Goal: Task Accomplishment & Management: Complete application form

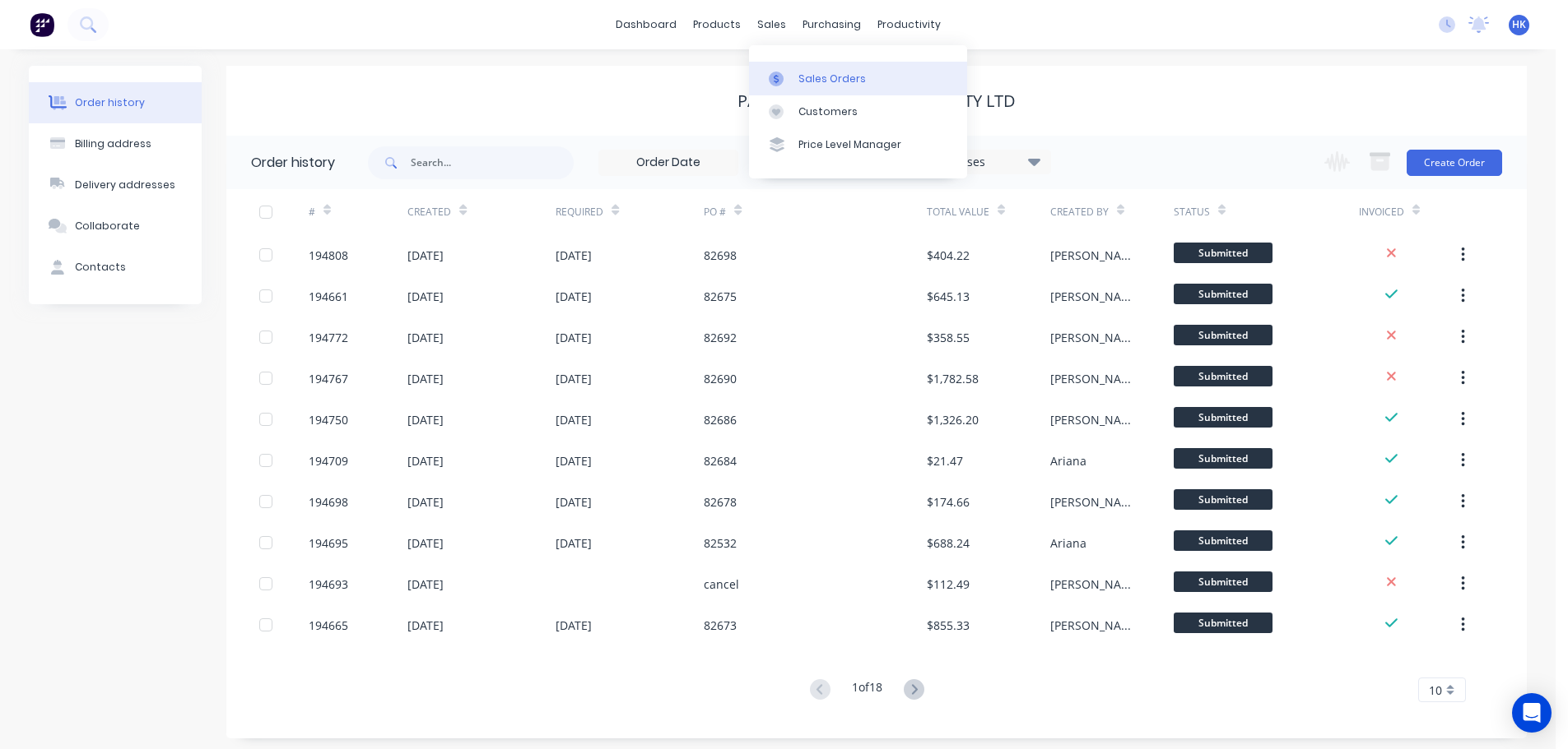
click at [817, 78] on div "Sales Orders" at bounding box center [832, 78] width 67 height 15
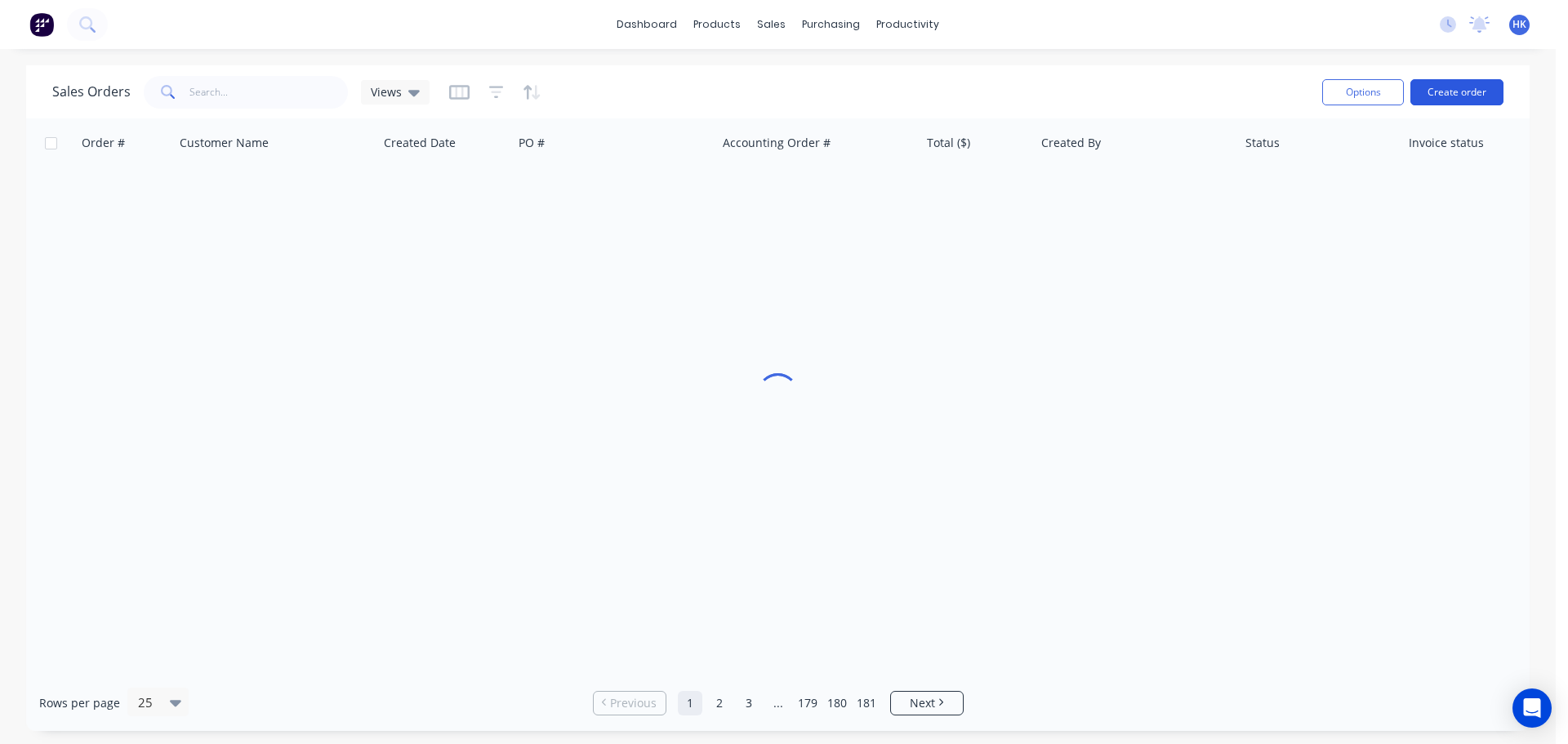
click at [1448, 80] on button "Create order" at bounding box center [1457, 92] width 93 height 27
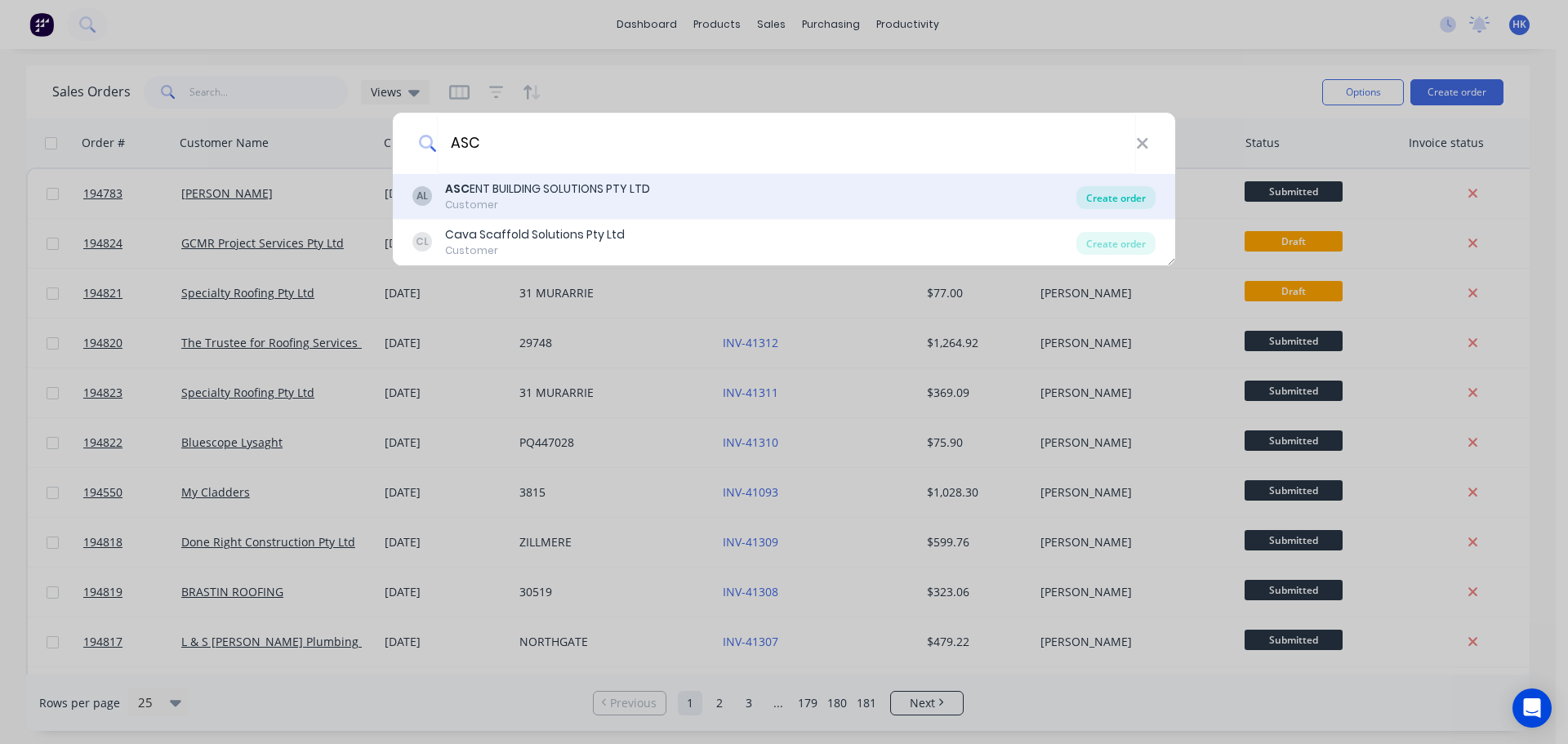
type input "ASC"
click at [1116, 197] on div "Create order" at bounding box center [1116, 198] width 80 height 23
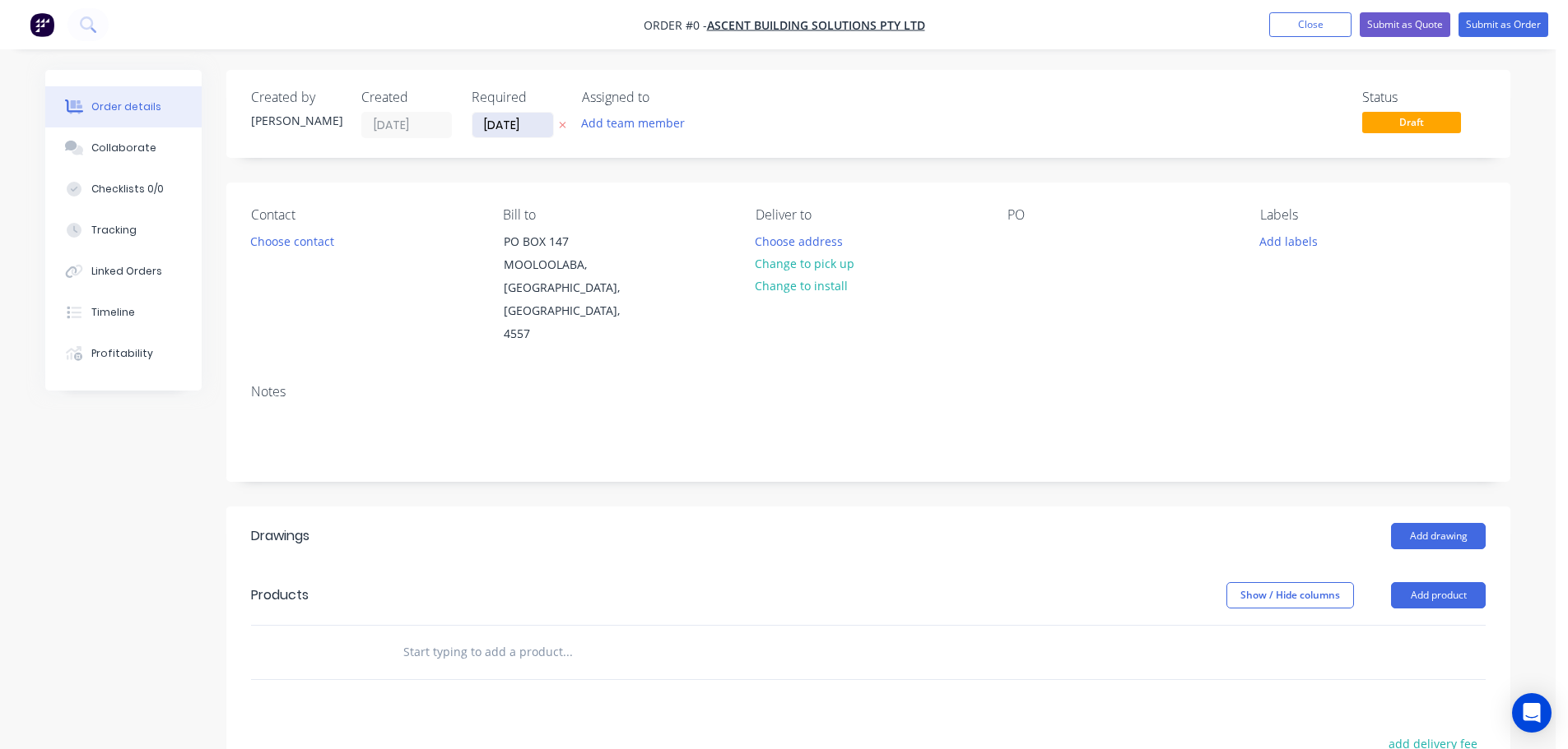
click at [500, 131] on input "[DATE]" at bounding box center [512, 125] width 80 height 25
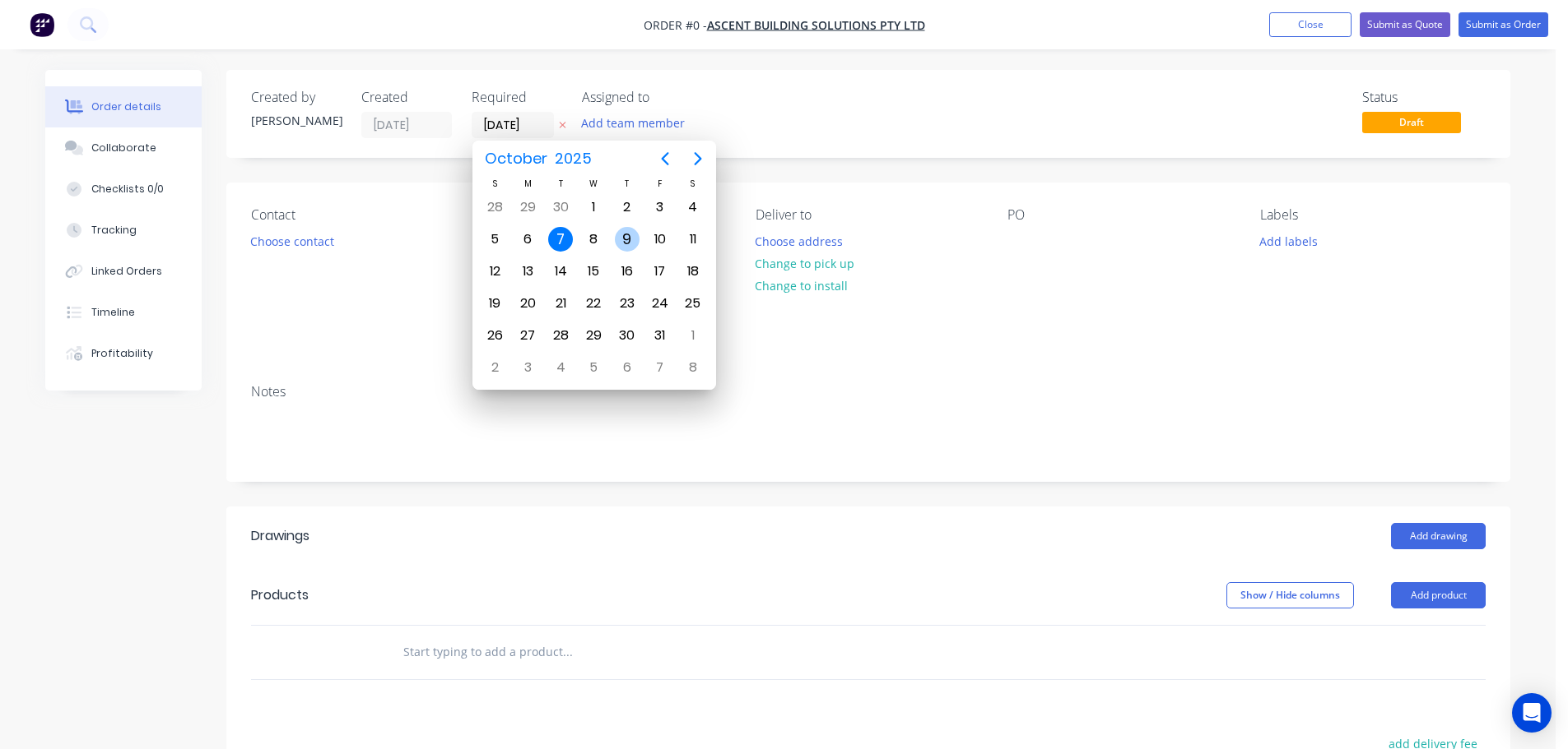
click at [601, 236] on div "8" at bounding box center [593, 238] width 25 height 25
type input "[DATE]"
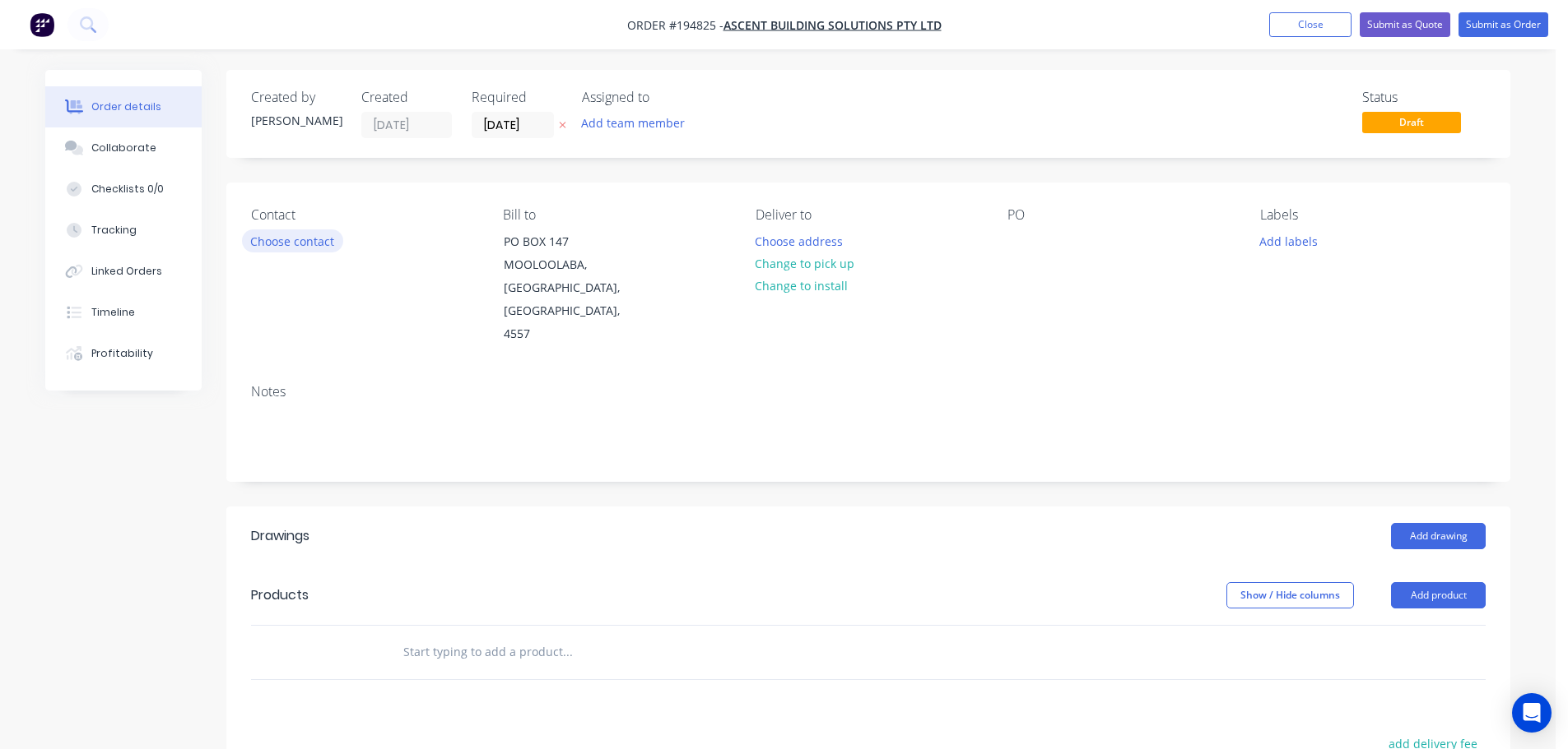
click at [310, 247] on button "Choose contact" at bounding box center [292, 240] width 101 height 22
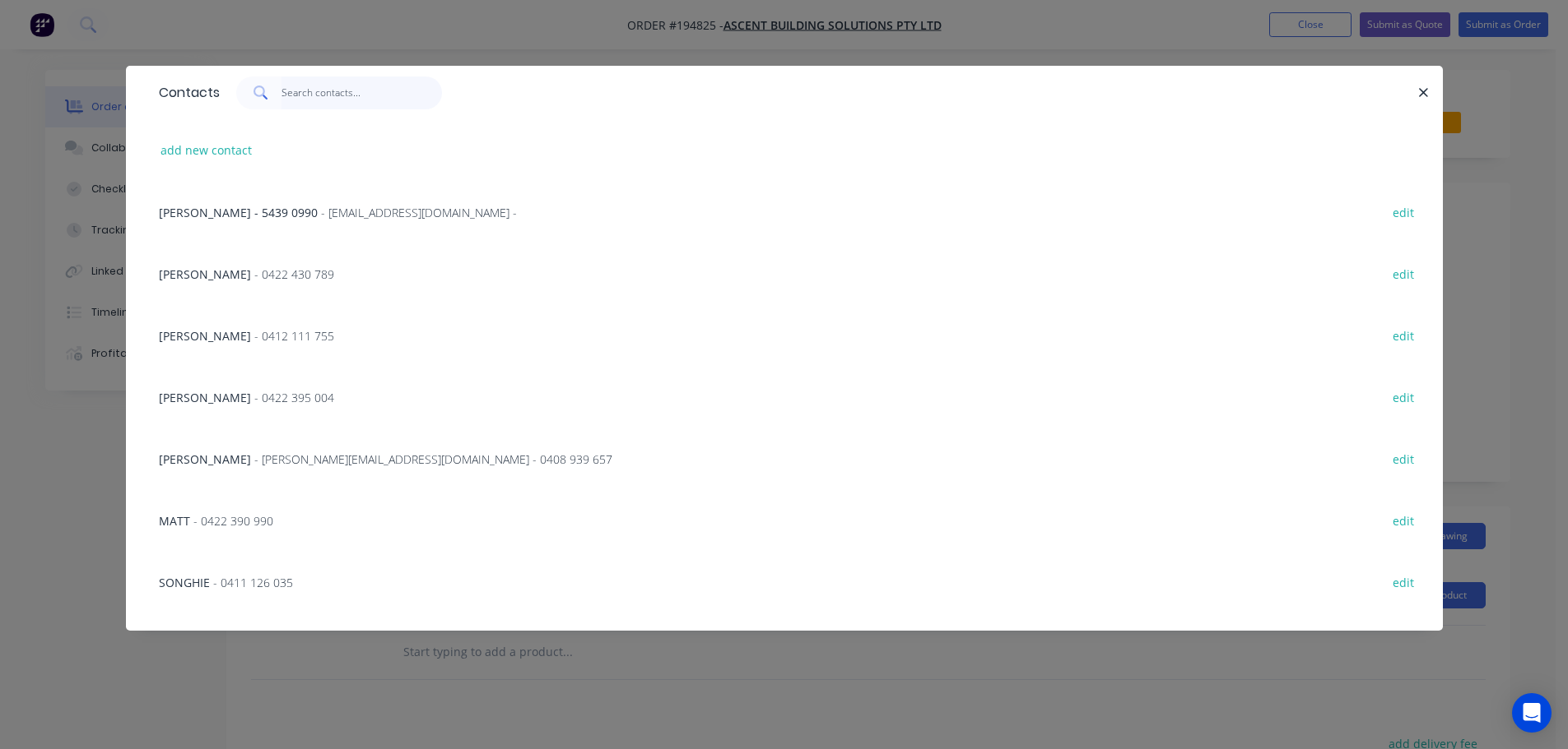
click at [308, 94] on input "text" at bounding box center [361, 92] width 160 height 33
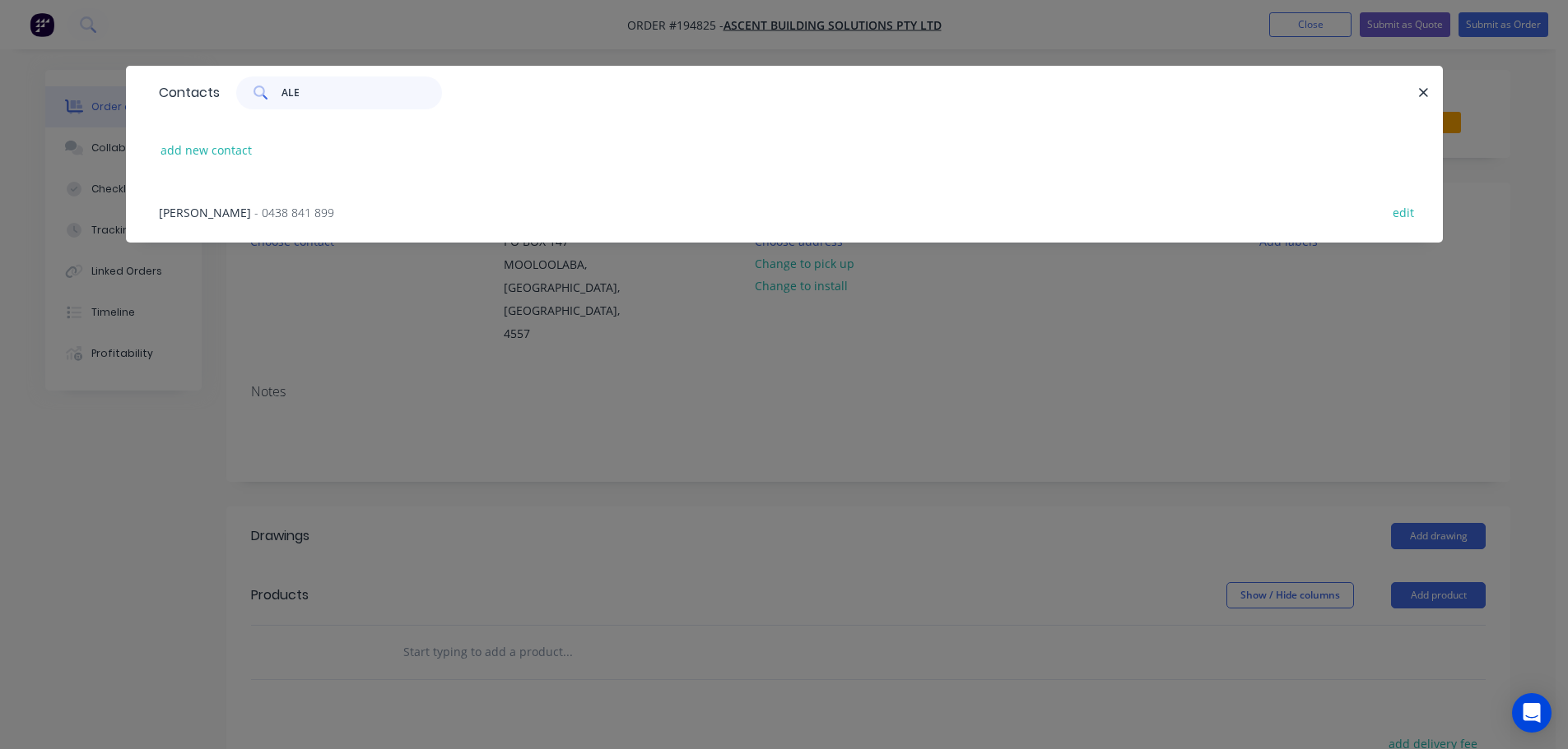
type input "ALE"
click at [271, 201] on div "ALEX LANE - 0438 841 899 edit" at bounding box center [784, 212] width 1267 height 61
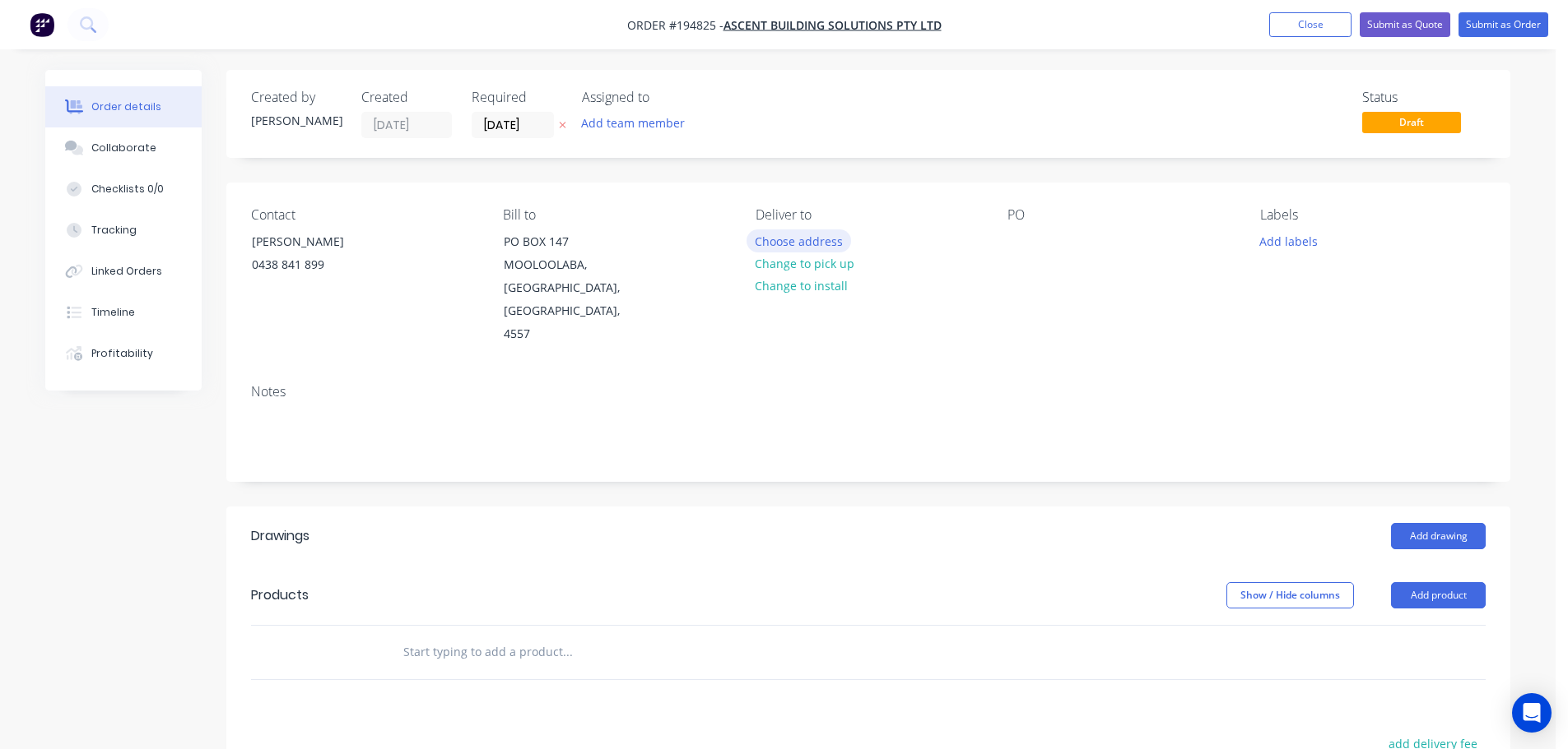
click at [768, 246] on button "Choose address" at bounding box center [799, 240] width 105 height 22
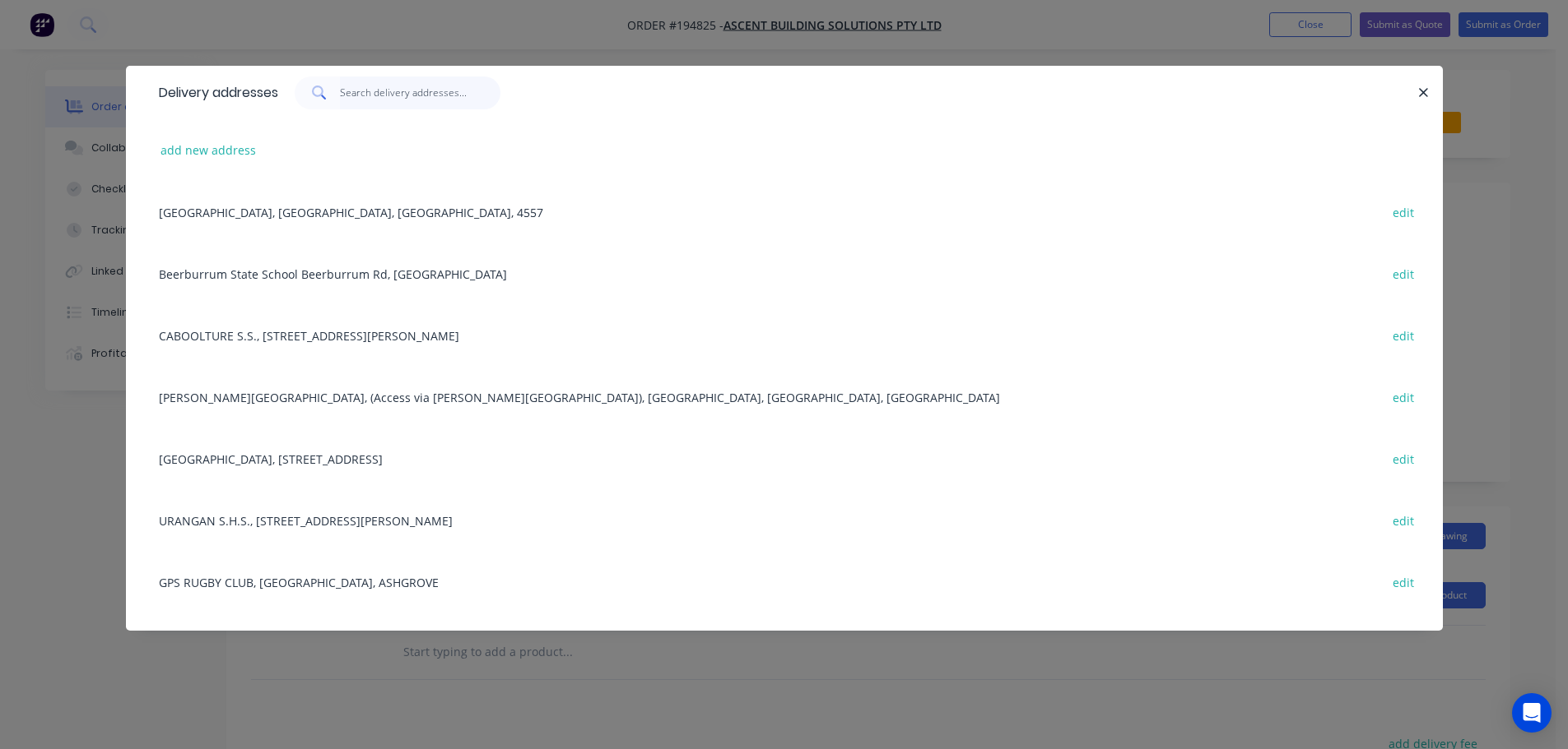
click at [367, 90] on input "text" at bounding box center [420, 92] width 160 height 33
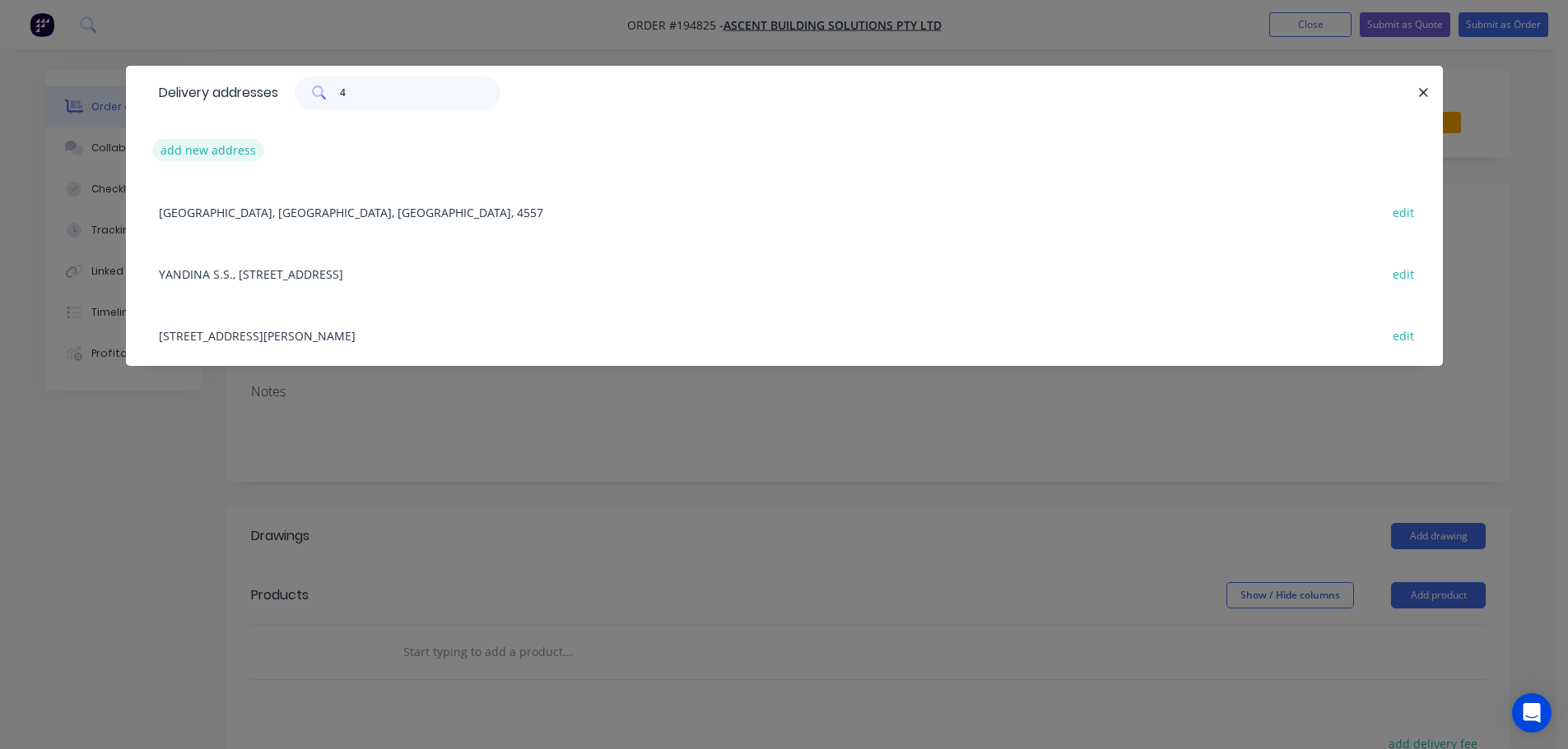
type input "4"
click at [212, 155] on button "add new address" at bounding box center [209, 149] width 113 height 22
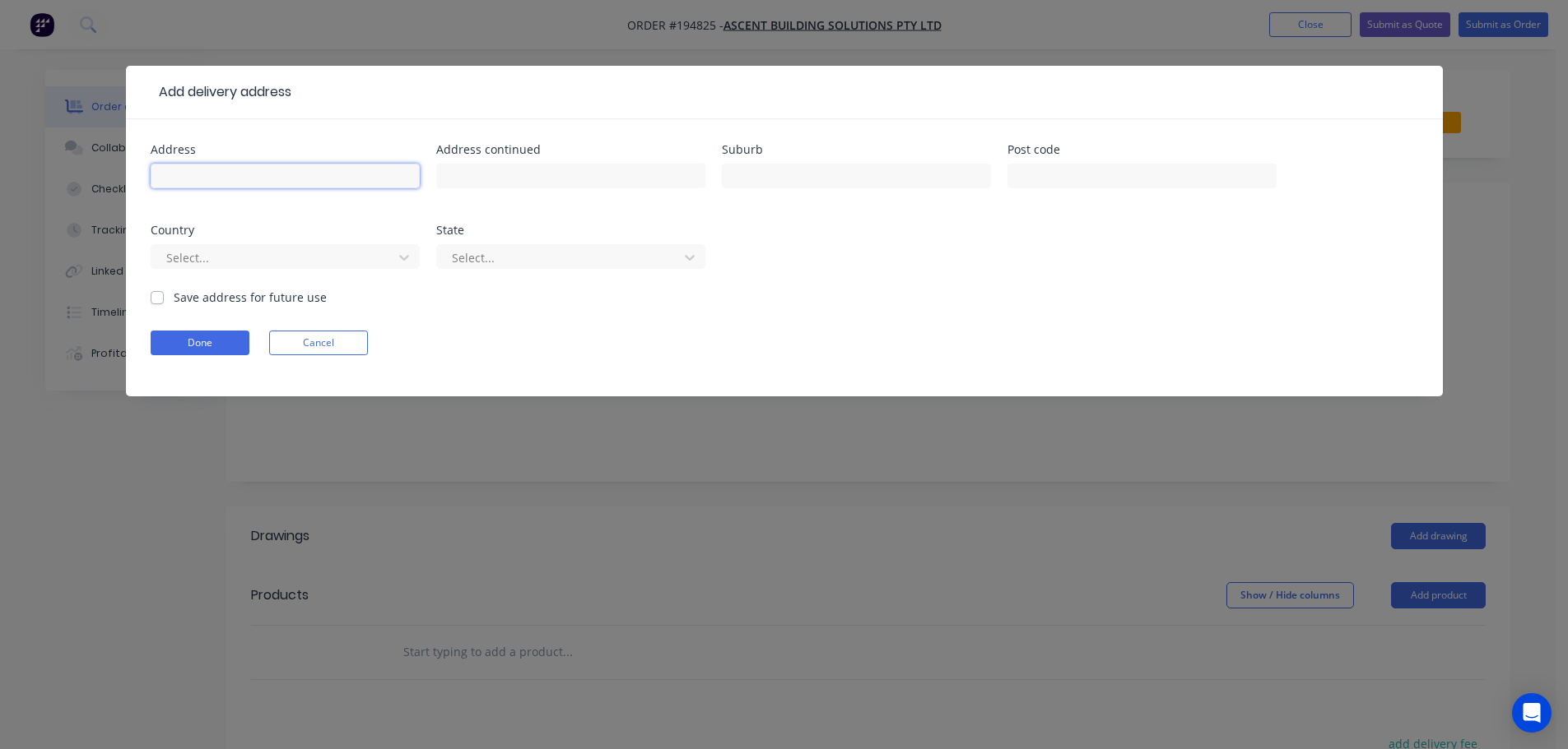
click at [222, 176] on input "text" at bounding box center [285, 175] width 269 height 25
type input "4 WELLINGTON PARADE"
type input "SHELLY BEACH"
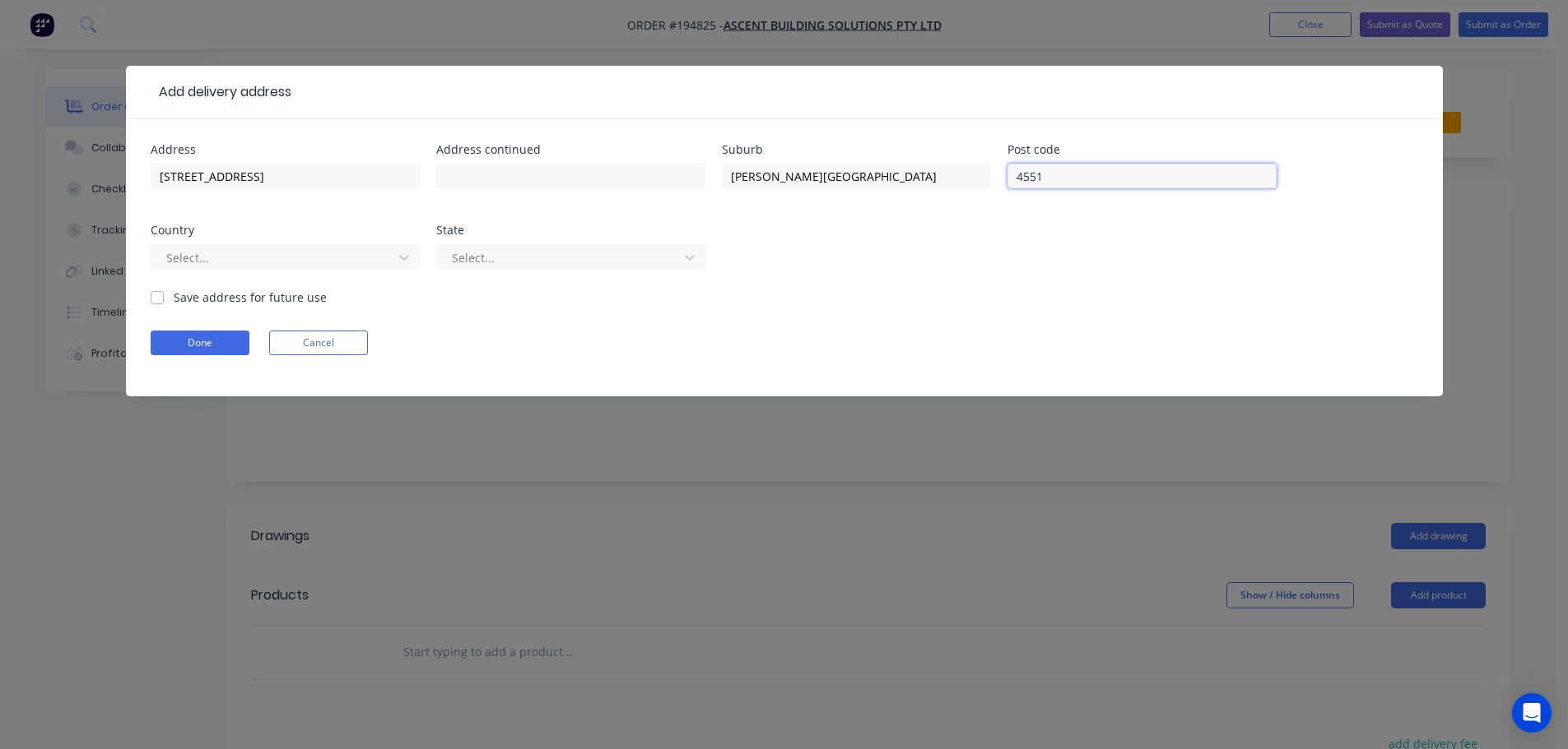
type input "4551"
click at [198, 341] on button "Done" at bounding box center [200, 342] width 99 height 25
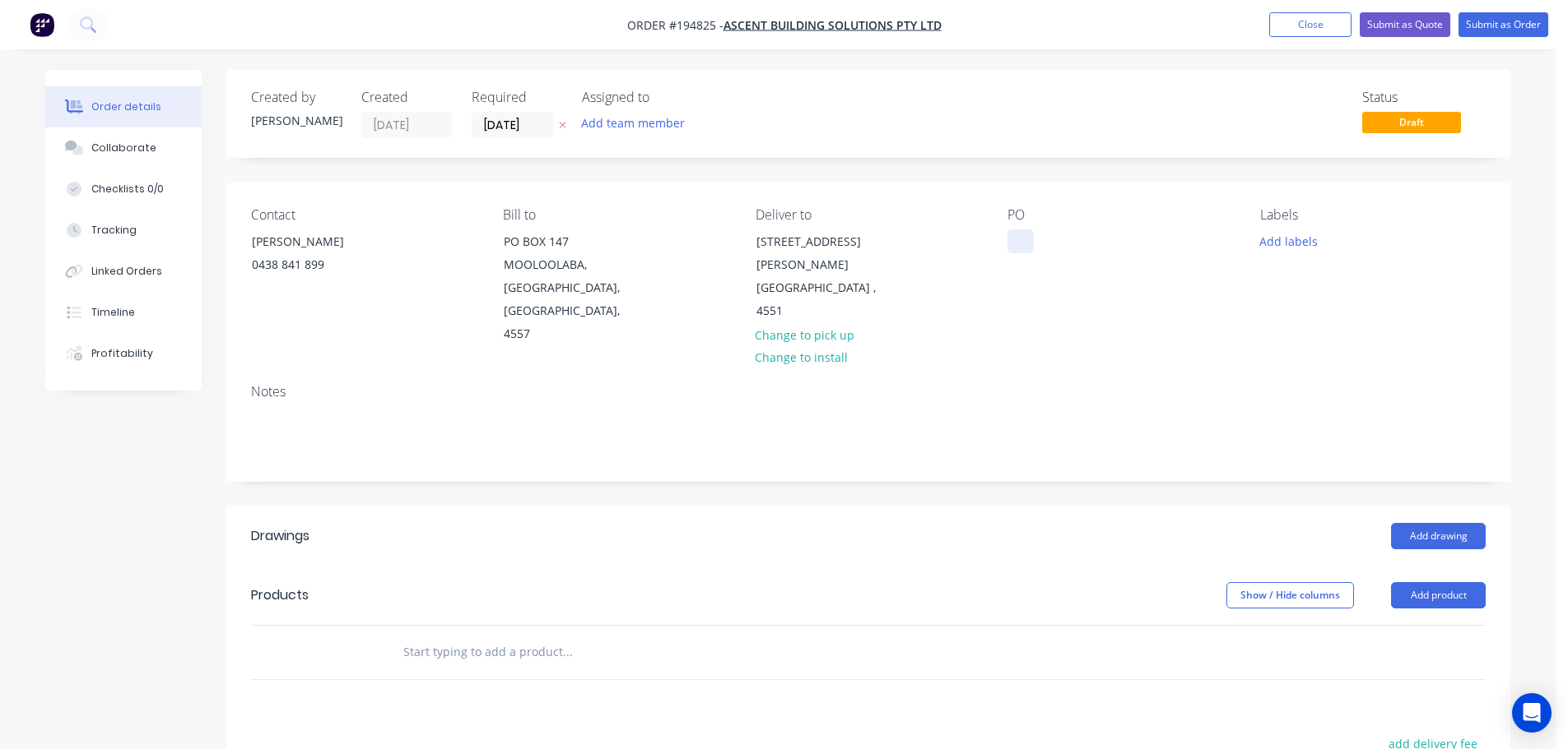
click at [1023, 237] on div at bounding box center [1021, 241] width 27 height 24
click at [1276, 236] on button "Add labels" at bounding box center [1288, 240] width 75 height 22
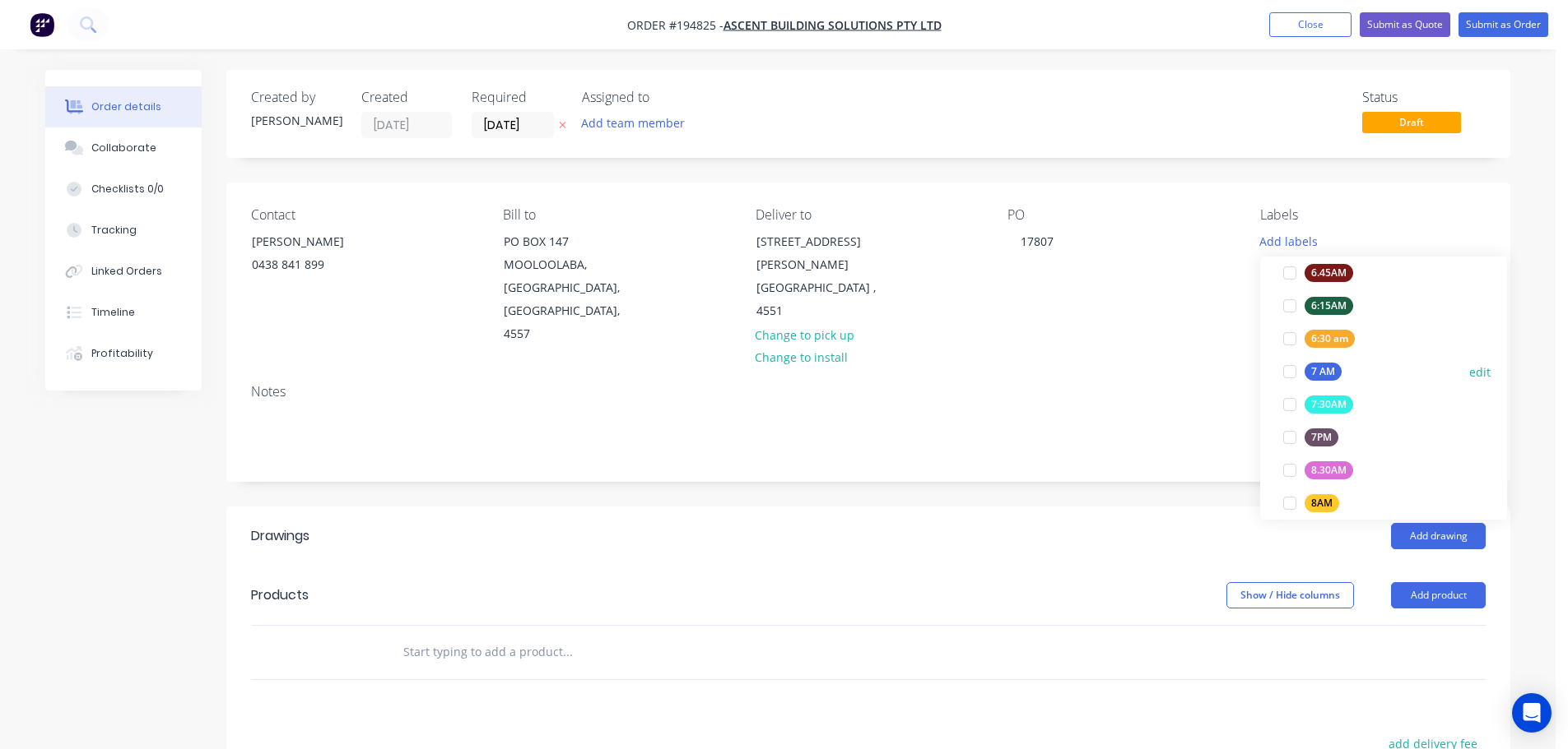
click at [1291, 366] on div at bounding box center [1289, 371] width 33 height 33
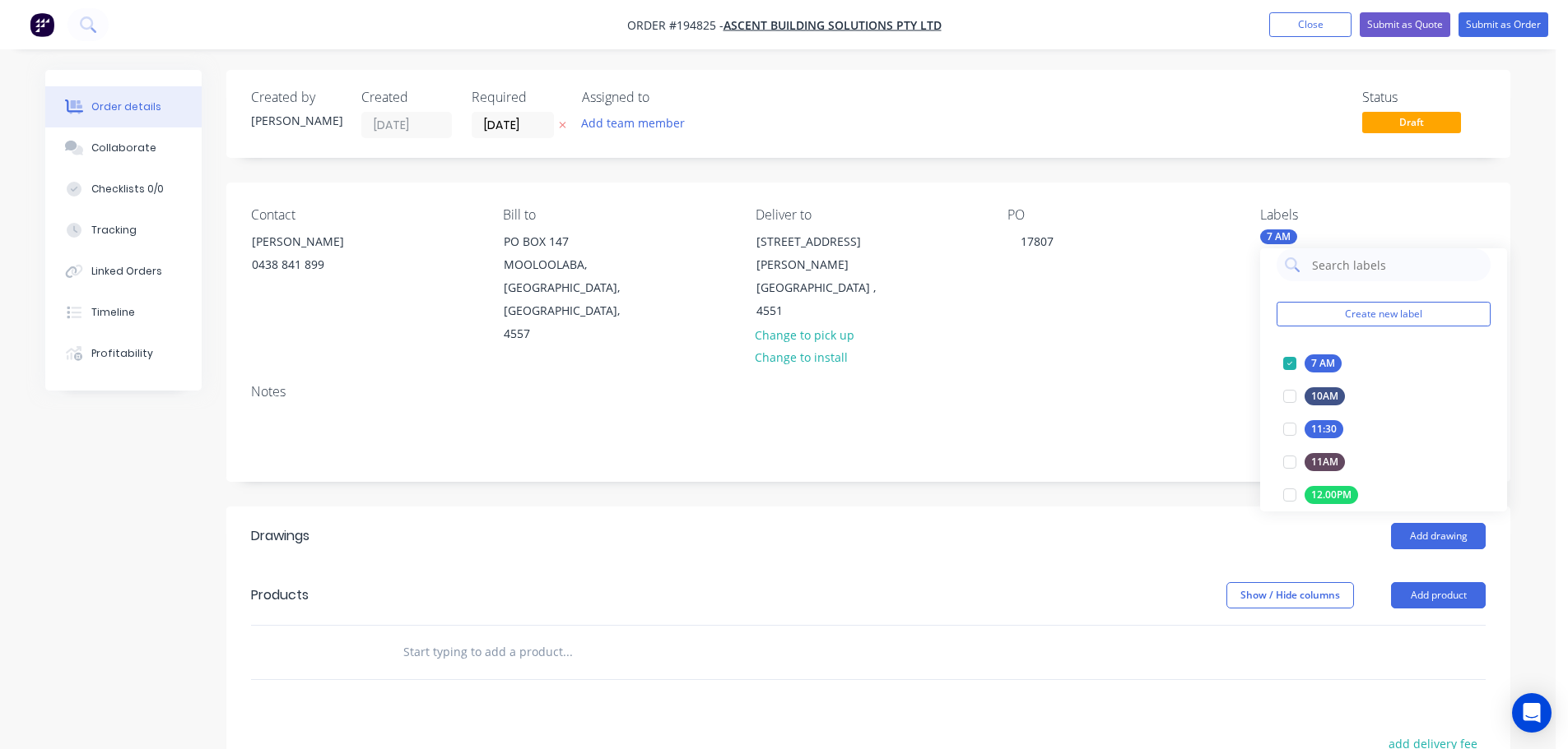
click at [1117, 381] on div "Notes" at bounding box center [868, 425] width 1284 height 110
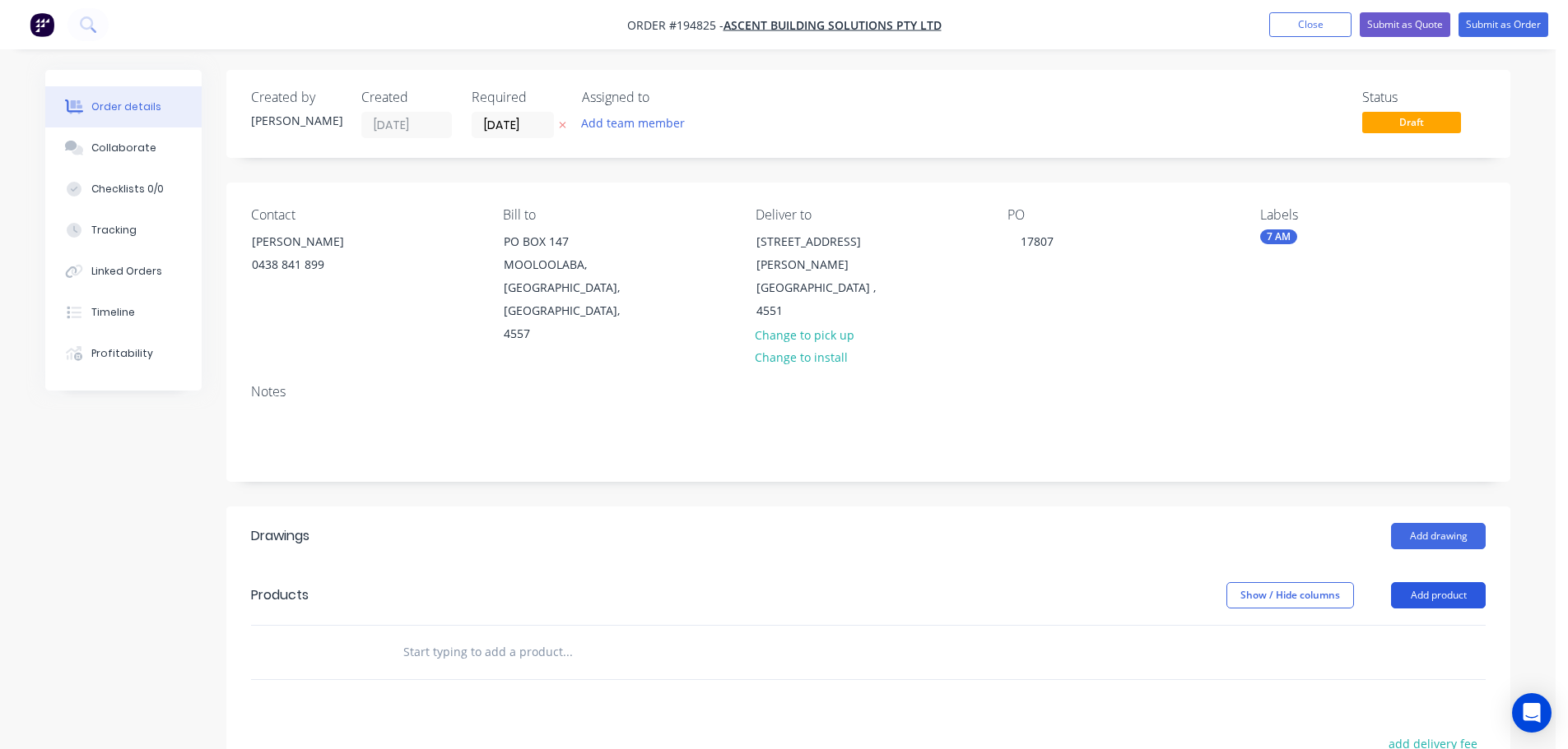
click at [1446, 583] on button "Add product" at bounding box center [1438, 596] width 95 height 27
click at [1449, 621] on button "Product catalogue" at bounding box center [1408, 637] width 156 height 33
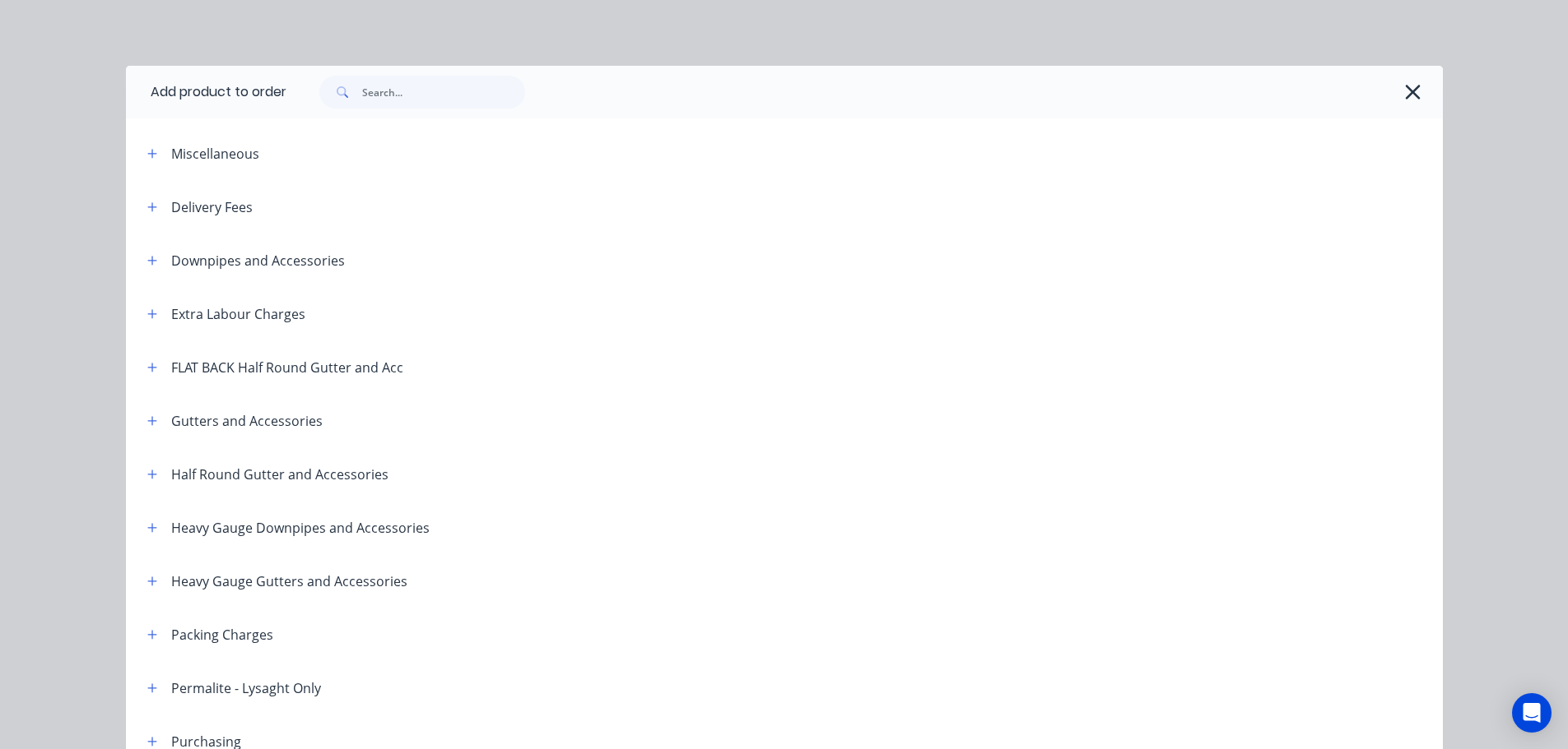
click at [158, 211] on div "Delivery Fees" at bounding box center [194, 207] width 119 height 21
click at [147, 211] on icon "button" at bounding box center [152, 208] width 10 height 12
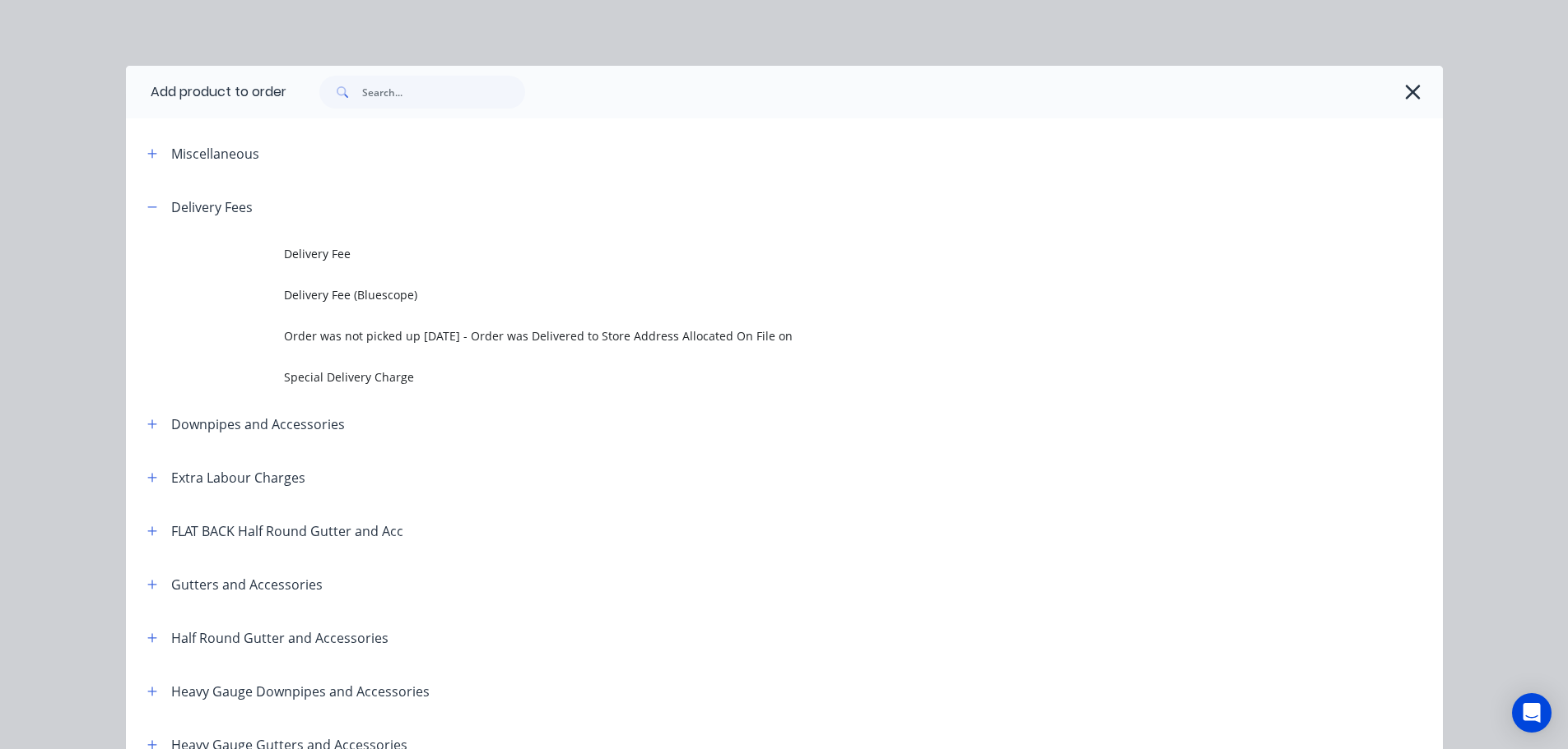
click at [311, 244] on td "Delivery Fee" at bounding box center [863, 254] width 1158 height 42
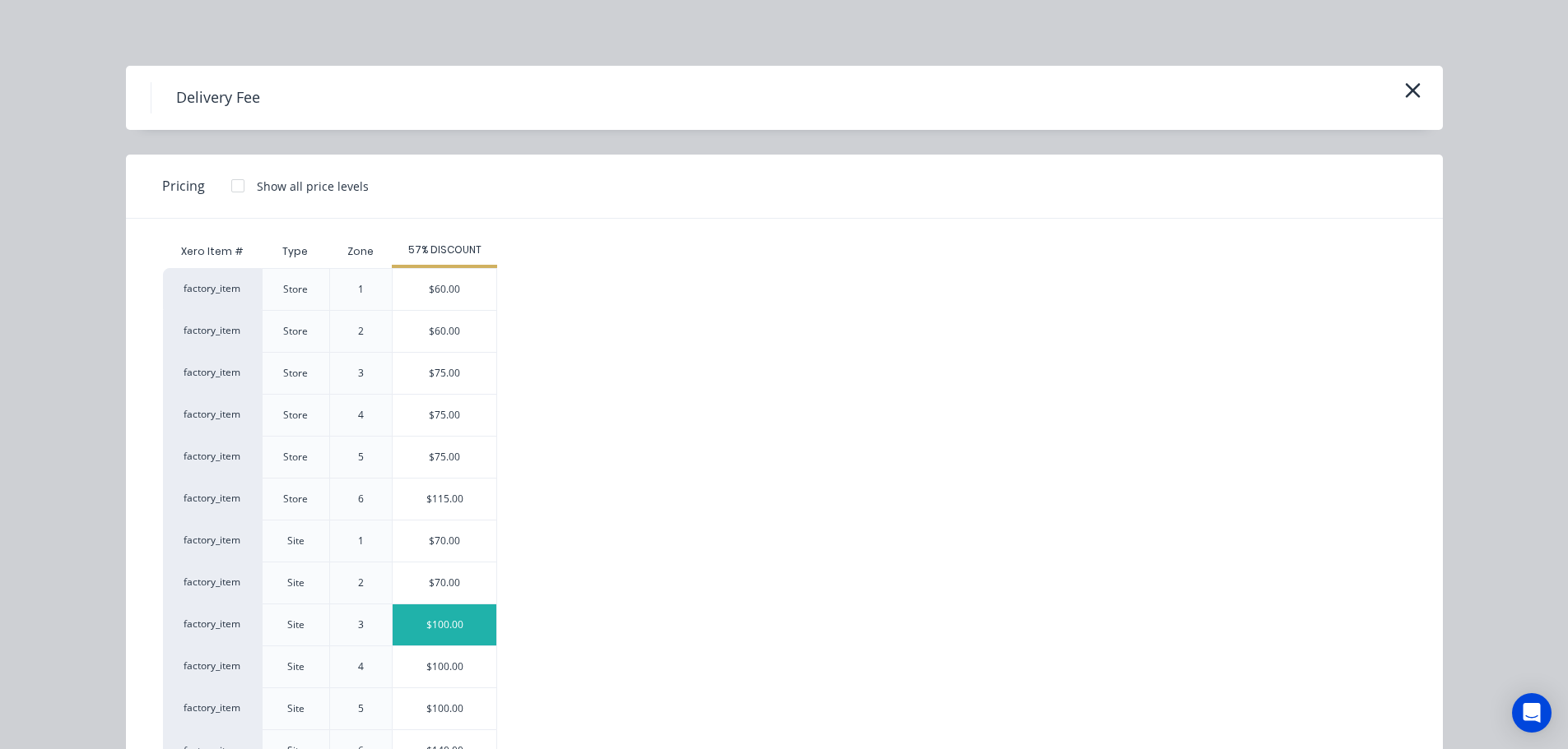
click at [432, 625] on div "$100.00" at bounding box center [444, 625] width 104 height 42
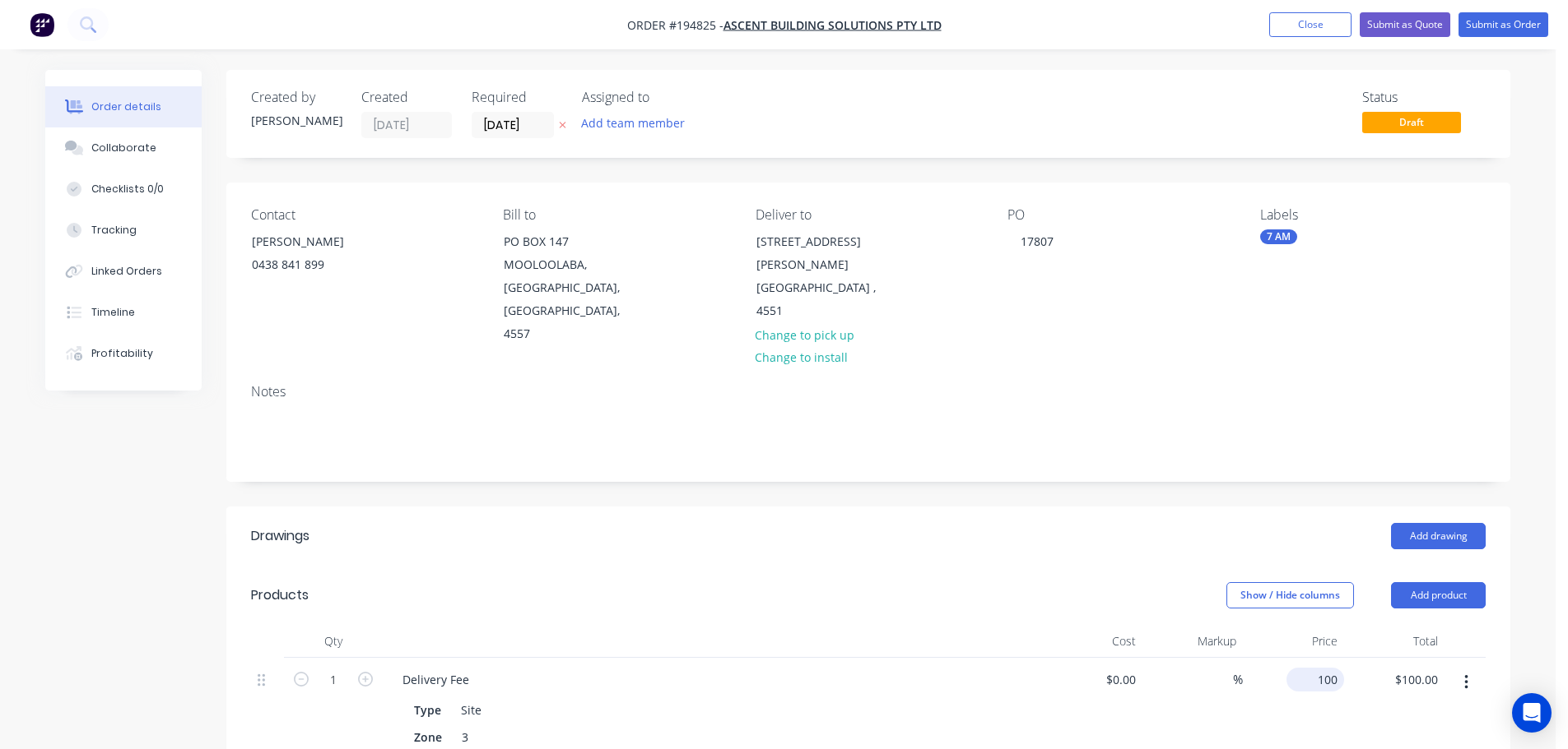
click at [1303, 658] on div "100 $100.00" at bounding box center [1293, 708] width 101 height 102
type input "$75.00"
click at [1149, 583] on div "Show / Hide columns Add product" at bounding box center [1000, 596] width 972 height 27
click at [1450, 523] on button "Add drawing" at bounding box center [1438, 536] width 95 height 27
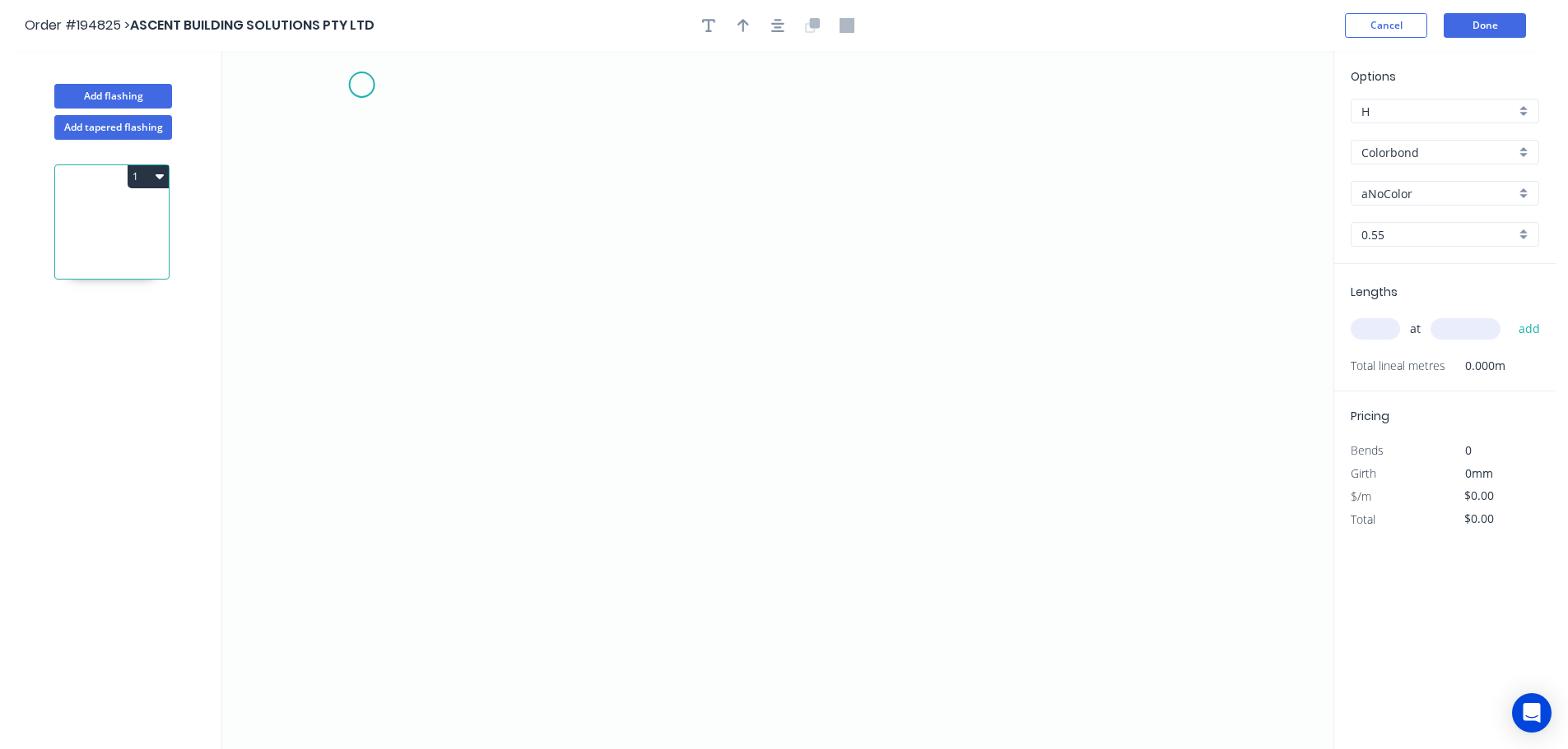
click at [363, 82] on icon "0" at bounding box center [777, 401] width 1111 height 699
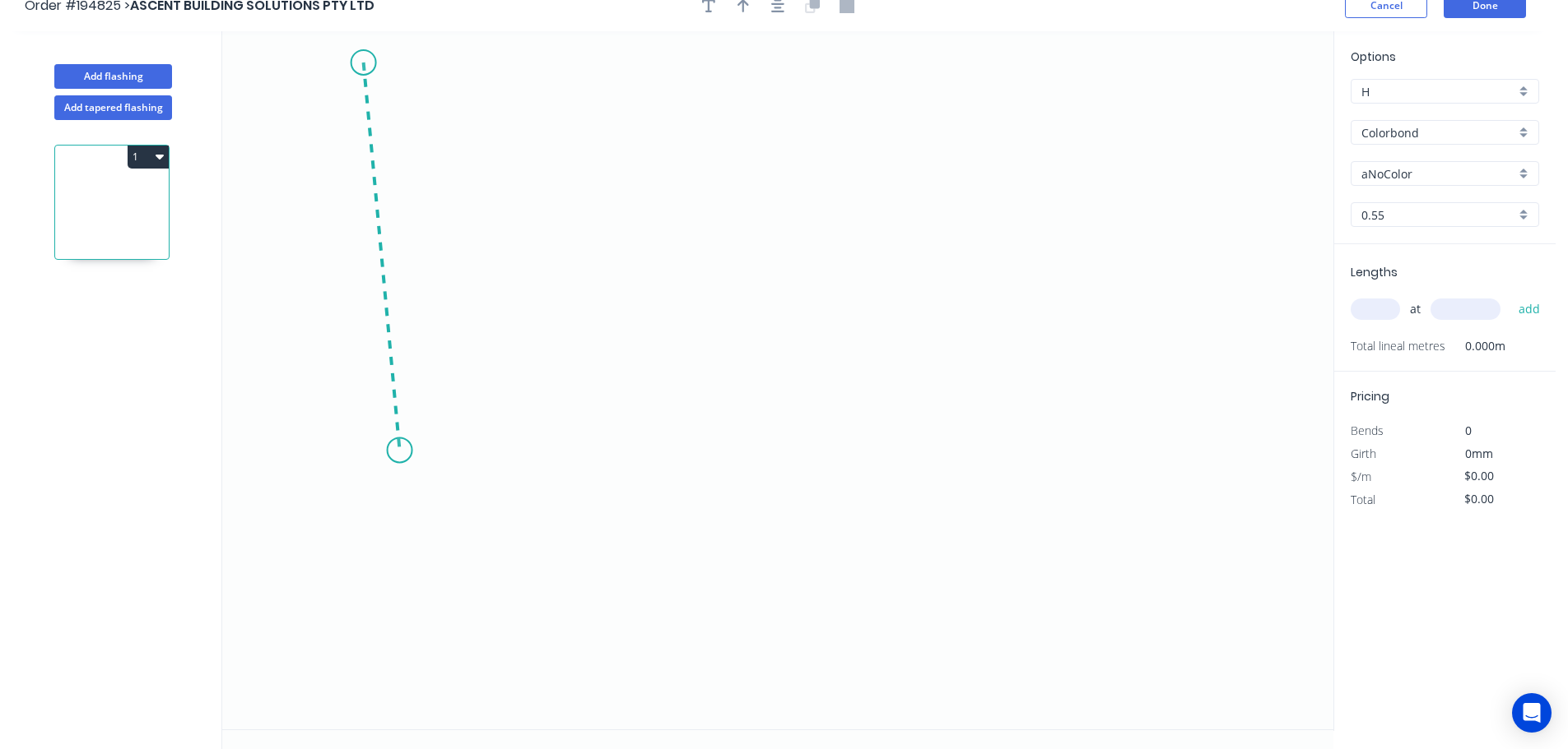
scroll to position [31, 0]
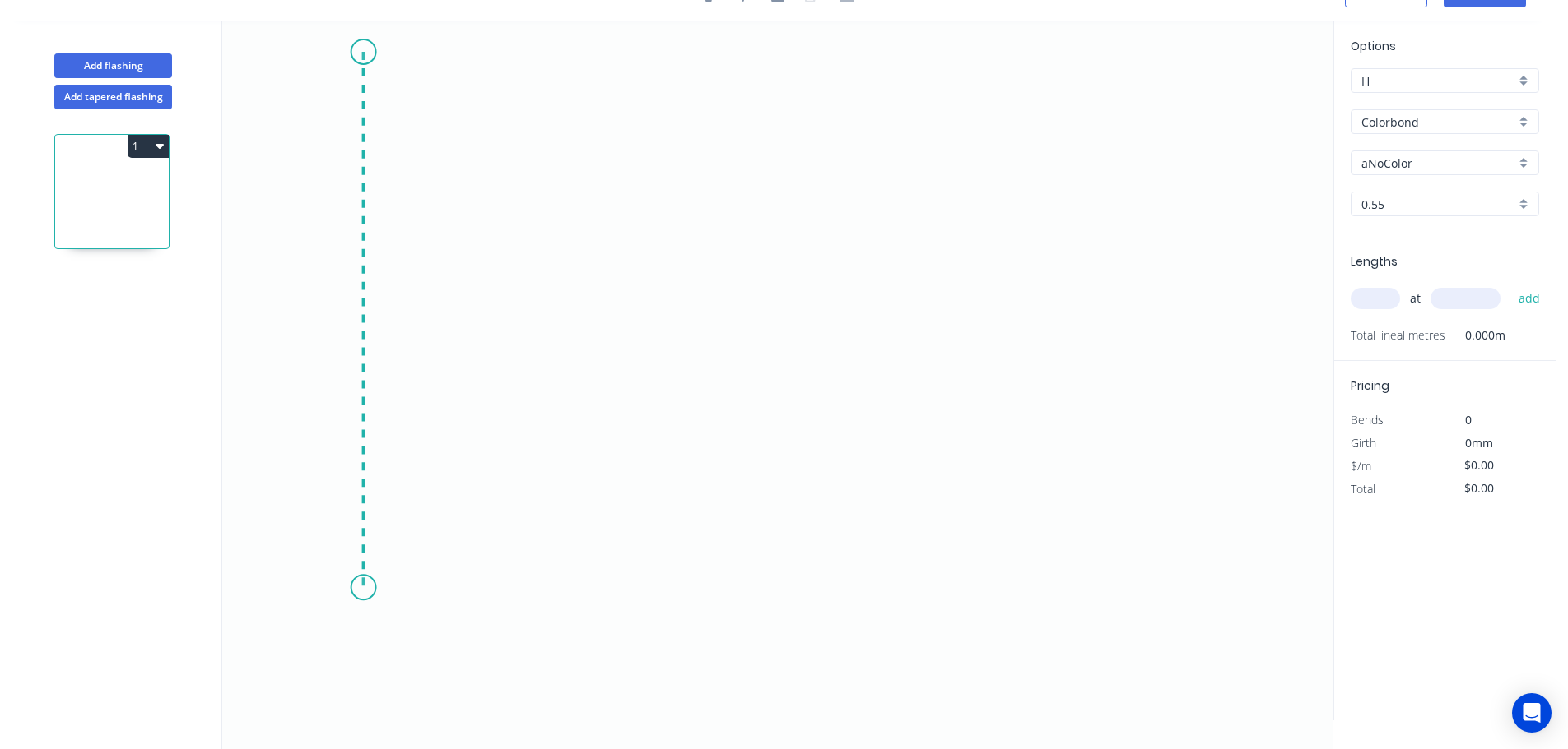
click at [388, 588] on icon "0" at bounding box center [777, 370] width 1111 height 699
click at [656, 593] on icon "0 ?" at bounding box center [777, 370] width 1111 height 699
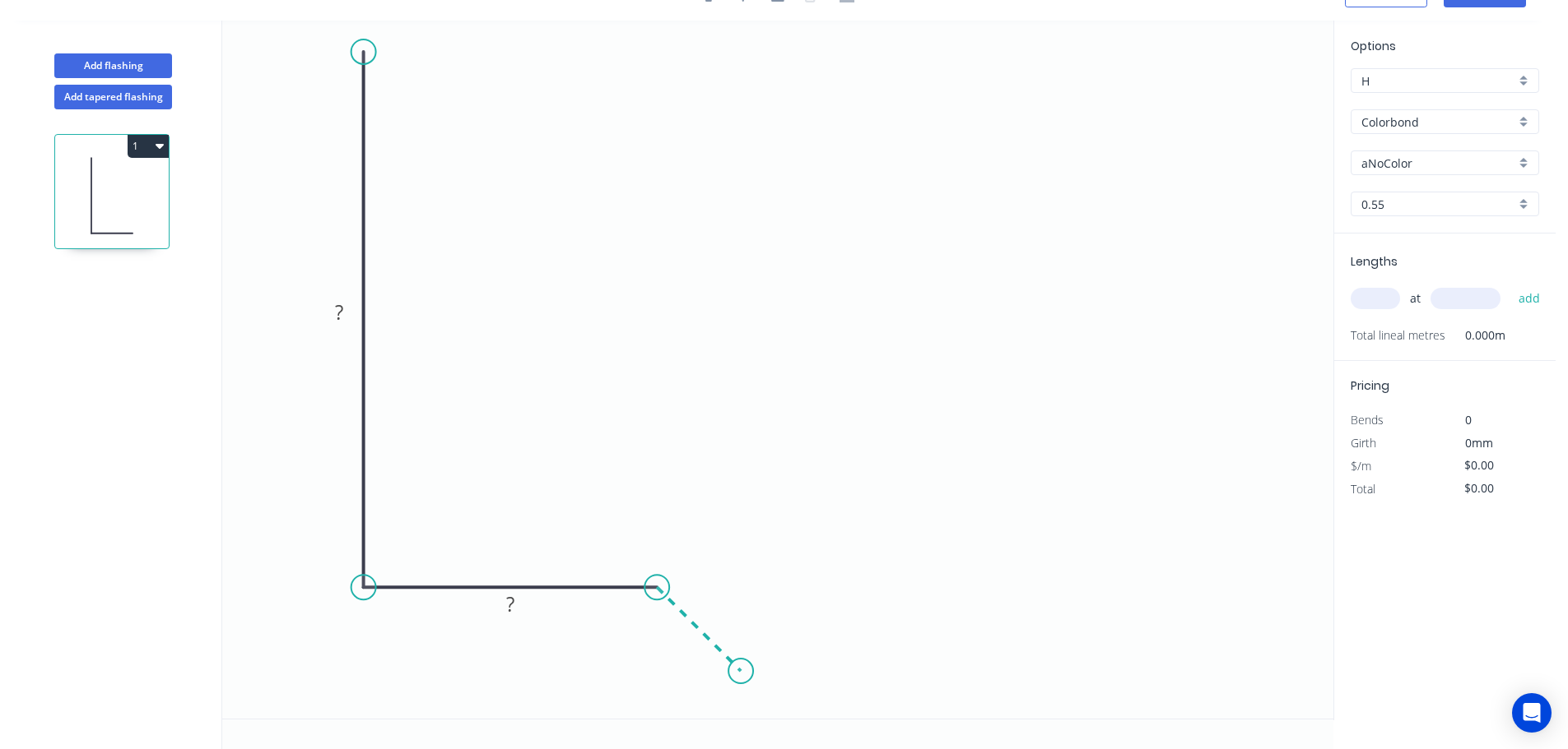
click at [740, 680] on icon "0 ? ?" at bounding box center [777, 370] width 1111 height 699
click at [680, 633] on div "Show angle" at bounding box center [738, 637] width 165 height 34
click at [338, 322] on tspan "?" at bounding box center [339, 312] width 8 height 27
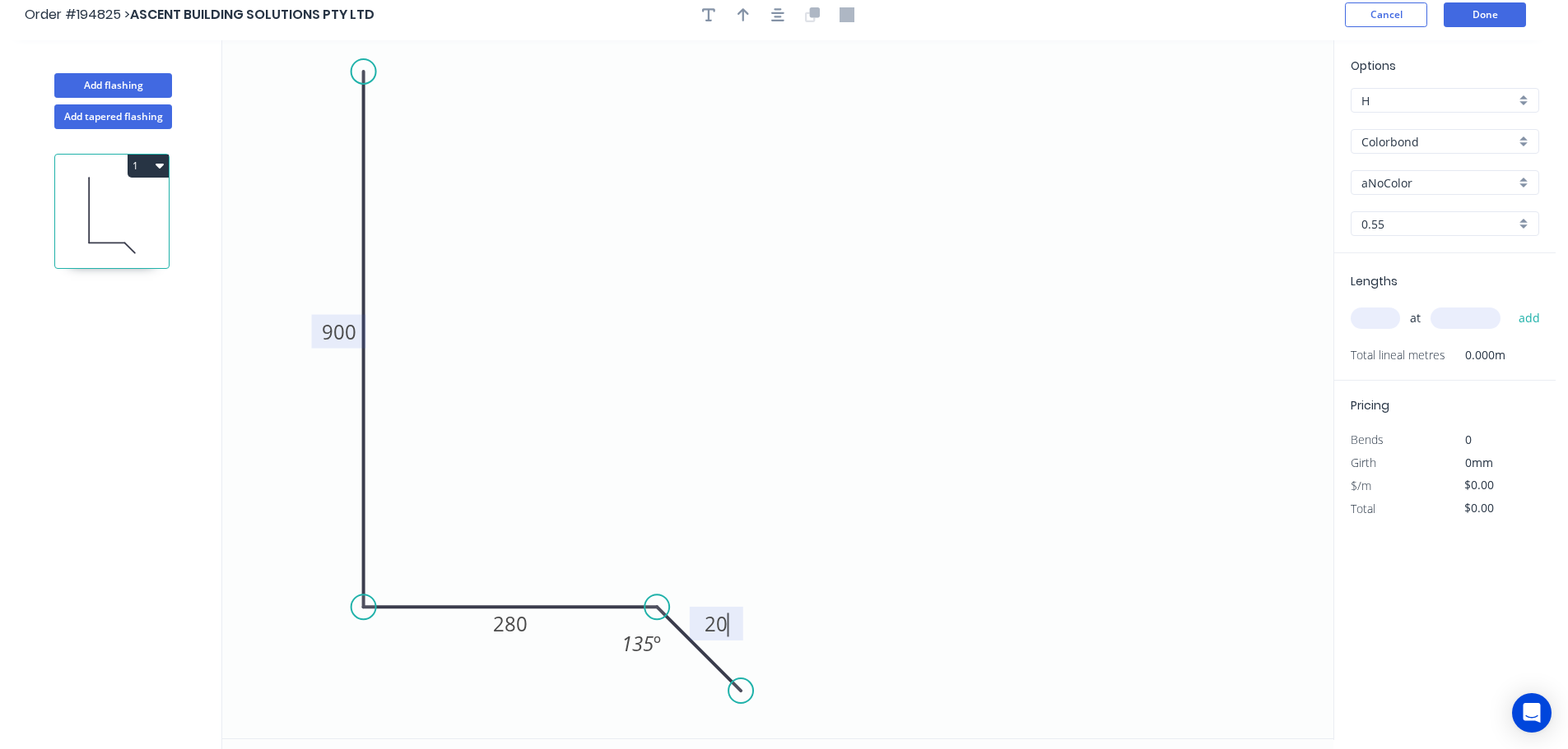
scroll to position [0, 0]
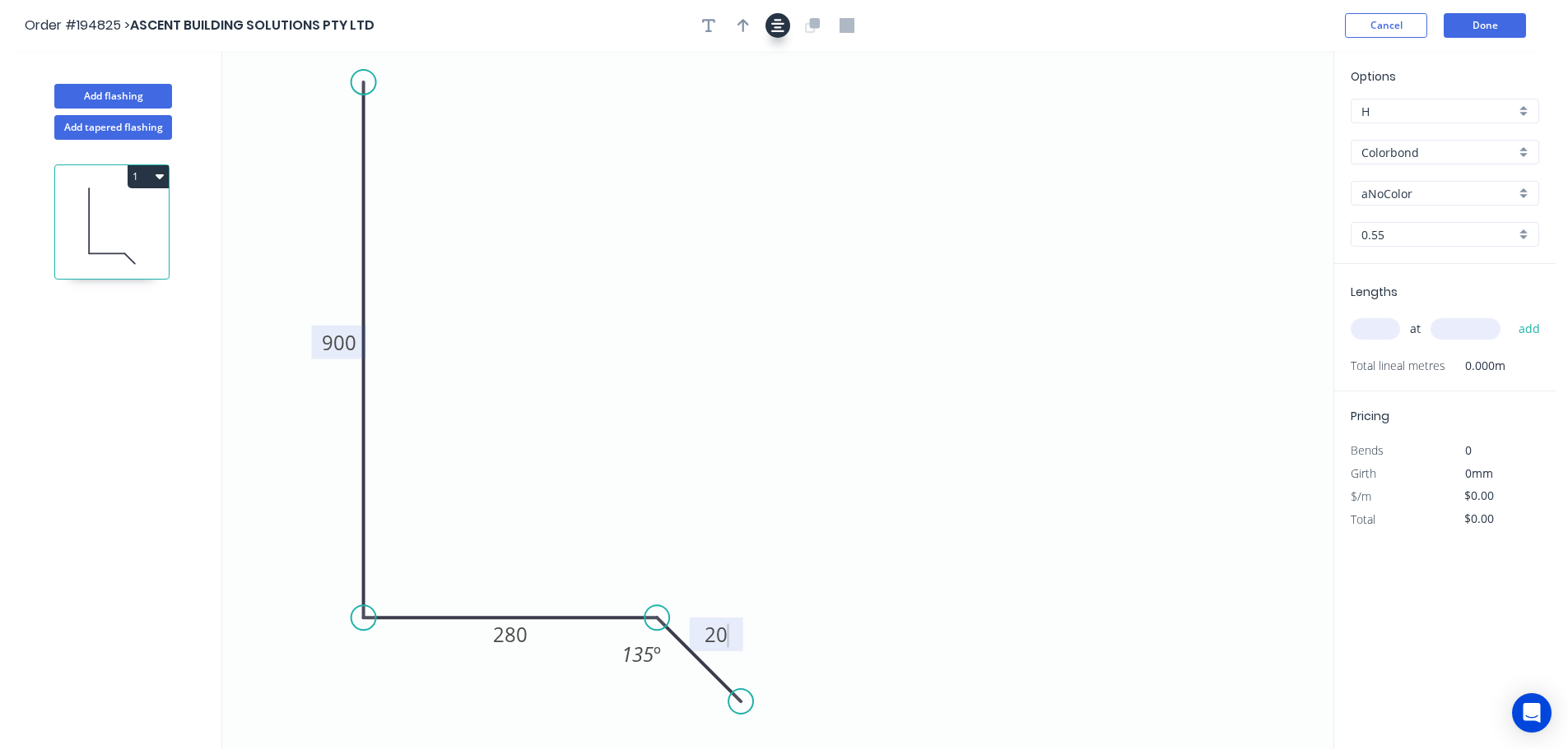
click at [778, 21] on icon "button" at bounding box center [777, 25] width 13 height 13
type input "$27.92"
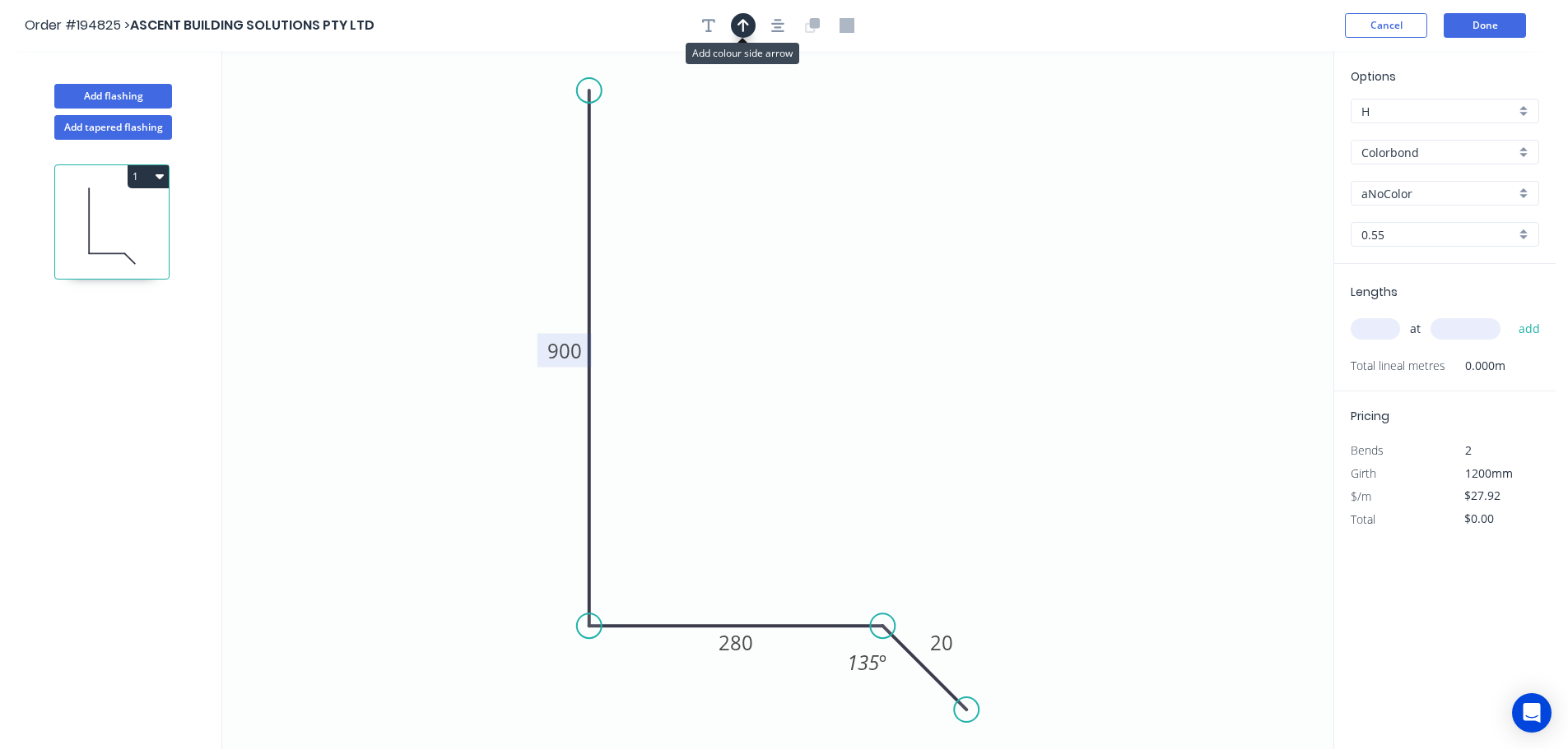
click at [748, 23] on button "button" at bounding box center [742, 25] width 25 height 25
drag, startPoint x: 1253, startPoint y: 129, endPoint x: 1056, endPoint y: 144, distance: 197.6
click at [1071, 144] on icon at bounding box center [1078, 131] width 15 height 52
click at [1056, 144] on icon at bounding box center [1056, 126] width 15 height 52
click at [1415, 157] on input "Colorbond" at bounding box center [1437, 151] width 153 height 17
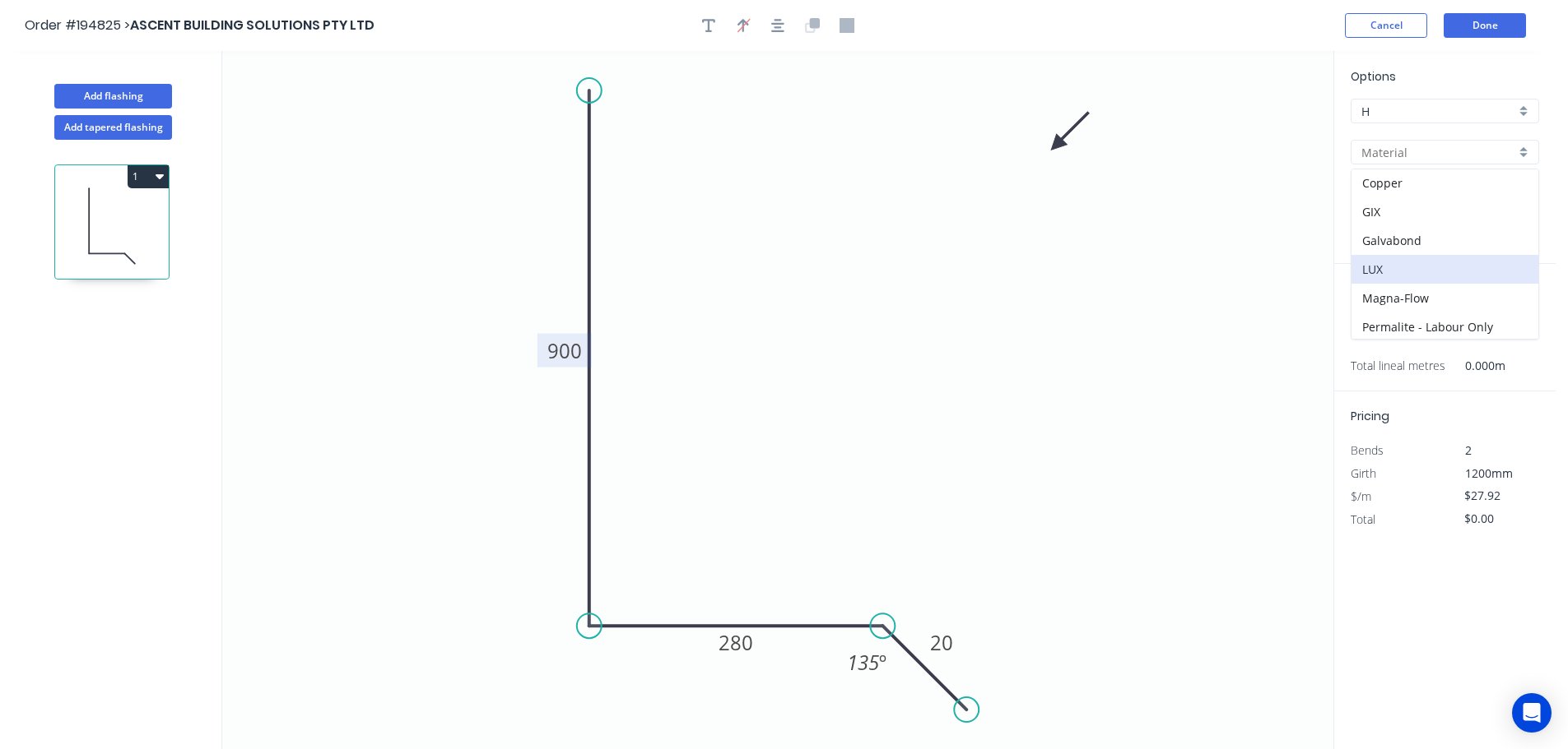
scroll to position [164, 0]
click at [1408, 201] on div "Colorbond Ultra" at bounding box center [1444, 192] width 187 height 29
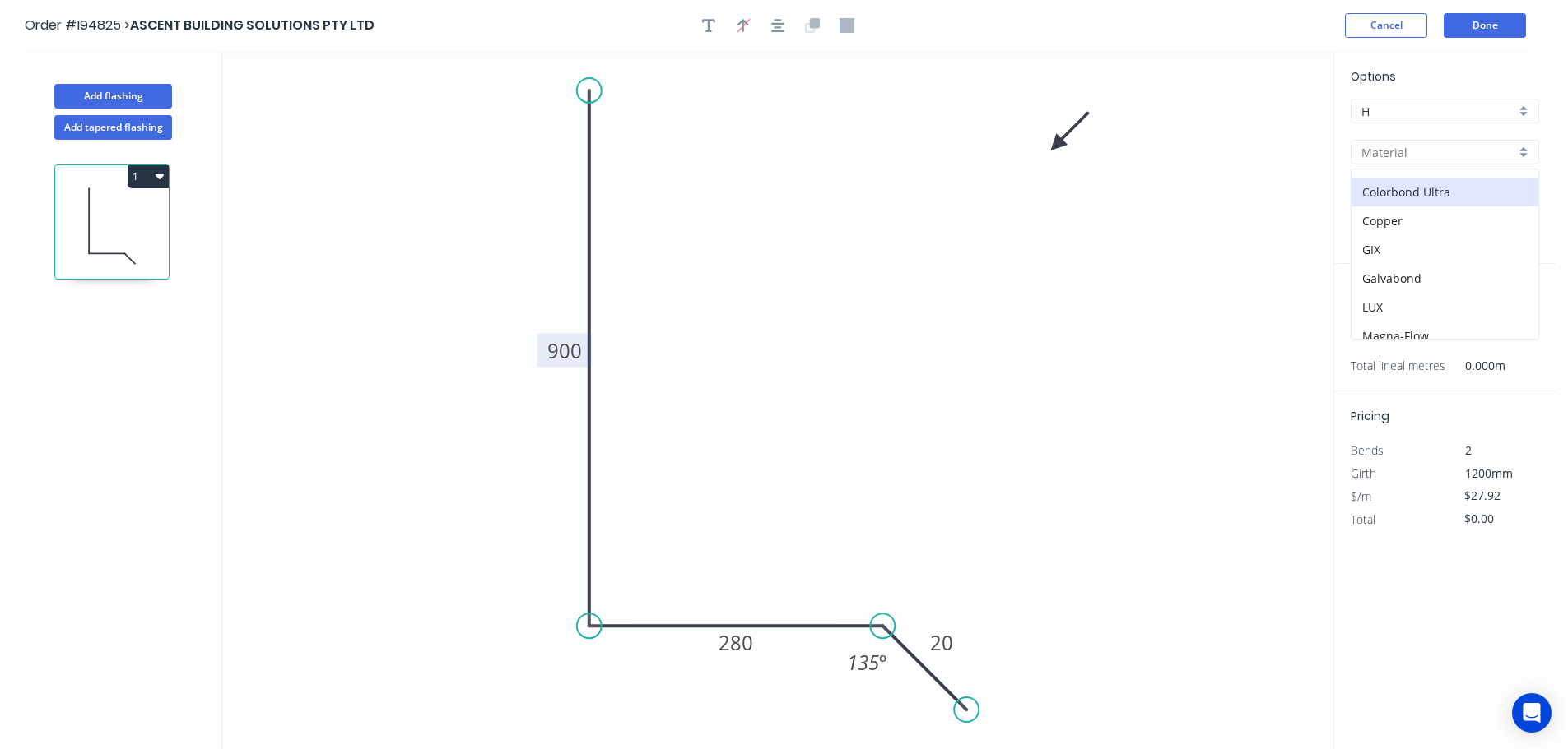
type input "Colorbond Ultra"
type input "Dover White"
type input "$42.56"
click at [1403, 202] on input "Dover White" at bounding box center [1437, 193] width 153 height 17
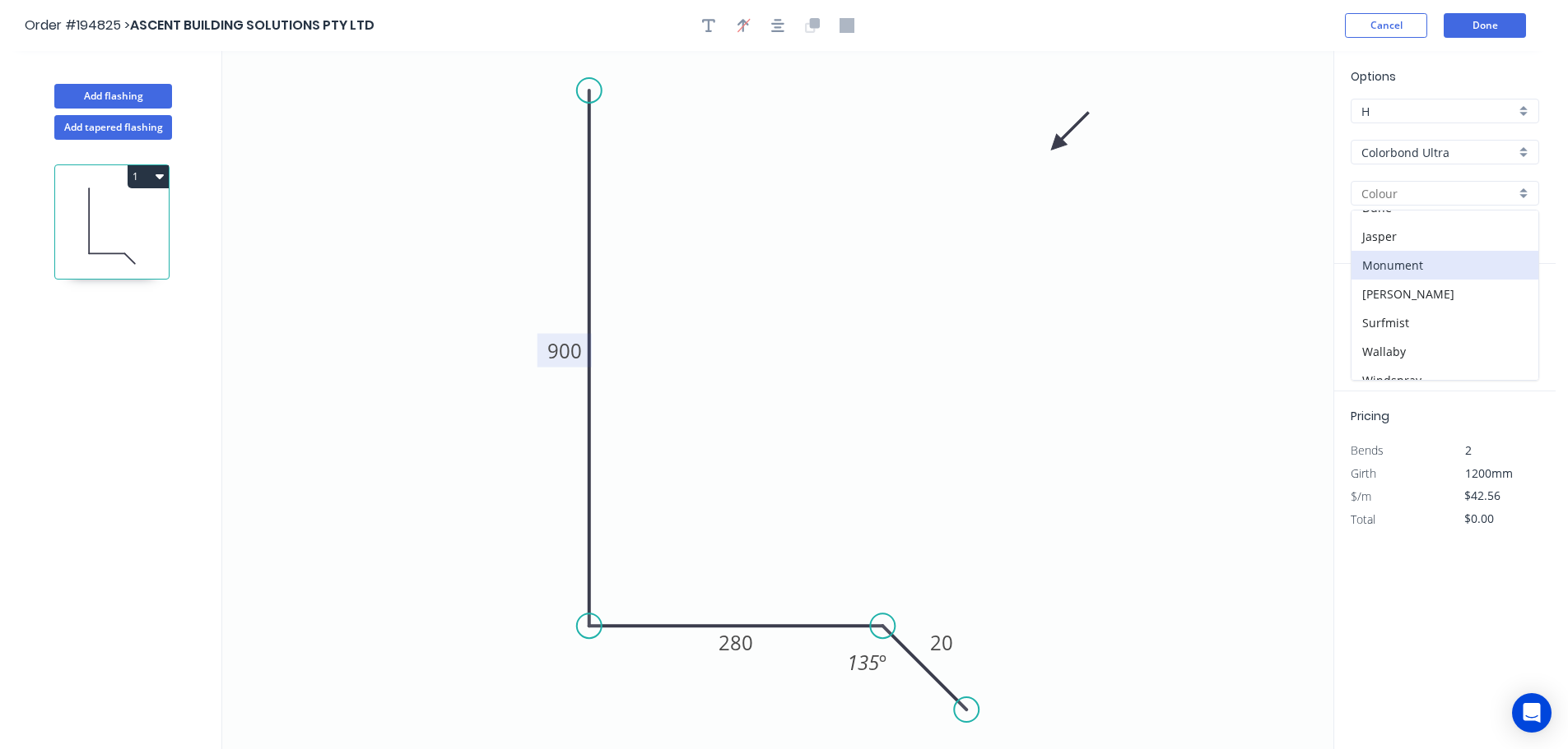
scroll to position [90, 0]
click at [1405, 277] on div "Surfmist" at bounding box center [1444, 279] width 187 height 29
type input "Surfmist"
click at [1371, 326] on input "text" at bounding box center [1375, 329] width 49 height 22
type input "1"
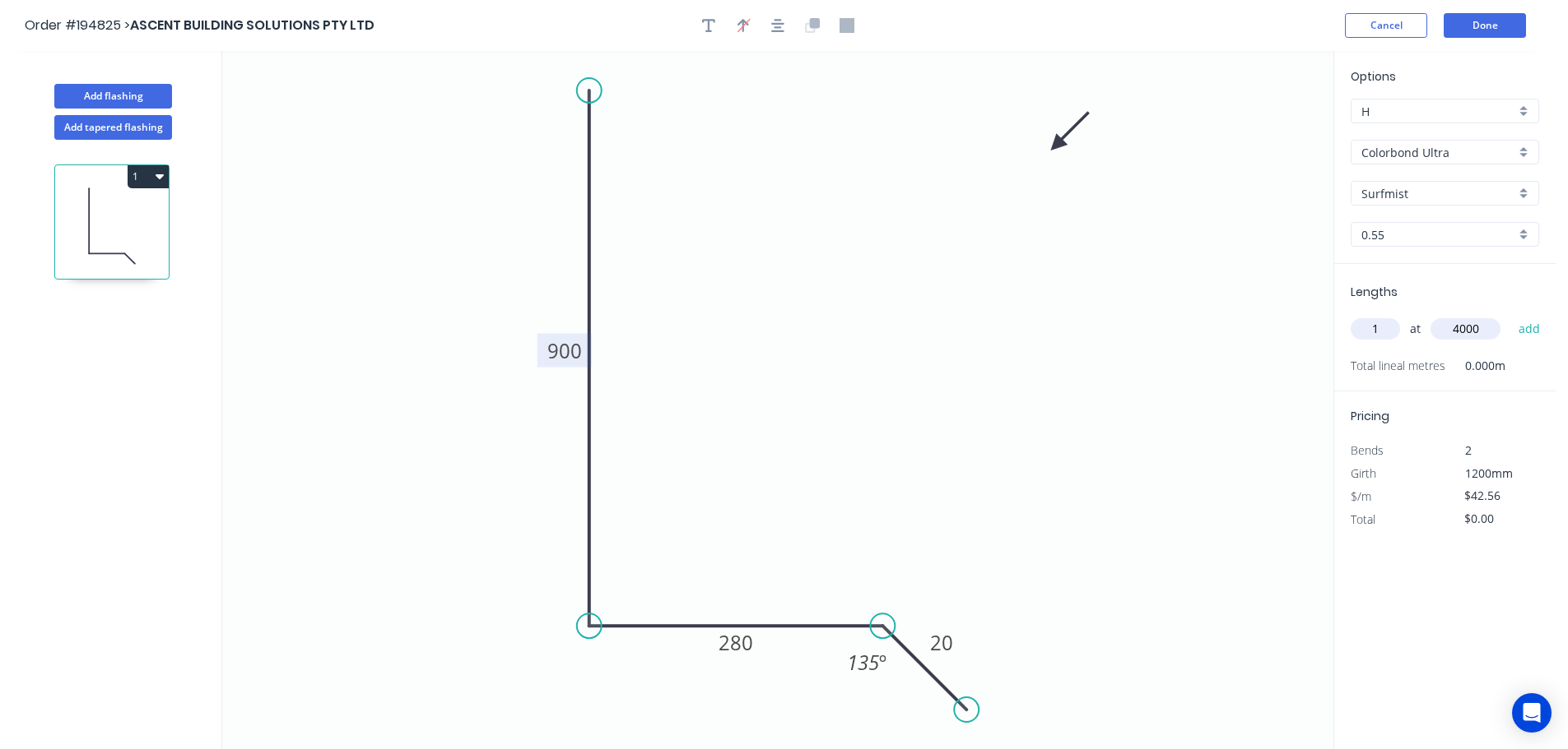
type input "4000"
click at [1510, 315] on button "add" at bounding box center [1528, 328] width 39 height 28
click at [155, 173] on icon "button" at bounding box center [159, 175] width 8 height 13
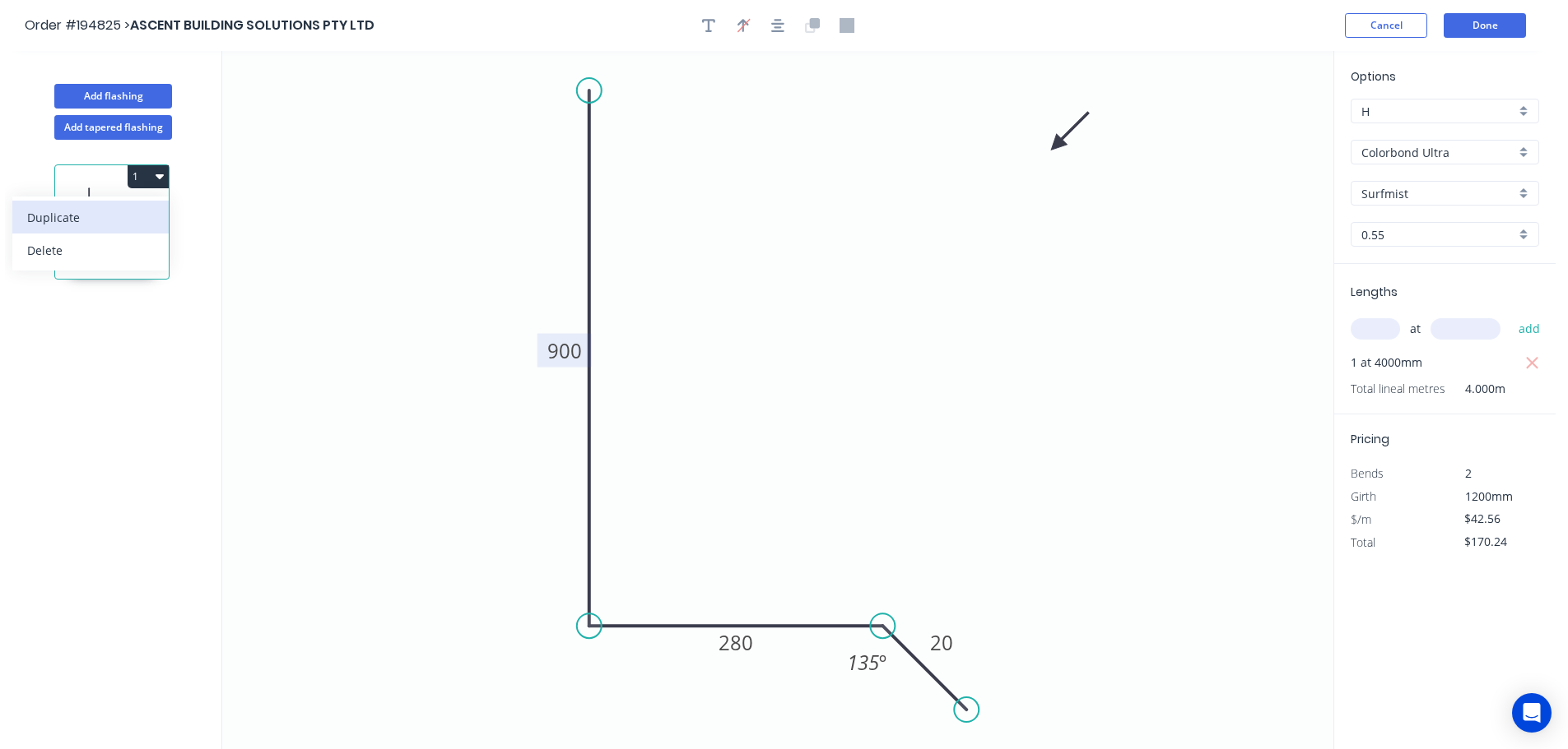
click at [118, 213] on div "Duplicate" at bounding box center [90, 218] width 127 height 24
type input "$0.00"
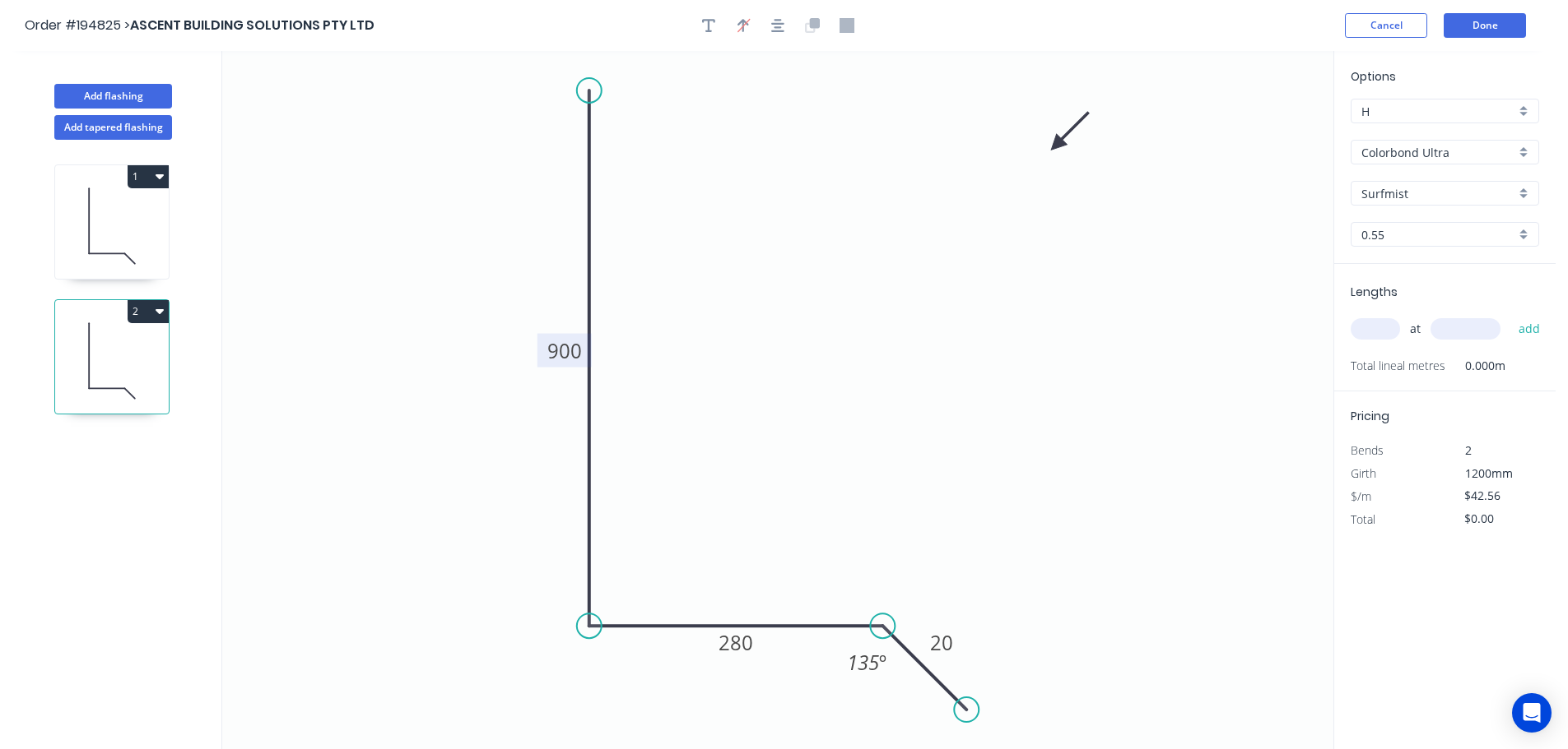
click at [558, 355] on tspan "900" at bounding box center [564, 350] width 35 height 27
type input "$36.19"
click at [1372, 318] on div "at add" at bounding box center [1446, 328] width 192 height 28
click at [1378, 332] on input "text" at bounding box center [1375, 329] width 49 height 22
type input "1"
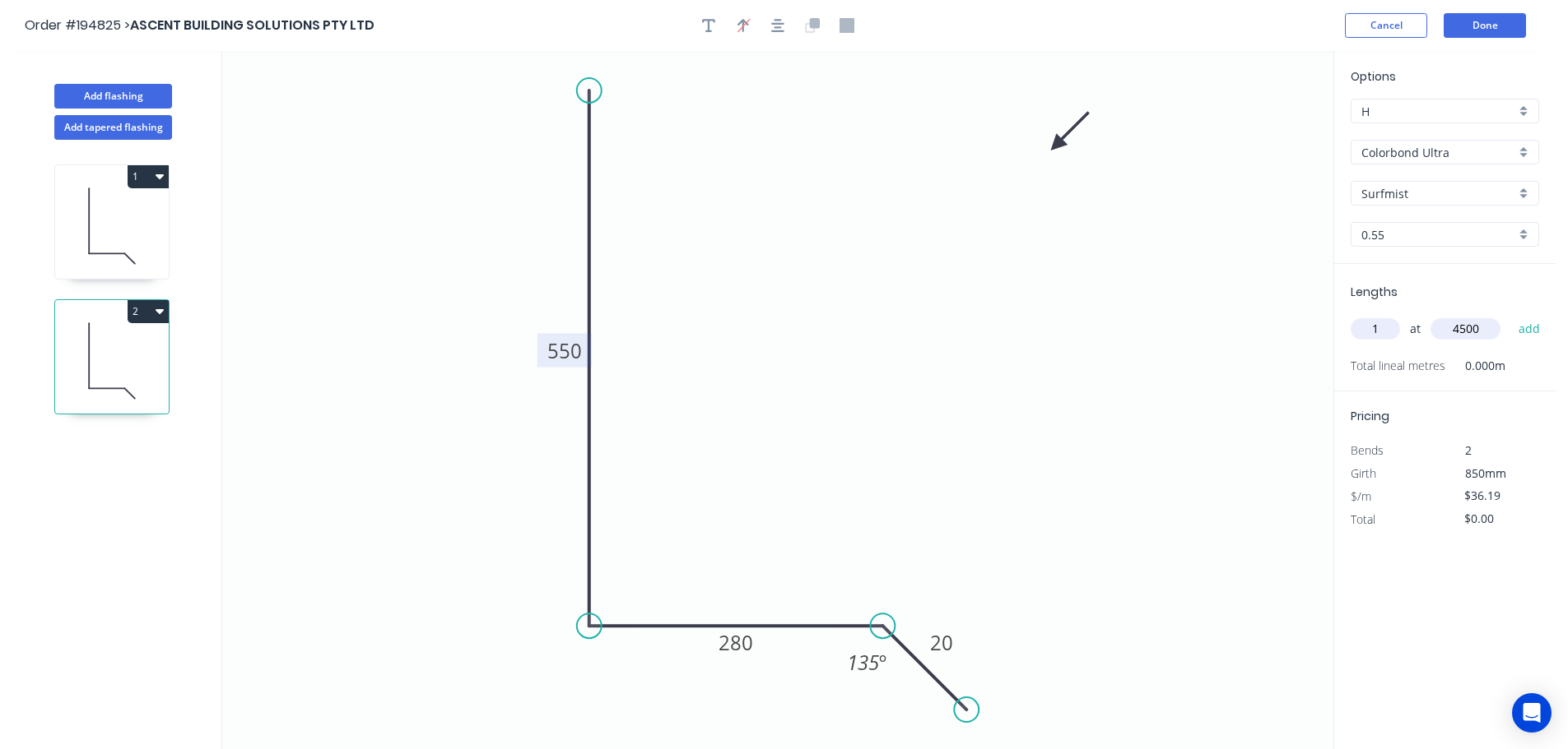
type input "4500"
click at [1510, 315] on button "add" at bounding box center [1528, 328] width 39 height 28
type input "$162.86"
click at [1461, 21] on button "Done" at bounding box center [1484, 25] width 82 height 25
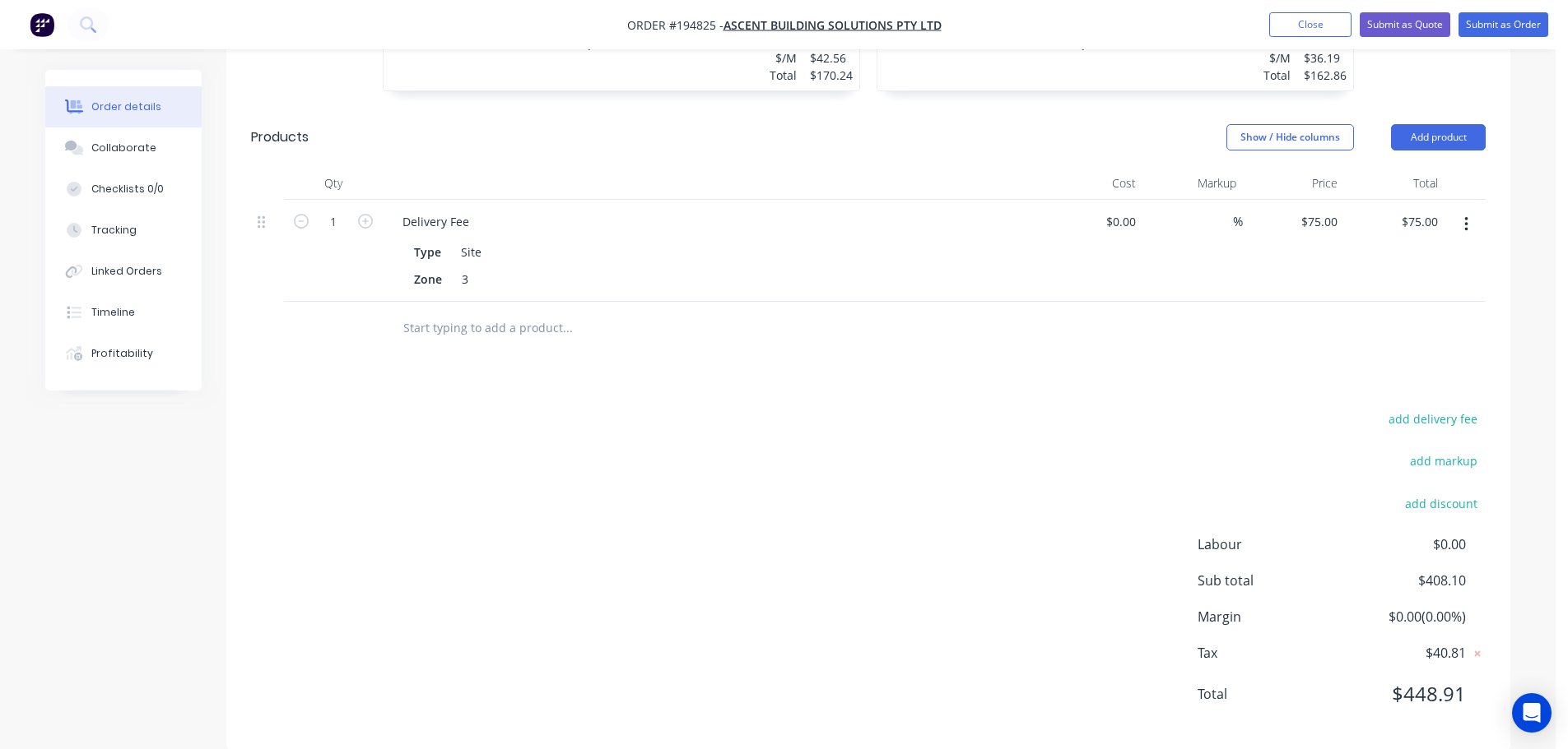
scroll to position [753, 0]
click at [1495, 15] on button "Submit as Order" at bounding box center [1503, 24] width 90 height 25
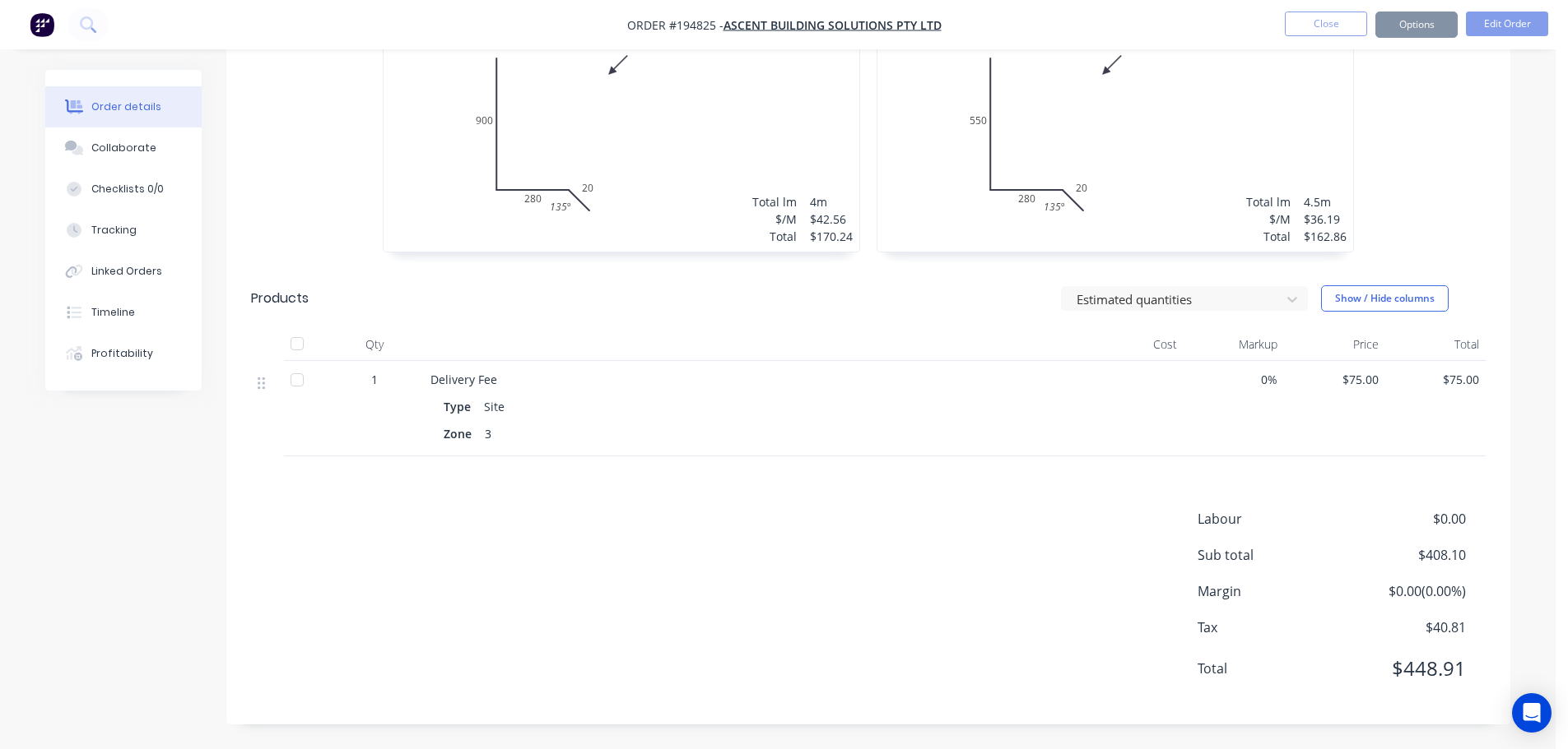
scroll to position [0, 0]
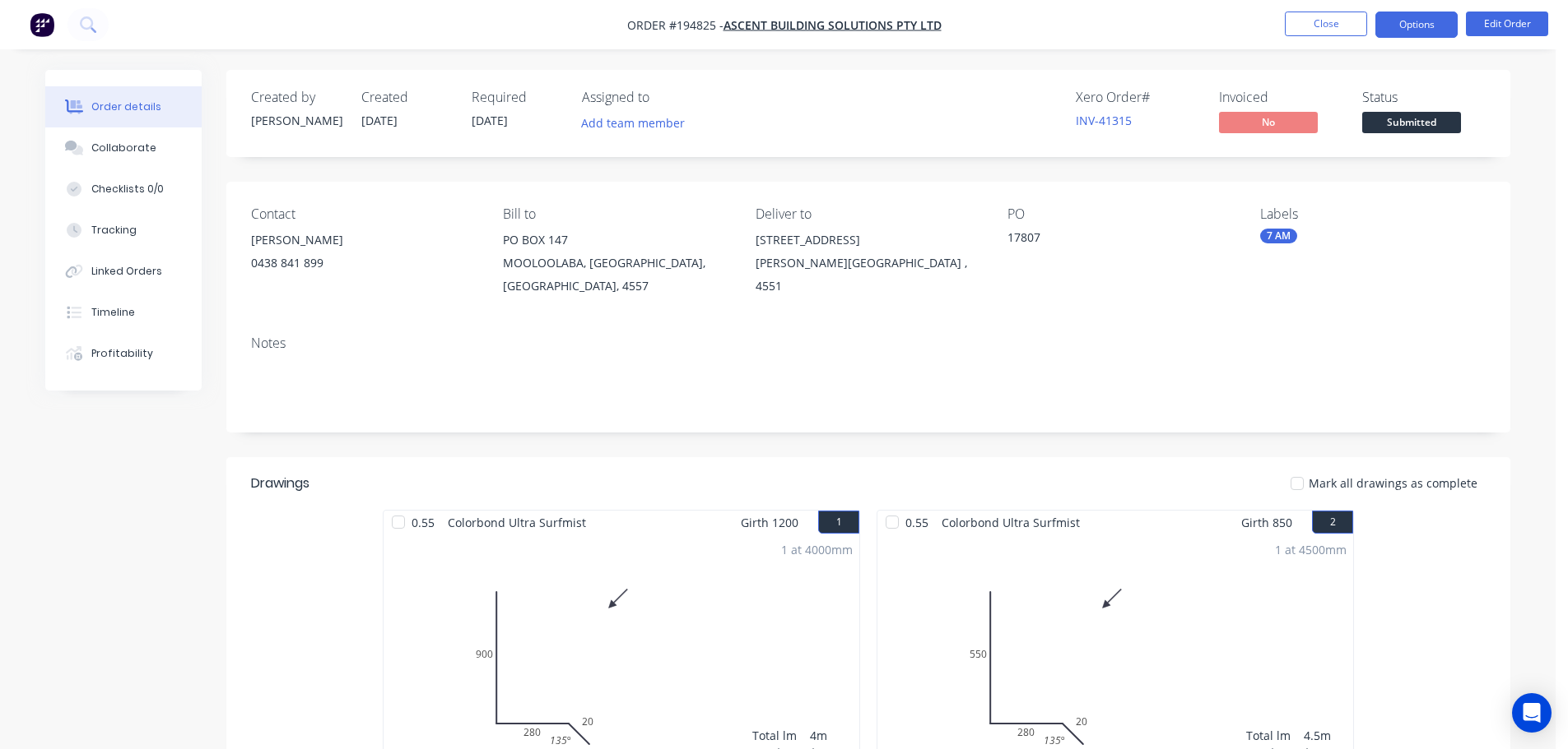
click at [1411, 32] on button "Options" at bounding box center [1416, 25] width 82 height 27
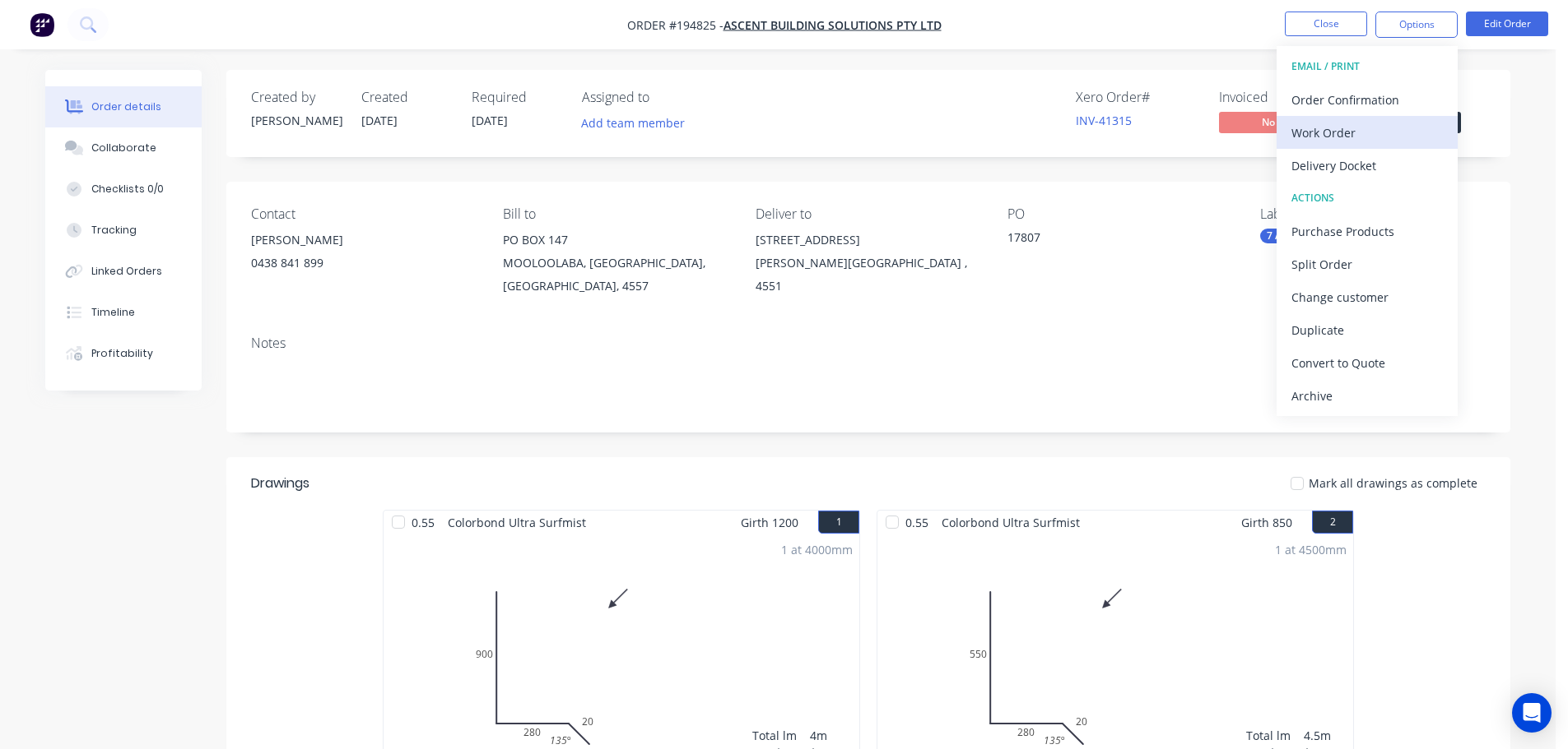
click at [1381, 126] on div "Work Order" at bounding box center [1366, 133] width 151 height 24
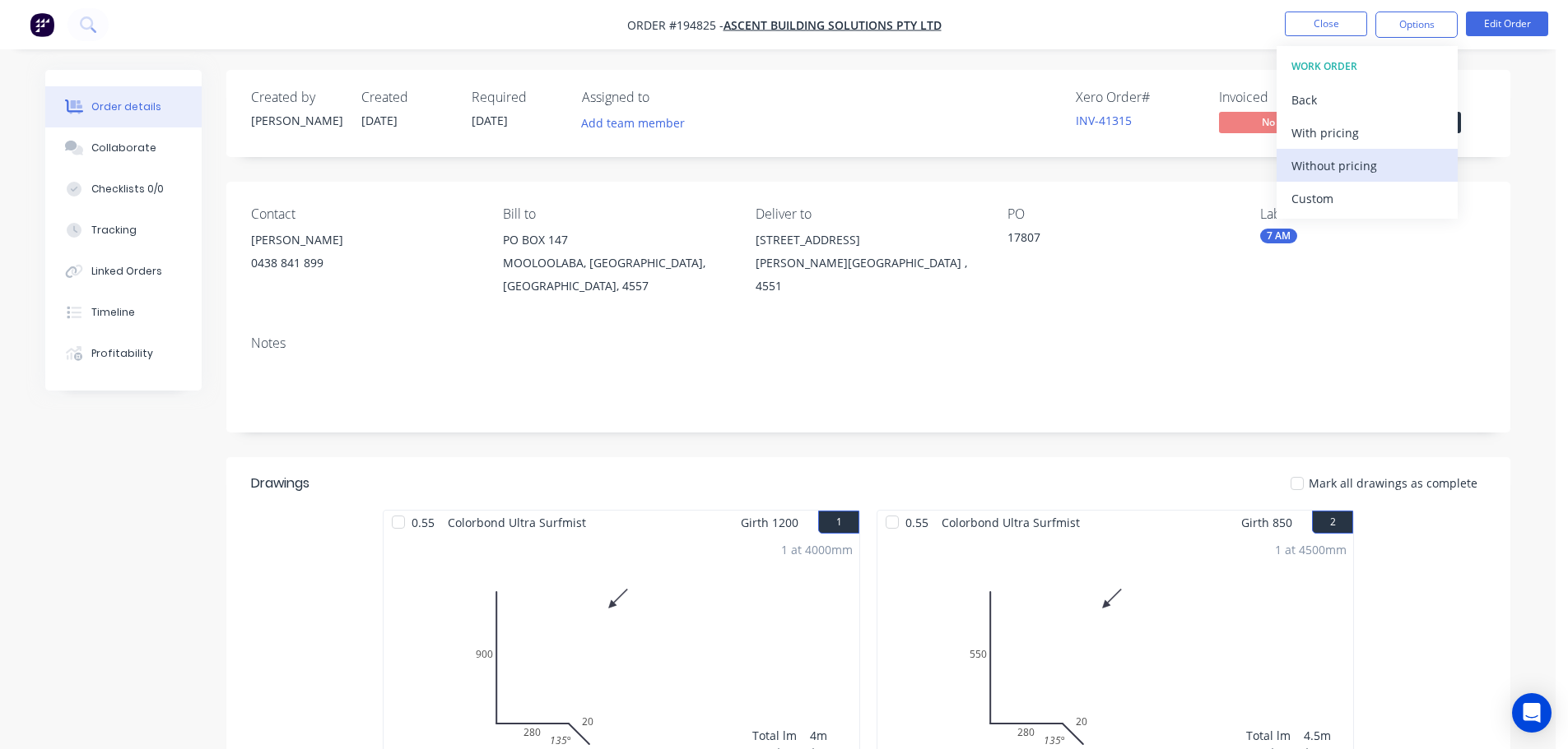
click at [1387, 160] on div "Without pricing" at bounding box center [1366, 165] width 151 height 24
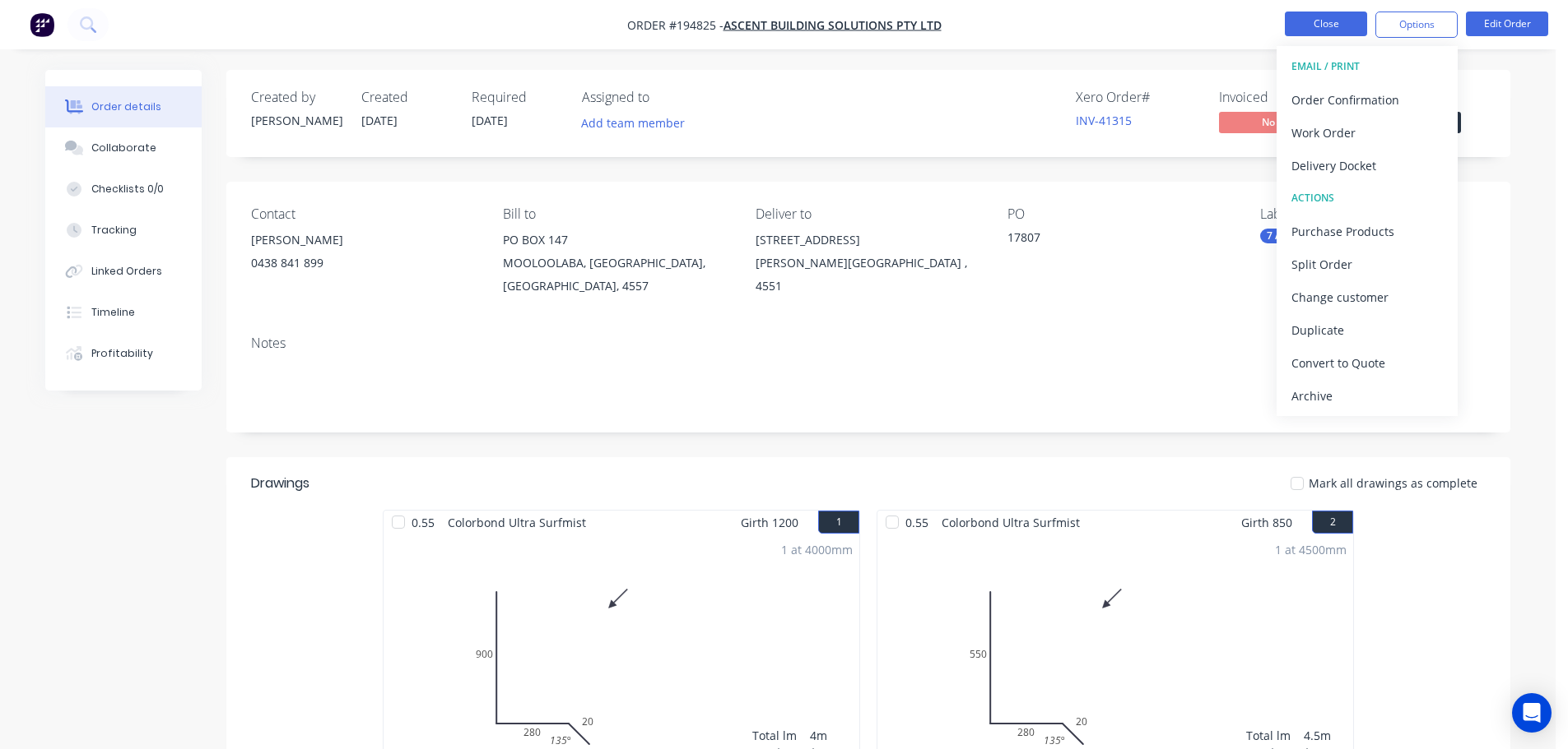
click at [1314, 18] on button "Close" at bounding box center [1325, 24] width 82 height 25
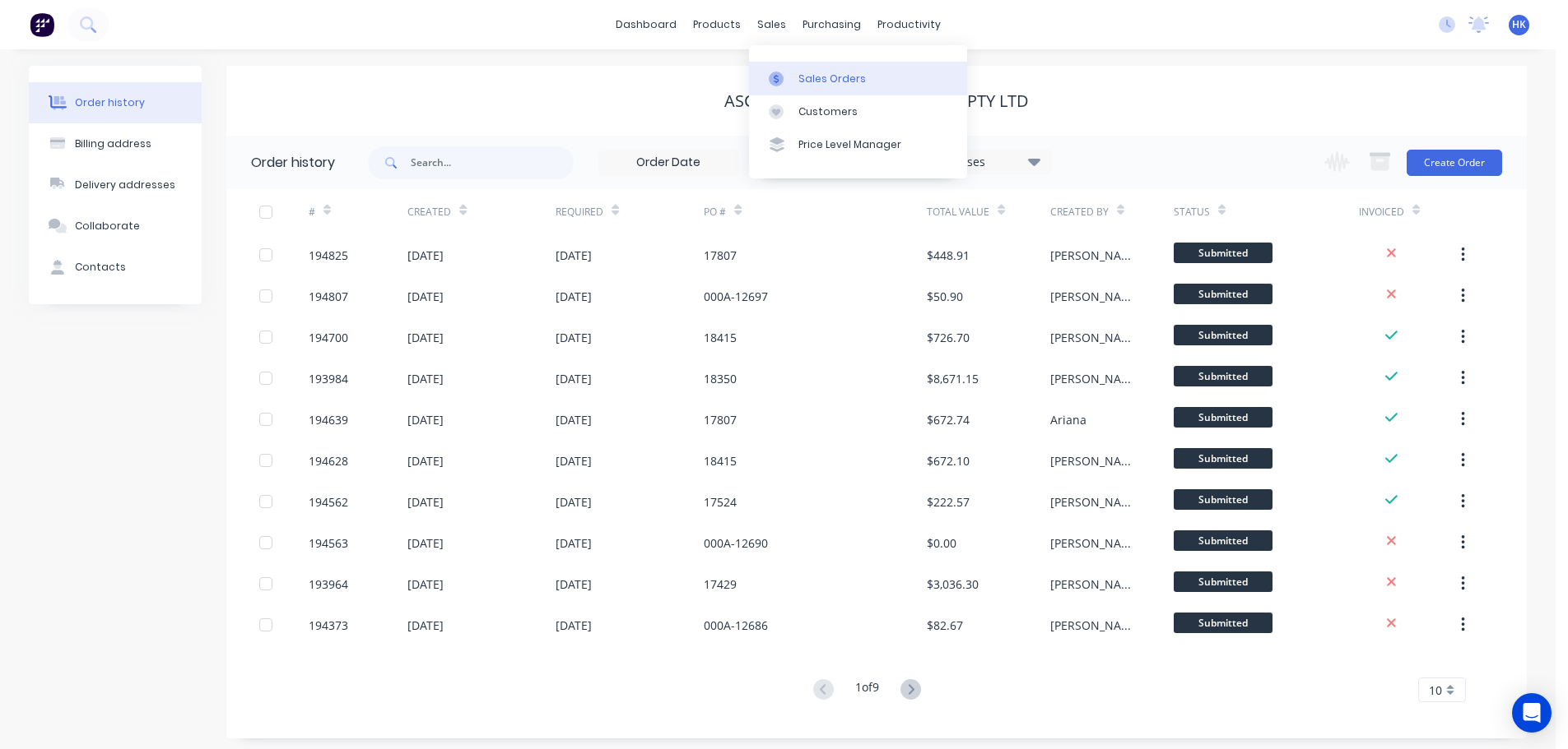
click at [803, 72] on div "Sales Orders" at bounding box center [832, 78] width 67 height 15
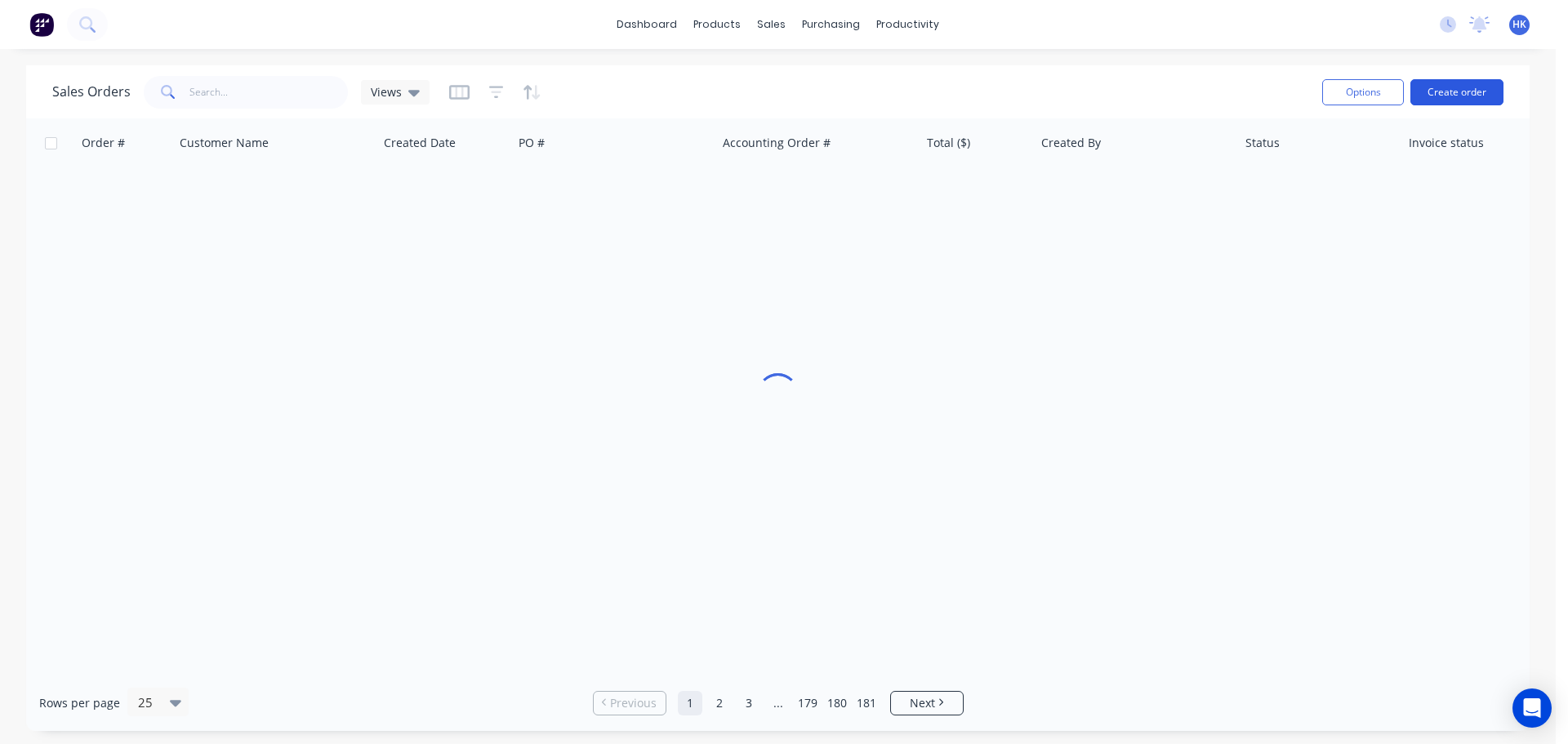
click at [1450, 99] on button "Create order" at bounding box center [1457, 92] width 93 height 27
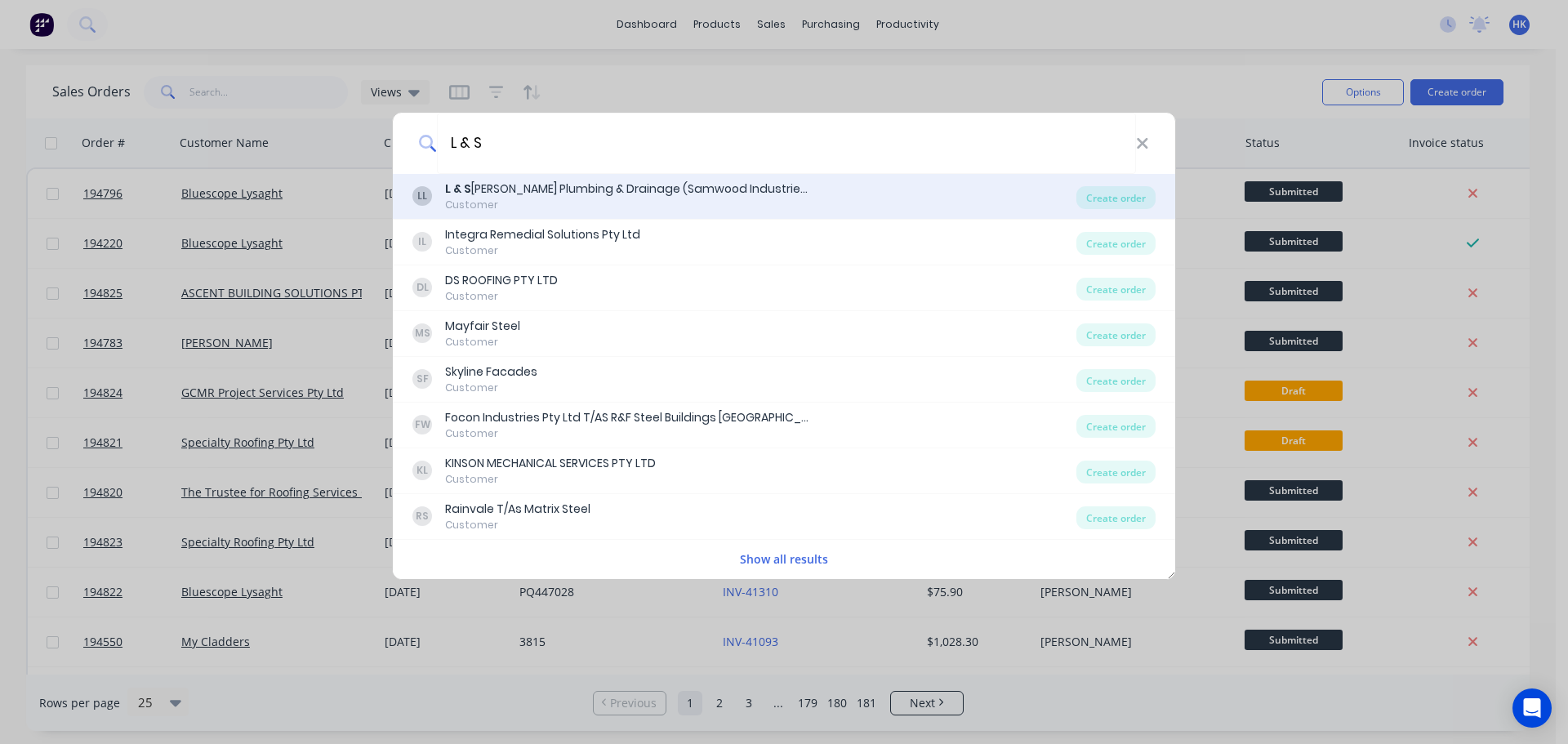
type input "L & S"
click at [1117, 215] on div "LL L & S Rosenberg Plumbing & Drainage (Samwood Industries Pty Ltd) Customer Cr…" at bounding box center [784, 197] width 782 height 46
click at [1117, 201] on div "Create order" at bounding box center [1116, 198] width 80 height 23
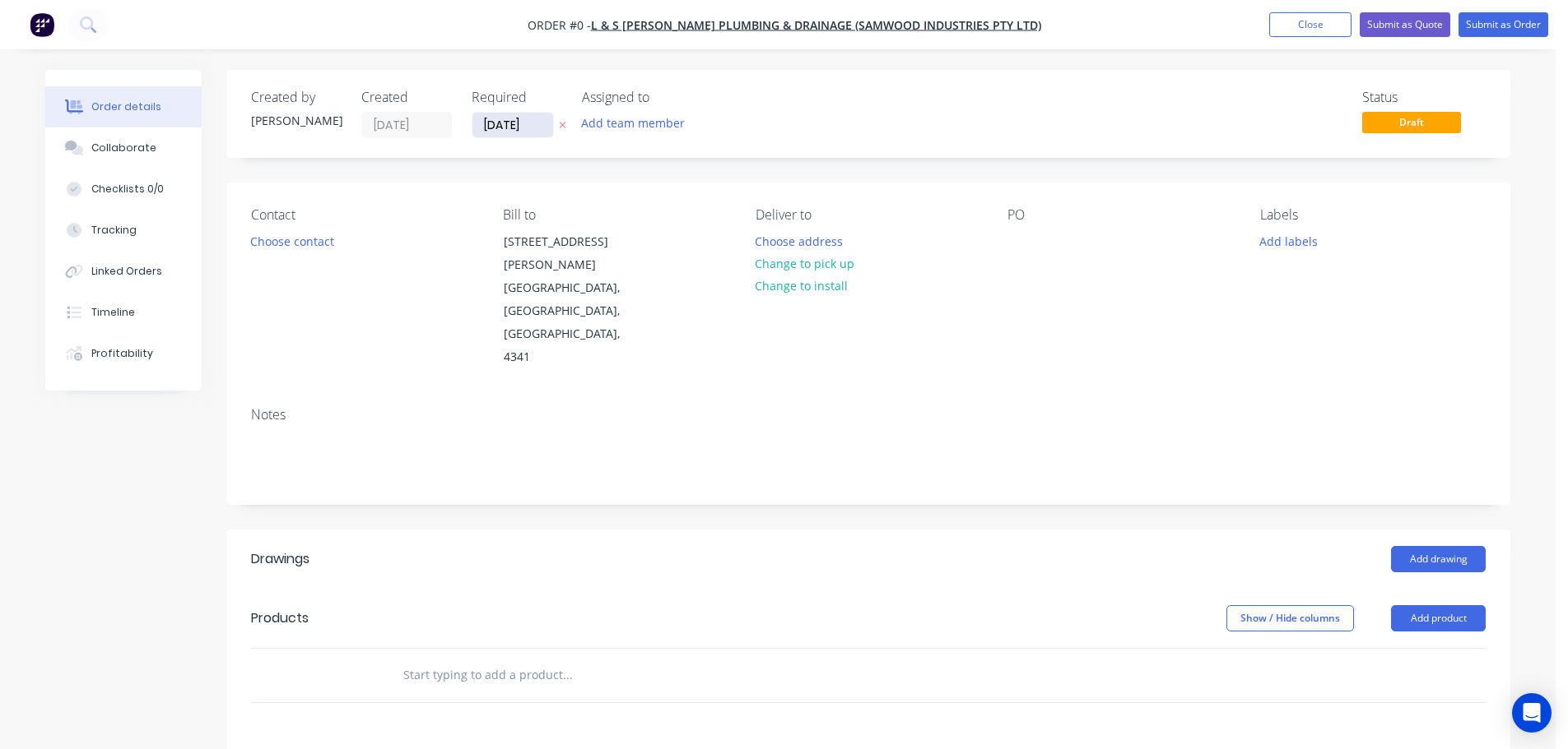
click at [515, 130] on input "[DATE]" at bounding box center [512, 125] width 80 height 25
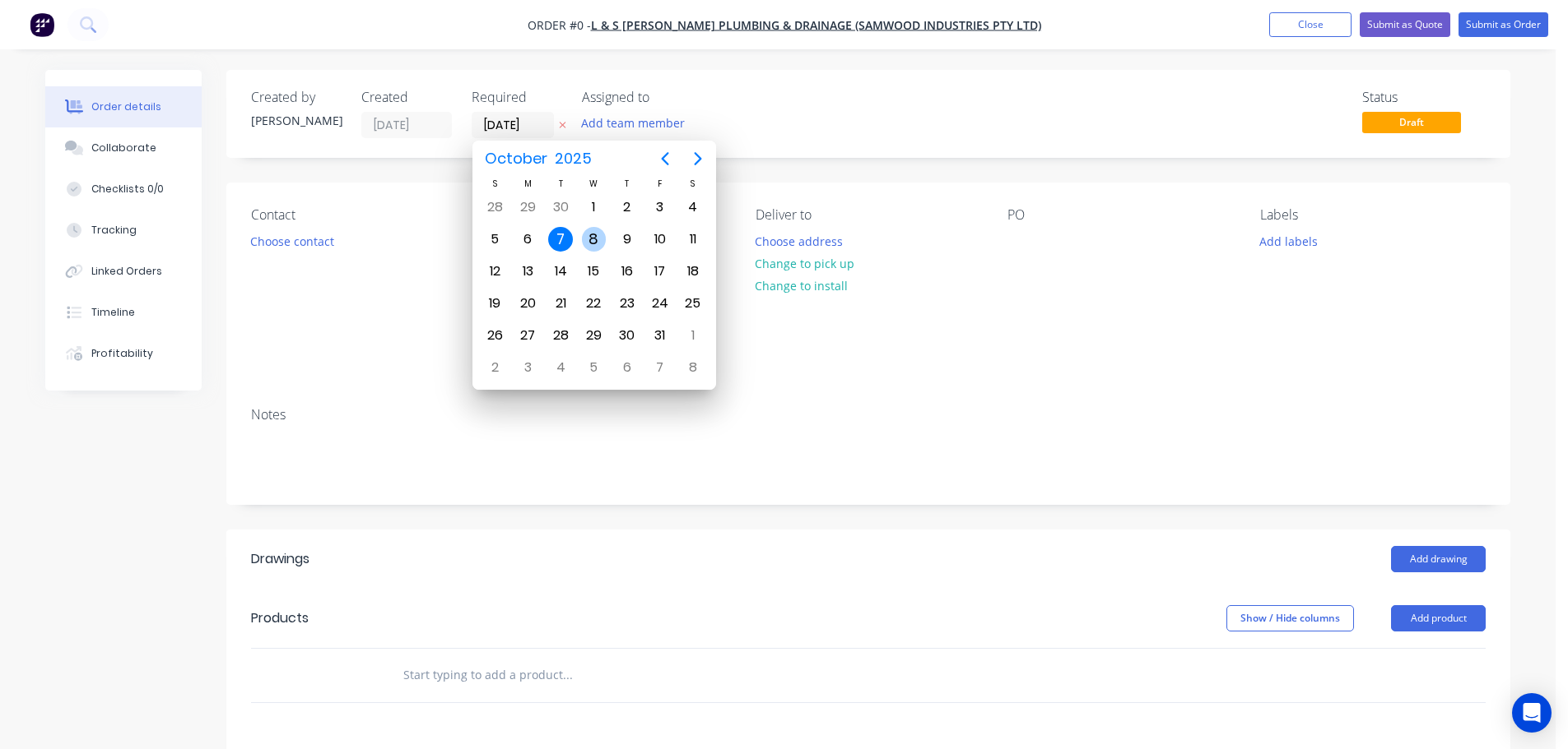
click at [582, 238] on div "8" at bounding box center [594, 238] width 25 height 25
type input "[DATE]"
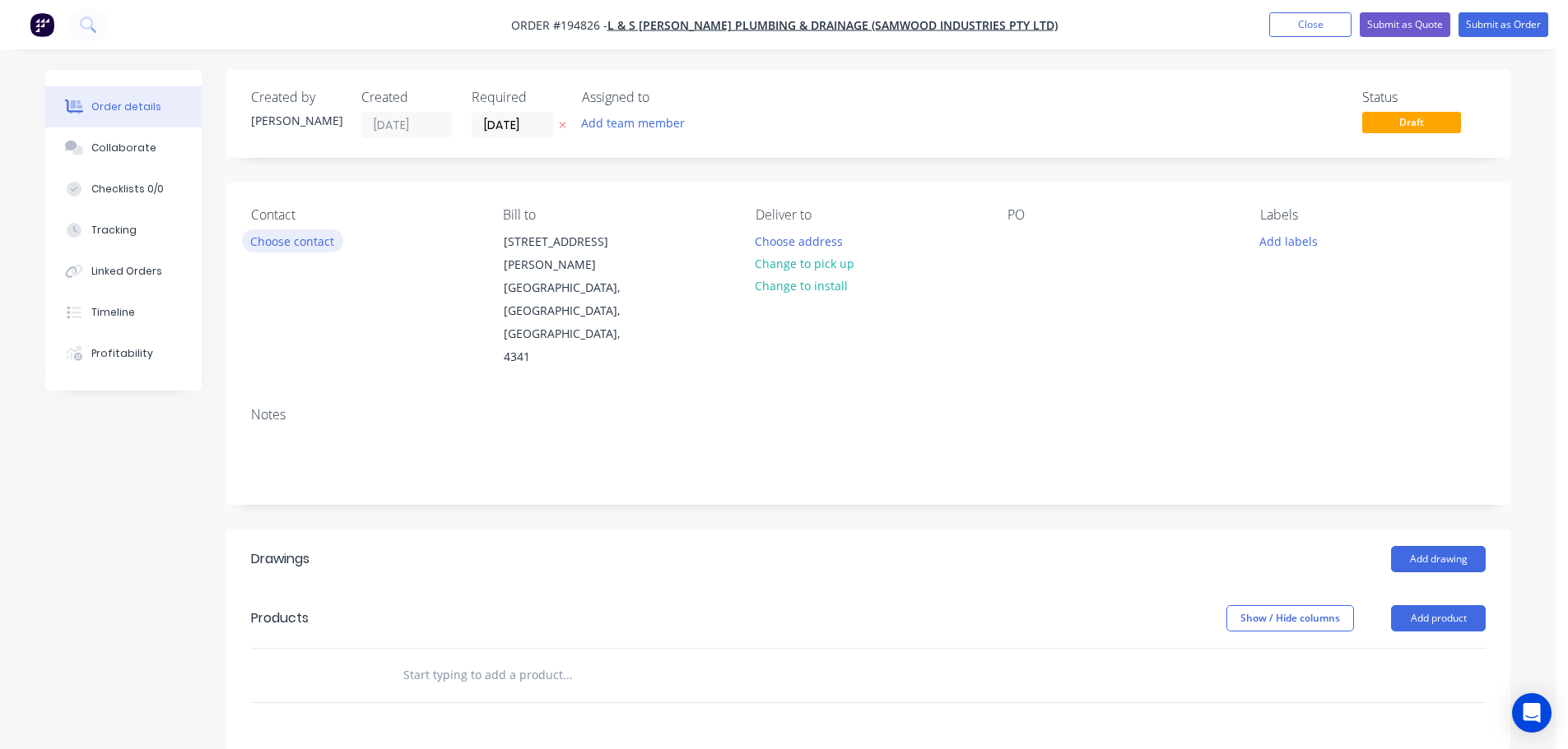
click at [316, 241] on button "Choose contact" at bounding box center [292, 240] width 101 height 22
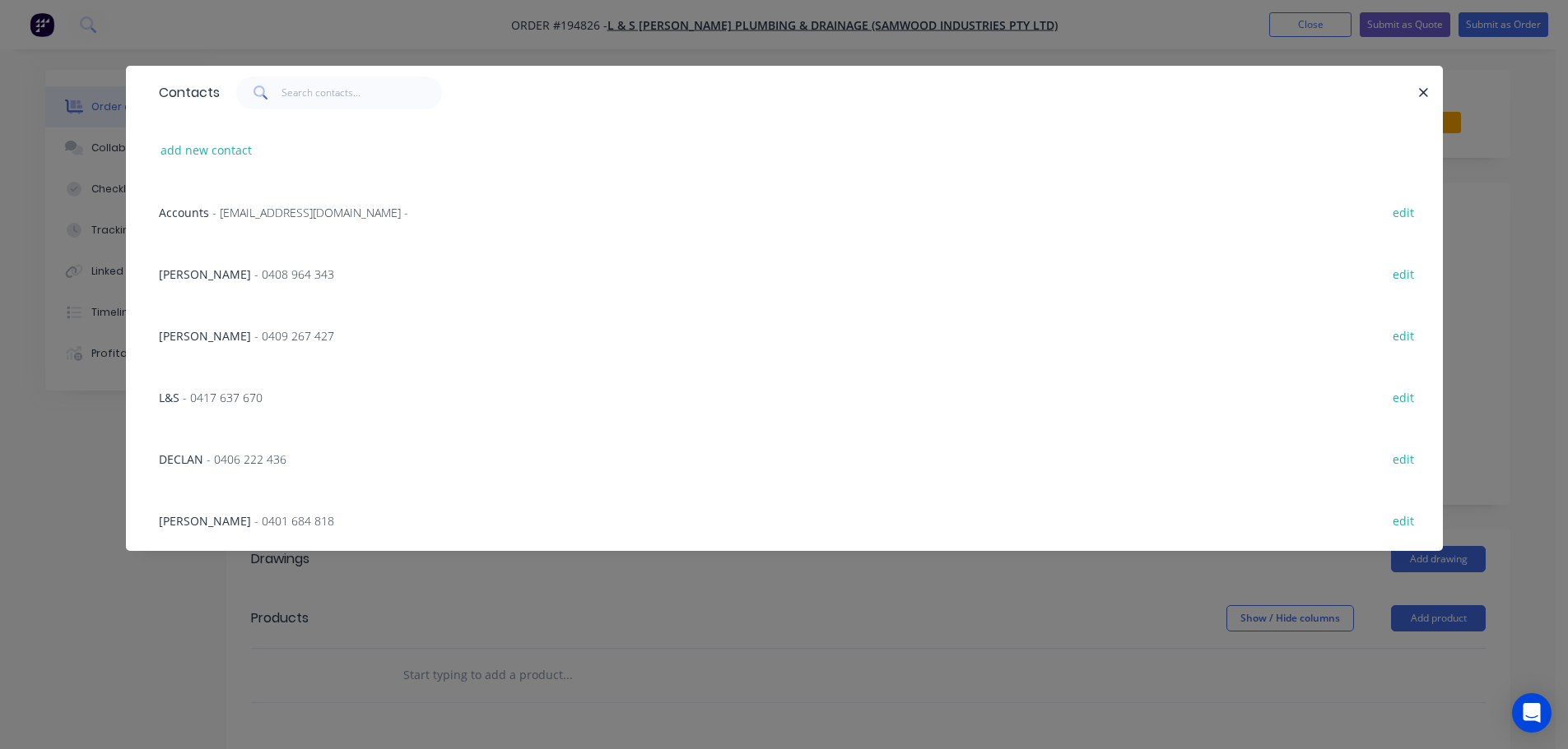
click at [229, 514] on span "PATRICK WREN" at bounding box center [204, 521] width 92 height 16
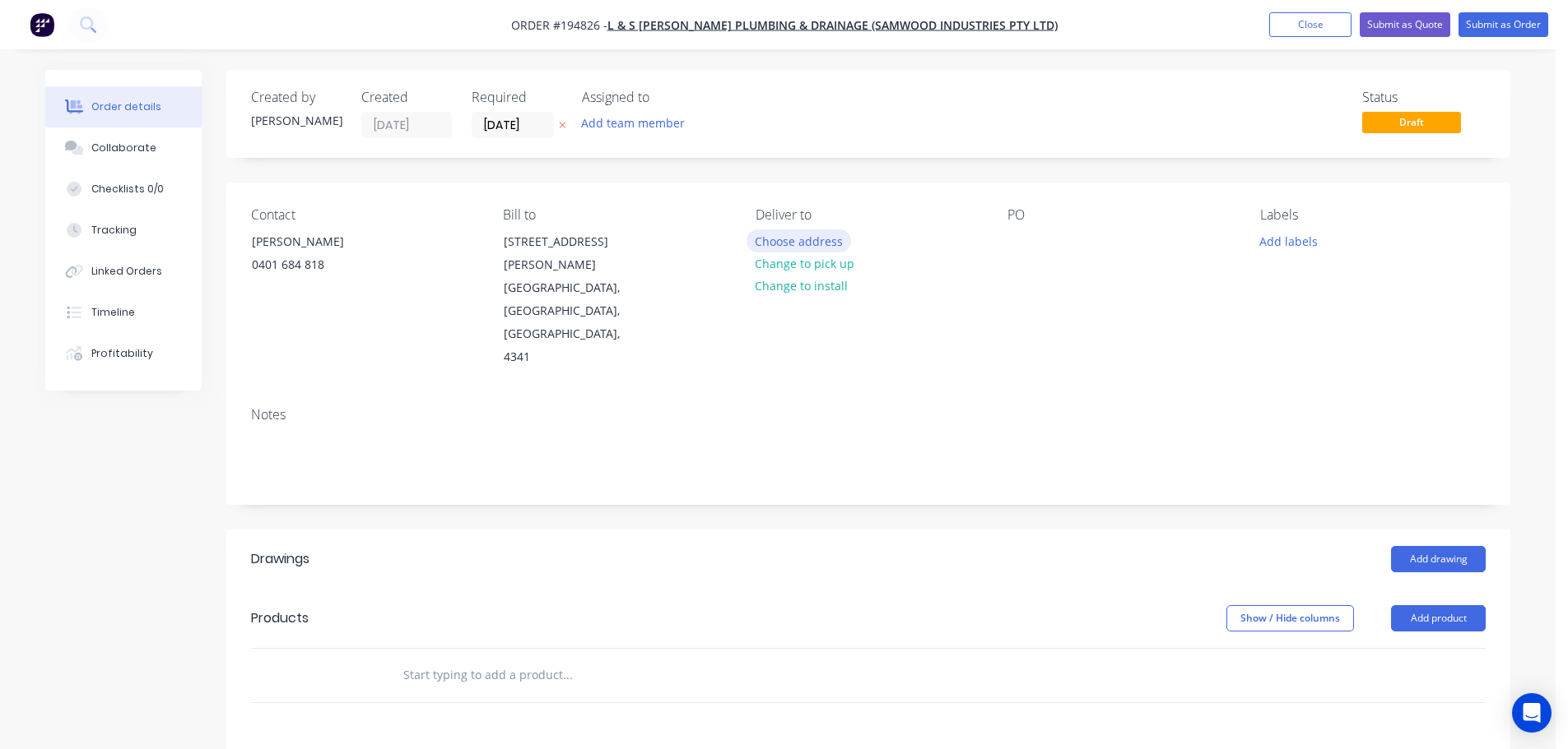
click at [773, 232] on button "Choose address" at bounding box center [799, 240] width 105 height 22
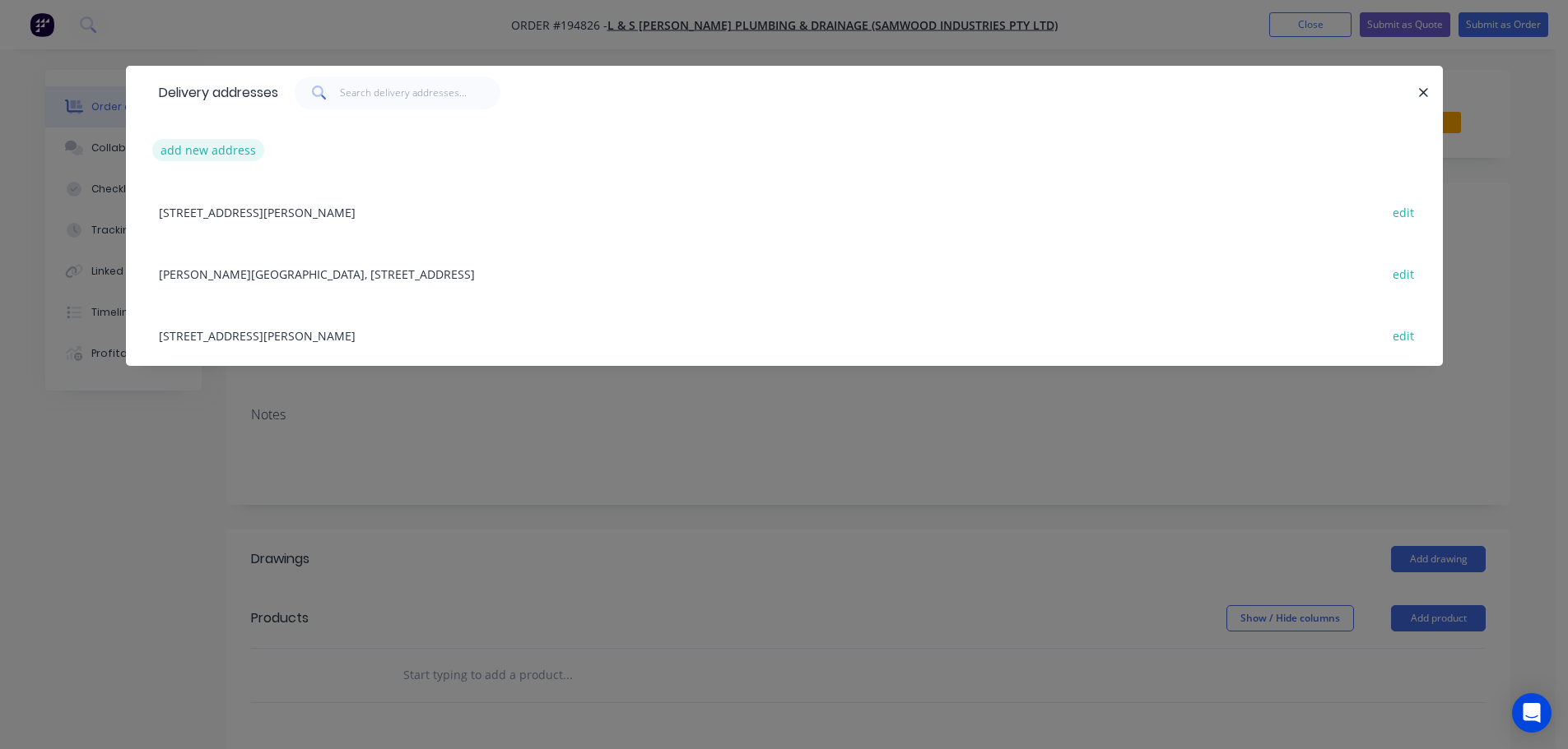
click at [220, 149] on button "add new address" at bounding box center [209, 149] width 113 height 22
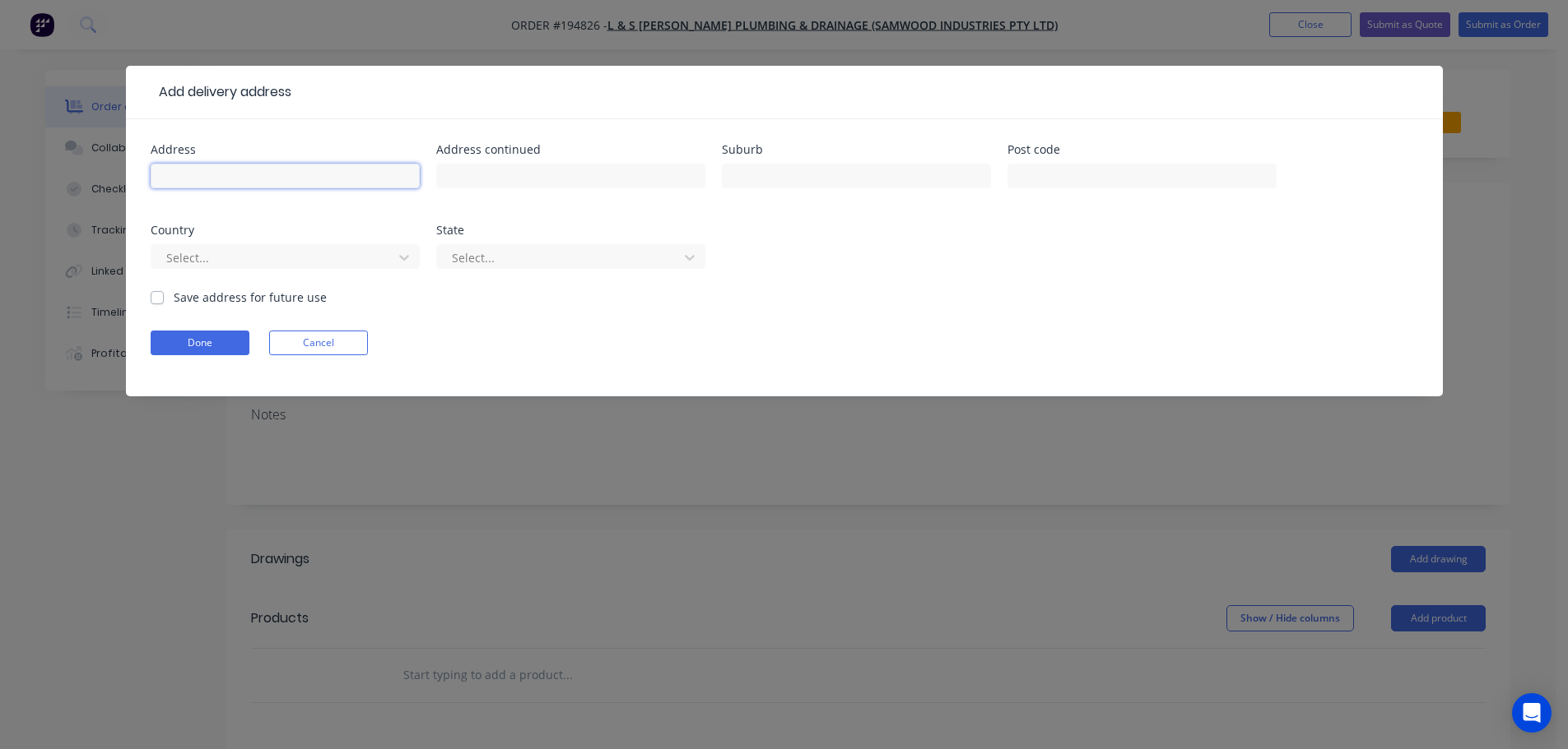
click at [218, 173] on input "text" at bounding box center [285, 175] width 269 height 25
type input "62 CROCKFORD RD"
type input "NORTHGATE"
click at [226, 341] on button "Done" at bounding box center [200, 342] width 99 height 25
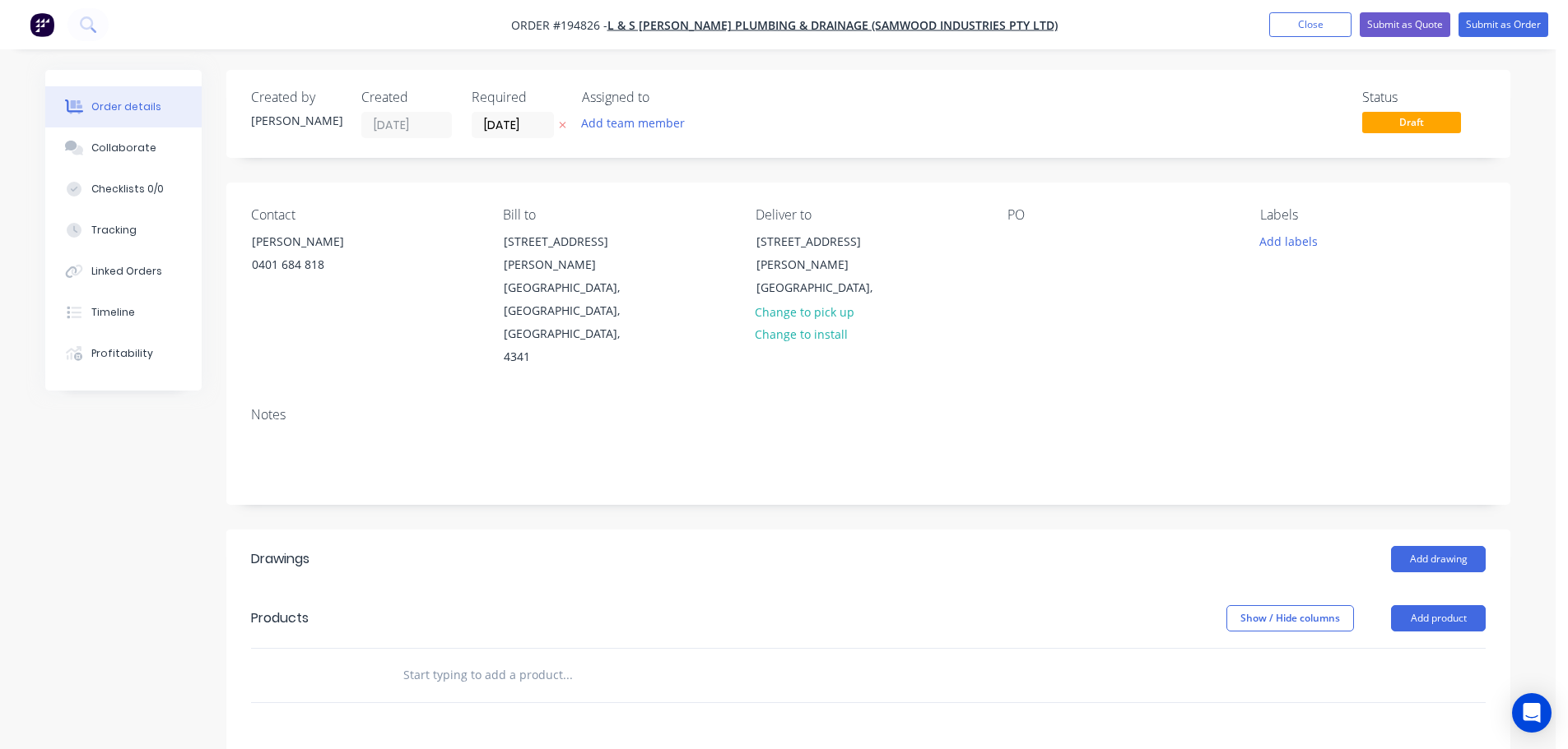
click at [1011, 256] on div "PO" at bounding box center [1121, 288] width 226 height 162
click at [1017, 249] on div at bounding box center [1021, 241] width 27 height 24
click at [1266, 256] on div "Labels Add labels" at bounding box center [1373, 288] width 226 height 162
click at [1268, 249] on button "Add labels" at bounding box center [1288, 240] width 75 height 22
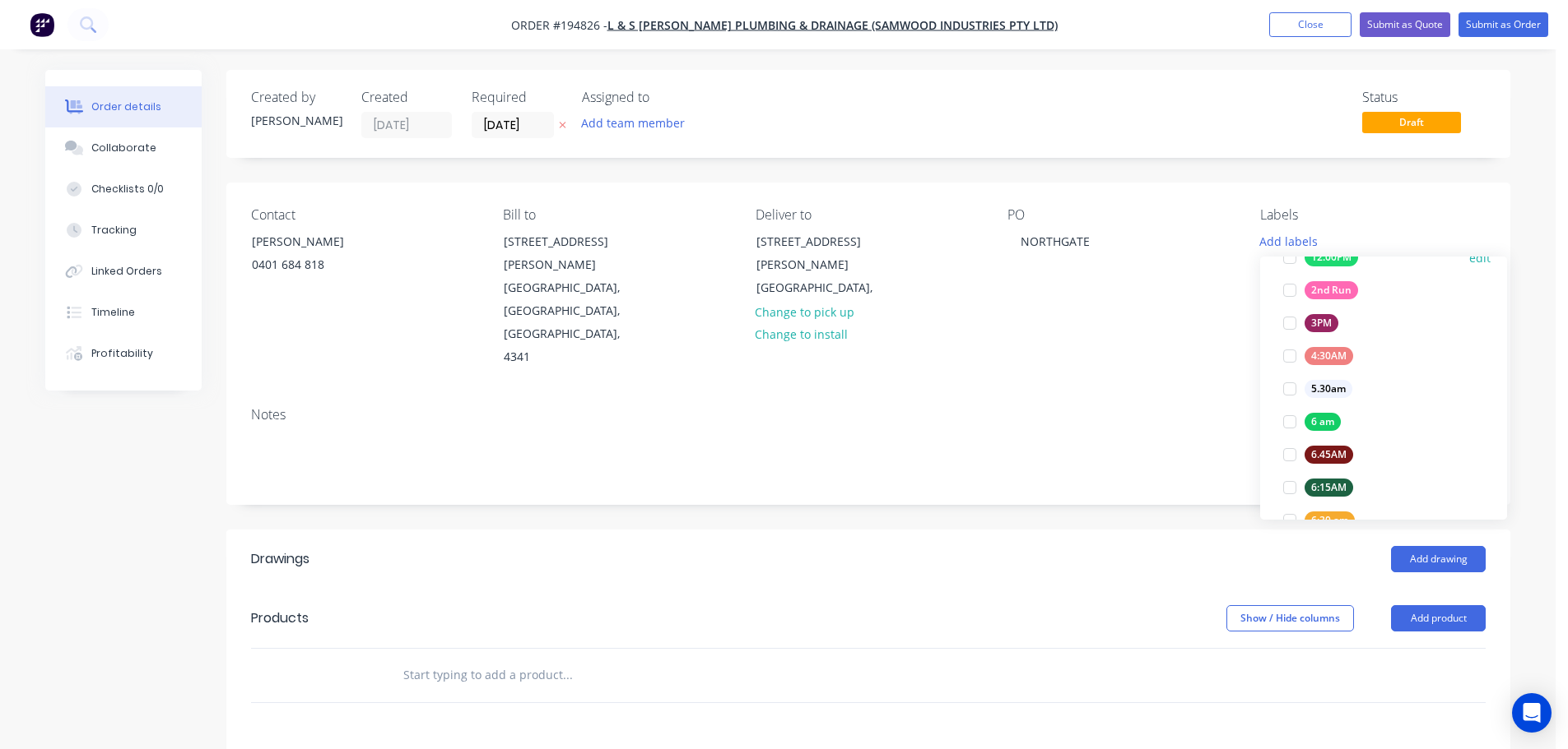
scroll to position [246, 0]
click at [1288, 404] on div at bounding box center [1289, 404] width 33 height 33
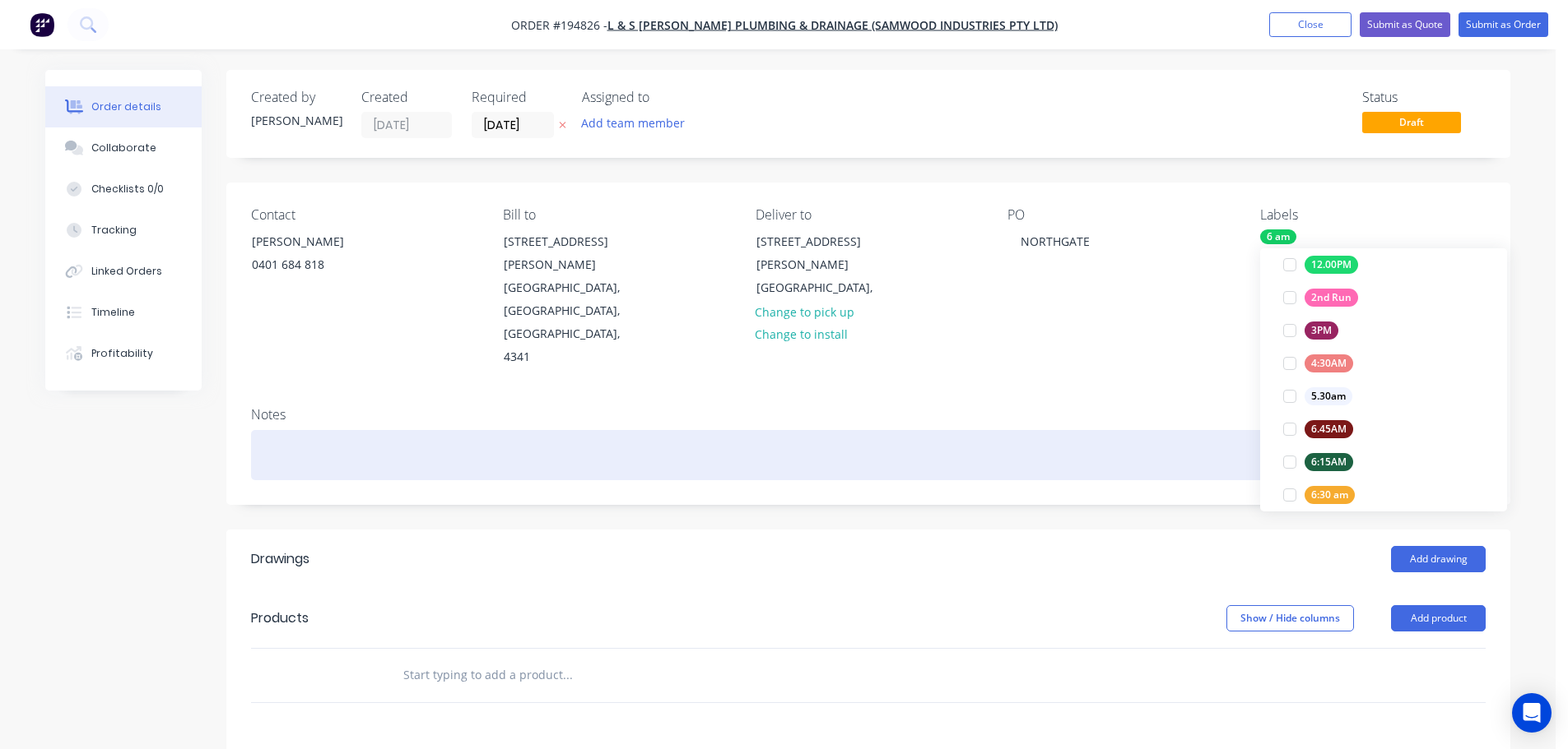
scroll to position [0, 0]
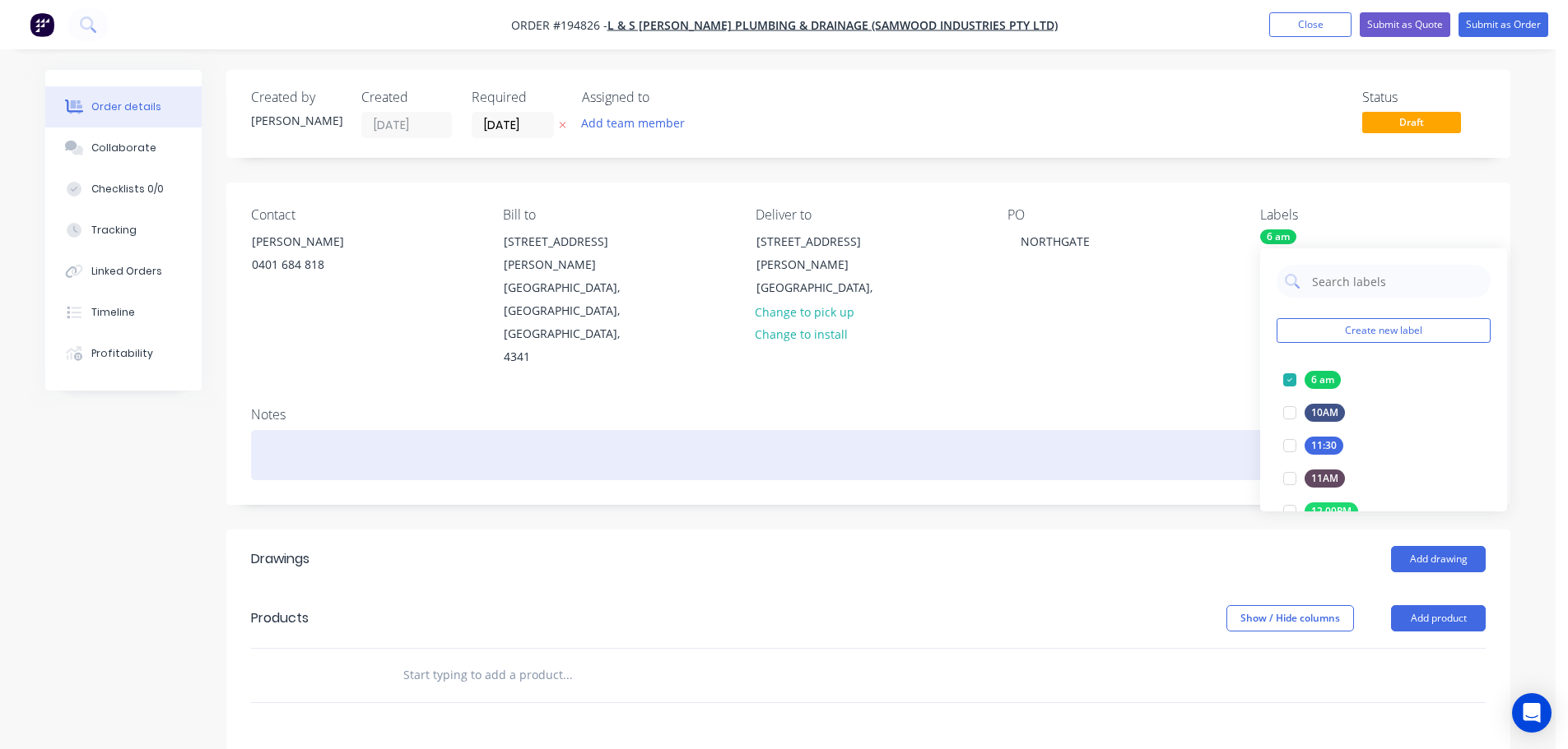
click at [1149, 430] on div at bounding box center [868, 455] width 1234 height 50
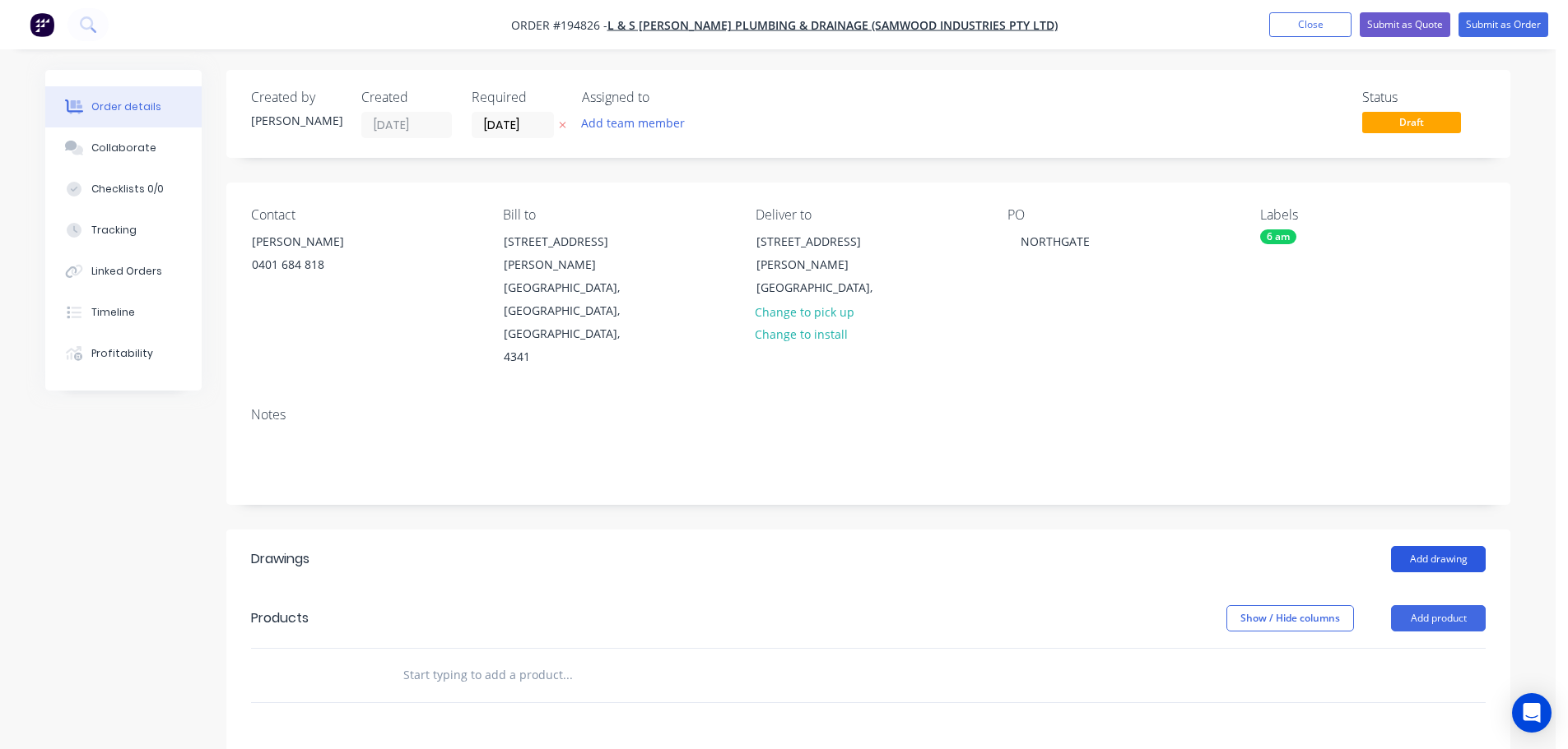
click at [1426, 546] on button "Add drawing" at bounding box center [1438, 559] width 95 height 27
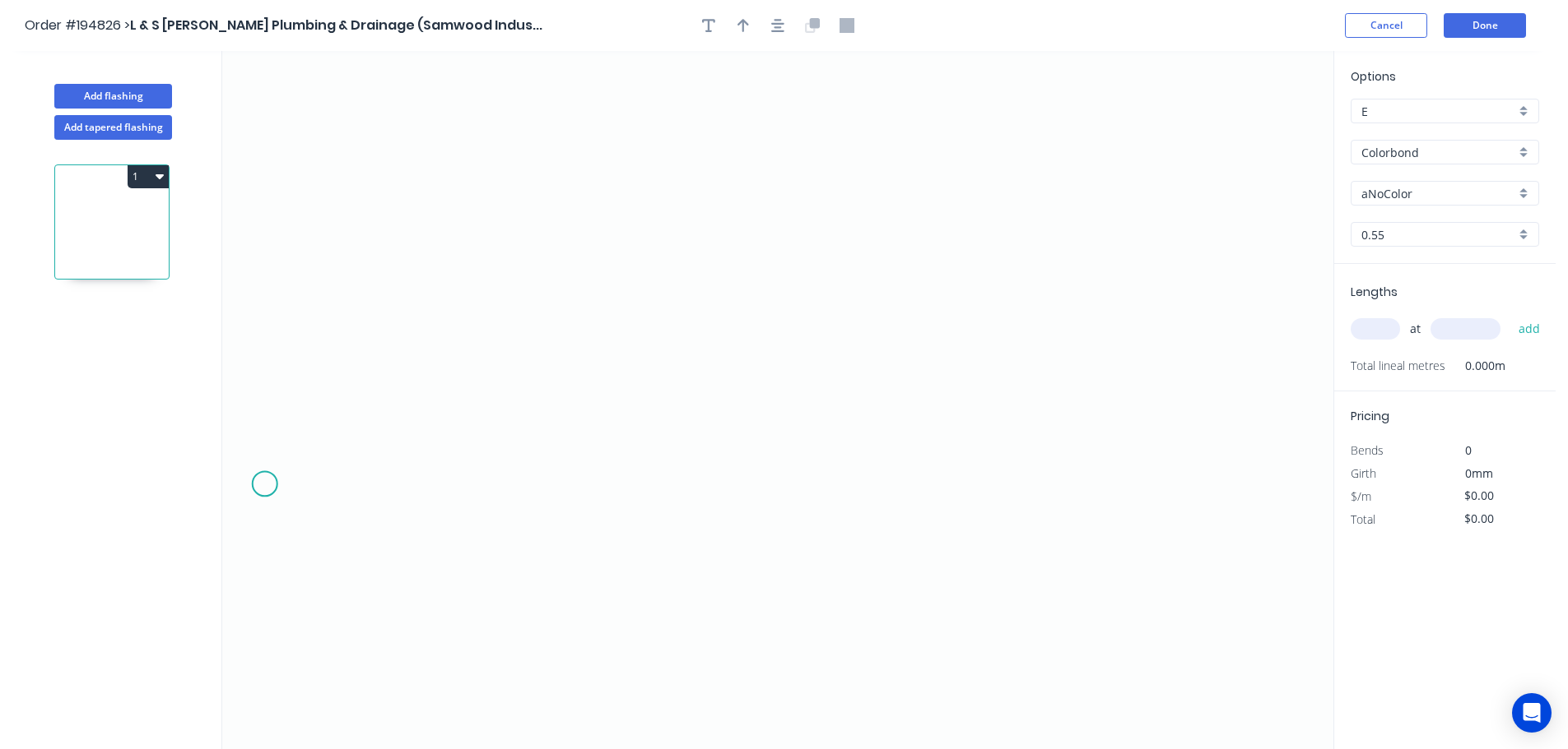
click at [263, 485] on icon "0" at bounding box center [777, 401] width 1111 height 699
click at [375, 373] on icon "0" at bounding box center [777, 401] width 1111 height 699
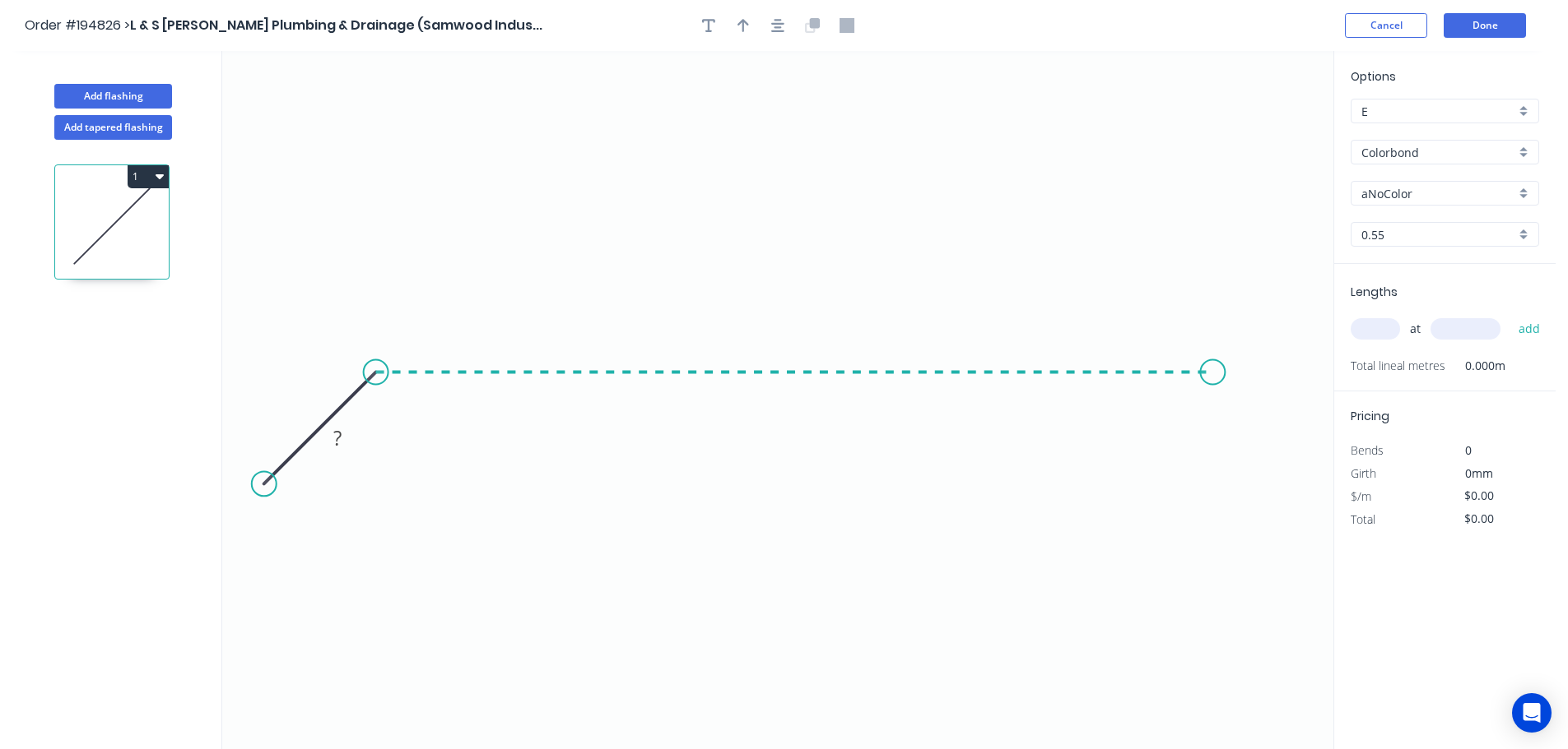
click at [1213, 378] on icon "0 ?" at bounding box center [777, 401] width 1111 height 699
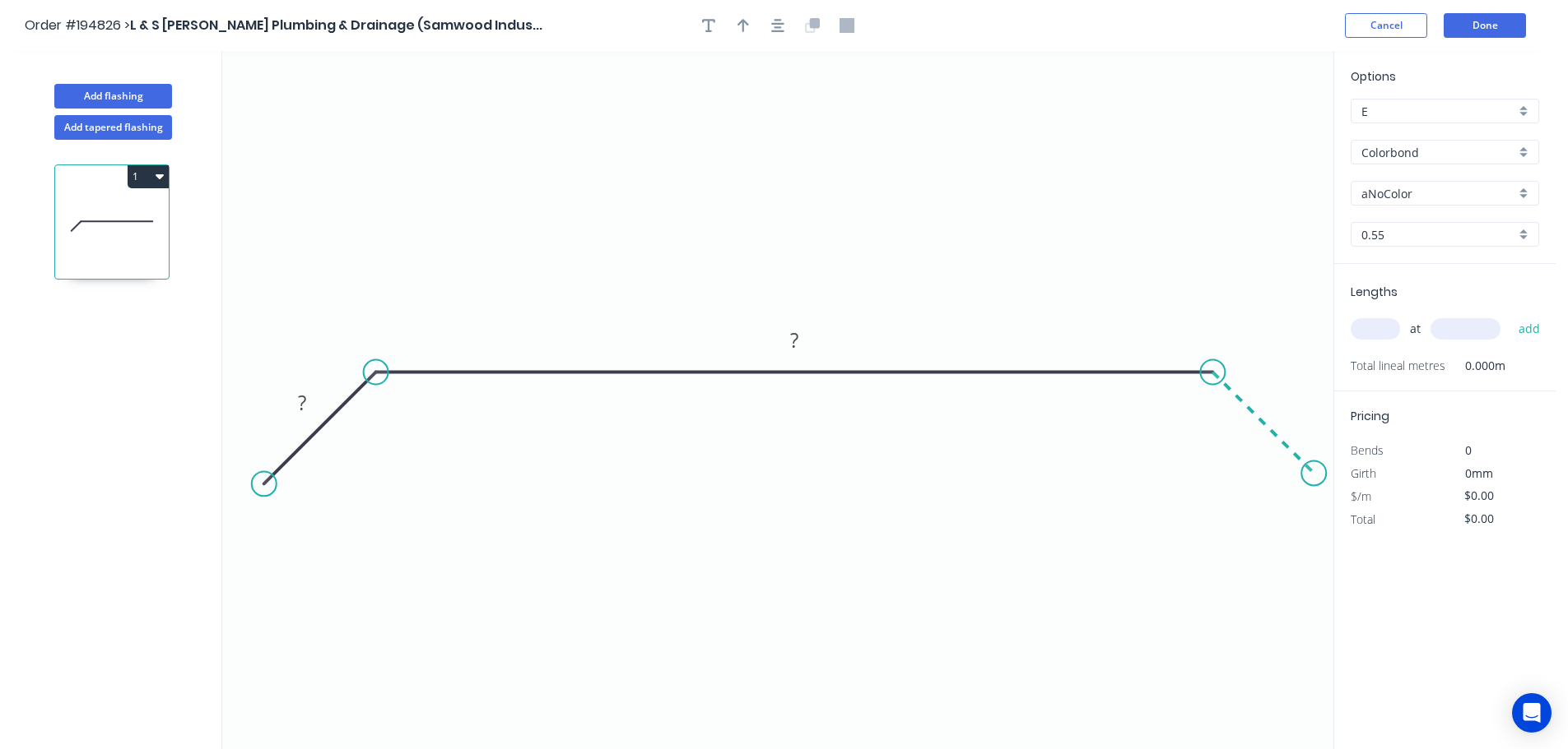
click at [1315, 480] on icon "0 ? ?" at bounding box center [777, 401] width 1111 height 699
click at [259, 478] on circle at bounding box center [259, 487] width 25 height 25
drag, startPoint x: 263, startPoint y: 490, endPoint x: 280, endPoint y: 471, distance: 25.5
click at [280, 471] on circle at bounding box center [281, 466] width 25 height 25
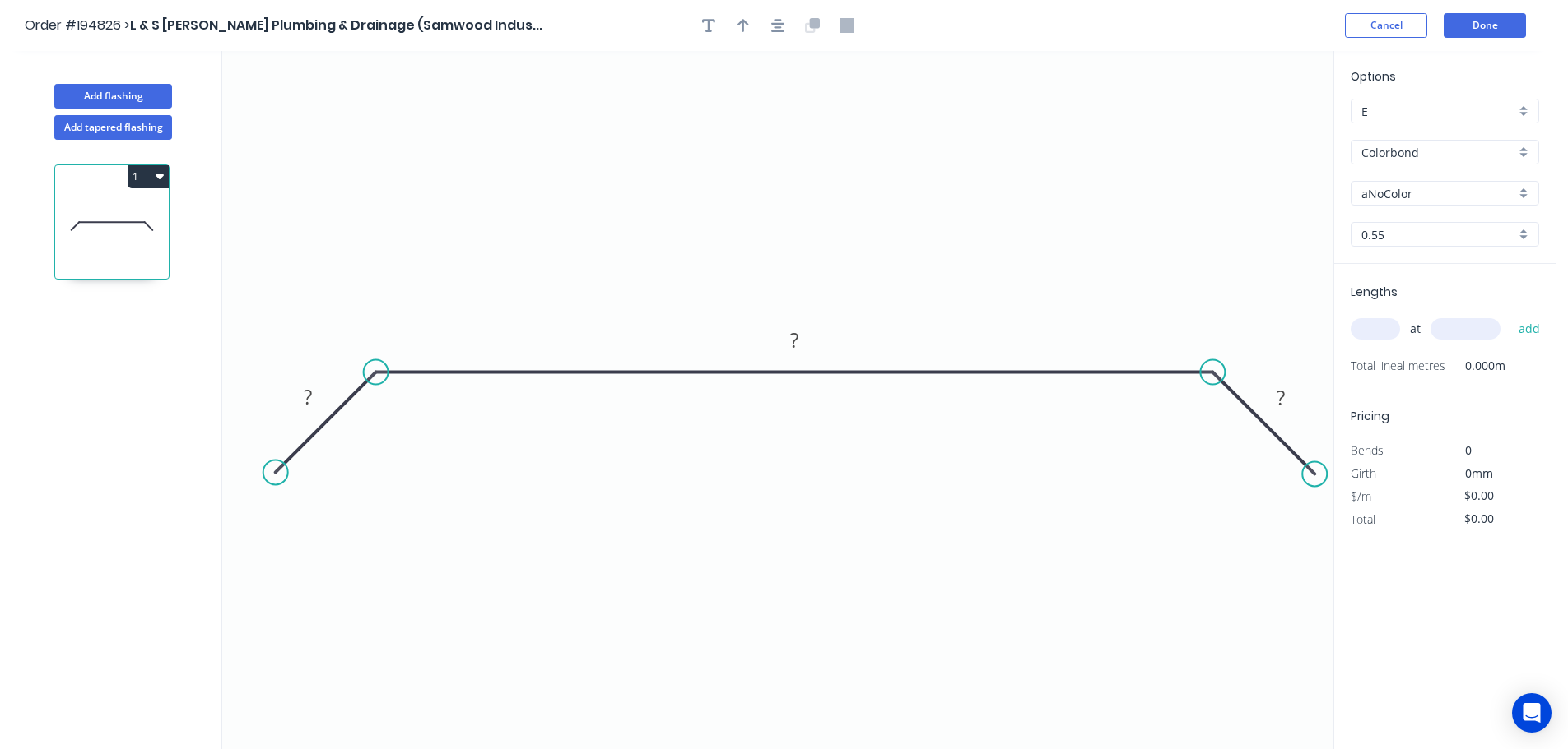
click at [275, 476] on circle at bounding box center [275, 472] width 25 height 25
click at [393, 422] on div "Show angle" at bounding box center [459, 428] width 165 height 34
click at [1222, 418] on div "Show angle" at bounding box center [1290, 425] width 165 height 34
click at [308, 390] on tspan "?" at bounding box center [308, 396] width 8 height 27
click at [768, 34] on button "button" at bounding box center [777, 25] width 25 height 25
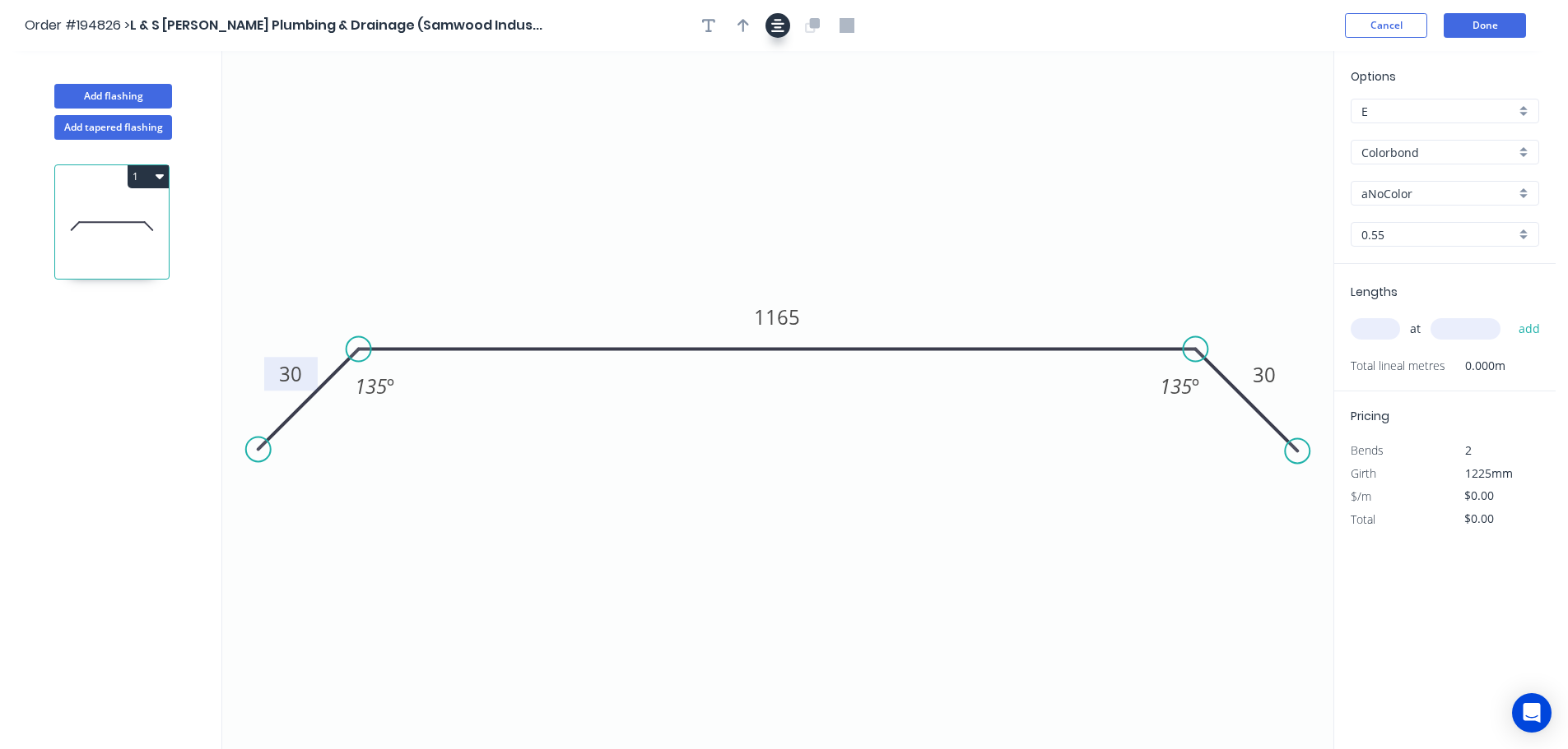
click at [774, 31] on icon "button" at bounding box center [777, 25] width 13 height 13
click at [753, 31] on button "button" at bounding box center [742, 25] width 25 height 25
drag, startPoint x: 940, startPoint y: 169, endPoint x: 776, endPoint y: 109, distance: 174.6
click at [776, 109] on icon at bounding box center [775, 100] width 15 height 52
click at [1404, 193] on input "aNoColor" at bounding box center [1437, 193] width 153 height 17
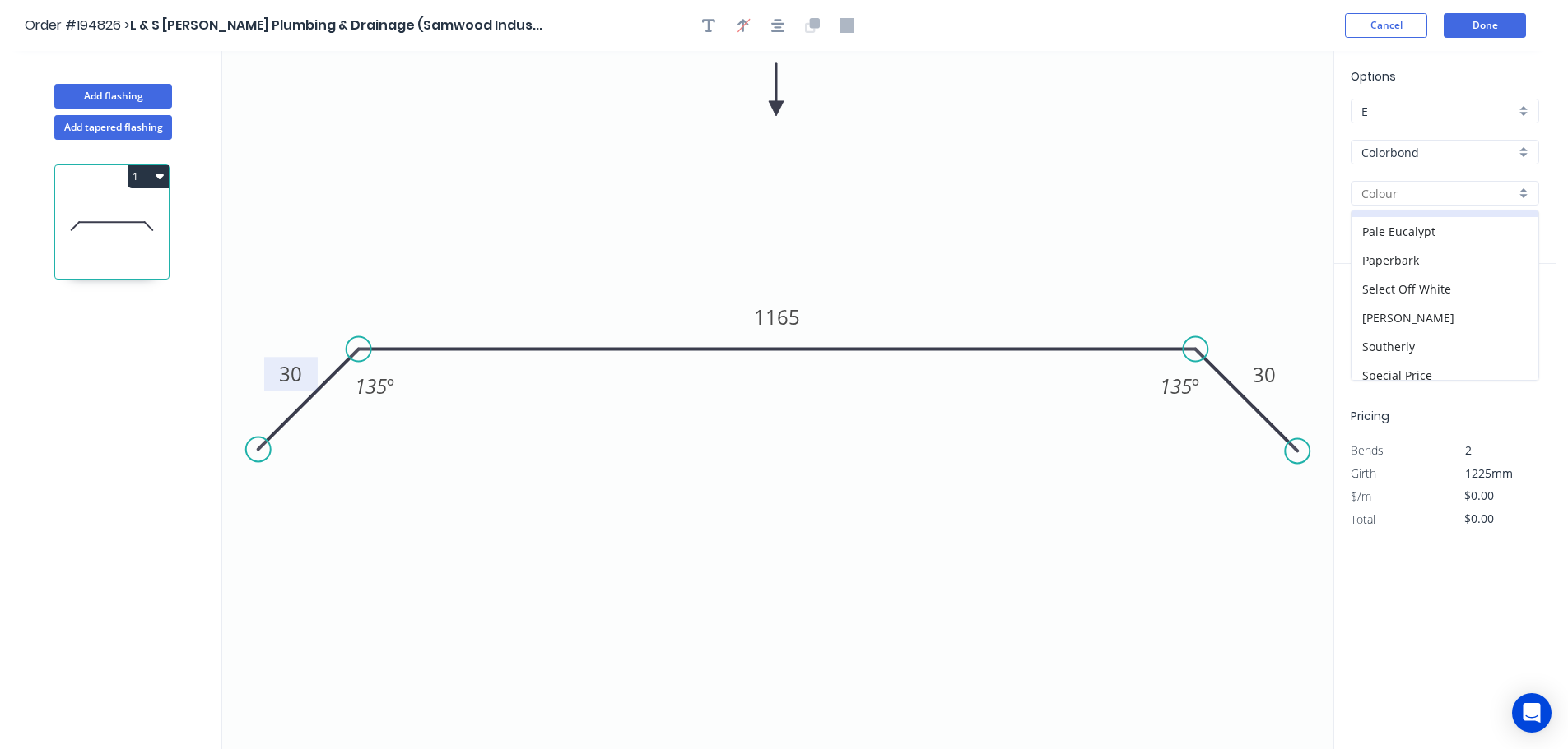
scroll to position [494, 0]
click at [1421, 371] on div "Surfmist" at bounding box center [1444, 364] width 187 height 29
type input "Surfmist"
click at [1386, 319] on input "text" at bounding box center [1375, 329] width 49 height 22
type input "1"
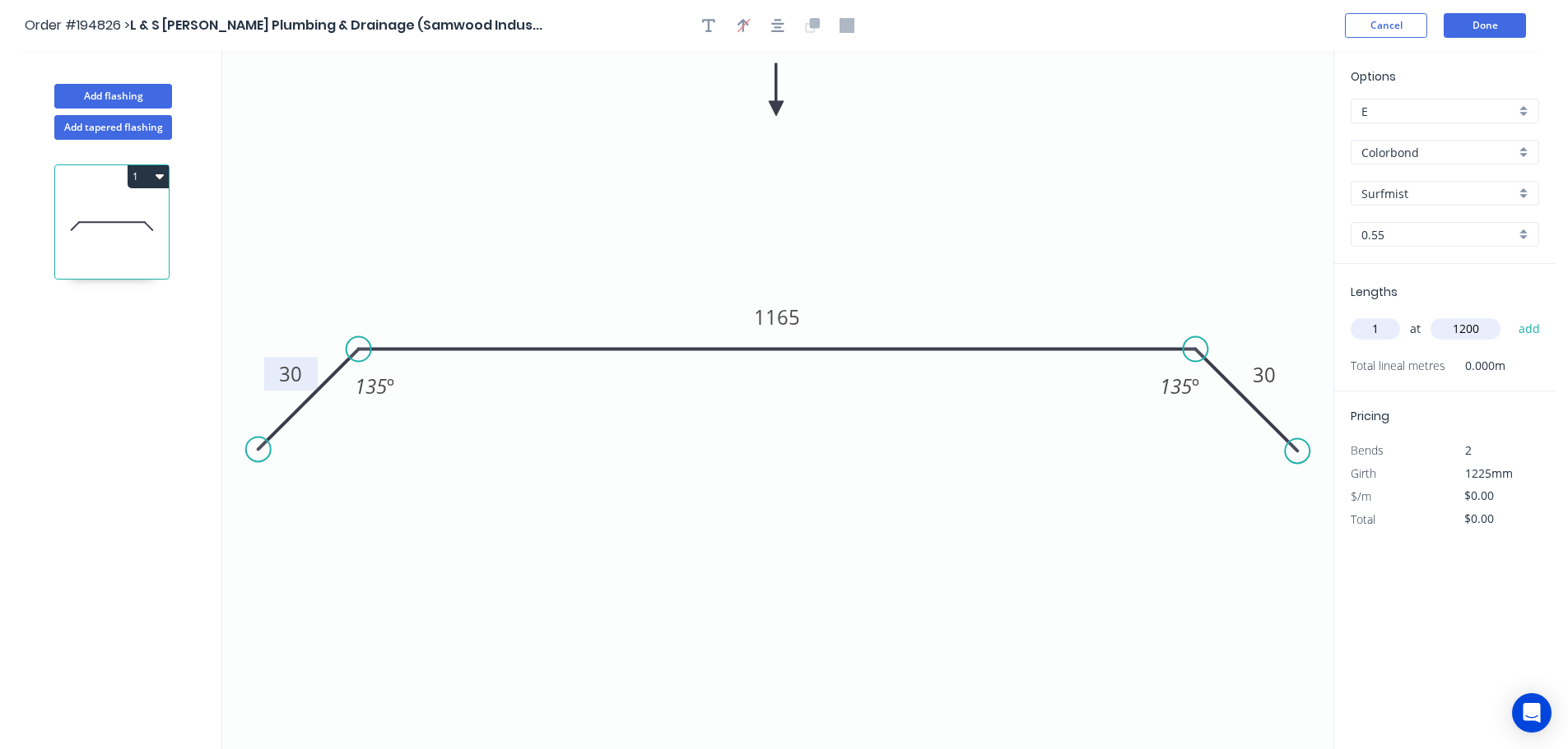
type input "1200"
click at [1510, 315] on button "add" at bounding box center [1528, 328] width 39 height 28
type input "1"
type input "600"
click at [1510, 315] on button "add" at bounding box center [1528, 328] width 39 height 28
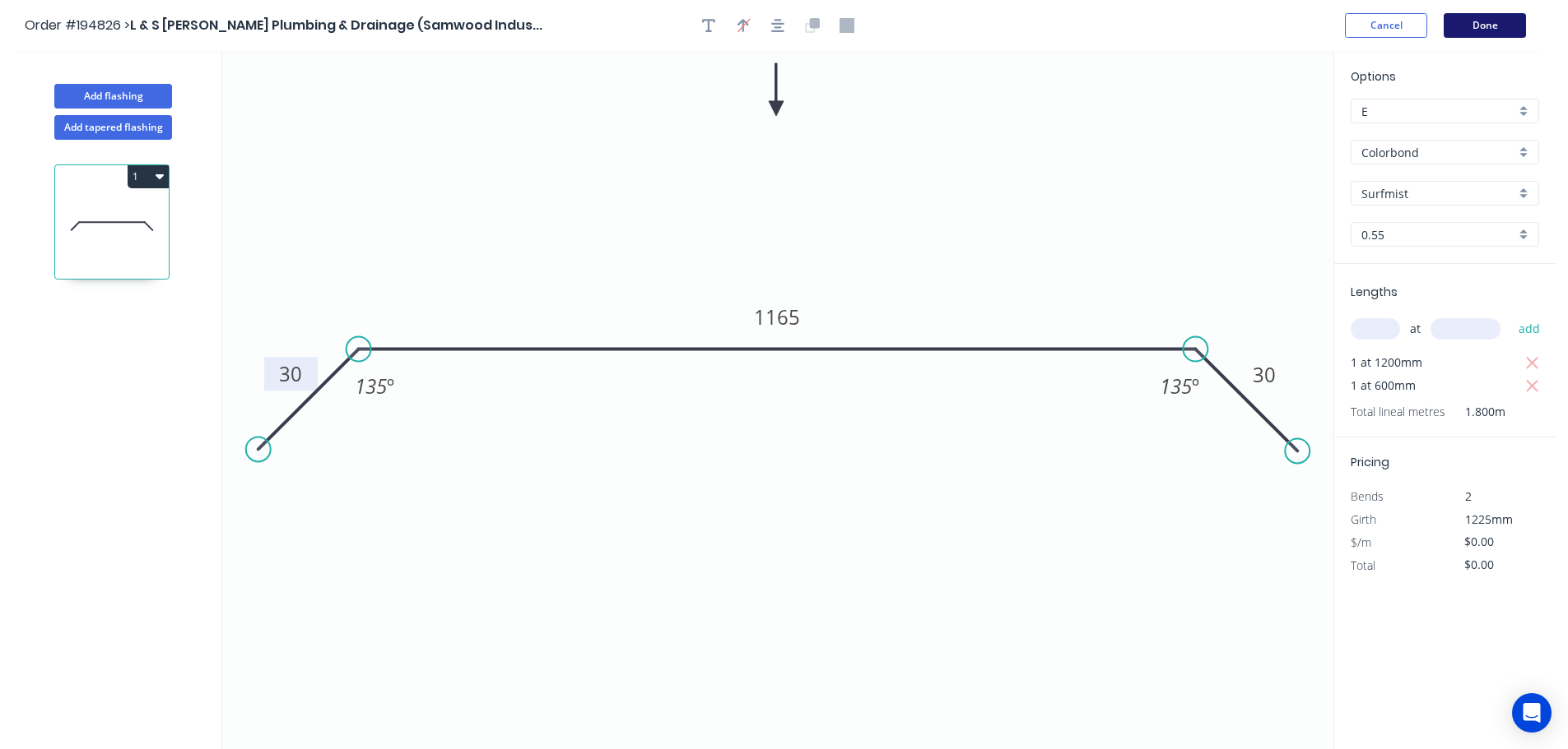
click at [1506, 24] on button "Done" at bounding box center [1484, 25] width 82 height 25
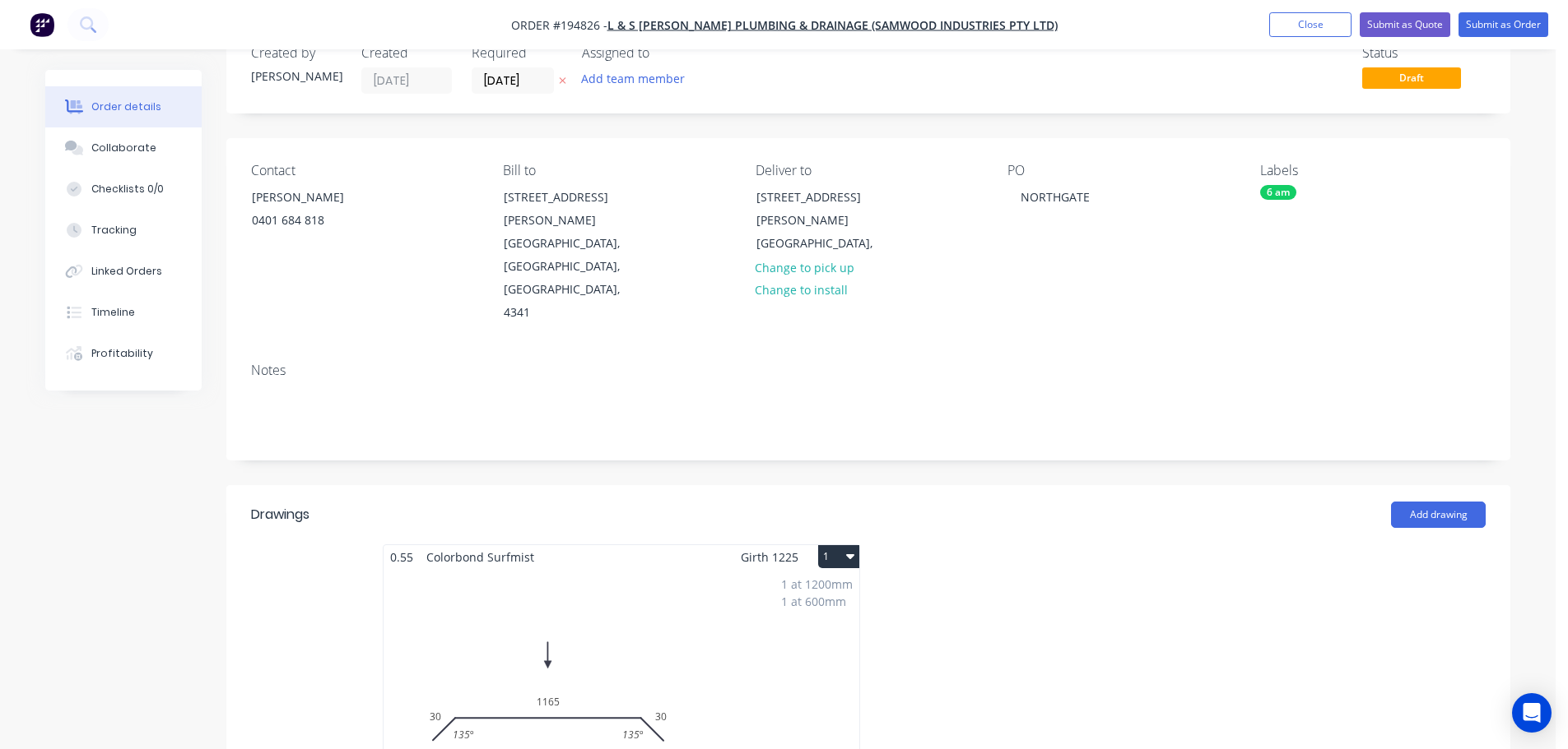
scroll to position [82, 0]
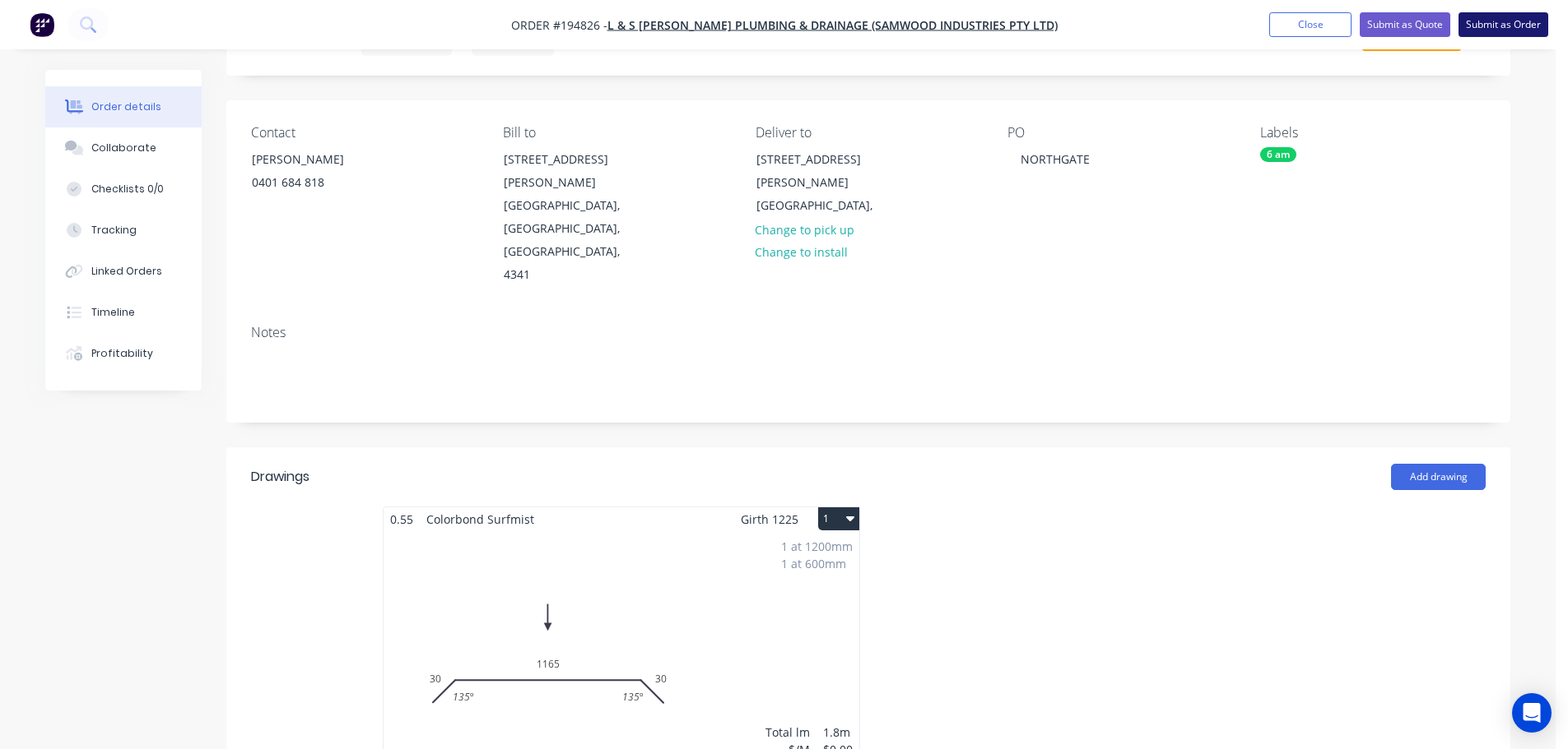
click at [1518, 27] on button "Submit as Order" at bounding box center [1503, 24] width 90 height 25
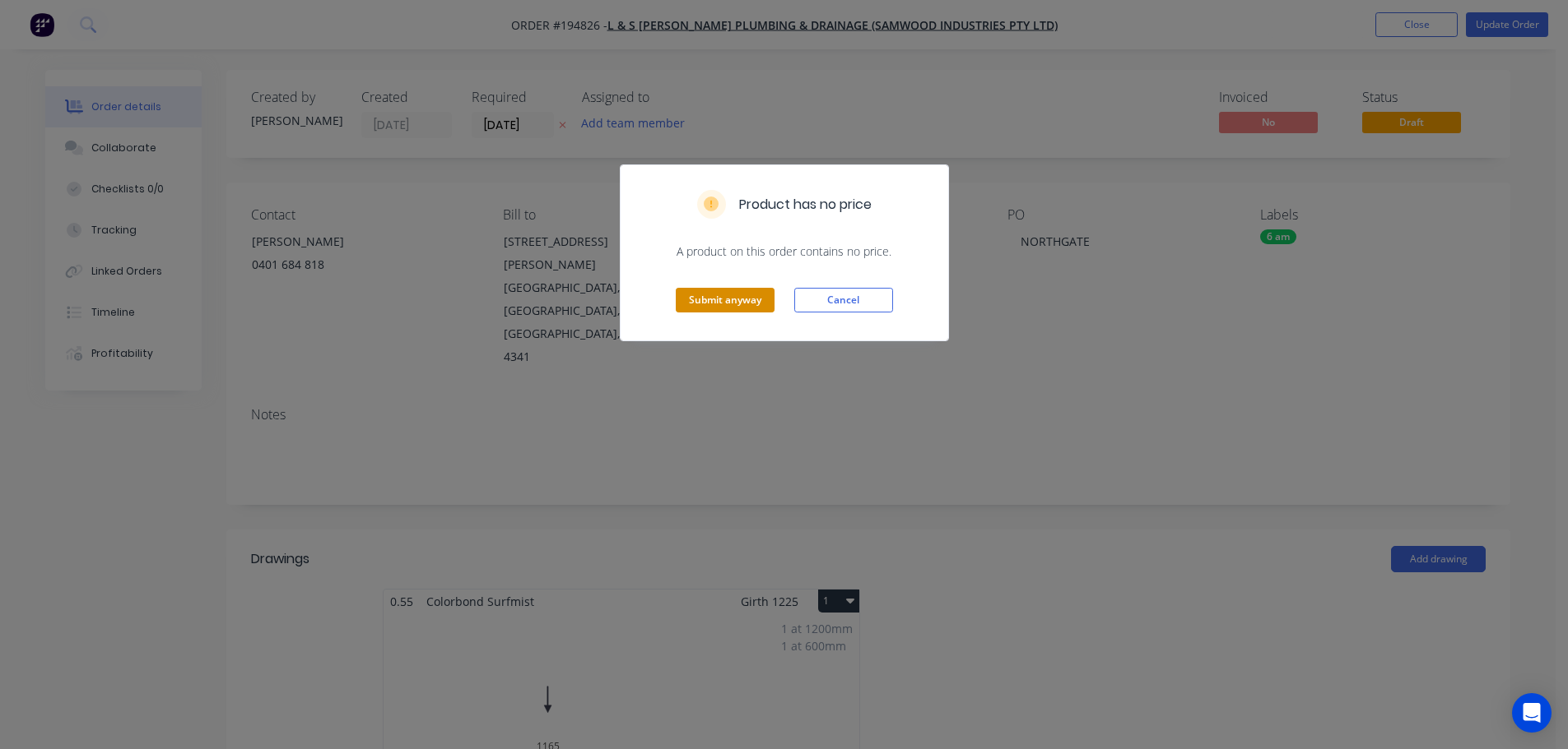
click at [747, 296] on button "Submit anyway" at bounding box center [726, 300] width 99 height 25
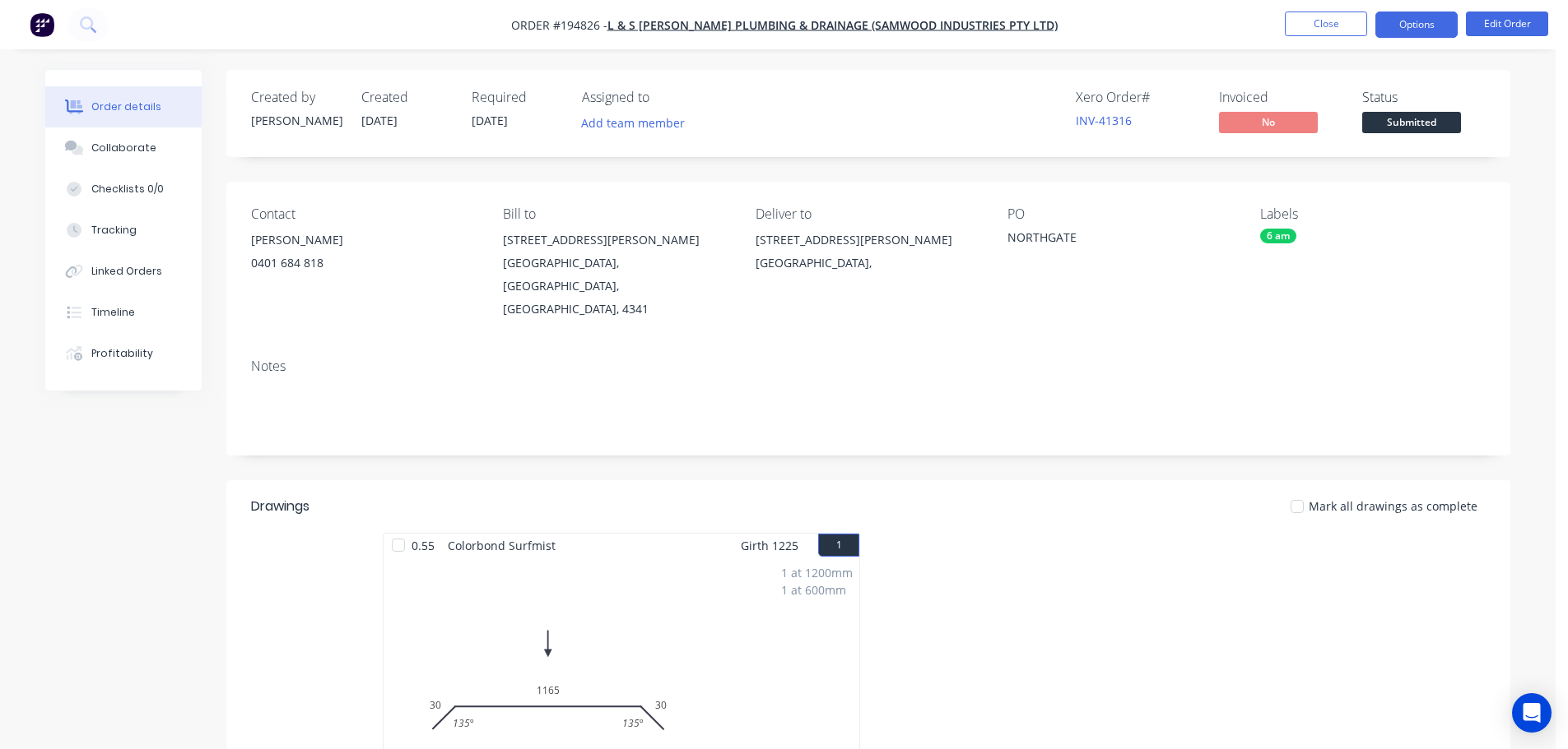
click at [1425, 30] on button "Options" at bounding box center [1416, 25] width 82 height 27
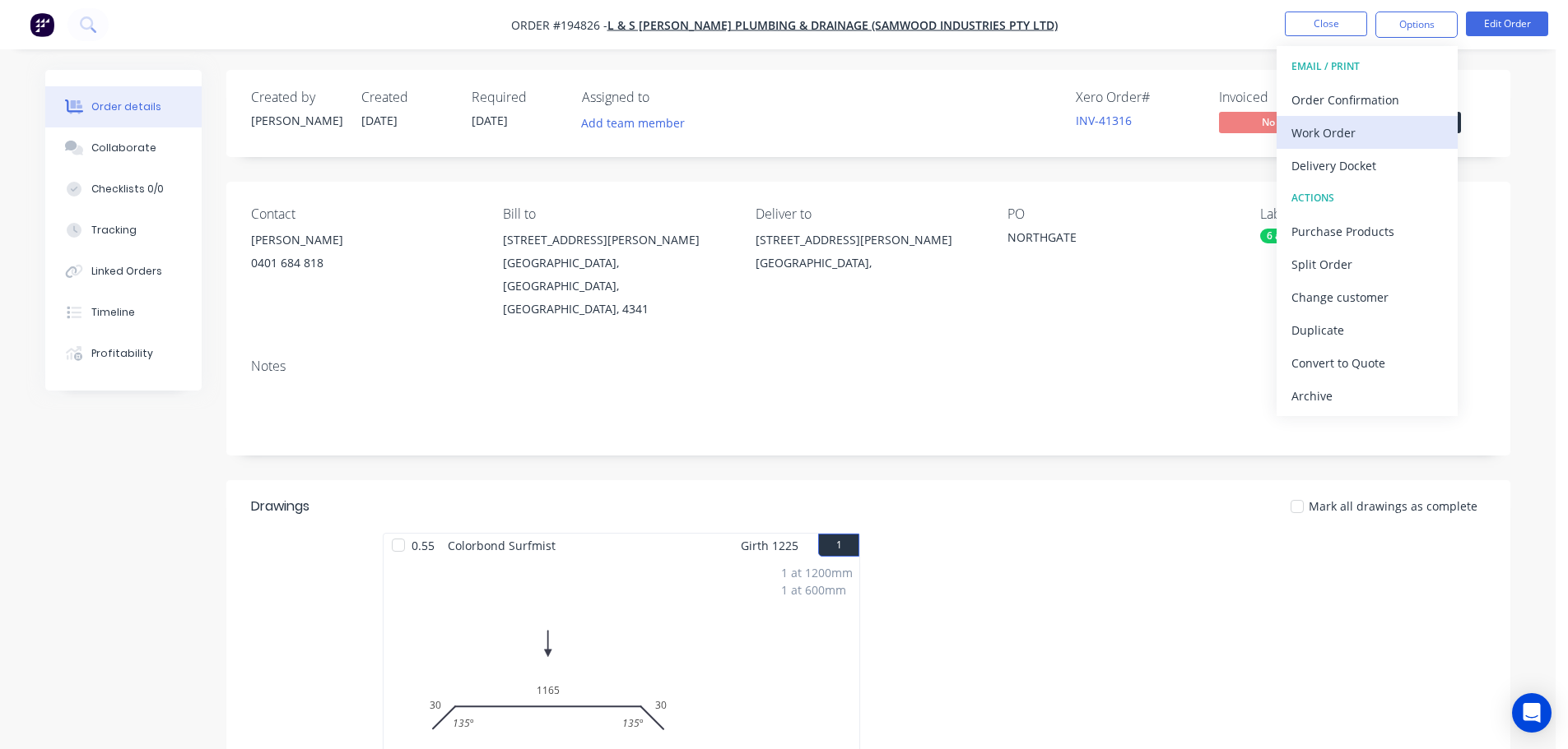
click at [1399, 120] on button "Work Order" at bounding box center [1366, 132] width 181 height 33
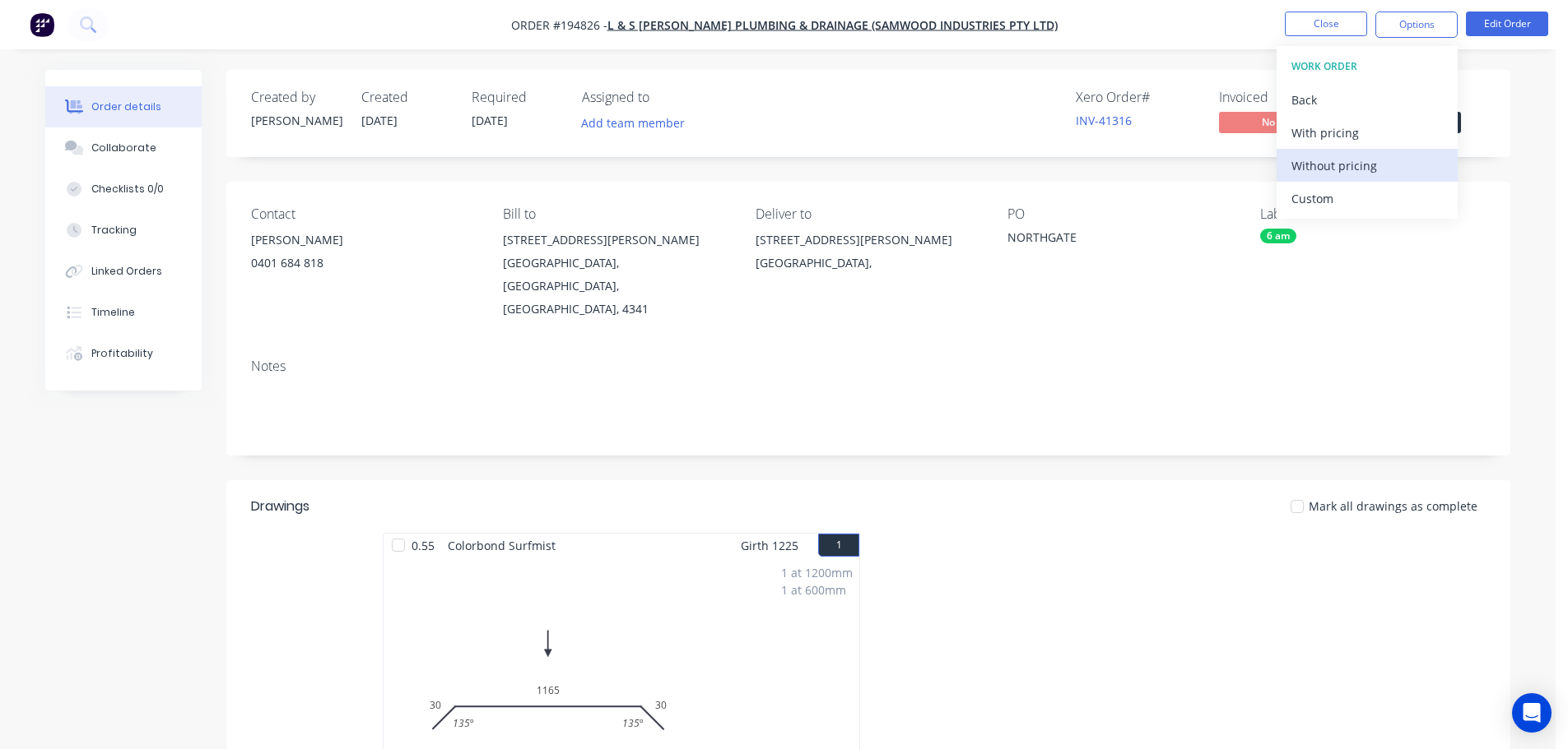
click at [1378, 175] on div "Without pricing" at bounding box center [1366, 165] width 151 height 24
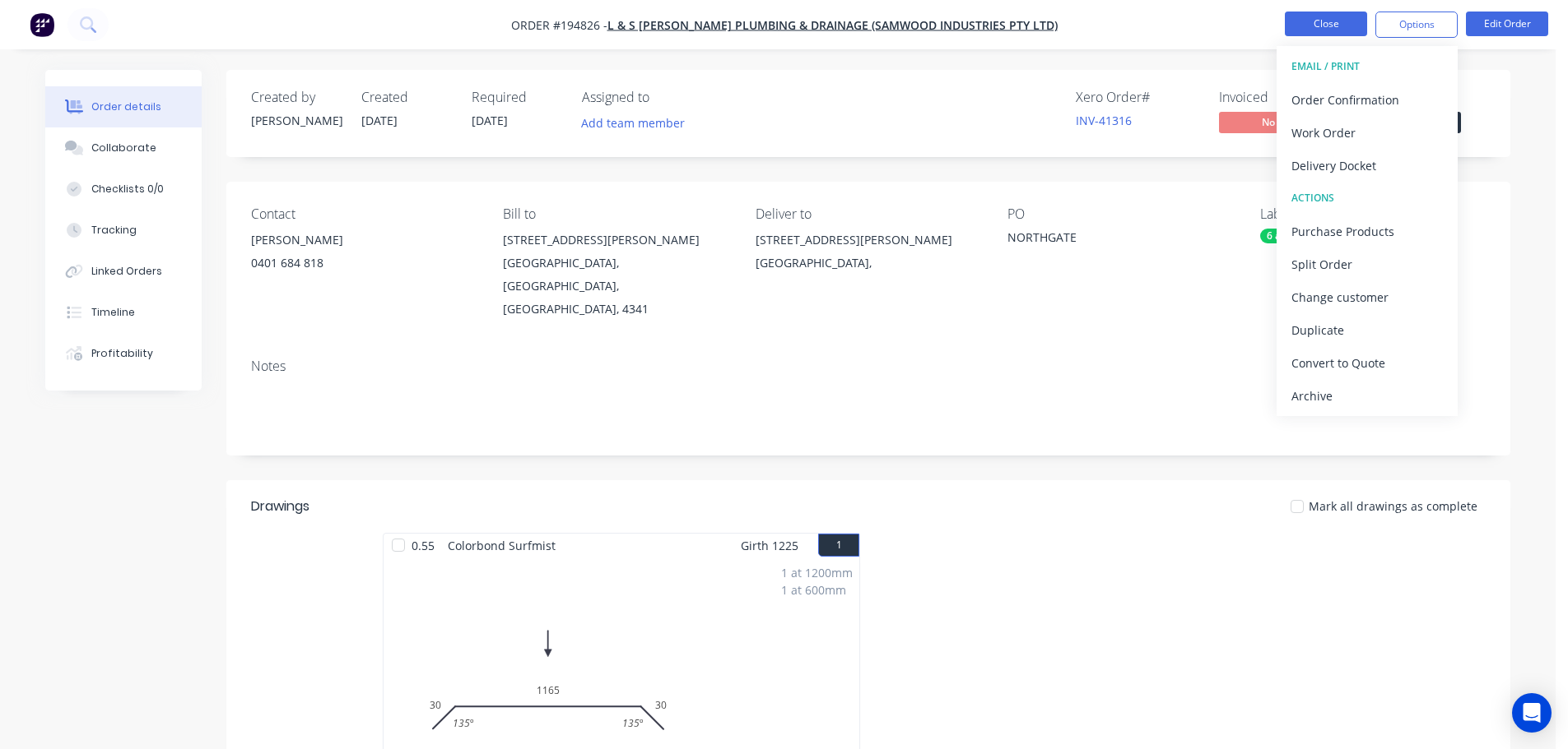
click at [1307, 31] on button "Close" at bounding box center [1325, 24] width 82 height 25
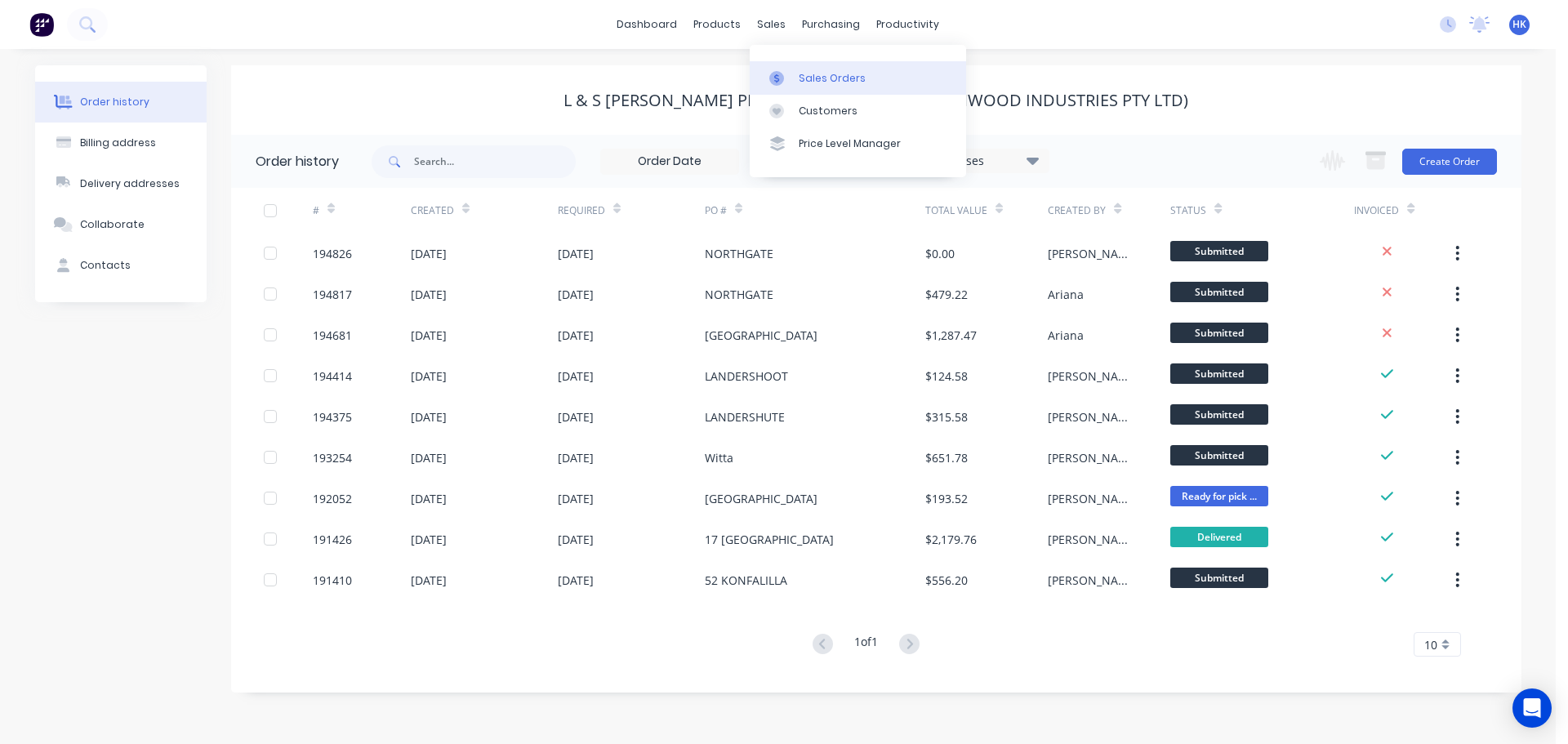
click at [811, 80] on div "Sales Orders" at bounding box center [832, 78] width 67 height 15
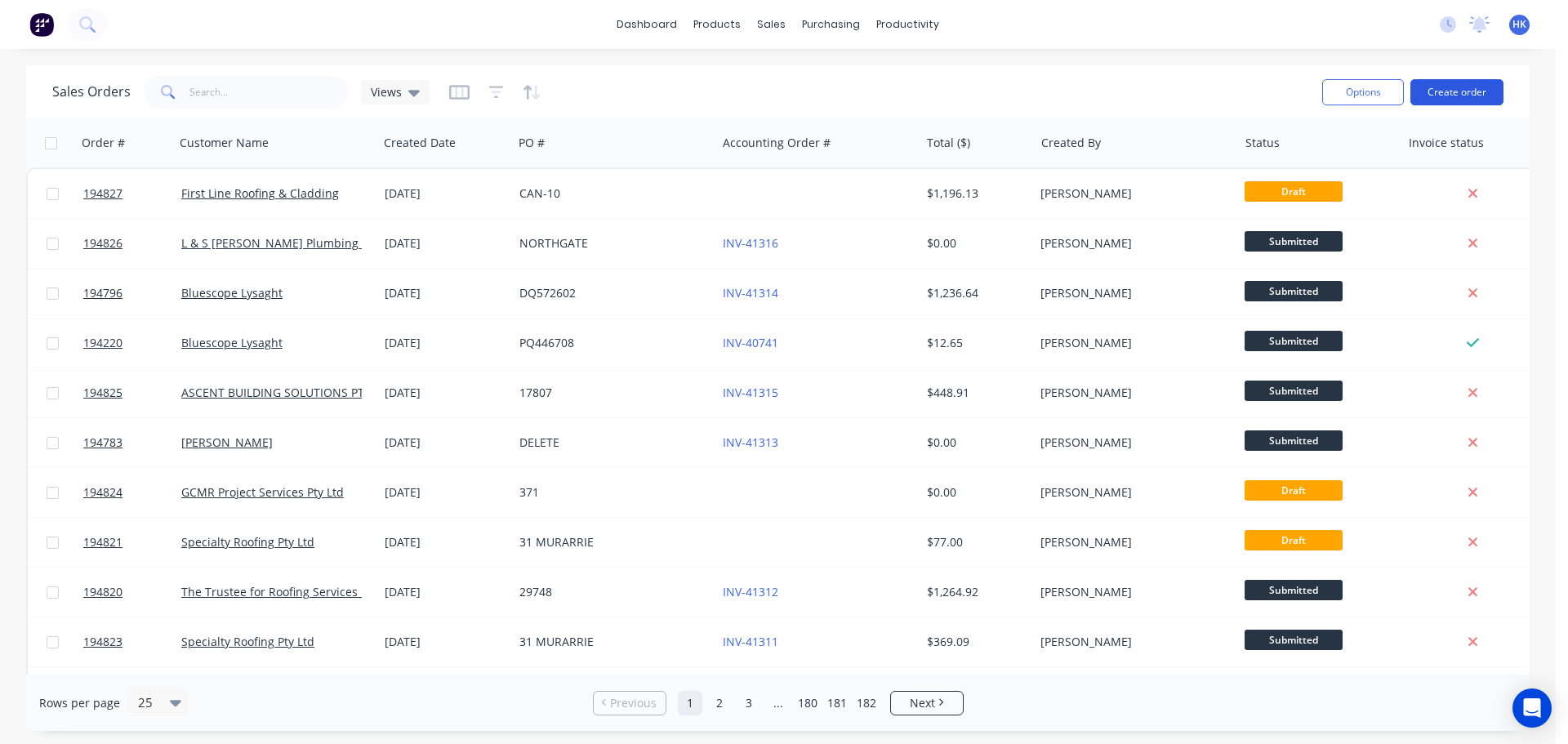
click at [1434, 98] on button "Create order" at bounding box center [1457, 92] width 93 height 27
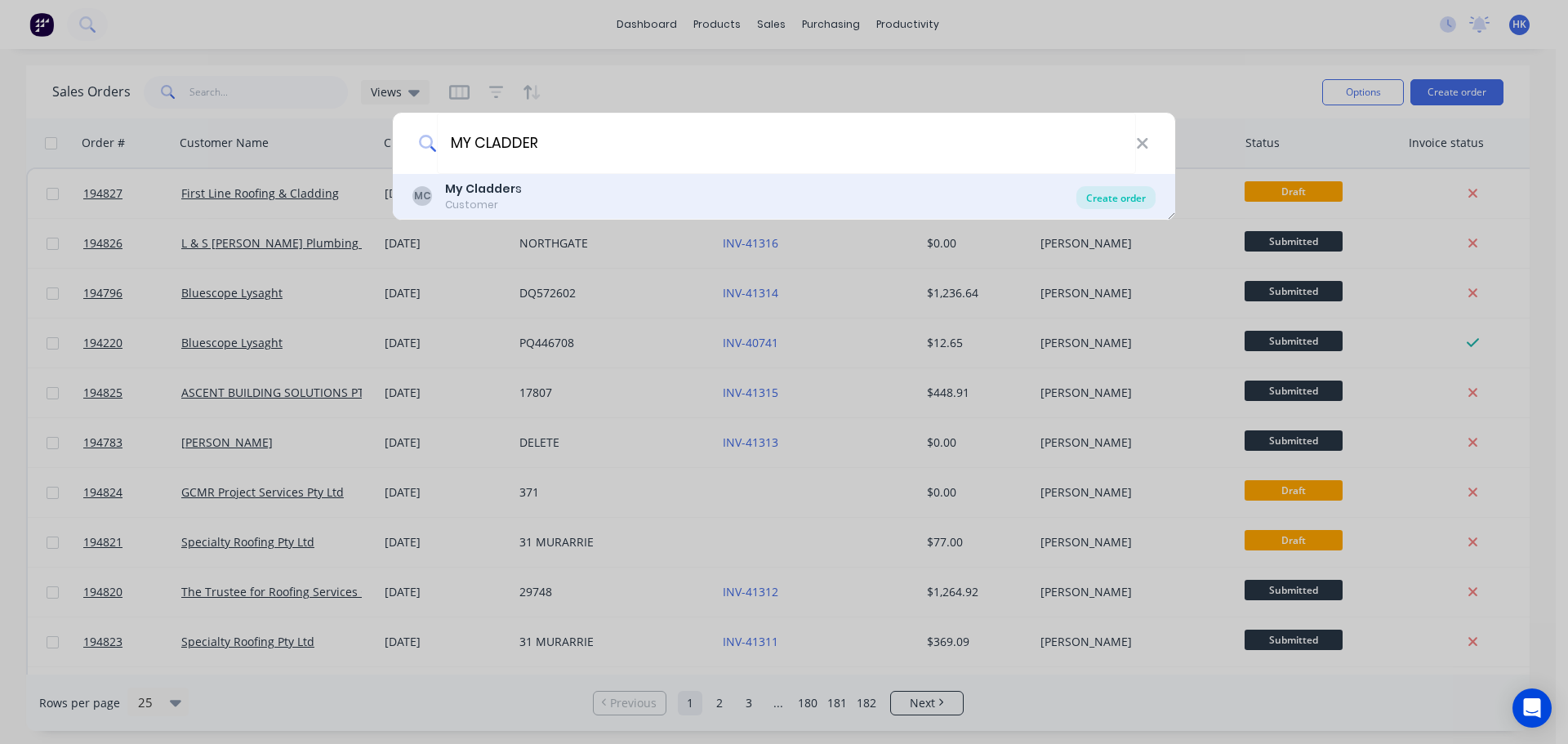
type input "MY CLADDER"
click at [1153, 197] on div "Create order" at bounding box center [1116, 198] width 80 height 23
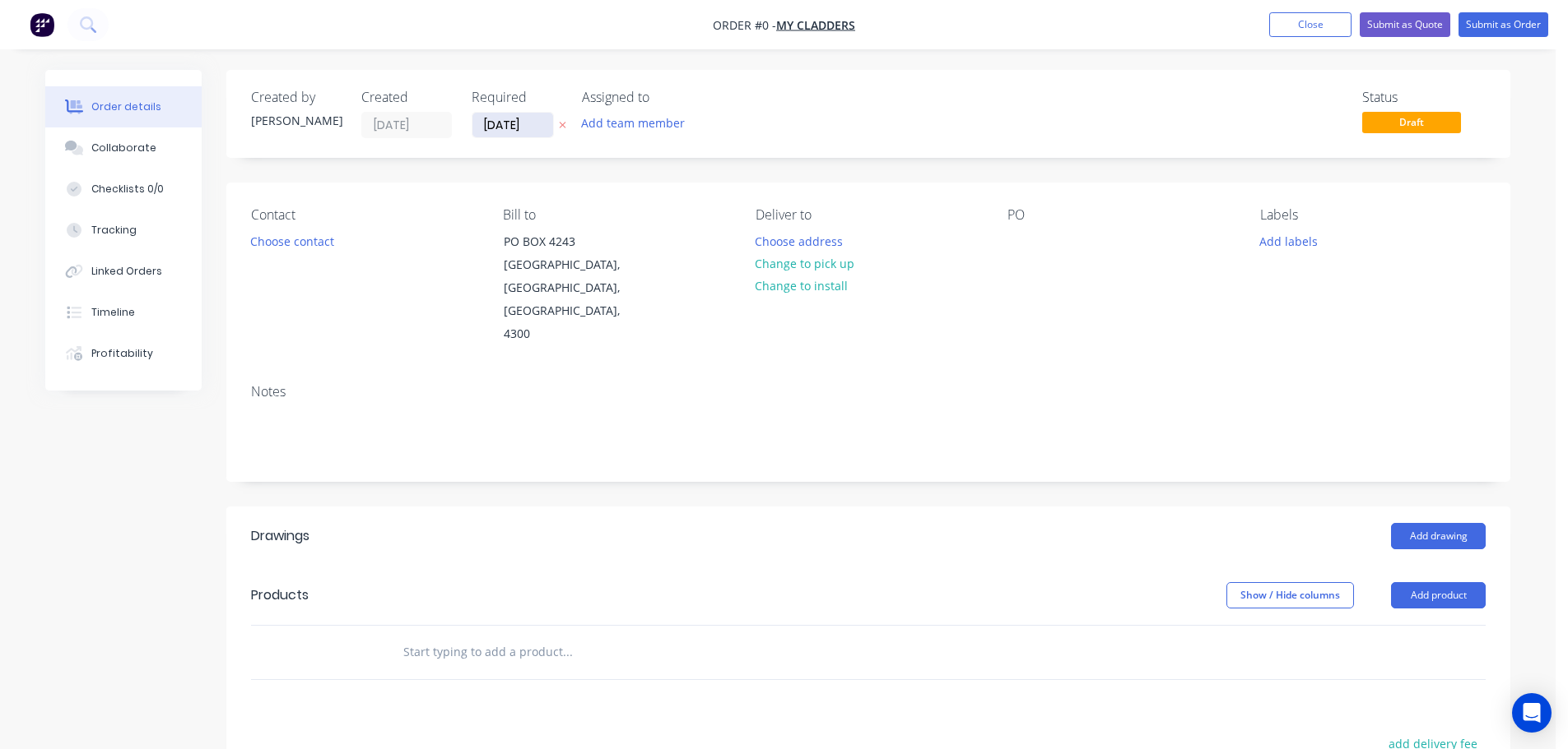
click at [525, 135] on input "[DATE]" at bounding box center [512, 125] width 80 height 25
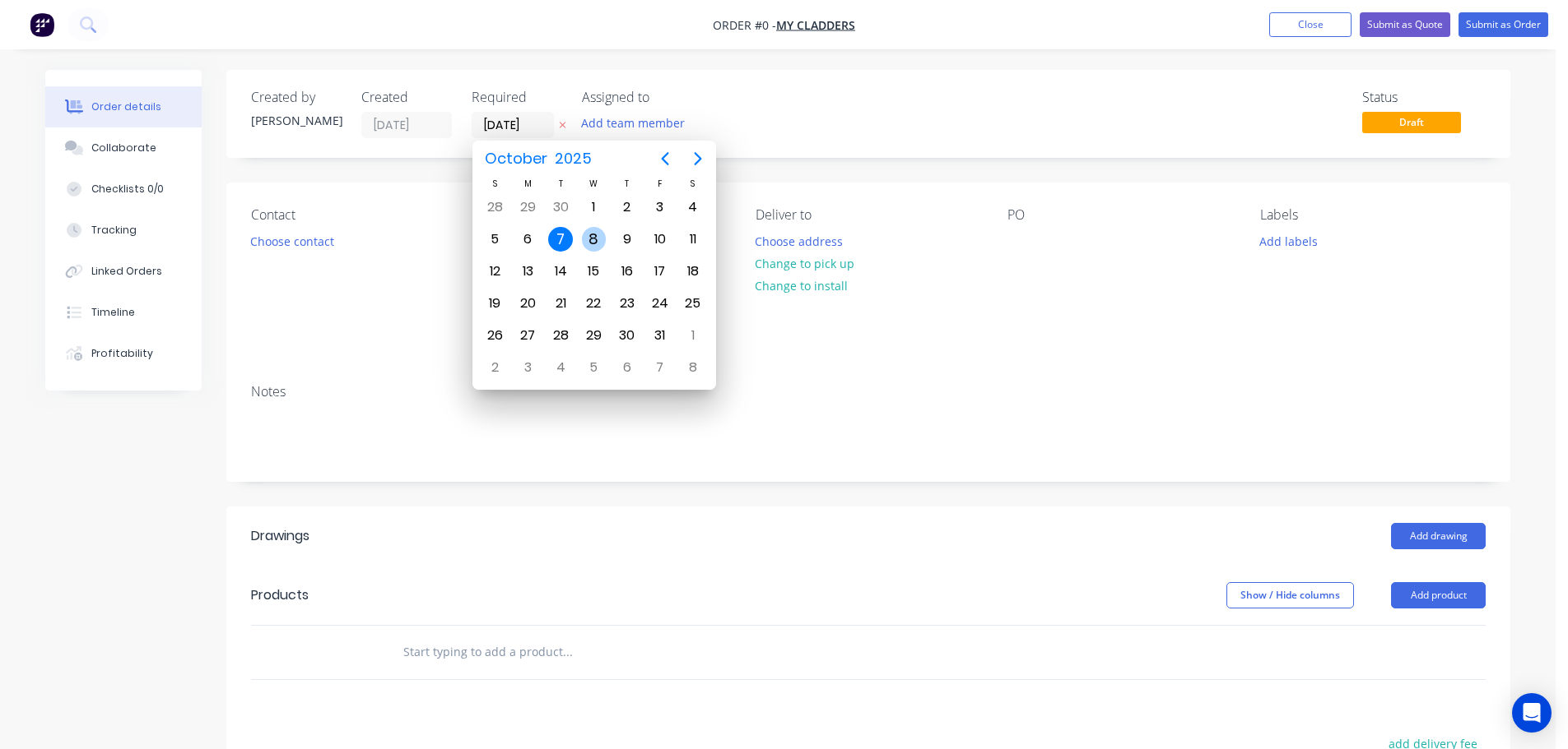
click at [606, 244] on div "8" at bounding box center [593, 239] width 33 height 32
type input "[DATE]"
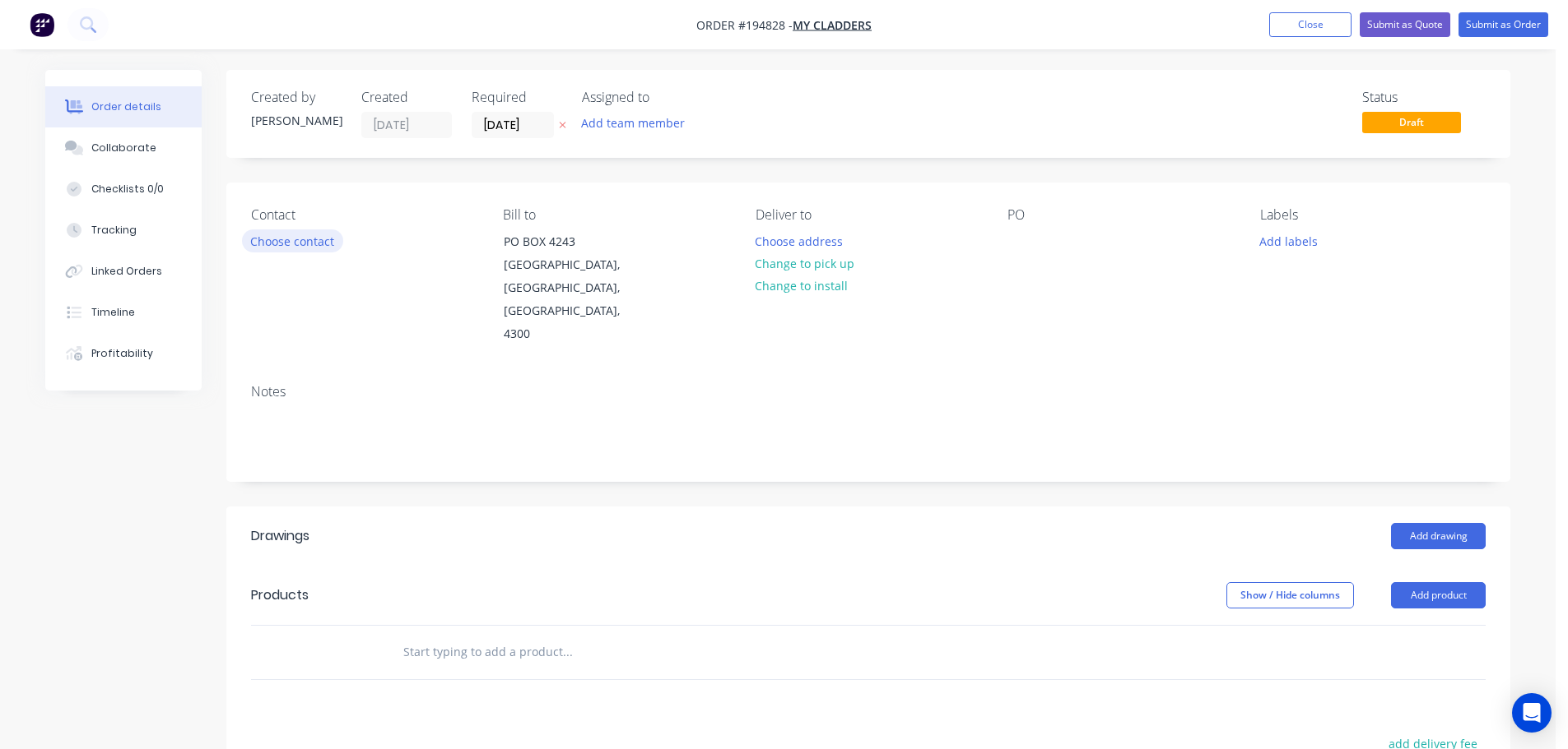
click at [282, 234] on button "Choose contact" at bounding box center [292, 240] width 101 height 22
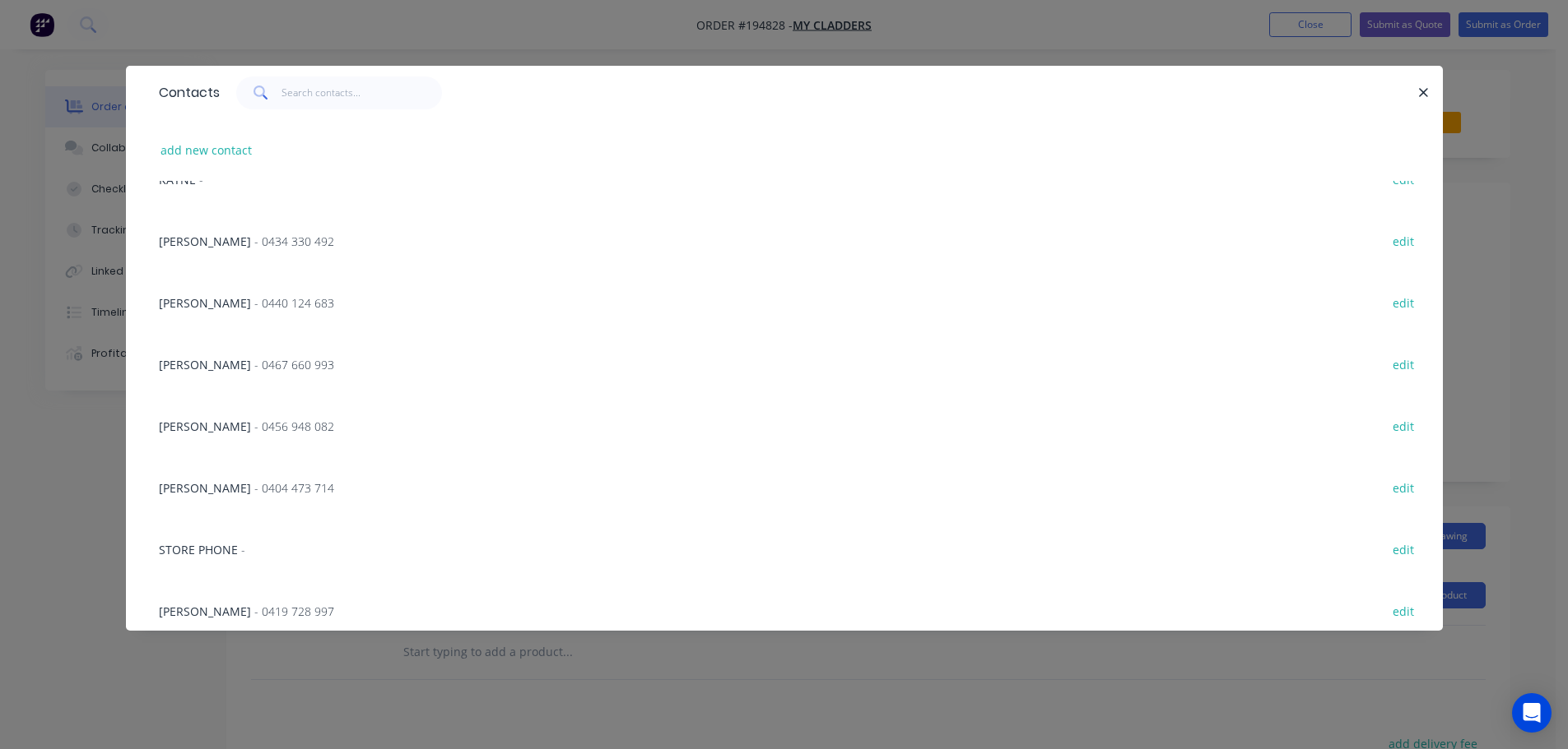
scroll to position [290, 0]
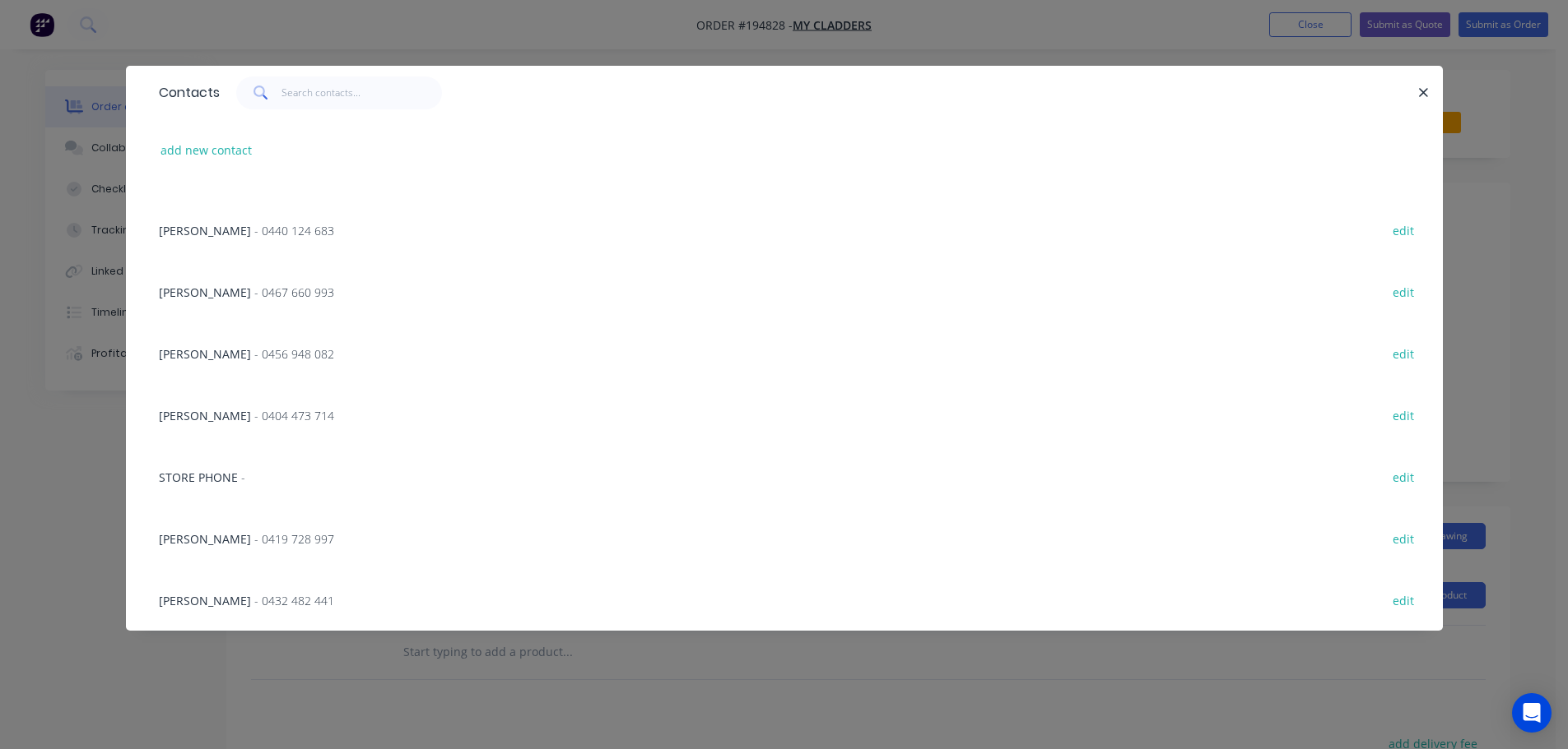
click at [254, 543] on span "- 0419 728 997" at bounding box center [294, 539] width 80 height 16
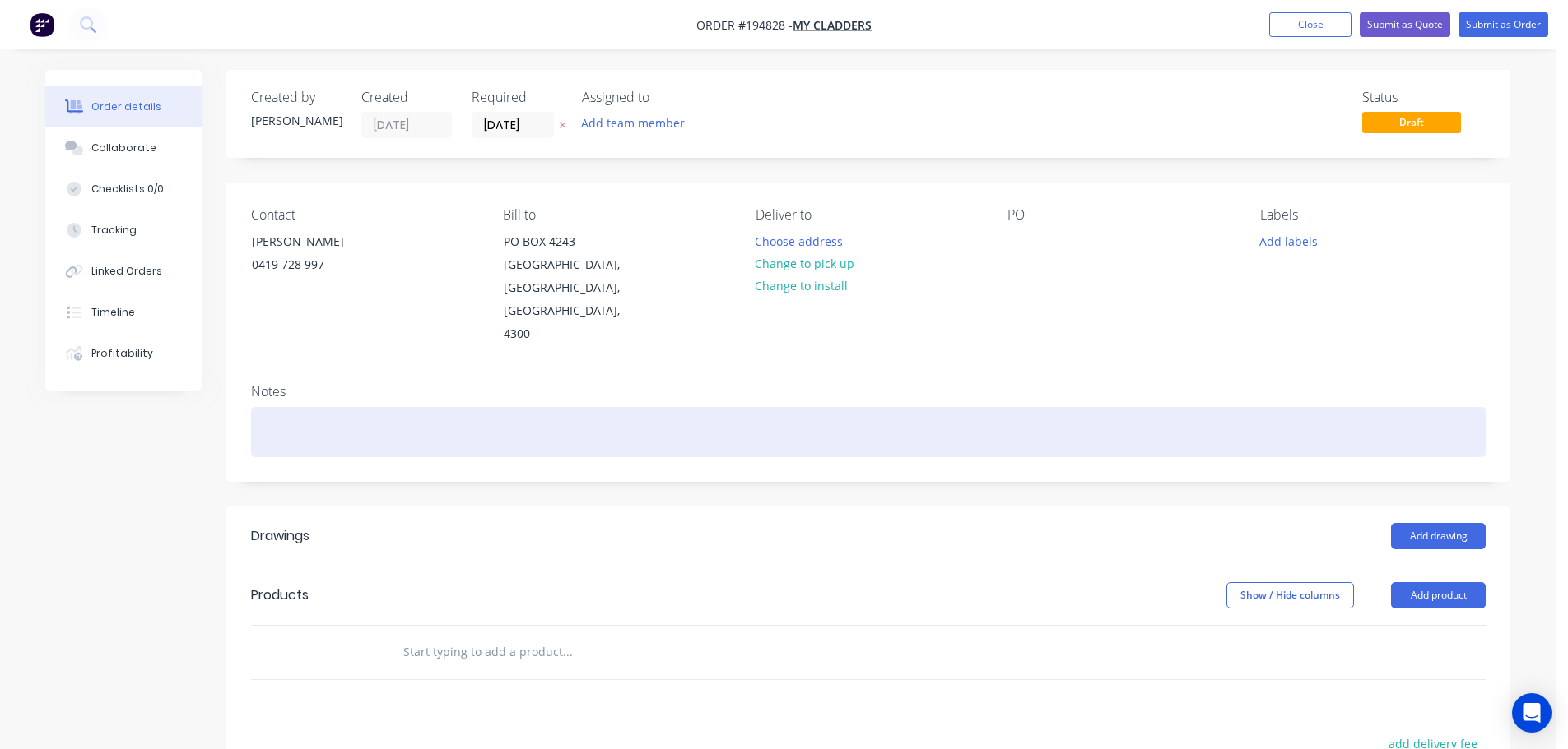
click at [432, 421] on div at bounding box center [868, 431] width 1234 height 50
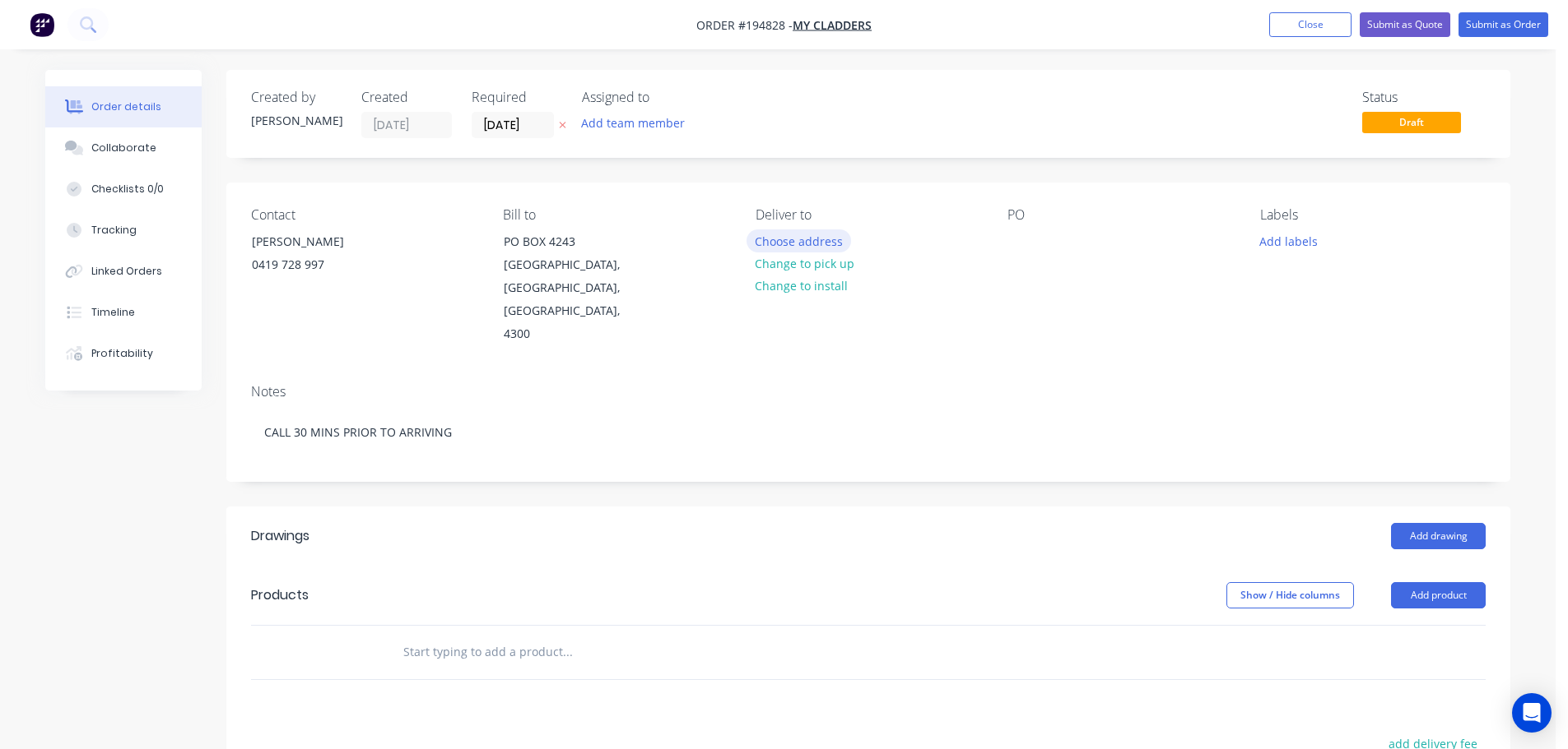
click at [799, 241] on button "Choose address" at bounding box center [799, 240] width 105 height 22
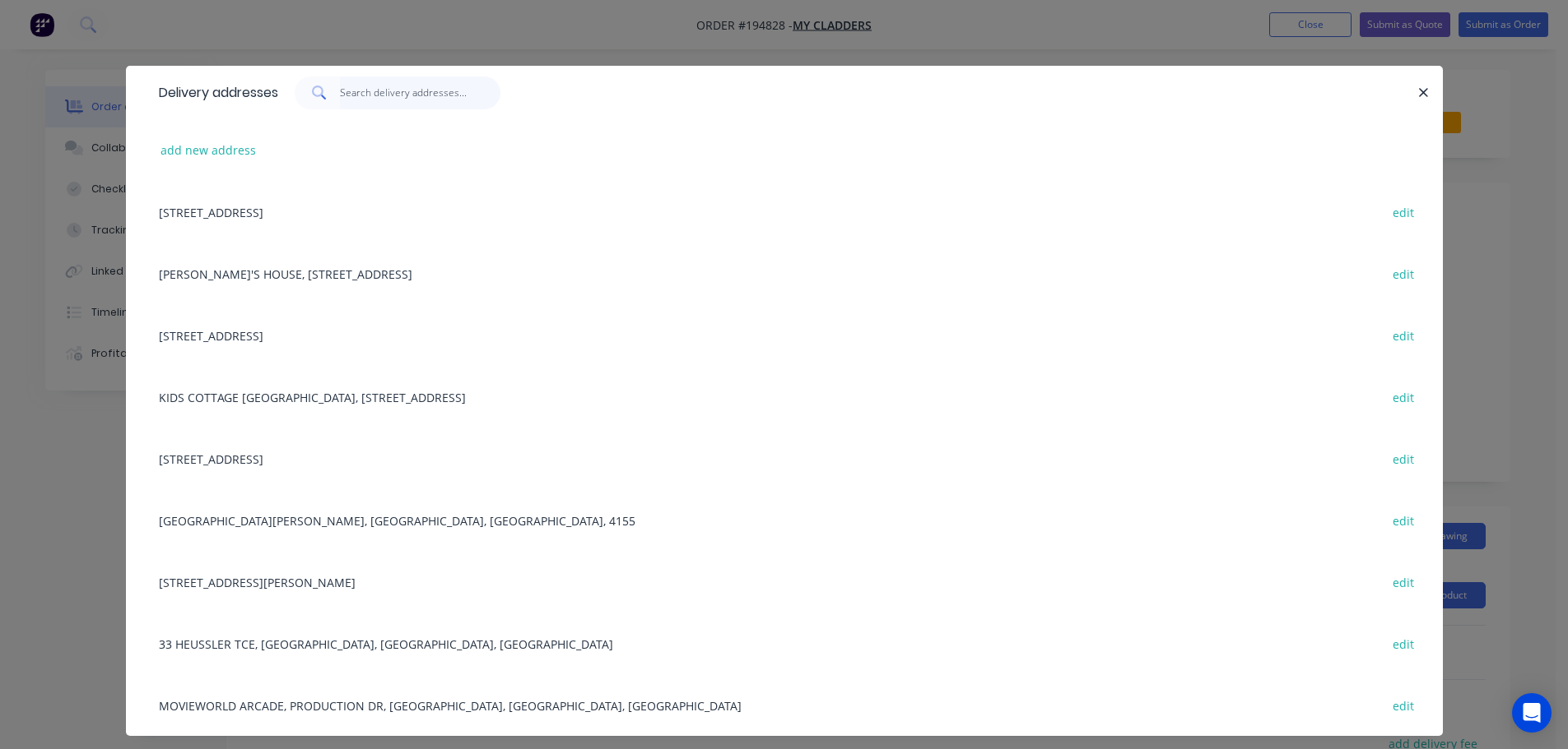
click at [373, 103] on input "text" at bounding box center [420, 92] width 160 height 33
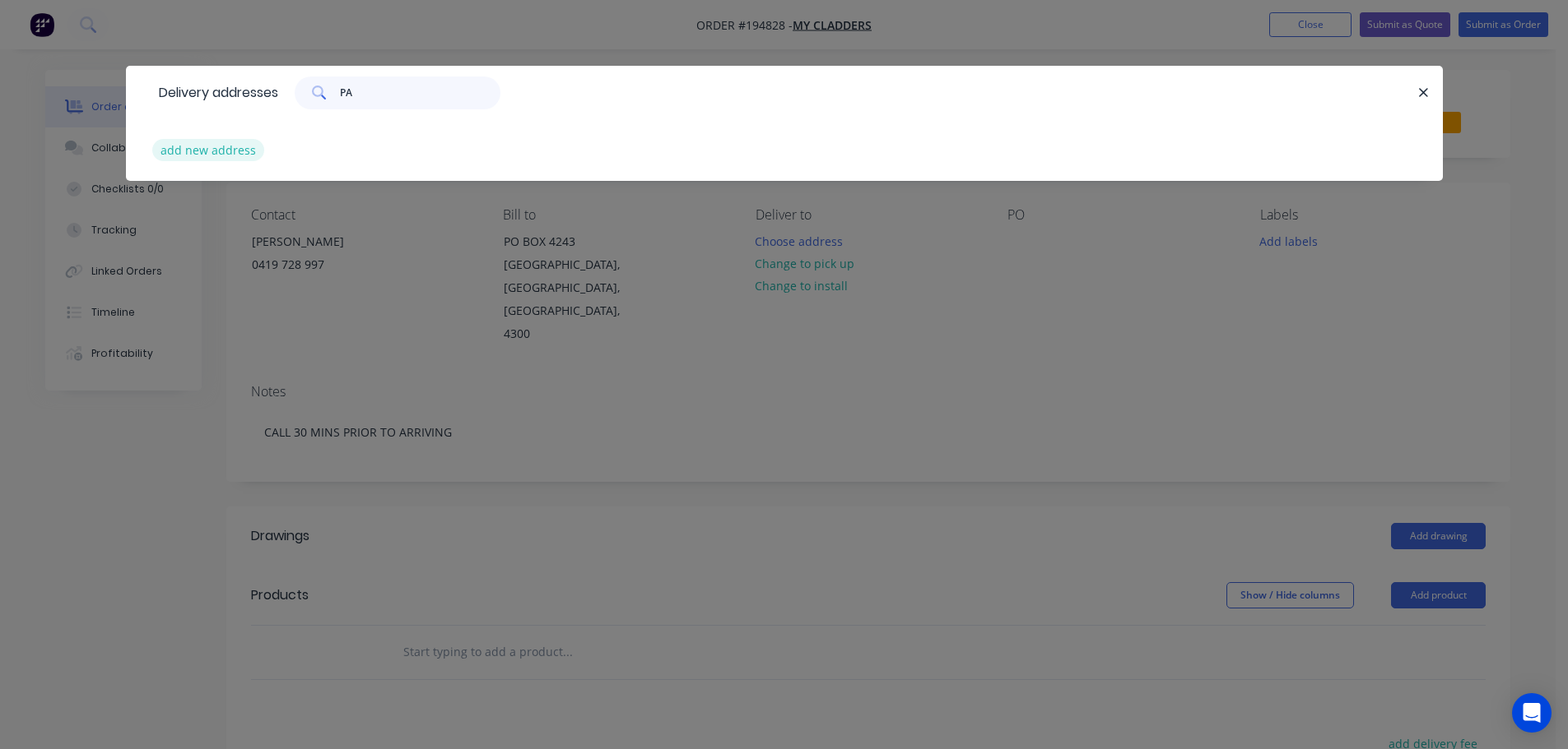
type input "PA"
click at [175, 142] on button "add new address" at bounding box center [209, 149] width 113 height 22
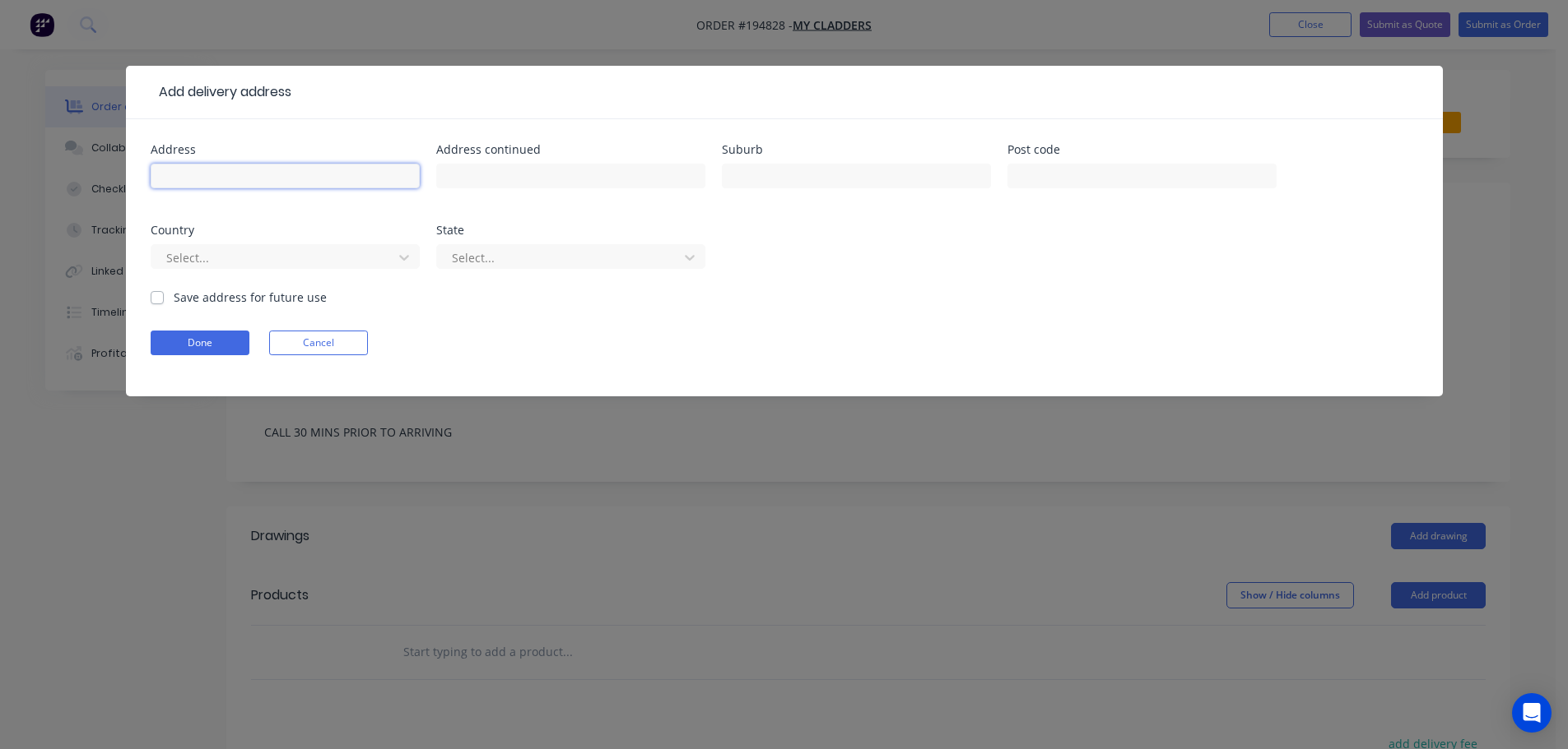
click at [194, 173] on input "text" at bounding box center [285, 175] width 269 height 25
type input "45 CARRINGTON ST"
type input "PADDINGTON"
click at [1145, 178] on input "text" at bounding box center [1142, 175] width 269 height 25
type input "4066"
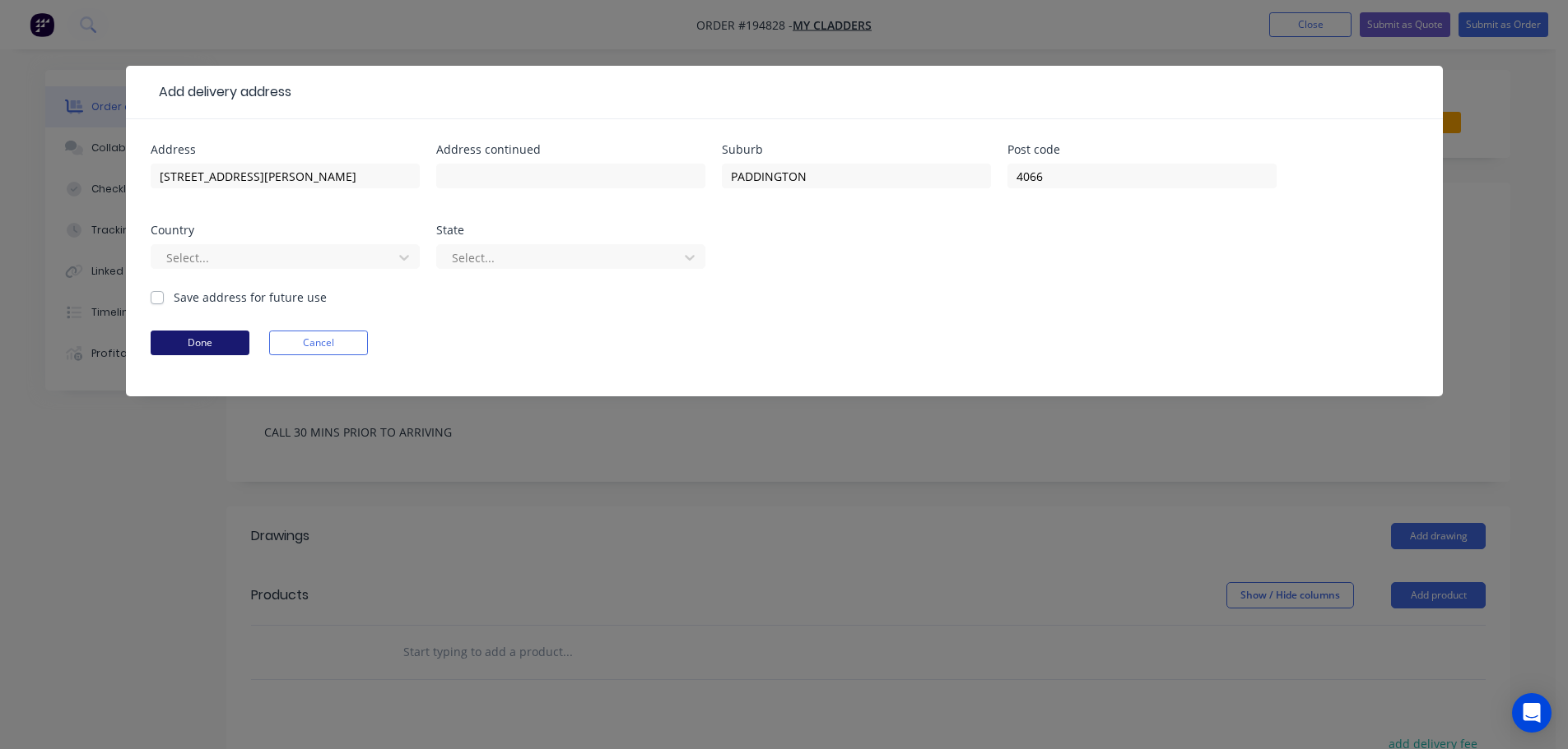
click at [234, 343] on button "Done" at bounding box center [200, 342] width 99 height 25
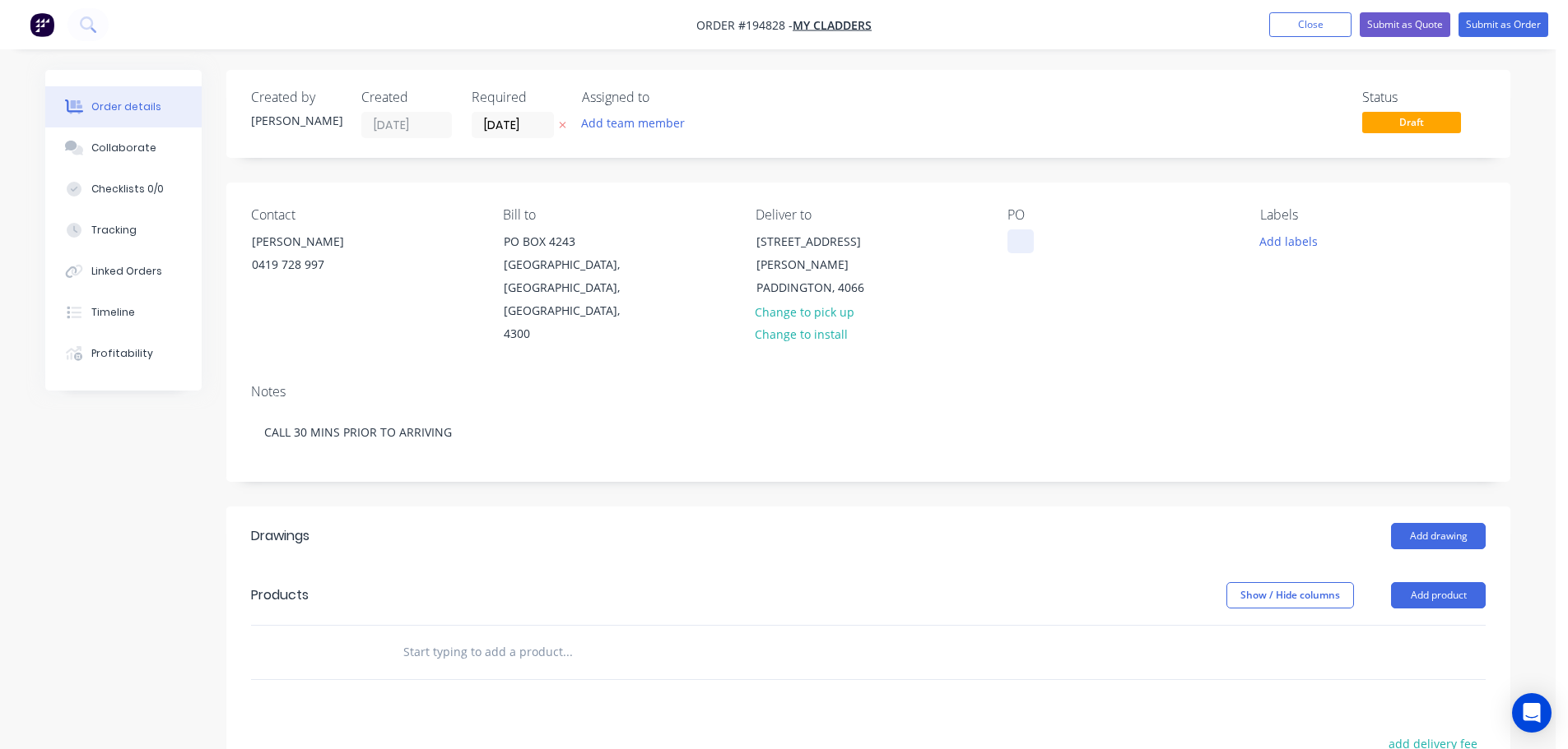
click at [1022, 244] on div at bounding box center [1021, 241] width 27 height 24
click at [1302, 241] on button "Add labels" at bounding box center [1288, 240] width 75 height 22
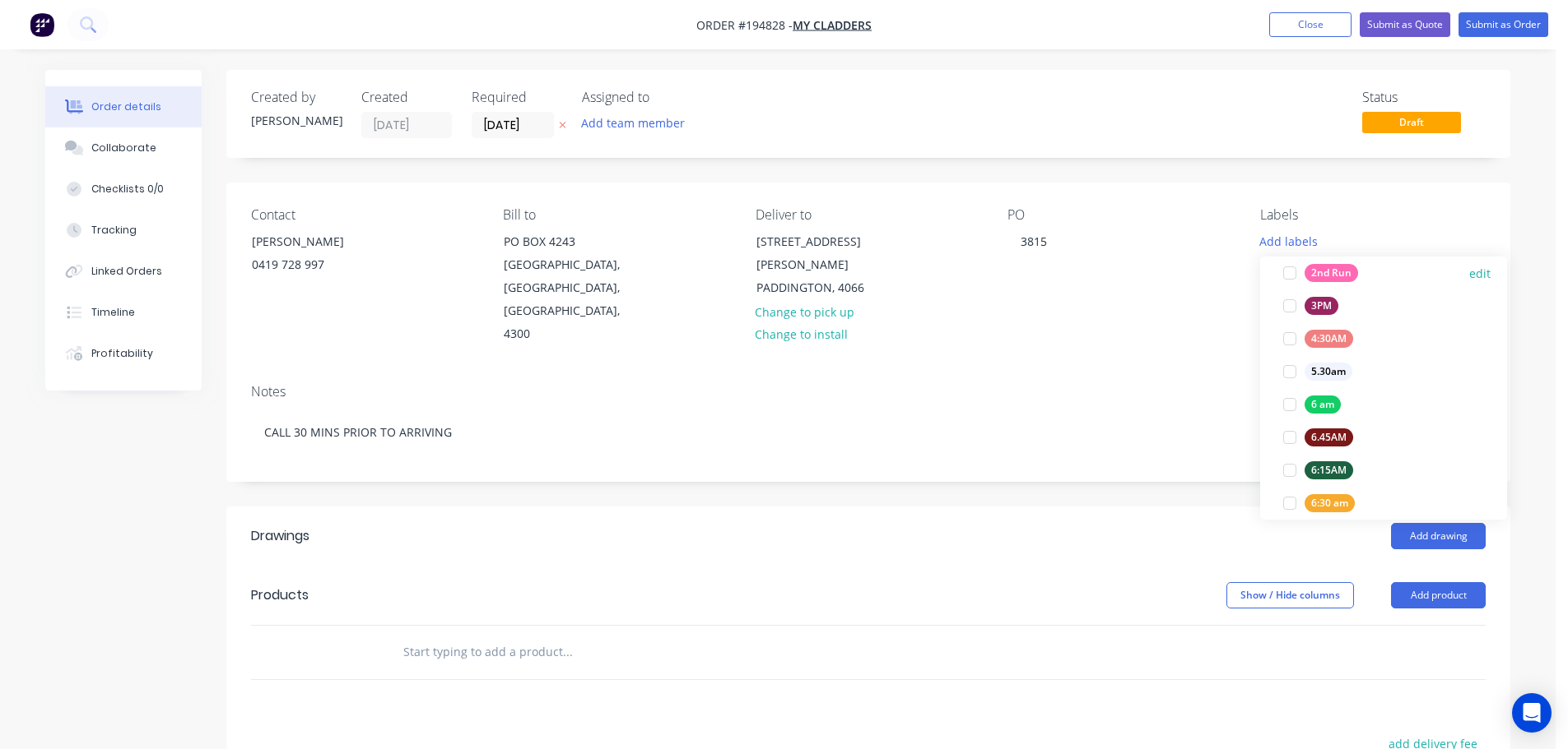
click at [1284, 266] on div at bounding box center [1289, 272] width 33 height 33
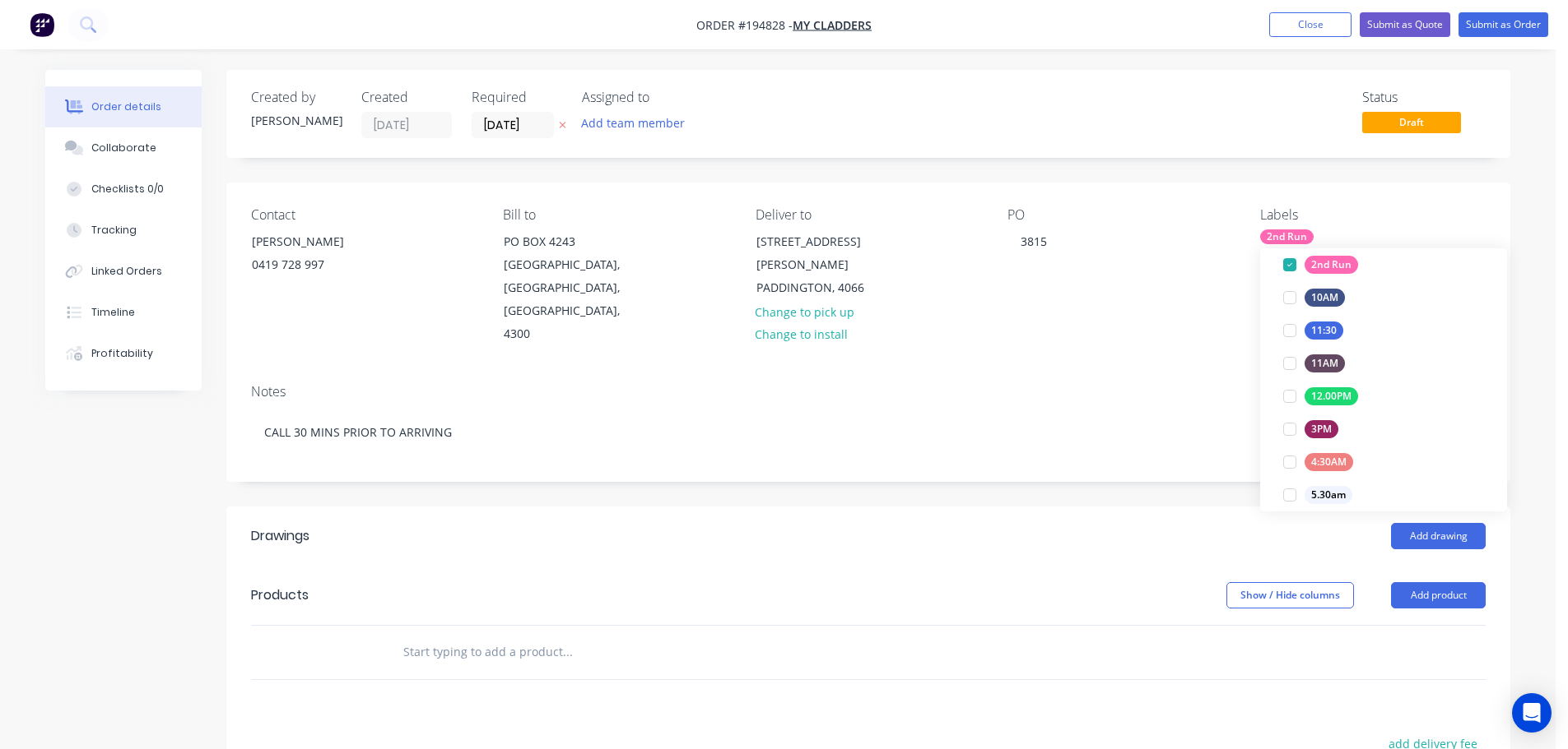
click at [1149, 384] on div "Notes" at bounding box center [868, 392] width 1234 height 16
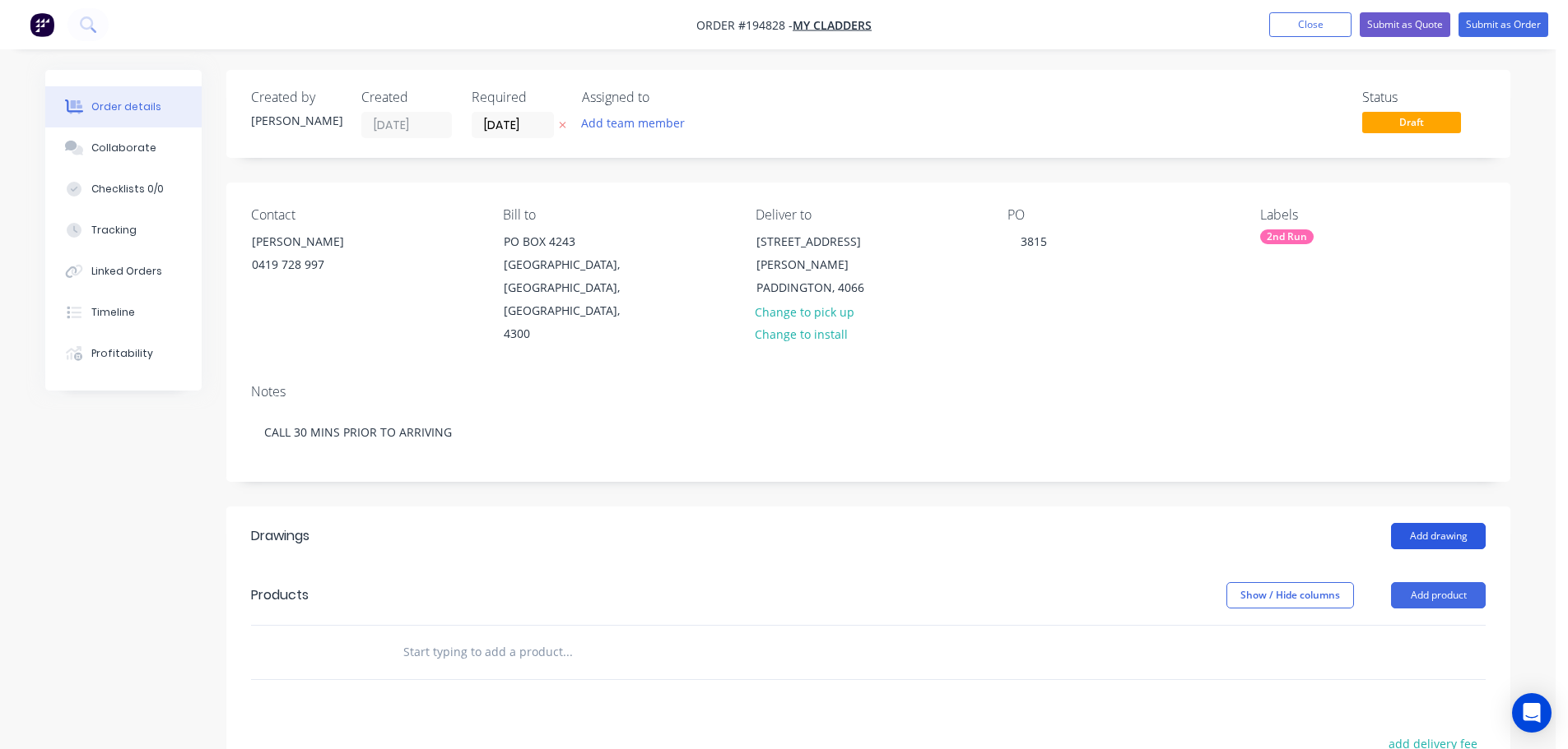
click at [1455, 523] on button "Add drawing" at bounding box center [1438, 536] width 95 height 27
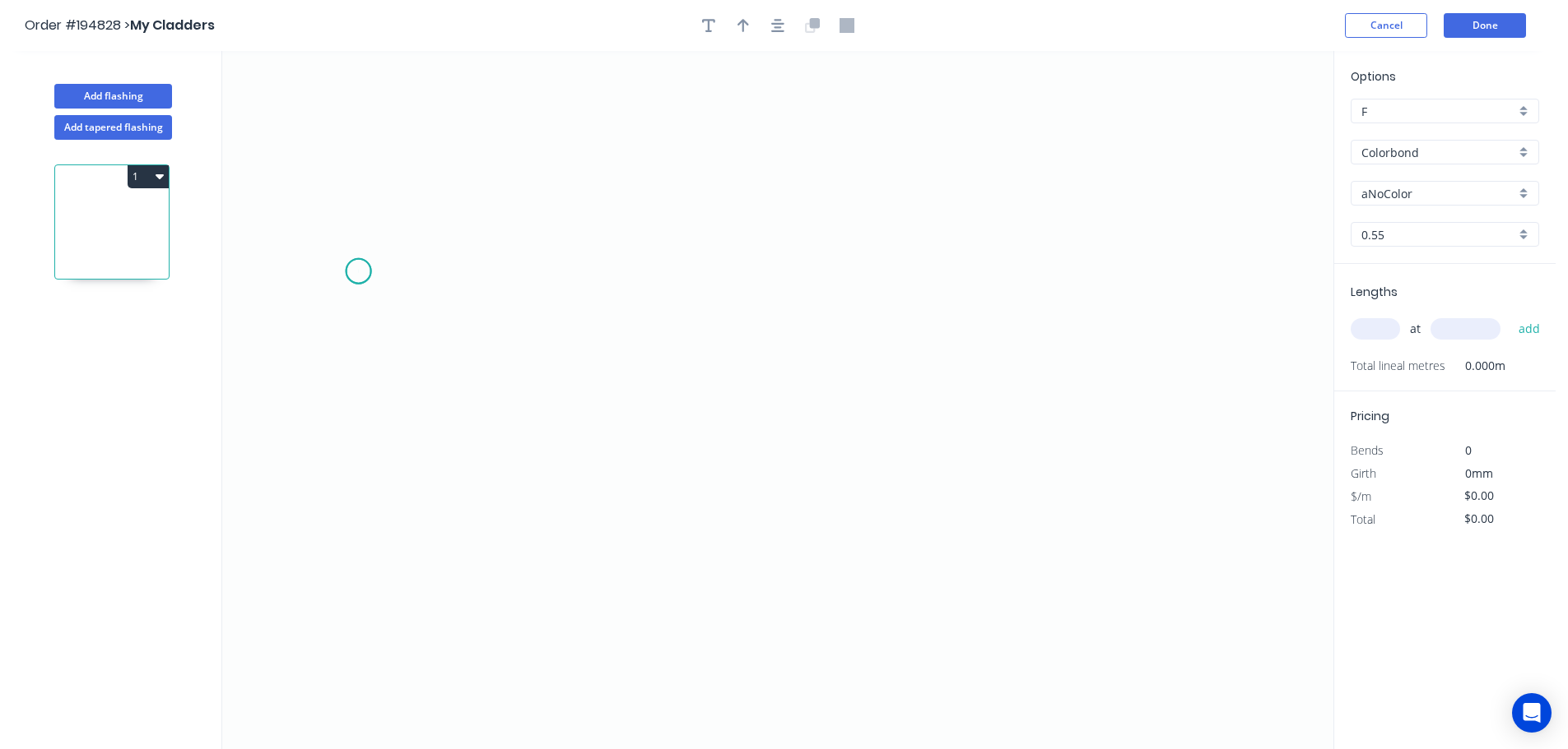
click at [358, 271] on icon "0" at bounding box center [777, 401] width 1111 height 699
click at [294, 206] on icon "0" at bounding box center [777, 401] width 1111 height 699
click at [296, 60] on icon "0 ?" at bounding box center [777, 401] width 1111 height 699
drag, startPoint x: 294, startPoint y: 59, endPoint x: 398, endPoint y: 64, distance: 104.1
click at [295, 59] on circle at bounding box center [294, 59] width 25 height 25
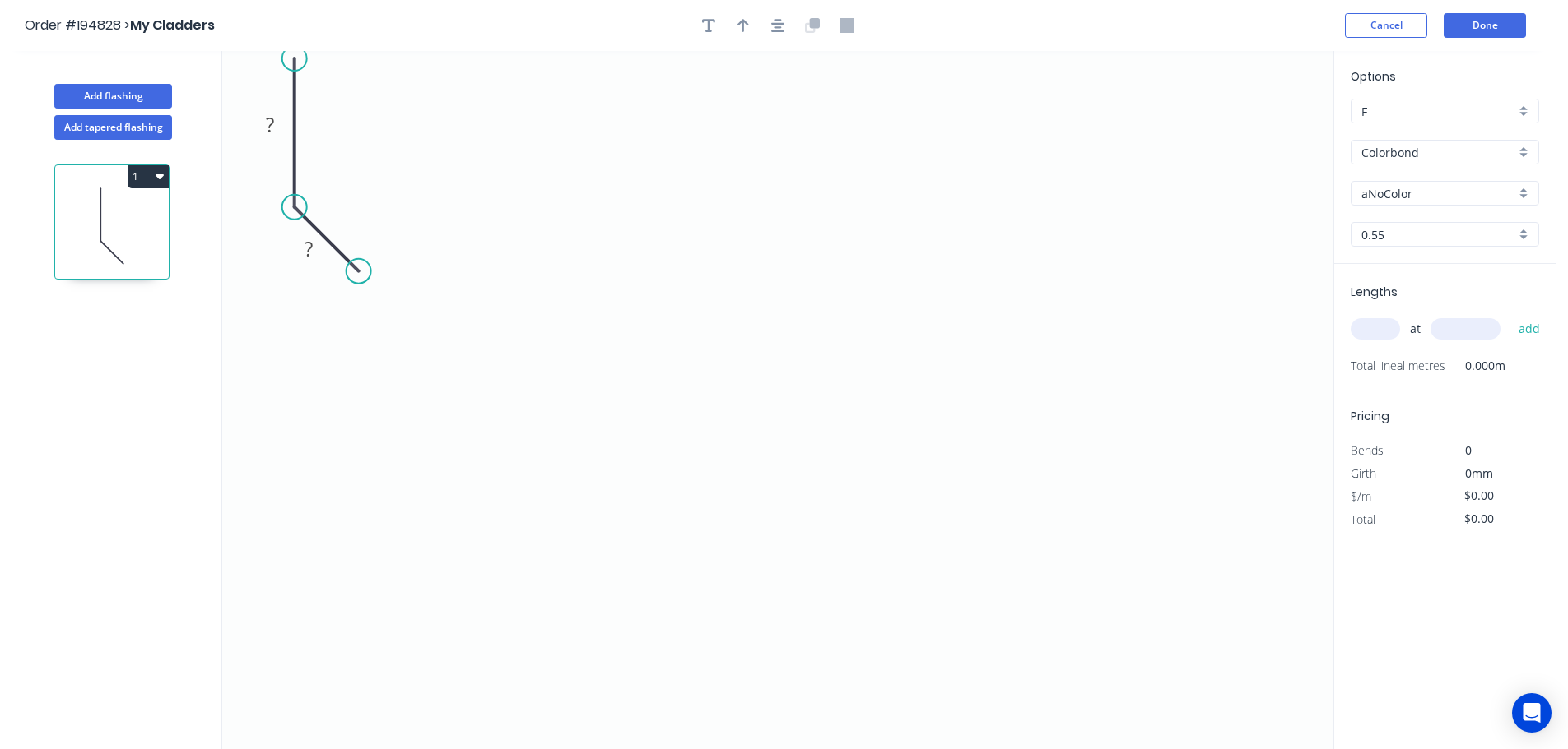
click at [296, 58] on circle at bounding box center [294, 58] width 25 height 25
click at [1011, 72] on icon "0 ? ?" at bounding box center [777, 401] width 1111 height 699
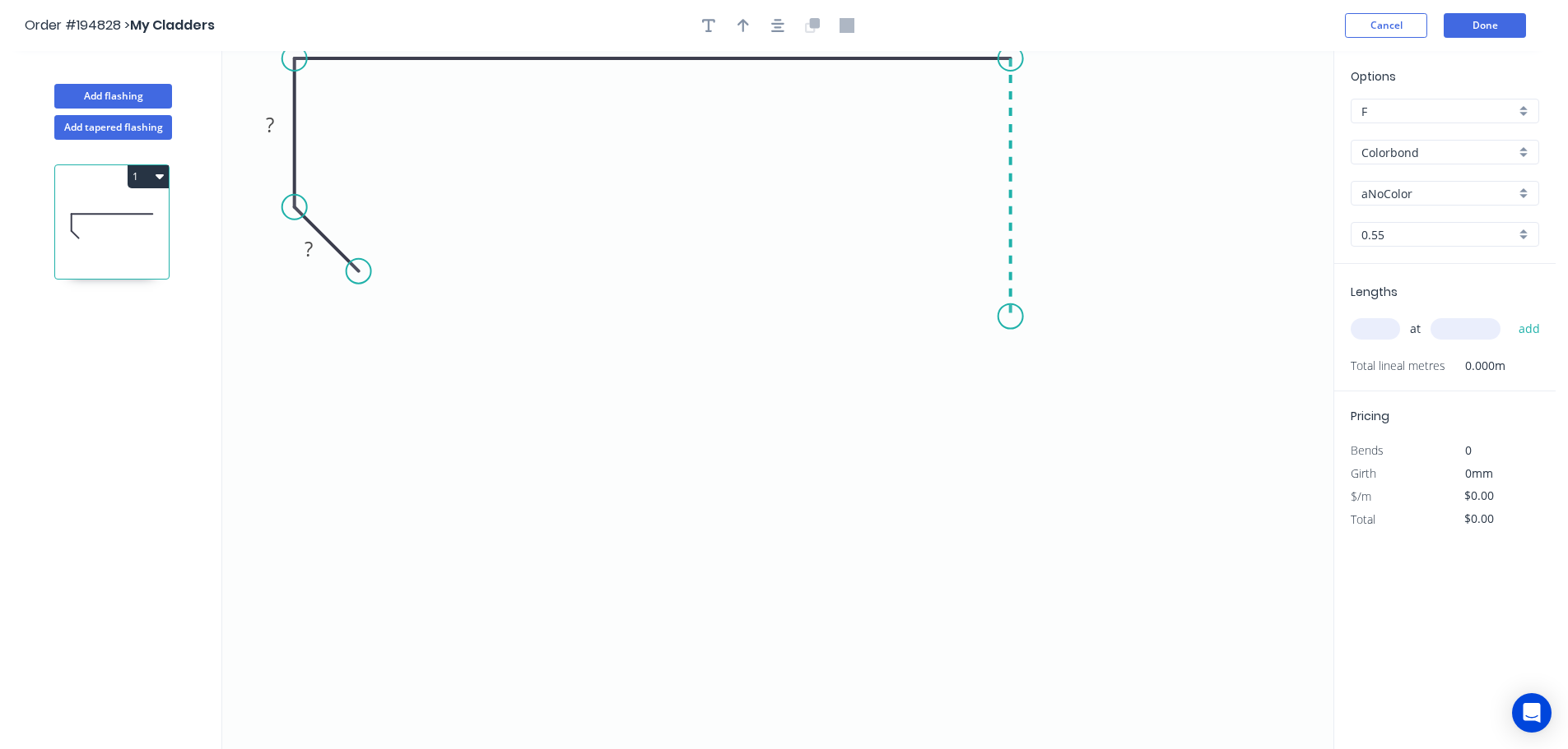
click at [1017, 317] on icon "0 ? ? ?" at bounding box center [777, 401] width 1111 height 699
click at [1154, 325] on icon "0 ? ? ? ?" at bounding box center [777, 401] width 1111 height 699
drag, startPoint x: 1166, startPoint y: 316, endPoint x: 1186, endPoint y: 316, distance: 20.0
click at [1186, 316] on circle at bounding box center [1185, 317] width 25 height 25
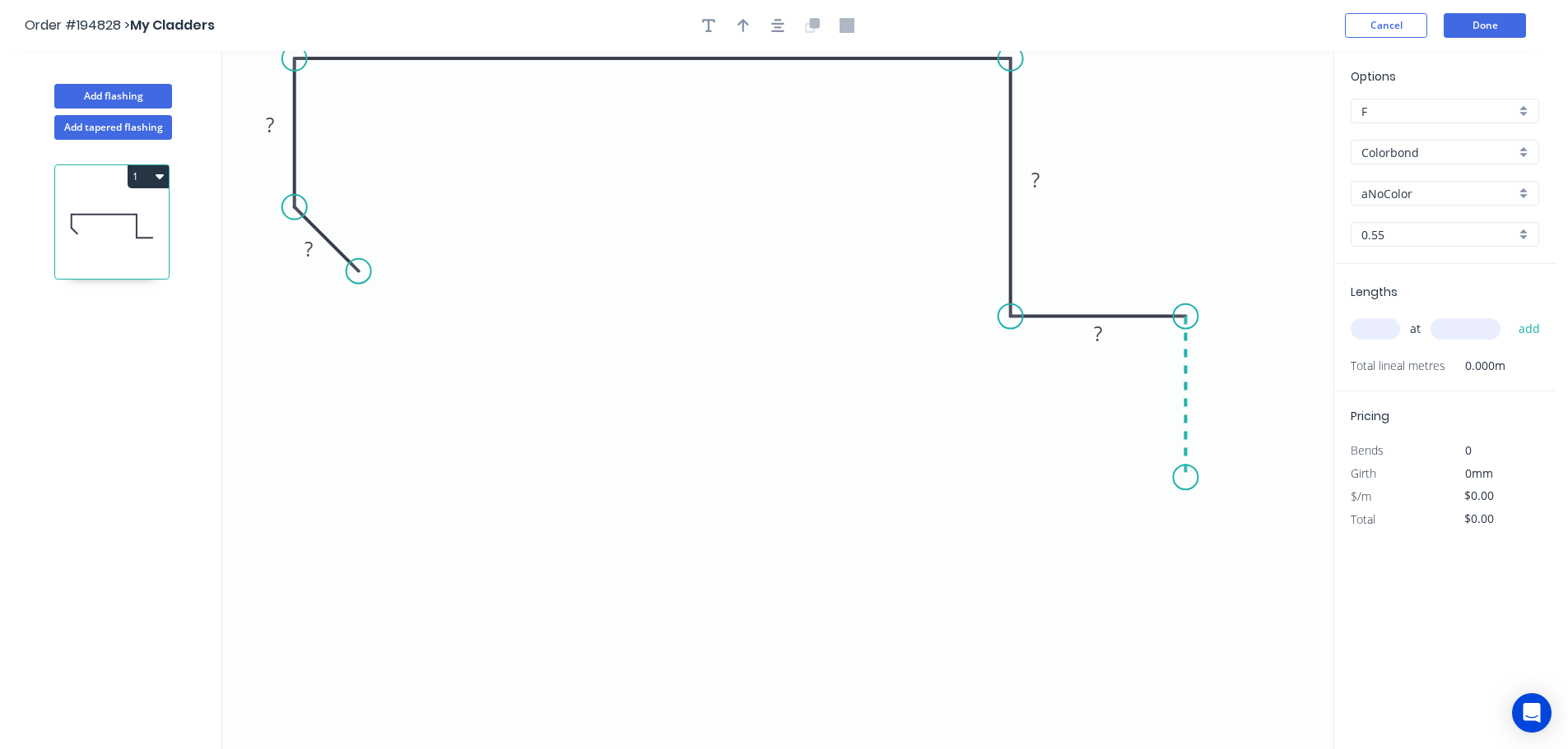
click at [1193, 478] on icon "0 ? ? ? ? ?" at bounding box center [777, 401] width 1111 height 699
click at [1022, 477] on icon "0 ? ? ? ? ? ?" at bounding box center [777, 401] width 1111 height 699
click at [783, 15] on button "button" at bounding box center [777, 25] width 25 height 25
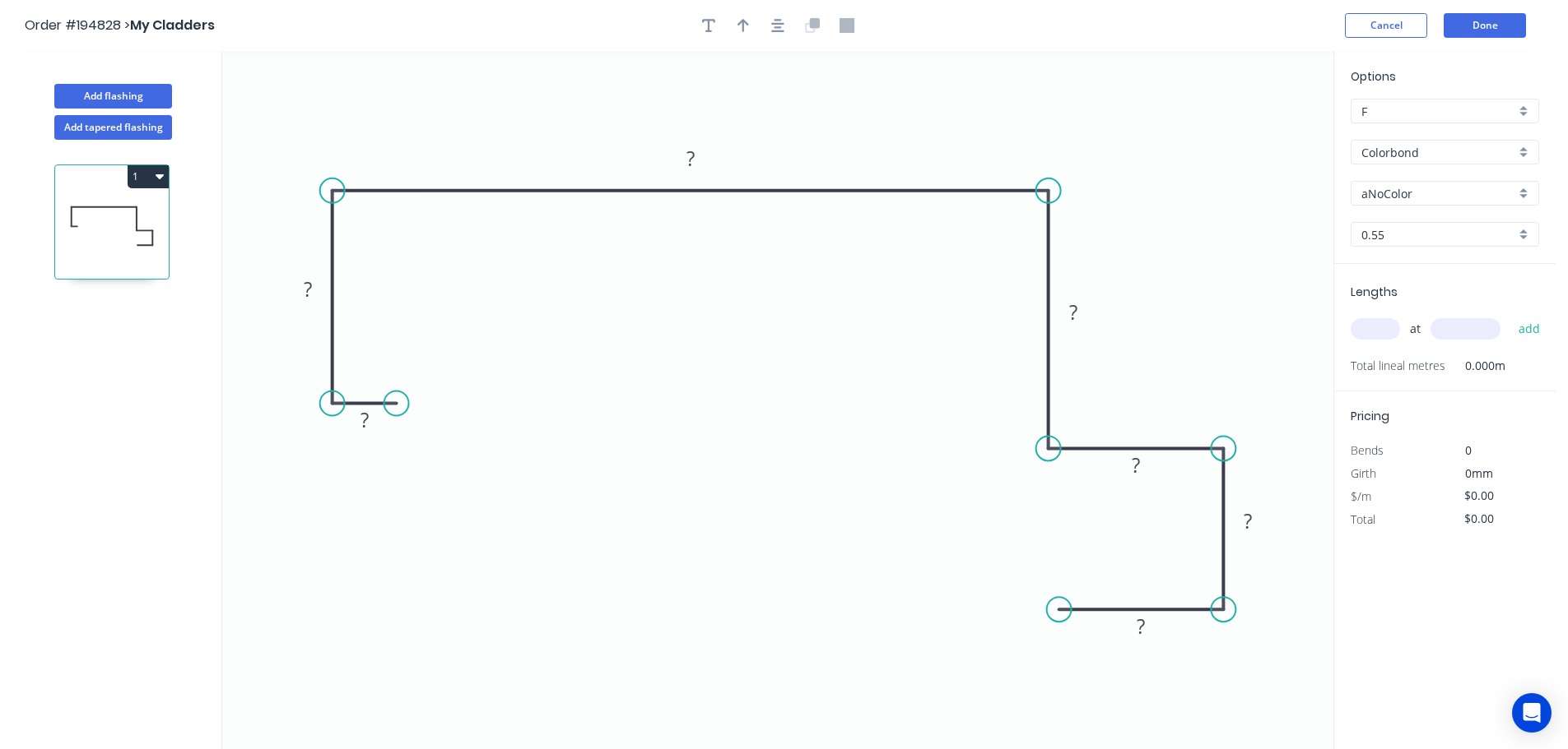
drag, startPoint x: 331, startPoint y: 332, endPoint x: 327, endPoint y: 399, distance: 67.1
click at [327, 399] on circle at bounding box center [332, 404] width 25 height 25
drag, startPoint x: 395, startPoint y: 407, endPoint x: 387, endPoint y: 458, distance: 51.6
click at [387, 458] on circle at bounding box center [389, 459] width 25 height 25
drag, startPoint x: 339, startPoint y: 402, endPoint x: 348, endPoint y: 431, distance: 30.4
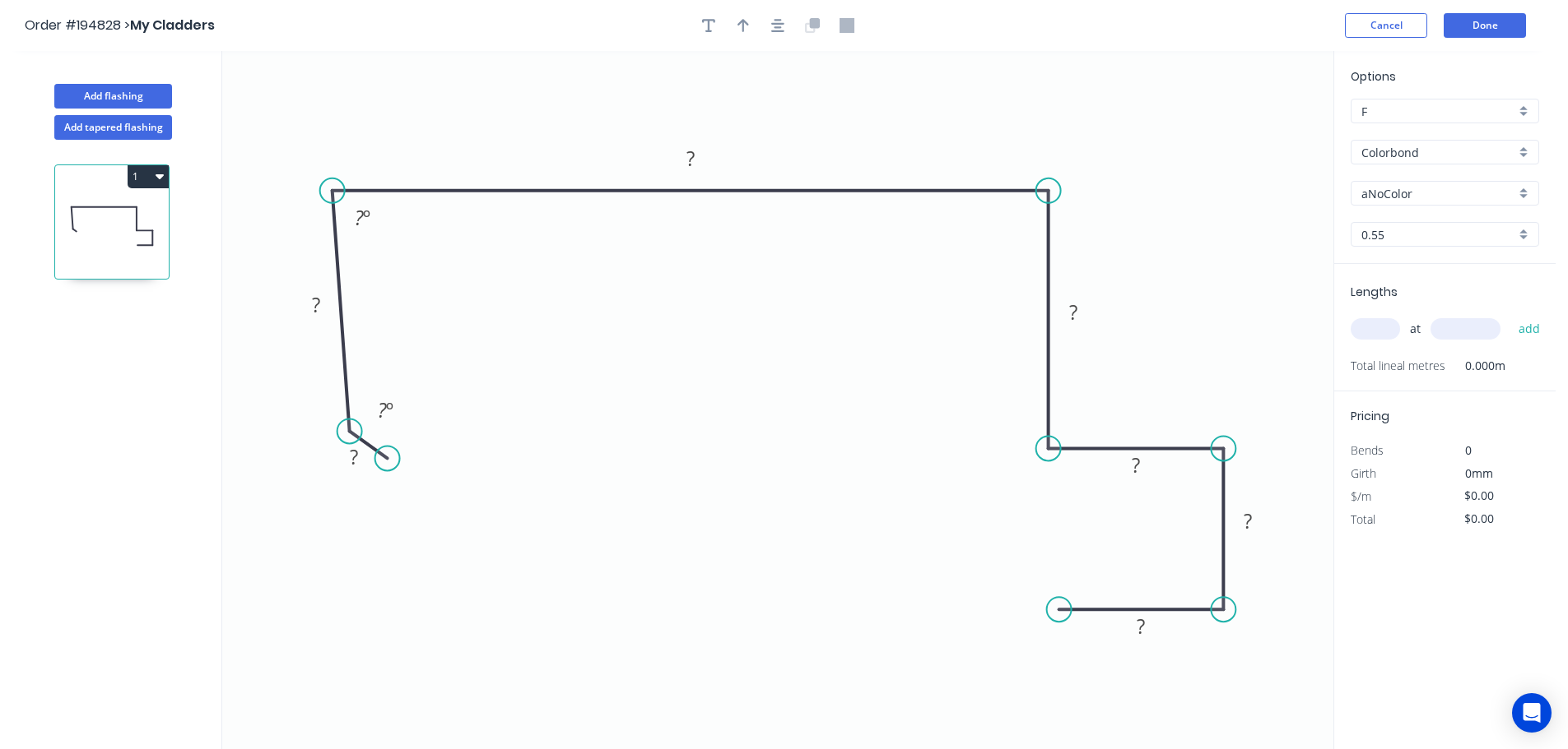
click at [348, 431] on circle at bounding box center [349, 430] width 25 height 25
drag, startPoint x: 348, startPoint y: 430, endPoint x: 335, endPoint y: 459, distance: 31.8
click at [335, 460] on circle at bounding box center [332, 458] width 25 height 25
drag, startPoint x: 719, startPoint y: 455, endPoint x: 375, endPoint y: 495, distance: 346.3
click at [375, 495] on circle at bounding box center [375, 493] width 25 height 25
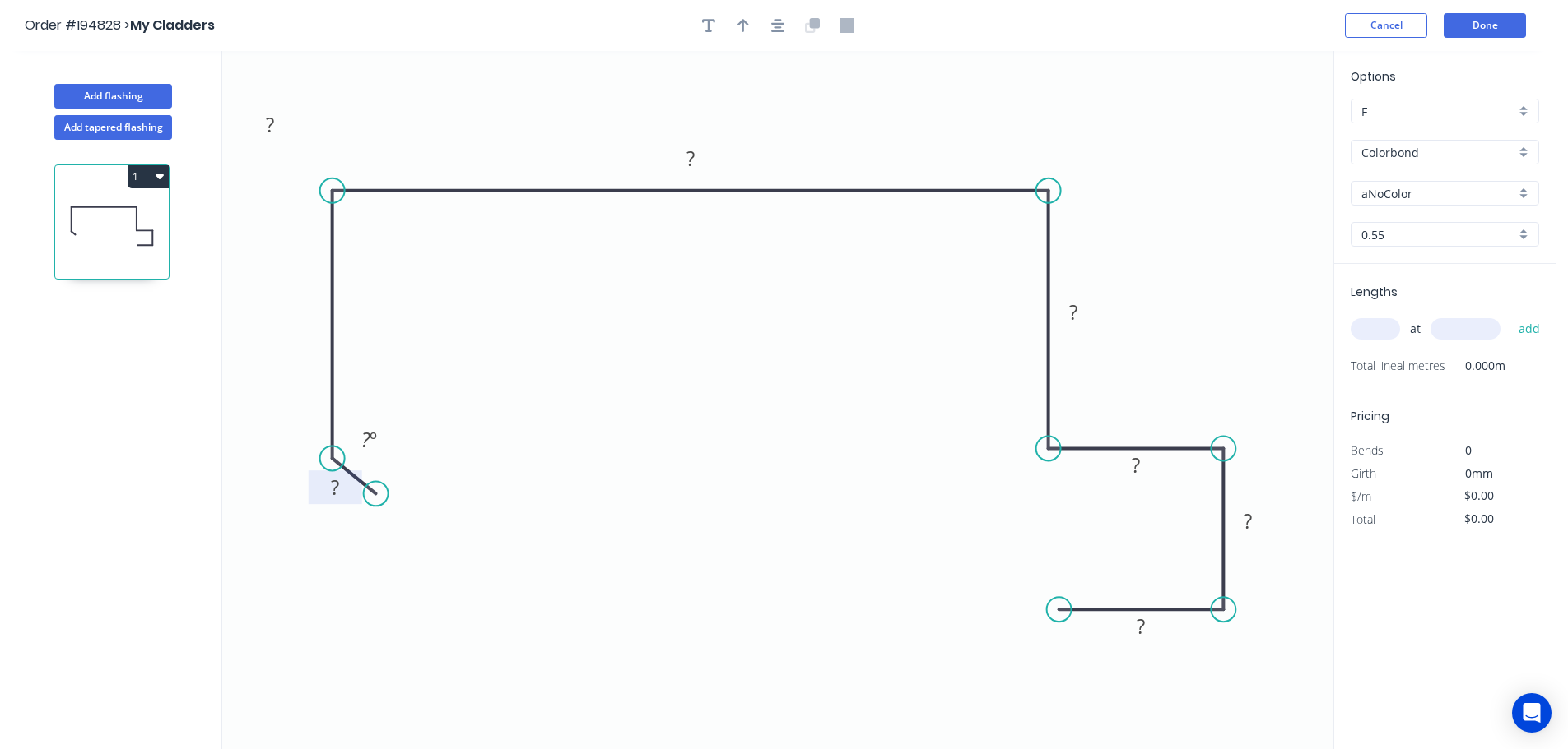
click at [345, 496] on rect at bounding box center [335, 488] width 33 height 23
click at [348, 472] on div "Delete point" at bounding box center [407, 478] width 165 height 34
click at [336, 193] on circle at bounding box center [332, 190] width 25 height 25
click at [339, 485] on icon "0 ? ? ? ? ?" at bounding box center [777, 401] width 1111 height 699
drag, startPoint x: 333, startPoint y: 484, endPoint x: 331, endPoint y: 465, distance: 19.1
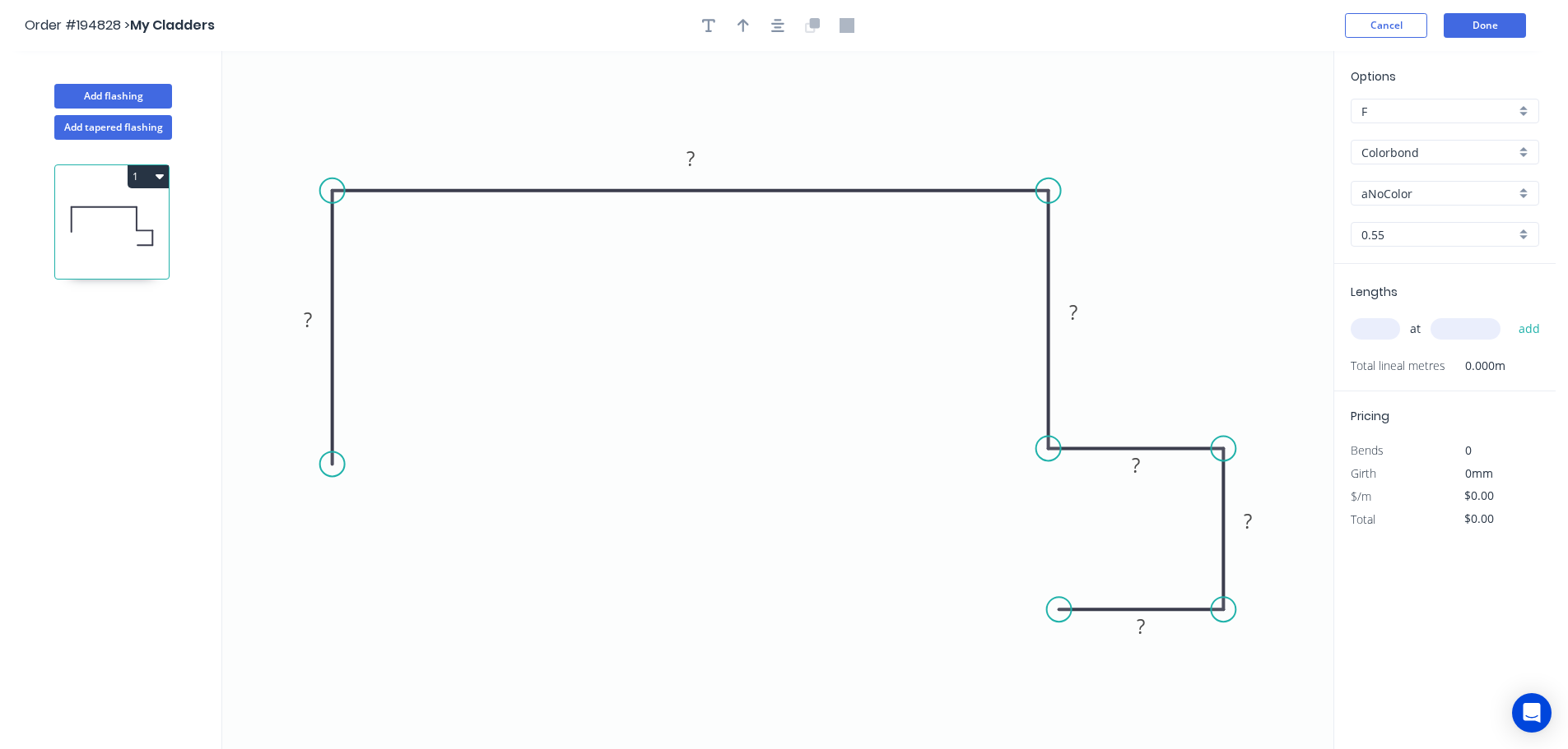
click at [331, 465] on circle at bounding box center [332, 463] width 25 height 25
click at [330, 456] on circle at bounding box center [332, 454] width 25 height 25
click at [380, 502] on icon at bounding box center [356, 479] width 49 height 48
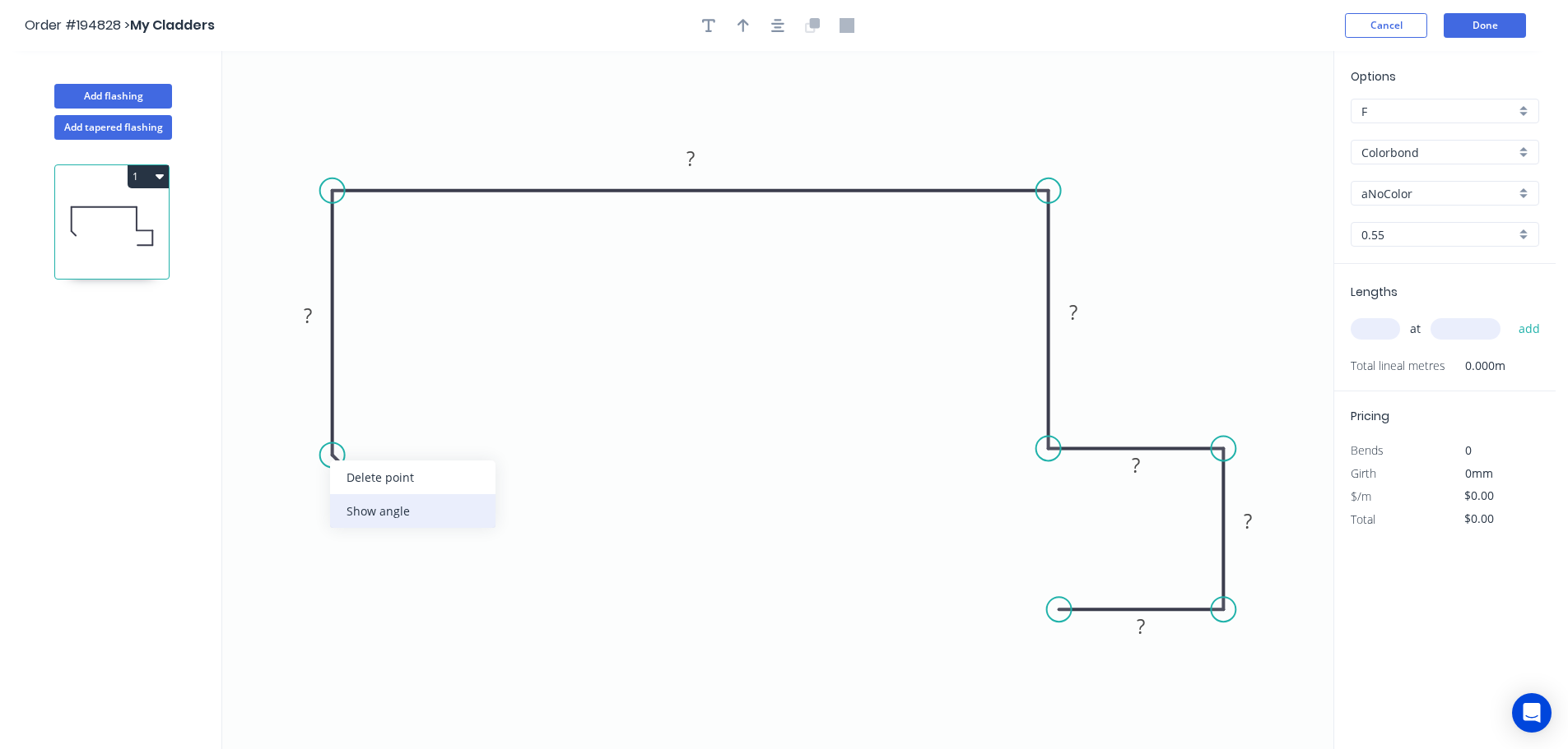
click at [382, 503] on div "Show angle" at bounding box center [412, 512] width 165 height 34
click at [347, 486] on rect at bounding box center [339, 490] width 33 height 23
type input "$20.01"
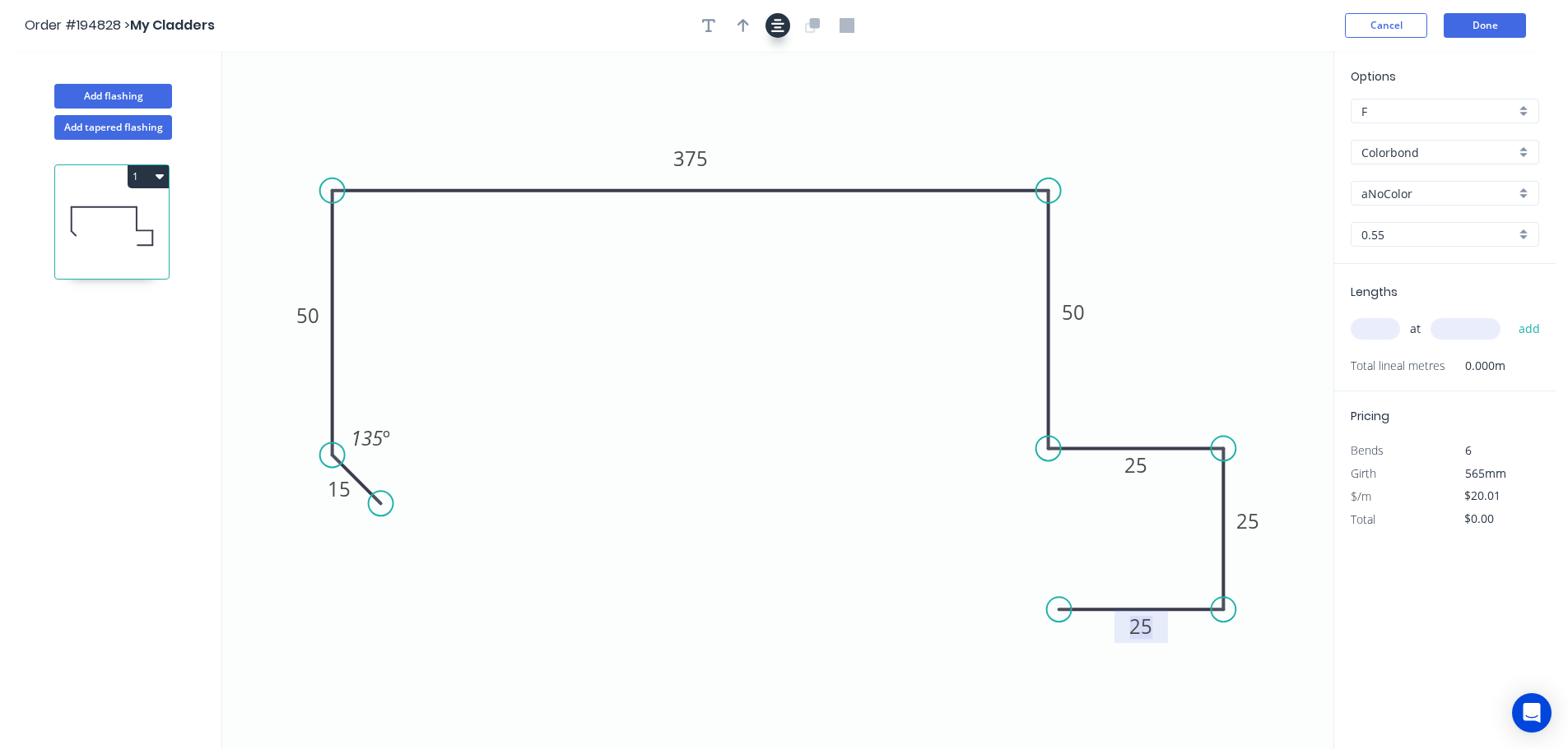
click at [775, 31] on icon "button" at bounding box center [777, 25] width 13 height 13
click at [744, 27] on icon "button" at bounding box center [743, 25] width 12 height 13
click at [1255, 127] on icon at bounding box center [1249, 114] width 15 height 52
click at [1462, 188] on input "aNoColor" at bounding box center [1437, 193] width 153 height 17
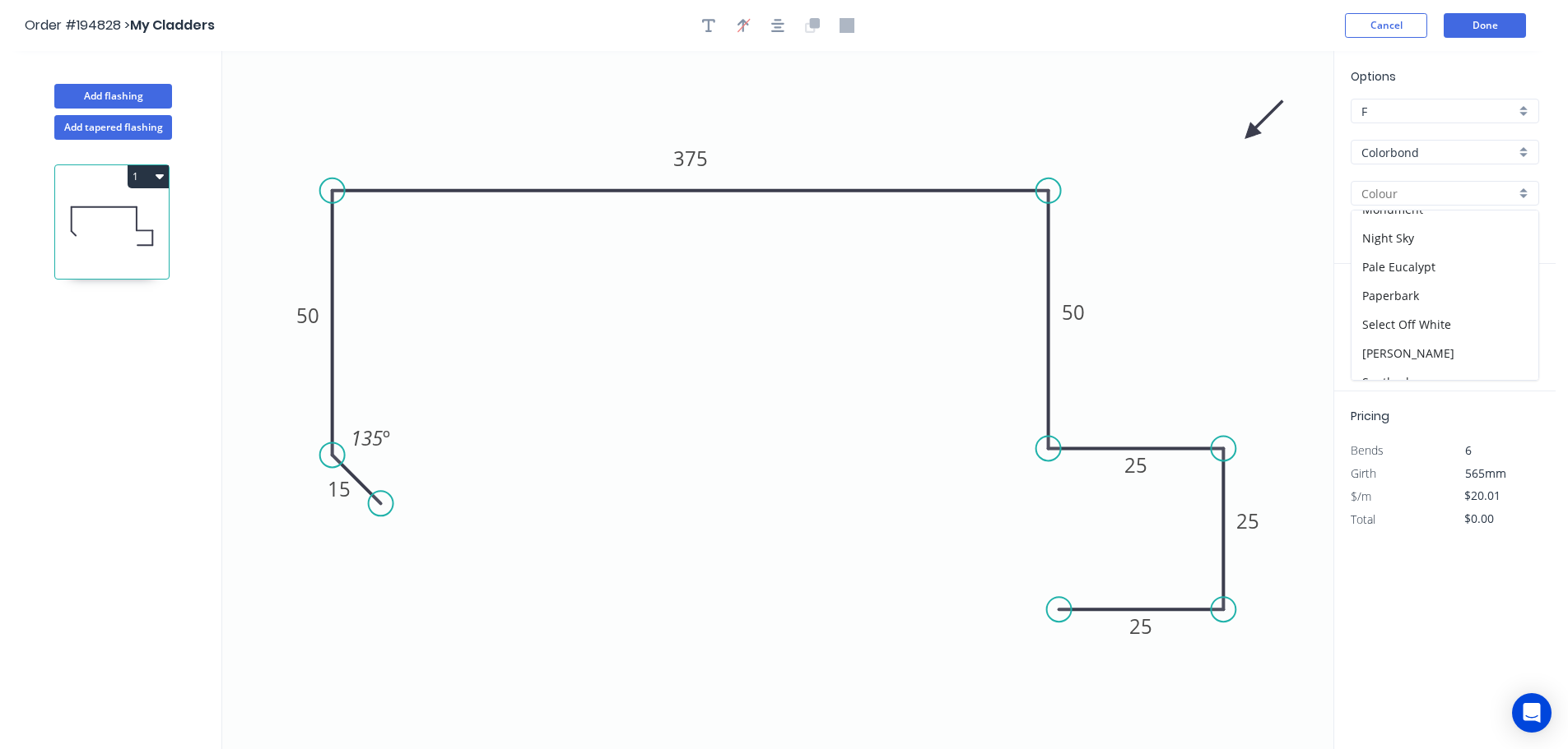
scroll to position [390, 0]
click at [1421, 325] on div "Paperbark" at bounding box center [1444, 324] width 187 height 29
type input "Paperbark"
click at [1369, 331] on input "text" at bounding box center [1375, 329] width 49 height 22
type input "1"
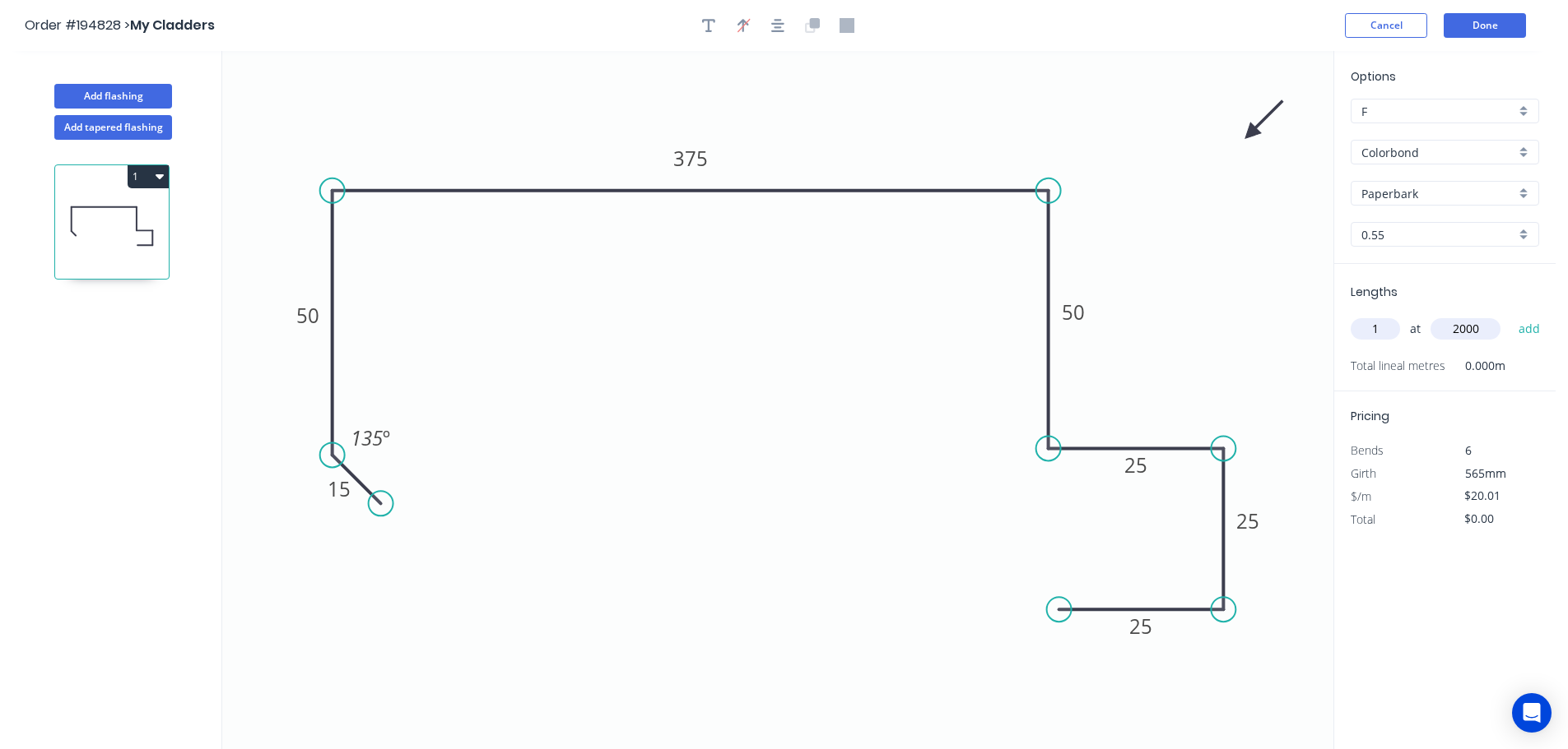
type input "2000"
click at [1510, 315] on button "add" at bounding box center [1528, 328] width 39 height 28
type input "$40.02"
type input "1"
type input "4000"
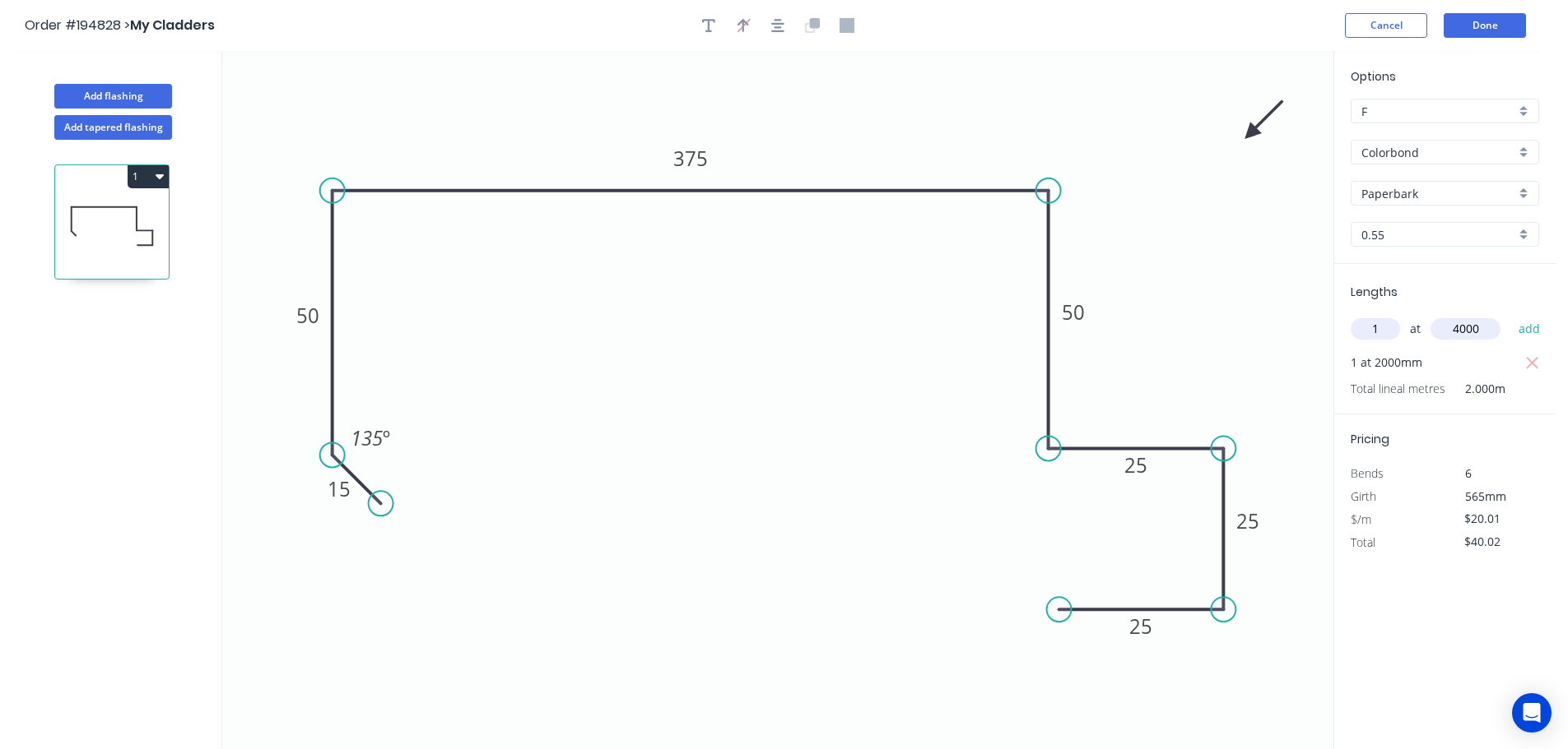
click at [1510, 315] on button "add" at bounding box center [1528, 328] width 39 height 28
type input "$120.06"
click at [126, 121] on button "Add tapered flashing" at bounding box center [113, 127] width 118 height 25
type input "$0.00"
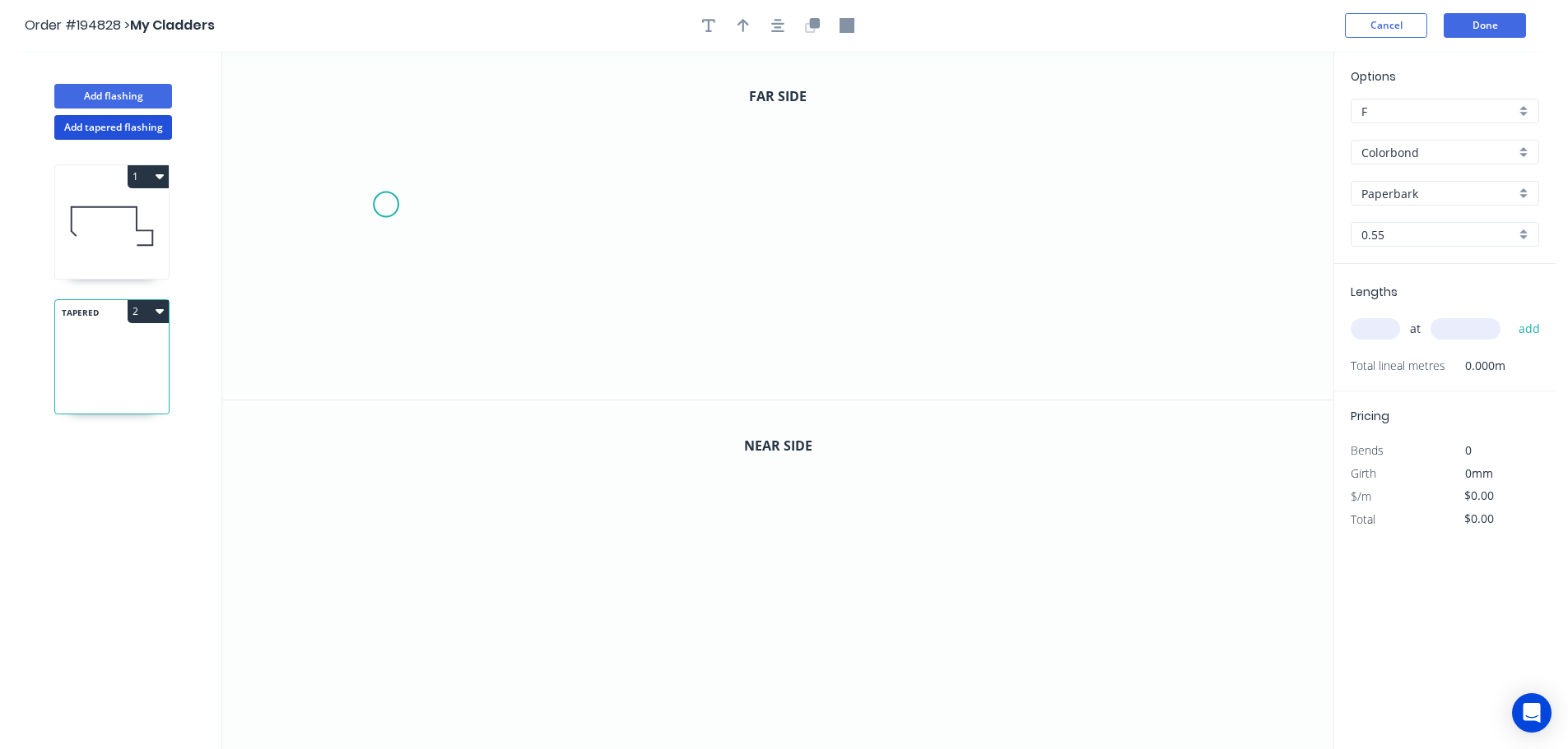
click at [385, 205] on icon "0" at bounding box center [777, 226] width 1111 height 348
click at [342, 158] on icon "0" at bounding box center [777, 226] width 1111 height 348
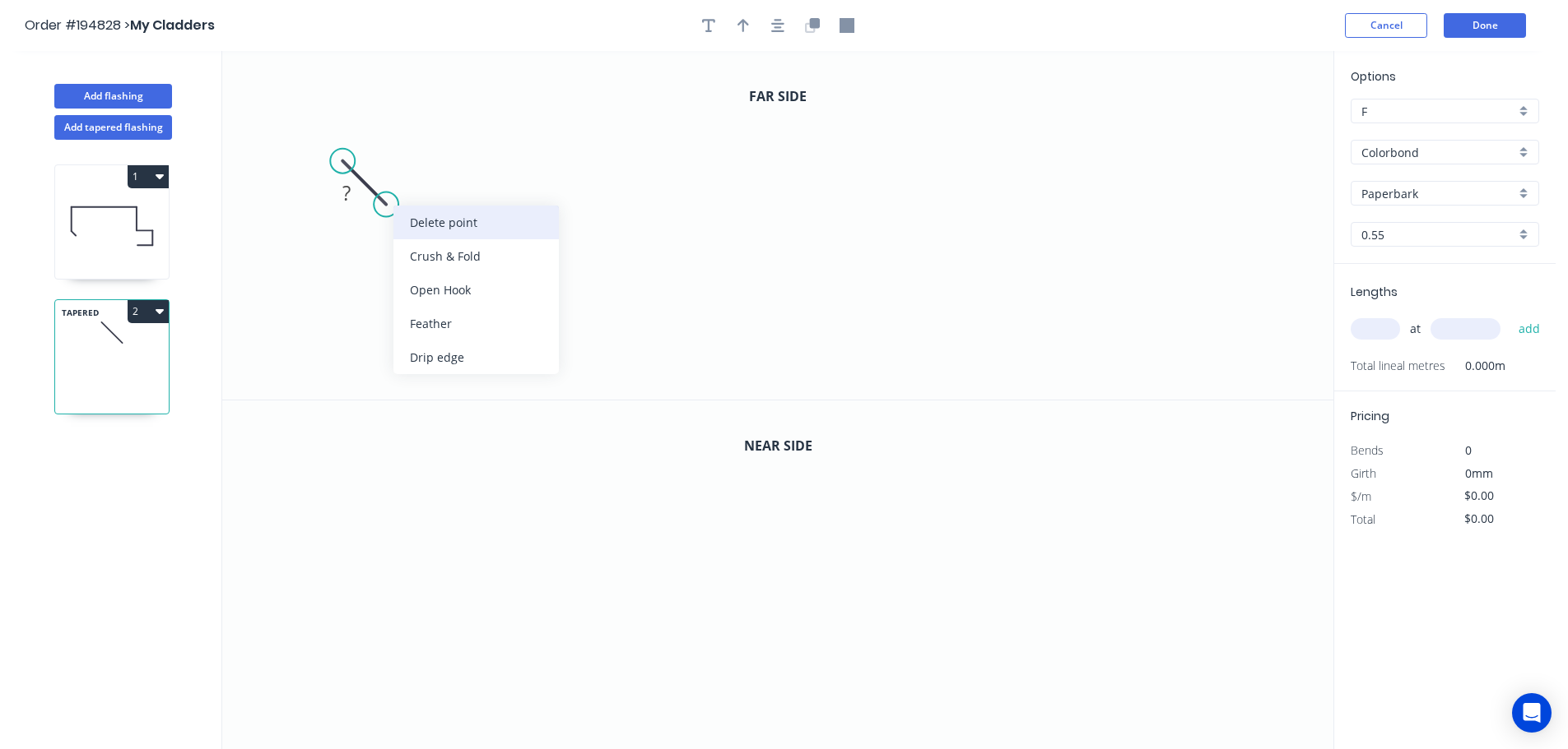
click at [408, 218] on div "Delete point" at bounding box center [475, 223] width 165 height 34
click at [325, 217] on icon "0" at bounding box center [777, 226] width 1111 height 348
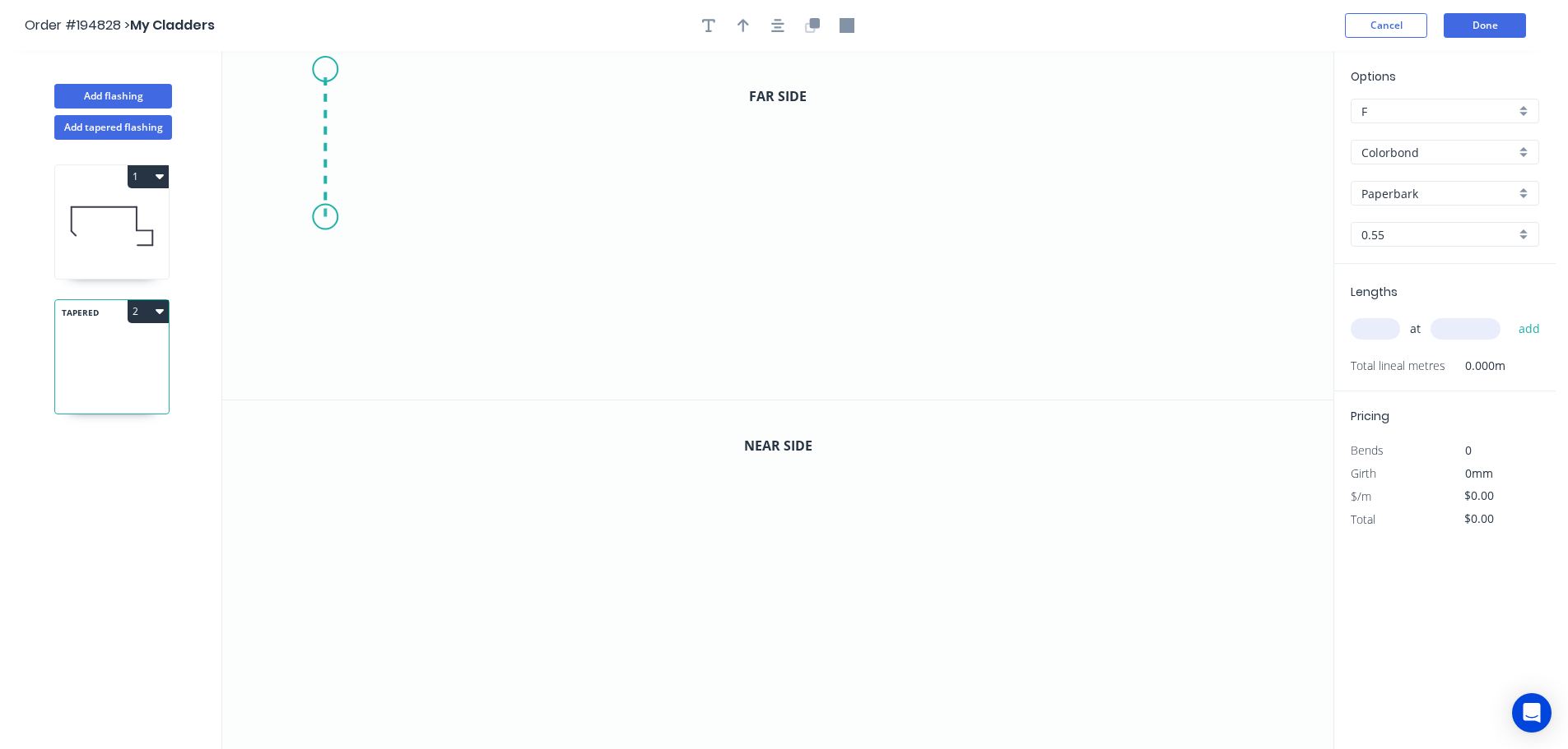
click at [328, 66] on icon "0" at bounding box center [777, 226] width 1111 height 348
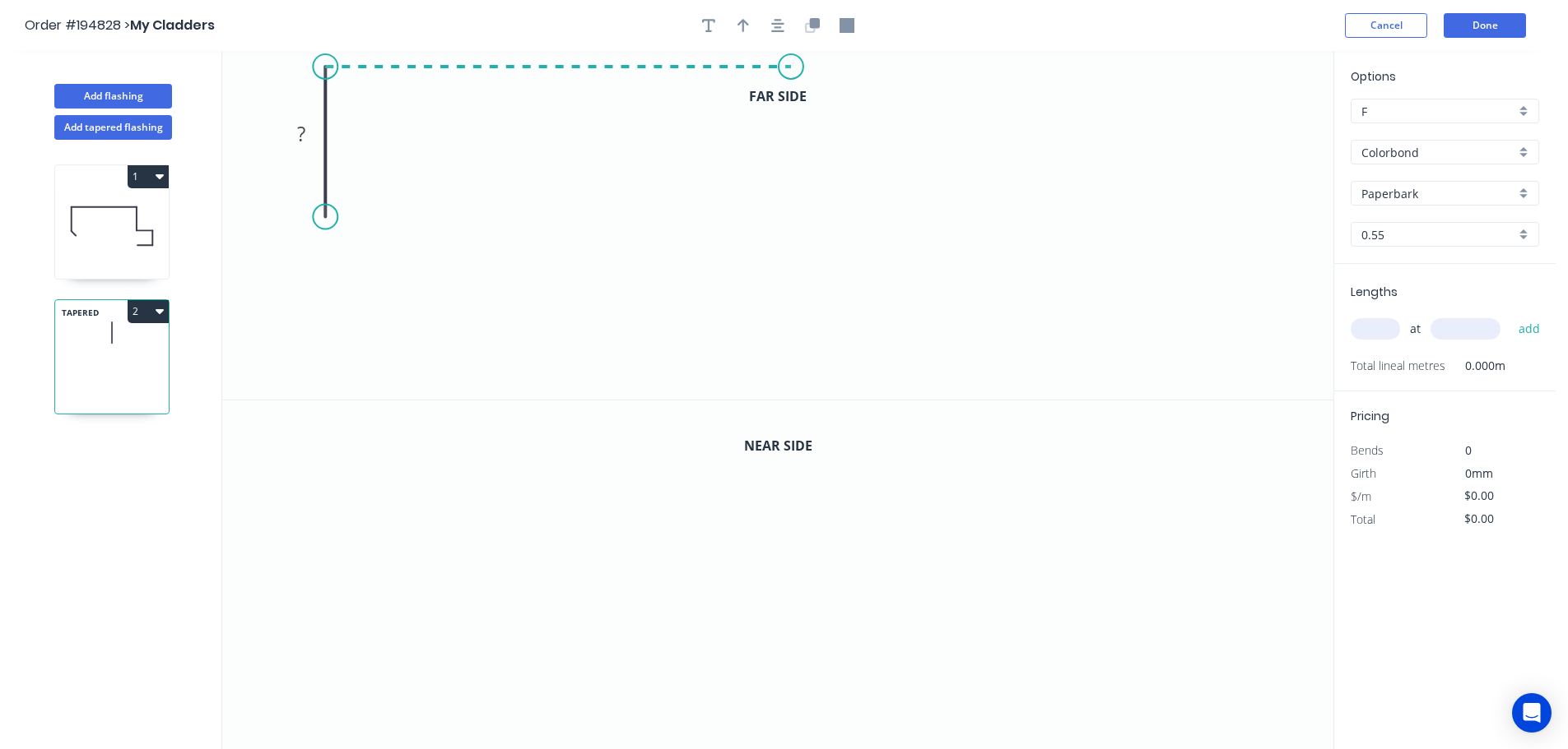
click at [791, 64] on icon "0 ?" at bounding box center [777, 226] width 1111 height 348
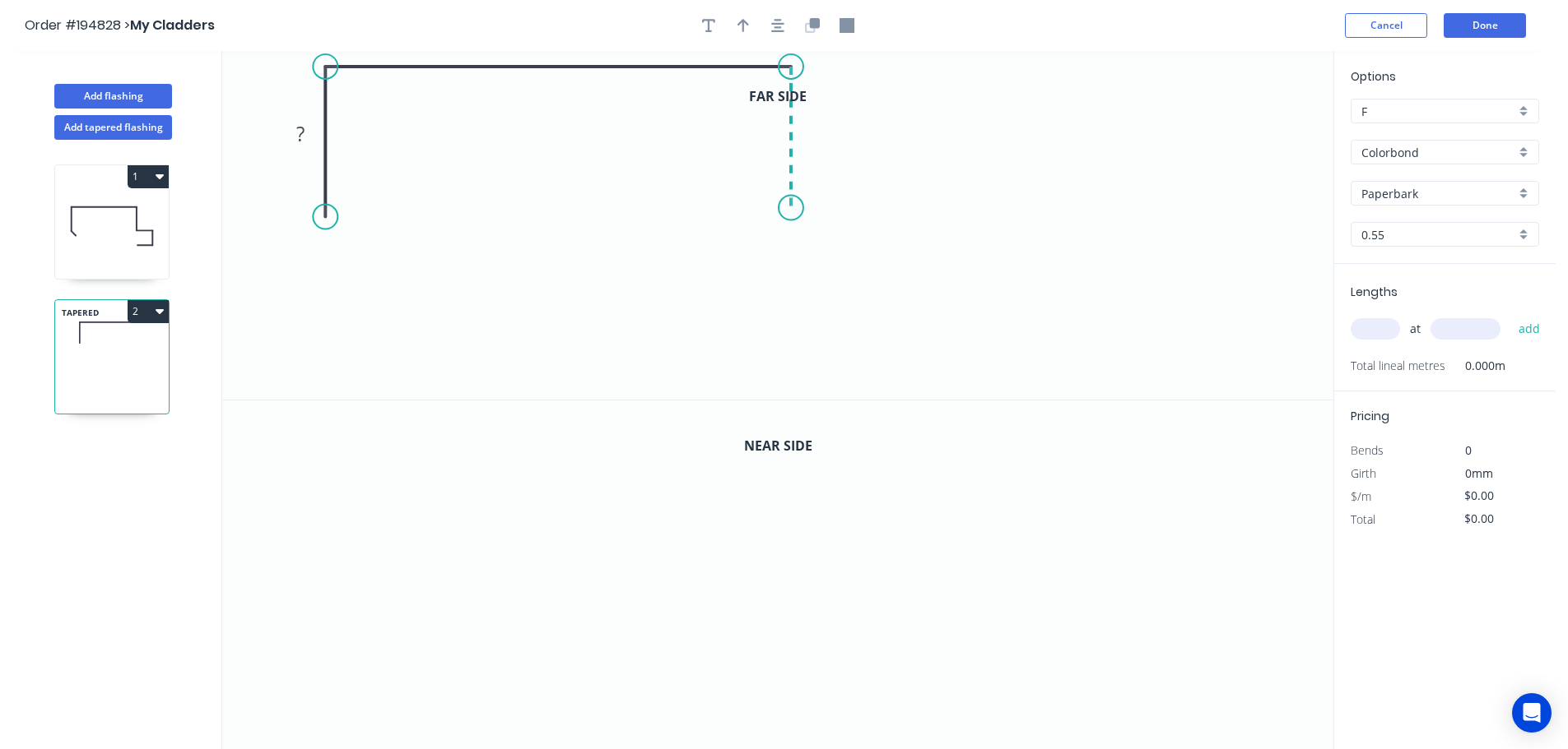
click at [800, 208] on icon "0 ? ?" at bounding box center [777, 226] width 1111 height 348
click at [931, 207] on icon "0 ? ? ?" at bounding box center [777, 226] width 1111 height 348
click at [933, 320] on icon "0 ? ? ? ?" at bounding box center [777, 226] width 1111 height 348
click at [799, 315] on icon "0 ? ? ? ? ?" at bounding box center [777, 226] width 1111 height 348
click at [327, 222] on circle at bounding box center [325, 217] width 25 height 25
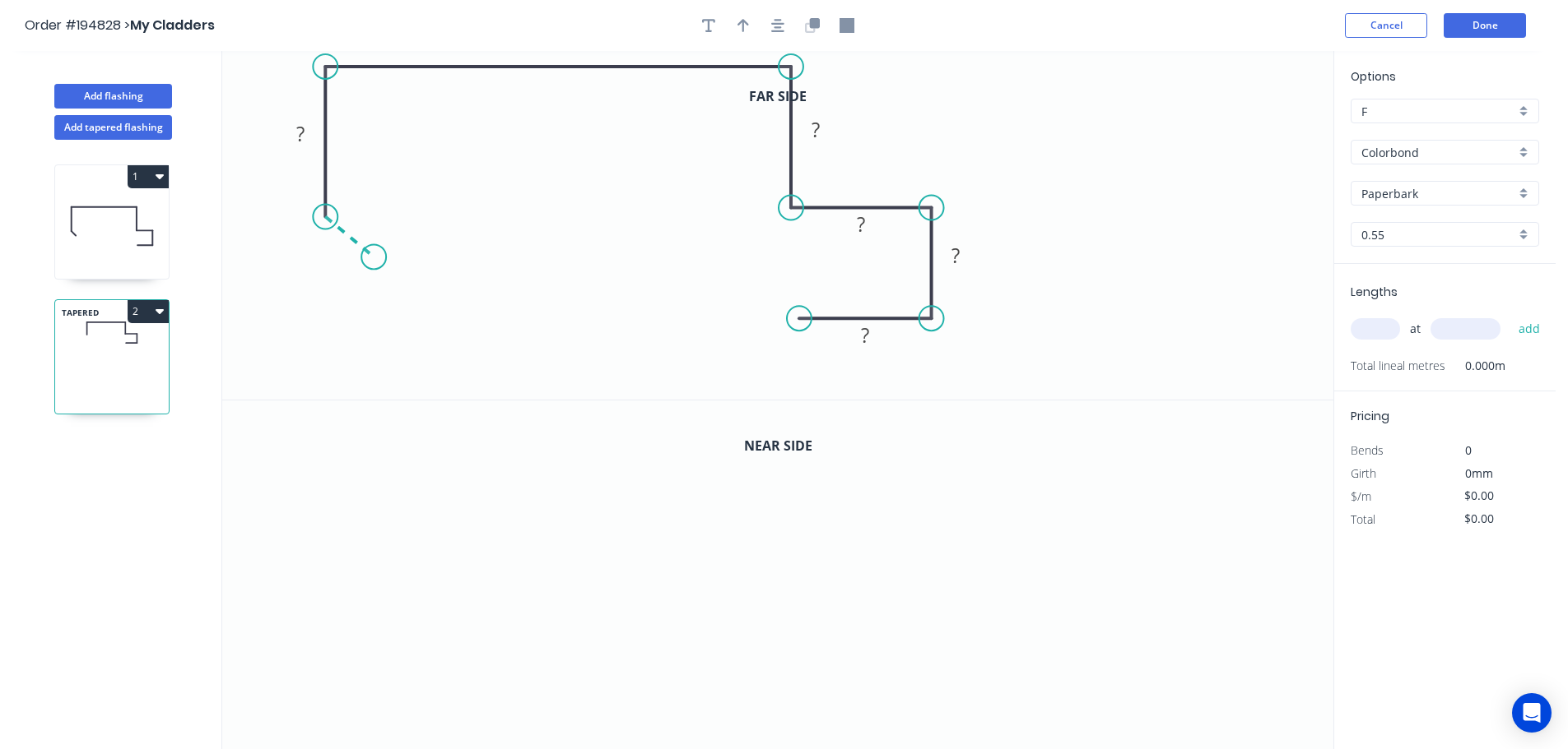
click at [373, 257] on icon "0 ? ? ? ? ? ?" at bounding box center [777, 226] width 1111 height 348
click at [343, 244] on rect at bounding box center [334, 248] width 33 height 23
click at [295, 131] on tspan "20" at bounding box center [300, 133] width 23 height 27
click at [783, 21] on icon "button" at bounding box center [777, 25] width 13 height 15
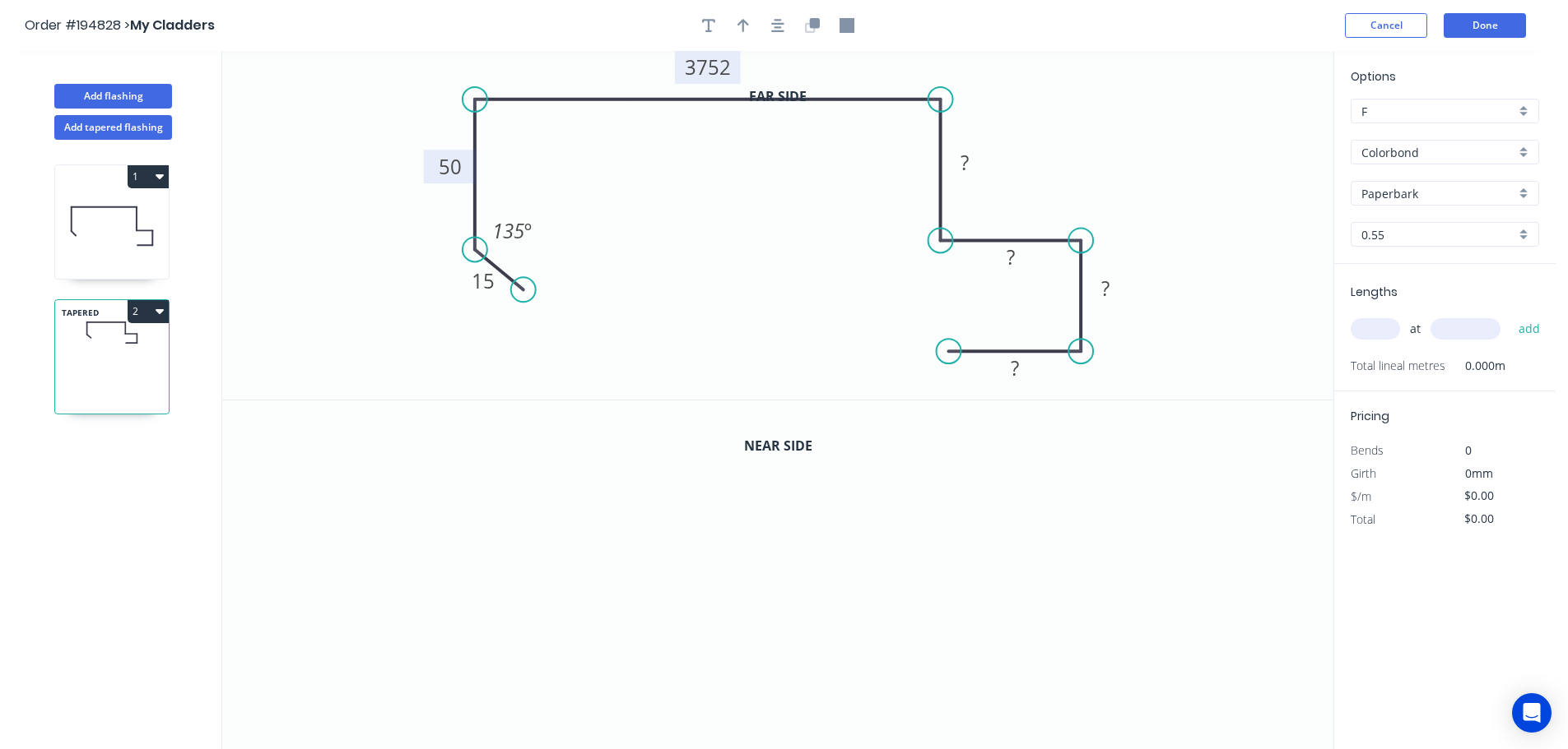
click at [717, 75] on tspan "3752" at bounding box center [708, 66] width 47 height 27
click at [803, 29] on button "button" at bounding box center [812, 25] width 25 height 25
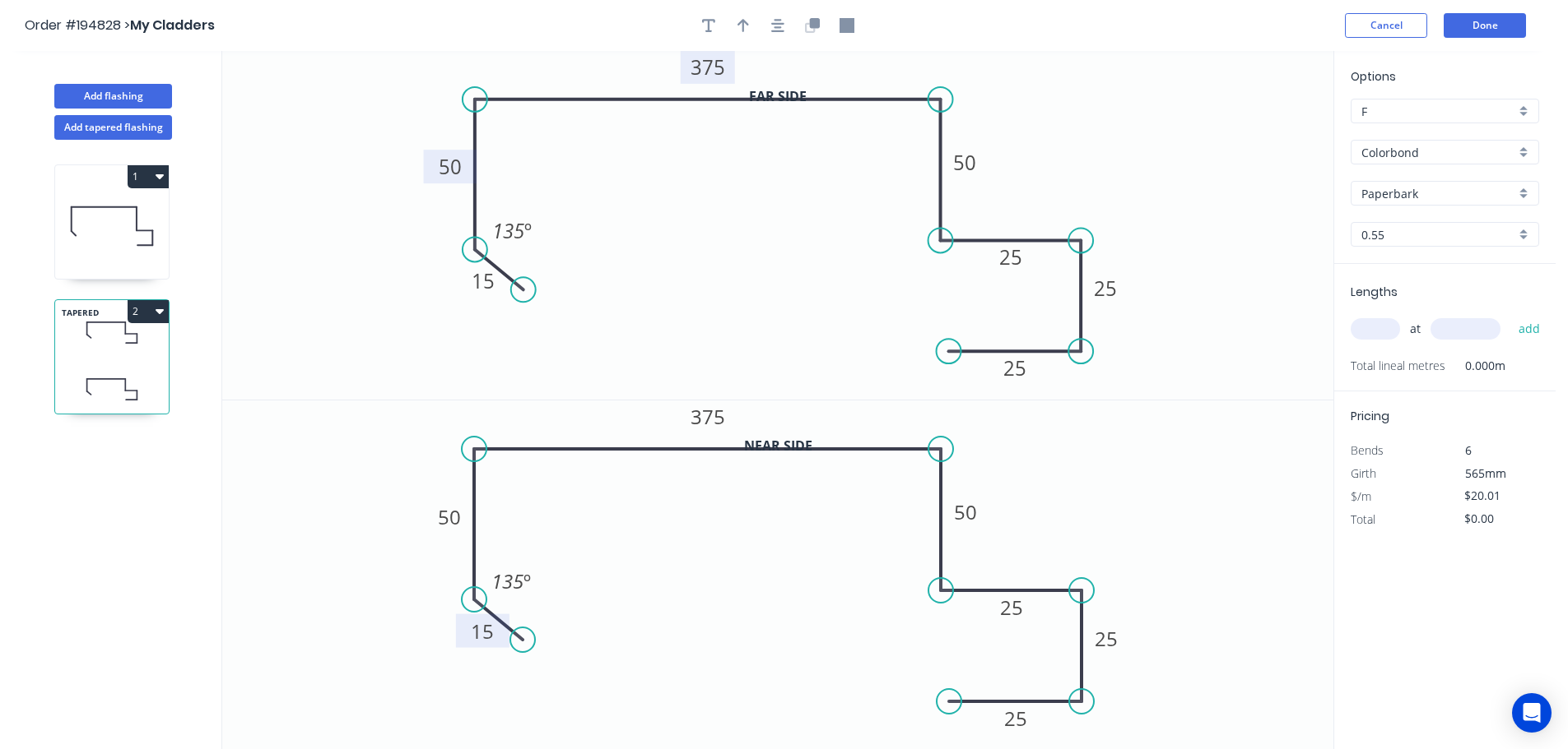
click at [488, 631] on tspan "15" at bounding box center [482, 630] width 23 height 27
type input "$21.63"
click at [732, 24] on button "button" at bounding box center [742, 25] width 25 height 25
click at [1251, 128] on icon at bounding box center [1249, 114] width 15 height 52
drag, startPoint x: 1251, startPoint y: 128, endPoint x: 1249, endPoint y: 109, distance: 19.1
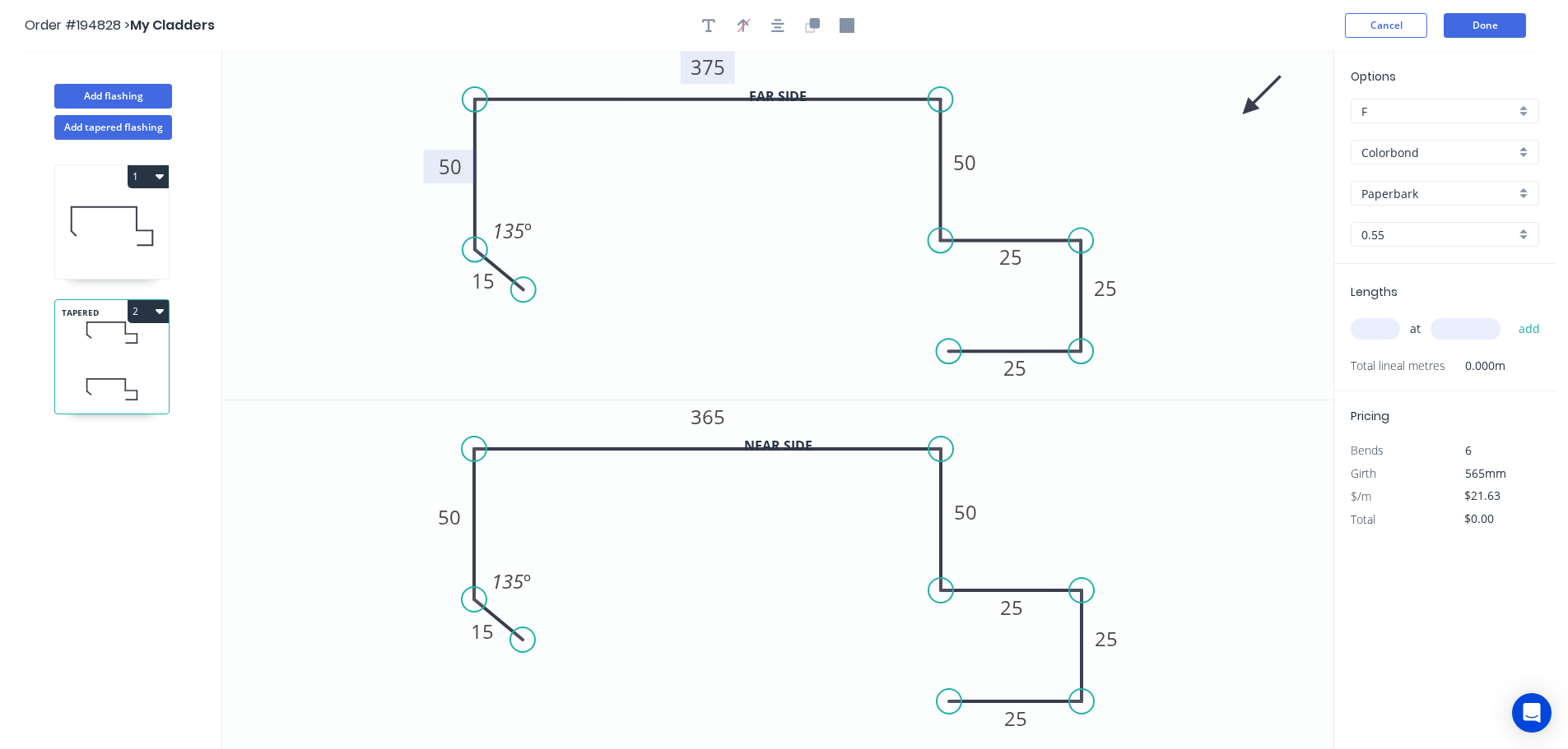
click at [1249, 109] on icon at bounding box center [1261, 95] width 48 height 47
click at [1364, 329] on input "text" at bounding box center [1375, 329] width 49 height 22
type input "1"
type input "2100"
click at [1510, 315] on button "add" at bounding box center [1528, 328] width 39 height 28
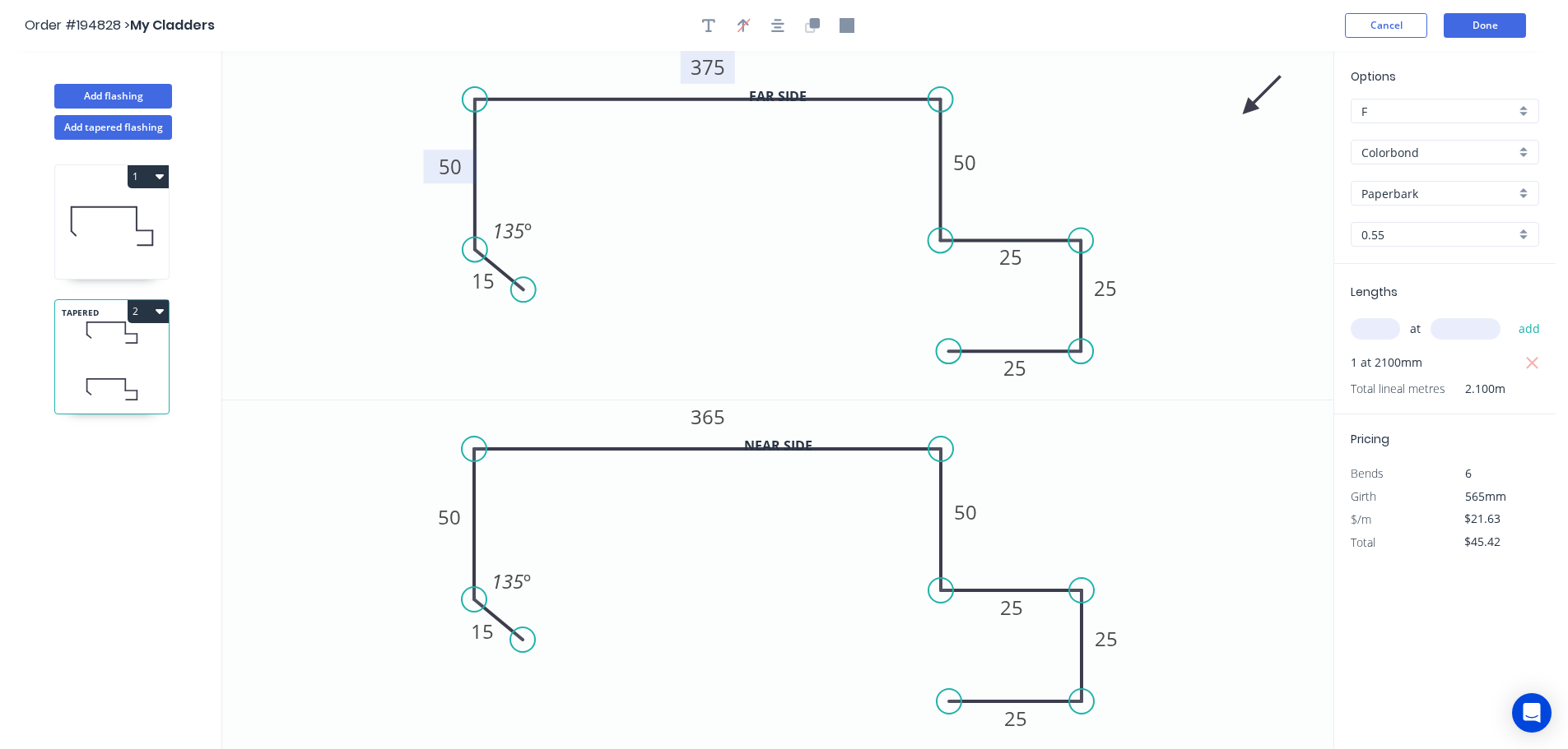
click at [156, 311] on icon "button" at bounding box center [159, 312] width 8 height 5
click at [98, 355] on div "Duplicate" at bounding box center [90, 352] width 127 height 24
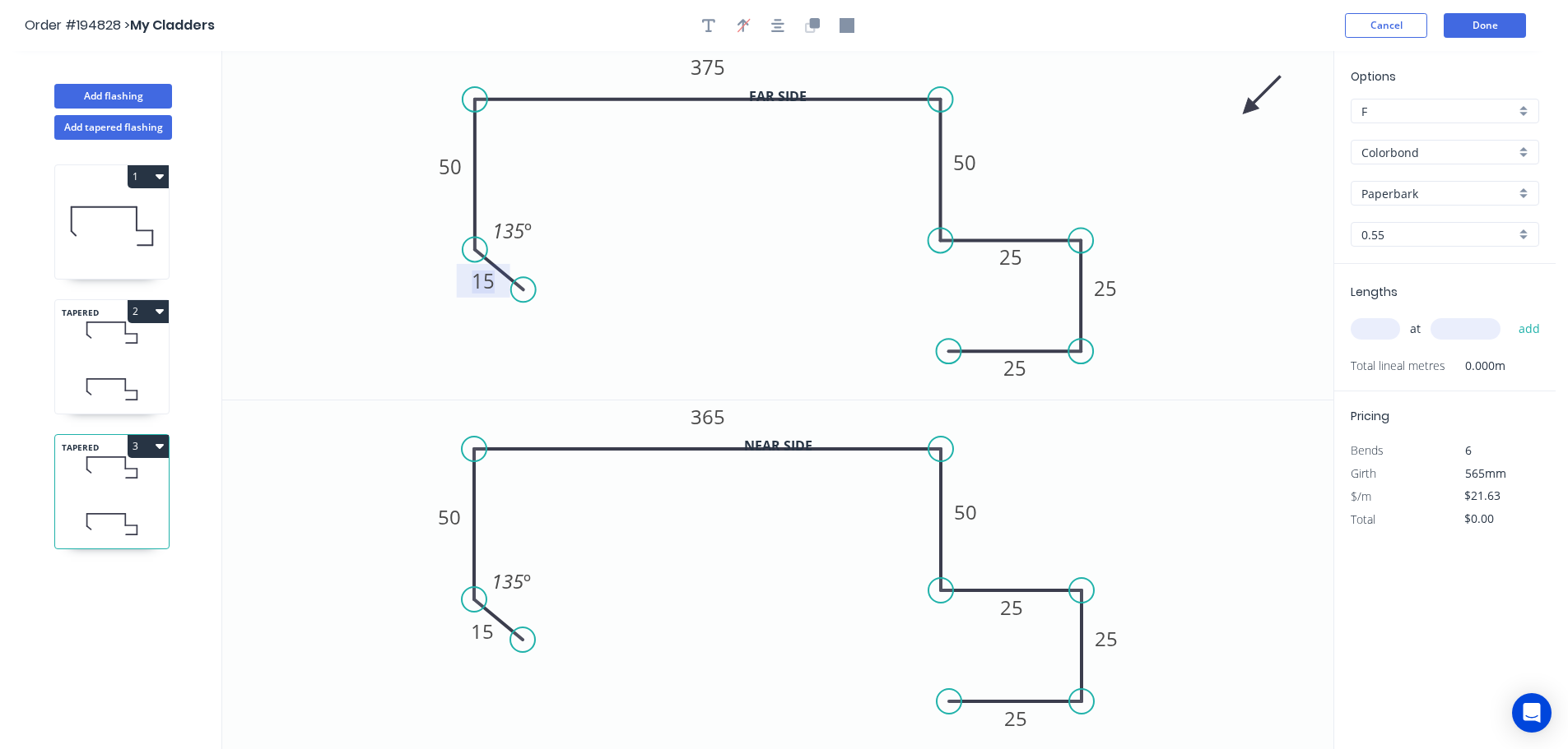
click at [487, 285] on tspan "15" at bounding box center [482, 280] width 23 height 27
click at [82, 369] on icon at bounding box center [112, 389] width 114 height 48
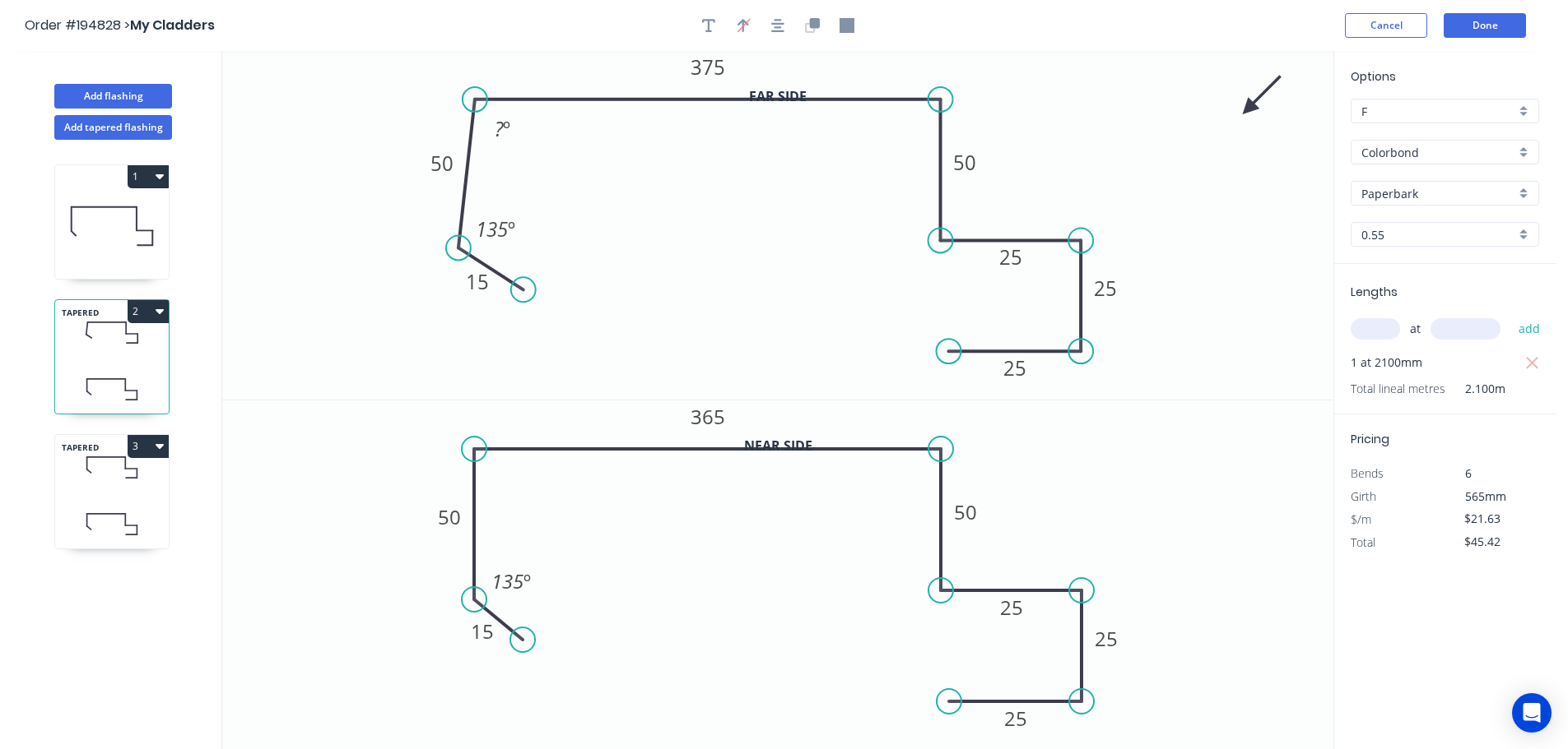
drag, startPoint x: 473, startPoint y: 252, endPoint x: 457, endPoint y: 248, distance: 16.5
click at [457, 248] on circle at bounding box center [458, 247] width 25 height 25
drag, startPoint x: 530, startPoint y: 284, endPoint x: 506, endPoint y: 295, distance: 26.4
click at [506, 295] on circle at bounding box center [507, 296] width 25 height 25
drag, startPoint x: 475, startPoint y: 607, endPoint x: 459, endPoint y: 605, distance: 16.1
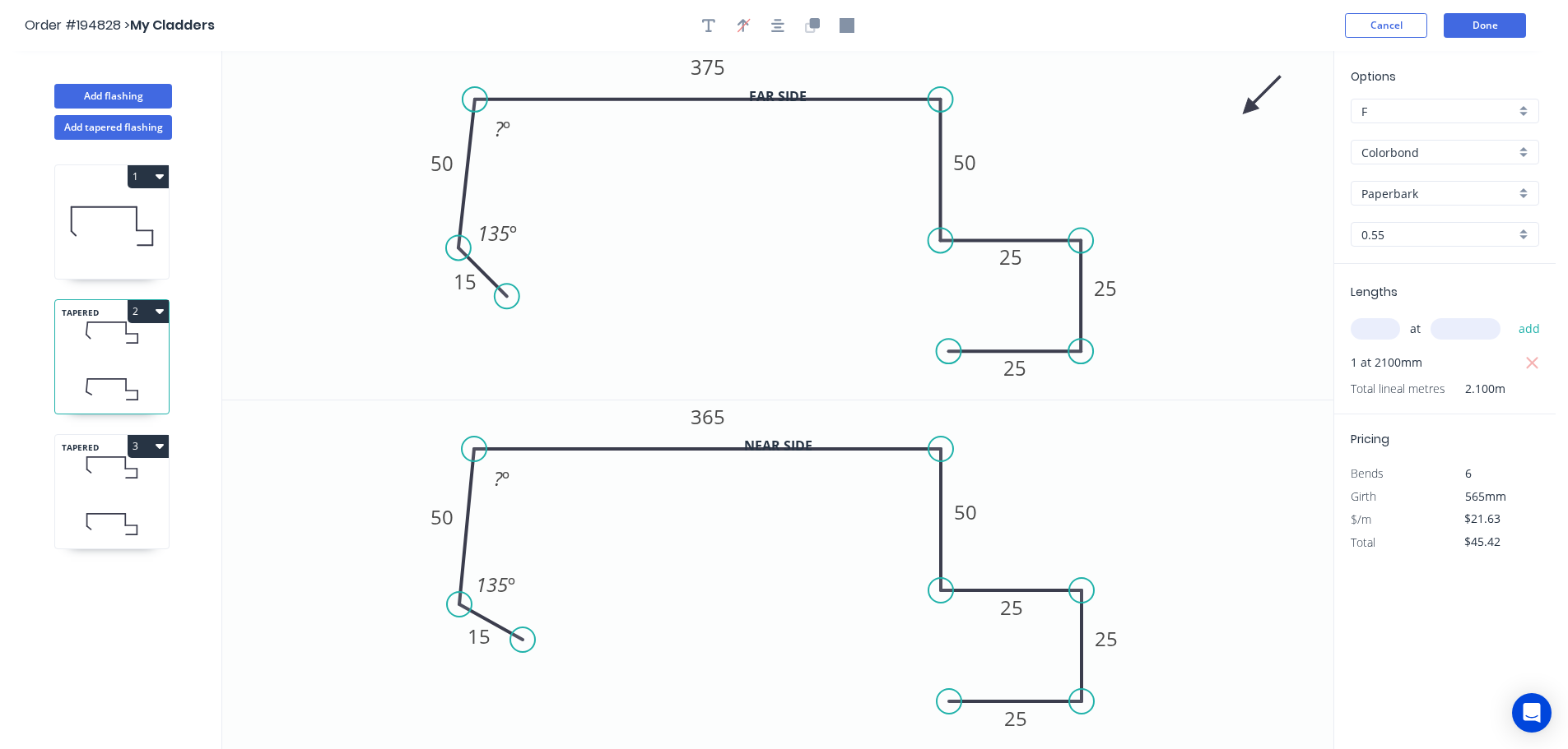
click at [459, 605] on circle at bounding box center [458, 605] width 25 height 25
click at [509, 479] on tspan "º" at bounding box center [505, 478] width 7 height 27
click at [495, 137] on tspan "?" at bounding box center [499, 128] width 9 height 27
click at [953, 245] on circle at bounding box center [953, 239] width 25 height 25
click at [1023, 267] on div "Hide angle" at bounding box center [1069, 278] width 165 height 34
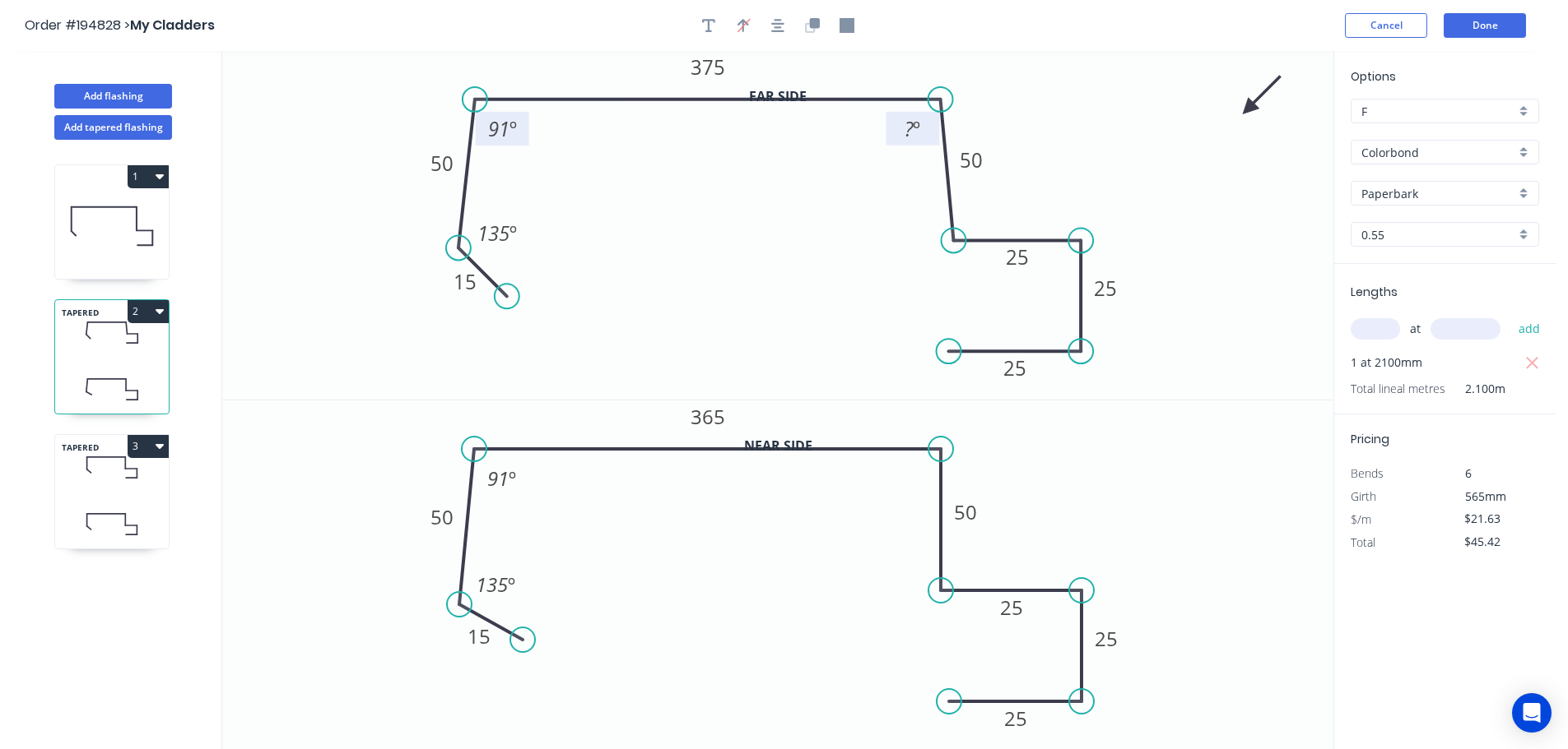
click at [925, 134] on rect at bounding box center [912, 130] width 33 height 23
drag, startPoint x: 940, startPoint y: 593, endPoint x: 953, endPoint y: 595, distance: 13.2
click at [953, 595] on circle at bounding box center [952, 590] width 25 height 25
click at [911, 478] on tspan "?" at bounding box center [909, 478] width 9 height 27
click at [999, 611] on div "Hide angle" at bounding box center [1042, 606] width 165 height 34
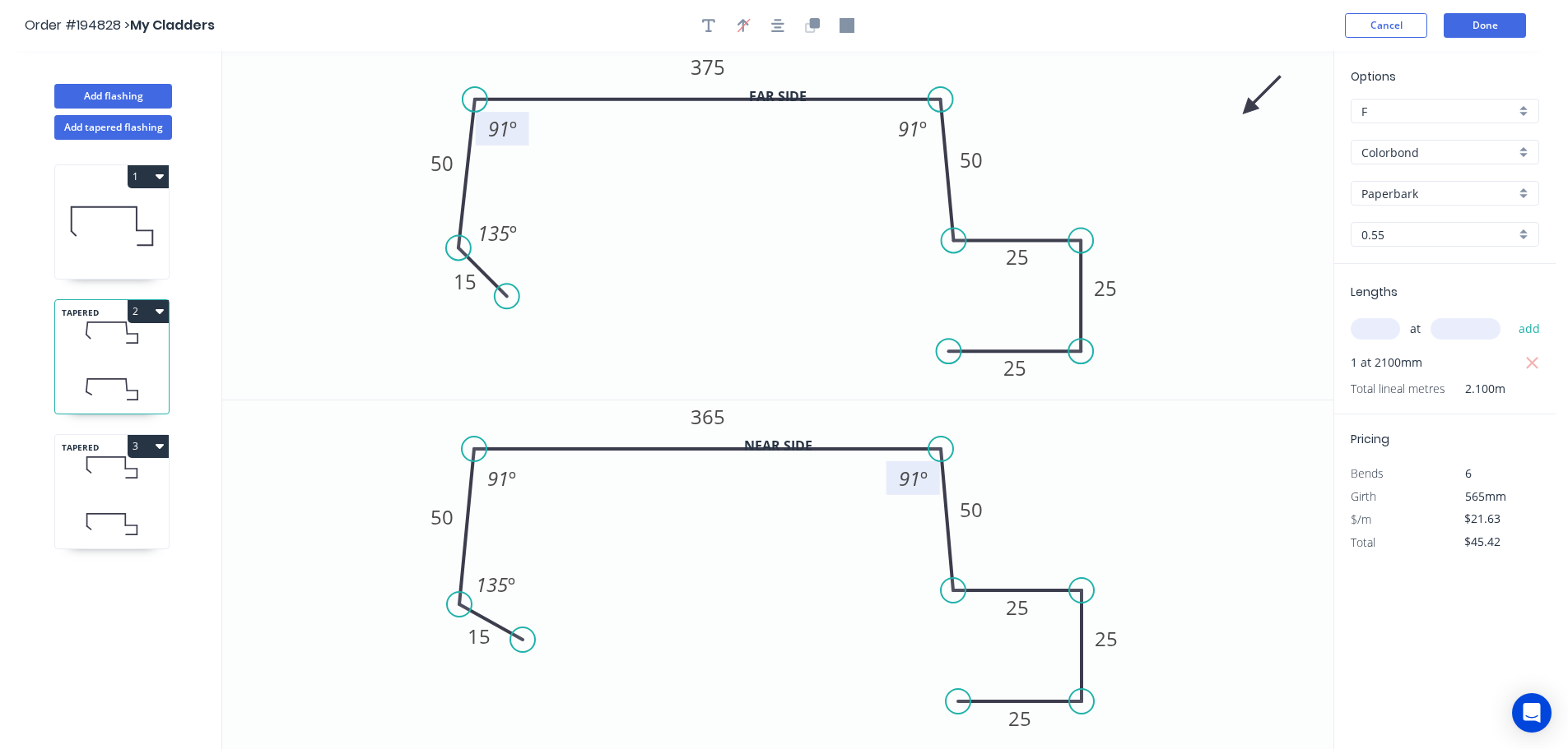
click at [958, 699] on circle at bounding box center [957, 702] width 25 height 25
click at [957, 357] on circle at bounding box center [956, 350] width 25 height 25
click at [136, 450] on button "3" at bounding box center [148, 446] width 42 height 23
click at [95, 524] on div "Delete" at bounding box center [90, 520] width 127 height 24
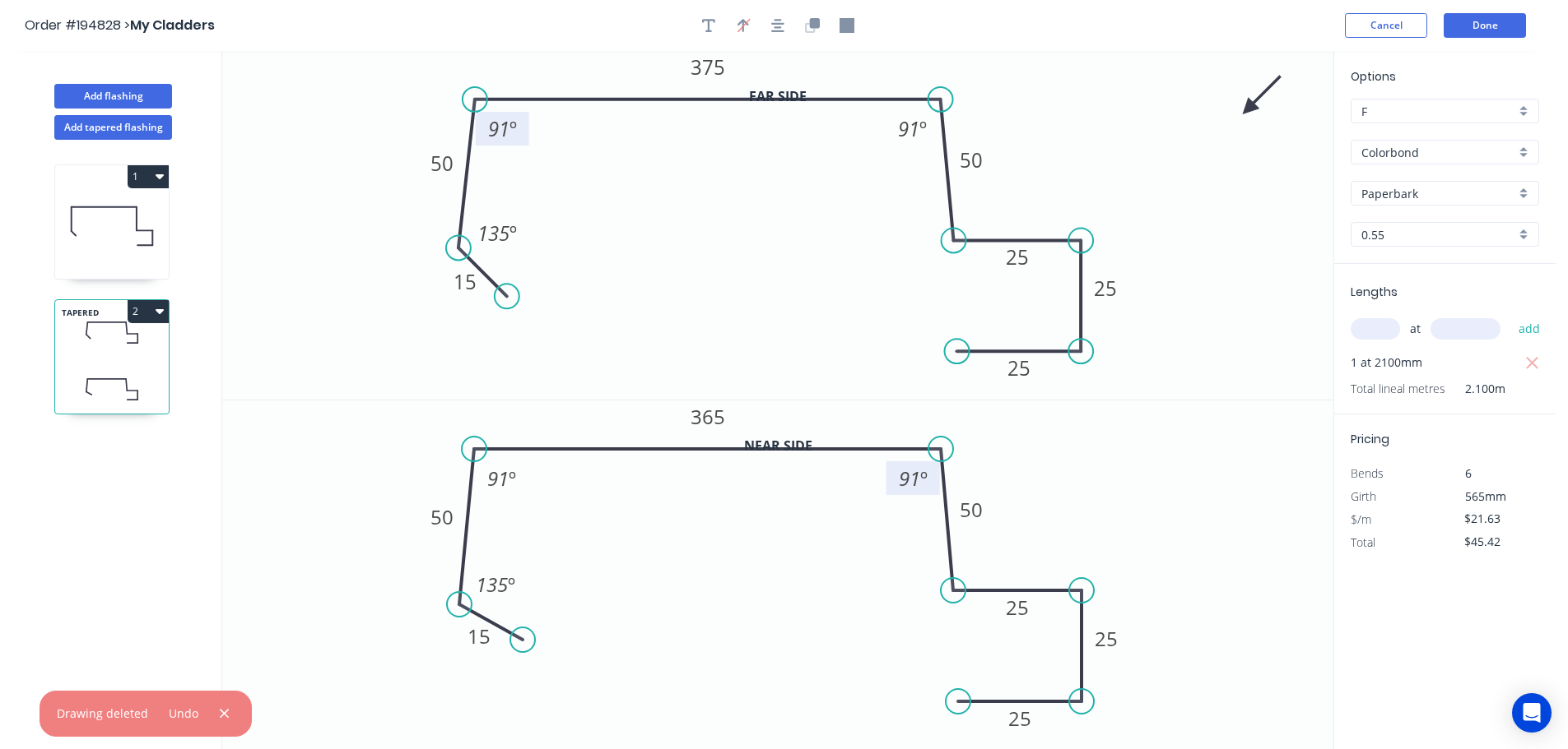
click at [146, 315] on button "2" at bounding box center [148, 311] width 42 height 23
click at [121, 346] on div "Duplicate" at bounding box center [90, 352] width 127 height 24
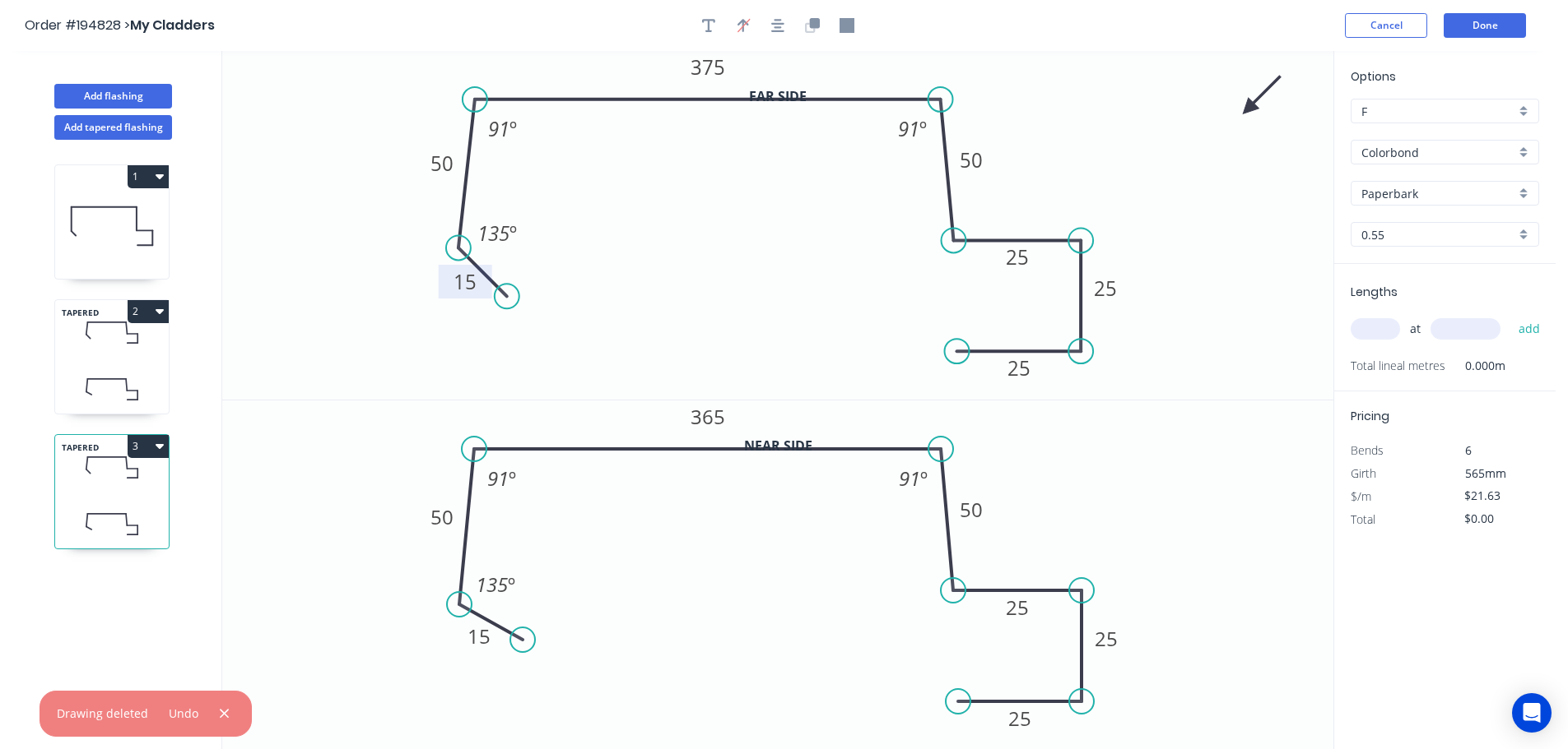
click at [471, 285] on tspan "15" at bounding box center [464, 281] width 23 height 27
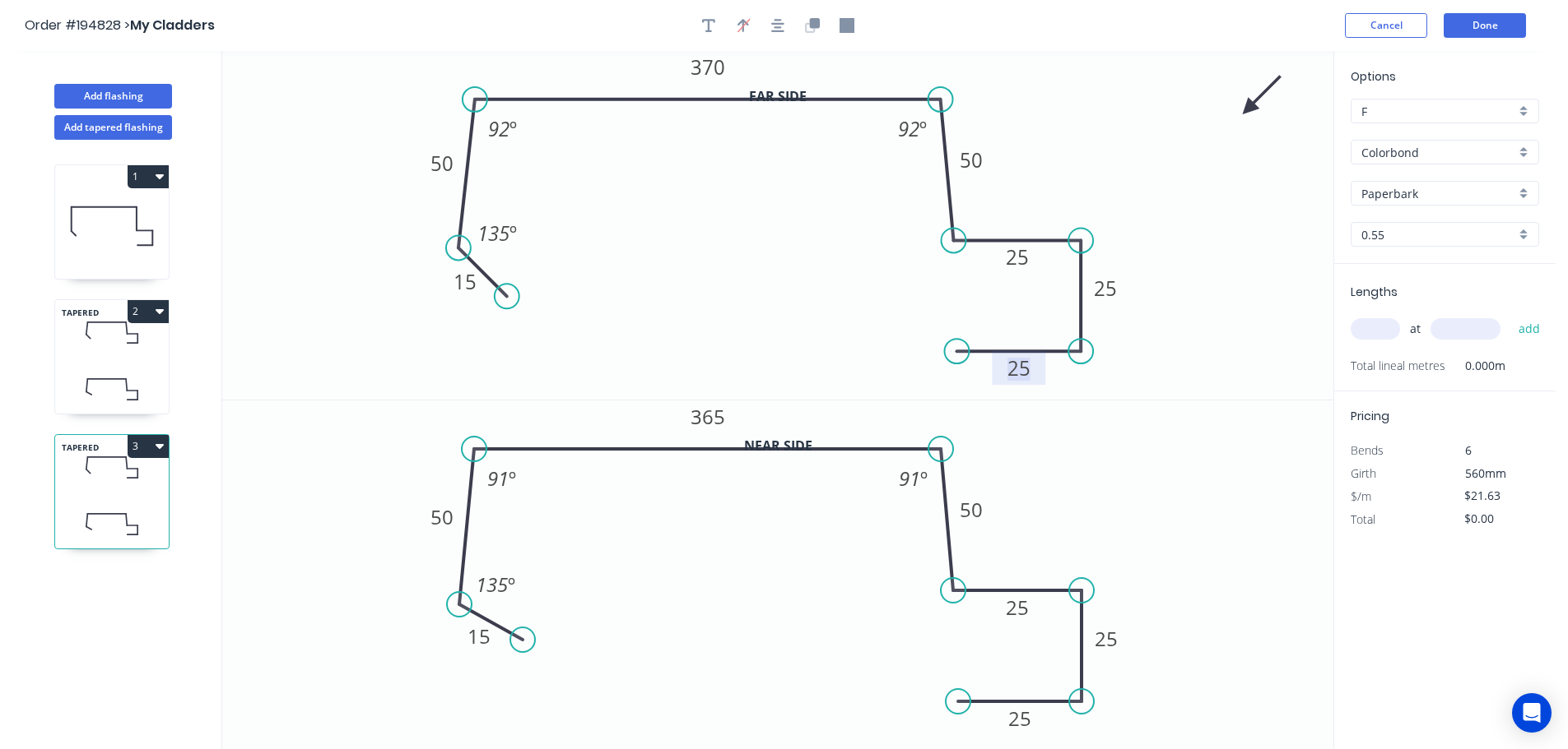
click at [144, 373] on icon at bounding box center [112, 389] width 114 height 48
click at [484, 125] on rect at bounding box center [502, 129] width 53 height 34
click at [500, 130] on tspan "91" at bounding box center [499, 128] width 22 height 27
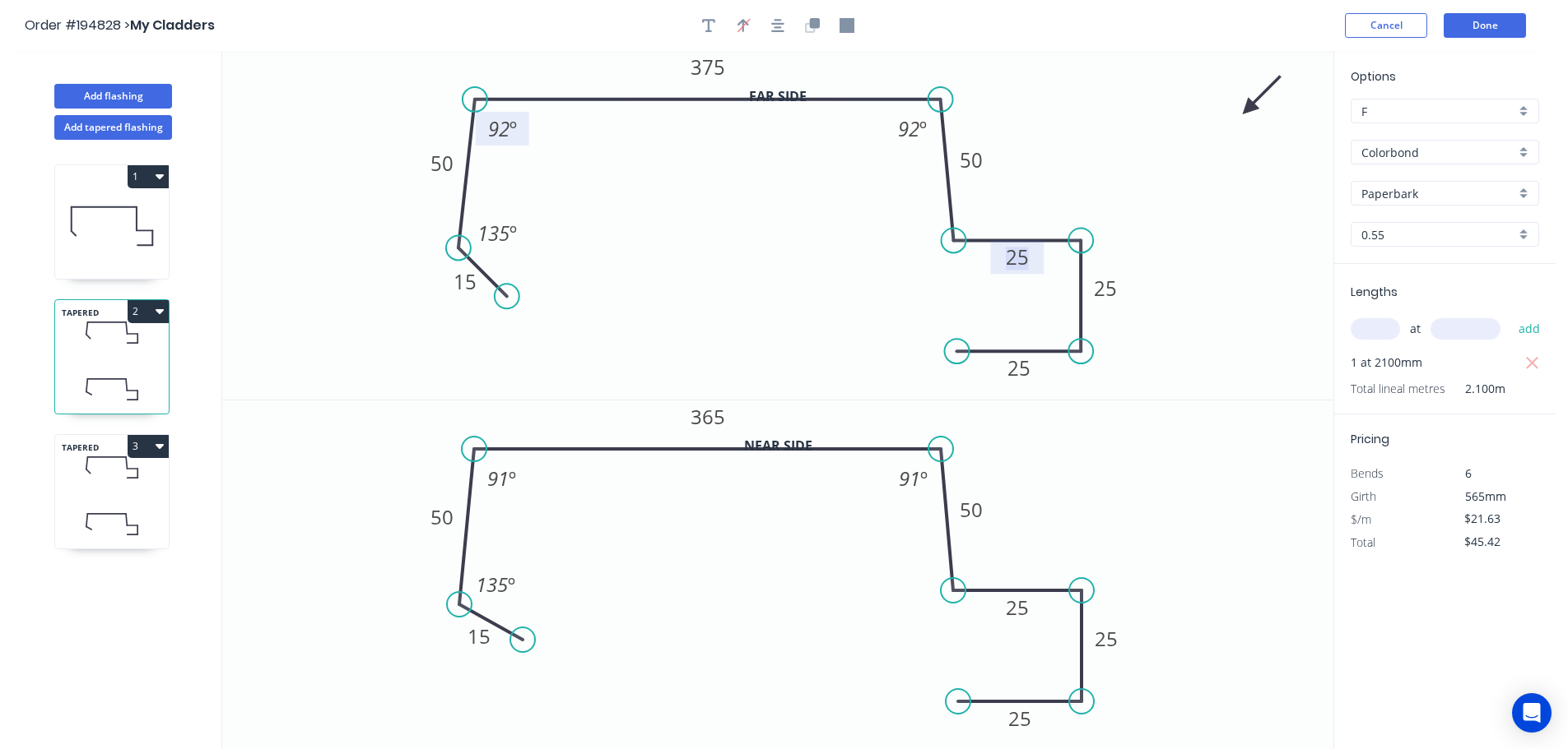
click at [122, 500] on icon at bounding box center [112, 523] width 114 height 48
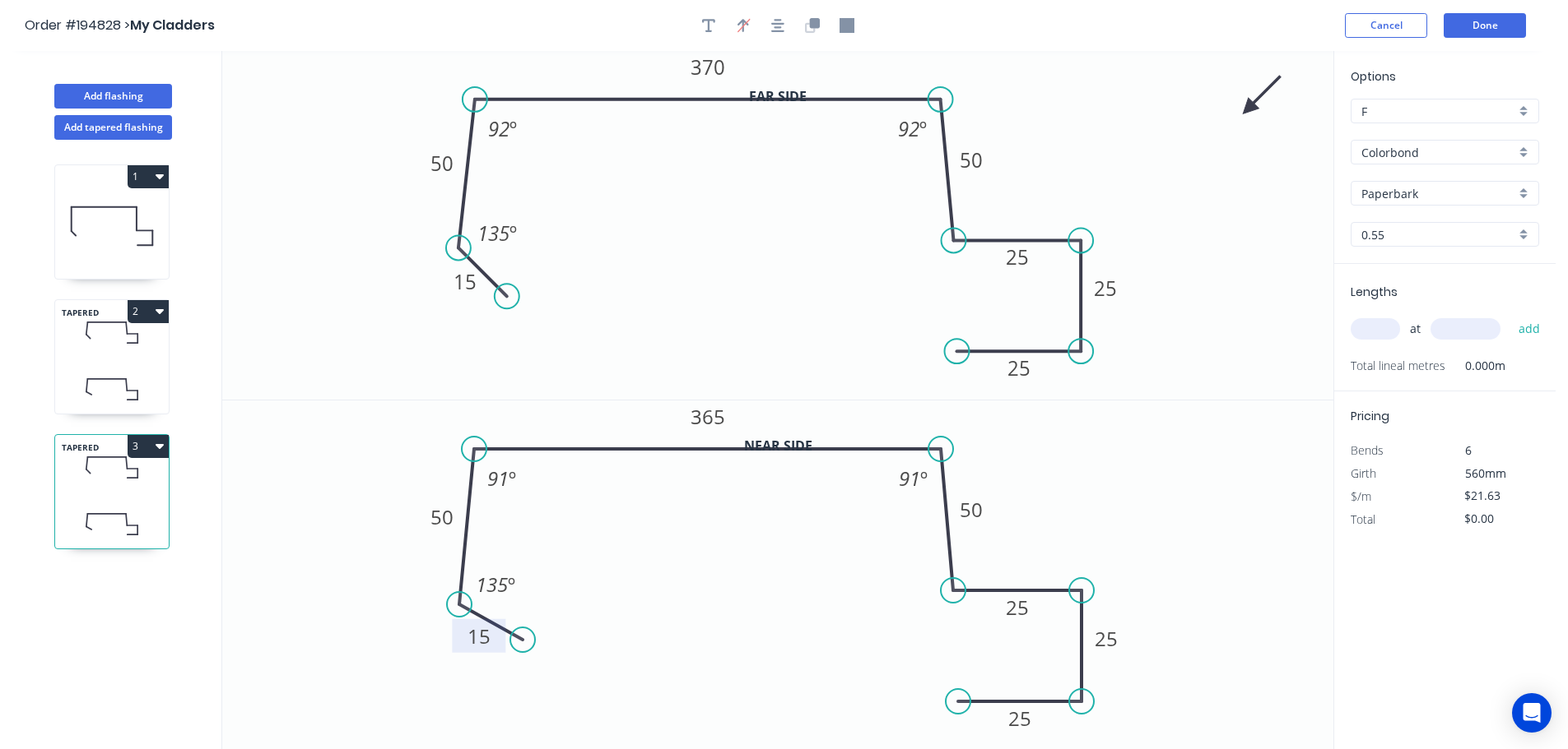
click at [490, 639] on rect at bounding box center [478, 637] width 33 height 23
click at [120, 367] on icon at bounding box center [112, 389] width 114 height 48
click at [106, 505] on icon at bounding box center [112, 523] width 114 height 48
click at [511, 653] on circle at bounding box center [512, 658] width 25 height 25
click at [508, 298] on circle at bounding box center [508, 297] width 25 height 25
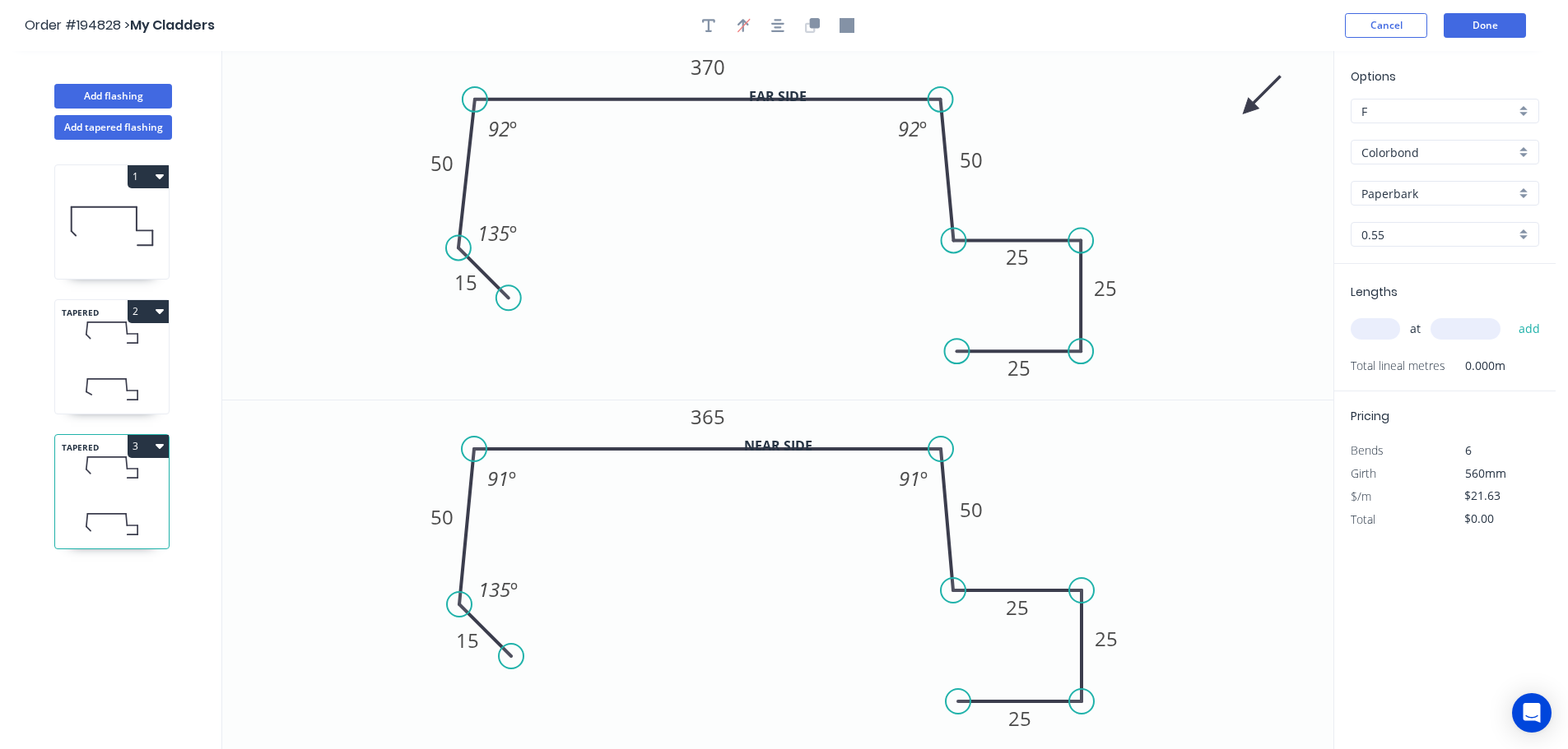
click at [82, 417] on div "1 TAPERED 2 TAPERED 3" at bounding box center [113, 459] width 217 height 640
click at [126, 381] on icon at bounding box center [126, 385] width 1 height 12
drag, startPoint x: 525, startPoint y: 635, endPoint x: 507, endPoint y: 651, distance: 24.1
click at [508, 651] on circle at bounding box center [508, 653] width 25 height 25
drag, startPoint x: 515, startPoint y: 298, endPoint x: 506, endPoint y: 306, distance: 12.0
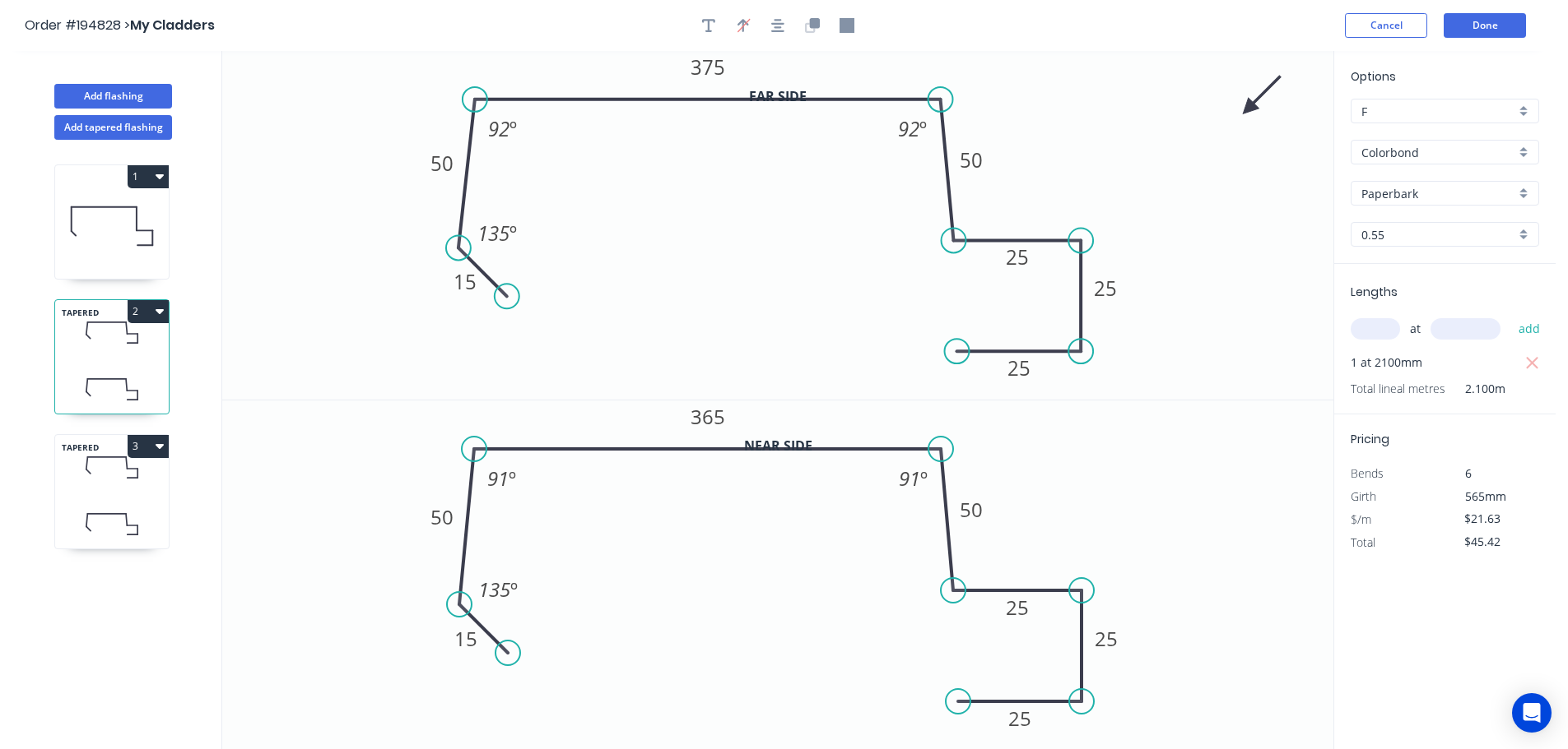
click at [506, 306] on circle at bounding box center [507, 296] width 25 height 25
click at [129, 495] on div "TAPERED 3" at bounding box center [112, 492] width 115 height 115
type input "$0.00"
click at [466, 641] on tspan "15" at bounding box center [467, 639] width 23 height 27
click at [1368, 334] on input "text" at bounding box center [1375, 329] width 49 height 22
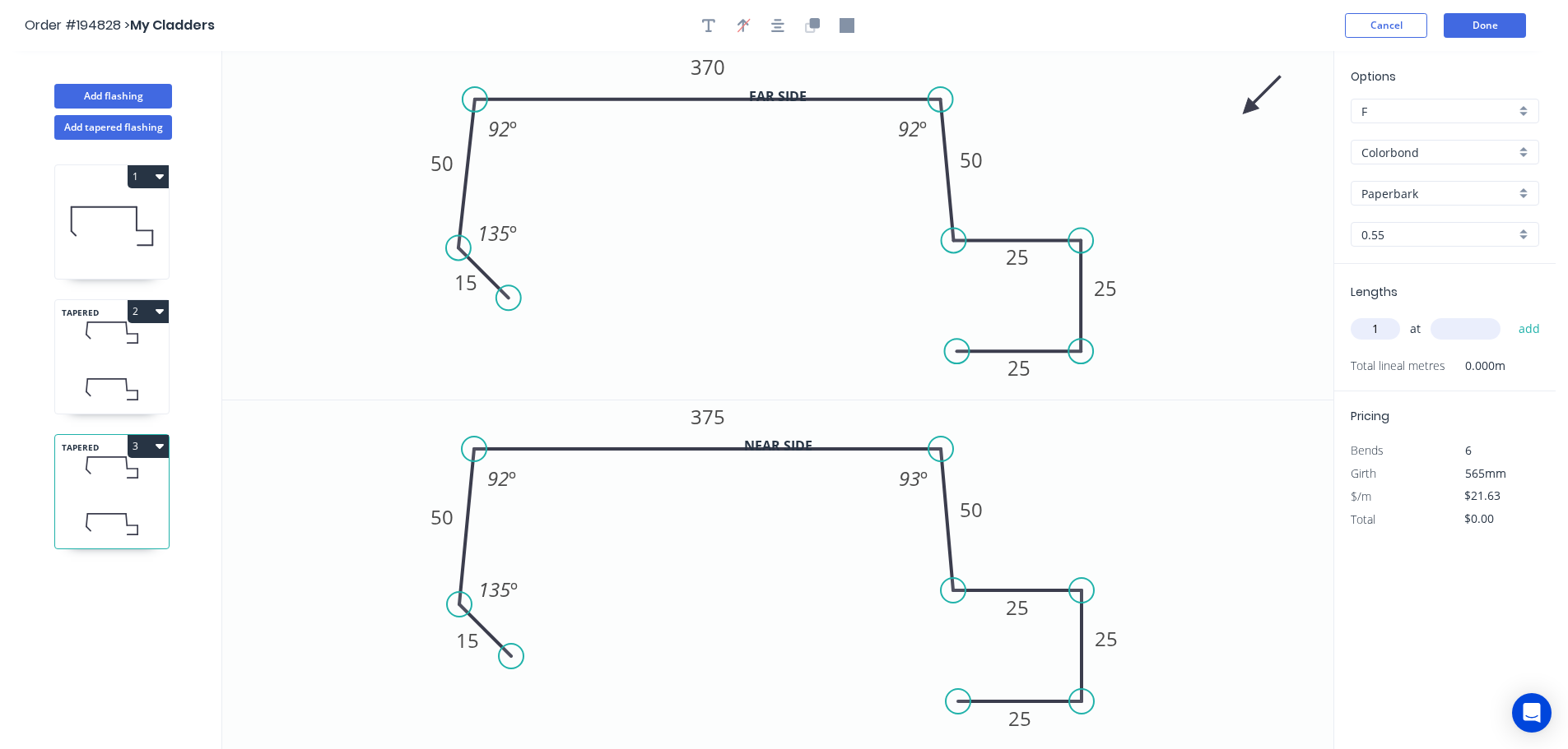
type input "1"
type input "5000"
click at [1510, 315] on button "add" at bounding box center [1528, 328] width 39 height 28
click at [142, 358] on div "TAPERED 2" at bounding box center [112, 357] width 115 height 115
click at [121, 475] on icon at bounding box center [112, 467] width 114 height 48
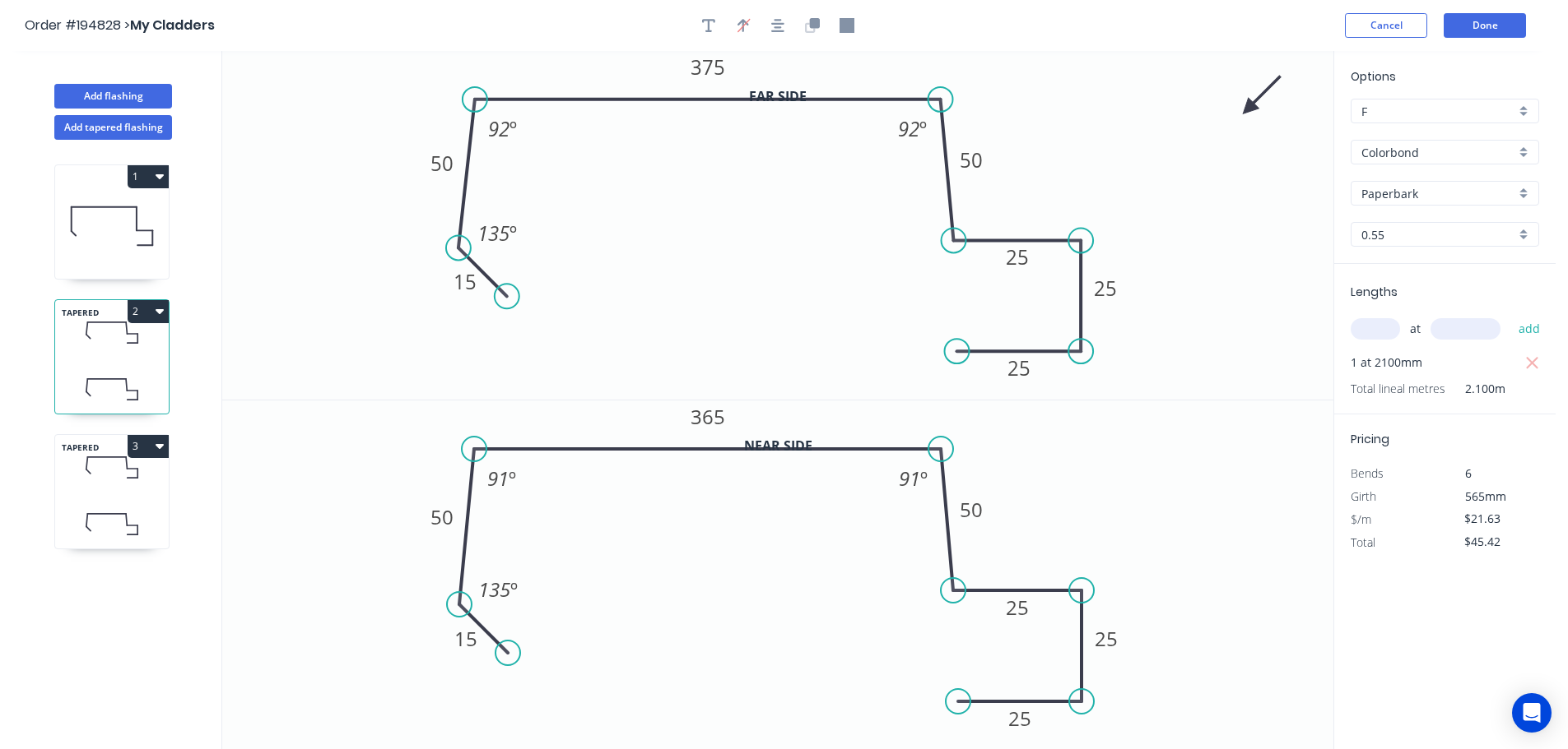
type input "$108.15"
click at [124, 95] on button "Add flashing" at bounding box center [113, 96] width 118 height 25
type input "$0.00"
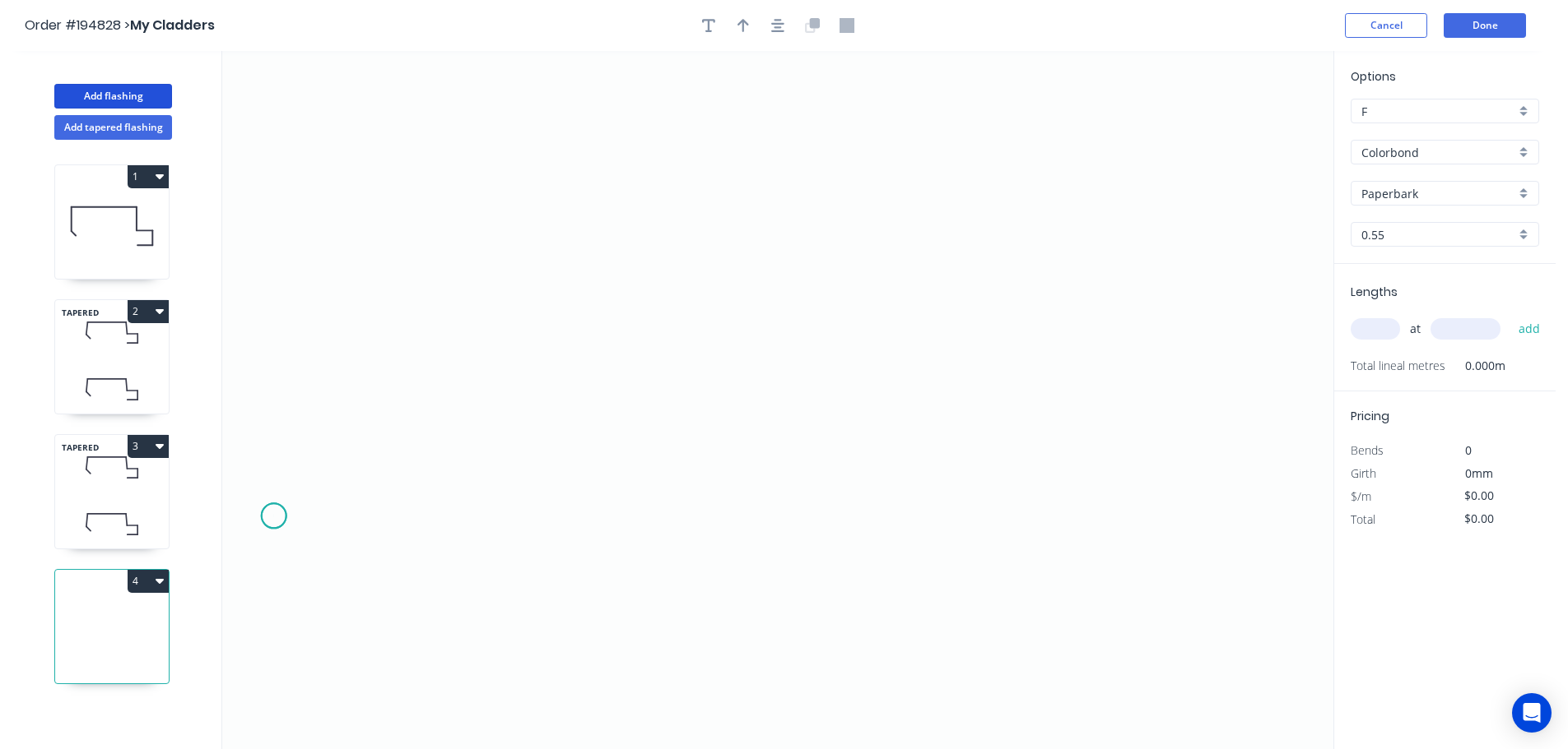
click at [273, 516] on icon "0" at bounding box center [777, 401] width 1111 height 699
click at [510, 523] on icon "0" at bounding box center [777, 401] width 1111 height 699
click at [514, 262] on icon "0 ?" at bounding box center [777, 401] width 1111 height 699
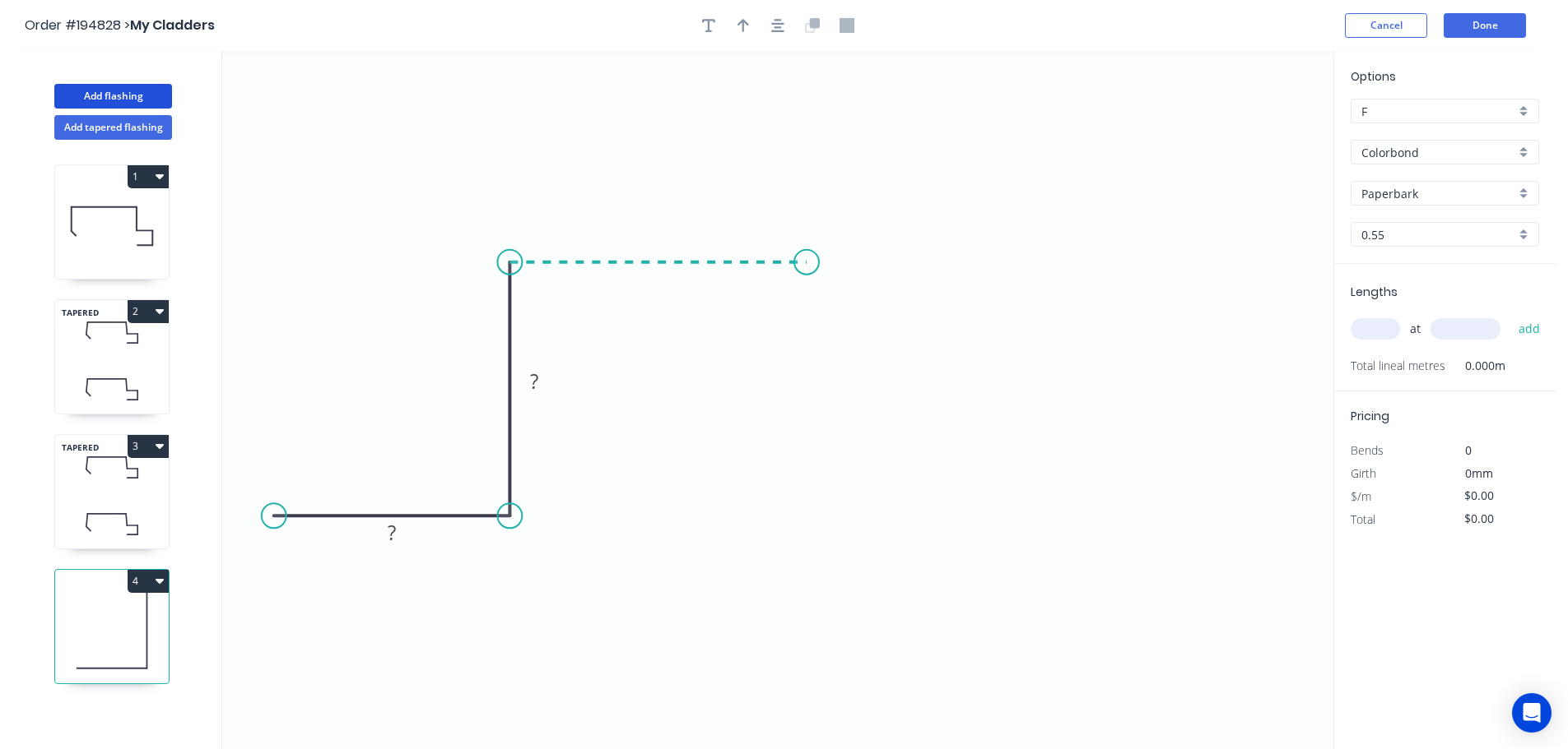
click at [807, 253] on icon "0 ? ?" at bounding box center [777, 401] width 1111 height 699
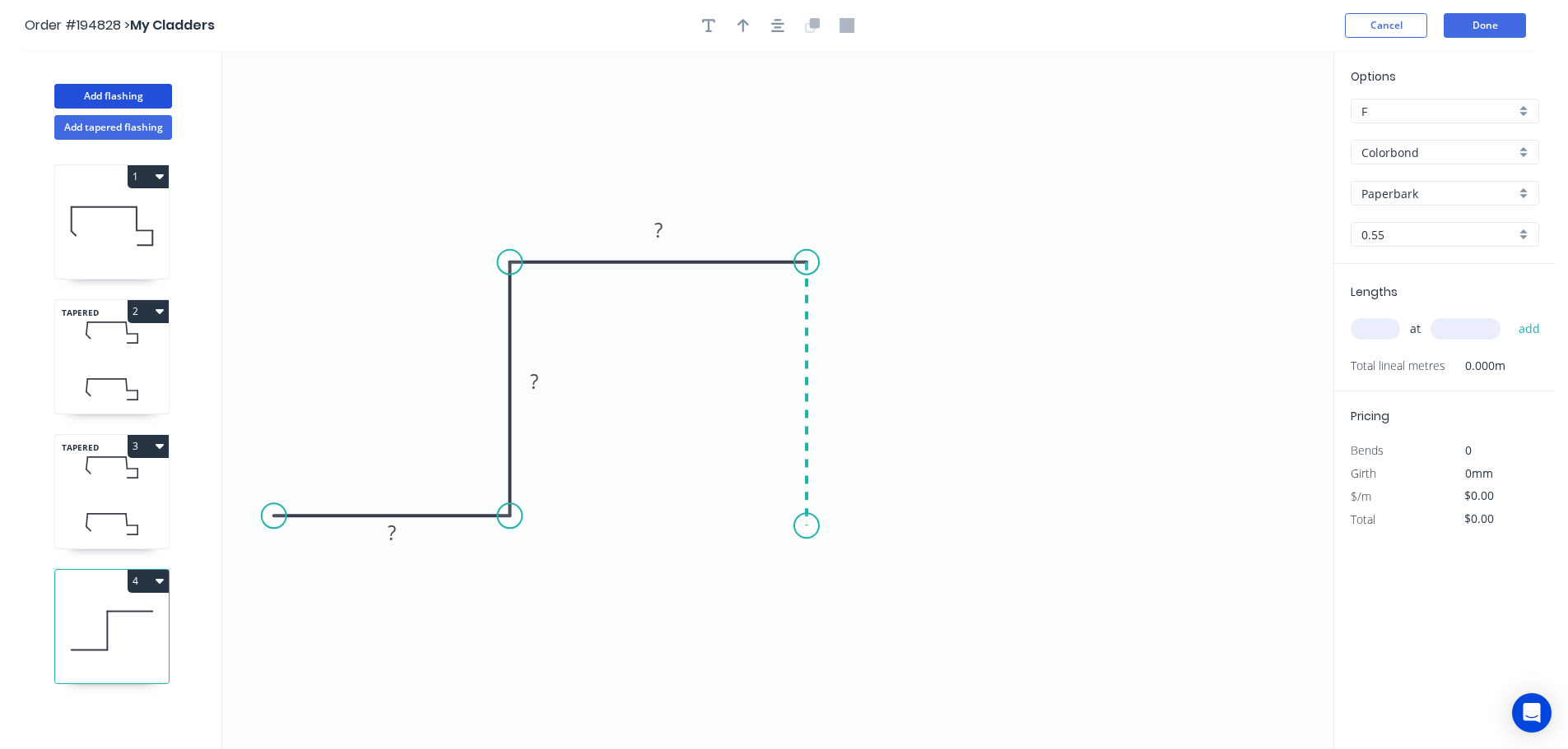
click at [814, 526] on icon "0 ? ? ?" at bounding box center [777, 401] width 1111 height 699
click at [1046, 519] on icon "0 ? ? ? ?" at bounding box center [777, 401] width 1111 height 699
click at [417, 530] on rect at bounding box center [392, 532] width 53 height 34
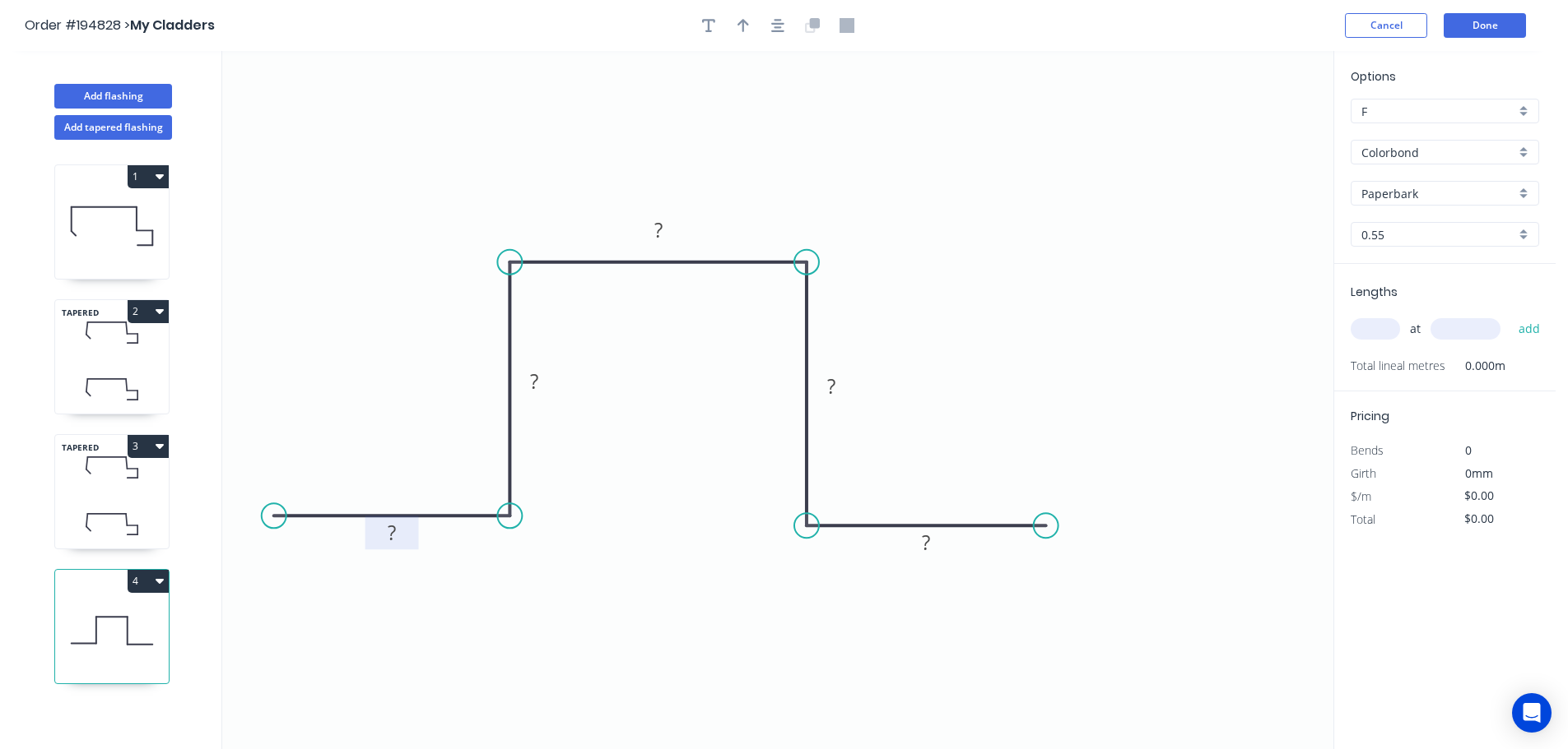
click at [407, 534] on rect at bounding box center [391, 533] width 33 height 23
type input "$10.09"
drag, startPoint x: 558, startPoint y: 391, endPoint x: 490, endPoint y: 391, distance: 68.0
click at [490, 391] on rect at bounding box center [469, 381] width 53 height 34
click at [775, 35] on button "button" at bounding box center [777, 25] width 25 height 25
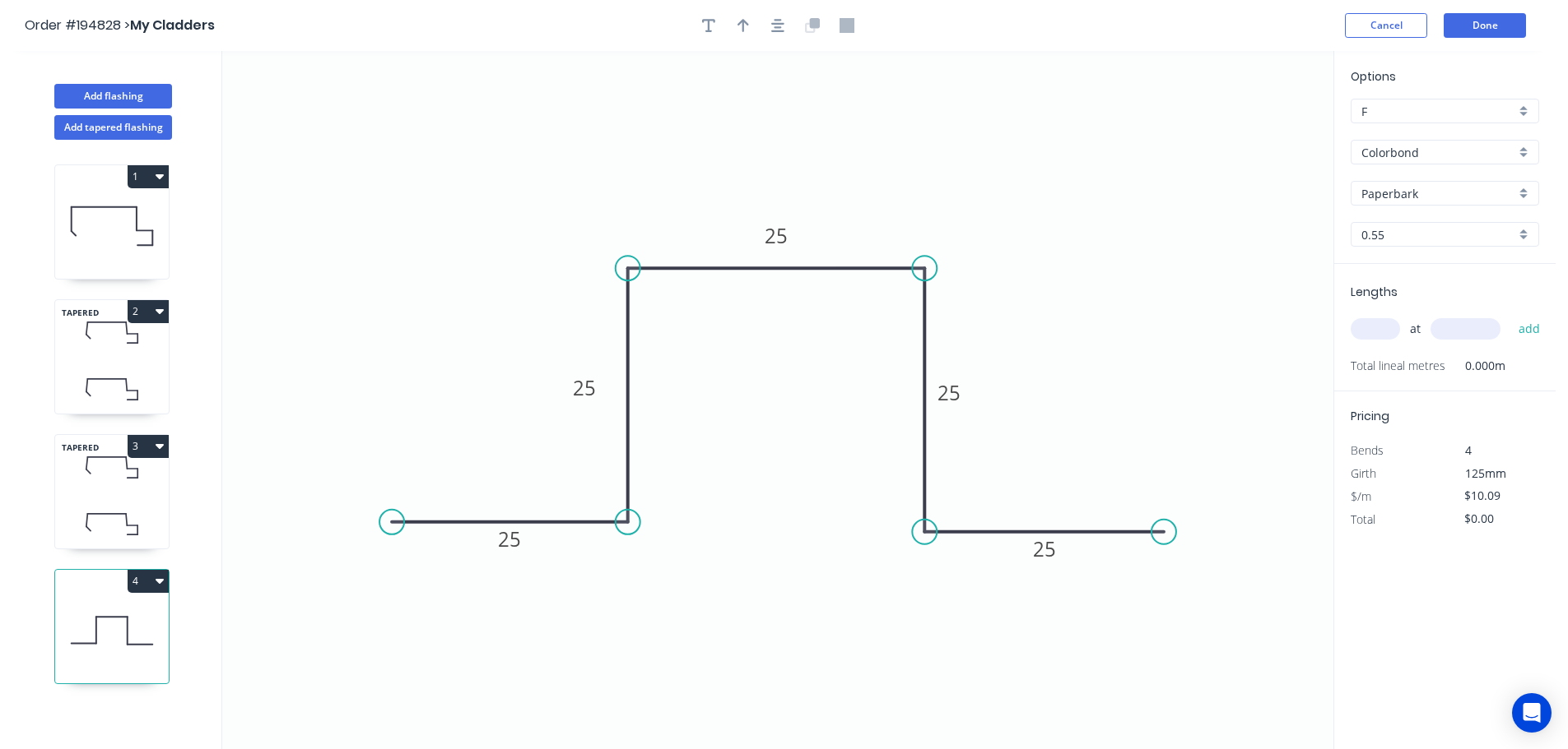
click at [1451, 148] on input "Colorbond" at bounding box center [1437, 151] width 153 height 17
click at [1425, 222] on div "Copper" at bounding box center [1444, 221] width 187 height 29
type input "Copper"
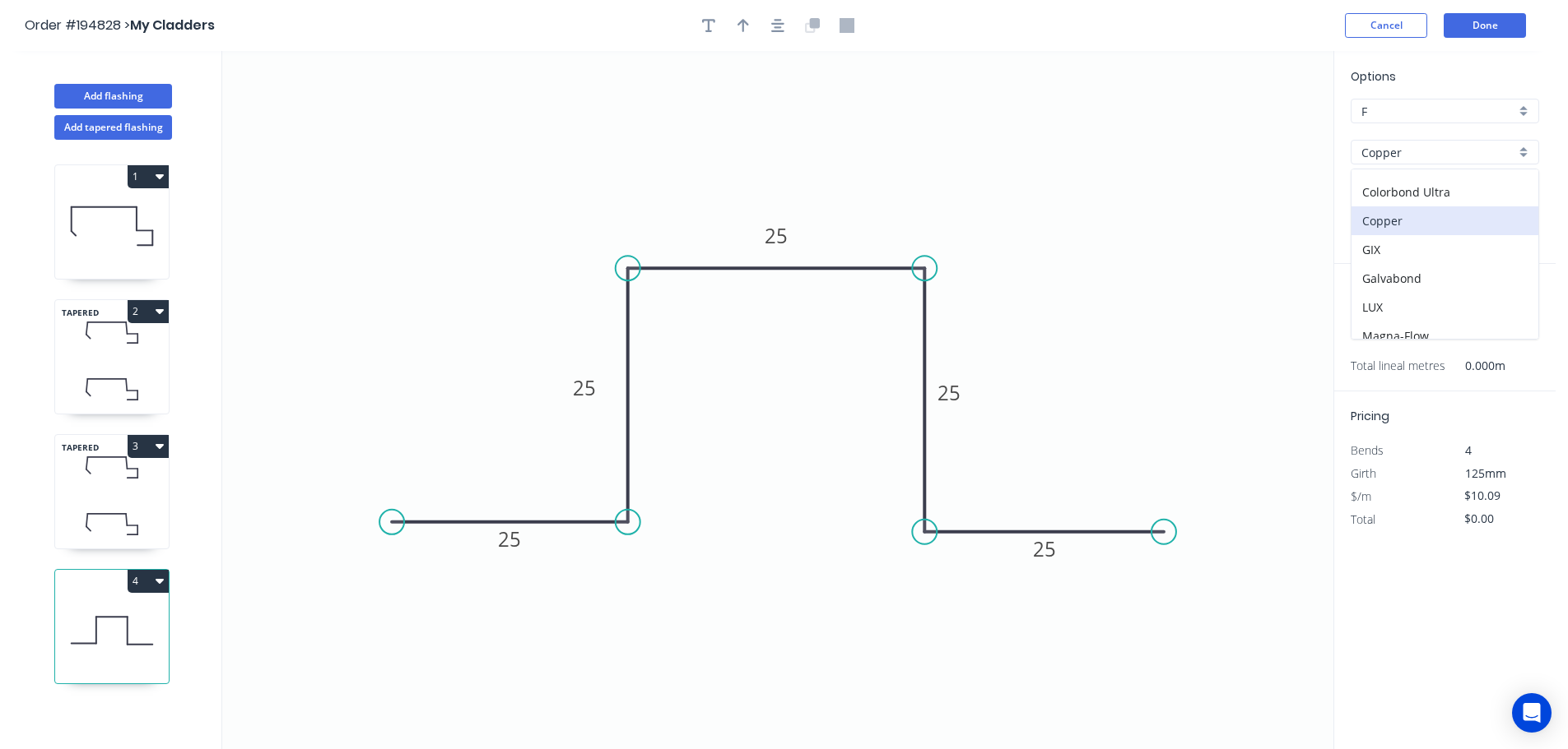
type input "$45.05"
click at [1378, 323] on input "text" at bounding box center [1375, 329] width 49 height 22
type input "1"
type input "2000"
click at [1510, 315] on button "add" at bounding box center [1528, 328] width 39 height 28
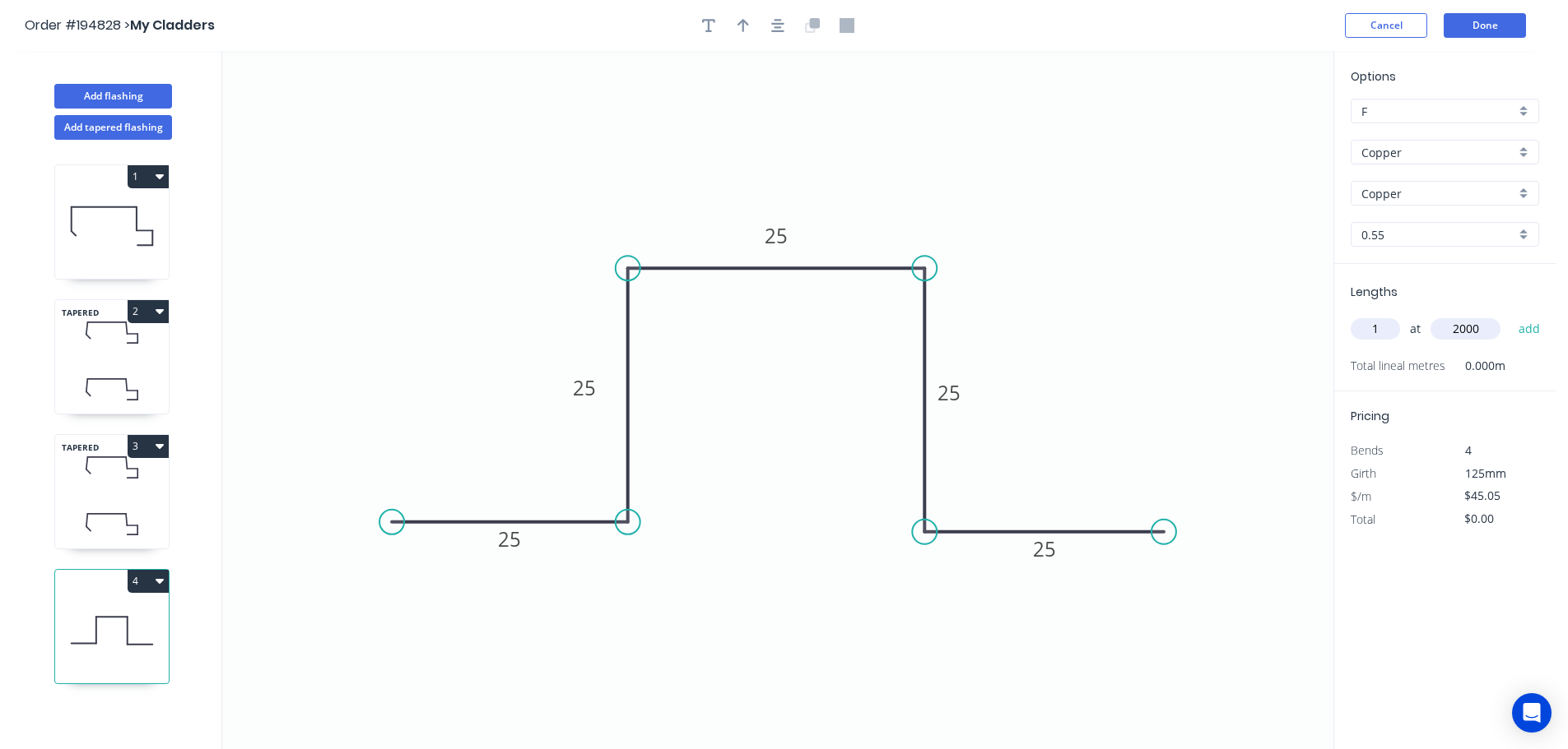
type input "$90.10"
click at [1493, 32] on button "Done" at bounding box center [1484, 25] width 82 height 25
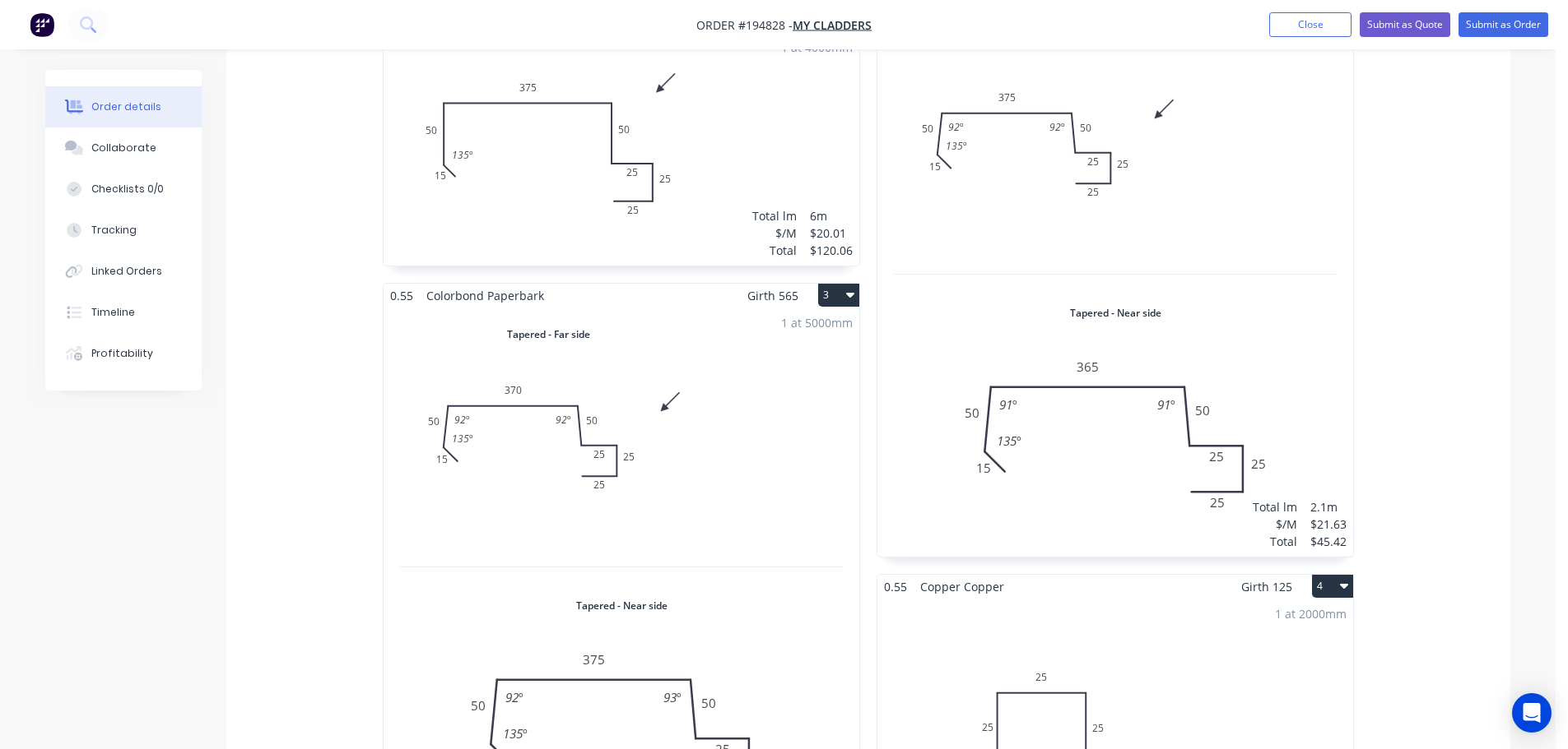
scroll to position [246, 0]
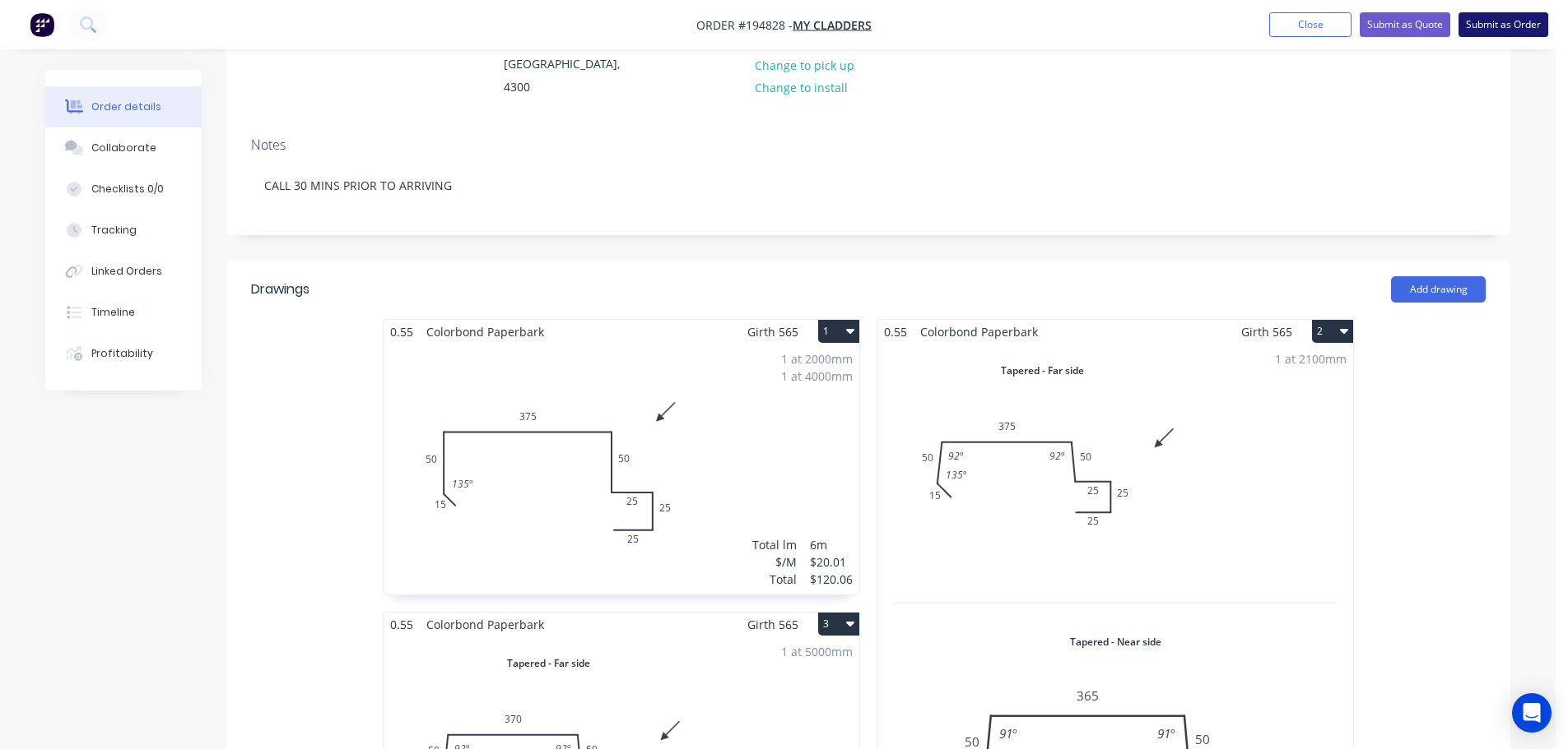
click at [1501, 34] on button "Submit as Order" at bounding box center [1503, 24] width 90 height 25
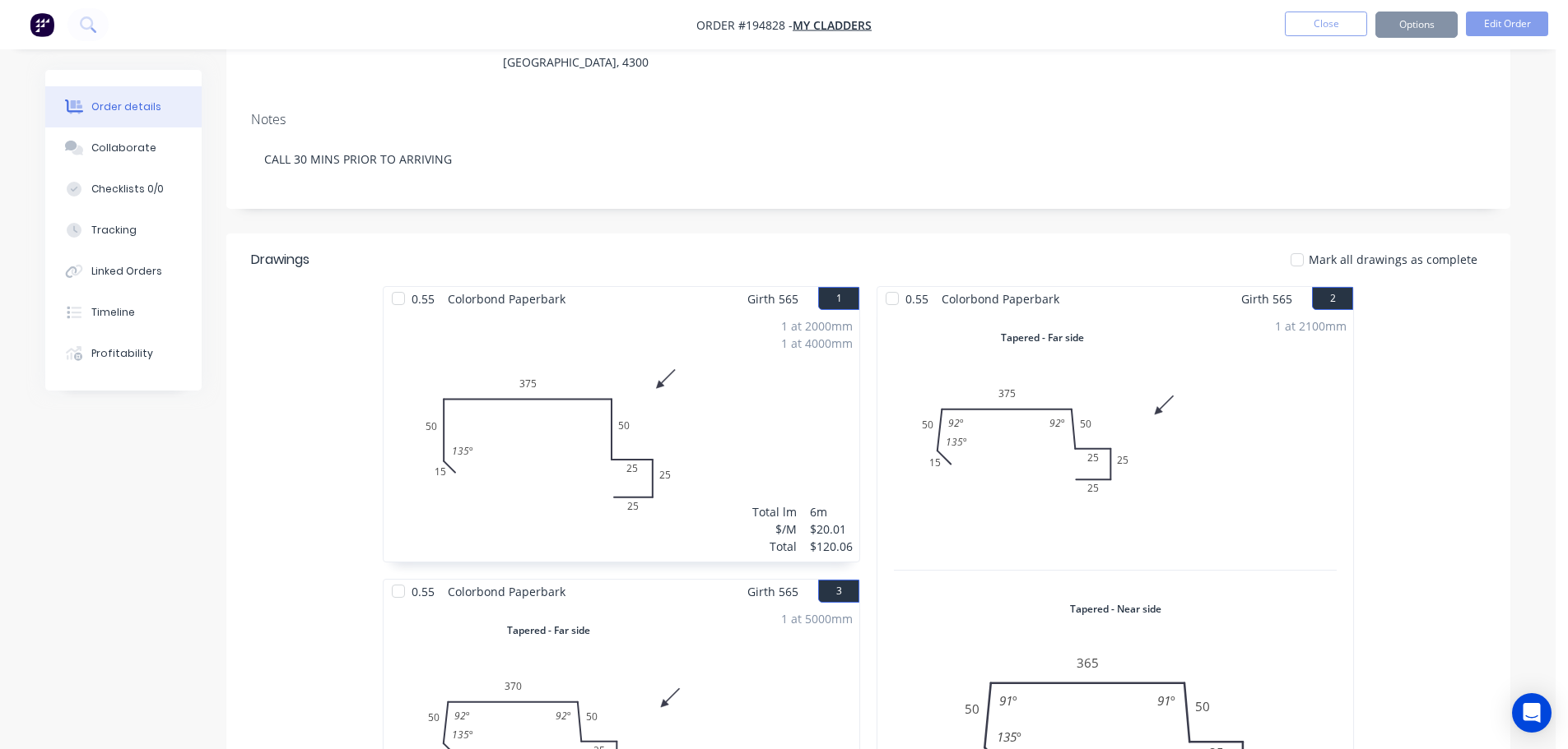
scroll to position [0, 0]
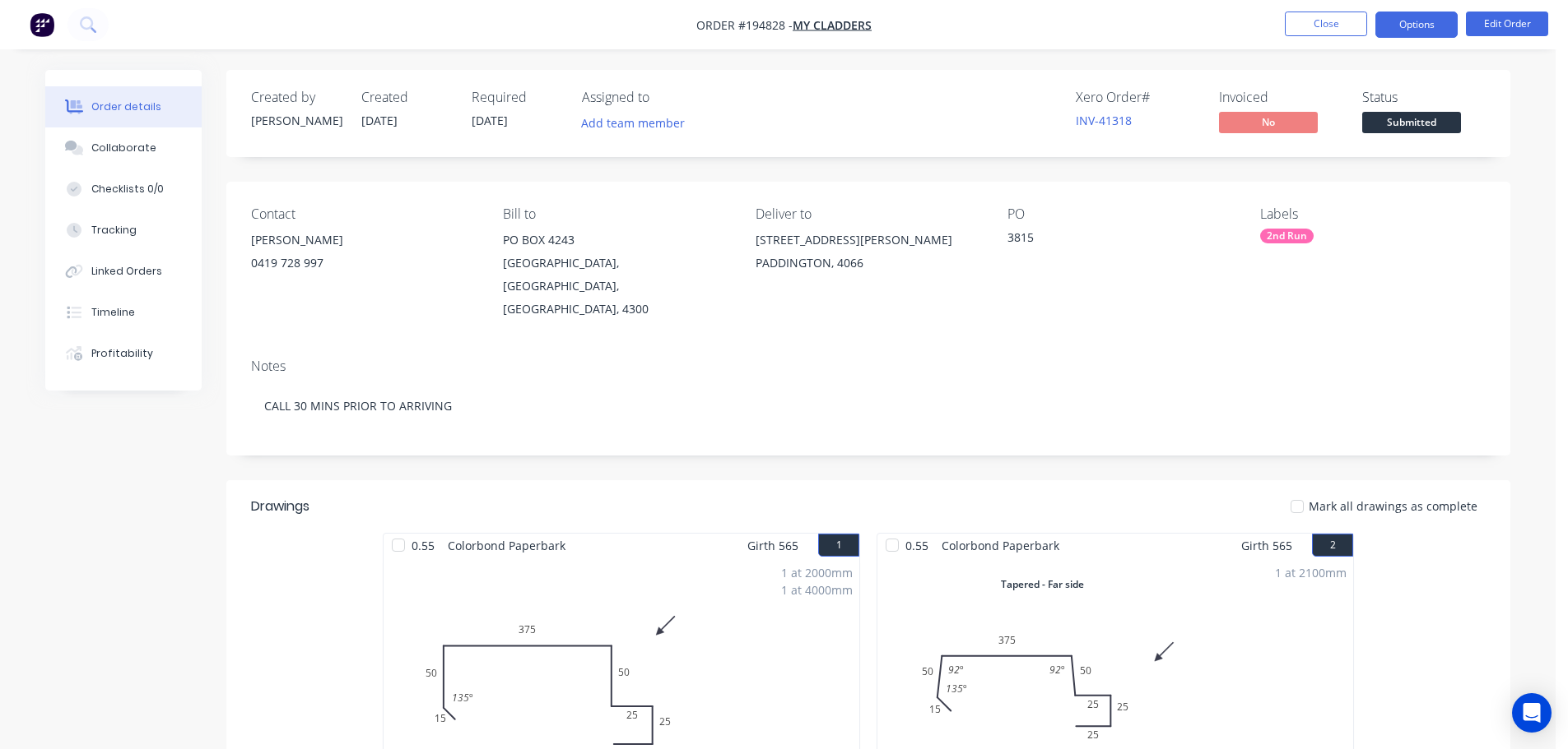
click at [1425, 29] on button "Options" at bounding box center [1416, 25] width 82 height 27
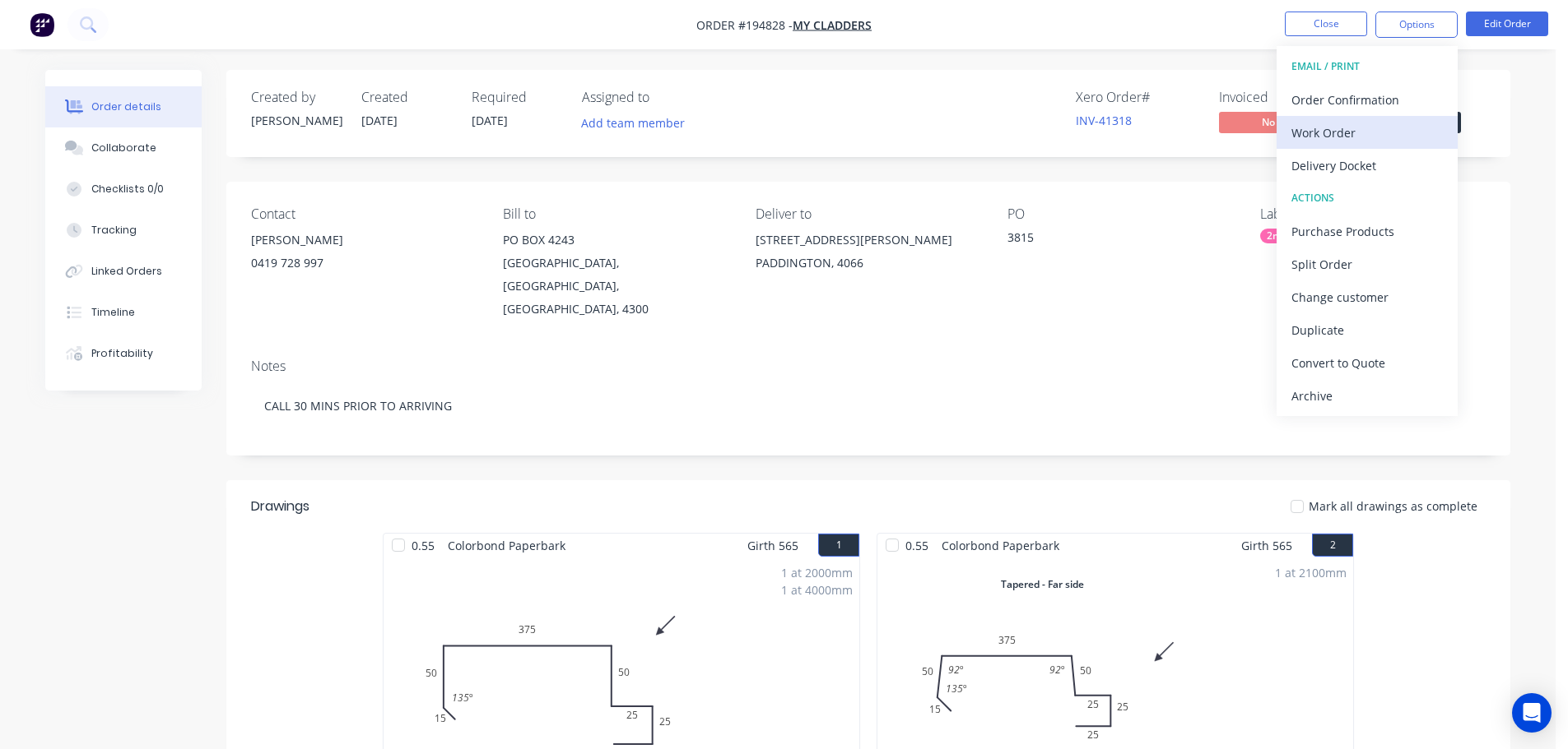
click at [1377, 137] on div "Work Order" at bounding box center [1366, 133] width 151 height 24
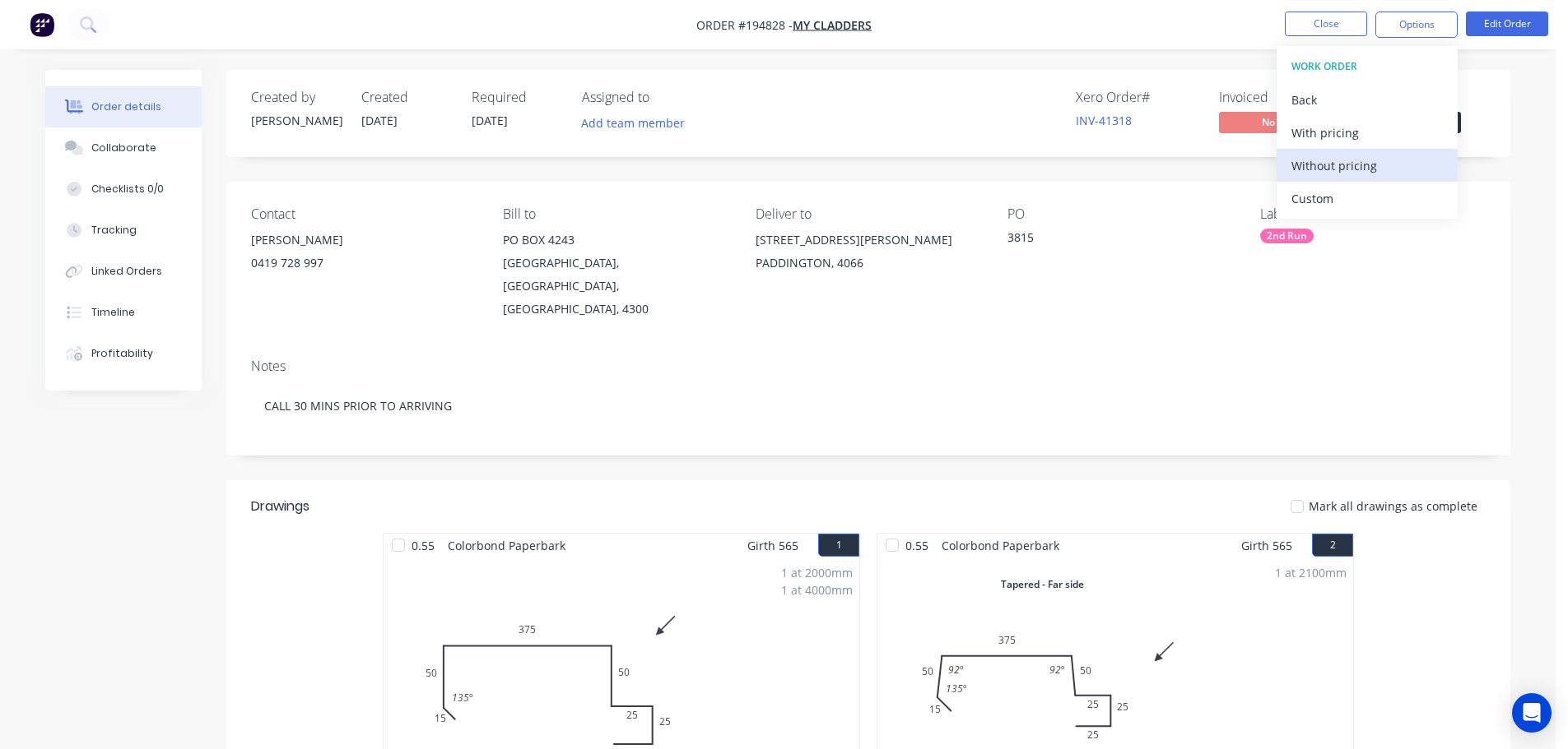
click at [1371, 166] on div "Without pricing" at bounding box center [1366, 165] width 151 height 24
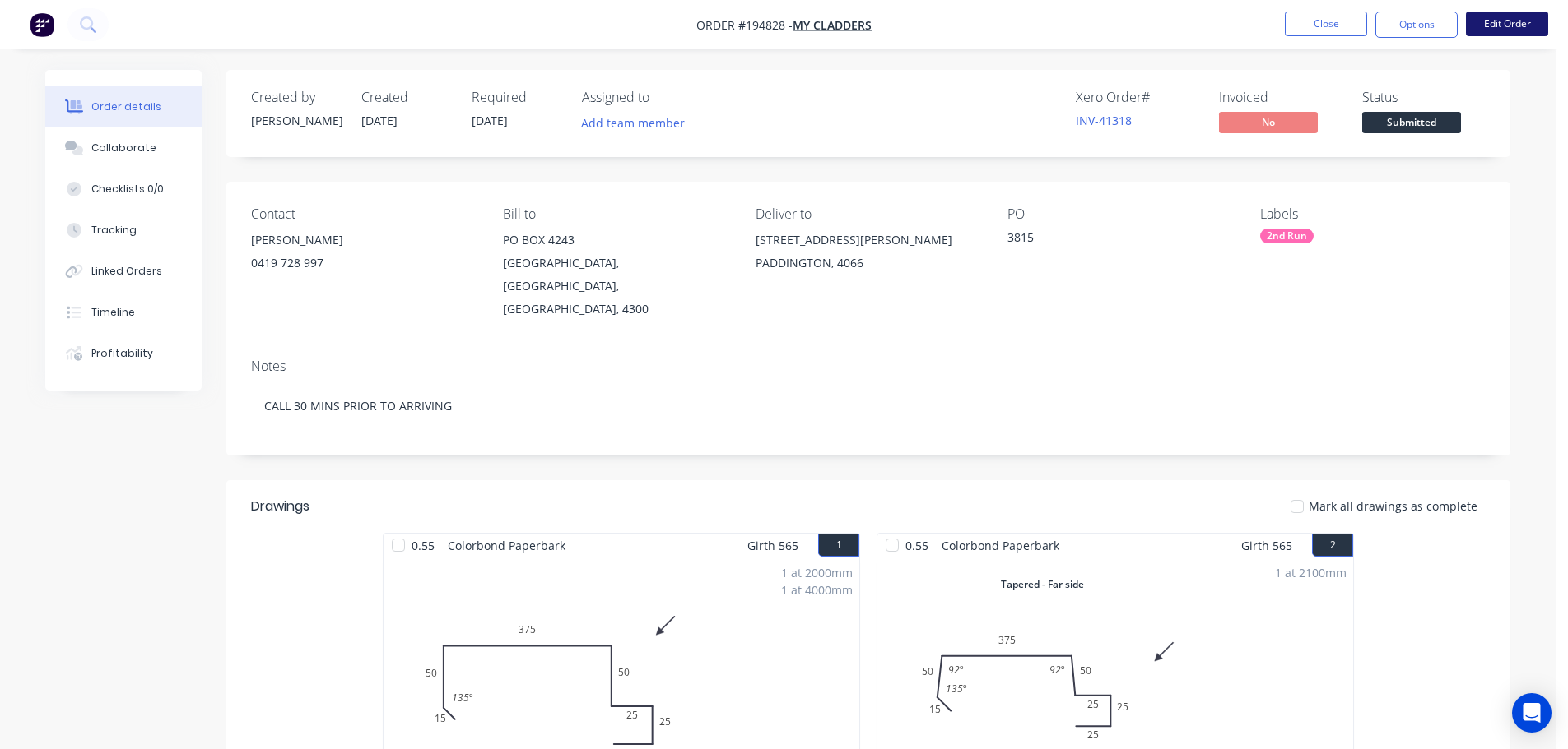
click at [1519, 13] on nav "Order #194828 - My Cladders Close Options Edit Order" at bounding box center [784, 25] width 1568 height 49
click at [1513, 15] on button "Edit Order" at bounding box center [1507, 24] width 82 height 25
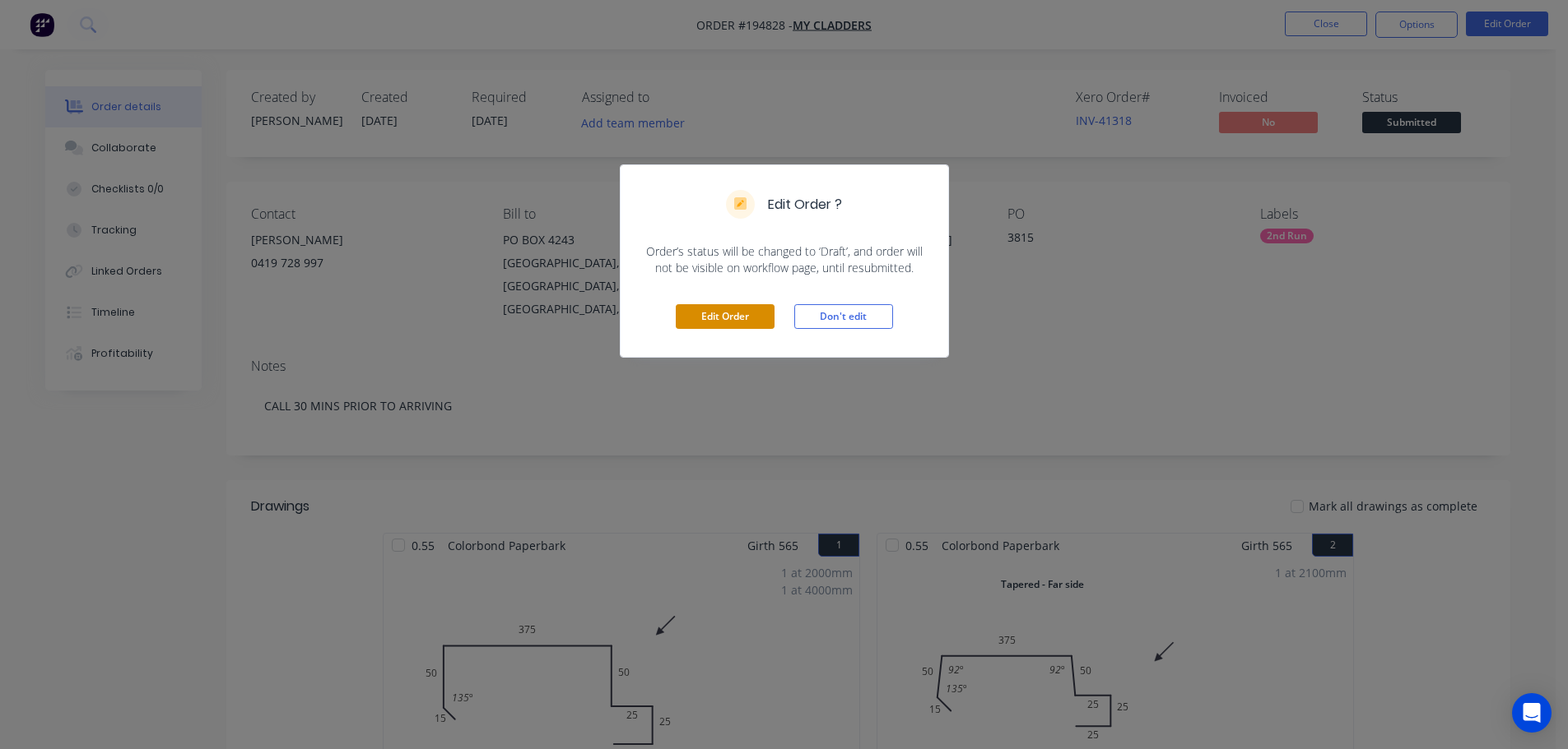
click at [748, 326] on button "Edit Order" at bounding box center [726, 317] width 99 height 25
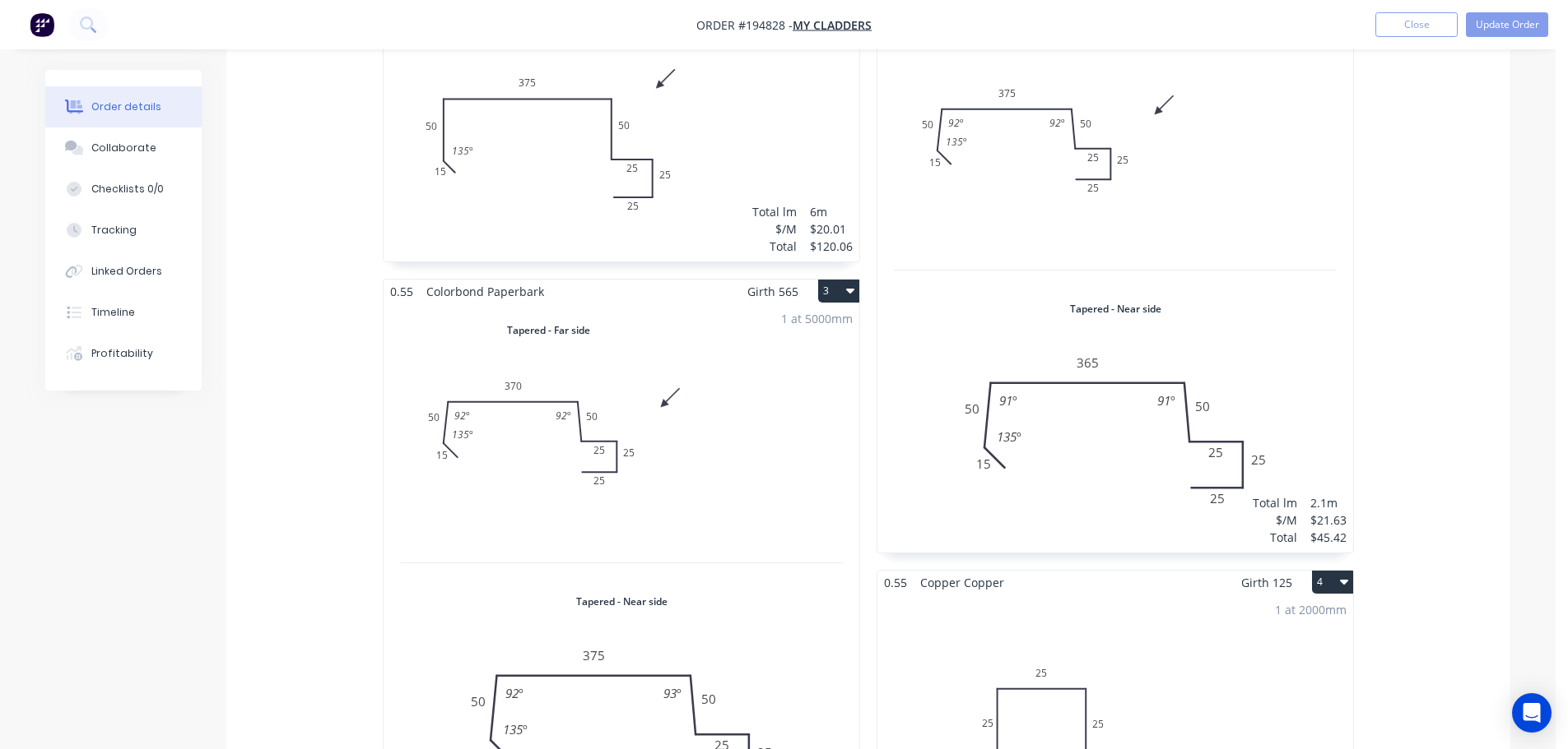
scroll to position [822, 0]
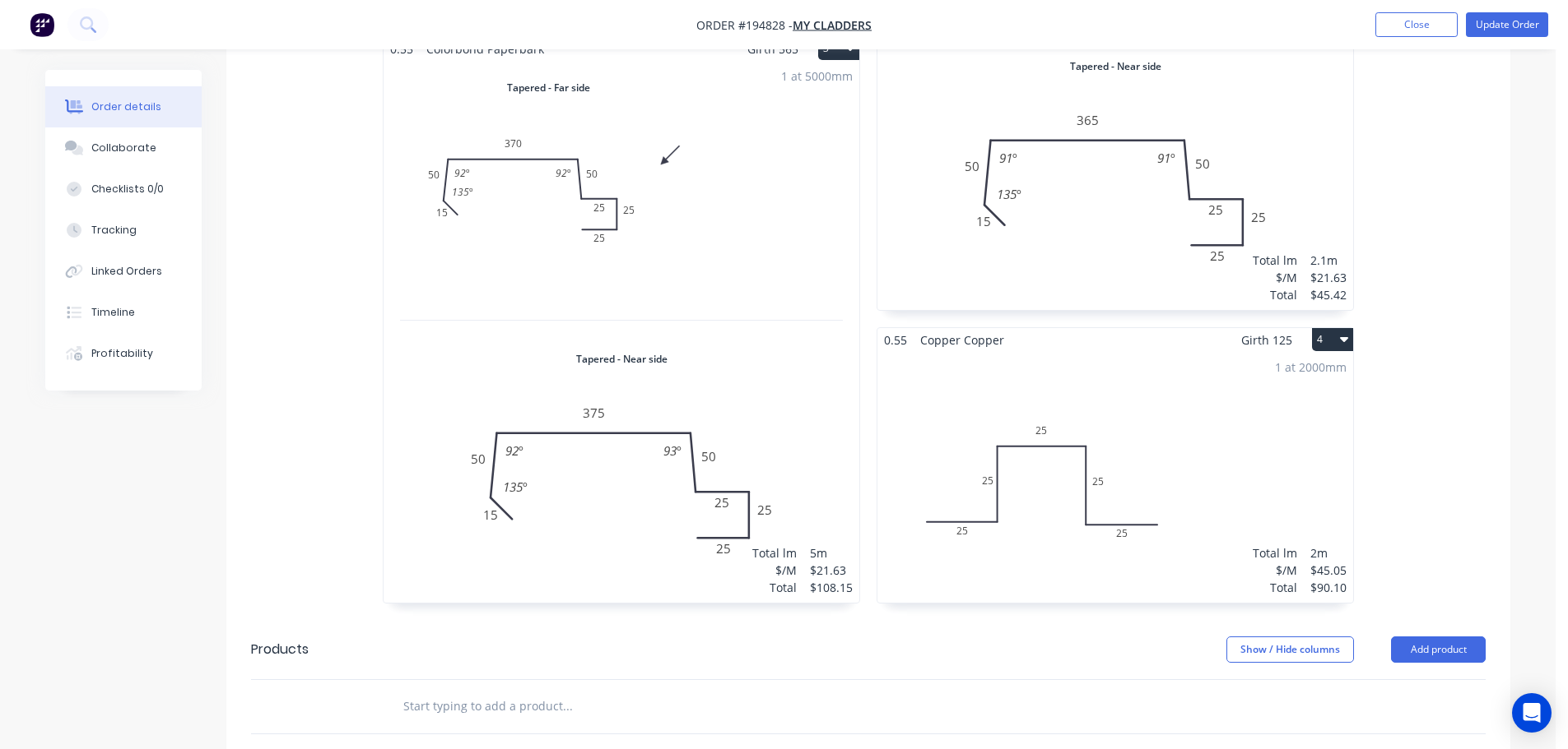
click at [1436, 620] on header "Products Show / Hide columns Add product" at bounding box center [868, 650] width 1284 height 59
click at [1435, 636] on button "Add product" at bounding box center [1438, 649] width 95 height 27
click at [1413, 680] on div "Product catalogue" at bounding box center [1408, 692] width 127 height 24
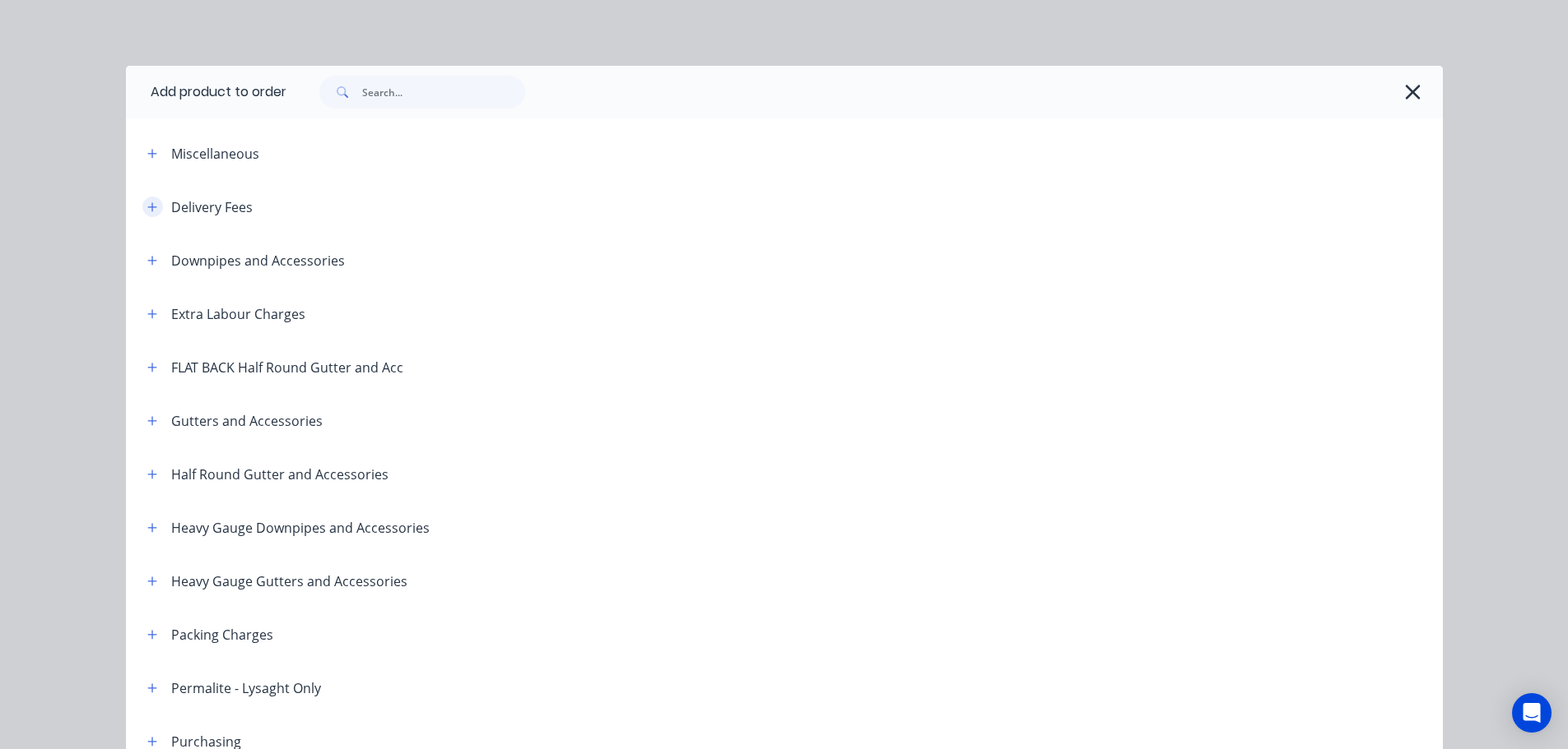
click at [148, 211] on icon "button" at bounding box center [152, 208] width 10 height 12
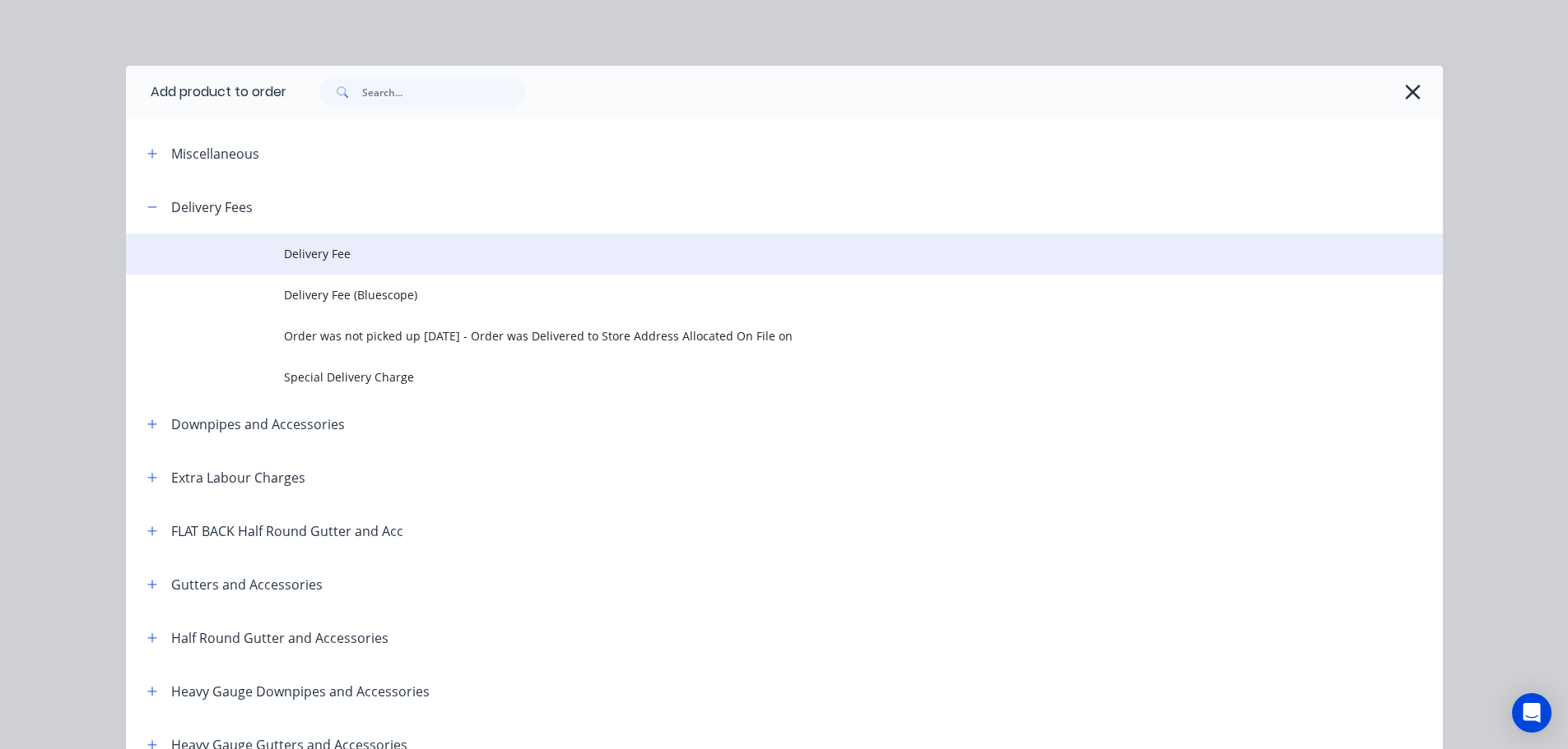
click at [302, 267] on td "Delivery Fee" at bounding box center [863, 254] width 1158 height 42
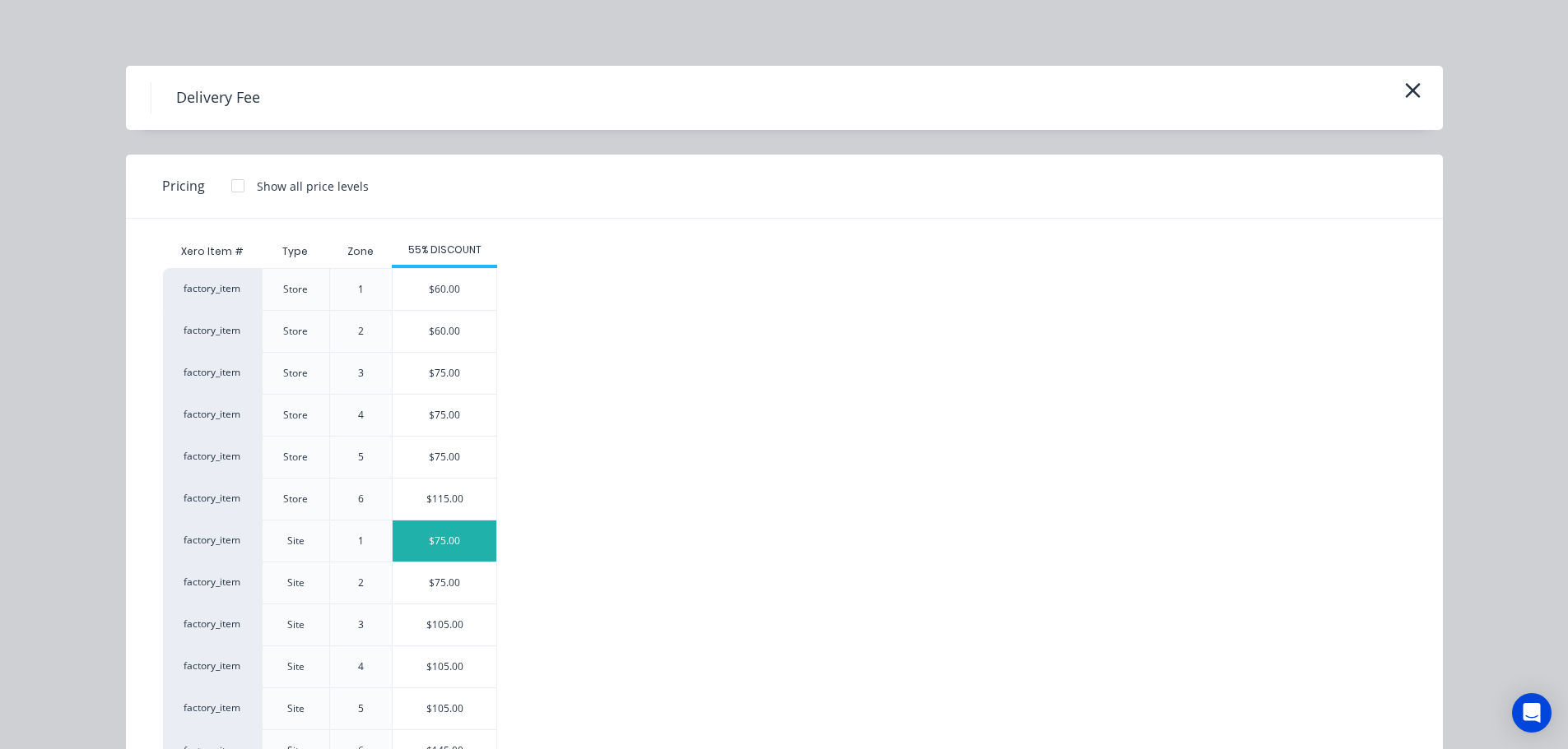
click at [447, 550] on div "$75.00" at bounding box center [444, 541] width 104 height 42
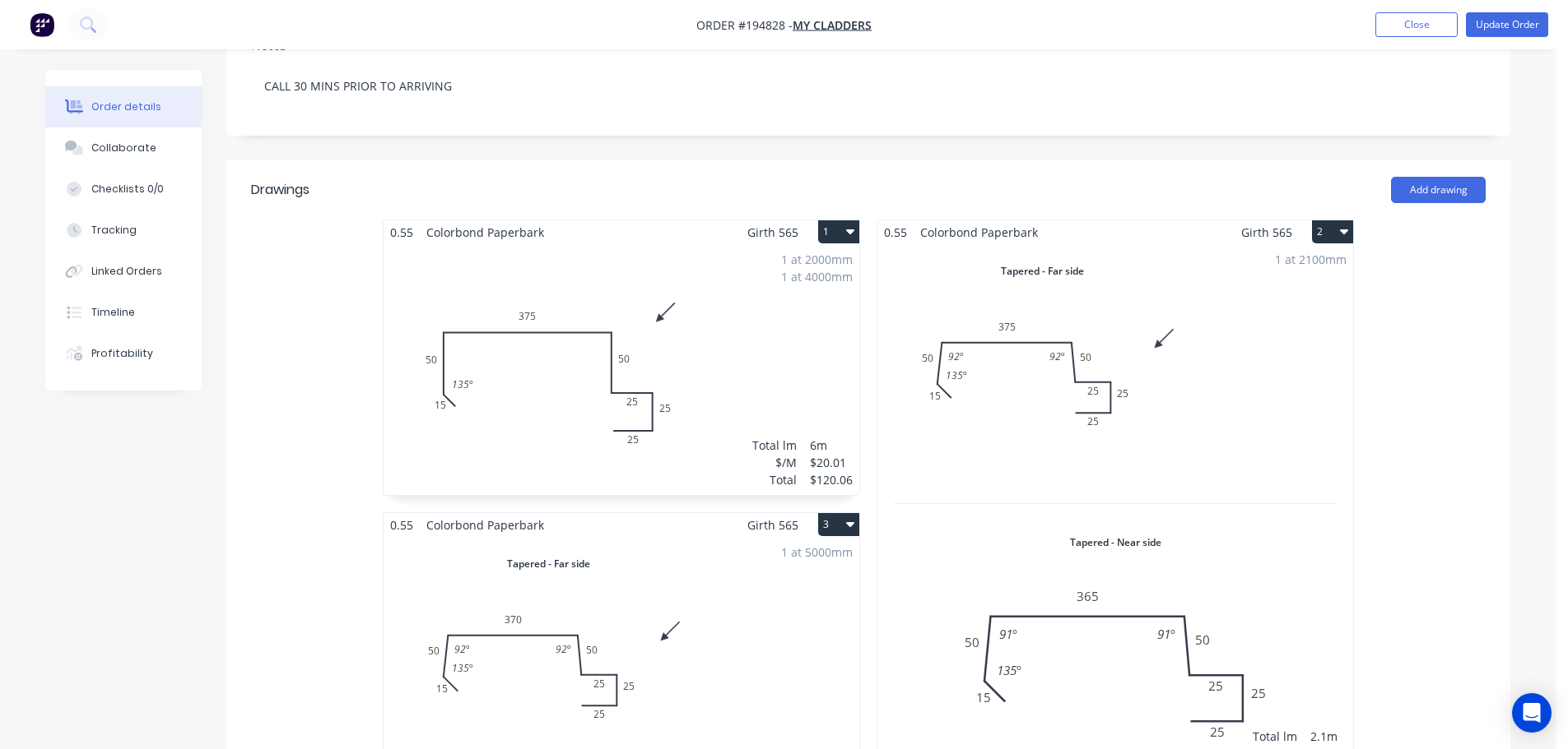
scroll to position [329, 0]
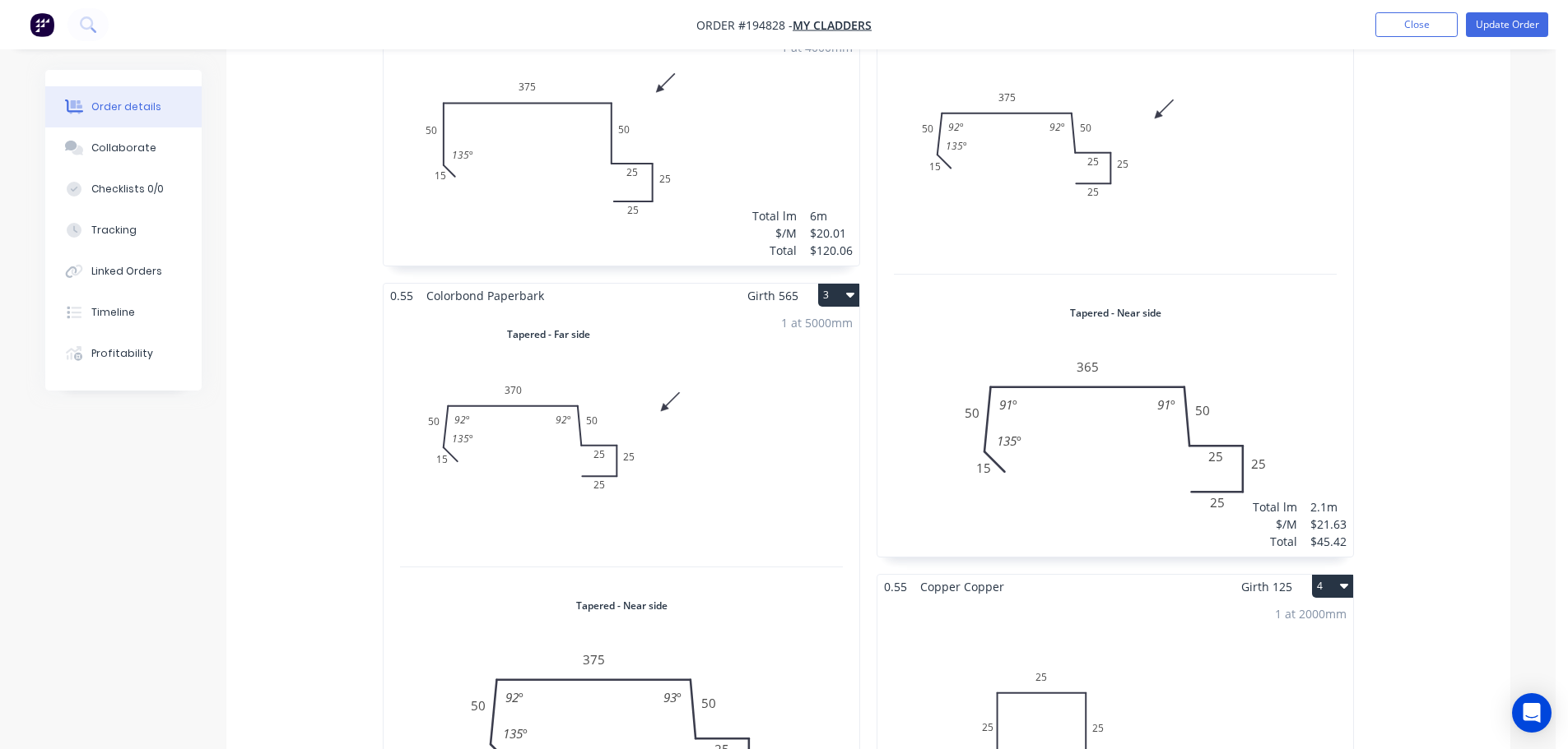
click at [747, 458] on div "1 at 5000mm Total lm $/M Total 5m $21.63 $108.15" at bounding box center [621, 579] width 475 height 542
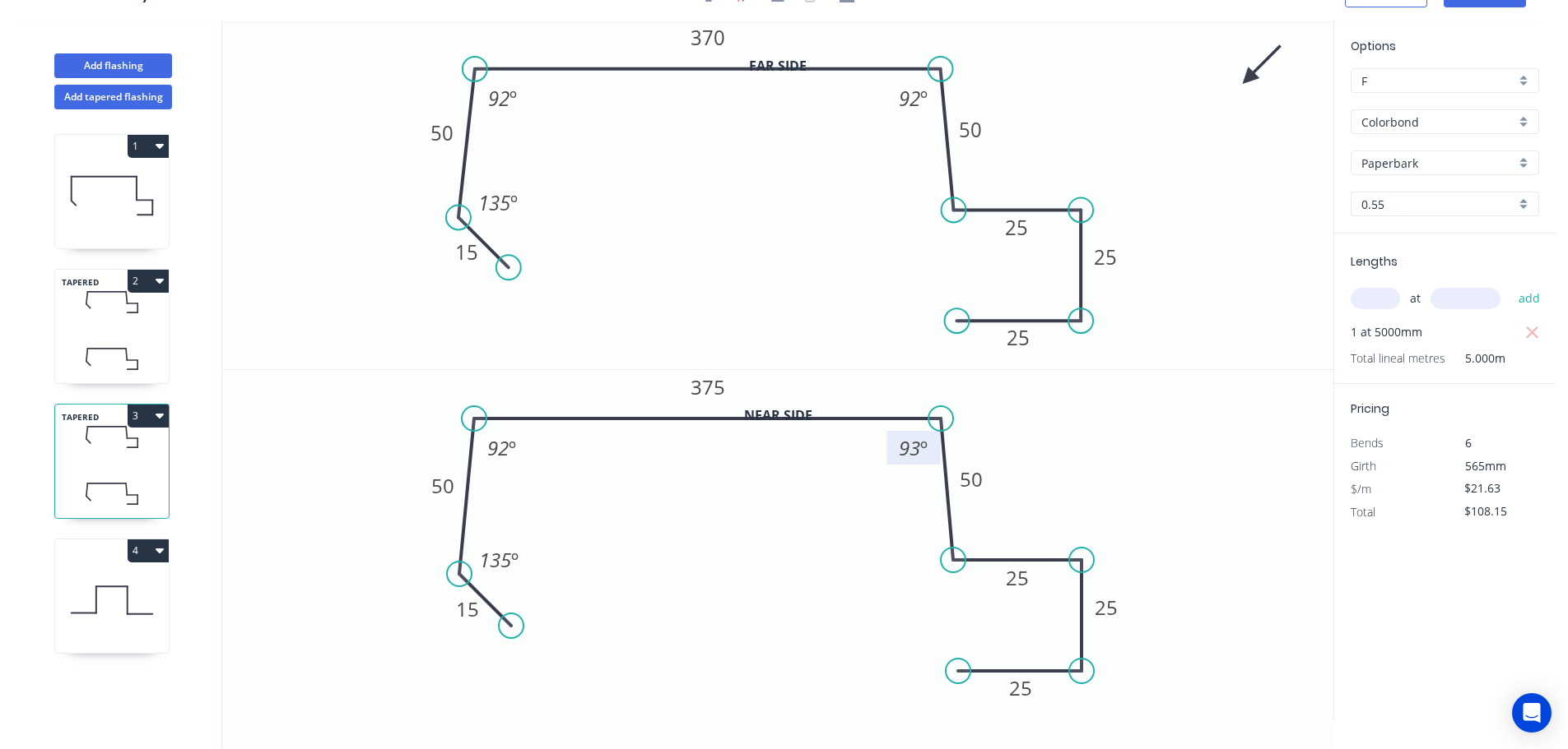
click at [910, 447] on tspan "93" at bounding box center [911, 447] width 22 height 27
click at [147, 188] on icon at bounding box center [112, 196] width 114 height 105
type input "$20.01"
type input "$120.06"
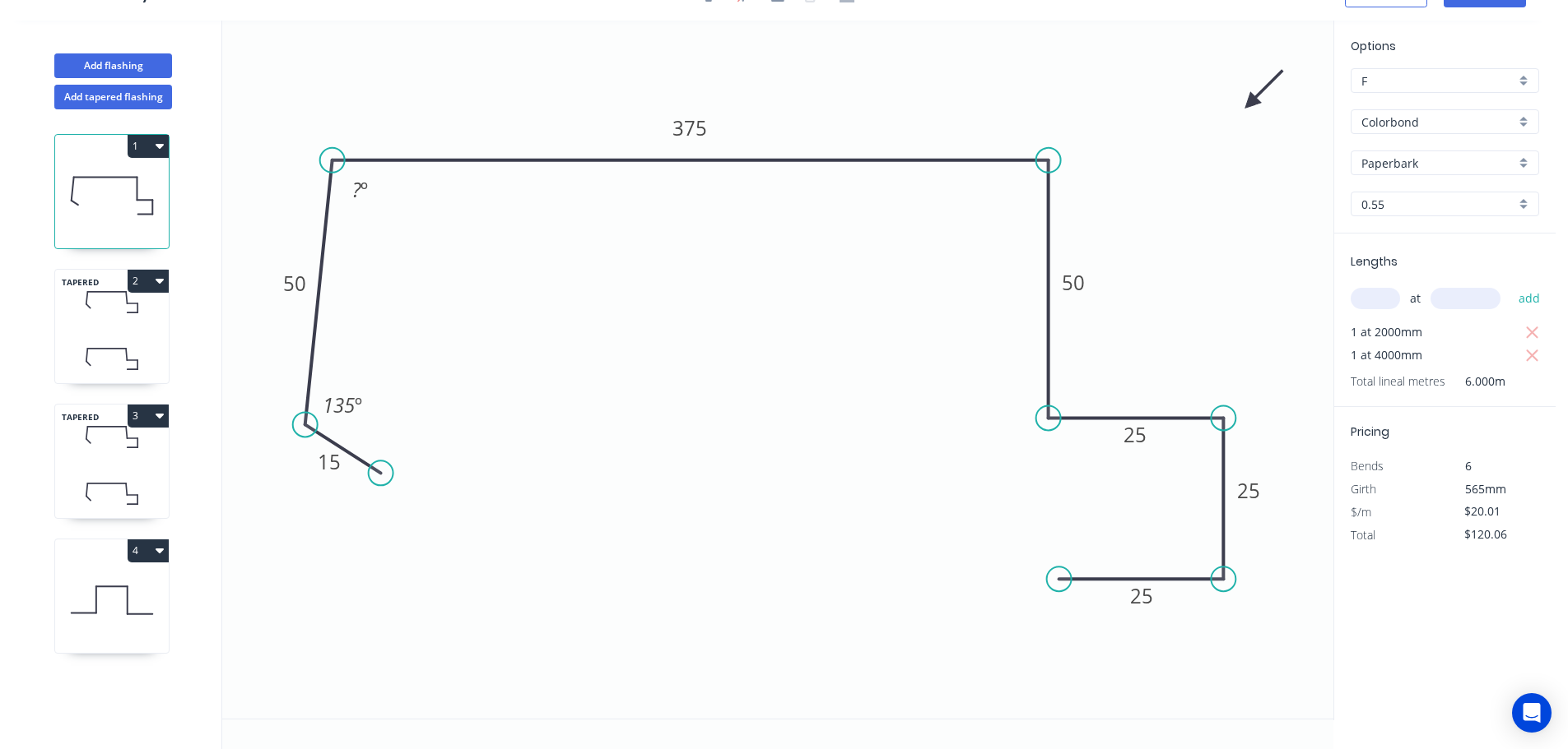
drag, startPoint x: 335, startPoint y: 423, endPoint x: 305, endPoint y: 425, distance: 30.1
click at [305, 425] on circle at bounding box center [305, 423] width 25 height 25
drag, startPoint x: 387, startPoint y: 471, endPoint x: 363, endPoint y: 485, distance: 27.8
click at [363, 485] on circle at bounding box center [360, 480] width 25 height 25
click at [360, 196] on tspan "º" at bounding box center [363, 189] width 7 height 27
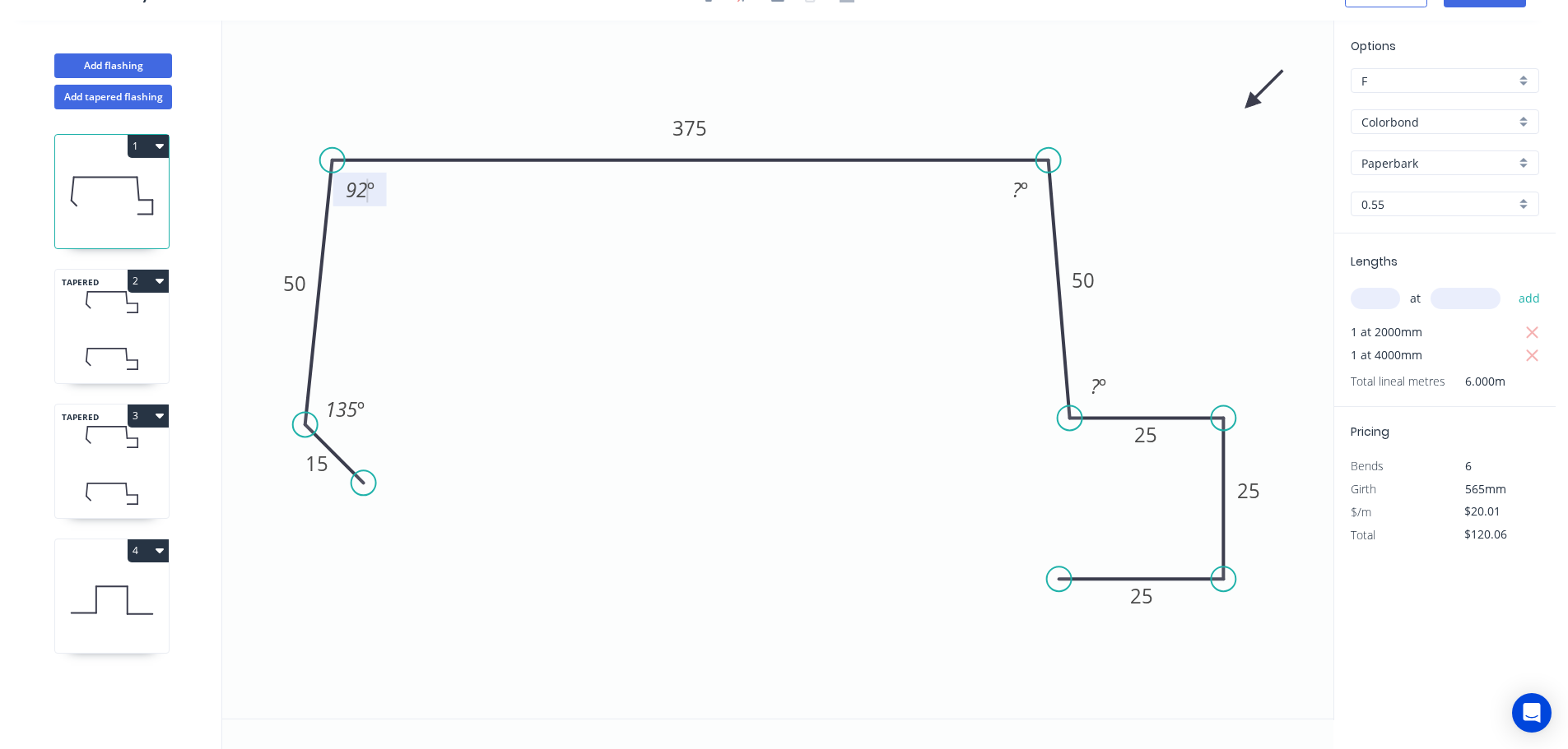
drag, startPoint x: 1044, startPoint y: 423, endPoint x: 1070, endPoint y: 426, distance: 26.2
click at [1070, 426] on circle at bounding box center [1069, 418] width 25 height 25
drag, startPoint x: 1056, startPoint y: 577, endPoint x: 1066, endPoint y: 576, distance: 10.0
click at [1066, 576] on circle at bounding box center [1065, 579] width 25 height 25
click at [1144, 440] on div "Hide angle" at bounding box center [1197, 447] width 165 height 34
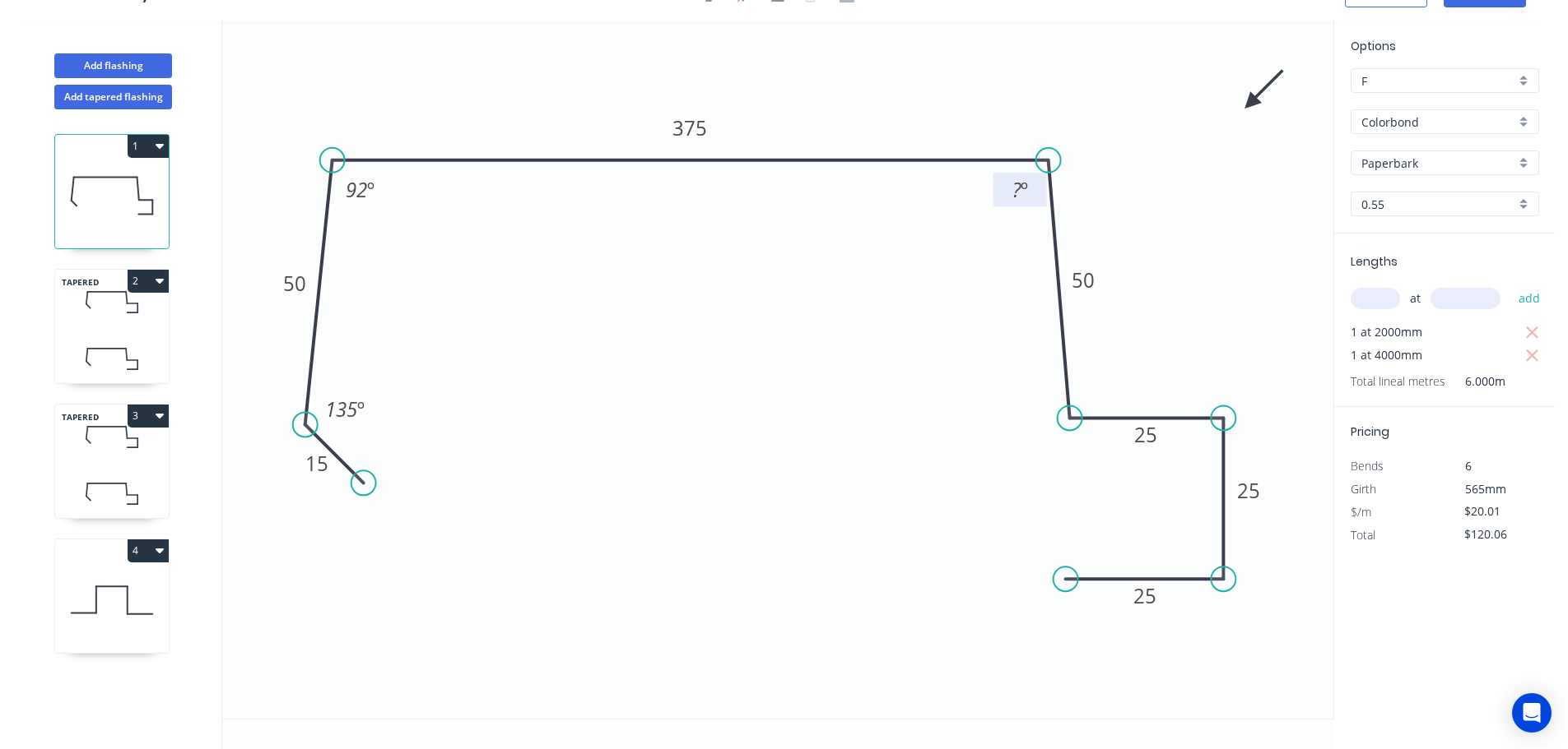
click at [1017, 198] on tspan "?" at bounding box center [1017, 189] width 9 height 27
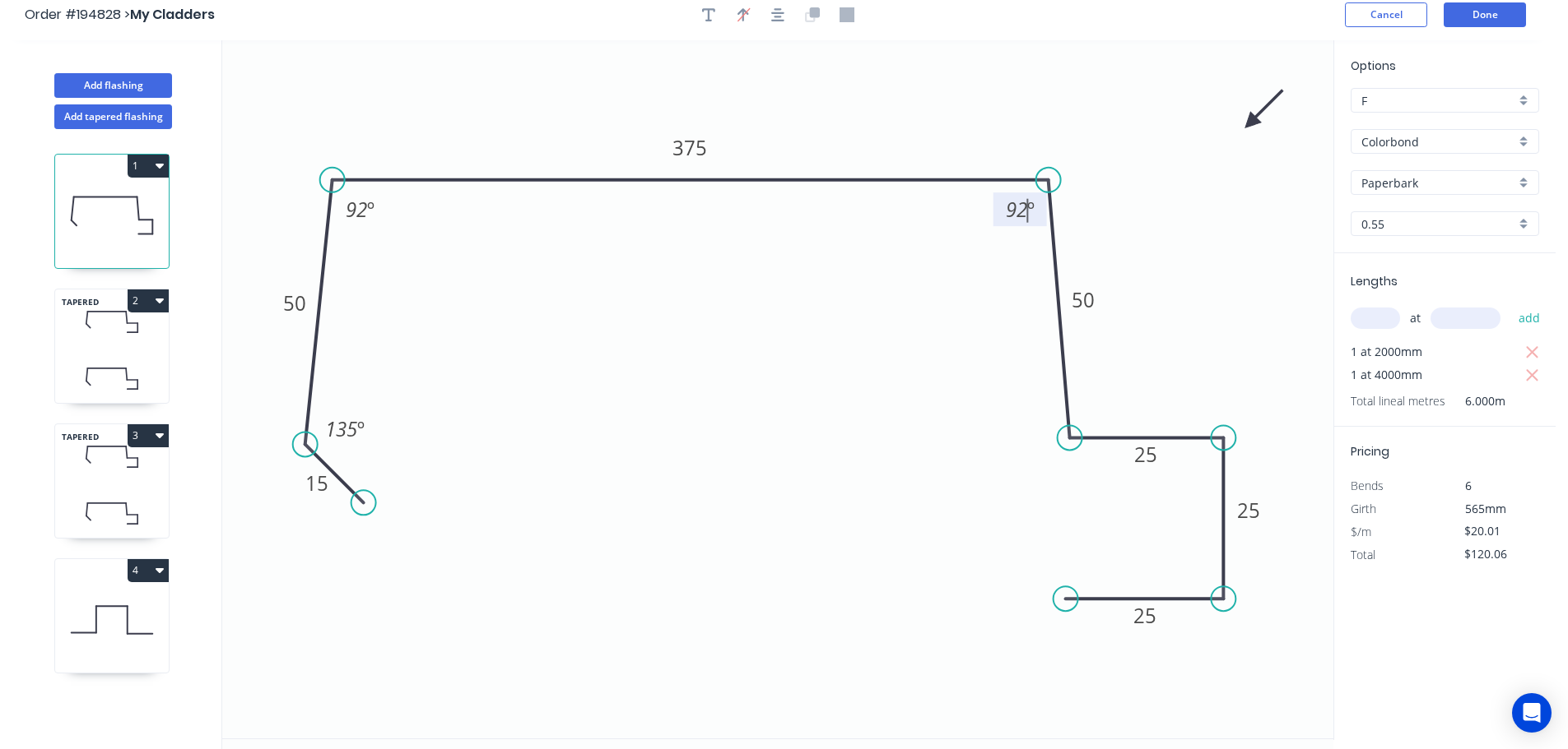
scroll to position [0, 0]
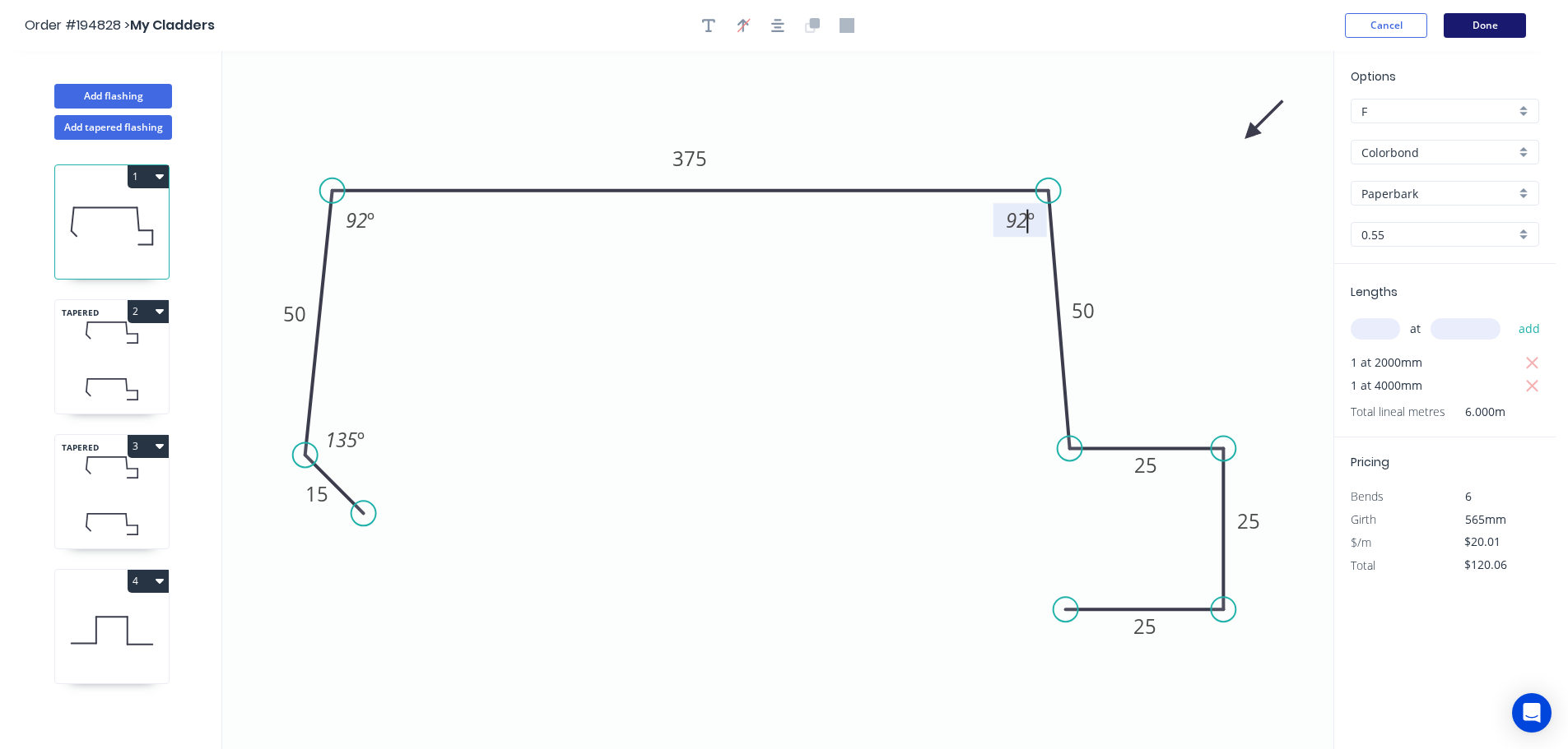
click at [1480, 23] on button "Done" at bounding box center [1484, 25] width 82 height 25
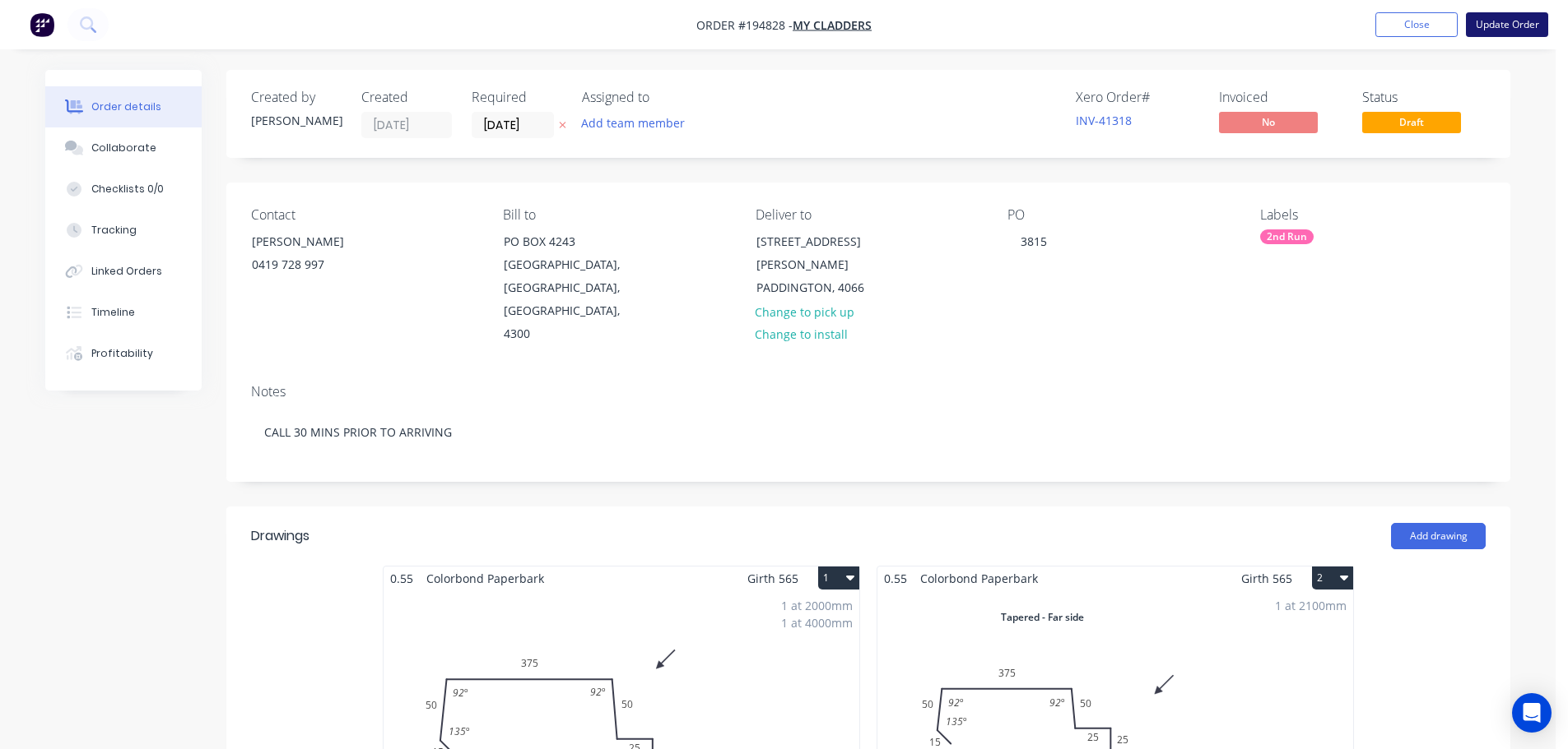
click at [1531, 27] on button "Update Order" at bounding box center [1507, 24] width 82 height 25
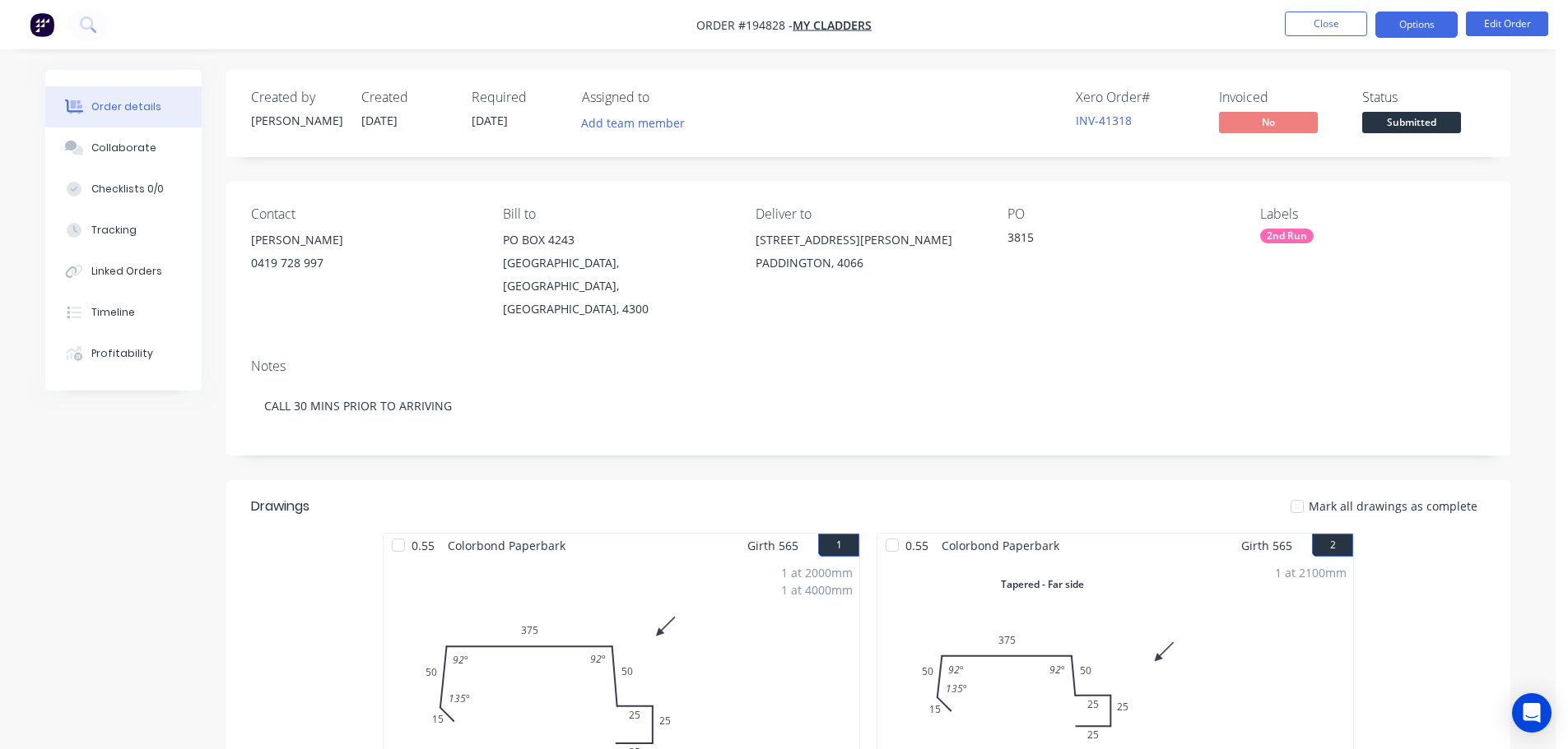
click at [1424, 27] on button "Options" at bounding box center [1416, 25] width 82 height 27
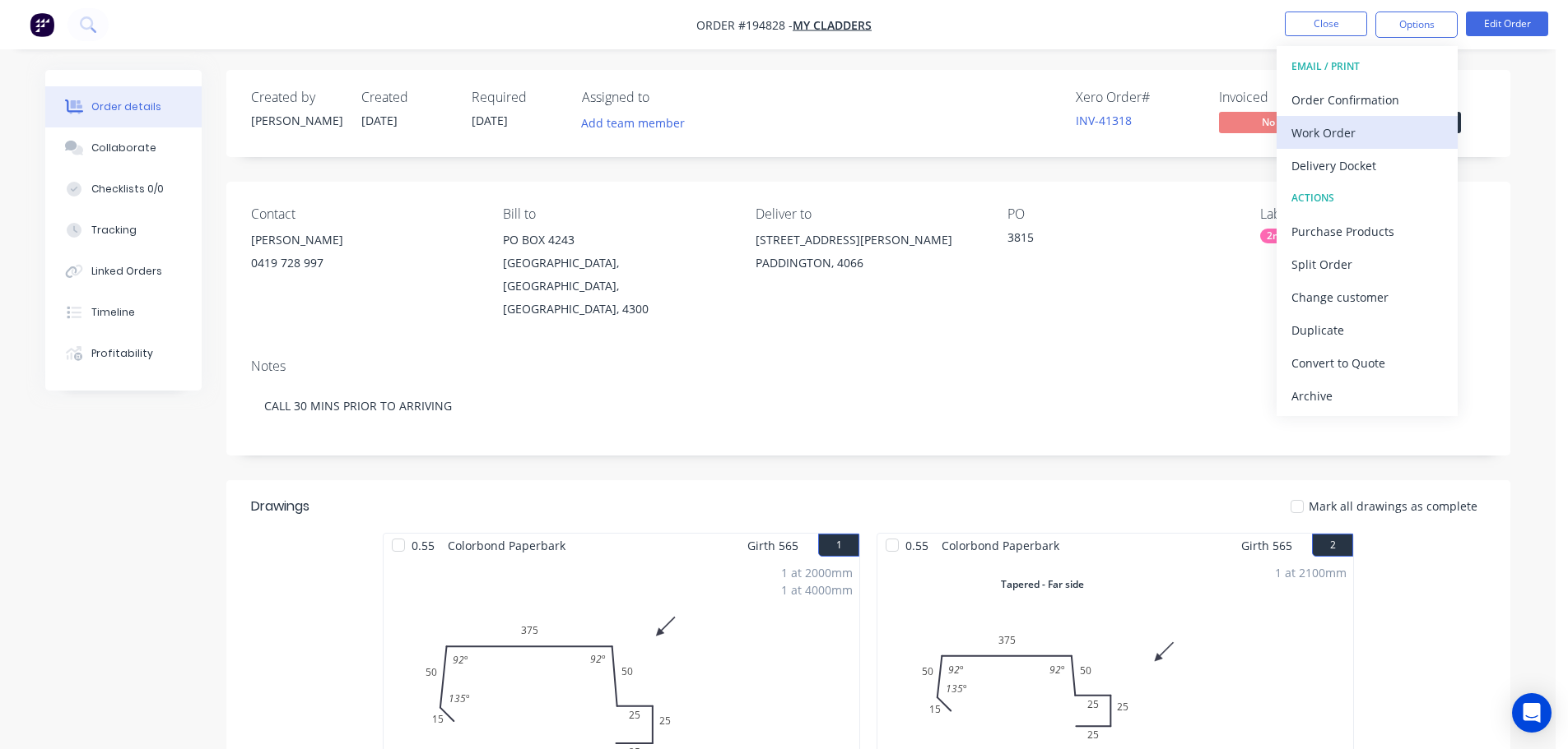
click at [1397, 126] on div "Work Order" at bounding box center [1366, 133] width 151 height 24
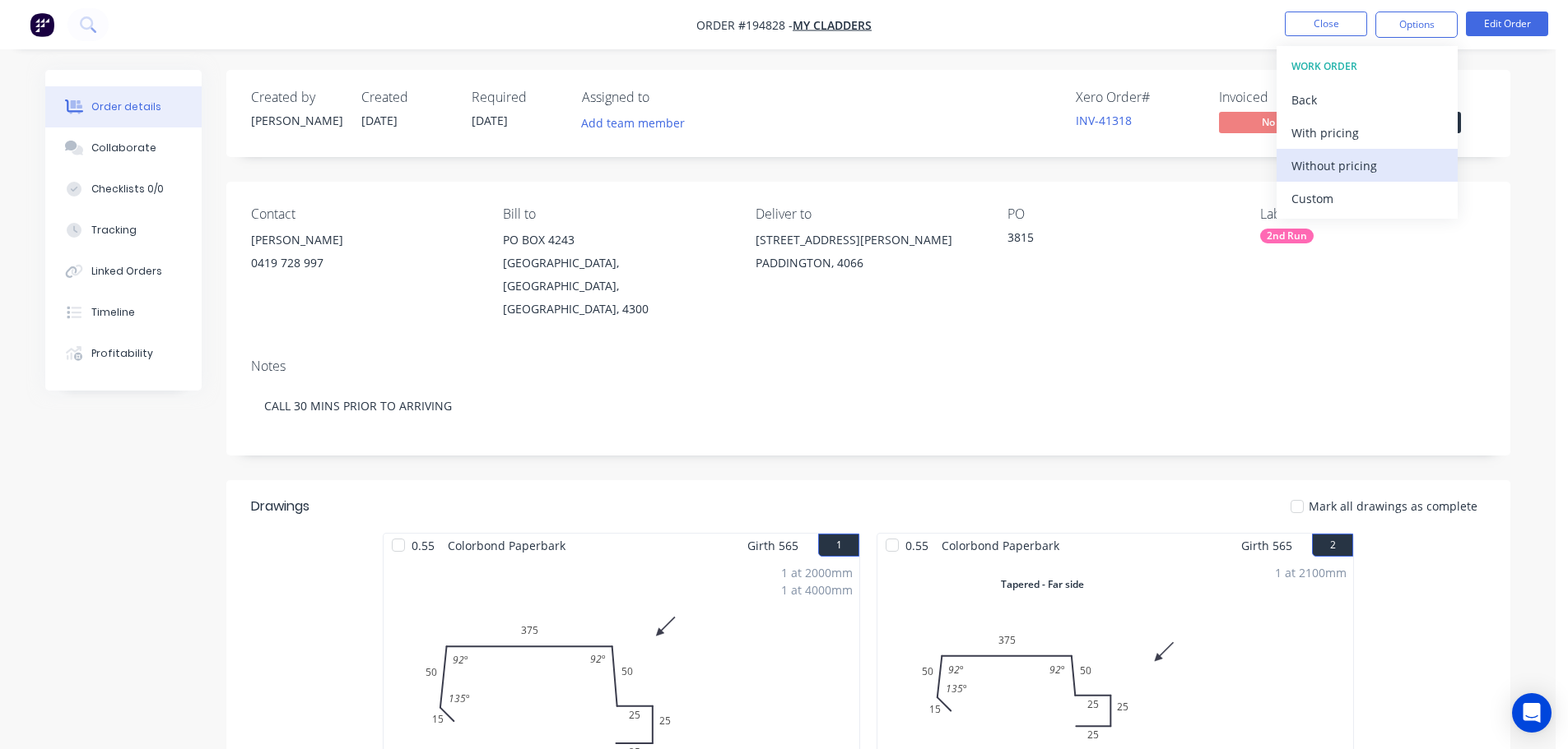
click at [1396, 153] on div "Without pricing" at bounding box center [1366, 165] width 151 height 24
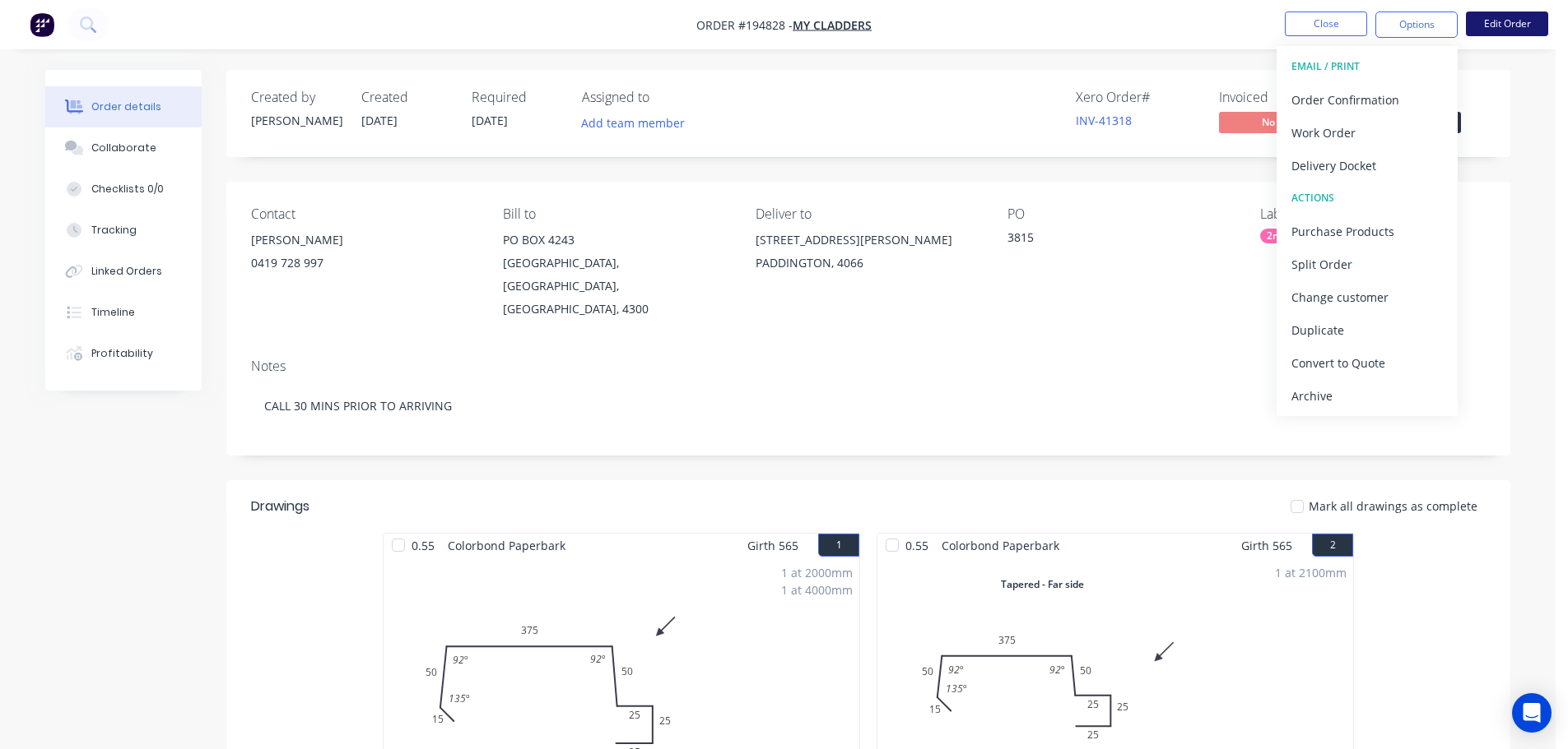
click at [1481, 29] on button "Edit Order" at bounding box center [1507, 24] width 82 height 25
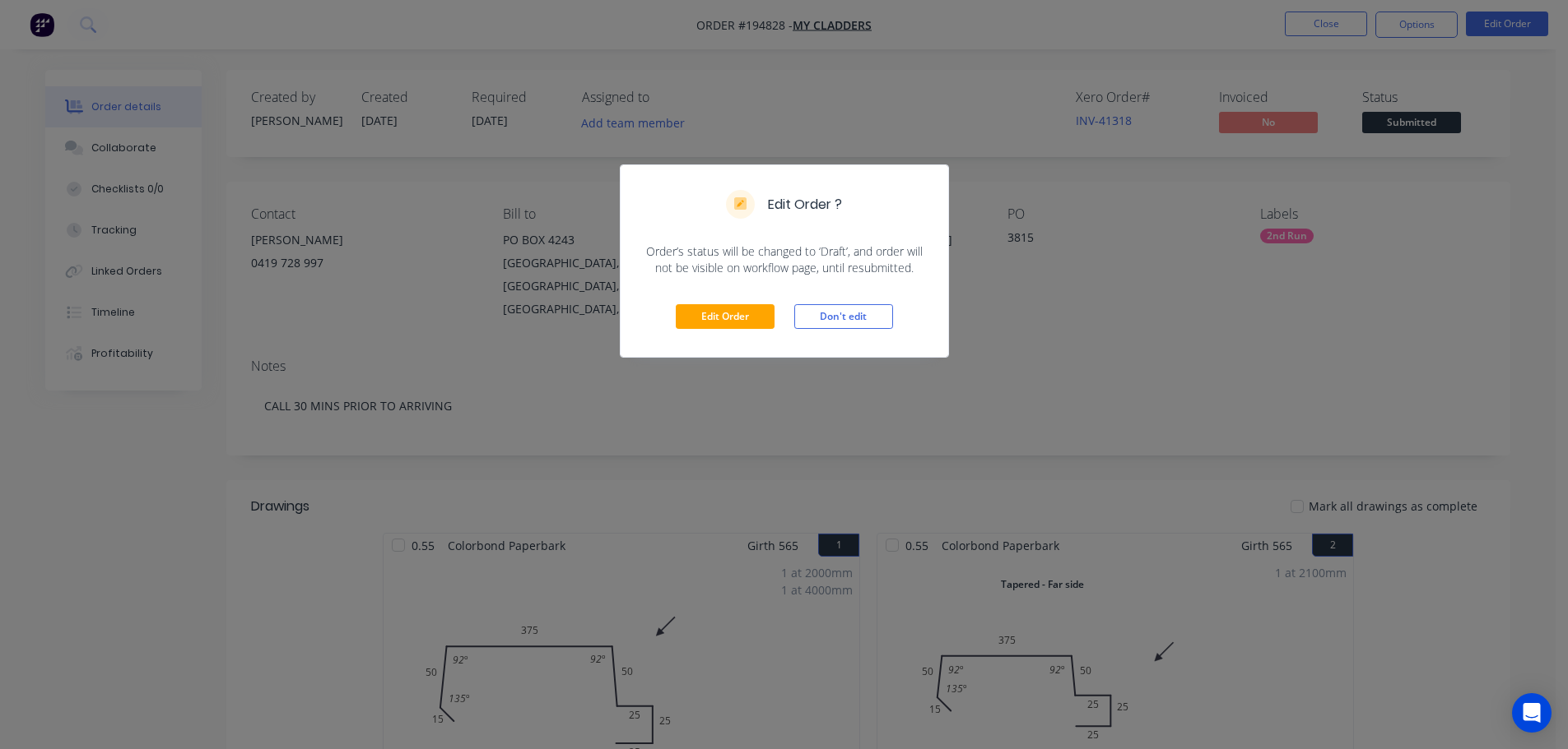
click at [689, 281] on div "Edit Order Don't edit" at bounding box center [784, 316] width 328 height 80
click at [695, 297] on div "Edit Order Don't edit" at bounding box center [784, 316] width 328 height 80
click at [704, 315] on button "Edit Order" at bounding box center [726, 317] width 99 height 25
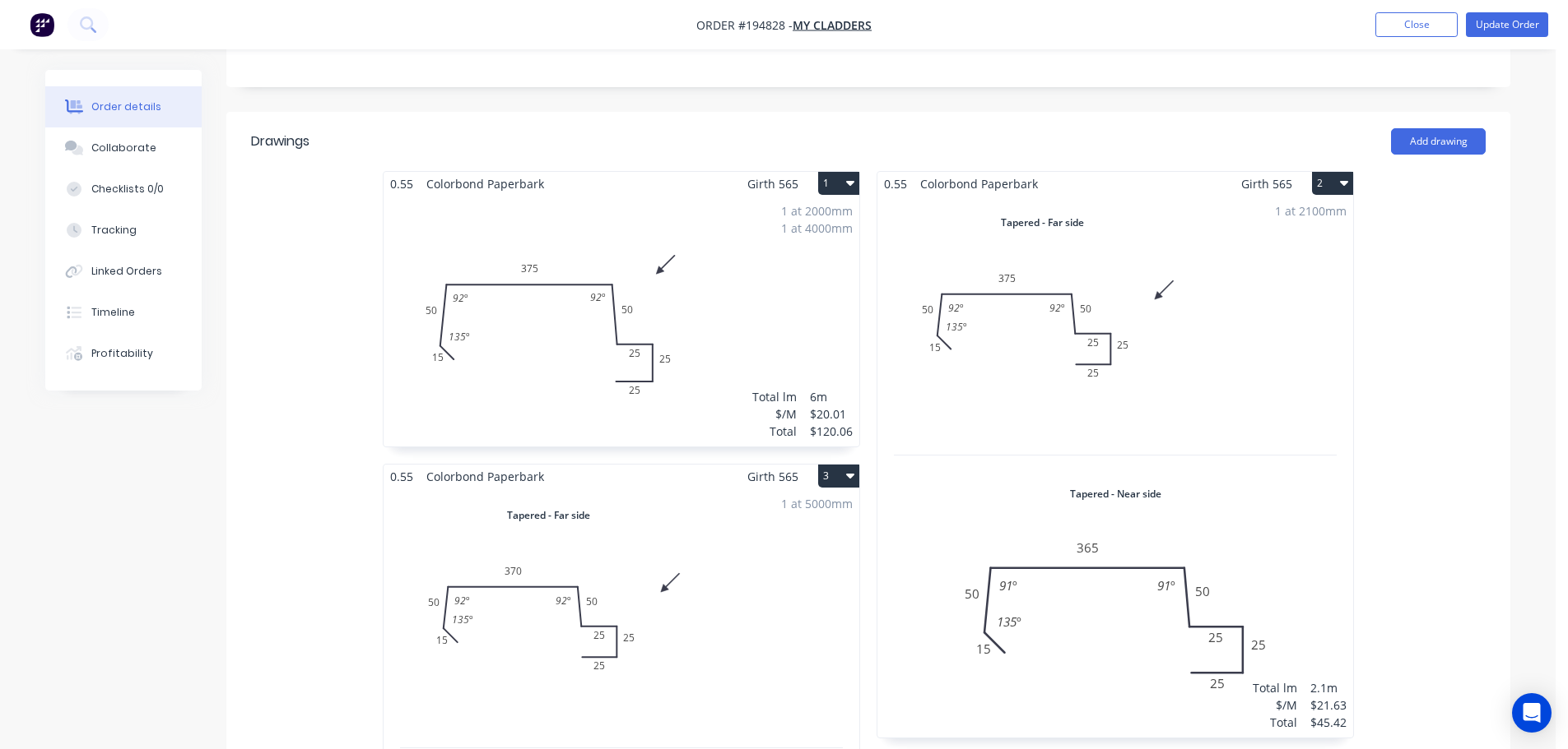
scroll to position [494, 0]
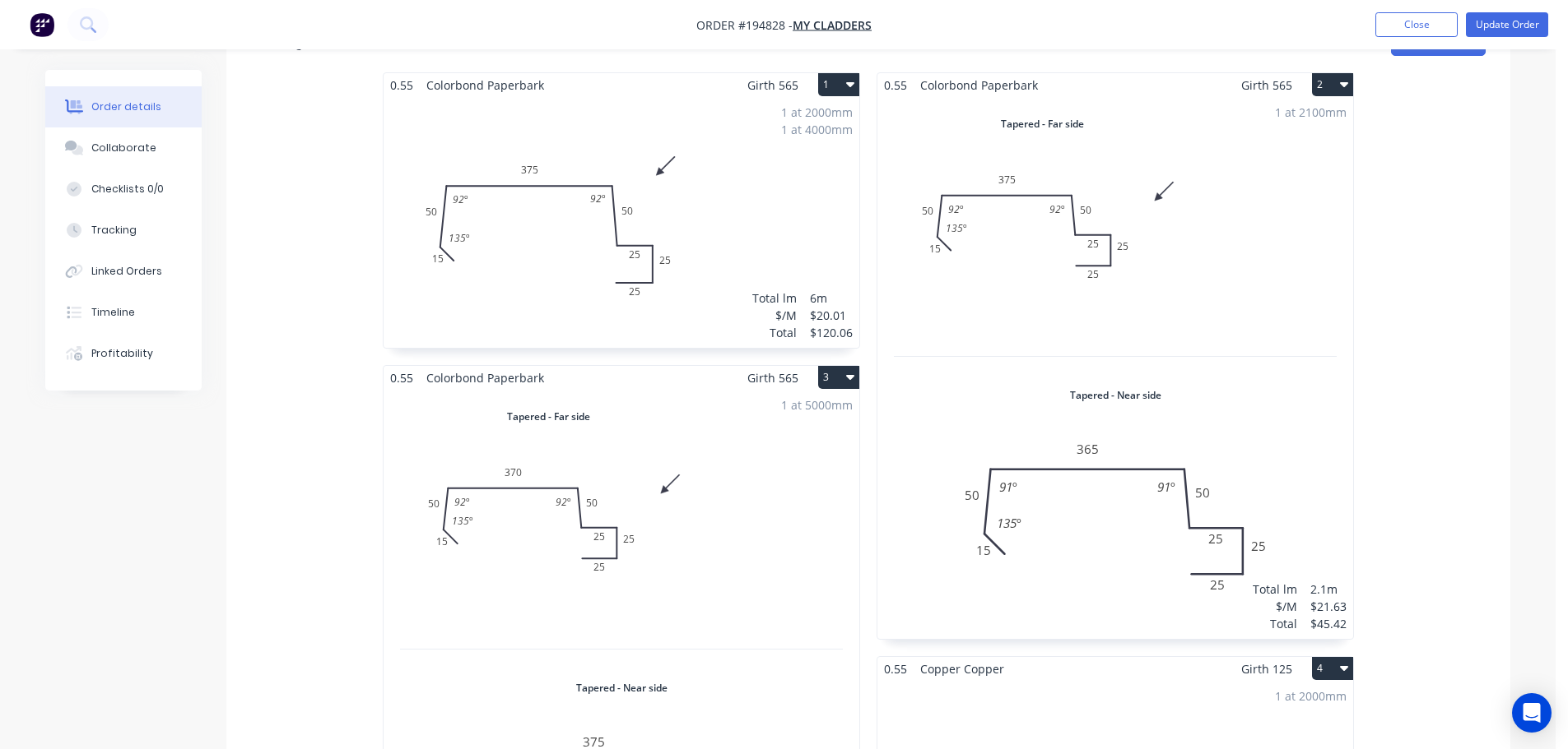
click at [1261, 279] on div "1 at 2100mm Total lm $/M Total 2.1m $21.63 $45.42" at bounding box center [1115, 368] width 475 height 542
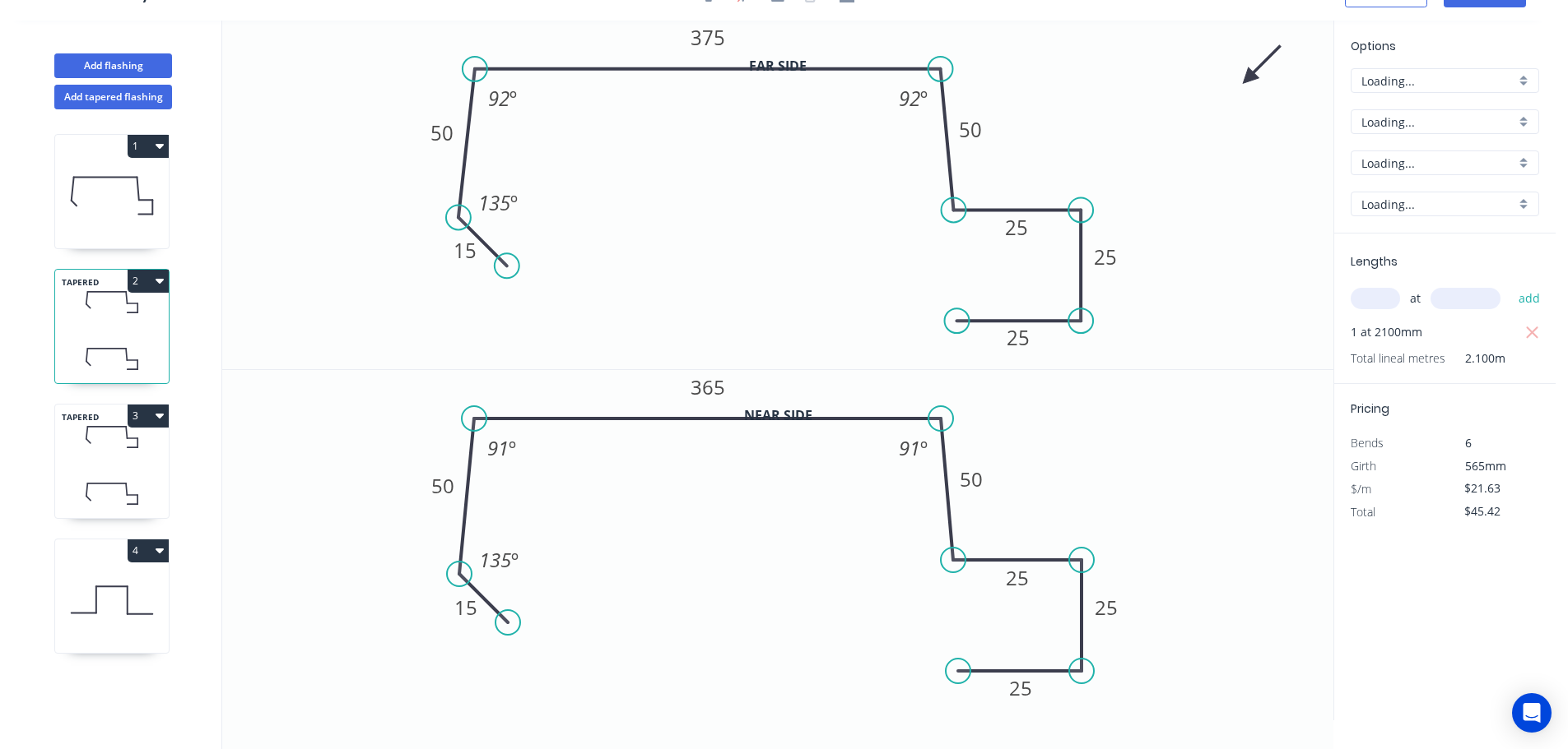
scroll to position [31, 0]
click at [504, 446] on tspan "91" at bounding box center [499, 447] width 22 height 27
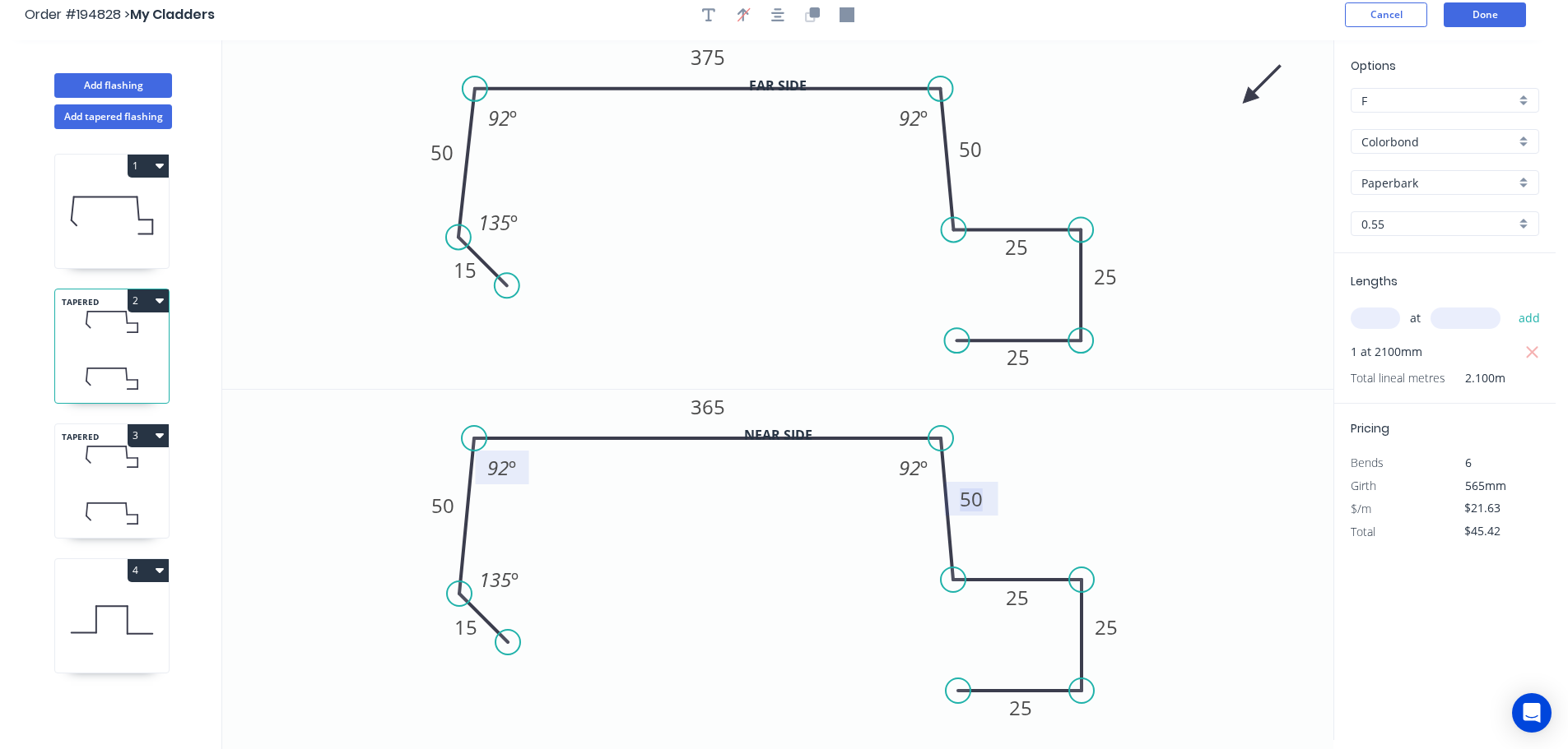
scroll to position [0, 0]
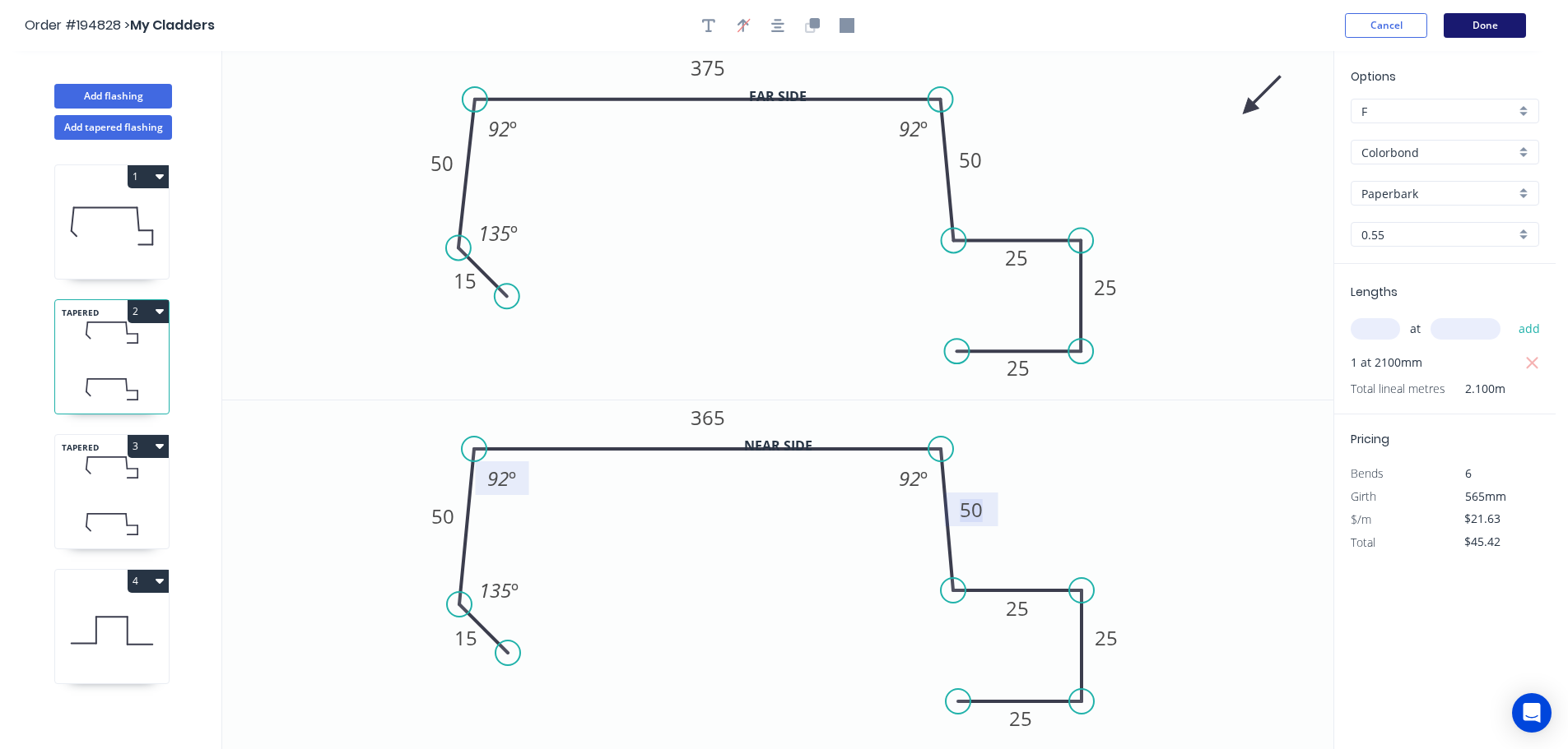
click at [1500, 21] on button "Done" at bounding box center [1484, 25] width 82 height 25
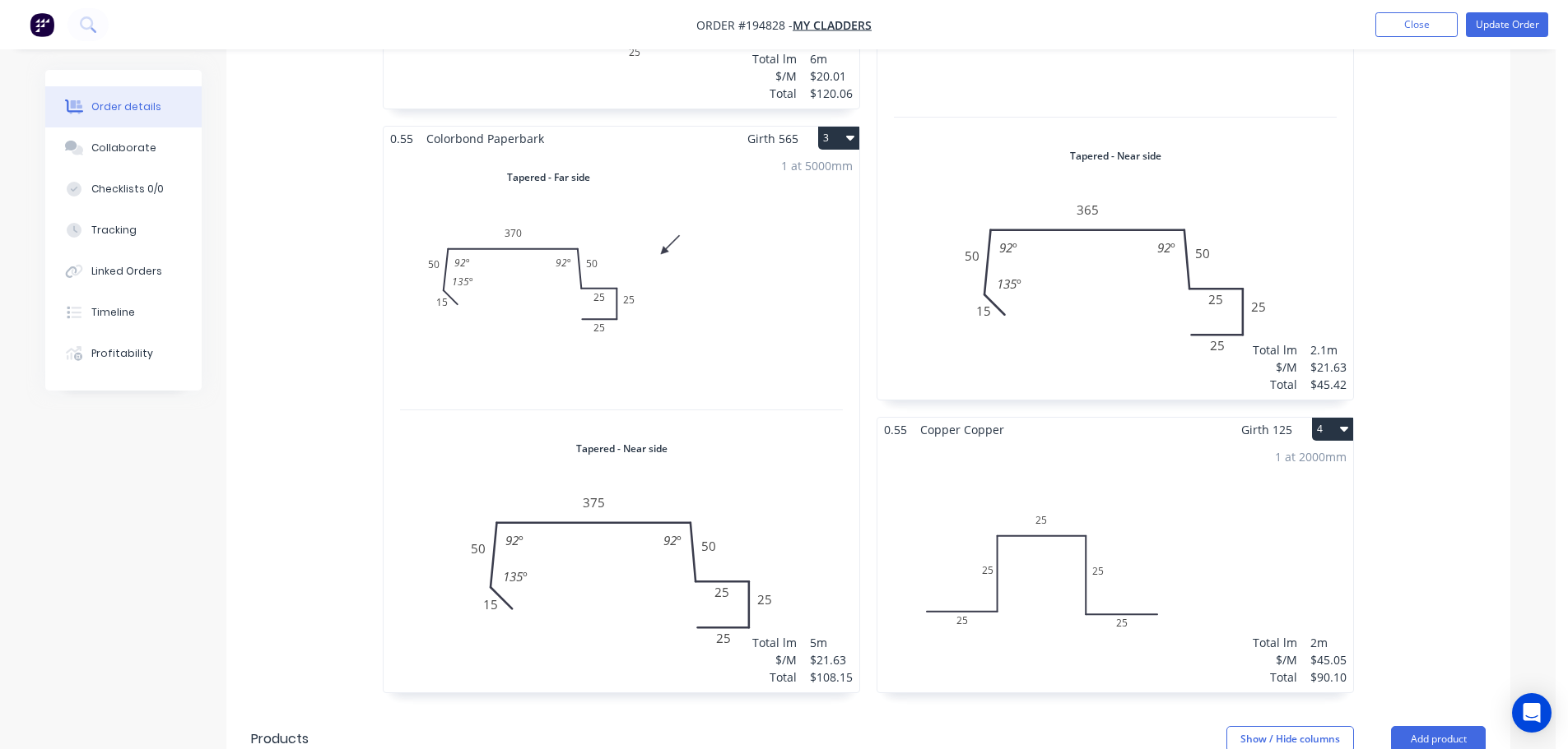
scroll to position [740, 0]
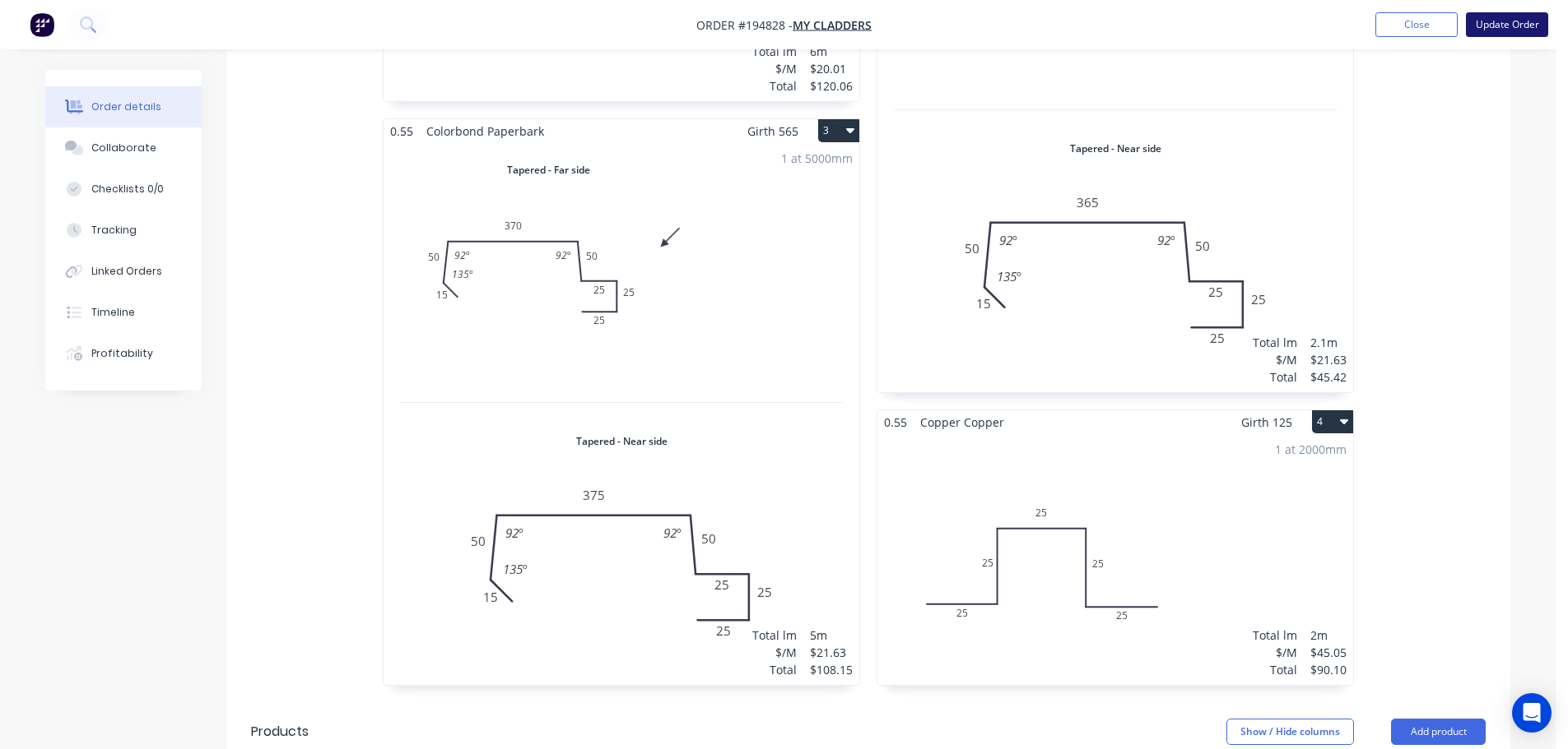
click at [1489, 32] on button "Update Order" at bounding box center [1507, 24] width 82 height 25
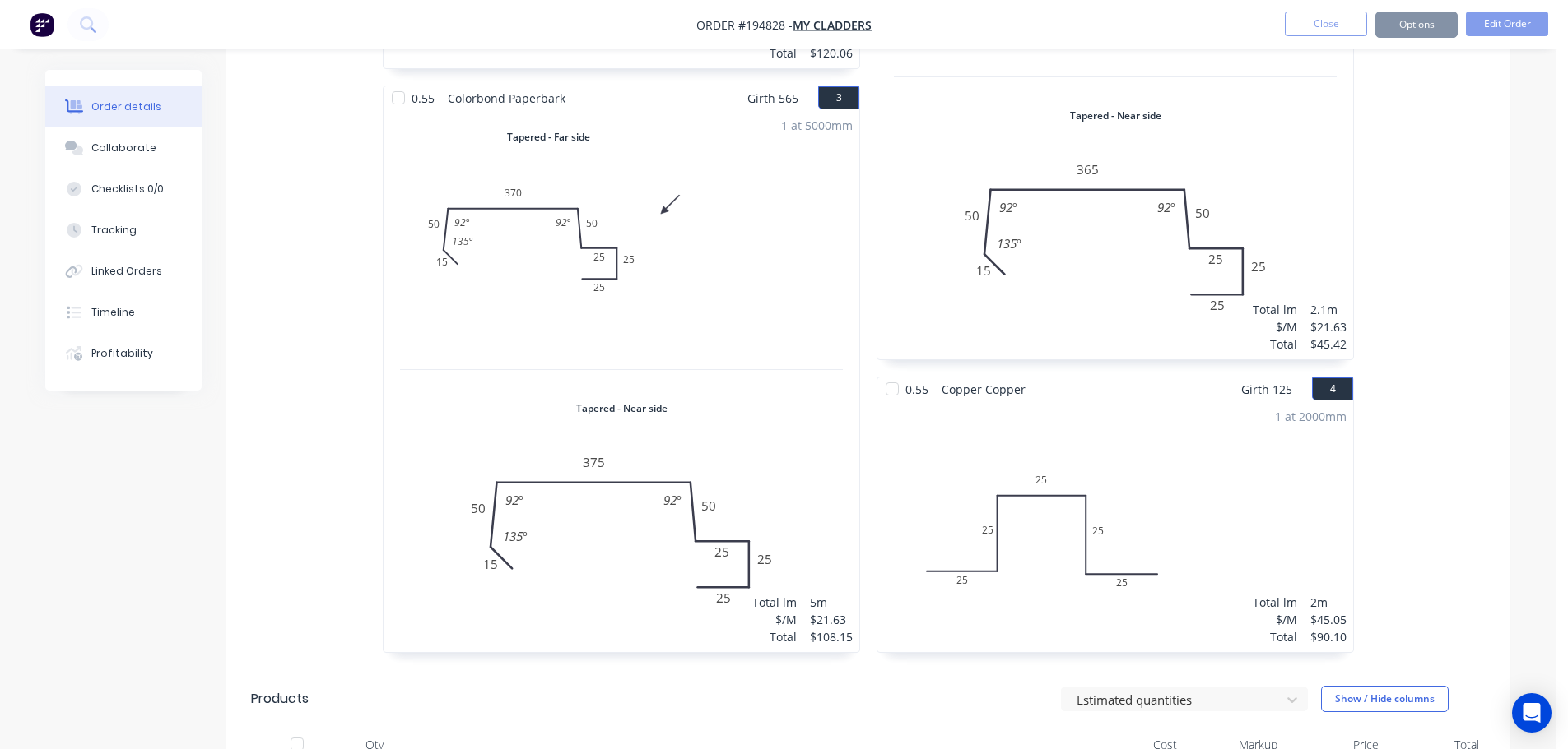
scroll to position [0, 0]
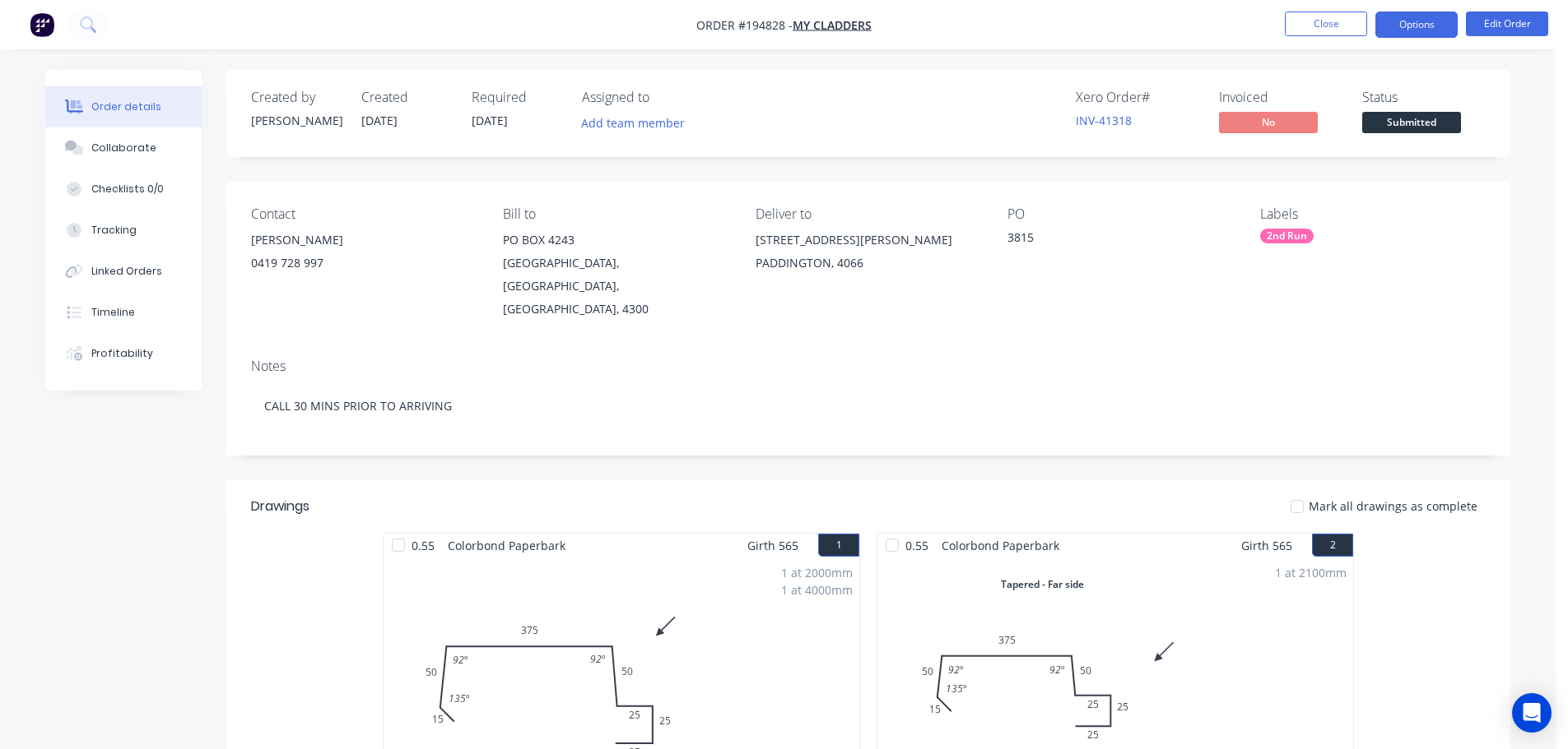
click at [1403, 23] on button "Options" at bounding box center [1416, 25] width 82 height 27
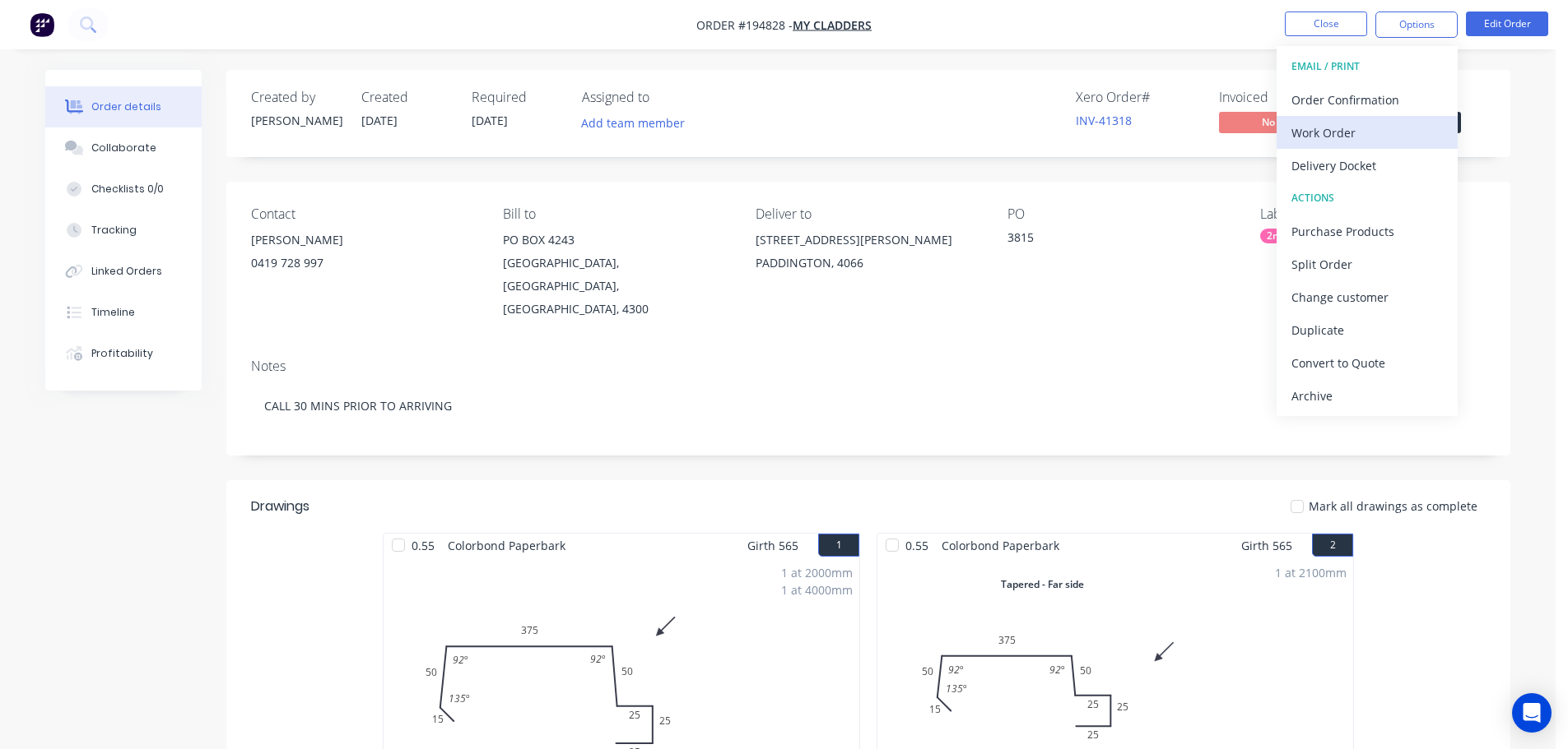
click at [1408, 121] on div "Work Order" at bounding box center [1366, 133] width 151 height 24
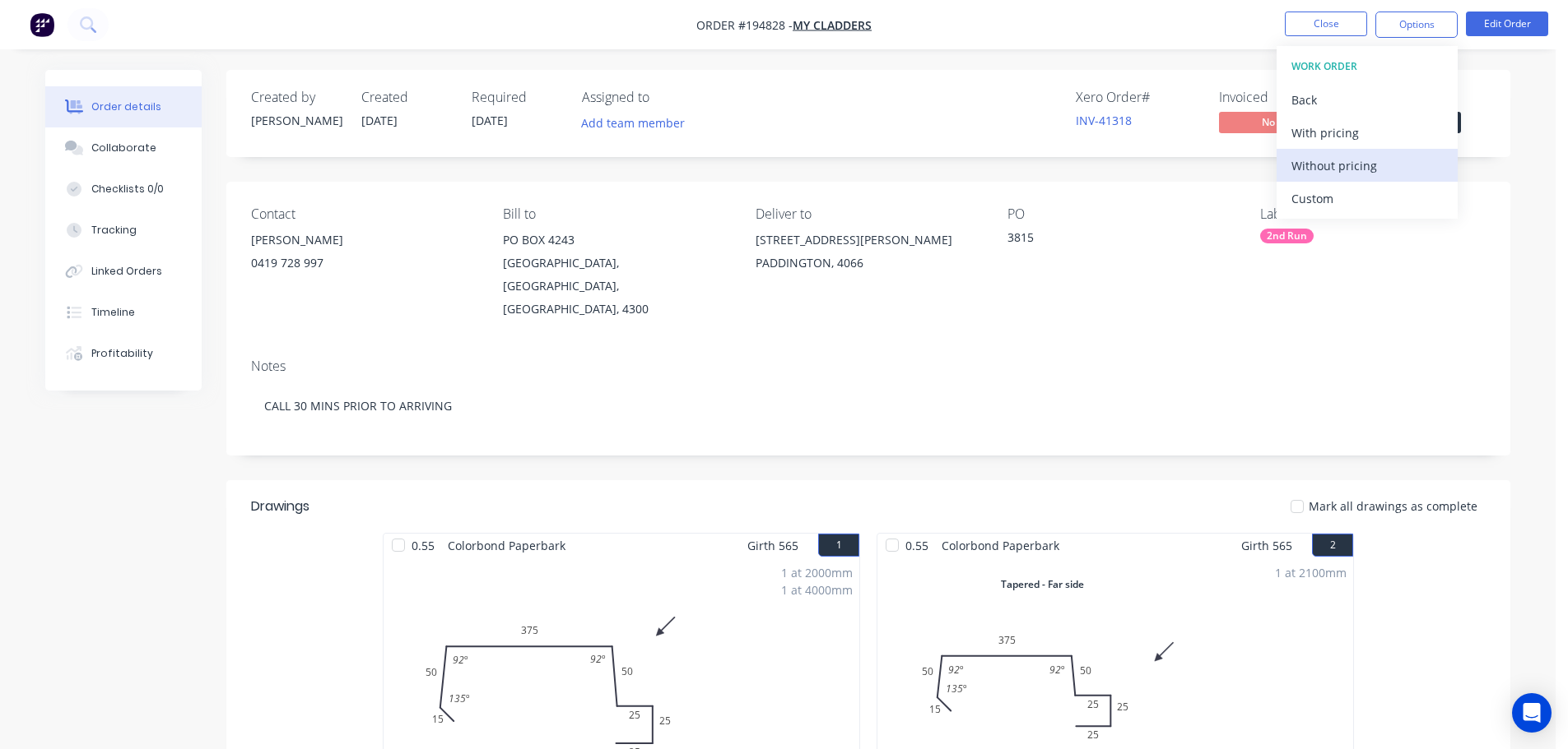
click at [1398, 159] on div "Without pricing" at bounding box center [1366, 165] width 151 height 24
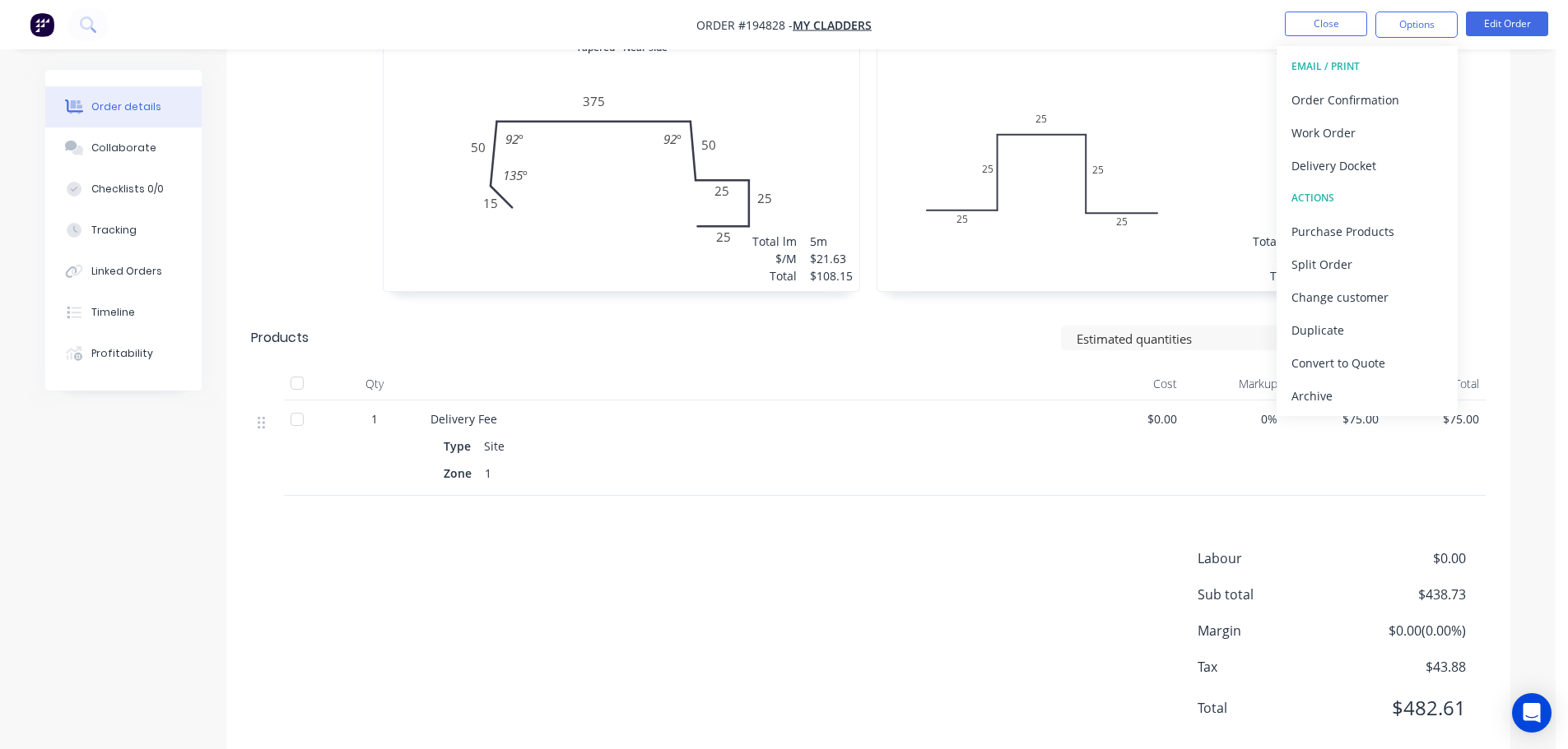
scroll to position [1118, 0]
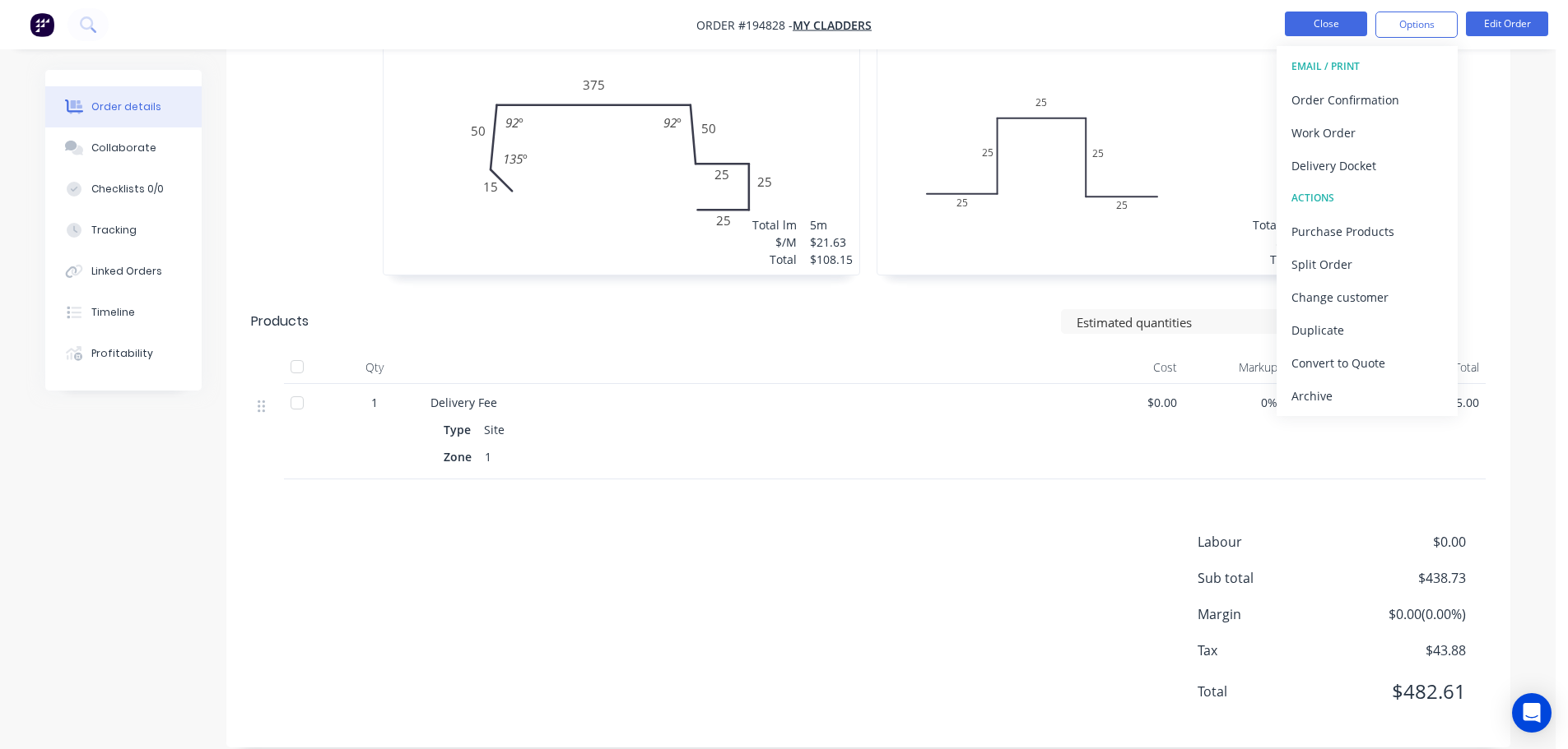
click at [1333, 28] on button "Close" at bounding box center [1325, 24] width 82 height 25
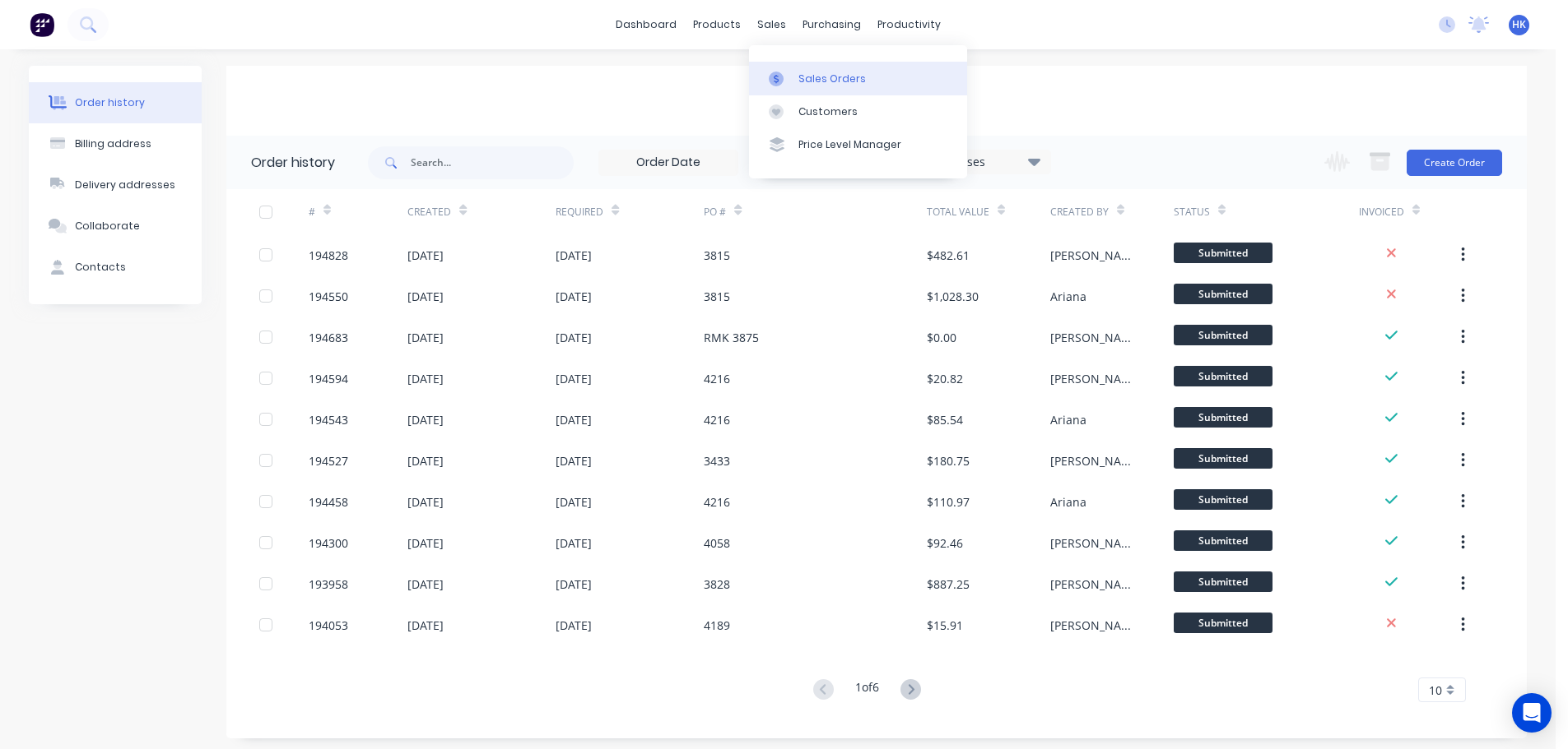
click at [828, 81] on div "Sales Orders" at bounding box center [832, 78] width 67 height 15
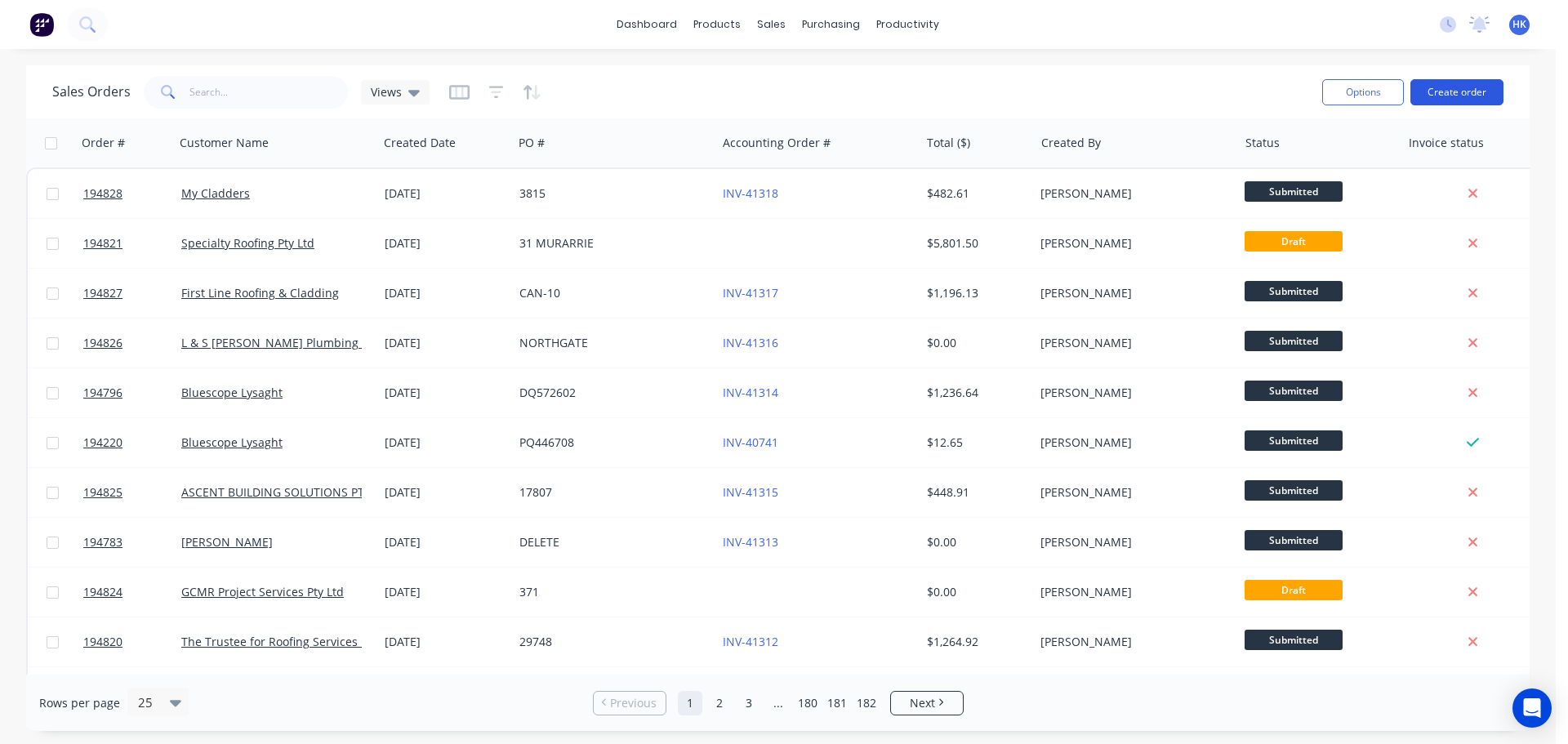
click at [1473, 91] on button "Create order" at bounding box center [1457, 92] width 93 height 27
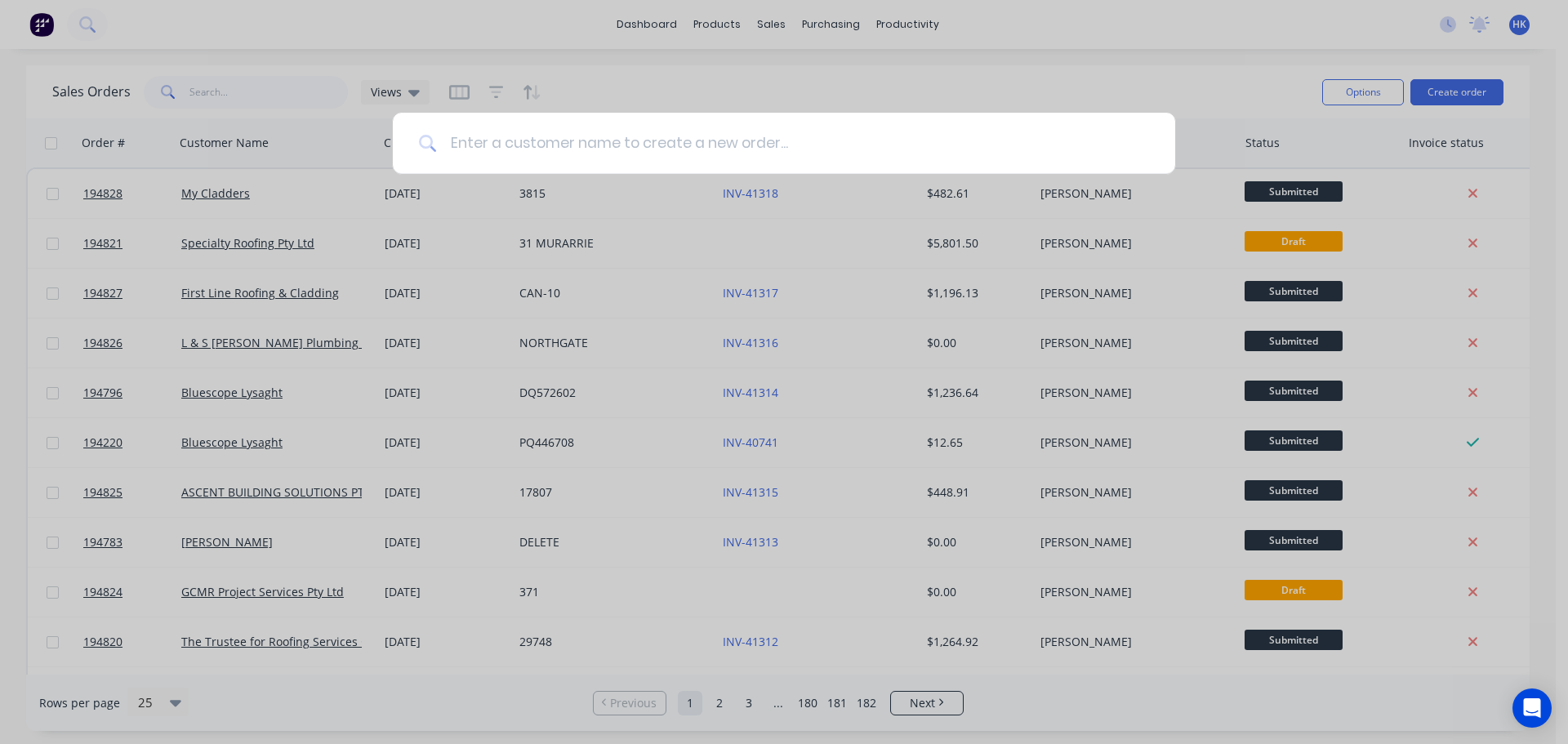
click at [623, 122] on input at bounding box center [793, 143] width 712 height 61
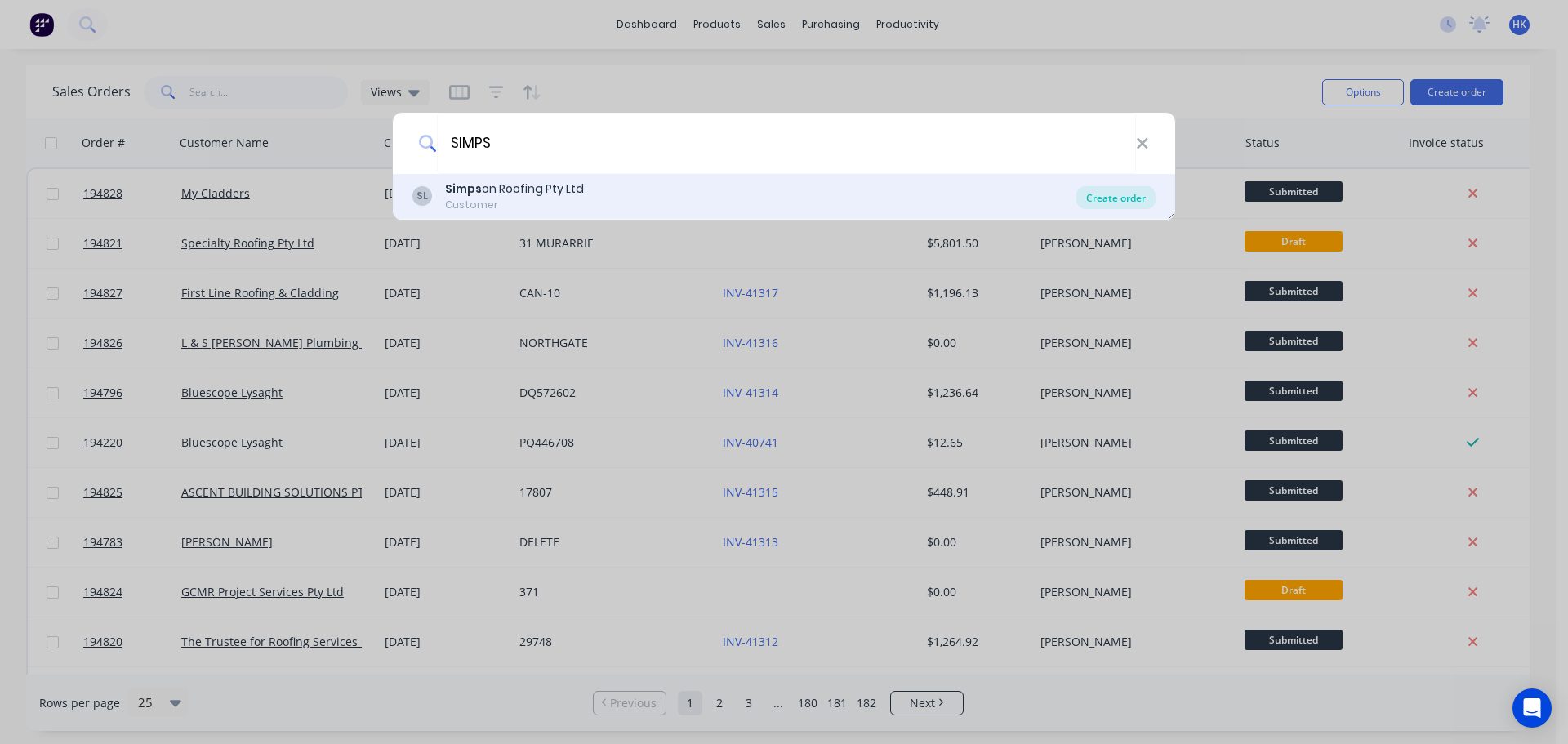
type input "SIMPS"
click at [1125, 201] on div "Create order" at bounding box center [1116, 198] width 80 height 23
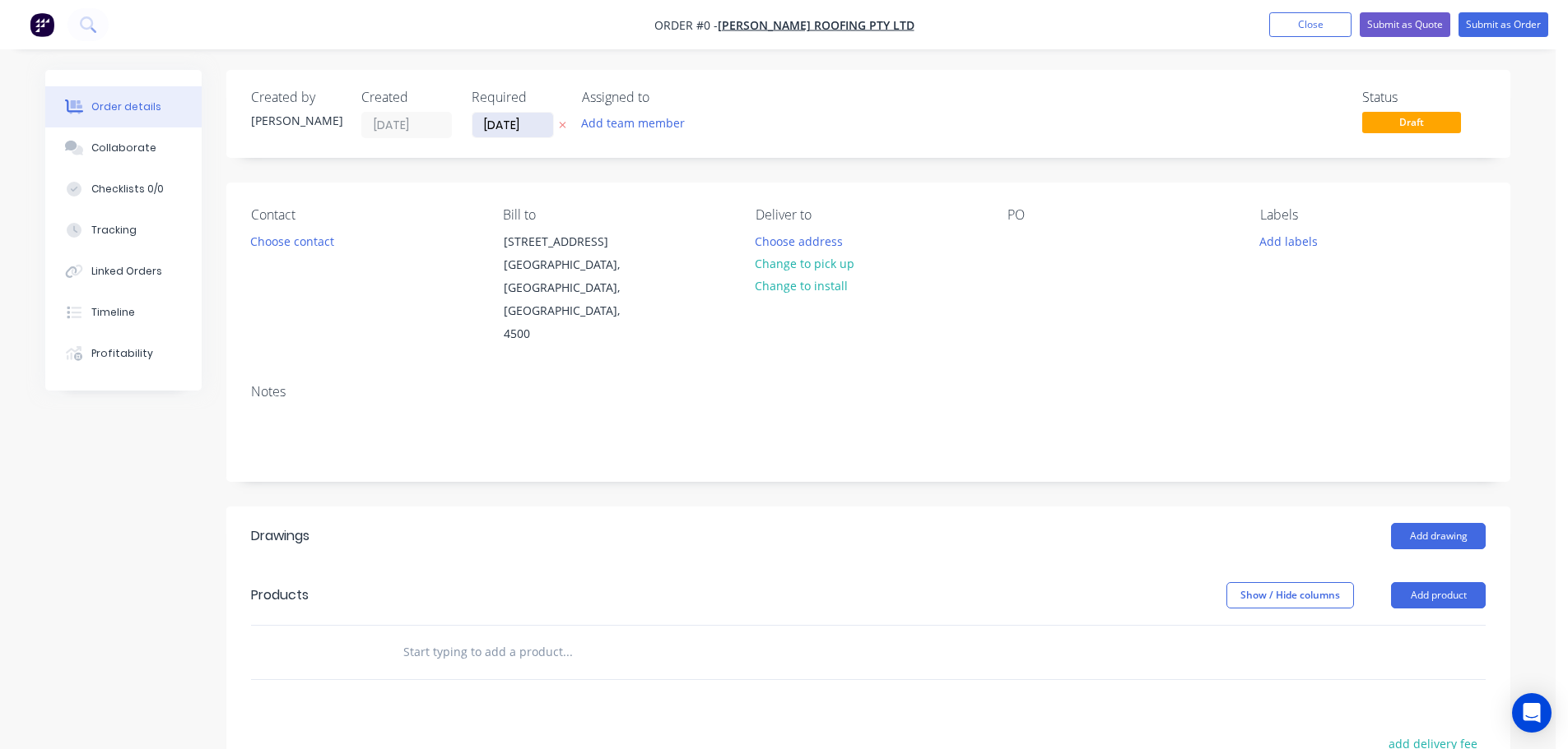
click at [479, 118] on input "[DATE]" at bounding box center [512, 125] width 80 height 25
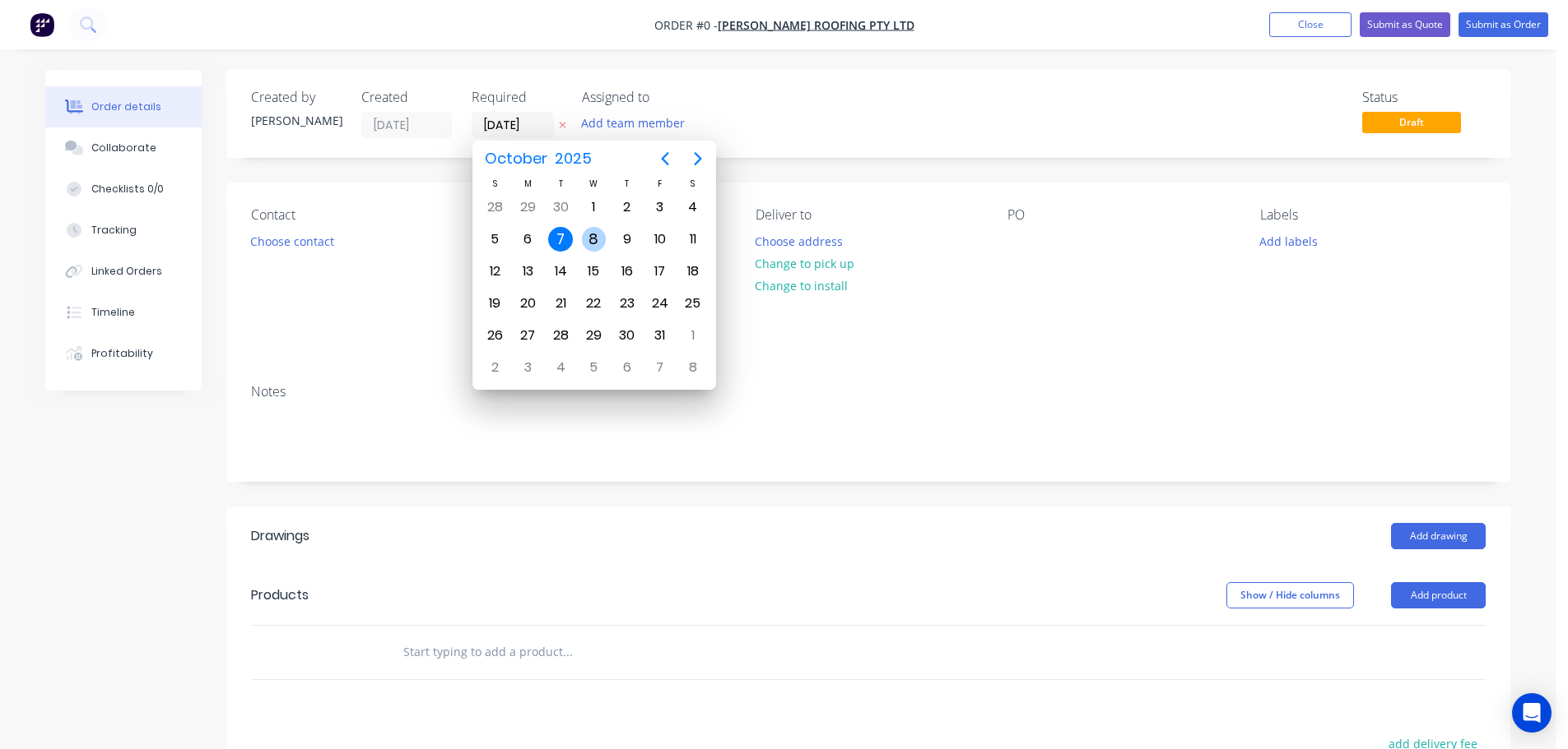
click at [583, 239] on div "8" at bounding box center [594, 238] width 25 height 25
type input "[DATE]"
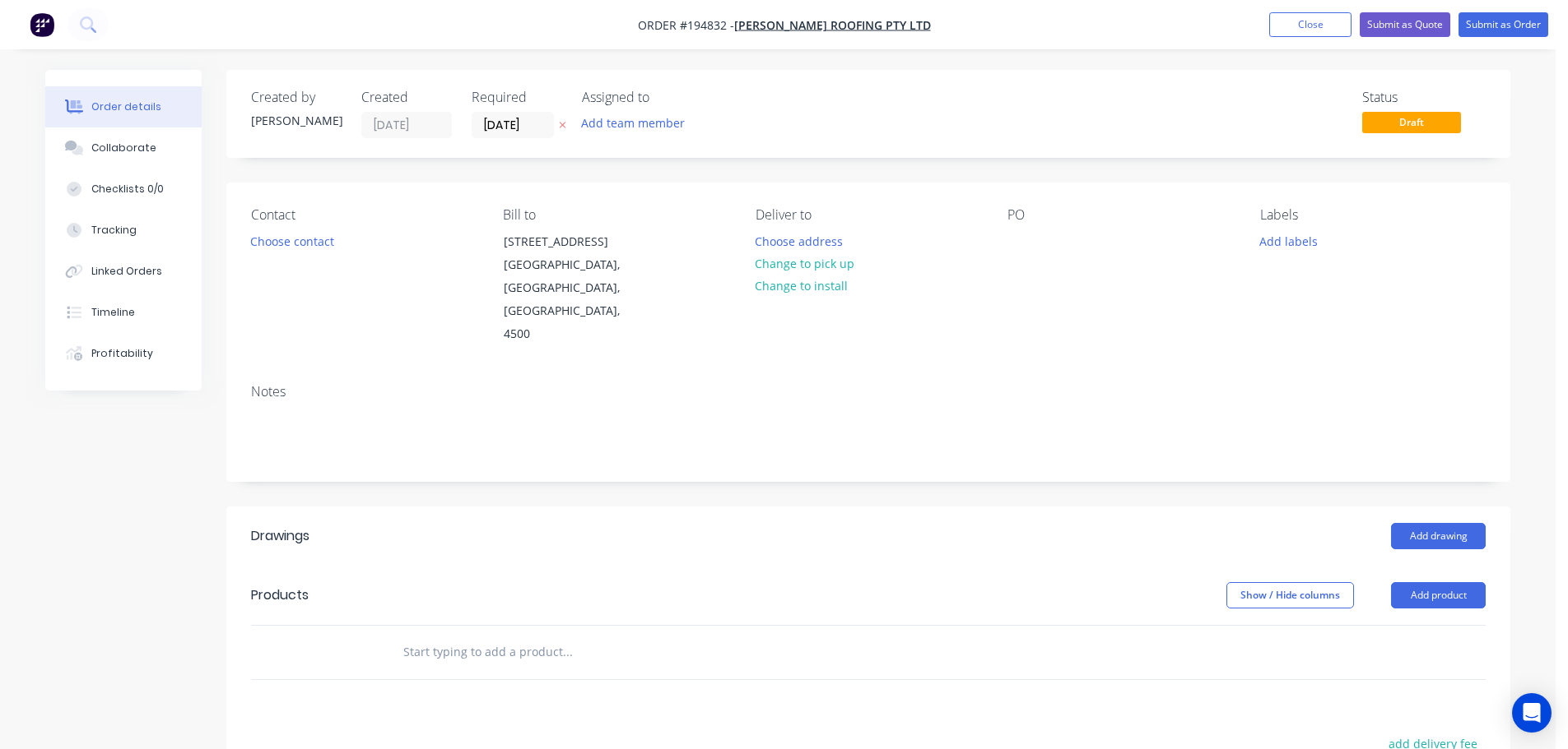
click at [297, 245] on button "Choose contact" at bounding box center [292, 240] width 101 height 22
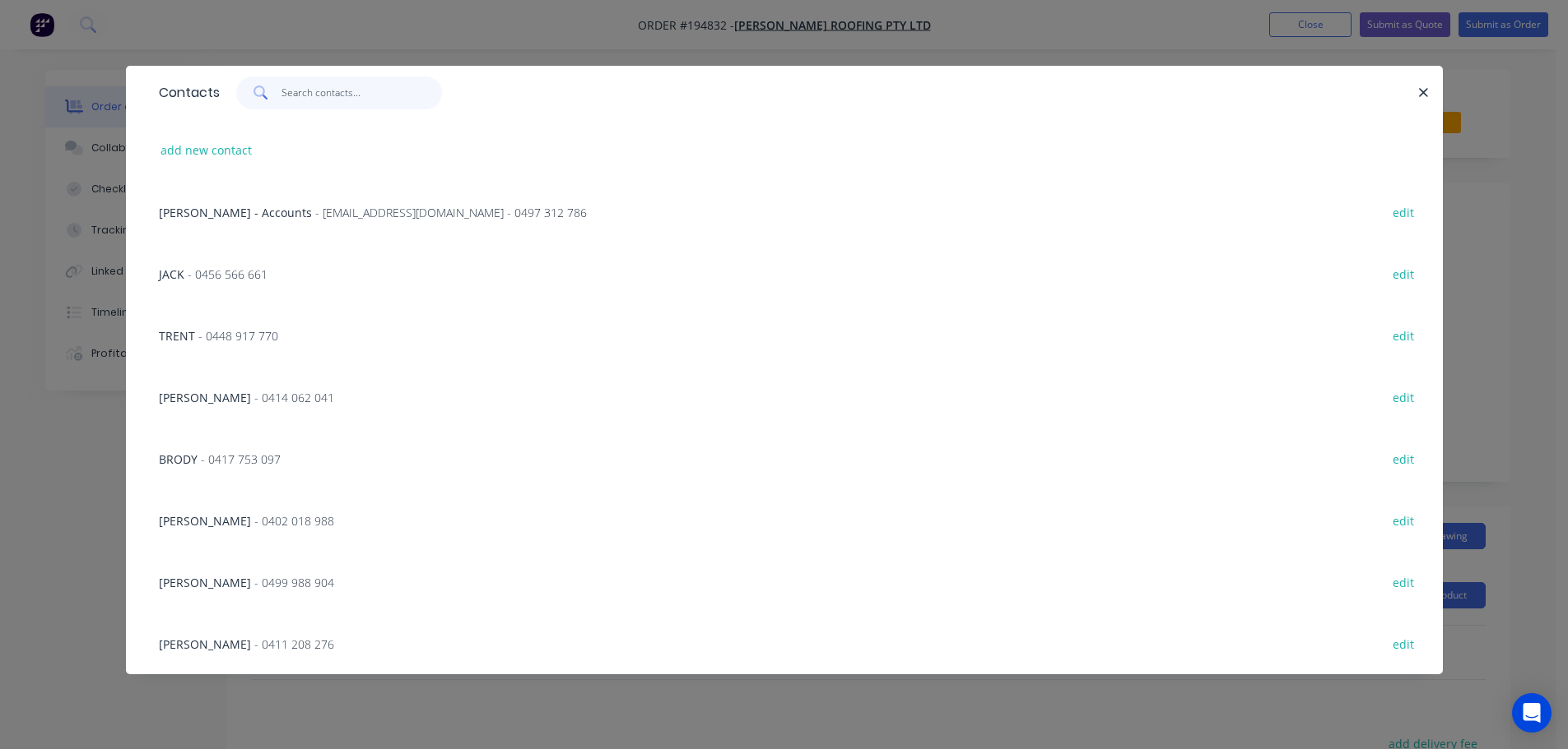
click at [298, 94] on input "text" at bounding box center [361, 92] width 160 height 33
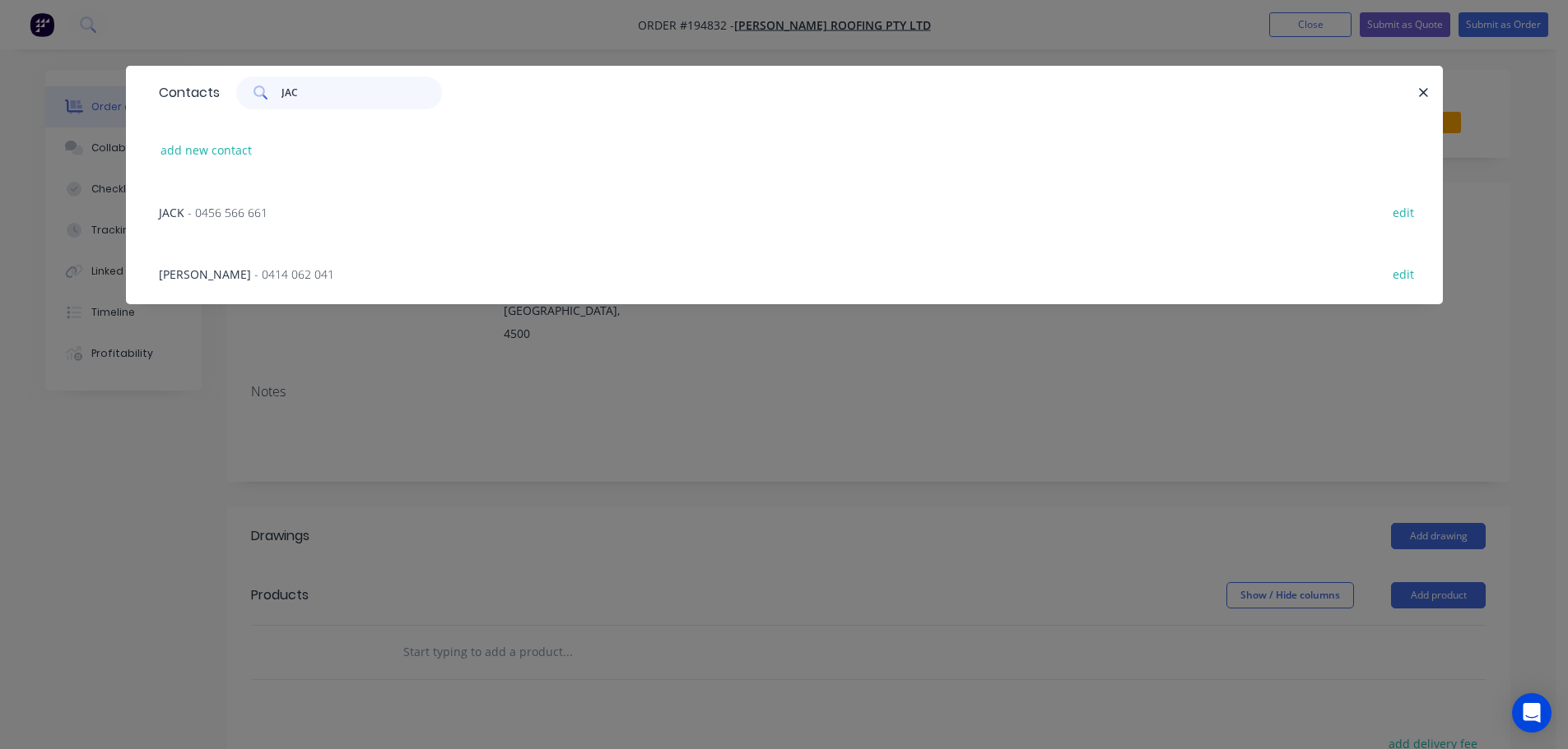
type input "JAC"
click at [251, 217] on span "- 0456 566 661" at bounding box center [228, 213] width 80 height 16
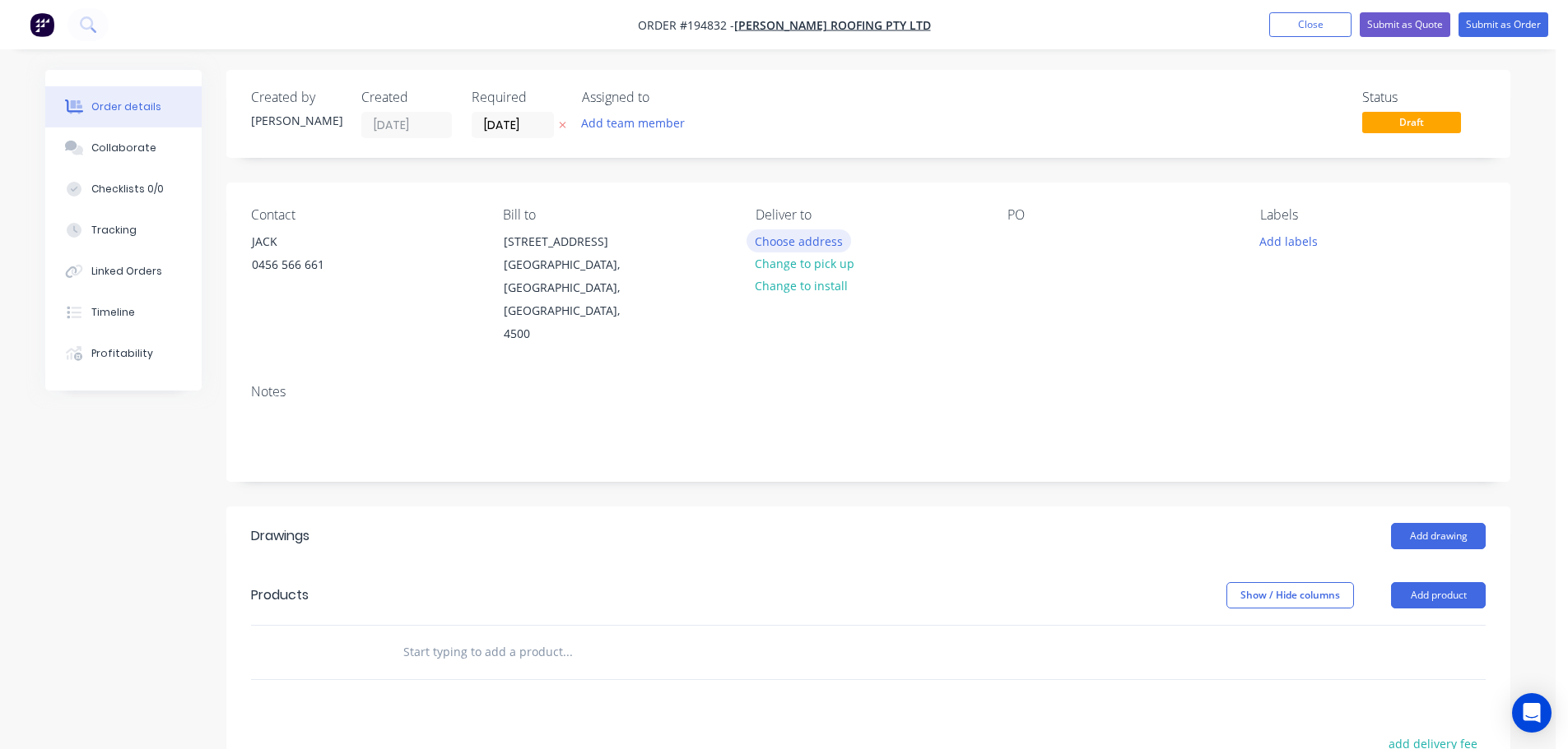
click at [813, 235] on button "Choose address" at bounding box center [799, 240] width 105 height 22
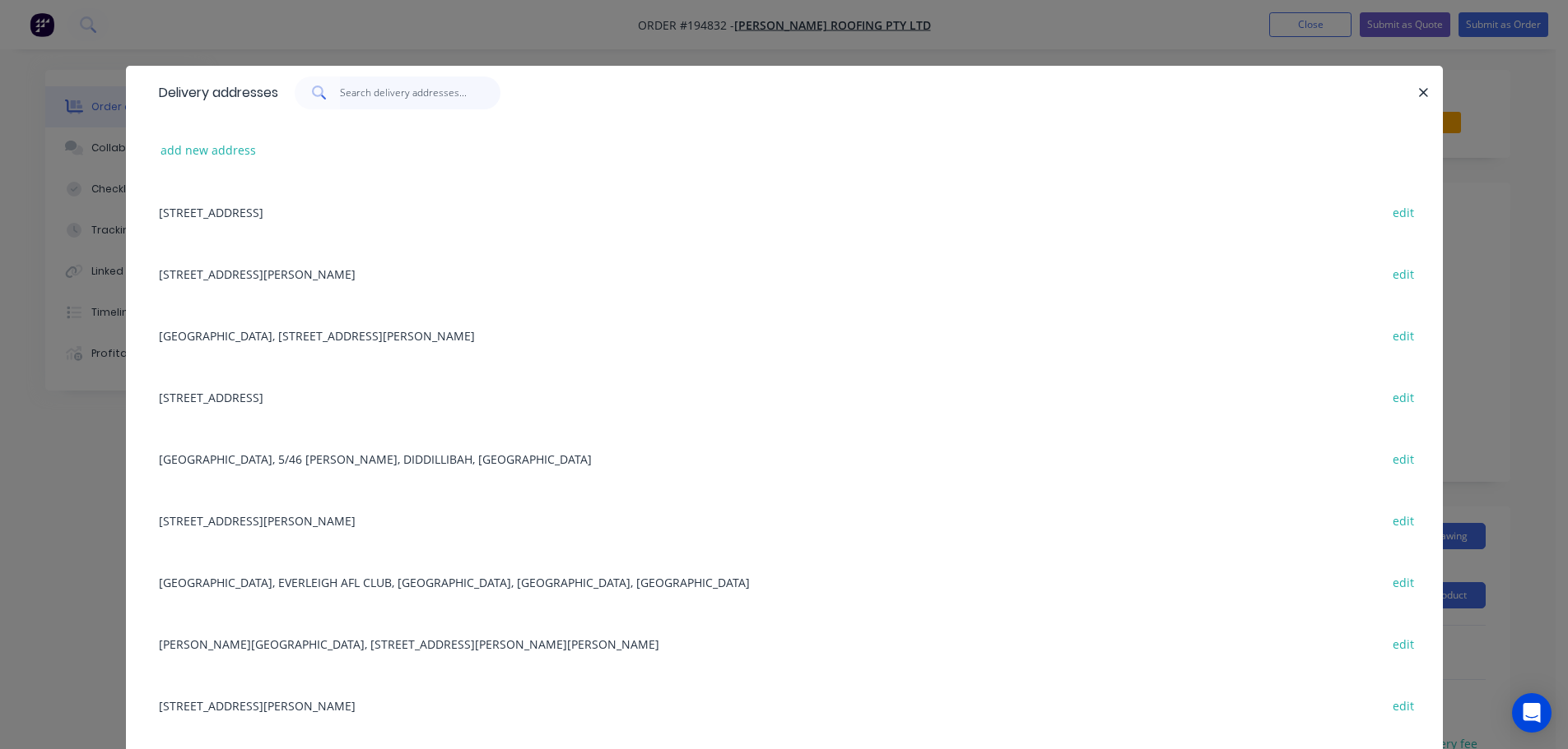
click at [353, 96] on input "text" at bounding box center [420, 92] width 160 height 33
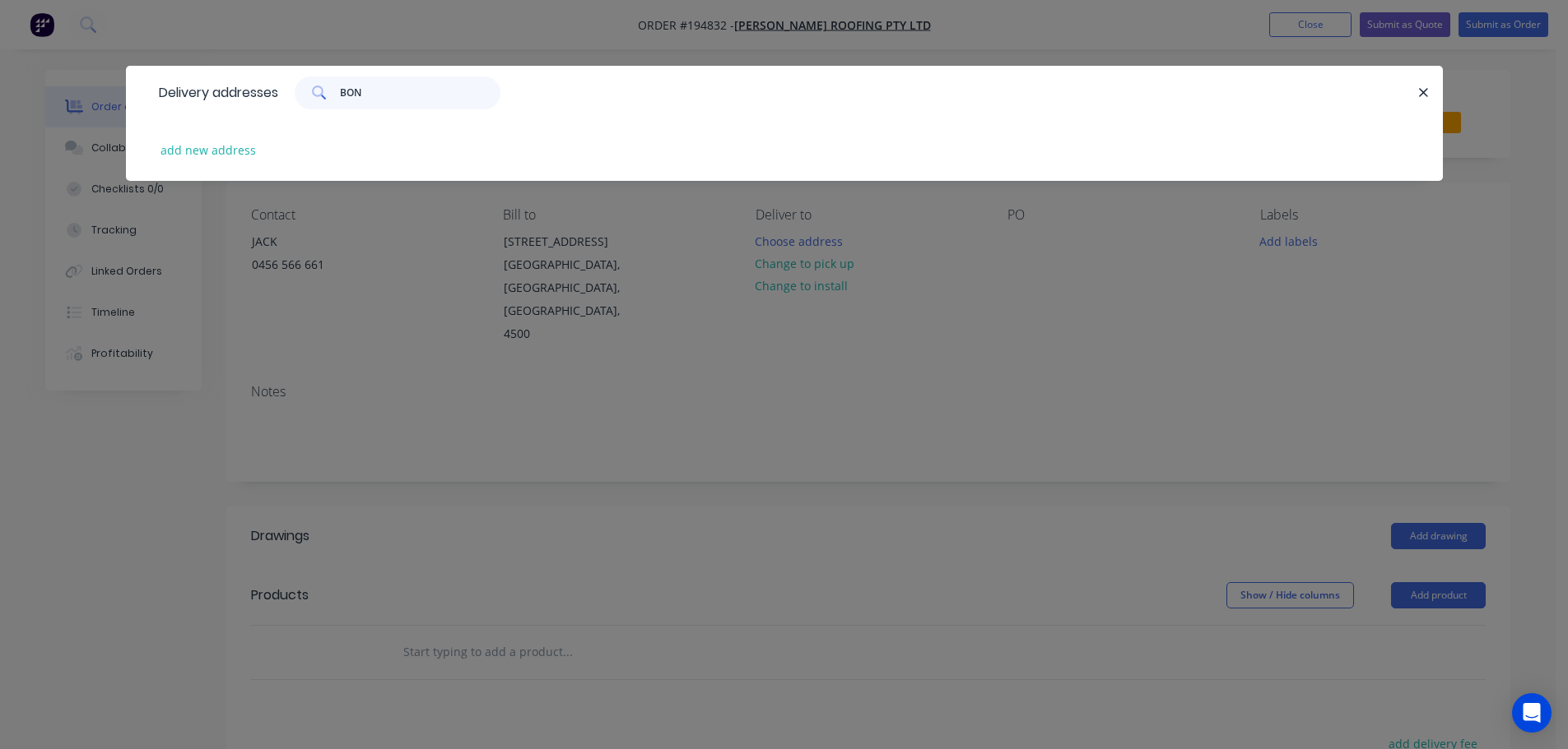
type input "BON"
click at [203, 168] on div "add new address" at bounding box center [784, 150] width 1267 height 61
click at [207, 153] on button "add new address" at bounding box center [209, 149] width 113 height 22
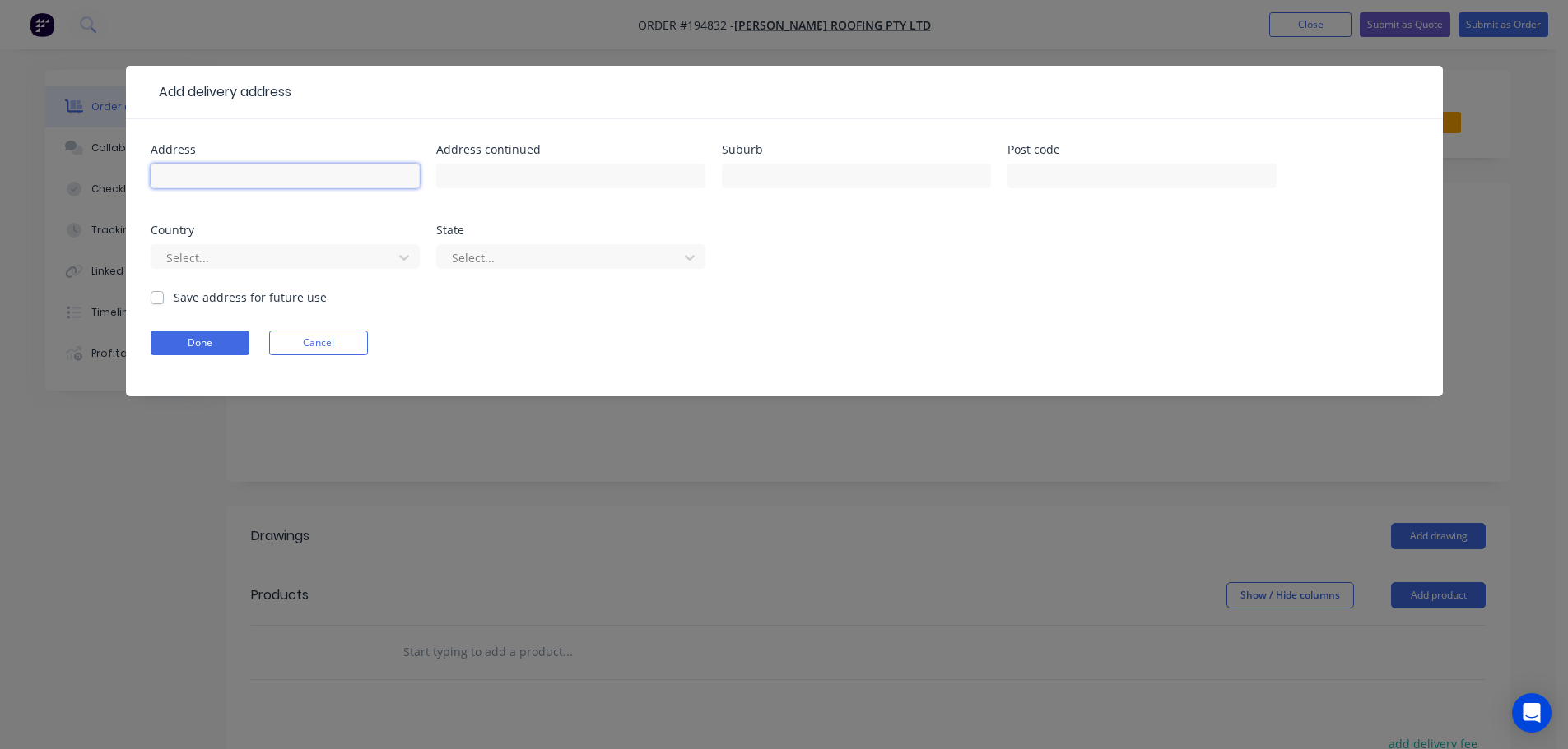
click at [208, 180] on input "text" at bounding box center [285, 175] width 269 height 25
drag, startPoint x: 265, startPoint y: 185, endPoint x: 152, endPoint y: 193, distance: 113.3
click at [152, 193] on div "1 WELSBY PDE" at bounding box center [285, 183] width 269 height 48
click at [280, 162] on div "Address 1 WELSBY PDE" at bounding box center [285, 175] width 269 height 64
click at [290, 184] on input "1 WELSBY PDE" at bounding box center [285, 175] width 269 height 25
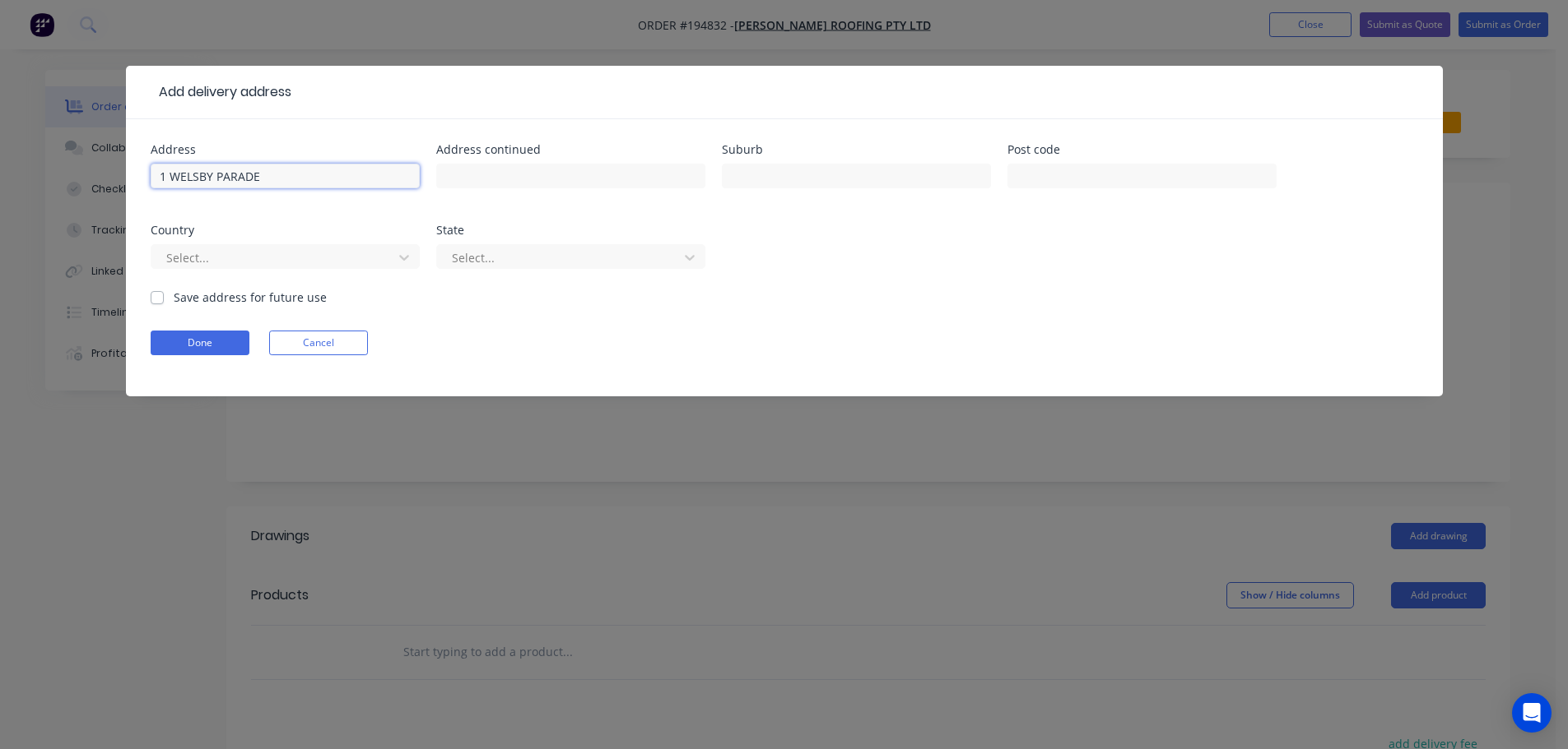
type input "1 WELSBY PARADE"
click at [1045, 188] on input "text" at bounding box center [1142, 175] width 269 height 25
type input "4507"
click at [884, 170] on input "text" at bounding box center [856, 175] width 269 height 25
type input "BONGAREE"
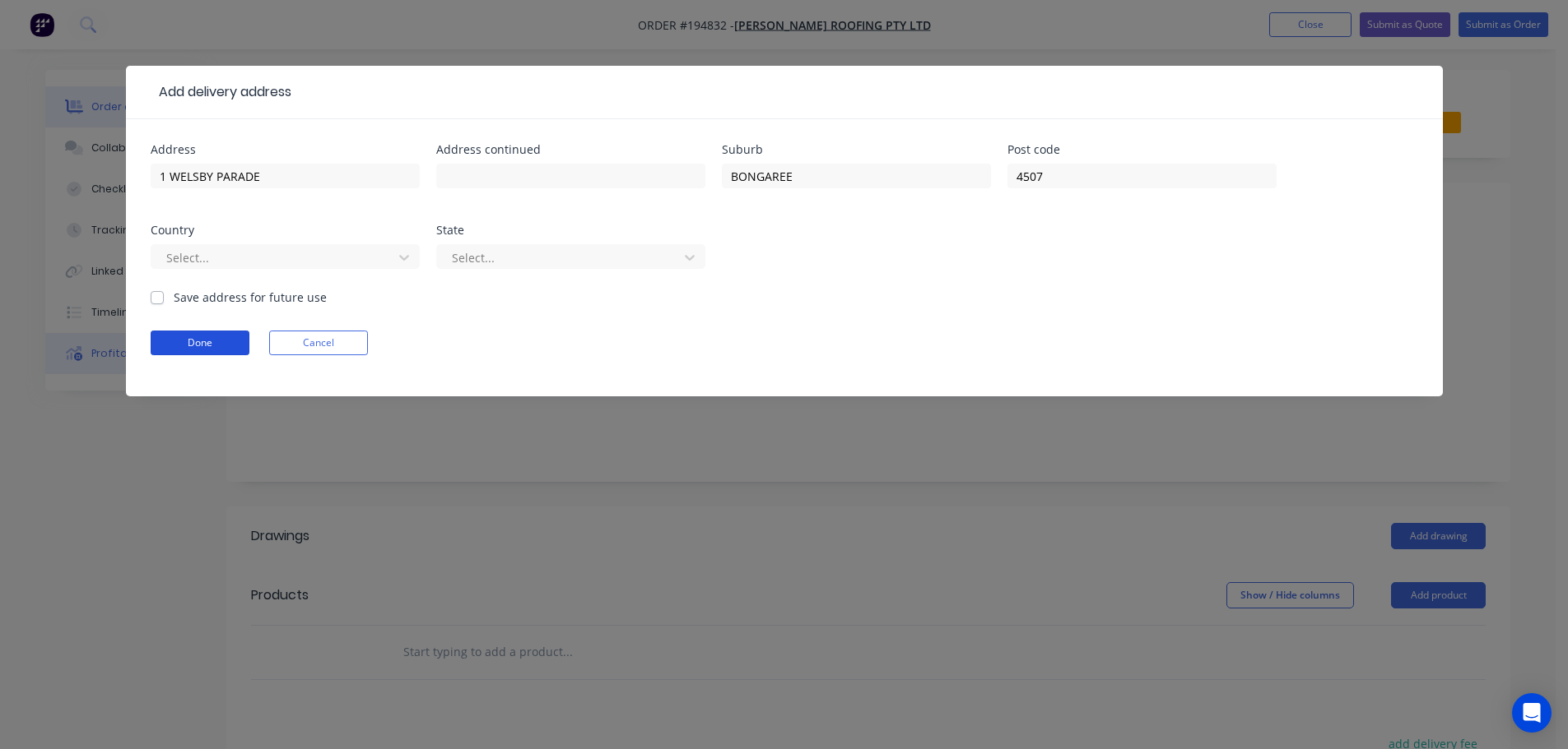
click at [174, 347] on button "Done" at bounding box center [200, 342] width 99 height 25
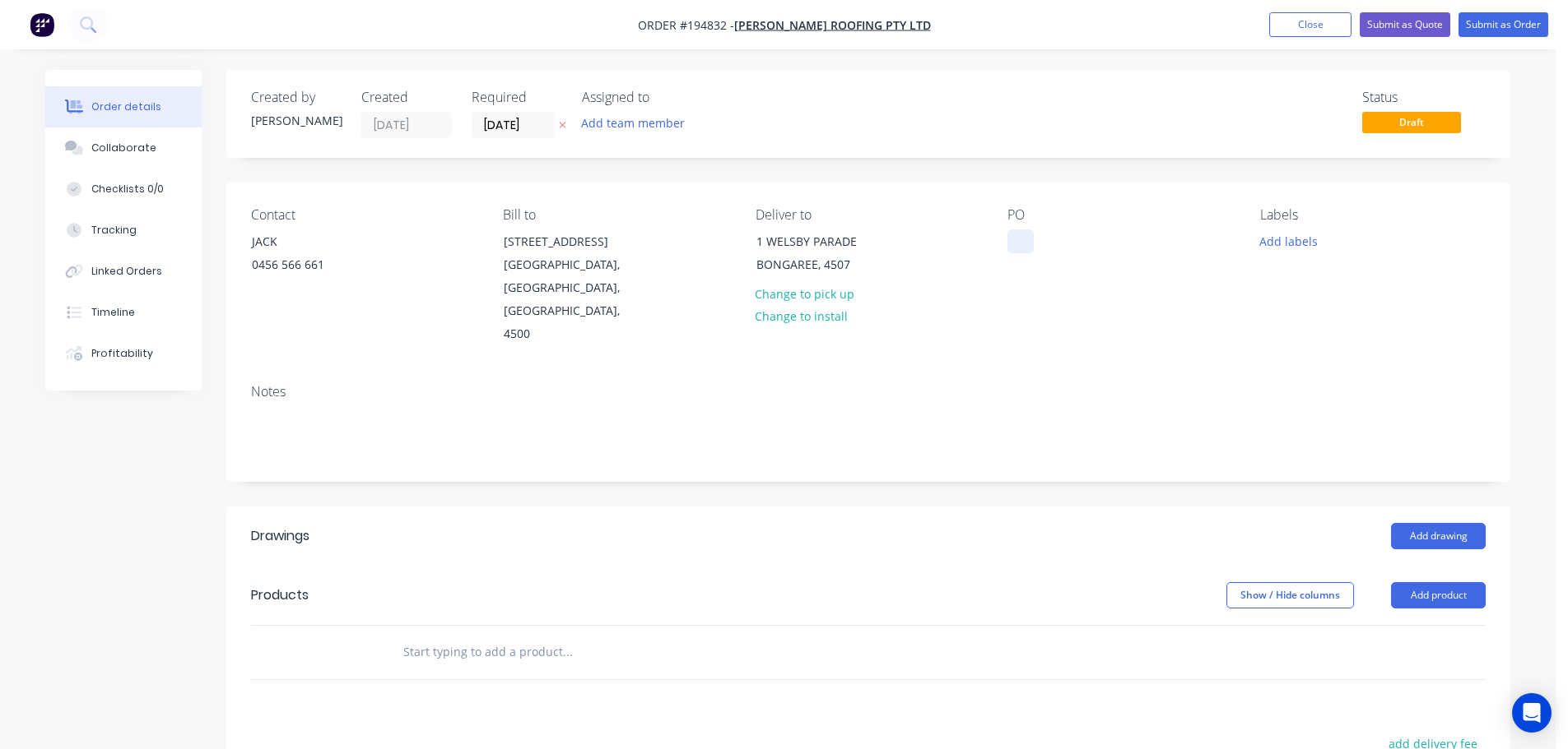
click at [1015, 235] on div at bounding box center [1021, 241] width 27 height 24
click at [1311, 248] on button "Add labels" at bounding box center [1288, 240] width 75 height 22
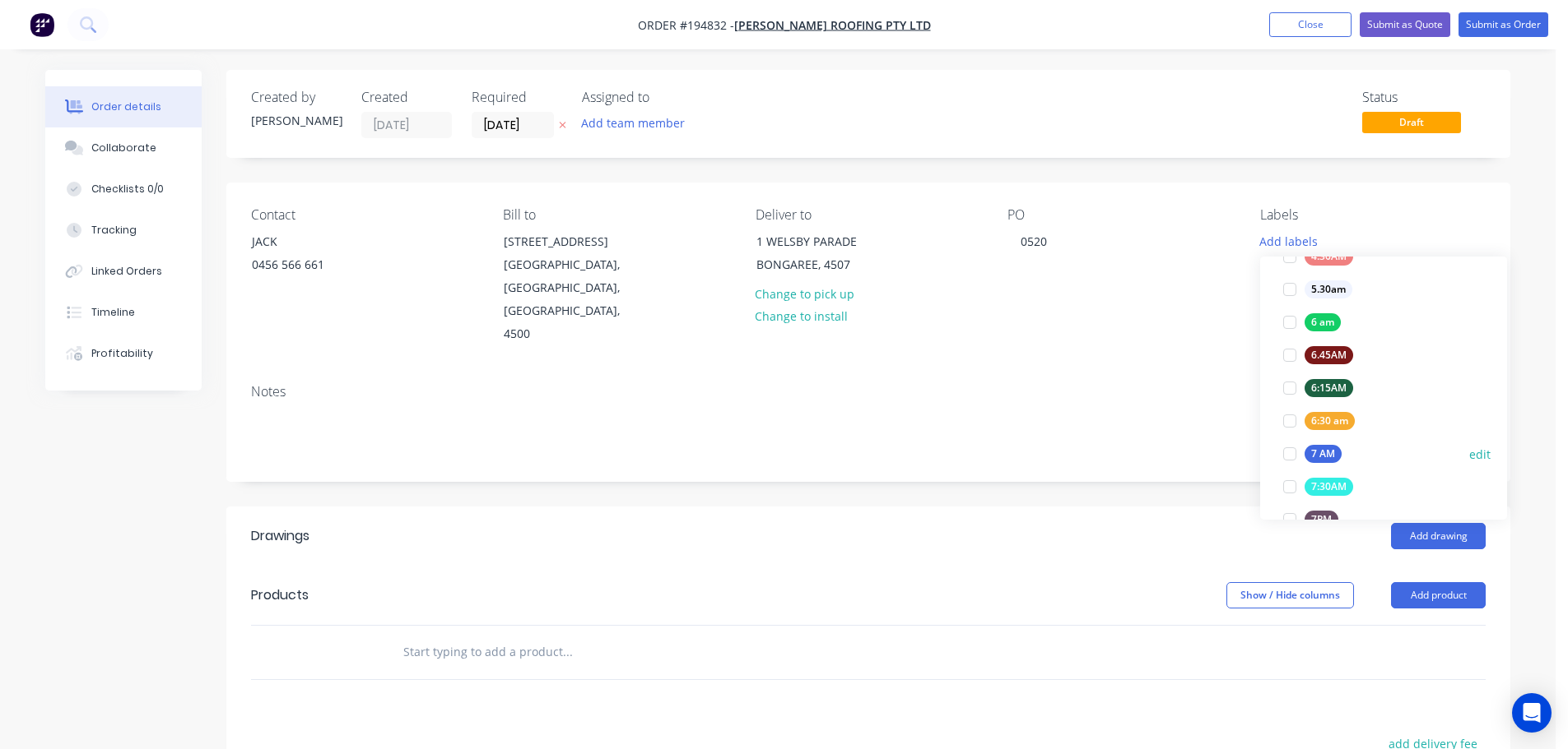
scroll to position [412, 0]
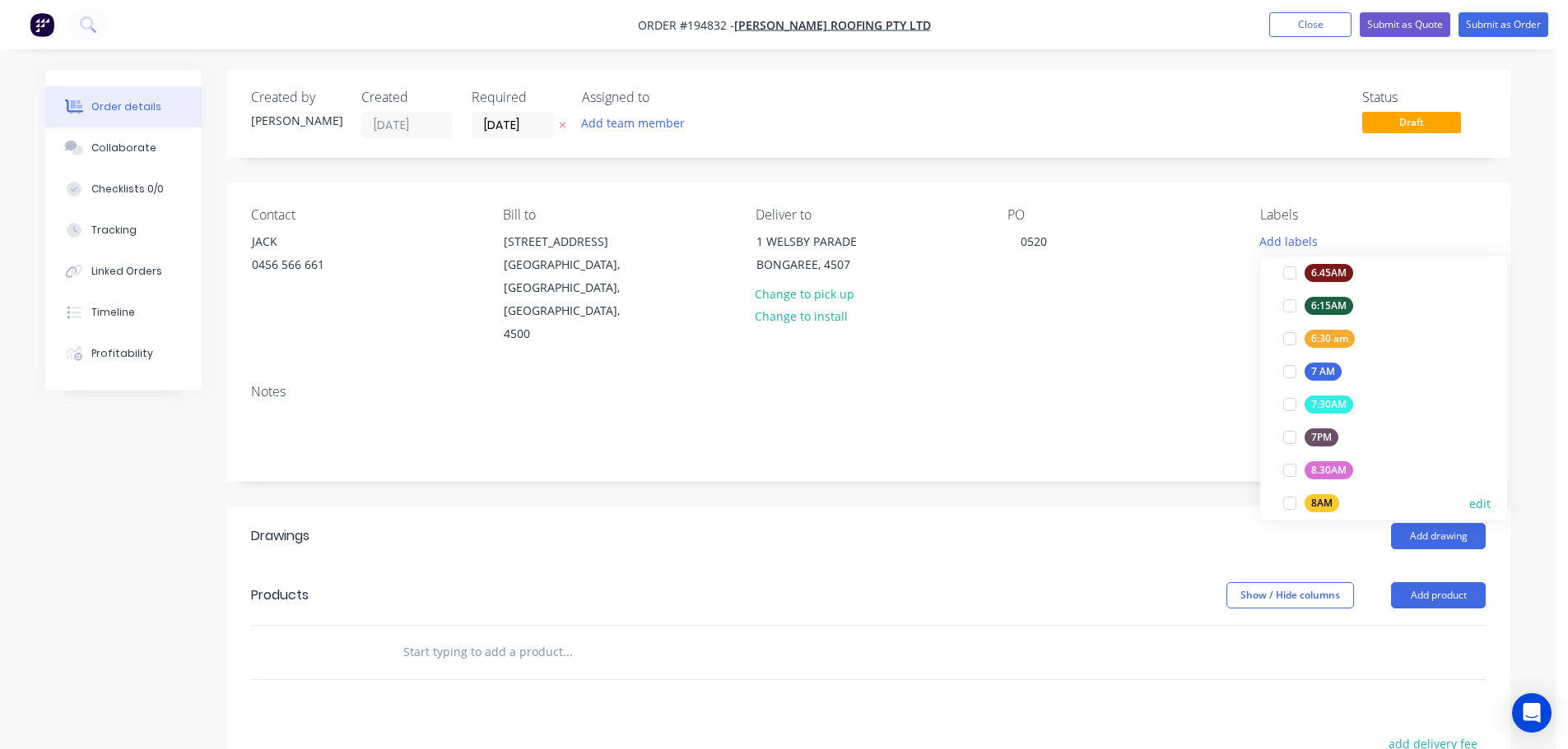
click at [1286, 502] on div at bounding box center [1289, 503] width 33 height 33
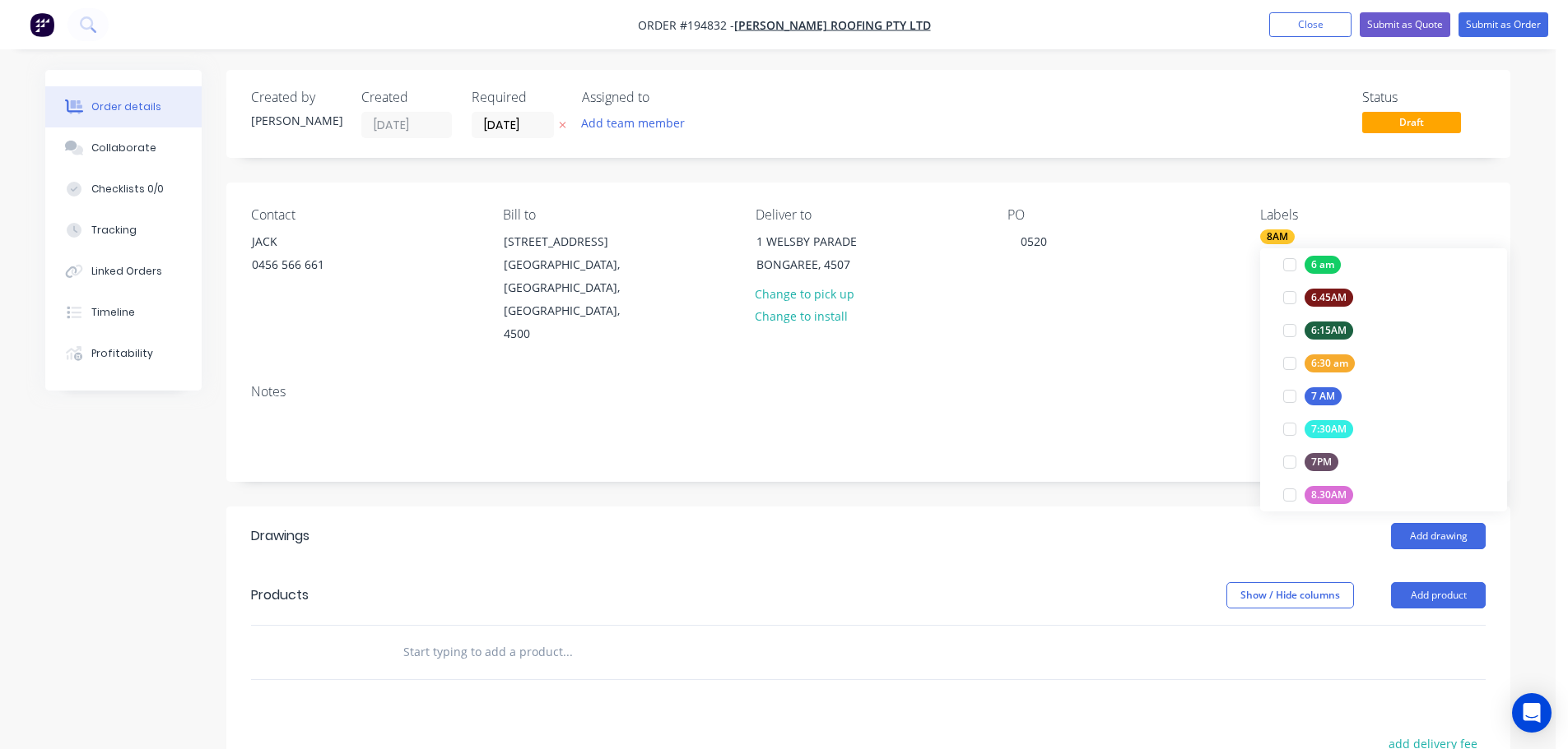
scroll to position [0, 0]
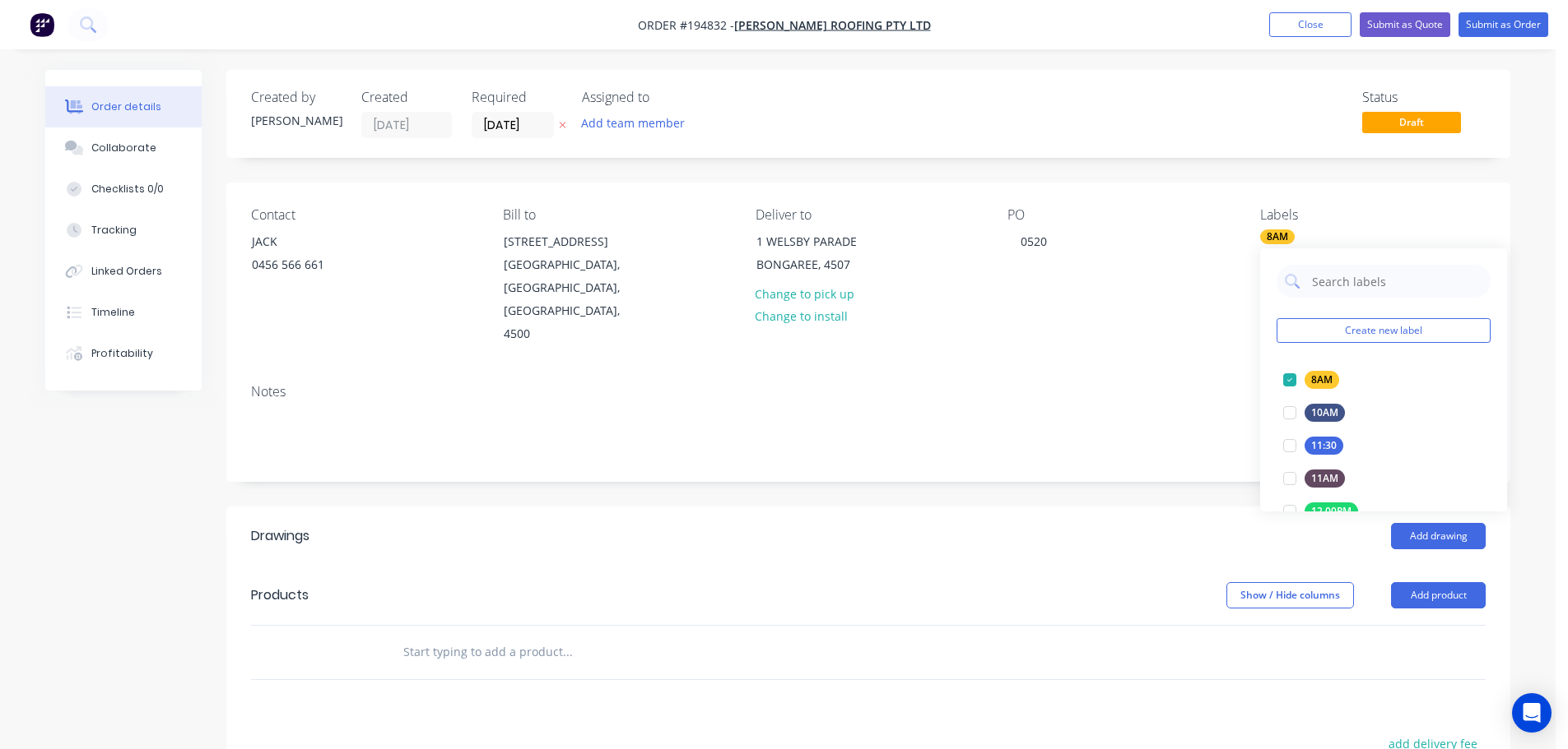
click at [1139, 523] on div "Add drawing" at bounding box center [1000, 536] width 972 height 27
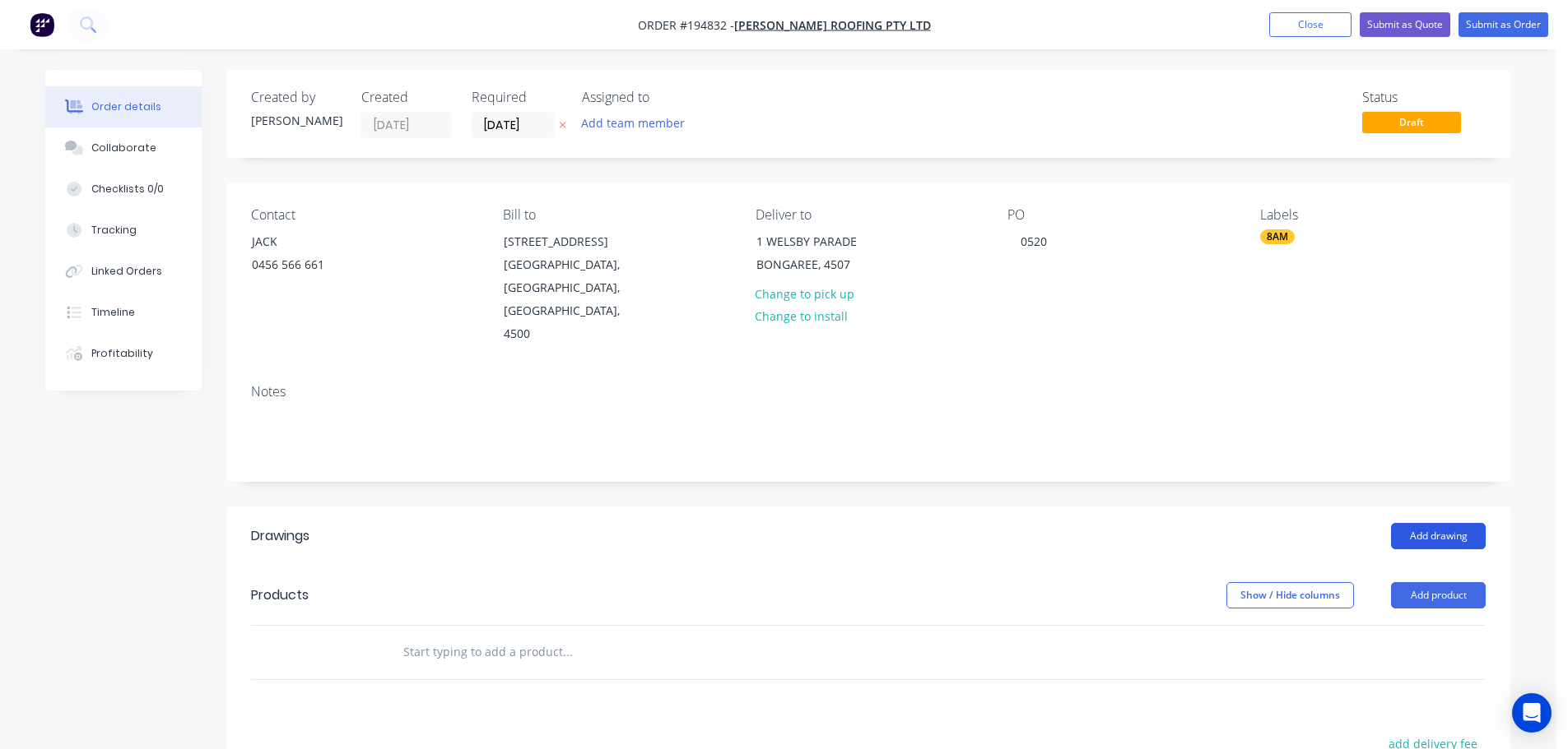
click at [1410, 523] on button "Add drawing" at bounding box center [1438, 536] width 95 height 27
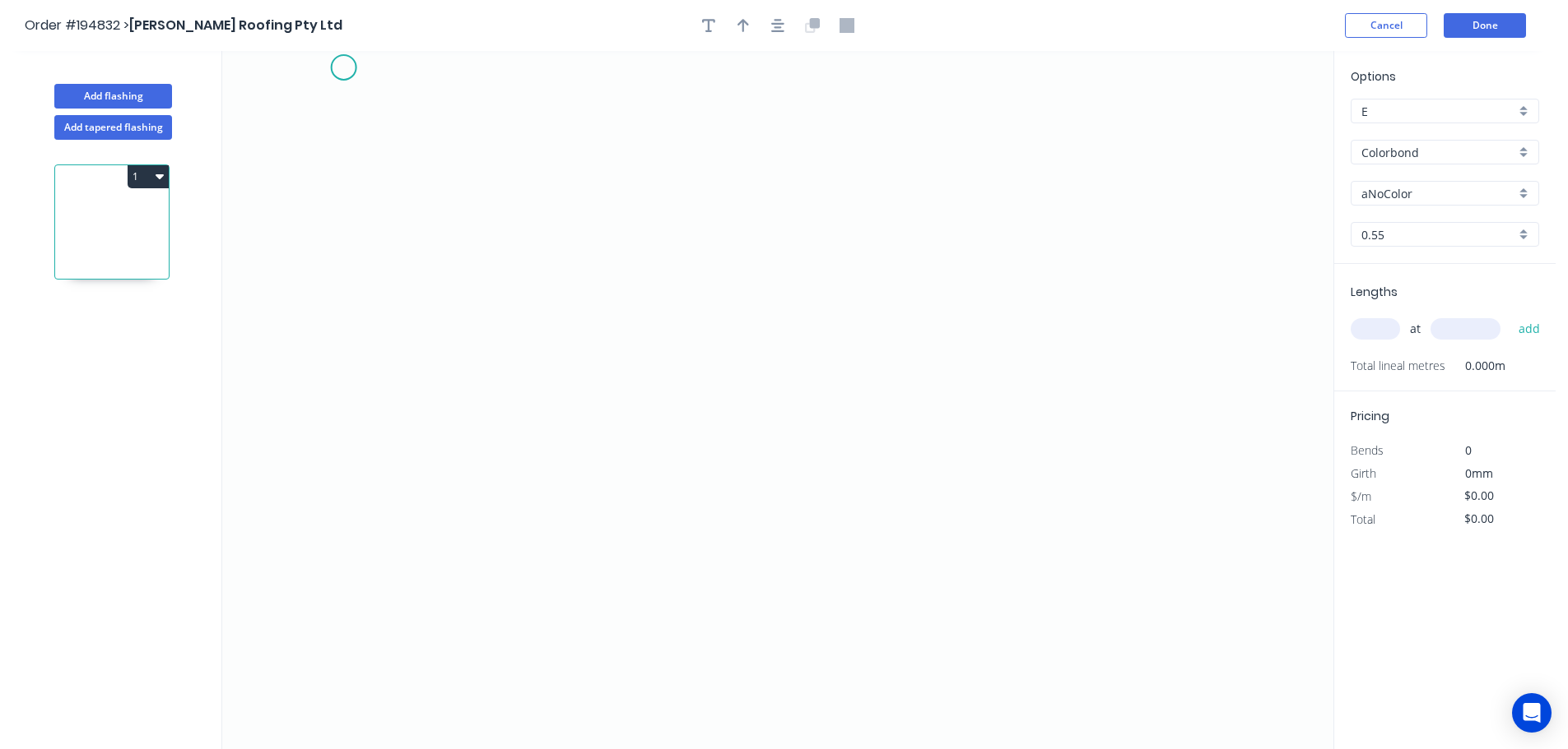
click at [343, 67] on icon "0" at bounding box center [777, 401] width 1111 height 699
click at [335, 272] on icon "0" at bounding box center [777, 401] width 1111 height 699
click at [502, 282] on icon "0 ?" at bounding box center [777, 401] width 1111 height 699
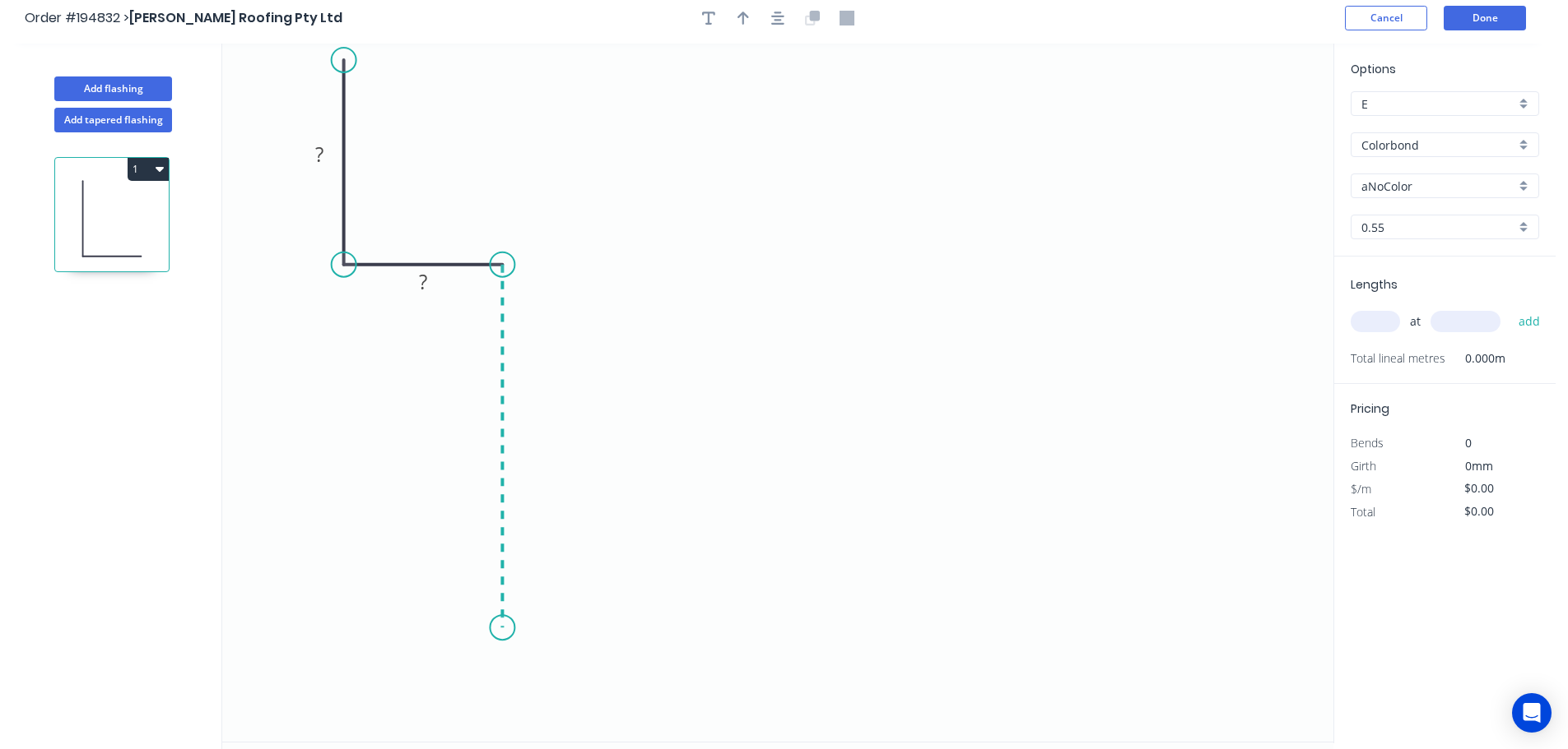
scroll to position [31, 0]
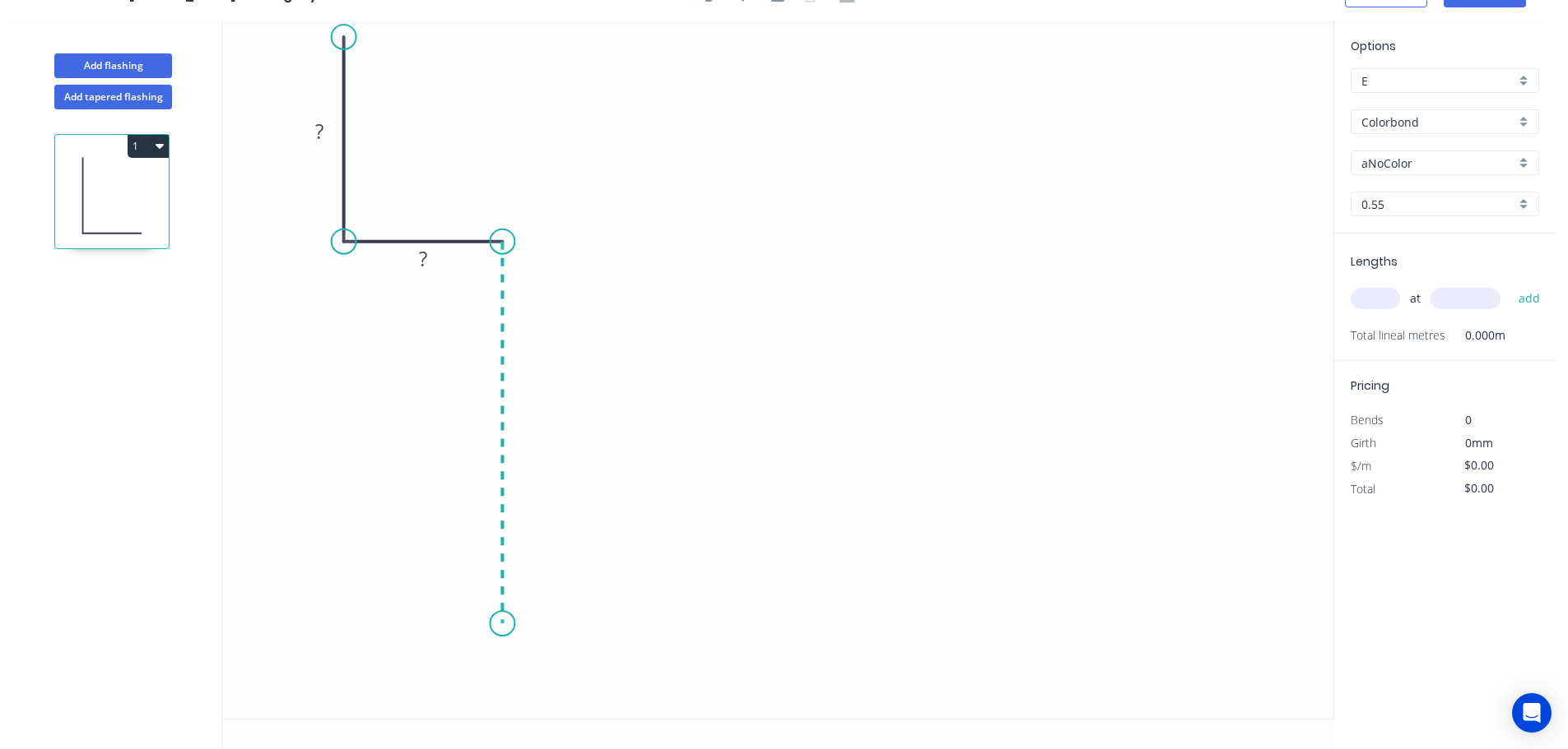
click at [494, 624] on icon "0 ? ?" at bounding box center [777, 370] width 1111 height 699
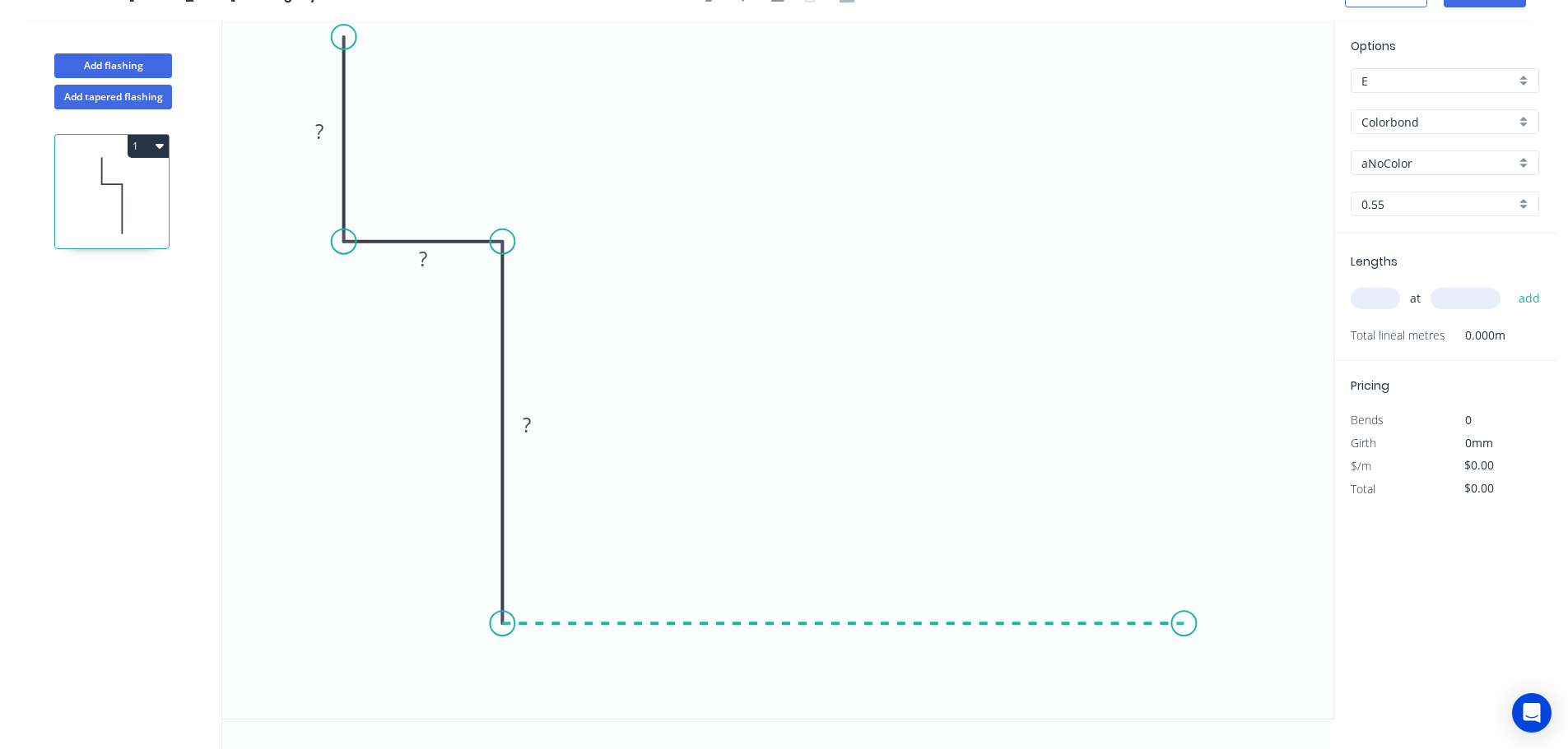
click at [1184, 614] on icon "0 ? ? ?" at bounding box center [777, 370] width 1111 height 699
click at [1253, 690] on icon "0 ? ? ? ?" at bounding box center [777, 370] width 1111 height 699
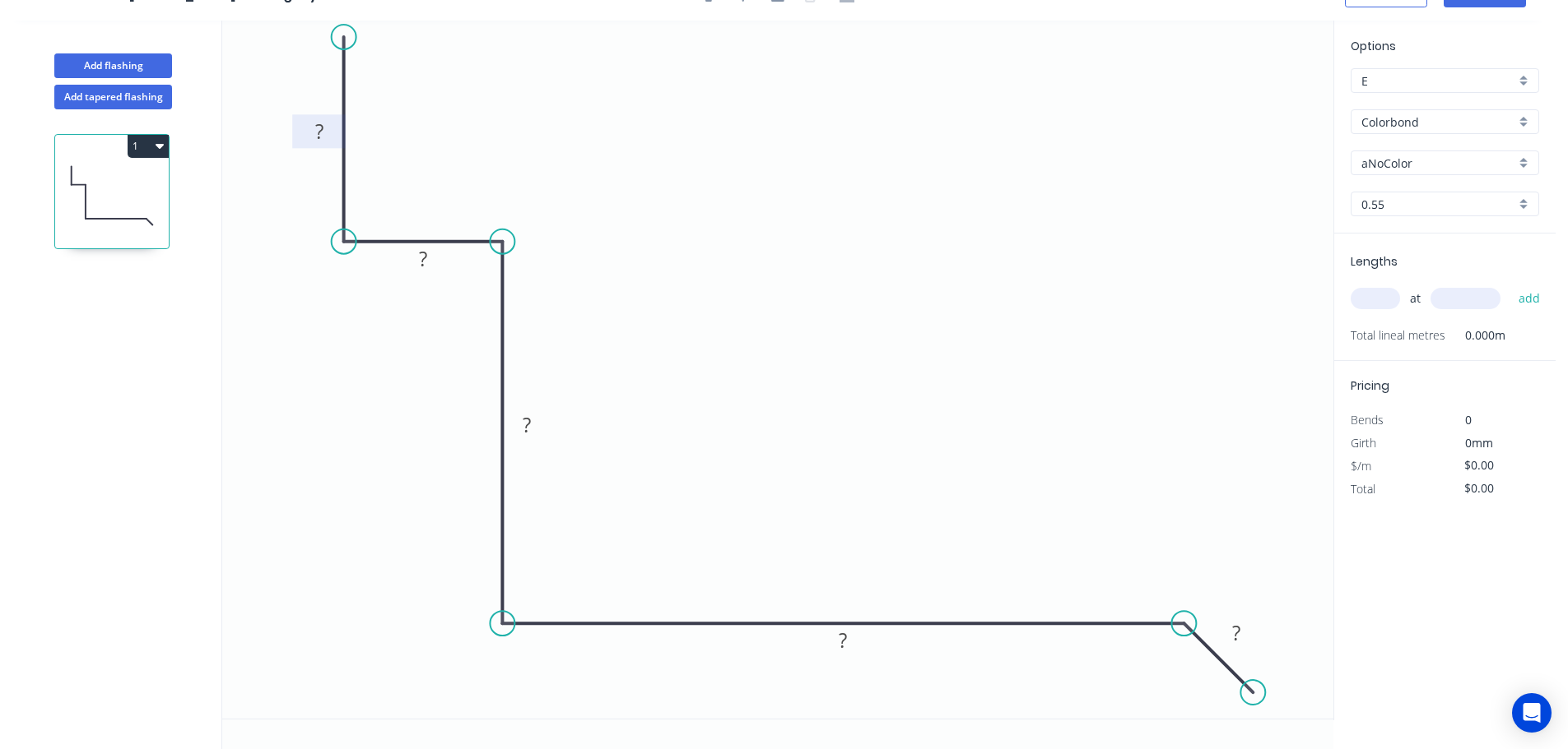
click at [332, 125] on rect at bounding box center [319, 132] width 33 height 23
click at [348, 25] on circle at bounding box center [343, 24] width 25 height 25
click at [326, 124] on rect at bounding box center [319, 126] width 33 height 23
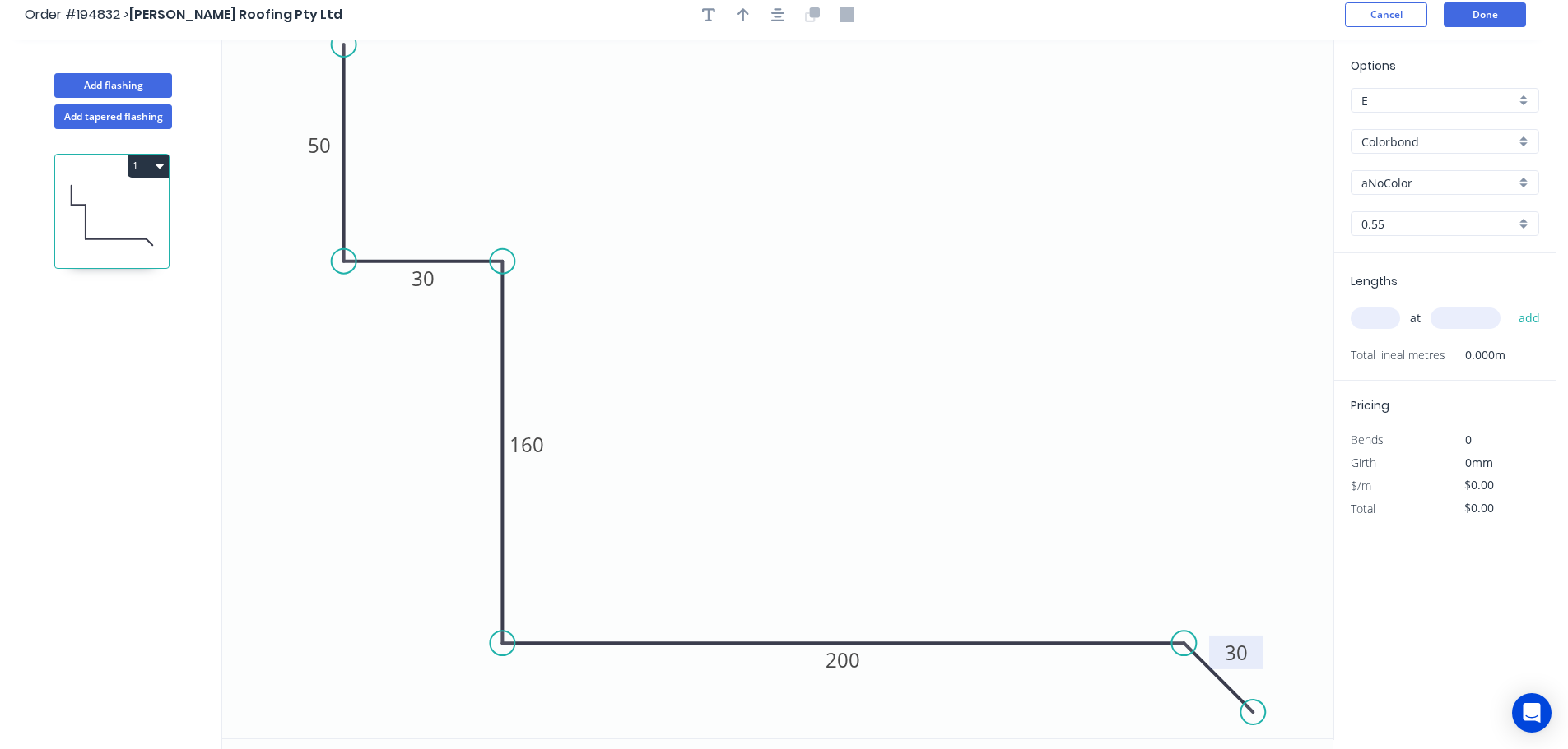
scroll to position [0, 0]
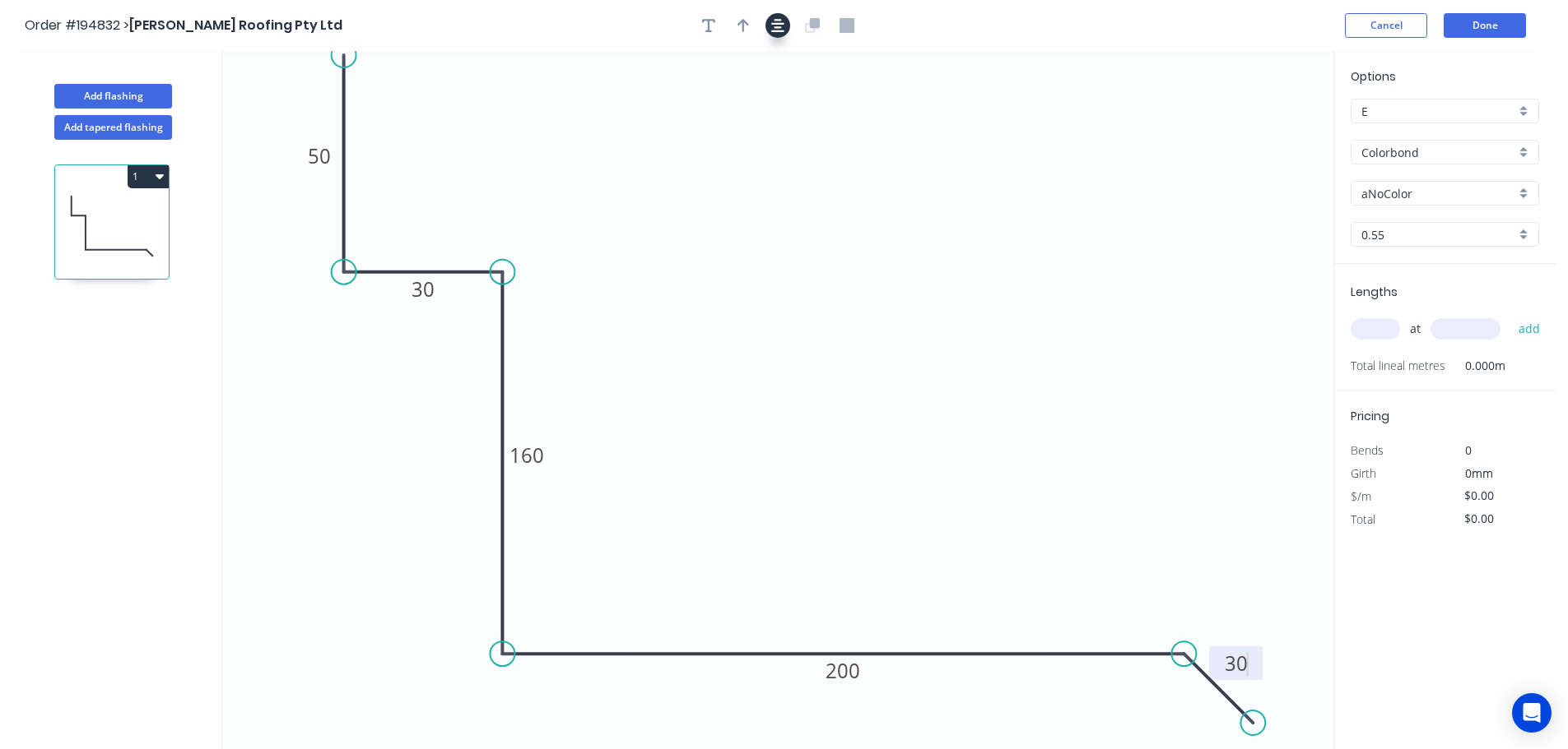
click at [767, 31] on div at bounding box center [777, 25] width 173 height 25
type input "$17.04"
click at [778, 32] on icon "button" at bounding box center [777, 25] width 13 height 13
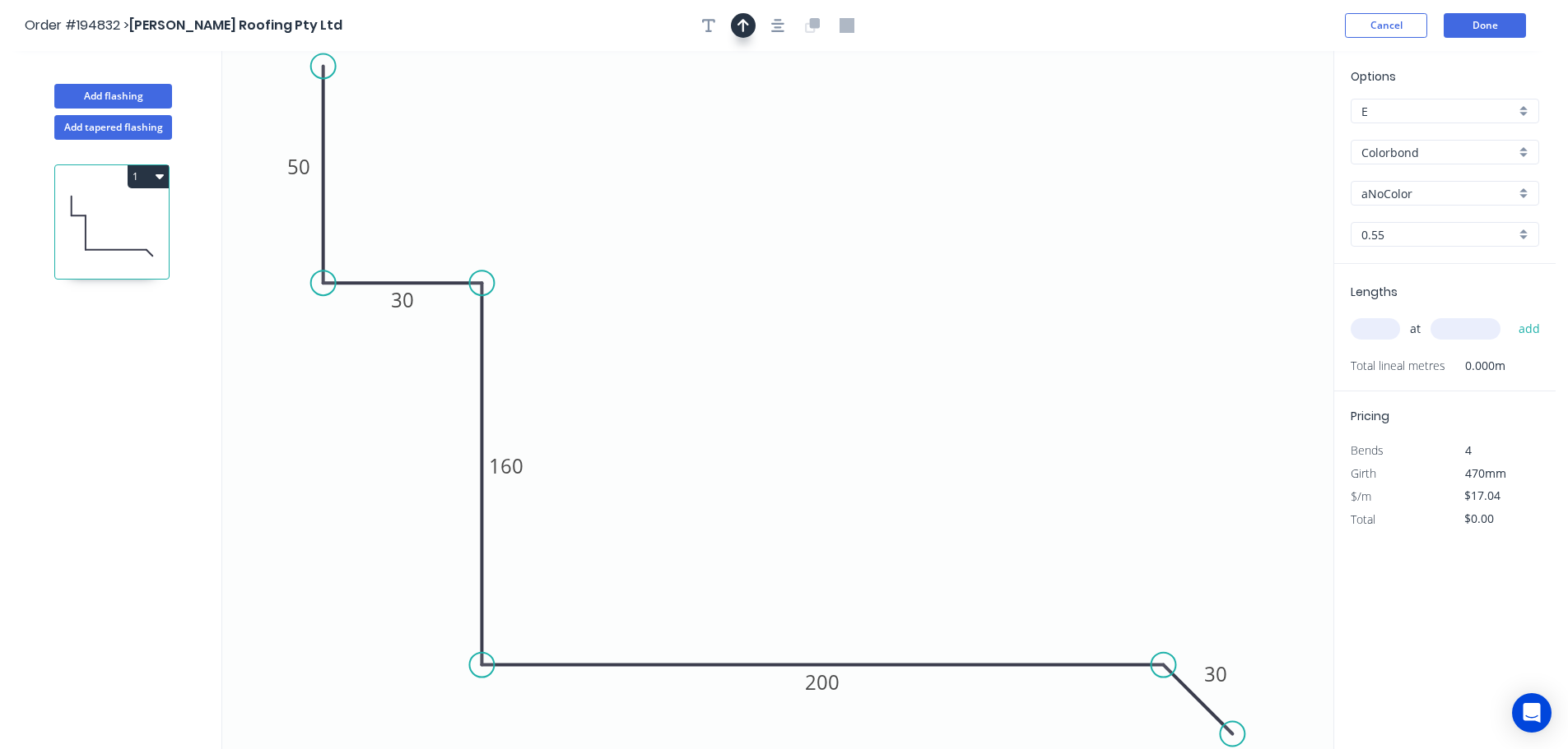
click at [743, 25] on icon "button" at bounding box center [743, 25] width 12 height 13
drag, startPoint x: 1251, startPoint y: 131, endPoint x: 815, endPoint y: 124, distance: 436.1
click at [815, 124] on icon at bounding box center [815, 104] width 15 height 52
click at [1418, 197] on input "aNoColor" at bounding box center [1437, 193] width 153 height 17
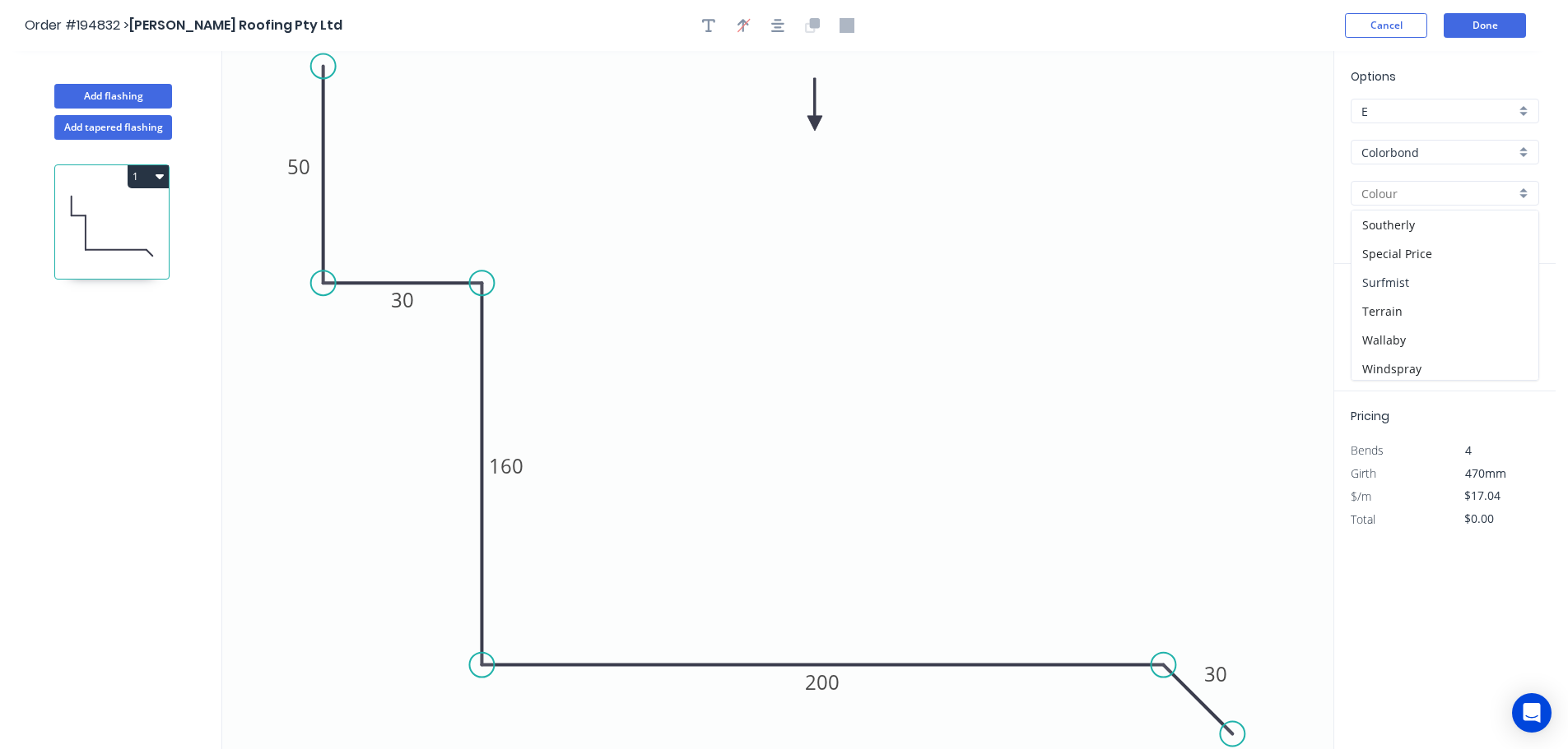
click at [1412, 293] on div "Surfmist" at bounding box center [1444, 282] width 187 height 29
type input "Surfmist"
click at [1369, 321] on input "text" at bounding box center [1375, 329] width 49 height 22
type input "2"
type input "2600"
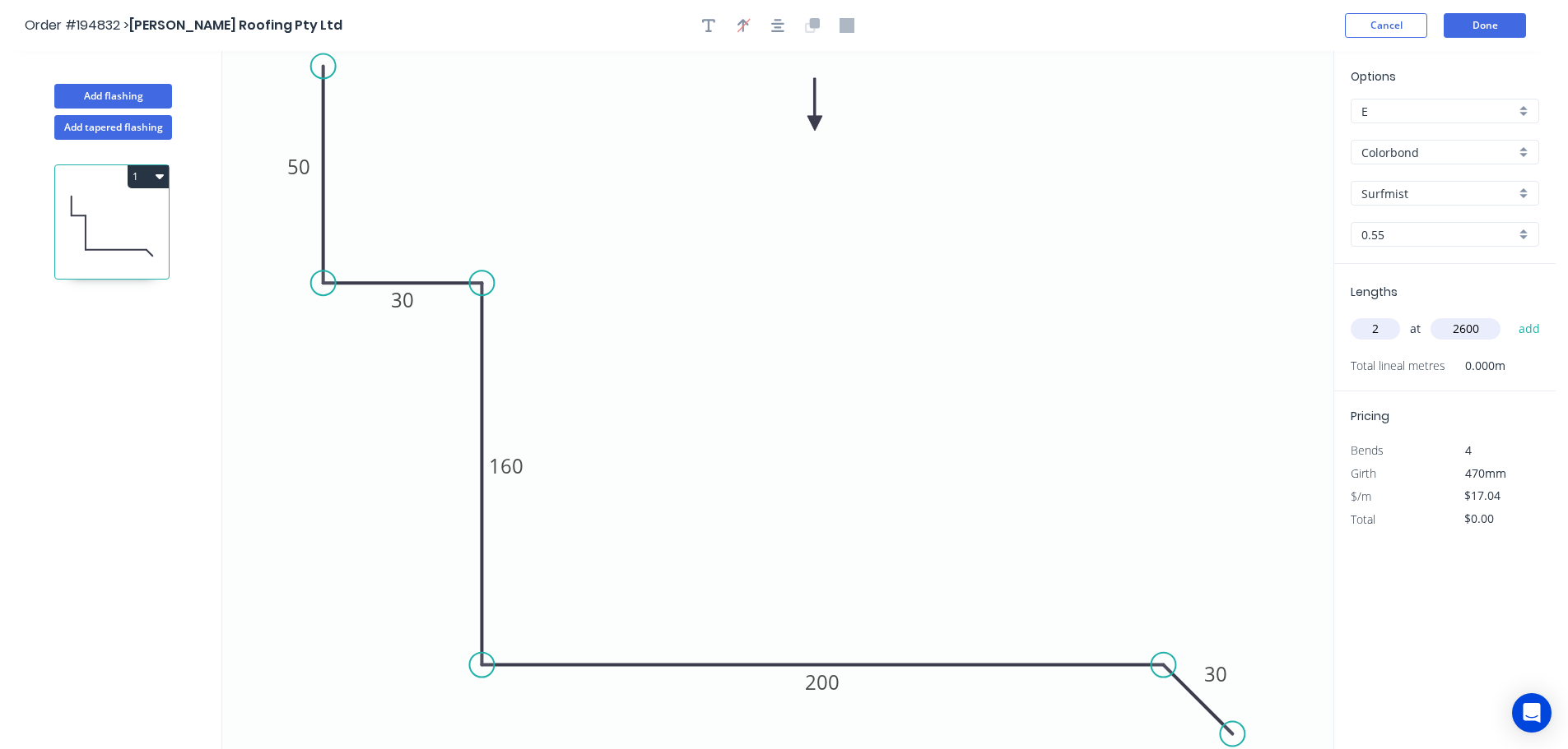
click at [1510, 315] on button "add" at bounding box center [1528, 328] width 39 height 28
type input "$88.61"
click at [131, 90] on button "Add flashing" at bounding box center [113, 96] width 118 height 25
type input "$0.00"
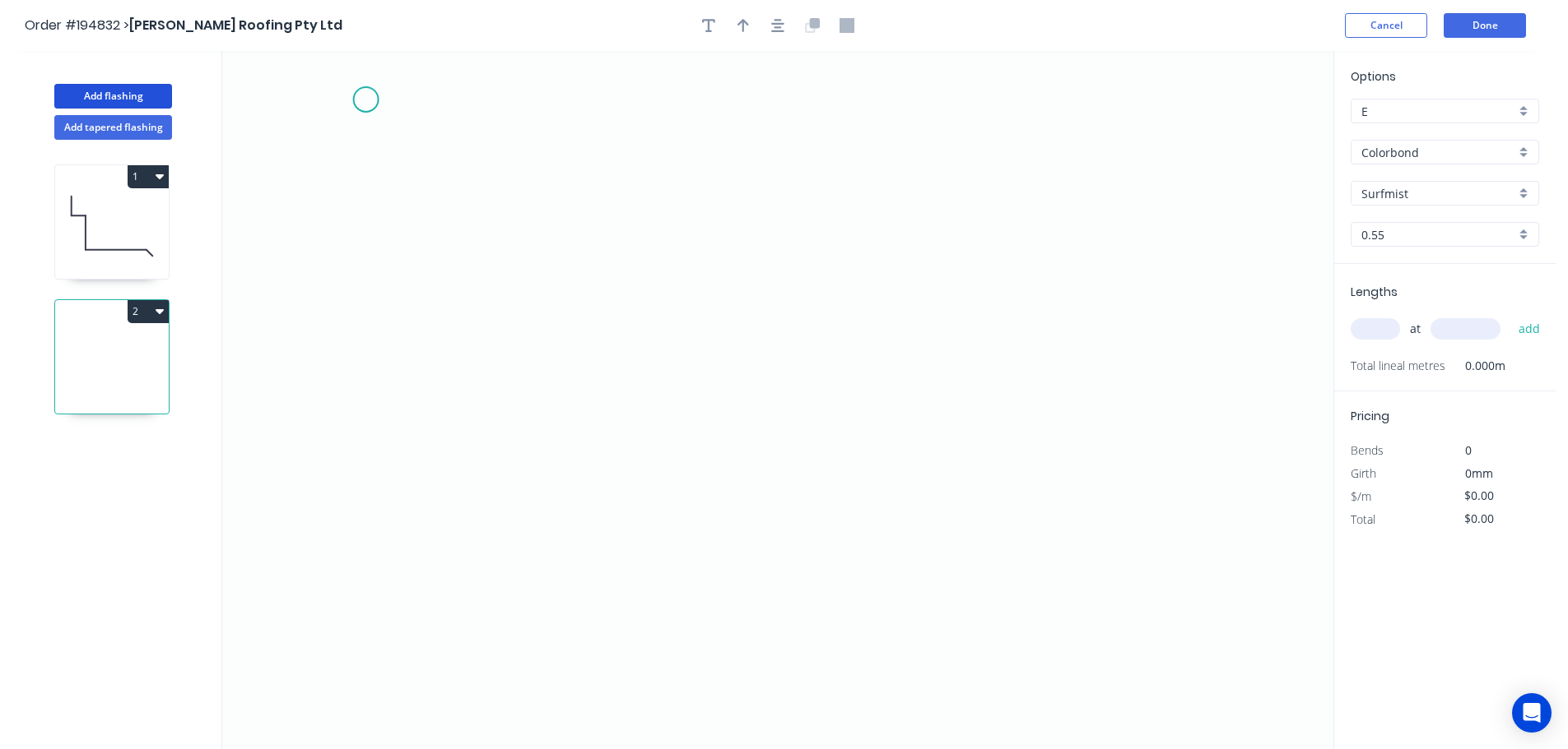
click at [364, 100] on icon "0" at bounding box center [777, 401] width 1111 height 699
click at [395, 568] on icon "0" at bounding box center [777, 401] width 1111 height 699
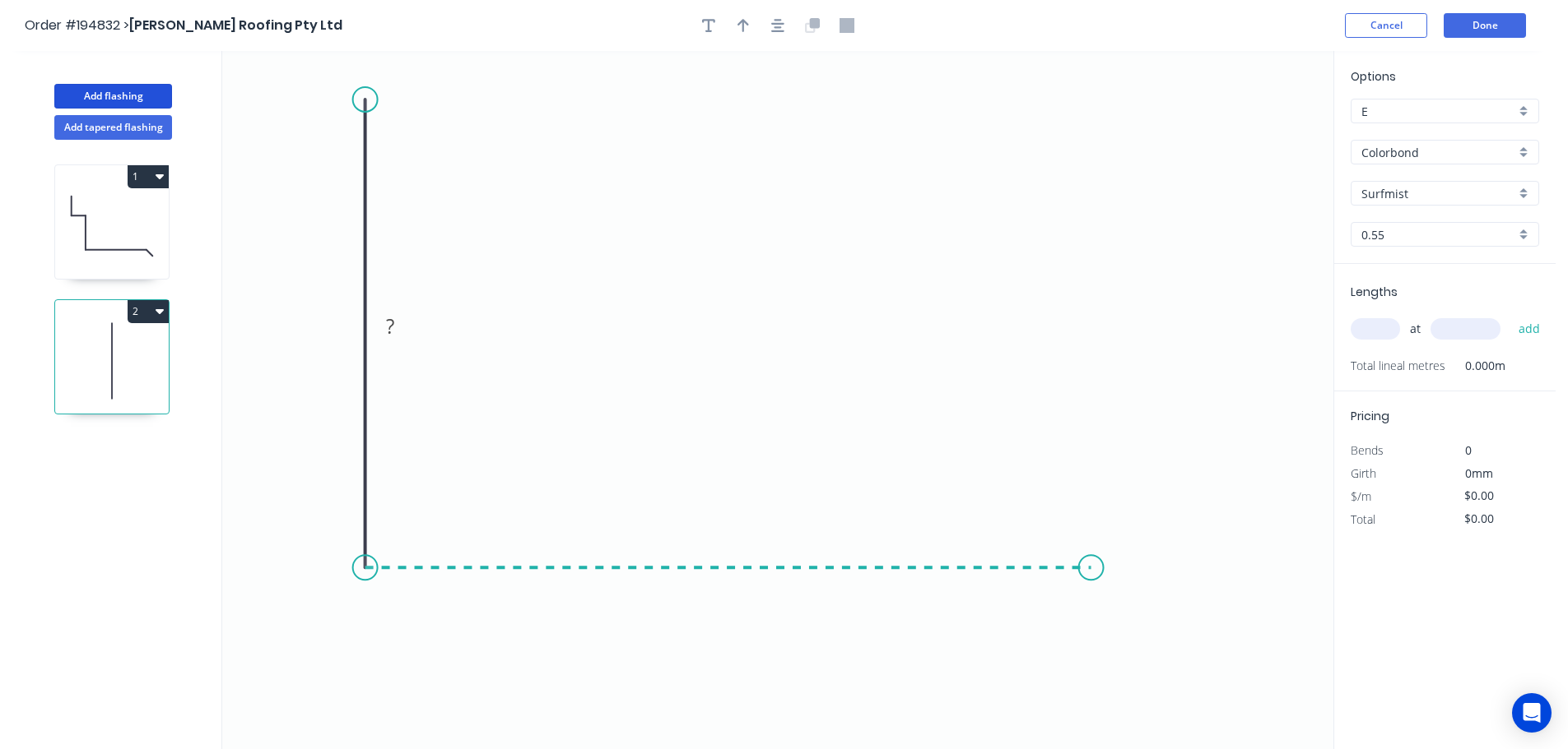
click at [1091, 573] on icon "0 ?" at bounding box center [777, 401] width 1111 height 699
click at [1175, 651] on icon at bounding box center [1133, 610] width 85 height 85
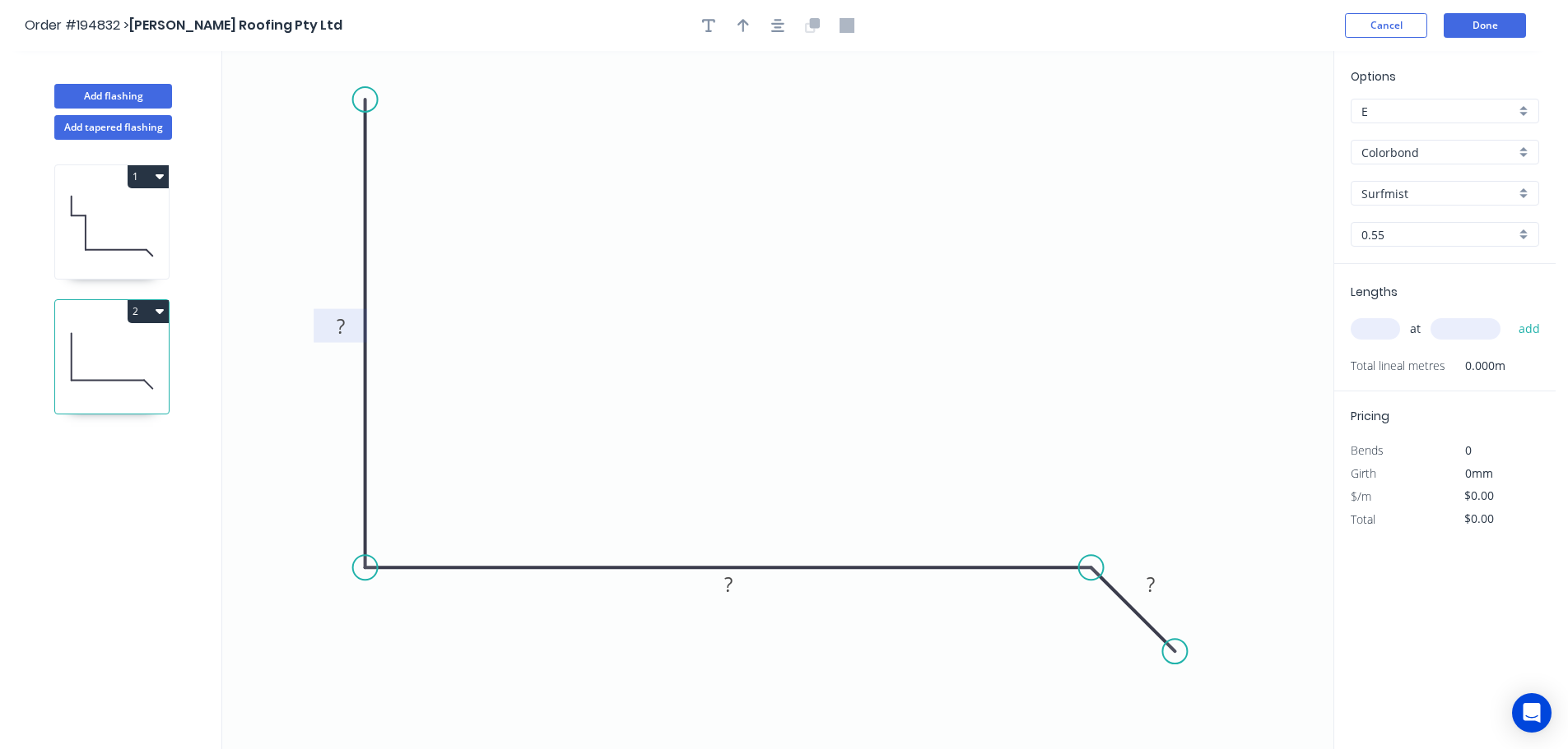
click at [344, 328] on rect at bounding box center [341, 327] width 33 height 23
click at [784, 12] on header "Order #194832 > Simpson Roofing Pty Ltd Cancel Done" at bounding box center [777, 26] width 1555 height 51
type input "$15.35"
click at [775, 24] on icon "button" at bounding box center [777, 25] width 13 height 13
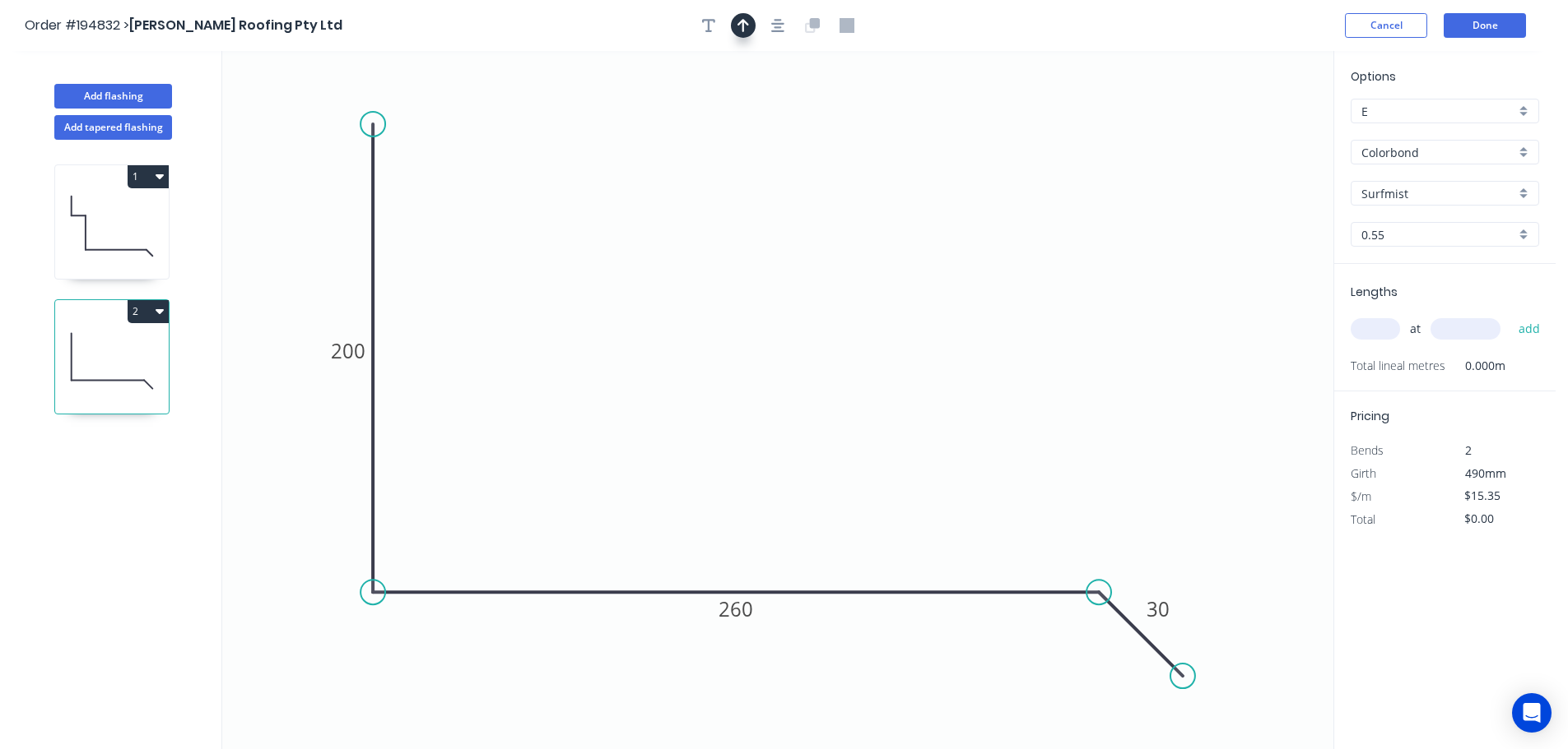
click at [743, 26] on icon "button" at bounding box center [743, 25] width 12 height 13
drag, startPoint x: 1254, startPoint y: 130, endPoint x: 748, endPoint y: 135, distance: 506.0
click at [748, 135] on icon at bounding box center [748, 116] width 15 height 52
click at [1377, 324] on input "text" at bounding box center [1375, 329] width 49 height 22
type input "2"
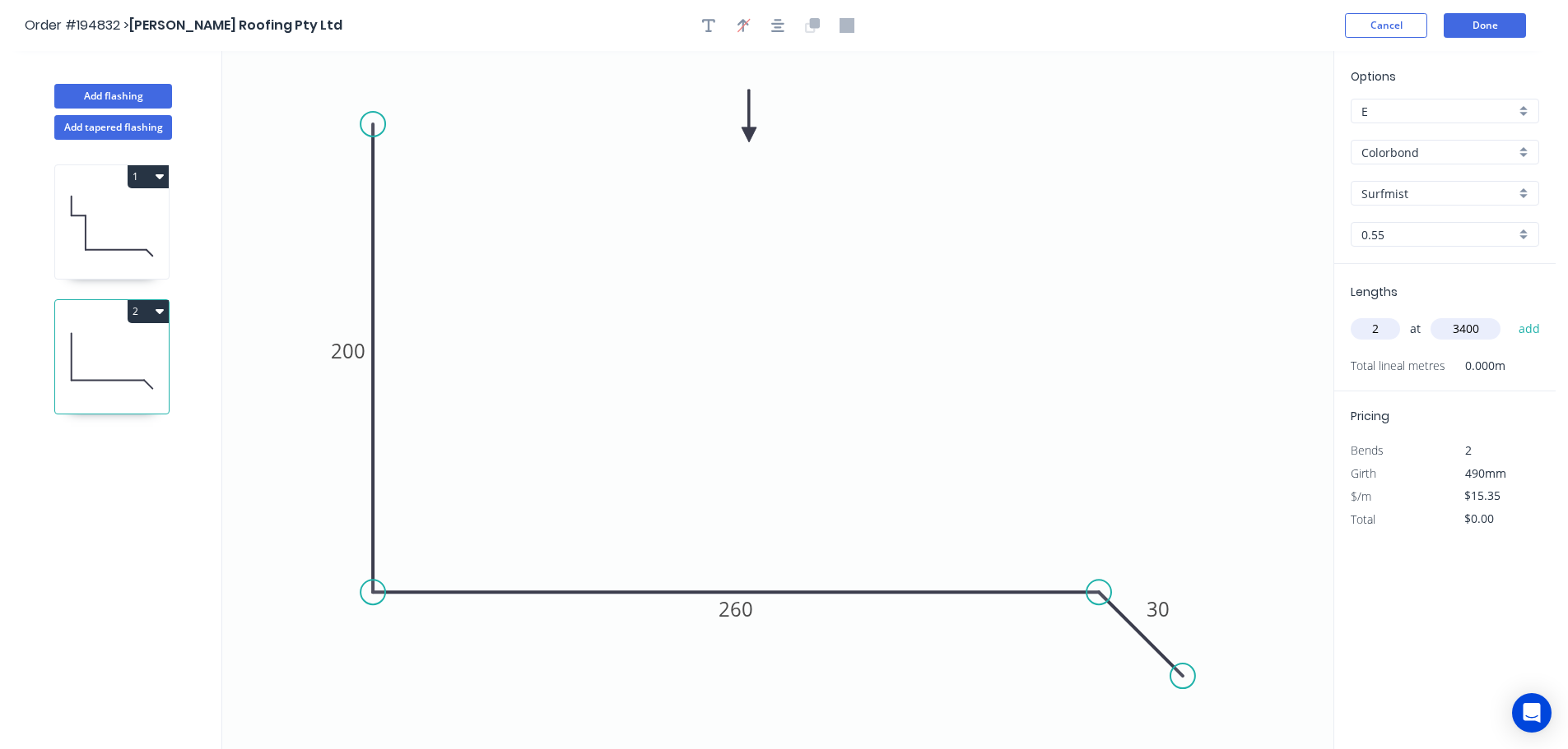
type input "3400"
click at [1510, 315] on button "add" at bounding box center [1528, 328] width 39 height 28
type input "$104.38"
click at [159, 314] on icon "button" at bounding box center [159, 312] width 8 height 5
click at [125, 85] on button "Add flashing" at bounding box center [113, 96] width 118 height 25
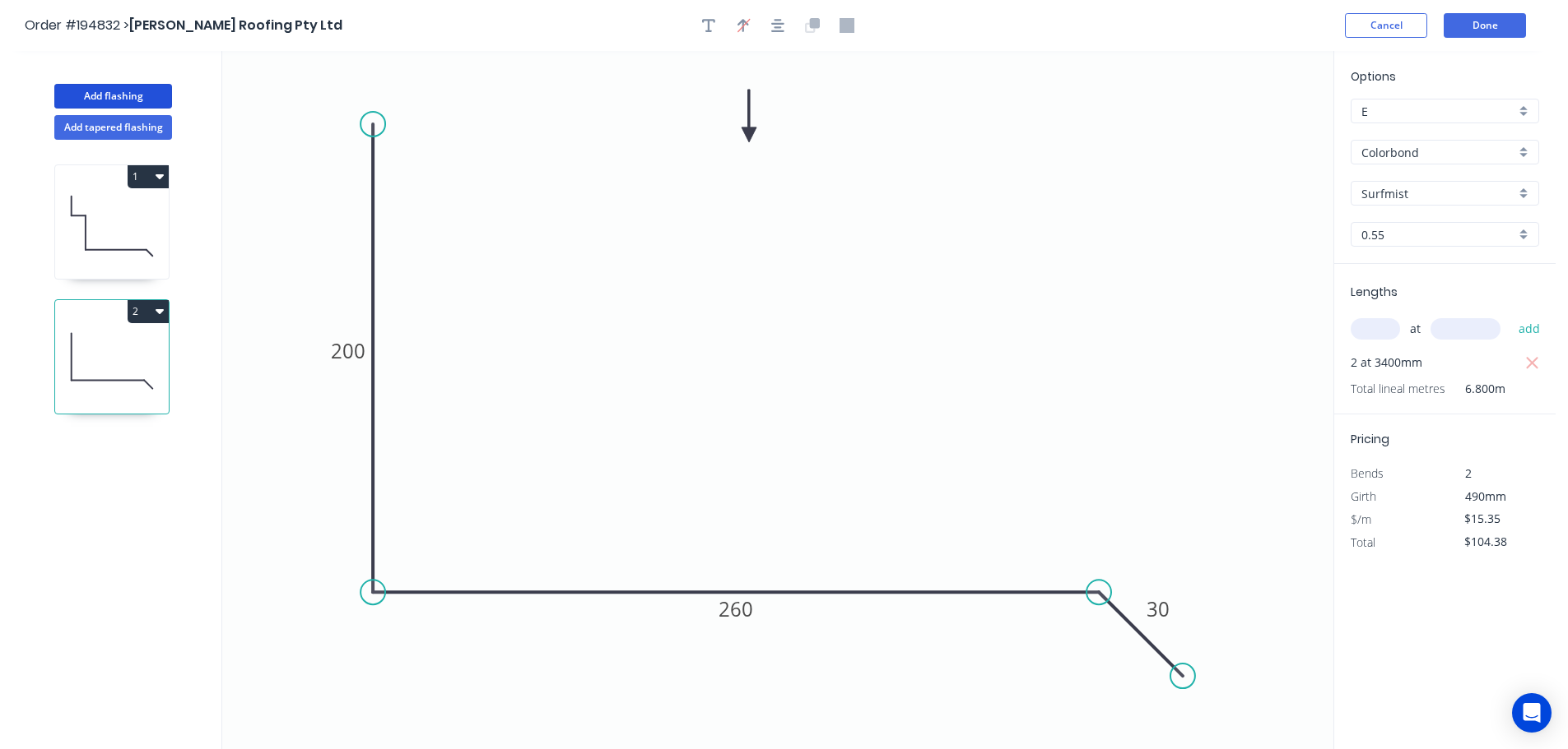
type input "$0.00"
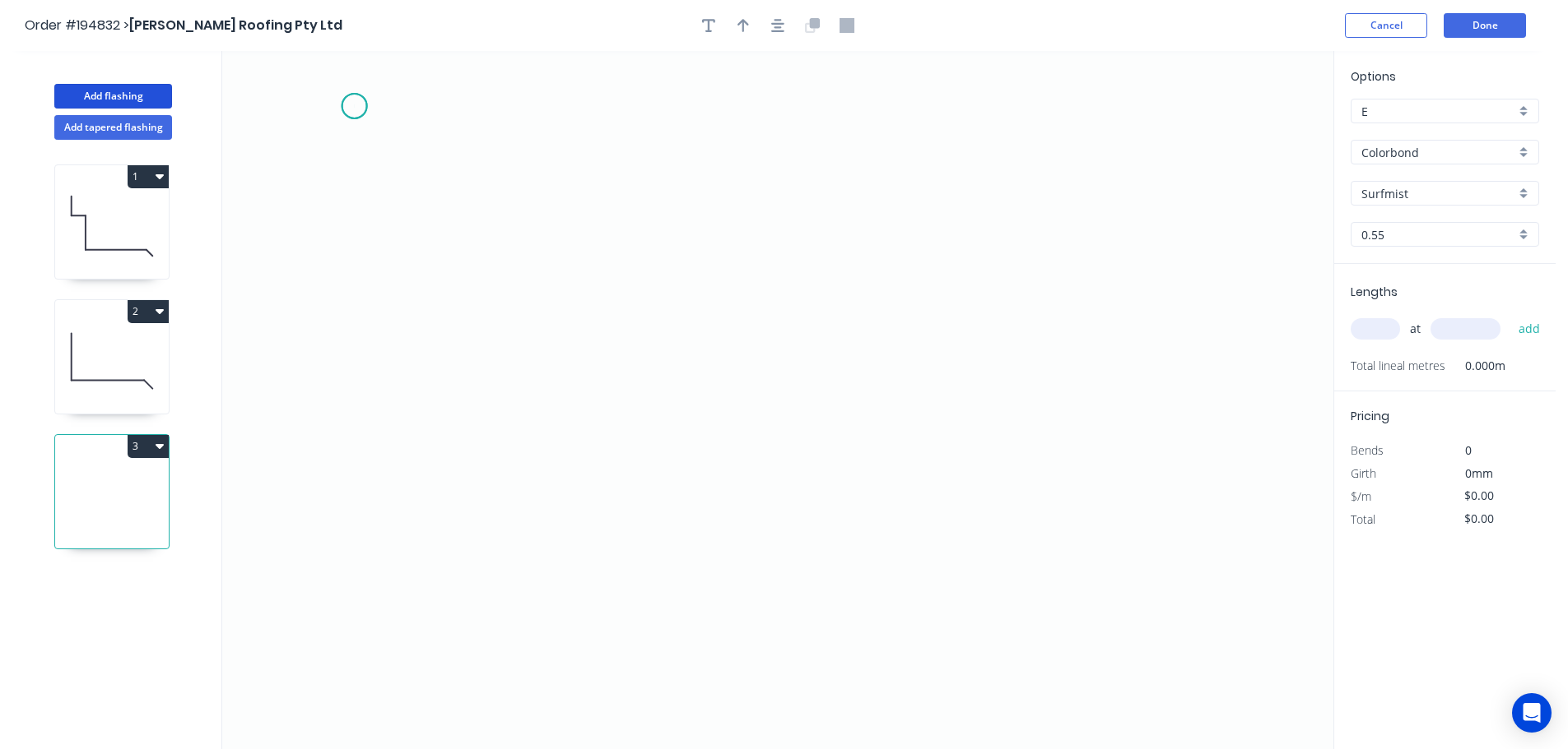
click at [353, 106] on icon "0" at bounding box center [777, 401] width 1111 height 699
click at [353, 602] on icon "0" at bounding box center [777, 401] width 1111 height 699
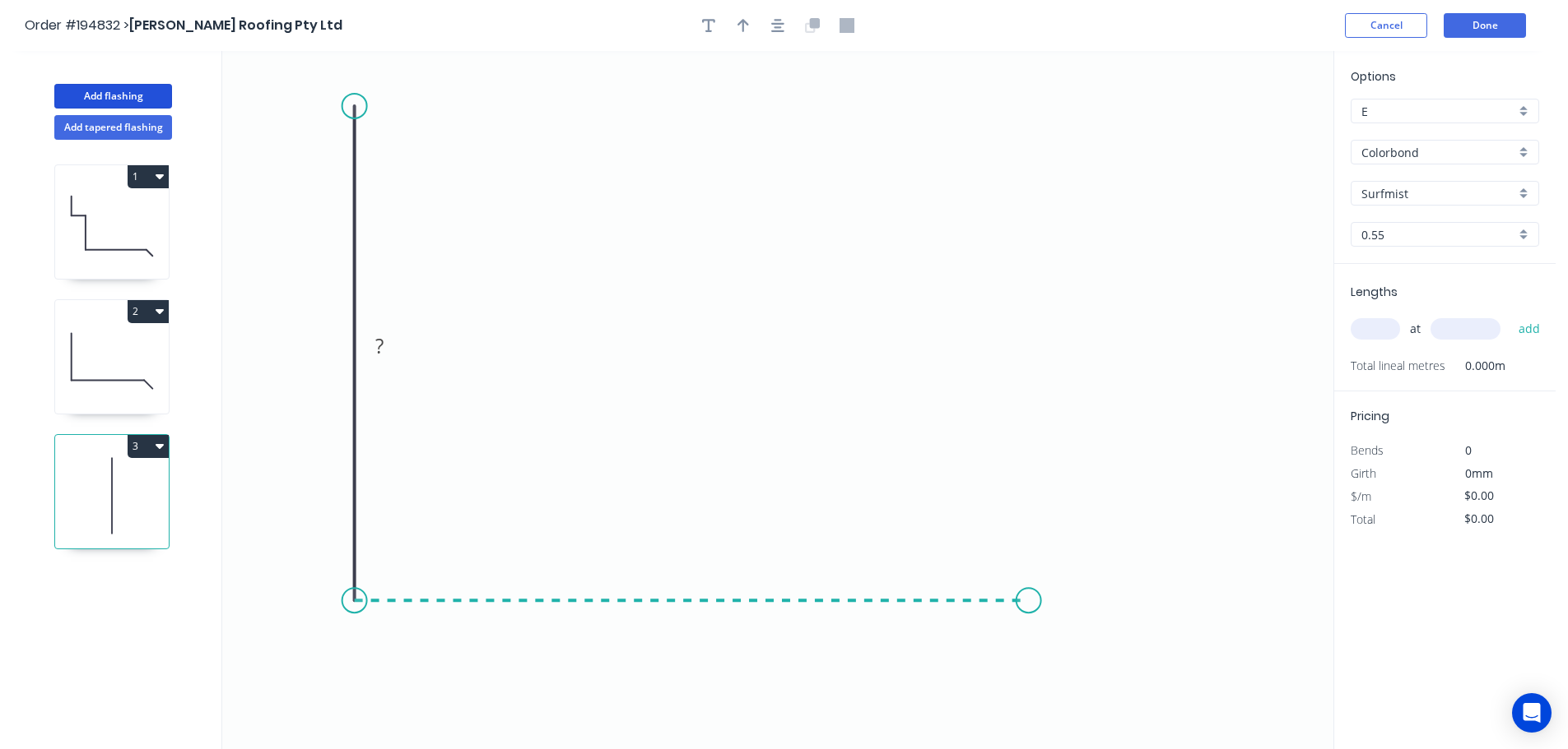
drag, startPoint x: 1029, startPoint y: 593, endPoint x: 845, endPoint y: 446, distance: 235.5
click at [1029, 592] on icon "0 ?" at bounding box center [777, 401] width 1111 height 699
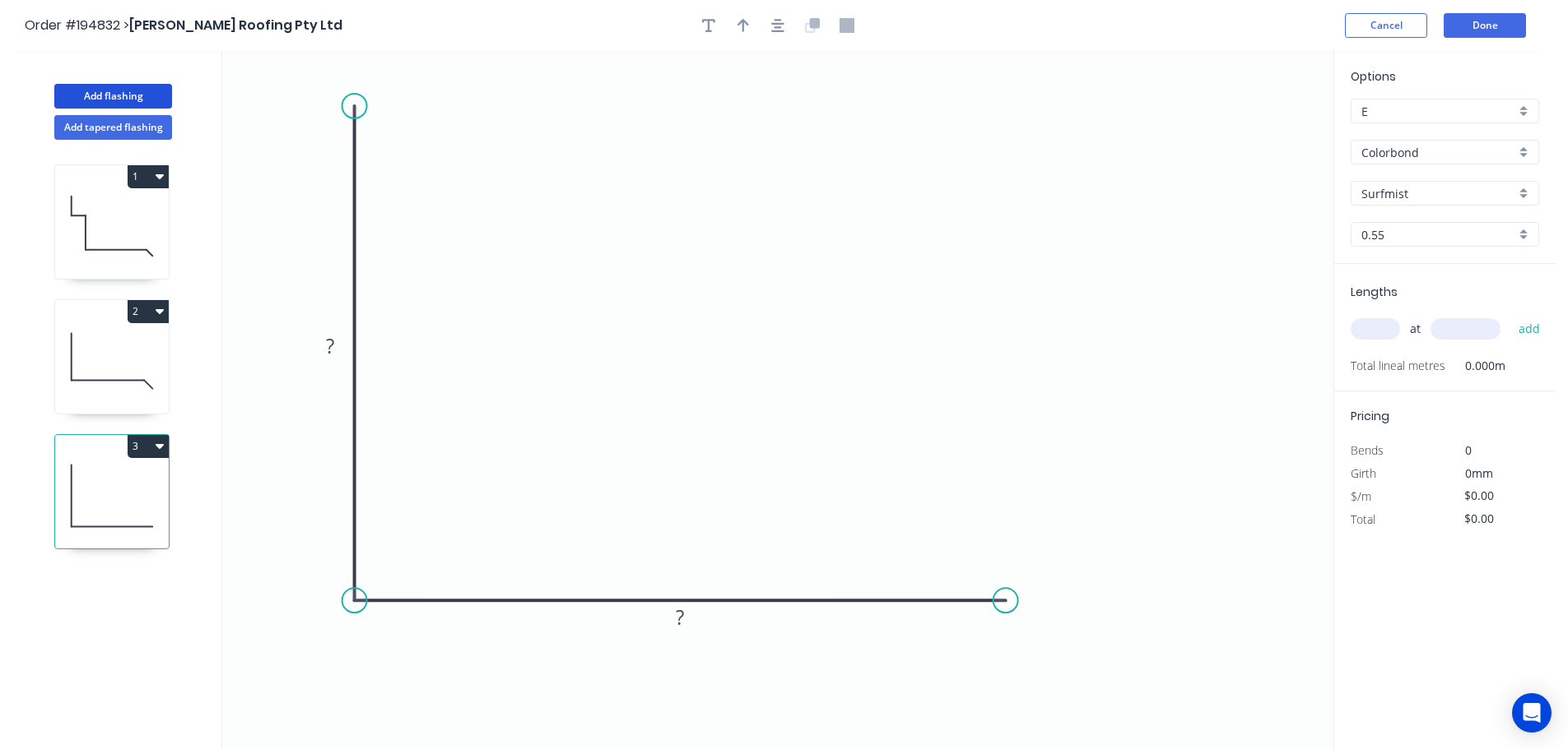
drag, startPoint x: 1030, startPoint y: 597, endPoint x: 1004, endPoint y: 601, distance: 26.3
click at [1004, 601] on circle at bounding box center [1005, 600] width 25 height 25
click at [1004, 600] on circle at bounding box center [1004, 600] width 25 height 25
drag, startPoint x: 355, startPoint y: 105, endPoint x: 353, endPoint y: 77, distance: 28.1
click at [353, 77] on circle at bounding box center [354, 77] width 25 height 25
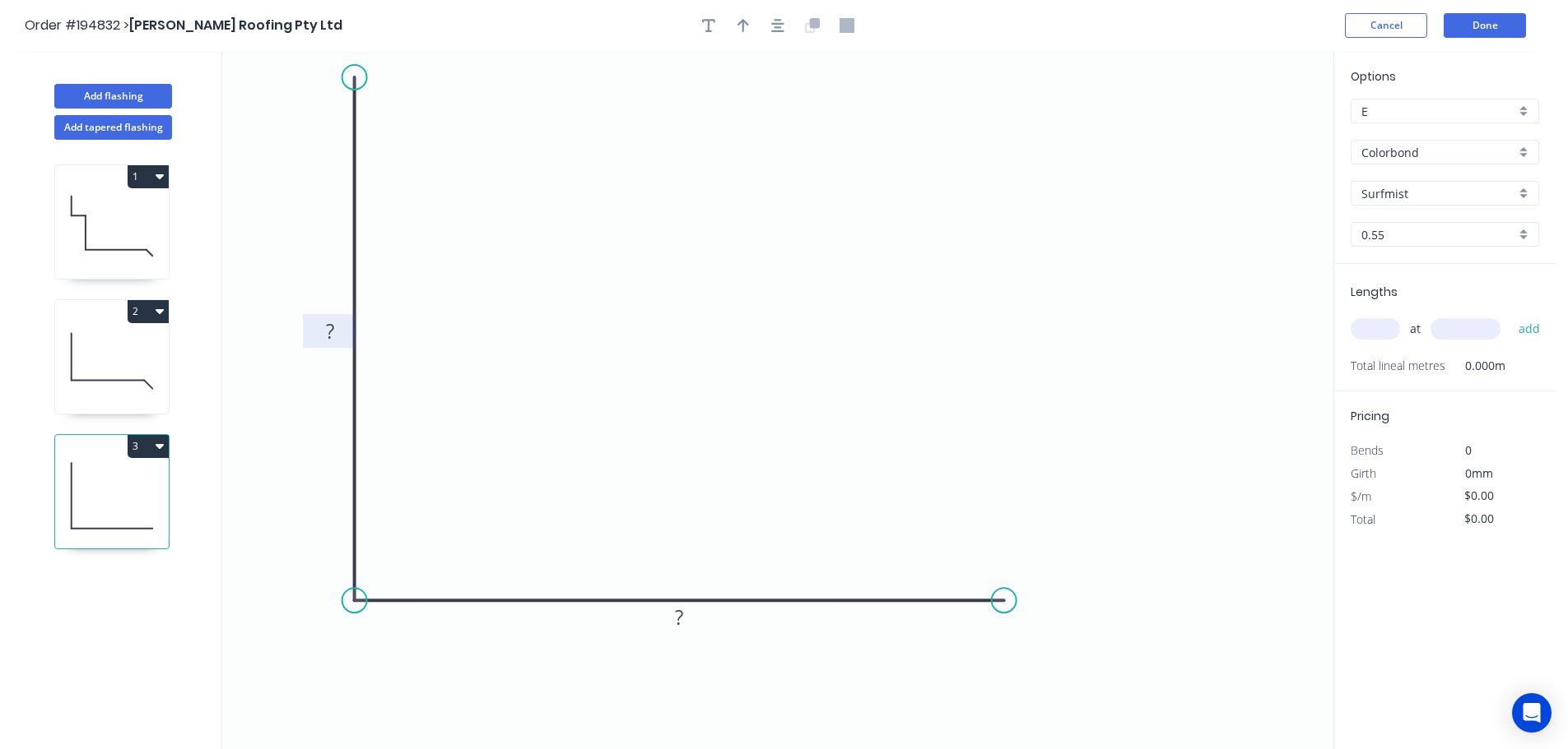
click at [326, 328] on tspan "?" at bounding box center [330, 330] width 8 height 27
click at [795, 24] on div at bounding box center [777, 25] width 173 height 25
type input "$12.33"
click at [789, 24] on button "button" at bounding box center [777, 25] width 25 height 25
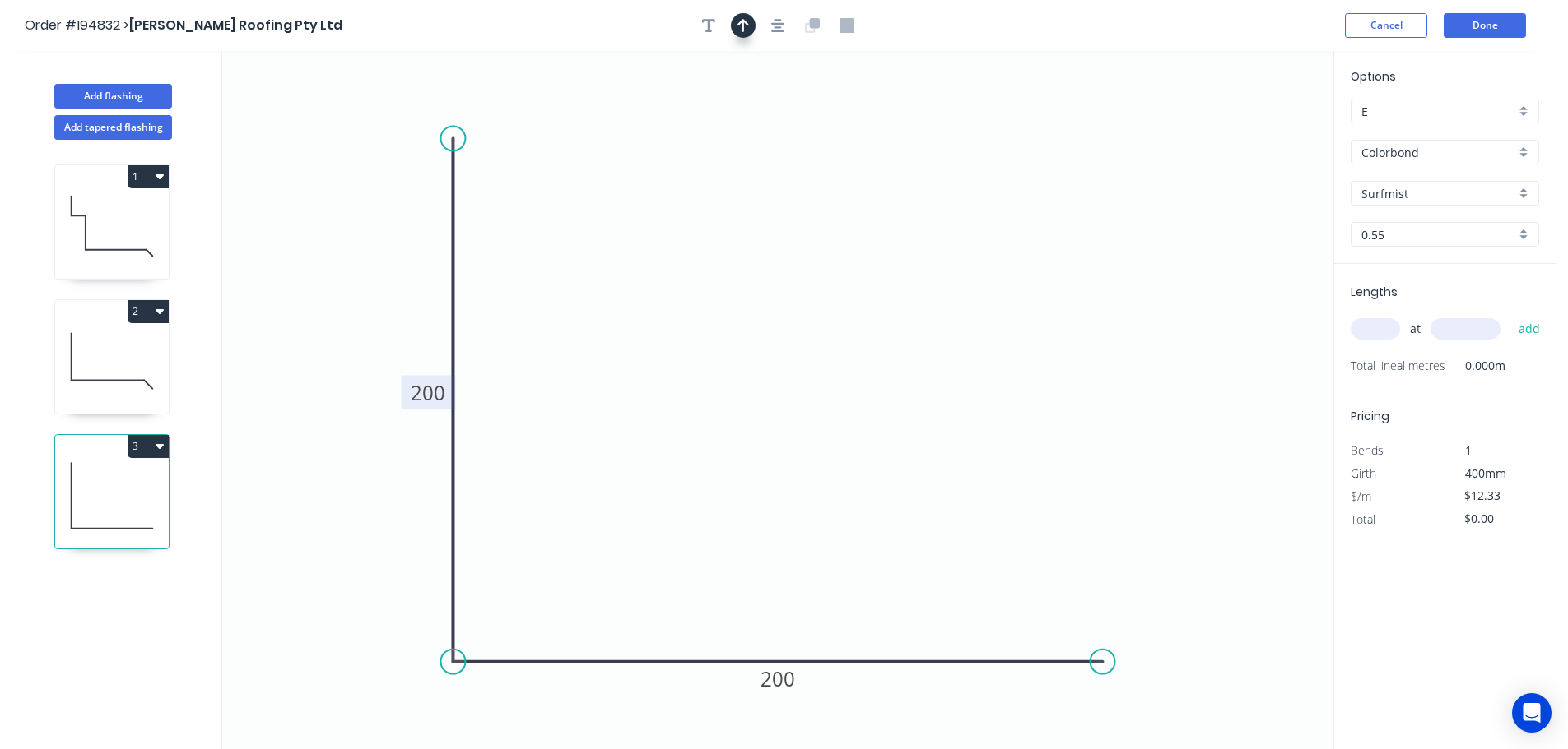
click at [746, 23] on icon "button" at bounding box center [743, 25] width 12 height 13
drag, startPoint x: 972, startPoint y: 110, endPoint x: 803, endPoint y: 115, distance: 169.1
click at [813, 115] on icon at bounding box center [820, 91] width 15 height 52
click at [1371, 330] on input "text" at bounding box center [1375, 329] width 49 height 22
type input "2"
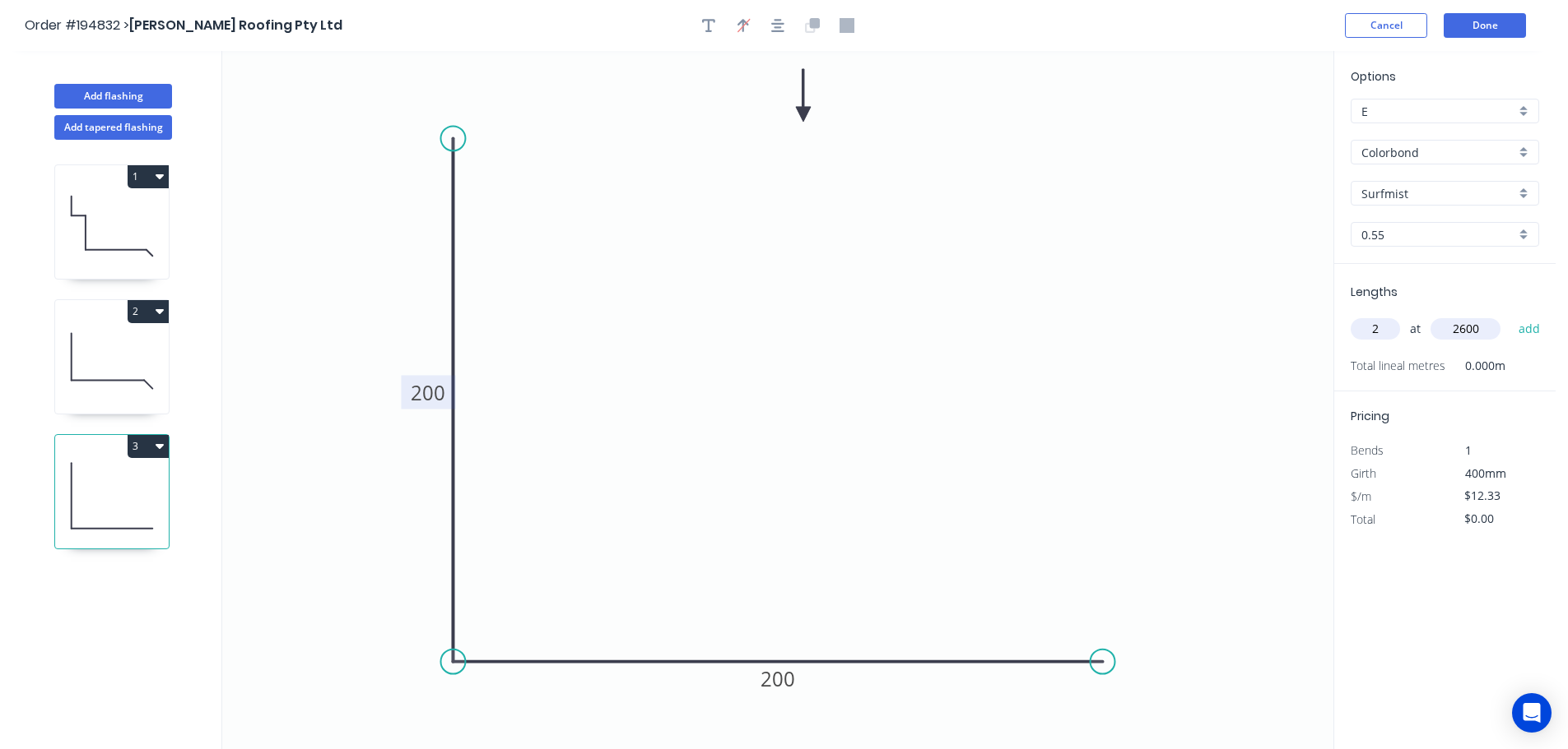
type input "2600"
click at [1510, 315] on button "add" at bounding box center [1528, 328] width 39 height 28
type input "$64.12"
type input "1"
type input "4500"
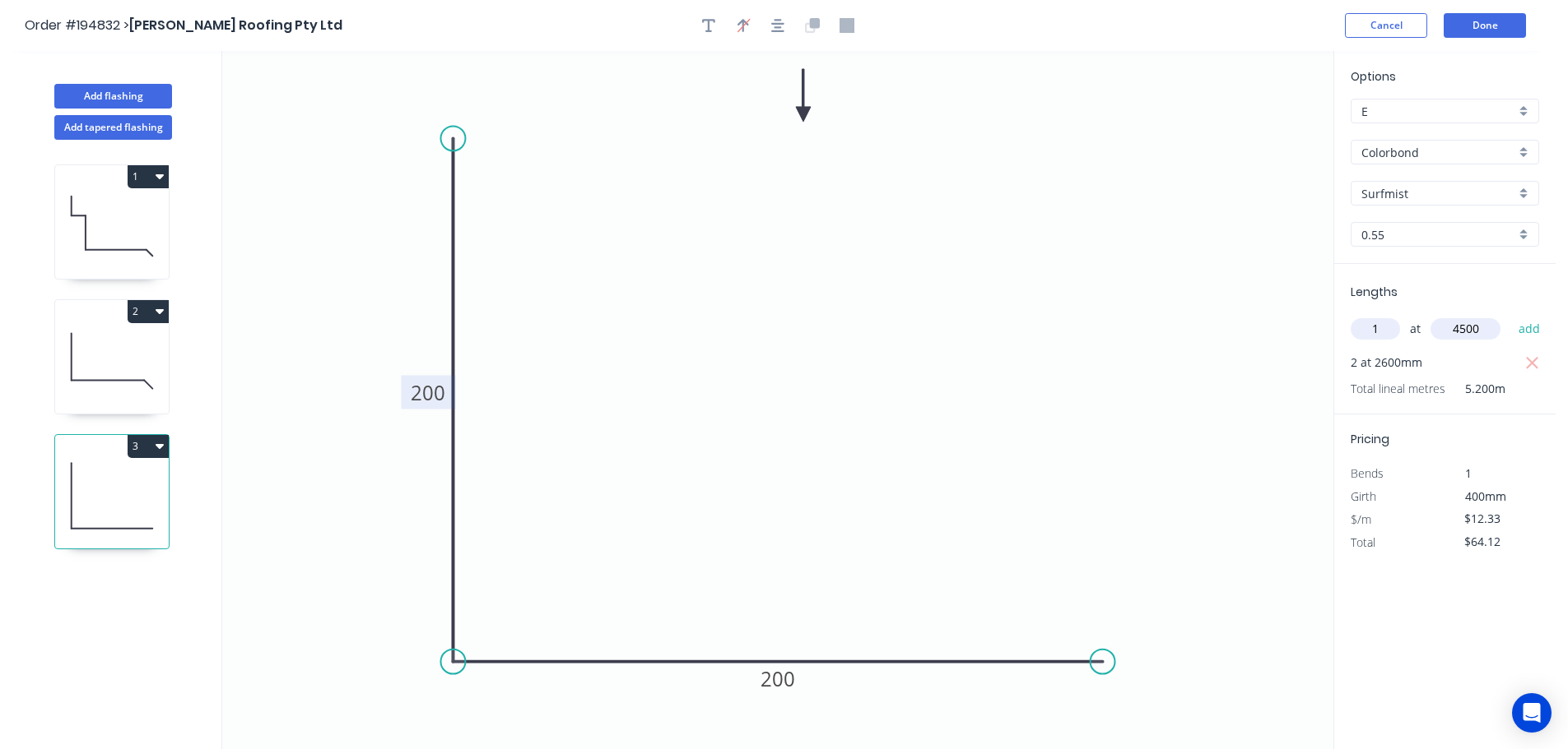
click at [1510, 315] on button "add" at bounding box center [1528, 328] width 39 height 28
type input "$119.60"
click at [125, 89] on button "Add flashing" at bounding box center [113, 96] width 118 height 25
type input "$0.00"
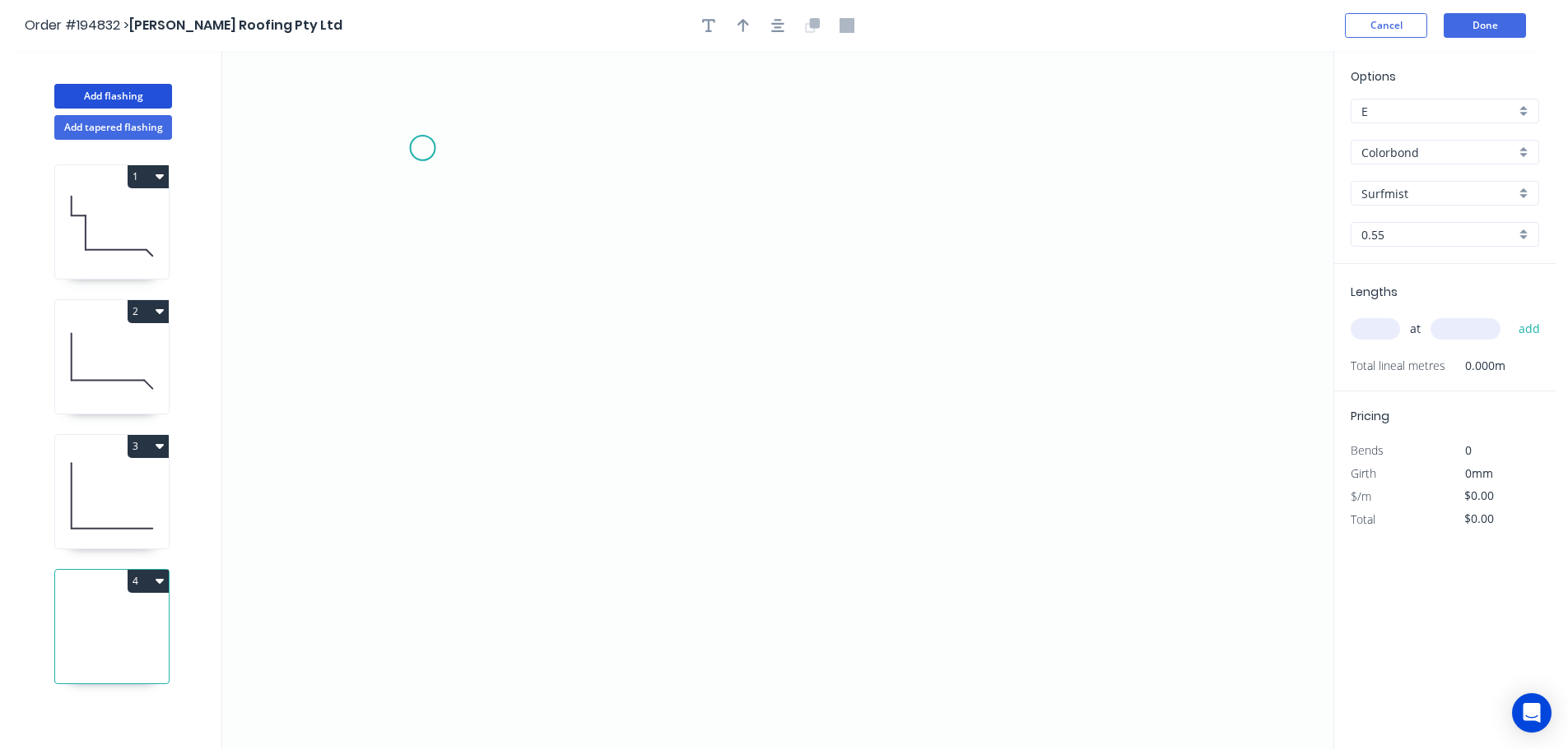
click at [422, 148] on icon "0" at bounding box center [777, 401] width 1111 height 699
click at [436, 626] on icon "0" at bounding box center [777, 401] width 1111 height 699
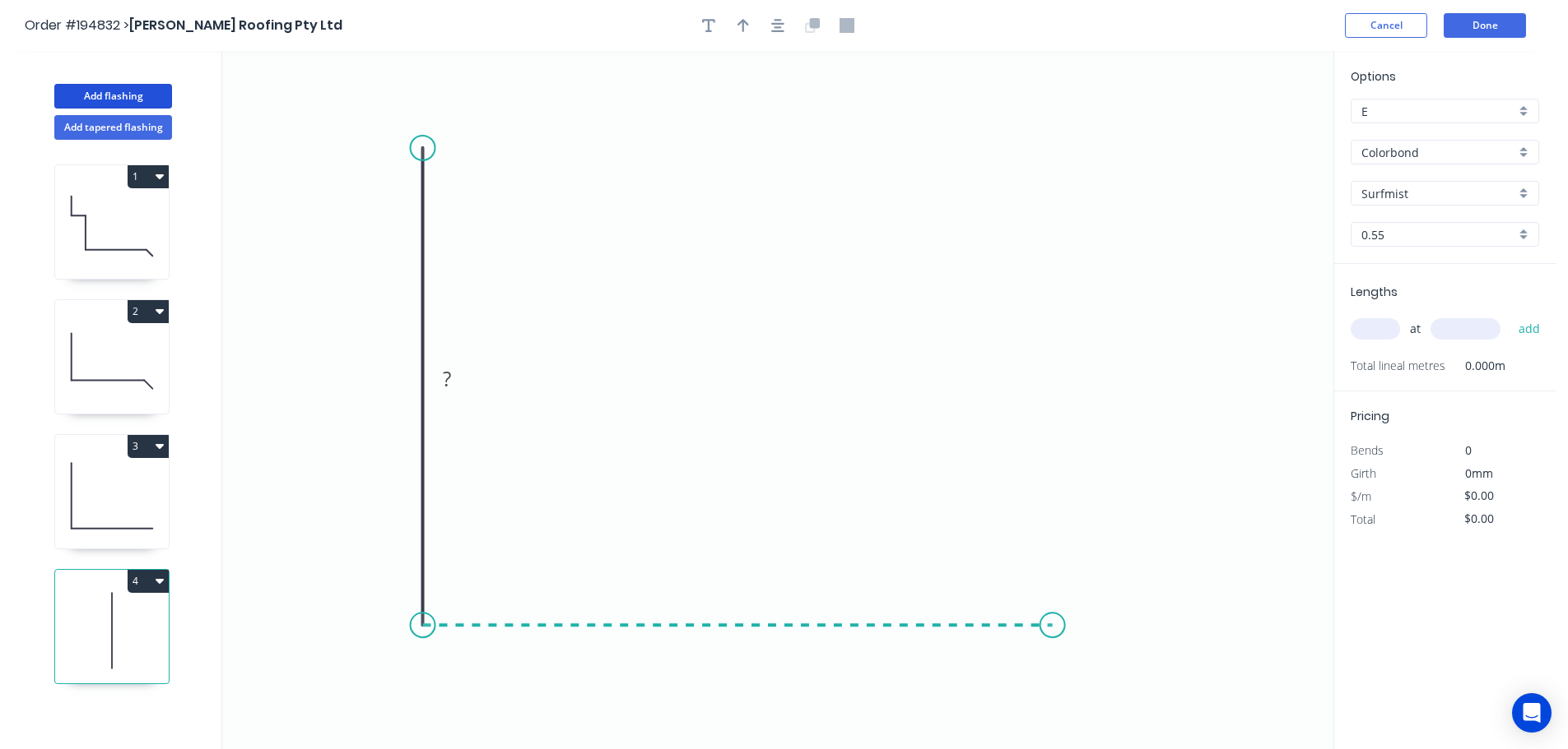
click at [1052, 636] on icon "0 ?" at bounding box center [777, 401] width 1111 height 699
click at [1132, 704] on icon "0 ? ?" at bounding box center [777, 401] width 1111 height 699
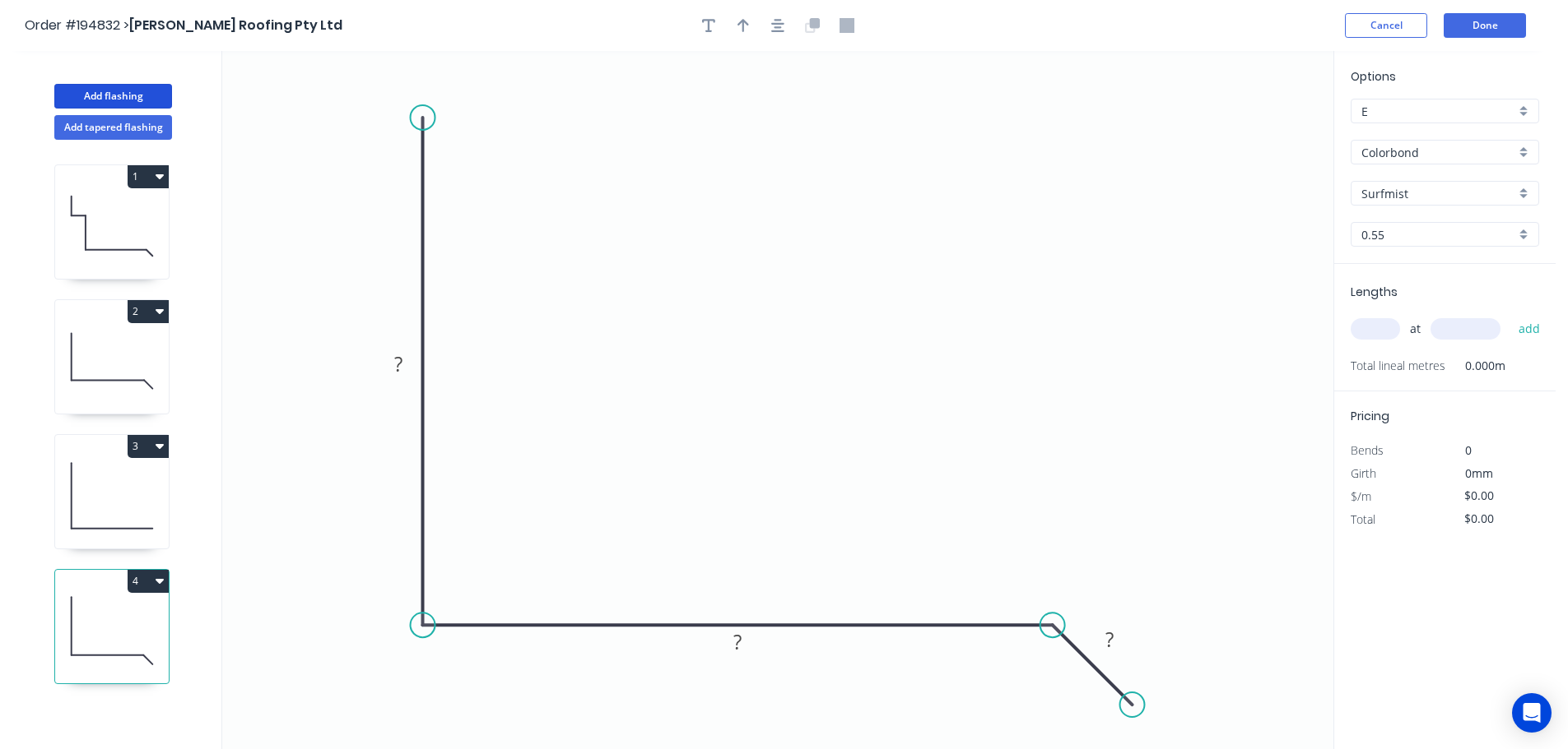
drag, startPoint x: 421, startPoint y: 143, endPoint x: 423, endPoint y: 118, distance: 25.1
click at [423, 118] on circle at bounding box center [423, 117] width 25 height 25
click at [422, 117] on circle at bounding box center [423, 117] width 25 height 25
click at [515, 73] on icon at bounding box center [469, 95] width 93 height 45
click at [778, 27] on icon "button" at bounding box center [777, 25] width 13 height 13
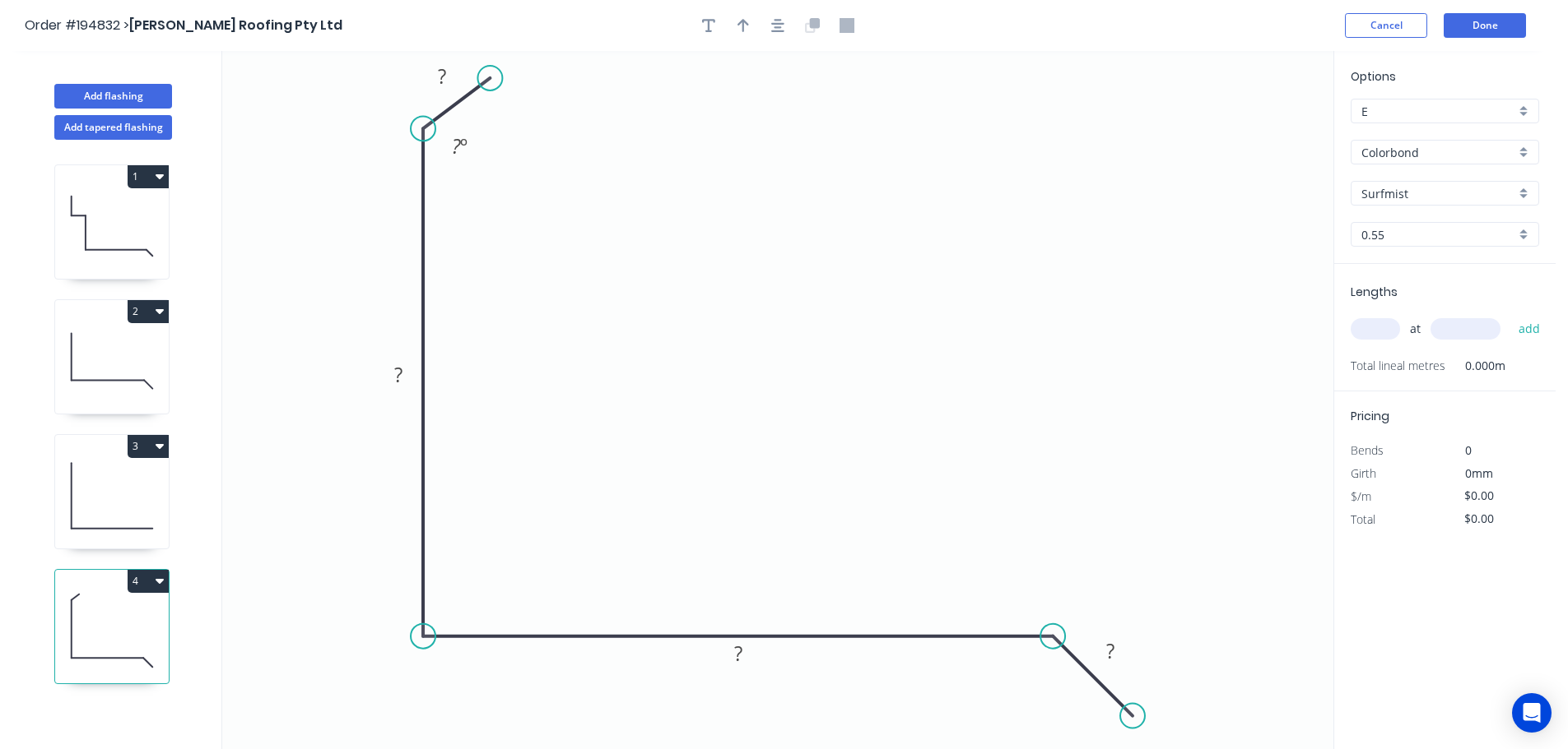
drag, startPoint x: 522, startPoint y: 82, endPoint x: 492, endPoint y: 80, distance: 30.1
click at [492, 80] on circle at bounding box center [489, 78] width 25 height 25
click at [454, 82] on rect at bounding box center [442, 77] width 33 height 23
type input "$16.20"
click at [773, 23] on icon "button" at bounding box center [777, 25] width 13 height 13
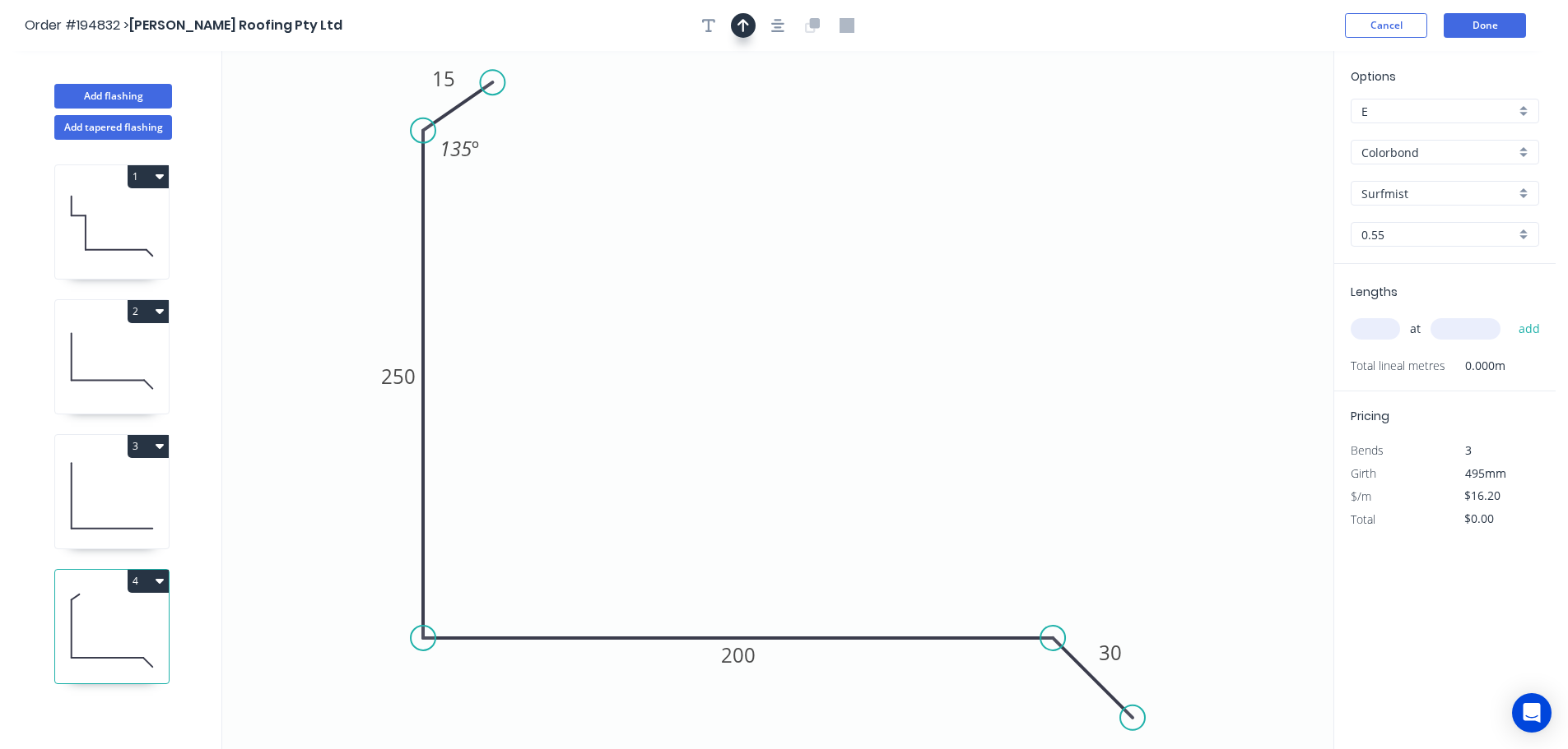
click at [744, 23] on icon "button" at bounding box center [743, 25] width 12 height 15
drag, startPoint x: 1253, startPoint y: 133, endPoint x: 1289, endPoint y: 381, distance: 250.6
click at [814, 142] on icon at bounding box center [814, 124] width 15 height 52
click at [1382, 328] on input "text" at bounding box center [1375, 329] width 49 height 22
type input "1"
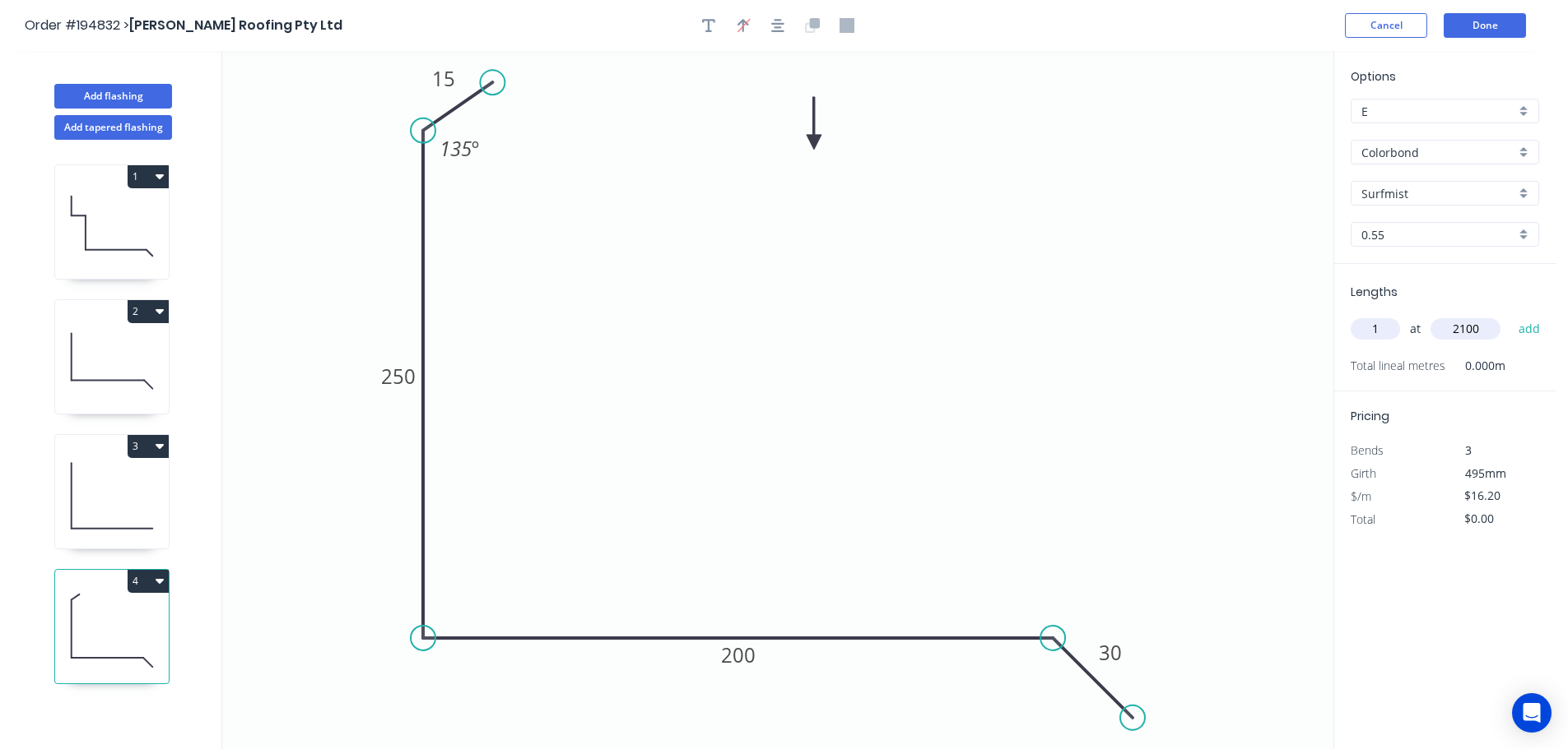
type input "2100"
click at [1510, 315] on button "add" at bounding box center [1528, 328] width 39 height 28
click at [159, 586] on icon "button" at bounding box center [159, 580] width 8 height 13
click at [104, 616] on div "Duplicate" at bounding box center [90, 622] width 127 height 24
type input "$0.00"
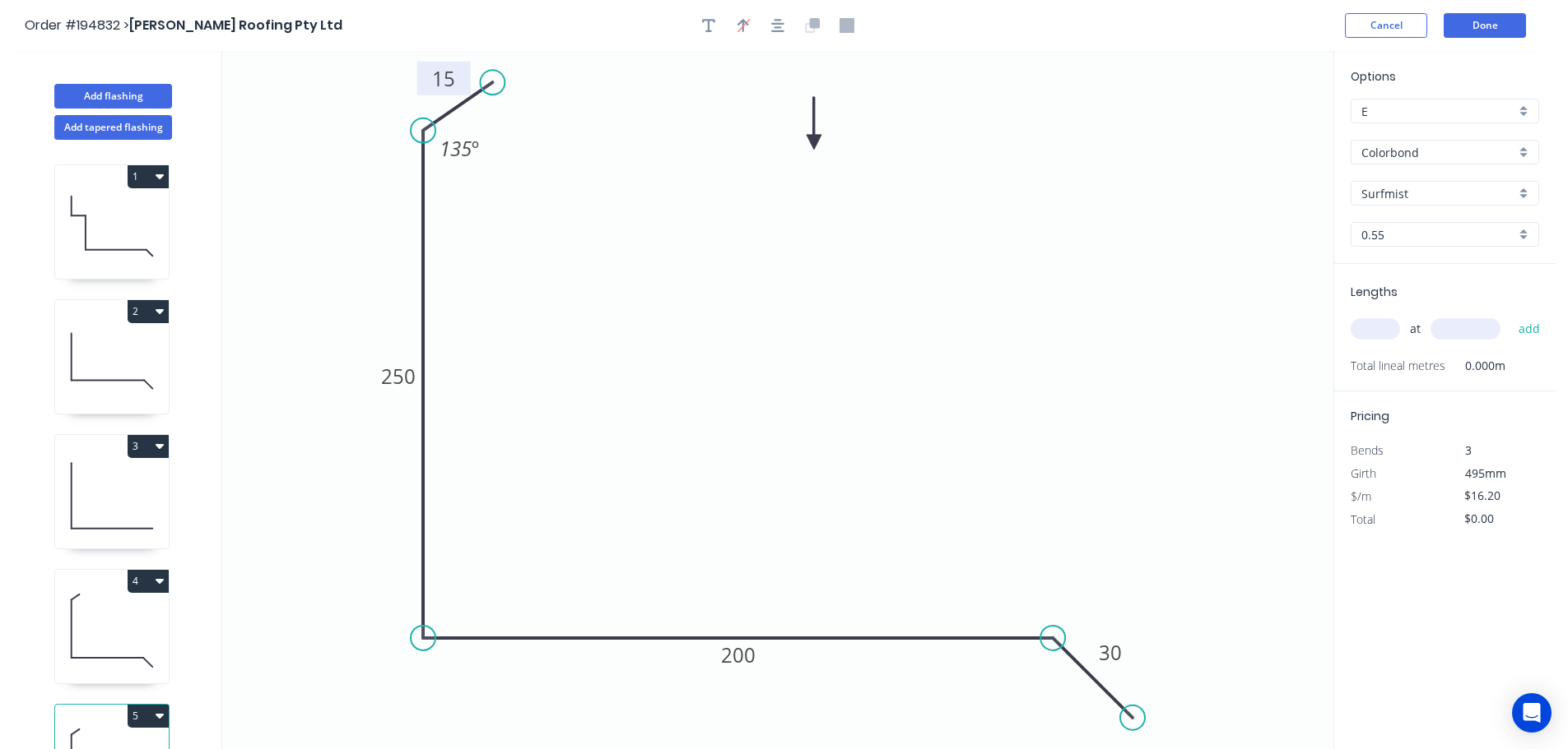
click at [456, 87] on rect at bounding box center [442, 79] width 33 height 23
type input "$16.20"
click at [1358, 329] on input "text" at bounding box center [1375, 329] width 49 height 22
type input "2"
type input "3400"
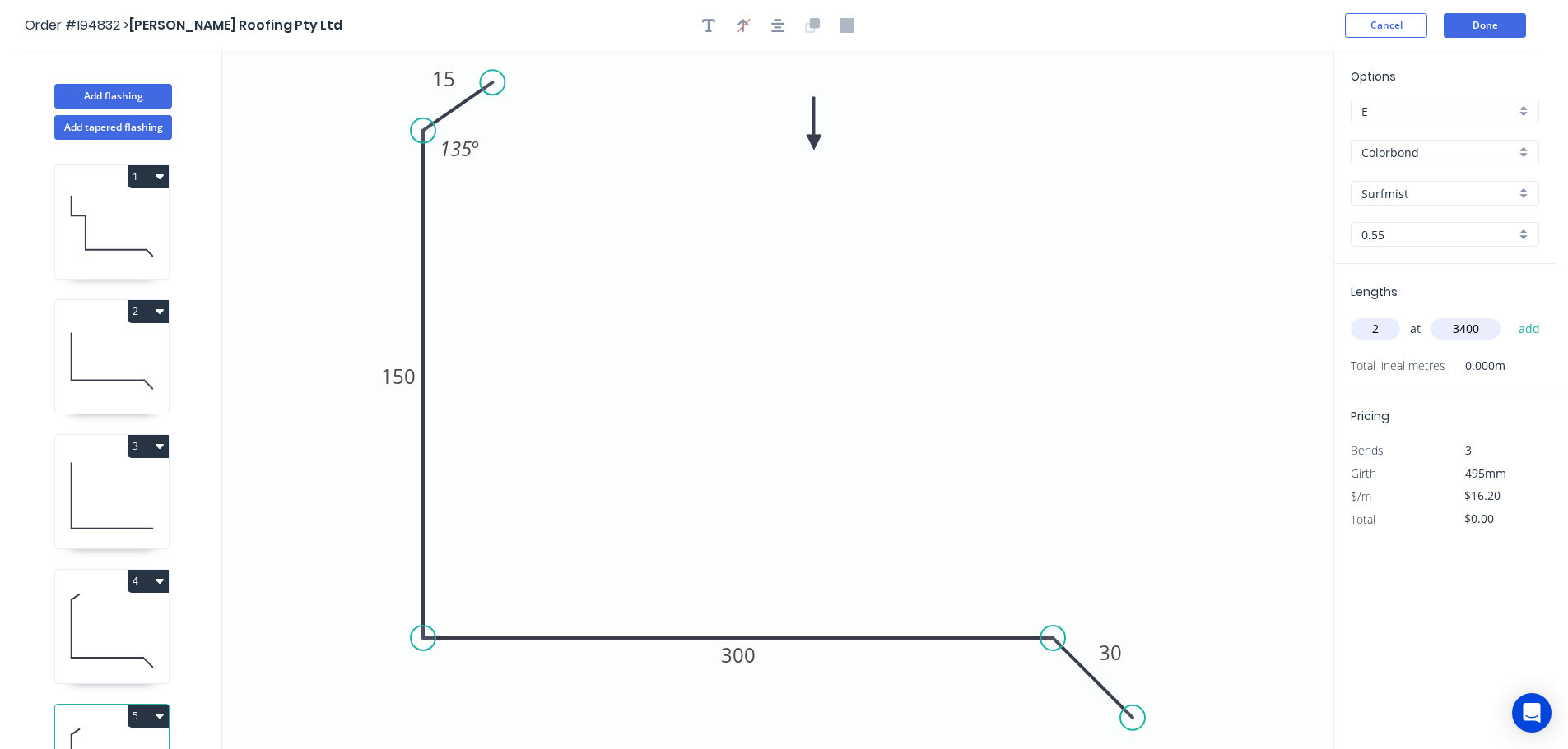
click at [1510, 315] on button "add" at bounding box center [1528, 328] width 39 height 28
type input "$110.16"
click at [146, 90] on button "Add flashing" at bounding box center [113, 96] width 118 height 25
type input "$0.00"
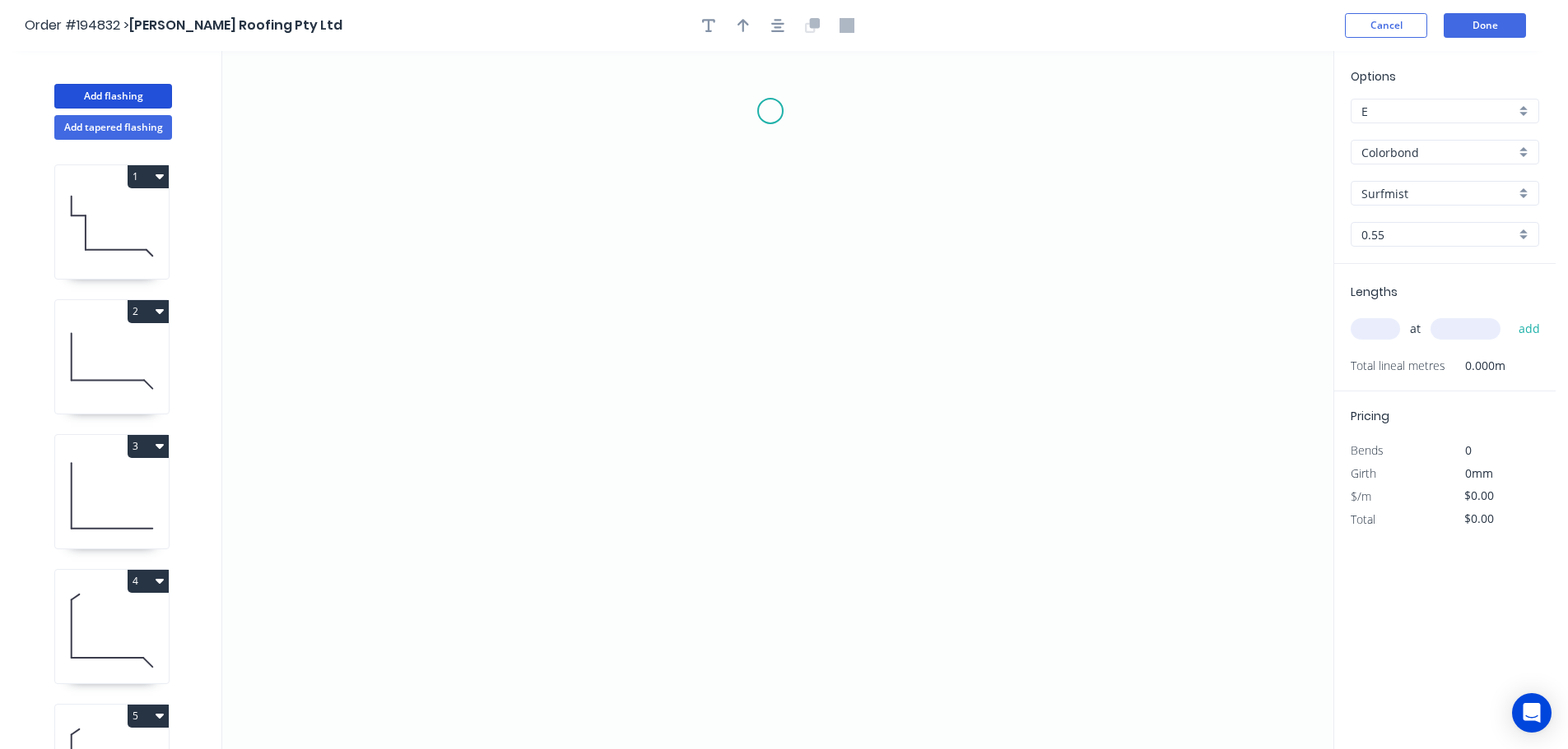
click at [770, 110] on icon "0" at bounding box center [777, 401] width 1111 height 699
click at [703, 173] on icon "0" at bounding box center [777, 401] width 1111 height 699
click at [700, 407] on icon "0 ?" at bounding box center [777, 401] width 1111 height 699
click at [778, 485] on icon "0 ? ?" at bounding box center [777, 401] width 1111 height 699
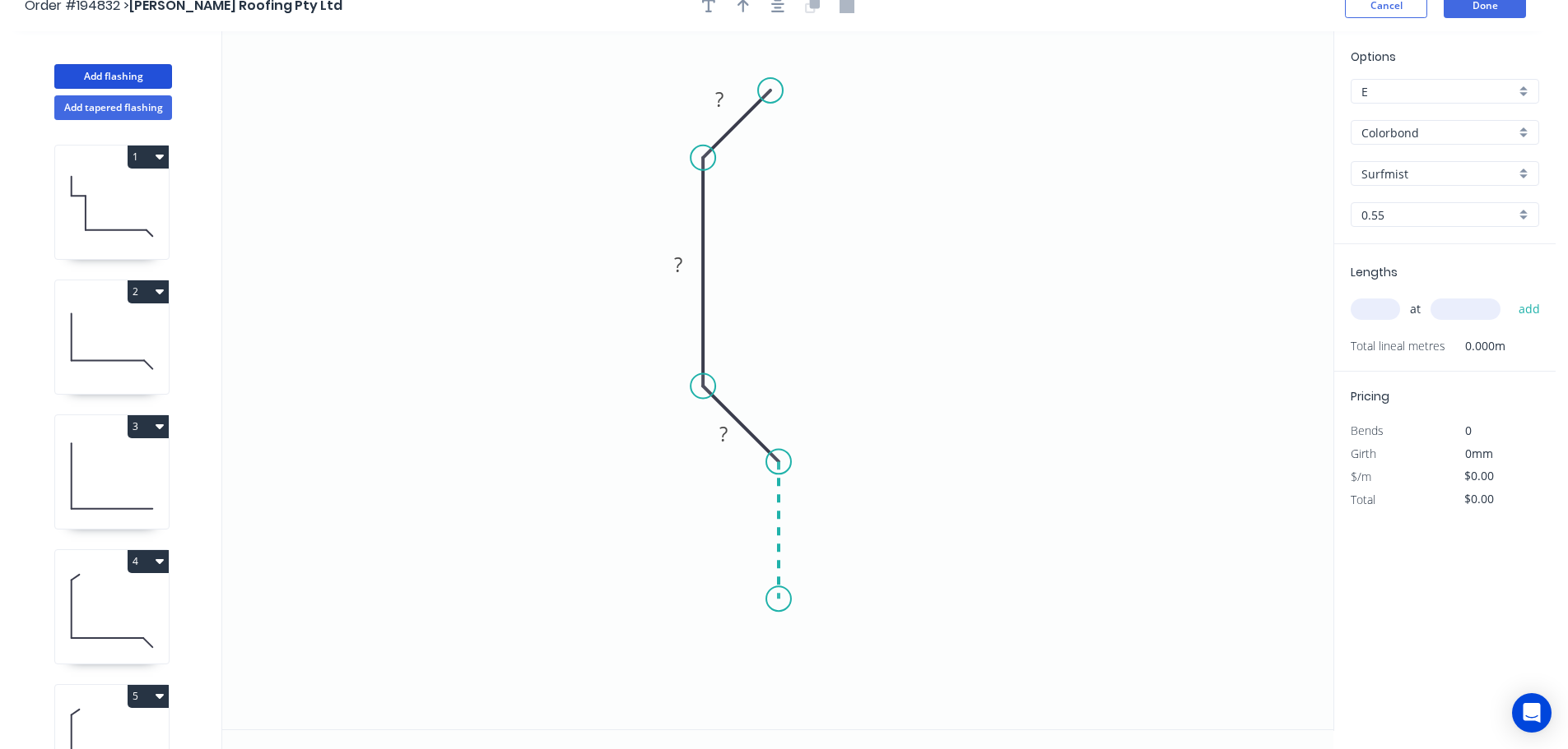
scroll to position [31, 0]
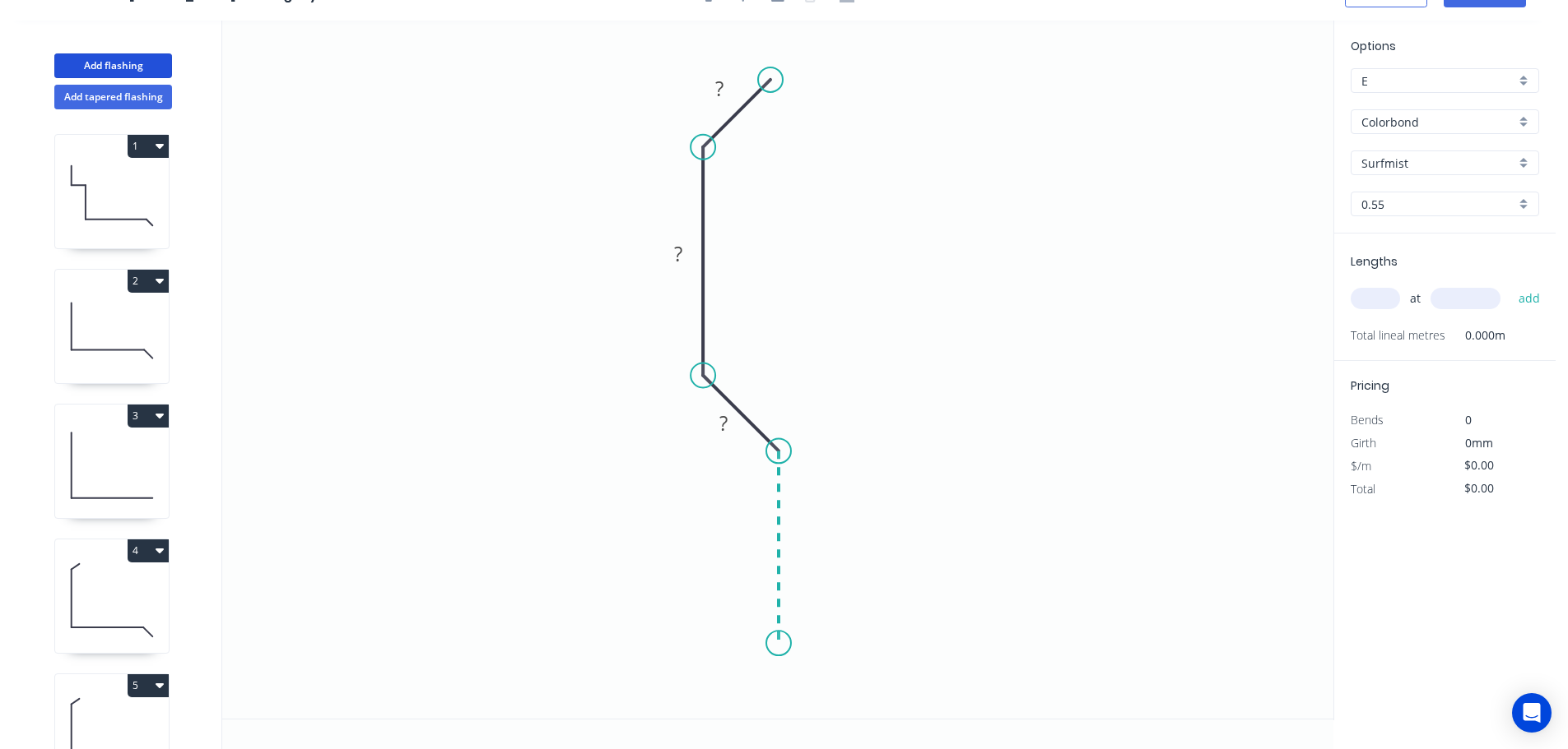
click at [781, 644] on icon "0 ? ? ?" at bounding box center [777, 370] width 1111 height 699
click at [719, 700] on icon "0 ? ? ? ?" at bounding box center [777, 370] width 1111 height 699
drag, startPoint x: 711, startPoint y: 375, endPoint x: 710, endPoint y: 354, distance: 21.0
click at [710, 354] on circle at bounding box center [702, 354] width 25 height 25
drag, startPoint x: 779, startPoint y: 438, endPoint x: 764, endPoint y: 428, distance: 18.0
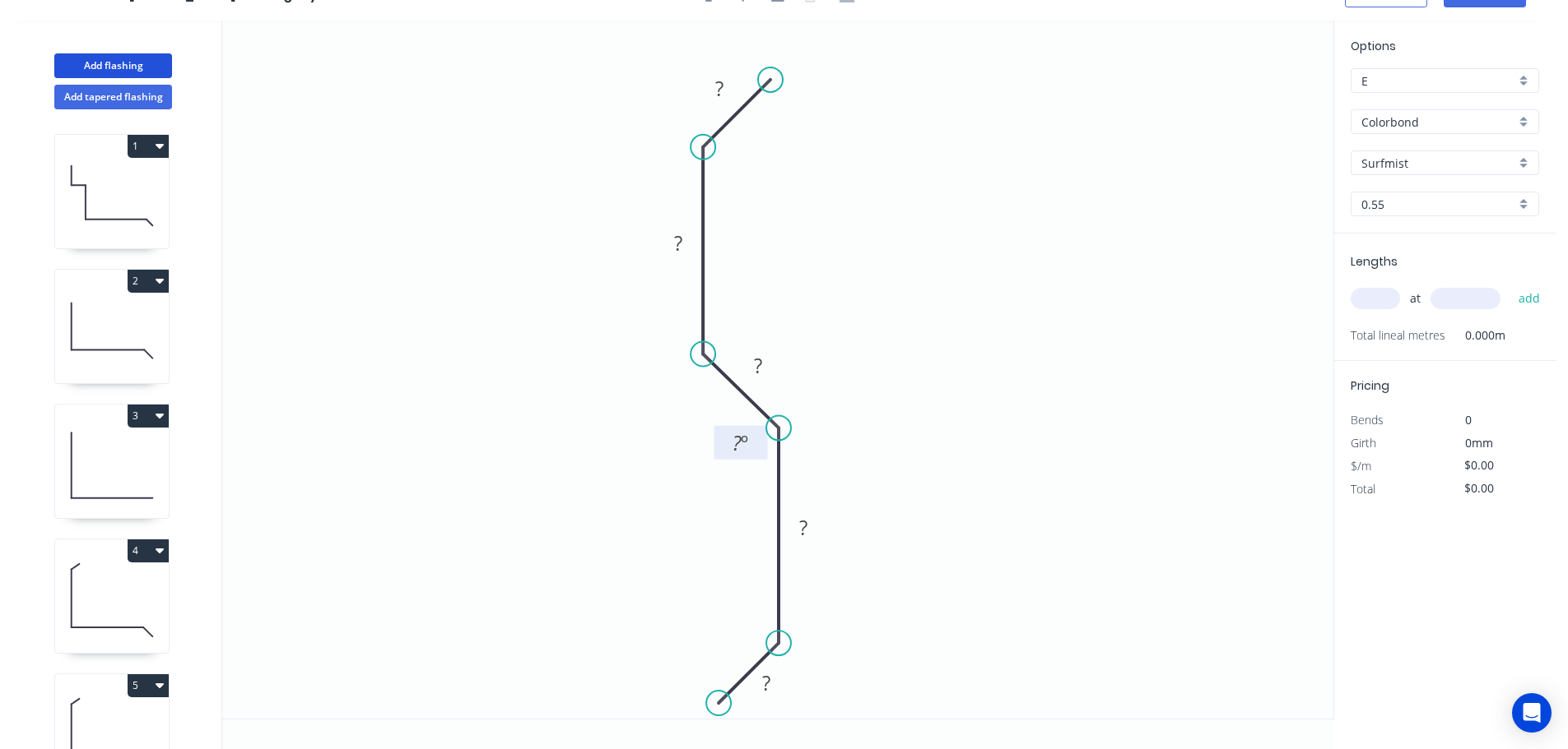
click at [764, 428] on g "? º" at bounding box center [752, 437] width 76 height 44
click at [780, 646] on circle at bounding box center [778, 643] width 25 height 25
click at [788, 606] on div "Delete point" at bounding box center [804, 603] width 165 height 34
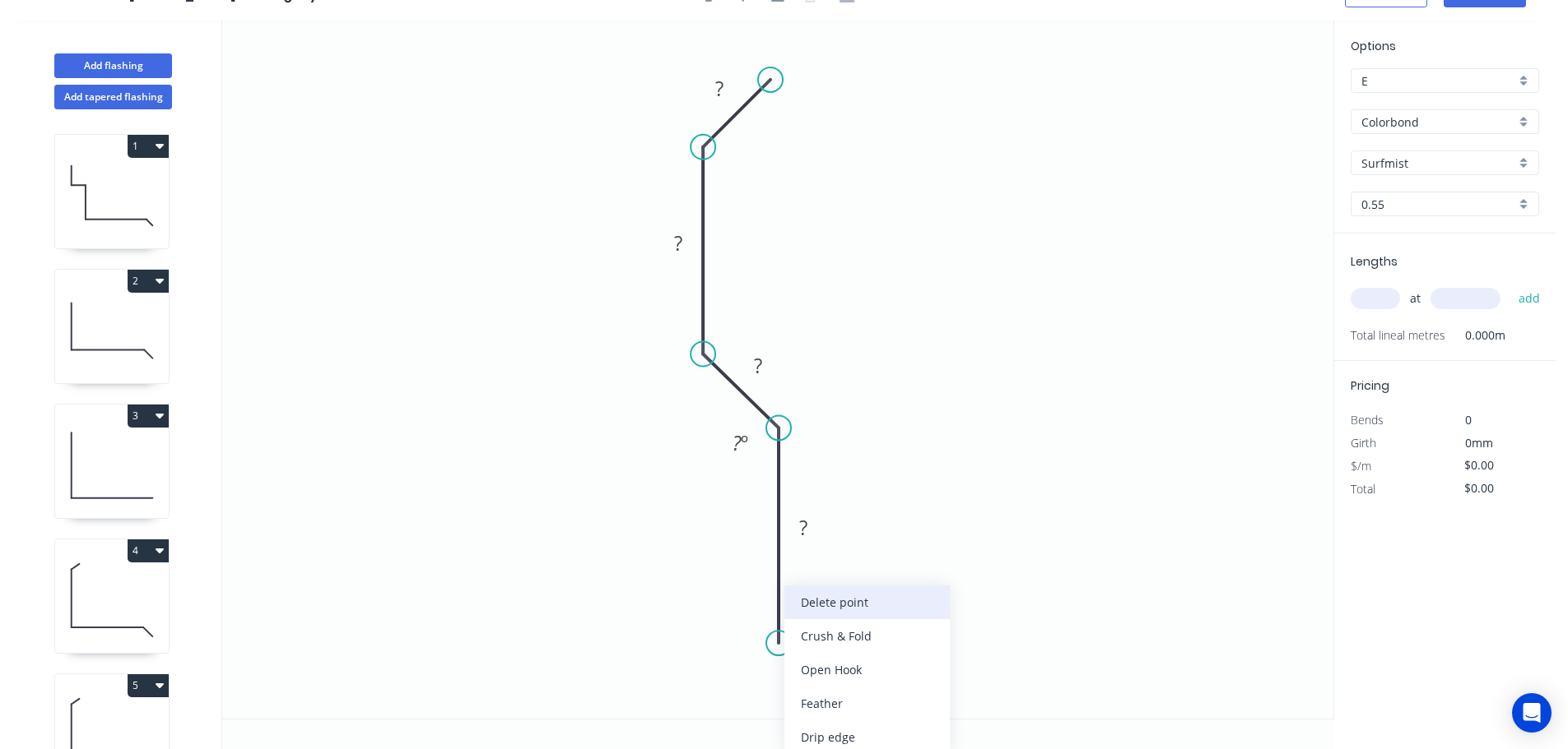
click at [833, 597] on div "Delete point" at bounding box center [866, 603] width 165 height 34
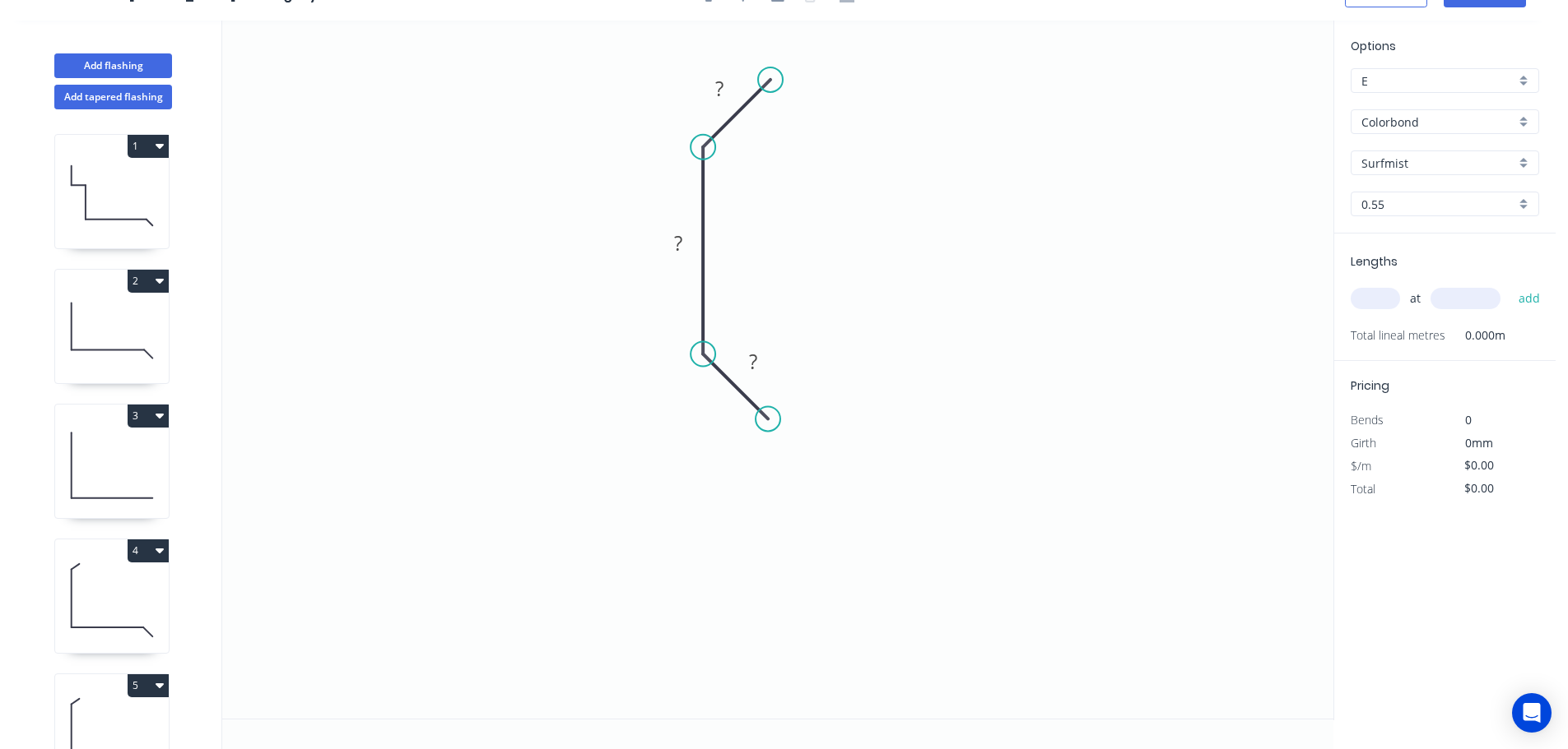
click at [768, 423] on circle at bounding box center [767, 419] width 25 height 25
click at [763, 653] on icon "0 ? ? ?" at bounding box center [777, 370] width 1111 height 699
click at [715, 709] on icon "0 ? ? ? ?" at bounding box center [777, 370] width 1111 height 699
drag, startPoint x: 778, startPoint y: 79, endPoint x: 767, endPoint y: 83, distance: 11.7
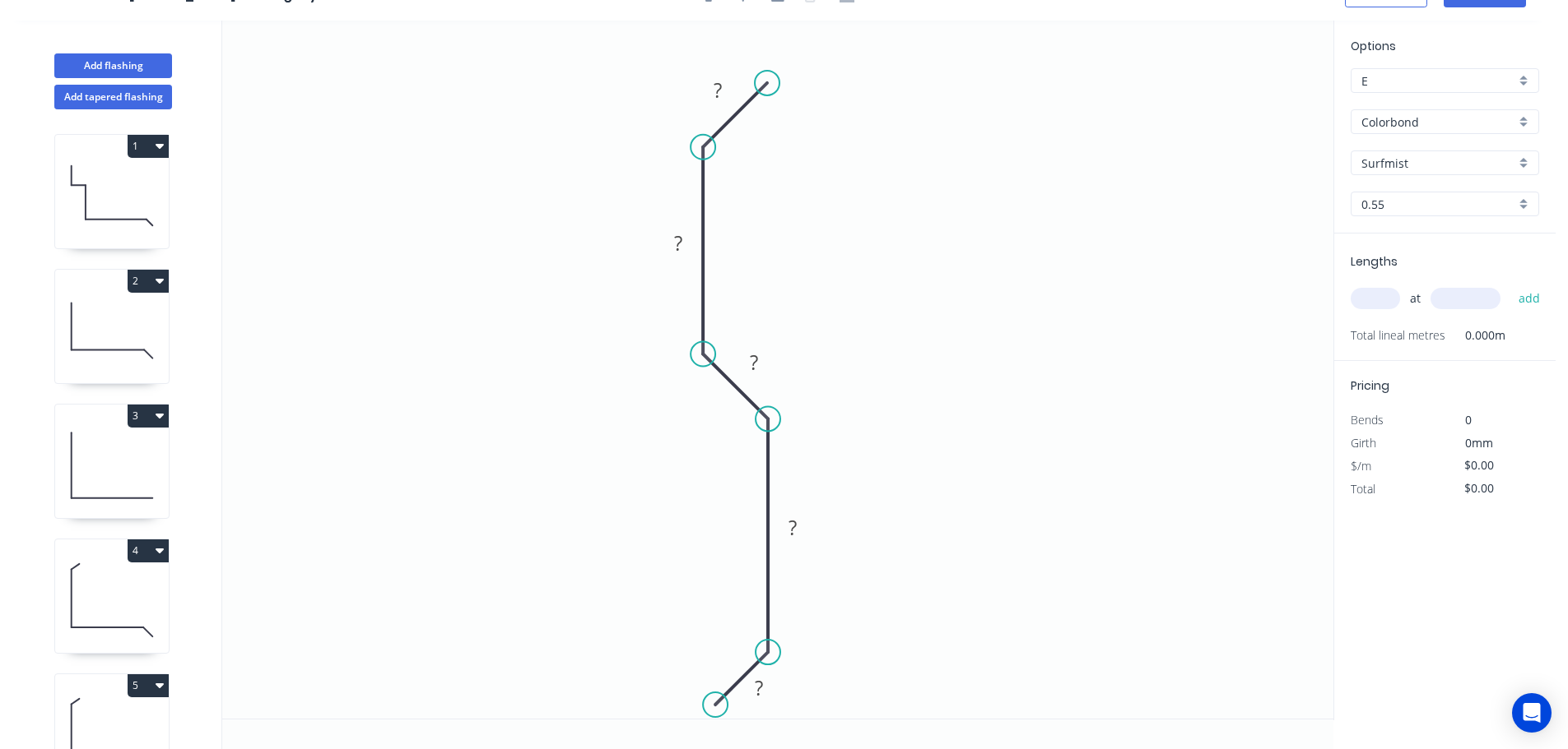
click at [767, 83] on circle at bounding box center [766, 82] width 25 height 25
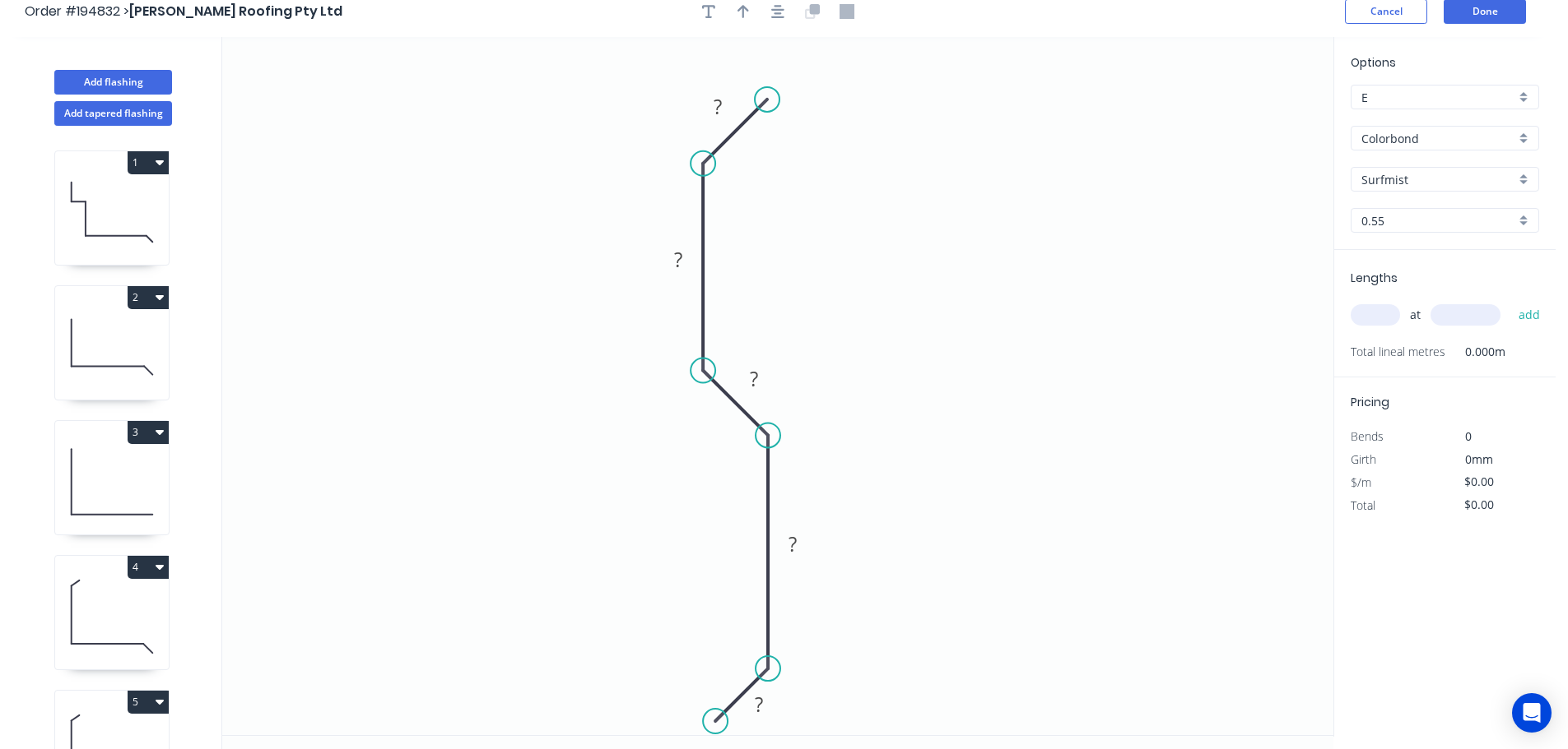
scroll to position [0, 0]
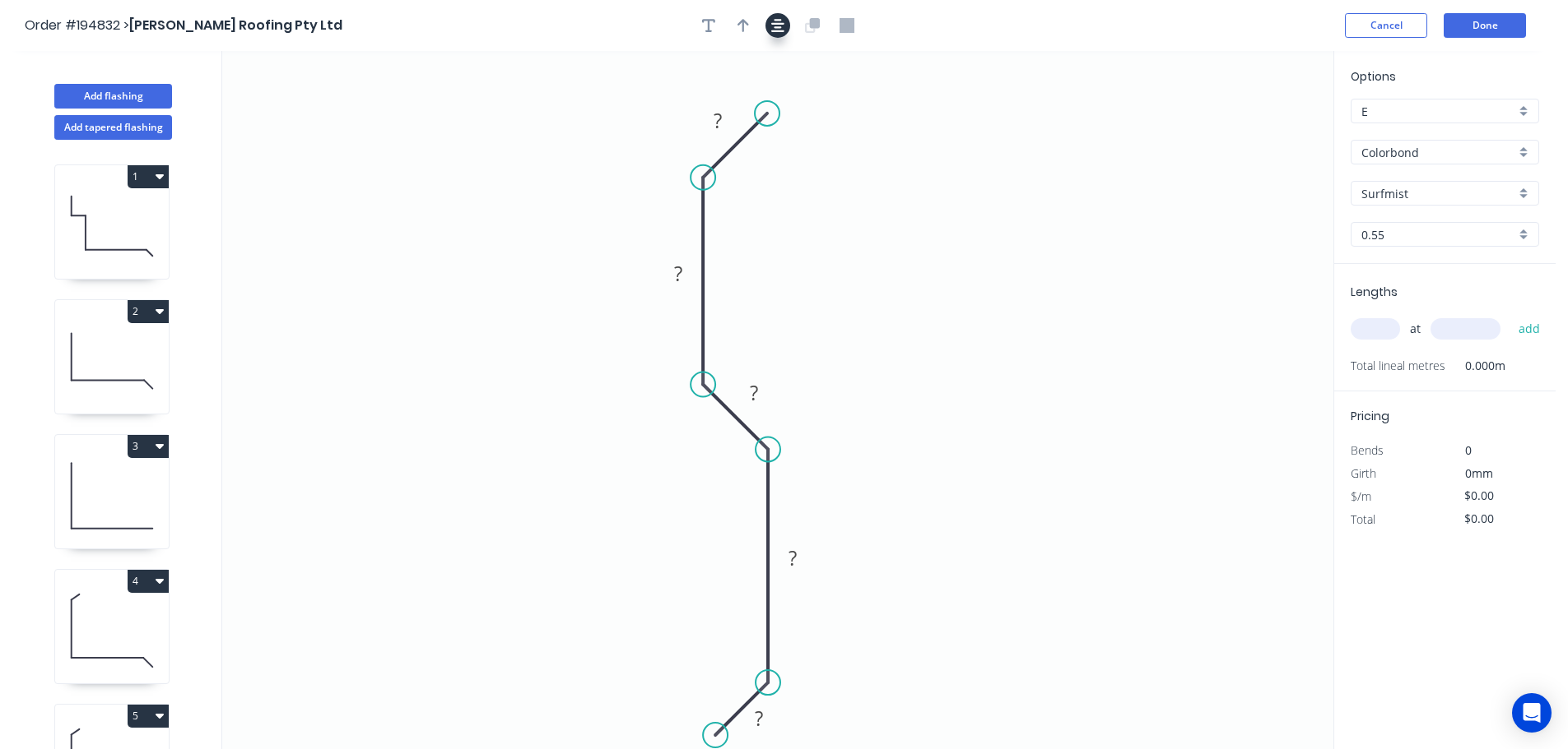
click at [775, 28] on icon "button" at bounding box center [777, 25] width 13 height 13
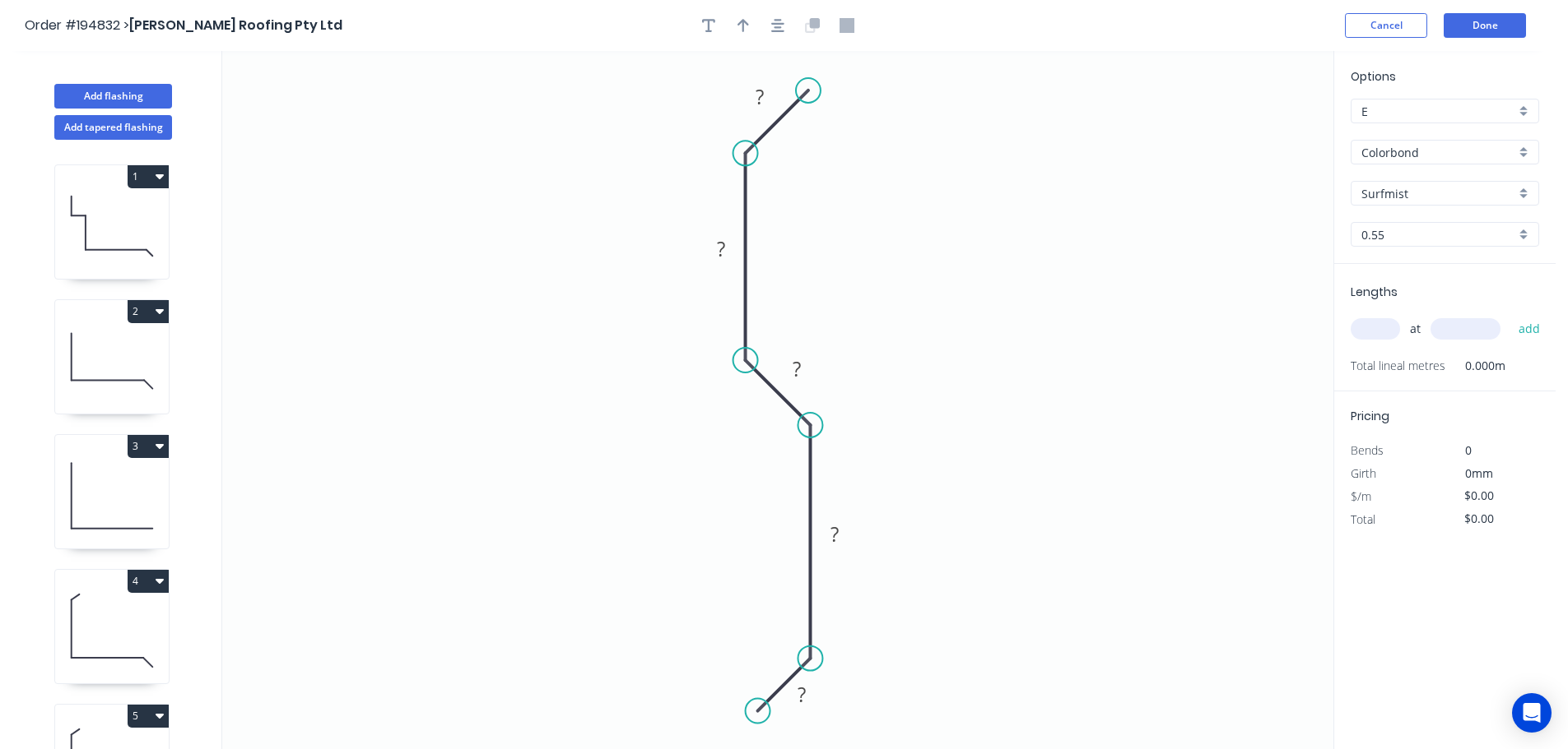
drag, startPoint x: 817, startPoint y: 87, endPoint x: 808, endPoint y: 94, distance: 11.4
click at [808, 94] on circle at bounding box center [808, 90] width 25 height 25
click at [769, 90] on rect at bounding box center [759, 97] width 33 height 23
click at [772, 25] on icon "button" at bounding box center [777, 25] width 13 height 15
type input "$8.38"
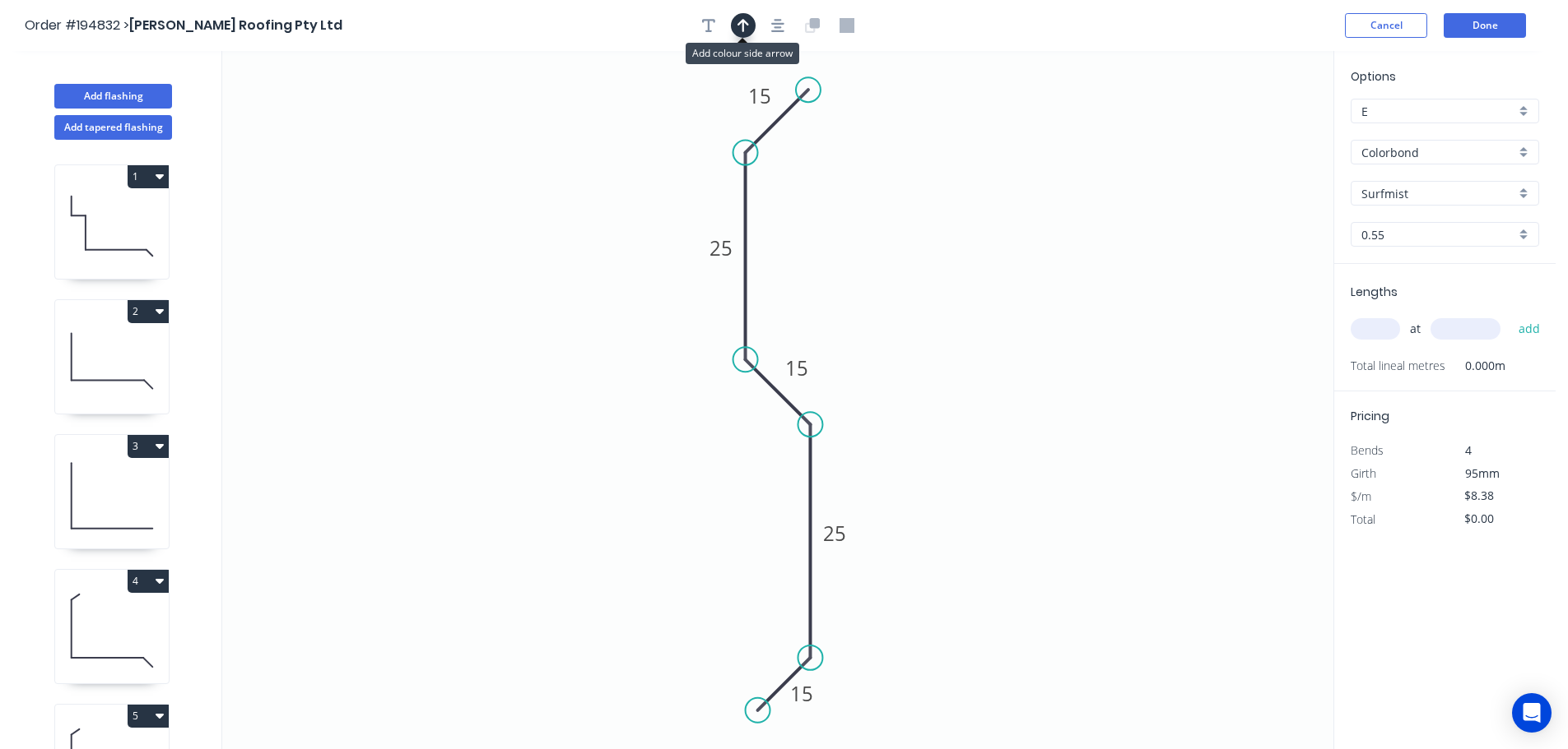
click at [740, 28] on icon "button" at bounding box center [743, 25] width 12 height 15
click at [1252, 123] on icon "0 15 25 15 25 15" at bounding box center [777, 401] width 1111 height 699
click at [1251, 133] on icon at bounding box center [1249, 114] width 15 height 52
drag, startPoint x: 1251, startPoint y: 133, endPoint x: 1226, endPoint y: 189, distance: 61.3
click at [1226, 189] on icon at bounding box center [1241, 176] width 48 height 47
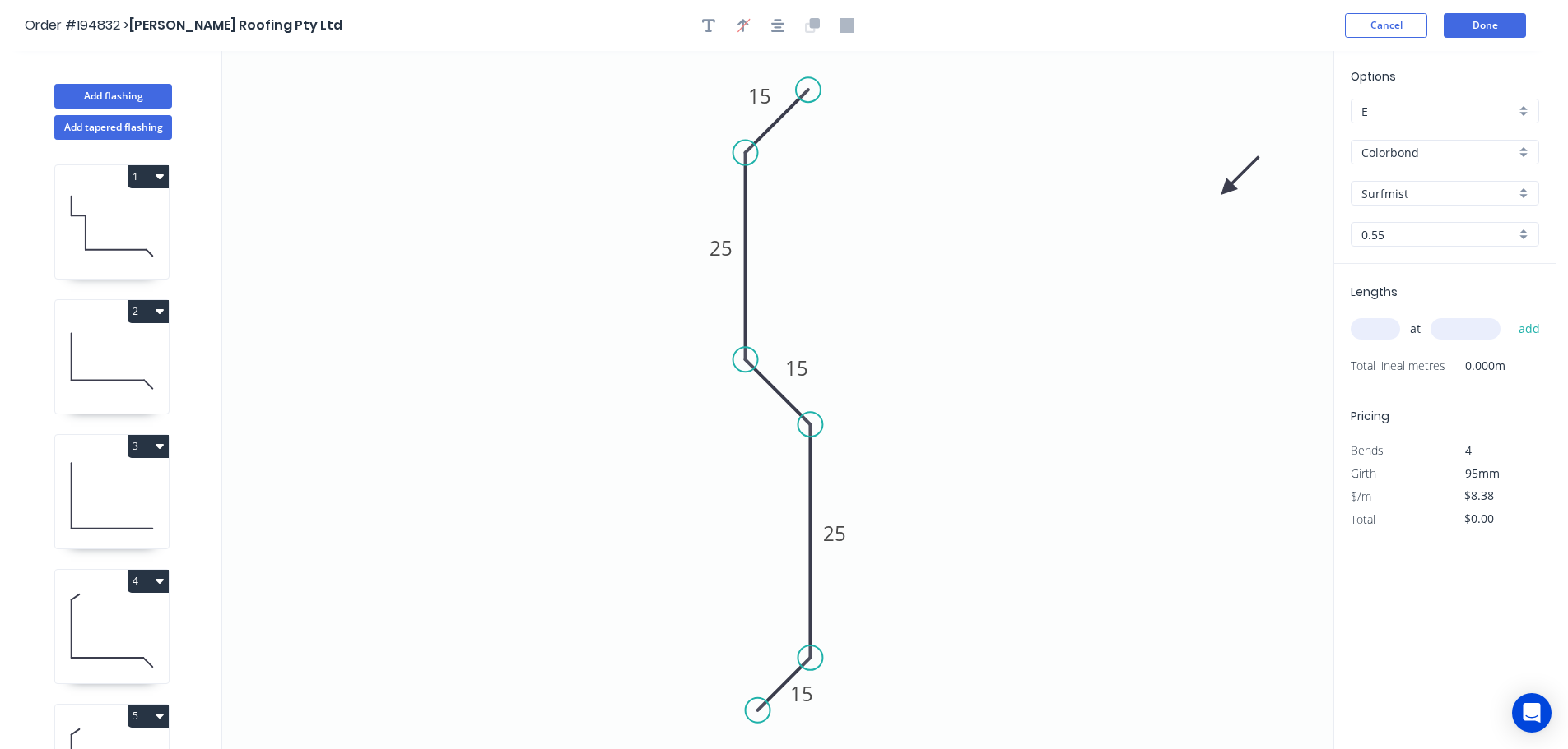
click at [1363, 327] on input "text" at bounding box center [1375, 329] width 49 height 22
type input "2"
type input "2600"
click at [1510, 315] on button "add" at bounding box center [1528, 328] width 39 height 28
type input "$43.58"
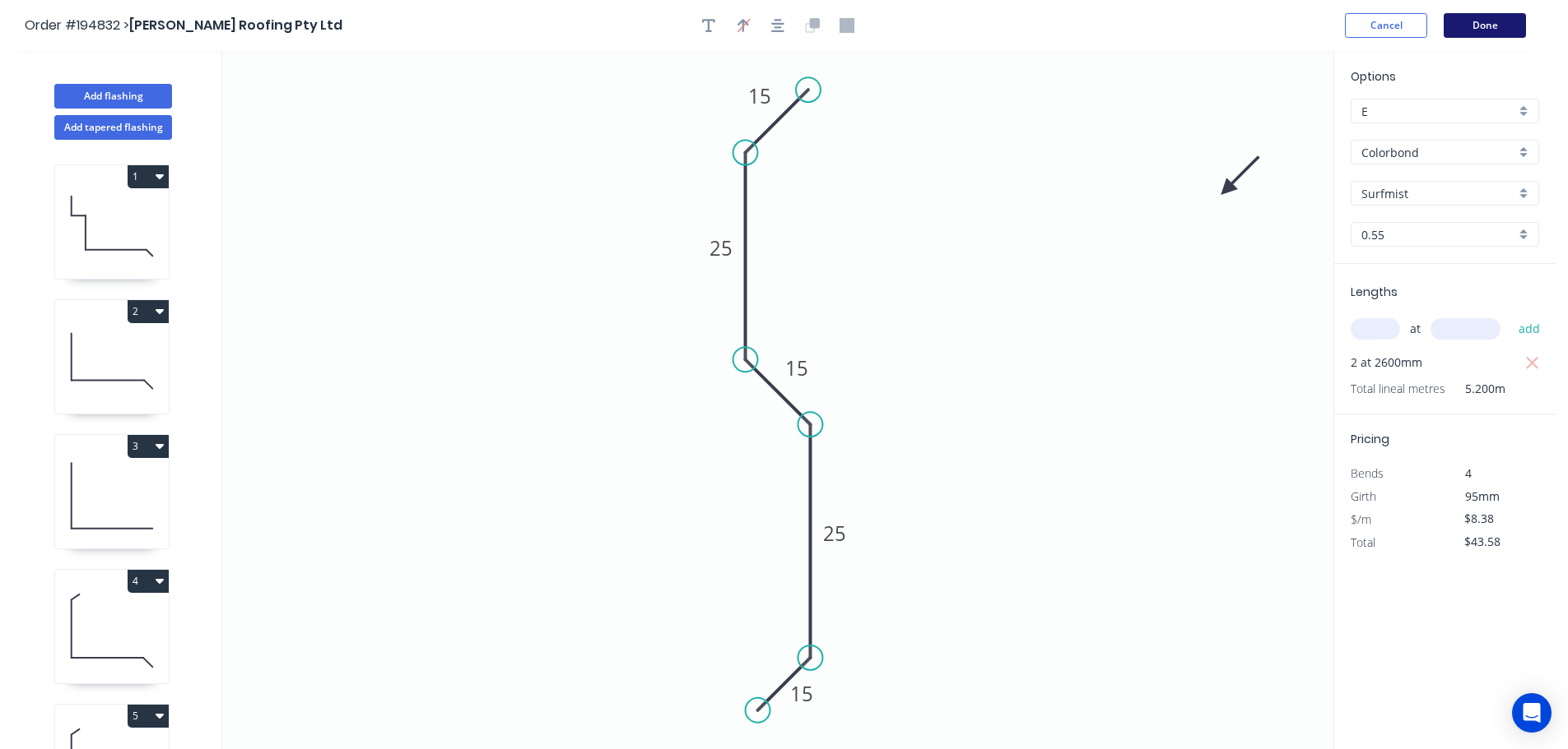
click at [1485, 26] on button "Done" at bounding box center [1484, 25] width 82 height 25
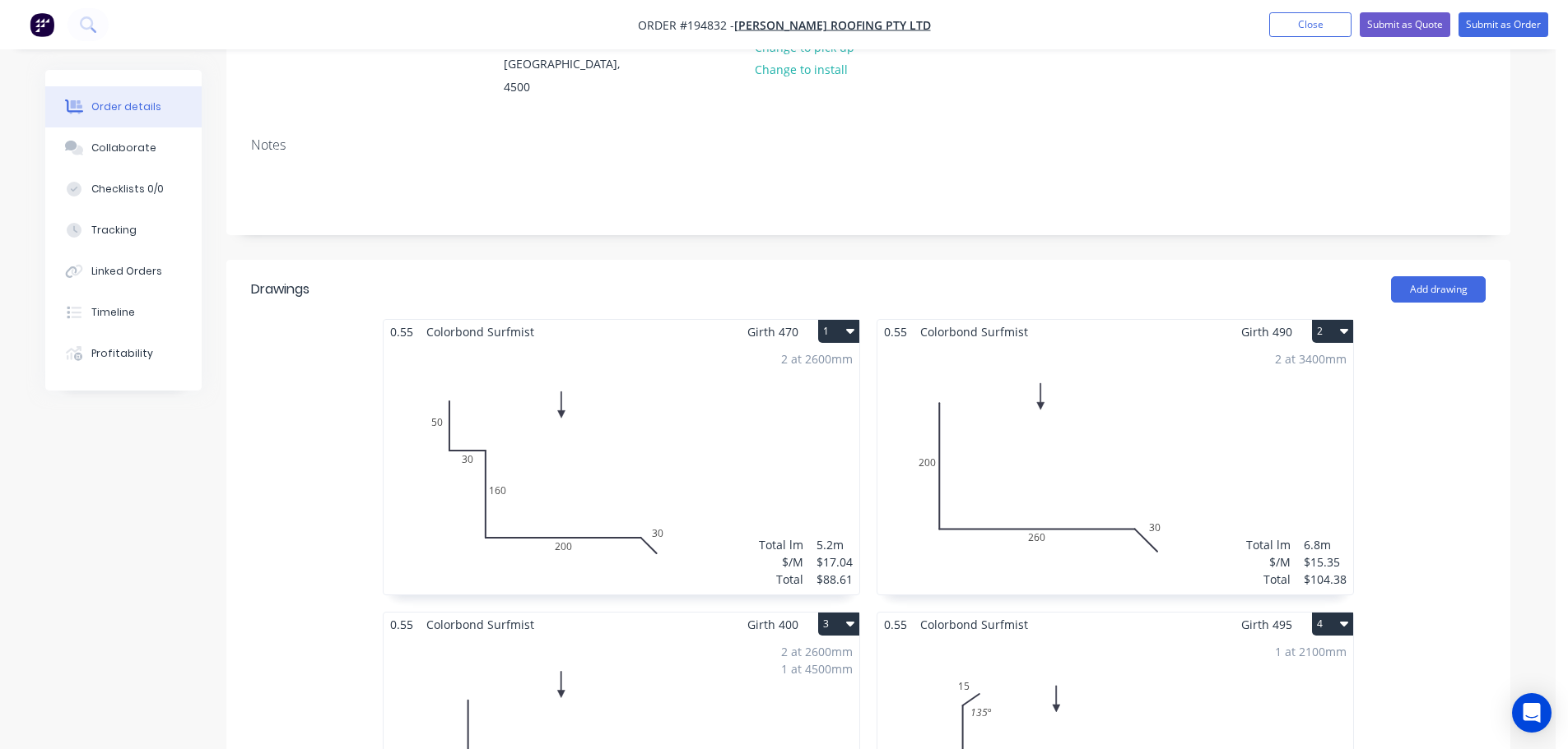
scroll to position [494, 0]
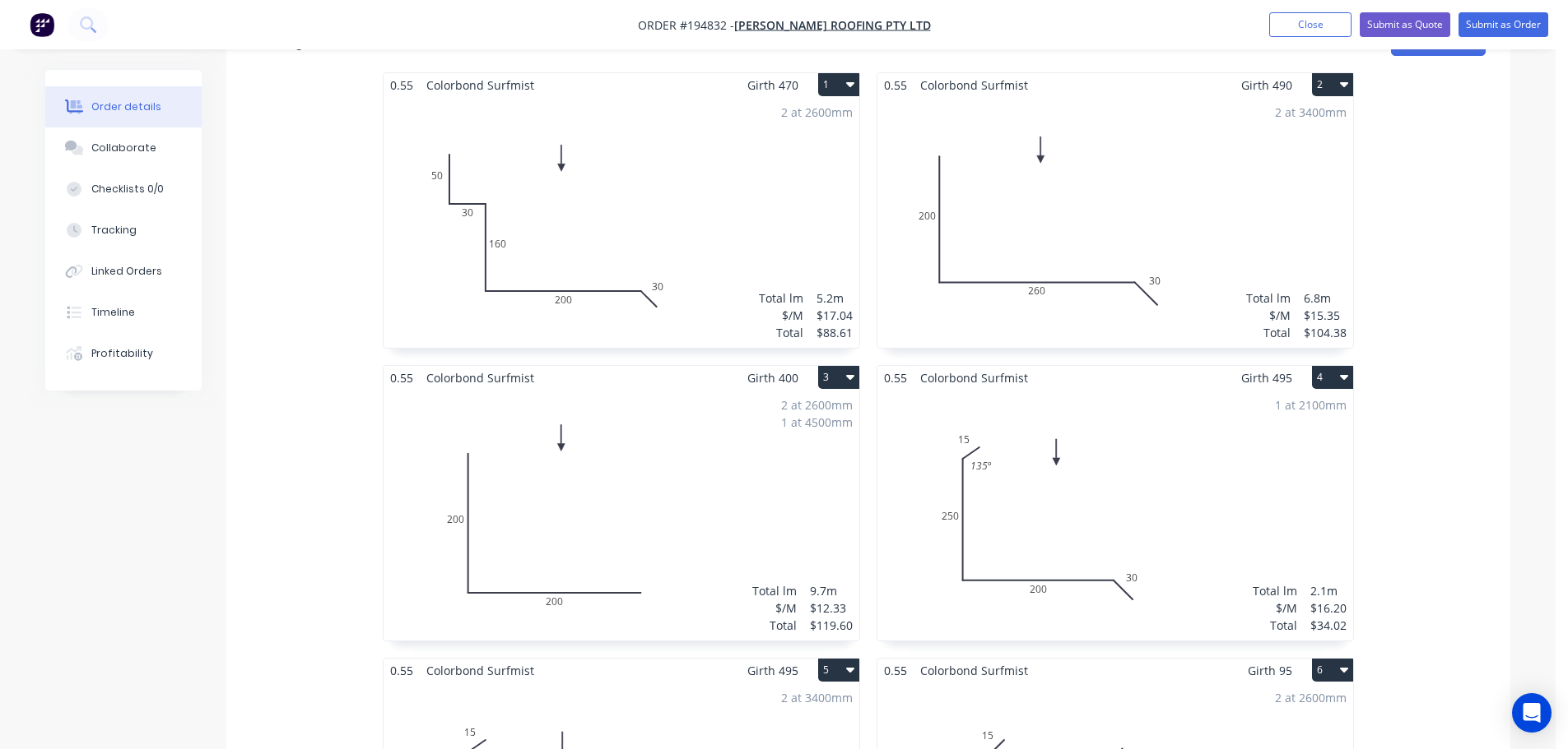
click at [703, 481] on div "2 at 2600mm 1 at 4500mm Total lm $/M Total 9.7m $12.33 $119.60" at bounding box center [621, 515] width 475 height 251
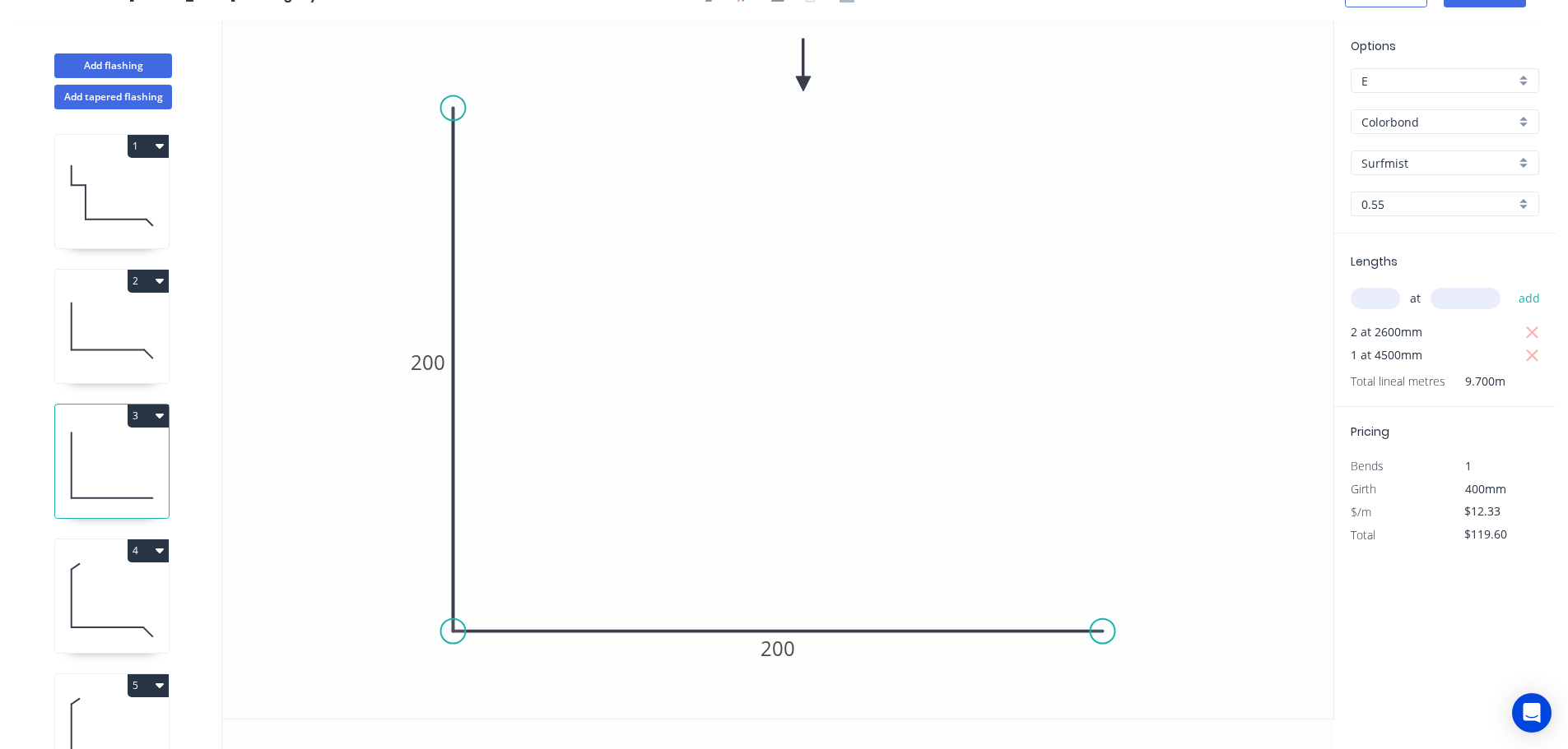
scroll to position [31, 0]
click at [1110, 631] on circle at bounding box center [1102, 631] width 25 height 25
click at [1185, 711] on icon "0 200 200" at bounding box center [777, 370] width 1111 height 699
type input "$13.18"
type input "$127.85"
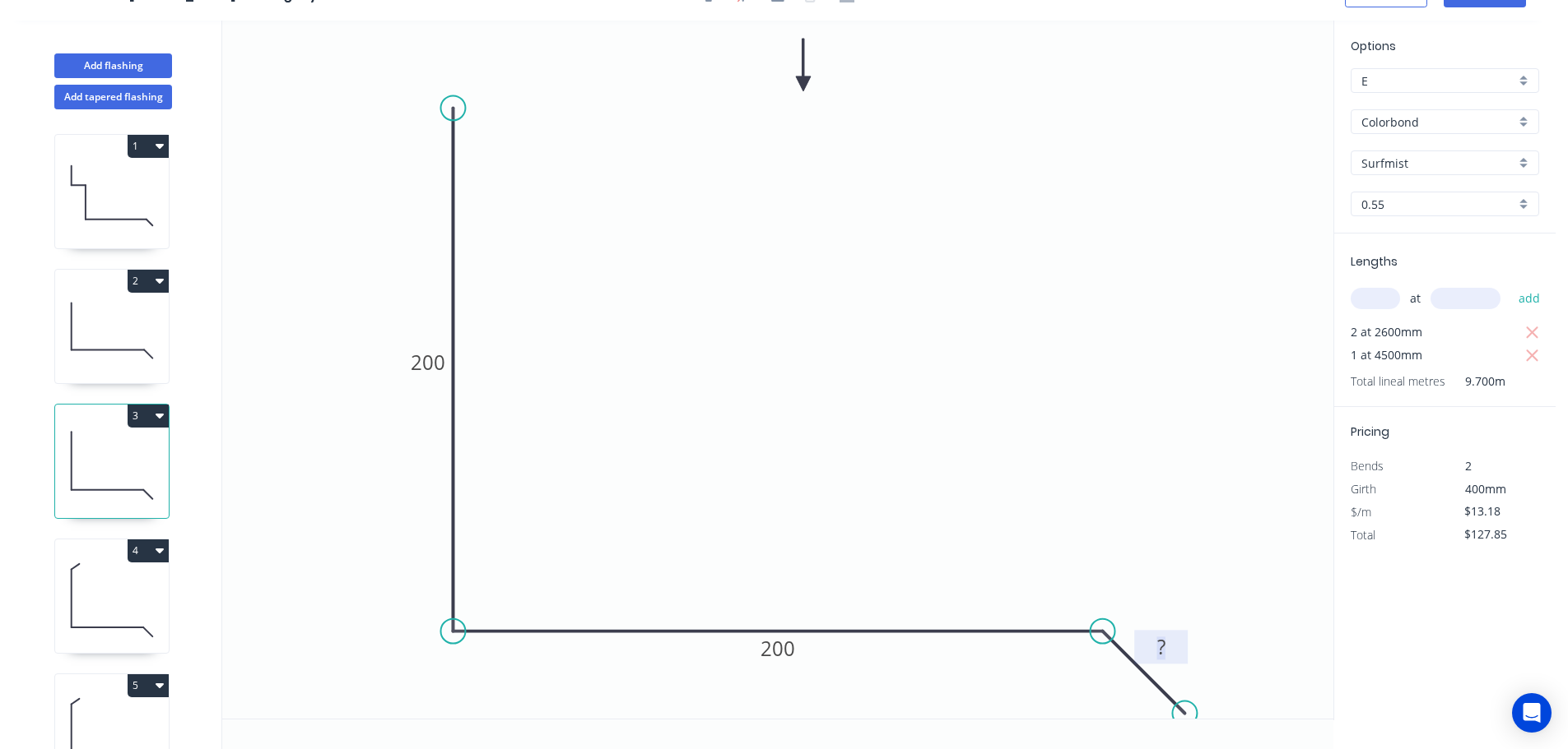
click at [1165, 646] on rect at bounding box center [1160, 647] width 33 height 23
click at [148, 416] on button "3" at bounding box center [148, 416] width 42 height 23
type input "$15.35"
click at [125, 451] on div "Duplicate" at bounding box center [90, 457] width 127 height 24
type input "$0.00"
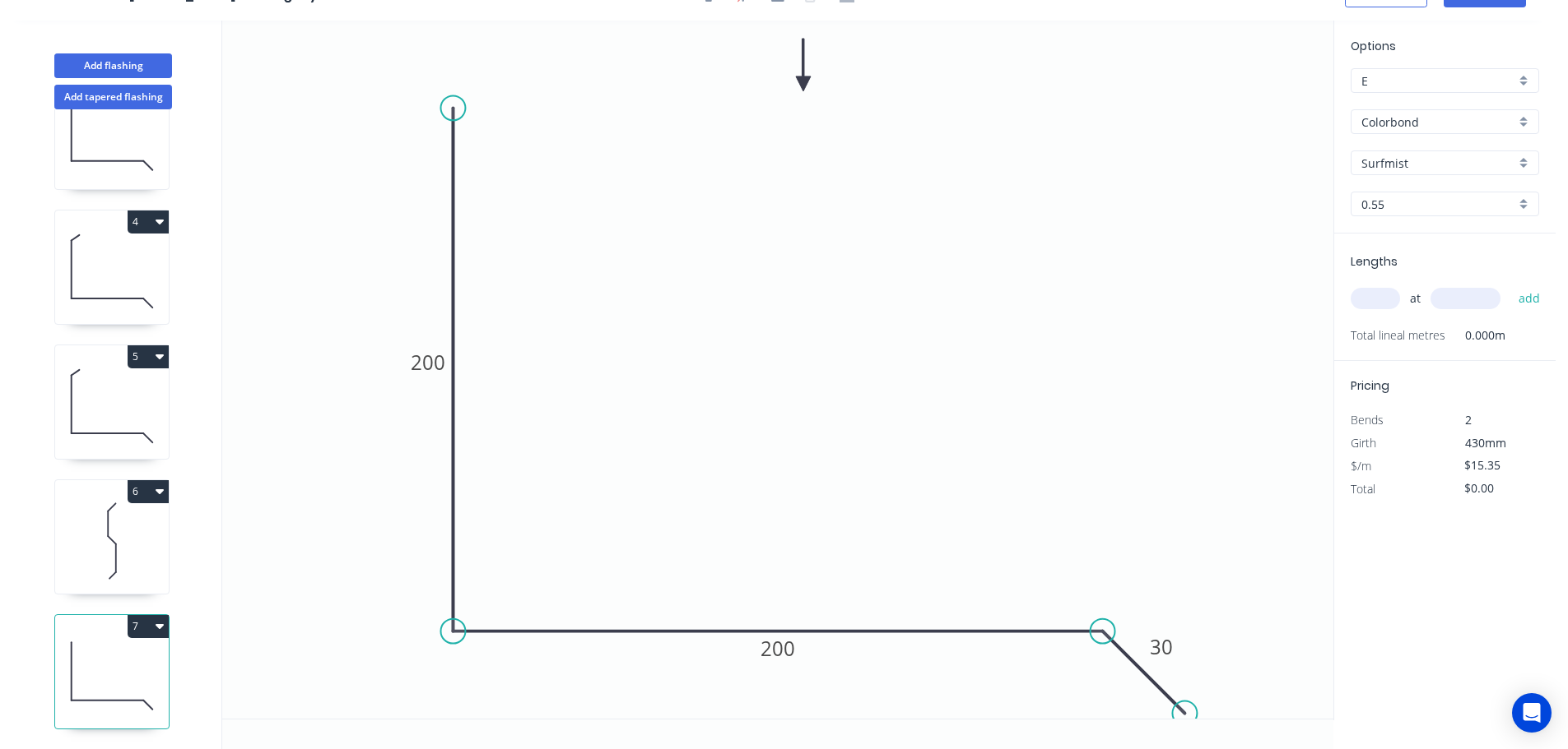
scroll to position [341, 0]
click at [428, 363] on tspan "200" at bounding box center [429, 361] width 35 height 27
type input "$17.51"
click at [1377, 301] on input "text" at bounding box center [1375, 299] width 49 height 22
type input "1"
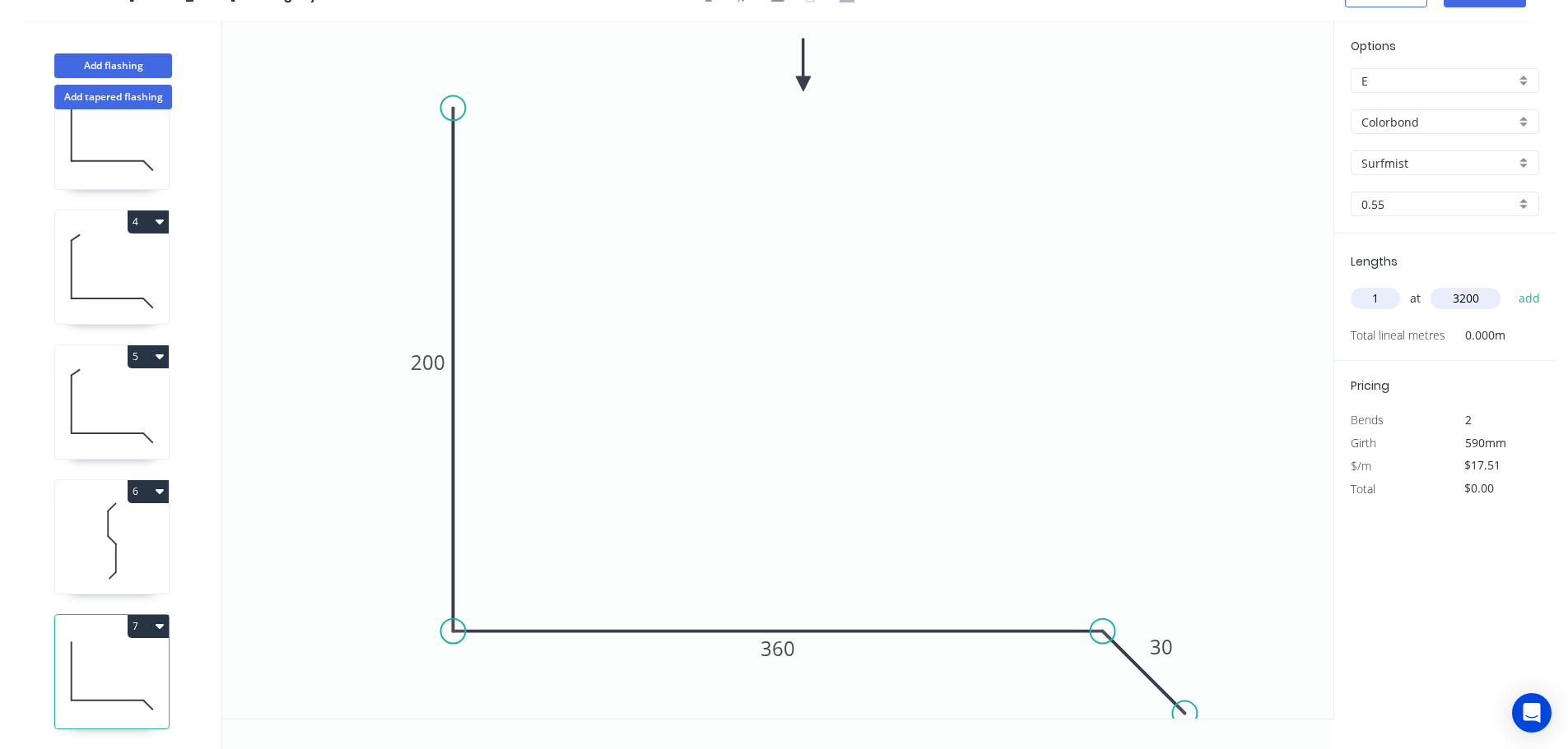
type input "3200"
click at [1510, 285] on button "add" at bounding box center [1528, 299] width 39 height 28
type input "$56.03"
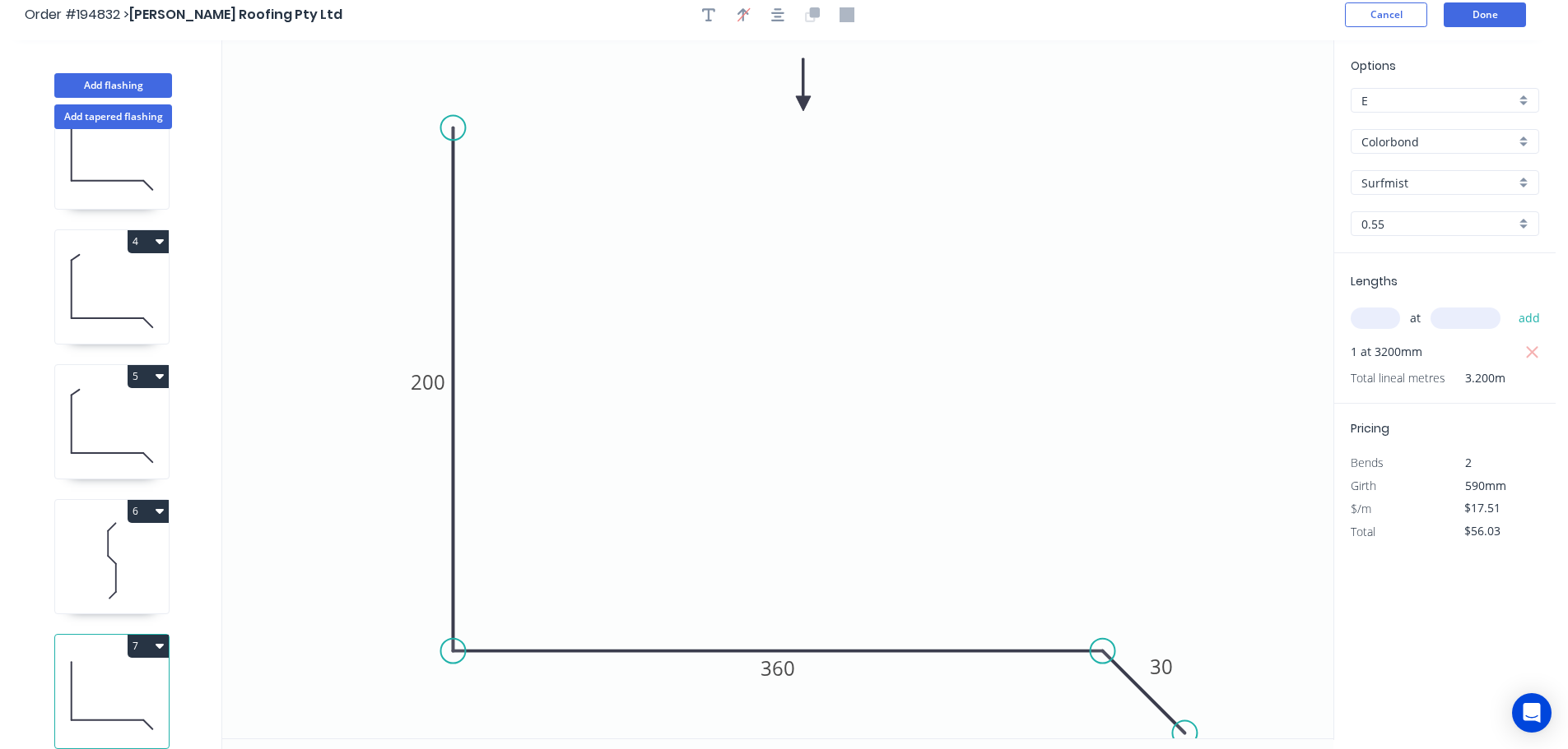
scroll to position [0, 0]
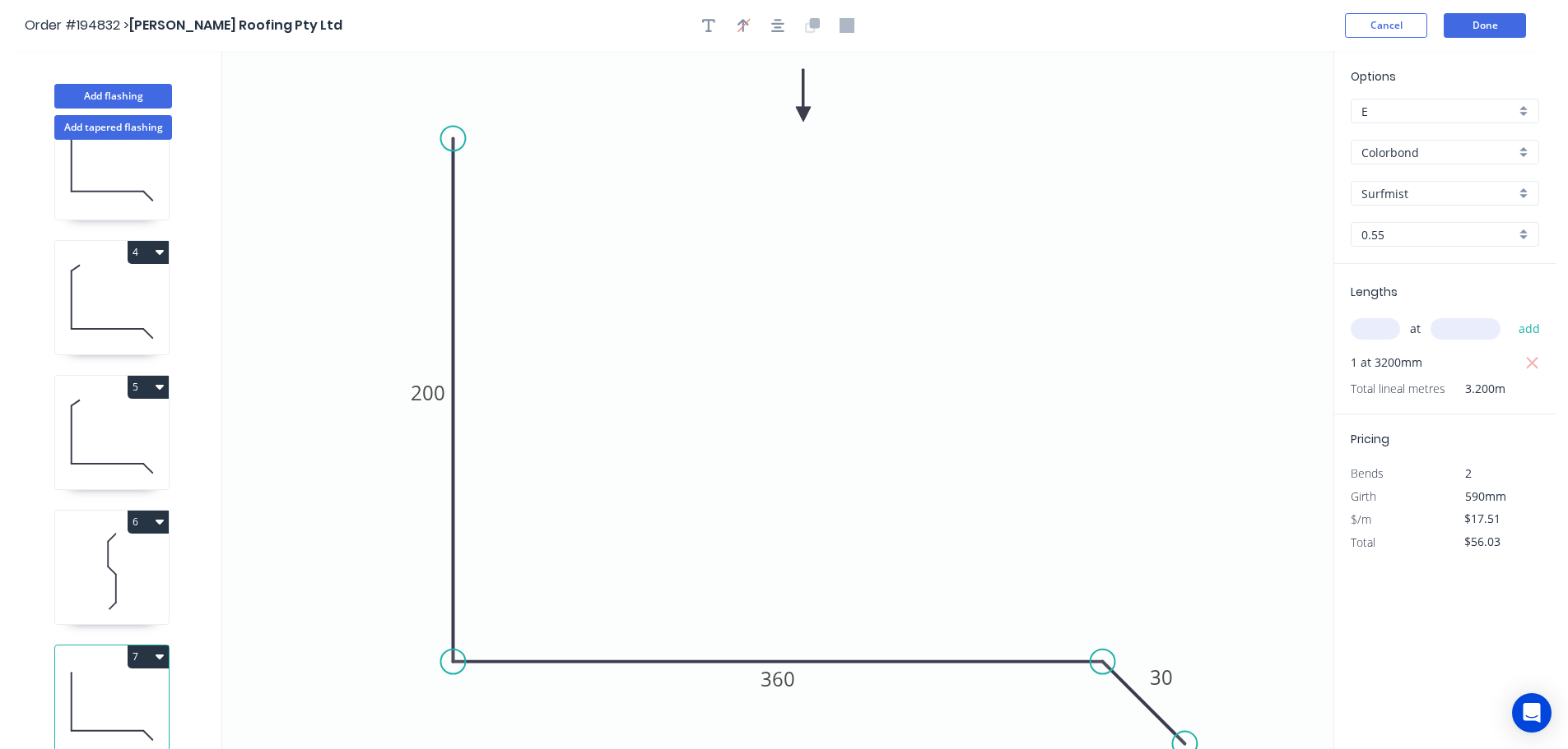
drag, startPoint x: 1466, startPoint y: 2, endPoint x: 1471, endPoint y: 12, distance: 11.2
click at [1466, 2] on header "Order #194832 > Simpson Roofing Pty Ltd Cancel Done" at bounding box center [777, 26] width 1555 height 51
click at [1472, 17] on button "Done" at bounding box center [1484, 25] width 82 height 25
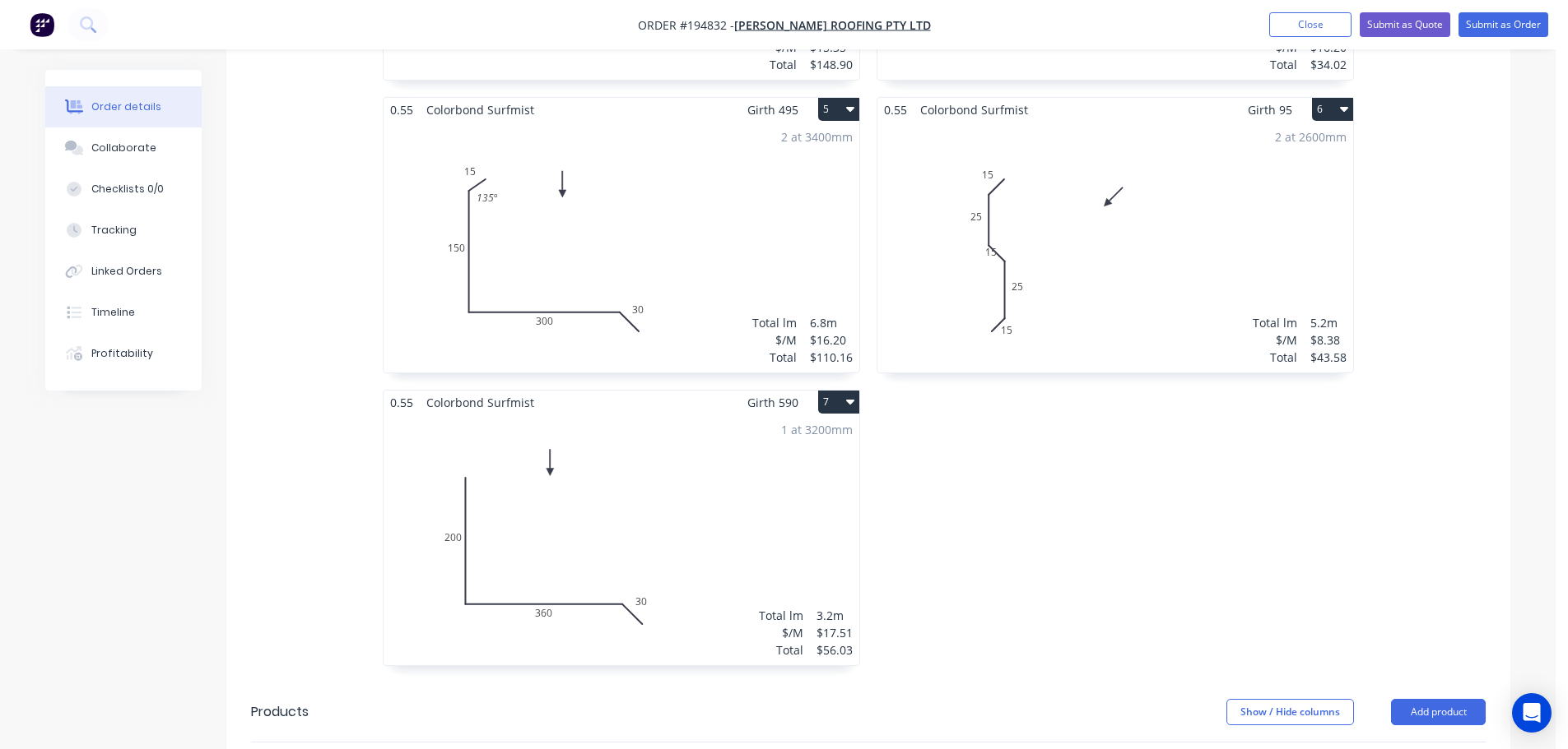
scroll to position [1070, 0]
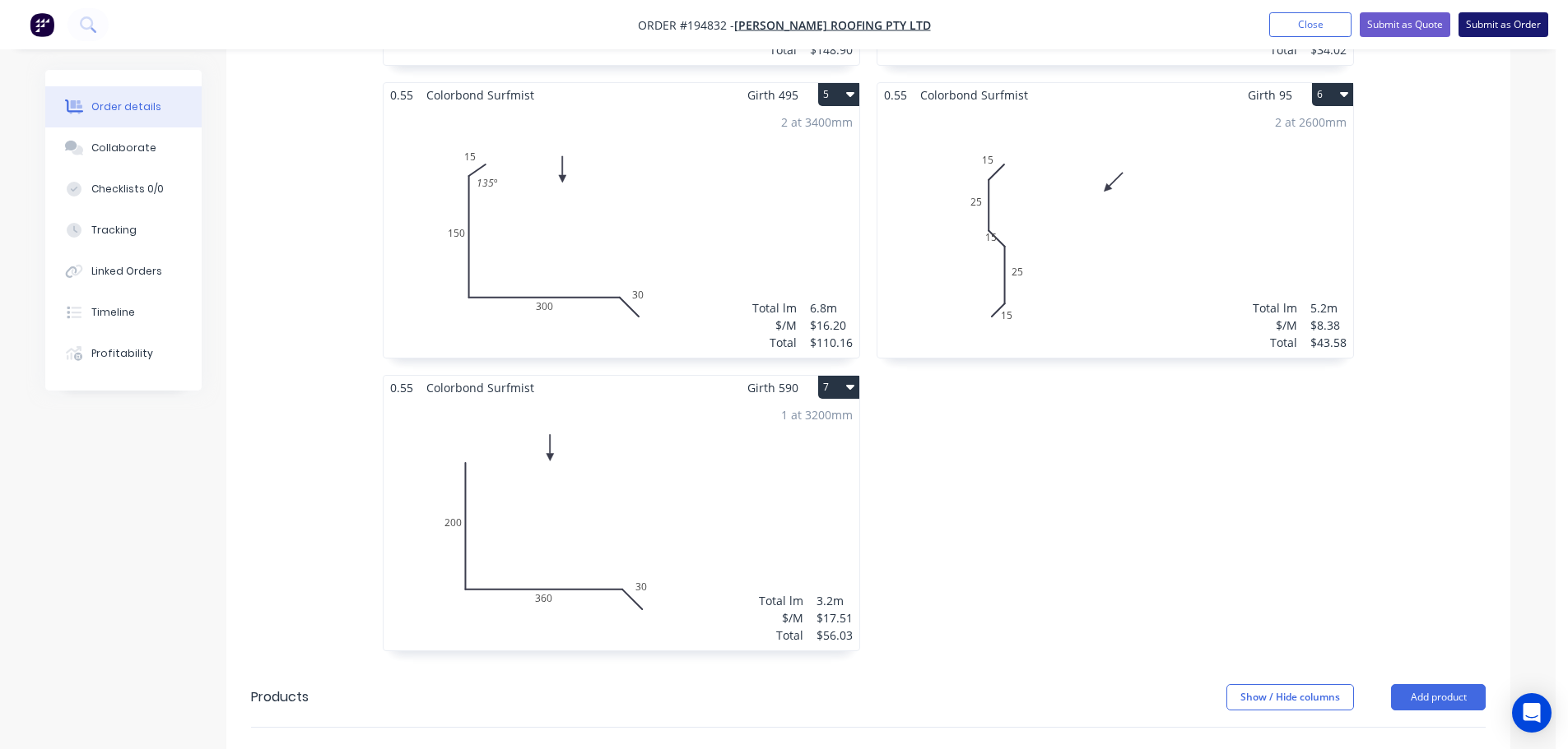
click at [1499, 27] on button "Submit as Order" at bounding box center [1503, 24] width 90 height 25
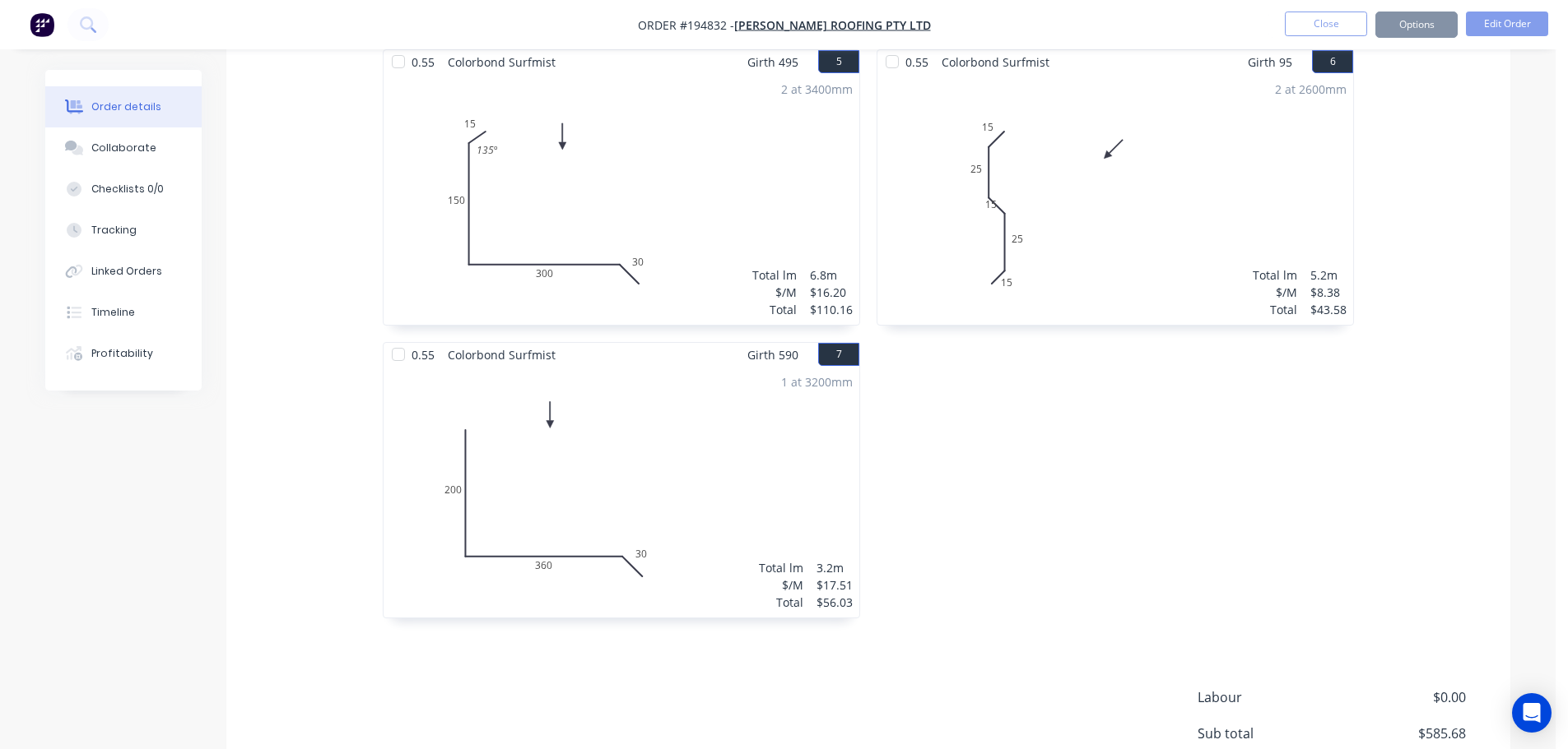
scroll to position [0, 0]
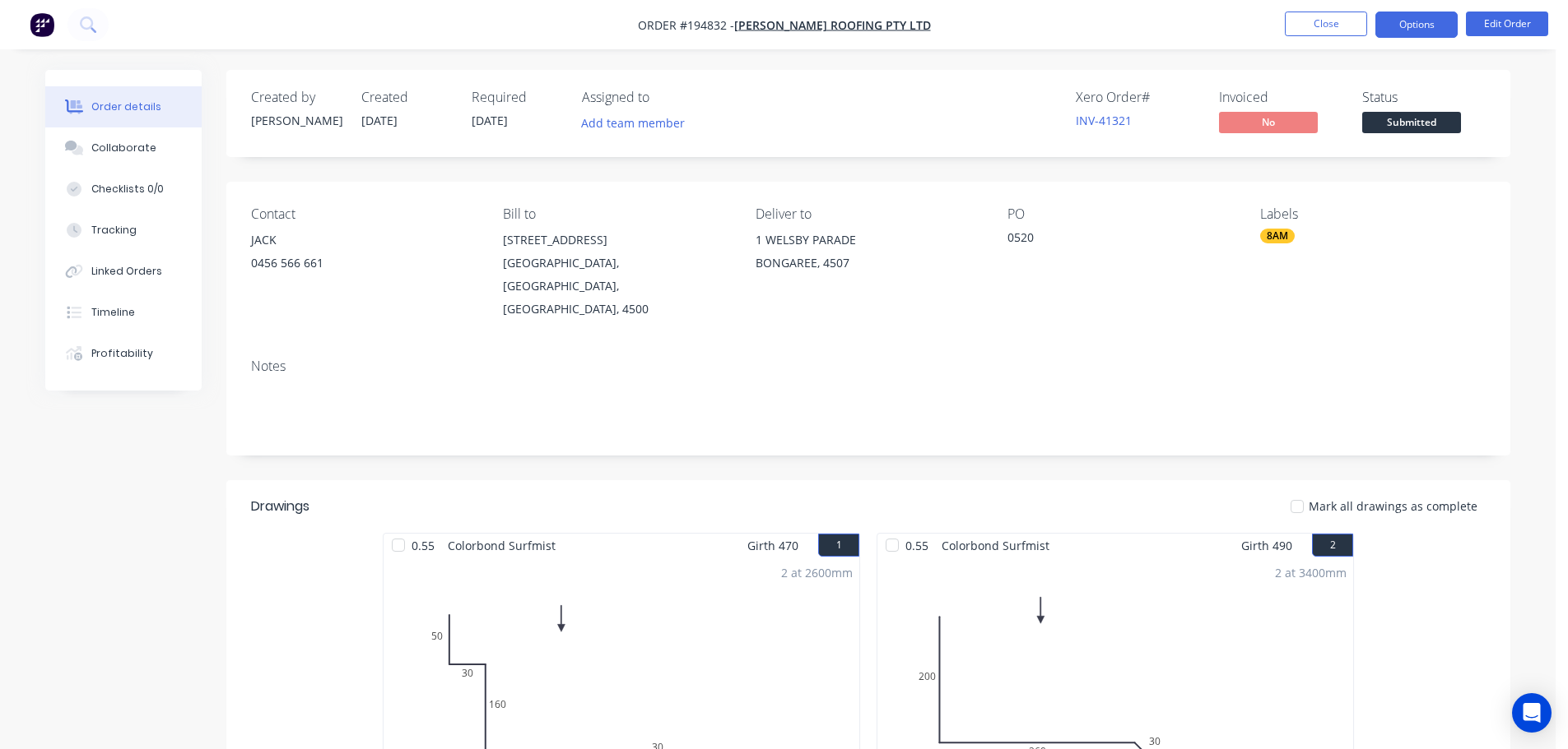
click at [1428, 37] on button "Options" at bounding box center [1416, 25] width 82 height 27
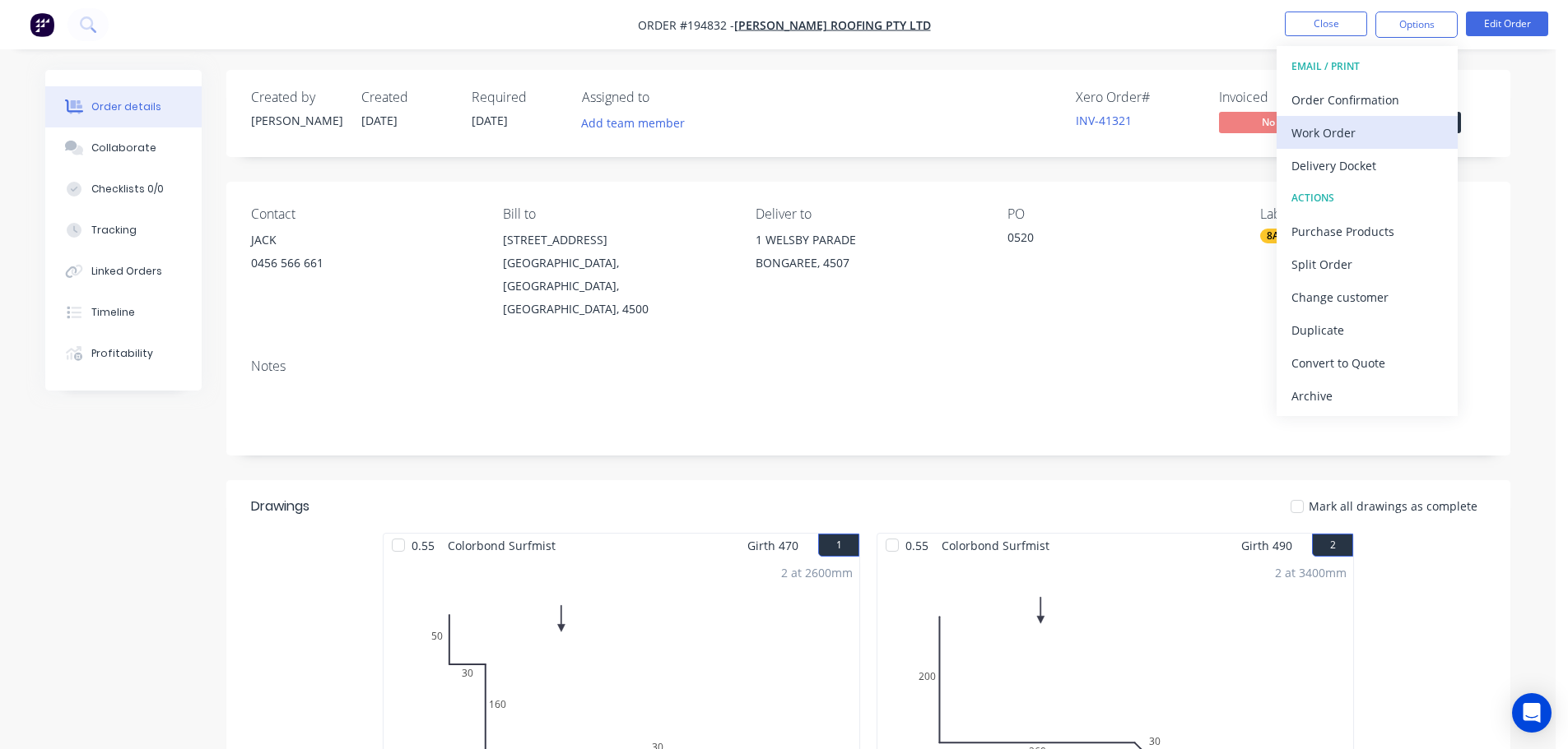
click at [1328, 130] on div "Work Order" at bounding box center [1366, 133] width 151 height 24
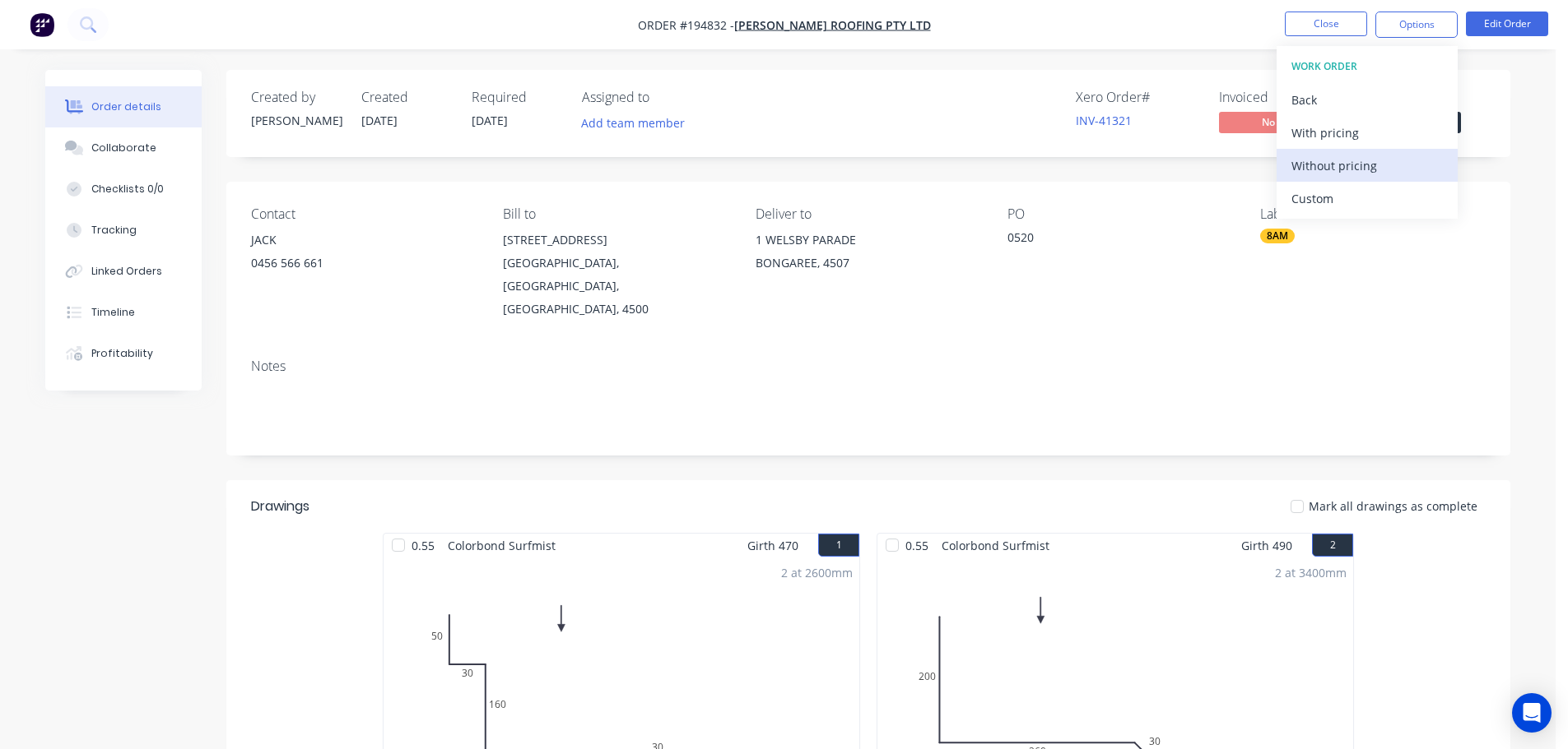
click at [1334, 162] on div "Without pricing" at bounding box center [1366, 165] width 151 height 24
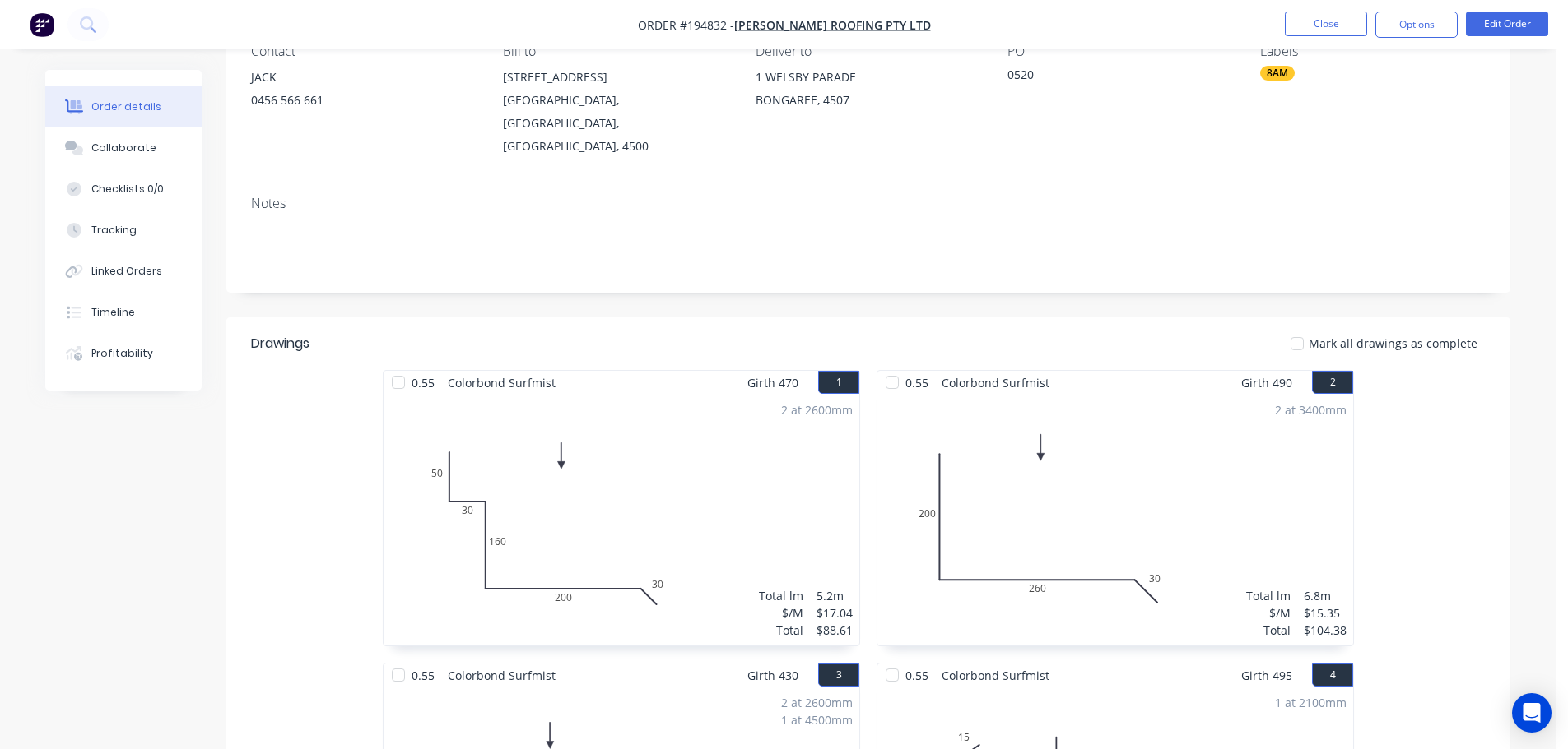
scroll to position [164, 0]
click at [1491, 22] on button "Edit Order" at bounding box center [1507, 24] width 82 height 25
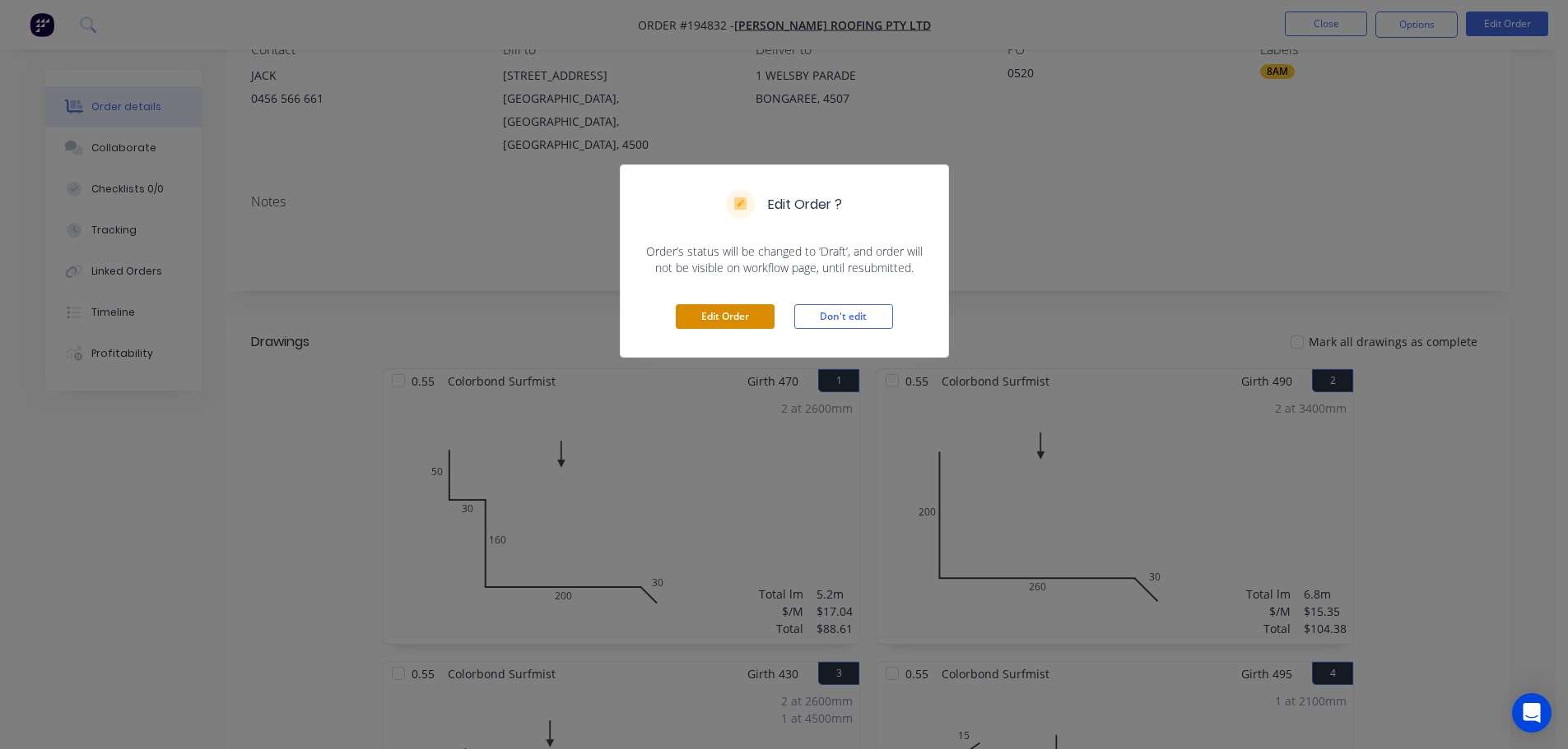
click at [736, 308] on button "Edit Order" at bounding box center [726, 317] width 99 height 25
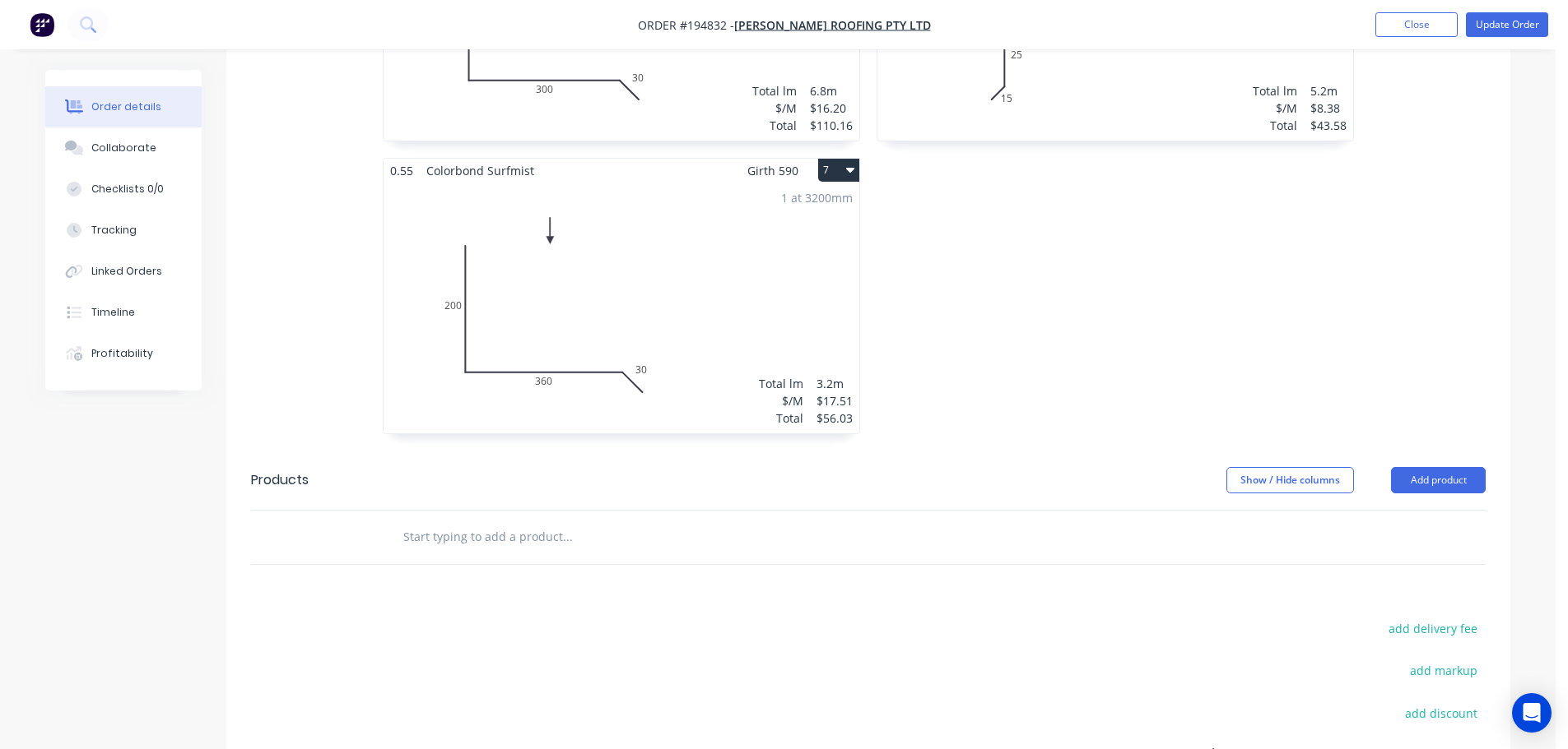
scroll to position [1475, 0]
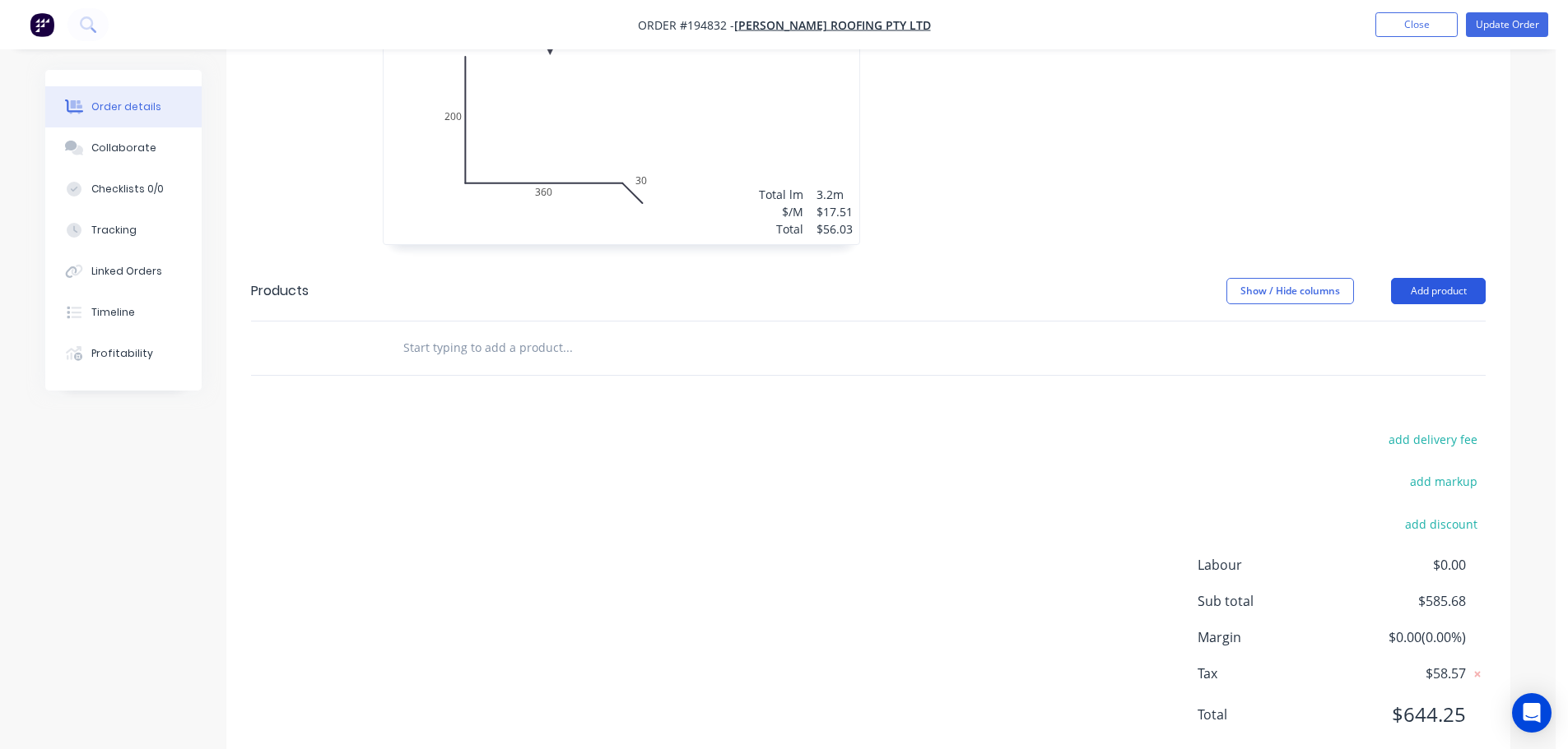
click at [1446, 278] on button "Add product" at bounding box center [1438, 291] width 95 height 27
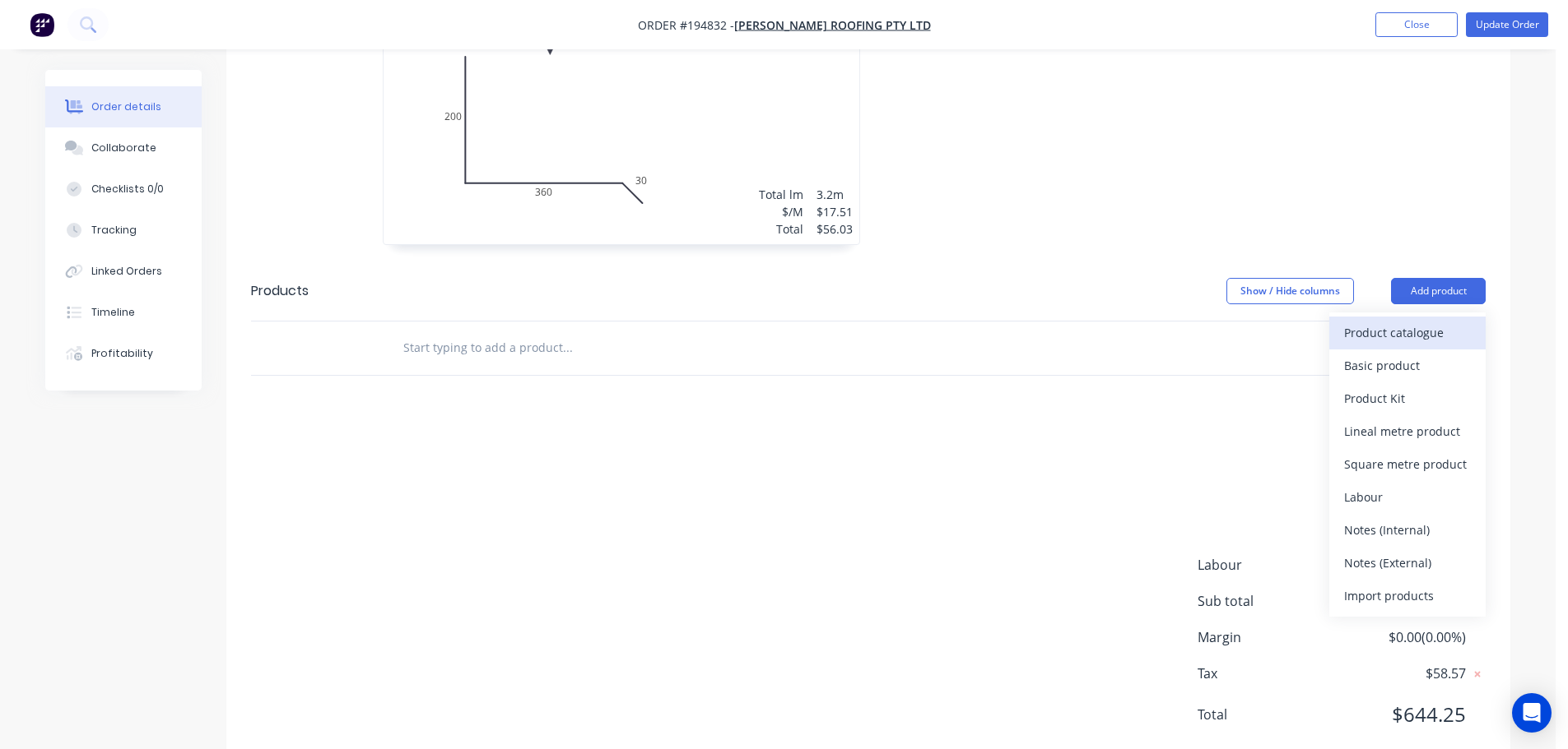
click at [1411, 321] on div "Product catalogue" at bounding box center [1408, 332] width 127 height 24
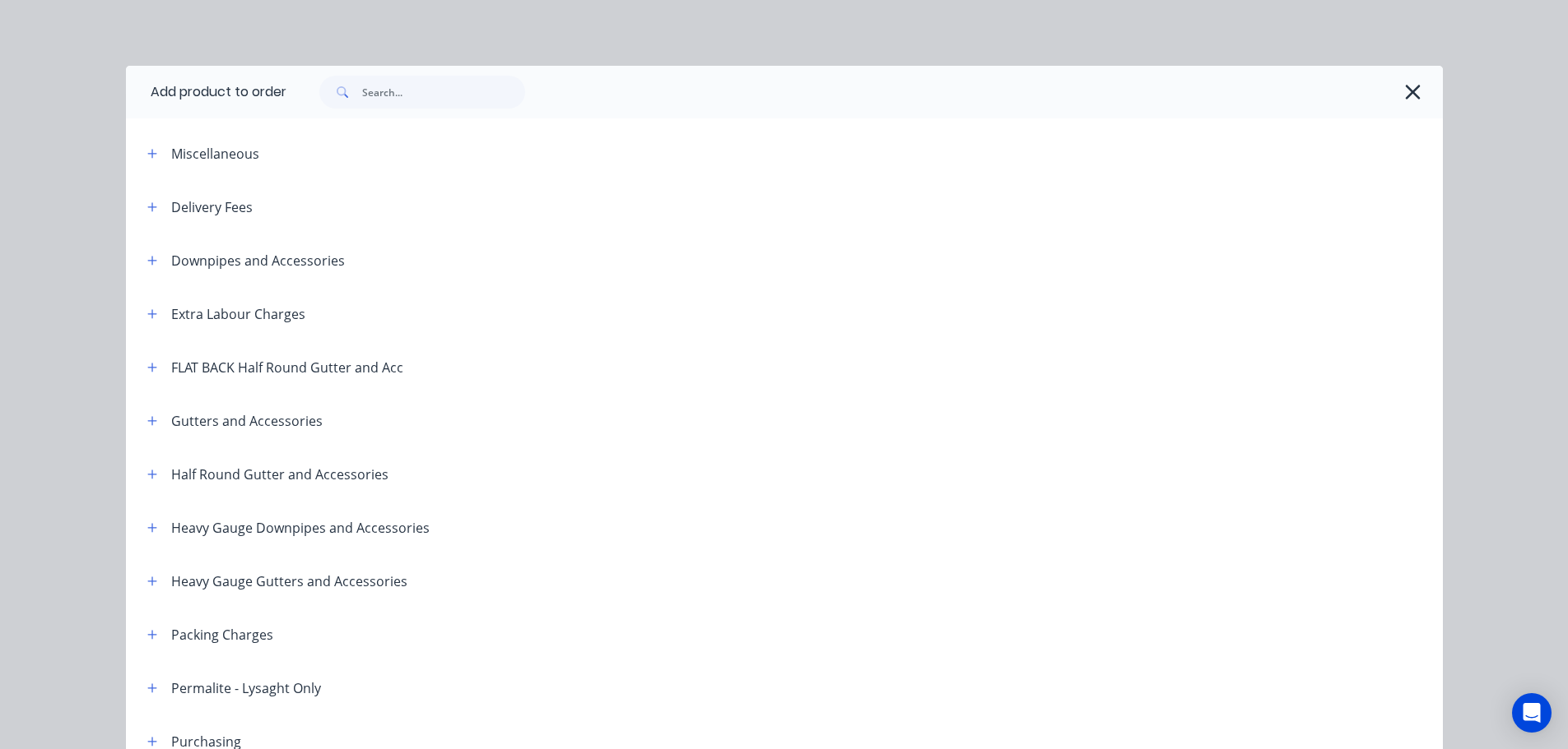
click at [138, 196] on header "Delivery Fees" at bounding box center [784, 207] width 1317 height 53
click at [143, 208] on button "button" at bounding box center [152, 207] width 21 height 21
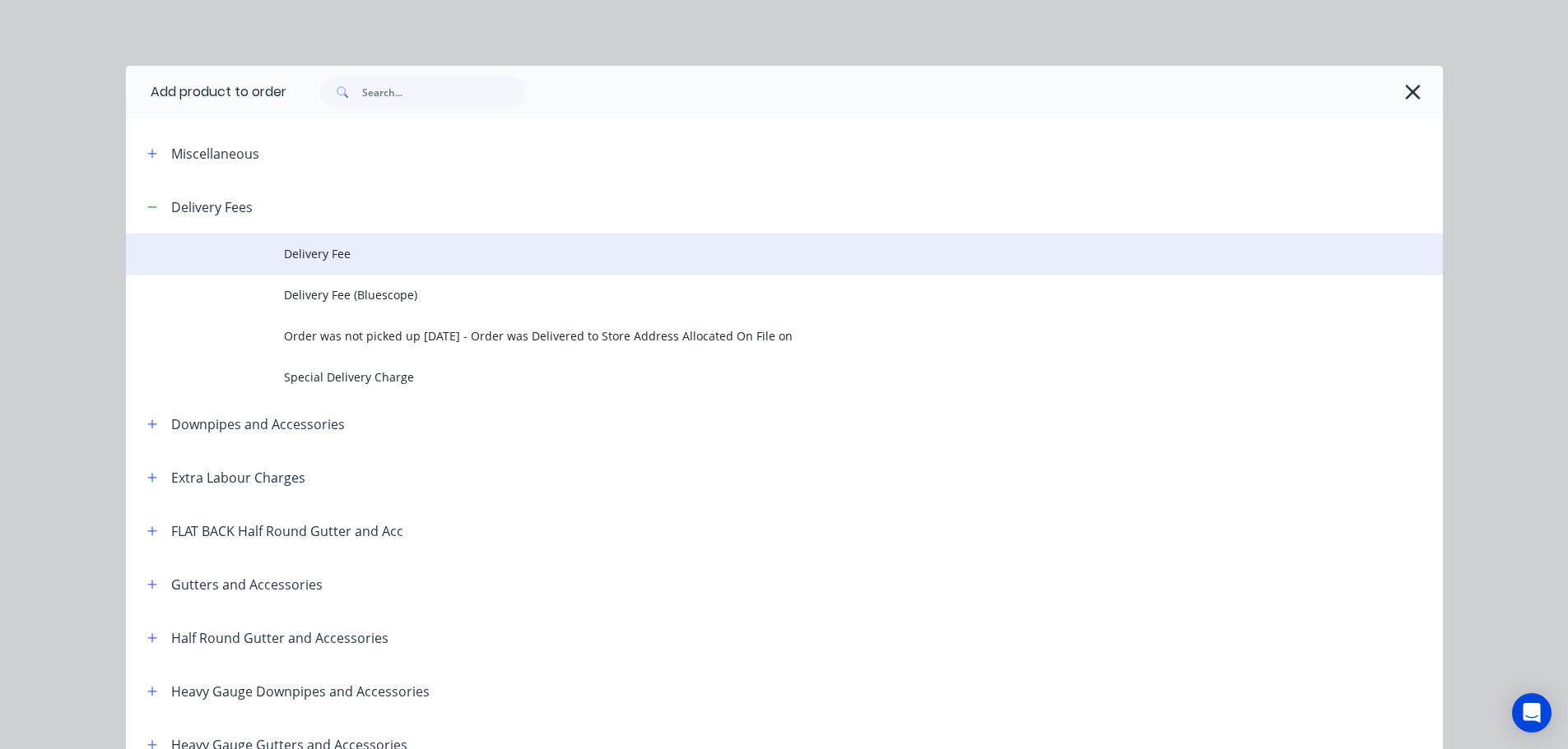
click at [276, 260] on td at bounding box center [205, 254] width 158 height 42
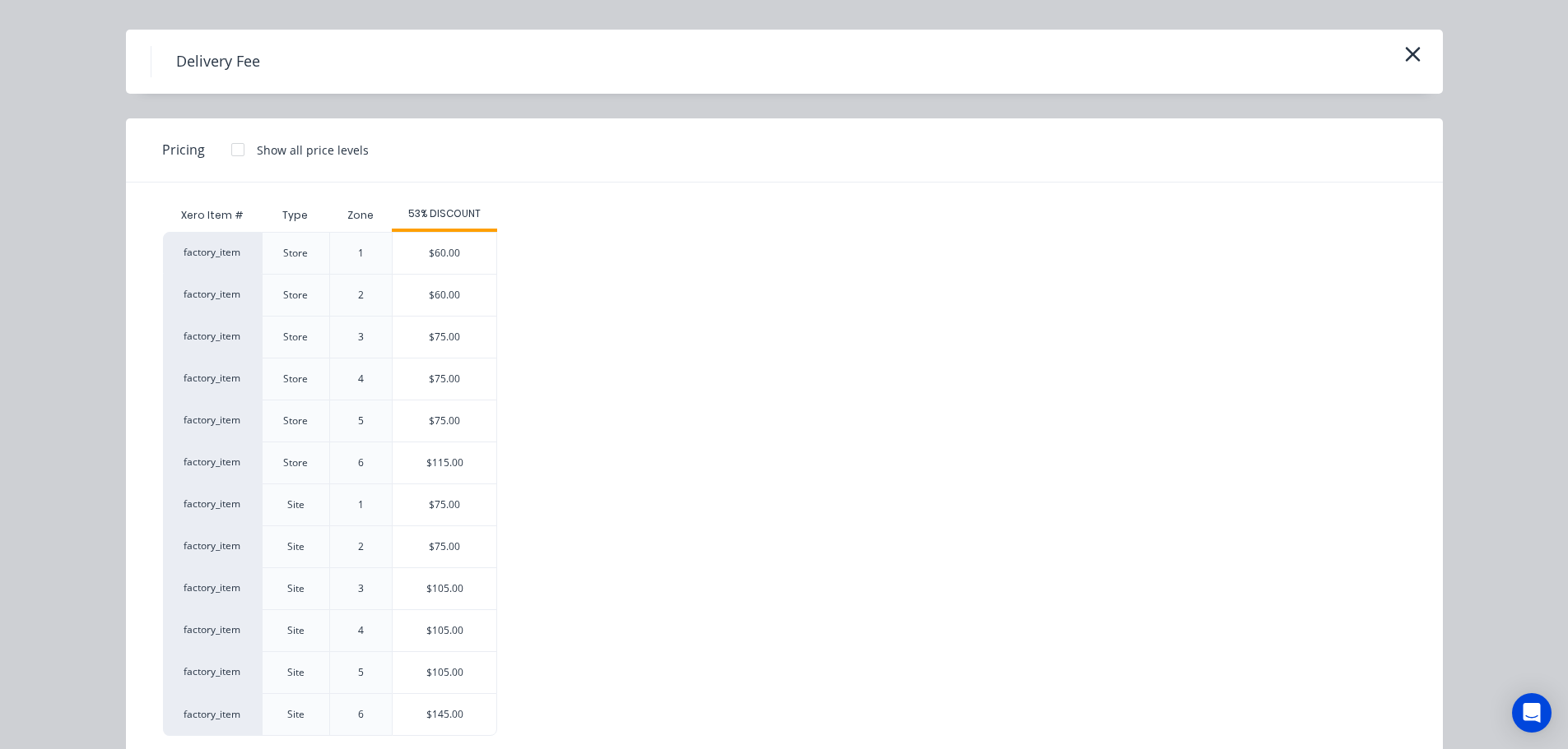
scroll to position [70, 0]
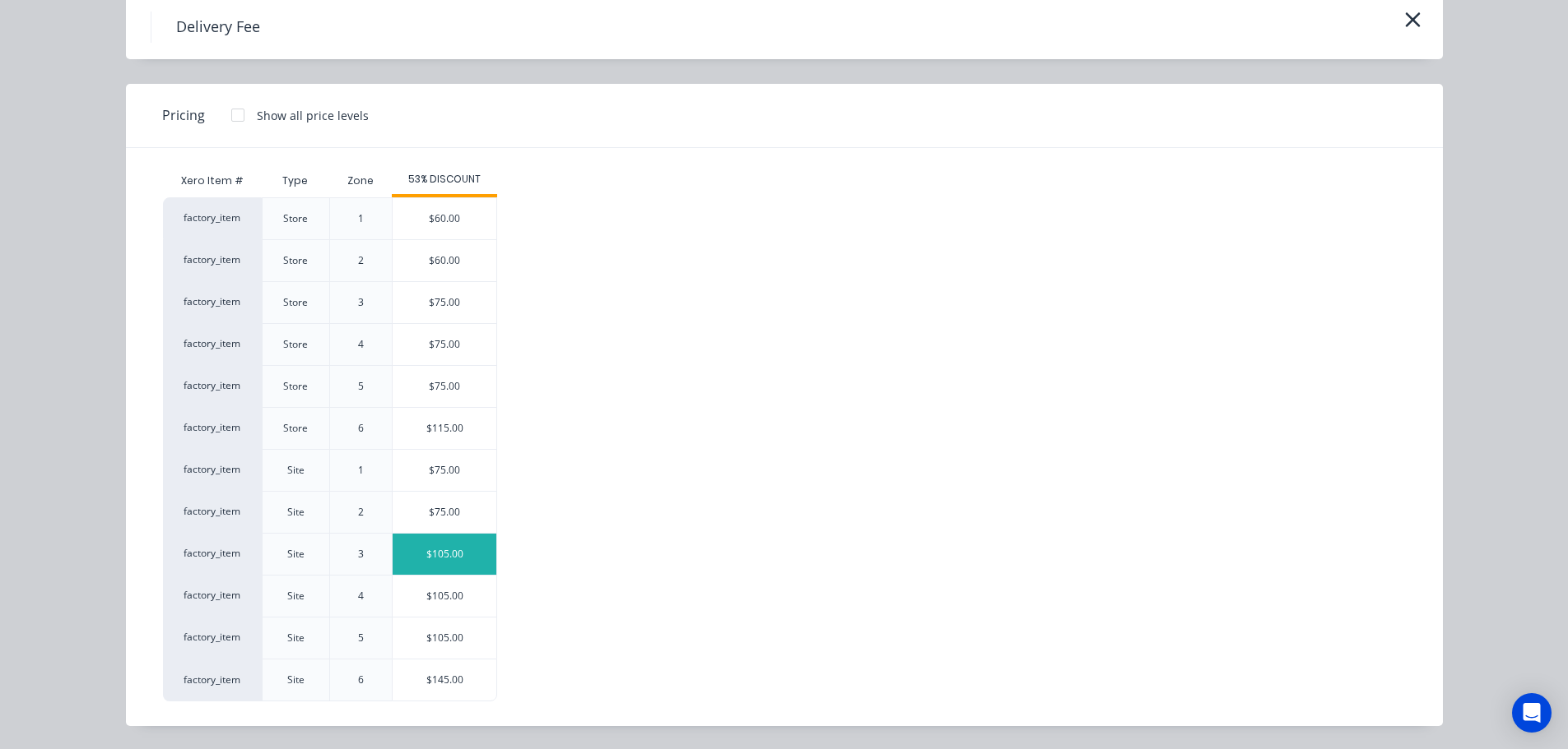
click at [439, 539] on div "$105.00" at bounding box center [444, 555] width 104 height 42
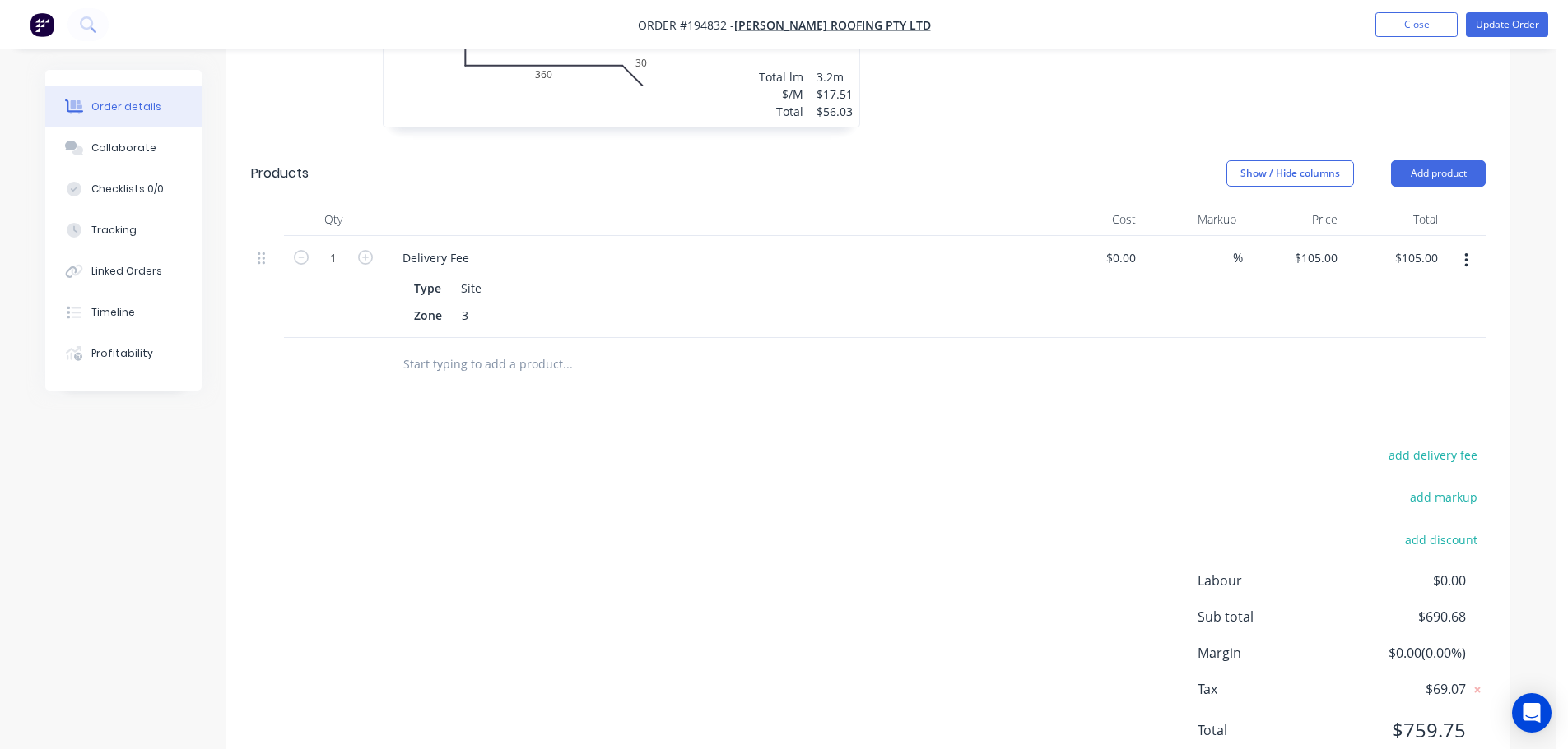
scroll to position [1609, 0]
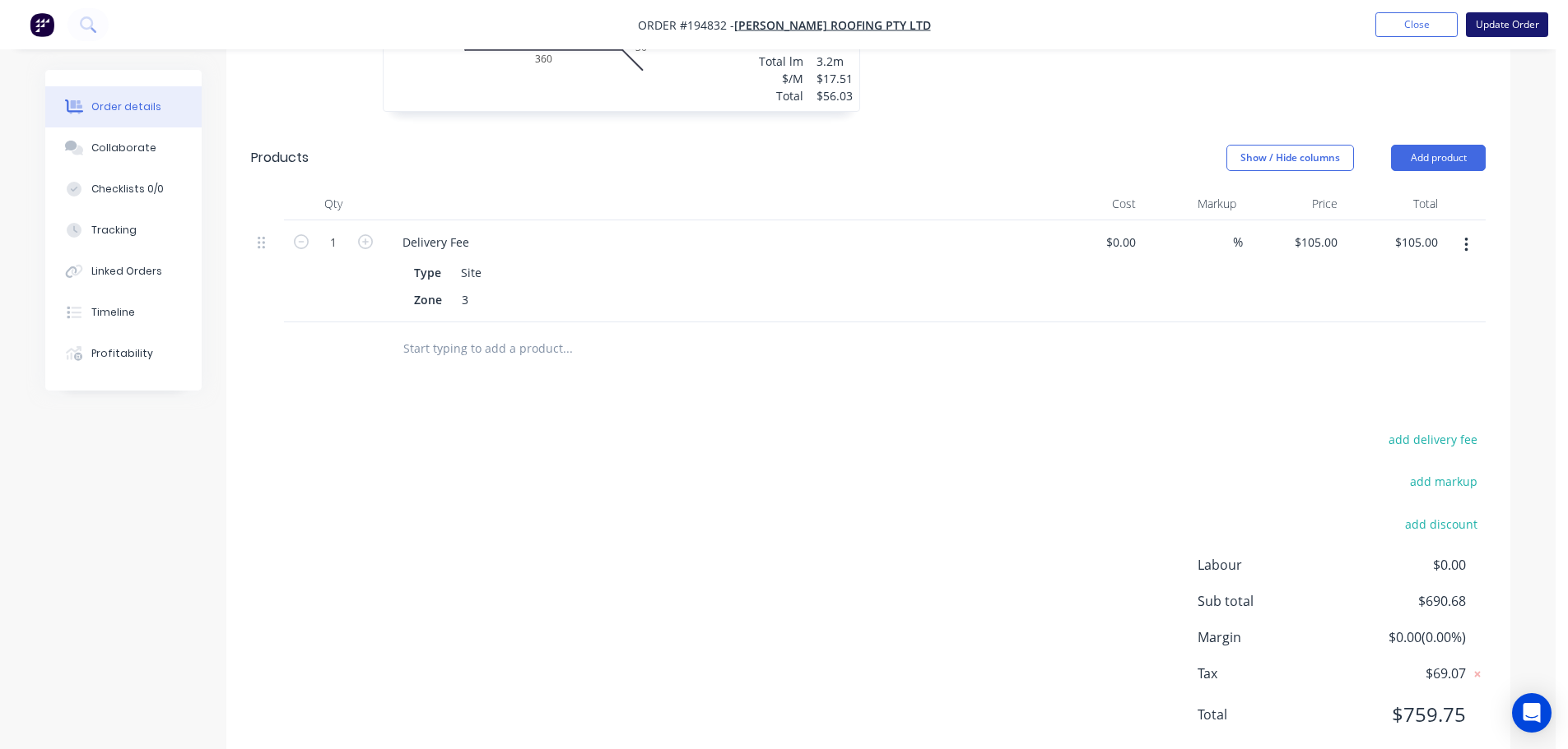
click at [1515, 30] on button "Update Order" at bounding box center [1507, 24] width 82 height 25
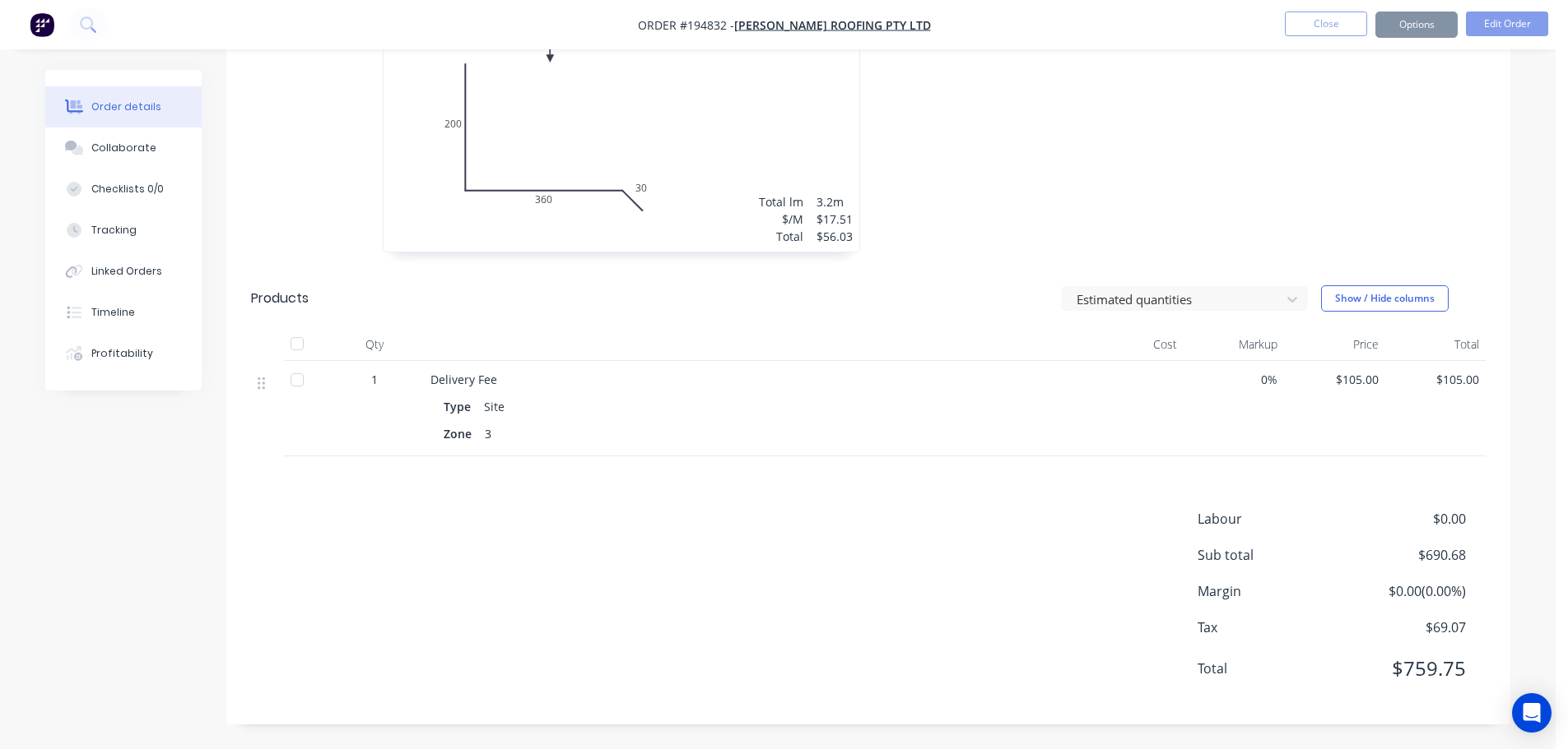
scroll to position [0, 0]
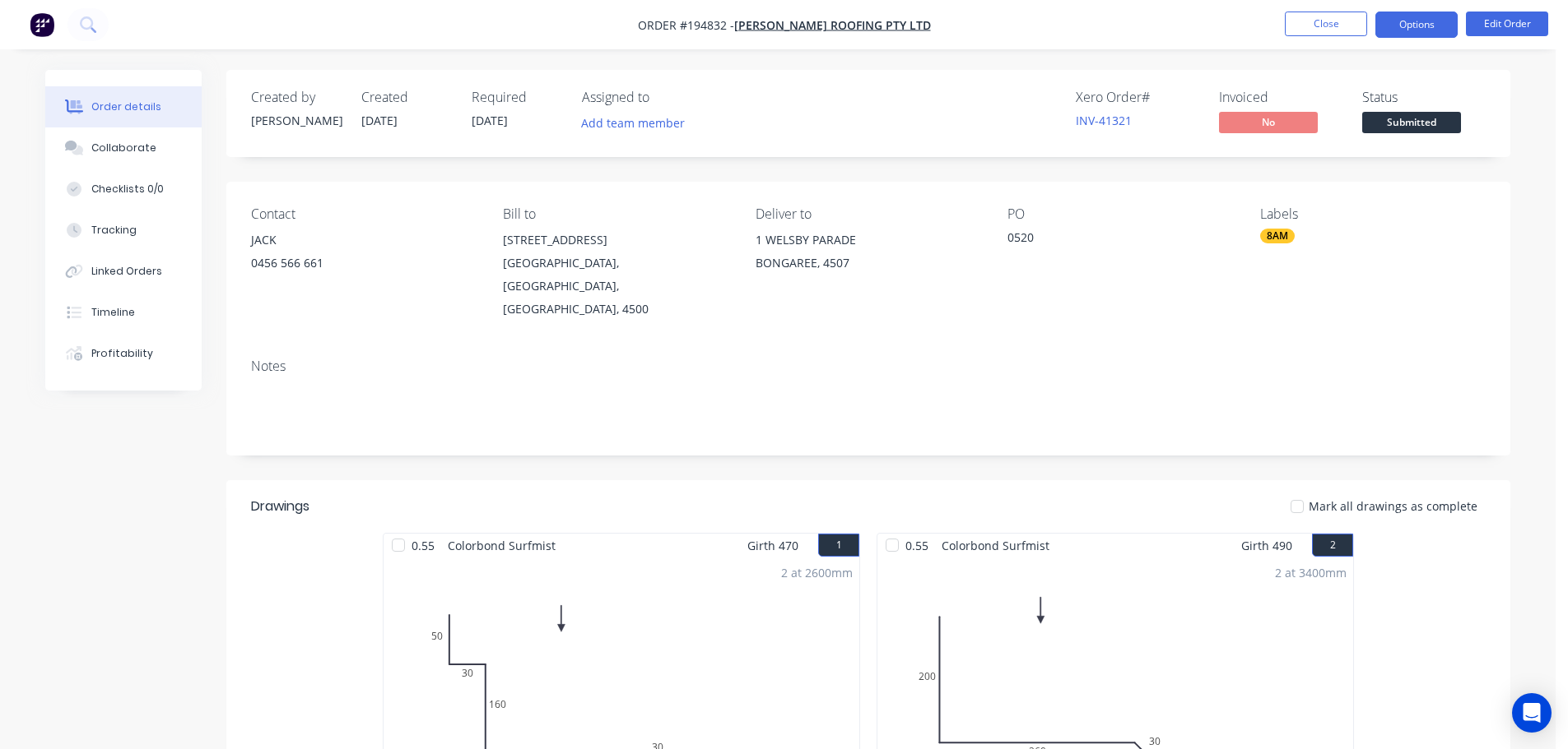
click at [1422, 29] on button "Options" at bounding box center [1416, 25] width 82 height 27
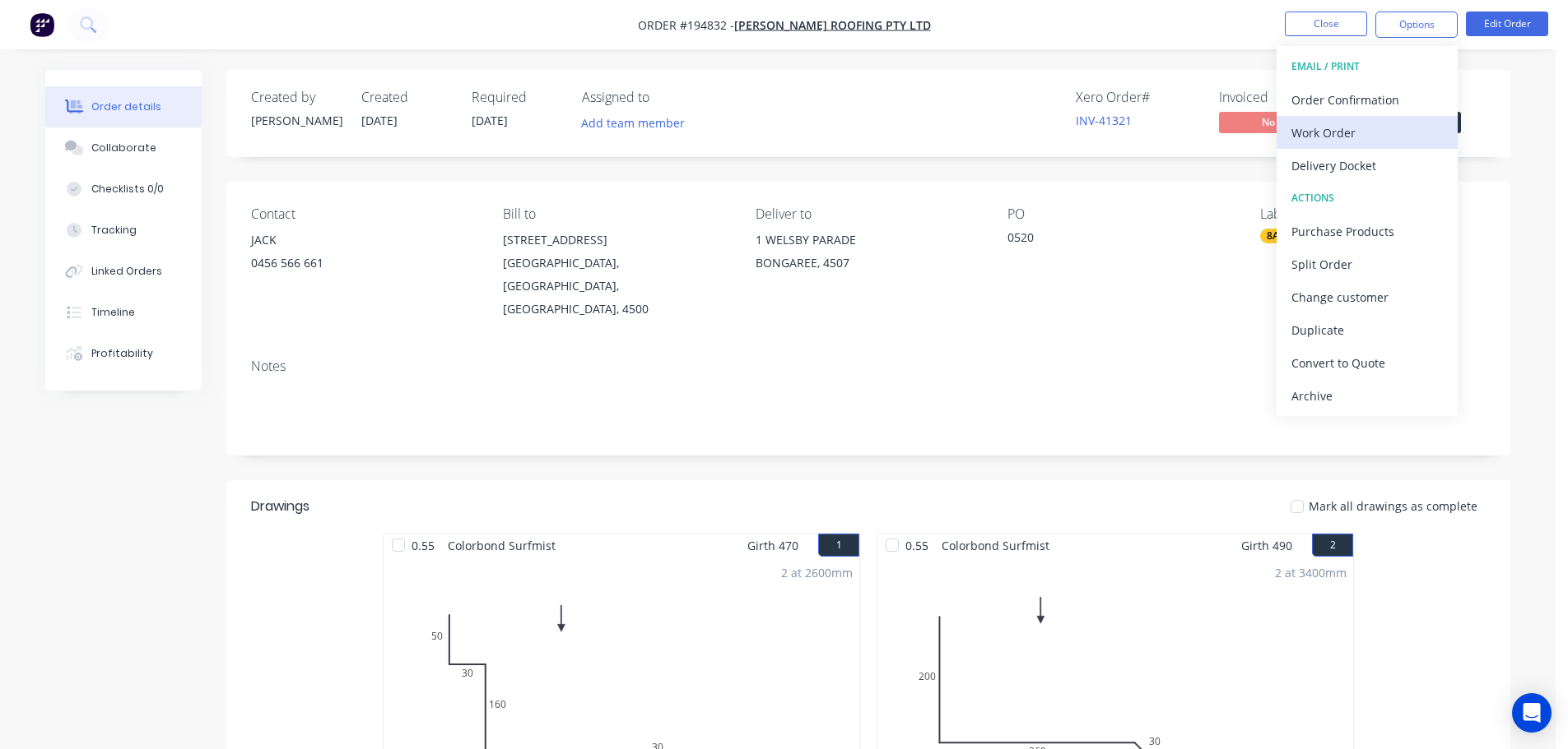
click at [1403, 128] on div "Work Order" at bounding box center [1366, 133] width 151 height 24
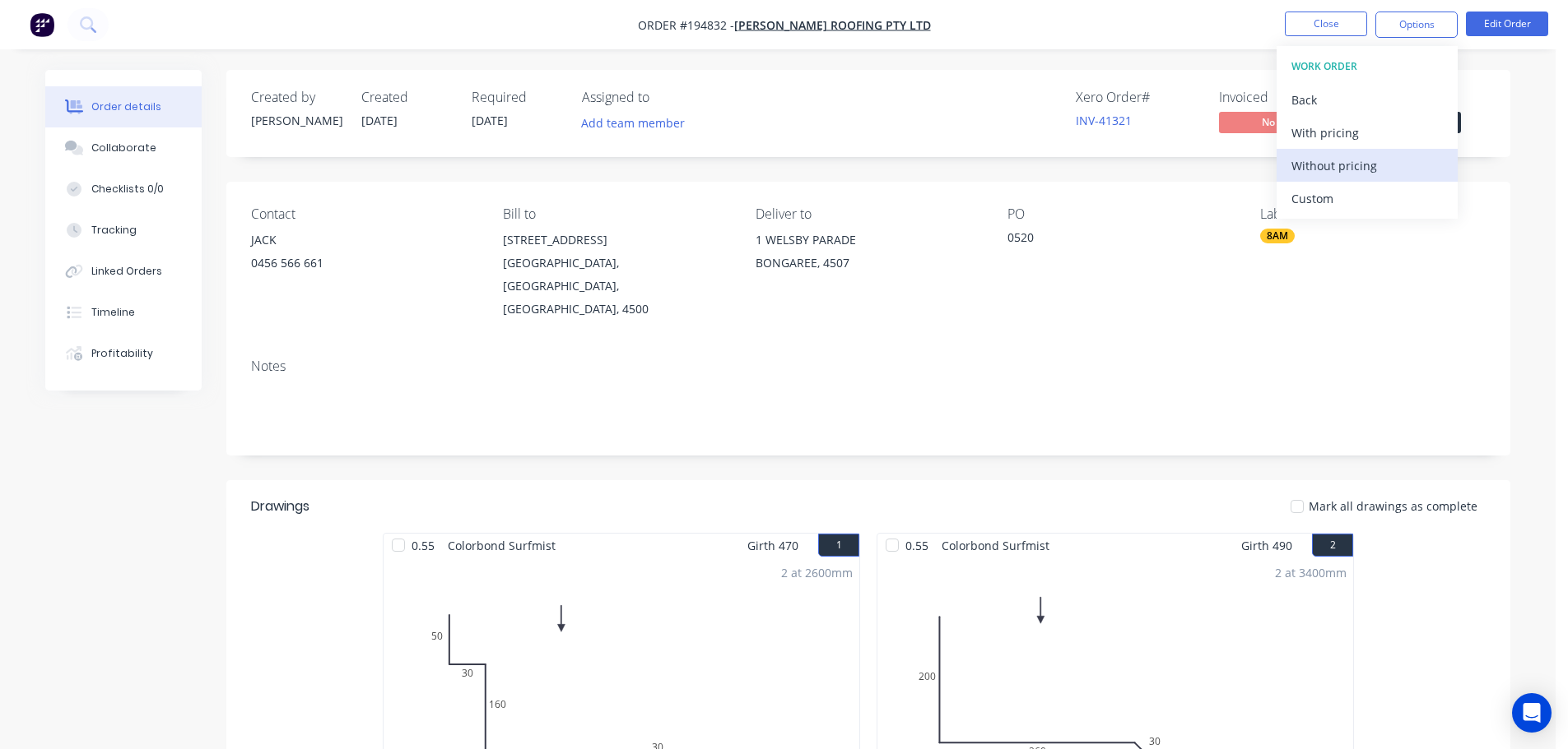
click at [1397, 178] on button "Without pricing" at bounding box center [1366, 164] width 181 height 33
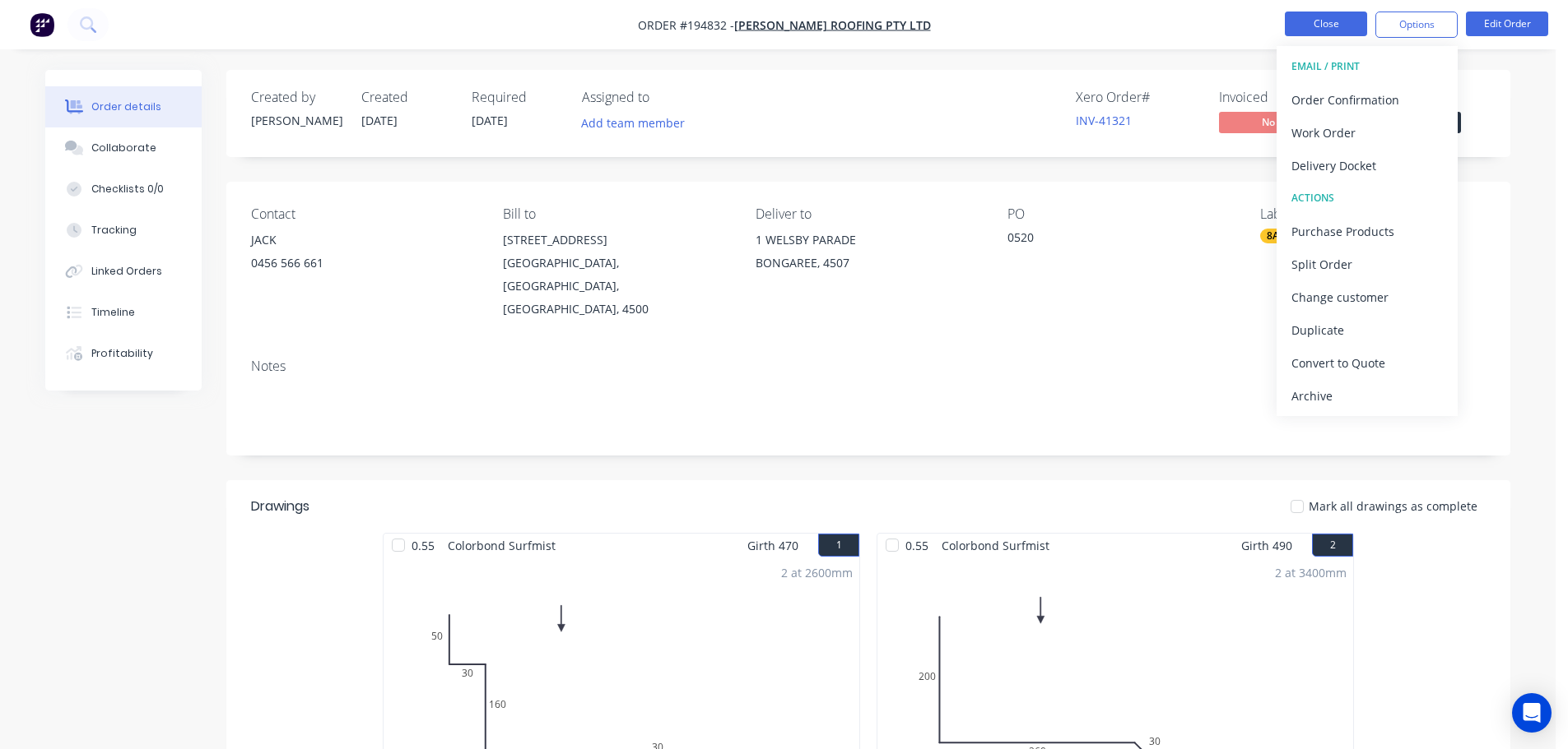
click at [1313, 27] on button "Close" at bounding box center [1325, 24] width 82 height 25
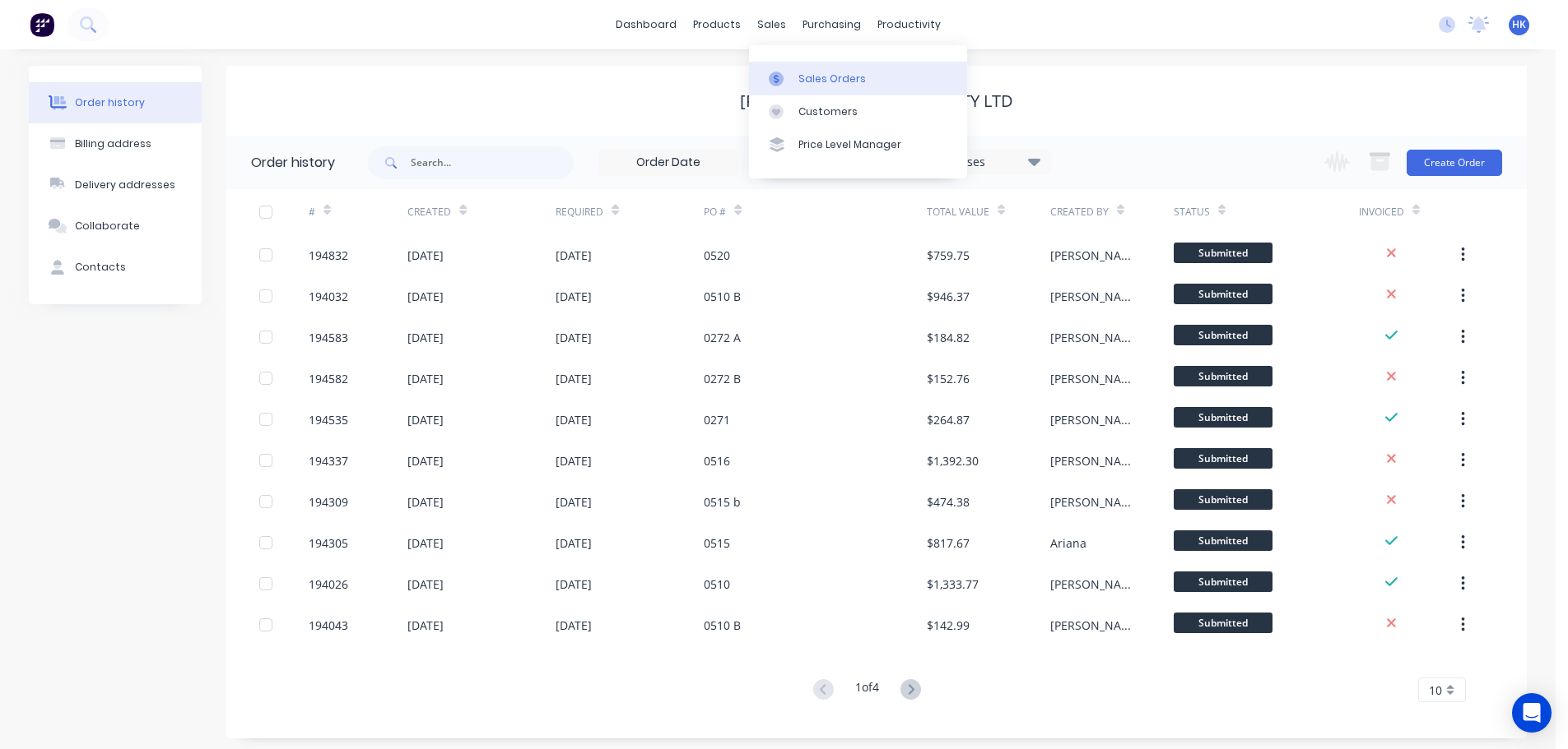
click at [798, 71] on div "Sales Orders" at bounding box center [832, 78] width 67 height 15
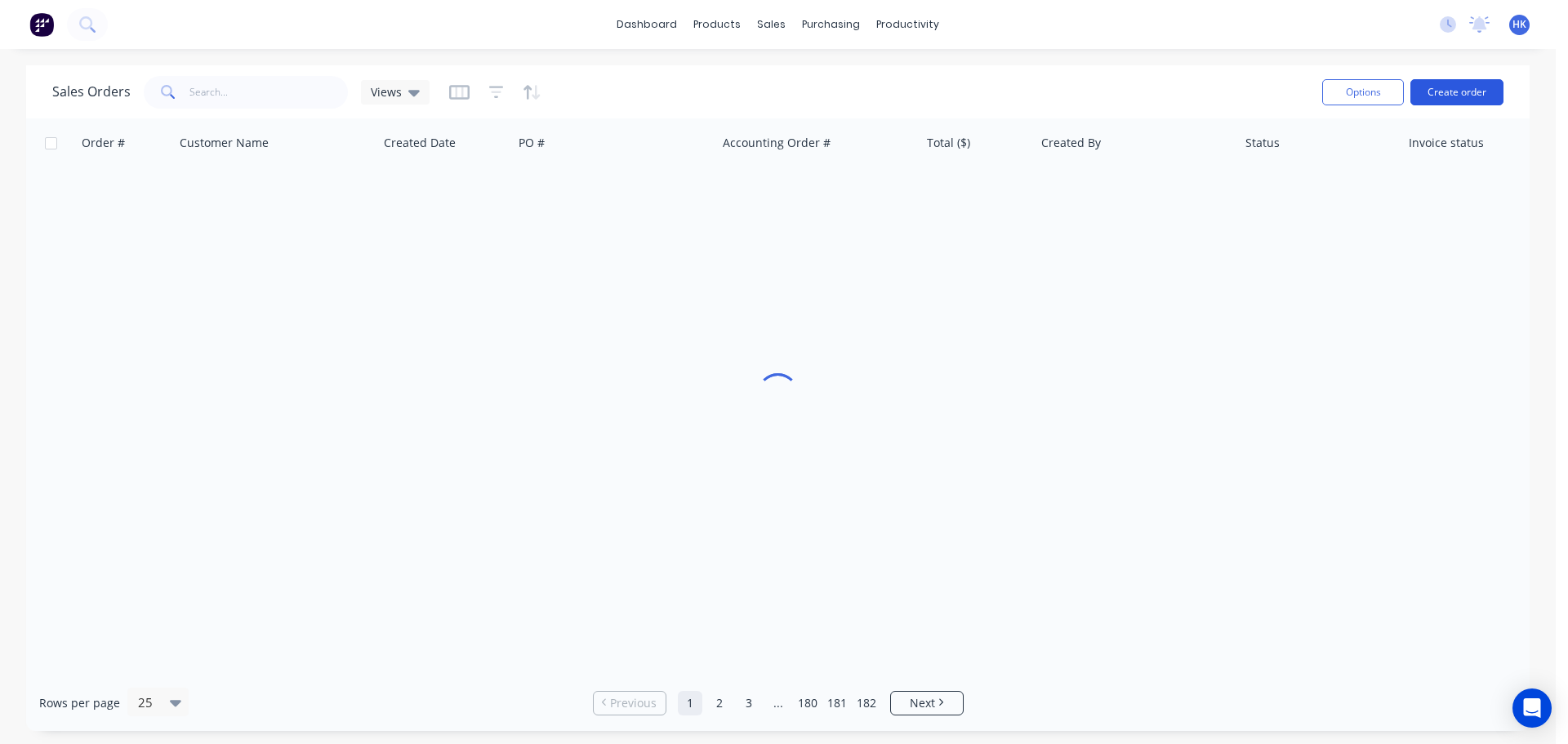
click at [1480, 93] on button "Create order" at bounding box center [1457, 92] width 93 height 27
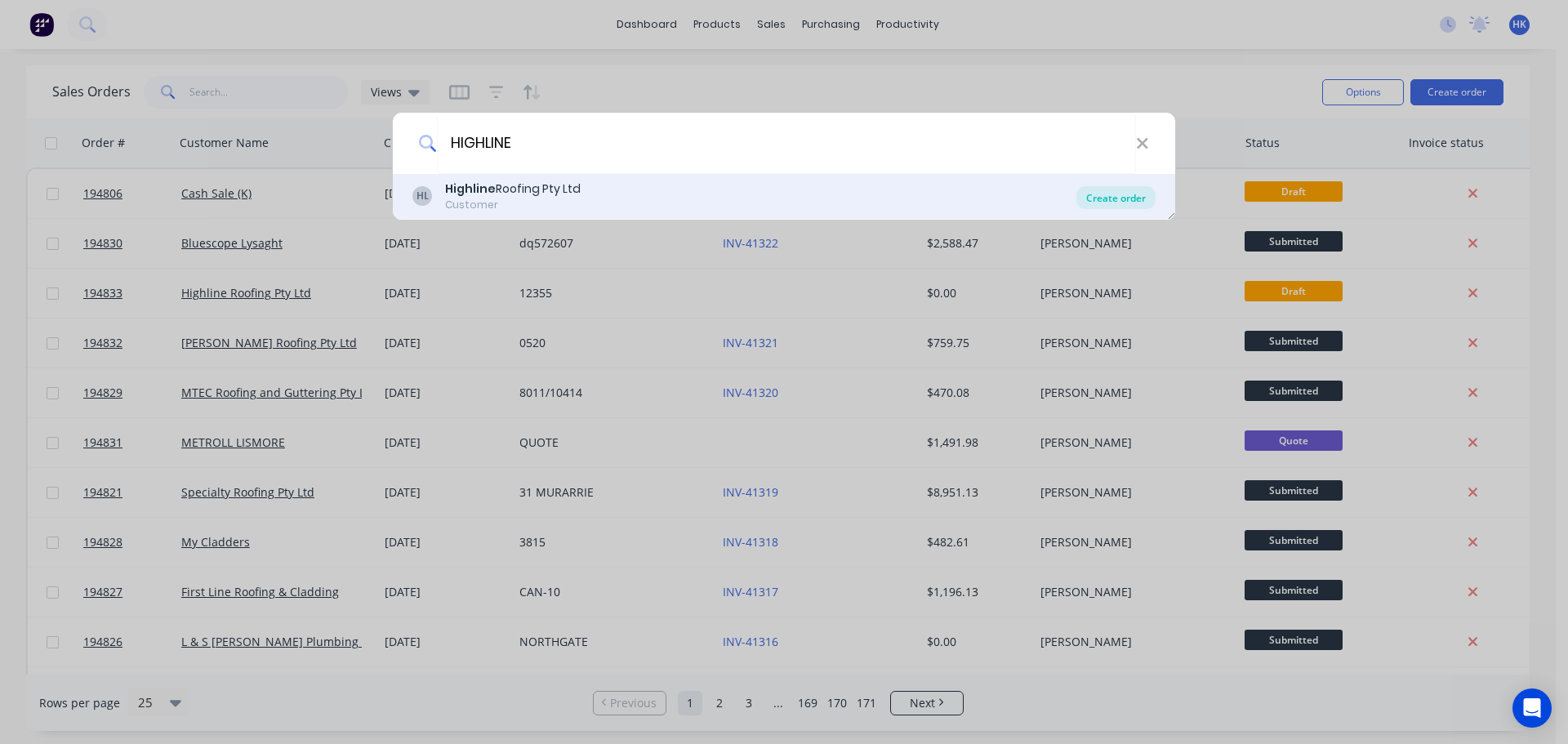
type input "HIGHLINE"
click at [1122, 197] on div "Create order" at bounding box center [1116, 198] width 80 height 23
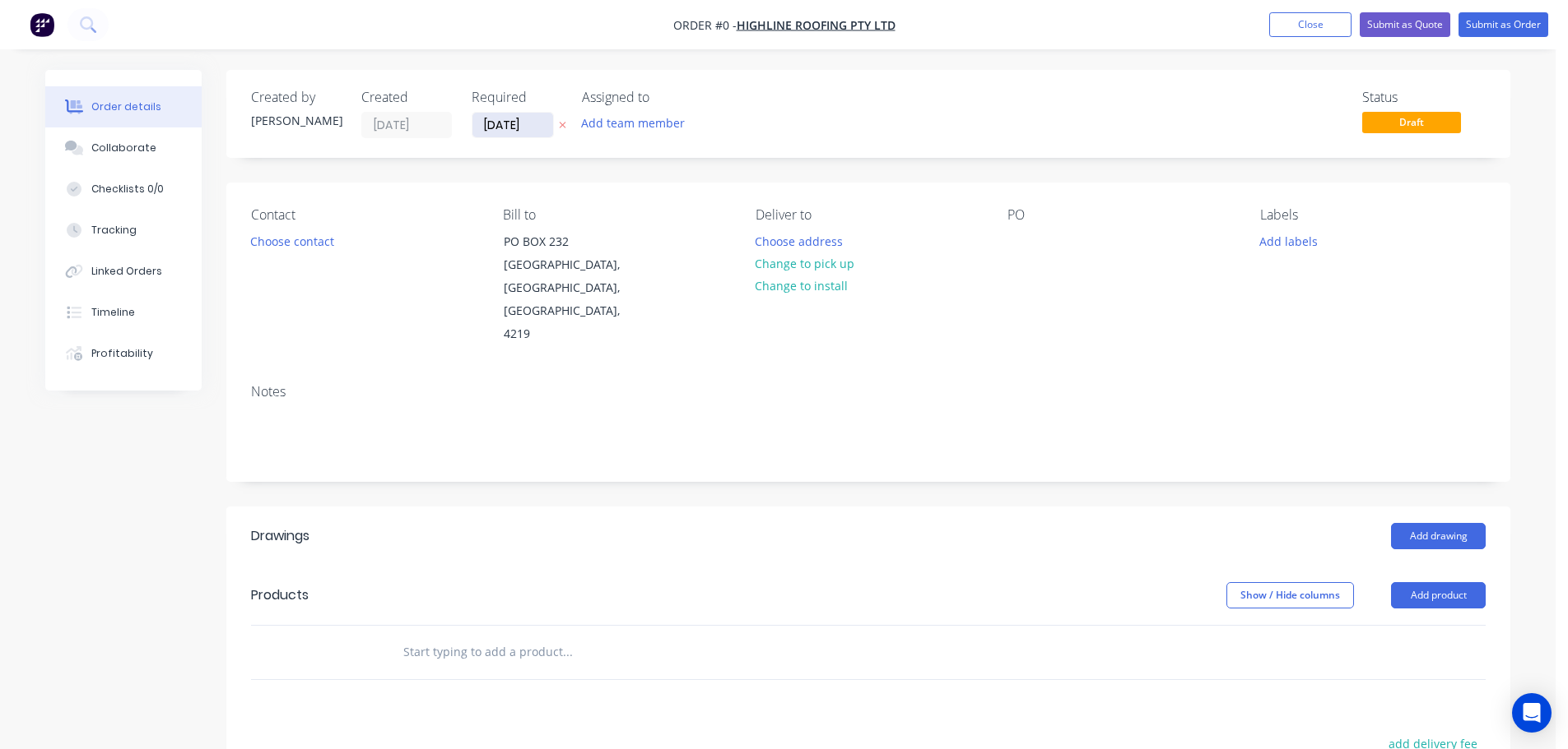
click at [487, 132] on input "[DATE]" at bounding box center [512, 125] width 80 height 25
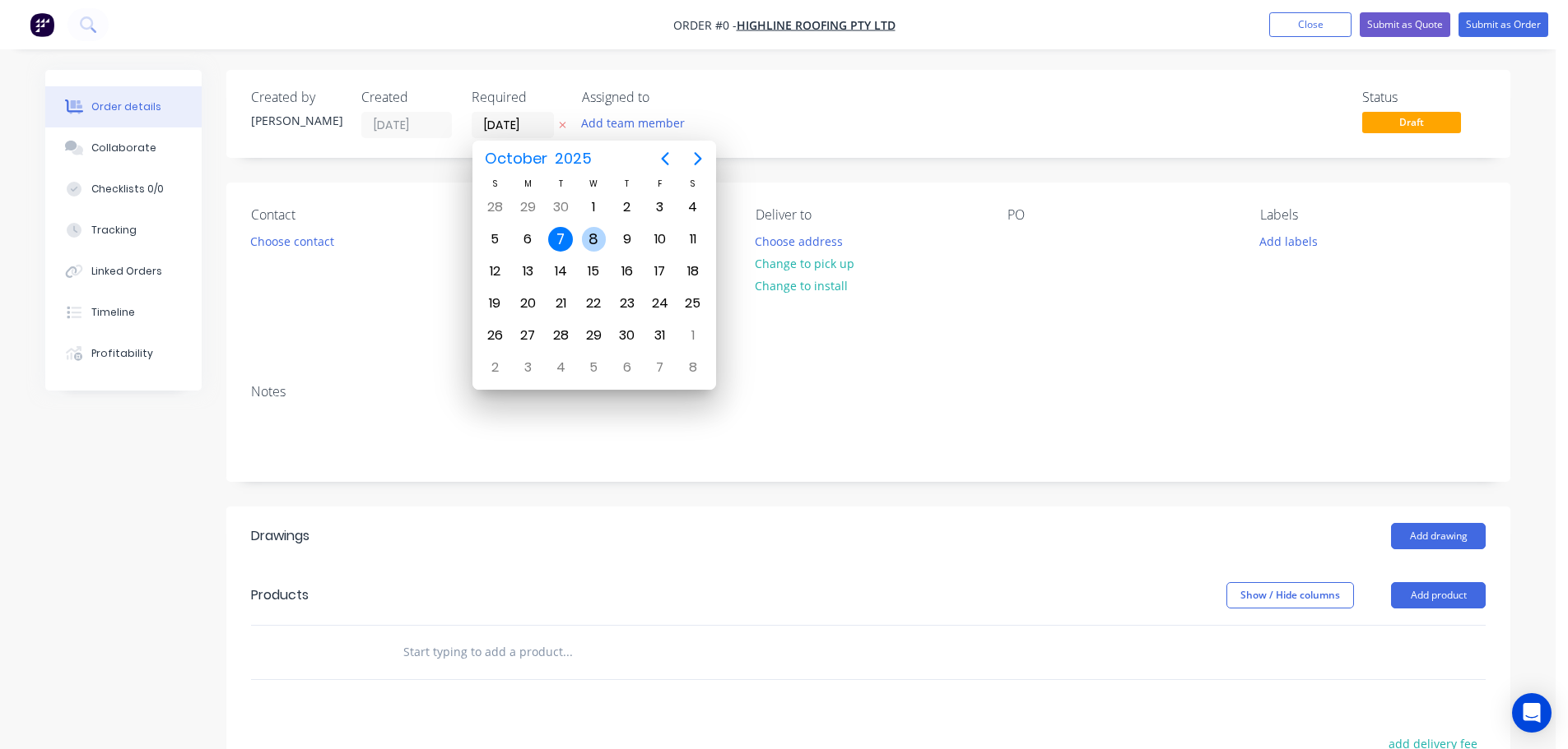
click at [598, 236] on div "8" at bounding box center [594, 238] width 25 height 25
type input "[DATE]"
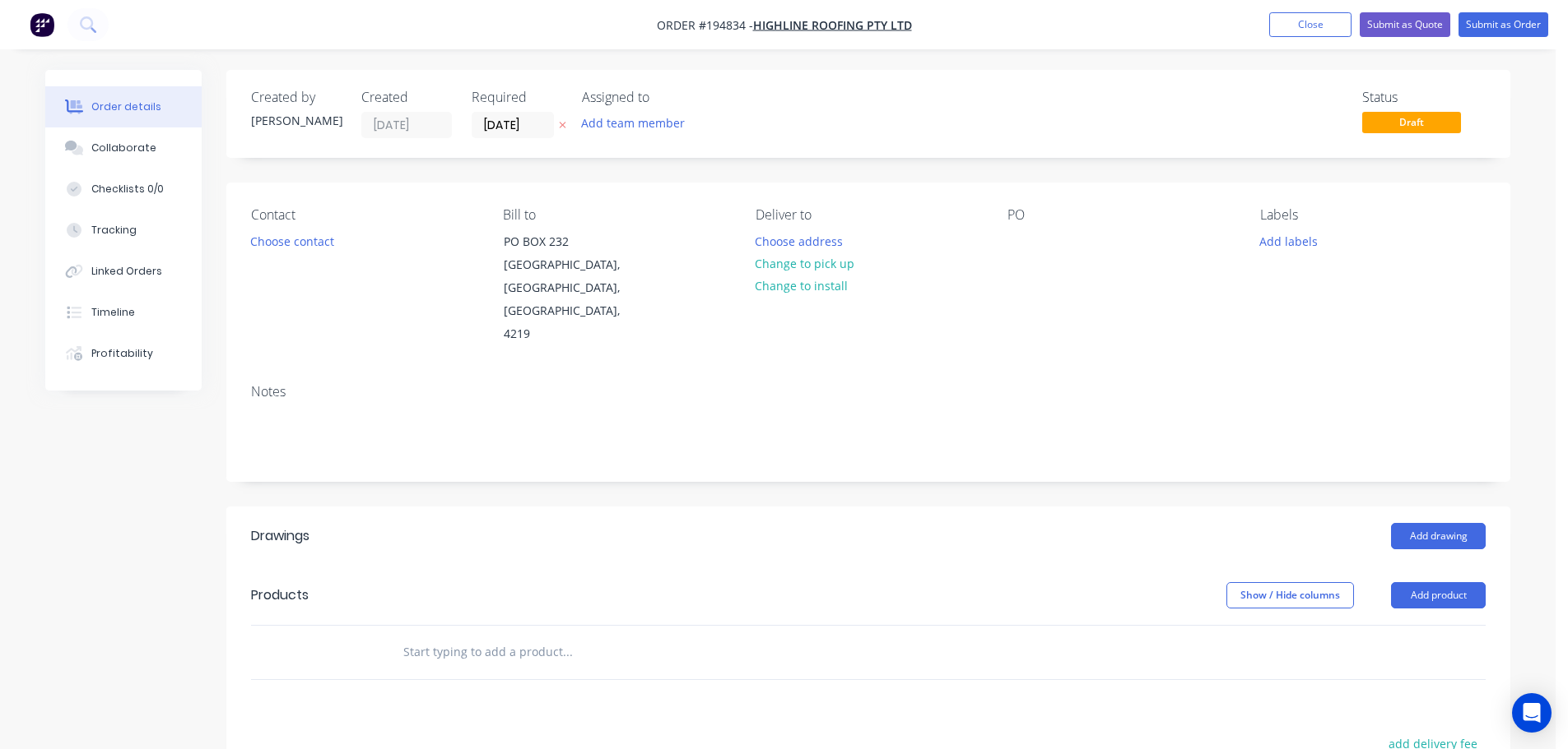
click at [308, 250] on button "Choose contact" at bounding box center [292, 240] width 101 height 22
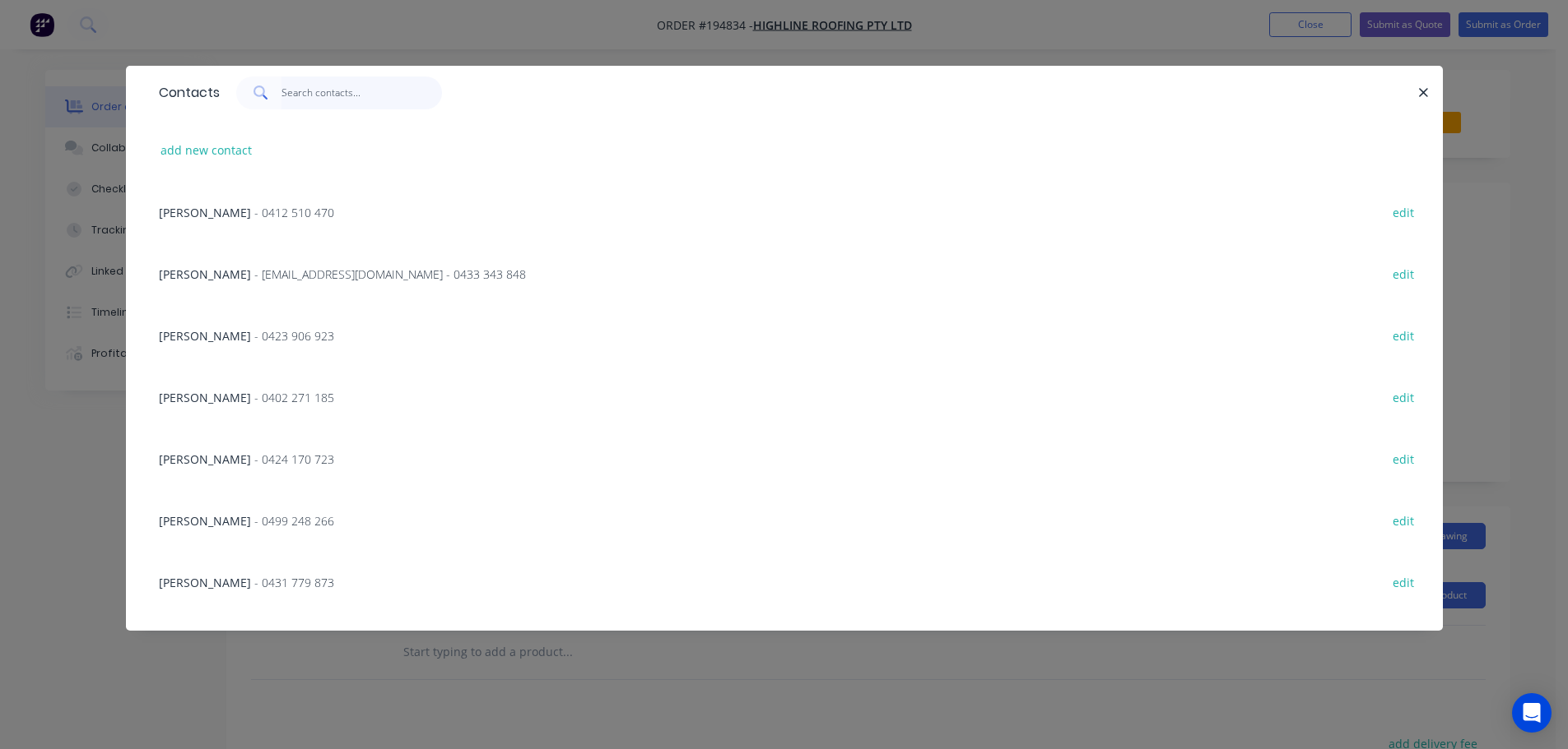
click at [342, 100] on input "text" at bounding box center [361, 92] width 160 height 33
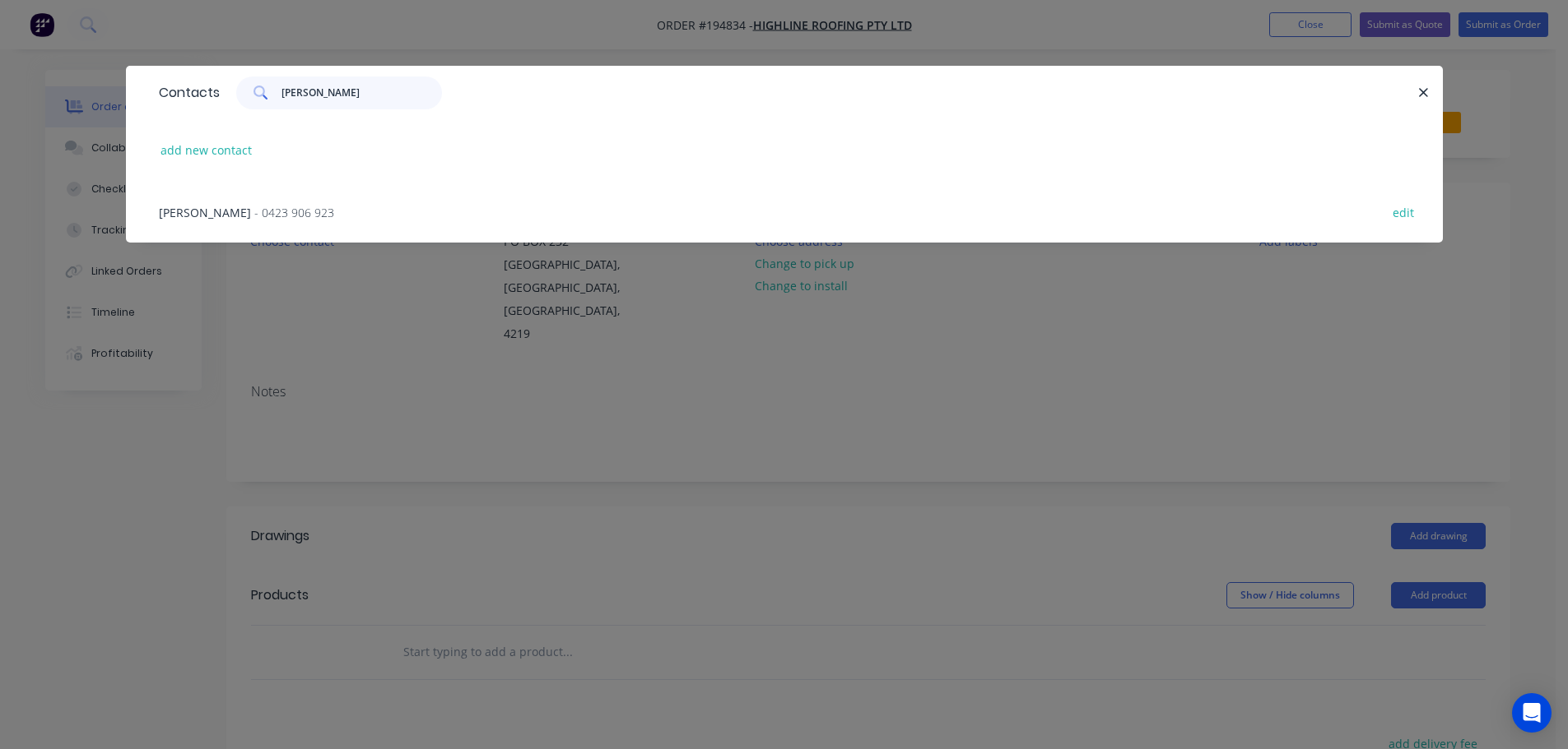
type input "JOSH"
click at [254, 210] on span "- 0423 906 923" at bounding box center [294, 213] width 80 height 16
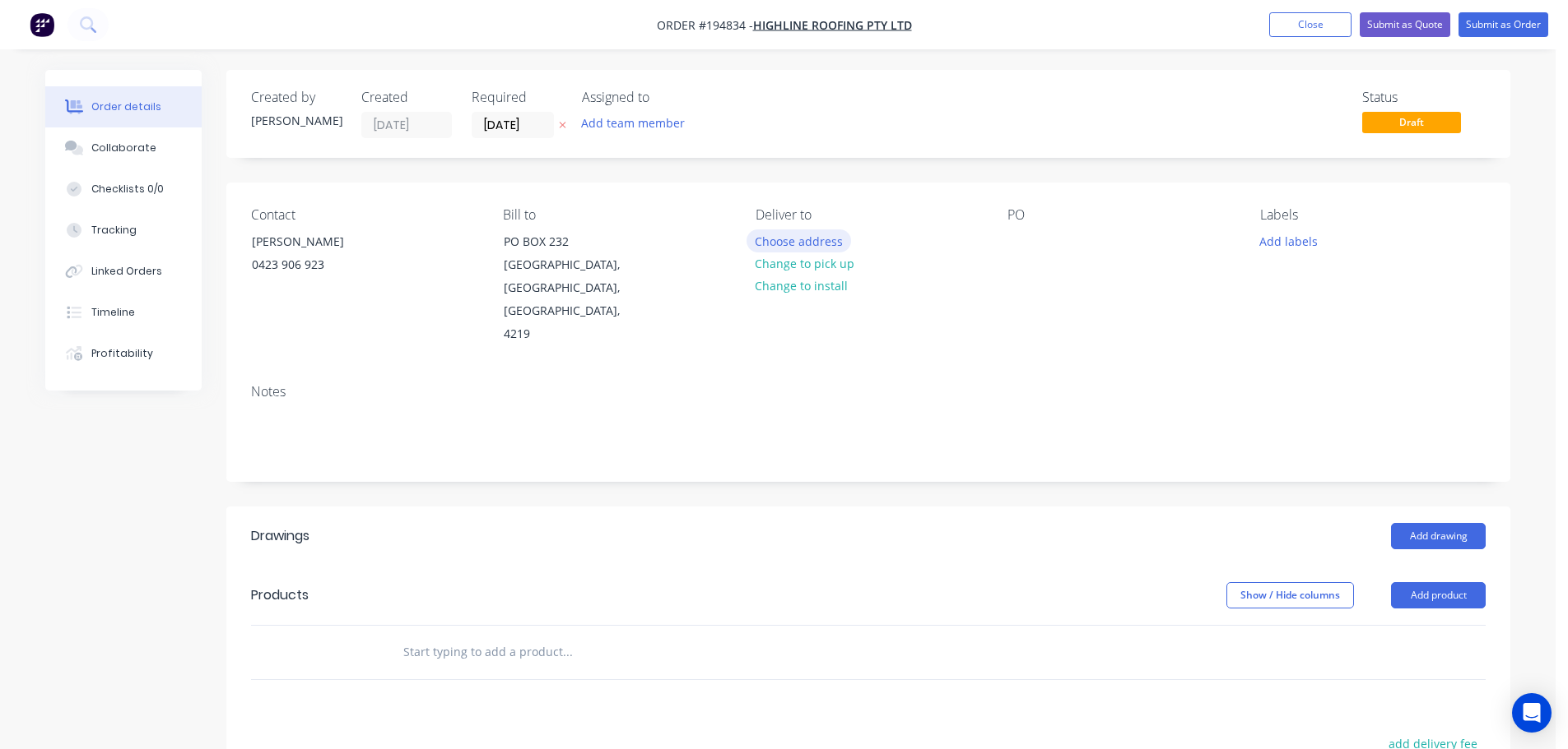
click at [817, 236] on button "Choose address" at bounding box center [799, 240] width 105 height 22
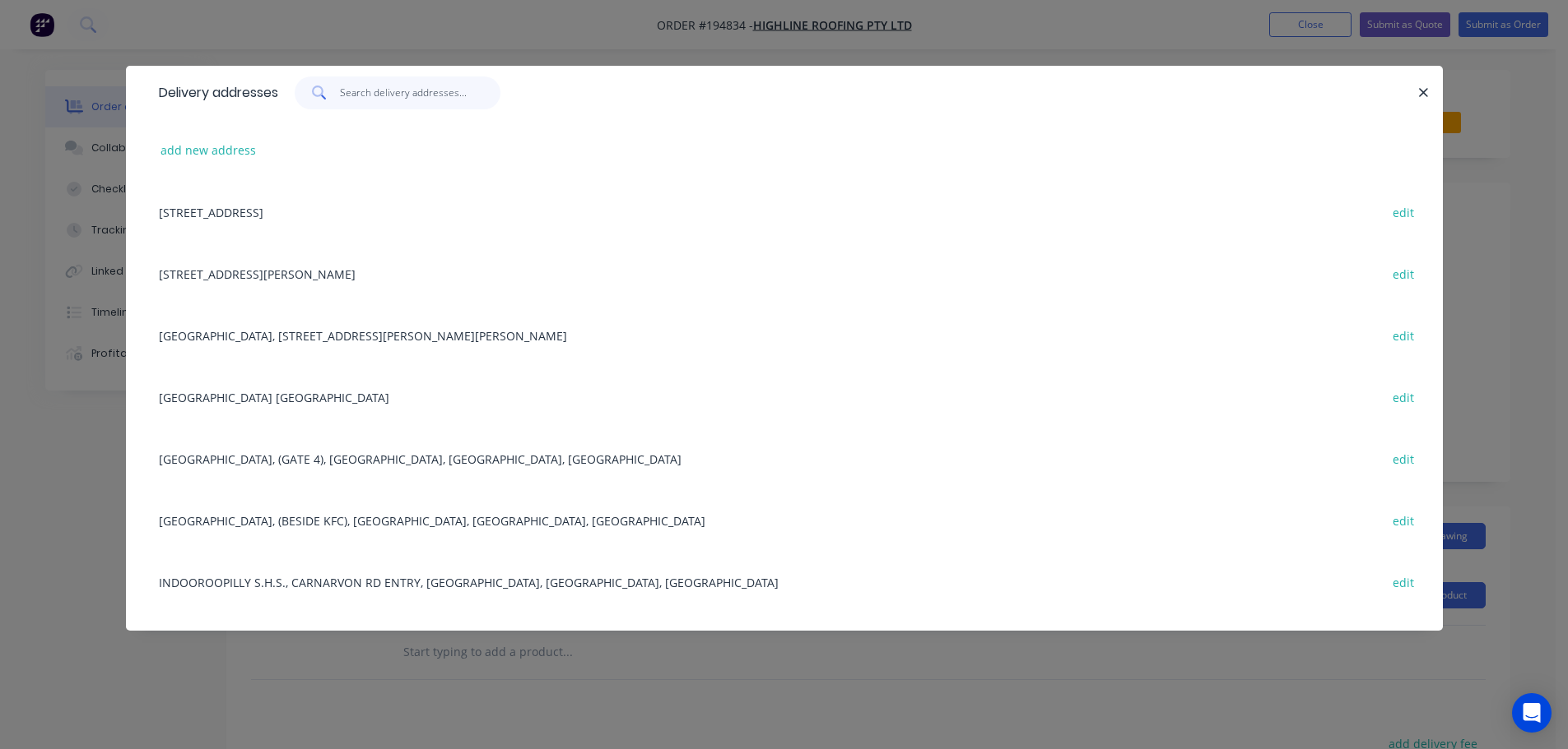
click at [416, 95] on input "text" at bounding box center [420, 92] width 160 height 33
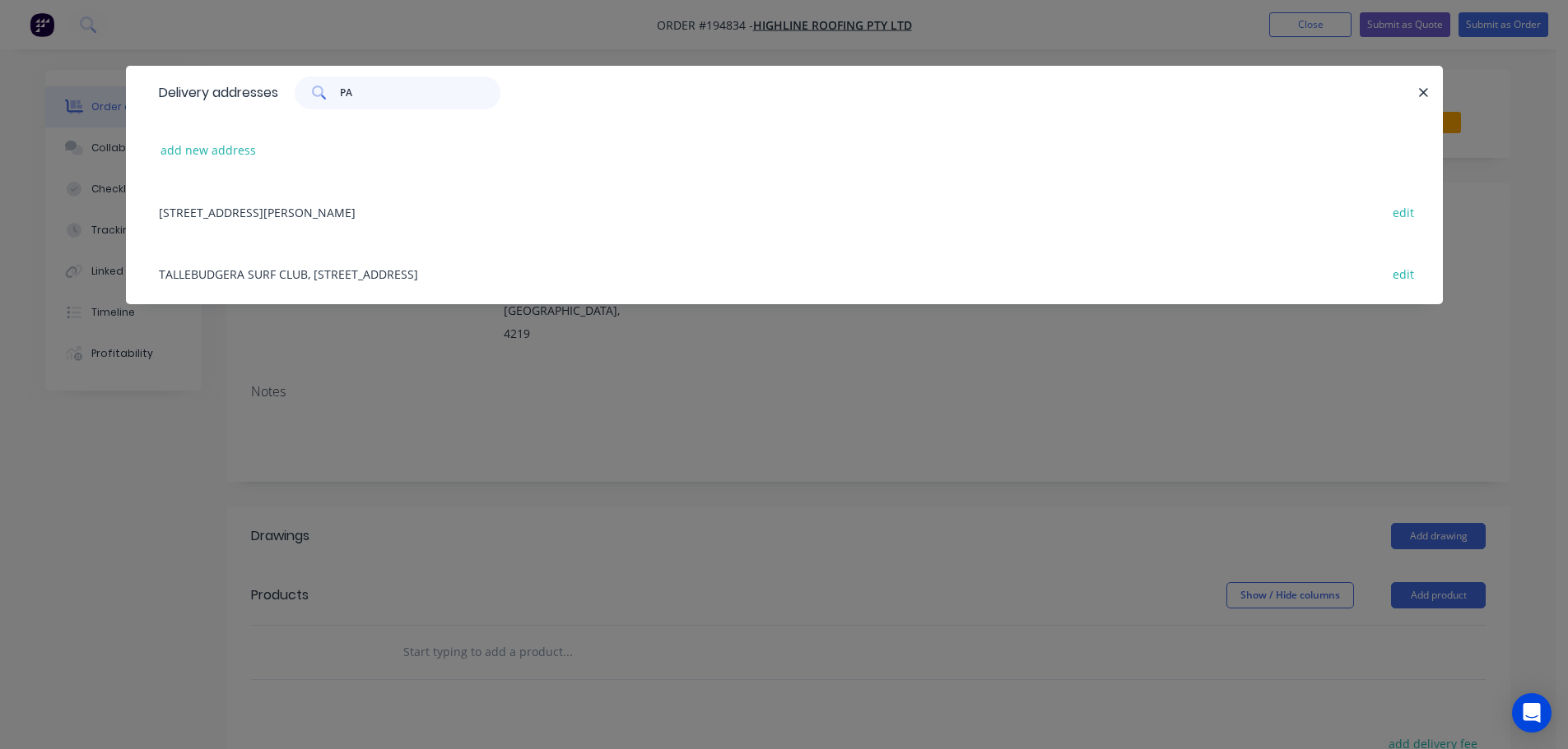
type input "PAL"
click at [368, 221] on div "282 Ritchie Rd, PALLARA, Queensland, Australia edit" at bounding box center [784, 212] width 1267 height 61
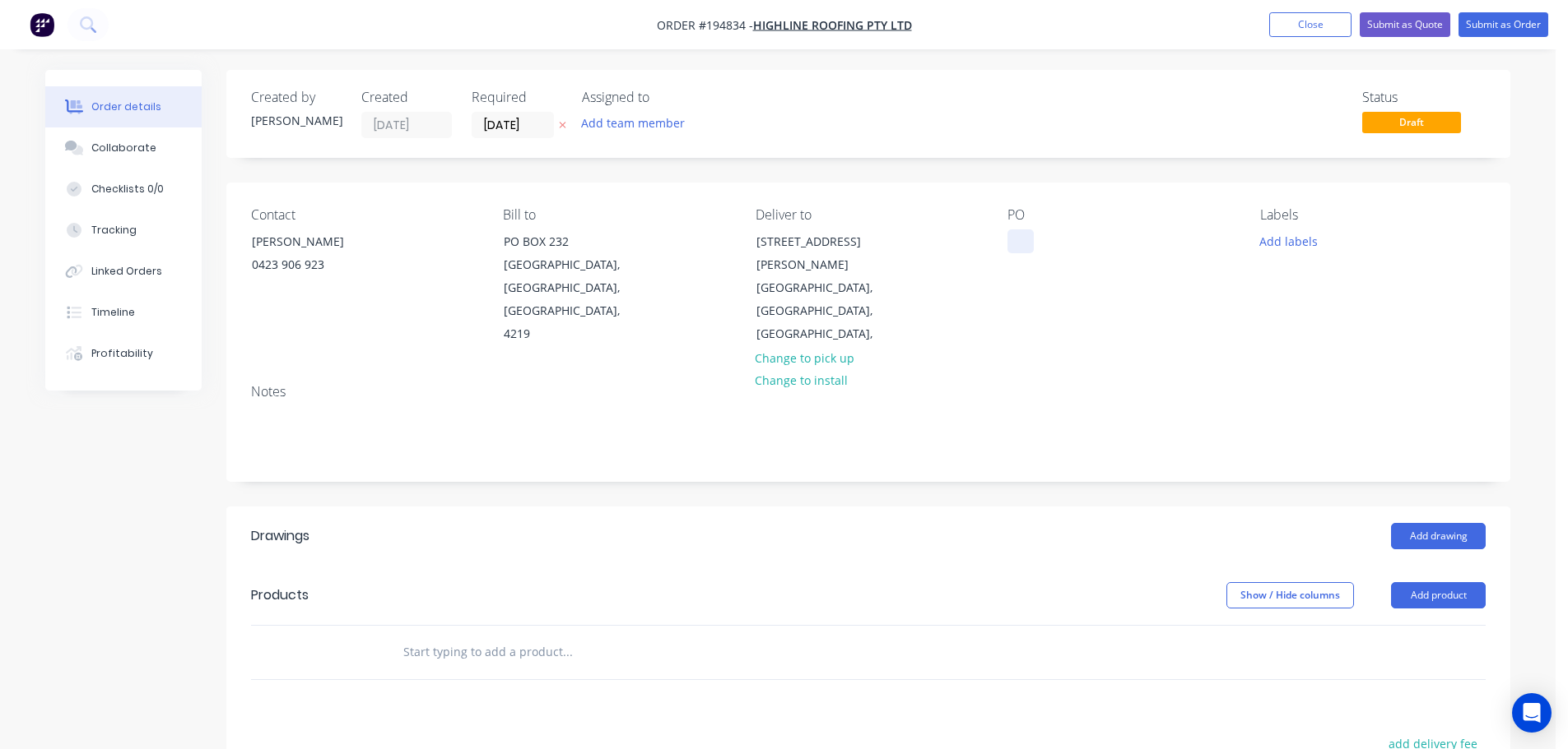
drag, startPoint x: 1027, startPoint y: 229, endPoint x: 1017, endPoint y: 232, distance: 10.4
click at [1026, 230] on div "PO" at bounding box center [1121, 276] width 226 height 139
click at [1017, 232] on div at bounding box center [1021, 241] width 27 height 24
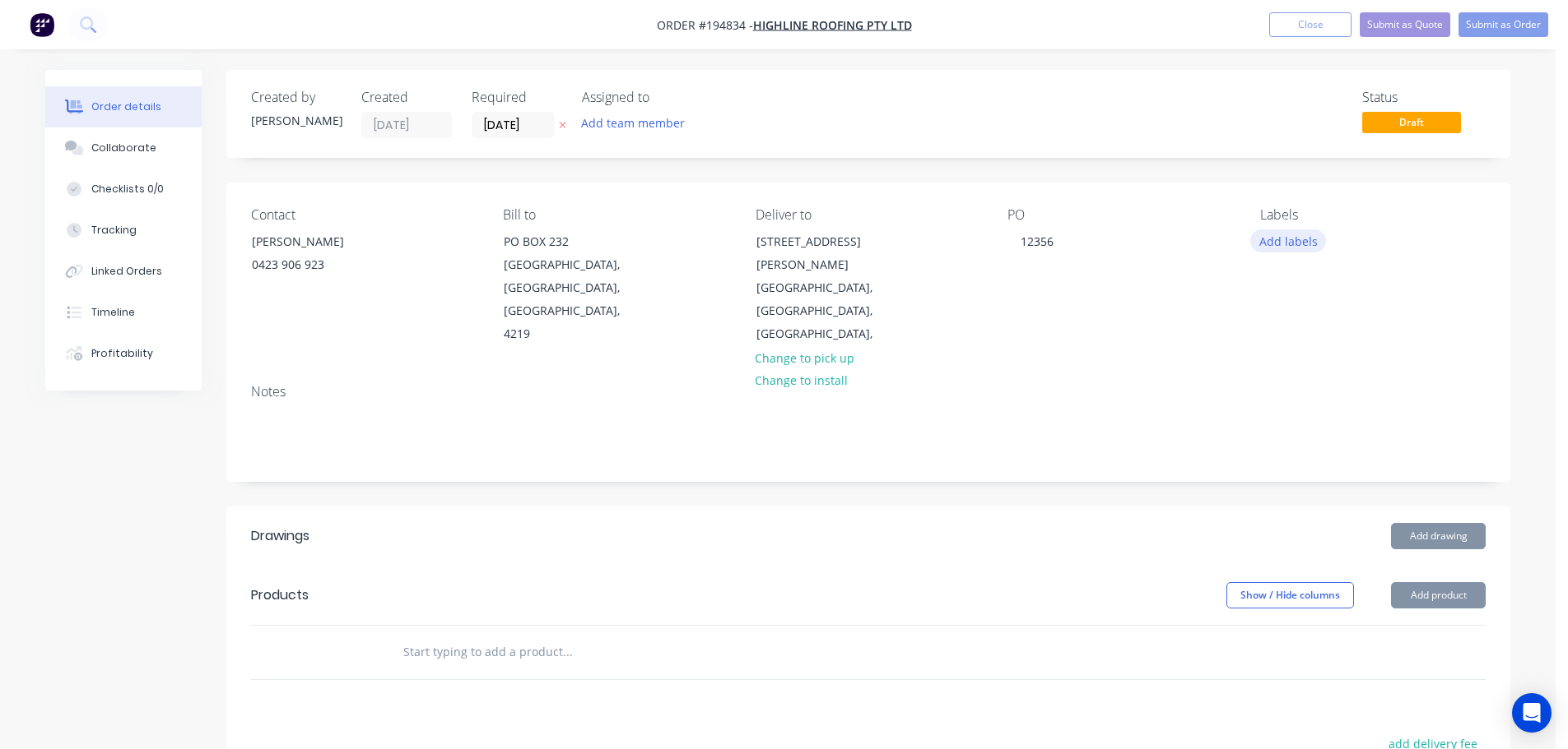
click at [1279, 247] on button "Add labels" at bounding box center [1288, 240] width 75 height 22
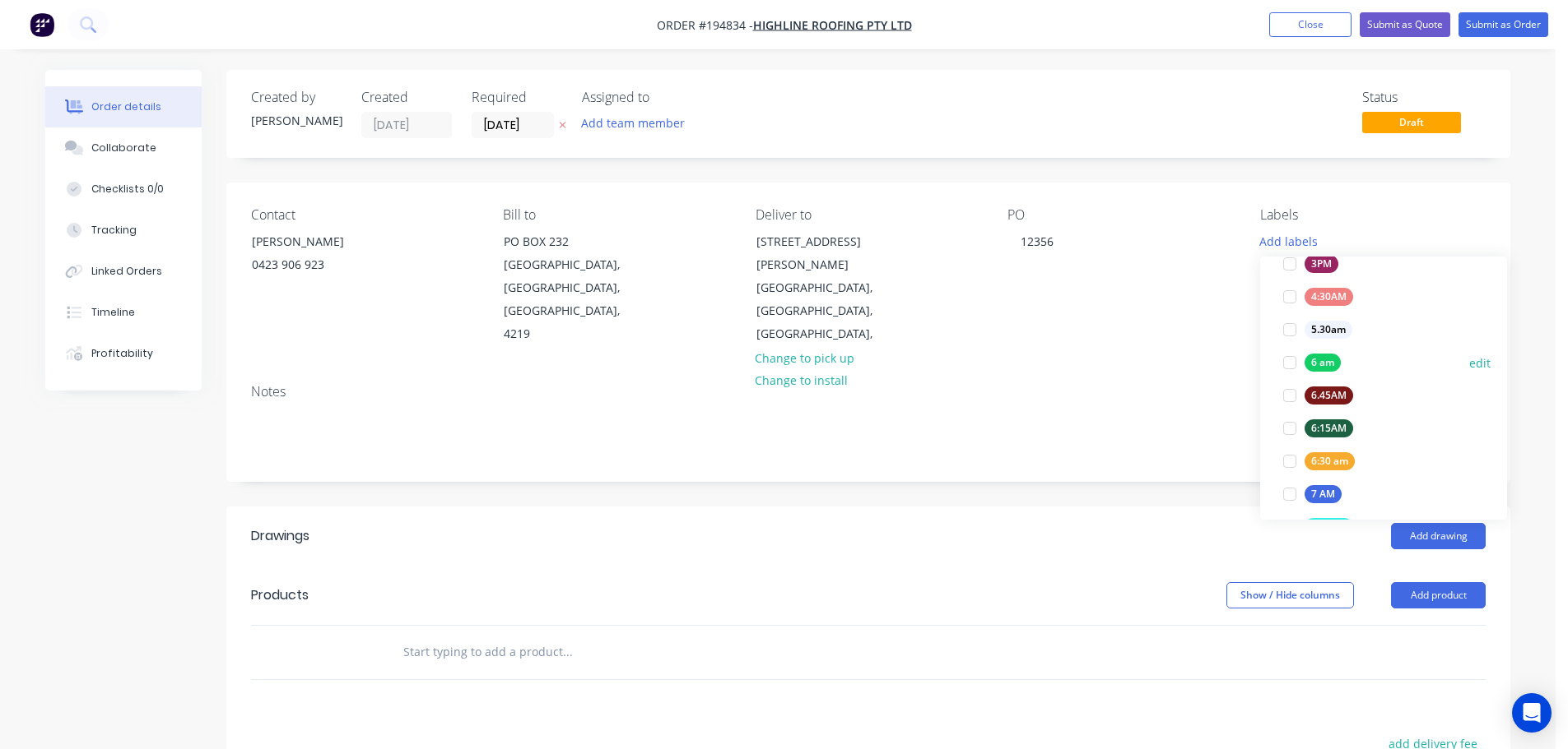
scroll to position [329, 0]
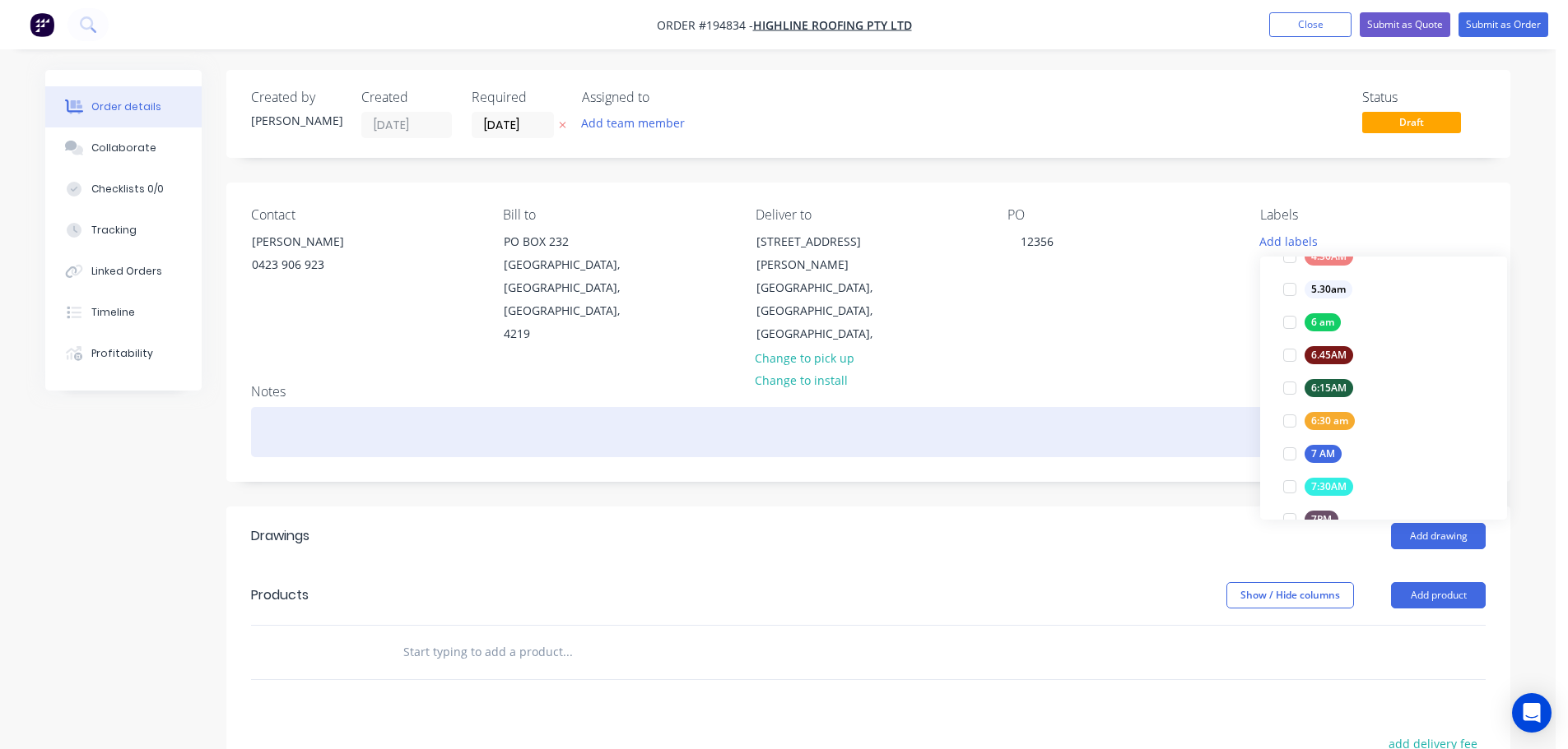
drag, startPoint x: 1282, startPoint y: 421, endPoint x: 1206, endPoint y: 416, distance: 76.2
click at [1283, 421] on div at bounding box center [1289, 421] width 33 height 33
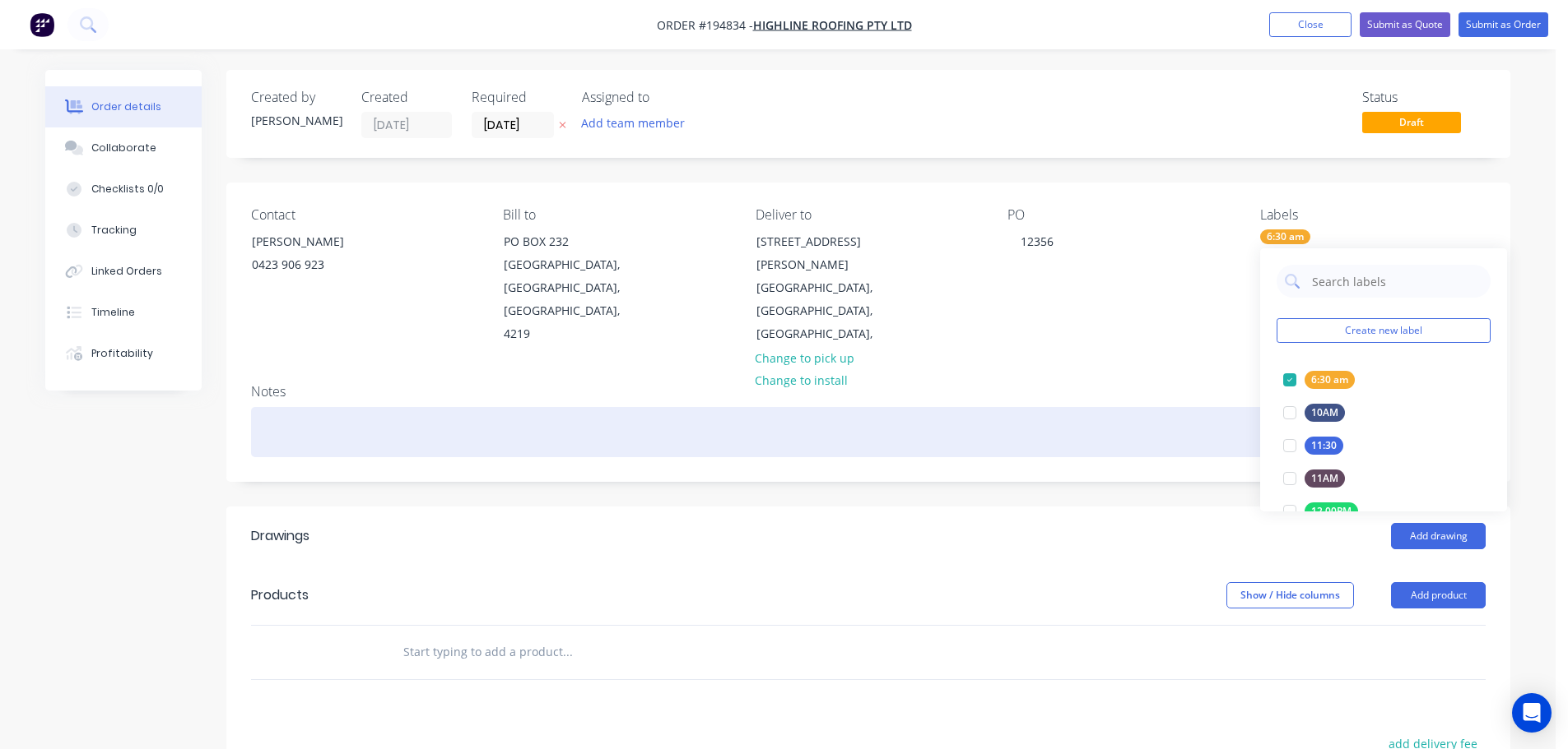
click at [1175, 414] on div at bounding box center [868, 431] width 1234 height 50
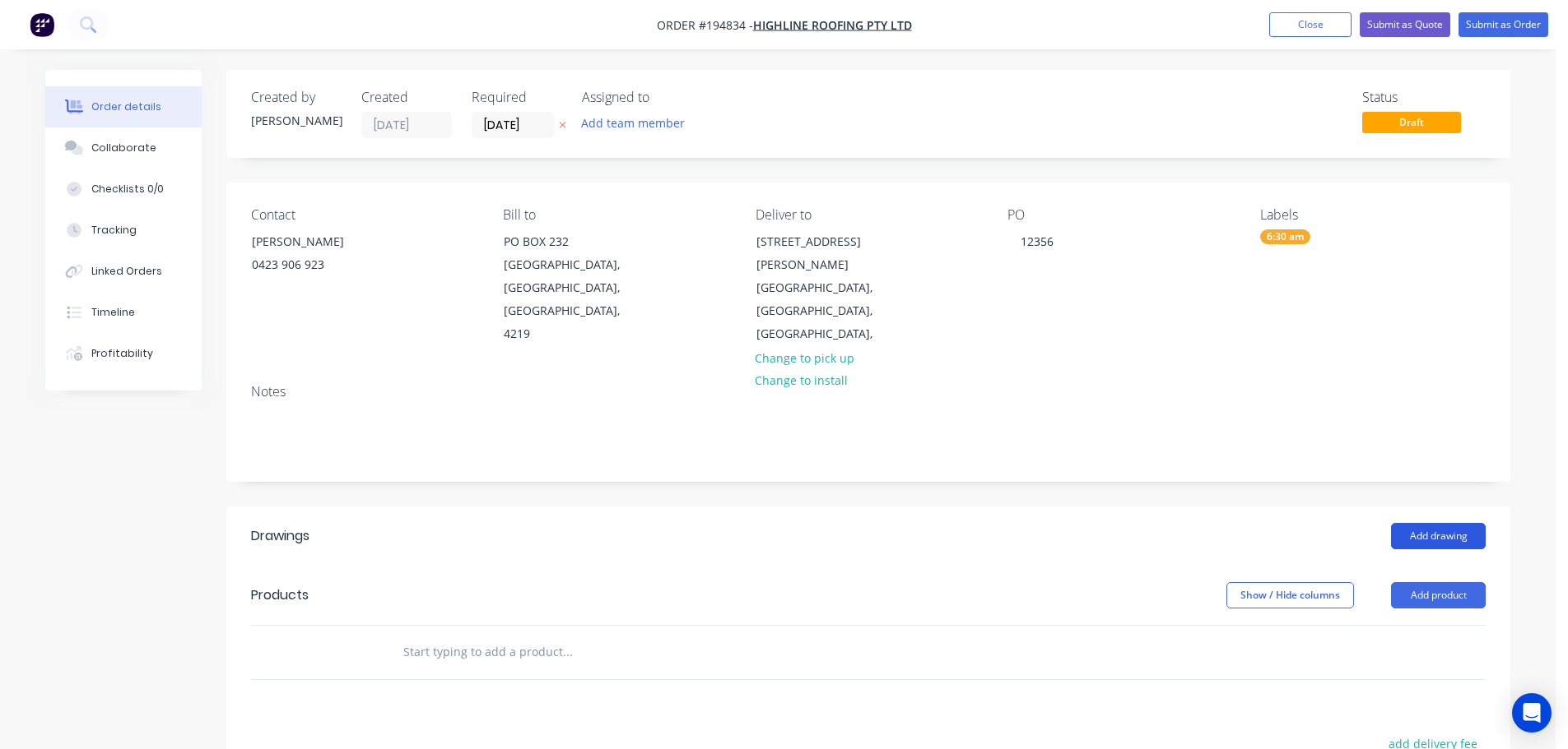
click at [1427, 523] on button "Add drawing" at bounding box center [1438, 536] width 95 height 27
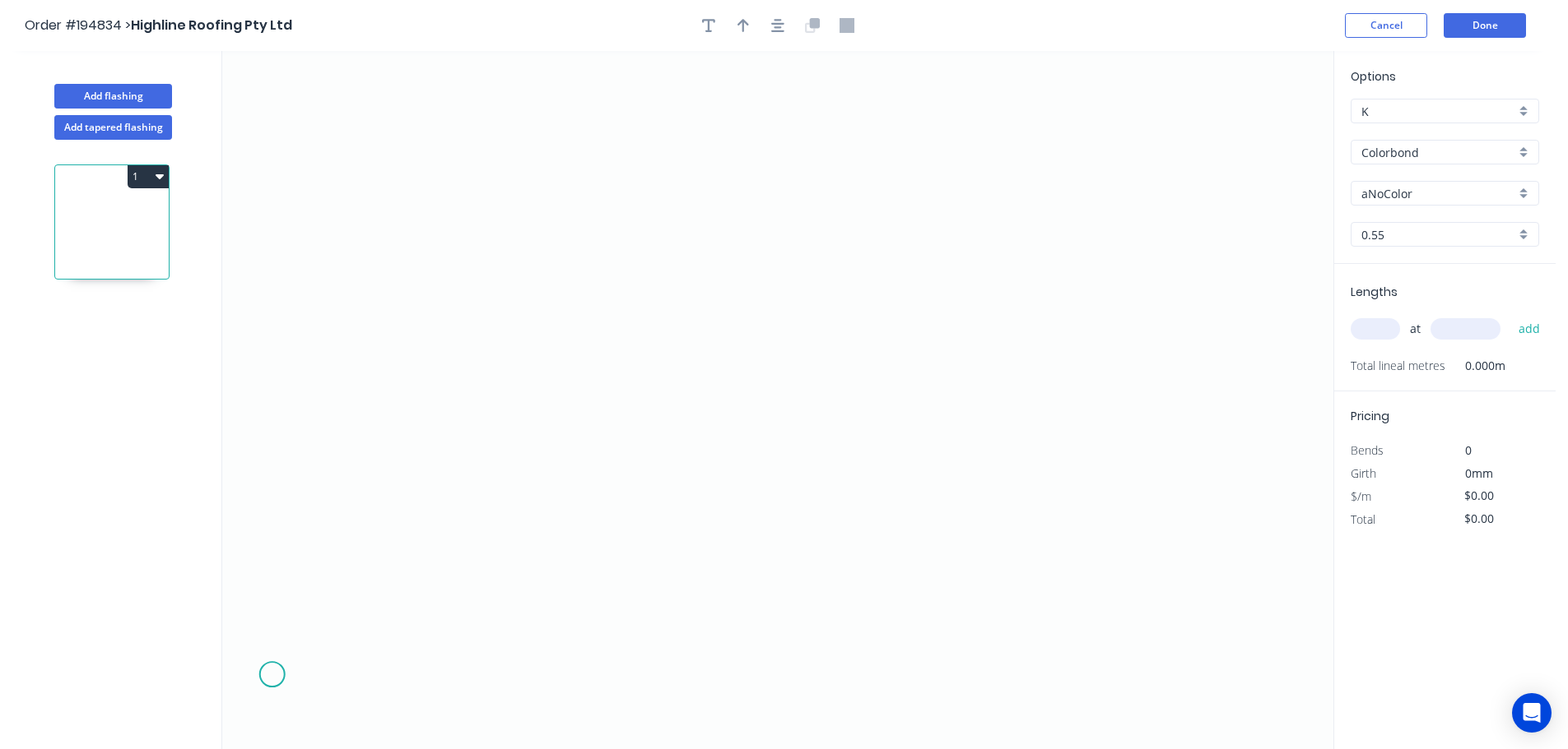
click at [271, 676] on icon "0" at bounding box center [777, 401] width 1111 height 699
click at [443, 678] on icon "0" at bounding box center [777, 401] width 1111 height 699
click at [469, 270] on icon "0 ?" at bounding box center [777, 401] width 1111 height 699
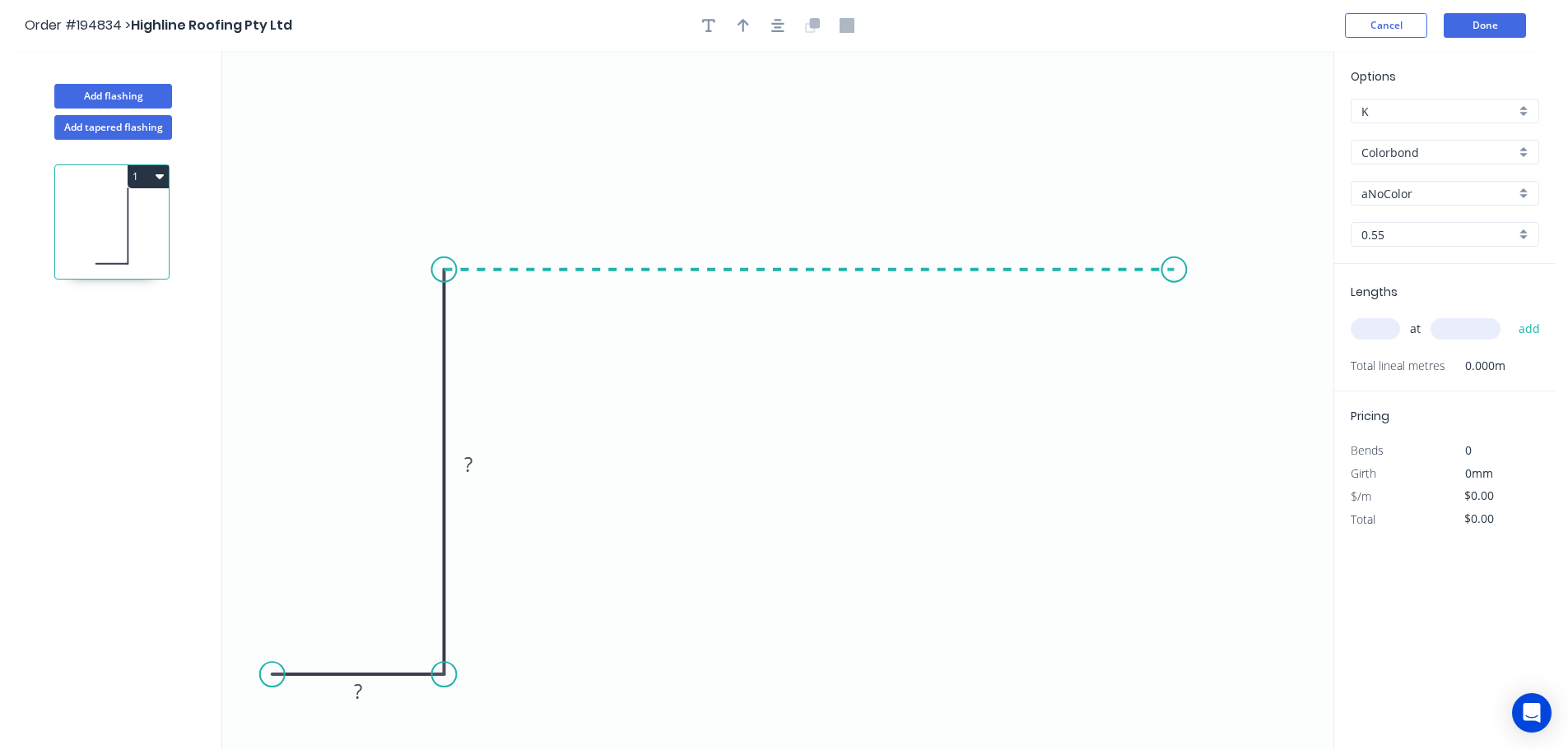
click at [1174, 315] on icon "0 ? ?" at bounding box center [777, 401] width 1111 height 699
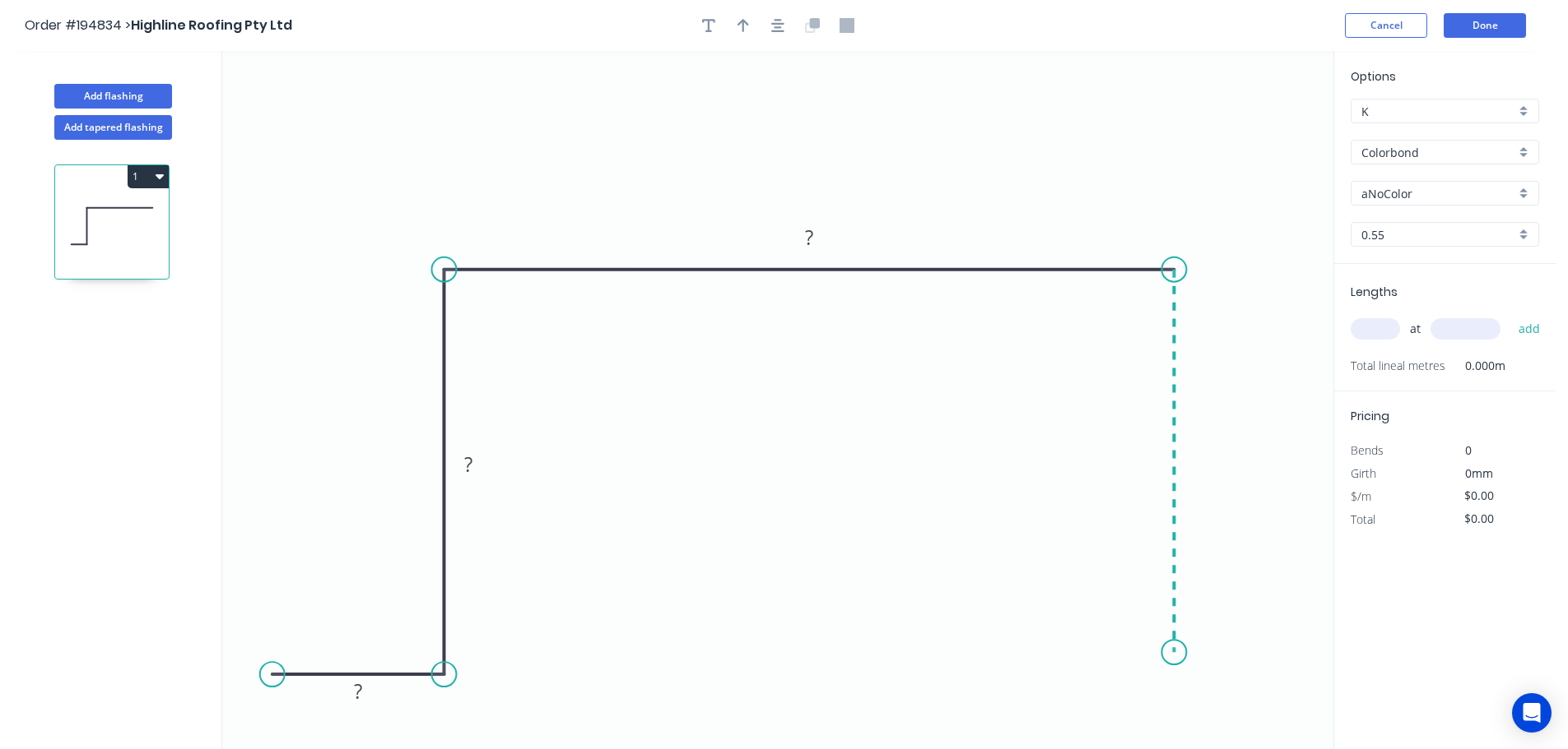
drag, startPoint x: 1179, startPoint y: 653, endPoint x: 848, endPoint y: 690, distance: 333.1
click at [1178, 653] on icon "0 ? ? ?" at bounding box center [777, 401] width 1111 height 699
drag, startPoint x: 1178, startPoint y: 656, endPoint x: 1178, endPoint y: 678, distance: 22.0
click at [1178, 678] on circle at bounding box center [1173, 677] width 25 height 25
drag, startPoint x: 1178, startPoint y: 678, endPoint x: 921, endPoint y: 680, distance: 257.0
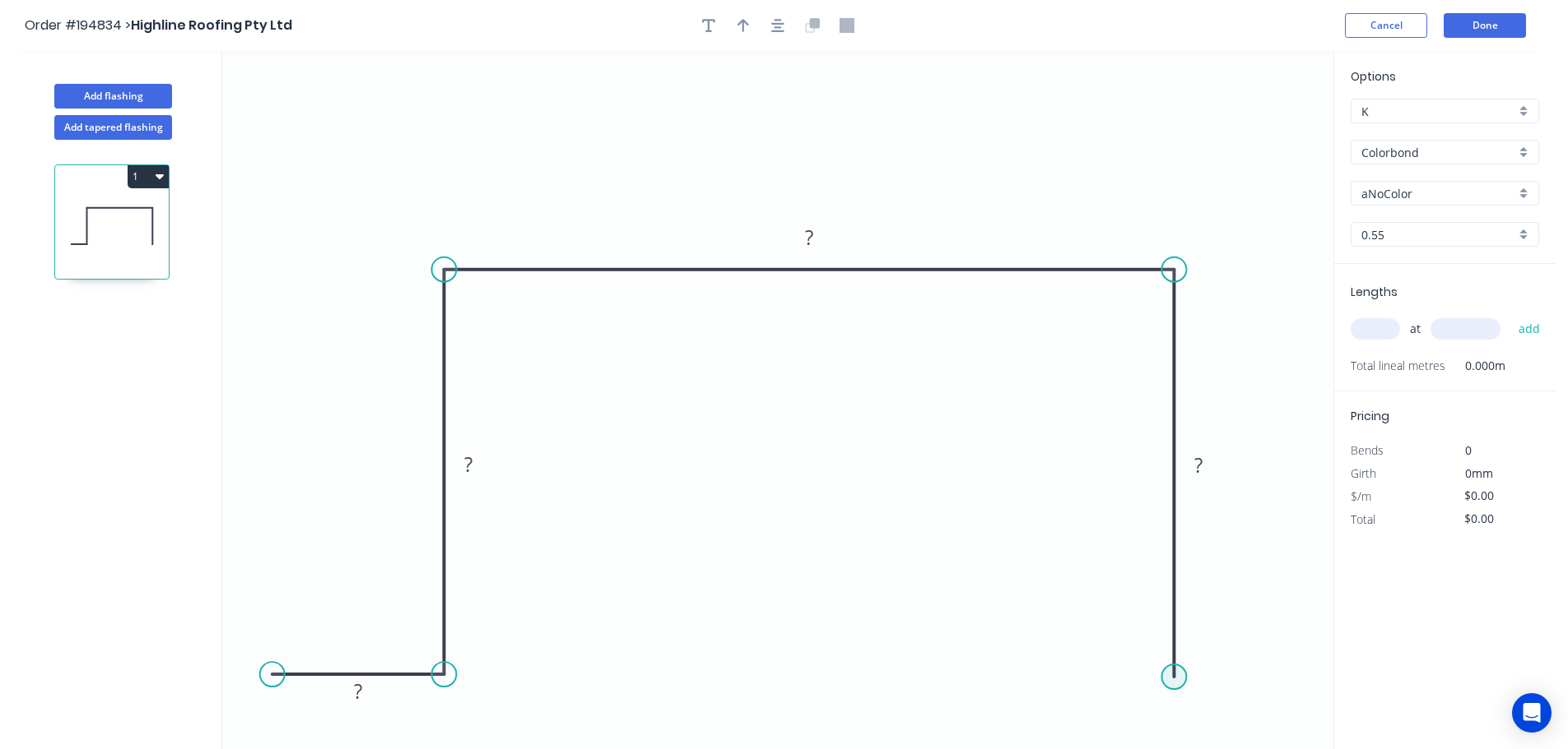
click at [1177, 678] on circle at bounding box center [1173, 677] width 25 height 25
click at [1170, 675] on circle at bounding box center [1173, 673] width 25 height 25
click at [1176, 680] on circle at bounding box center [1173, 673] width 25 height 25
click at [1173, 674] on circle at bounding box center [1173, 673] width 25 height 25
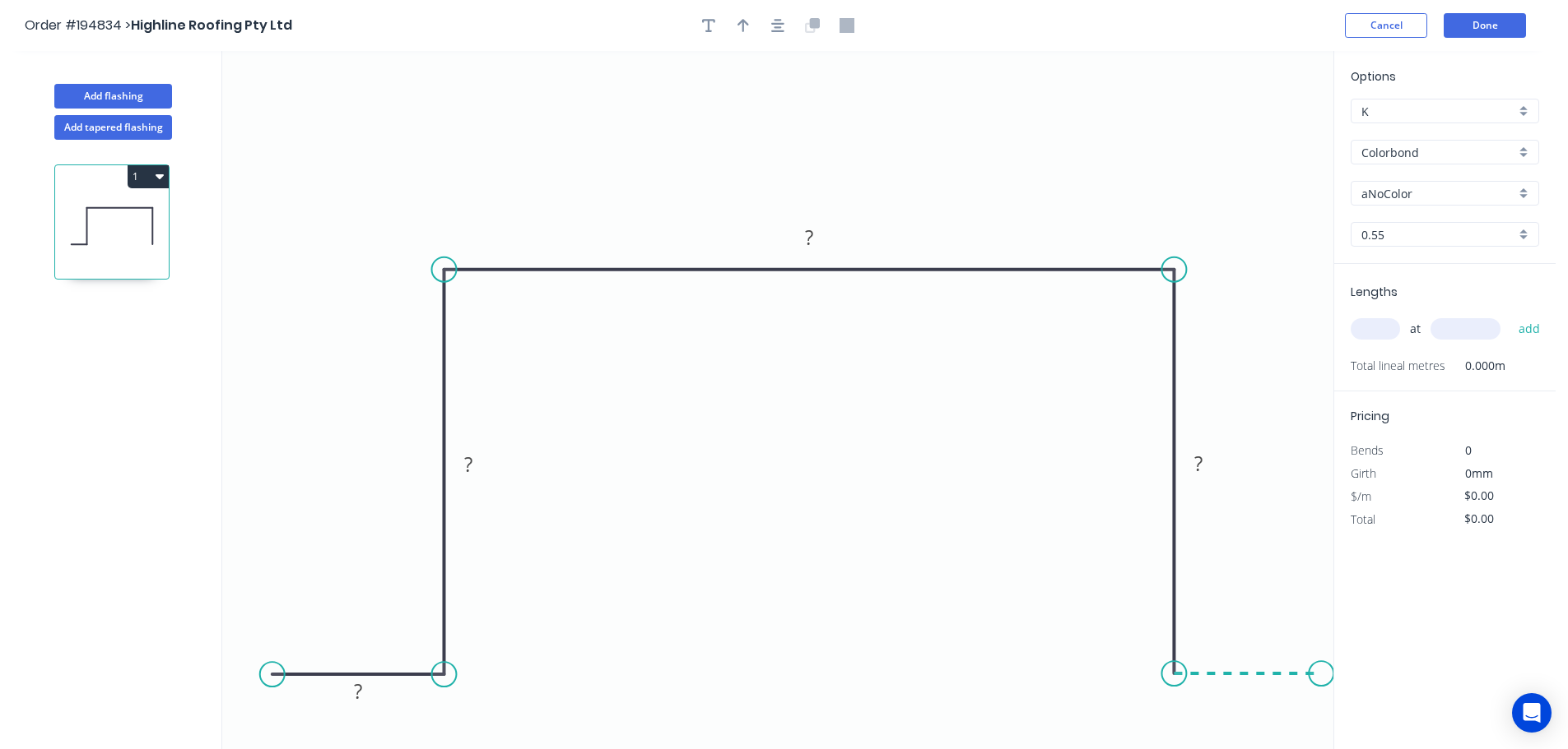
click at [1323, 680] on icon "0 ? ? ? ?" at bounding box center [777, 401] width 1111 height 699
click at [787, 29] on button "button" at bounding box center [777, 25] width 25 height 25
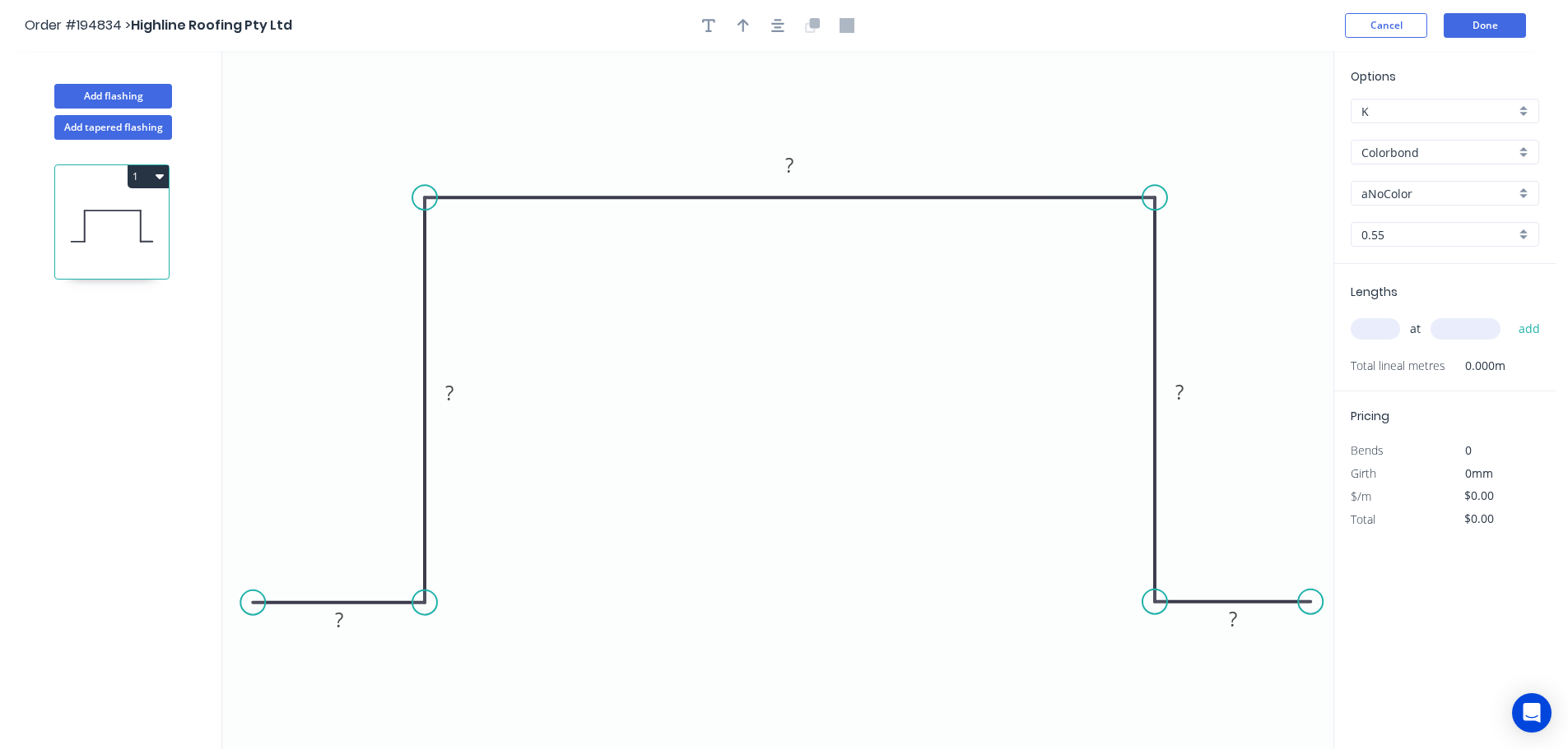
click at [1313, 608] on circle at bounding box center [1310, 602] width 25 height 25
click at [353, 610] on rect at bounding box center [339, 620] width 33 height 23
type input "$23.72"
click at [783, 30] on icon "button" at bounding box center [777, 25] width 13 height 15
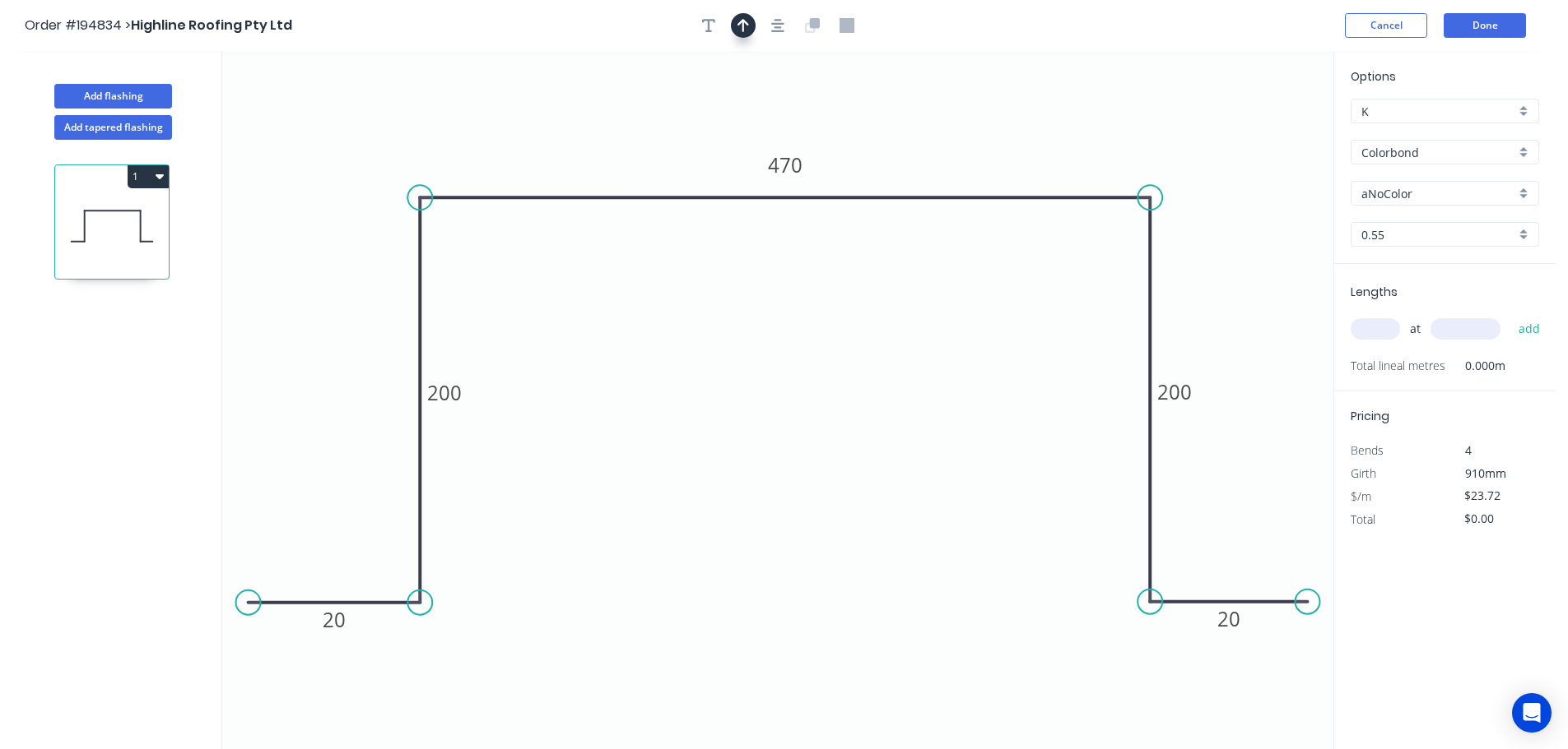
click at [750, 24] on button "button" at bounding box center [742, 25] width 25 height 25
click at [1254, 130] on icon at bounding box center [1249, 114] width 15 height 52
drag, startPoint x: 1254, startPoint y: 130, endPoint x: 1288, endPoint y: 105, distance: 42.2
click at [1280, 95] on icon at bounding box center [1288, 89] width 48 height 47
click at [1438, 198] on input "aNoColor" at bounding box center [1437, 193] width 153 height 17
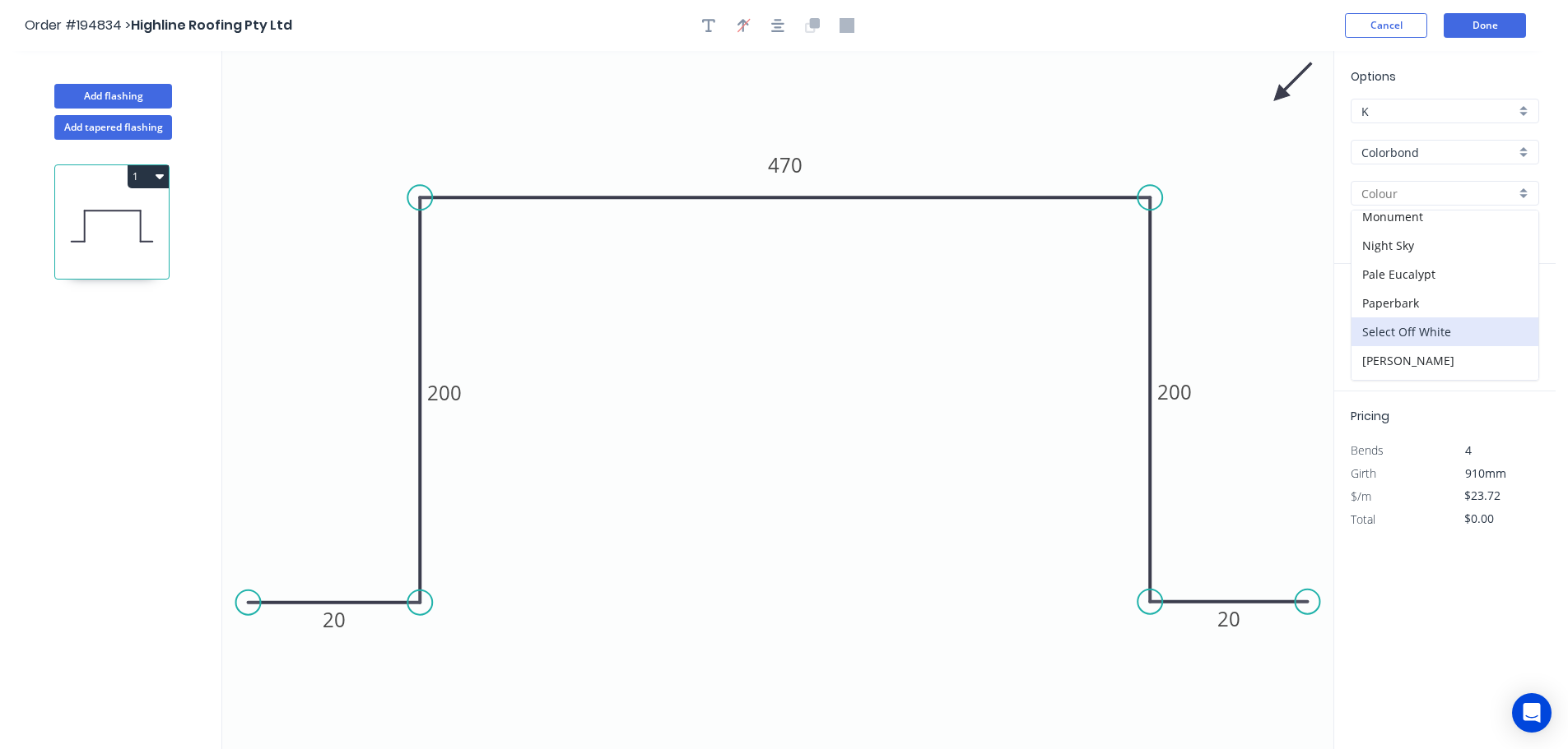
scroll to position [494, 0]
click at [1421, 361] on div "Surfmist" at bounding box center [1444, 364] width 187 height 29
type input "Surfmist"
click at [1369, 331] on input "text" at bounding box center [1375, 329] width 49 height 22
type input "1"
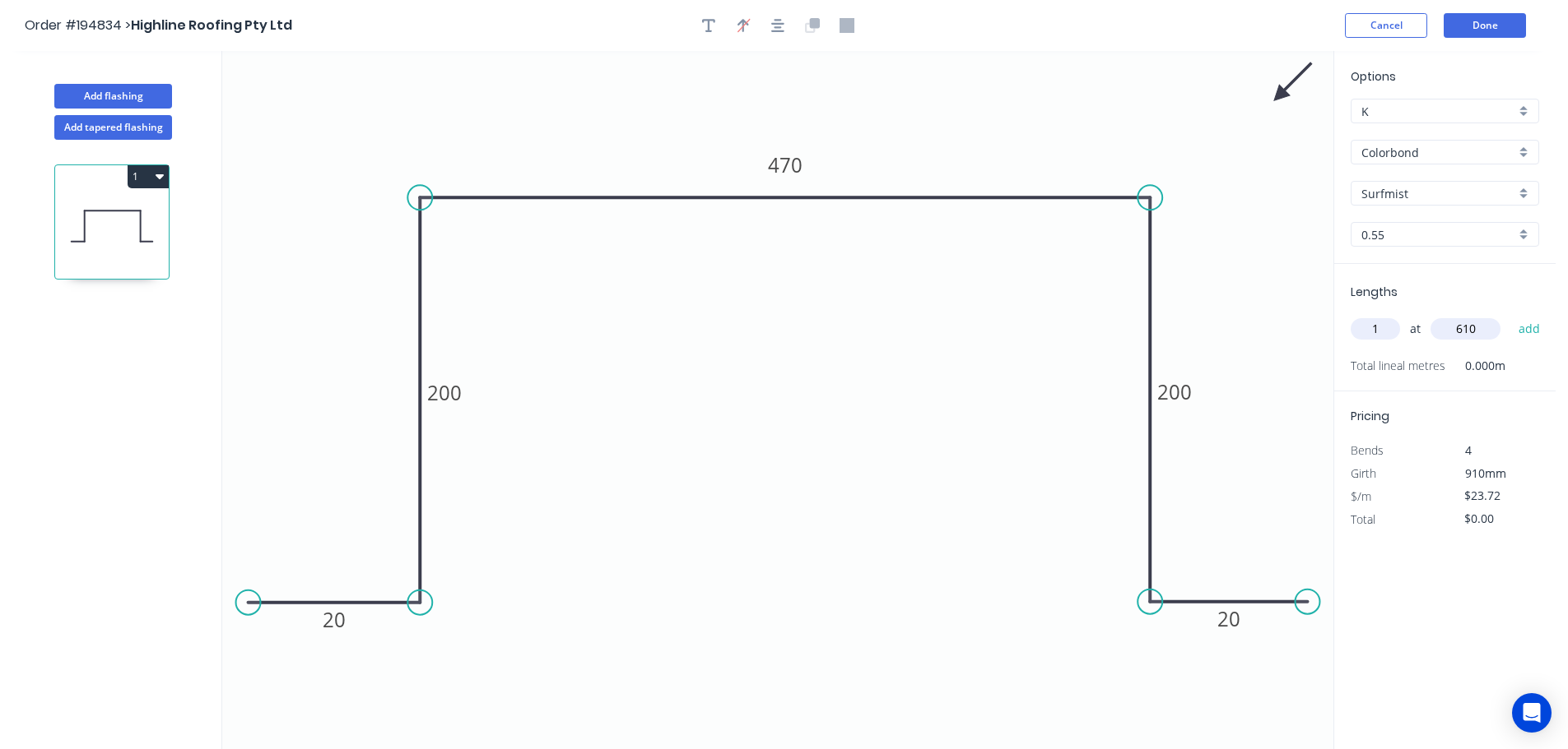
type input "610"
click at [1510, 315] on button "add" at bounding box center [1528, 328] width 39 height 28
type input "$23.72"
click at [123, 95] on button "Add flashing" at bounding box center [113, 96] width 118 height 25
type input "$0.00"
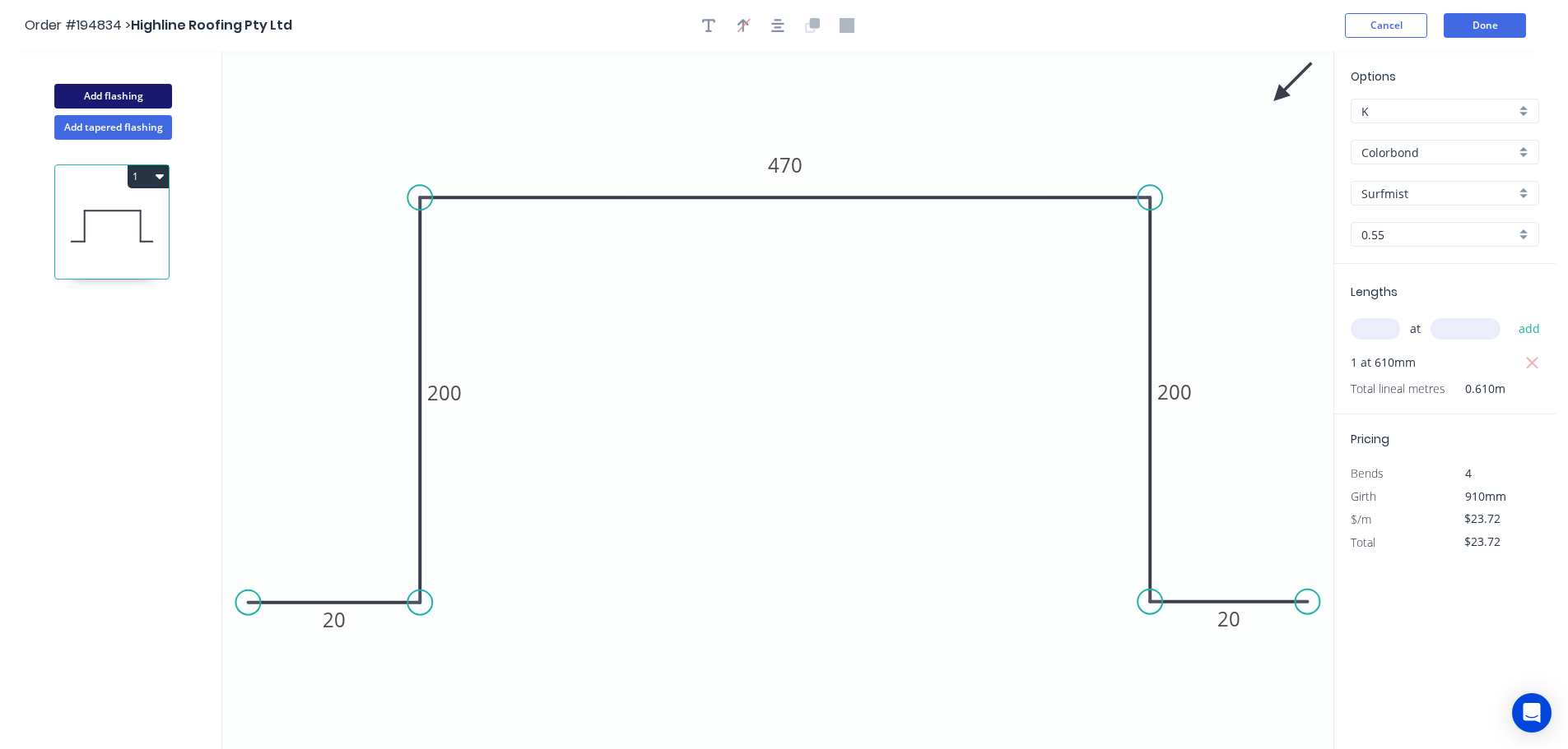
type input "$0.00"
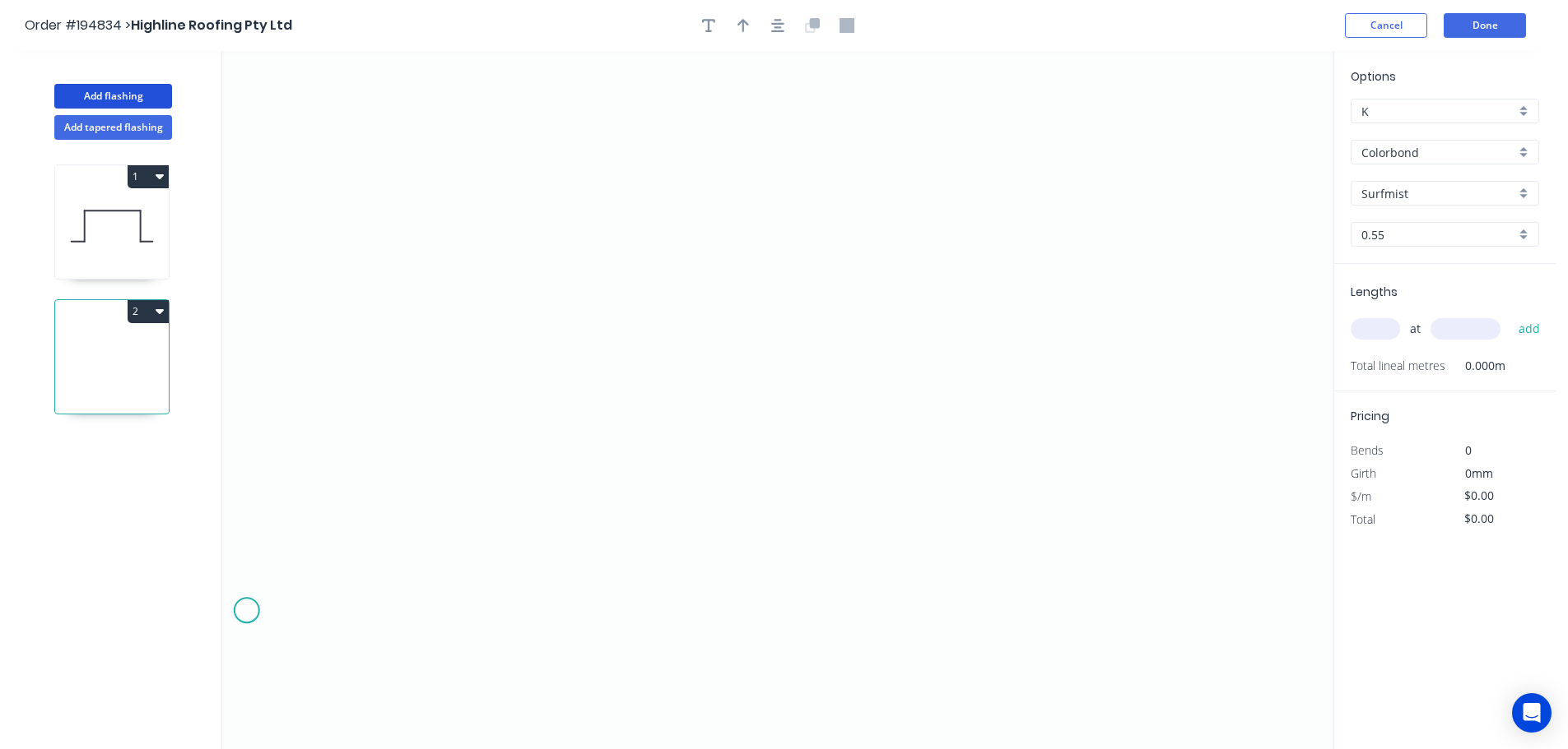
click at [246, 611] on icon "0" at bounding box center [777, 401] width 1111 height 699
click at [405, 611] on icon "0" at bounding box center [777, 401] width 1111 height 699
click at [412, 204] on icon "0 ?" at bounding box center [777, 401] width 1111 height 699
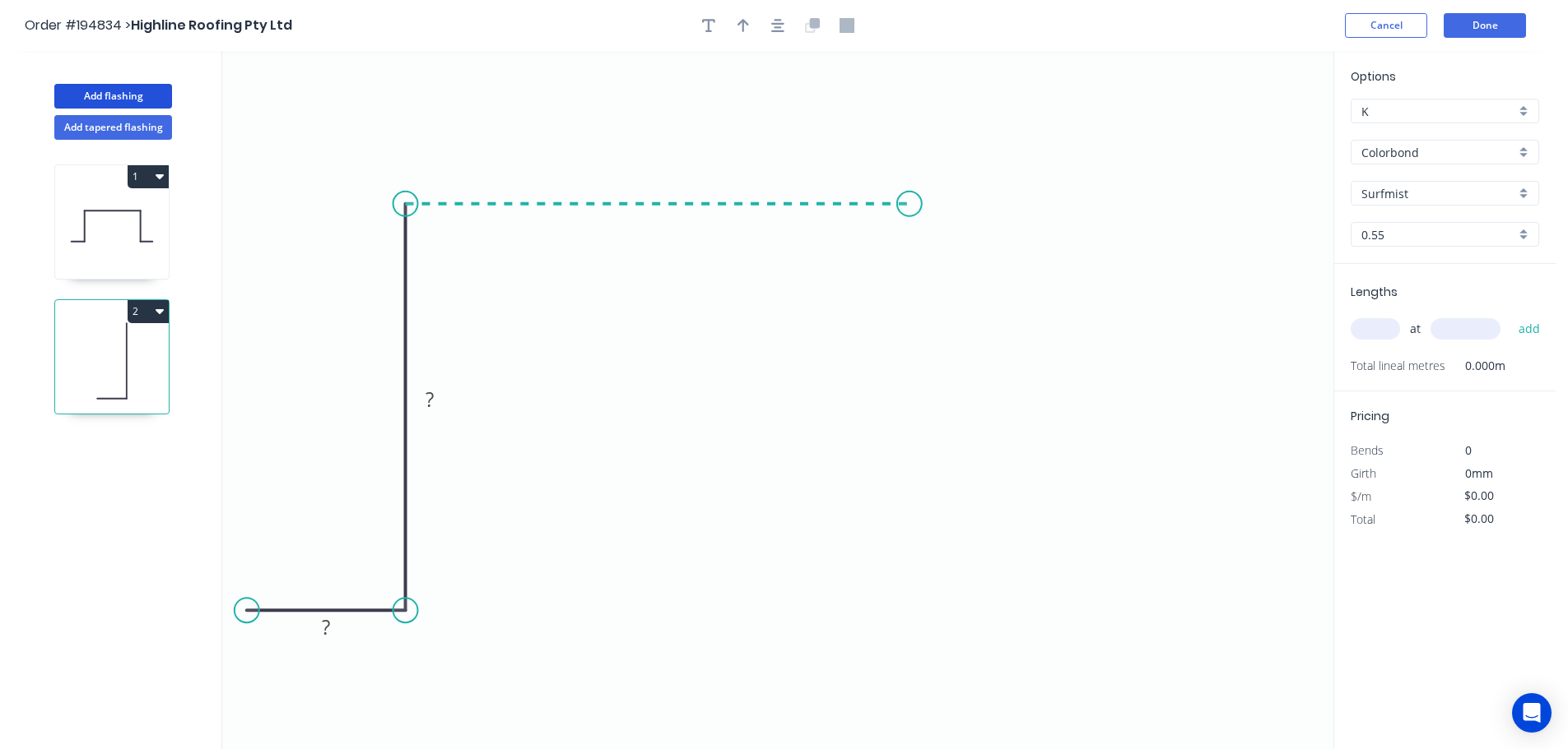
click at [910, 210] on icon "0 ? ?" at bounding box center [777, 401] width 1111 height 699
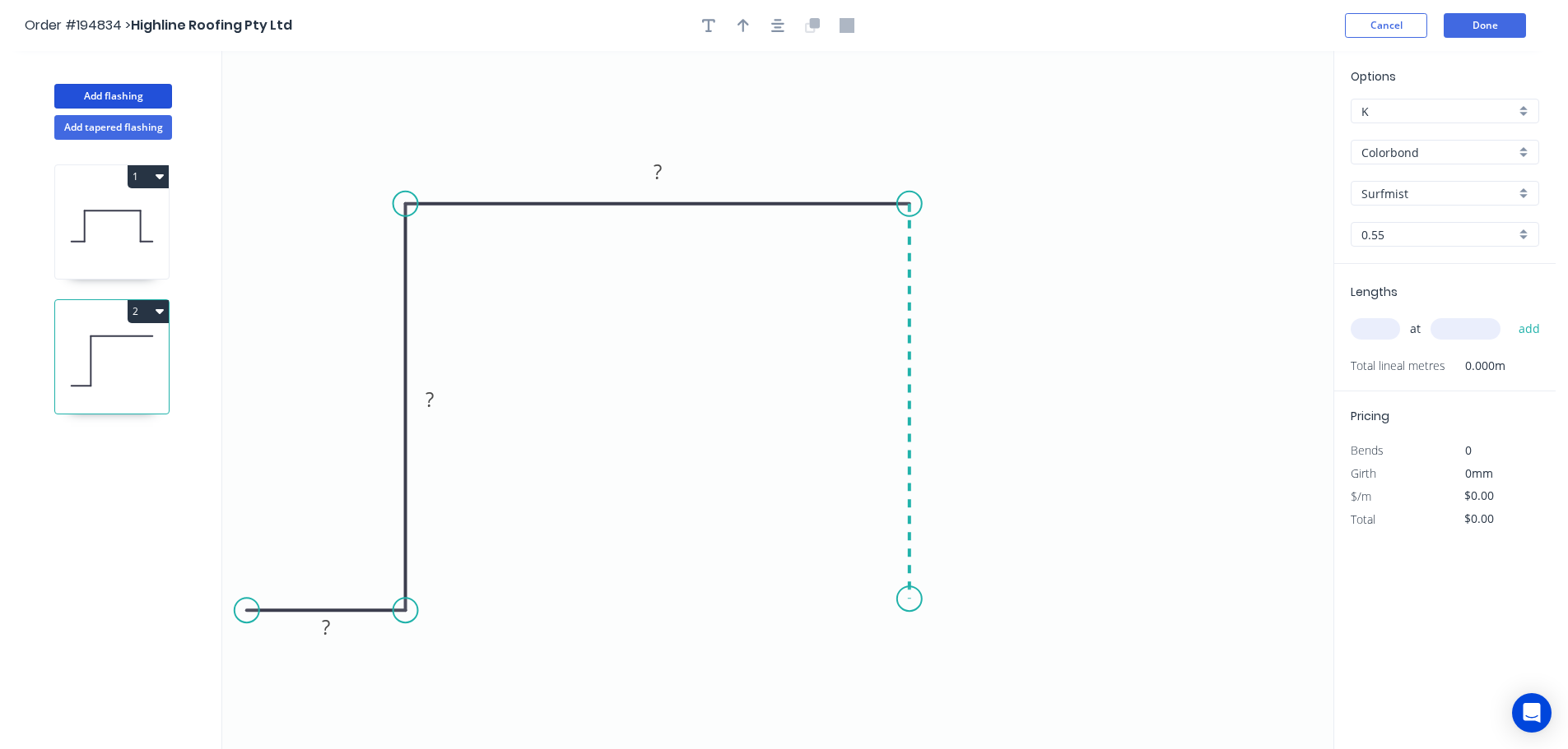
click at [895, 600] on icon "0 ? ? ?" at bounding box center [777, 401] width 1111 height 699
click at [1067, 609] on icon "0 ? ? ? ?" at bounding box center [777, 401] width 1111 height 699
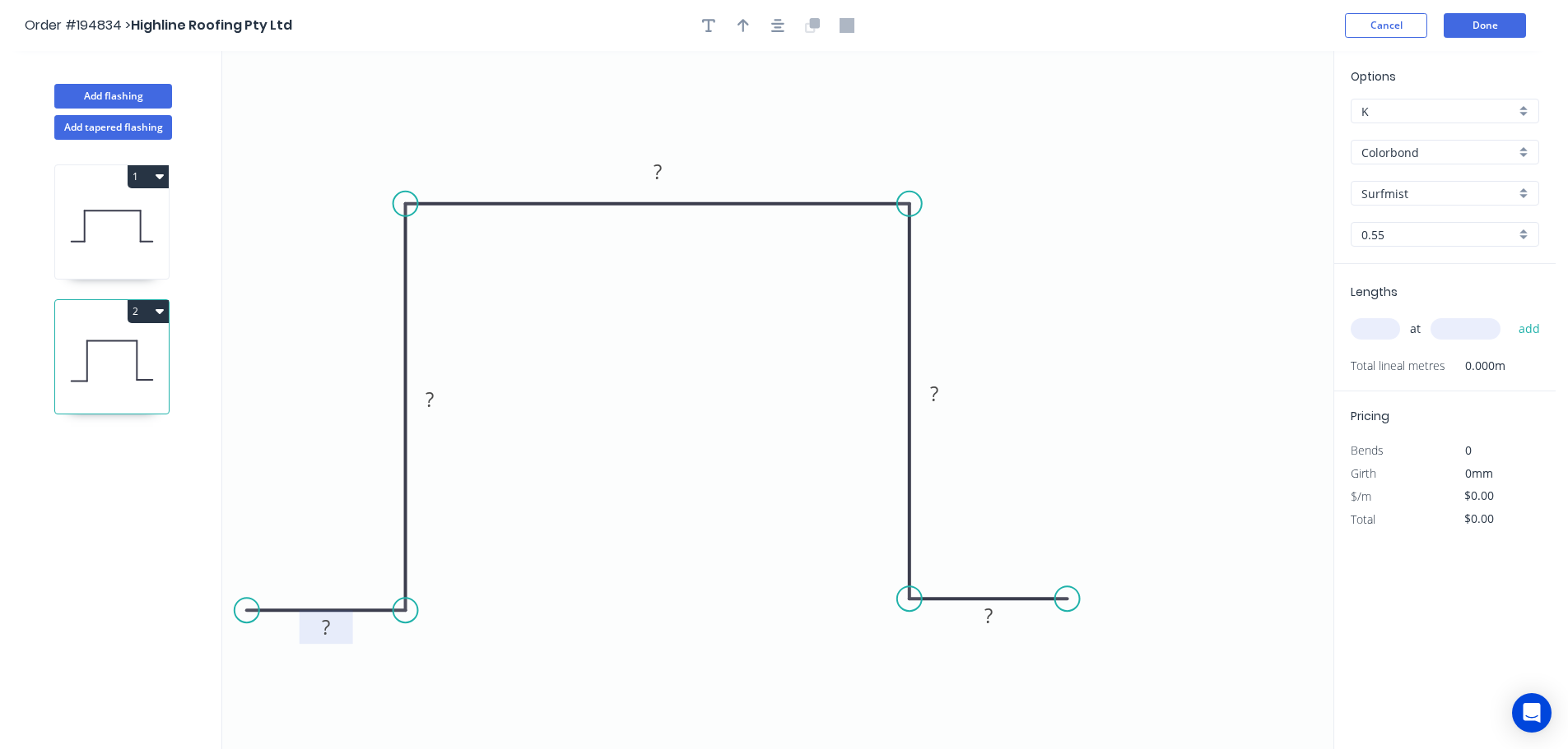
click at [342, 627] on rect at bounding box center [326, 627] width 33 height 23
click at [774, 27] on icon "button" at bounding box center [777, 25] width 13 height 15
type input "$20.03"
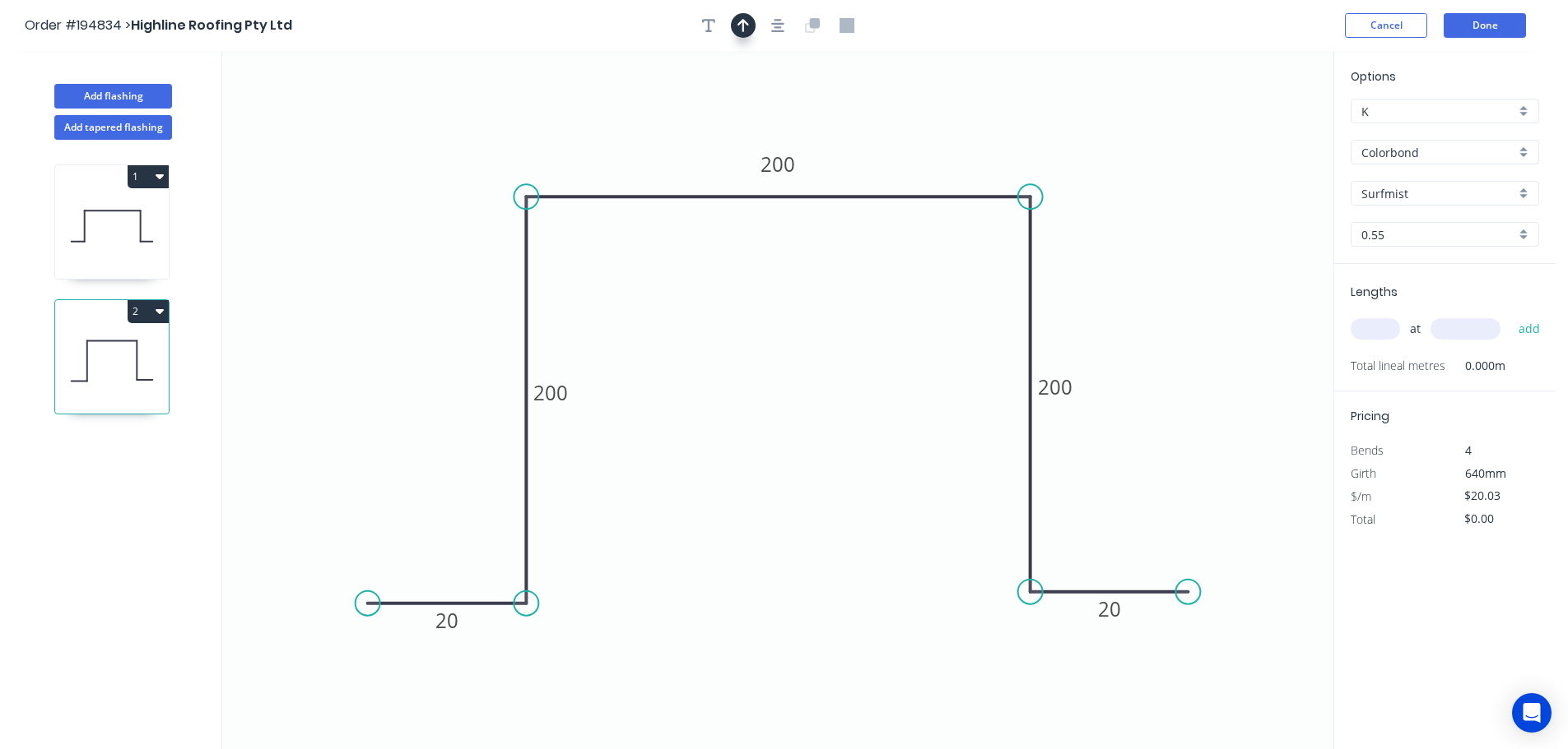
click at [751, 22] on button "button" at bounding box center [742, 25] width 25 height 25
click at [1247, 130] on icon at bounding box center [1249, 114] width 15 height 52
drag, startPoint x: 1247, startPoint y: 129, endPoint x: 1268, endPoint y: 96, distance: 39.1
click at [1268, 96] on icon "0 20 200 200 200 20" at bounding box center [777, 401] width 1111 height 699
drag, startPoint x: 1250, startPoint y: 131, endPoint x: 1284, endPoint y: 95, distance: 49.5
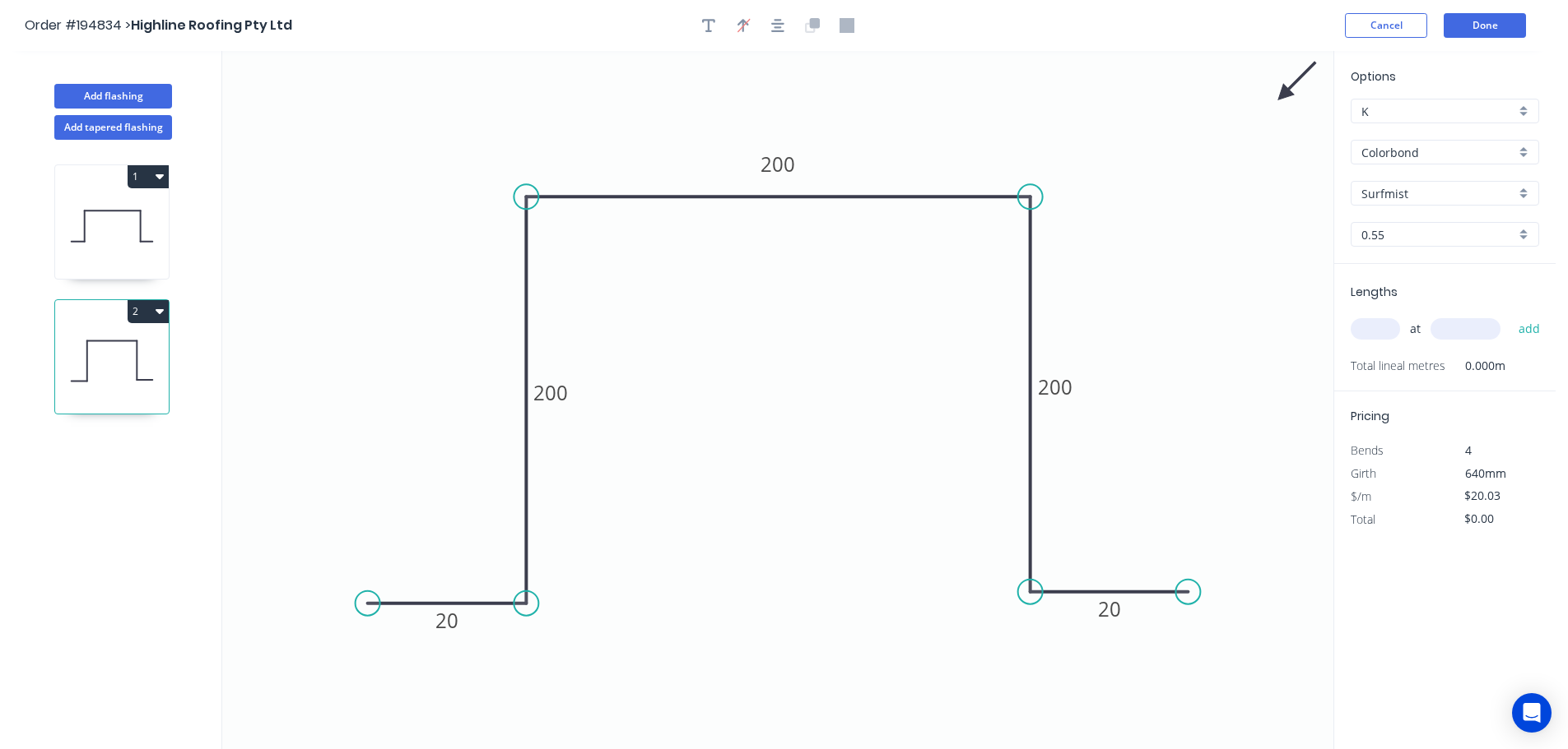
click at [1284, 95] on icon at bounding box center [1297, 81] width 48 height 47
click at [1376, 330] on input "text" at bounding box center [1375, 329] width 49 height 22
type input "8"
type input "2150"
click at [1510, 315] on button "add" at bounding box center [1528, 328] width 39 height 28
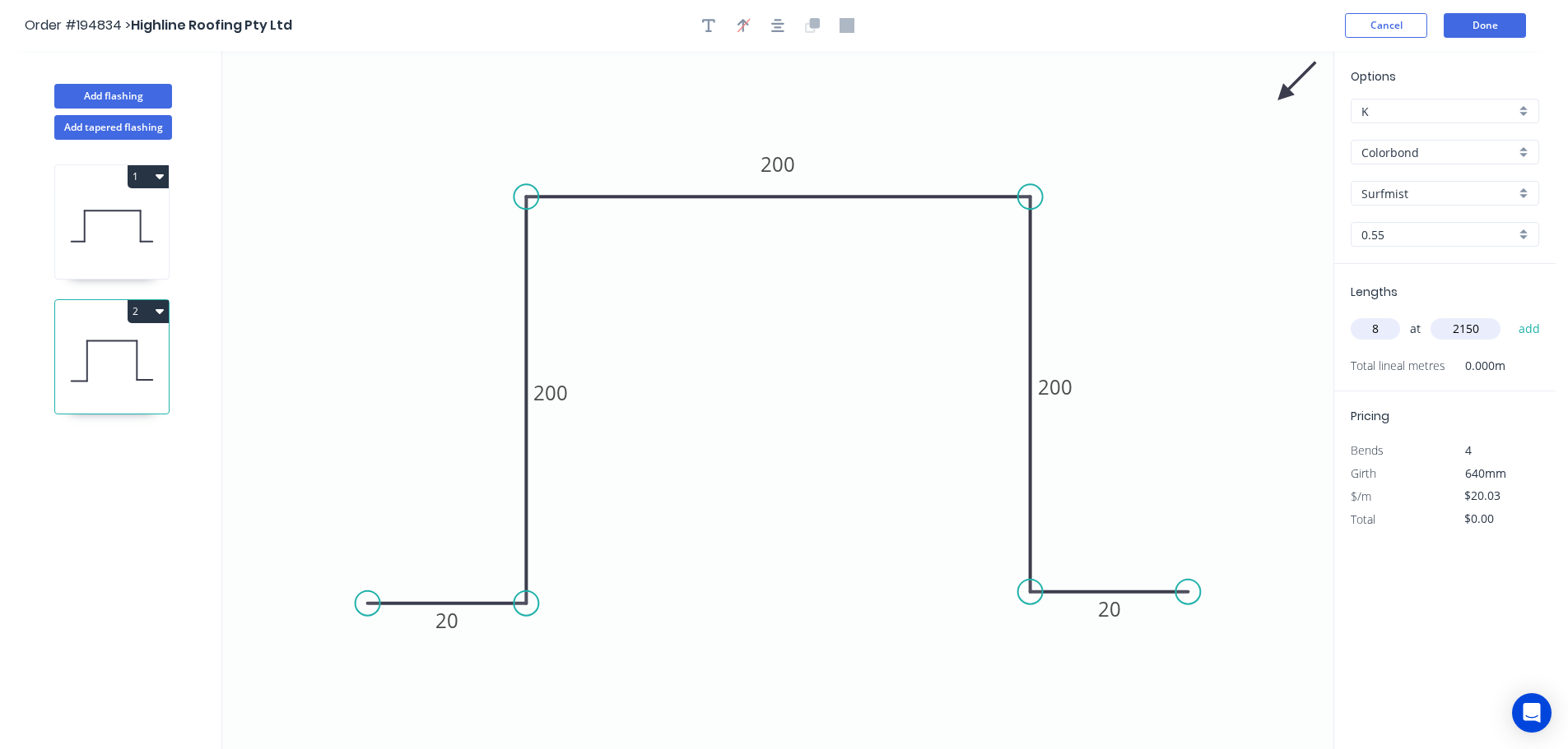
type input "$344.52"
click at [144, 167] on button "1" at bounding box center [148, 176] width 42 height 23
click at [121, 207] on div "Duplicate" at bounding box center [90, 218] width 127 height 24
type input "$23.72"
type input "$0.00"
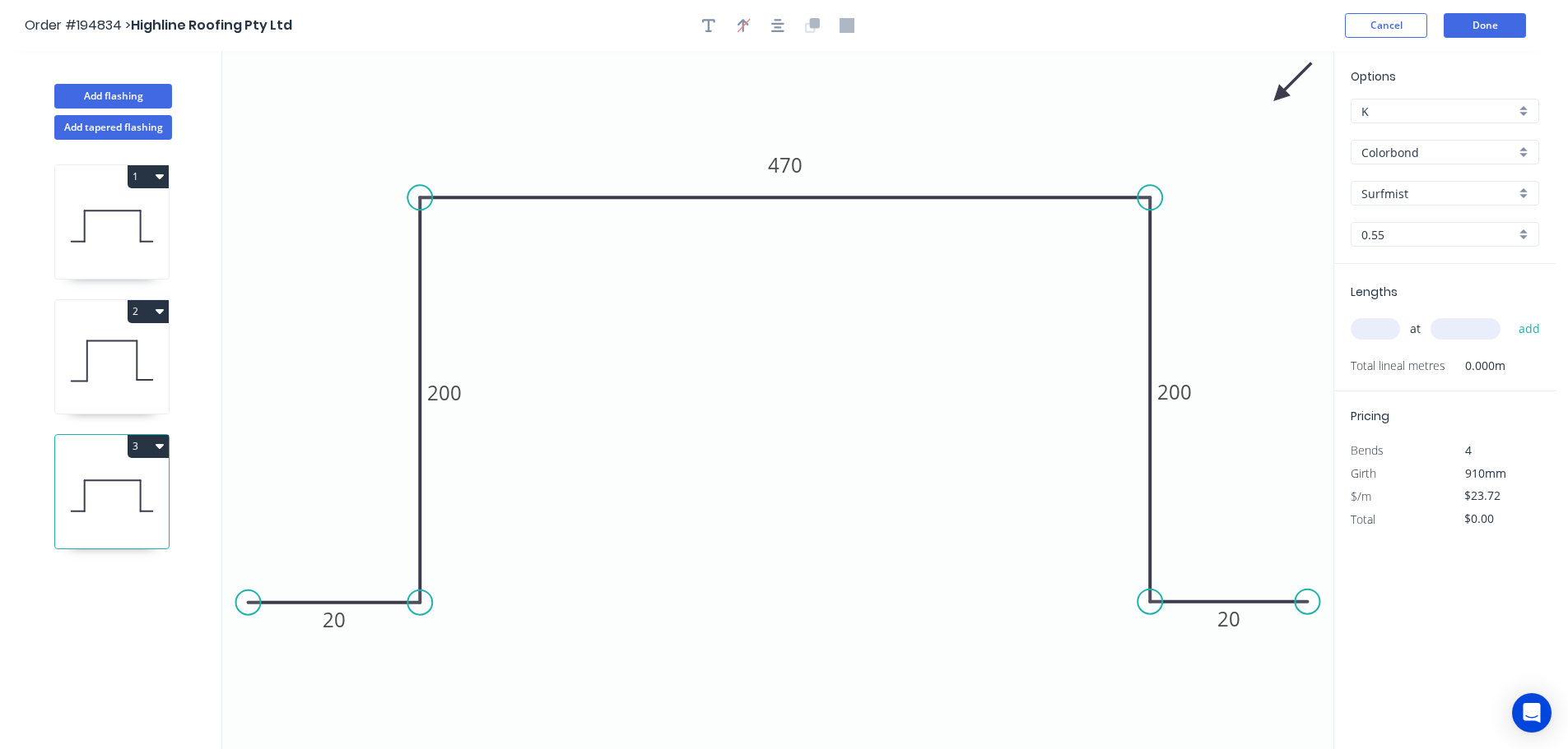
click at [136, 453] on button "3" at bounding box center [148, 446] width 42 height 23
click at [118, 506] on button "Delete" at bounding box center [90, 519] width 156 height 33
type input "$20.03"
type input "$344.52"
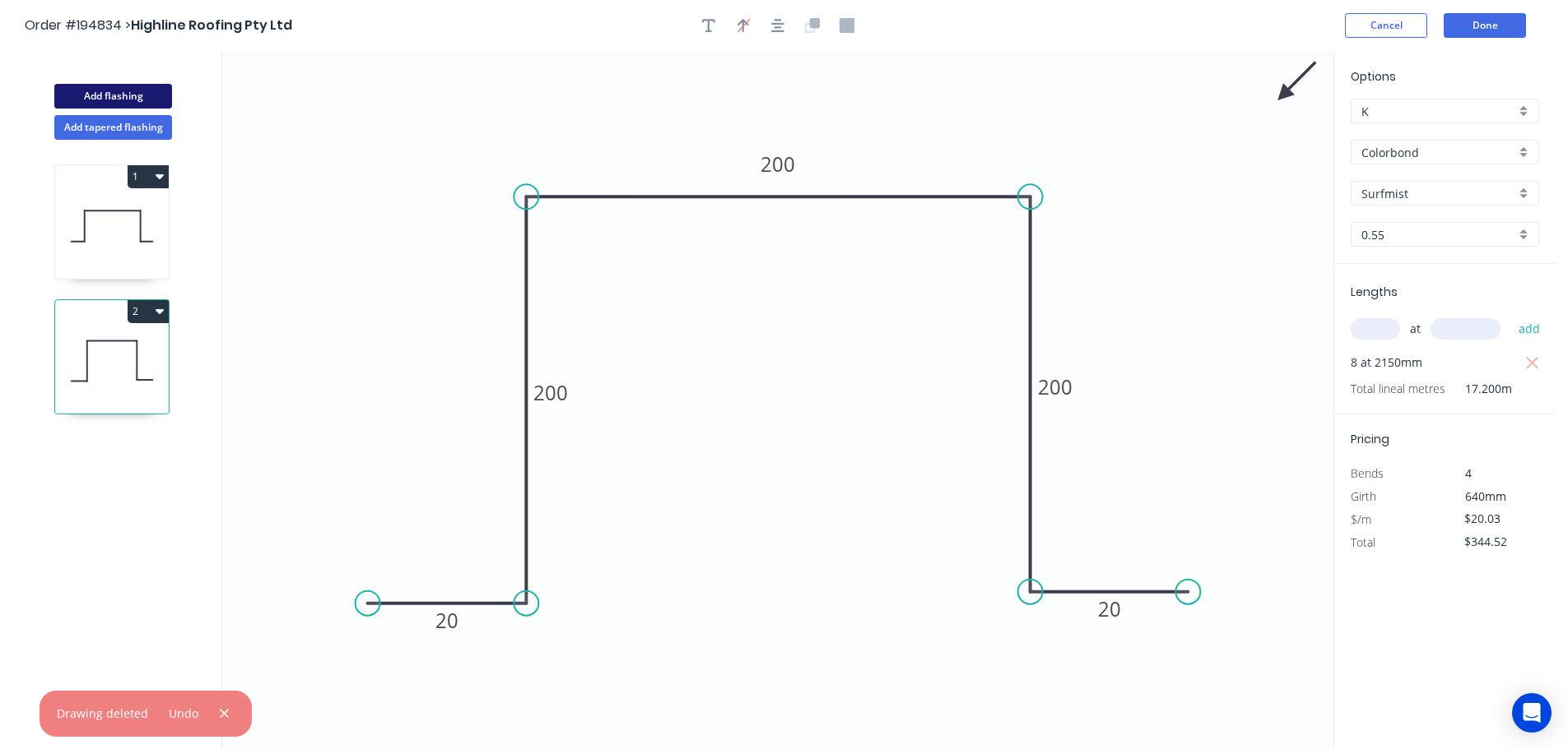
click at [143, 94] on button "Add flashing" at bounding box center [113, 96] width 118 height 25
type input "$0.00"
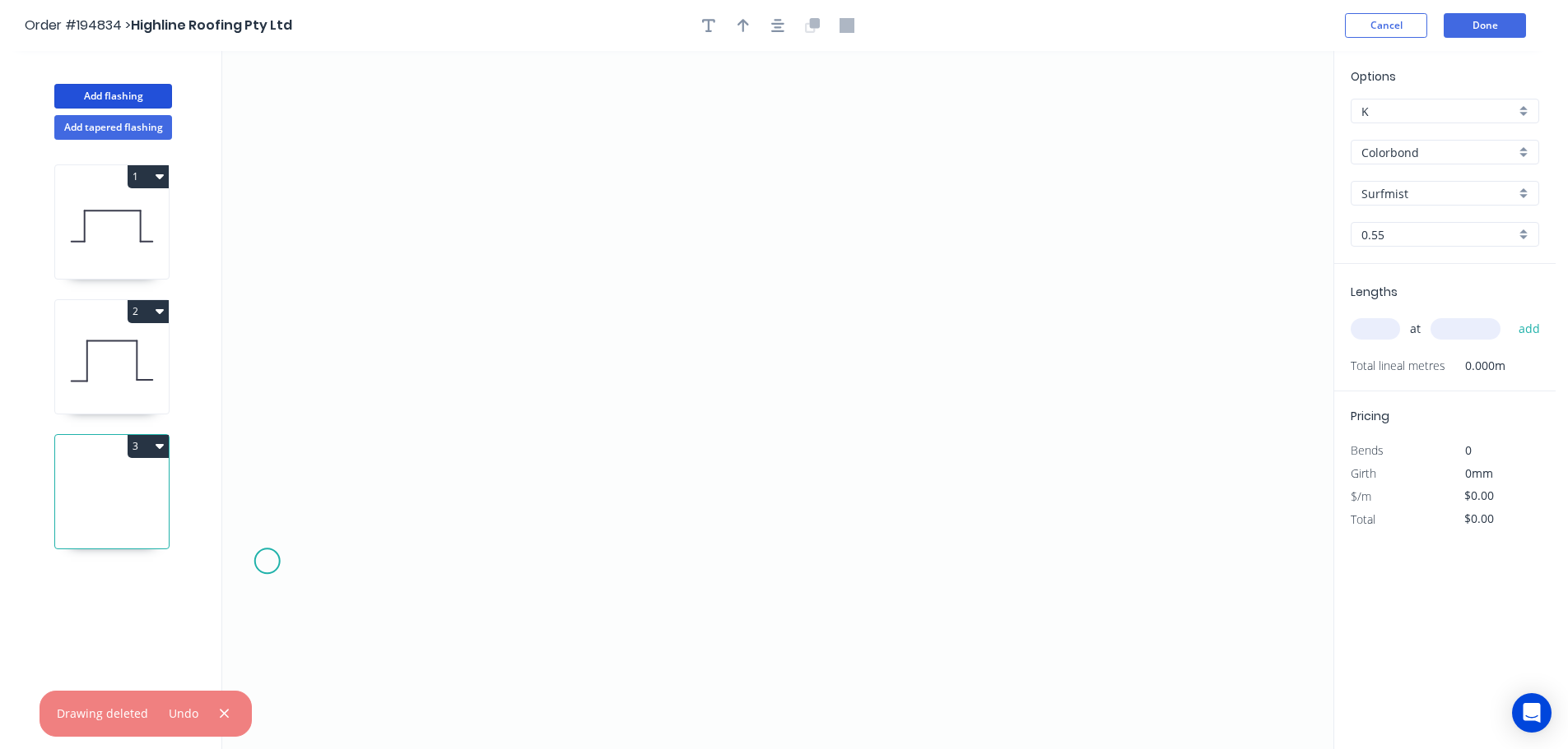
click at [266, 563] on icon "0" at bounding box center [777, 401] width 1111 height 699
click at [451, 565] on icon "0" at bounding box center [777, 401] width 1111 height 699
click at [446, 264] on icon "0 ?" at bounding box center [777, 401] width 1111 height 699
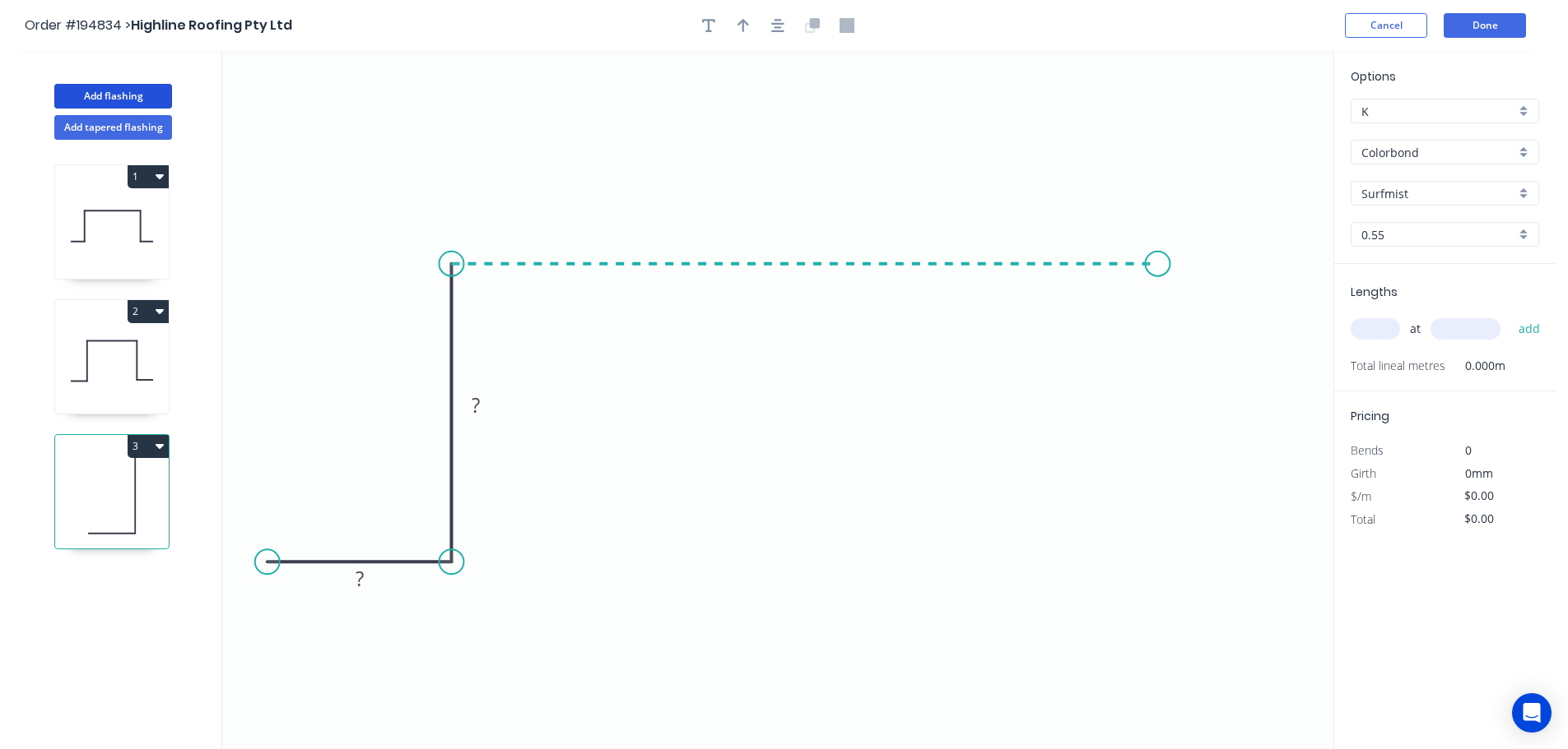
click at [1158, 279] on icon "0 ? ?" at bounding box center [777, 401] width 1111 height 699
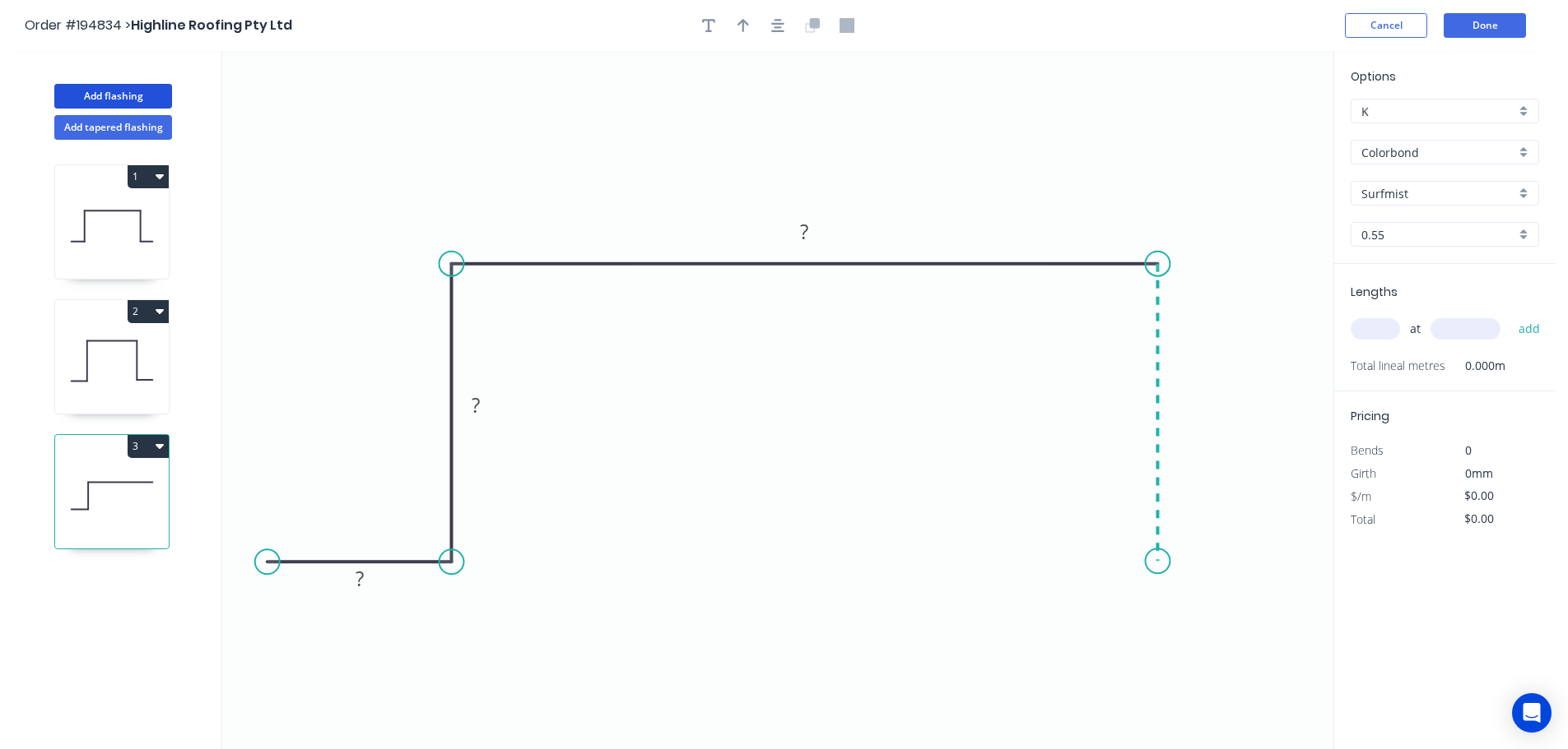
click at [1153, 562] on icon "0 ? ? ?" at bounding box center [777, 401] width 1111 height 699
click at [1312, 558] on icon "0 ? ? ? ?" at bounding box center [777, 401] width 1111 height 699
click at [276, 562] on circle at bounding box center [277, 561] width 25 height 25
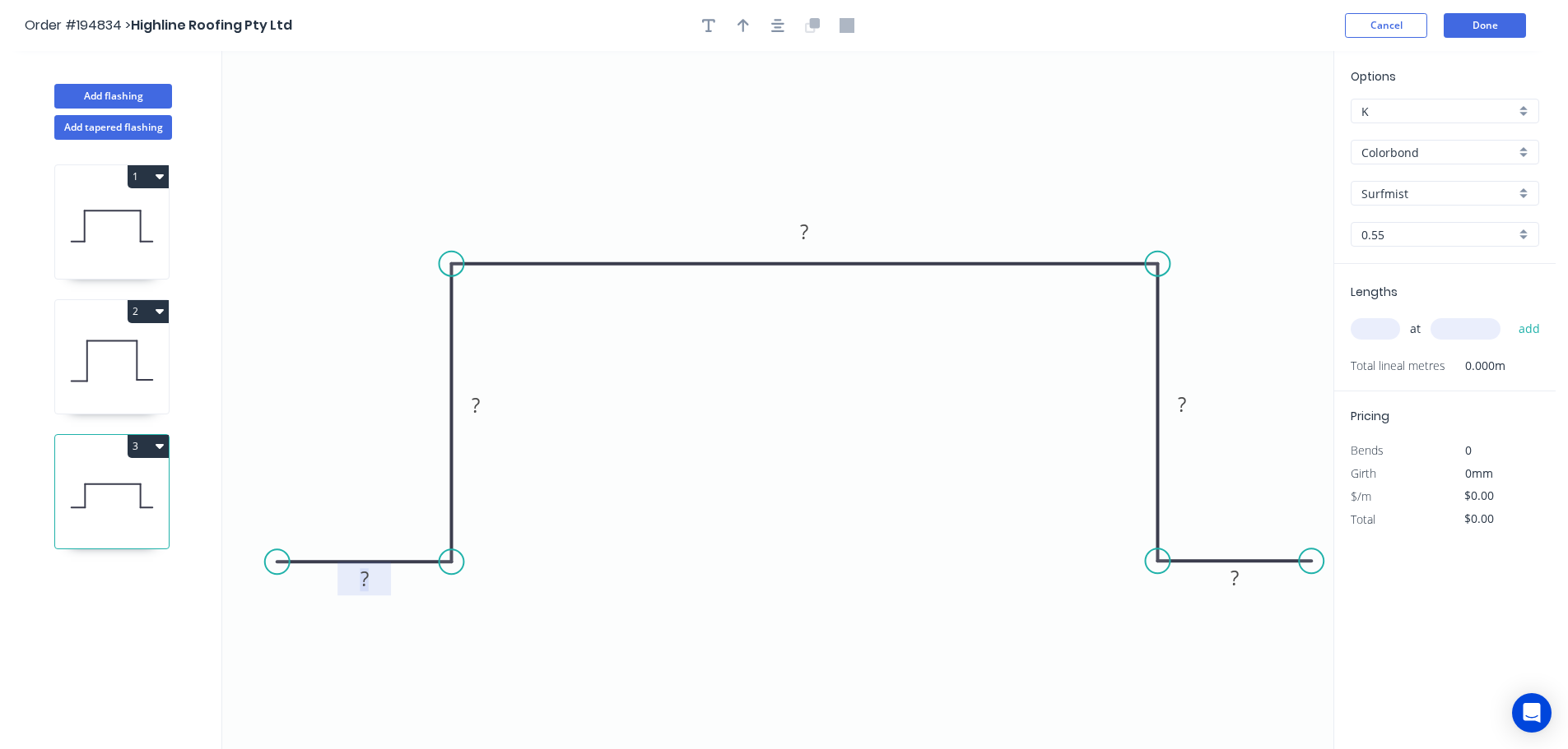
click at [374, 583] on rect at bounding box center [364, 579] width 33 height 23
click at [778, 30] on icon "button" at bounding box center [777, 25] width 13 height 15
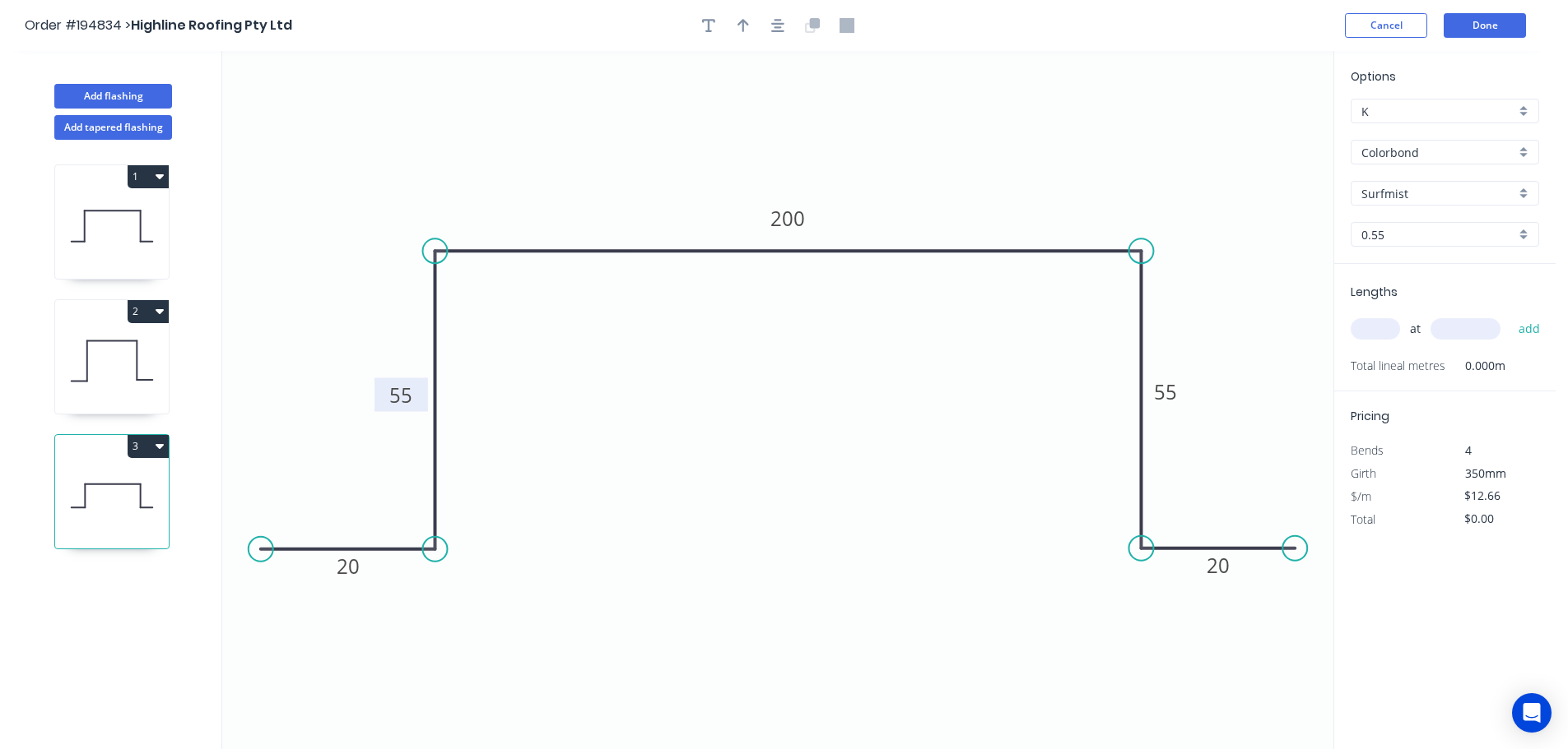
drag, startPoint x: 485, startPoint y: 396, endPoint x: 427, endPoint y: 398, distance: 58.0
click at [427, 398] on rect at bounding box center [401, 395] width 53 height 34
click at [39, 371] on div "1 2 3" at bounding box center [113, 459] width 217 height 640
click at [92, 366] on icon at bounding box center [112, 361] width 114 height 105
type input "$20.03"
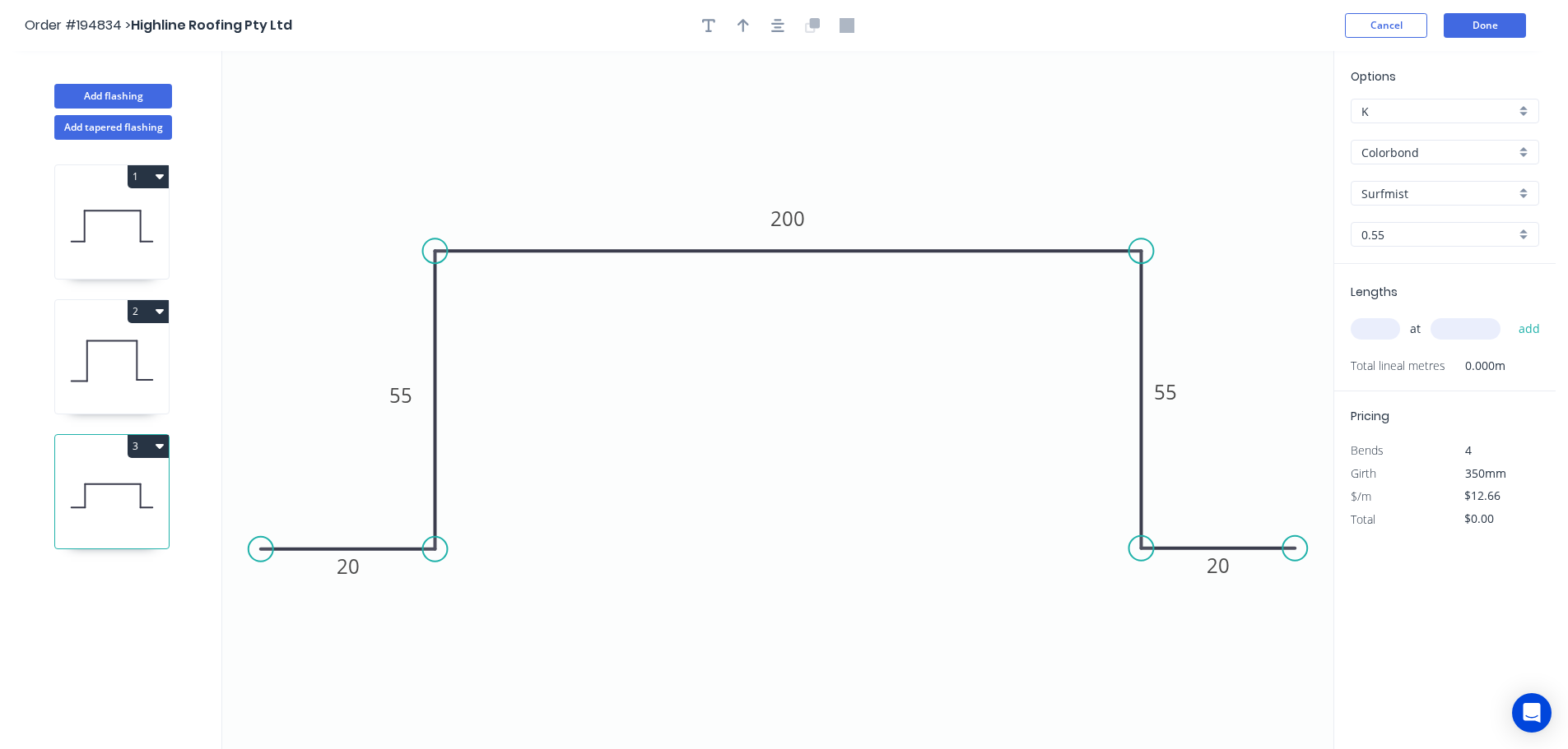
type input "$344.52"
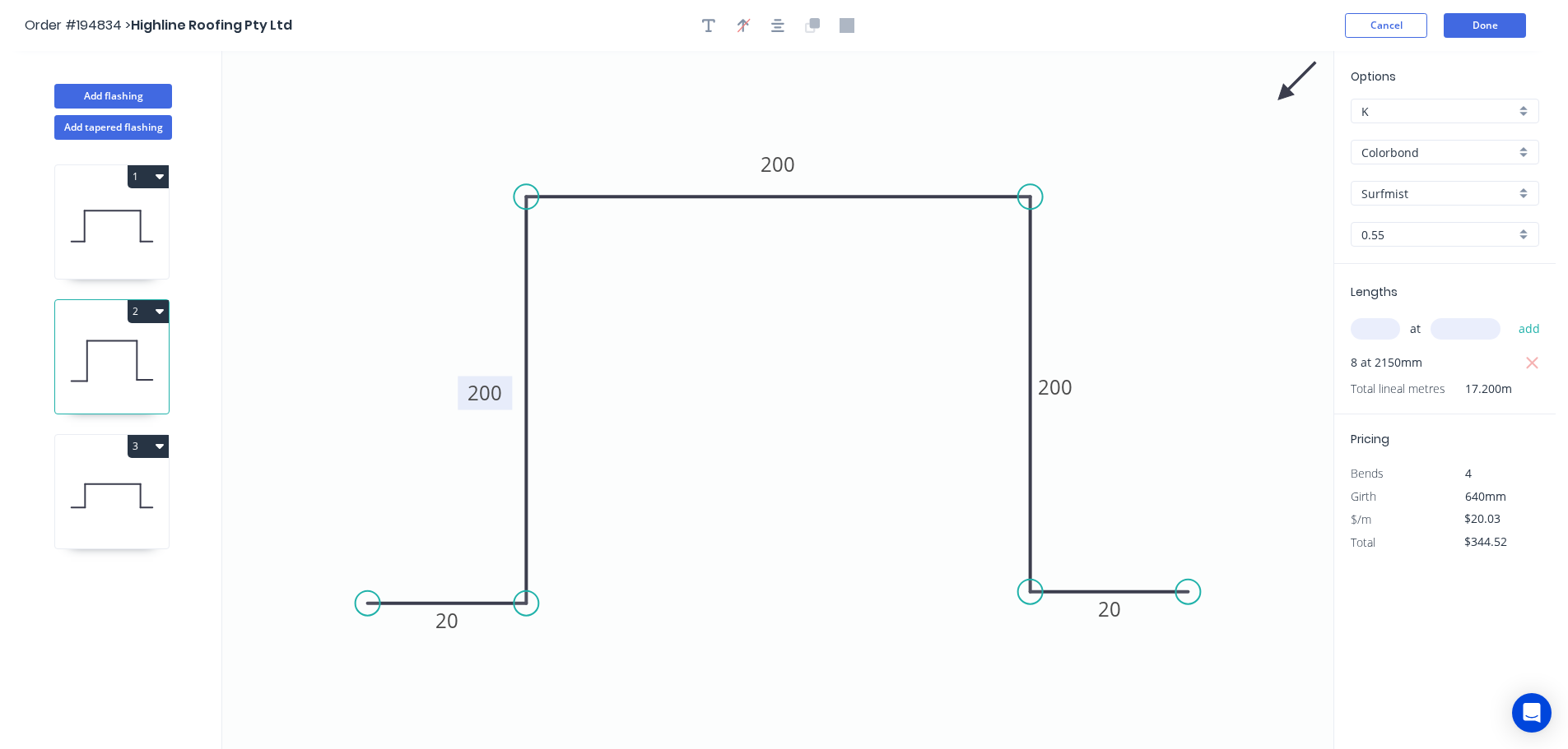
drag, startPoint x: 573, startPoint y: 404, endPoint x: 507, endPoint y: 405, distance: 66.0
click at [507, 405] on rect at bounding box center [484, 394] width 54 height 34
click at [69, 232] on icon at bounding box center [112, 226] width 114 height 105
type input "$23.72"
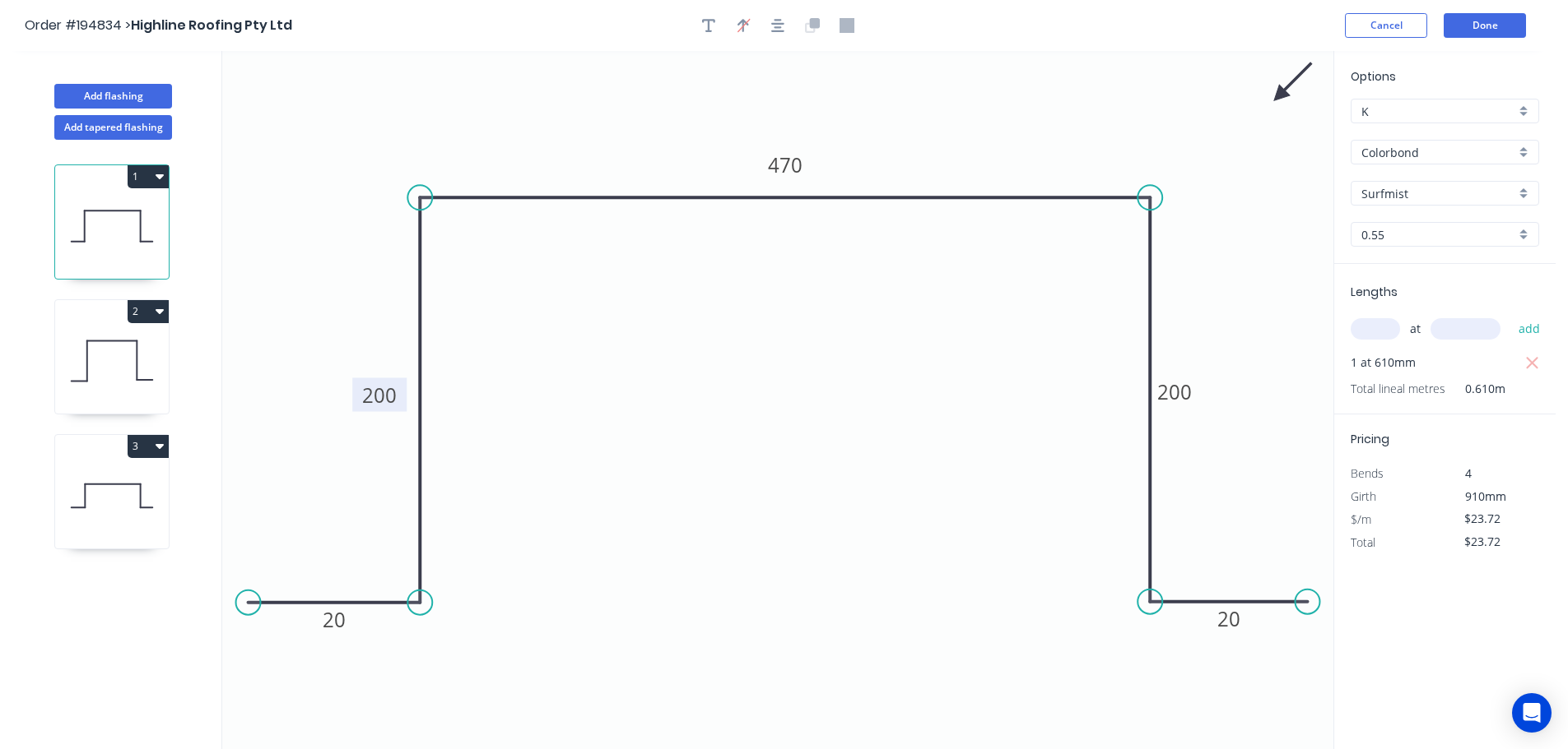
drag, startPoint x: 471, startPoint y: 399, endPoint x: 399, endPoint y: 401, distance: 72.0
click at [399, 401] on rect at bounding box center [379, 395] width 54 height 34
click at [46, 512] on div "1 2 3" at bounding box center [113, 459] width 217 height 640
click at [112, 490] on icon at bounding box center [112, 496] width 114 height 105
type input "$12.66"
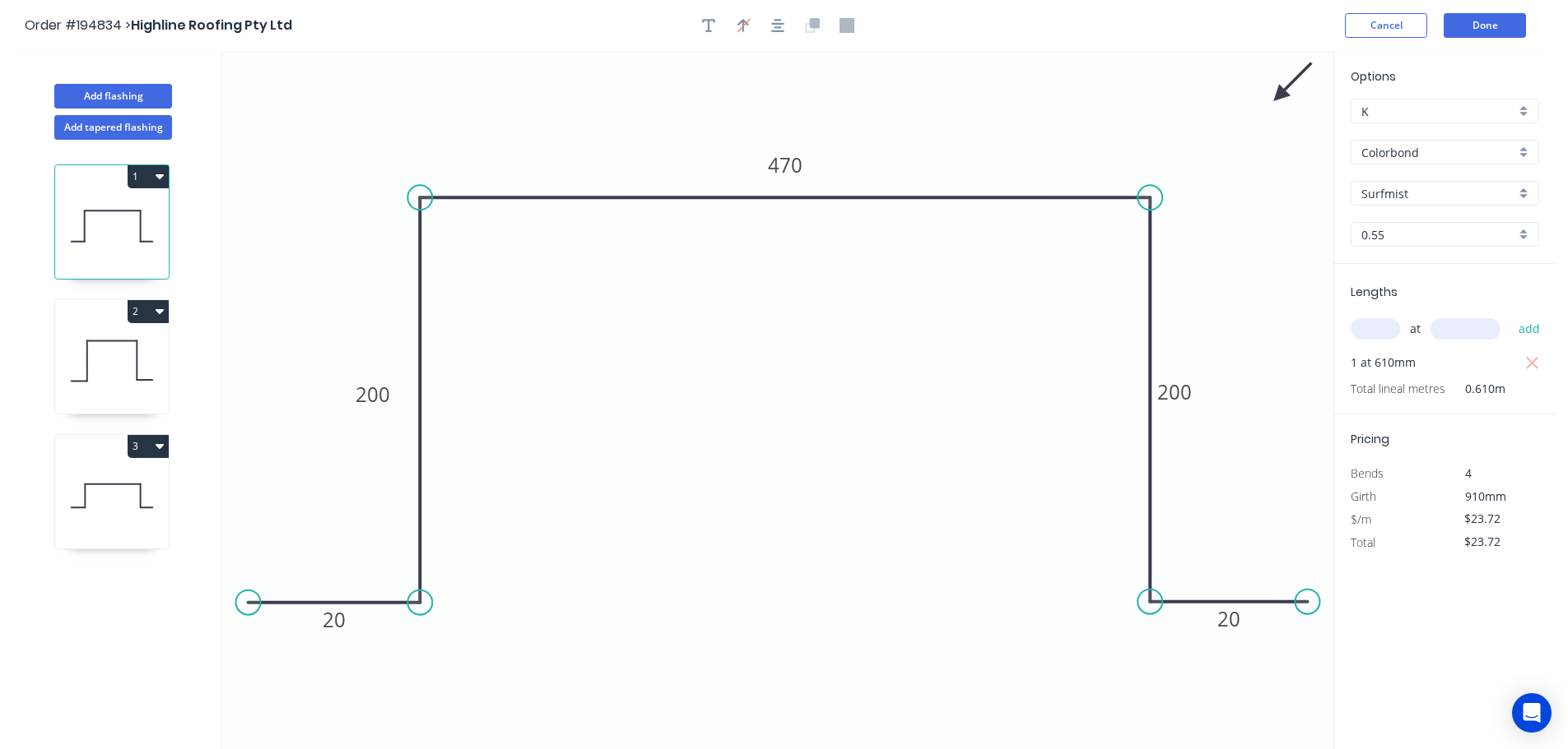
type input "$0.00"
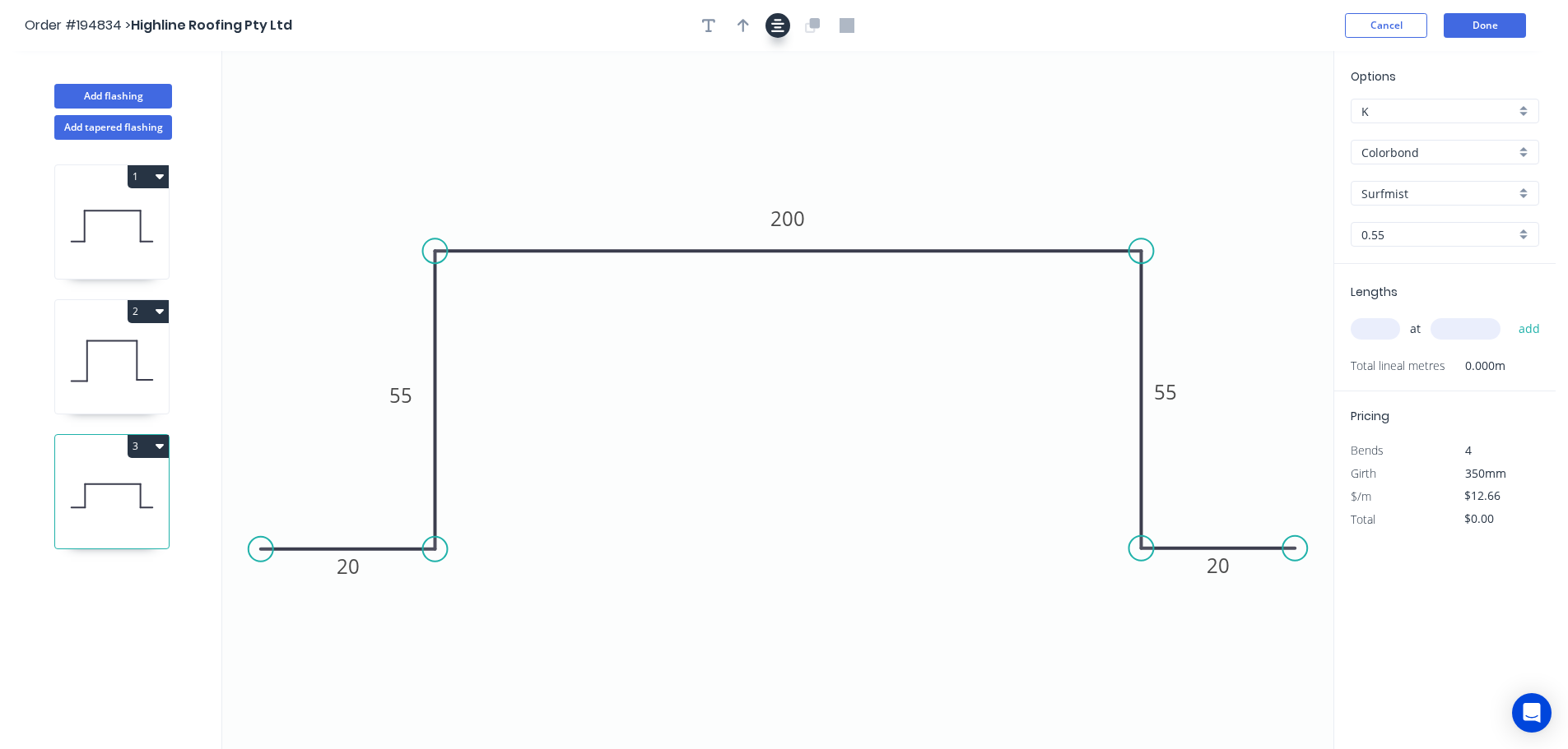
drag, startPoint x: 774, startPoint y: 35, endPoint x: 770, endPoint y: 27, distance: 8.9
click at [774, 37] on button "button" at bounding box center [777, 25] width 25 height 25
click at [744, 22] on icon "button" at bounding box center [743, 25] width 12 height 13
click at [1247, 134] on icon at bounding box center [1249, 114] width 15 height 52
drag, startPoint x: 1247, startPoint y: 132, endPoint x: 1286, endPoint y: 90, distance: 57.3
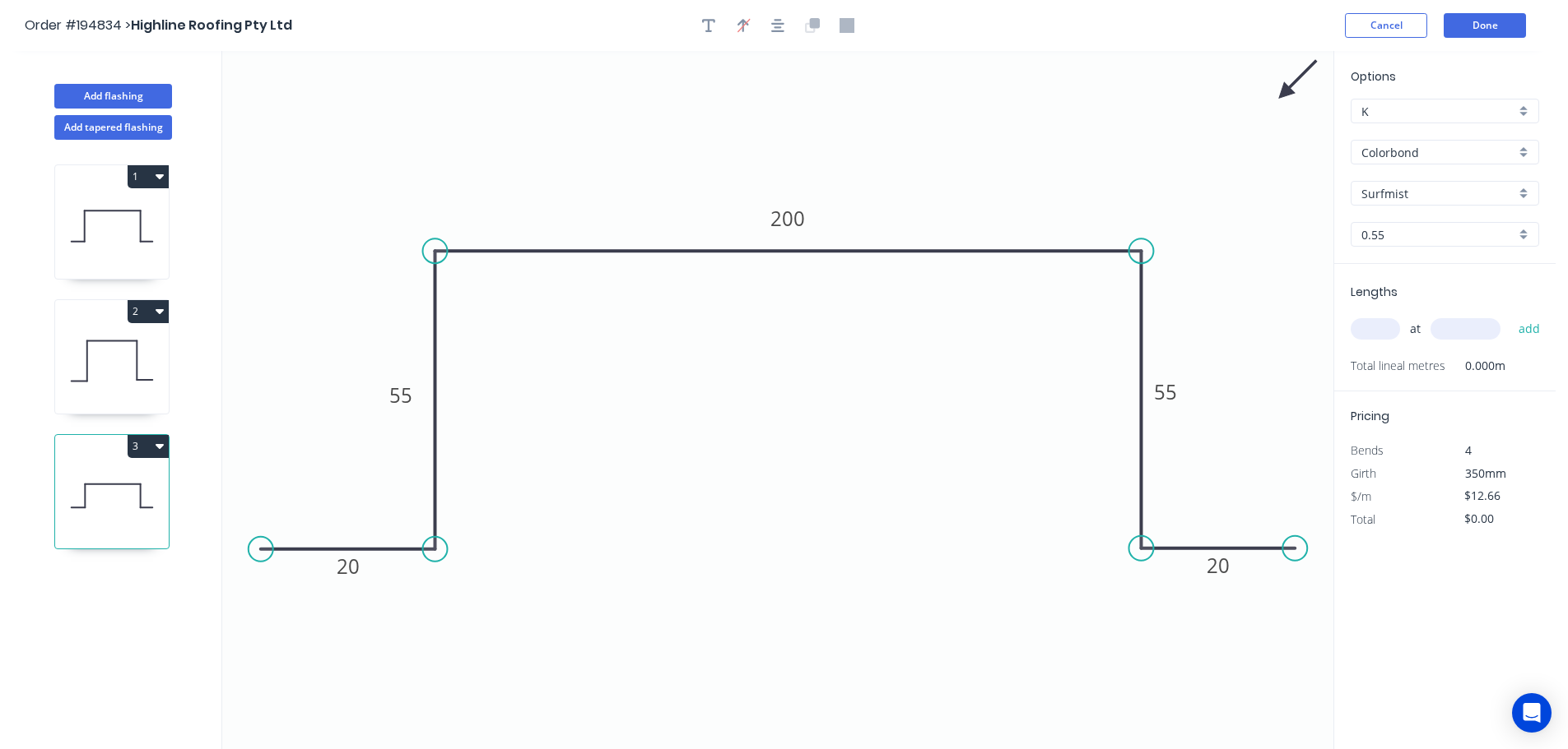
click at [1286, 90] on icon at bounding box center [1298, 80] width 48 height 47
drag, startPoint x: 1367, startPoint y: 341, endPoint x: 1363, endPoint y: 326, distance: 15.5
click at [1366, 337] on div "at add" at bounding box center [1446, 328] width 192 height 28
click at [1363, 326] on input "text" at bounding box center [1375, 329] width 49 height 22
type input "1"
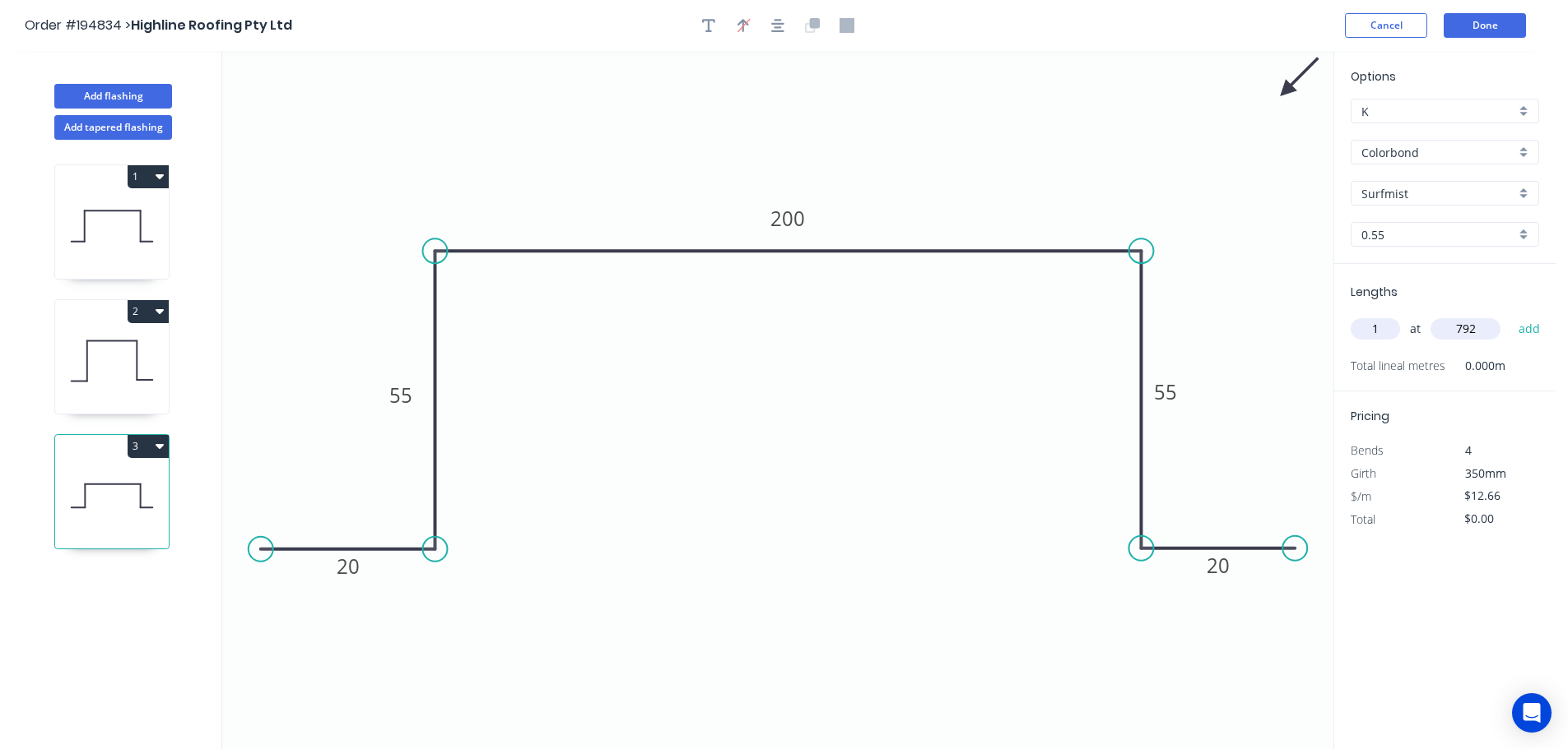
type input "792"
click at [1510, 315] on button "add" at bounding box center [1528, 328] width 39 height 28
type input "$12.66"
click at [1475, 32] on button "Done" at bounding box center [1484, 25] width 82 height 25
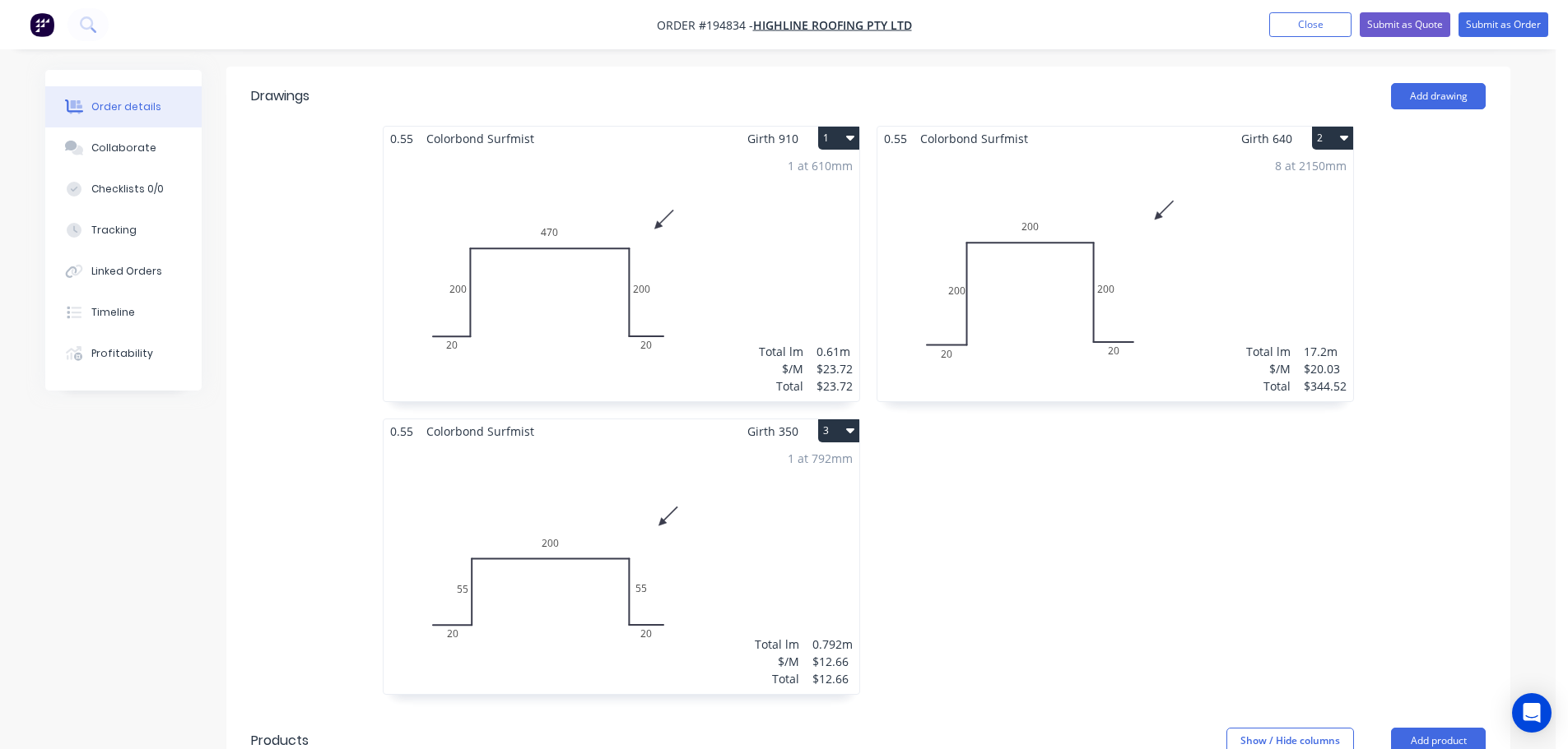
scroll to position [658, 0]
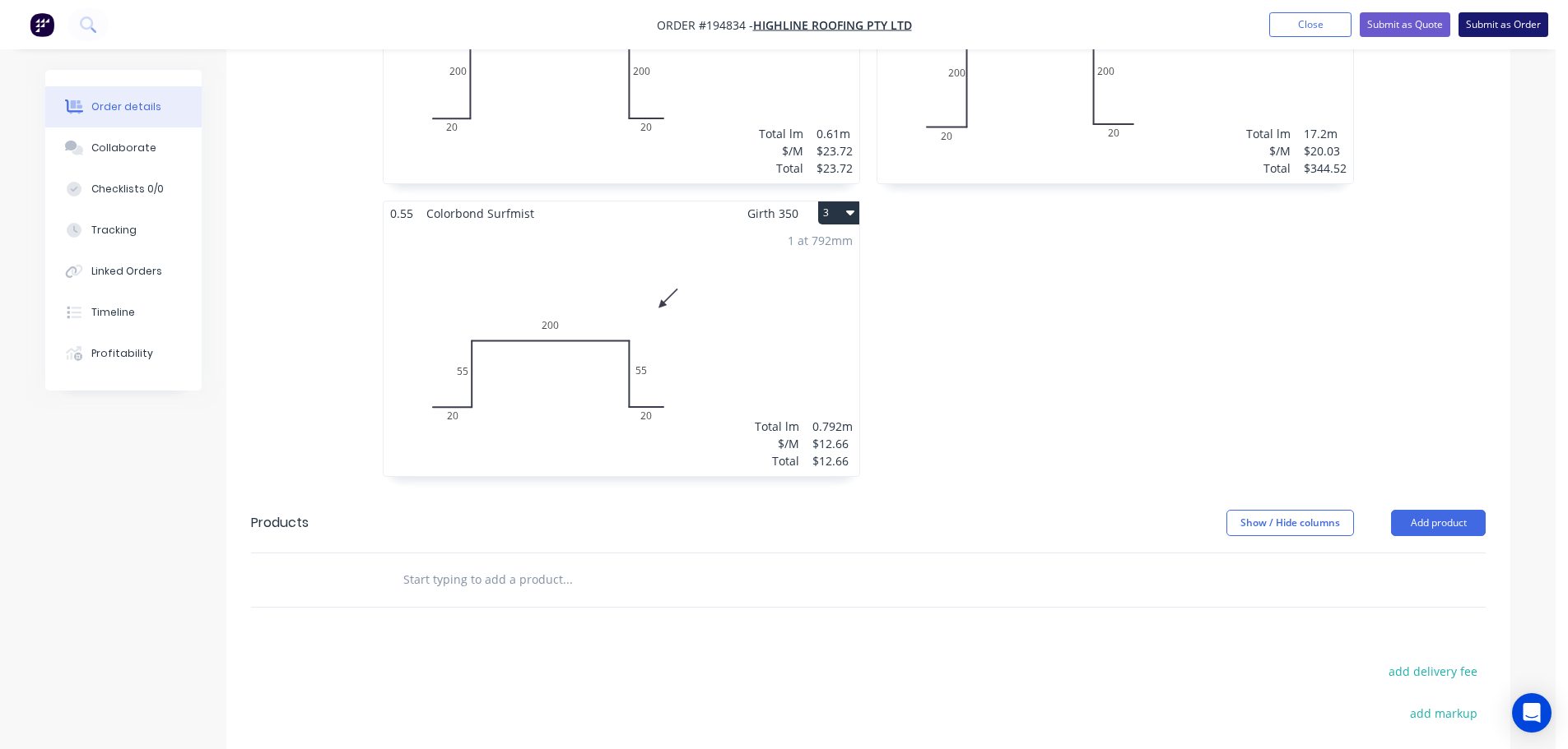
click at [1505, 26] on button "Submit as Order" at bounding box center [1503, 24] width 90 height 25
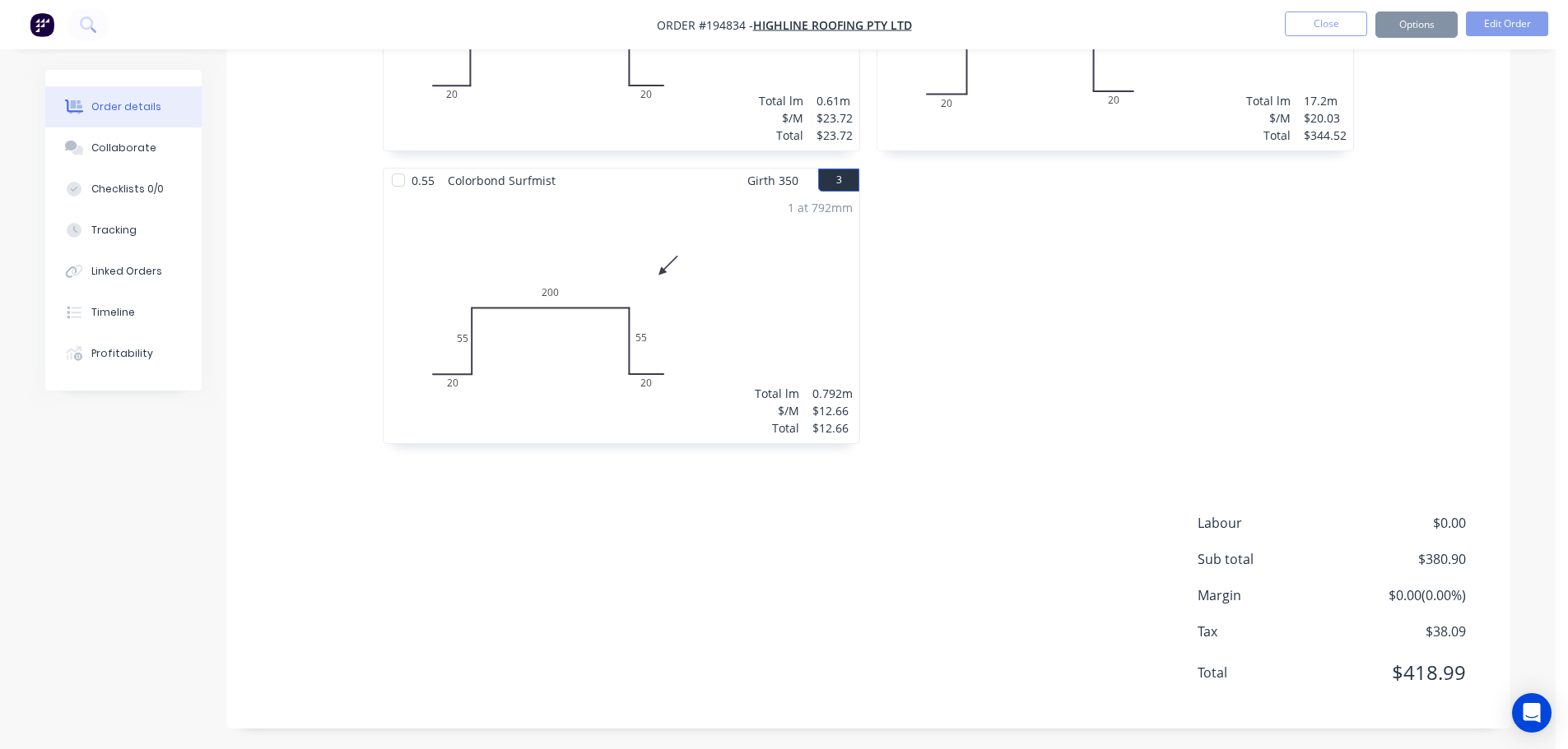
scroll to position [0, 0]
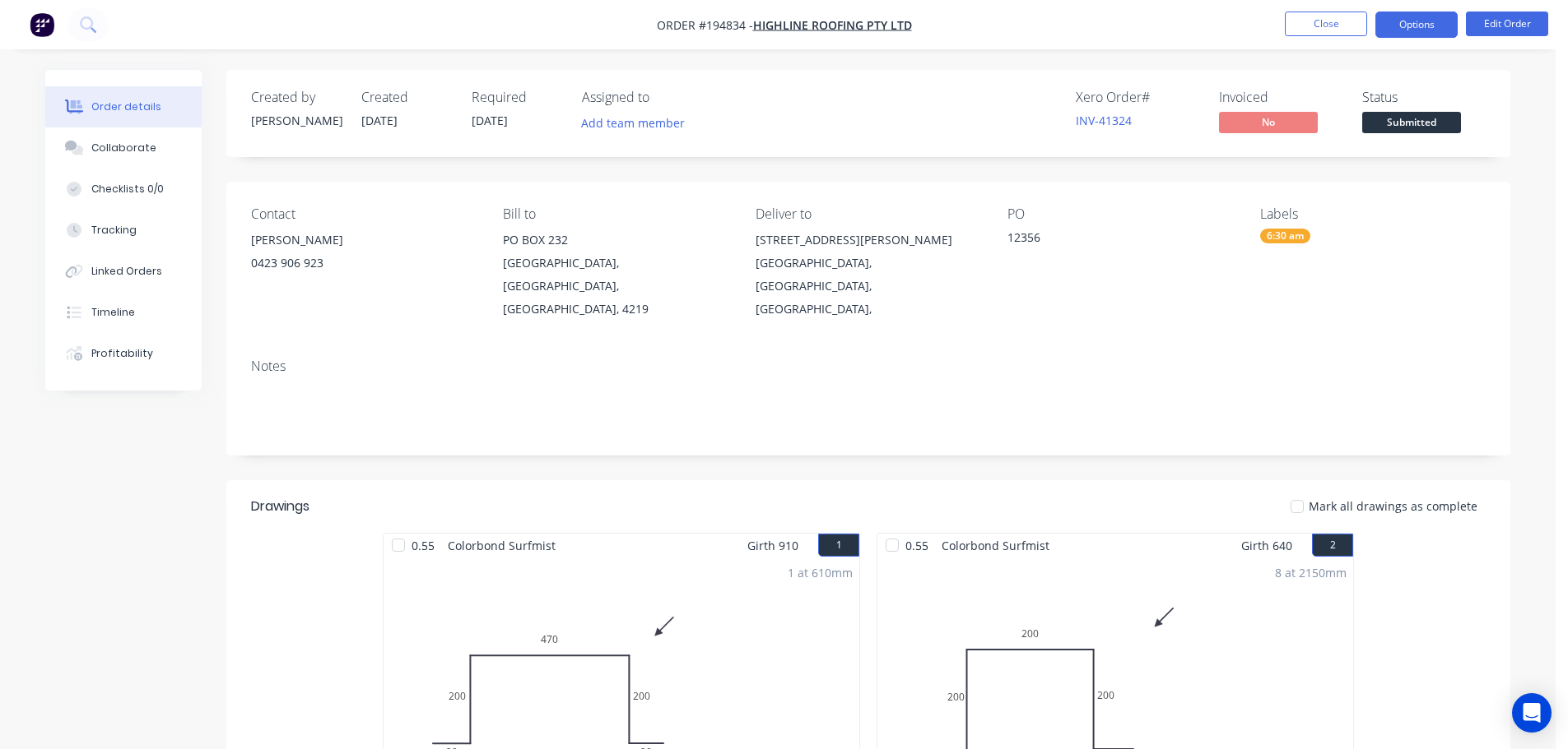
click at [1436, 26] on button "Options" at bounding box center [1416, 25] width 82 height 27
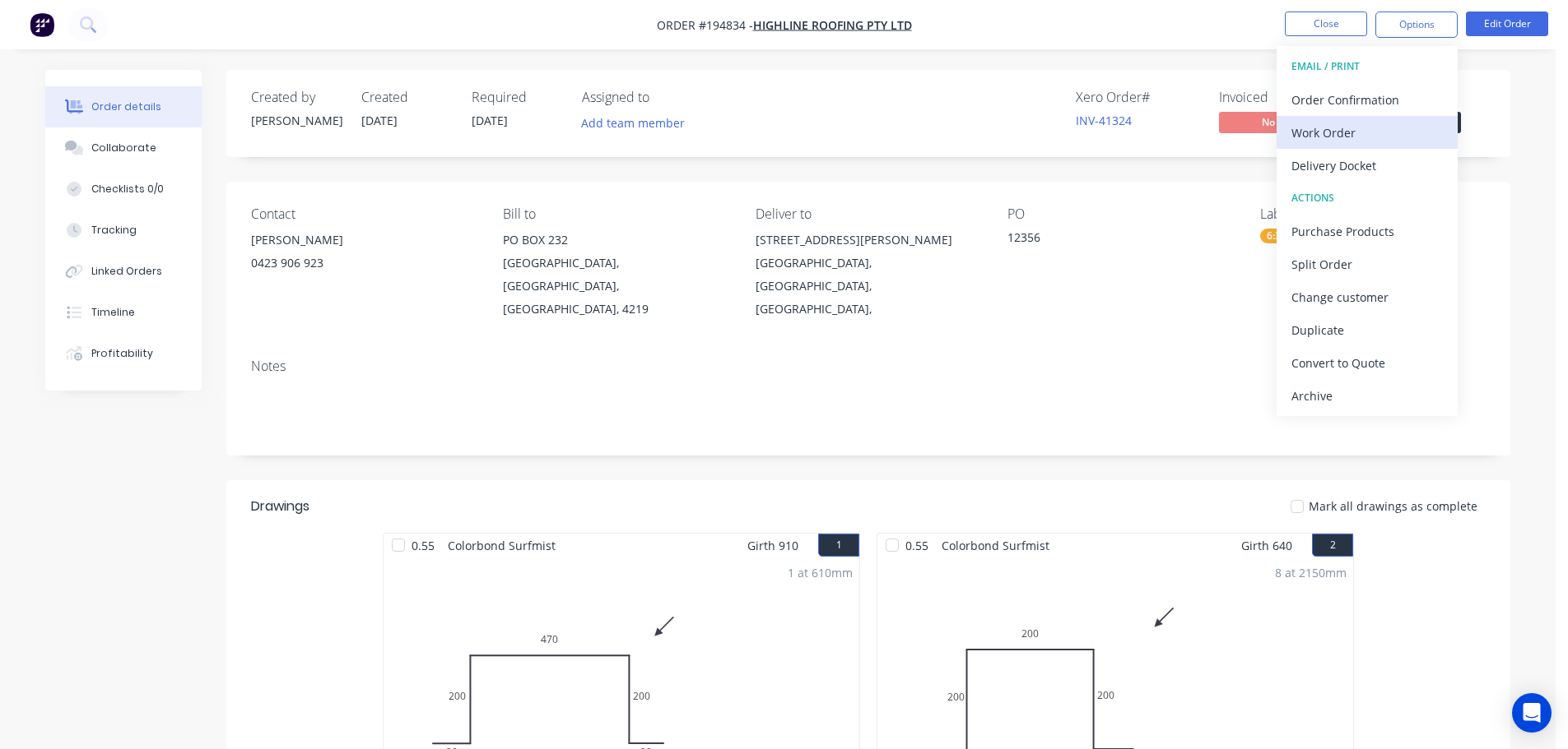
drag, startPoint x: 1429, startPoint y: 42, endPoint x: 1393, endPoint y: 124, distance: 89.6
click at [1393, 124] on div "Work Order" at bounding box center [1366, 133] width 151 height 24
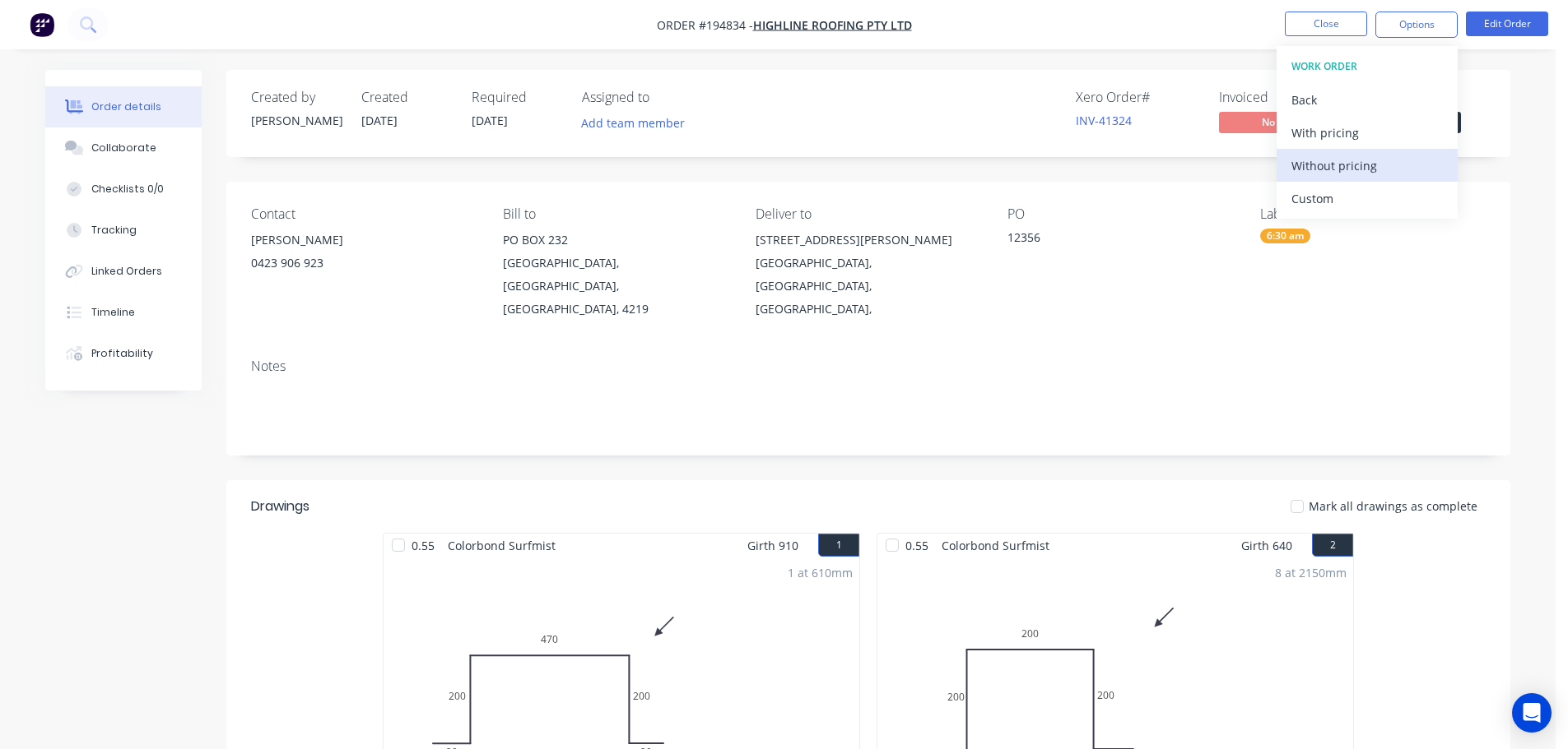
click at [1387, 170] on div "Without pricing" at bounding box center [1366, 165] width 151 height 24
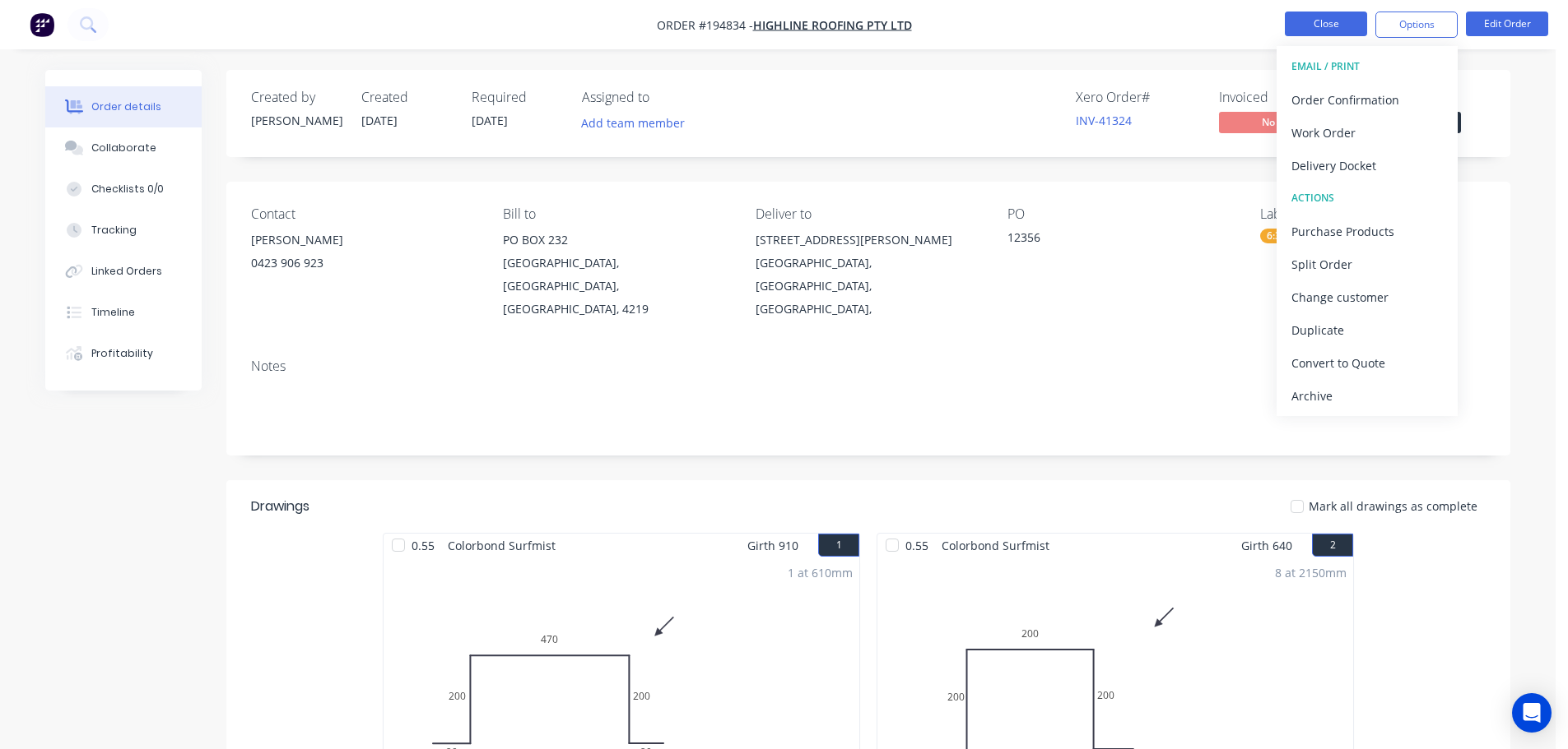
click at [1314, 17] on button "Close" at bounding box center [1325, 24] width 82 height 25
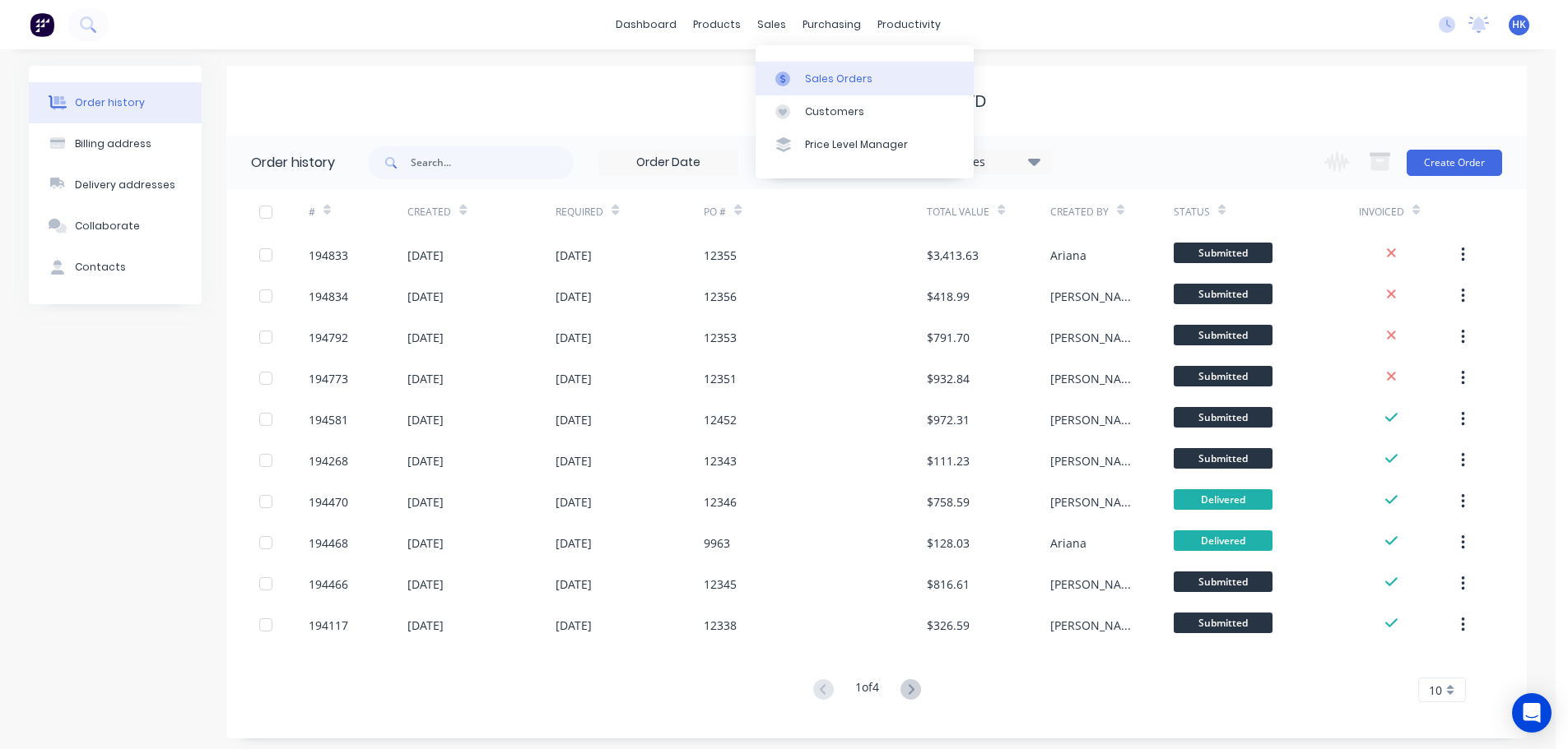
click at [810, 85] on div "Sales Orders" at bounding box center [838, 78] width 67 height 15
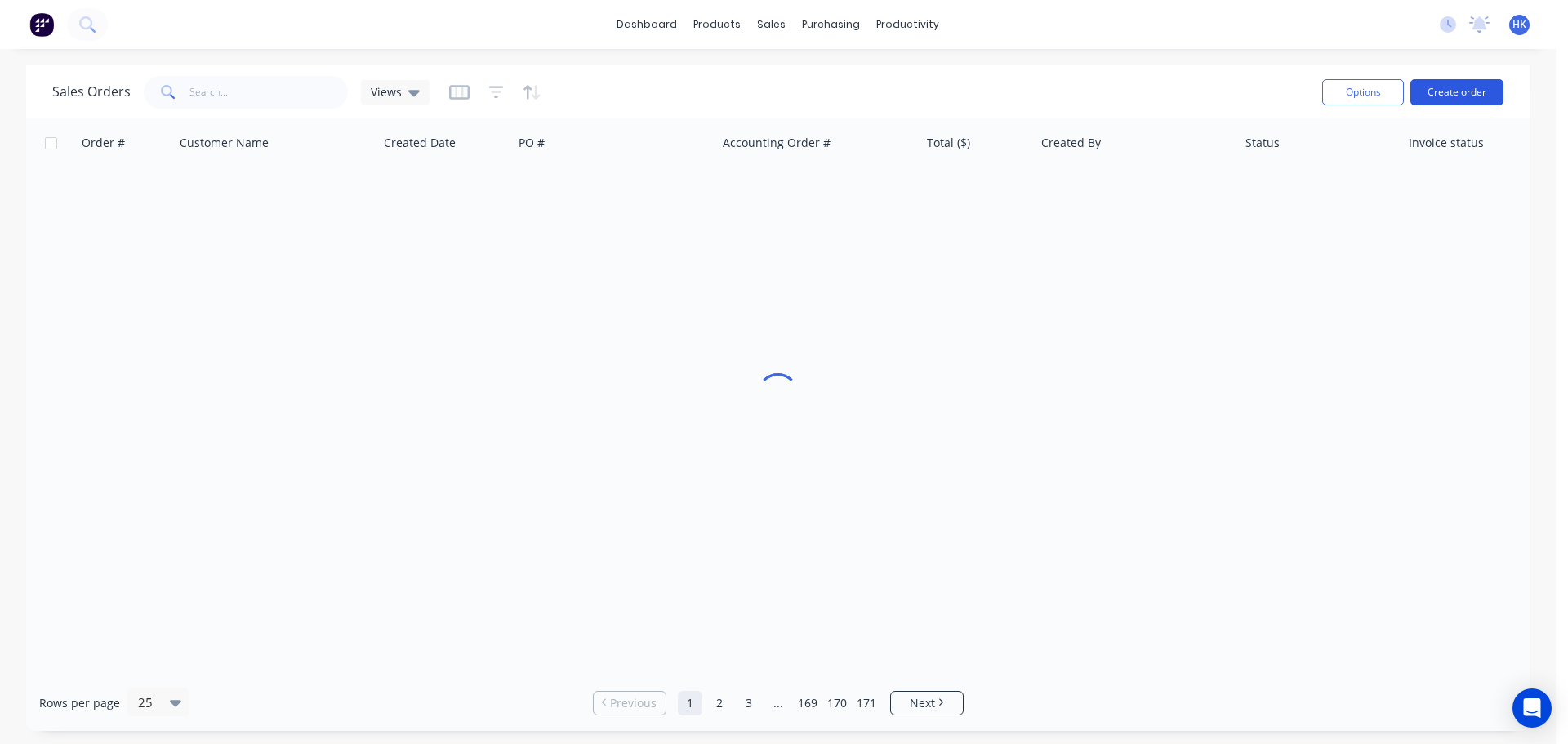
click at [1455, 97] on button "Create order" at bounding box center [1457, 92] width 93 height 27
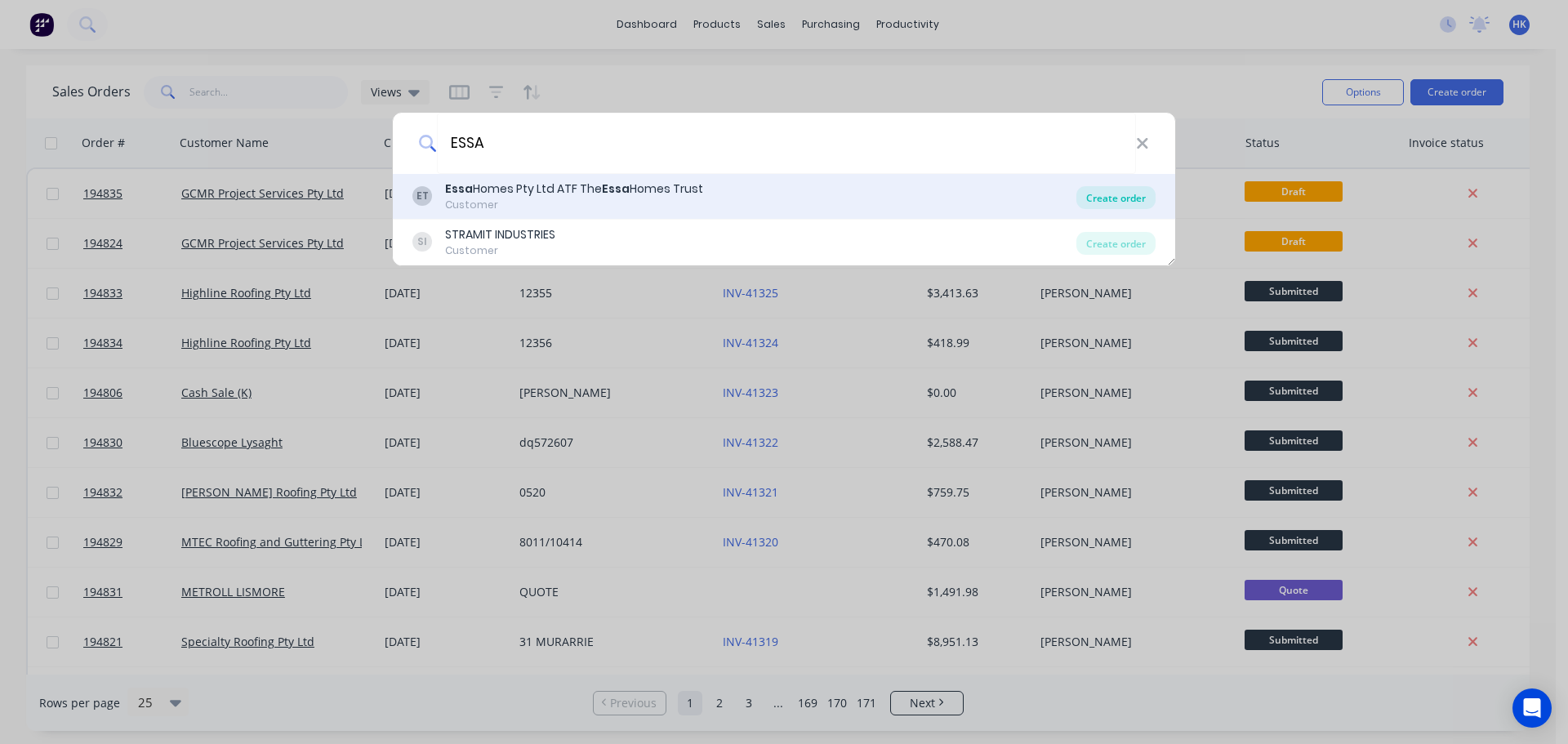
type input "ESSA"
click at [1115, 197] on div "Create order" at bounding box center [1116, 198] width 80 height 23
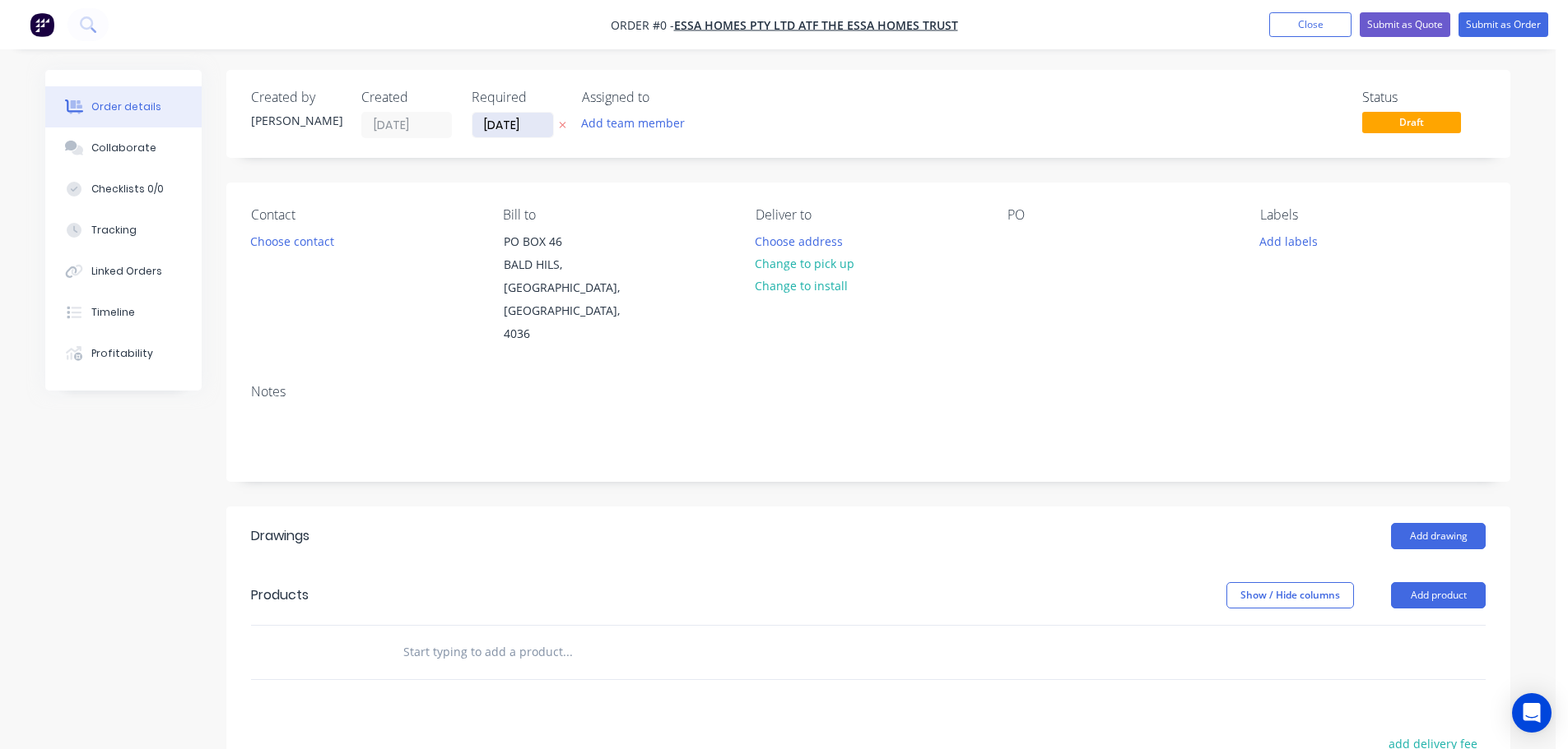
click at [492, 135] on input "[DATE]" at bounding box center [512, 125] width 80 height 25
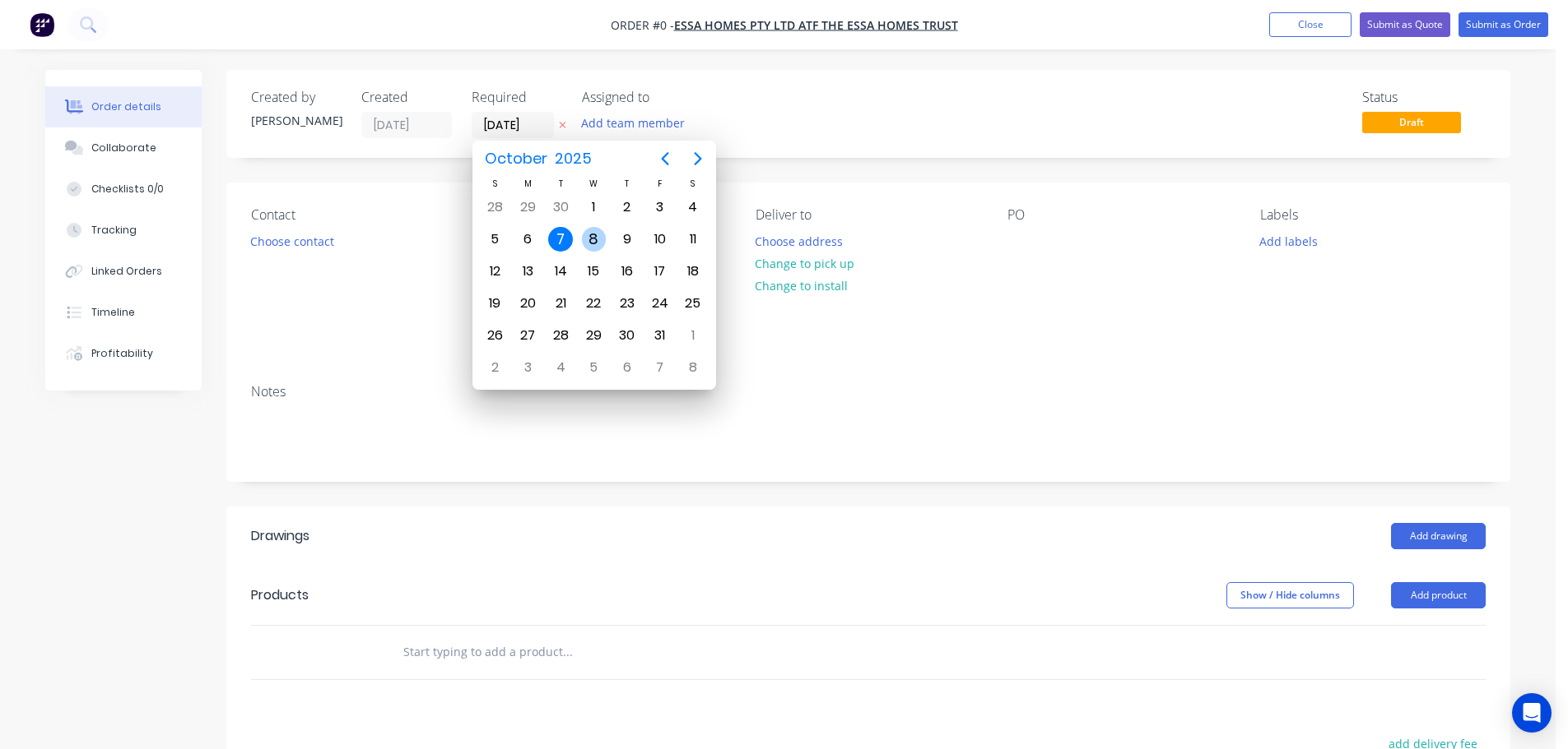
click at [600, 236] on div "8" at bounding box center [594, 238] width 25 height 25
type input "[DATE]"
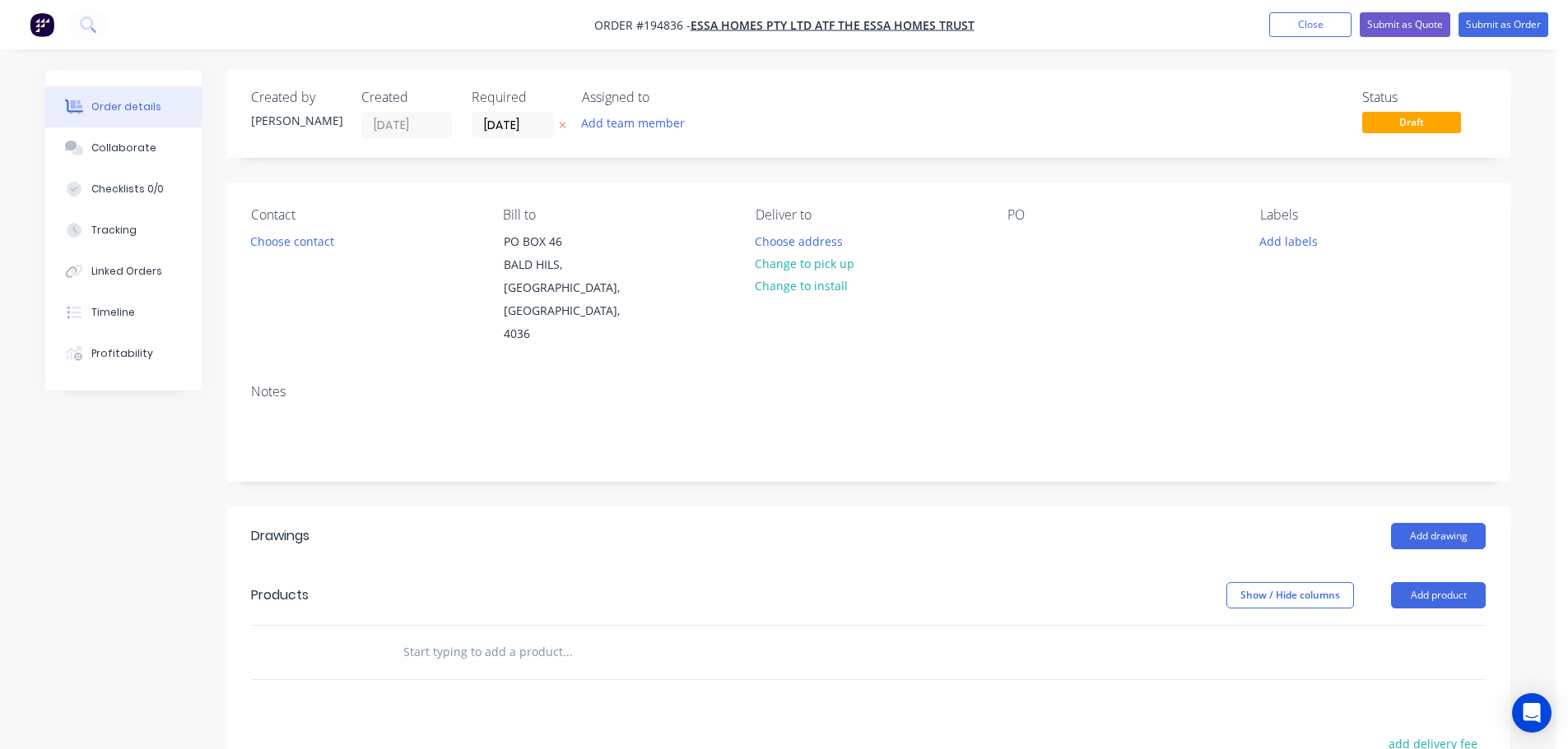
click at [298, 252] on div "Contact Choose contact" at bounding box center [364, 276] width 226 height 139
click at [289, 247] on button "Choose contact" at bounding box center [292, 240] width 101 height 22
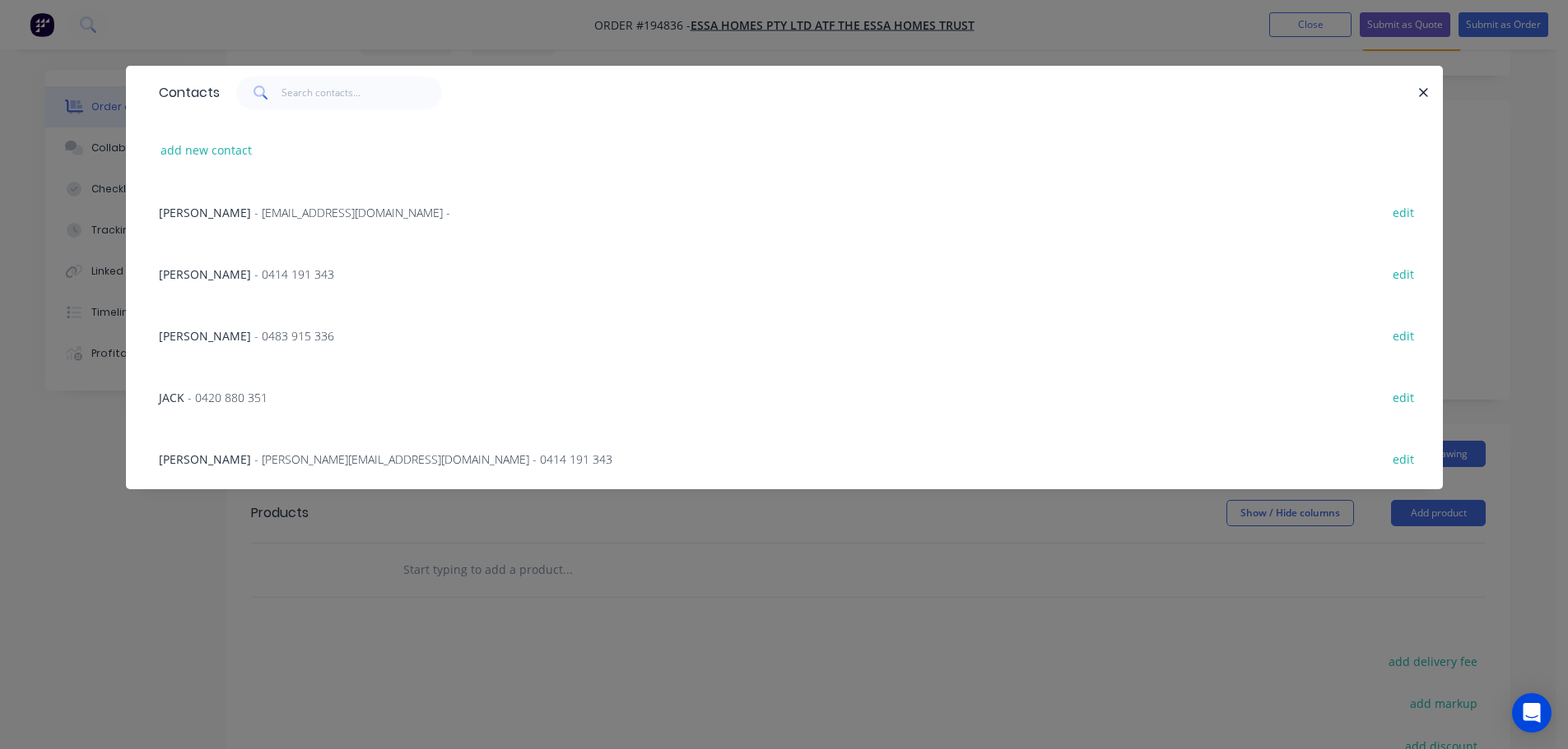
click at [254, 452] on span "- luke@essaconstructions.com.au - 0414 191 343" at bounding box center [434, 459] width 358 height 16
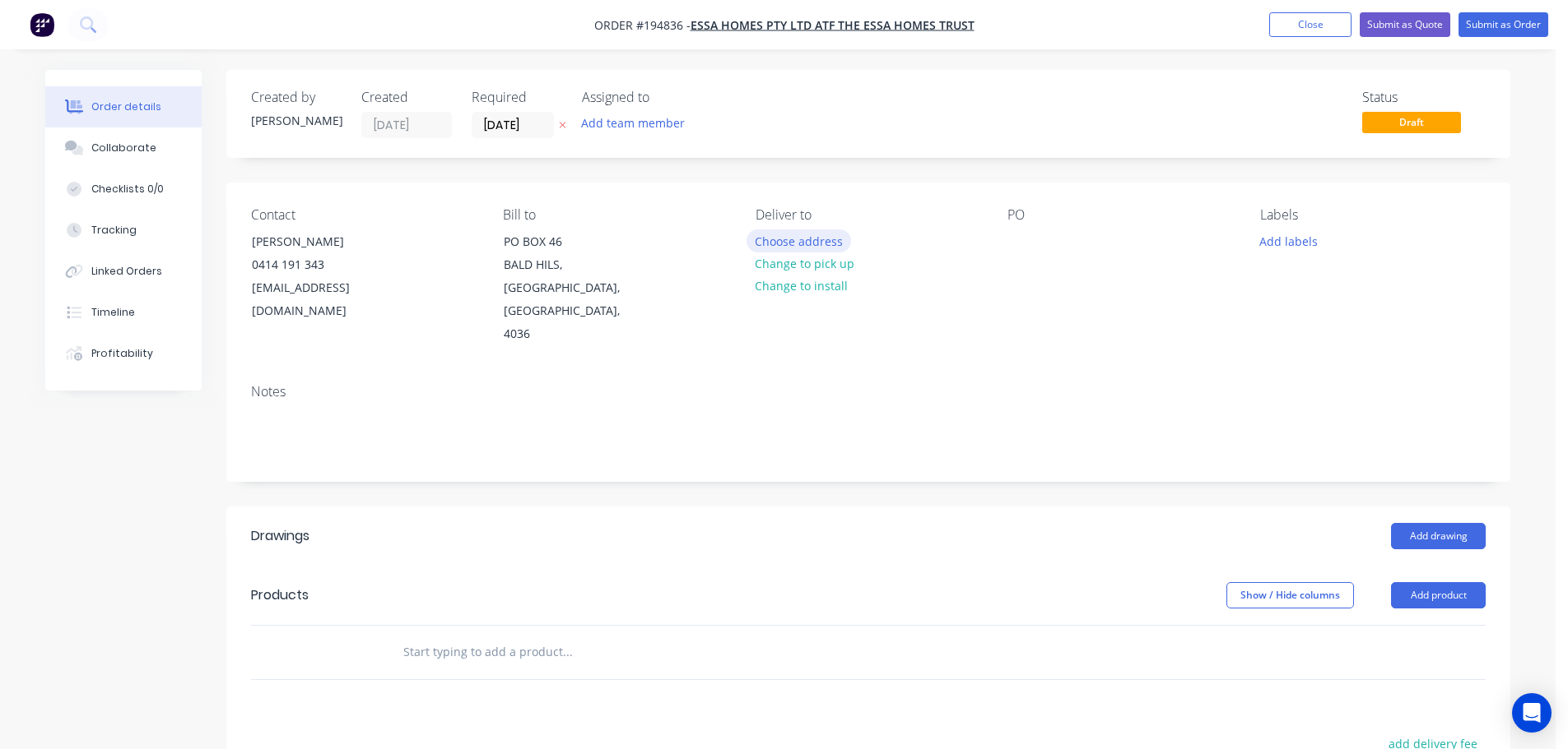
click at [816, 235] on button "Choose address" at bounding box center [799, 240] width 105 height 22
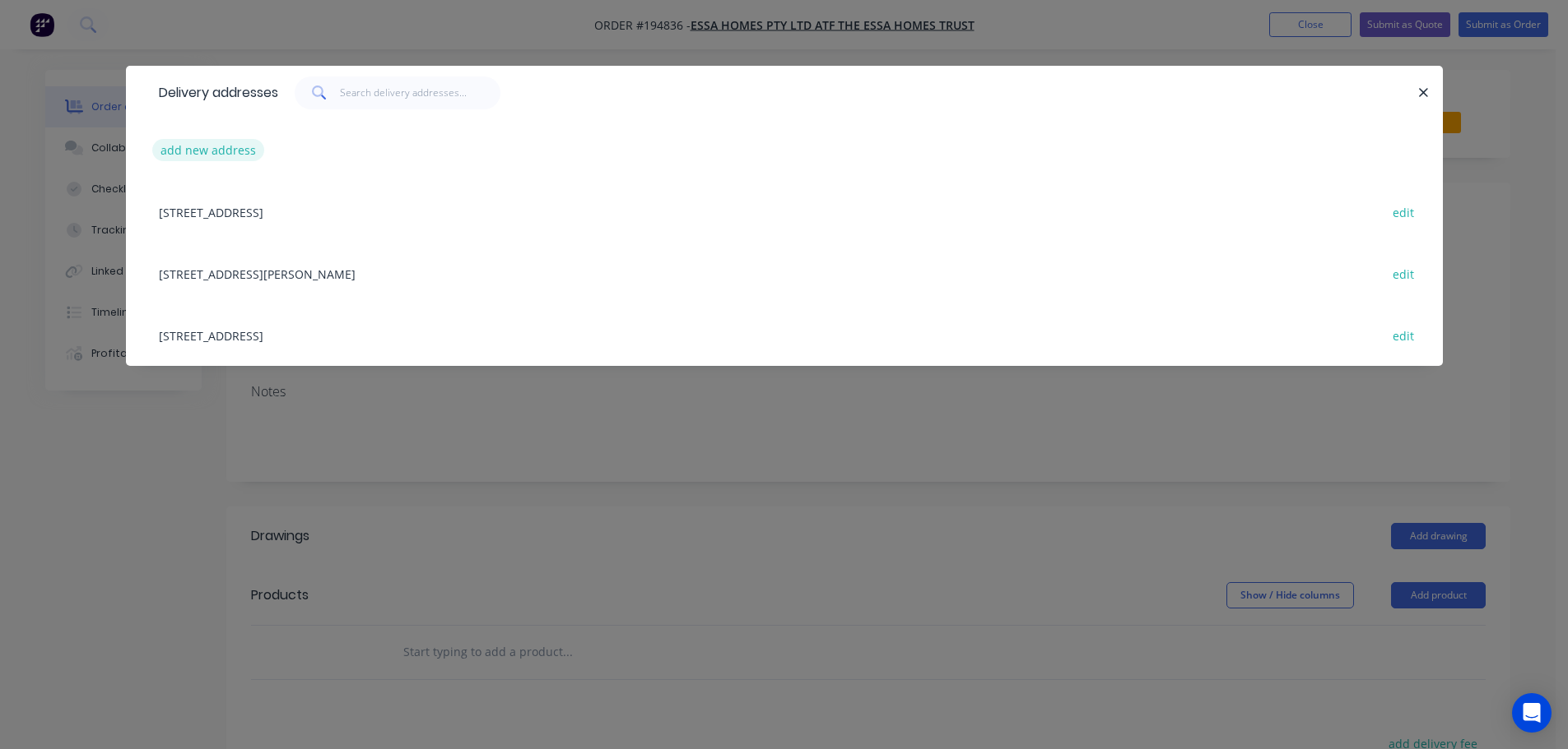
click at [206, 152] on button "add new address" at bounding box center [209, 149] width 113 height 22
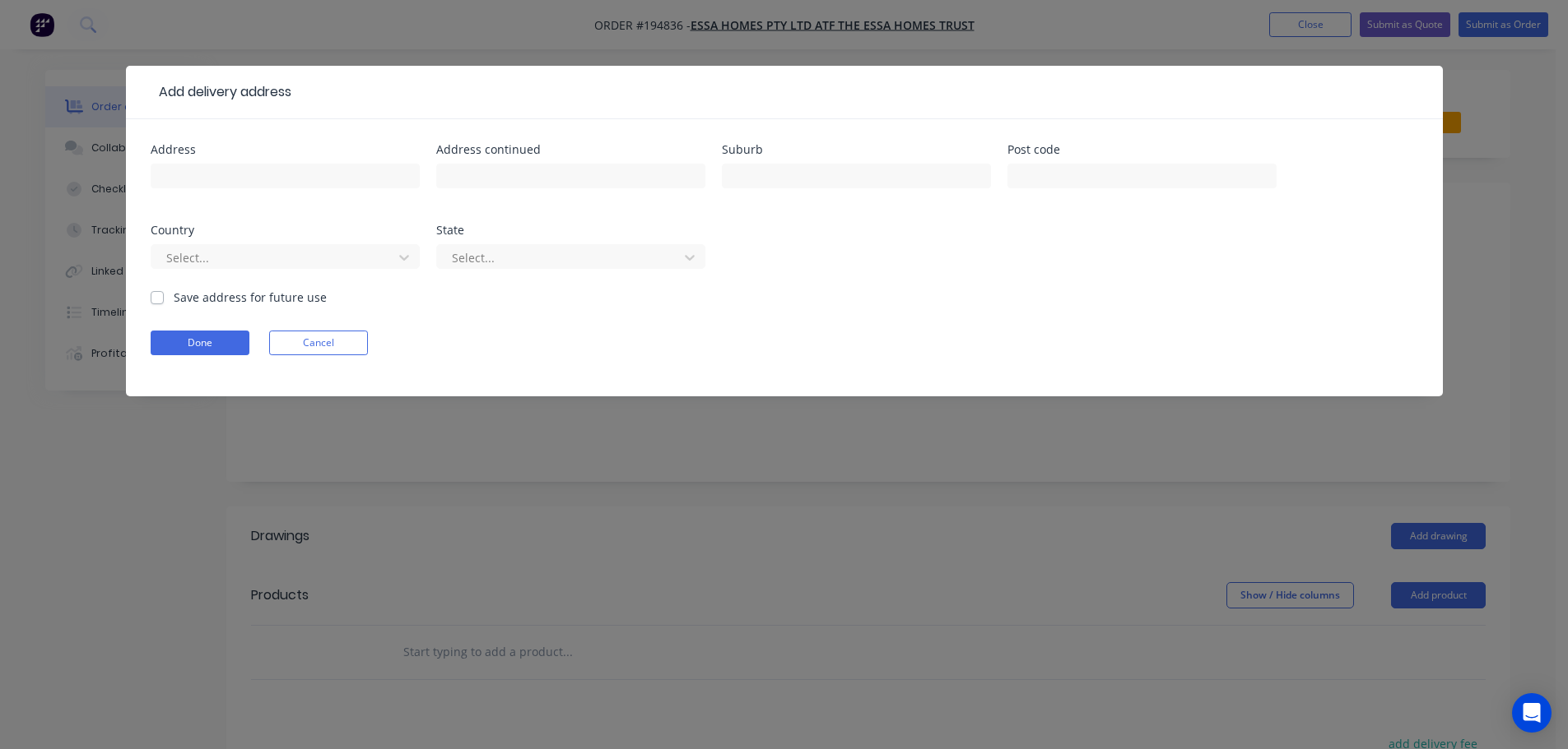
click at [194, 153] on div "Address" at bounding box center [285, 149] width 269 height 12
click at [192, 168] on input "text" at bounding box center [285, 175] width 269 height 25
type input "12 CRESSEY ST"
type input "WAVELL HEIGHTS"
click at [1040, 179] on input "text" at bounding box center [1142, 175] width 269 height 25
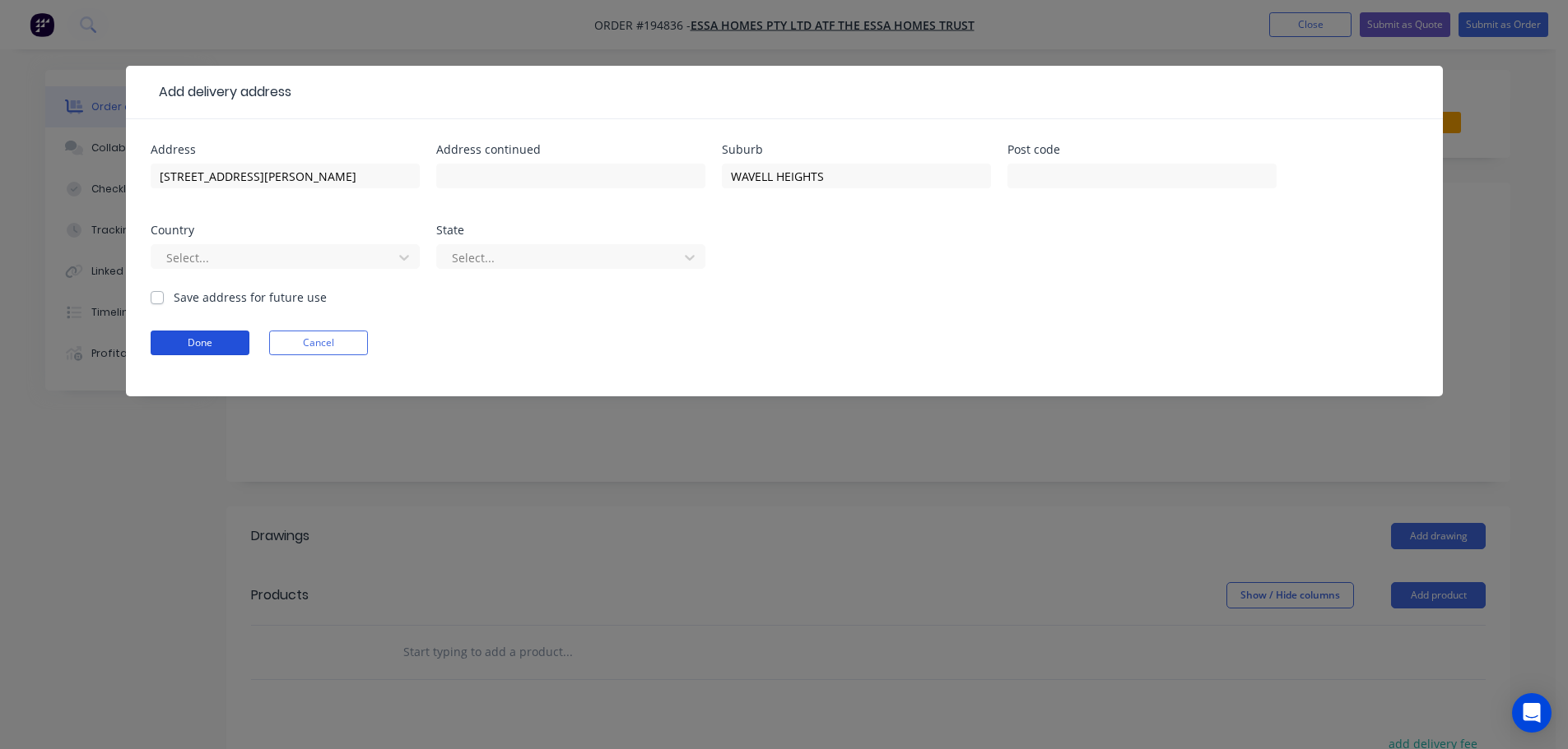
click at [182, 342] on button "Done" at bounding box center [200, 342] width 99 height 25
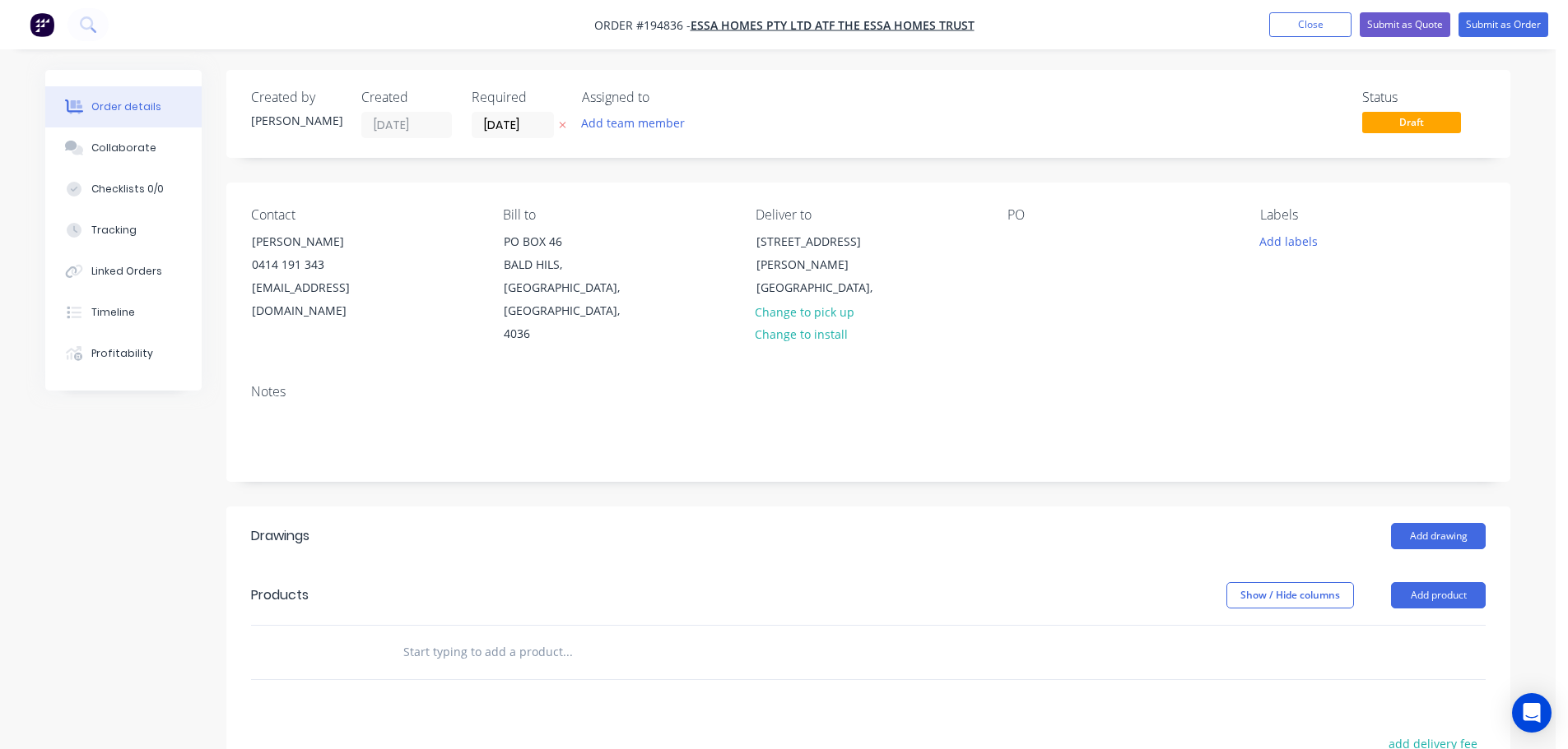
click at [1003, 236] on div "Contact LUKE NORTH 0414 191 343 luke@essaconstructions.com.au Bill to PO BOX 46…" at bounding box center [868, 277] width 1284 height 188
click at [1016, 239] on div at bounding box center [1021, 241] width 27 height 24
click at [1291, 244] on button "Add labels" at bounding box center [1288, 240] width 75 height 22
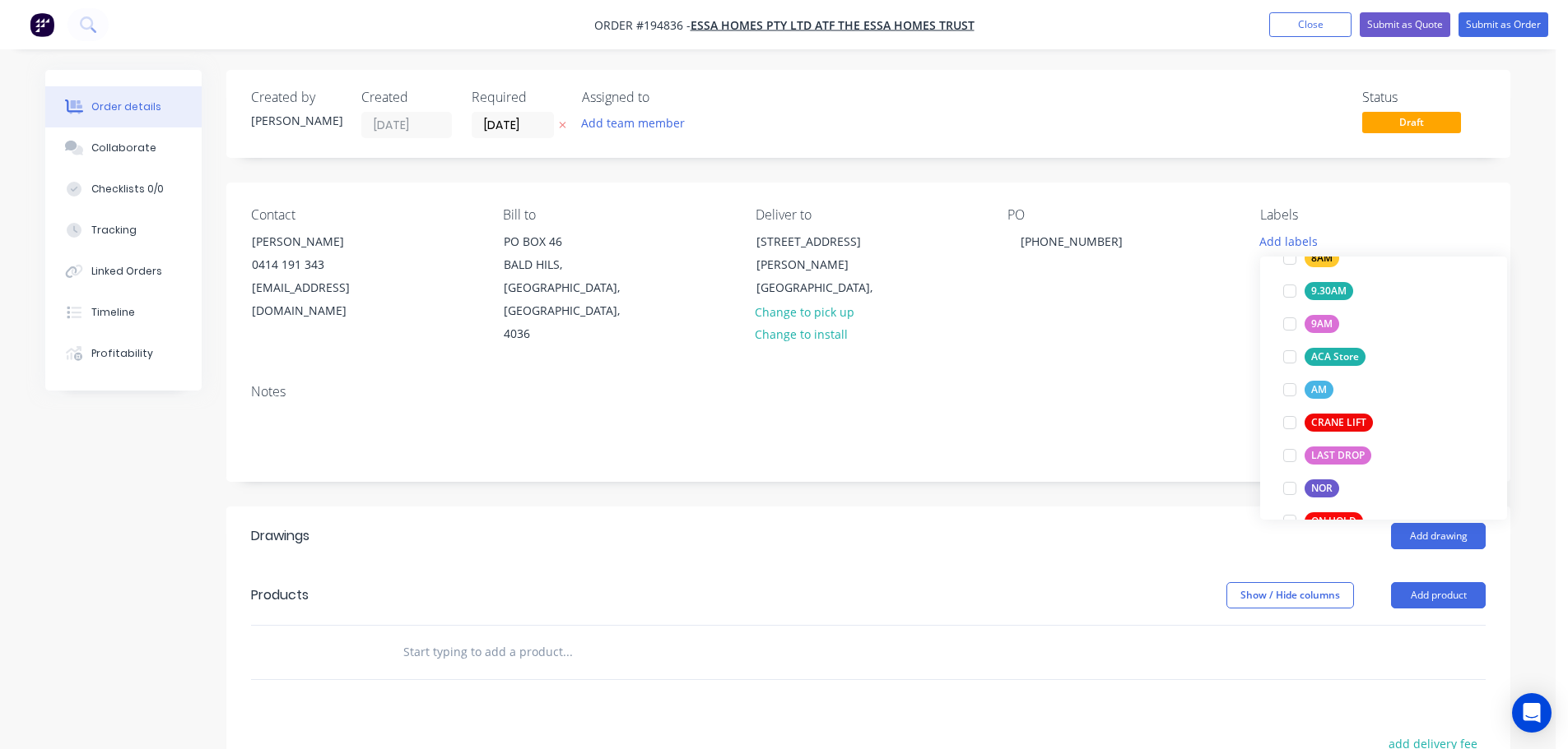
scroll to position [658, 0]
click at [1285, 388] on div at bounding box center [1289, 388] width 33 height 33
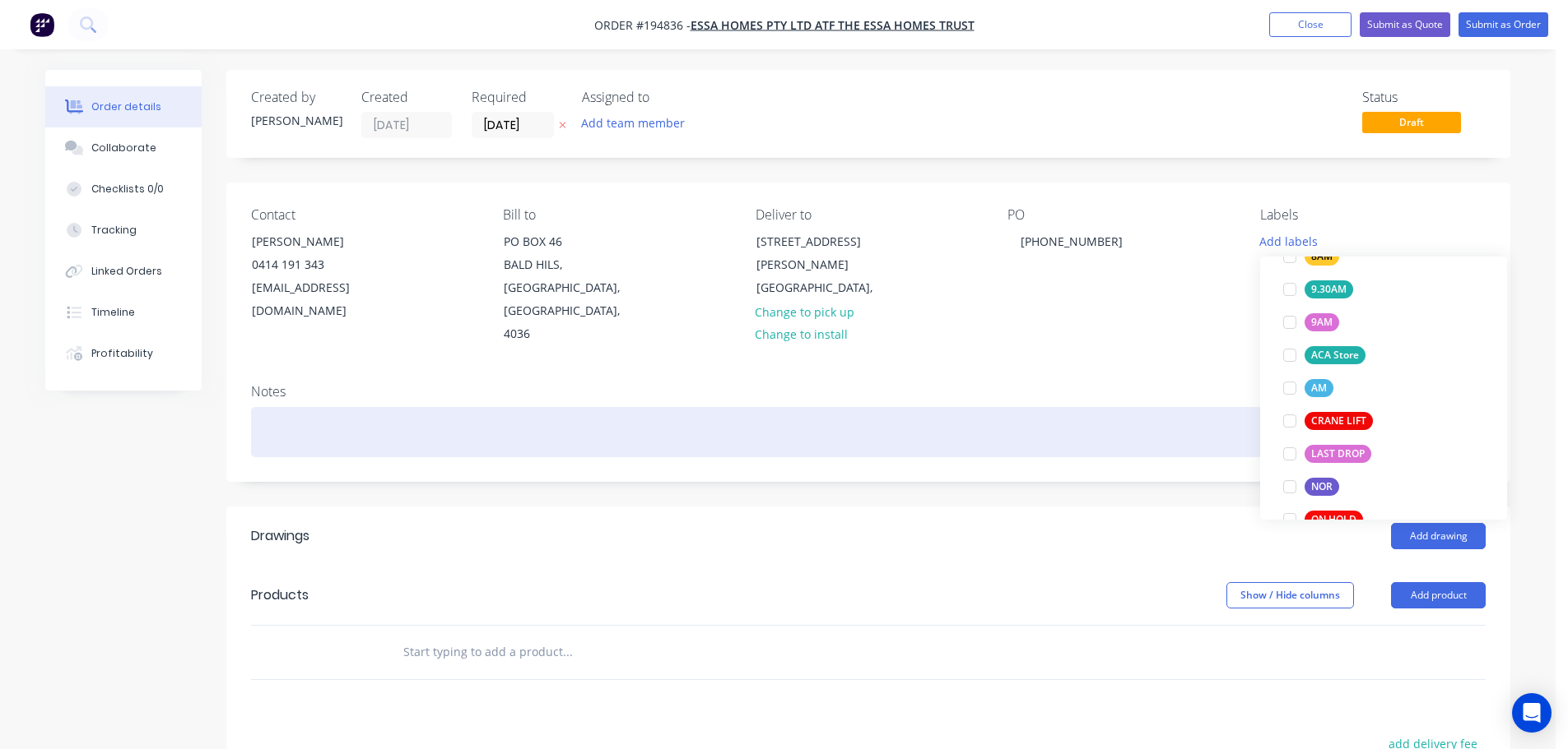
scroll to position [0, 0]
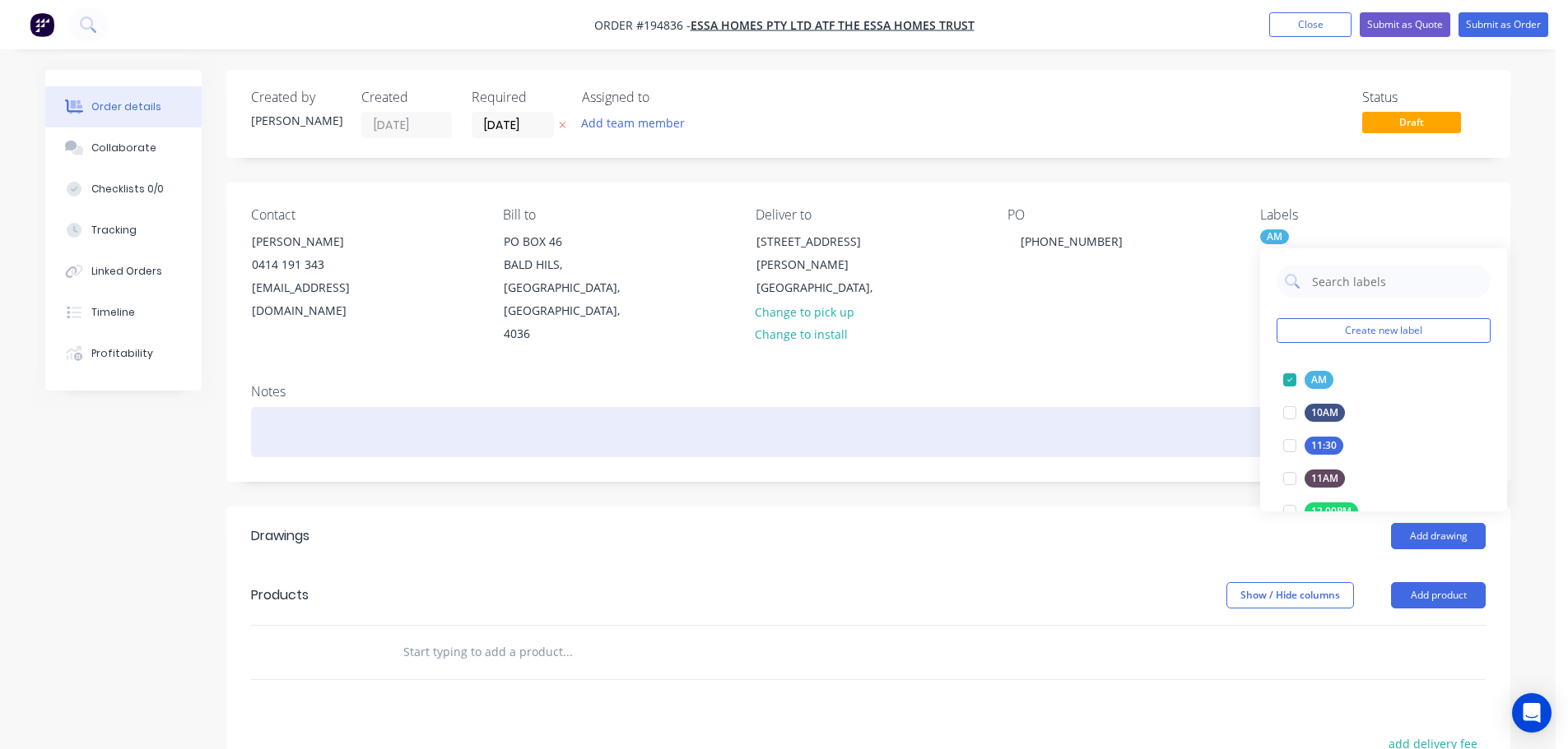
click at [1182, 407] on div at bounding box center [868, 431] width 1234 height 50
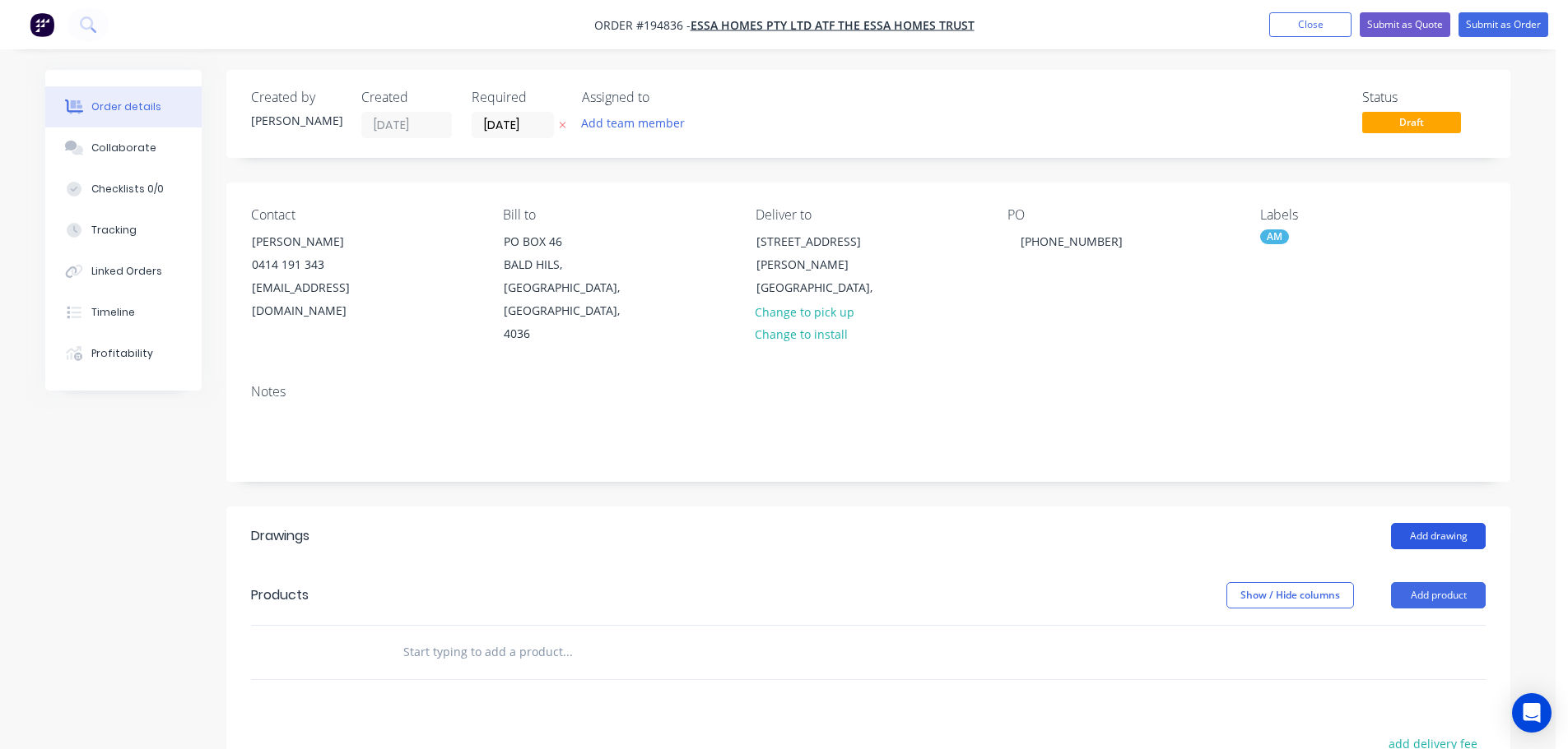
click at [1418, 523] on button "Add drawing" at bounding box center [1438, 536] width 95 height 27
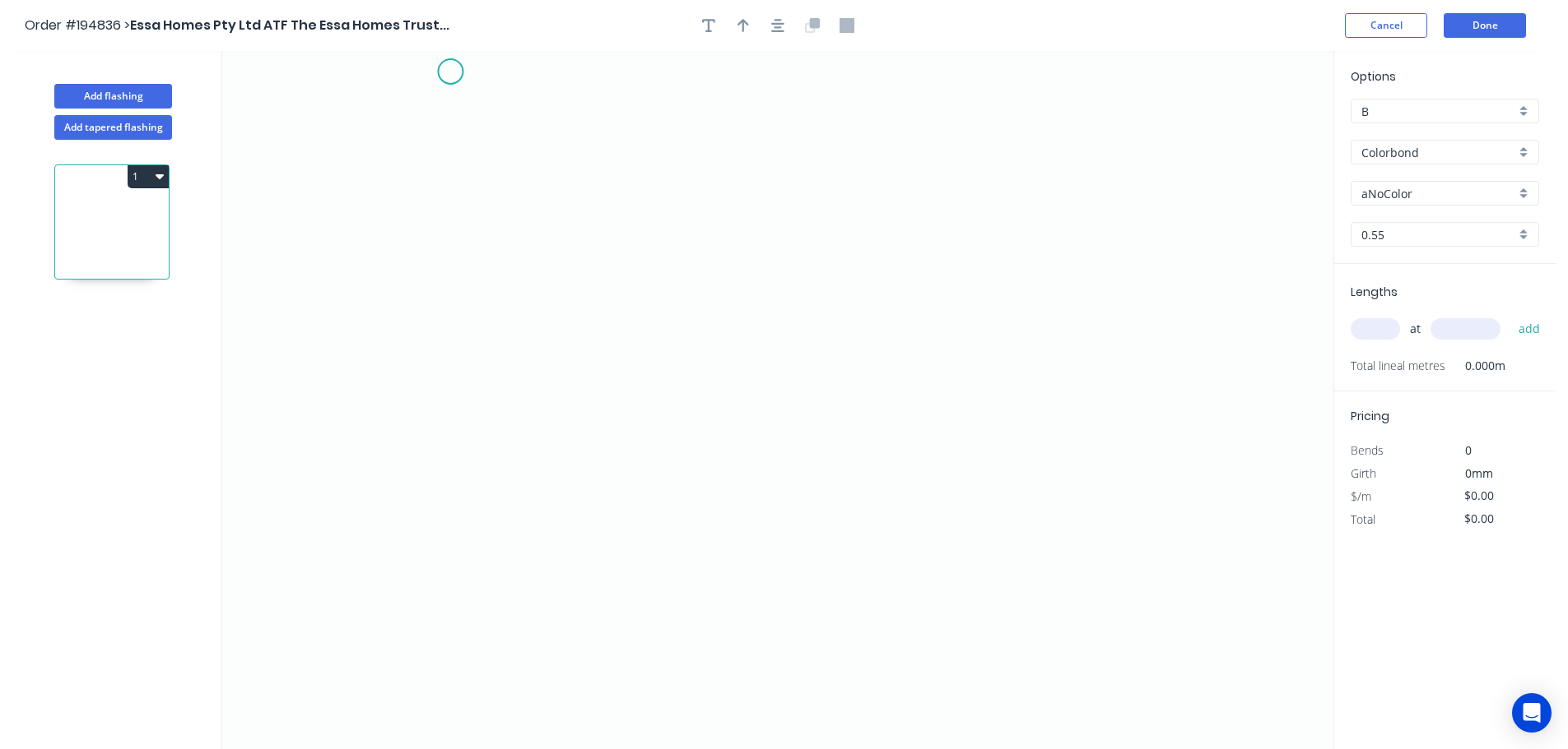
click at [450, 68] on icon "0" at bounding box center [777, 401] width 1111 height 699
click at [436, 498] on icon "0" at bounding box center [777, 401] width 1111 height 699
drag, startPoint x: 461, startPoint y: 503, endPoint x: 458, endPoint y: 574, distance: 71.1
click at [458, 574] on circle at bounding box center [449, 573] width 25 height 25
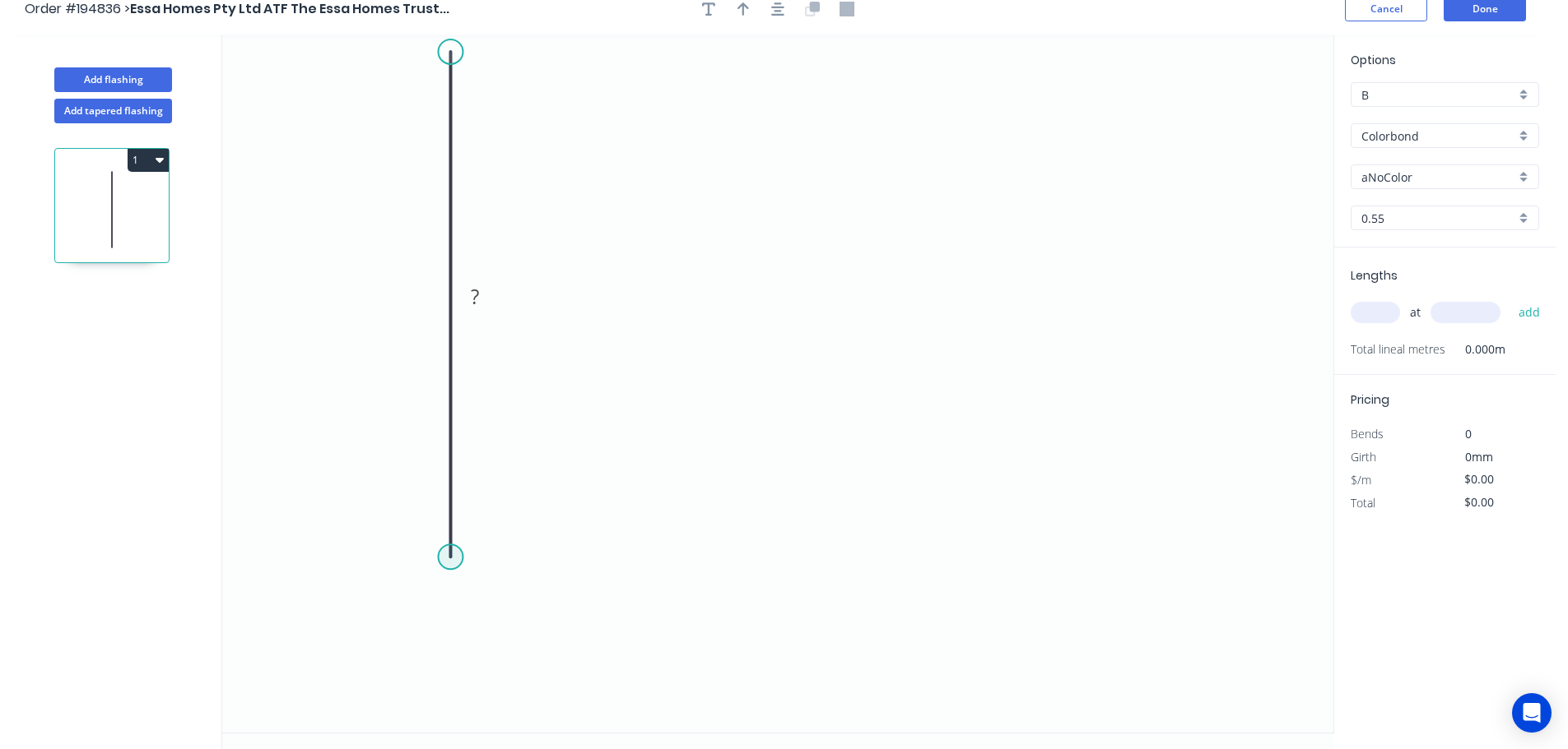
scroll to position [31, 0]
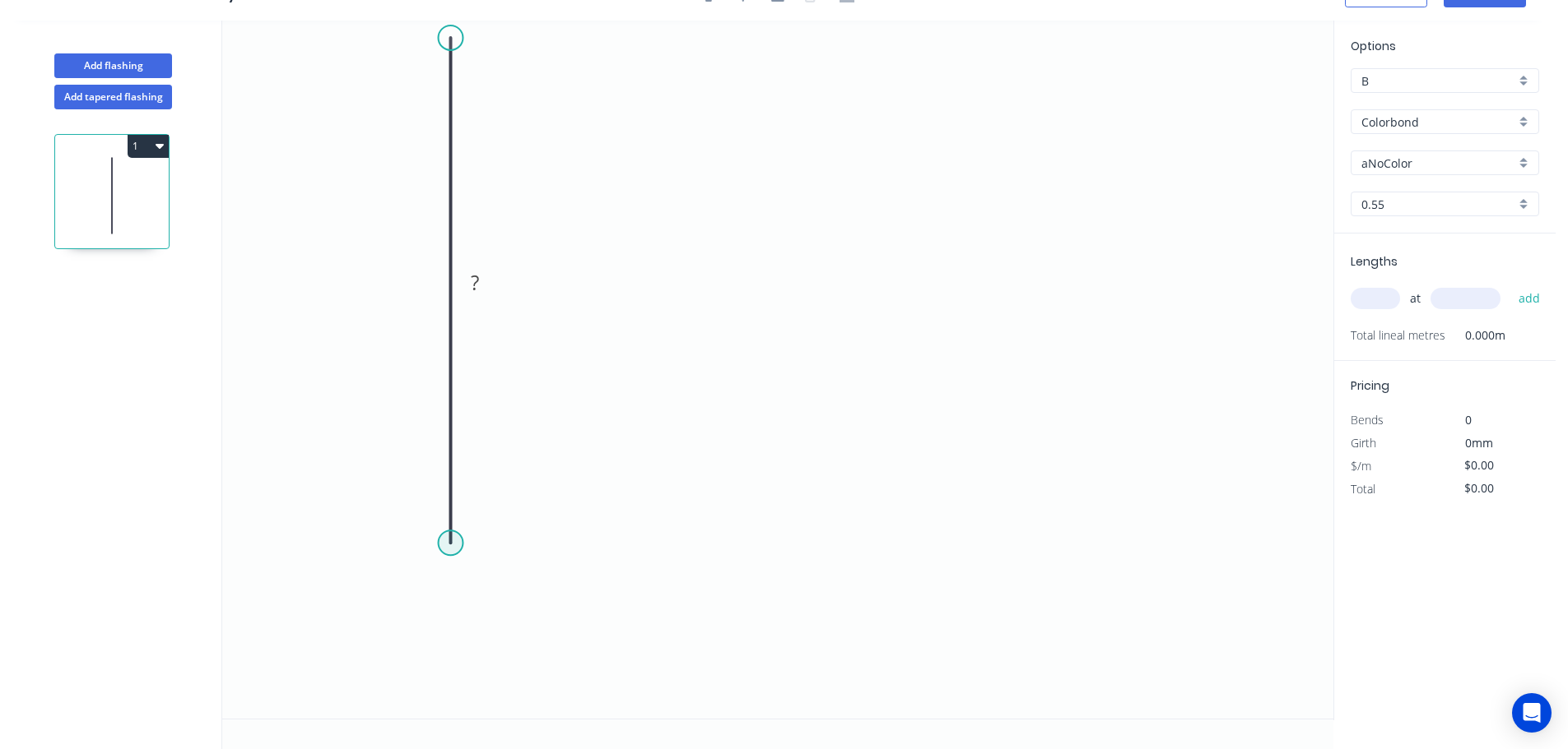
click at [459, 546] on circle at bounding box center [449, 542] width 25 height 25
click at [705, 608] on icon "0 ?" at bounding box center [777, 370] width 1111 height 699
click at [710, 697] on icon "0 ? ? ? º" at bounding box center [777, 370] width 1111 height 699
click at [721, 681] on div "Hide angle" at bounding box center [762, 687] width 165 height 34
click at [494, 285] on rect at bounding box center [475, 283] width 53 height 34
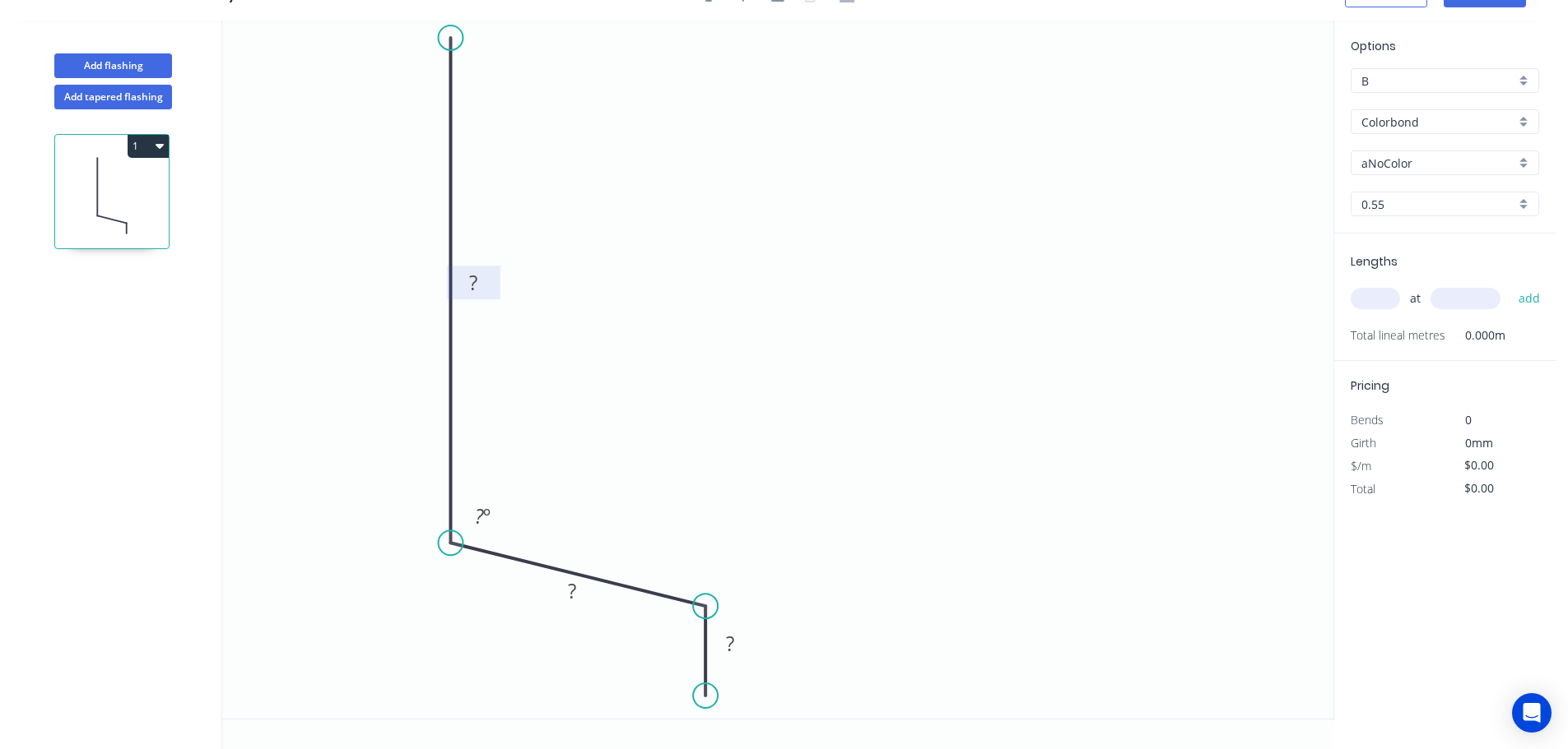
click at [482, 279] on rect at bounding box center [472, 283] width 33 height 23
drag, startPoint x: 498, startPoint y: 289, endPoint x: 430, endPoint y: 289, distance: 68.0
click at [430, 289] on rect at bounding box center [409, 283] width 53 height 34
click at [419, 281] on rect at bounding box center [406, 283] width 33 height 23
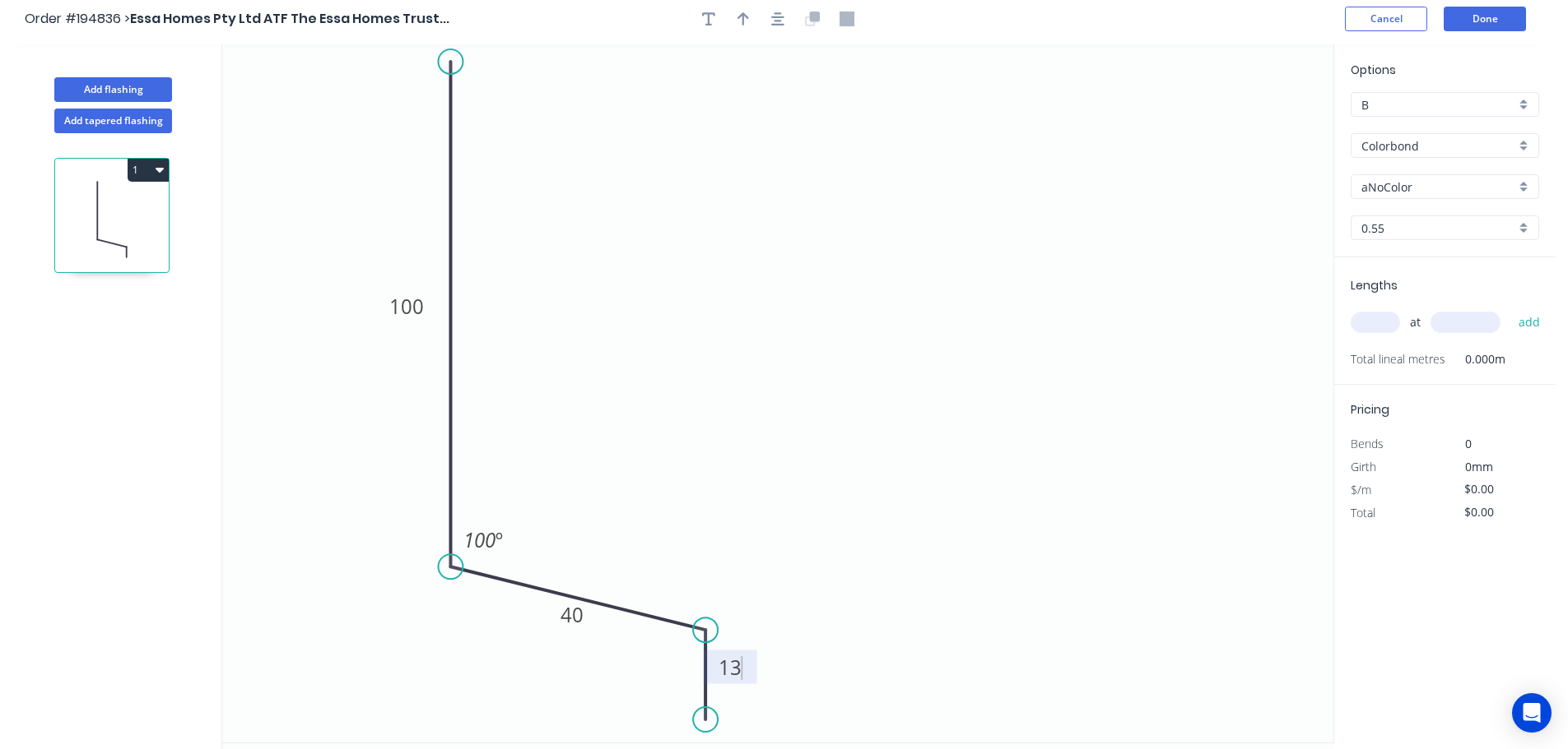
scroll to position [0, 0]
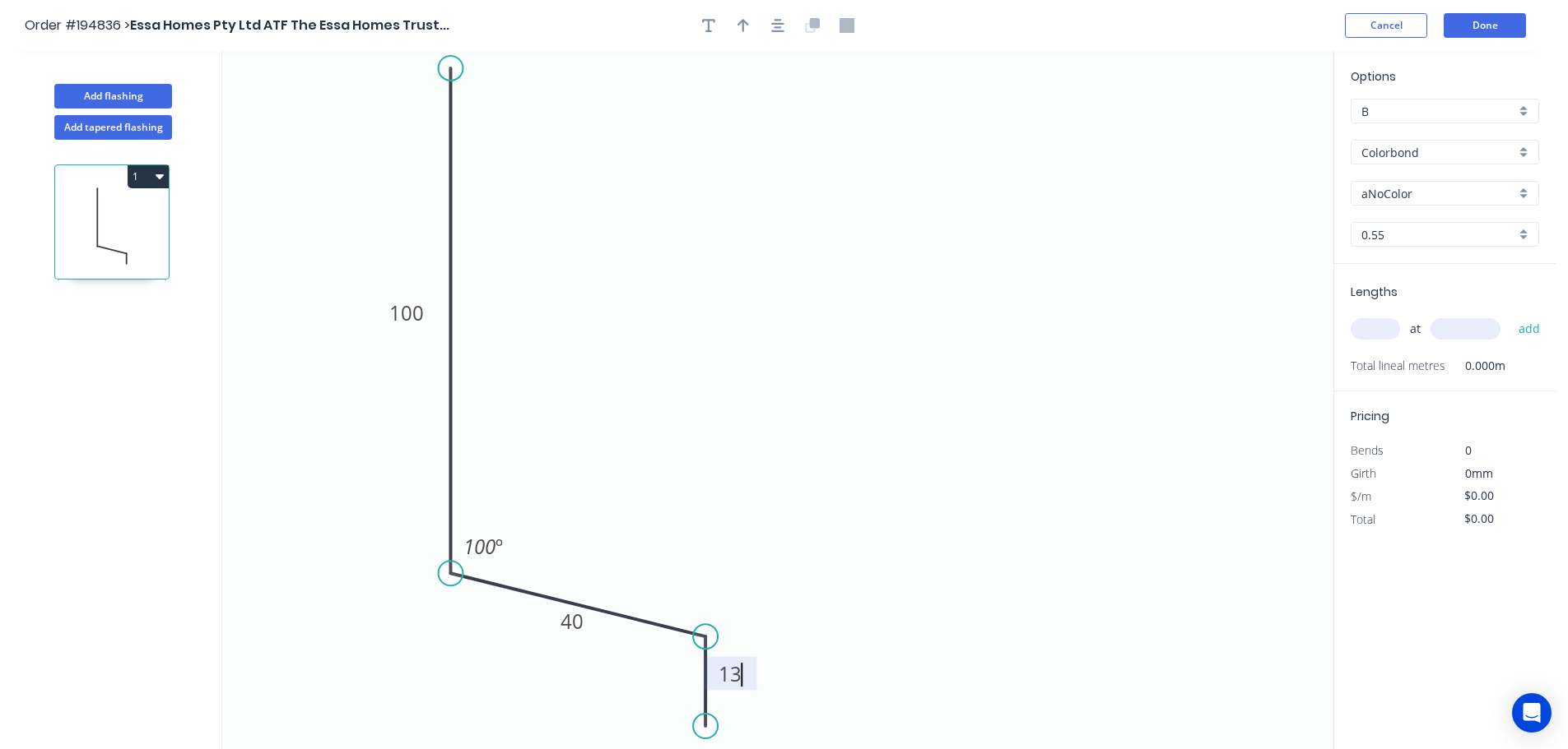
click at [771, 38] on header "Order #194836 > Essa Homes Pty Ltd ATF The Essa Homes Trust... Cancel Done" at bounding box center [777, 26] width 1555 height 51
type input "$11.30"
click at [767, 24] on button "button" at bounding box center [777, 25] width 25 height 25
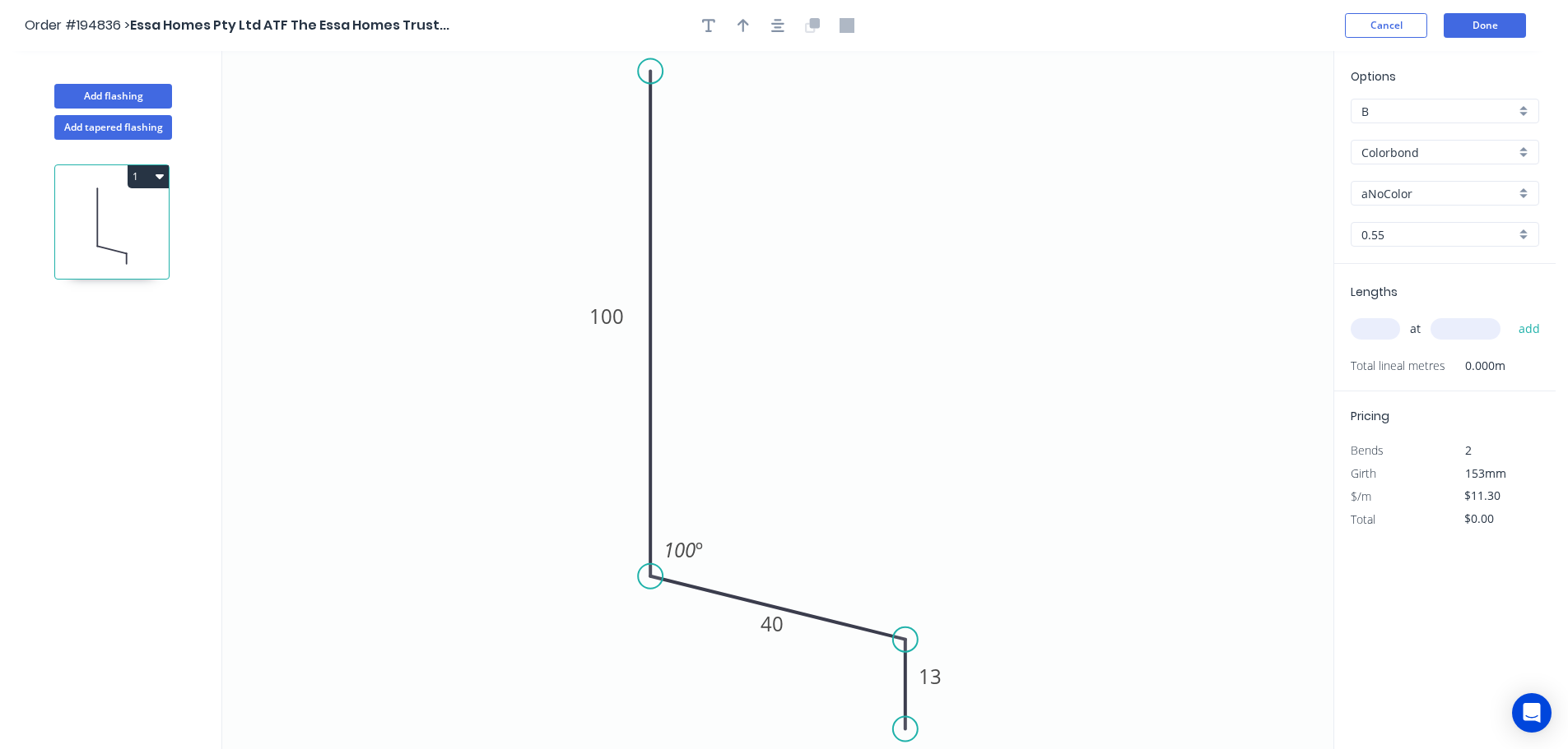
click at [758, 26] on div at bounding box center [777, 25] width 173 height 25
click at [744, 19] on icon "button" at bounding box center [743, 25] width 12 height 15
click at [1248, 120] on icon "0 100 40 13 100 º" at bounding box center [777, 401] width 1111 height 699
click at [1244, 133] on icon "0 100 40 13 100 º" at bounding box center [777, 401] width 1111 height 699
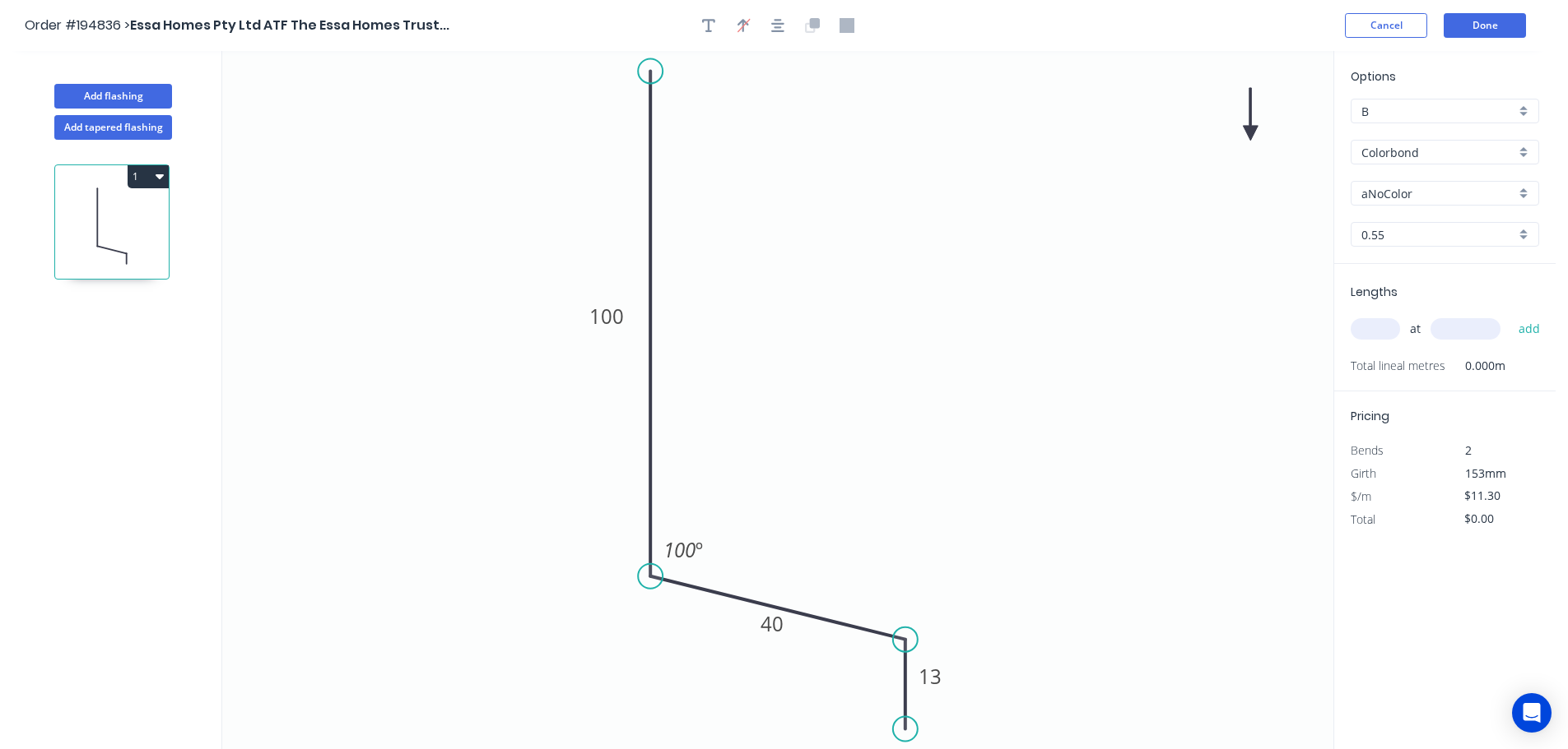
click at [1244, 132] on icon "0 100 40 13 100 º" at bounding box center [777, 401] width 1111 height 699
click at [1251, 135] on icon at bounding box center [1249, 114] width 15 height 52
click at [1251, 135] on icon at bounding box center [1249, 116] width 15 height 52
drag, startPoint x: 1251, startPoint y: 135, endPoint x: 1184, endPoint y: 151, distance: 68.9
click at [1178, 152] on icon at bounding box center [1194, 140] width 48 height 47
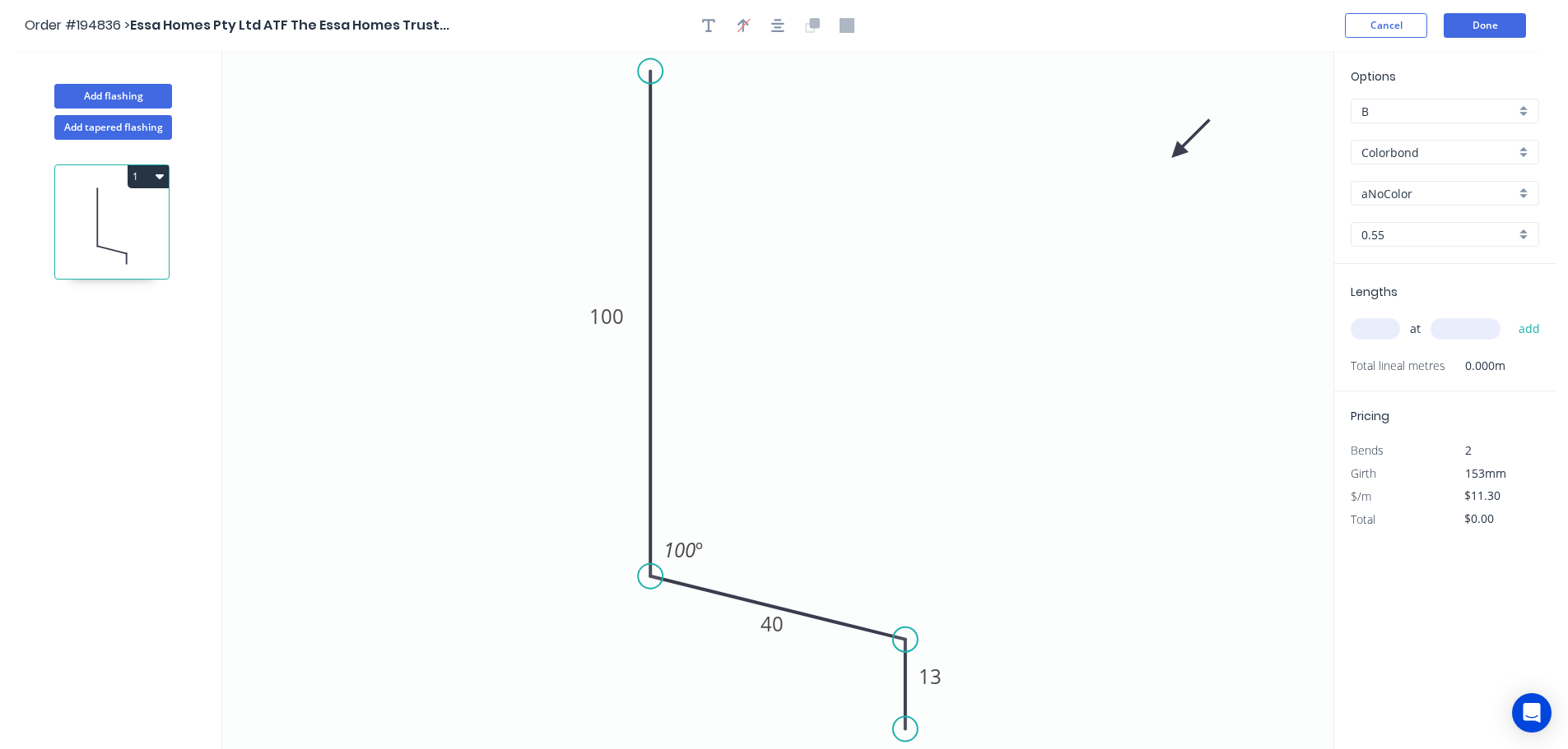
click at [1456, 208] on div "Options B B Colorbond Colorbond Colorbond (Premium) Colorbond Coolmax Colorbond…" at bounding box center [1445, 165] width 222 height 197
click at [1448, 200] on input "aNoColor" at bounding box center [1437, 193] width 153 height 17
click at [1414, 368] on div "Surfmist" at bounding box center [1444, 364] width 187 height 29
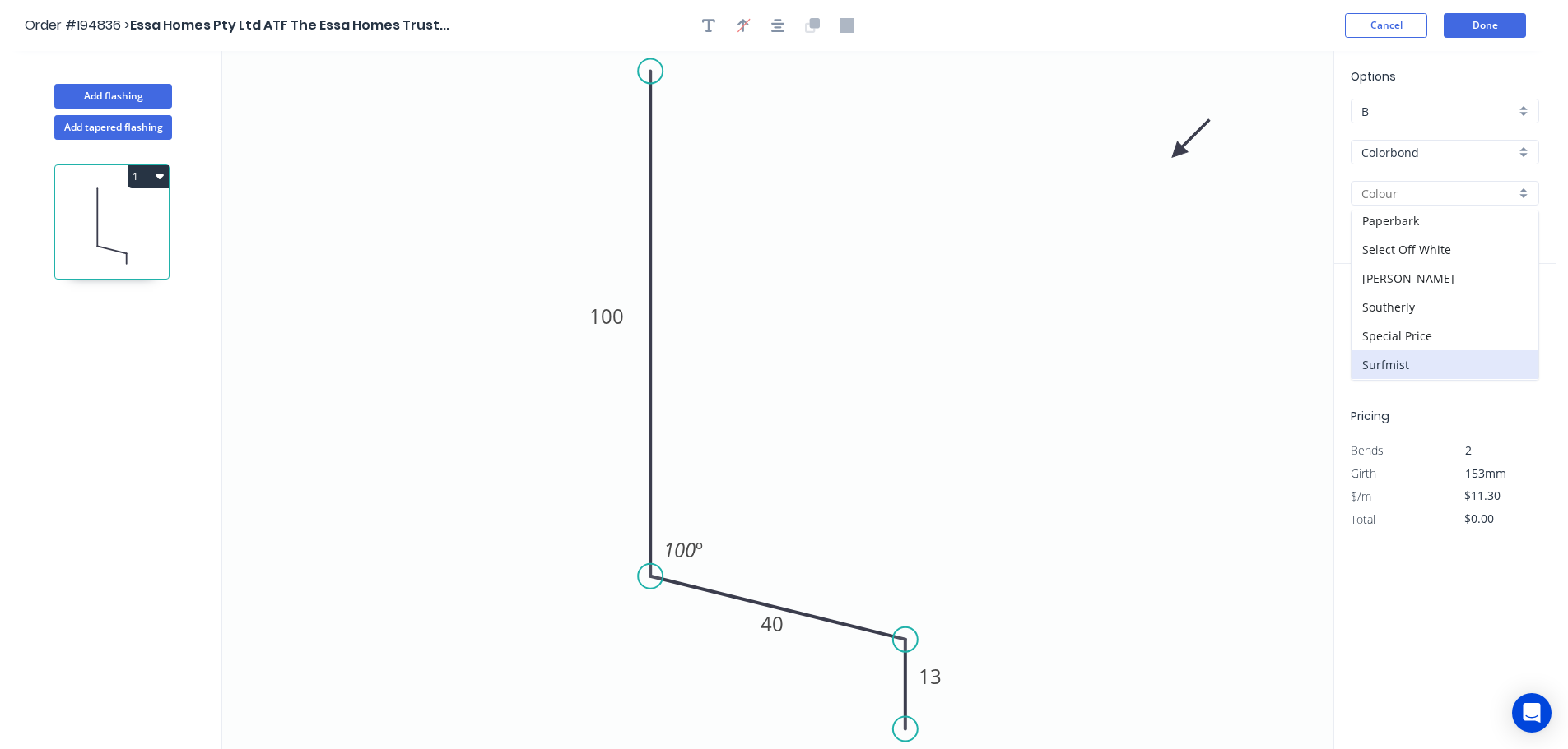
type input "Surfmist"
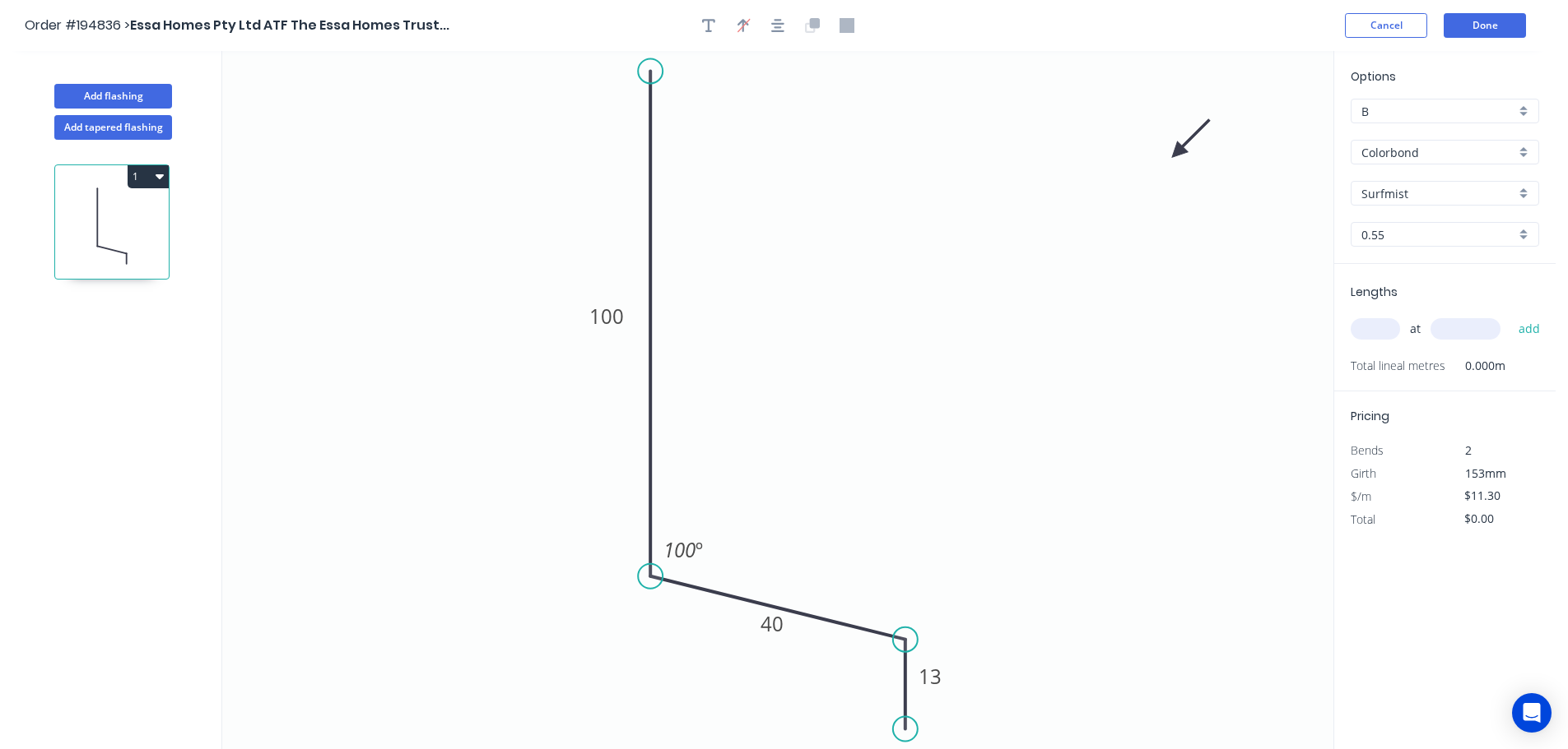
click at [1375, 326] on input "text" at bounding box center [1375, 329] width 49 height 22
type input "8"
type input "1000"
click at [1510, 315] on button "add" at bounding box center [1528, 328] width 39 height 28
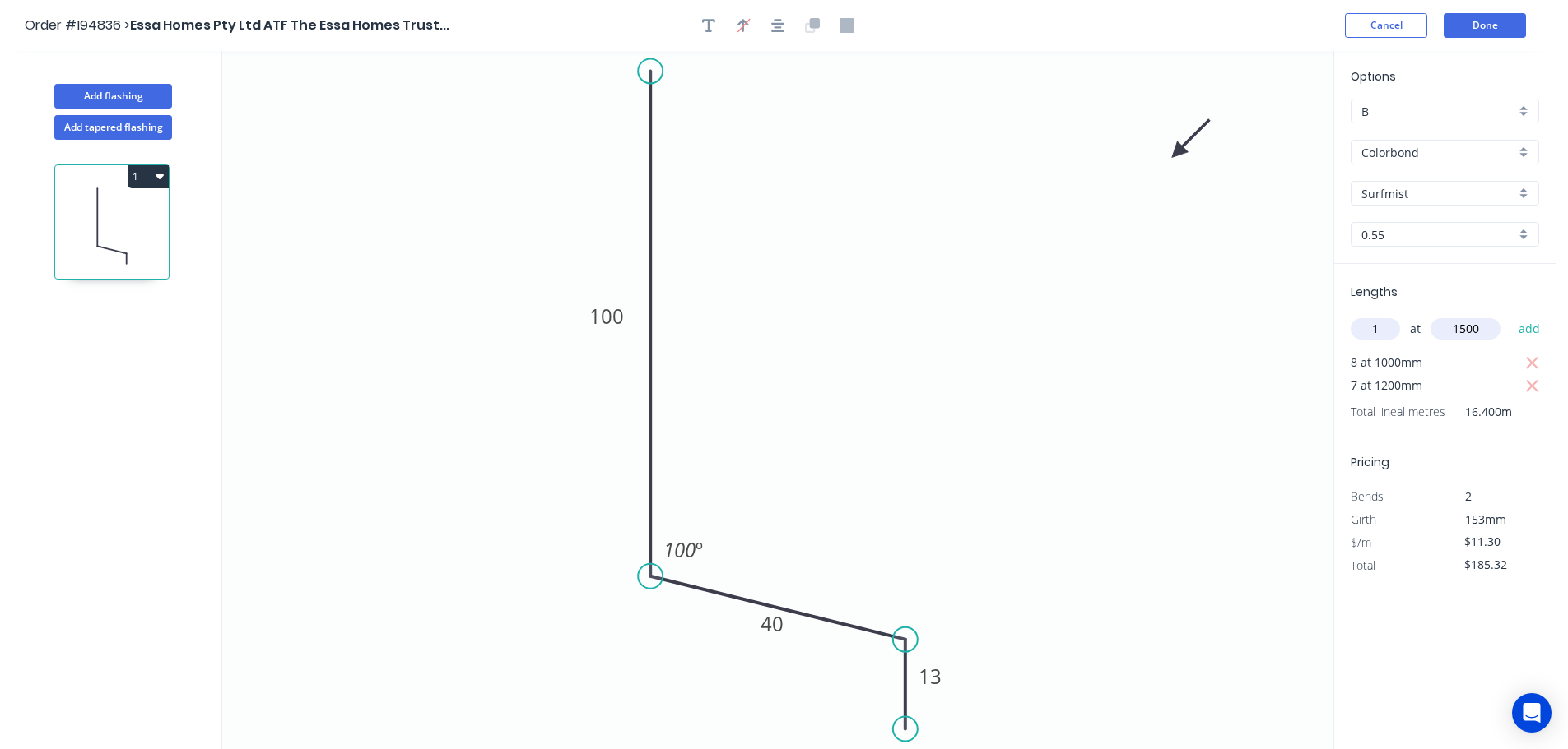
click at [1510, 315] on button "add" at bounding box center [1528, 328] width 39 height 28
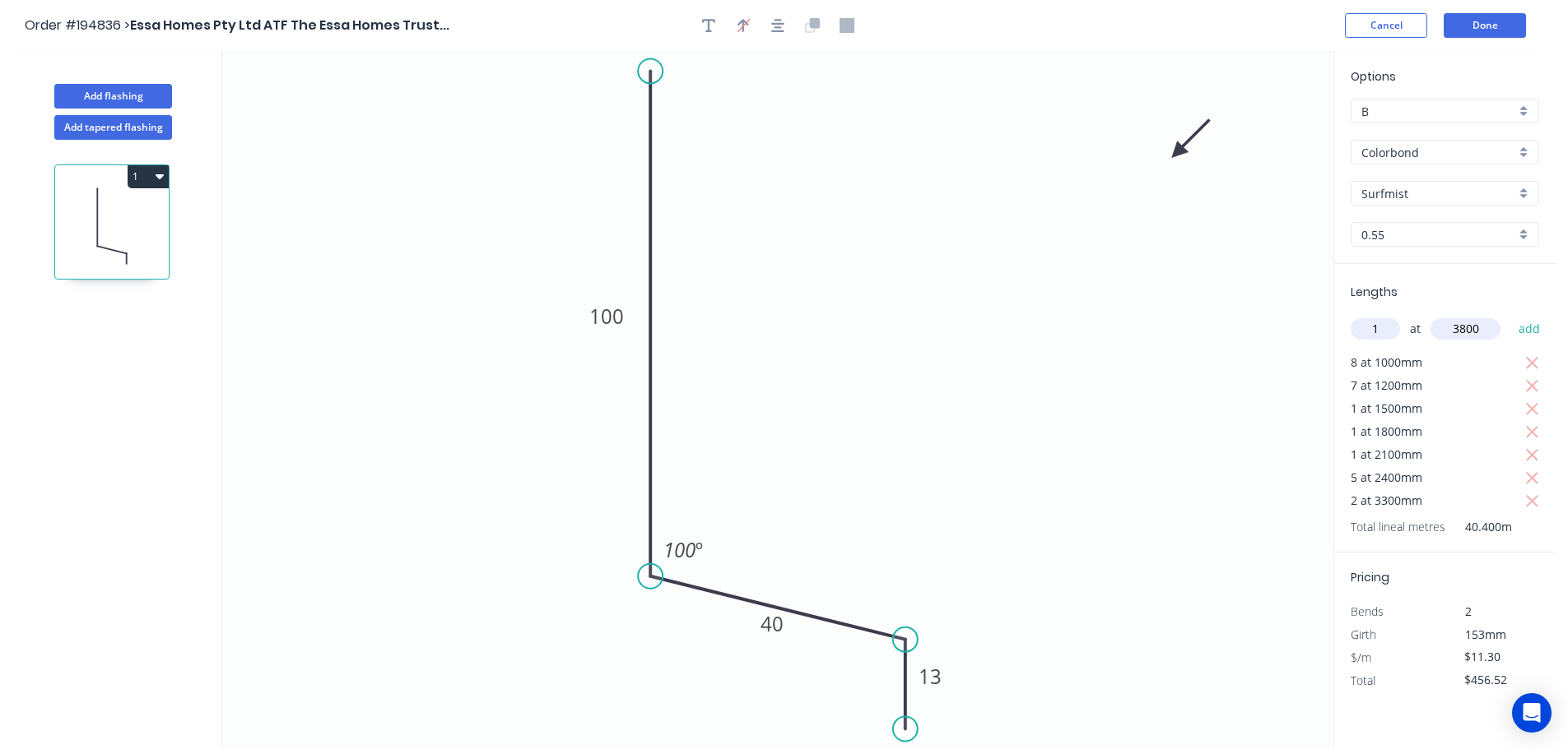
click at [1510, 315] on button "add" at bounding box center [1528, 328] width 39 height 28
click at [140, 175] on button "1" at bounding box center [148, 176] width 42 height 23
click at [115, 206] on div "Duplicate" at bounding box center [90, 218] width 127 height 24
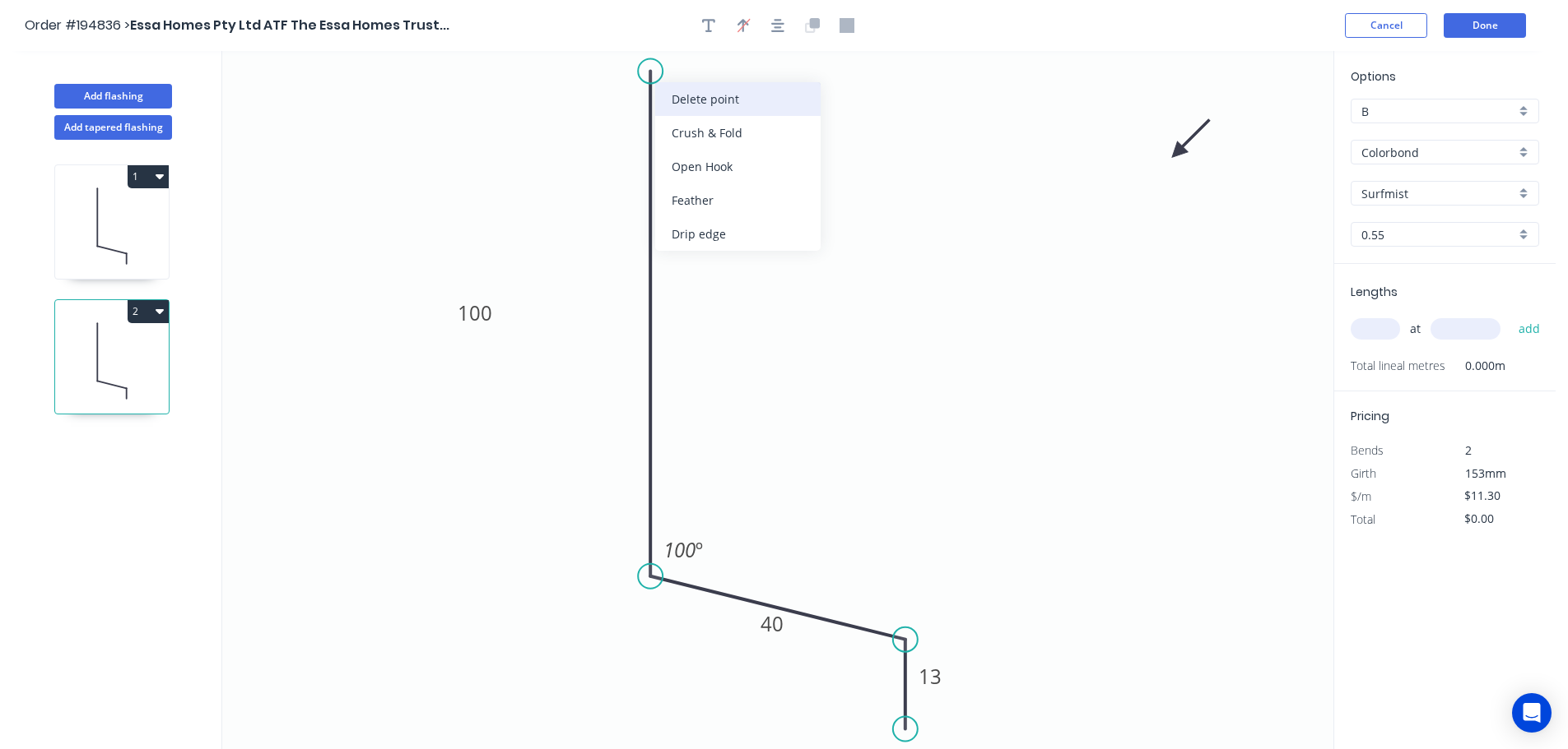
click at [671, 86] on div "Delete point" at bounding box center [737, 99] width 165 height 34
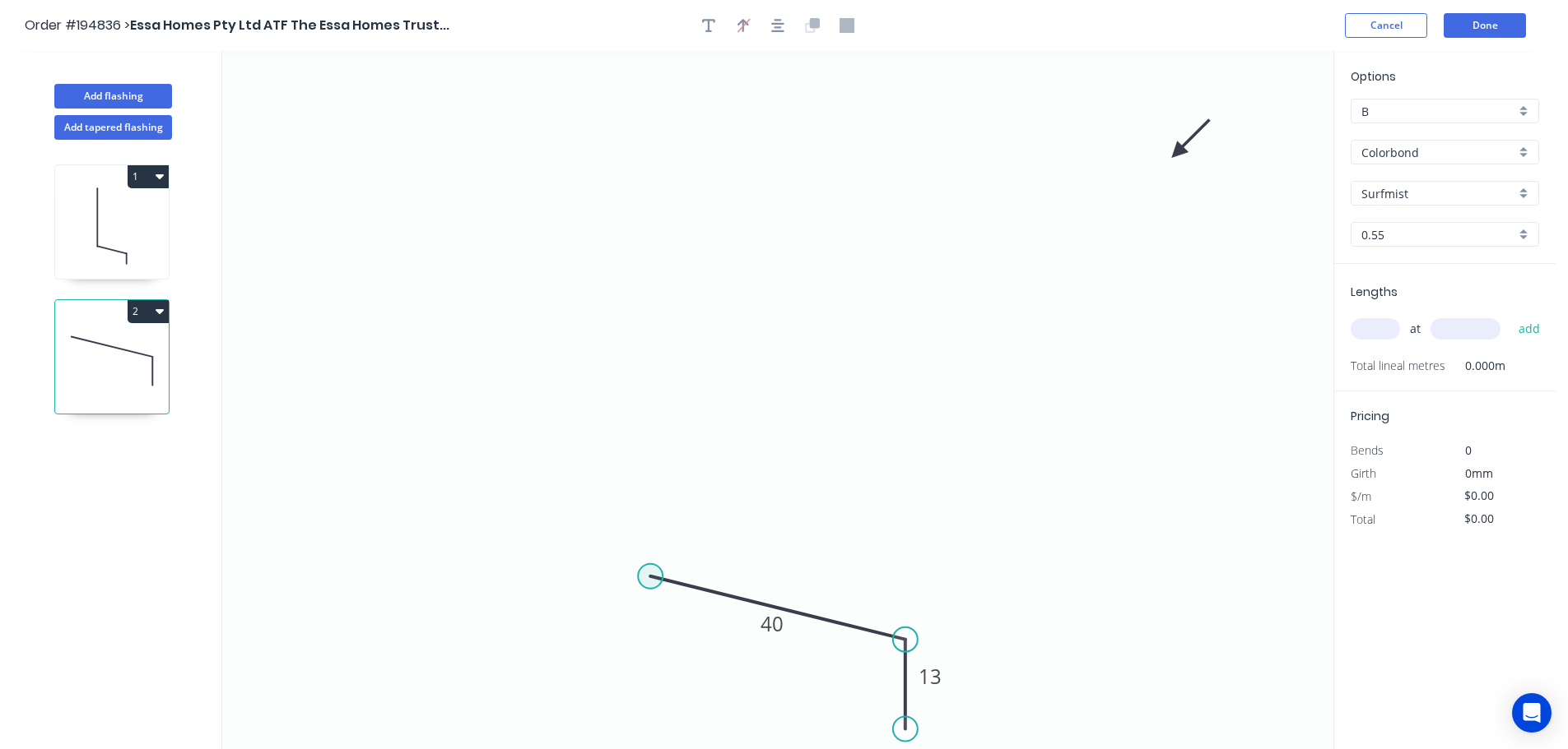
click at [645, 571] on circle at bounding box center [649, 576] width 25 height 25
click at [153, 312] on button "2" at bounding box center [148, 311] width 42 height 23
click at [116, 378] on div "Delete" at bounding box center [90, 385] width 127 height 24
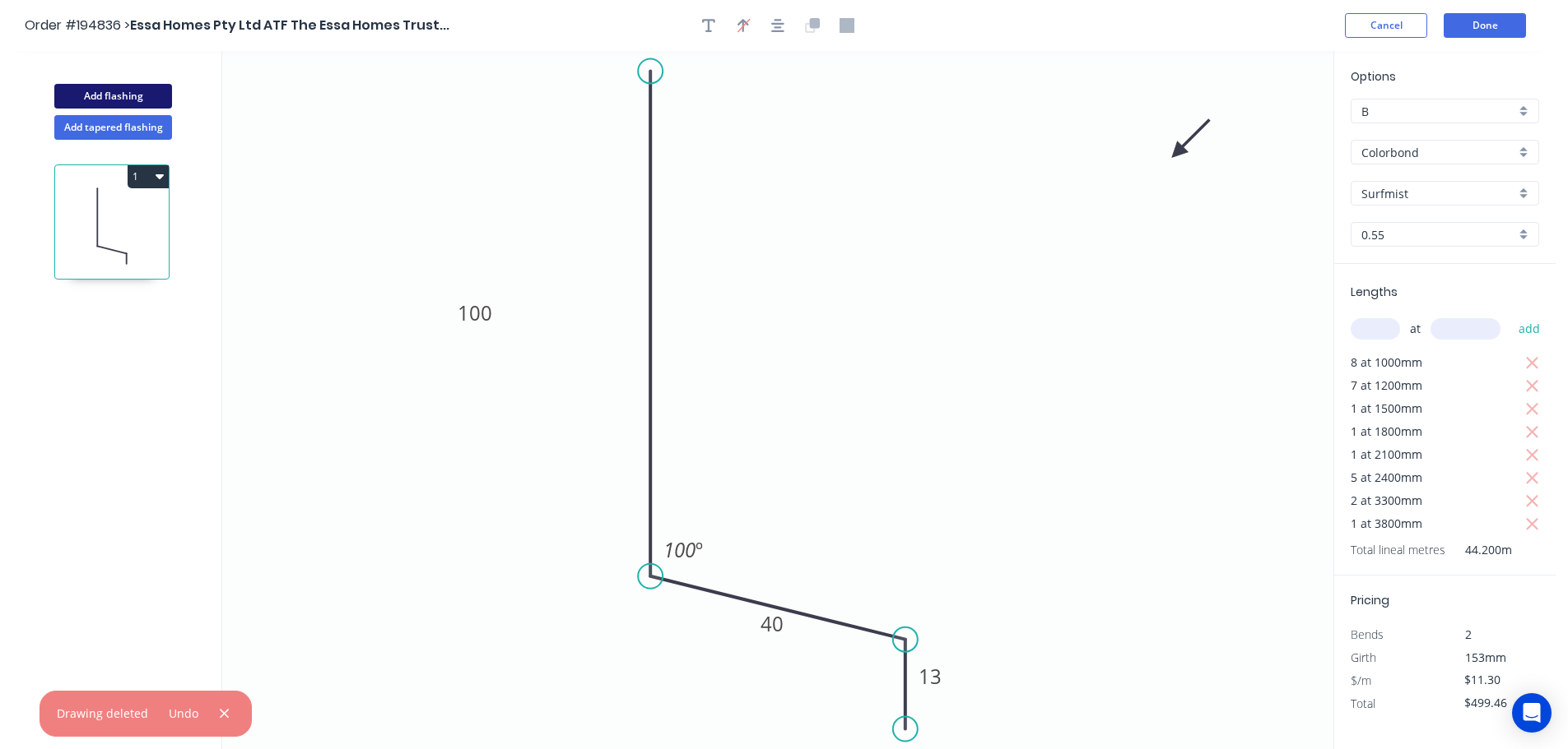
click at [134, 90] on button "Add flashing" at bounding box center [113, 96] width 118 height 25
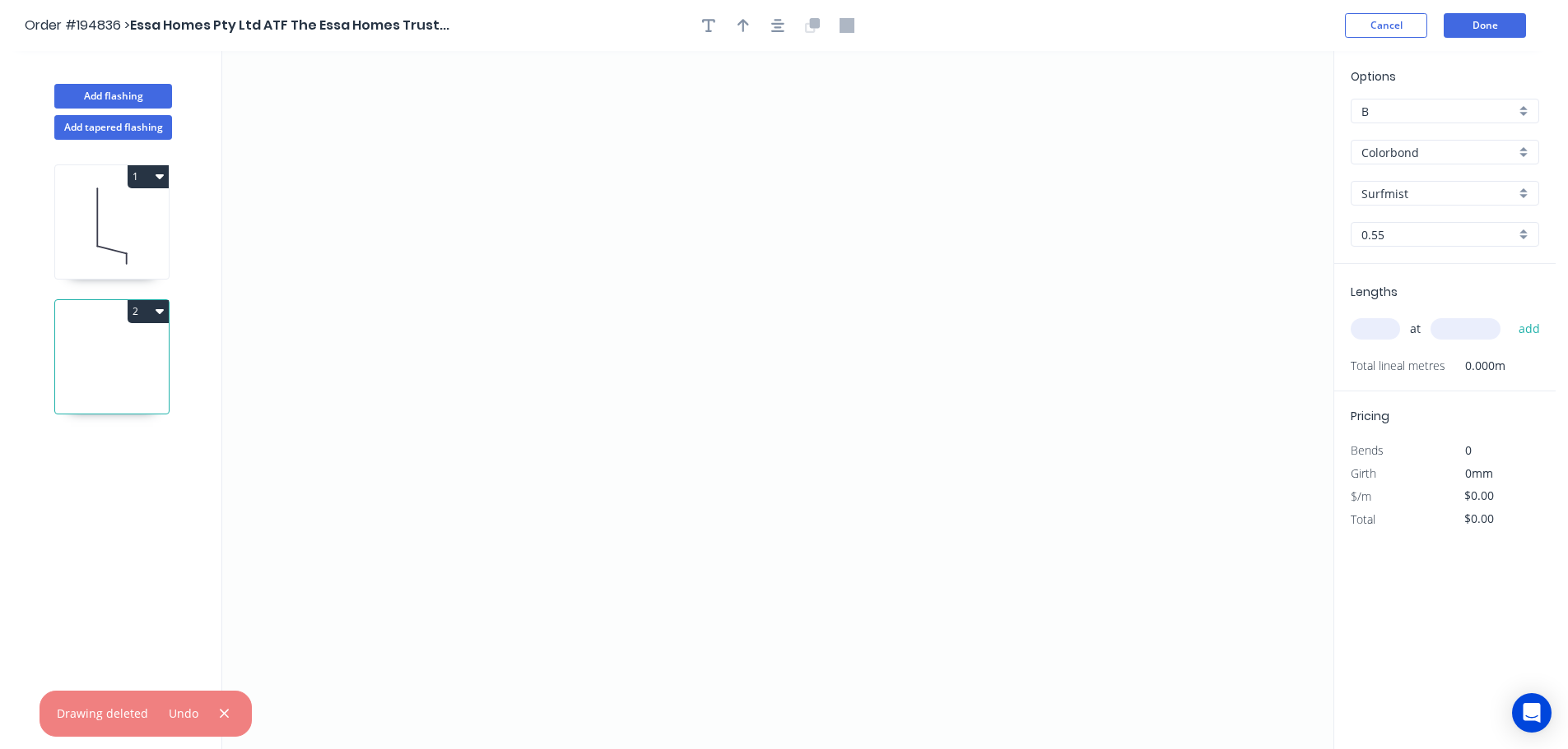
click at [135, 222] on icon at bounding box center [112, 226] width 114 height 105
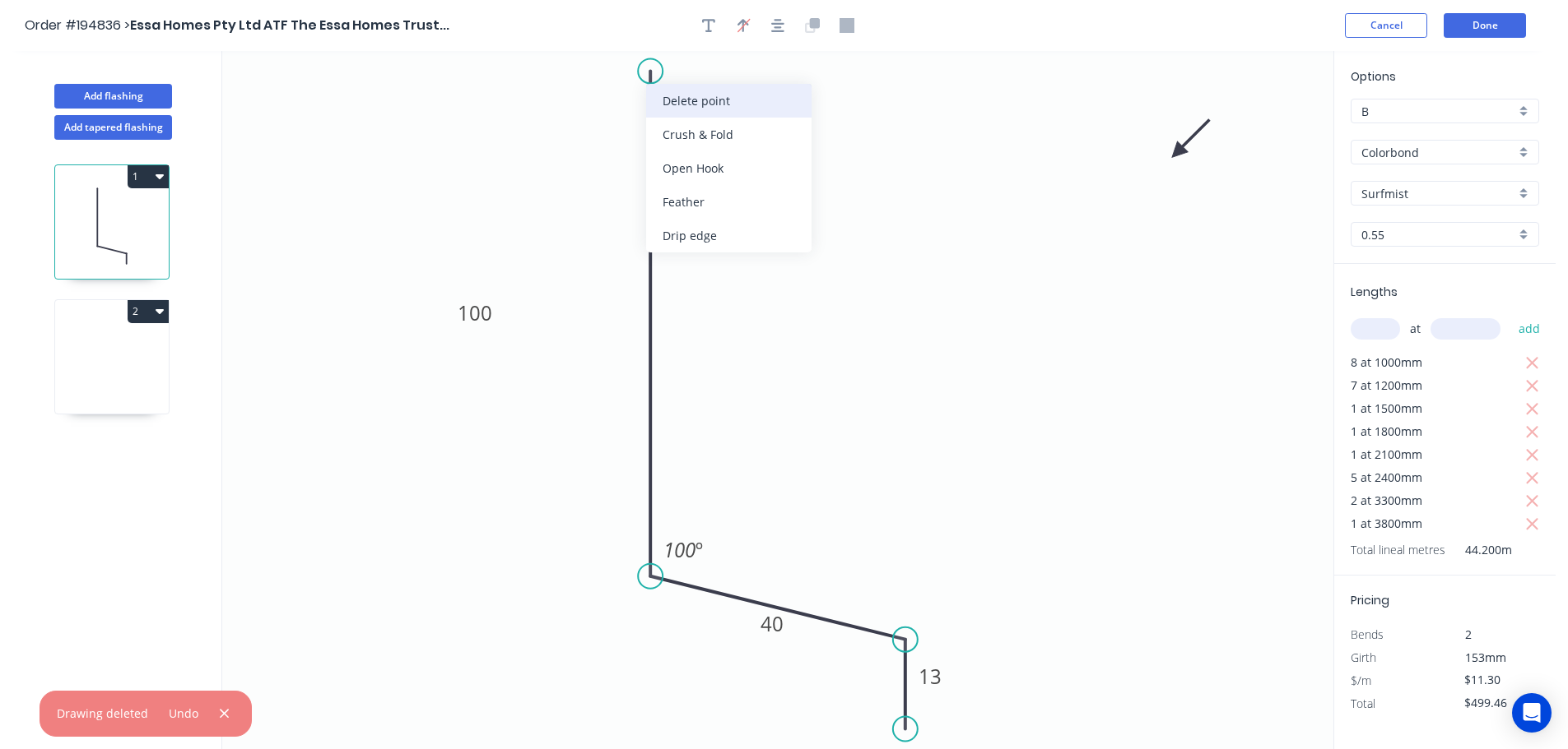
click at [668, 101] on div "Delete point" at bounding box center [729, 101] width 165 height 34
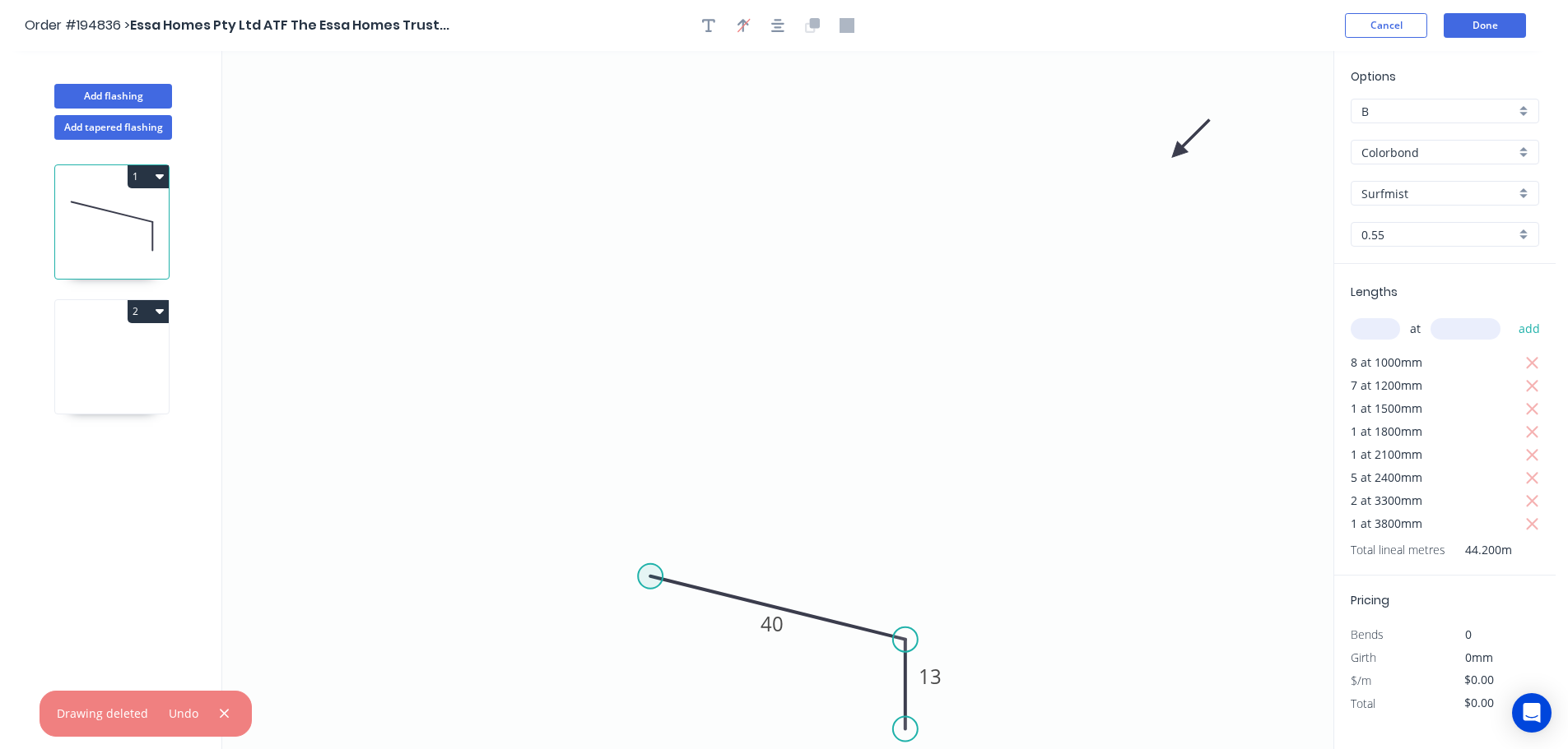
click at [648, 575] on circle at bounding box center [649, 576] width 25 height 25
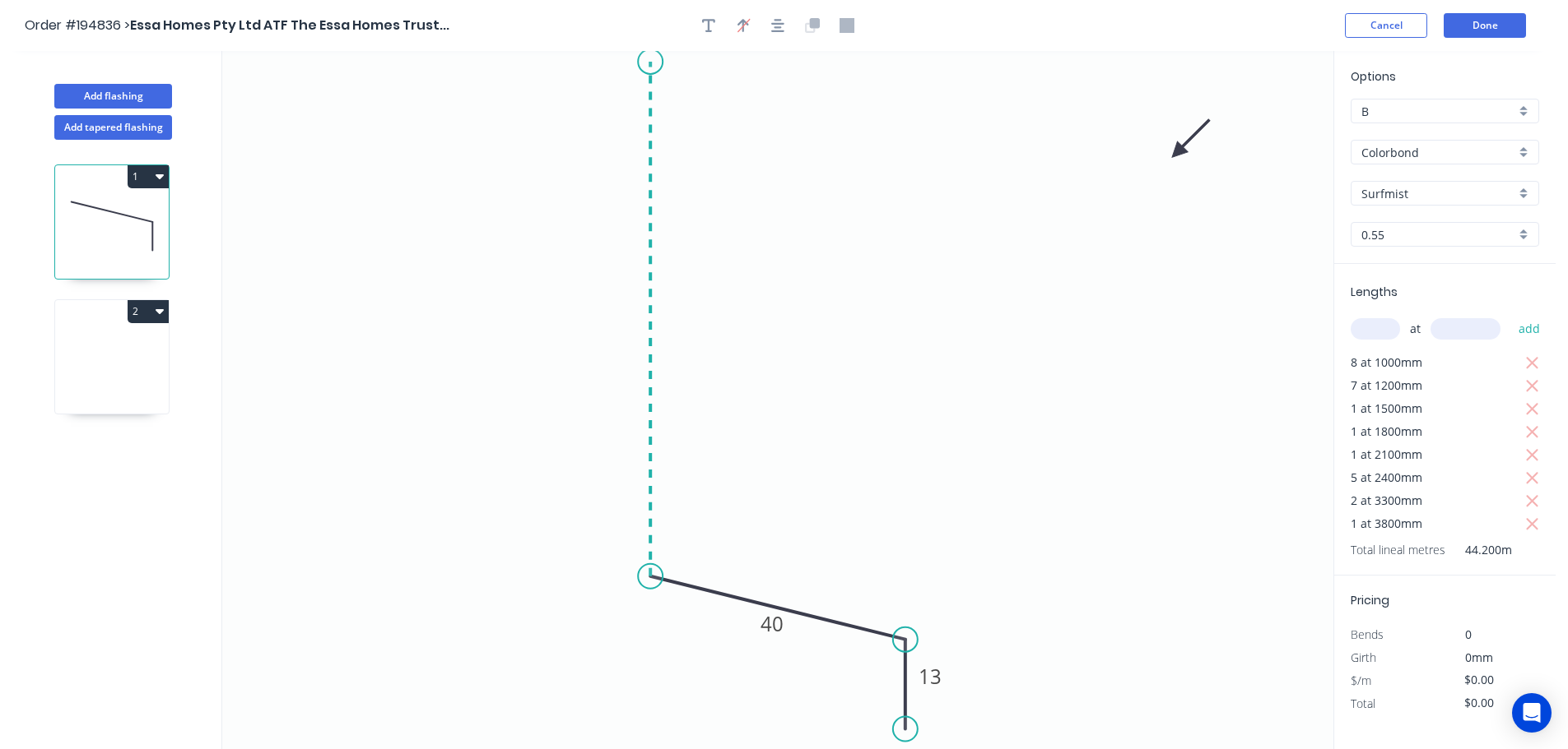
click at [638, 61] on icon "0 40 13" at bounding box center [777, 401] width 1111 height 699
click at [634, 311] on rect at bounding box center [625, 312] width 33 height 23
click at [147, 356] on icon at bounding box center [112, 361] width 114 height 105
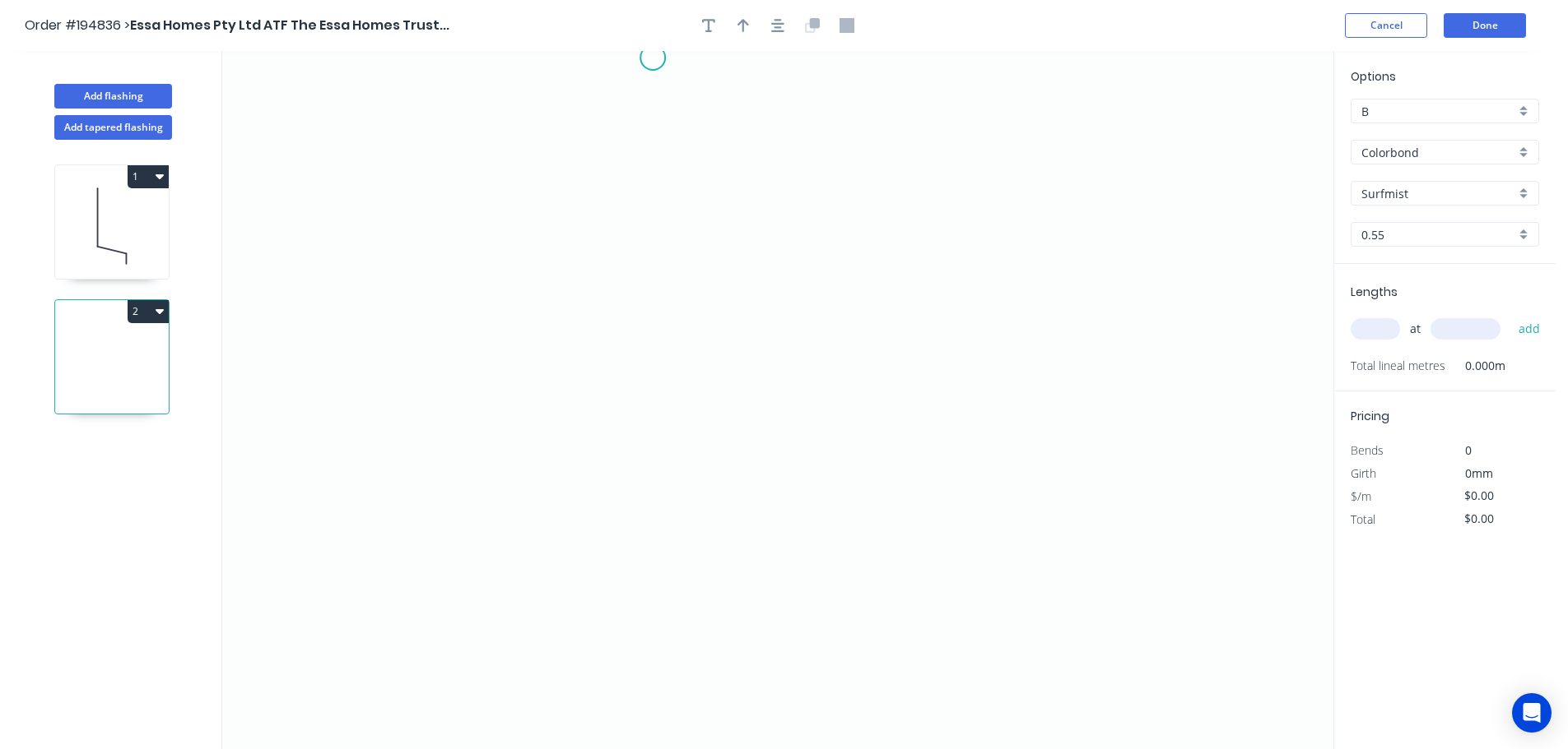
click at [652, 56] on icon "0" at bounding box center [777, 401] width 1111 height 699
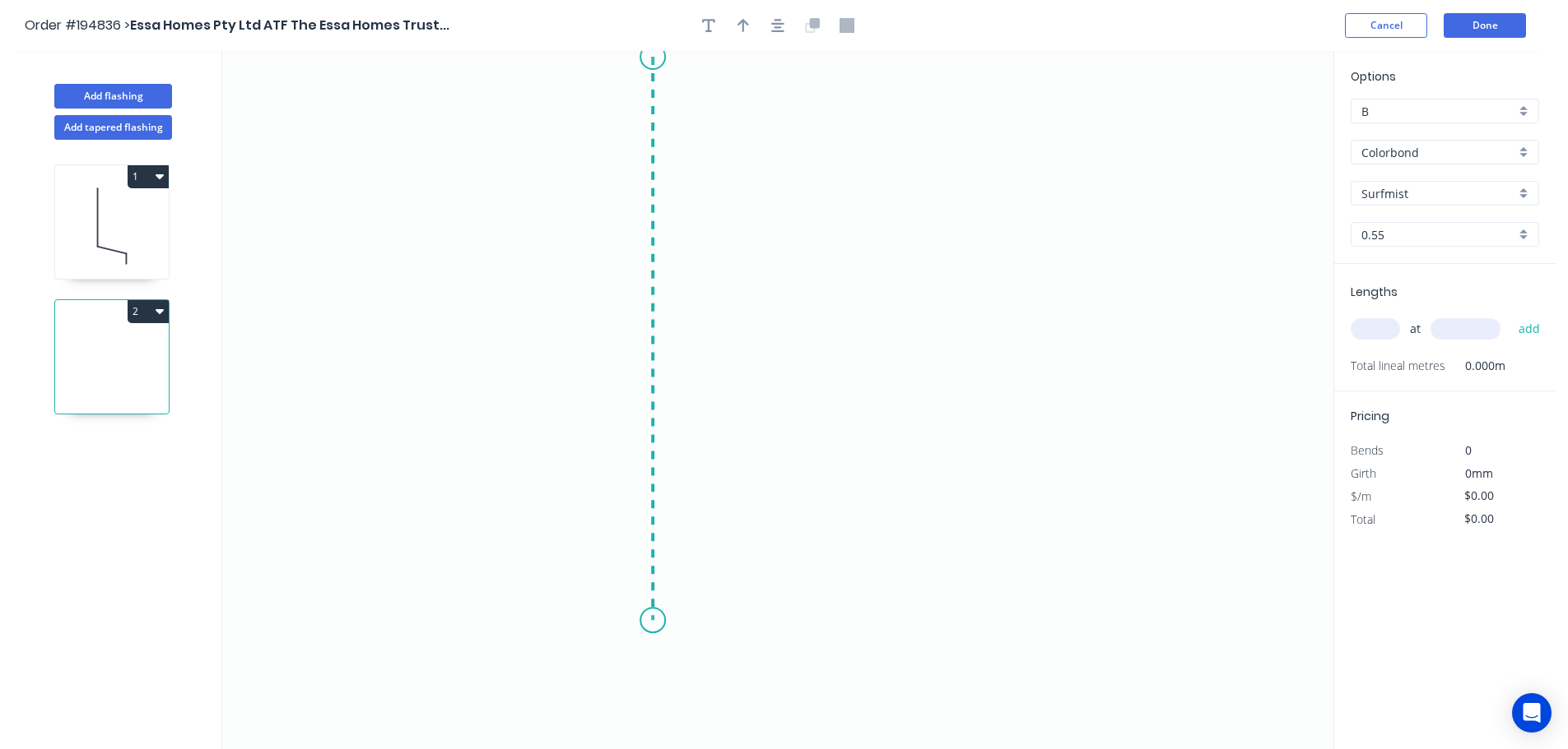
click at [656, 621] on icon "0" at bounding box center [777, 401] width 1111 height 699
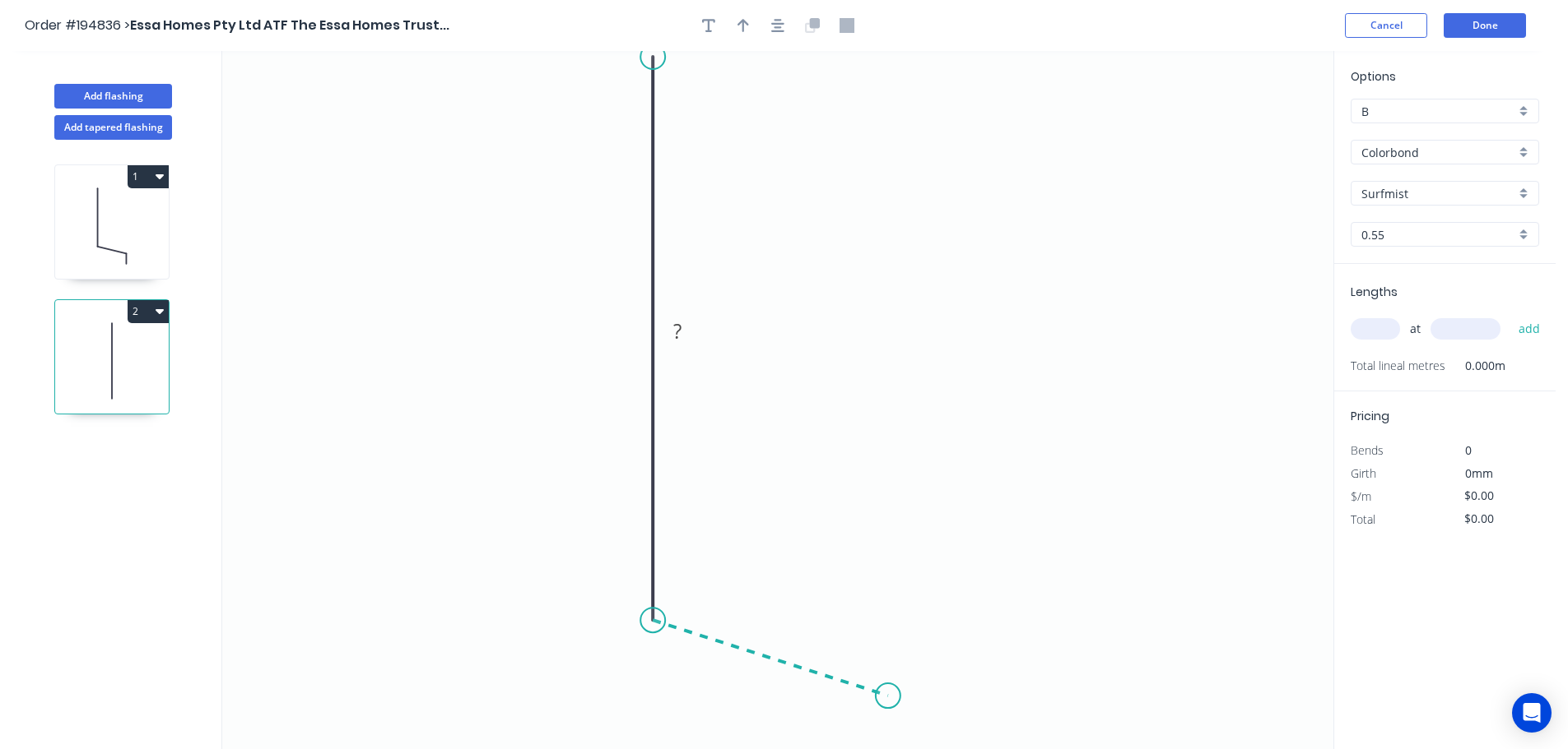
scroll to position [31, 0]
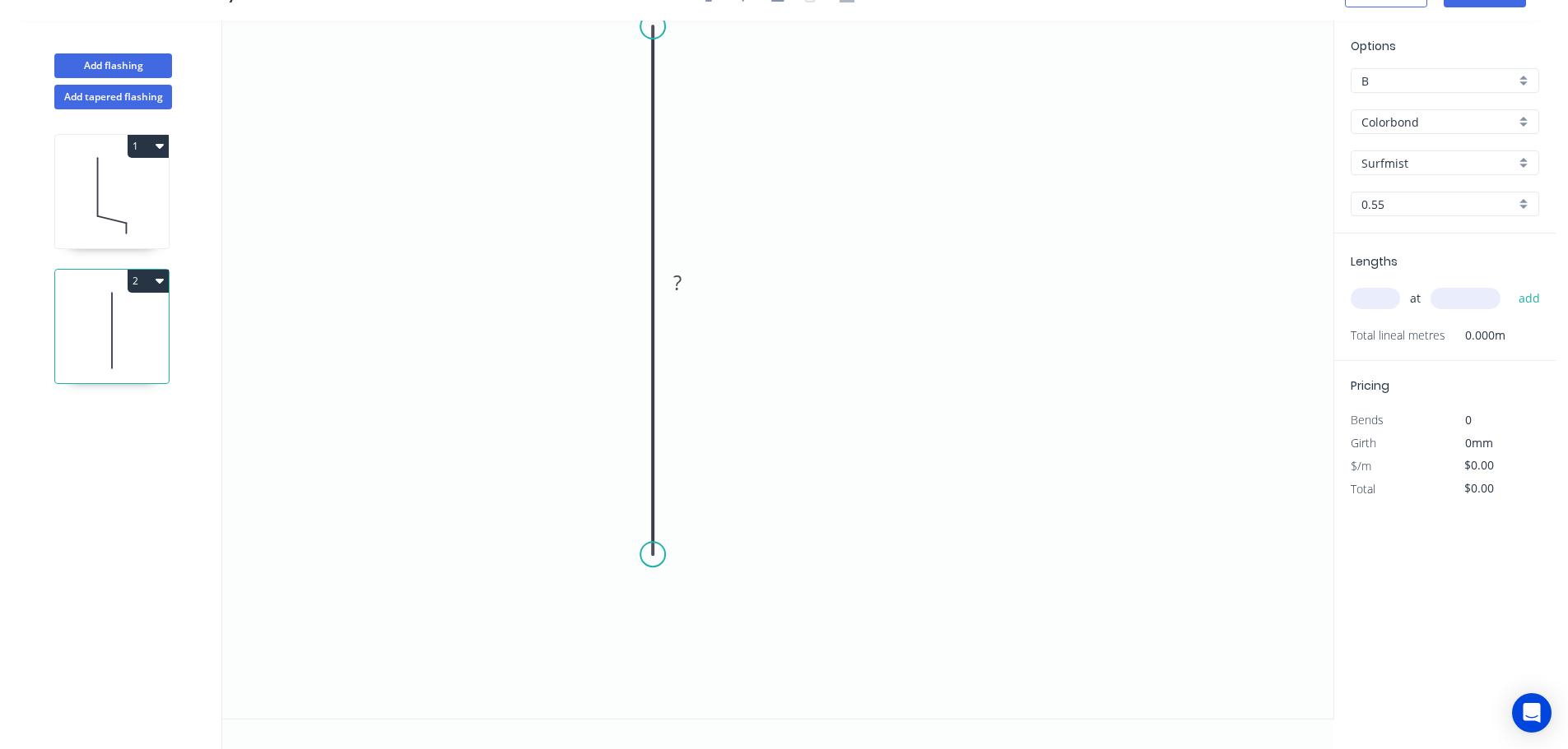
drag, startPoint x: 656, startPoint y: 596, endPoint x: 661, endPoint y: 555, distance: 41.3
click at [661, 555] on circle at bounding box center [652, 554] width 25 height 25
click at [652, 553] on circle at bounding box center [652, 554] width 25 height 25
click at [903, 632] on icon "0 ?" at bounding box center [777, 370] width 1111 height 699
click at [900, 706] on icon "0 ? ? ? º" at bounding box center [777, 370] width 1111 height 699
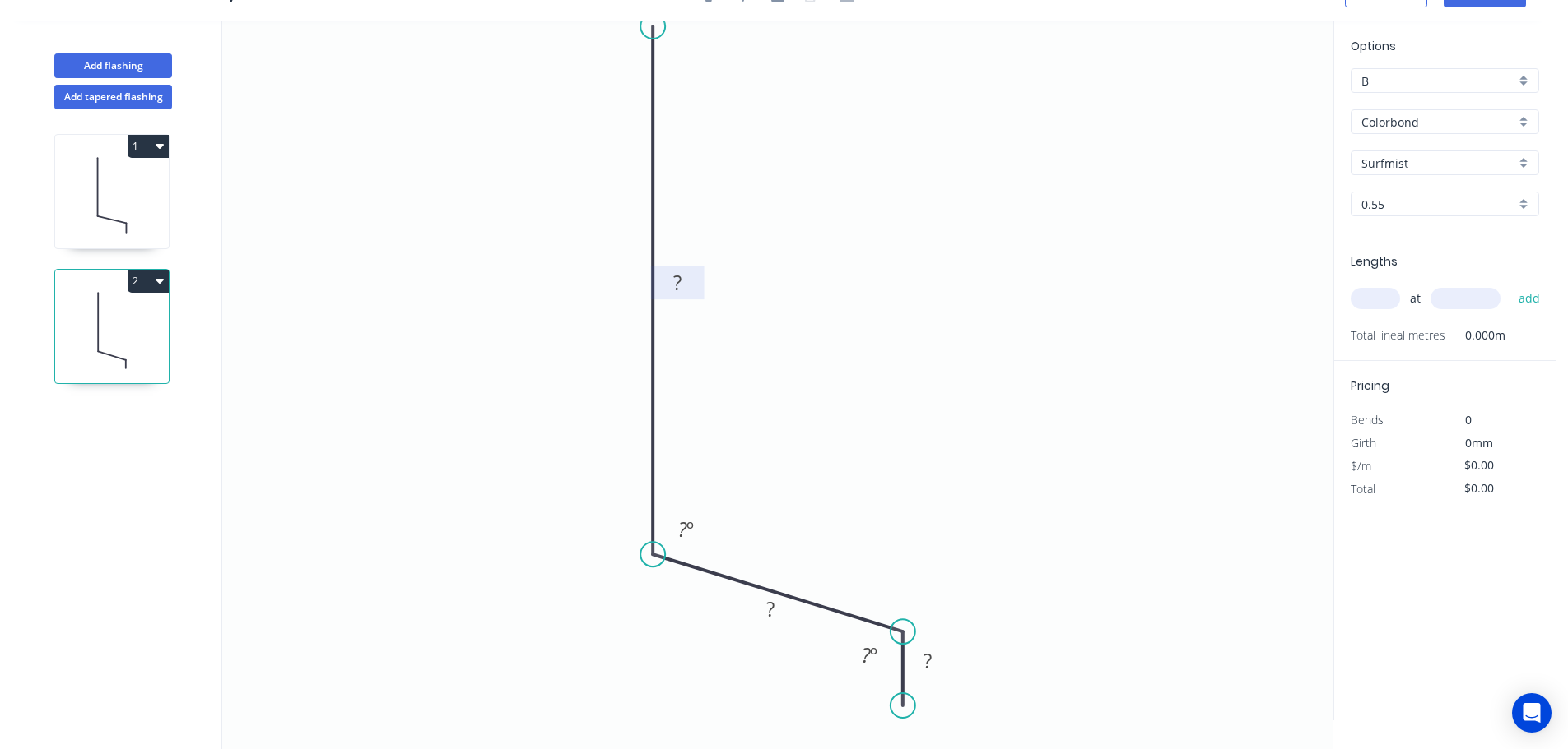
click at [664, 283] on rect at bounding box center [677, 283] width 33 height 23
click at [906, 682] on div "Delete point" at bounding box center [941, 678] width 165 height 34
click at [659, 553] on circle at bounding box center [652, 554] width 25 height 25
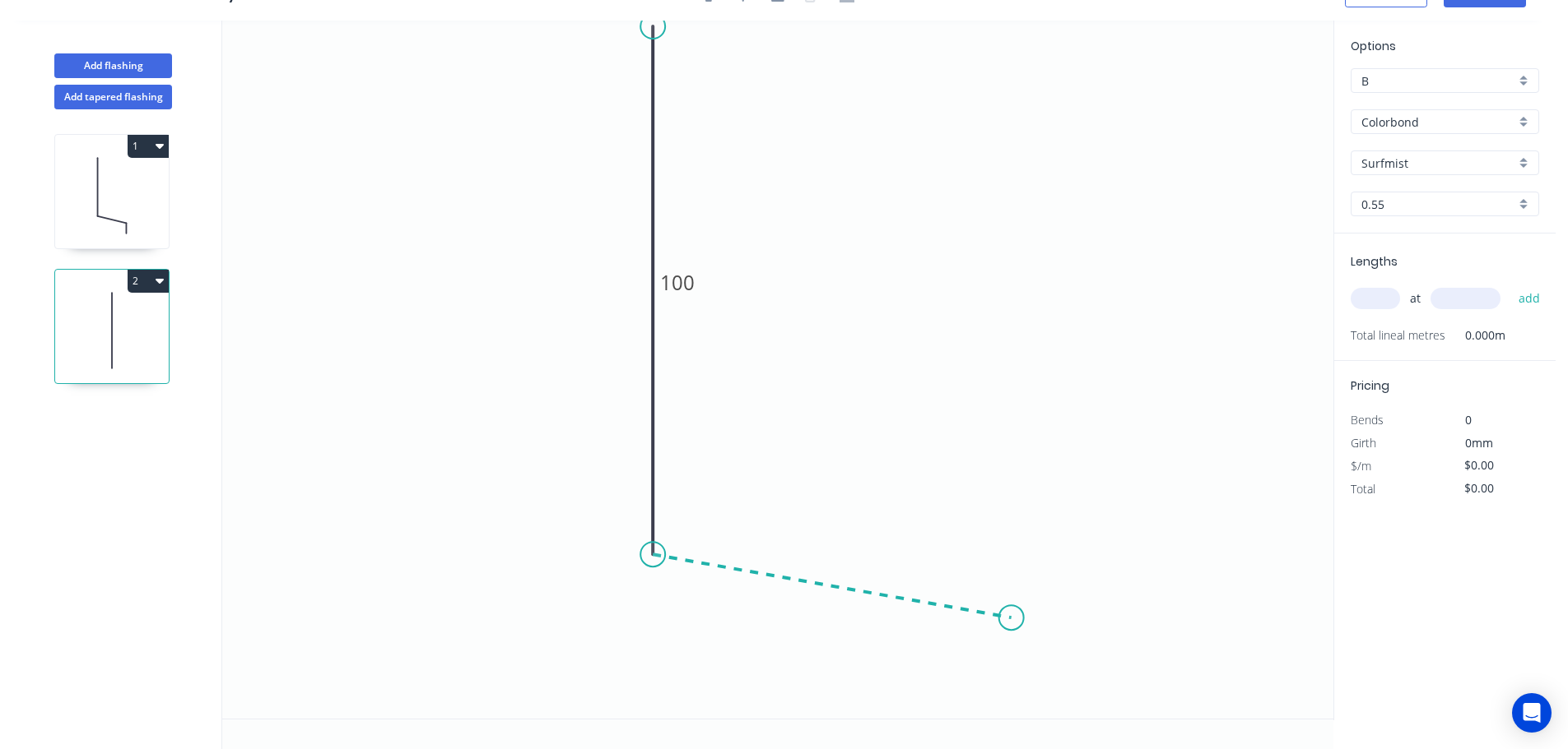
click at [1012, 618] on icon "0 100" at bounding box center [777, 370] width 1111 height 699
click at [1016, 705] on icon "0 100 ? ? º" at bounding box center [777, 370] width 1111 height 699
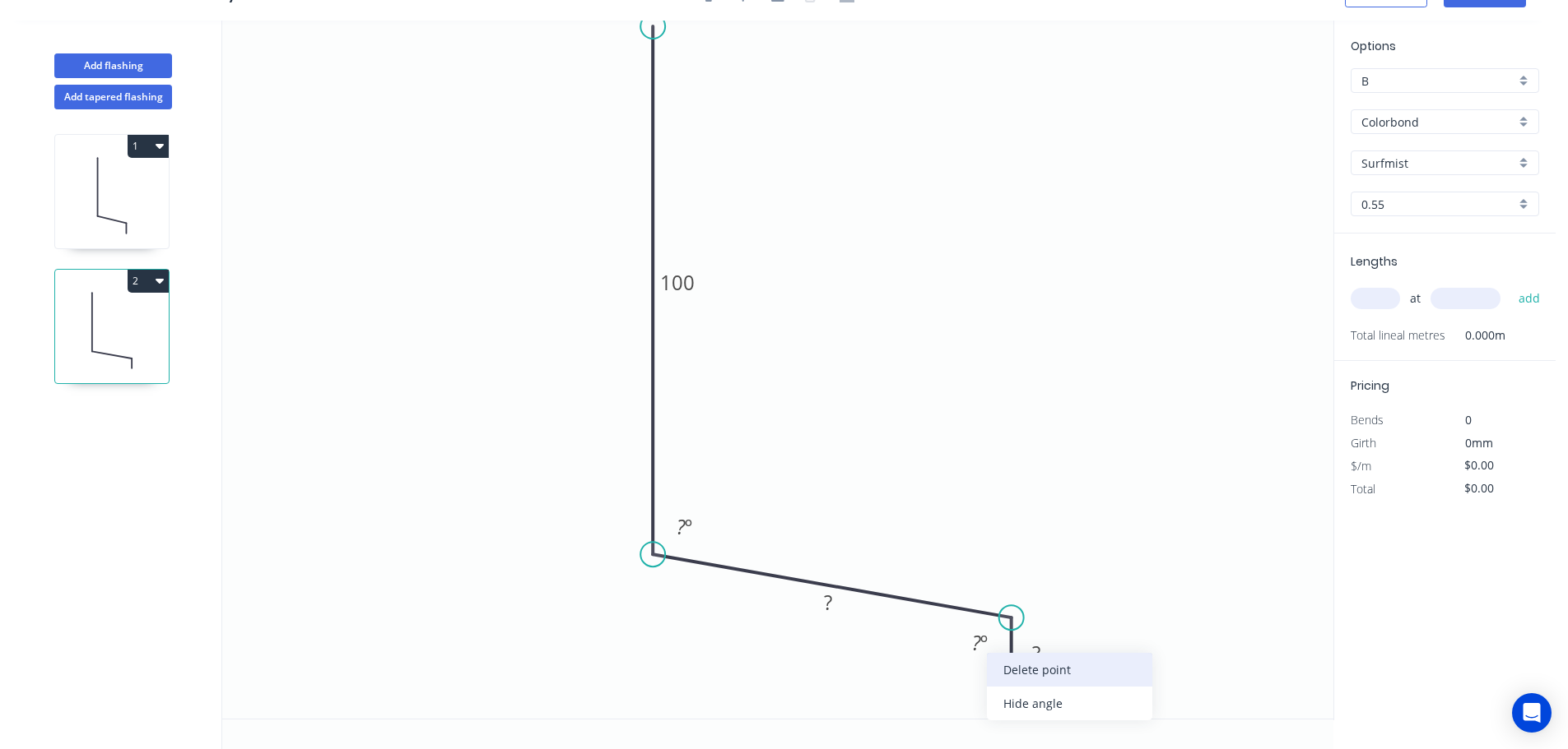
click at [1012, 676] on div "Delete point" at bounding box center [1069, 670] width 165 height 34
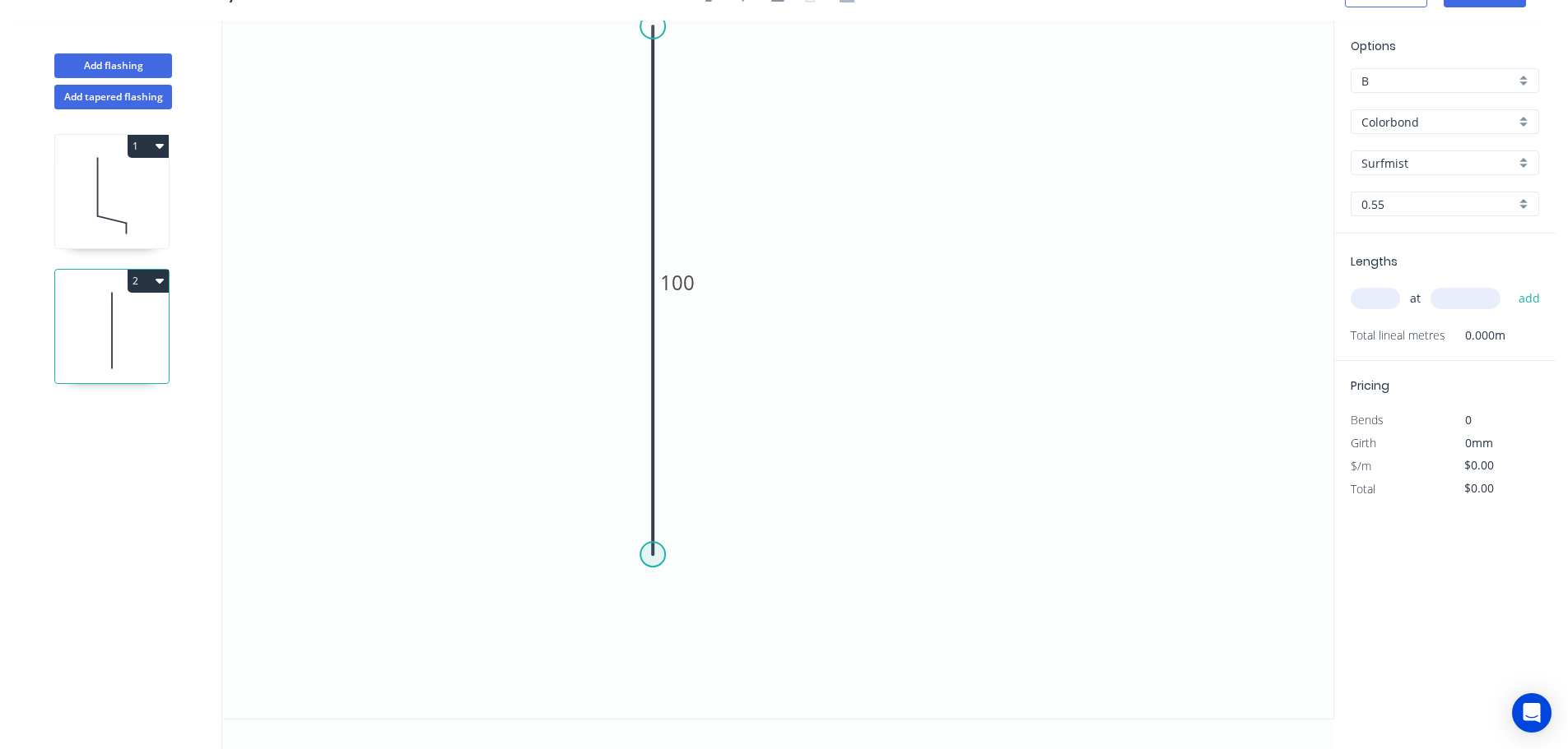
click at [656, 557] on circle at bounding box center [652, 554] width 25 height 25
click at [1011, 621] on icon "0 100" at bounding box center [777, 370] width 1111 height 699
click at [1014, 709] on icon "0 100 ? ? º" at bounding box center [777, 370] width 1111 height 699
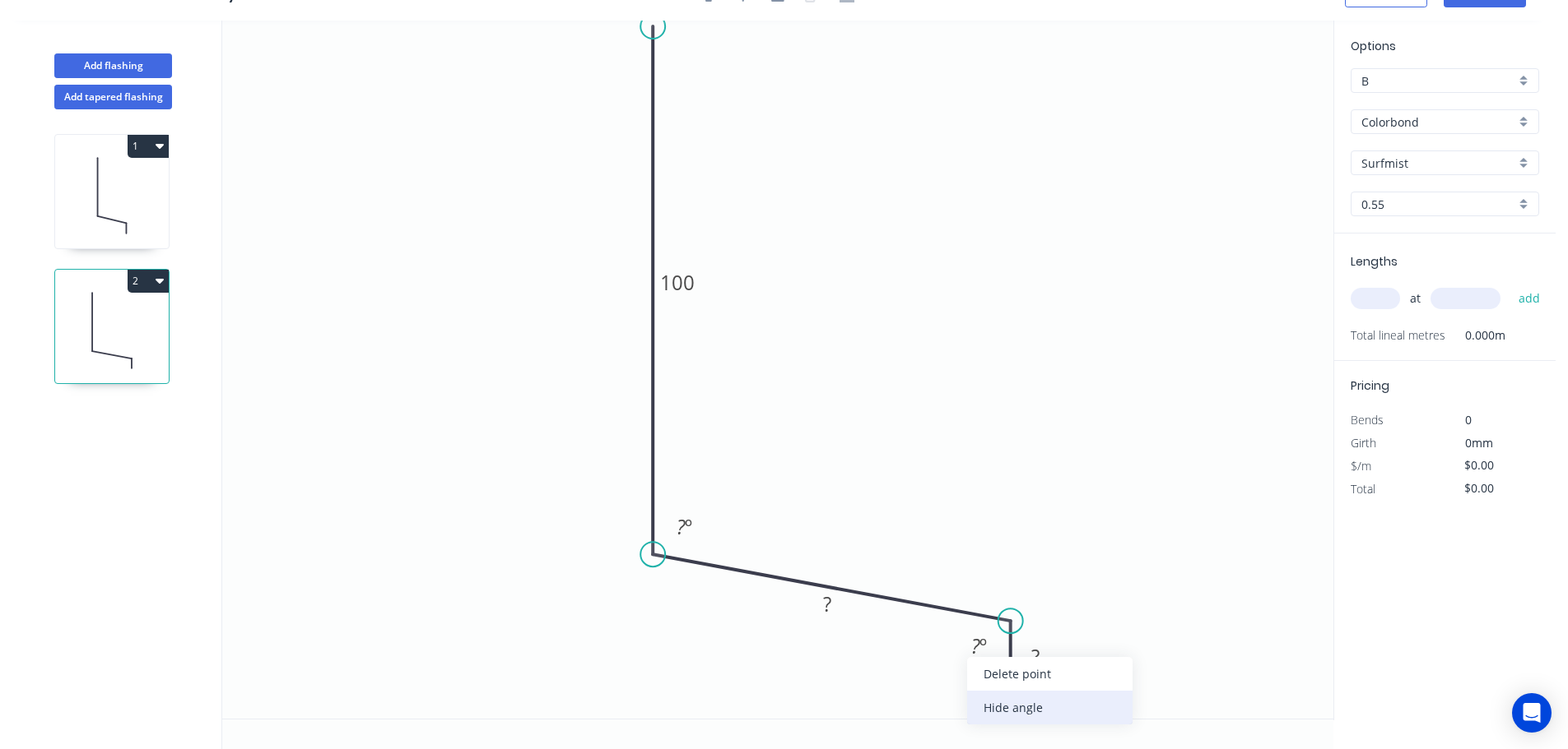
click at [986, 710] on div "Hide angle" at bounding box center [1049, 707] width 165 height 34
click at [693, 531] on rect at bounding box center [684, 527] width 33 height 23
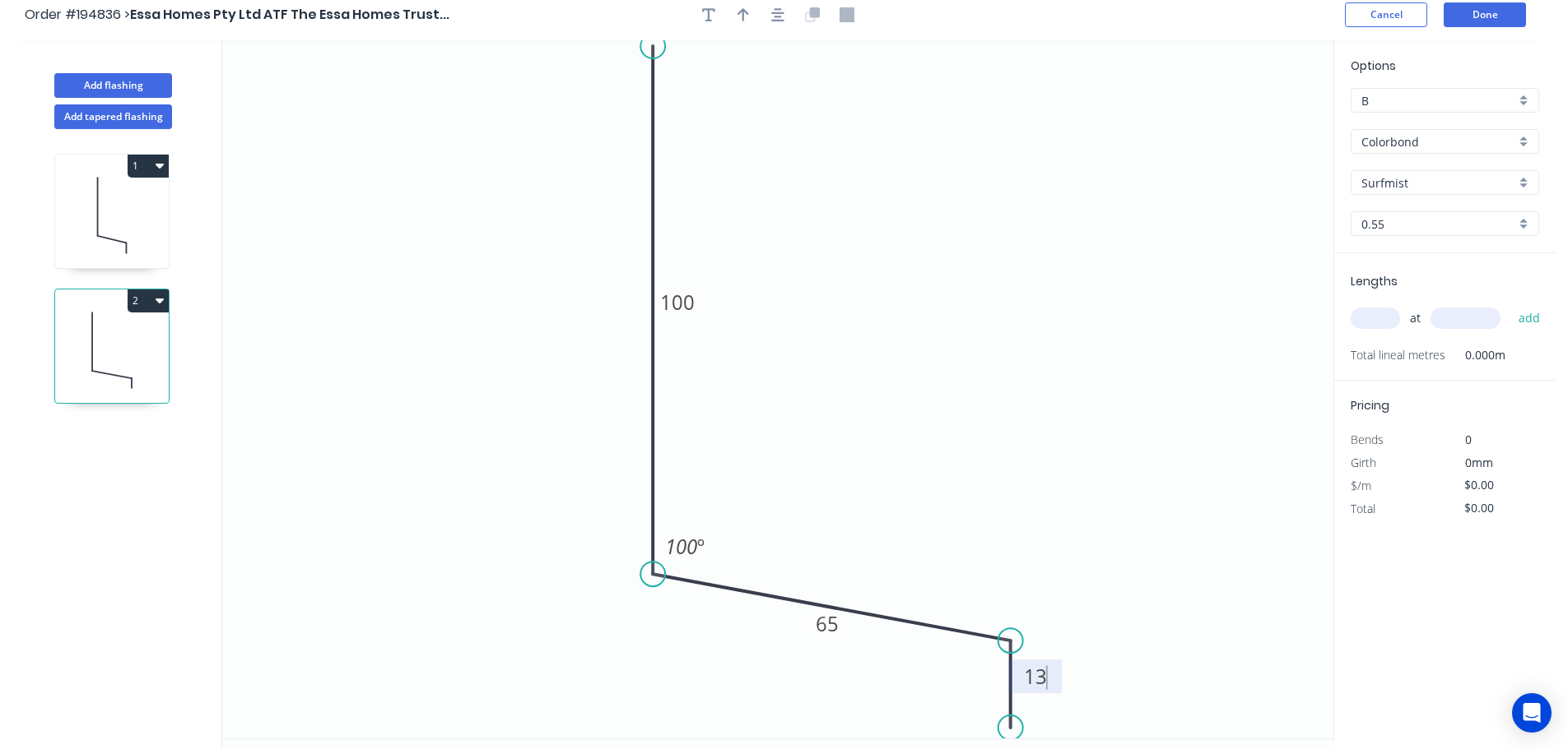
scroll to position [0, 0]
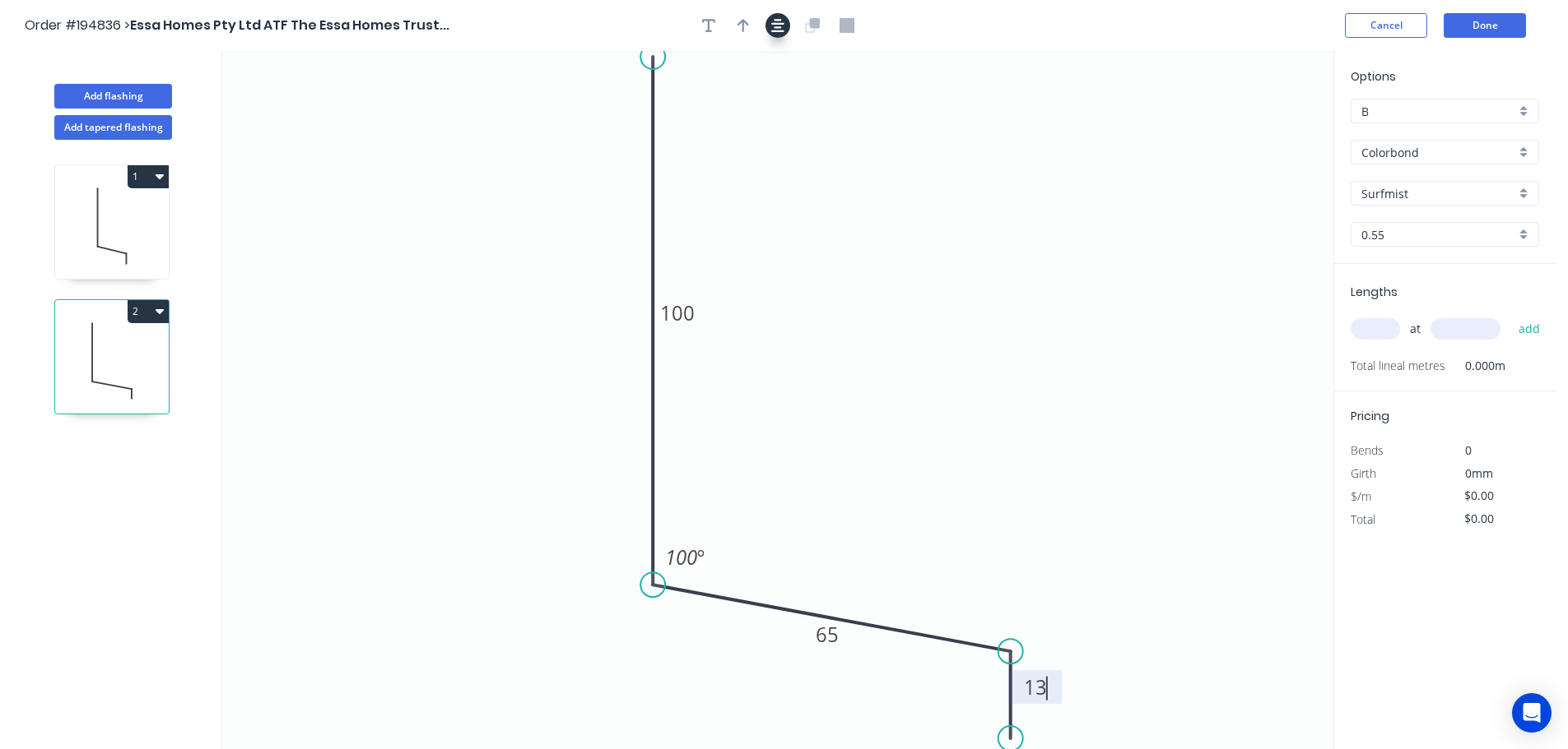
click at [773, 37] on button "button" at bounding box center [777, 25] width 25 height 25
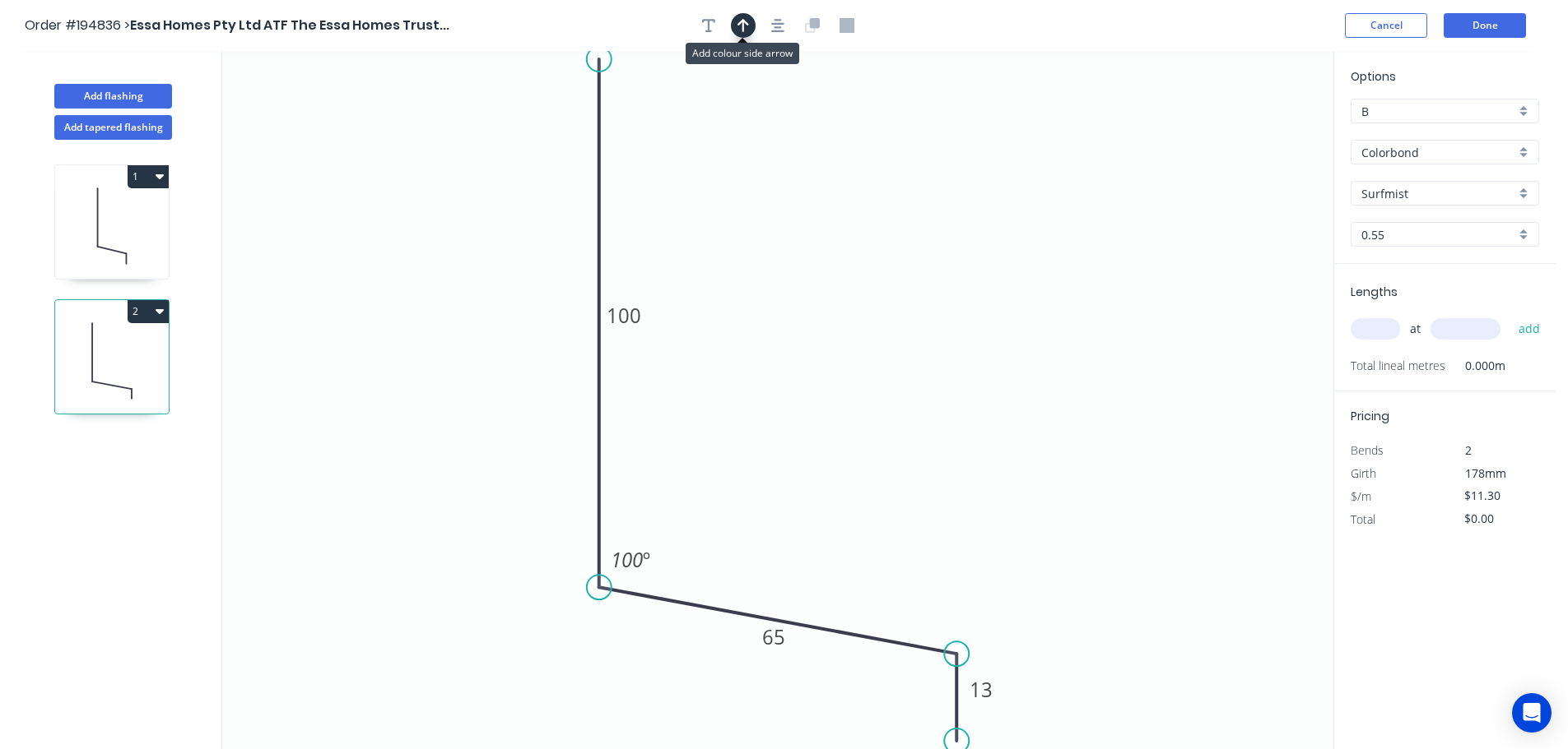
click at [739, 30] on icon "button" at bounding box center [743, 25] width 12 height 15
drag, startPoint x: 1138, startPoint y: 133, endPoint x: 1072, endPoint y: 132, distance: 66.0
click at [1072, 132] on icon at bounding box center [1073, 112] width 15 height 52
click at [1072, 131] on icon at bounding box center [1073, 112] width 15 height 52
click at [1367, 328] on input "text" at bounding box center [1375, 329] width 49 height 22
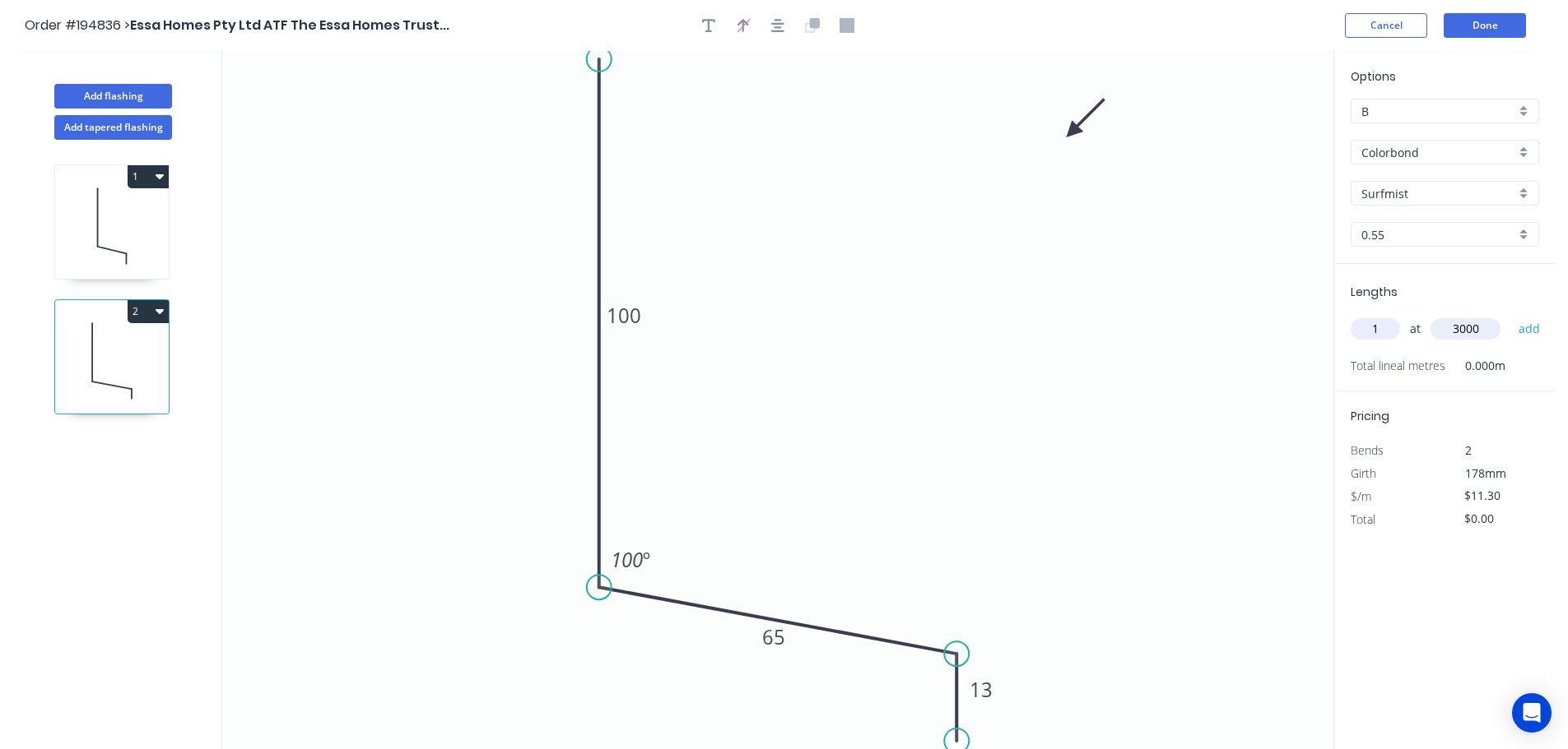
click at [1510, 315] on button "add" at bounding box center [1528, 328] width 39 height 28
click at [123, 224] on icon at bounding box center [112, 226] width 114 height 105
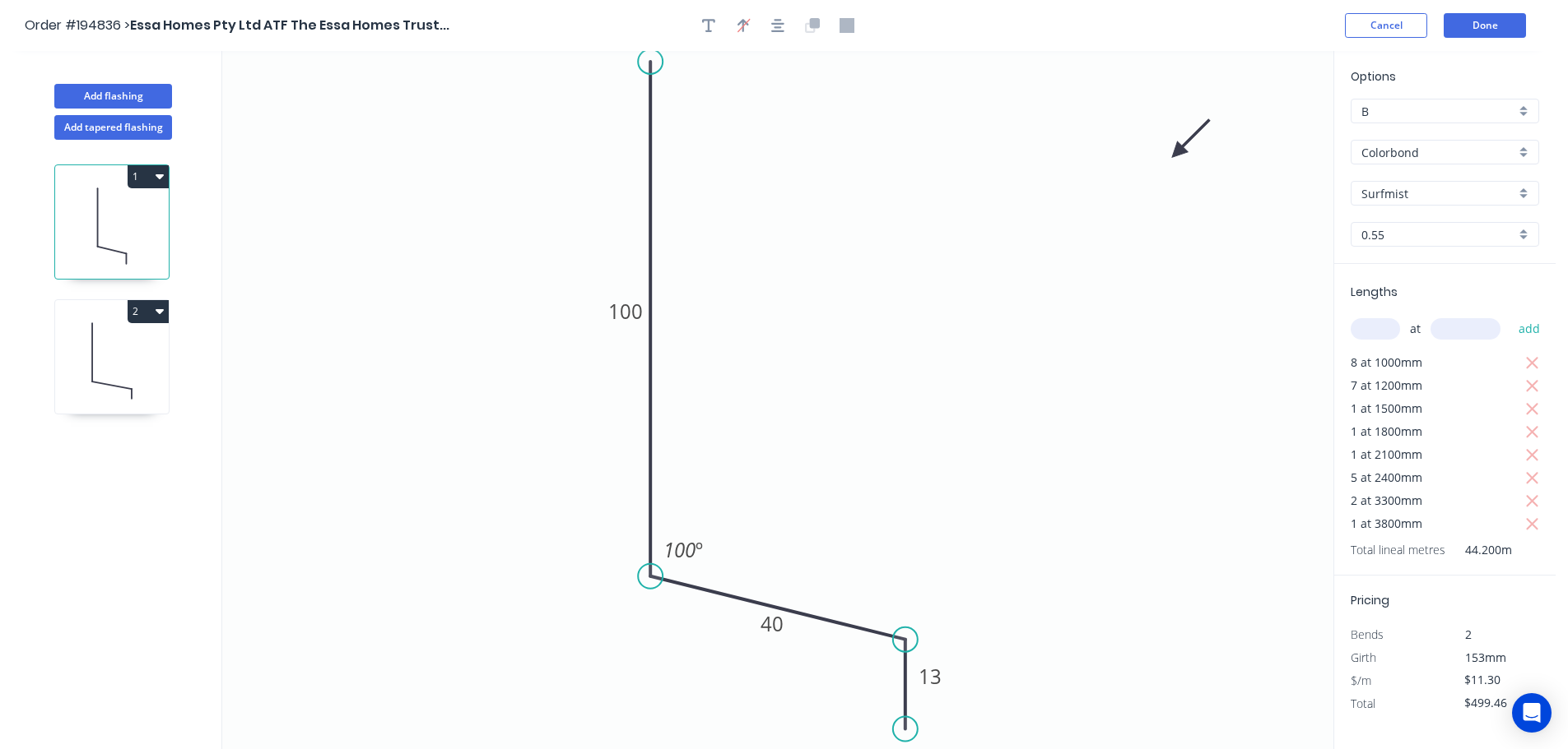
click at [122, 338] on icon at bounding box center [112, 361] width 114 height 105
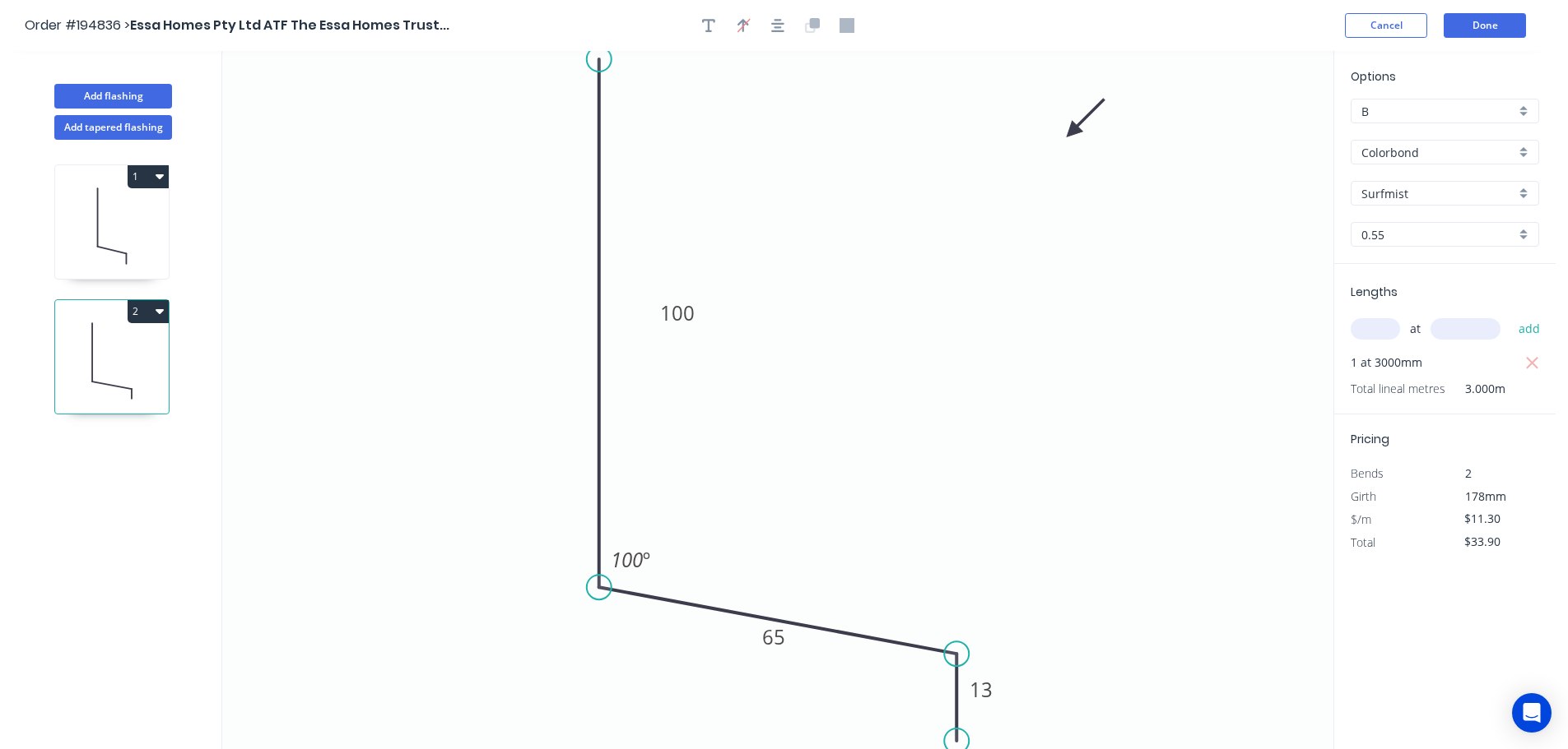
click at [140, 308] on button "2" at bounding box center [148, 311] width 42 height 23
click at [128, 347] on div "Duplicate" at bounding box center [90, 352] width 127 height 24
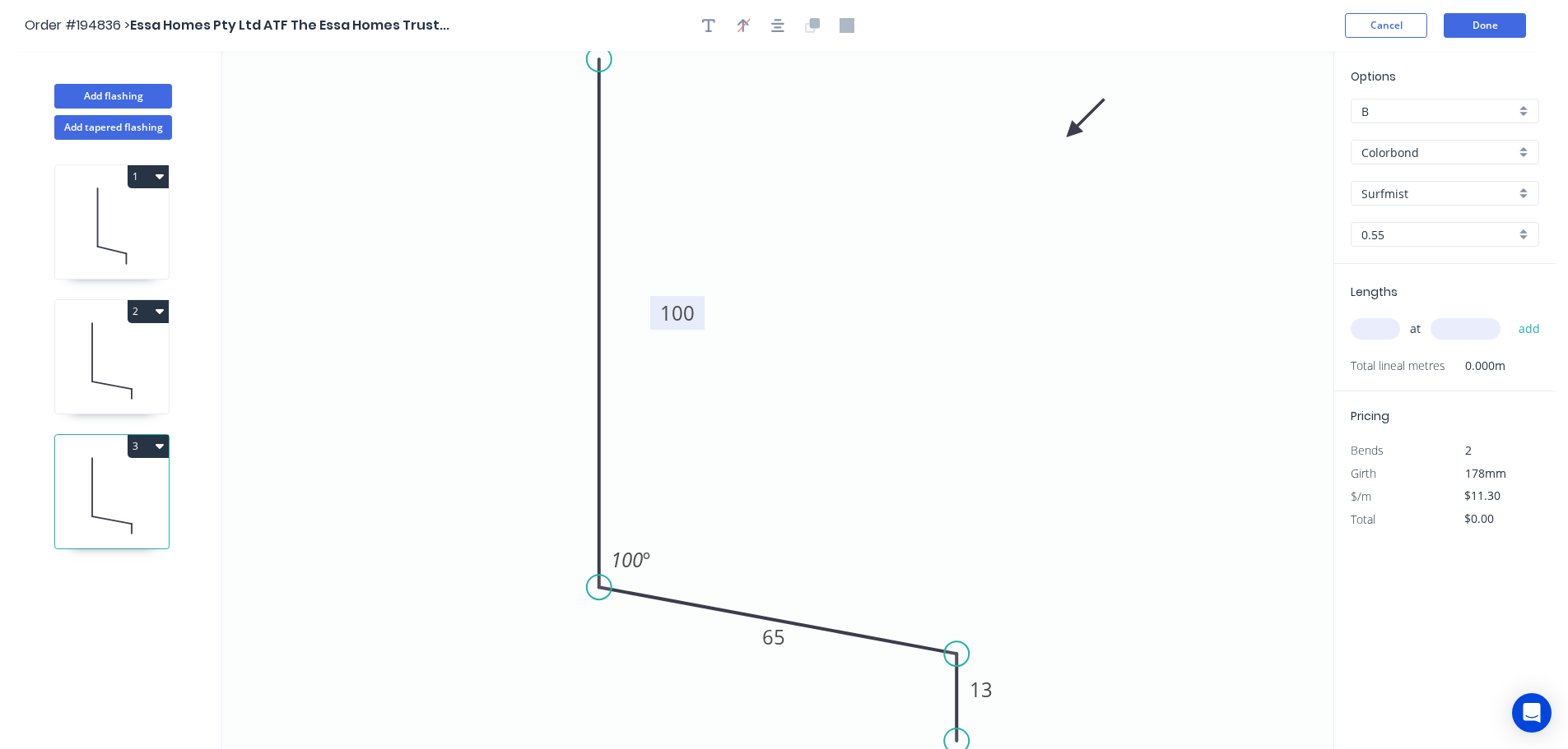
click at [690, 325] on tspan "100" at bounding box center [677, 313] width 35 height 27
click at [1383, 321] on input "text" at bounding box center [1375, 329] width 49 height 22
click at [1510, 315] on button "add" at bounding box center [1528, 328] width 39 height 28
click at [158, 88] on button "Add flashing" at bounding box center [113, 96] width 118 height 25
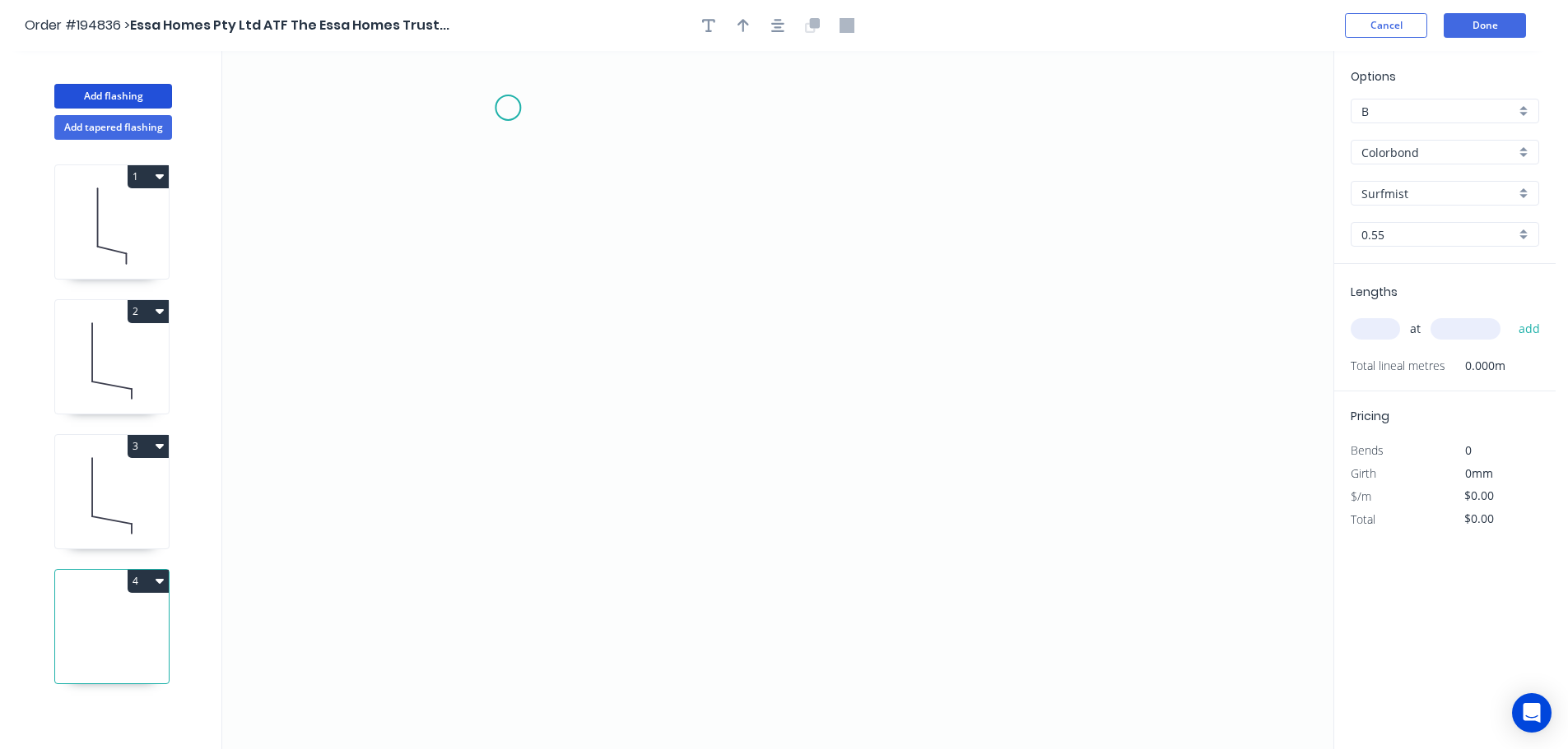
click at [505, 103] on icon "0" at bounding box center [777, 401] width 1111 height 699
drag, startPoint x: 517, startPoint y: 564, endPoint x: 603, endPoint y: 569, distance: 86.1
click at [516, 564] on icon "0" at bounding box center [777, 401] width 1111 height 699
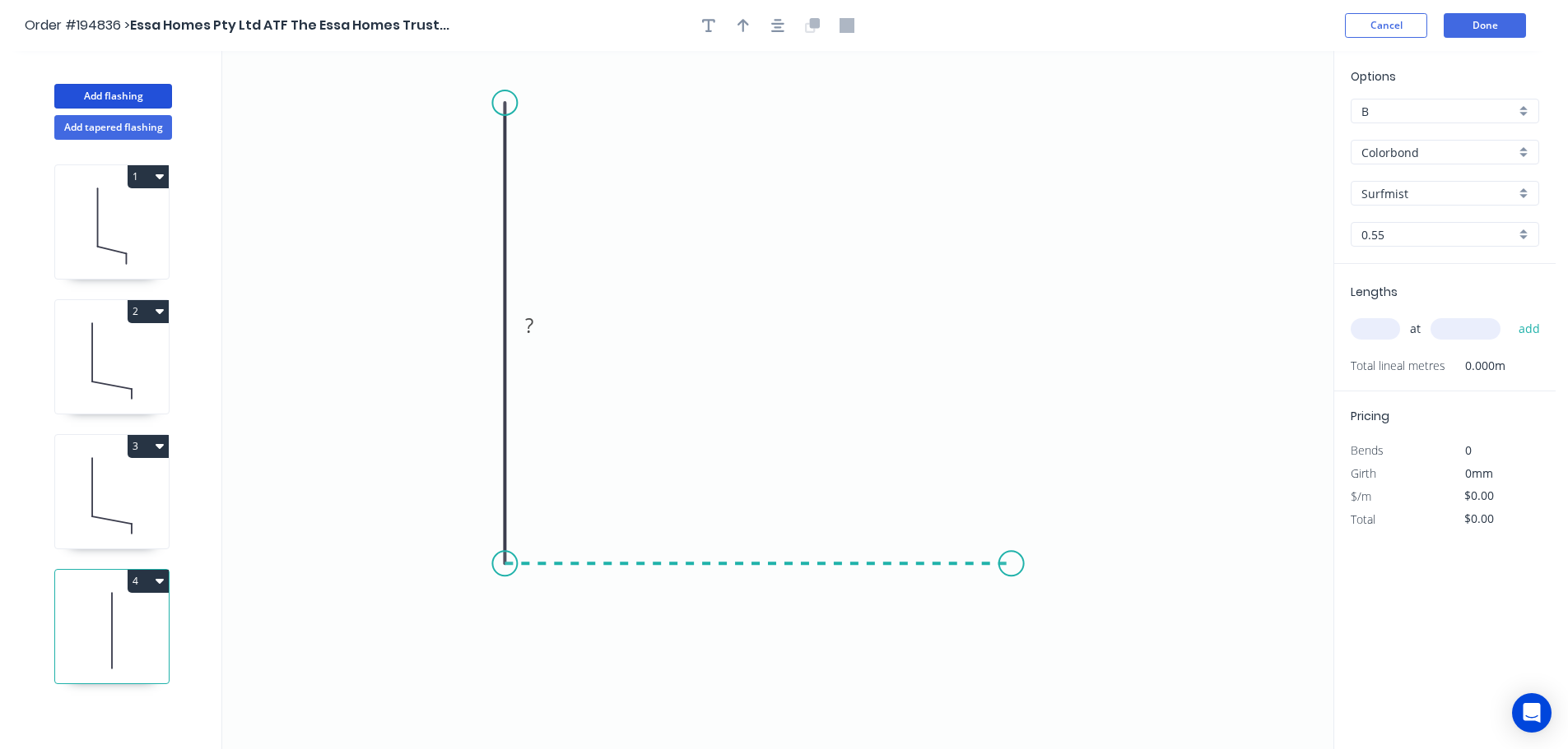
click at [1012, 531] on icon "0 ?" at bounding box center [777, 401] width 1111 height 699
click at [503, 91] on circle at bounding box center [504, 92] width 25 height 25
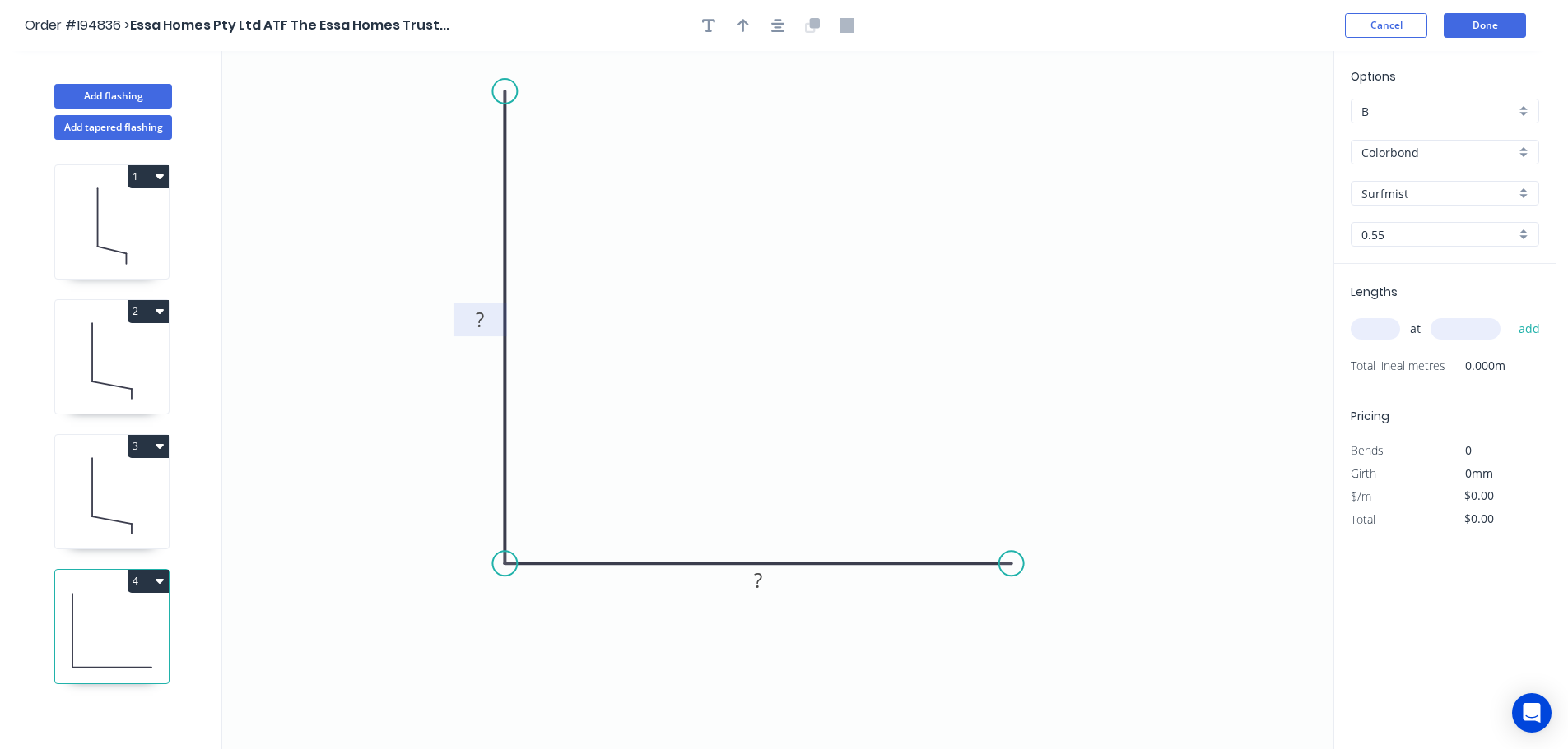
click at [484, 317] on g "?" at bounding box center [479, 319] width 33 height 27
click at [1398, 145] on input "Colorbond" at bounding box center [1437, 151] width 153 height 17
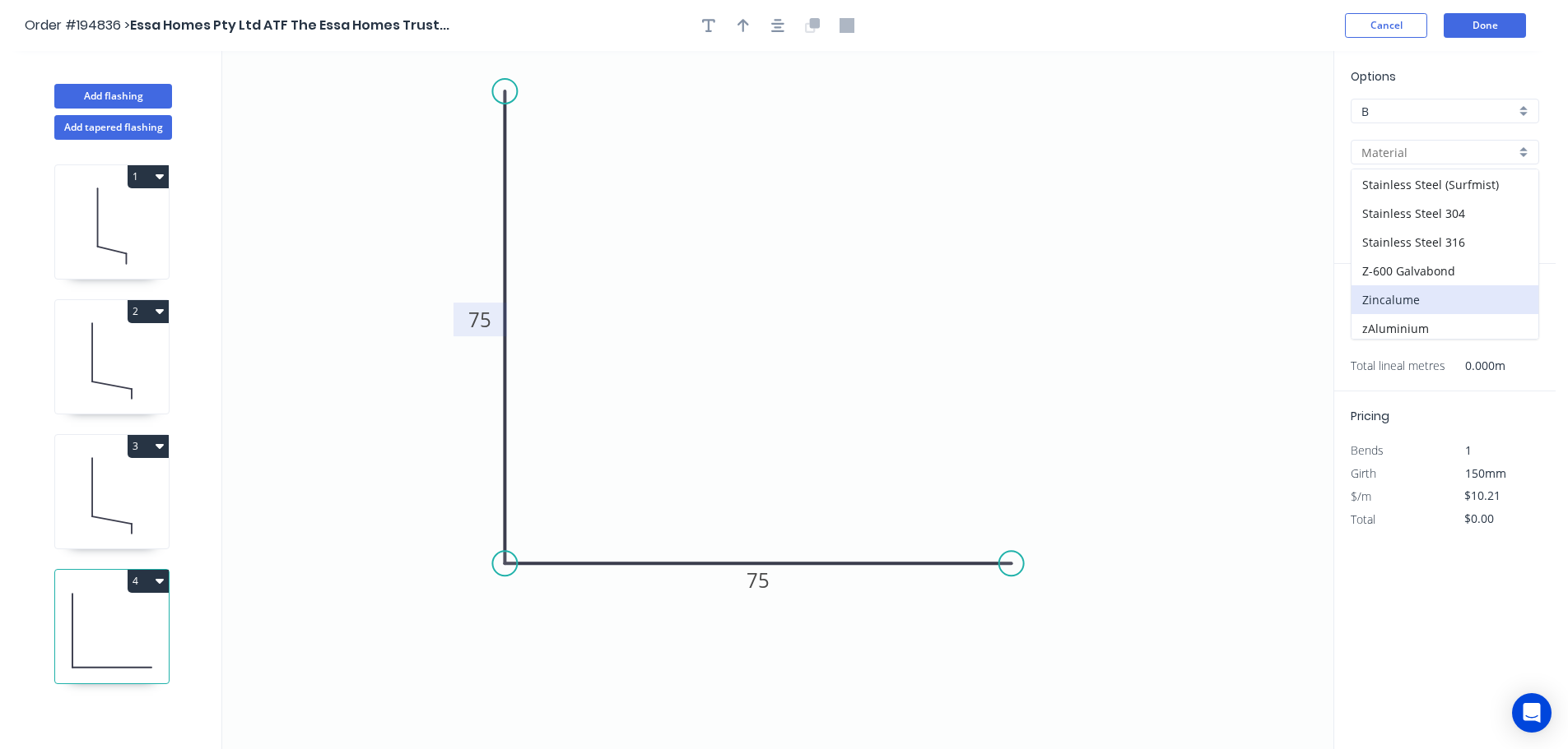
scroll to position [348, 0]
click at [1418, 291] on div "Zincalume" at bounding box center [1444, 295] width 187 height 29
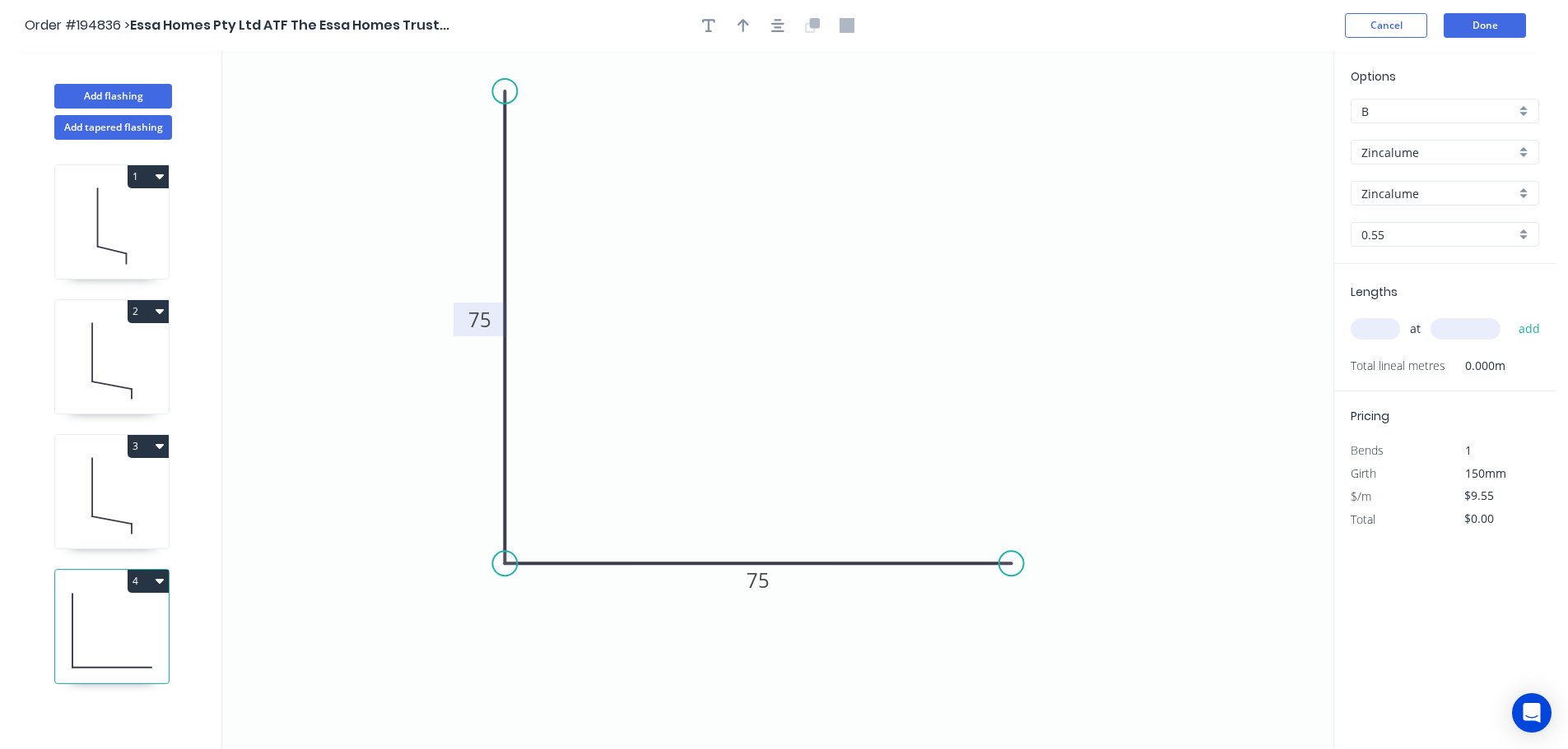
click at [1367, 330] on input "text" at bounding box center [1375, 329] width 49 height 22
click at [1510, 315] on button "add" at bounding box center [1528, 328] width 39 height 28
click at [791, 32] on div at bounding box center [777, 25] width 173 height 25
click at [784, 29] on button "button" at bounding box center [777, 25] width 25 height 25
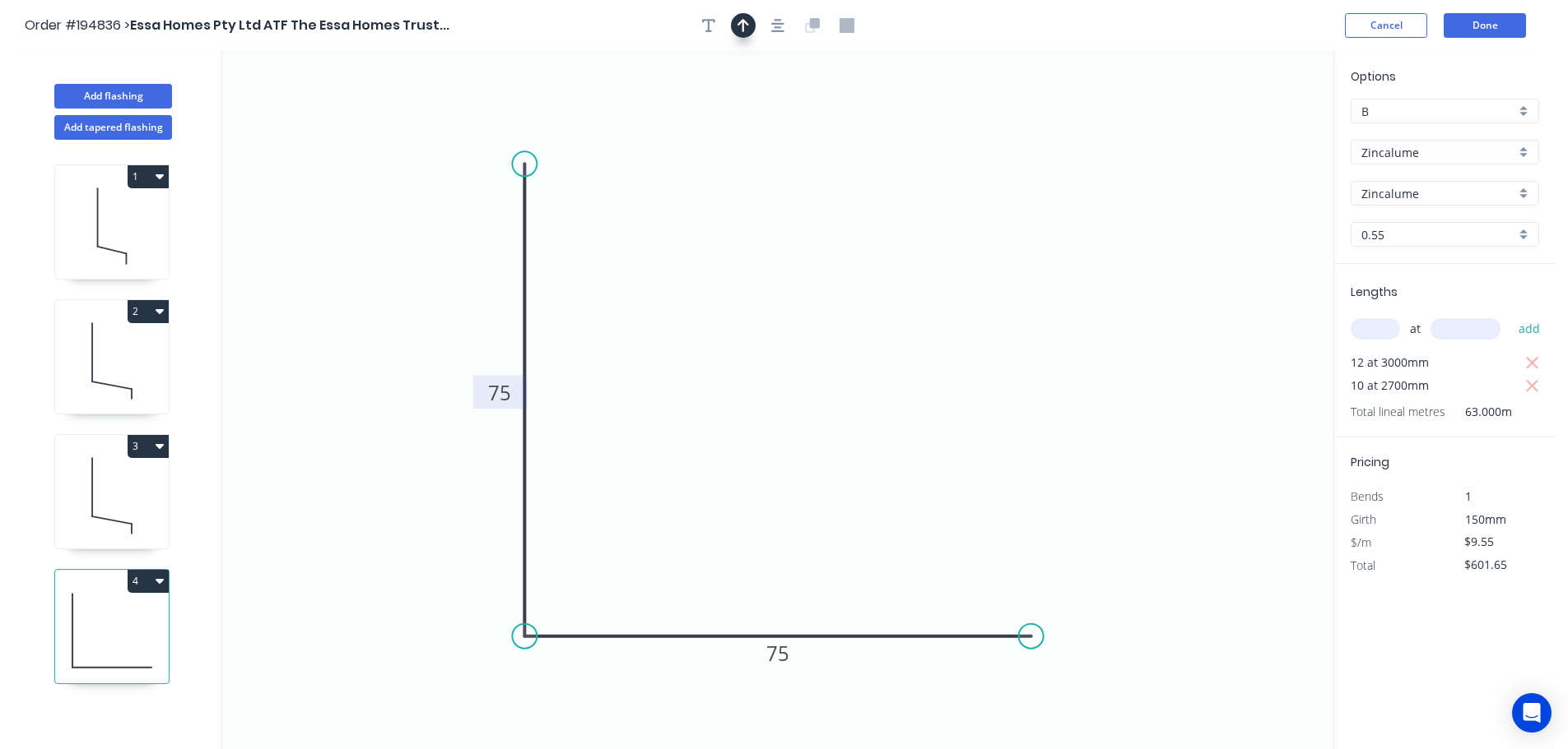
click at [752, 29] on button "button" at bounding box center [742, 25] width 25 height 25
click at [1256, 125] on icon at bounding box center [1249, 114] width 15 height 52
click at [1256, 125] on icon at bounding box center [1254, 106] width 15 height 52
drag, startPoint x: 1256, startPoint y: 125, endPoint x: 1141, endPoint y: 142, distance: 116.2
click at [1141, 142] on icon at bounding box center [1154, 129] width 48 height 47
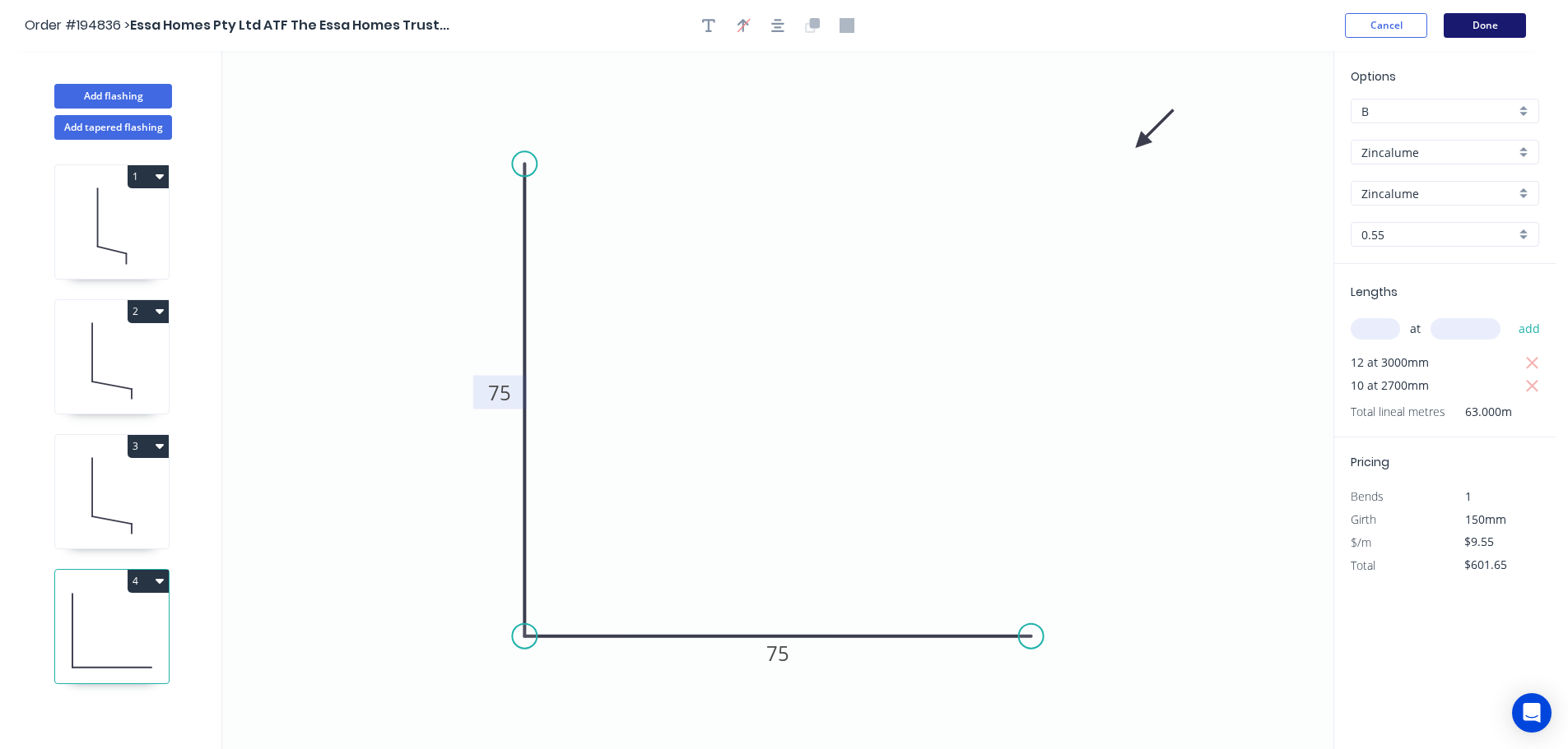
click at [1485, 19] on button "Done" at bounding box center [1484, 25] width 82 height 25
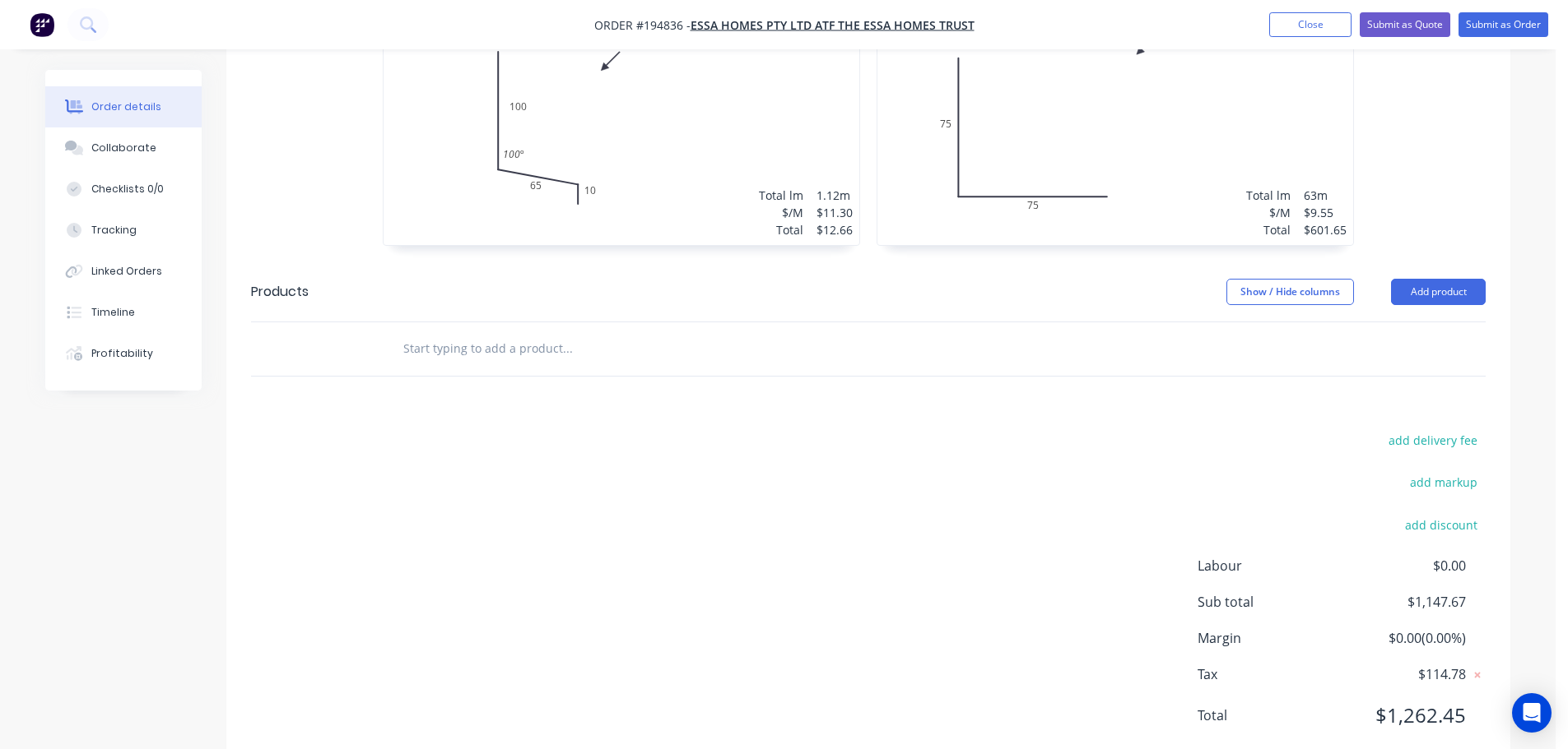
scroll to position [889, 0]
click at [1515, 22] on button "Submit as Order" at bounding box center [1503, 24] width 90 height 25
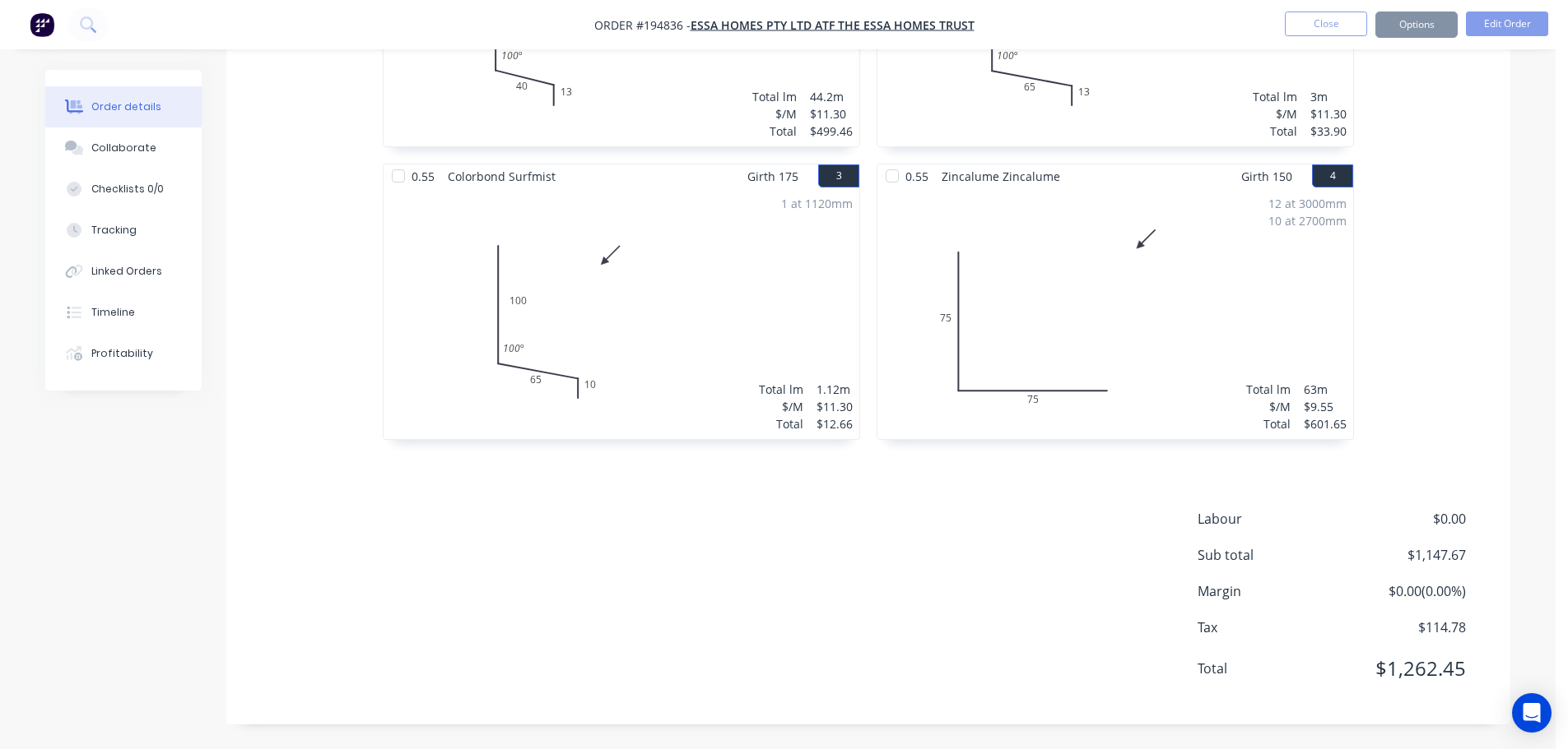
scroll to position [0, 0]
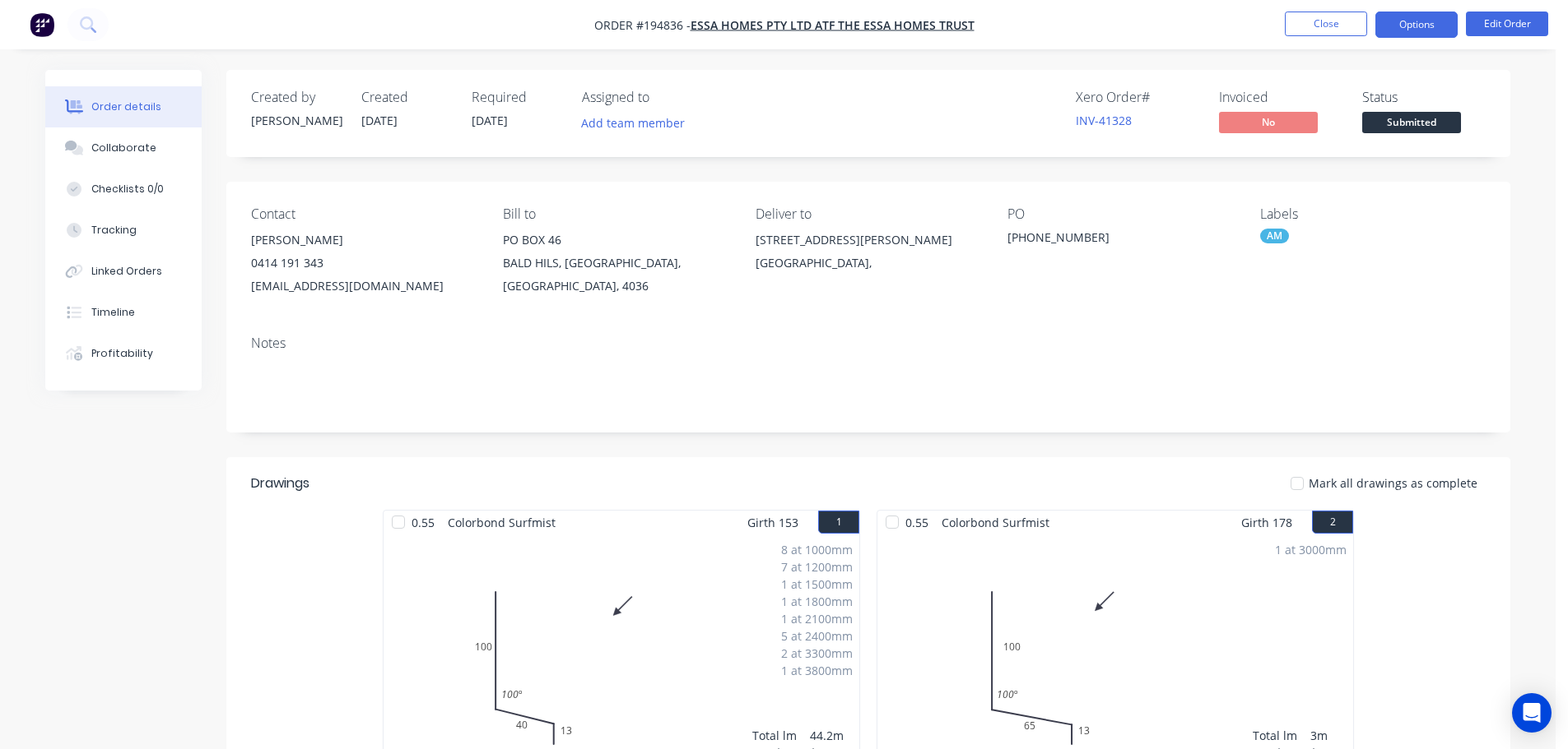
click at [1419, 21] on button "Options" at bounding box center [1416, 25] width 82 height 27
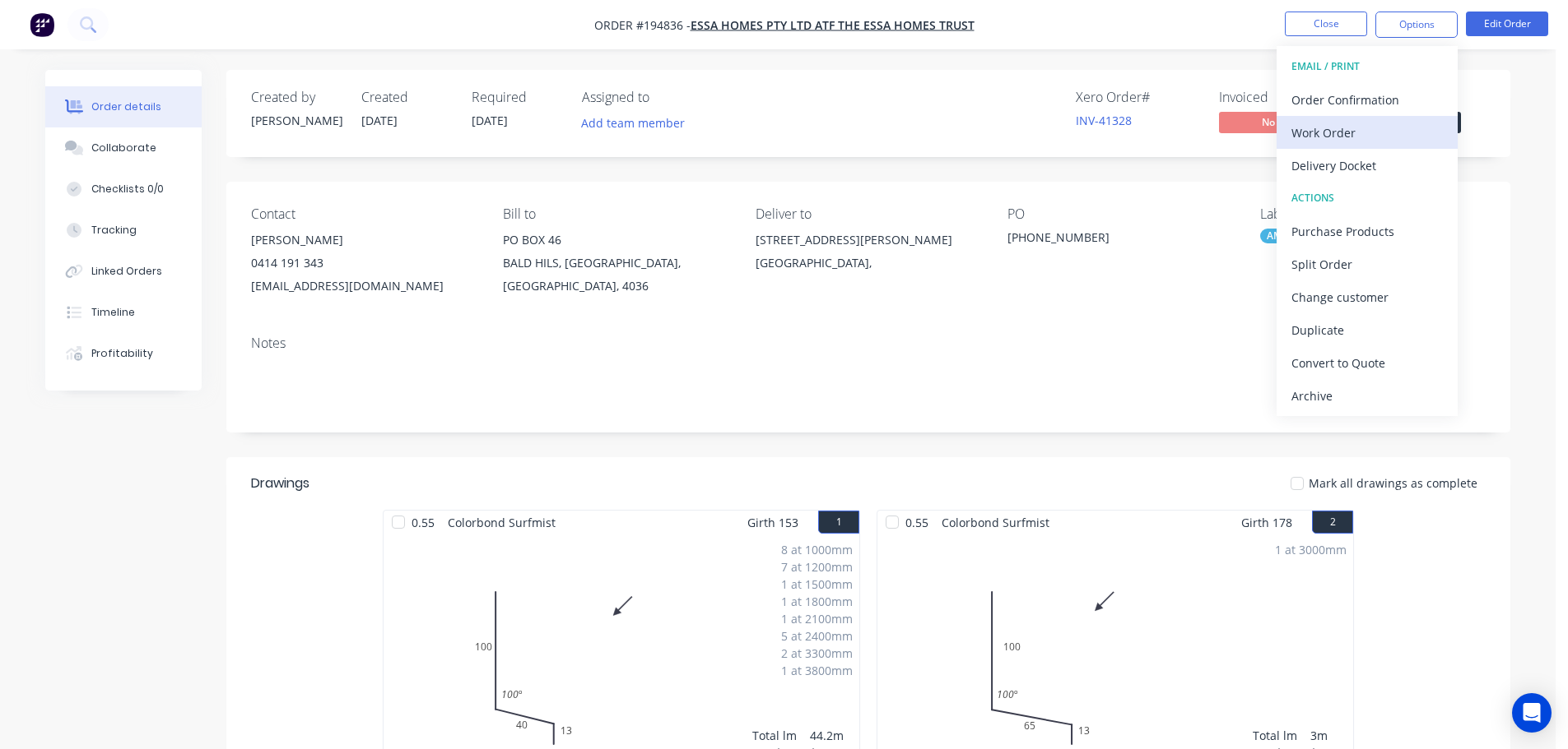
click at [1383, 131] on div "Work Order" at bounding box center [1366, 133] width 151 height 24
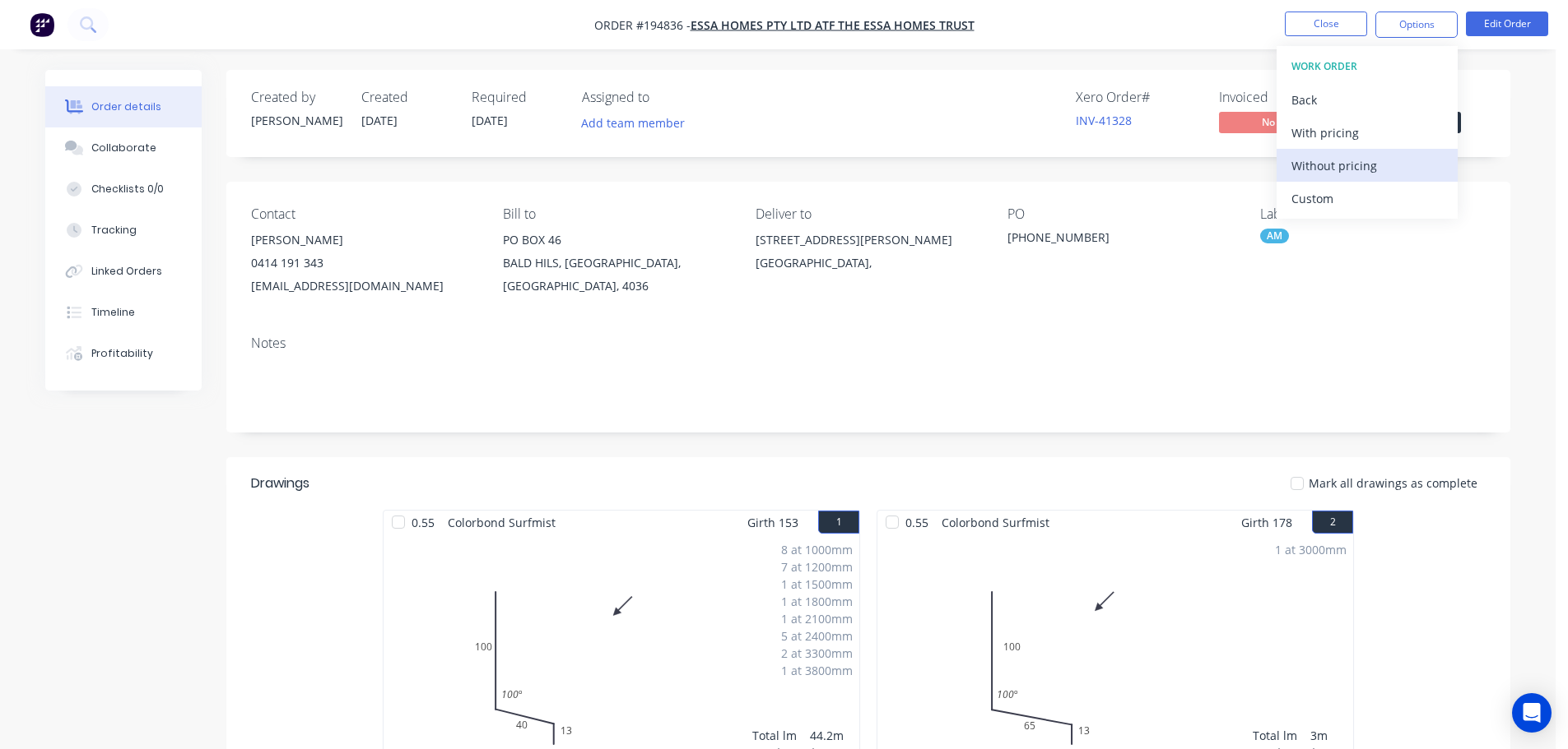
click at [1390, 152] on button "Without pricing" at bounding box center [1366, 164] width 181 height 33
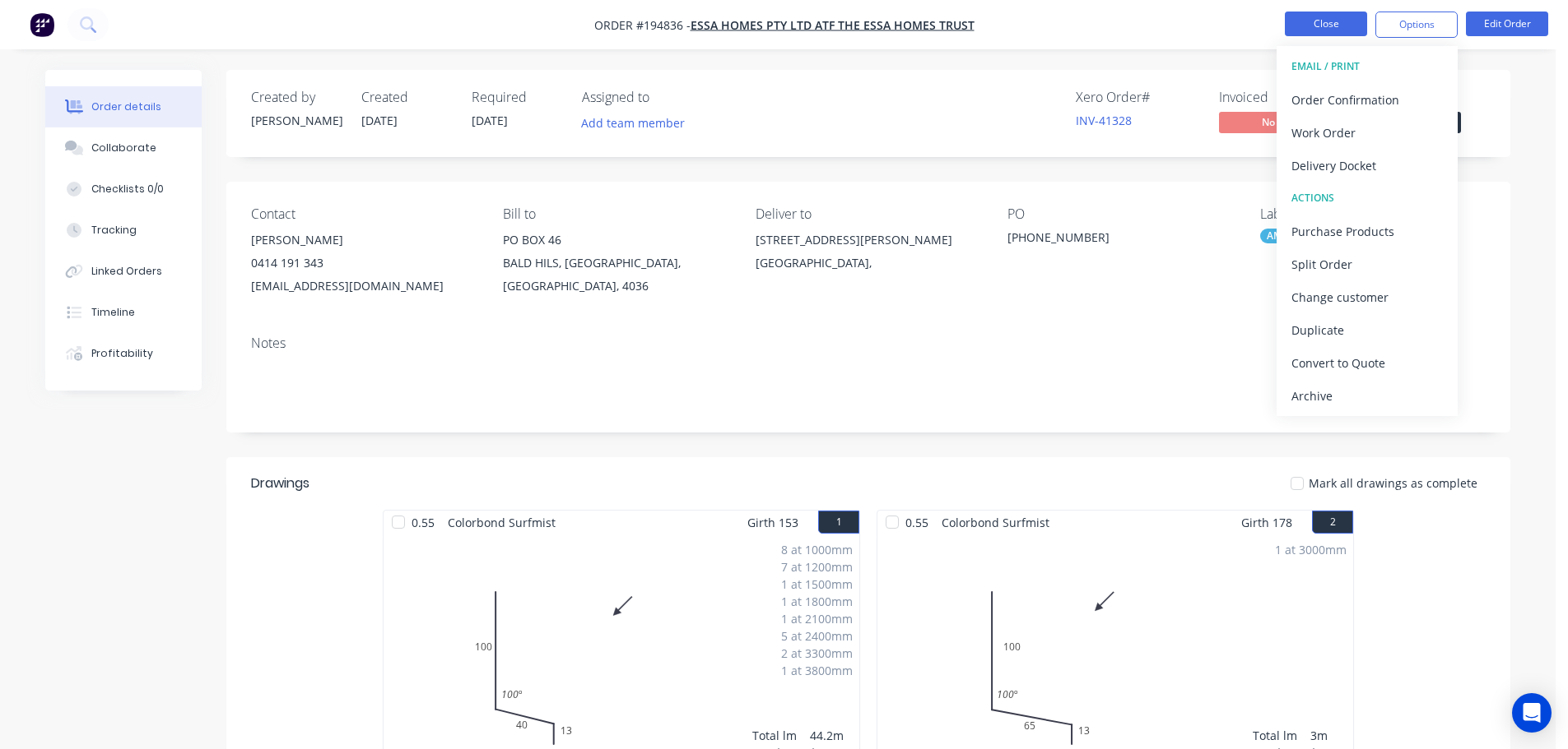
click at [1333, 20] on button "Close" at bounding box center [1325, 24] width 82 height 25
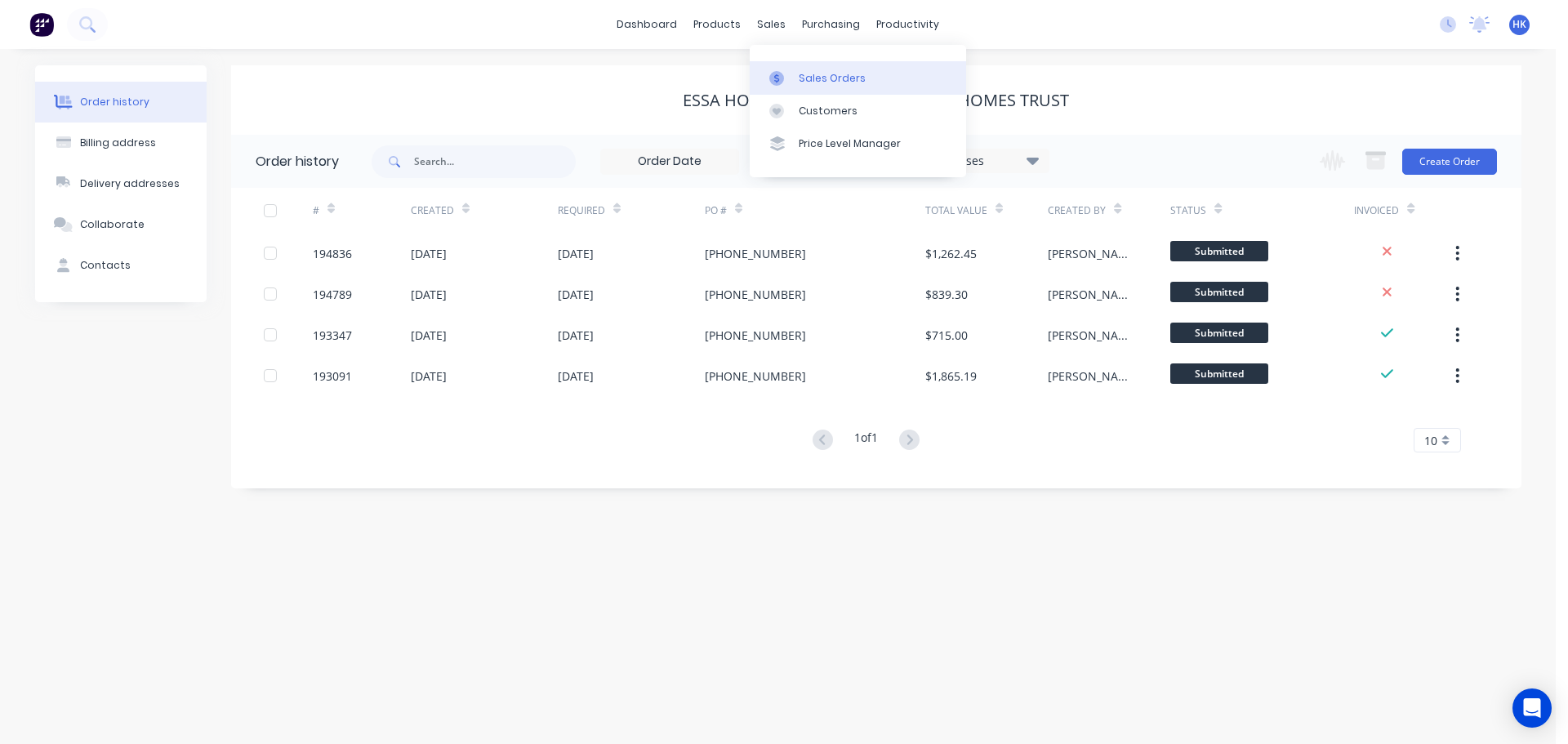
click at [796, 73] on link "Sales Orders" at bounding box center [858, 77] width 216 height 32
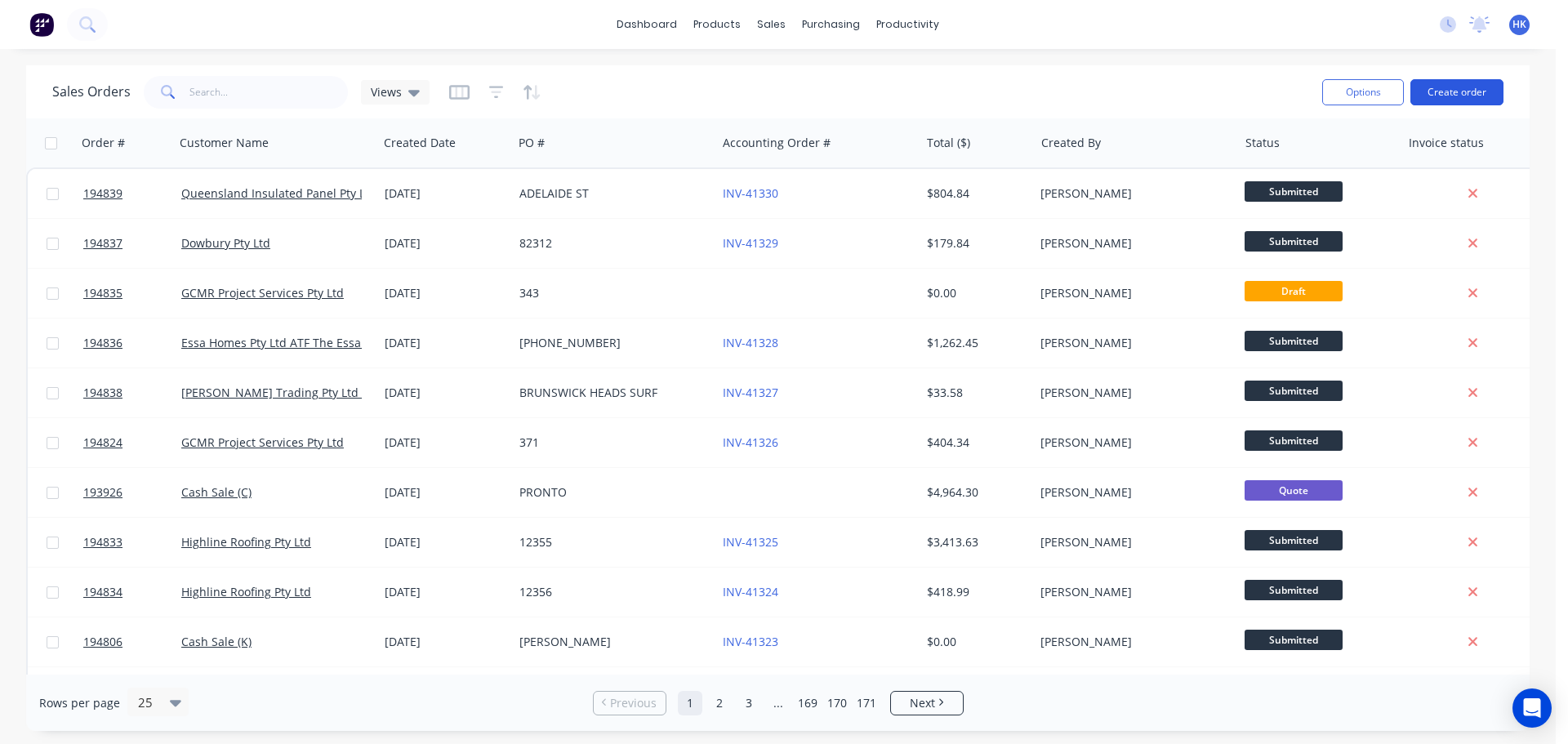
click at [1473, 94] on button "Create order" at bounding box center [1457, 92] width 93 height 27
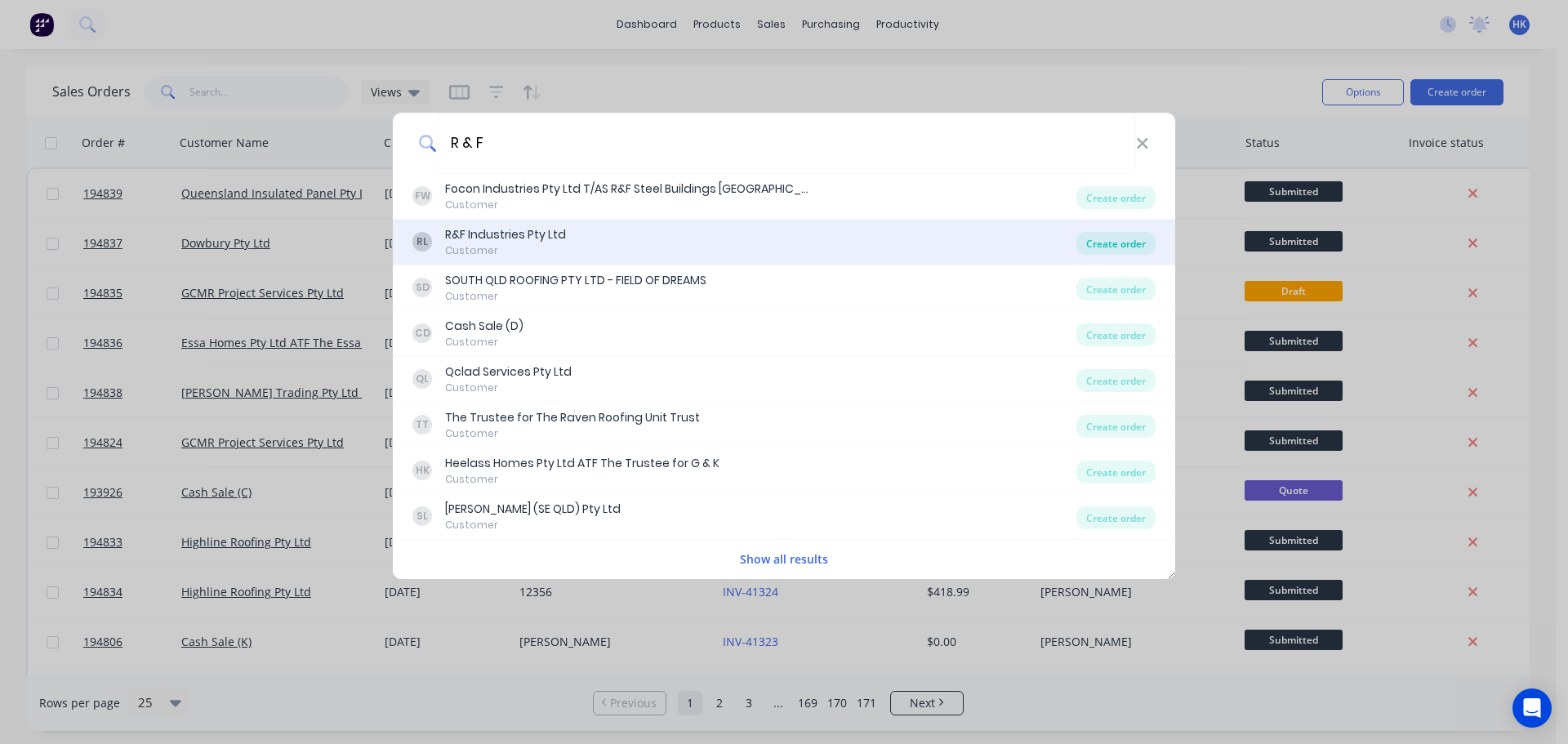
click at [1112, 247] on div "Create order" at bounding box center [1116, 243] width 80 height 23
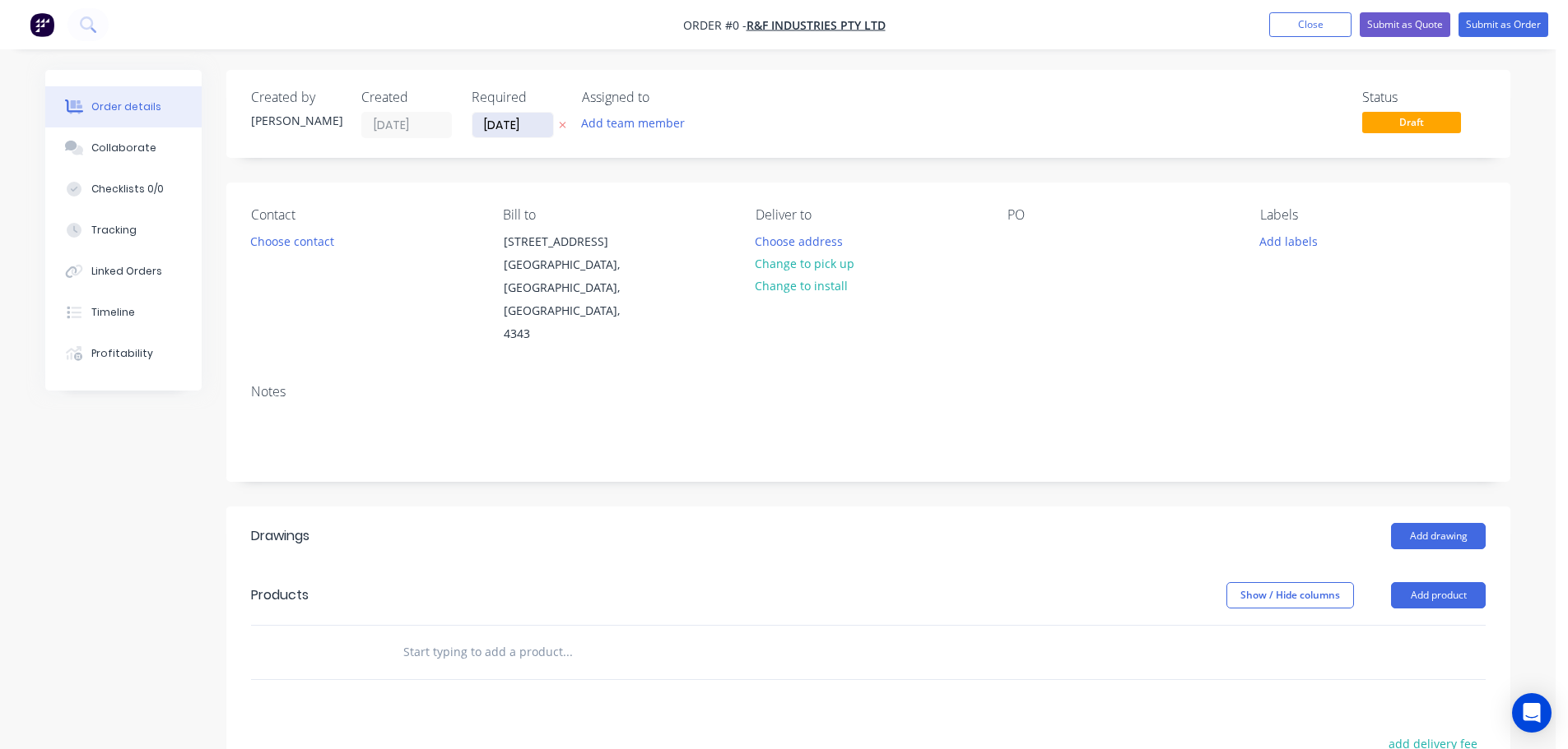
click at [512, 125] on input "[DATE]" at bounding box center [512, 125] width 80 height 25
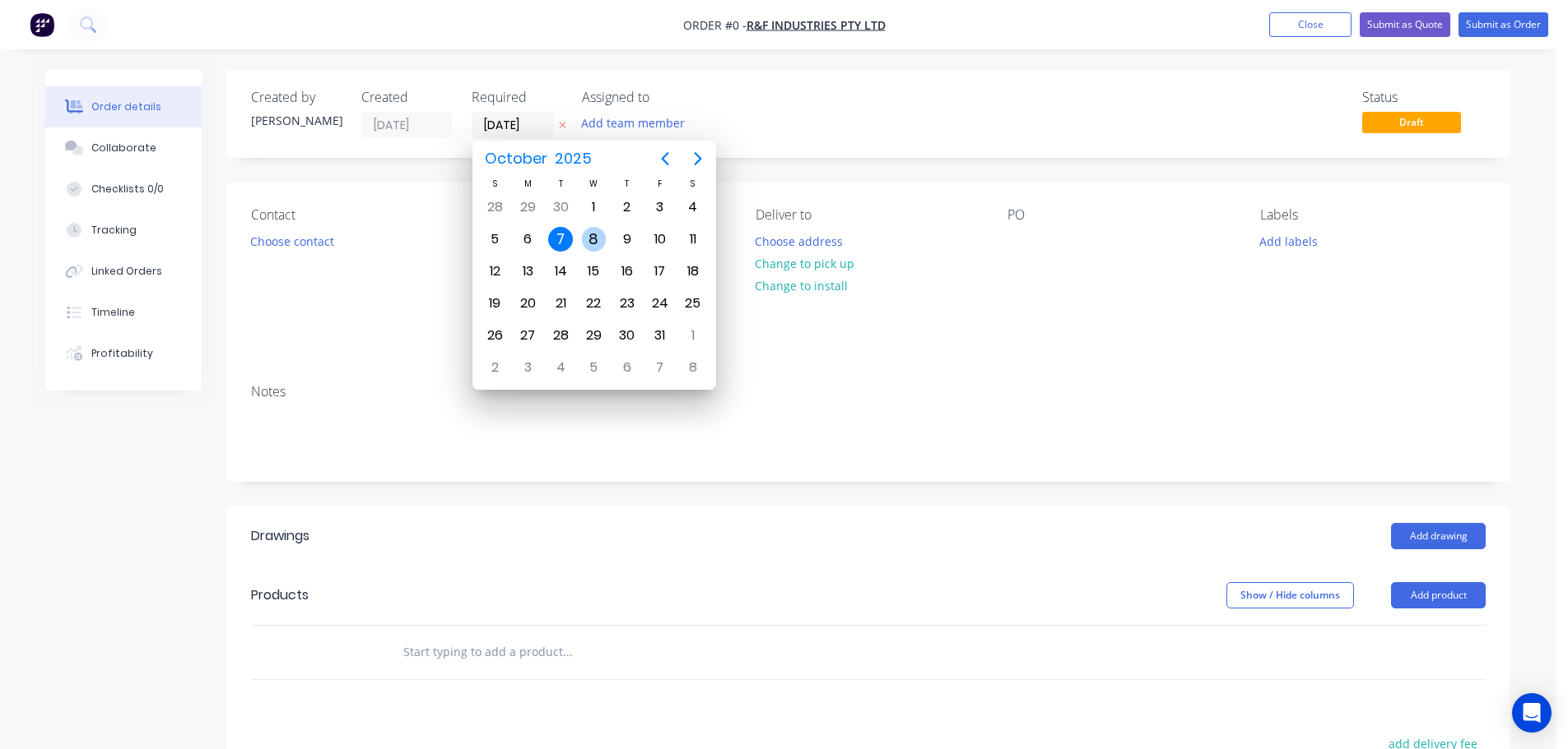
click at [593, 242] on div "8" at bounding box center [594, 238] width 25 height 25
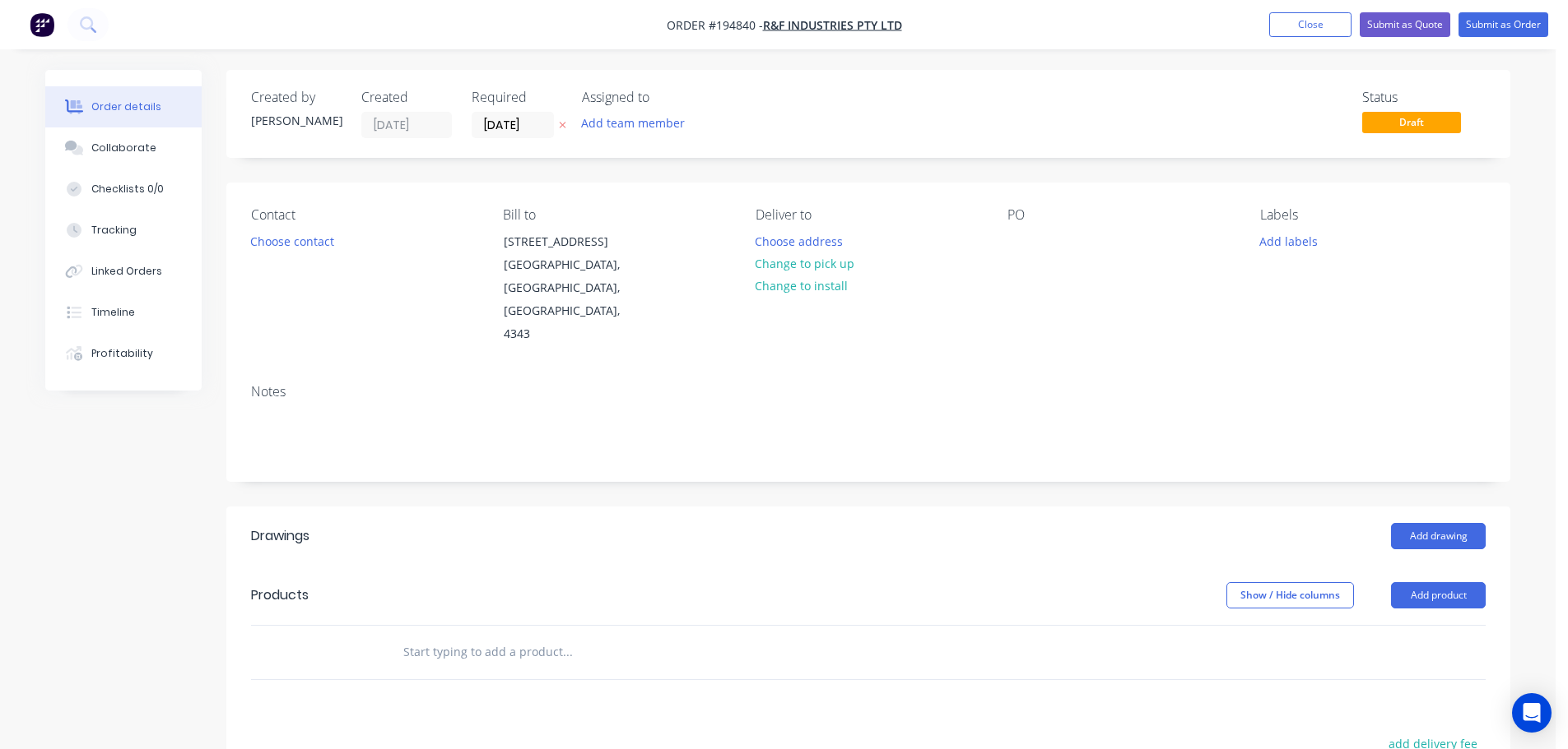
click at [302, 248] on button "Choose contact" at bounding box center [292, 240] width 101 height 22
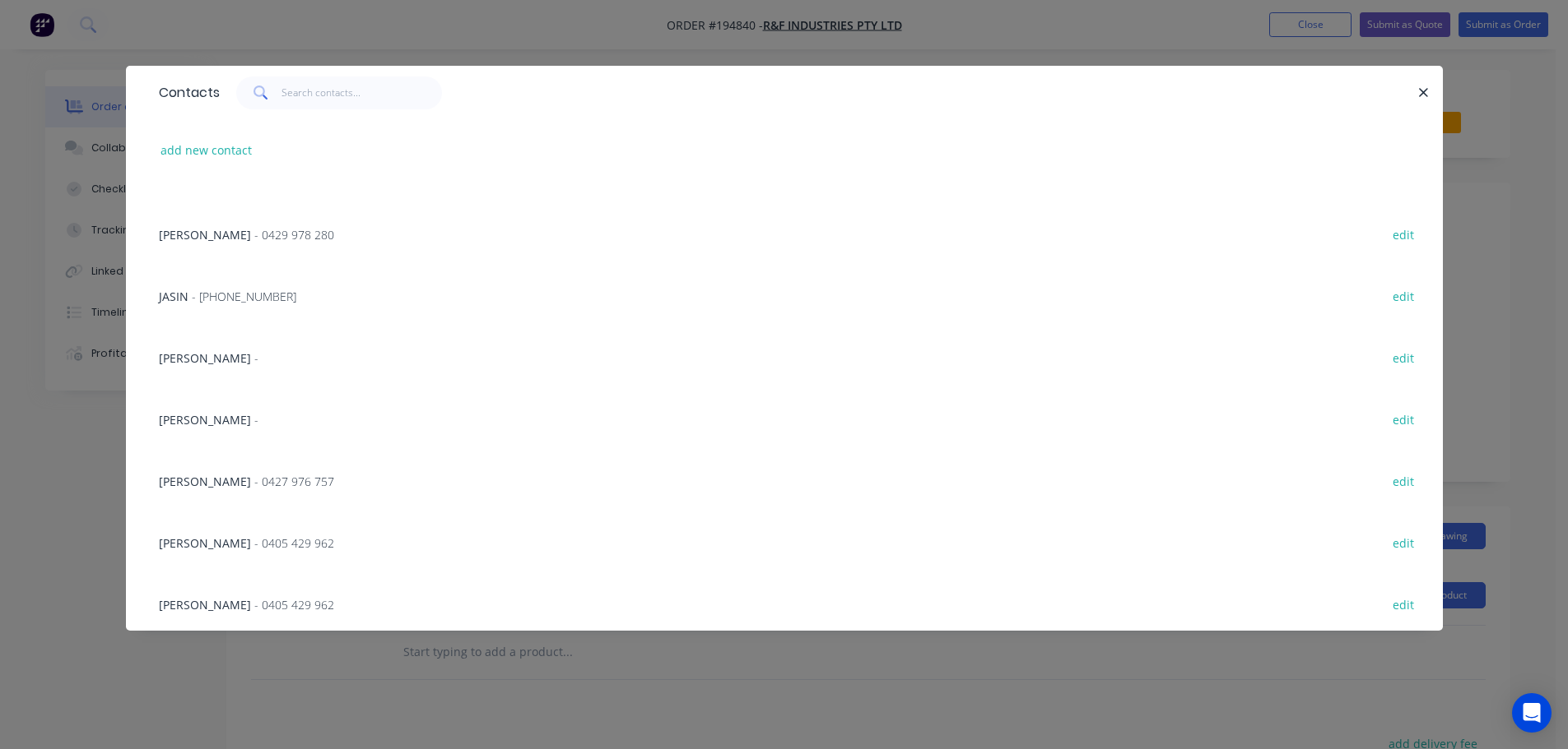
scroll to position [352, 0]
click at [345, 93] on input "text" at bounding box center [361, 92] width 160 height 33
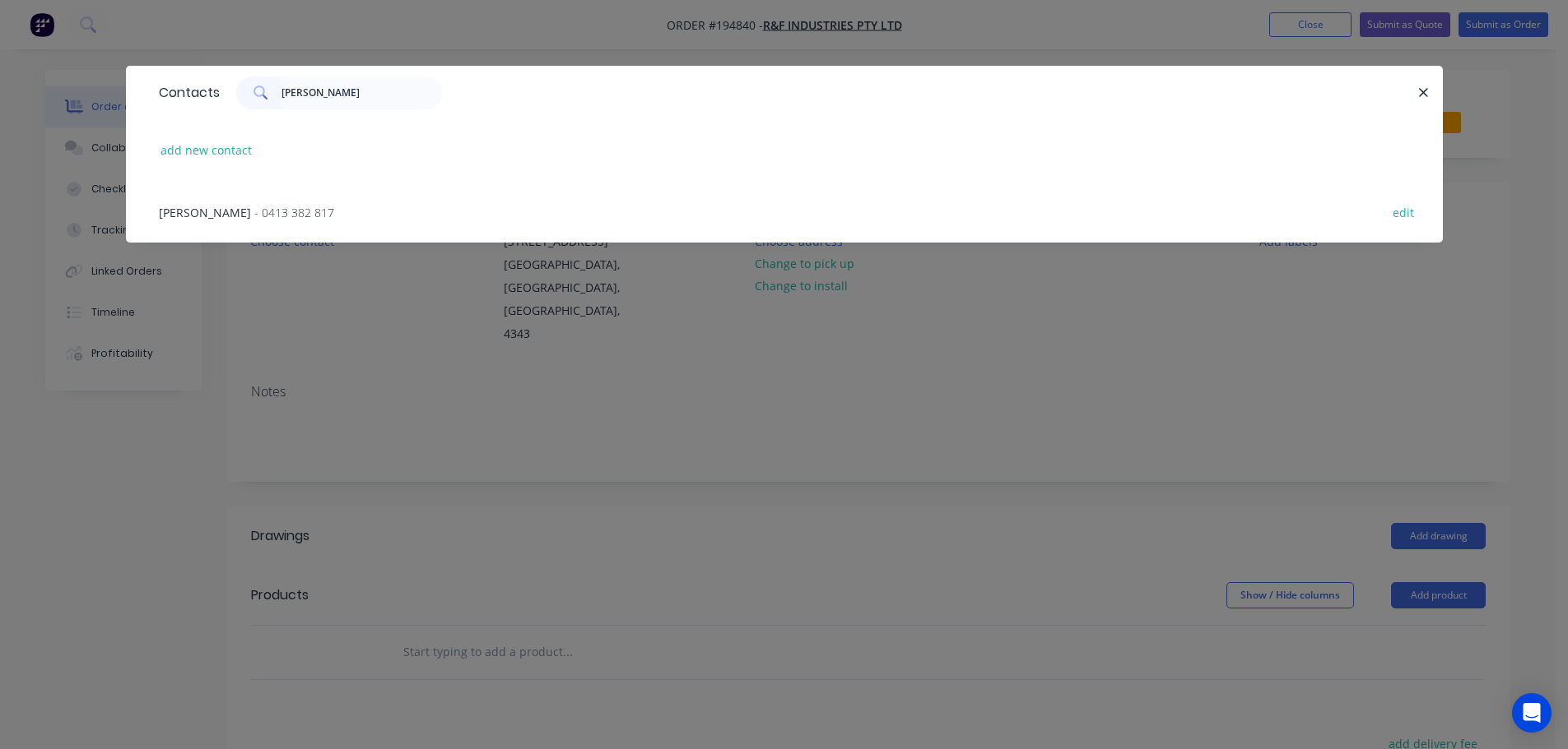
click at [195, 193] on div "MARK - 0413 382 817 edit" at bounding box center [784, 212] width 1267 height 61
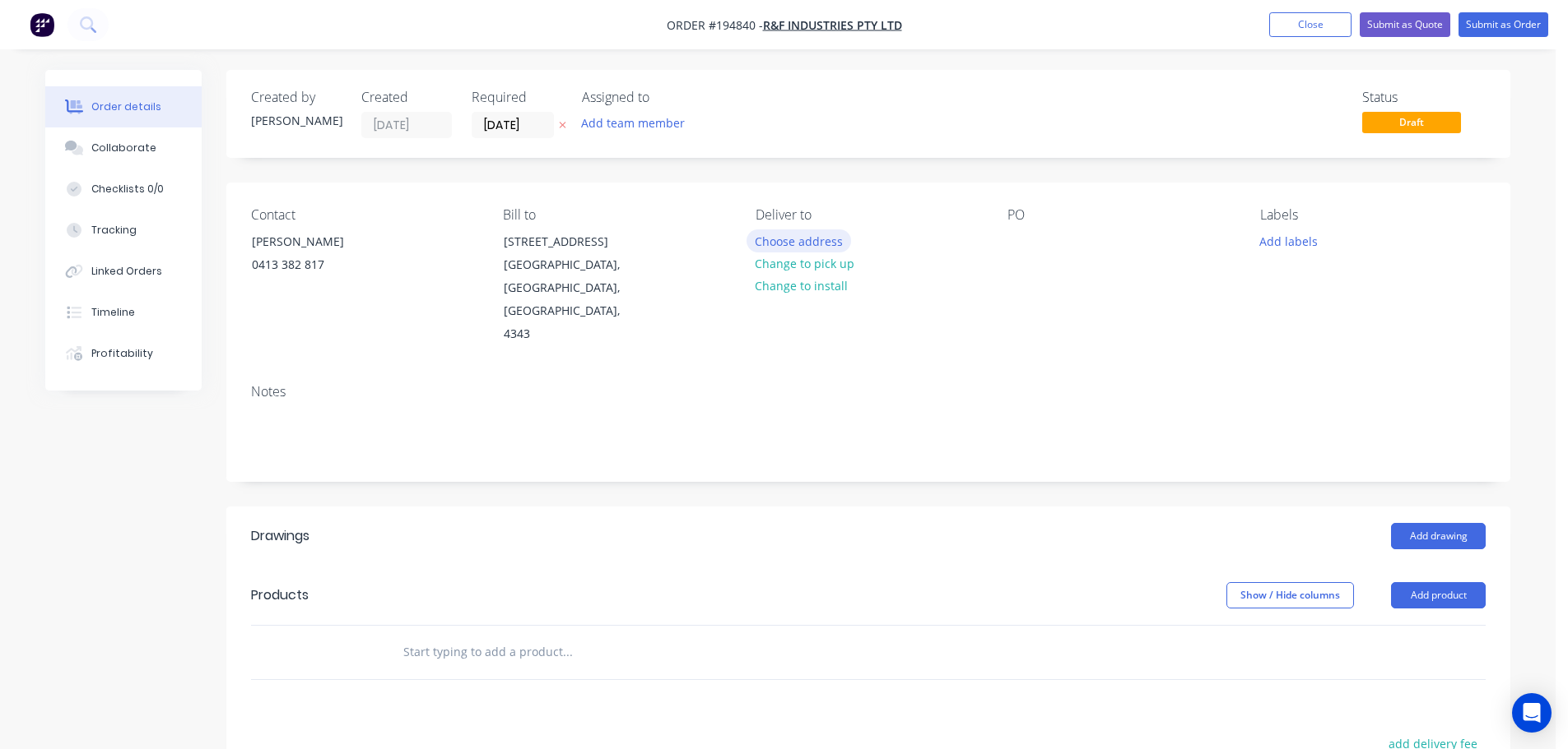
click at [778, 246] on button "Choose address" at bounding box center [799, 240] width 105 height 22
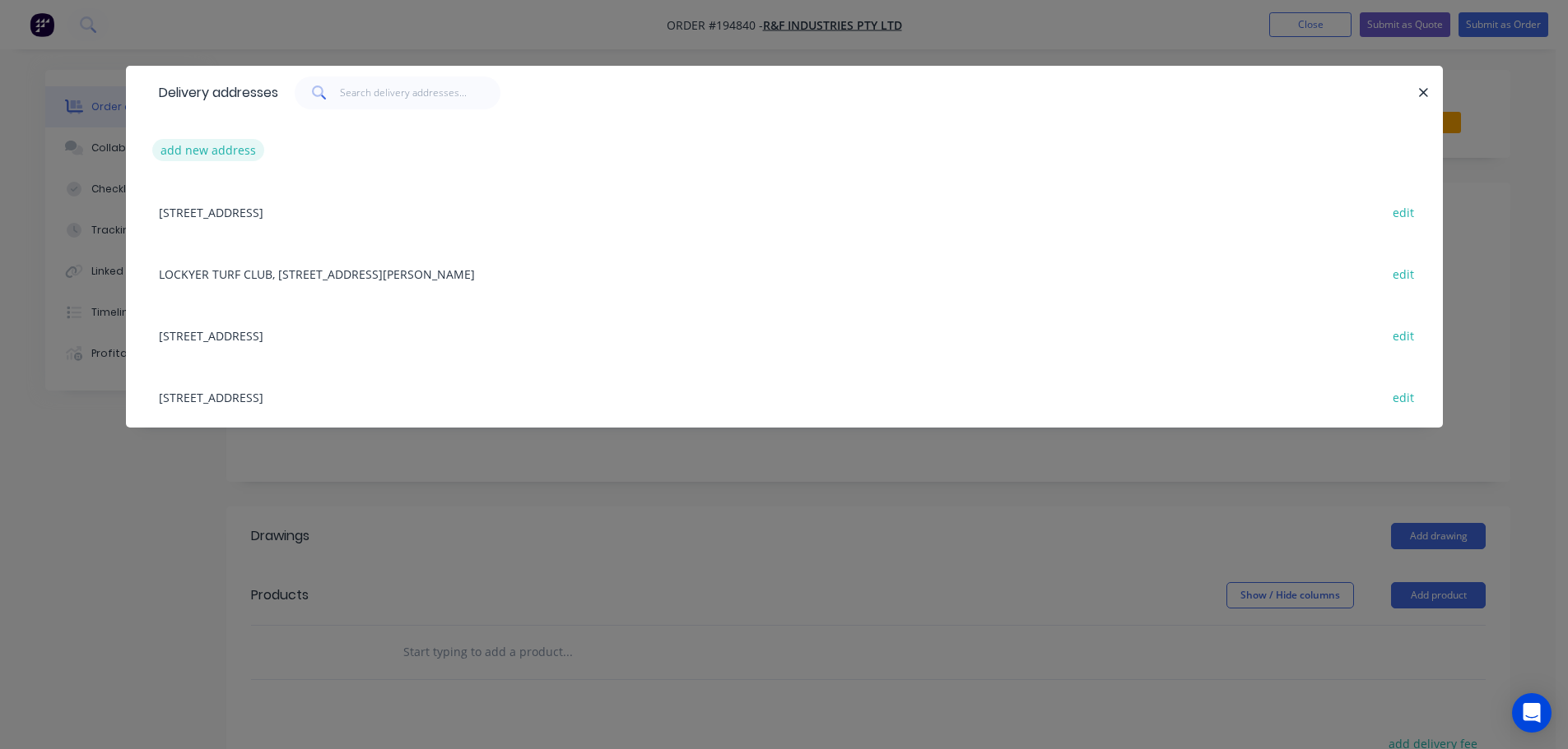
click at [236, 147] on button "add new address" at bounding box center [209, 149] width 113 height 22
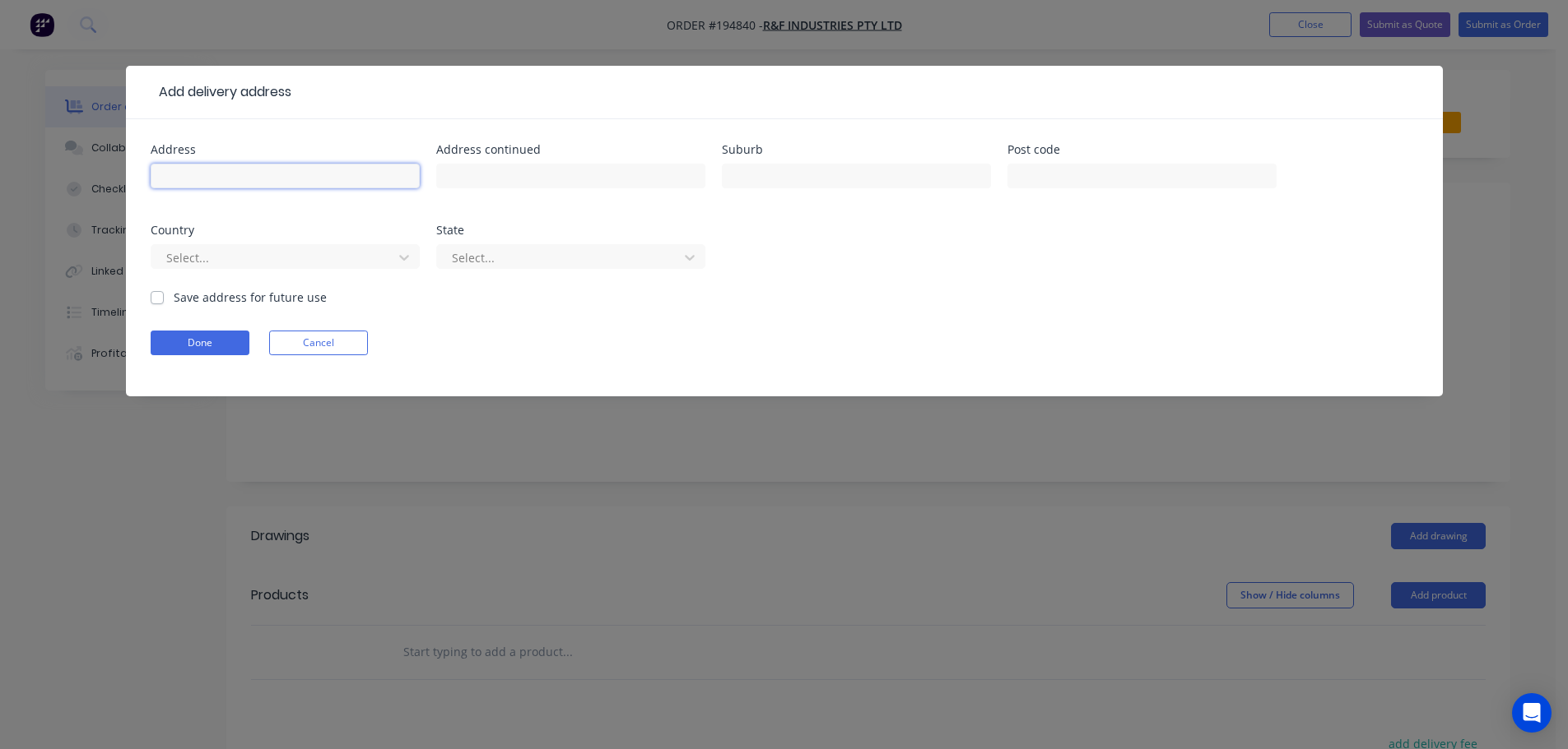
click at [227, 168] on input "text" at bounding box center [285, 175] width 269 height 25
click at [299, 182] on input "LOT 184 JOHN HOWIE" at bounding box center [285, 175] width 269 height 25
click at [183, 349] on button "Done" at bounding box center [200, 342] width 99 height 25
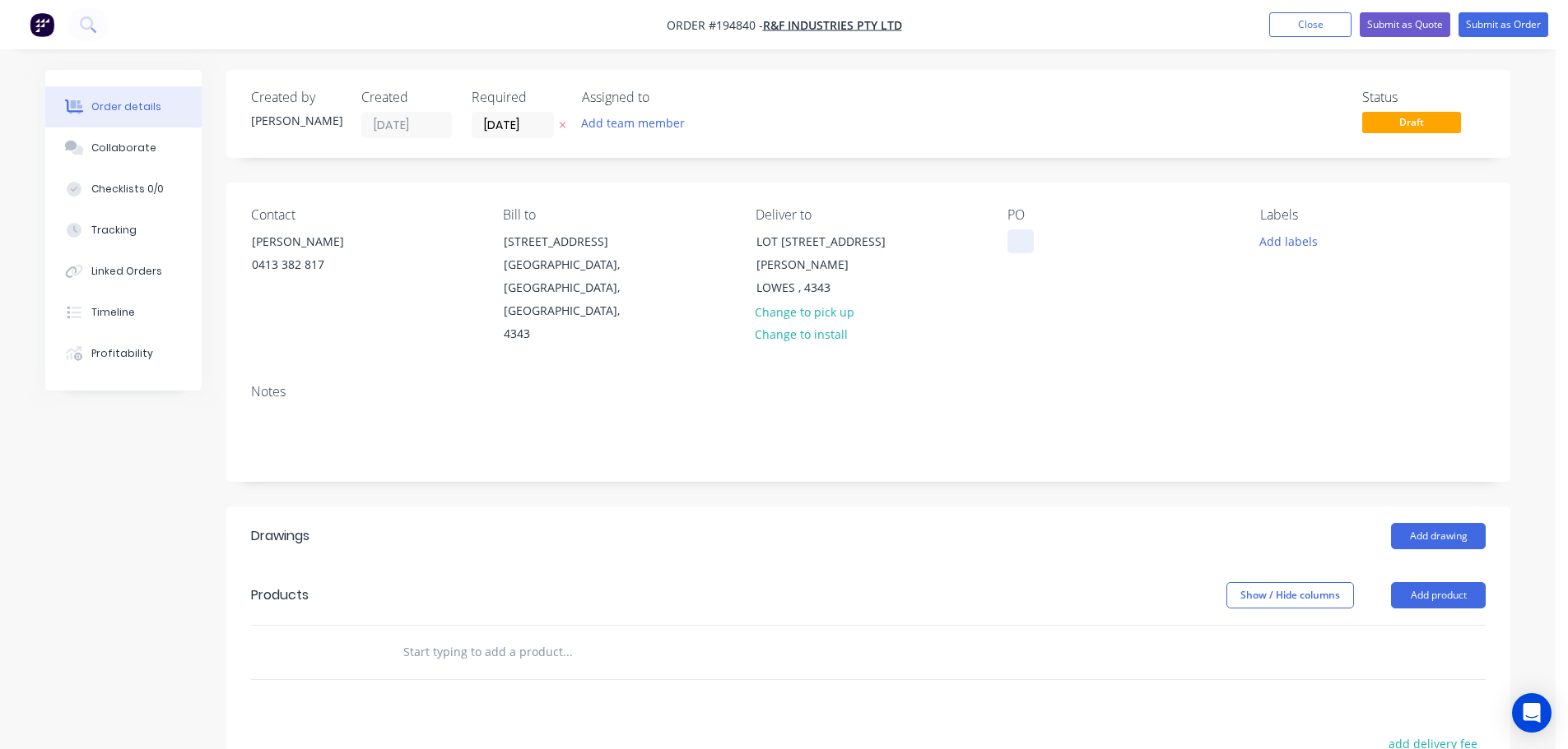
click at [1023, 238] on div at bounding box center [1021, 241] width 27 height 24
click at [1276, 246] on button "Add labels" at bounding box center [1288, 240] width 75 height 22
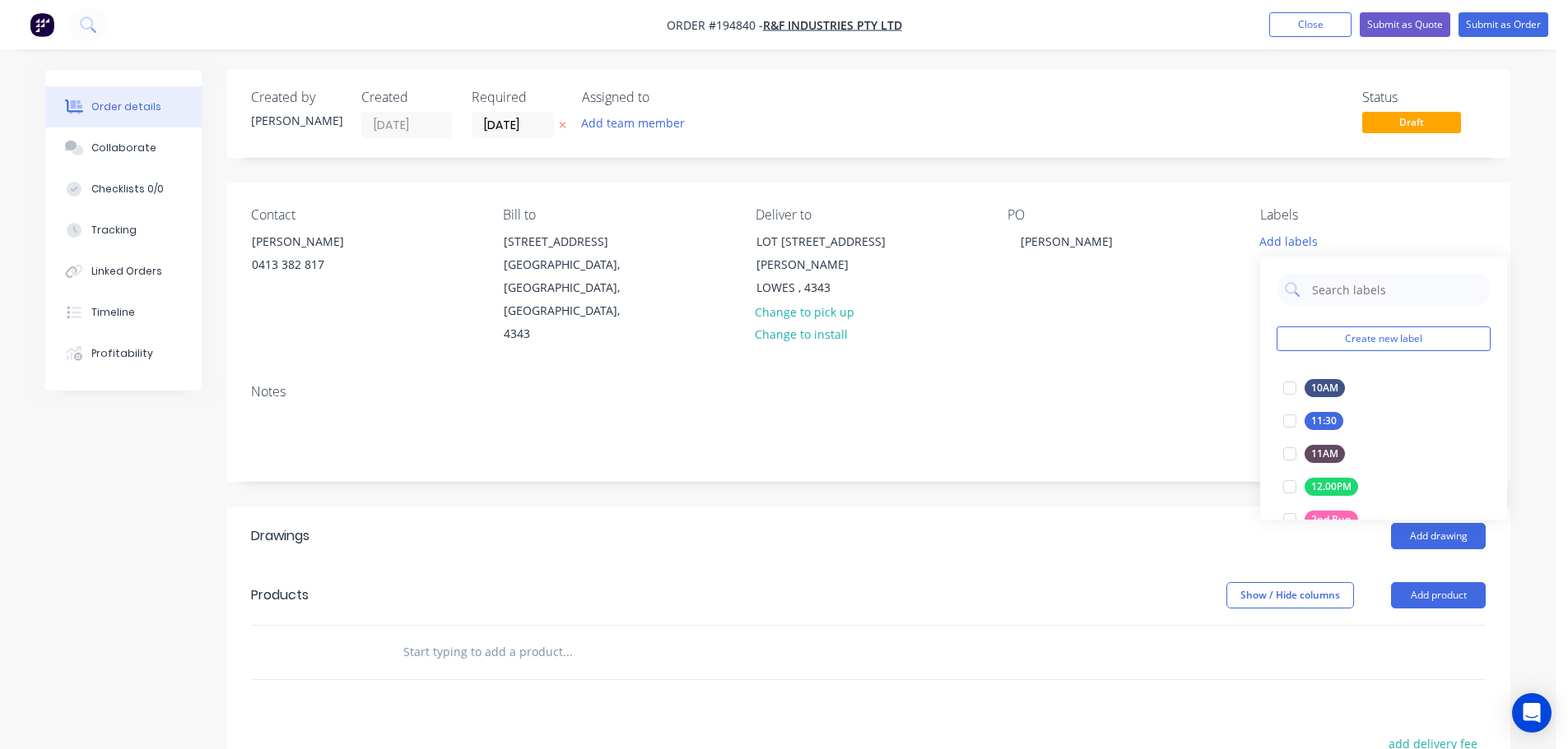
click at [1076, 313] on div "Contact MARK 0413 382 817 Bill to 98 Crescent Street Gatton, Queensland, Austra…" at bounding box center [868, 277] width 1284 height 188
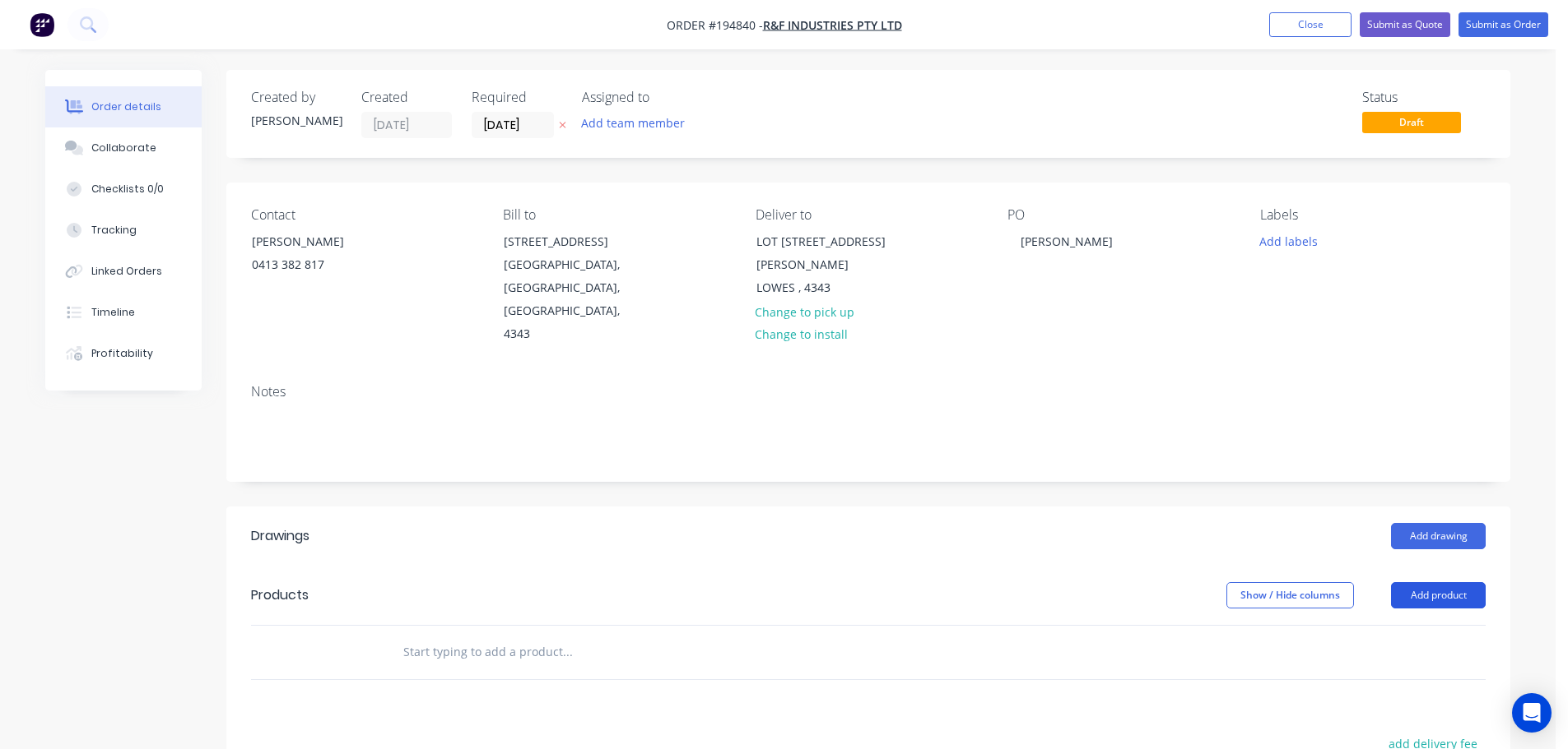
click at [1443, 583] on button "Add product" at bounding box center [1438, 596] width 95 height 27
click at [1426, 625] on div "Product catalogue" at bounding box center [1408, 637] width 127 height 24
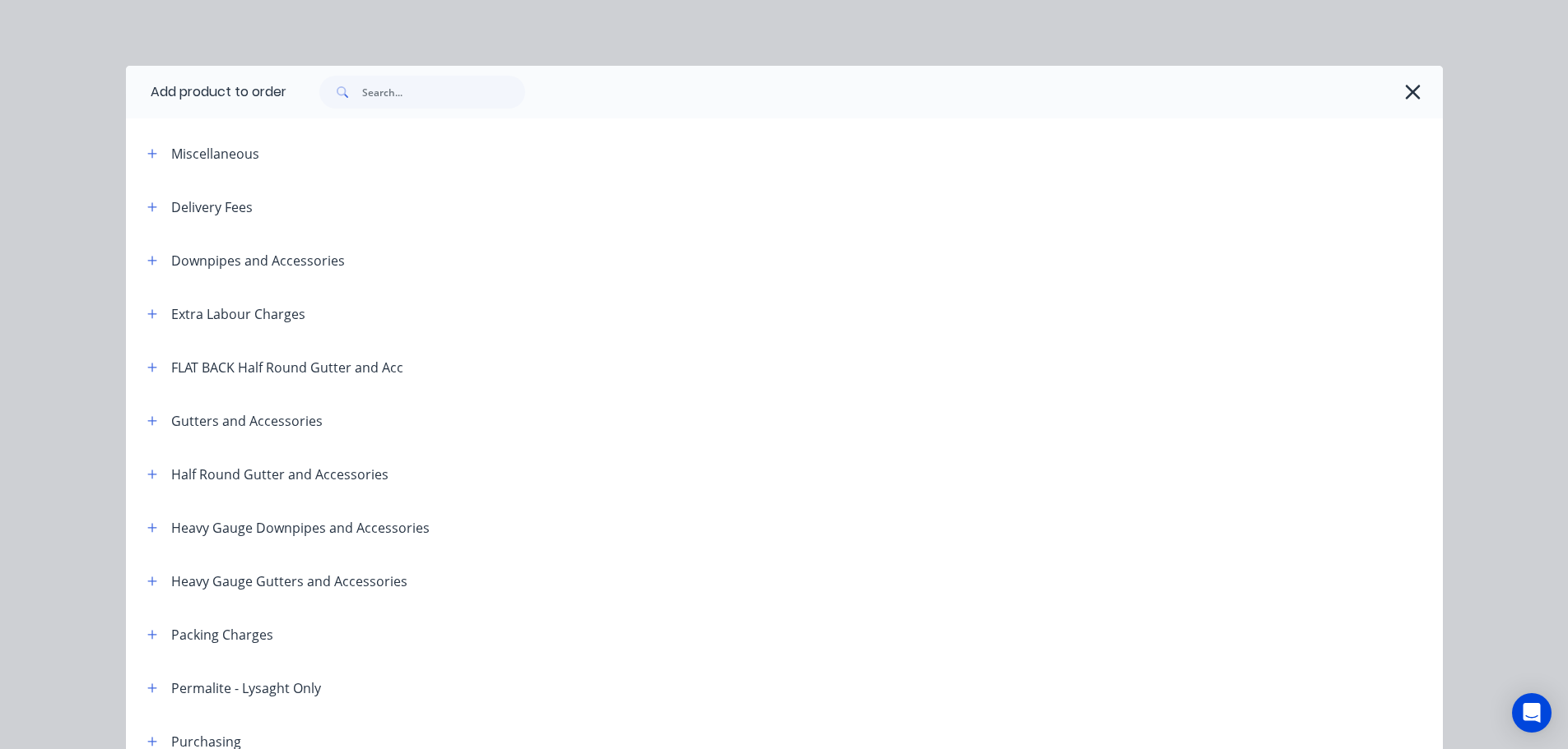
click at [149, 196] on header "Delivery Fees" at bounding box center [784, 207] width 1317 height 53
click at [150, 212] on button "button" at bounding box center [152, 207] width 21 height 21
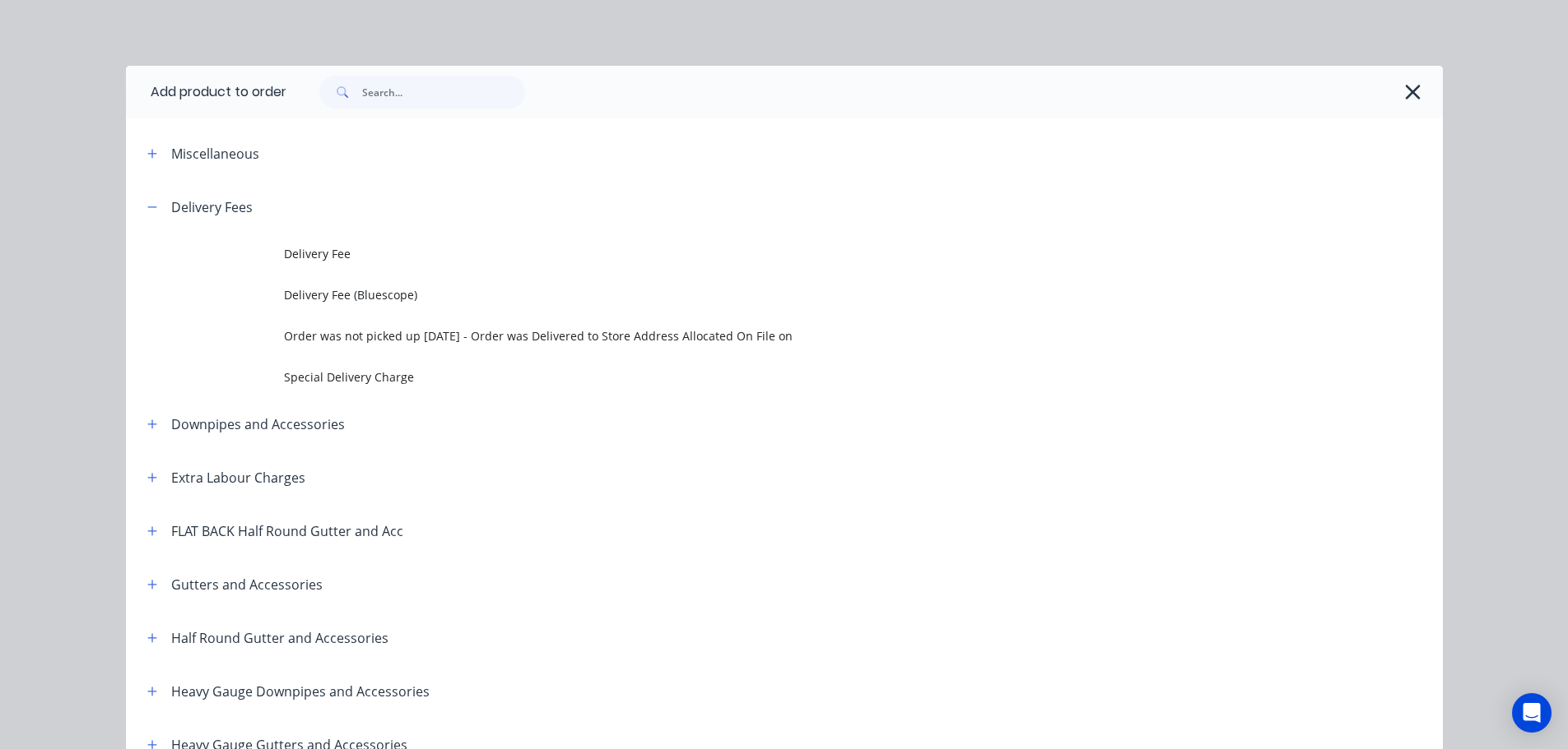
click at [380, 262] on td "Delivery Fee" at bounding box center [863, 254] width 1158 height 42
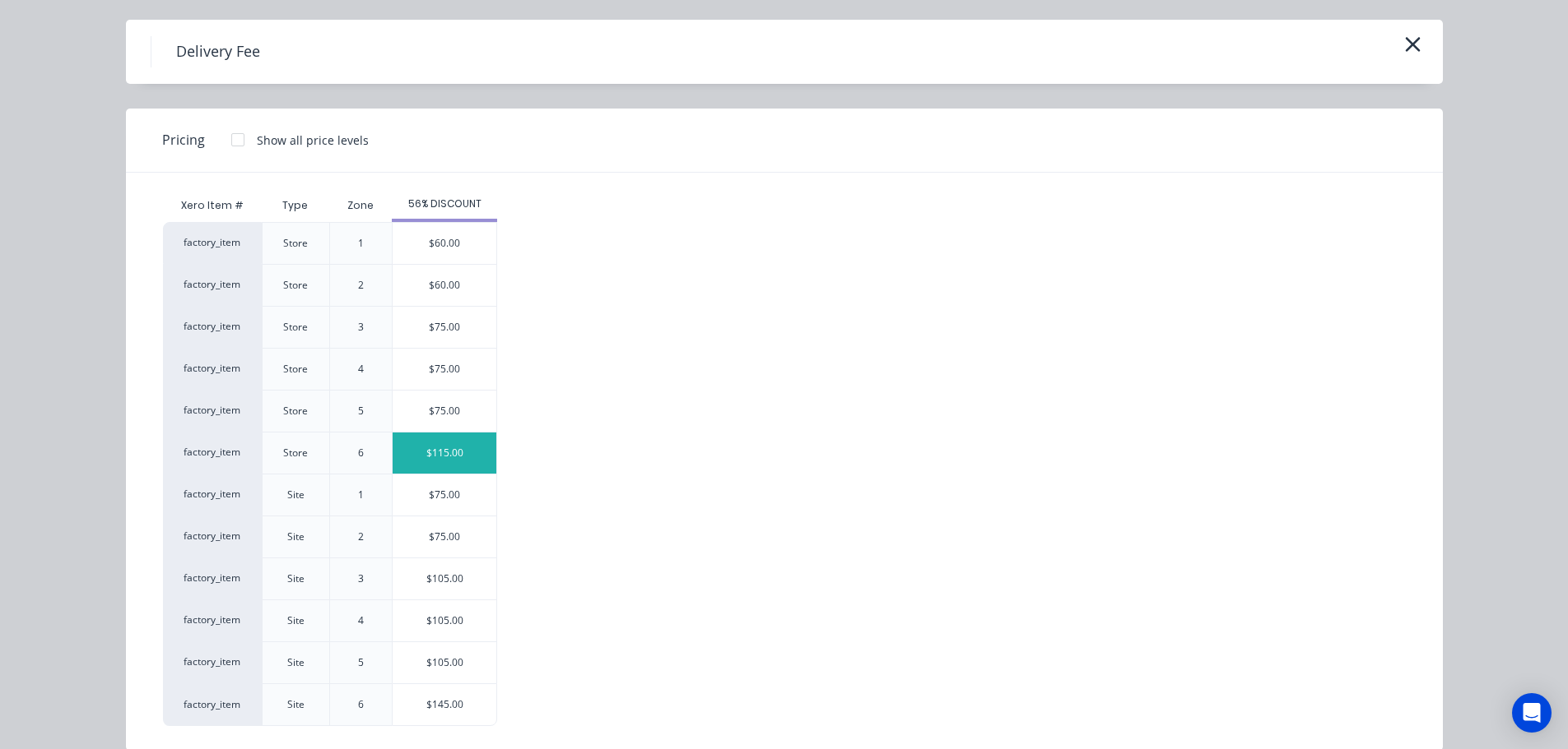
scroll to position [70, 0]
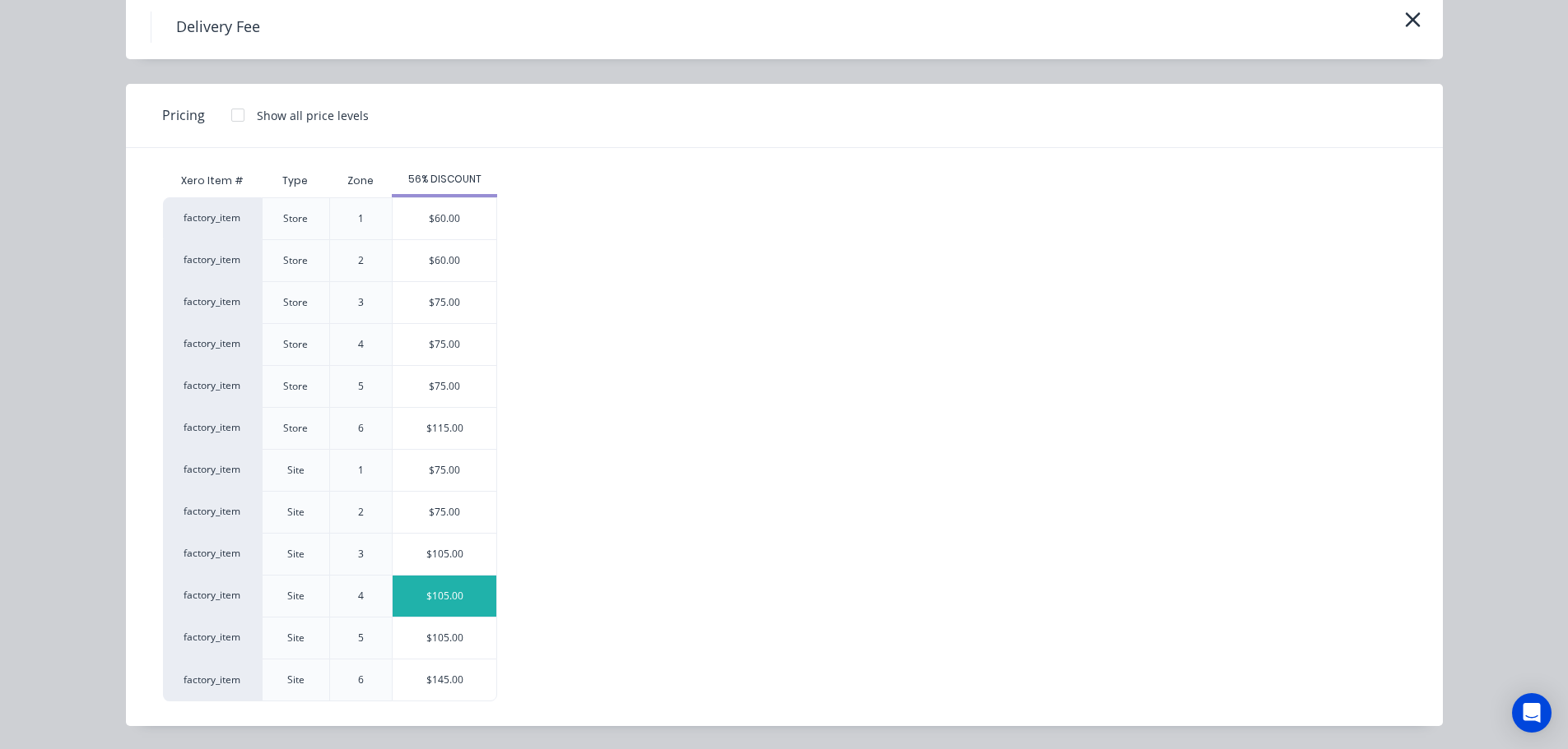
click at [458, 594] on div "$105.00" at bounding box center [444, 597] width 104 height 42
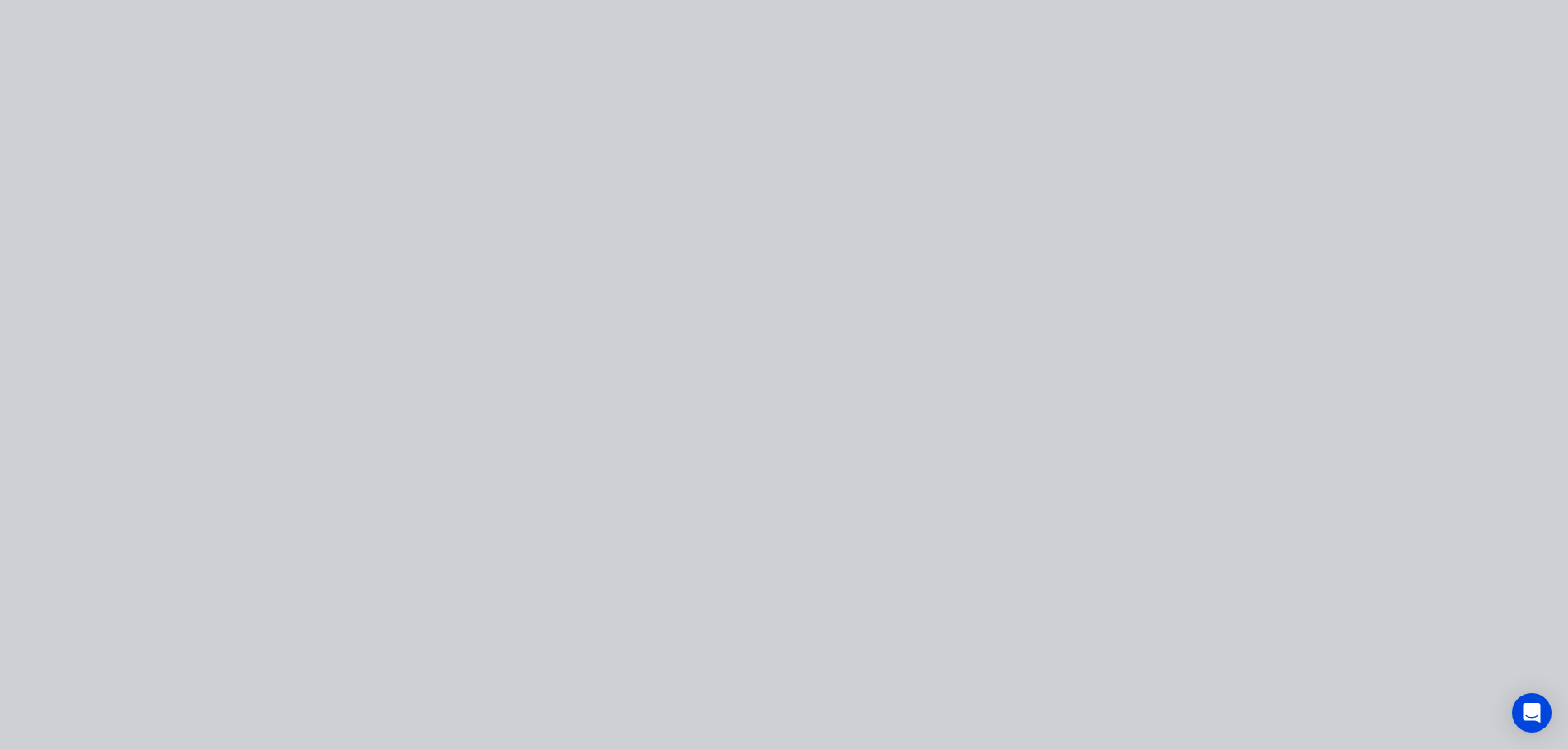
scroll to position [0, 0]
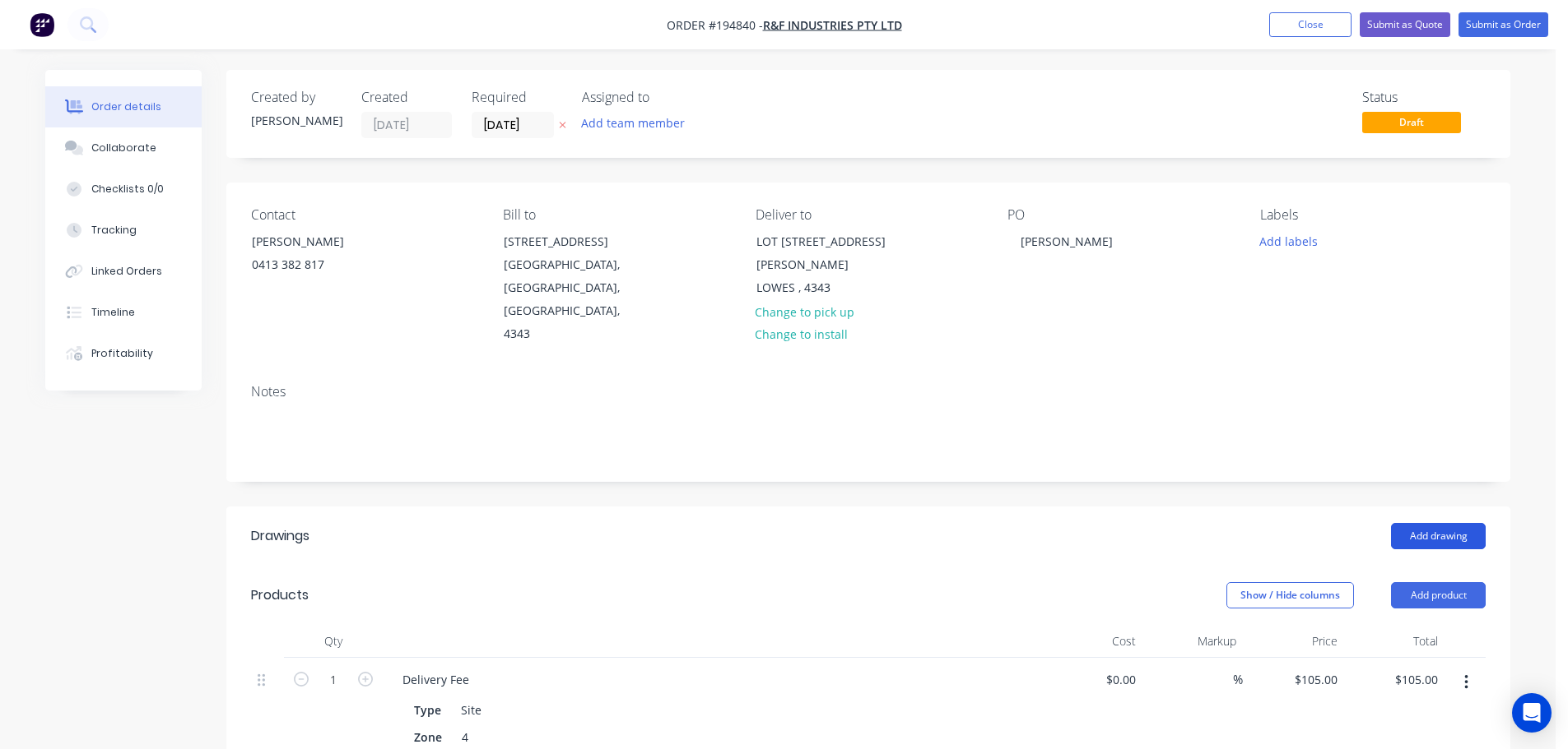
click at [1425, 523] on button "Add drawing" at bounding box center [1438, 536] width 95 height 27
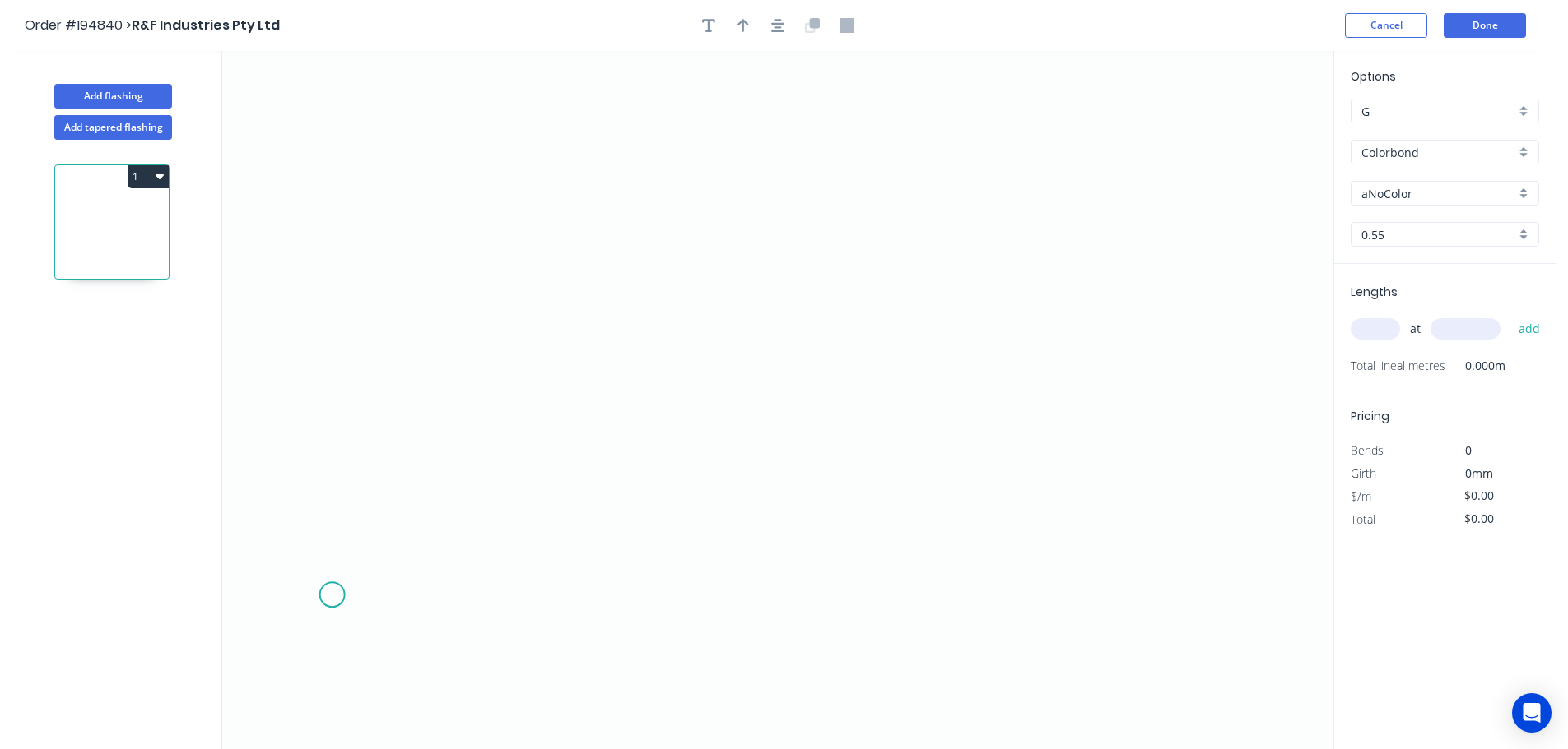
click at [332, 596] on icon "0" at bounding box center [777, 401] width 1111 height 699
click at [329, 250] on icon "0" at bounding box center [777, 401] width 1111 height 699
drag, startPoint x: 339, startPoint y: 193, endPoint x: 335, endPoint y: 161, distance: 32.2
click at [335, 161] on circle at bounding box center [332, 170] width 25 height 25
click at [335, 159] on circle at bounding box center [332, 160] width 25 height 25
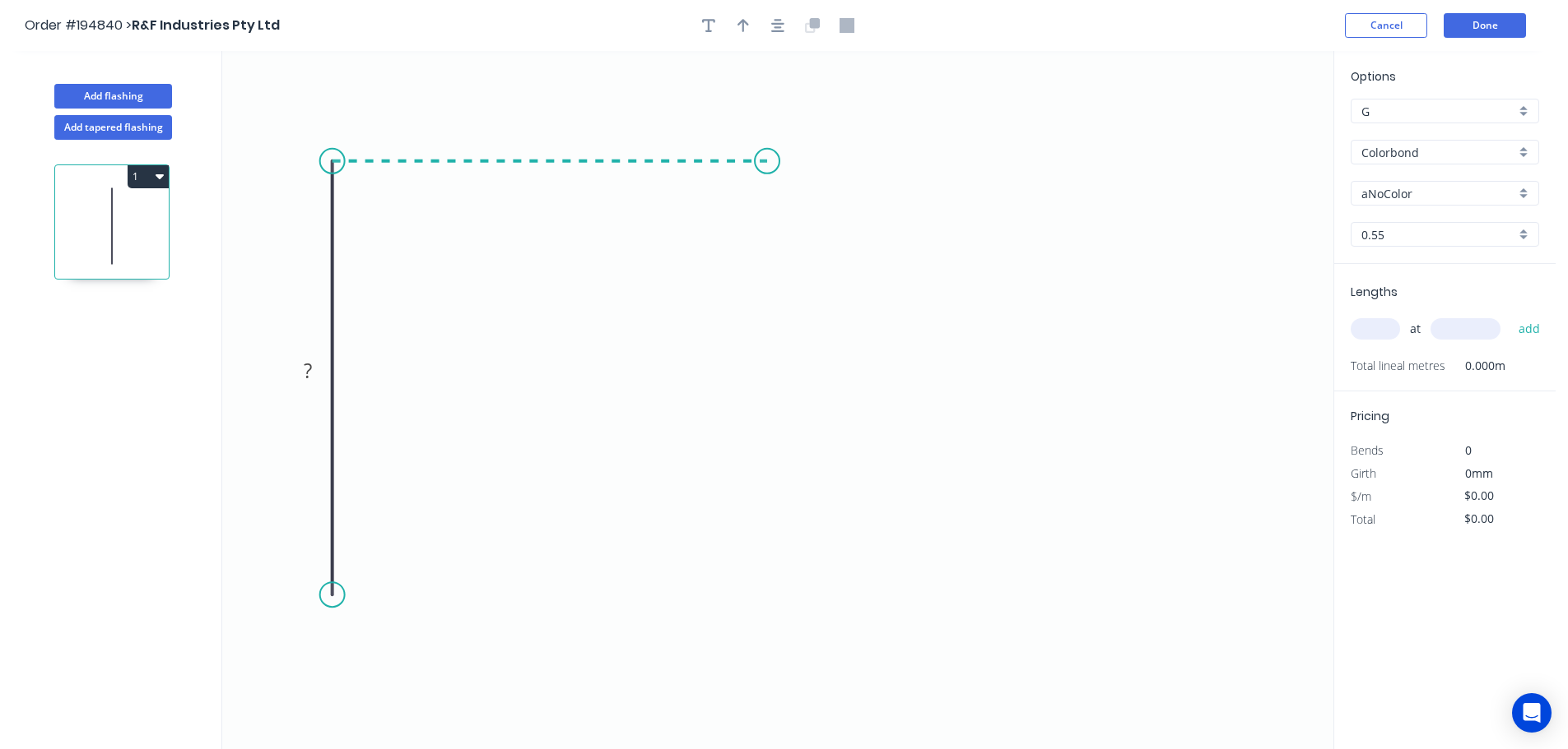
click at [767, 183] on icon "0 ?" at bounding box center [777, 401] width 1111 height 699
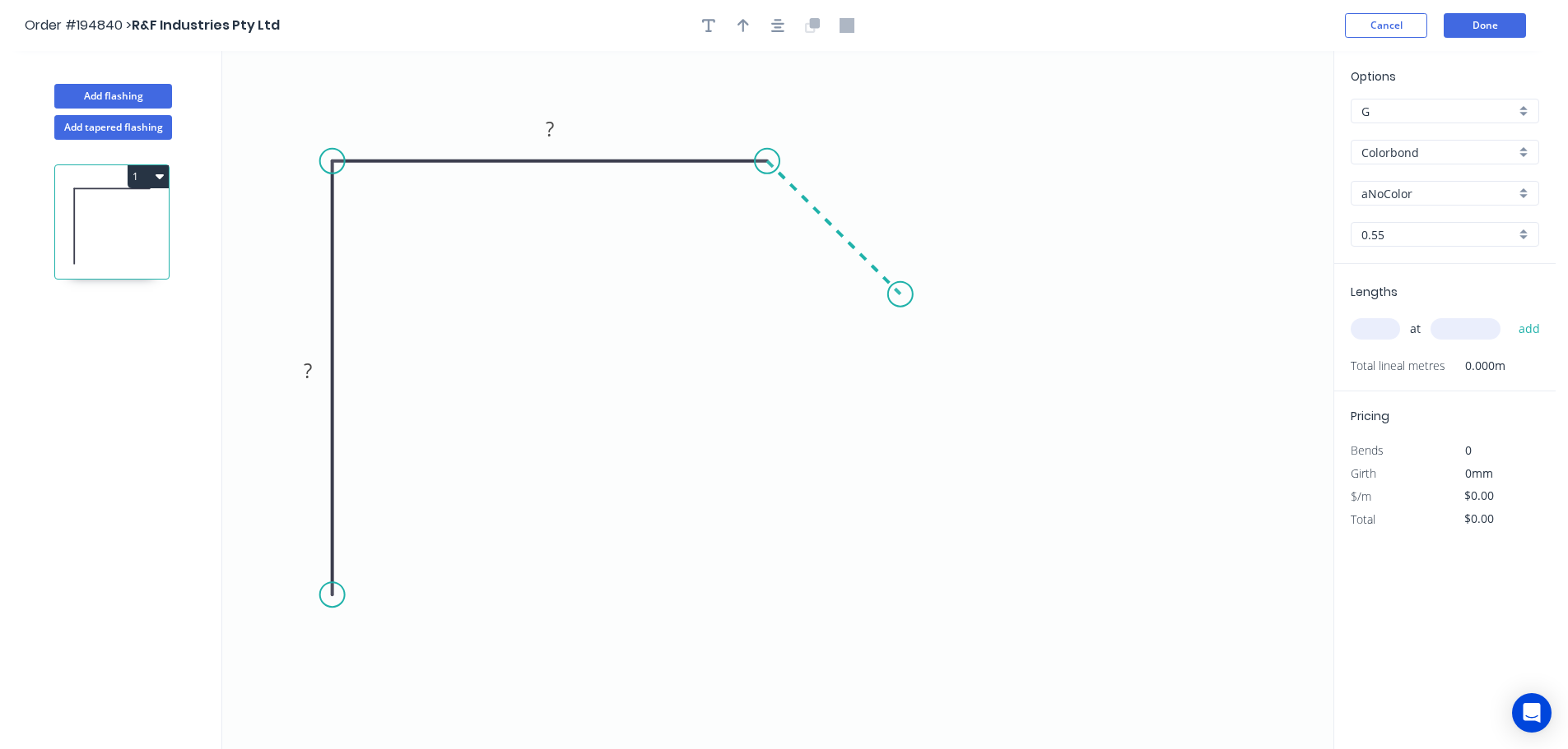
click at [900, 311] on icon "0 ? ?" at bounding box center [777, 401] width 1111 height 699
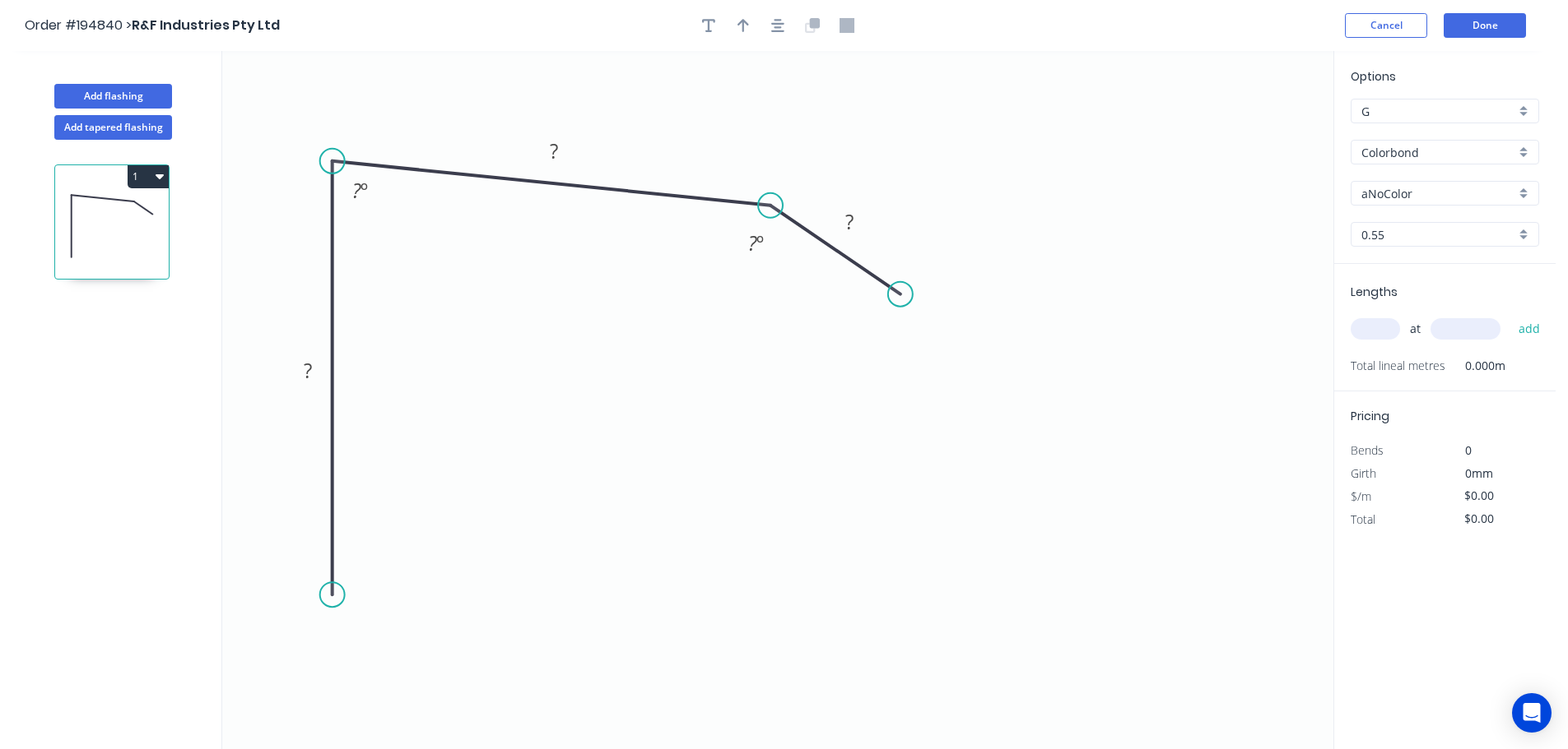
drag, startPoint x: 767, startPoint y: 163, endPoint x: 770, endPoint y: 206, distance: 43.1
click at [770, 206] on circle at bounding box center [770, 205] width 25 height 25
drag, startPoint x: 897, startPoint y: 293, endPoint x: 888, endPoint y: 324, distance: 32.3
click at [888, 324] on circle at bounding box center [888, 323] width 25 height 25
drag, startPoint x: 432, startPoint y: 707, endPoint x: 407, endPoint y: 678, distance: 38.3
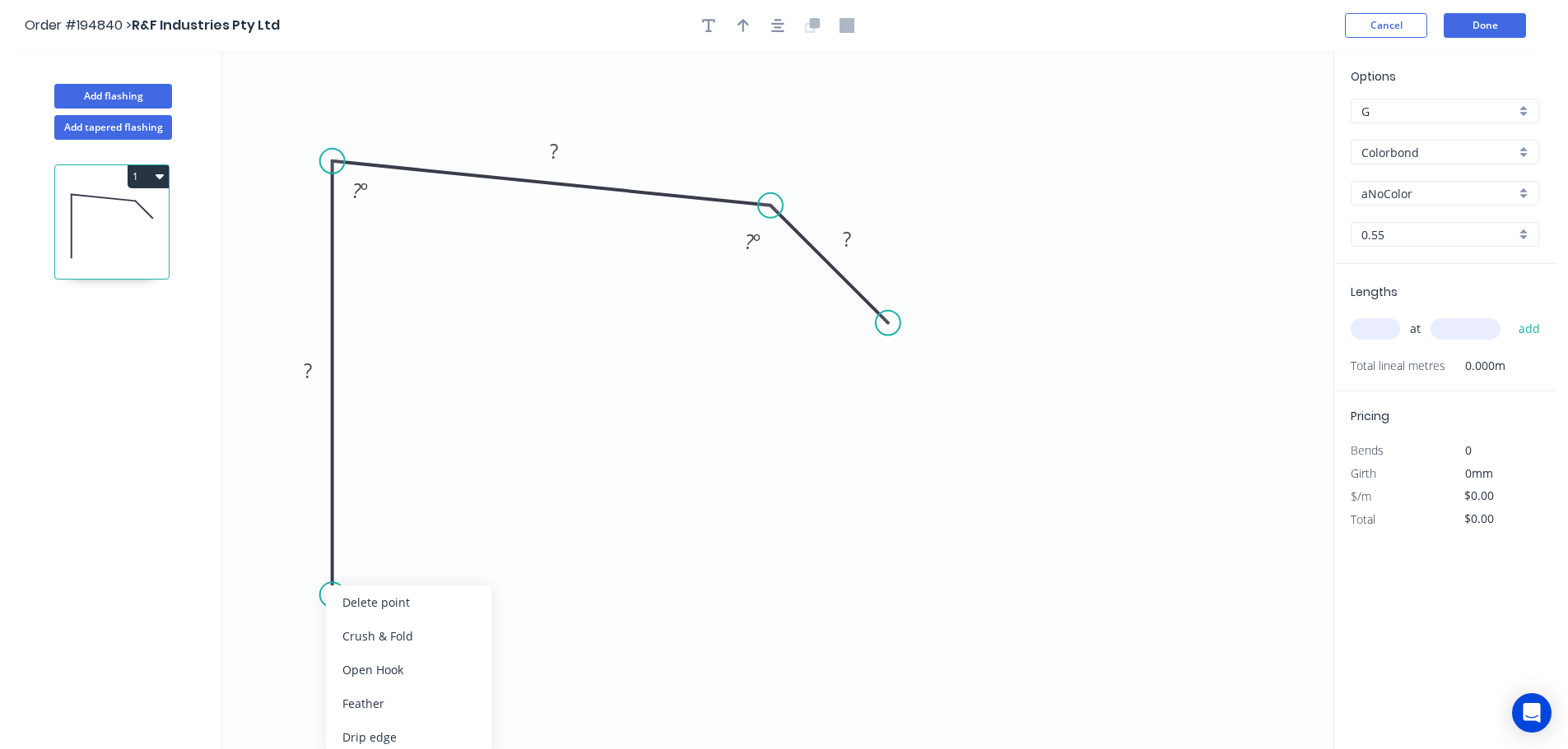
click at [431, 707] on div "Feather" at bounding box center [408, 703] width 165 height 34
click at [404, 655] on div "Flip bend" at bounding box center [409, 652] width 165 height 34
drag, startPoint x: 400, startPoint y: 572, endPoint x: 467, endPoint y: 638, distance: 94.0
click at [466, 638] on rect at bounding box center [434, 636] width 64 height 34
click at [456, 638] on tspan "15" at bounding box center [447, 636] width 23 height 27
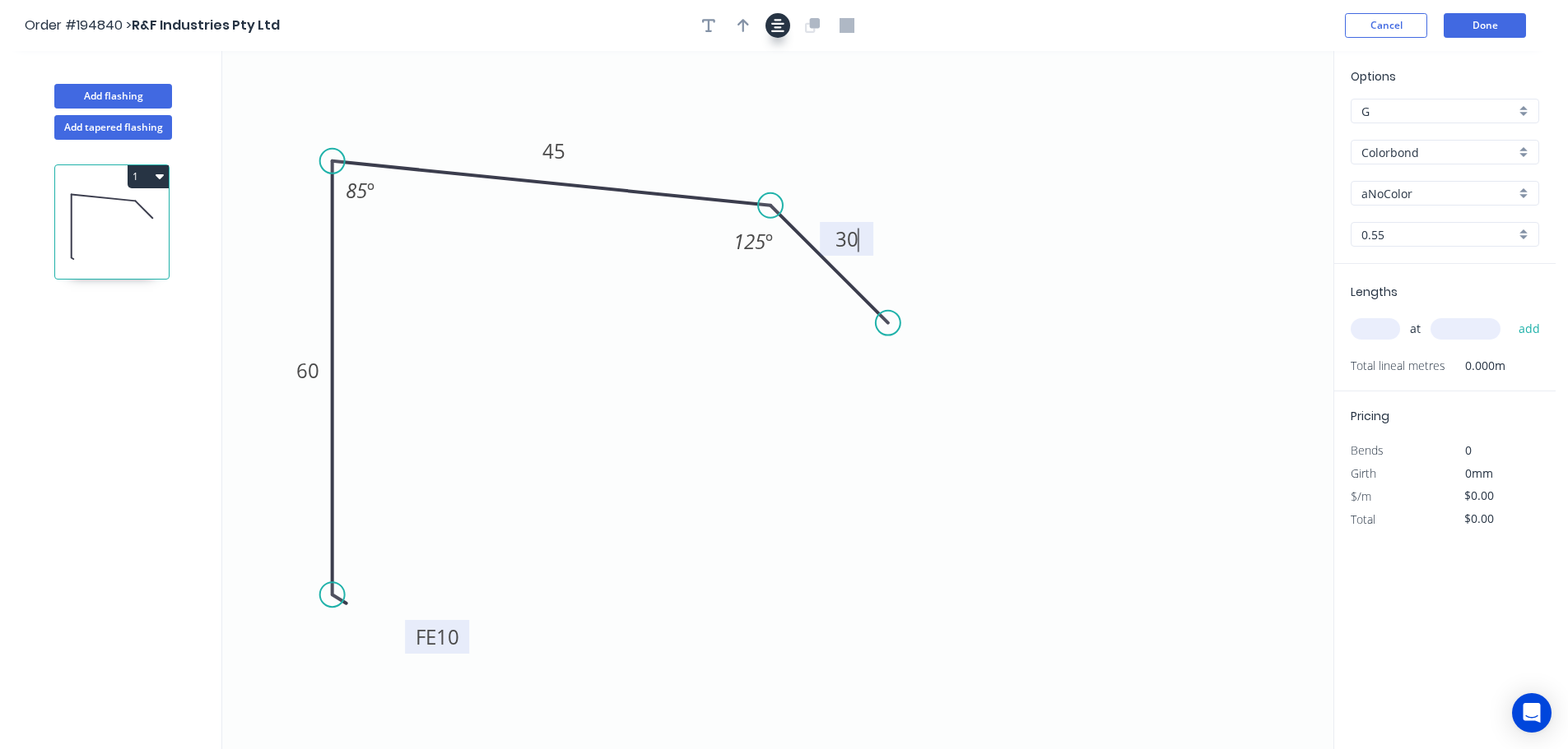
click at [779, 22] on icon "button" at bounding box center [777, 25] width 13 height 15
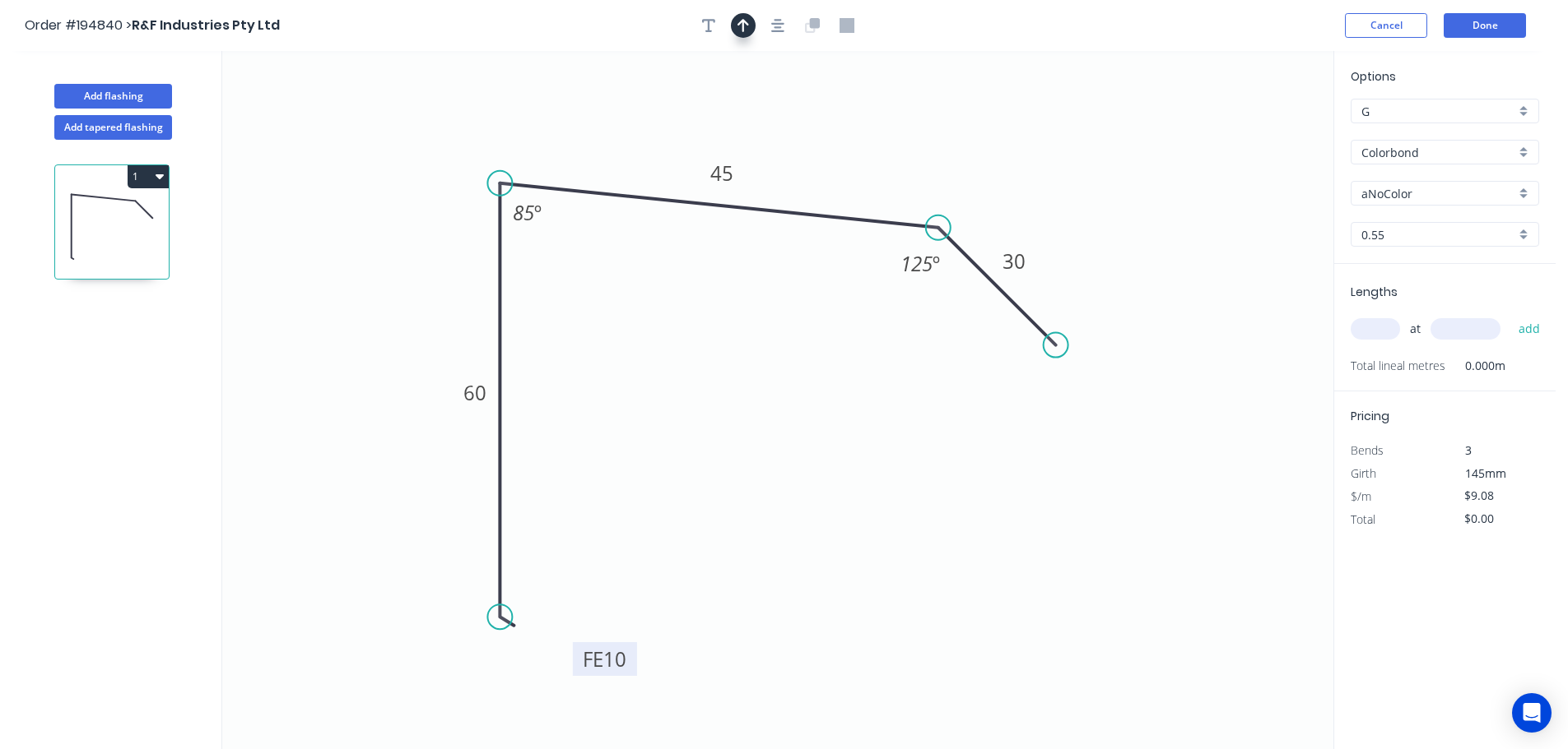
click at [744, 22] on icon "button" at bounding box center [743, 25] width 12 height 13
click at [1256, 130] on icon at bounding box center [1249, 114] width 15 height 52
drag, startPoint x: 1256, startPoint y: 128, endPoint x: 1276, endPoint y: 94, distance: 39.4
click at [1276, 94] on icon at bounding box center [1290, 80] width 48 height 47
click at [1383, 190] on input "aNoColor" at bounding box center [1437, 193] width 153 height 17
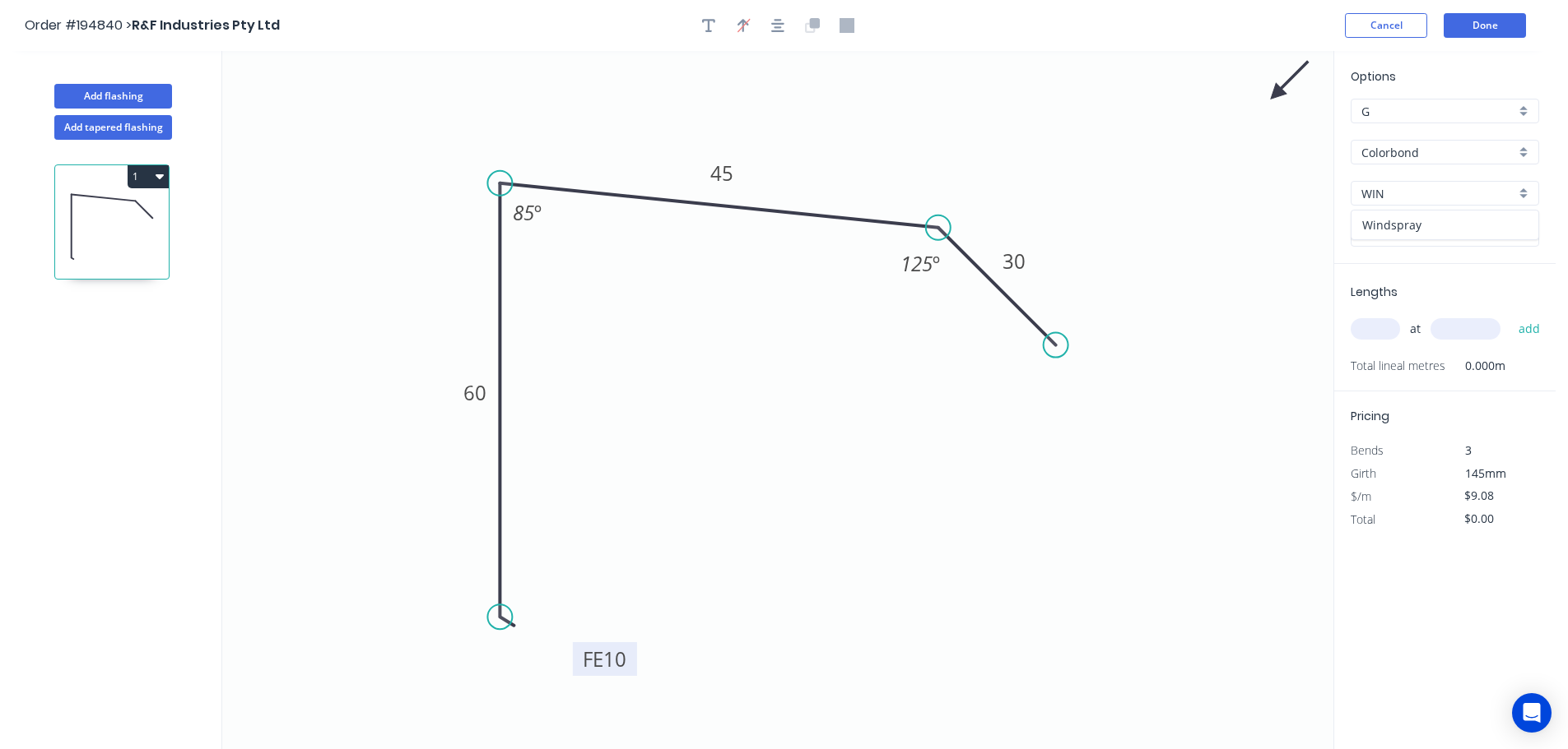
click at [1417, 218] on div "Windspray" at bounding box center [1444, 225] width 187 height 29
click at [1385, 326] on input "text" at bounding box center [1375, 329] width 49 height 22
click at [1510, 315] on button "add" at bounding box center [1528, 328] width 39 height 28
click at [95, 92] on button "Add flashing" at bounding box center [113, 96] width 118 height 25
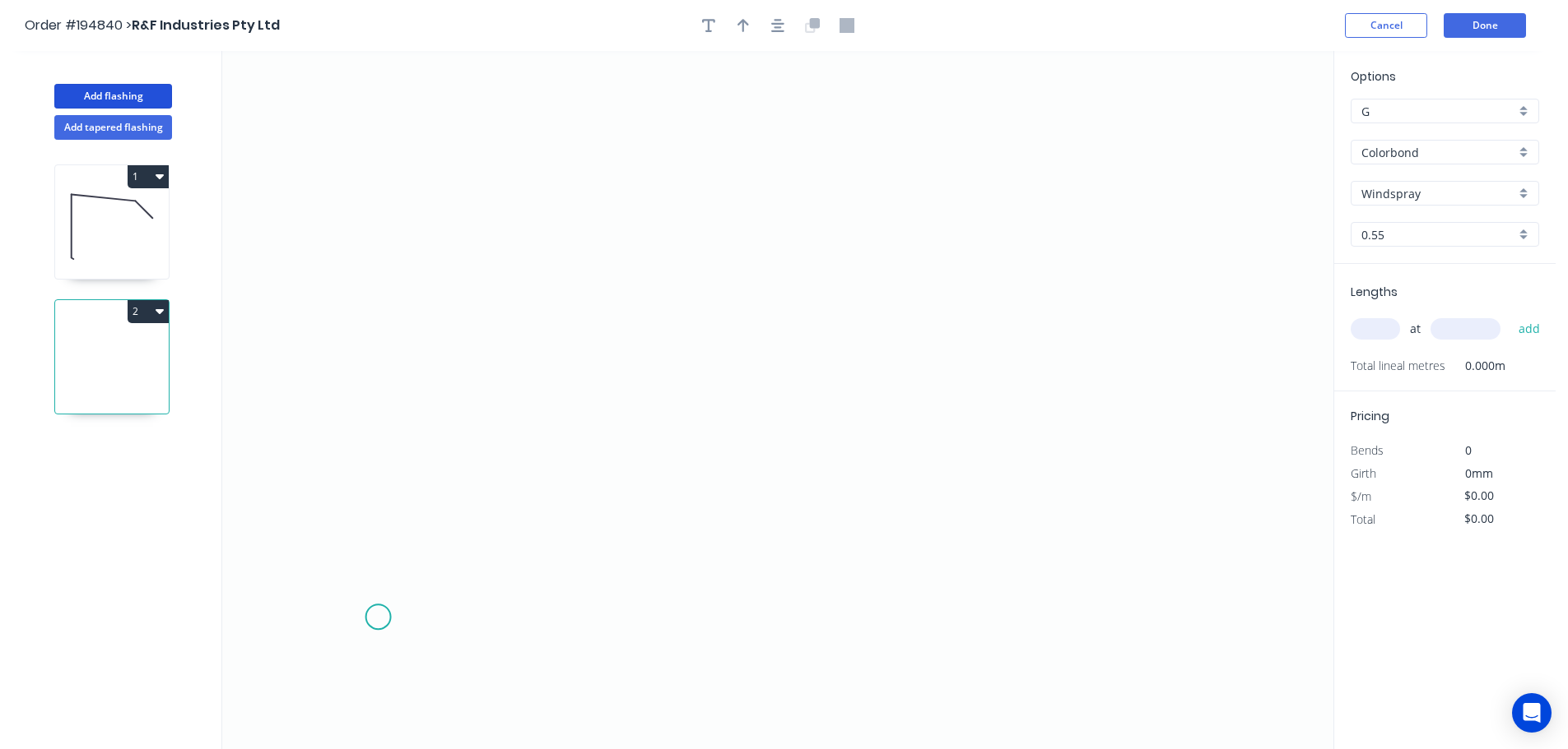
click at [374, 618] on icon "0" at bounding box center [777, 401] width 1111 height 699
click at [363, 120] on icon "0" at bounding box center [777, 401] width 1111 height 699
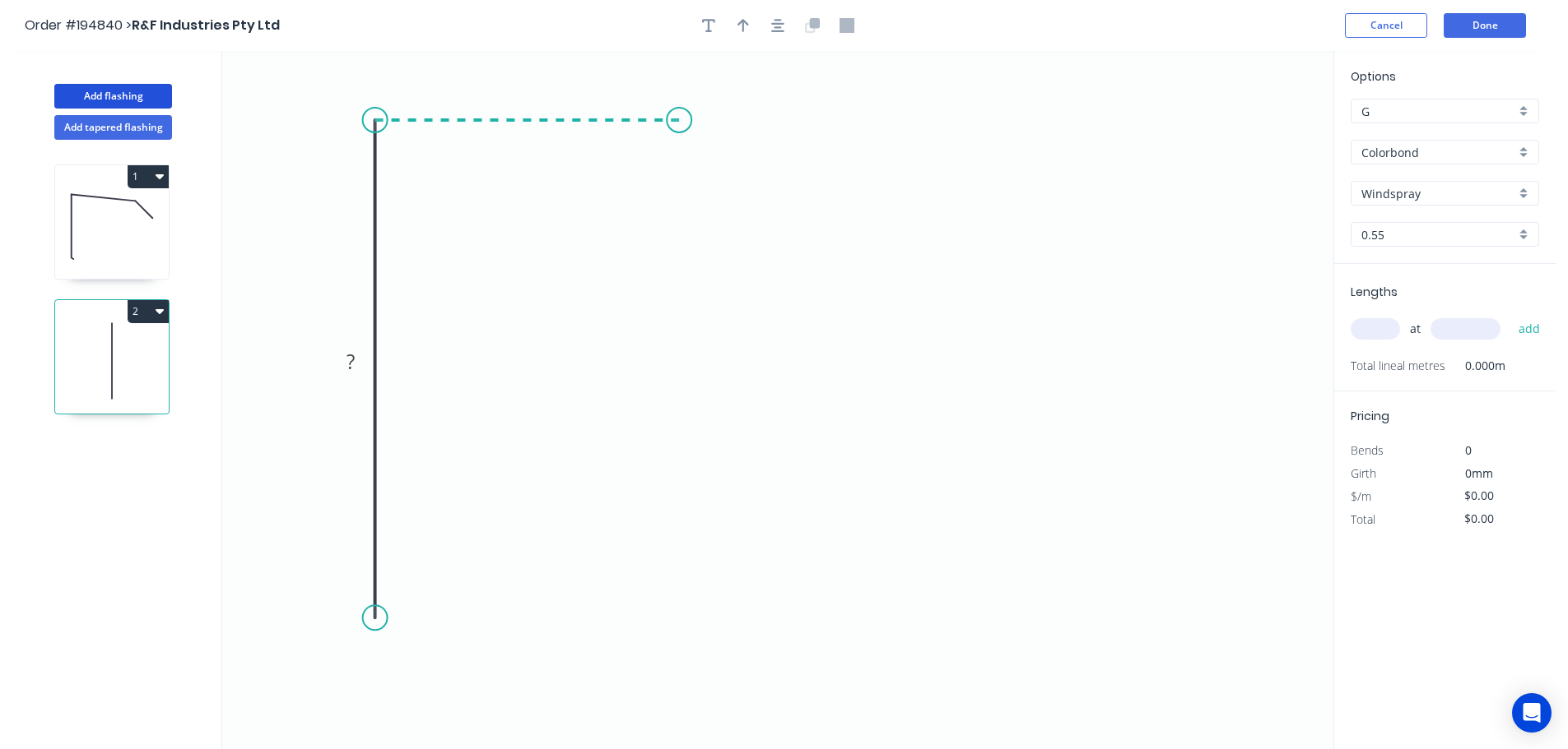
click at [679, 143] on icon "0 ?" at bounding box center [777, 401] width 1111 height 699
drag, startPoint x: 690, startPoint y: 123, endPoint x: 711, endPoint y: 153, distance: 36.6
click at [711, 153] on circle at bounding box center [711, 153] width 25 height 25
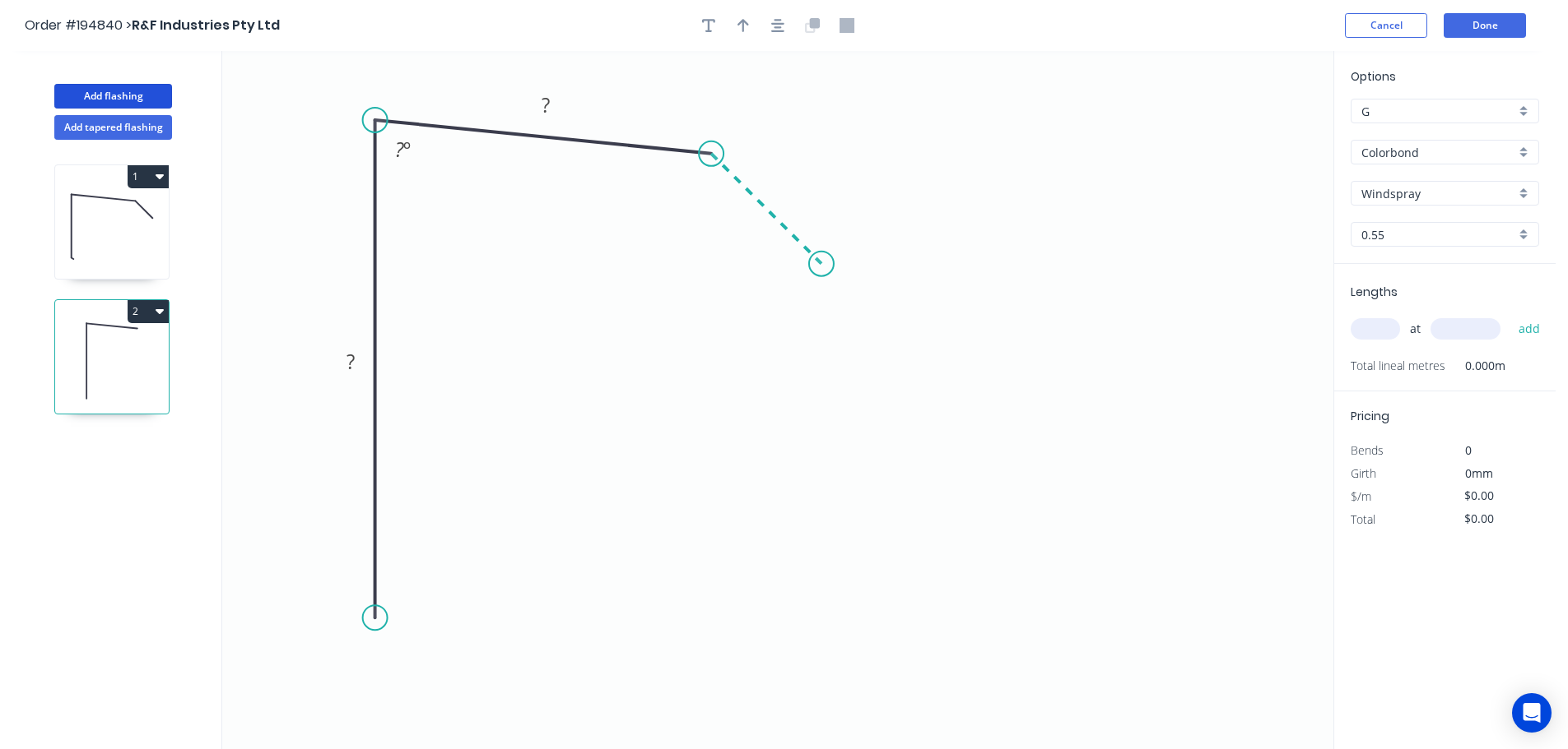
click at [822, 267] on icon "0 ? ? ? º" at bounding box center [777, 401] width 1111 height 699
click at [451, 702] on div "Feather" at bounding box center [456, 703] width 165 height 34
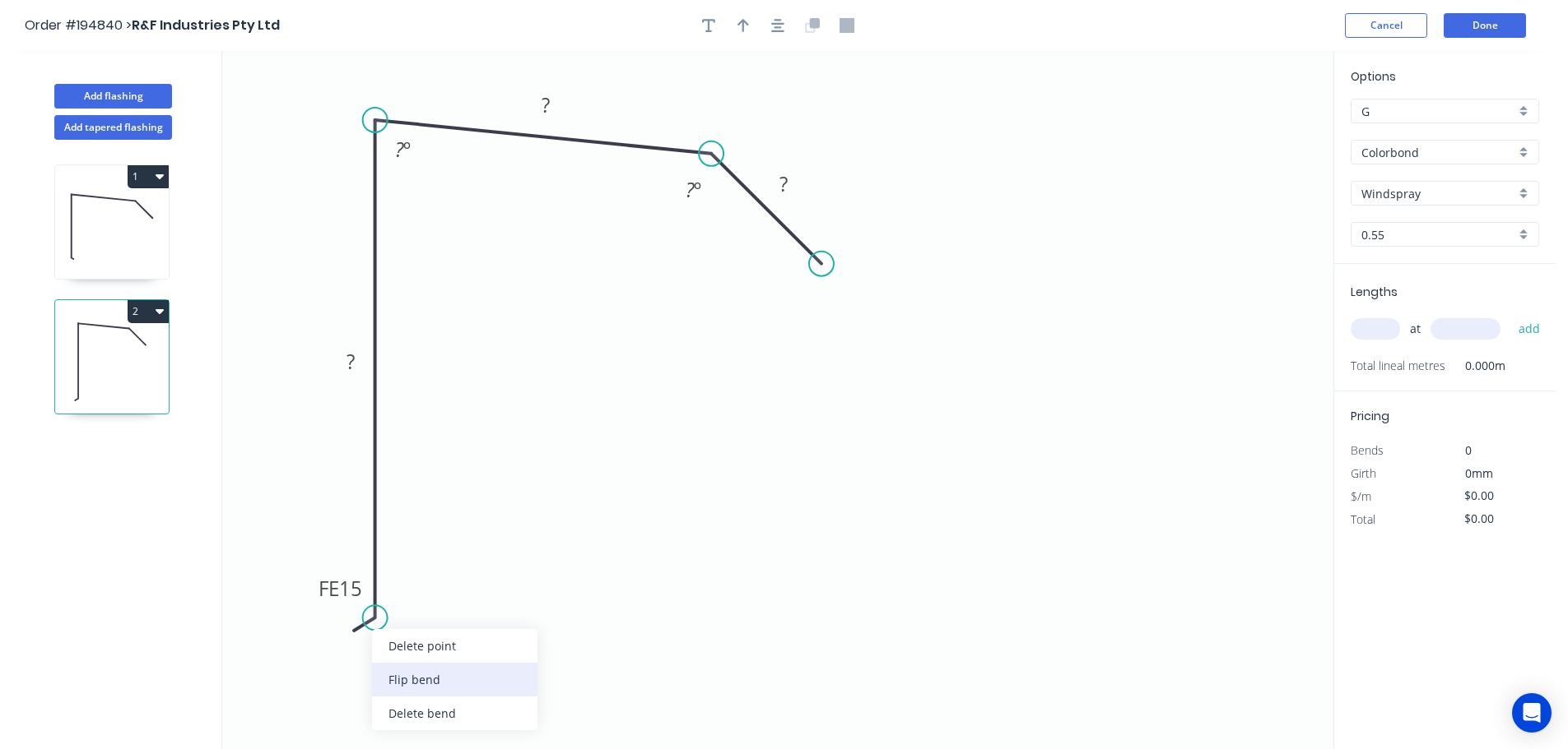
click at [424, 668] on div "Flip bend" at bounding box center [454, 680] width 165 height 34
drag, startPoint x: 440, startPoint y: 592, endPoint x: 510, endPoint y: 662, distance: 99.0
click at [510, 662] on rect at bounding box center [480, 659] width 64 height 34
click at [490, 661] on tspan "15" at bounding box center [491, 659] width 23 height 27
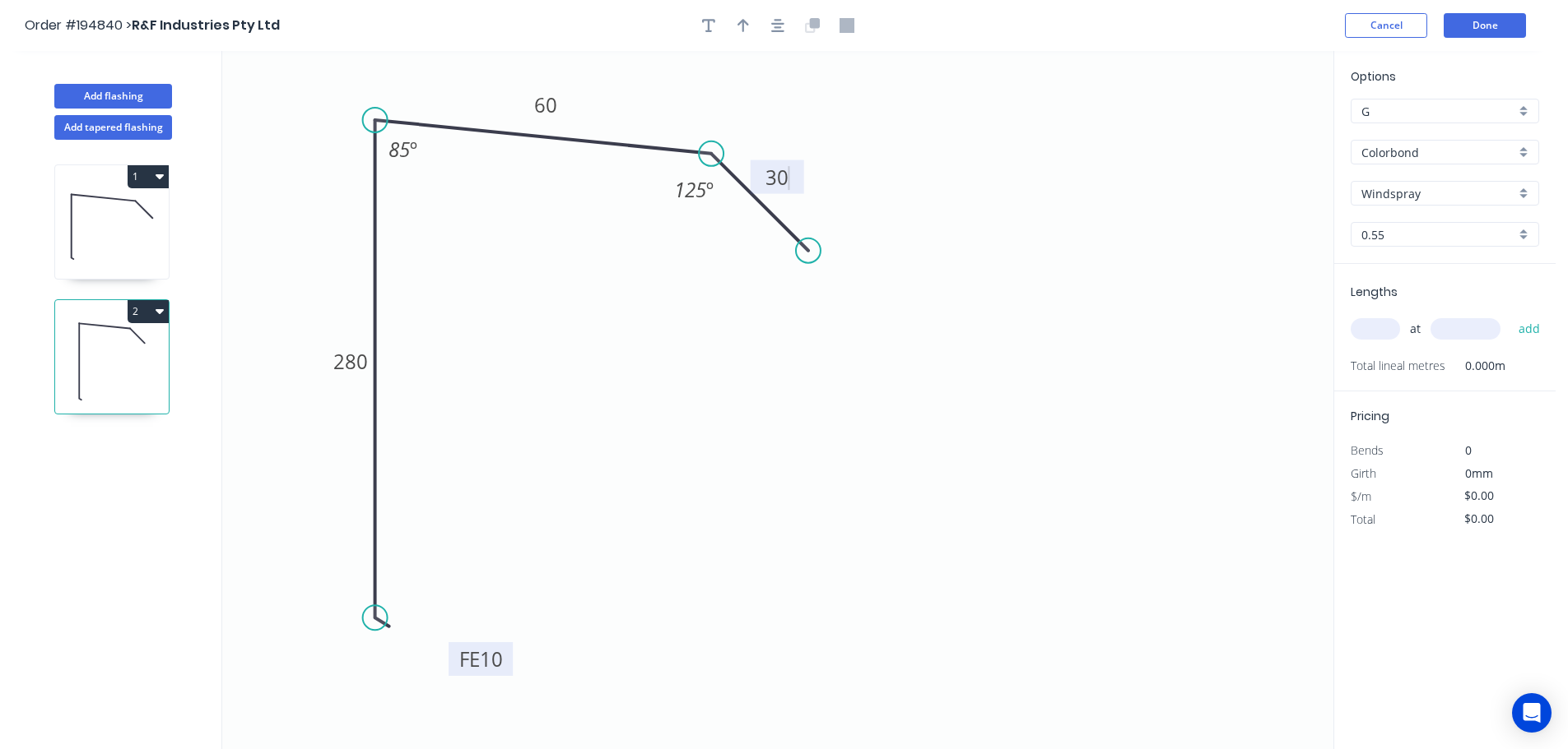
drag, startPoint x: 819, startPoint y: 266, endPoint x: 800, endPoint y: 185, distance: 83.2
click at [803, 248] on circle at bounding box center [808, 250] width 25 height 25
click at [778, 27] on icon "button" at bounding box center [777, 25] width 13 height 13
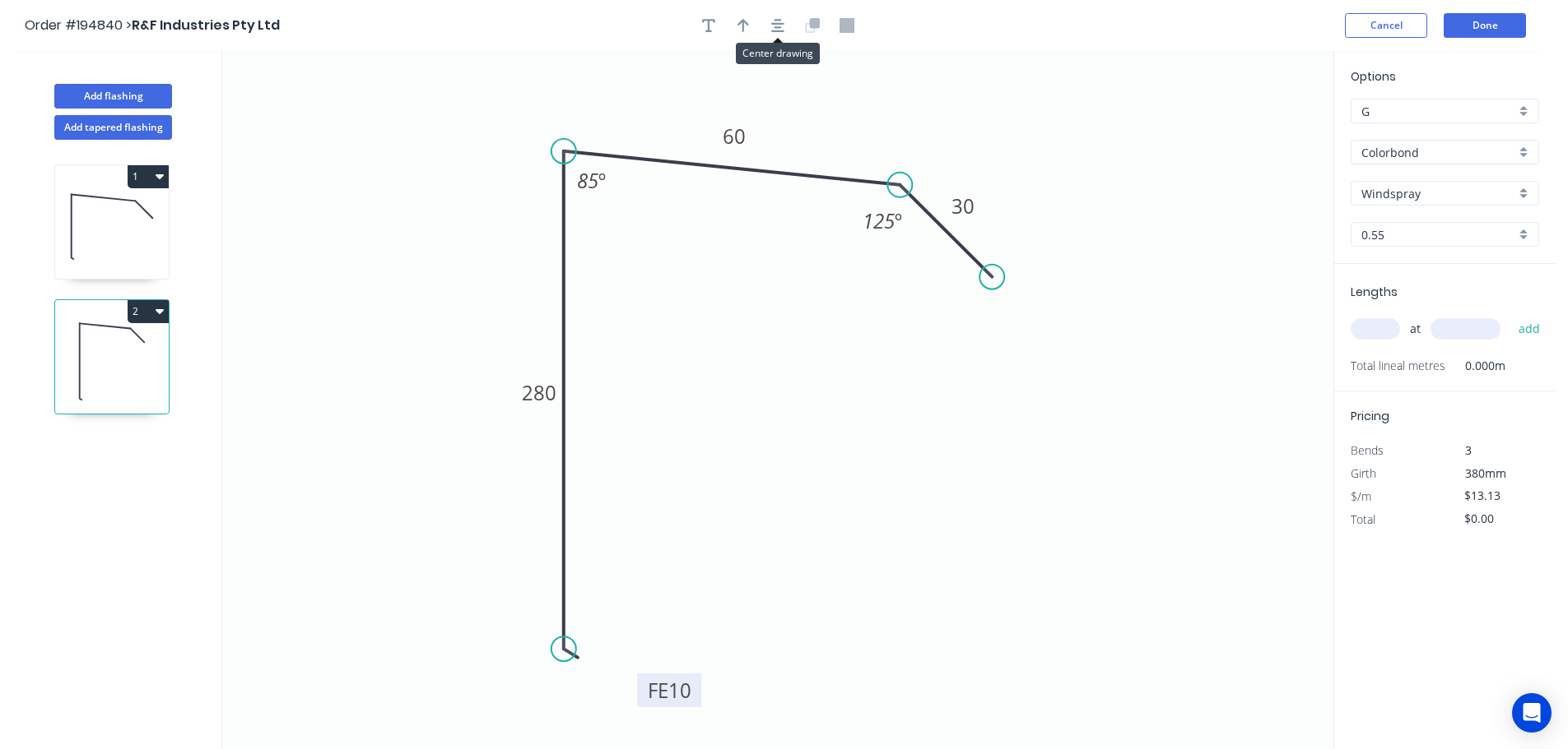
click at [746, 22] on icon "button" at bounding box center [743, 25] width 12 height 13
click at [1254, 130] on icon at bounding box center [1249, 114] width 15 height 52
drag, startPoint x: 1254, startPoint y: 129, endPoint x: 1247, endPoint y: 106, distance: 24.0
click at [1247, 106] on icon at bounding box center [1261, 94] width 48 height 47
click at [1376, 329] on input "text" at bounding box center [1375, 329] width 49 height 22
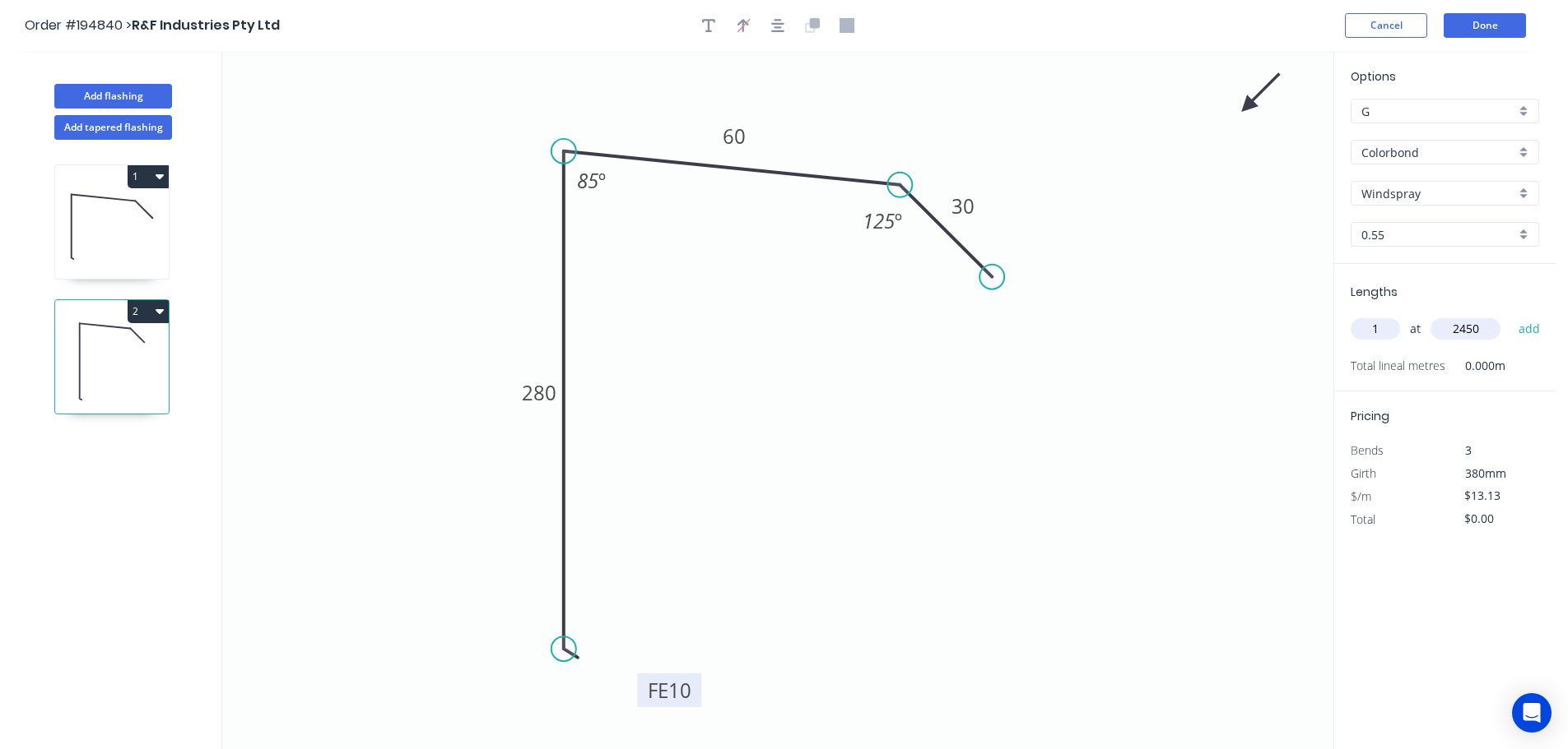
click at [1510, 315] on button "add" at bounding box center [1528, 328] width 39 height 28
click at [157, 310] on icon "button" at bounding box center [159, 312] width 8 height 5
click at [111, 351] on div "Duplicate" at bounding box center [90, 352] width 127 height 24
click at [671, 695] on tspan "10" at bounding box center [679, 690] width 23 height 27
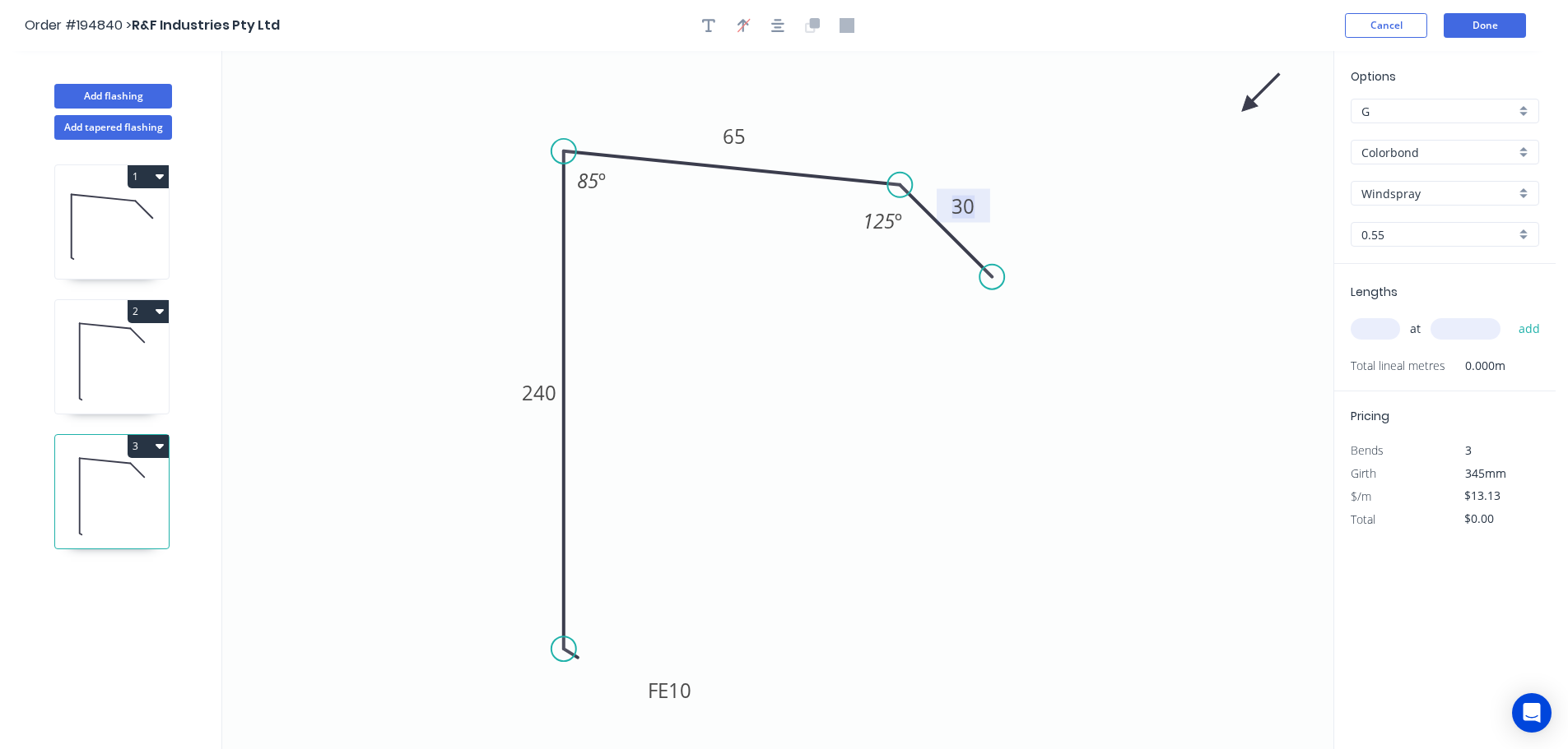
click at [1389, 329] on input "text" at bounding box center [1375, 329] width 49 height 22
click at [1510, 315] on button "add" at bounding box center [1528, 328] width 39 height 28
click at [139, 86] on button "Add flashing" at bounding box center [113, 96] width 118 height 25
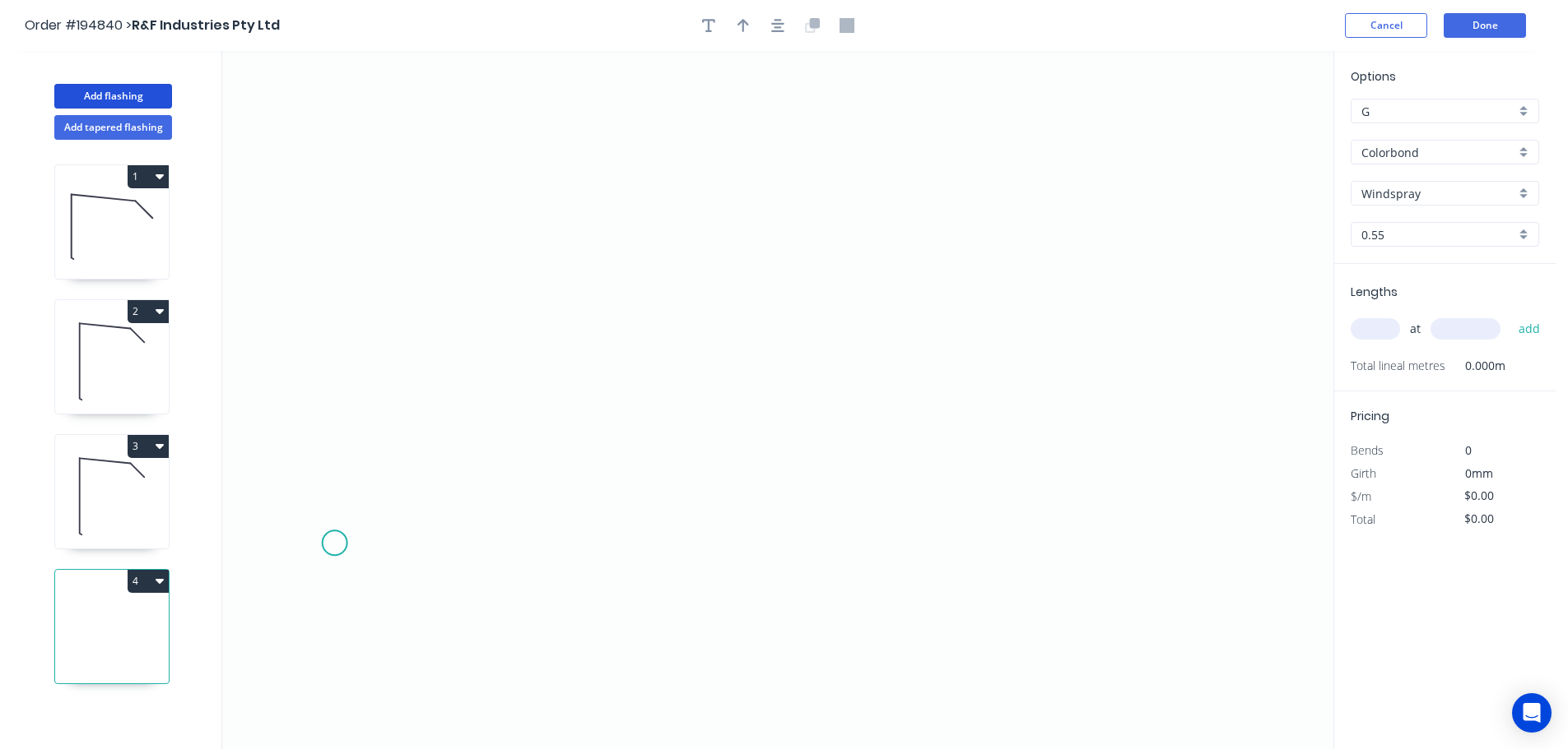
click at [335, 546] on icon "0" at bounding box center [777, 401] width 1111 height 699
click at [339, 208] on icon "0" at bounding box center [777, 401] width 1111 height 699
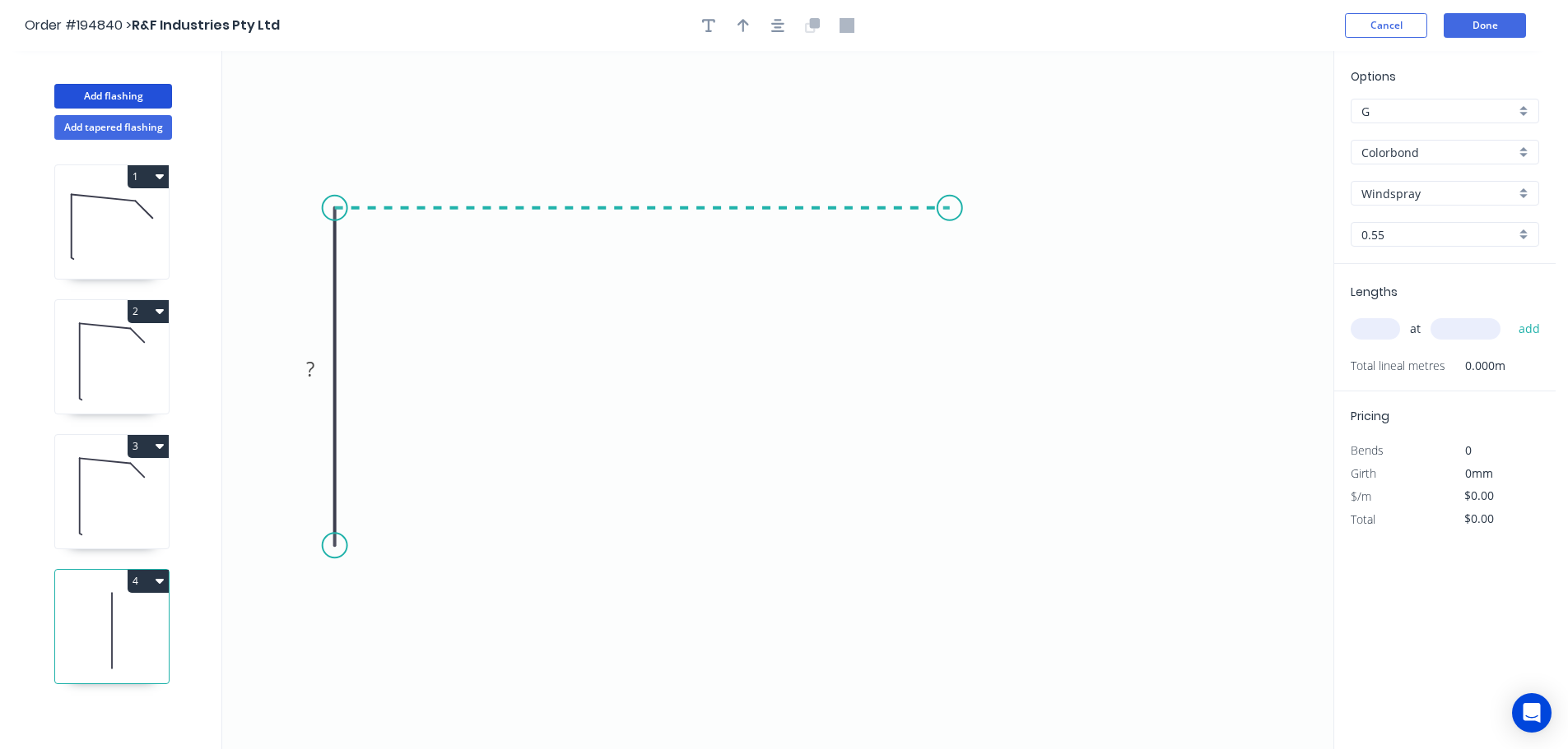
click at [949, 261] on icon "0 ?" at bounding box center [777, 401] width 1111 height 699
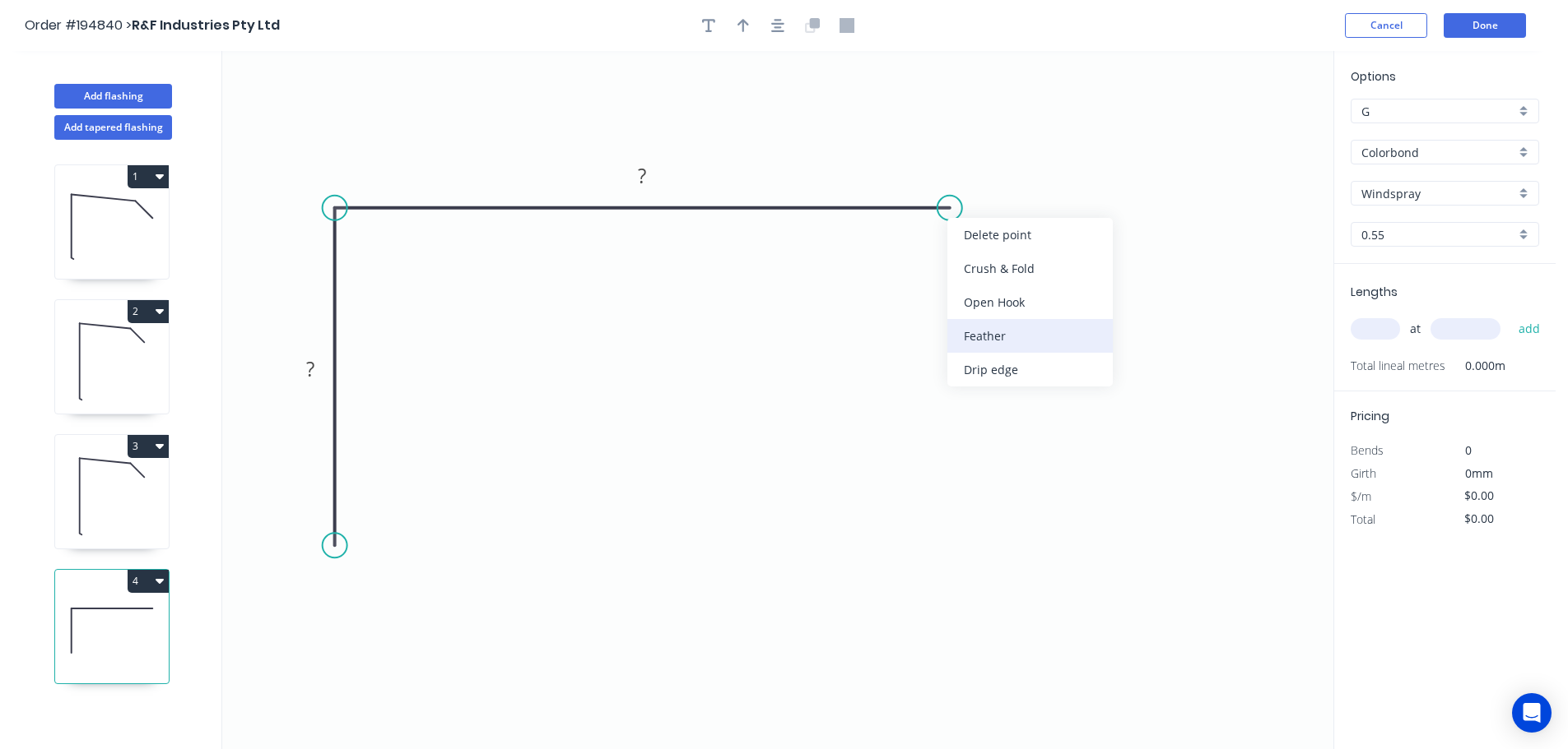
click at [1027, 351] on div "Feather" at bounding box center [1029, 336] width 165 height 34
click at [993, 176] on g "FE 15" at bounding box center [971, 165] width 64 height 34
drag, startPoint x: 999, startPoint y: 178, endPoint x: 1093, endPoint y: 280, distance: 138.7
click at [1093, 280] on rect at bounding box center [1065, 266] width 64 height 34
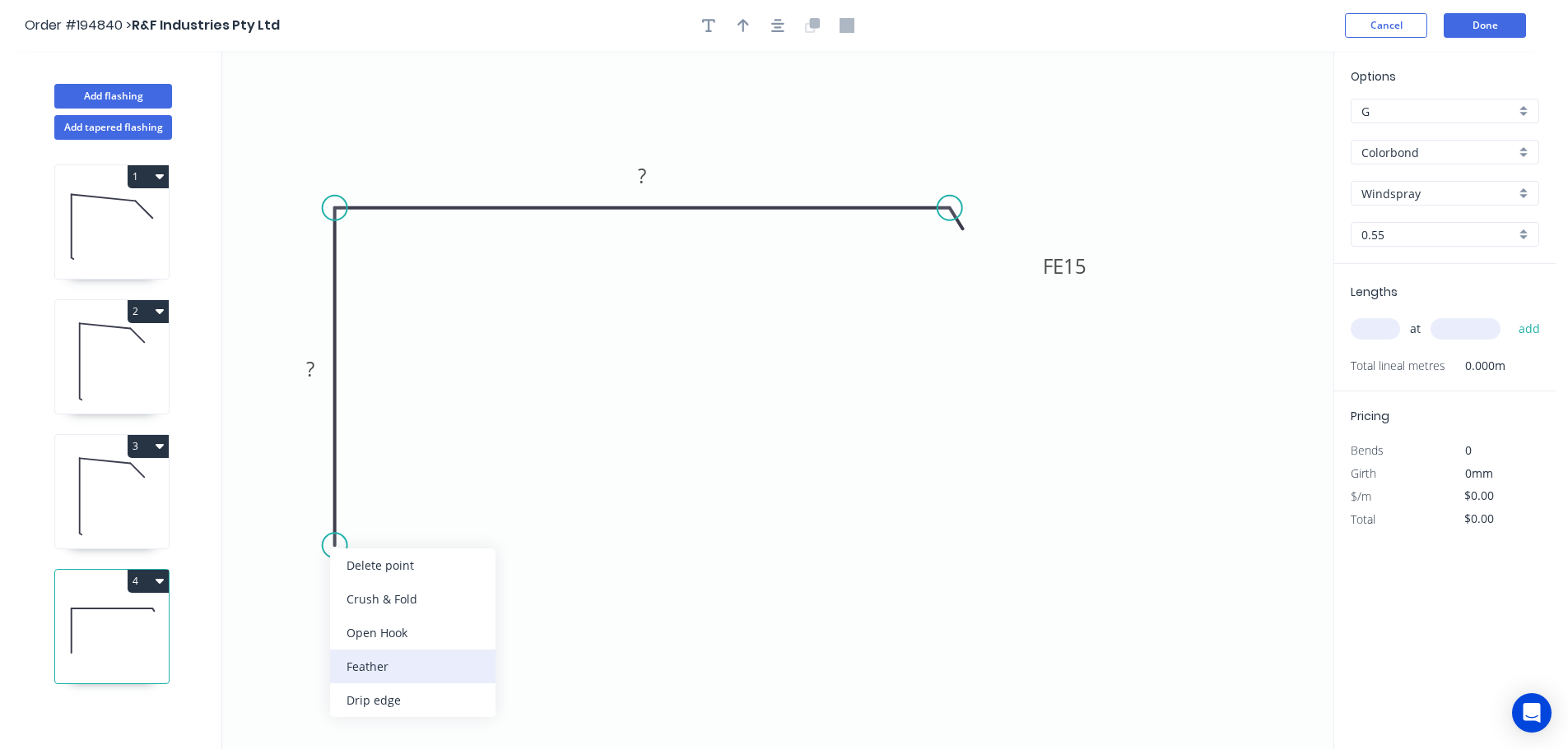
click at [390, 668] on div "Feather" at bounding box center [412, 667] width 165 height 34
click at [393, 608] on div "Flip bend" at bounding box center [426, 600] width 165 height 34
click at [403, 519] on icon "0 FE 15 ? FE 15 ?" at bounding box center [777, 401] width 1111 height 699
drag, startPoint x: 399, startPoint y: 522, endPoint x: 488, endPoint y: 600, distance: 118.3
click at [488, 600] on rect at bounding box center [458, 594] width 64 height 34
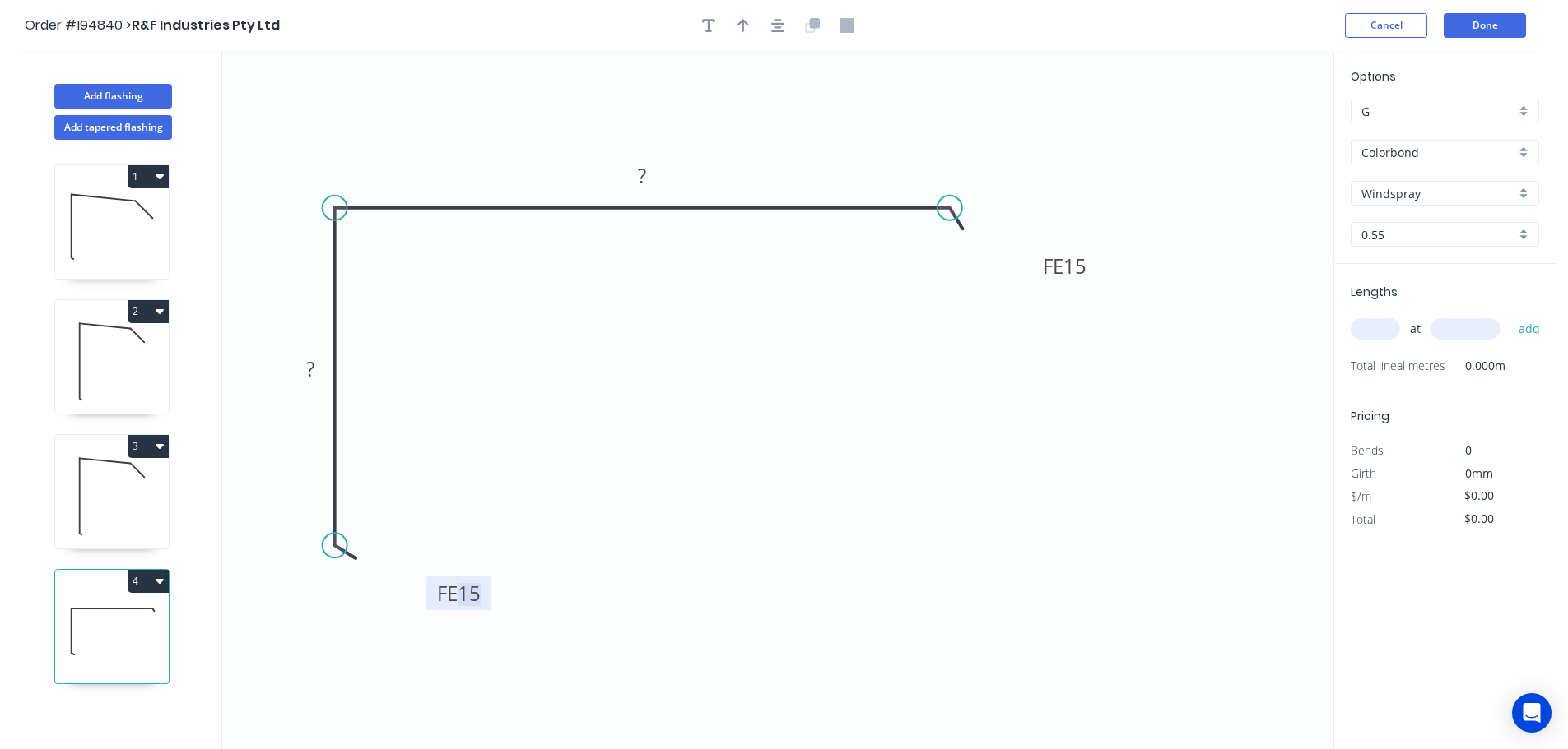
click at [480, 596] on tspan "15" at bounding box center [468, 593] width 23 height 27
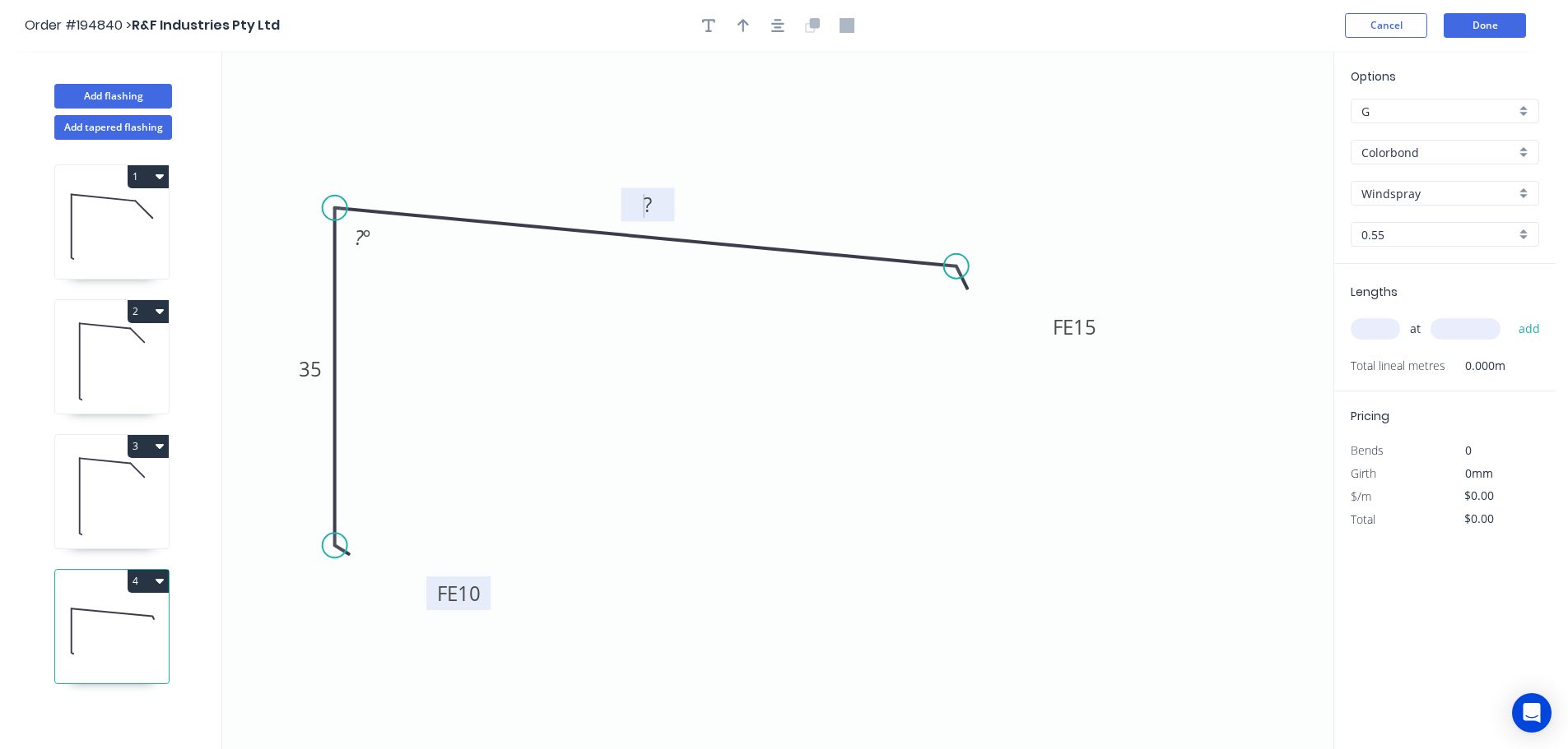
drag, startPoint x: 948, startPoint y: 229, endPoint x: 956, endPoint y: 266, distance: 37.9
click at [956, 266] on circle at bounding box center [956, 266] width 25 height 25
click at [371, 241] on rect at bounding box center [361, 237] width 33 height 23
click at [783, 22] on icon "button" at bounding box center [777, 25] width 13 height 15
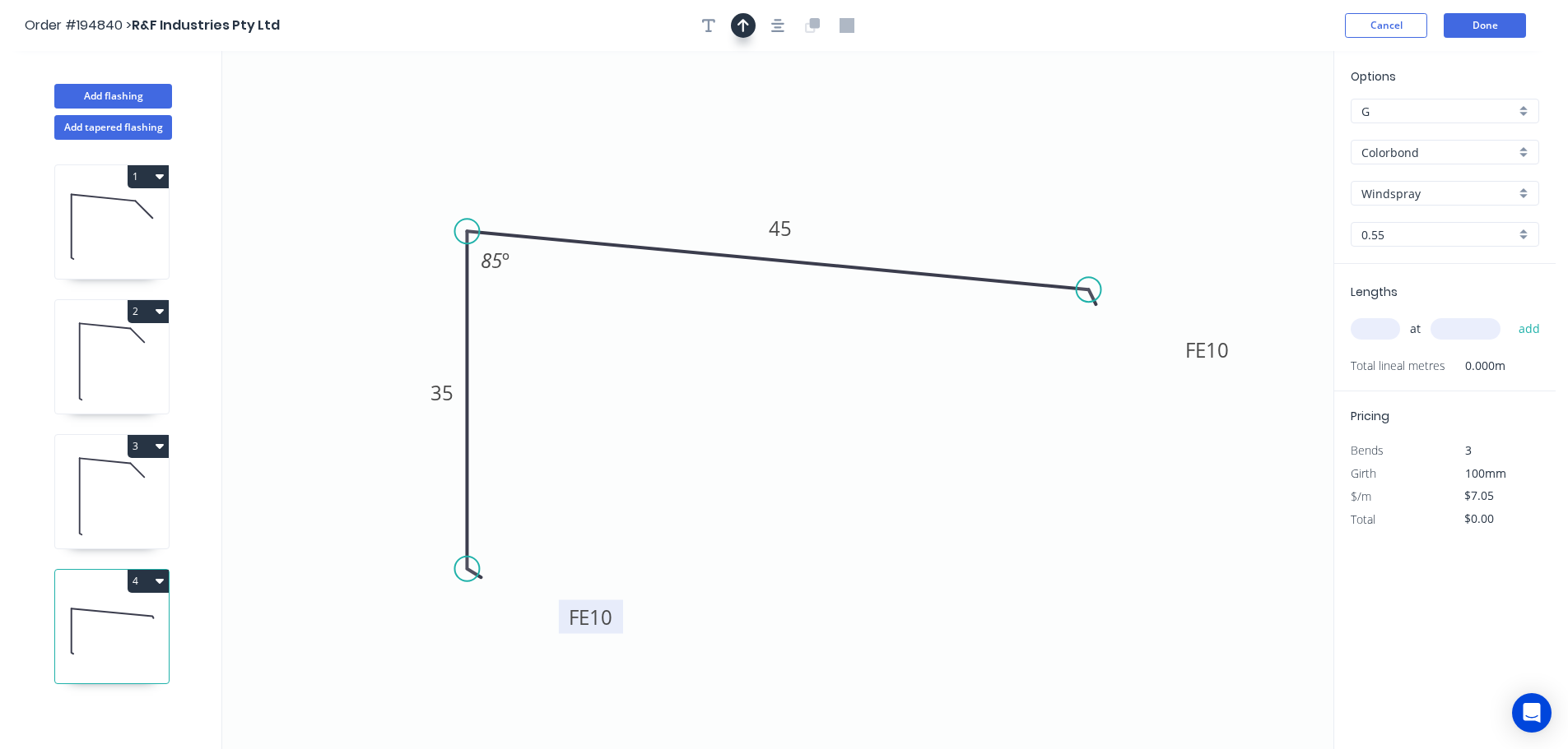
click at [743, 22] on icon "button" at bounding box center [743, 25] width 12 height 13
drag, startPoint x: 1251, startPoint y: 131, endPoint x: 1172, endPoint y: 127, distance: 79.1
click at [1172, 127] on icon at bounding box center [1170, 107] width 15 height 52
click at [1170, 125] on icon at bounding box center [1170, 107] width 15 height 52
drag, startPoint x: 1170, startPoint y: 123, endPoint x: 1173, endPoint y: 108, distance: 15.3
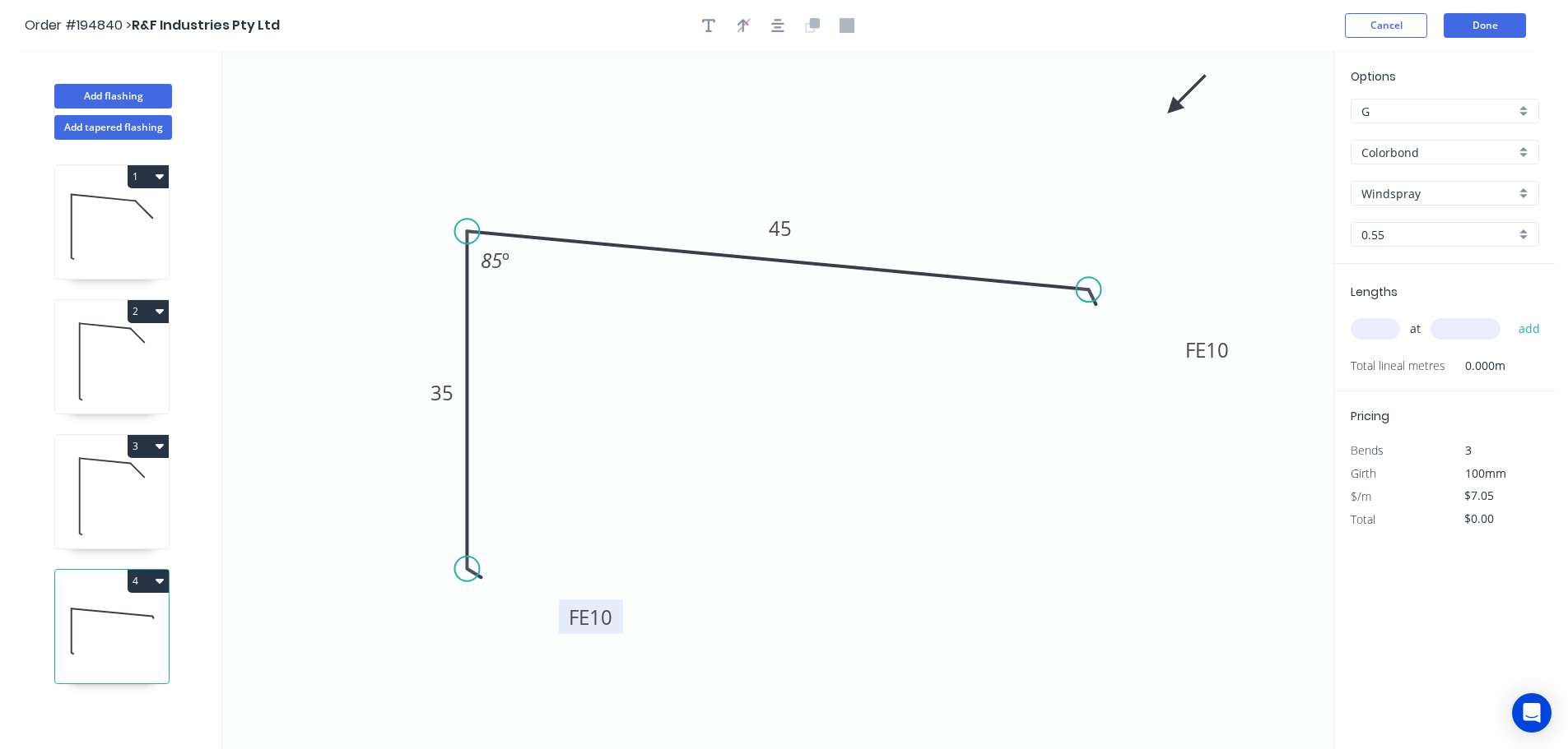
click at [1173, 108] on icon at bounding box center [1187, 94] width 48 height 47
click at [1393, 329] on input "text" at bounding box center [1375, 329] width 49 height 22
click at [1486, 316] on div "1 at 60 add" at bounding box center [1446, 328] width 192 height 28
click at [1484, 329] on input "60" at bounding box center [1465, 329] width 70 height 22
click at [1510, 315] on button "add" at bounding box center [1528, 328] width 39 height 28
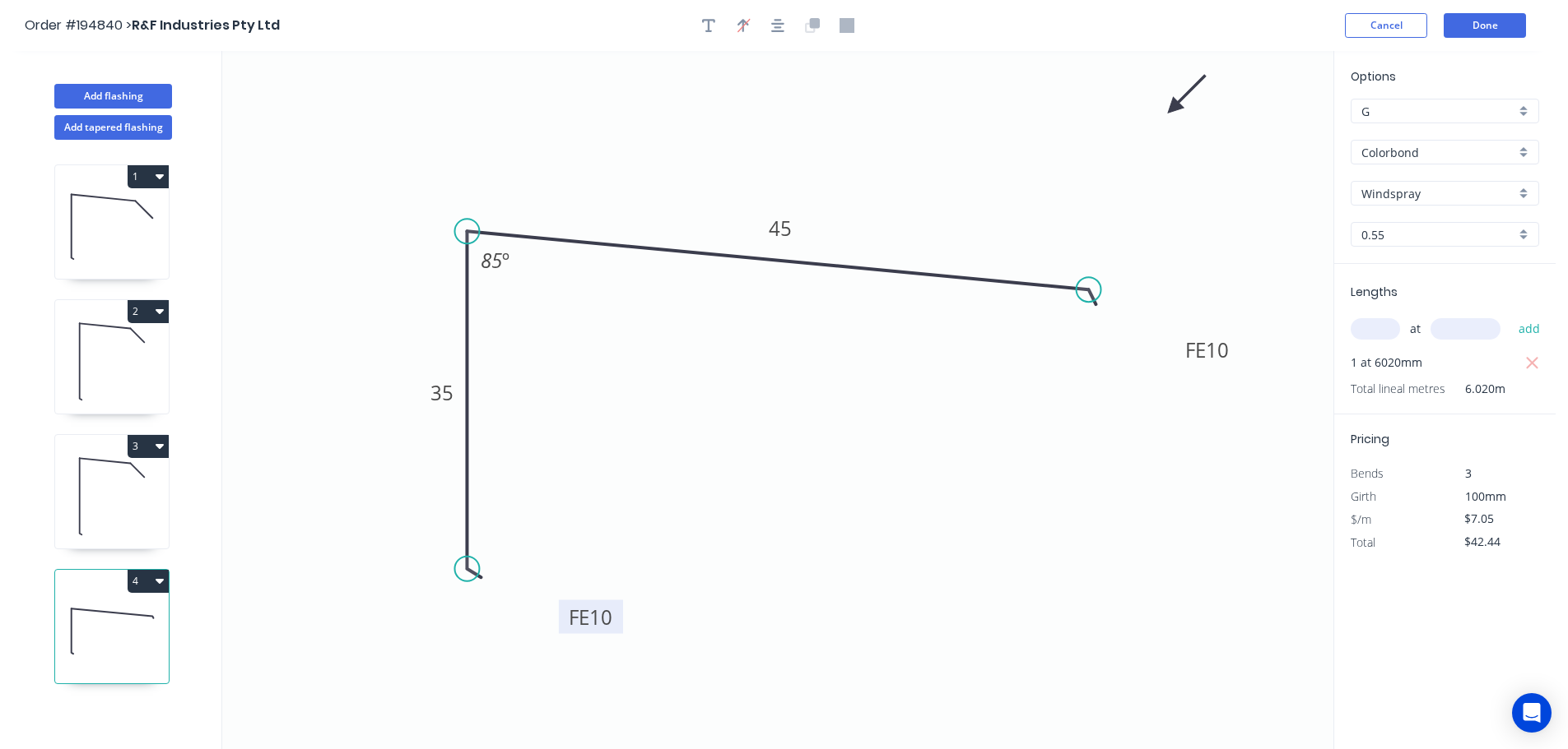
click at [139, 383] on icon at bounding box center [112, 361] width 114 height 105
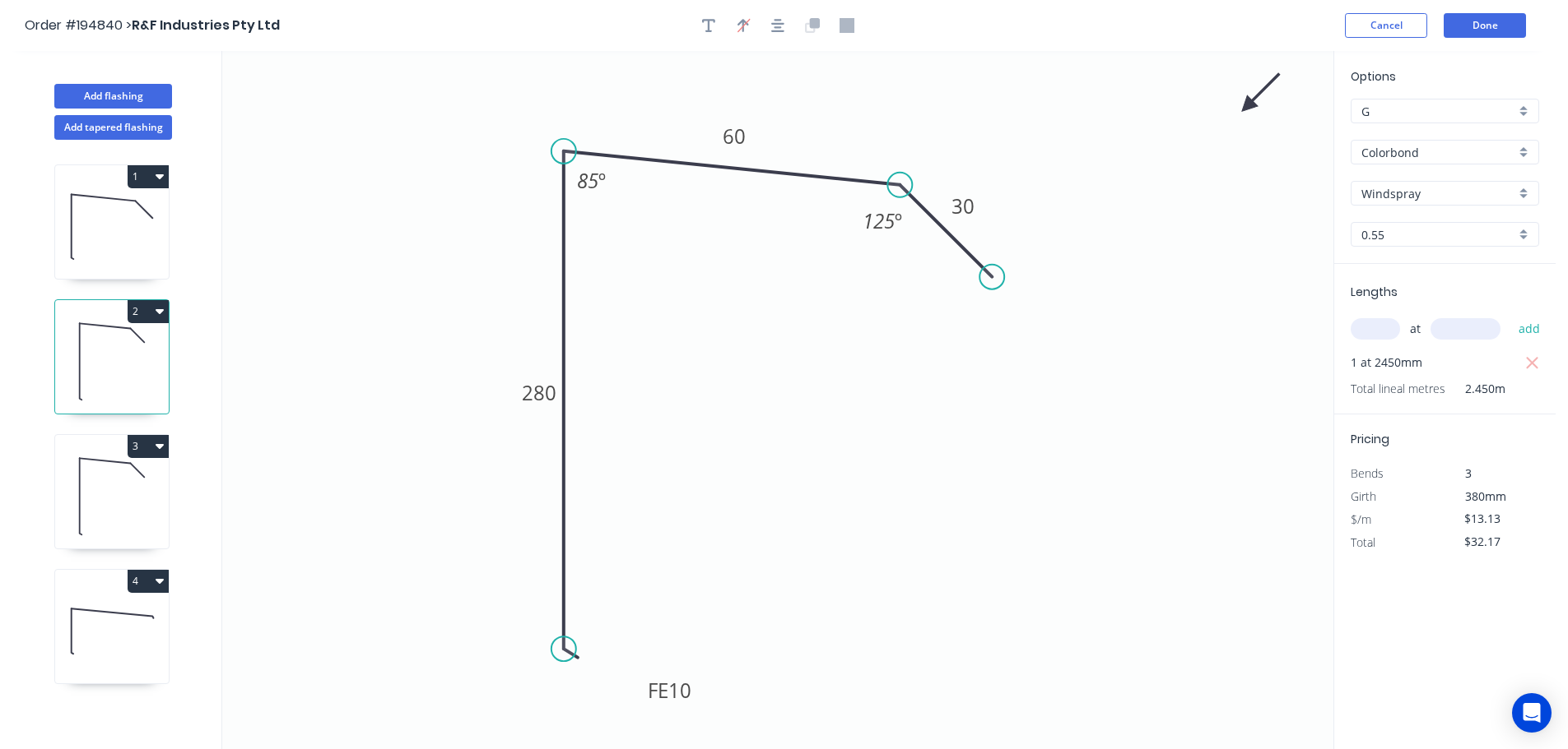
click at [148, 317] on button "2" at bounding box center [148, 311] width 42 height 23
click at [119, 351] on div "Duplicate" at bounding box center [90, 352] width 127 height 24
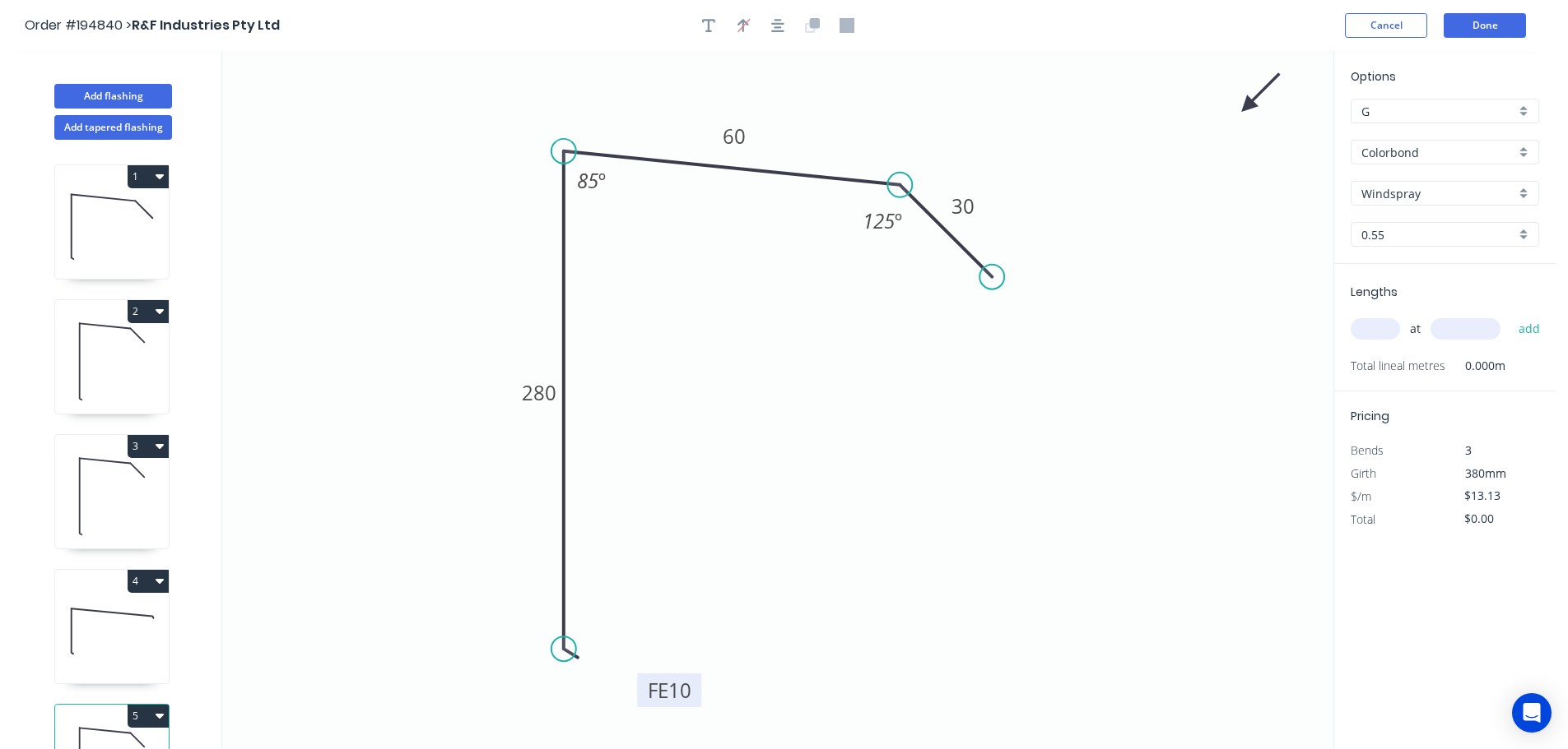
click at [676, 689] on tspan "10" at bounding box center [679, 690] width 23 height 27
click at [1368, 320] on input "text" at bounding box center [1375, 329] width 49 height 22
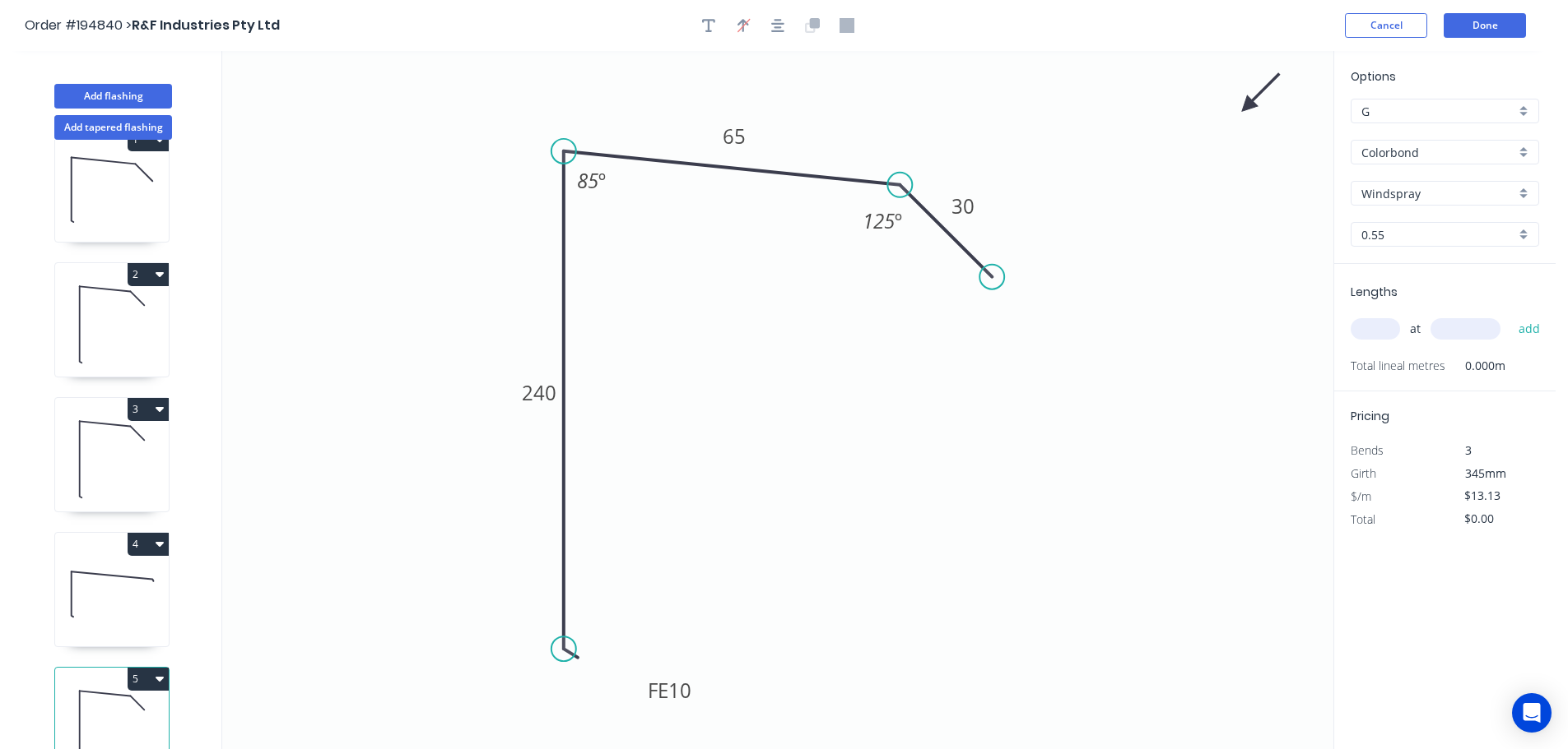
scroll to position [71, 0]
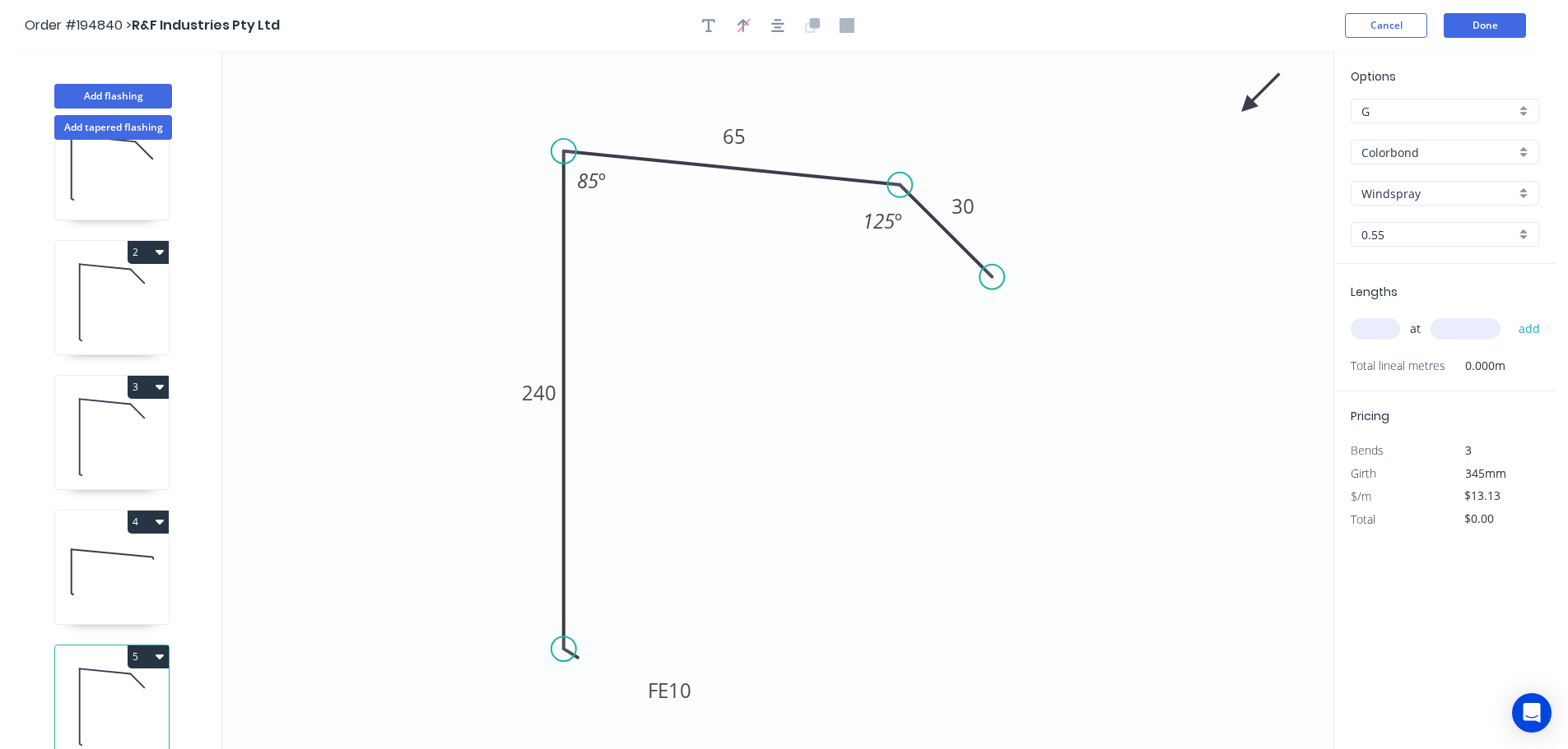
click at [153, 646] on button "5" at bounding box center [148, 657] width 42 height 23
click at [105, 719] on div "Delete" at bounding box center [90, 731] width 127 height 24
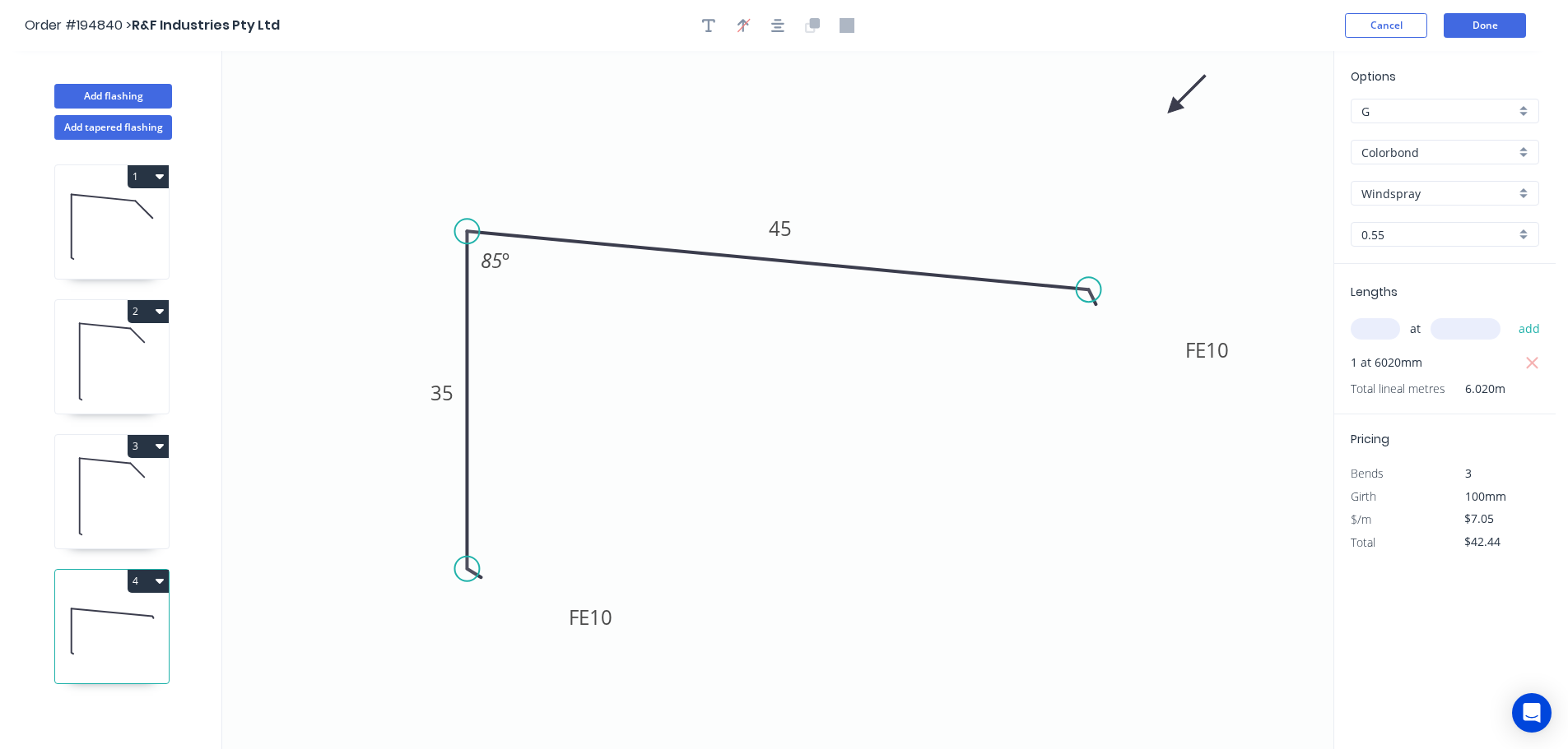
scroll to position [0, 0]
click at [118, 485] on icon at bounding box center [112, 496] width 114 height 105
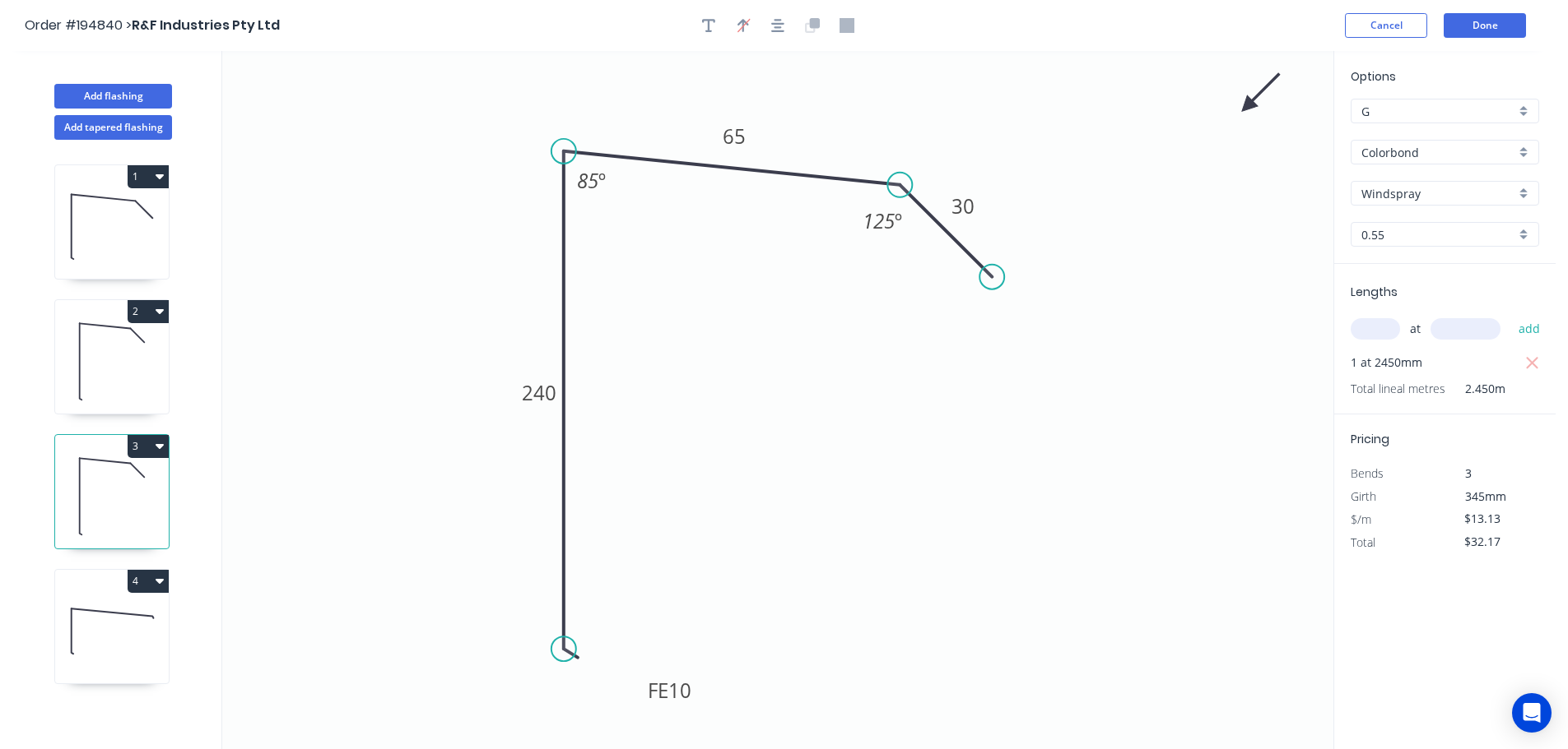
click at [1363, 333] on input "text" at bounding box center [1375, 329] width 49 height 22
click at [1510, 315] on button "add" at bounding box center [1528, 328] width 39 height 28
click at [103, 90] on button "Add flashing" at bounding box center [113, 96] width 118 height 25
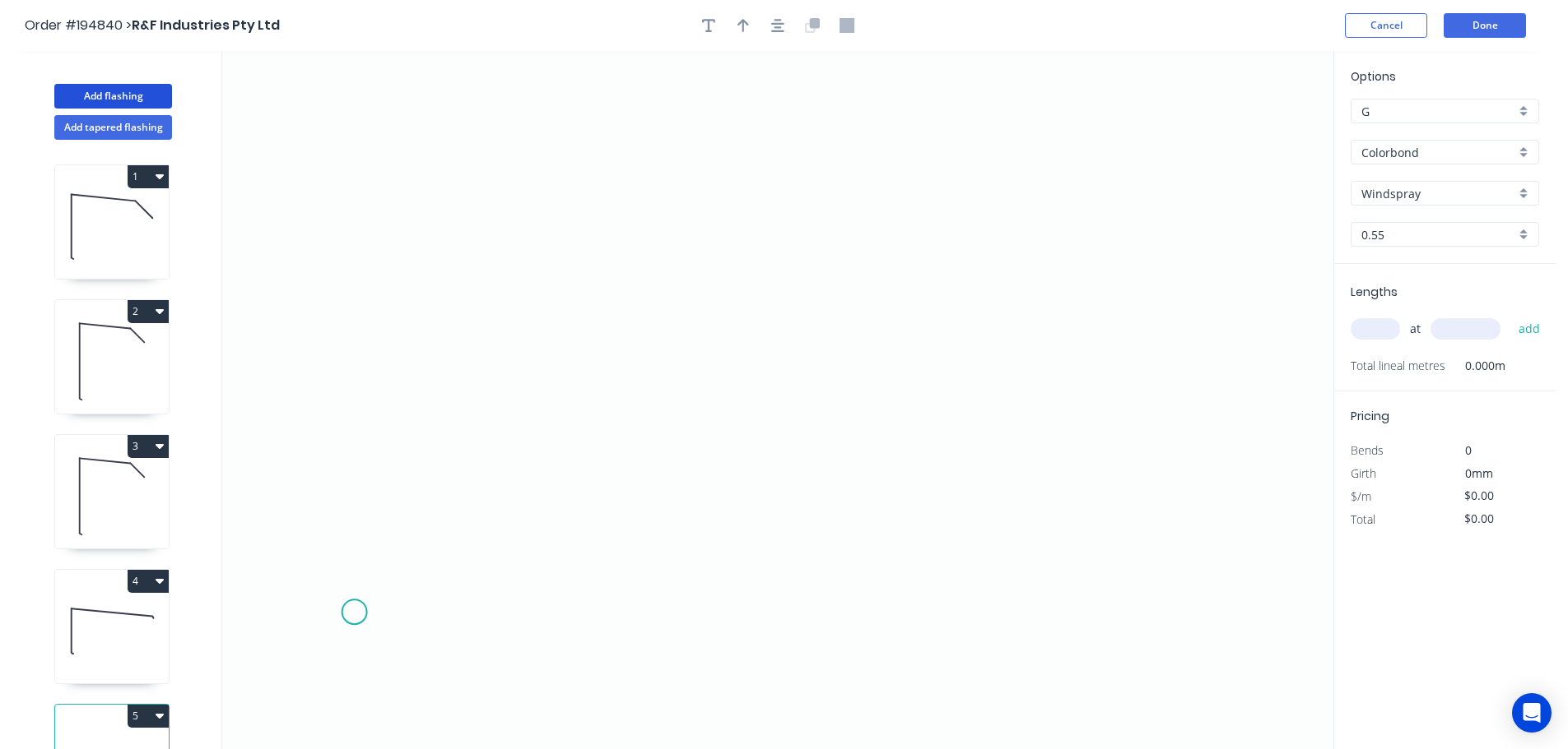
click at [353, 612] on icon "0" at bounding box center [777, 401] width 1111 height 699
click at [364, 94] on icon "0" at bounding box center [777, 401] width 1111 height 699
click at [656, 135] on icon "0 ?" at bounding box center [777, 401] width 1111 height 699
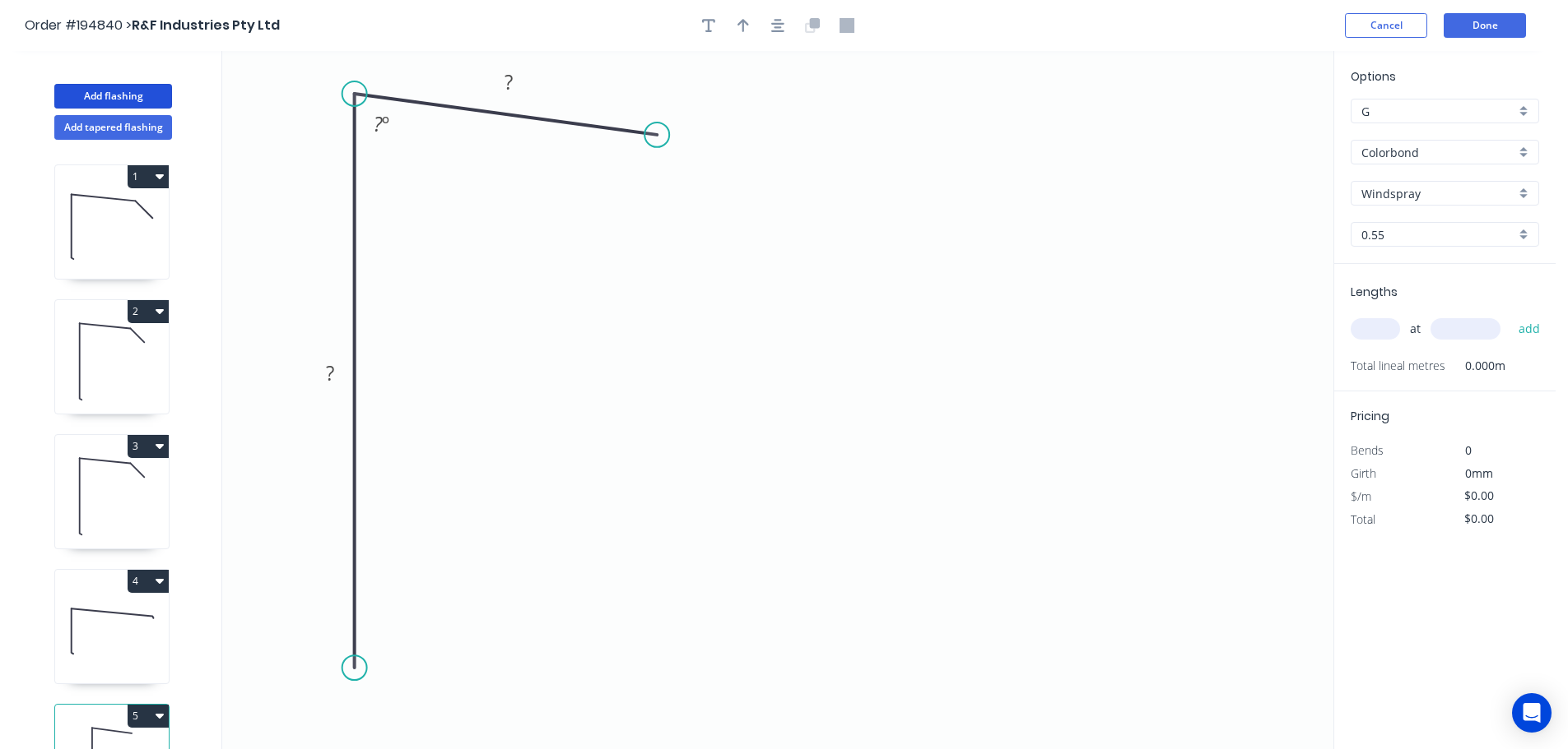
drag, startPoint x: 354, startPoint y: 614, endPoint x: 351, endPoint y: 669, distance: 55.1
click at [351, 669] on circle at bounding box center [354, 668] width 25 height 25
drag, startPoint x: 646, startPoint y: 139, endPoint x: 605, endPoint y: 132, distance: 41.6
click at [605, 132] on circle at bounding box center [605, 132] width 25 height 25
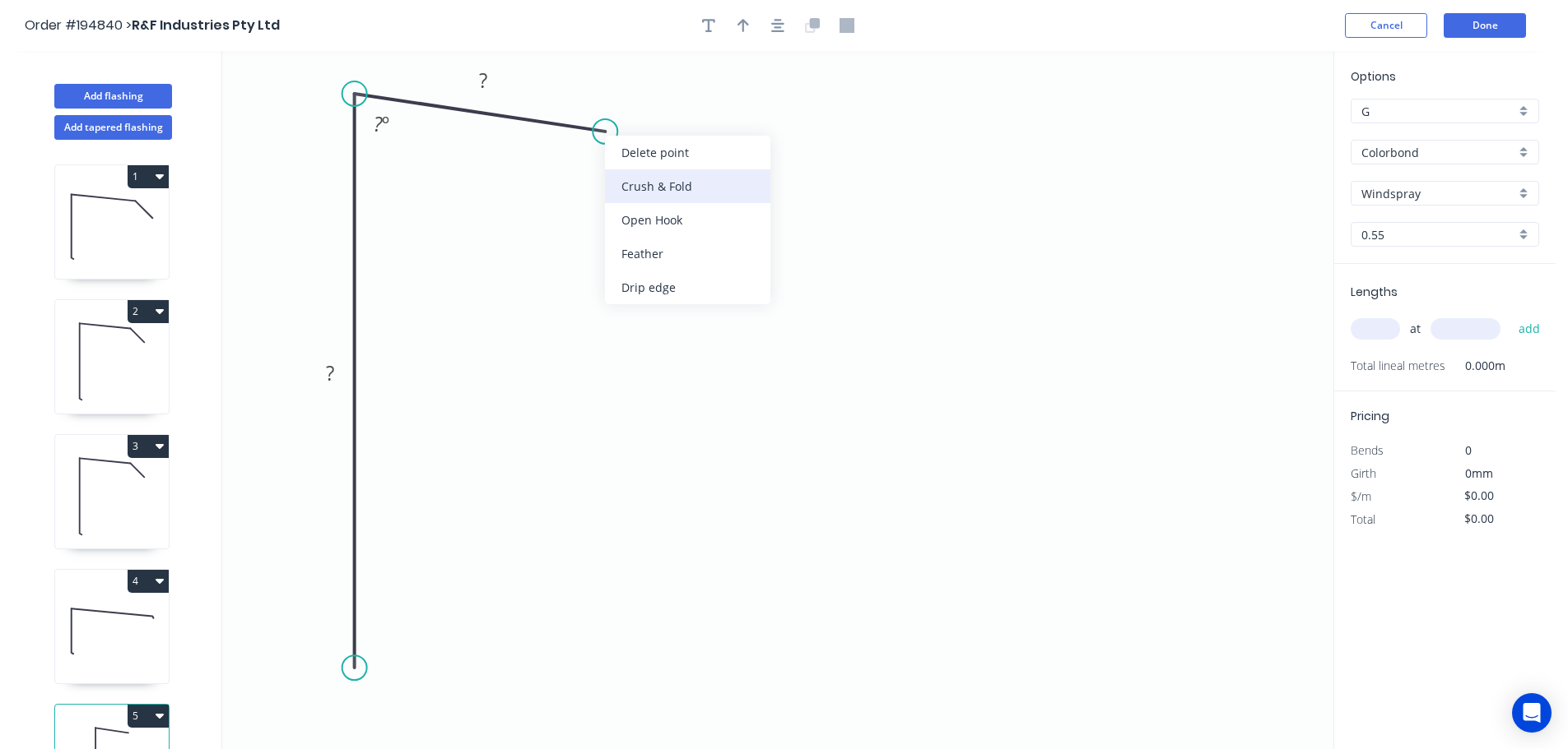
click at [651, 186] on div "Crush & Fold" at bounding box center [687, 186] width 165 height 34
click at [648, 161] on div "Delete point" at bounding box center [690, 156] width 165 height 34
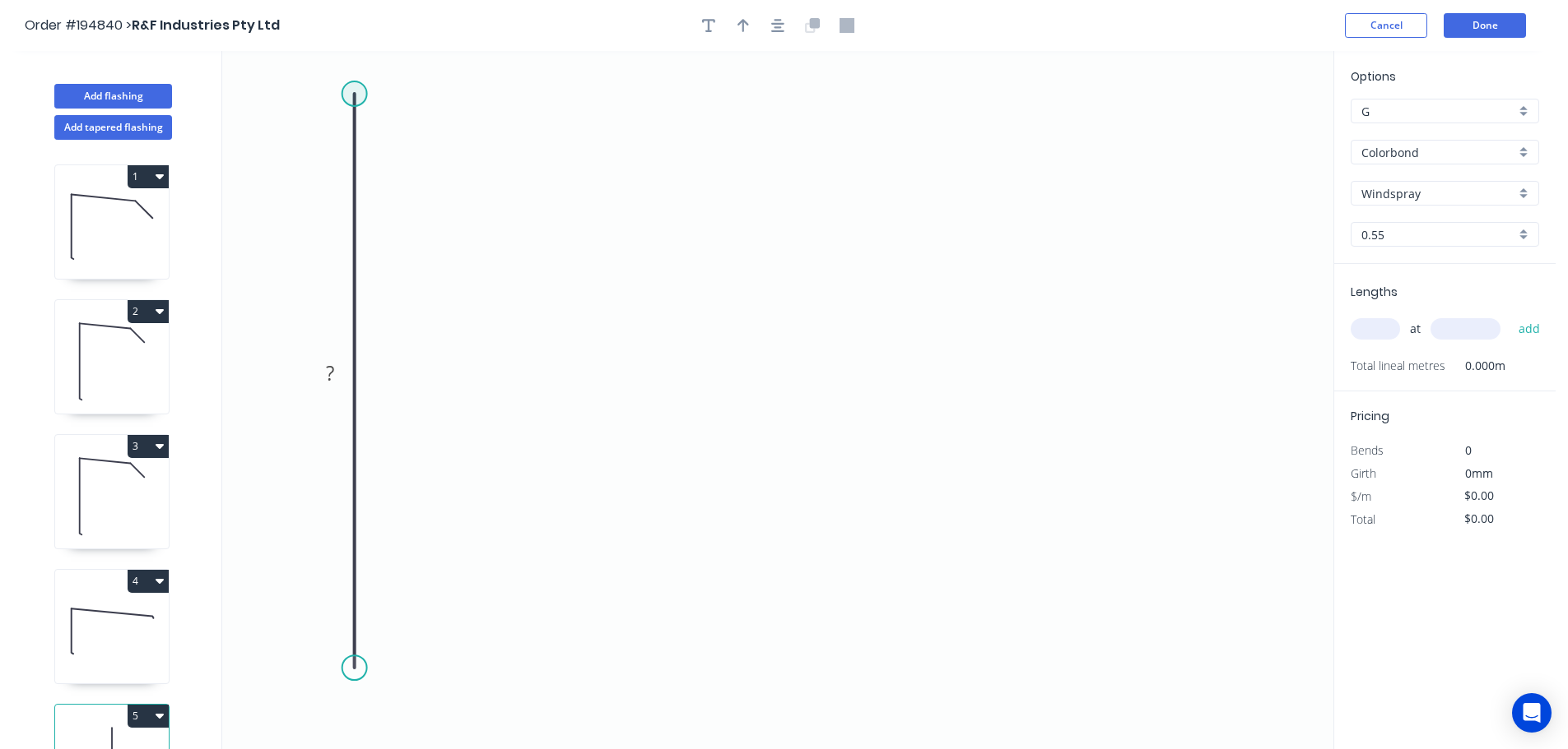
click at [359, 92] on circle at bounding box center [354, 93] width 25 height 25
click at [611, 120] on icon "0 ?" at bounding box center [777, 401] width 1111 height 699
click at [680, 246] on div "Feather" at bounding box center [692, 243] width 165 height 34
drag, startPoint x: 664, startPoint y: 91, endPoint x: 738, endPoint y: 182, distance: 117.3
click at [738, 182] on rect at bounding box center [708, 167] width 64 height 34
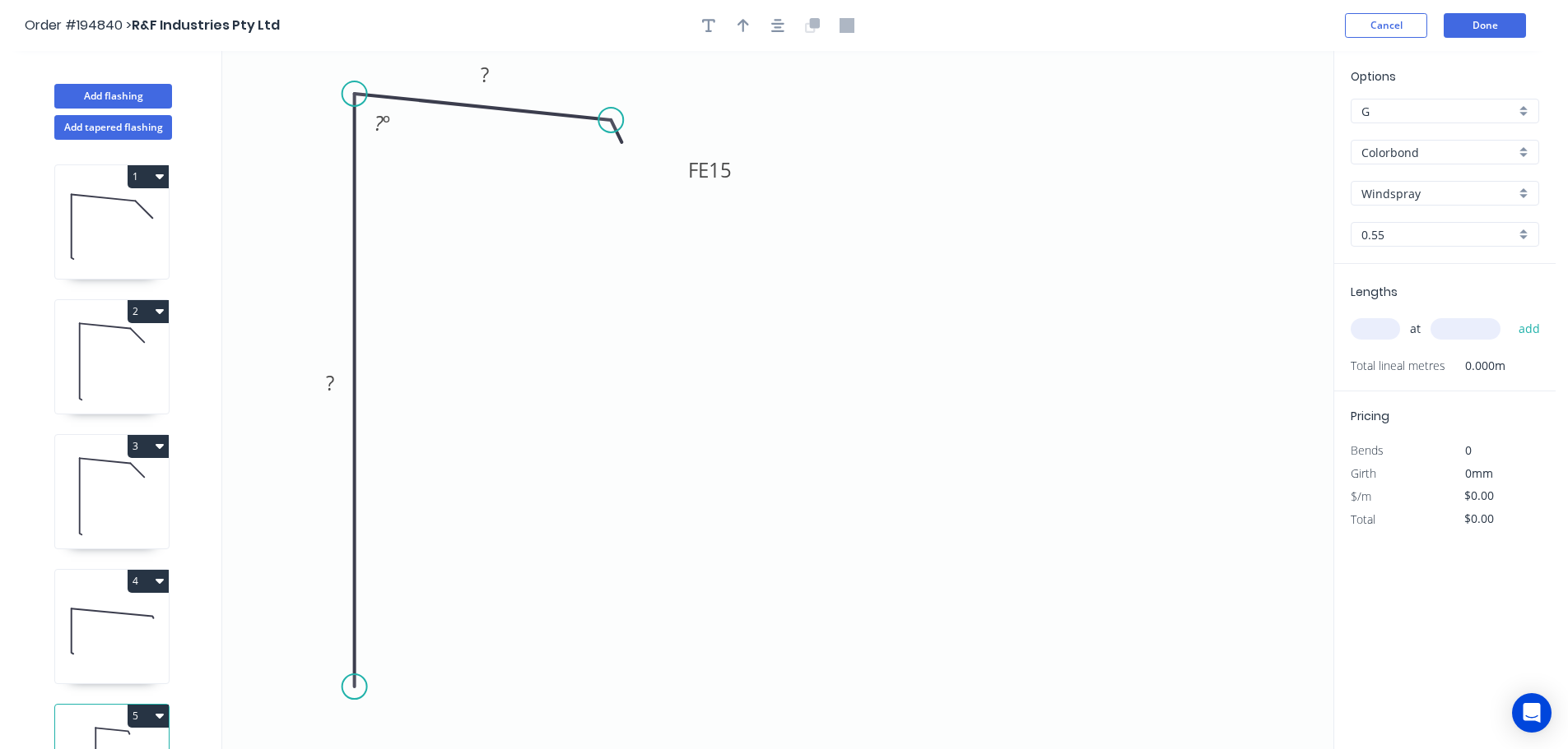
drag, startPoint x: 353, startPoint y: 677, endPoint x: 353, endPoint y: 688, distance: 11.0
click at [353, 688] on circle at bounding box center [354, 687] width 25 height 25
click at [423, 704] on div "Feather" at bounding box center [436, 703] width 165 height 34
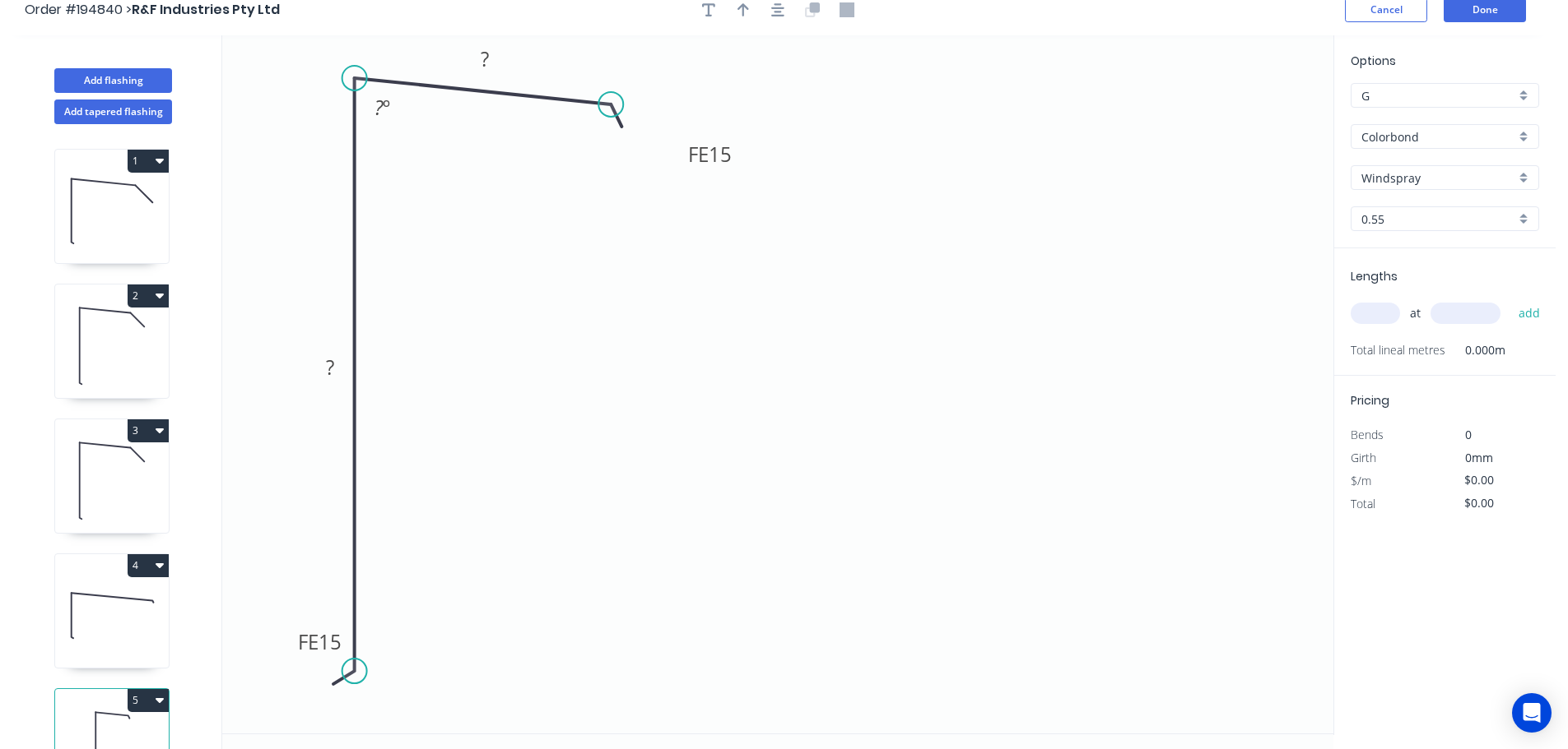
scroll to position [31, 0]
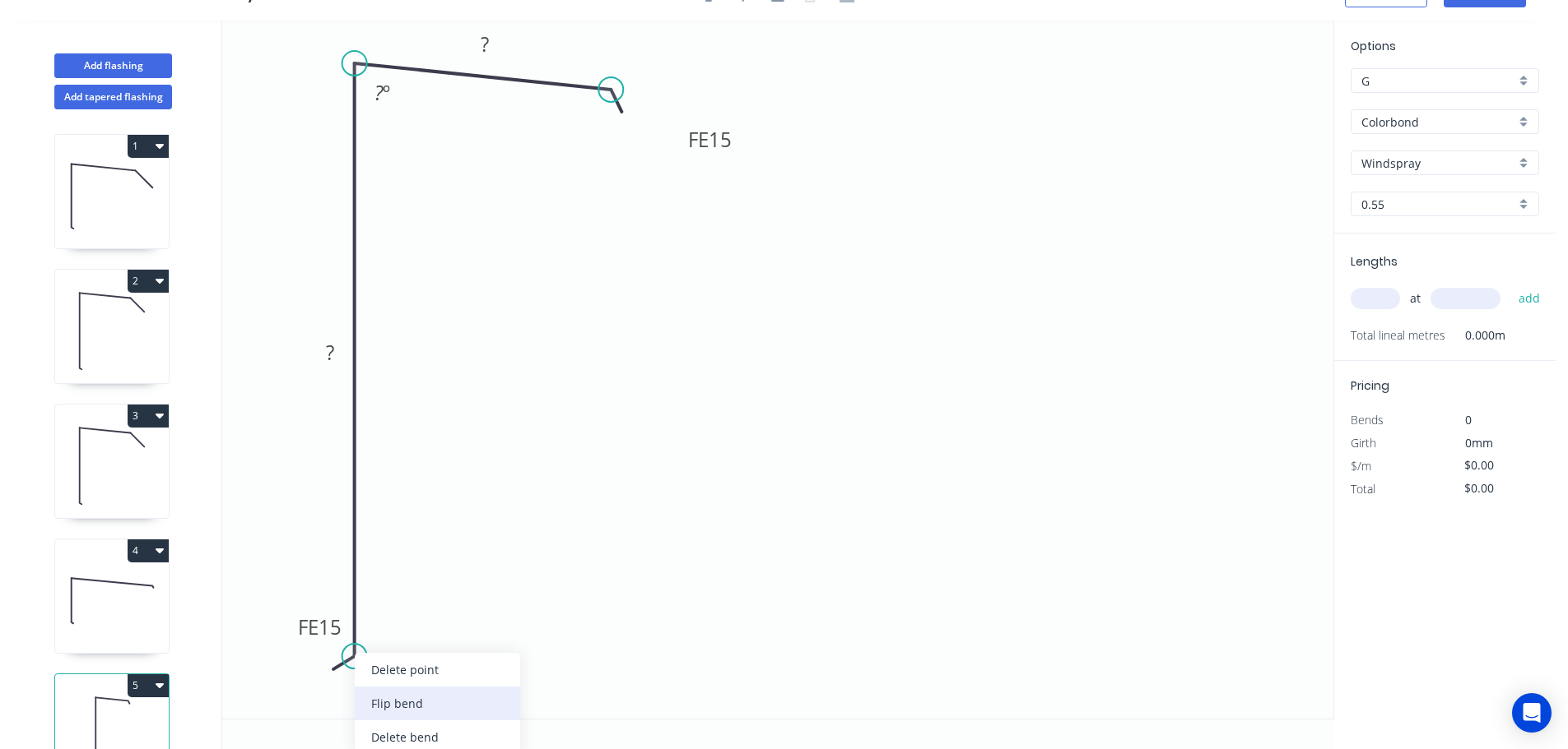
click at [422, 706] on div "Flip bend" at bounding box center [437, 703] width 165 height 34
click at [424, 631] on icon "0 FE 15 ? FE 15 ? ? º" at bounding box center [777, 370] width 1111 height 699
drag, startPoint x: 415, startPoint y: 636, endPoint x: 492, endPoint y: 703, distance: 102.1
click at [492, 703] on rect at bounding box center [466, 696] width 64 height 34
click at [484, 699] on tspan "15" at bounding box center [477, 695] width 23 height 27
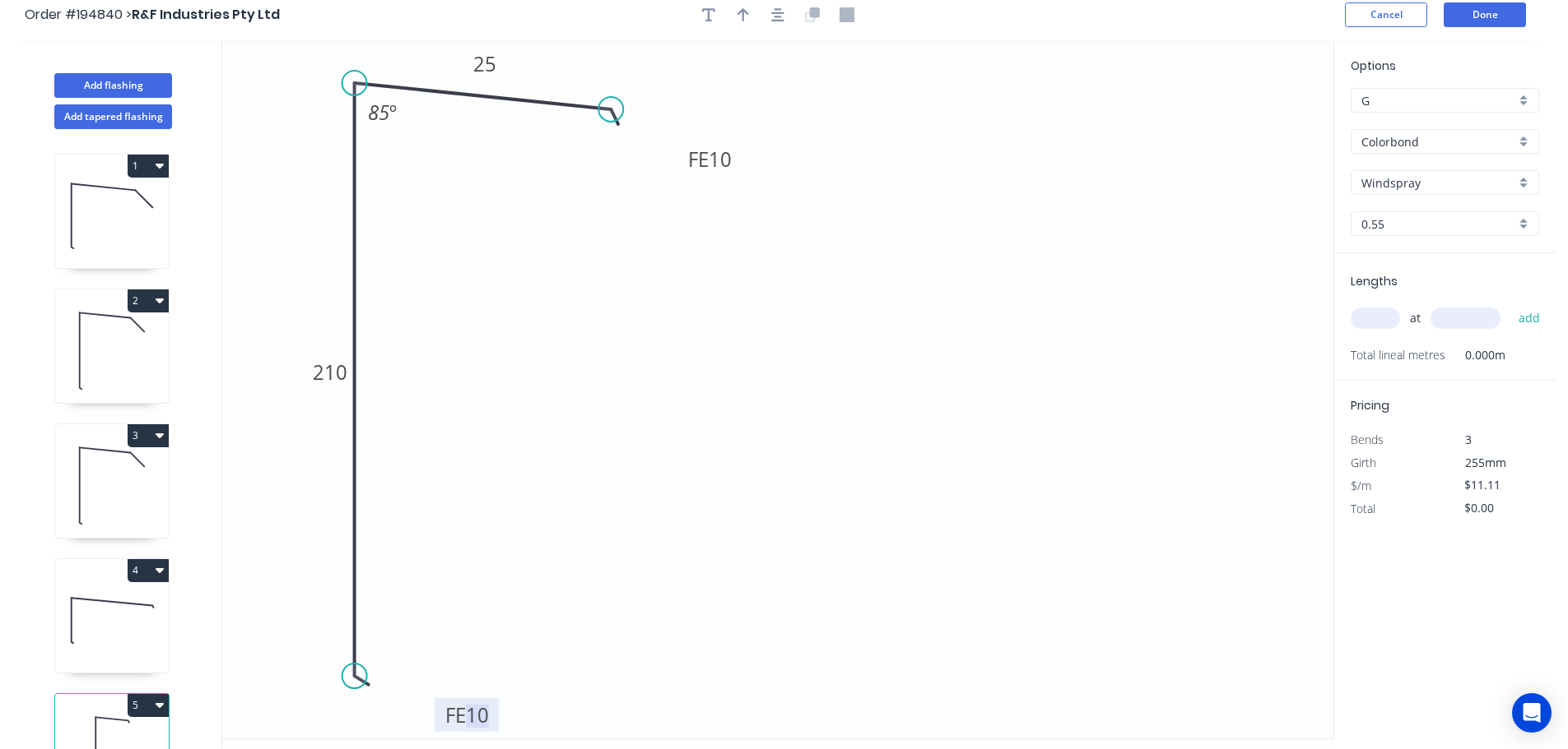
scroll to position [0, 0]
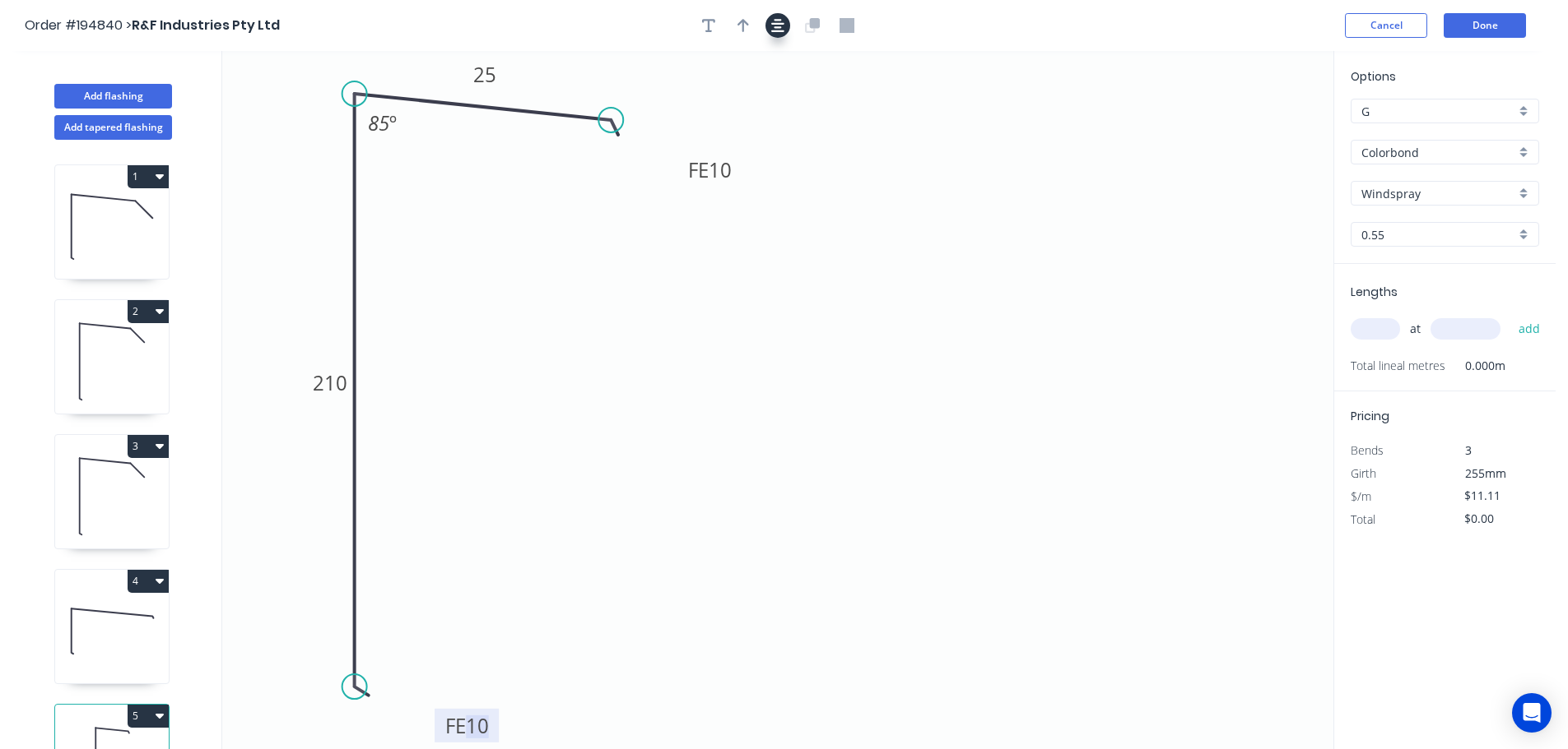
click at [795, 36] on div at bounding box center [777, 25] width 173 height 25
click at [786, 27] on button "button" at bounding box center [777, 25] width 25 height 25
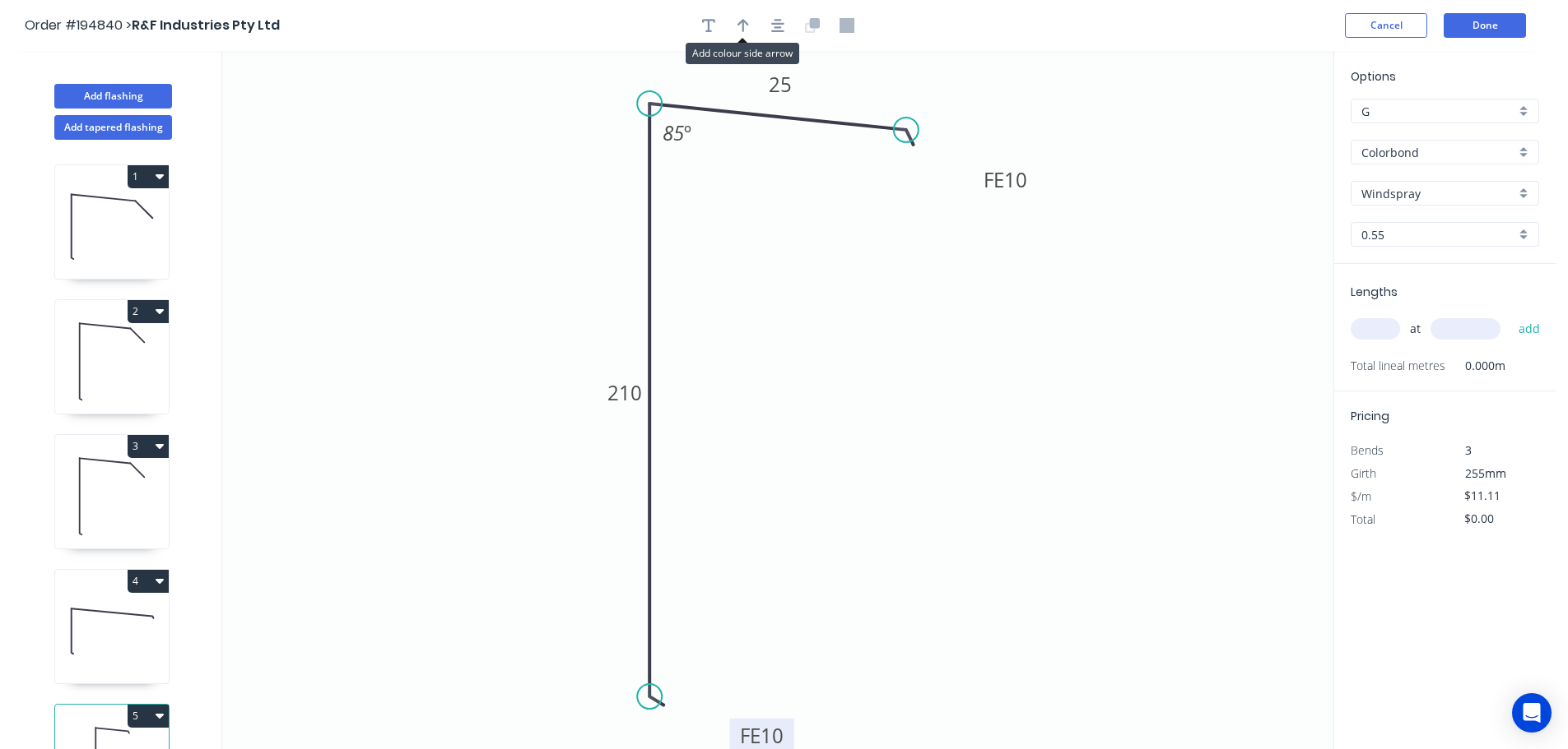
click at [739, 32] on icon "button" at bounding box center [743, 25] width 12 height 15
drag, startPoint x: 1248, startPoint y: 126, endPoint x: 566, endPoint y: 236, distance: 690.8
click at [566, 236] on icon at bounding box center [565, 218] width 15 height 52
drag, startPoint x: 566, startPoint y: 236, endPoint x: 373, endPoint y: 266, distance: 195.3
click at [373, 266] on icon at bounding box center [388, 263] width 52 height 15
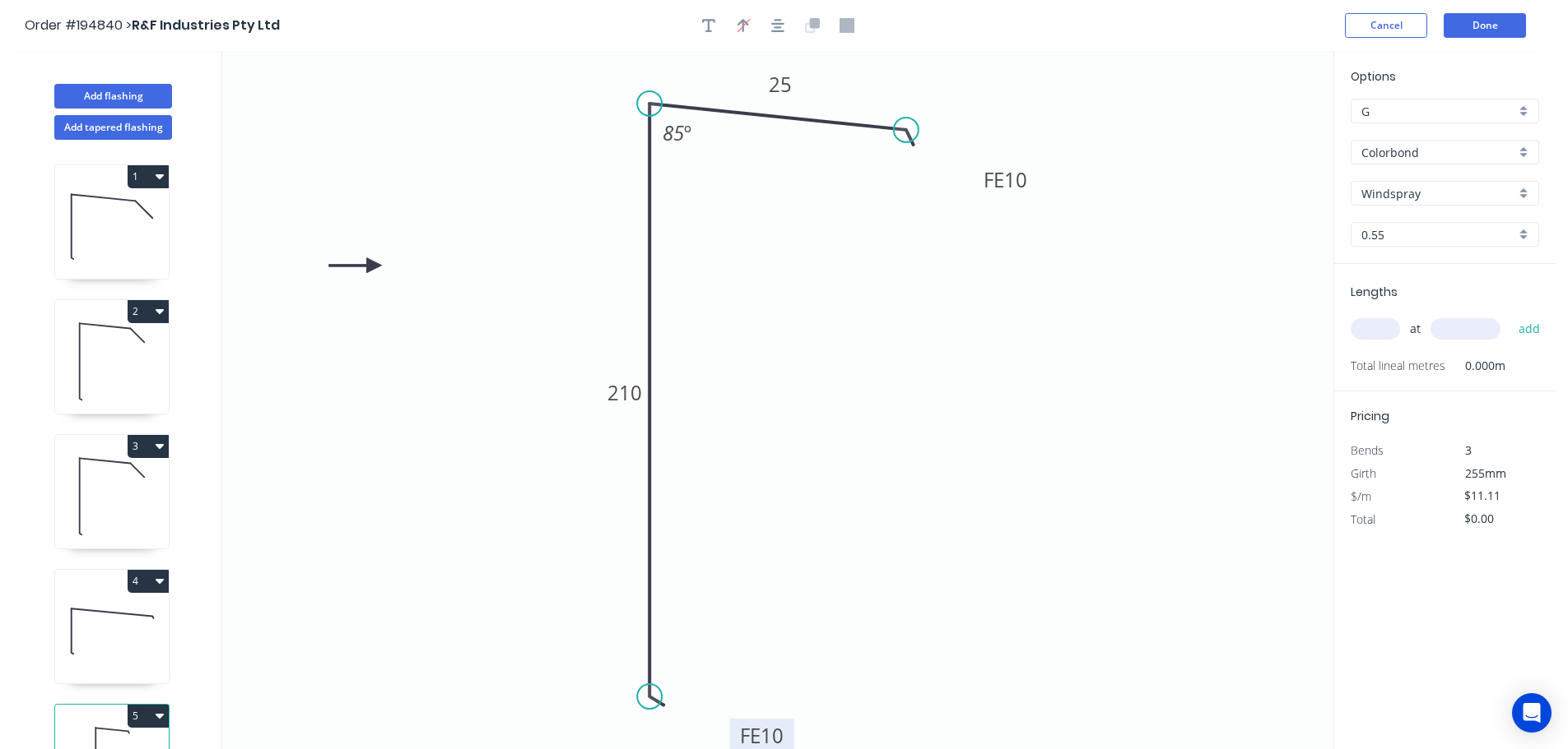
click at [1370, 325] on input "text" at bounding box center [1375, 329] width 49 height 22
click at [1510, 315] on button "add" at bounding box center [1528, 328] width 39 height 28
click at [155, 181] on icon "button" at bounding box center [159, 175] width 8 height 13
click at [117, 225] on div "Duplicate" at bounding box center [90, 218] width 127 height 24
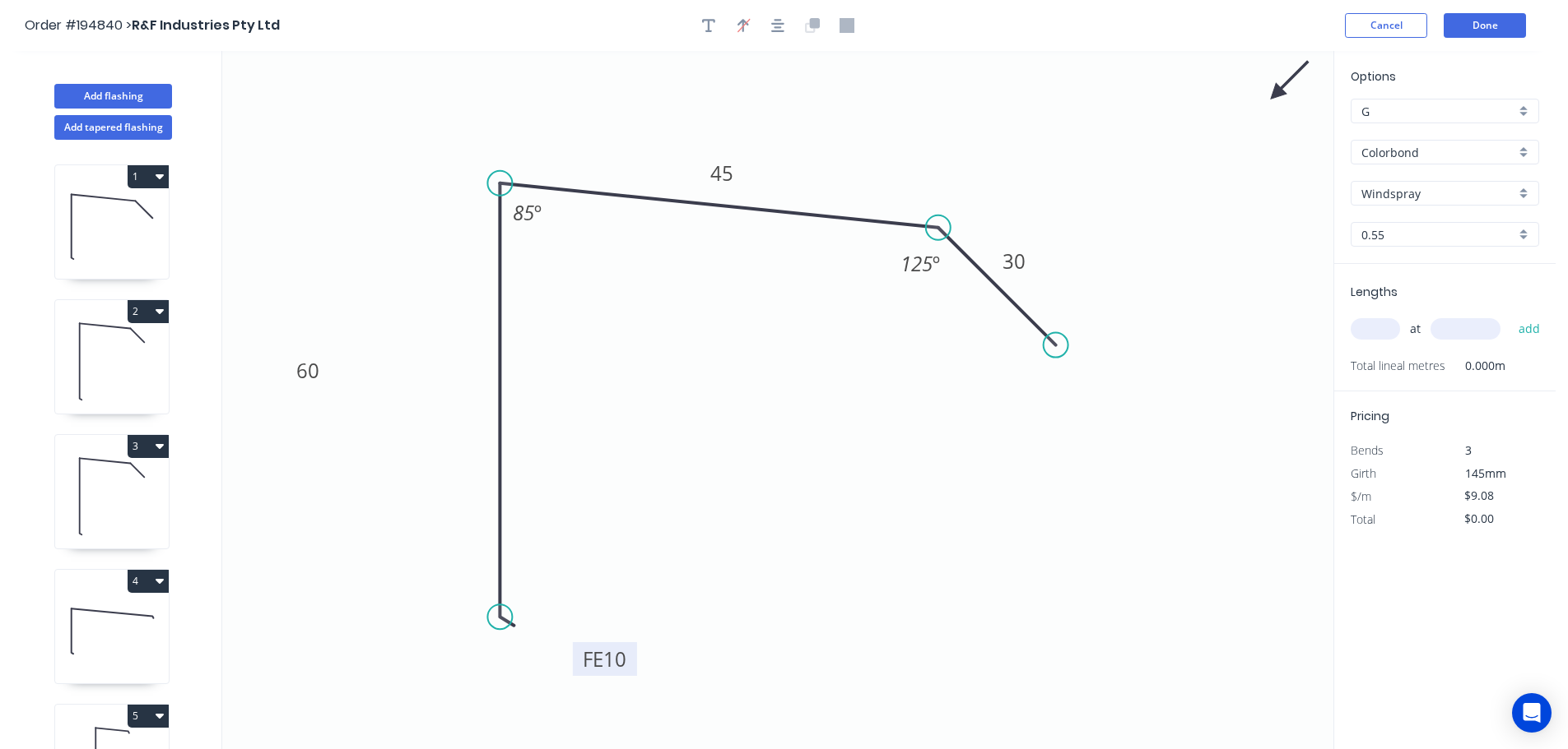
click at [612, 663] on tspan "10" at bounding box center [614, 659] width 23 height 27
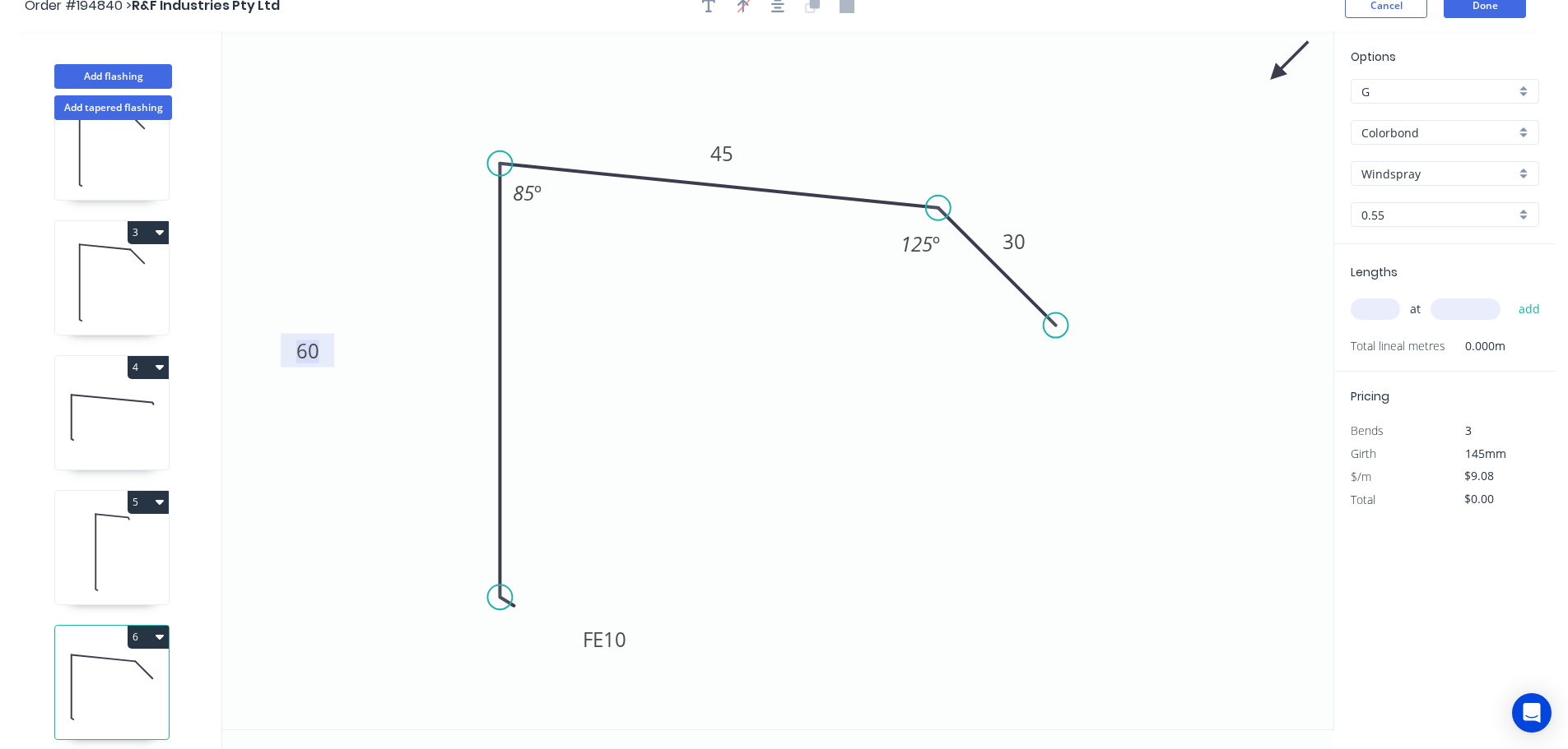
scroll to position [31, 0]
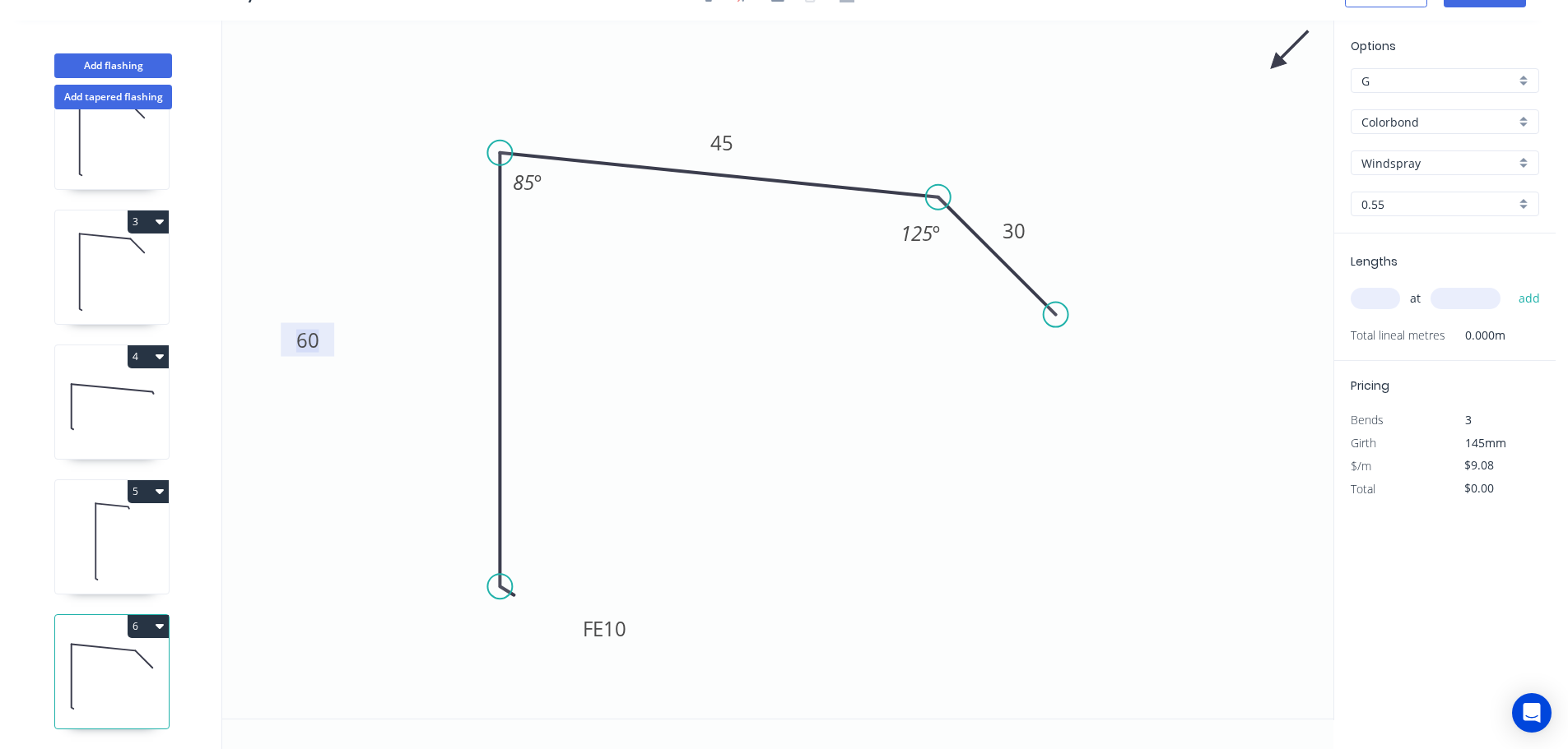
click at [139, 616] on button "6" at bounding box center [148, 626] width 42 height 23
click at [106, 689] on div "Delete" at bounding box center [90, 701] width 127 height 24
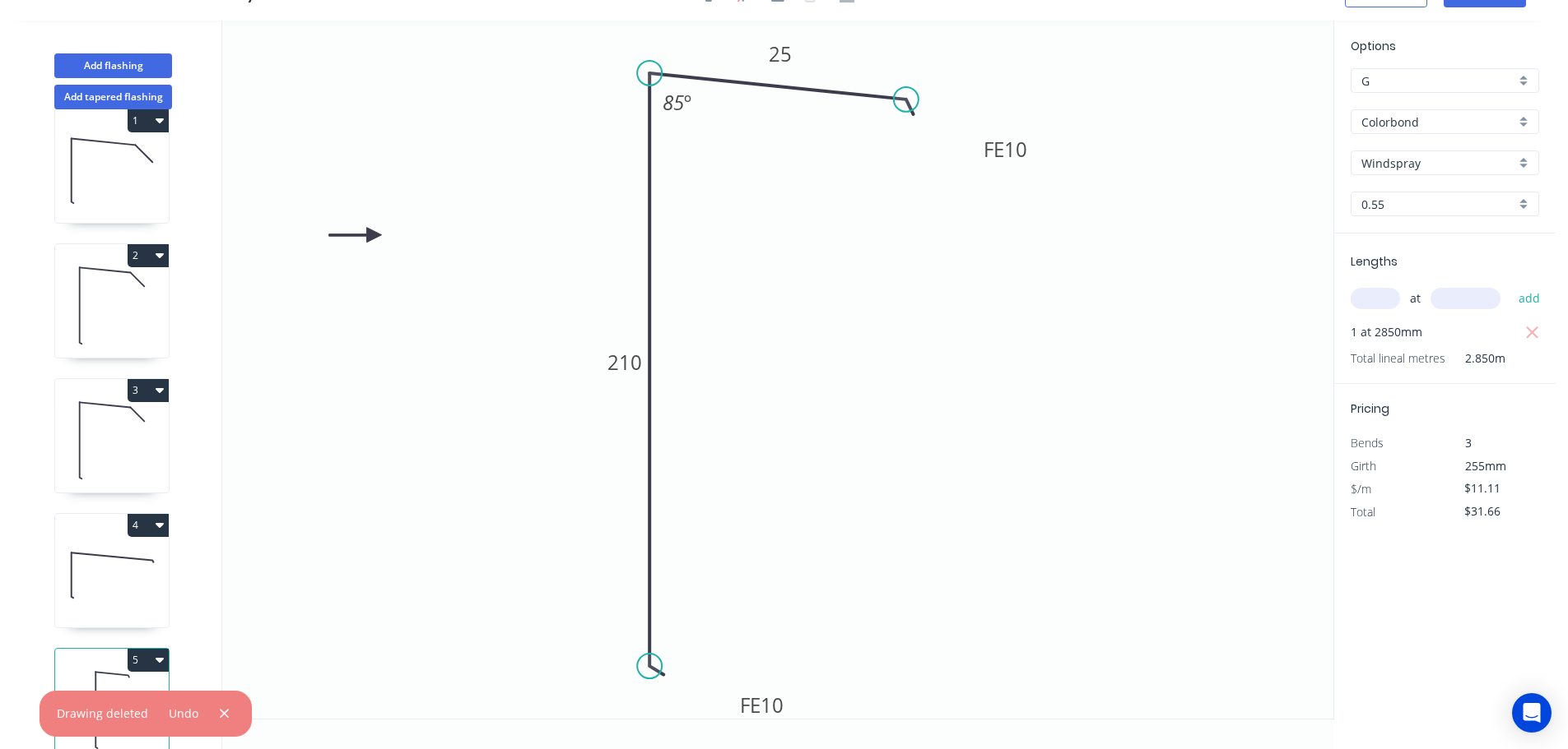
scroll to position [0, 0]
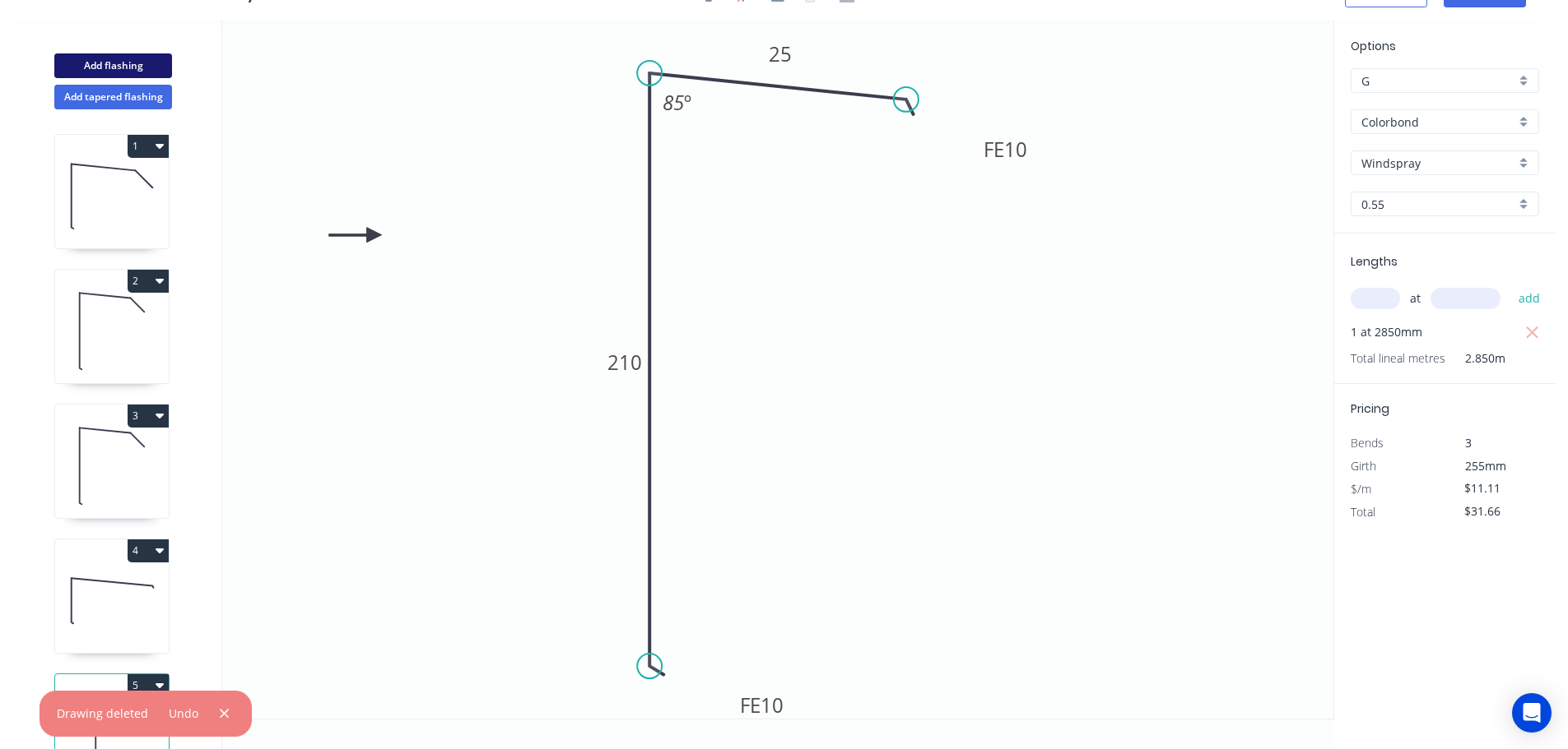
click at [132, 68] on button "Add flashing" at bounding box center [113, 65] width 118 height 25
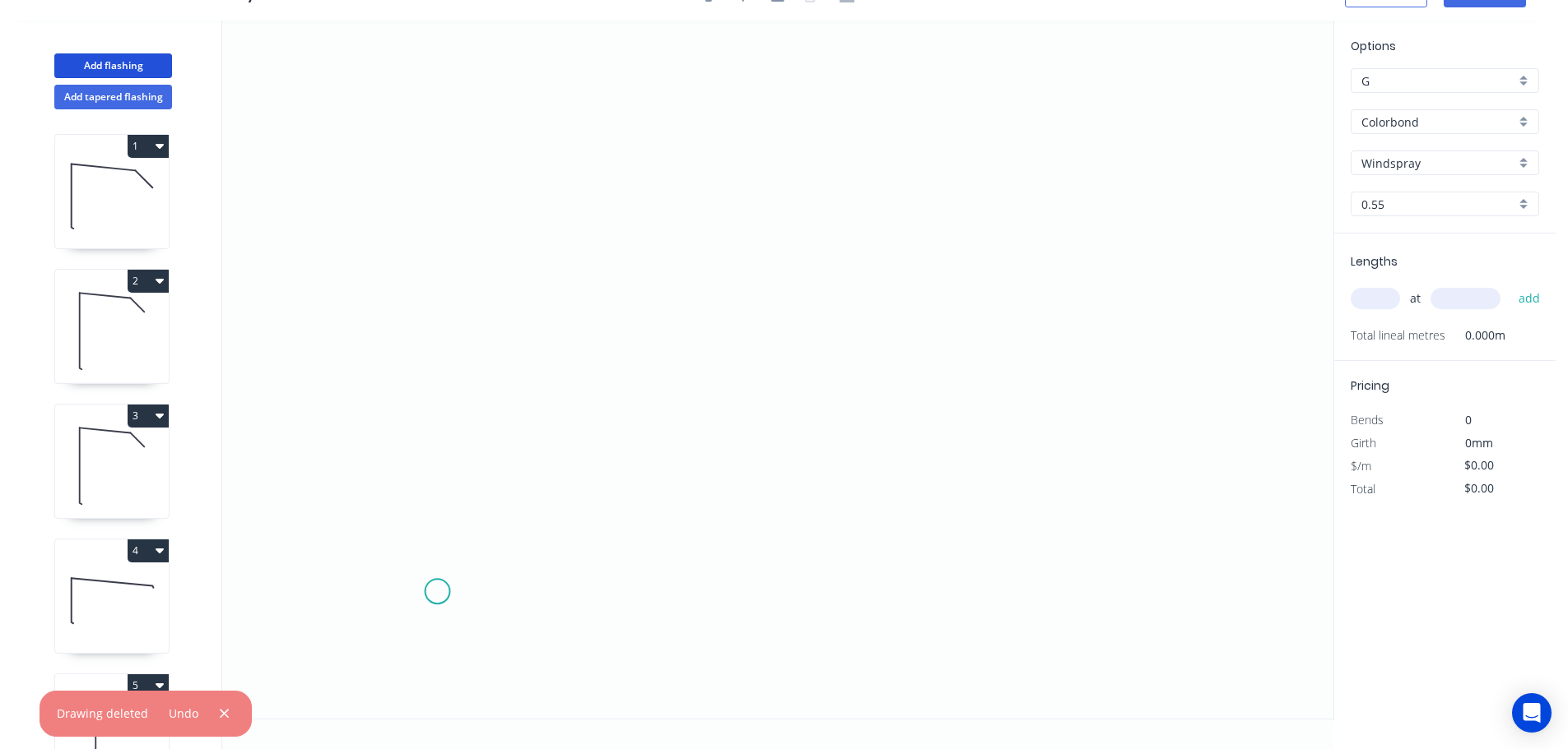
click at [437, 590] on icon "0" at bounding box center [777, 370] width 1111 height 699
click at [437, 99] on icon "0" at bounding box center [777, 370] width 1111 height 699
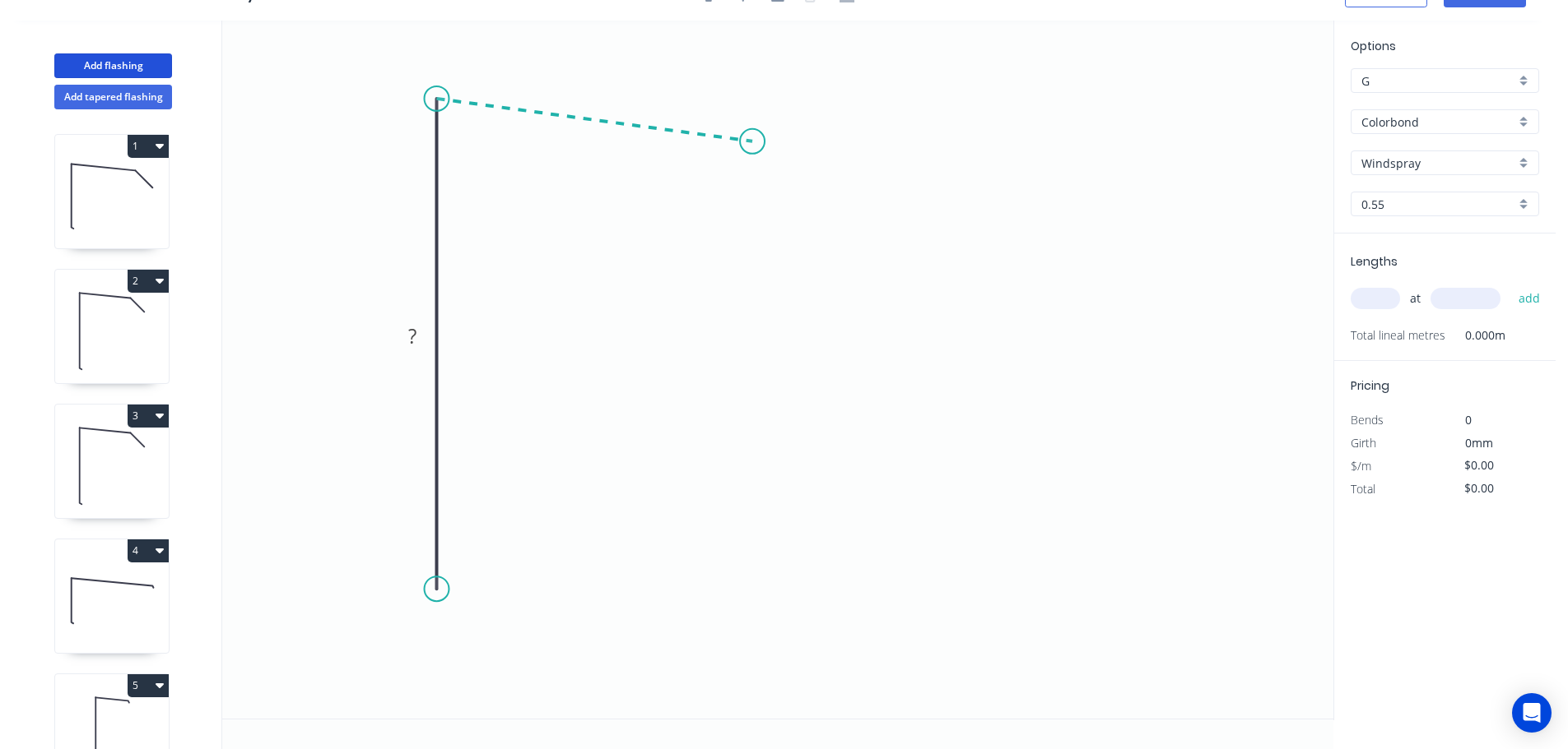
click at [752, 141] on icon at bounding box center [594, 120] width 316 height 43
click at [827, 227] on icon "0 ? ? ? º" at bounding box center [777, 370] width 1111 height 699
drag, startPoint x: 441, startPoint y: 589, endPoint x: 443, endPoint y: 611, distance: 22.1
click at [443, 611] on circle at bounding box center [437, 610] width 25 height 25
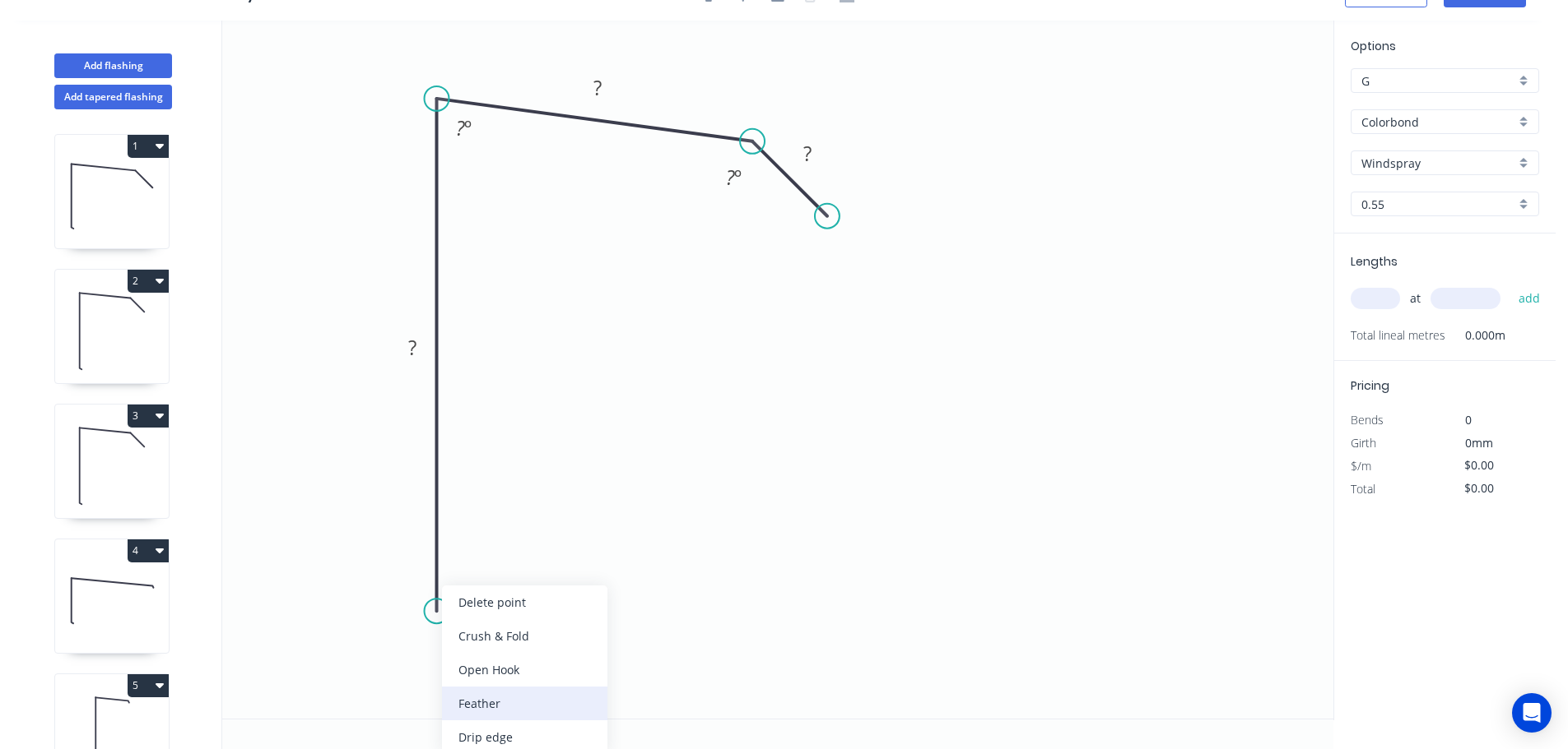
click at [505, 702] on div "Feather" at bounding box center [524, 703] width 165 height 34
click at [462, 648] on div "Flip bend" at bounding box center [516, 663] width 165 height 34
drag, startPoint x: 501, startPoint y: 589, endPoint x: 555, endPoint y: 669, distance: 96.5
click at [555, 669] on rect at bounding box center [526, 662] width 64 height 34
click at [543, 666] on tspan "15" at bounding box center [536, 661] width 23 height 27
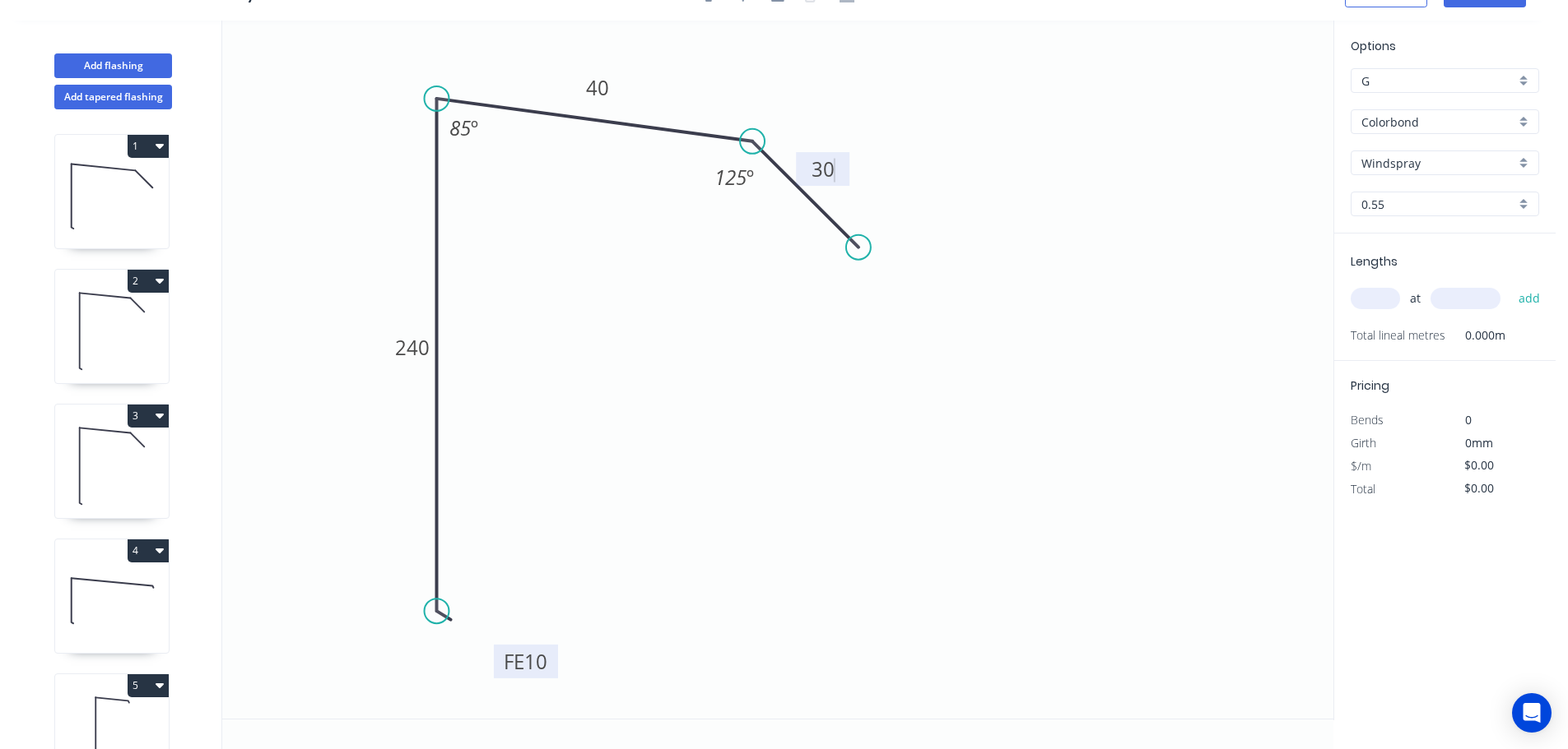
drag, startPoint x: 849, startPoint y: 230, endPoint x: 862, endPoint y: 239, distance: 15.8
click at [861, 239] on circle at bounding box center [858, 247] width 25 height 25
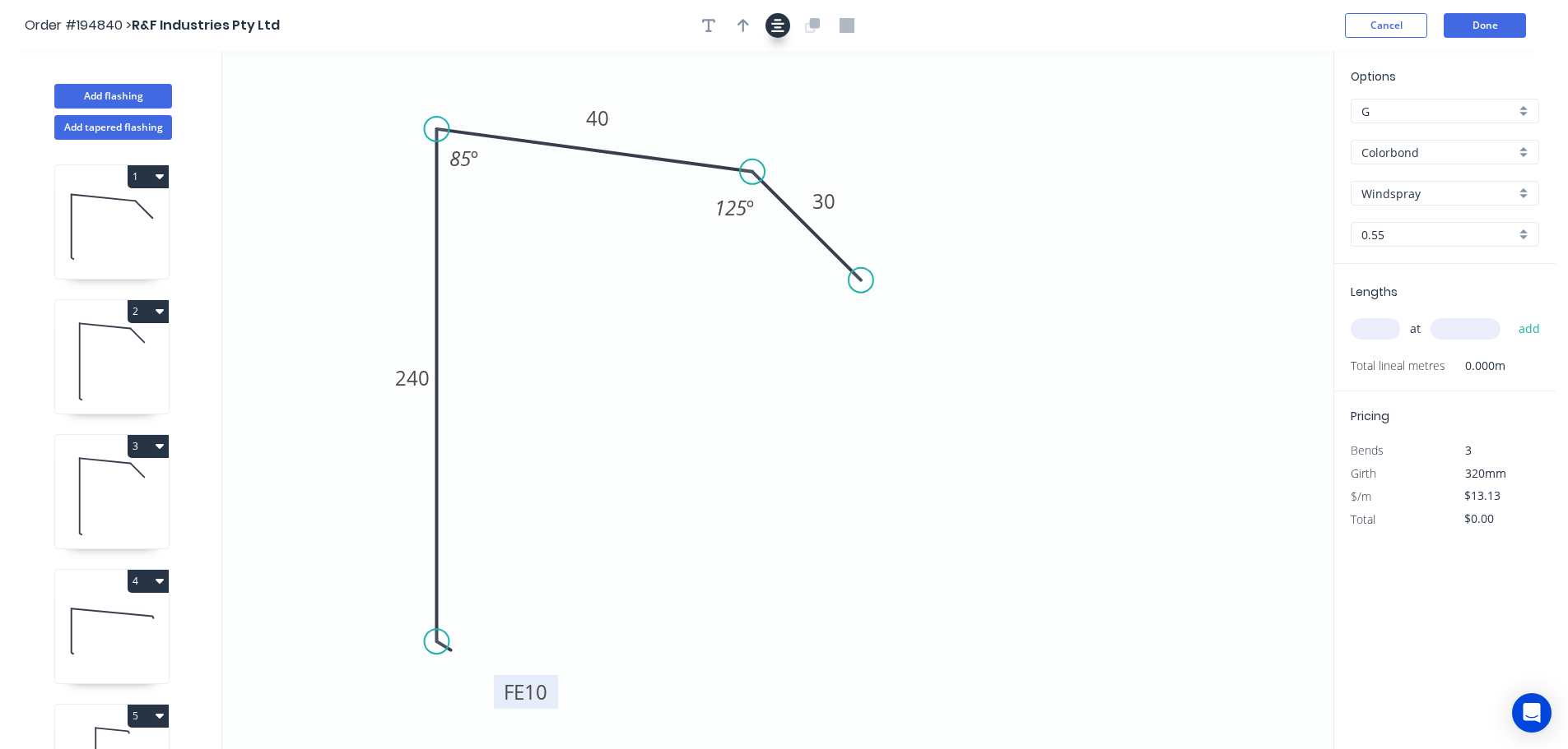
drag, startPoint x: 784, startPoint y: 36, endPoint x: 769, endPoint y: 31, distance: 15.8
click at [783, 35] on button "button" at bounding box center [777, 25] width 25 height 25
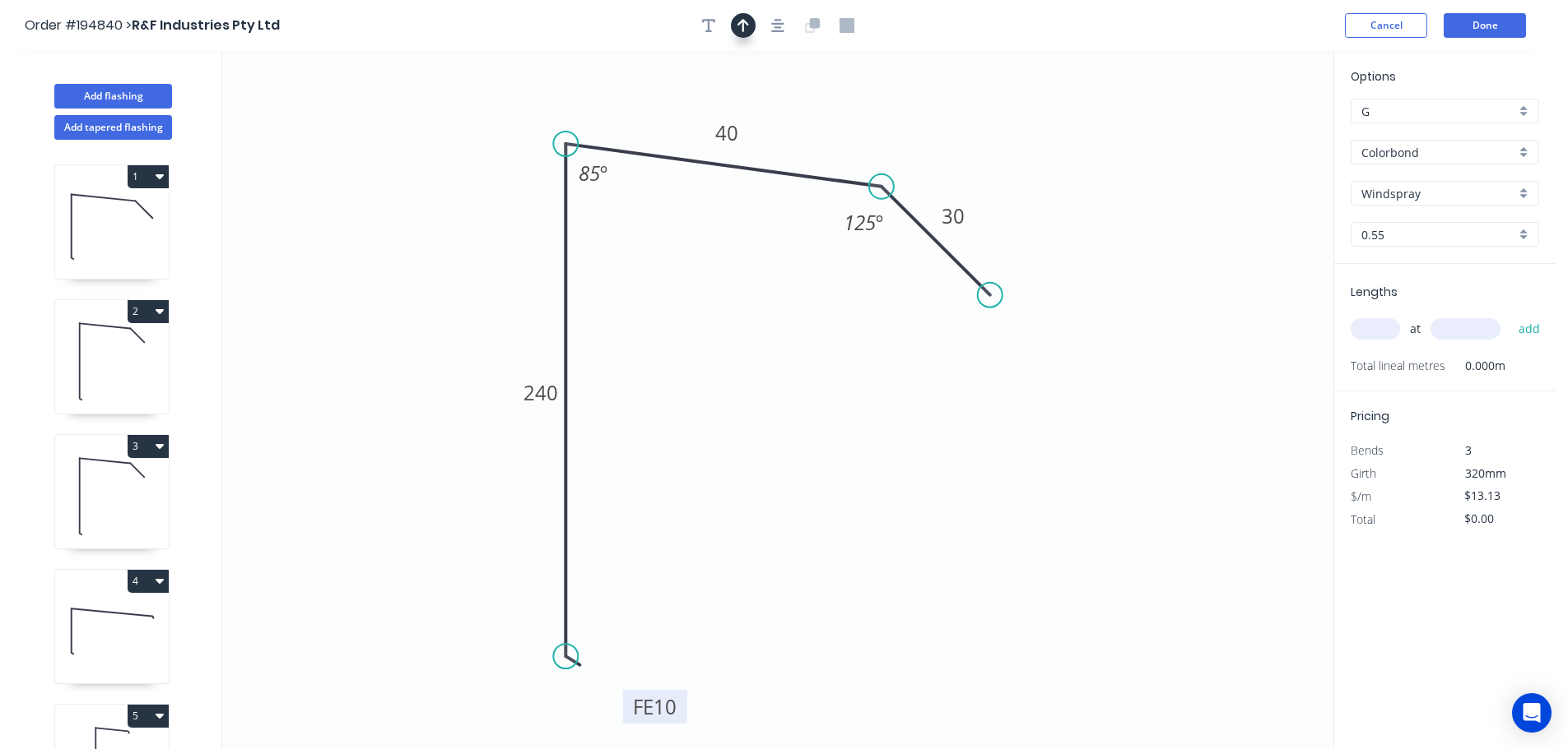
click at [739, 31] on icon "button" at bounding box center [743, 25] width 12 height 15
drag, startPoint x: 883, startPoint y: 174, endPoint x: 569, endPoint y: 213, distance: 316.4
click at [610, 210] on icon at bounding box center [617, 183] width 15 height 52
drag, startPoint x: 568, startPoint y: 213, endPoint x: 405, endPoint y: 235, distance: 164.5
click at [593, 228] on icon at bounding box center [600, 201] width 15 height 52
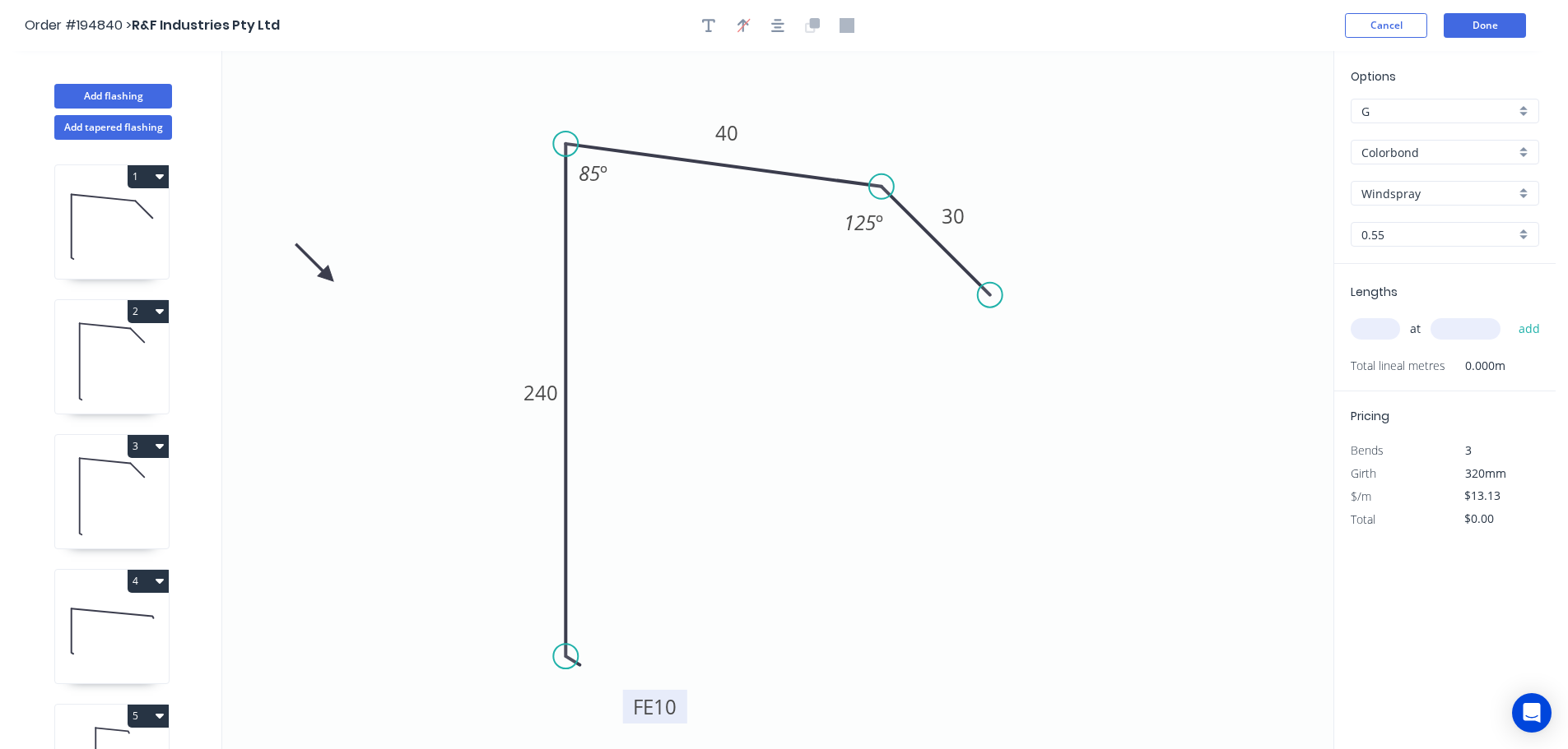
drag, startPoint x: 405, startPoint y: 235, endPoint x: 325, endPoint y: 280, distance: 91.8
click at [325, 280] on icon at bounding box center [314, 262] width 48 height 47
click at [1363, 328] on input "text" at bounding box center [1375, 329] width 49 height 22
click at [1510, 315] on button "add" at bounding box center [1528, 328] width 39 height 28
click at [1493, 23] on button "Done" at bounding box center [1484, 25] width 82 height 25
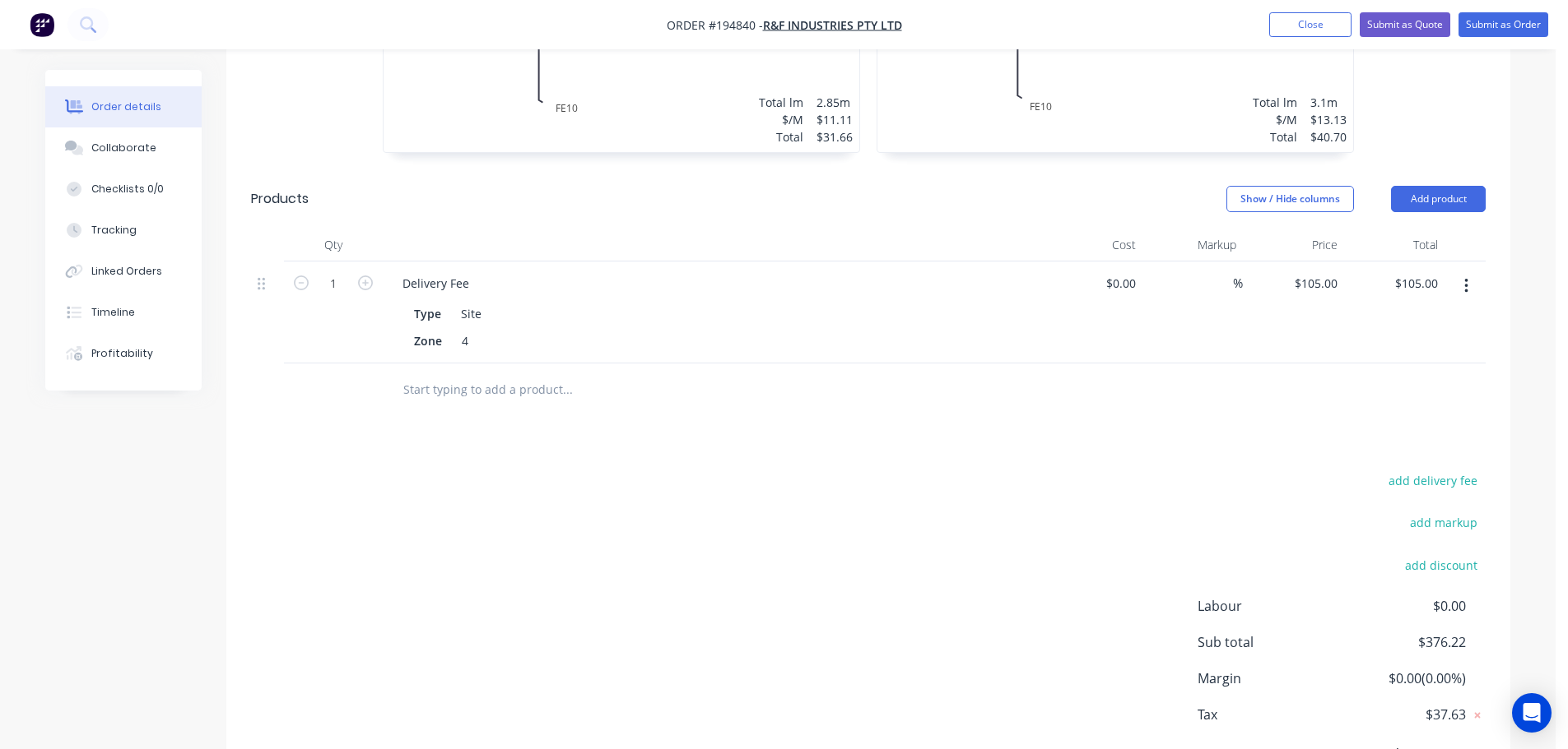
scroll to position [1316, 0]
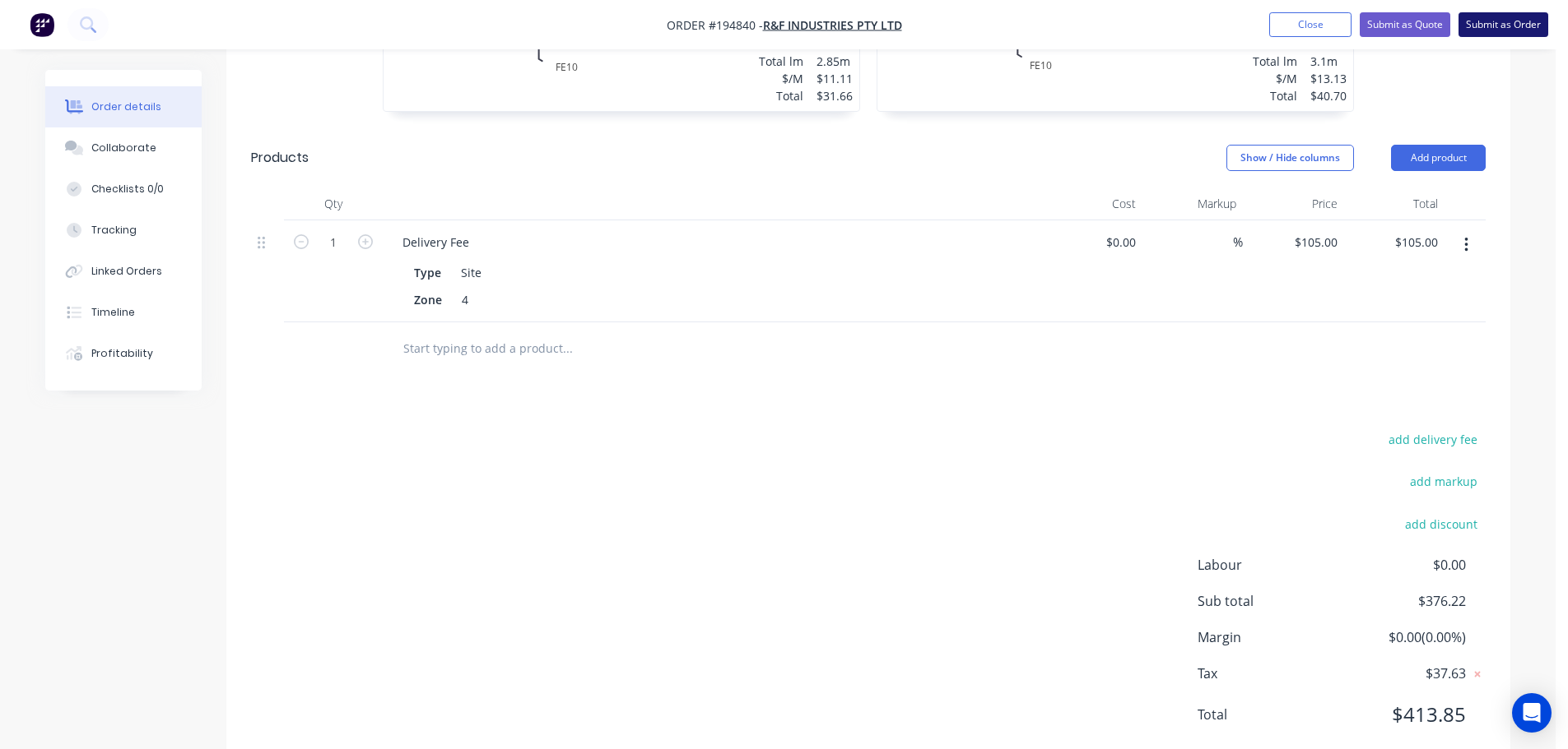
click at [1498, 21] on button "Submit as Order" at bounding box center [1503, 24] width 90 height 25
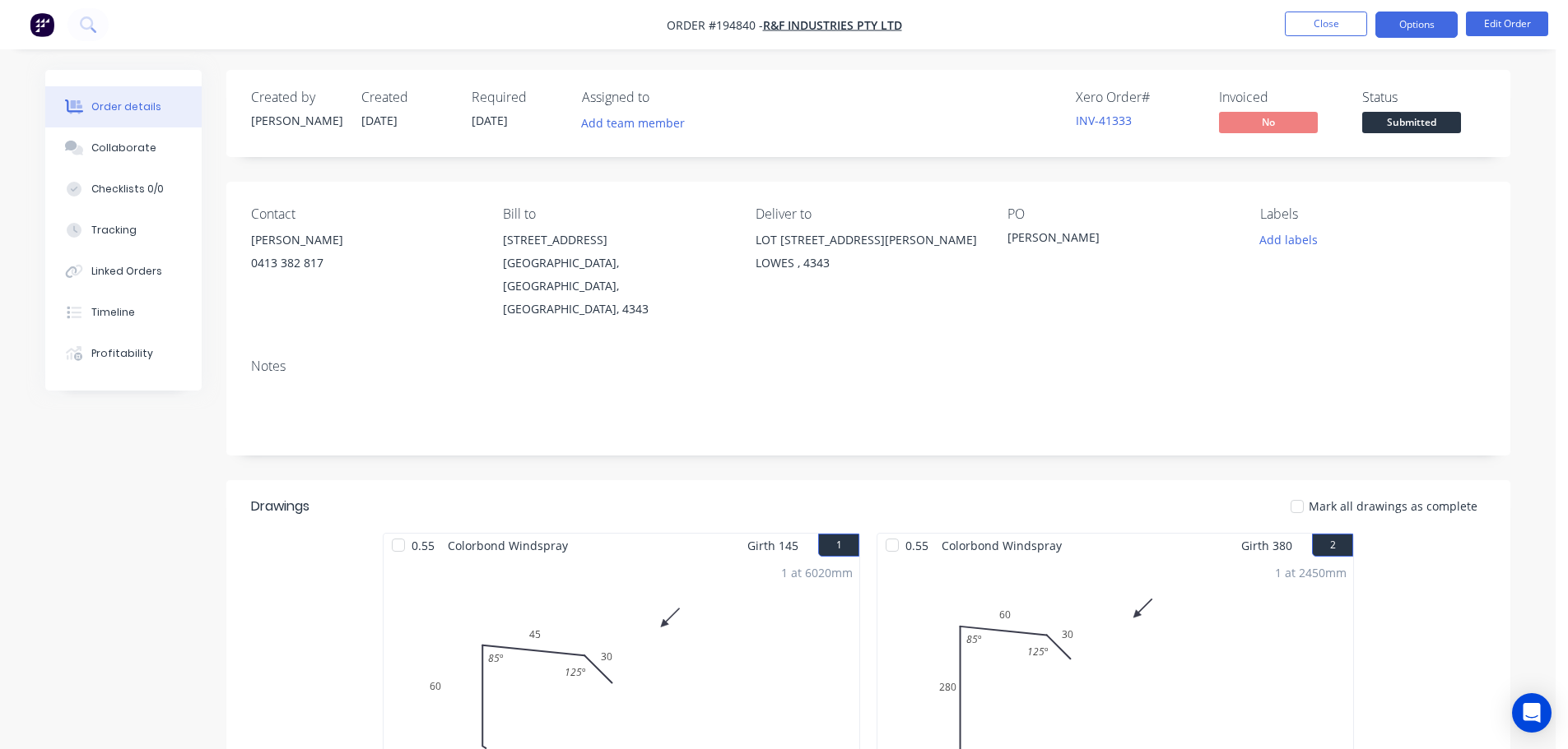
click at [1419, 33] on button "Options" at bounding box center [1416, 25] width 82 height 27
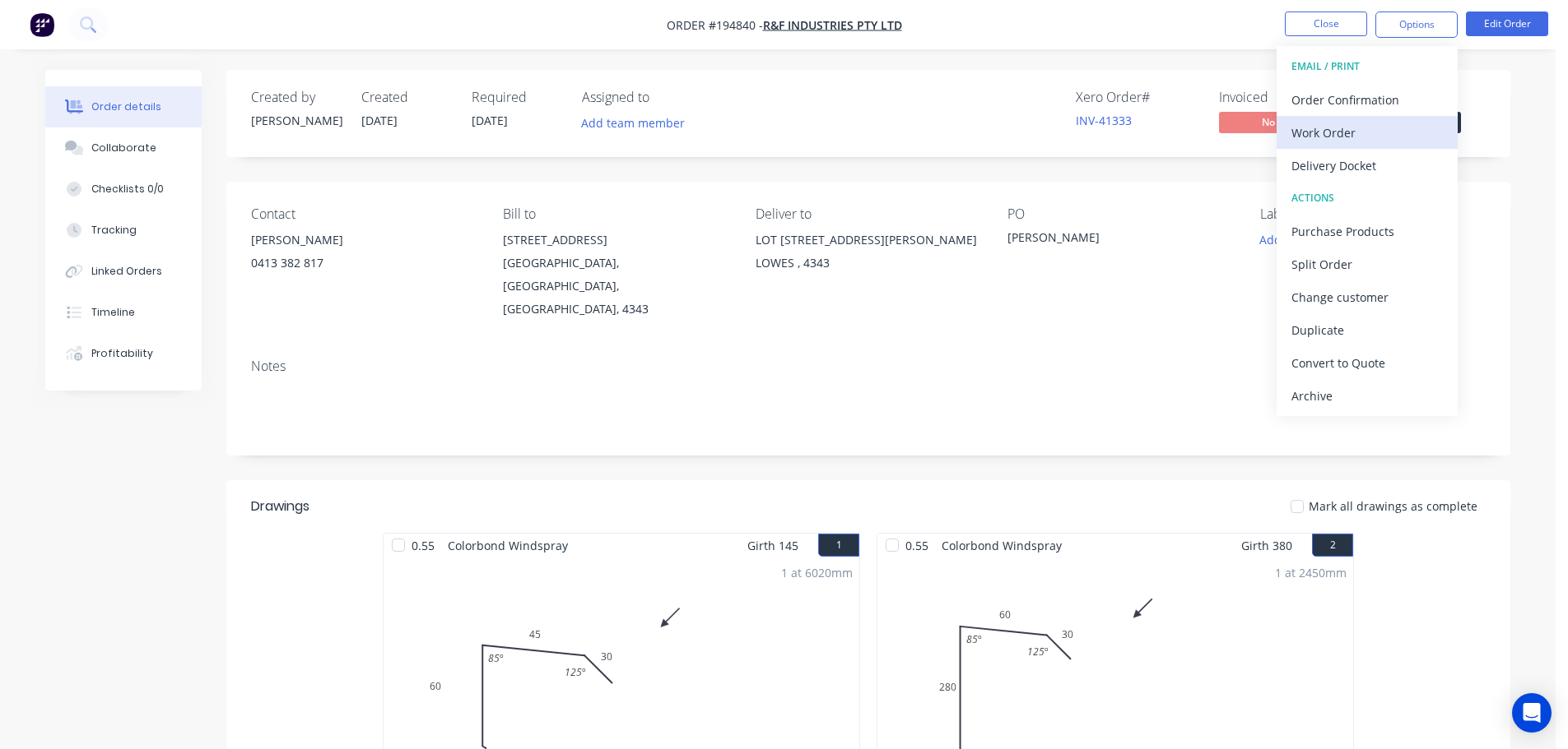
click at [1367, 136] on div "Work Order" at bounding box center [1366, 133] width 151 height 24
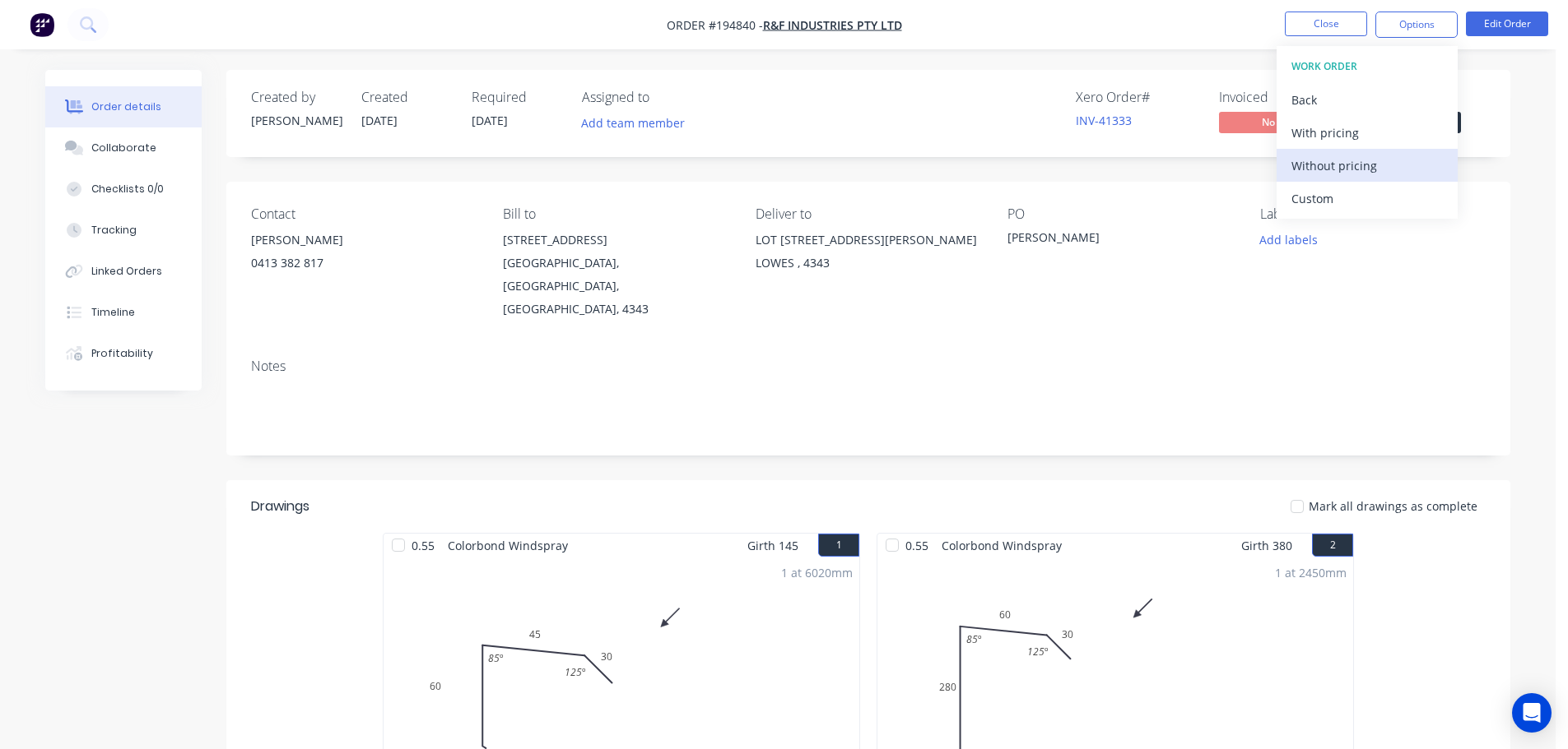
click at [1381, 175] on div "Without pricing" at bounding box center [1366, 165] width 151 height 24
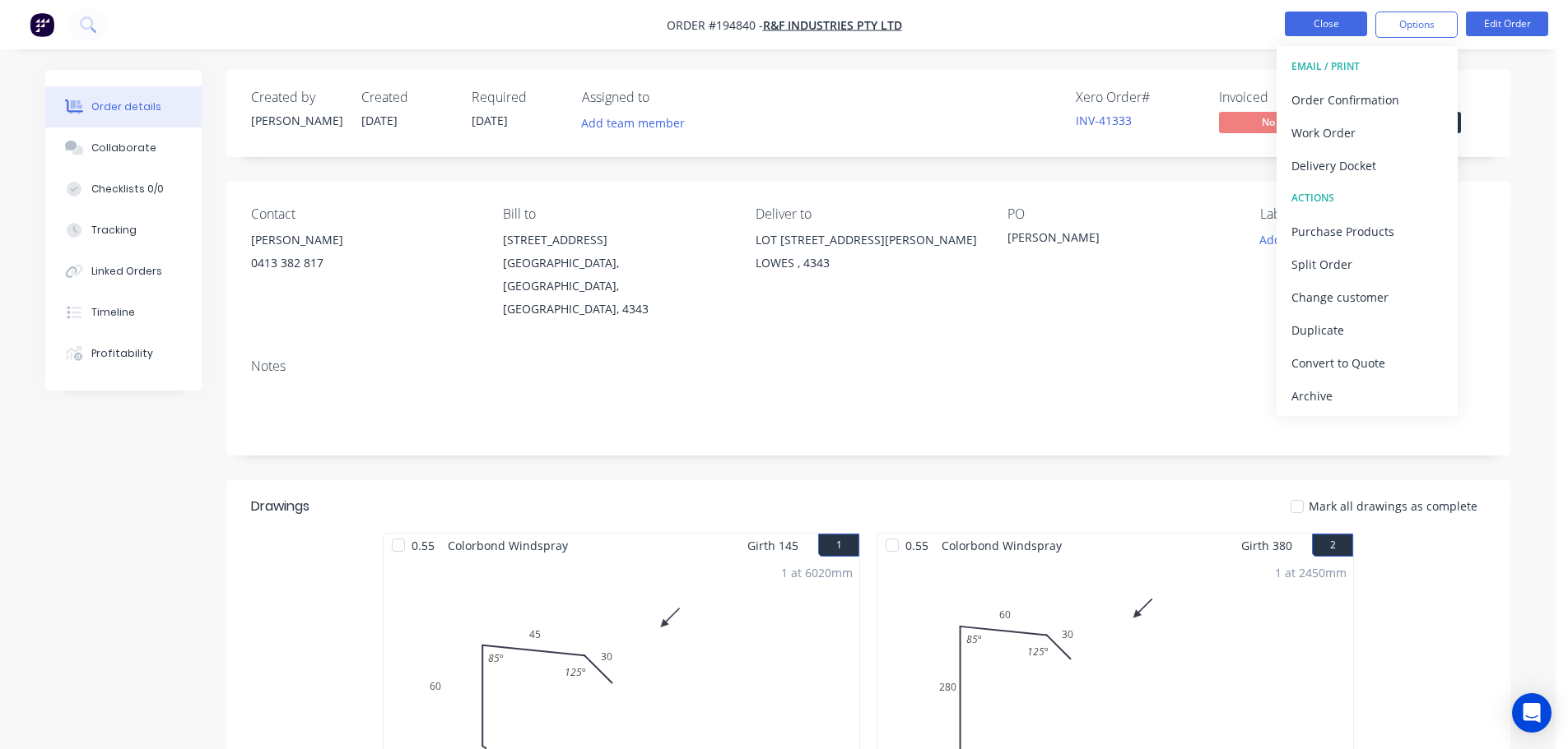
click at [1319, 30] on button "Close" at bounding box center [1325, 24] width 82 height 25
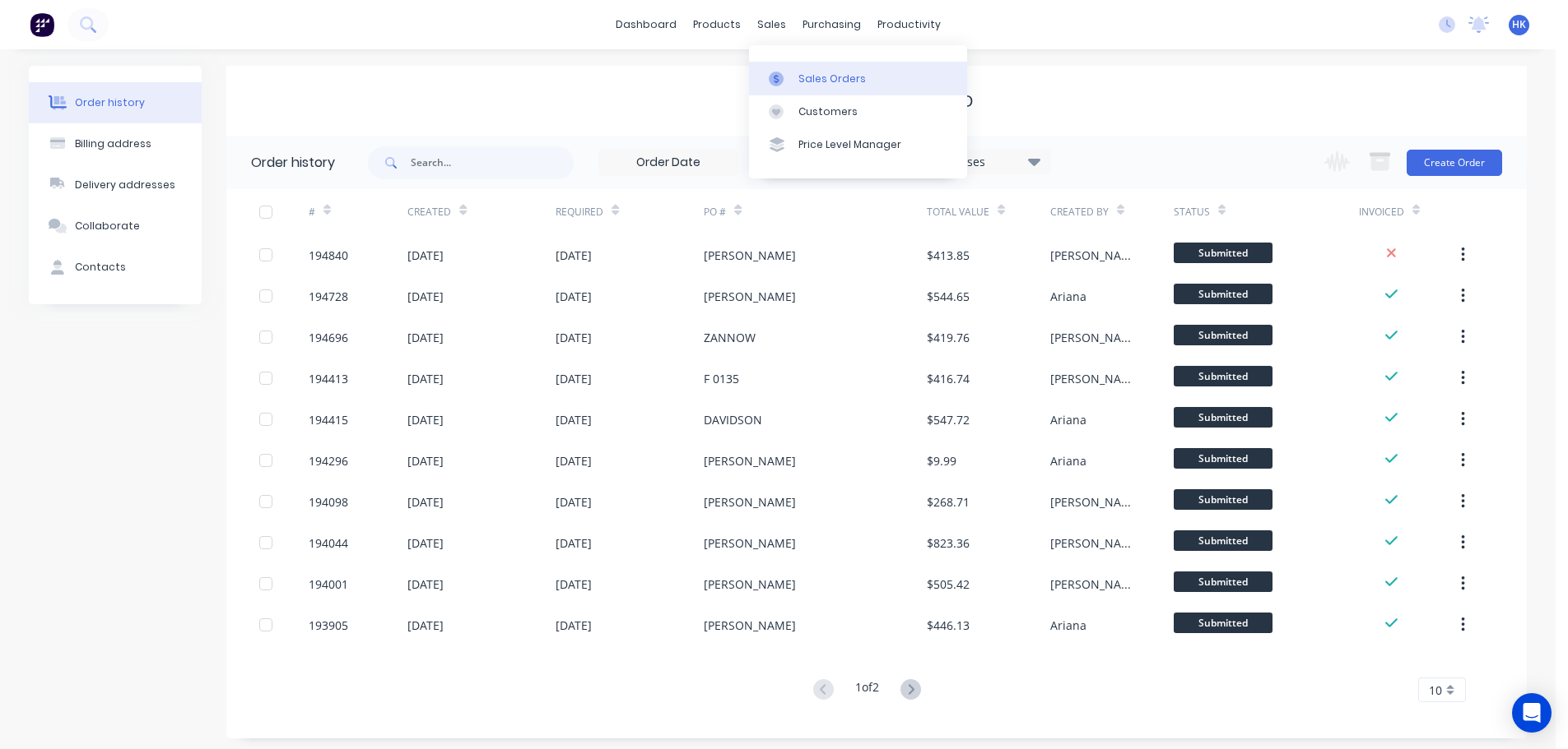
click at [806, 84] on div "Sales Orders" at bounding box center [832, 78] width 67 height 15
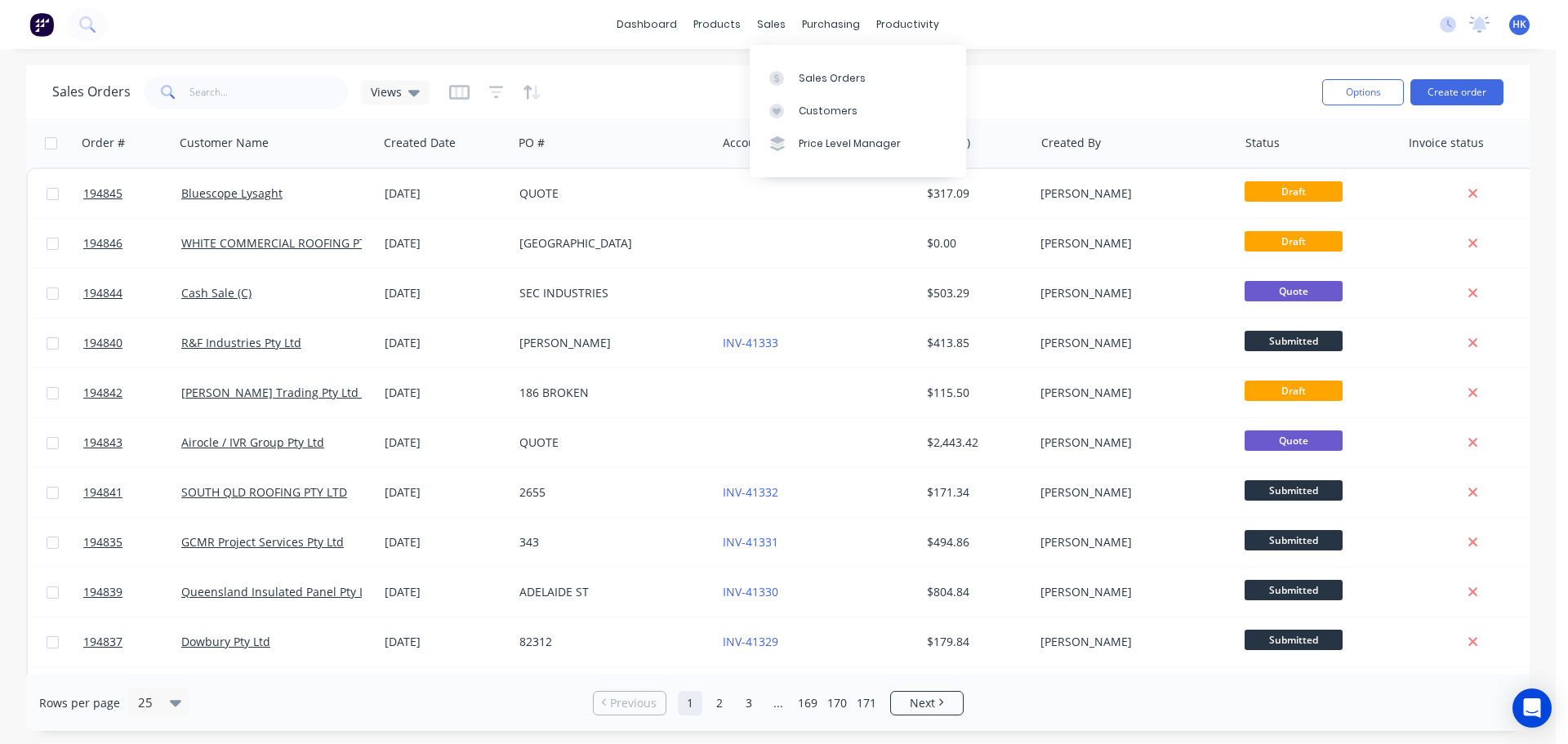
drag, startPoint x: 798, startPoint y: 70, endPoint x: 618, endPoint y: 99, distance: 182.3
click at [799, 71] on div "Sales Orders" at bounding box center [832, 78] width 67 height 15
click at [1453, 99] on button "Create order" at bounding box center [1457, 92] width 93 height 27
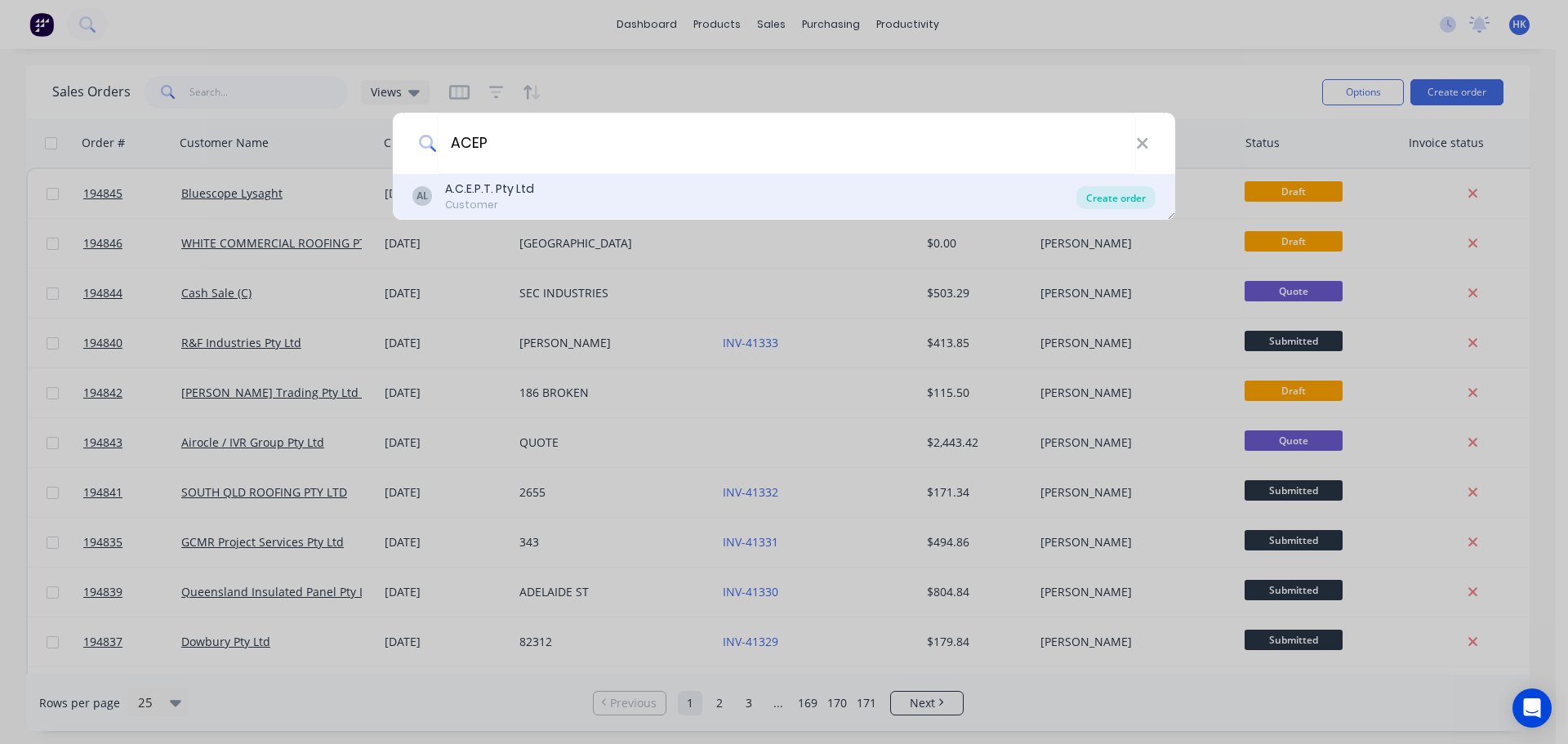
click at [1120, 199] on div "Create order" at bounding box center [1116, 198] width 80 height 23
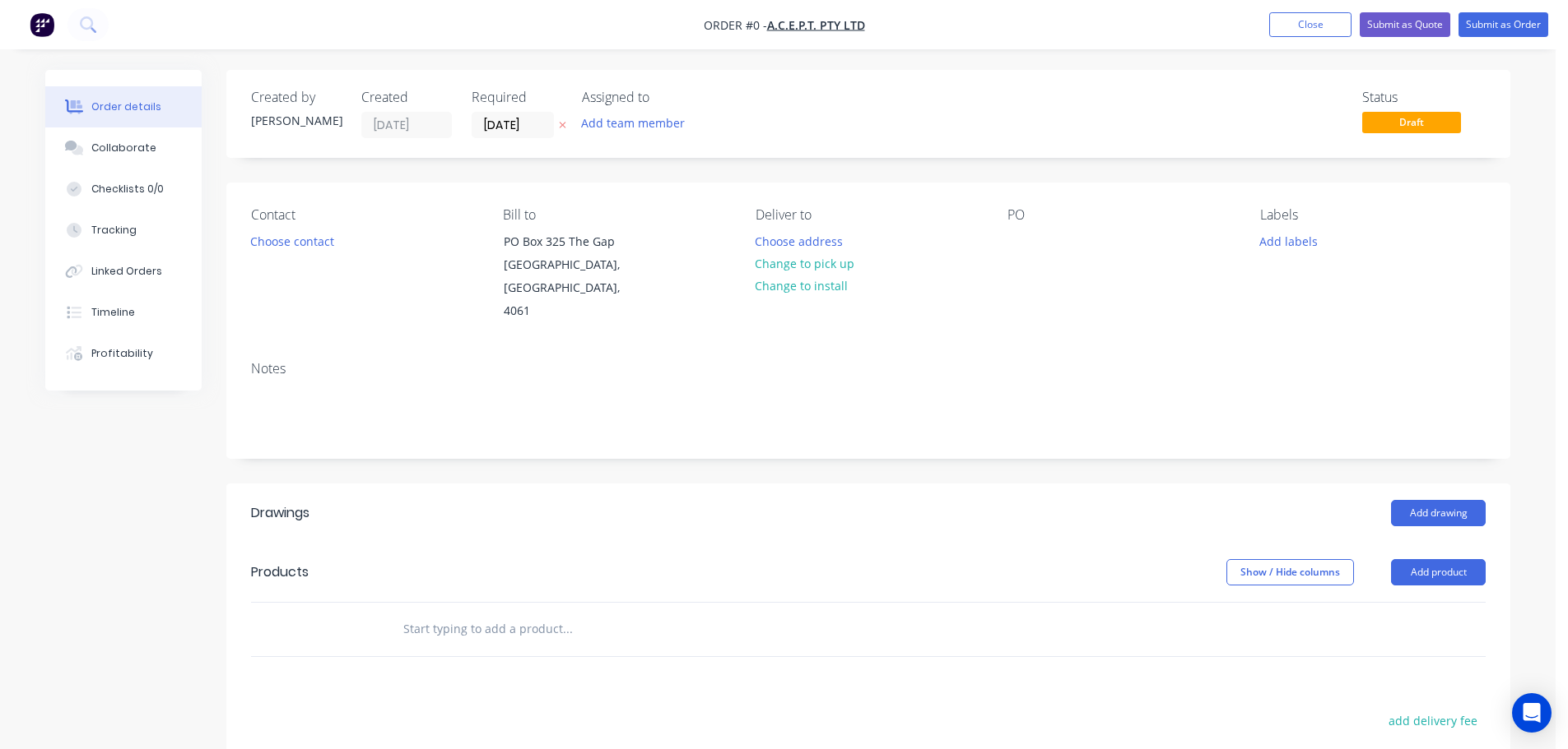
drag, startPoint x: 495, startPoint y: 134, endPoint x: 510, endPoint y: 148, distance: 20.5
click at [495, 134] on input "[DATE]" at bounding box center [512, 125] width 80 height 25
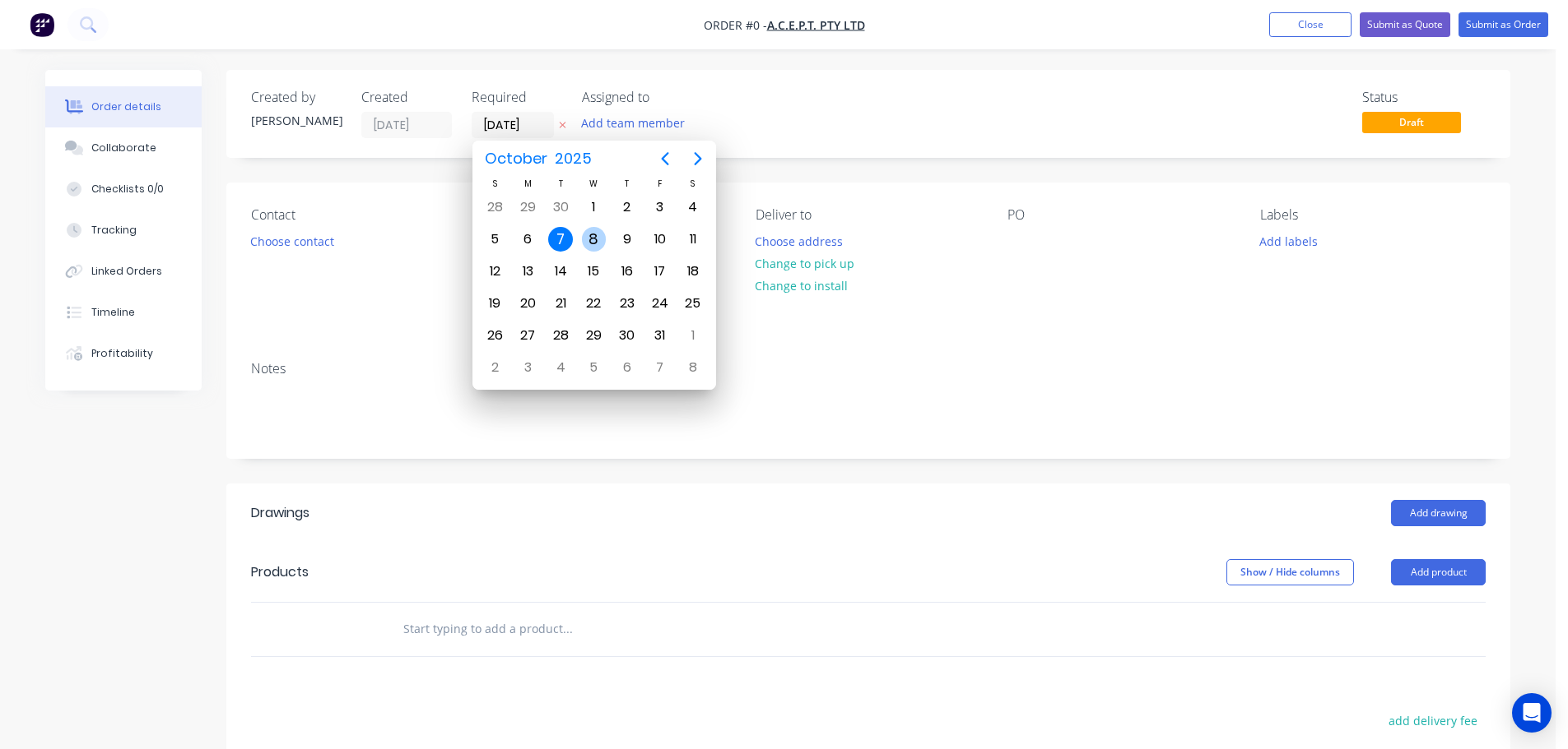
click at [589, 240] on div "8" at bounding box center [594, 238] width 25 height 25
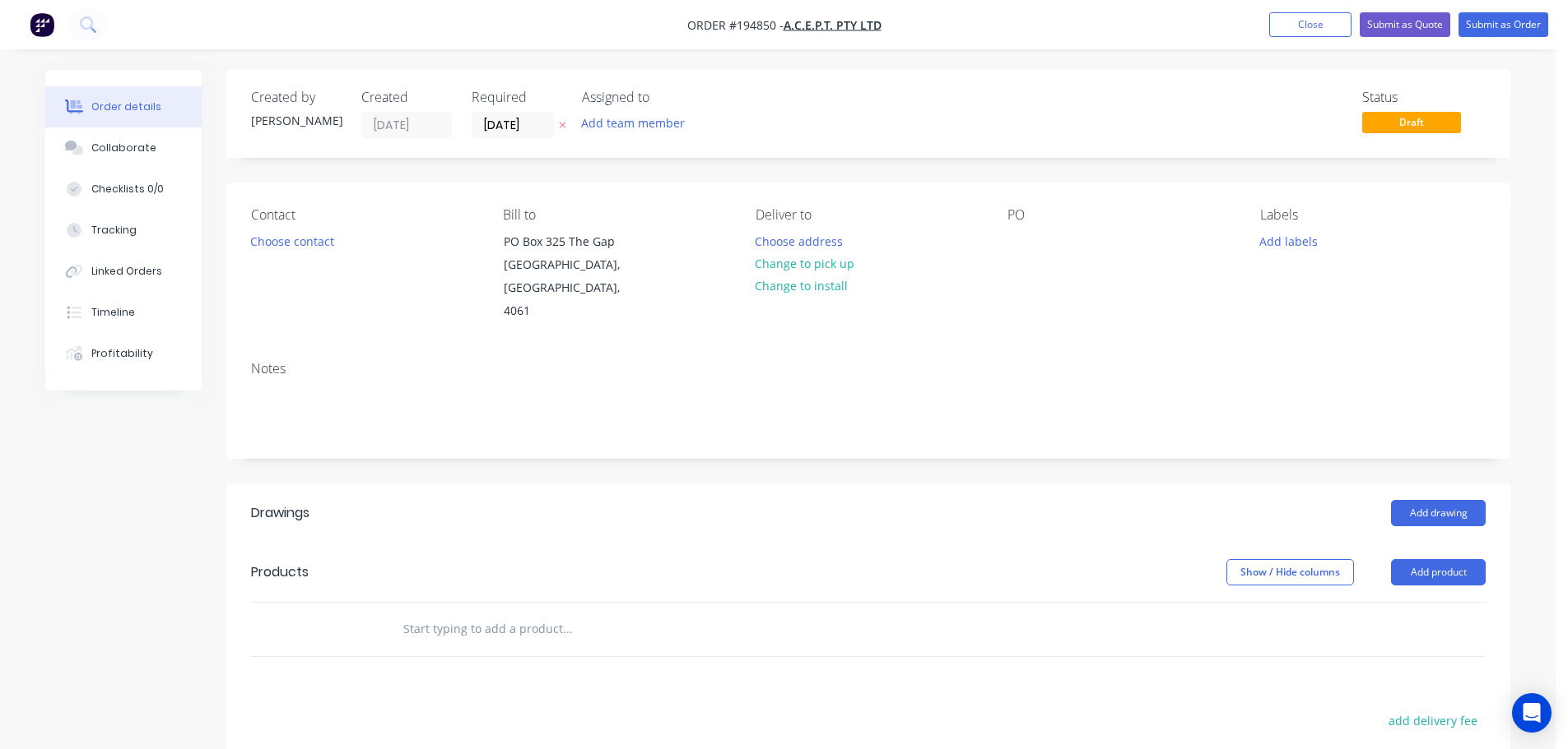
click at [311, 256] on div "Contact Choose contact" at bounding box center [364, 264] width 226 height 116
click at [312, 247] on button "Choose contact" at bounding box center [292, 240] width 101 height 22
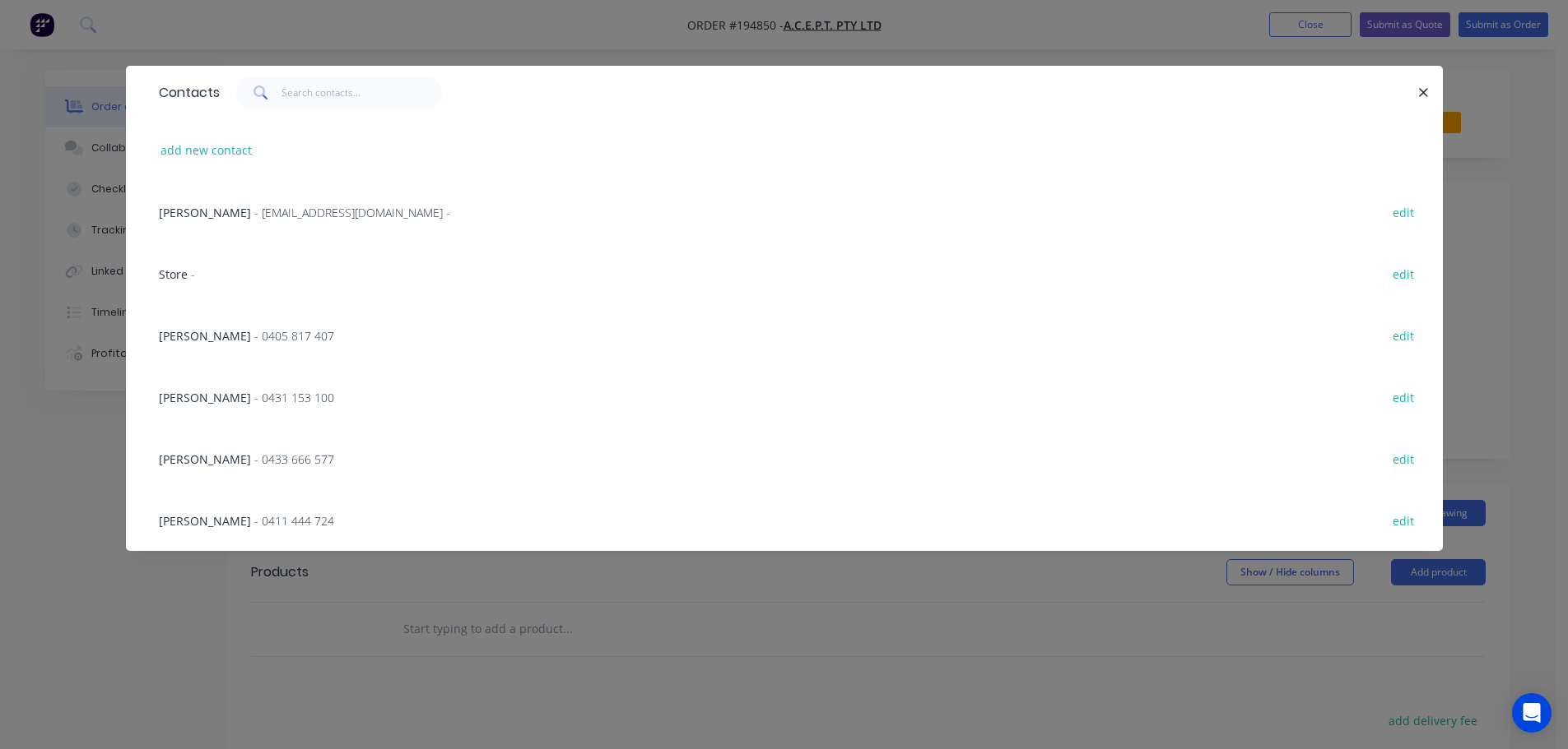
click at [257, 332] on span "- 0405 817 407" at bounding box center [294, 336] width 80 height 16
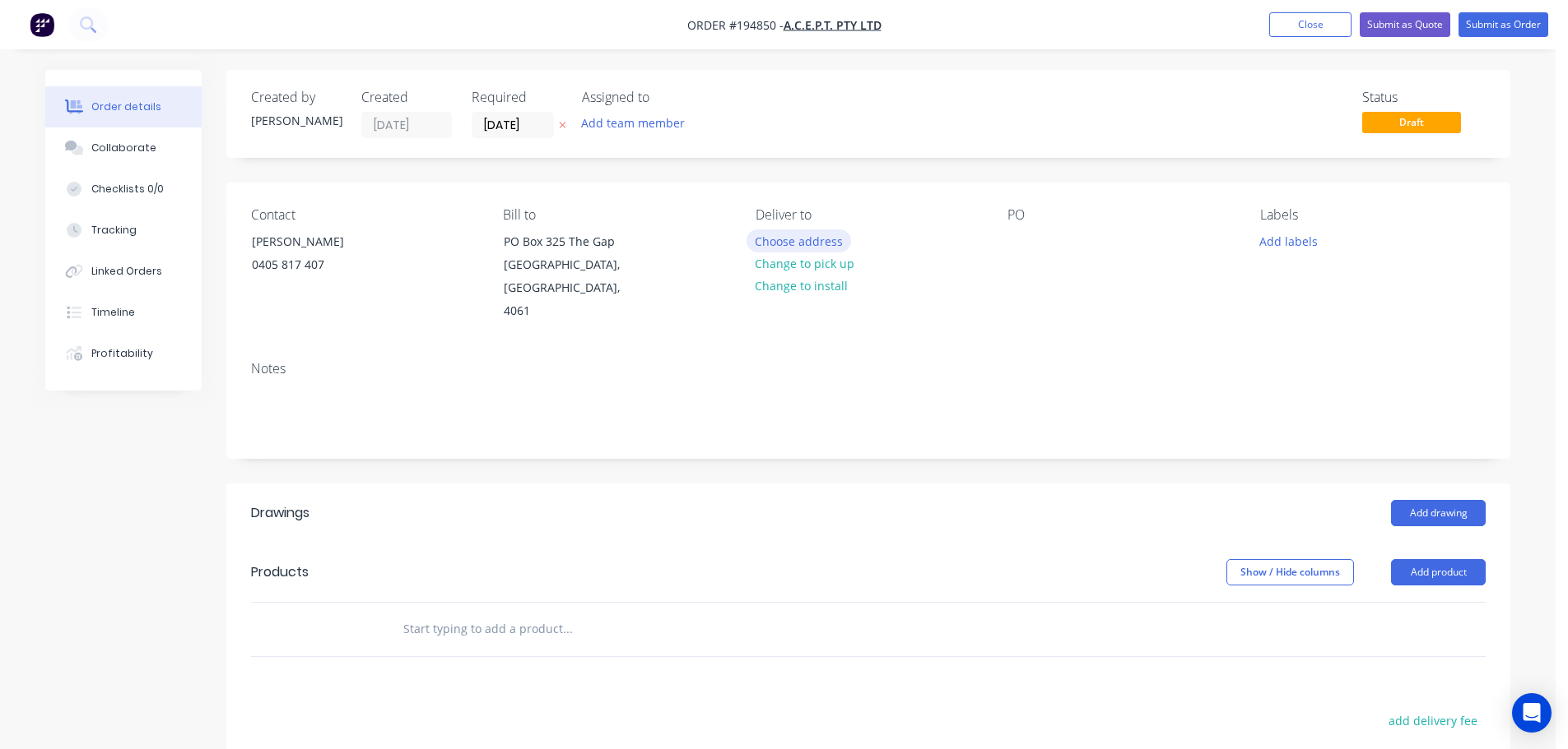
click at [778, 240] on button "Choose address" at bounding box center [799, 240] width 105 height 22
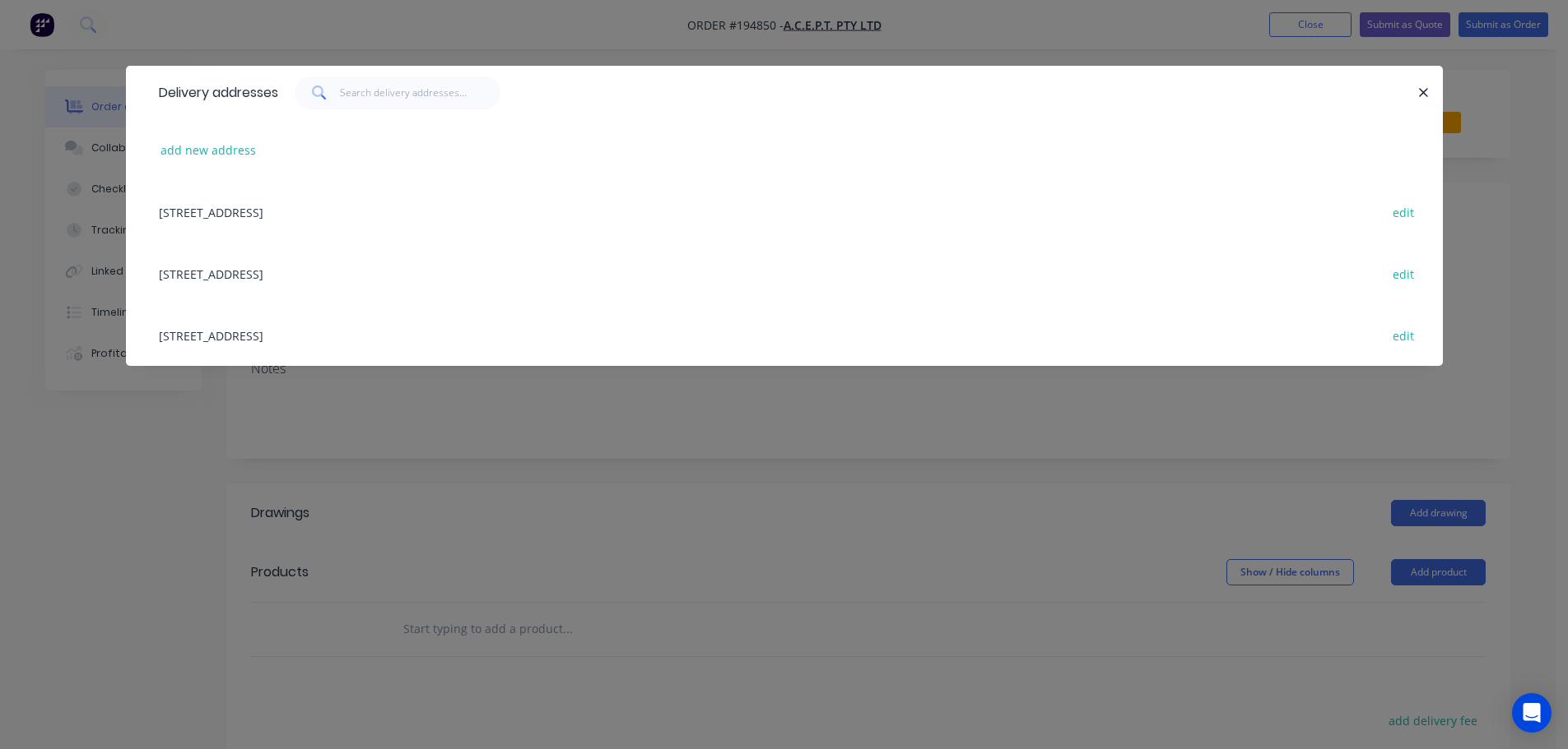
click at [368, 337] on div "5 COMBARTON ST, (STORE), BRENDALE, Queensland, Australia, 4500 edit" at bounding box center [784, 335] width 1267 height 61
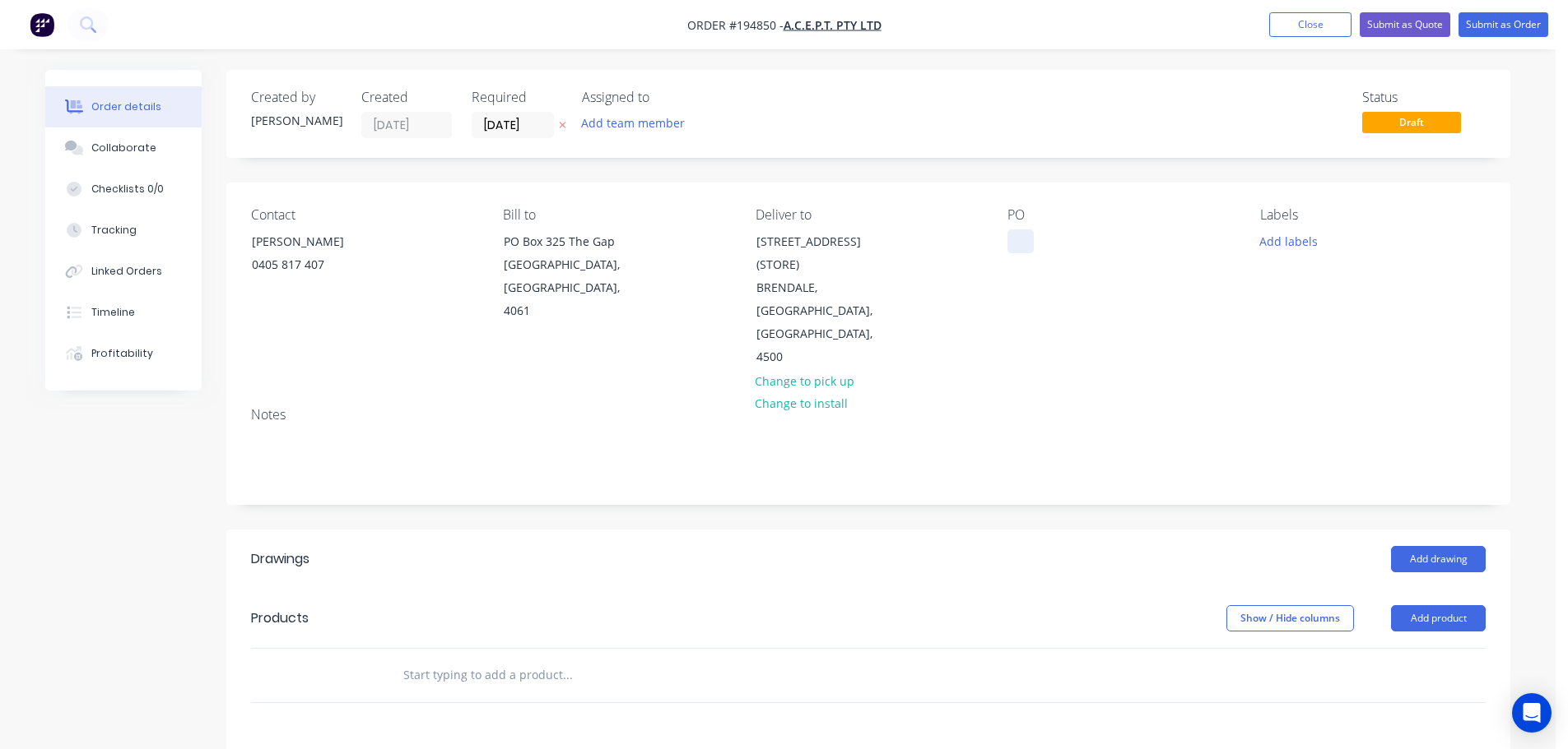
click at [1029, 242] on div at bounding box center [1021, 241] width 27 height 24
click at [1449, 593] on header "Products Show / Hide columns Add product" at bounding box center [868, 618] width 1284 height 59
click at [1440, 606] on button "Add product" at bounding box center [1438, 618] width 95 height 27
click at [1415, 648] on div "Product catalogue" at bounding box center [1408, 660] width 127 height 24
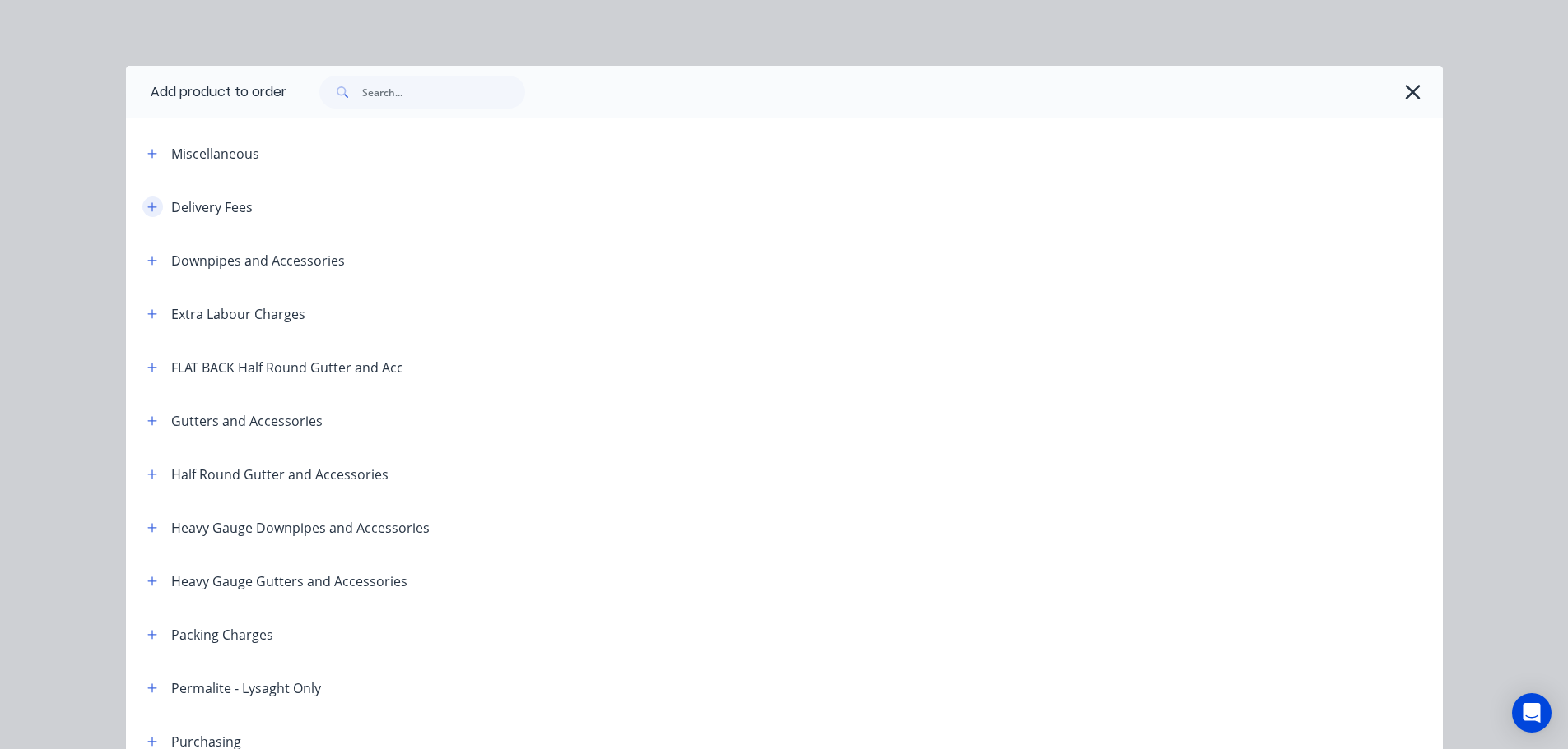
click at [147, 206] on icon "button" at bounding box center [152, 208] width 10 height 12
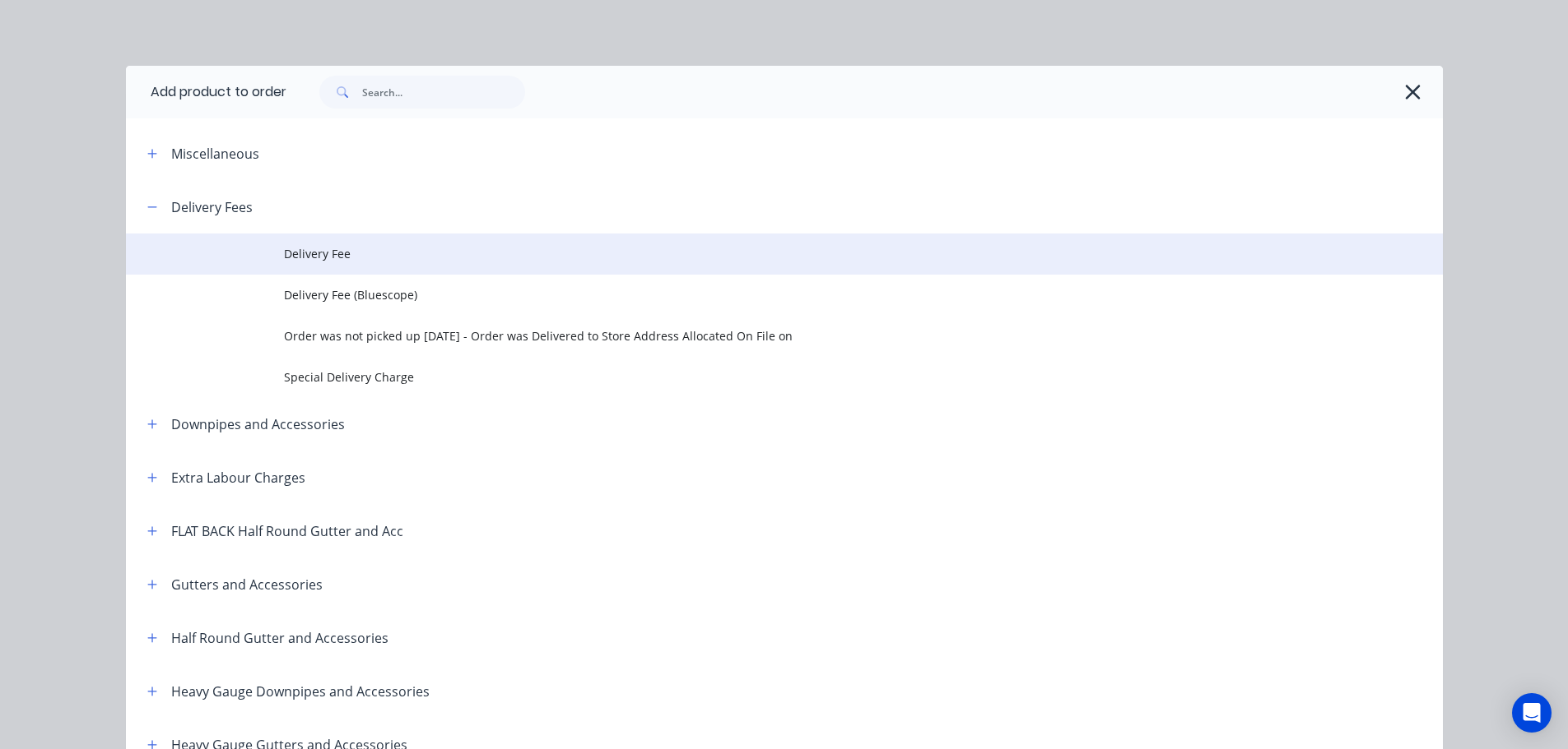
click at [311, 245] on span "Delivery Fee" at bounding box center [747, 253] width 927 height 17
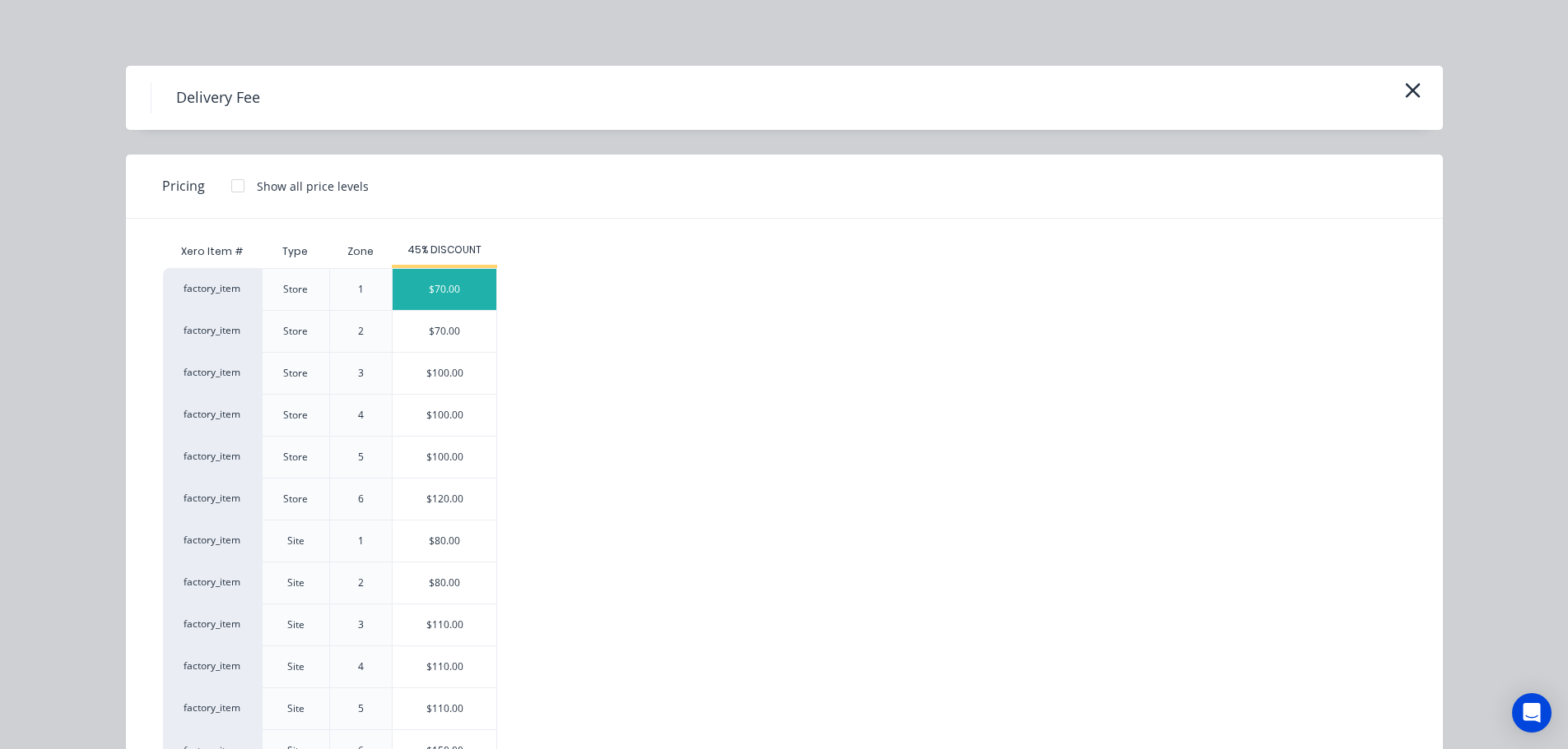
click at [435, 295] on div "$70.00" at bounding box center [444, 290] width 104 height 42
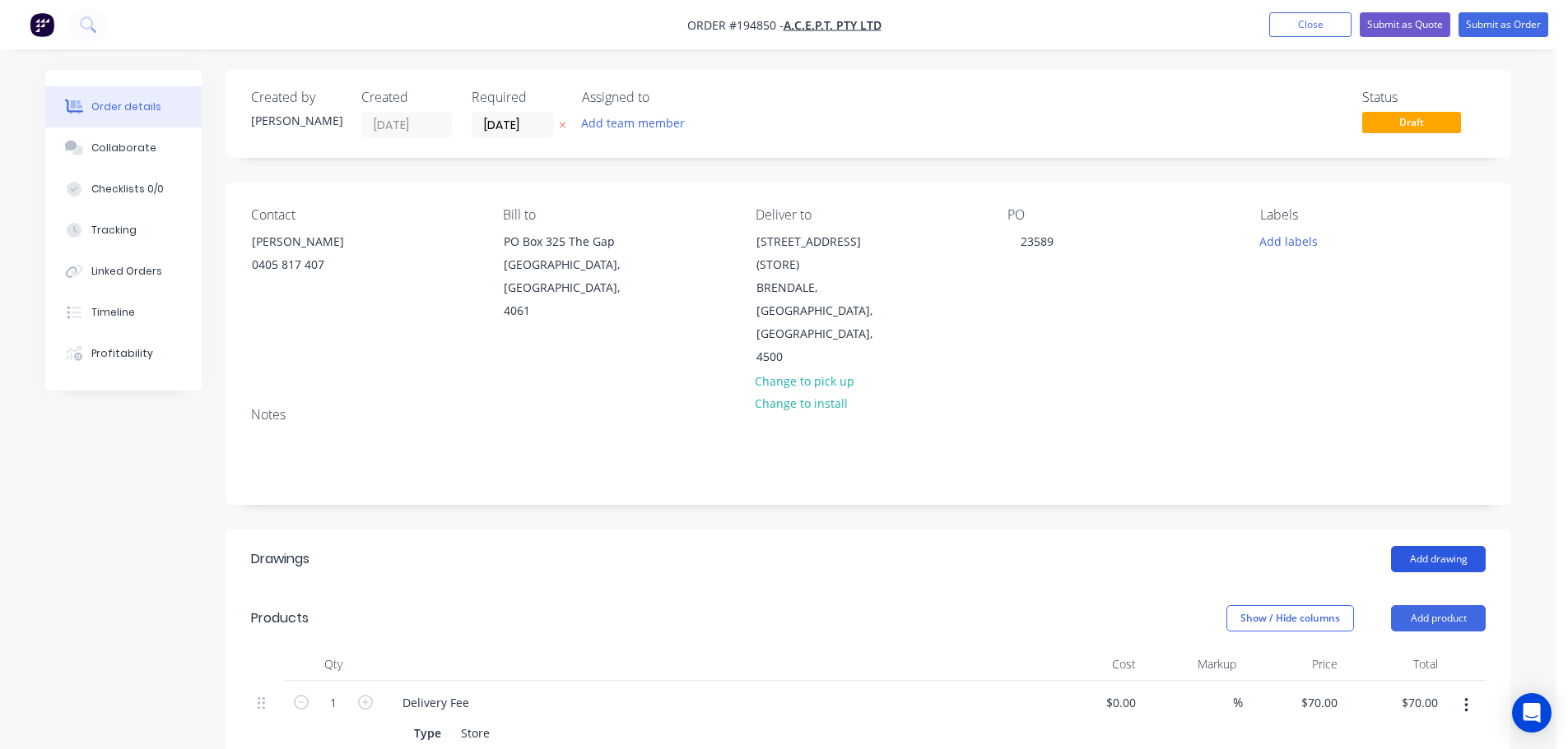
click at [1420, 546] on button "Add drawing" at bounding box center [1438, 559] width 95 height 27
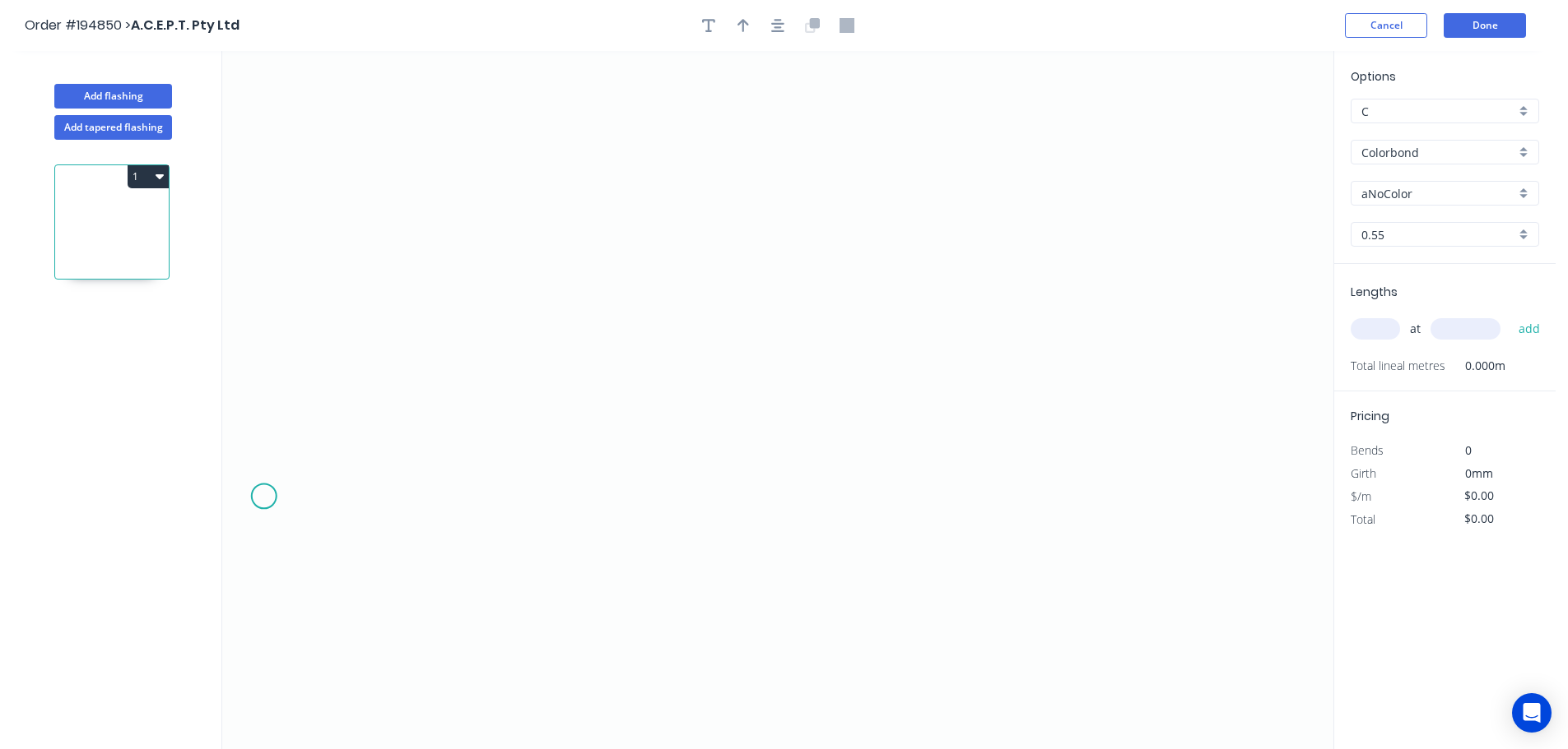
click at [261, 494] on icon "0" at bounding box center [777, 401] width 1111 height 699
click at [383, 373] on icon at bounding box center [322, 432] width 122 height 122
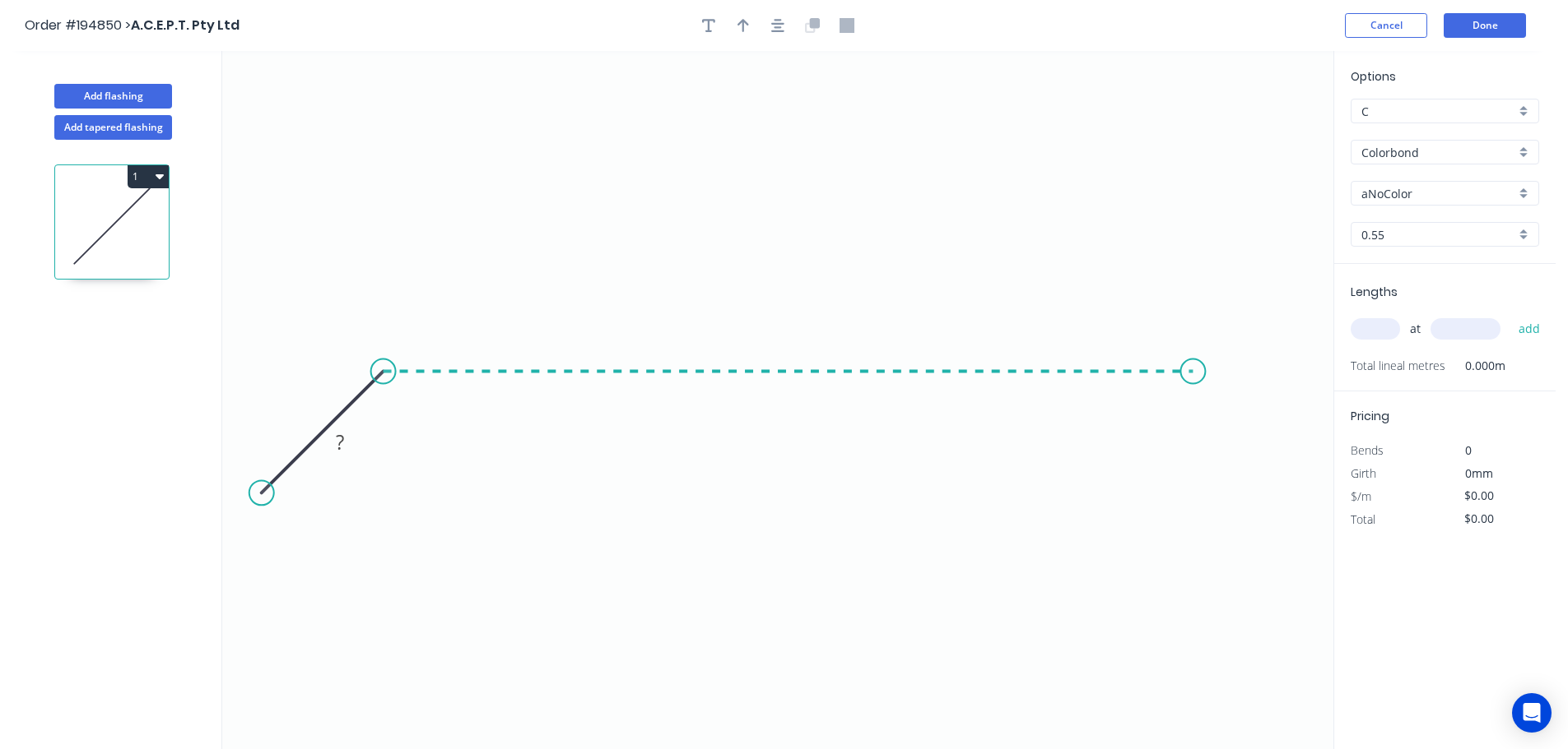
click at [1193, 396] on icon "0 ?" at bounding box center [777, 401] width 1111 height 699
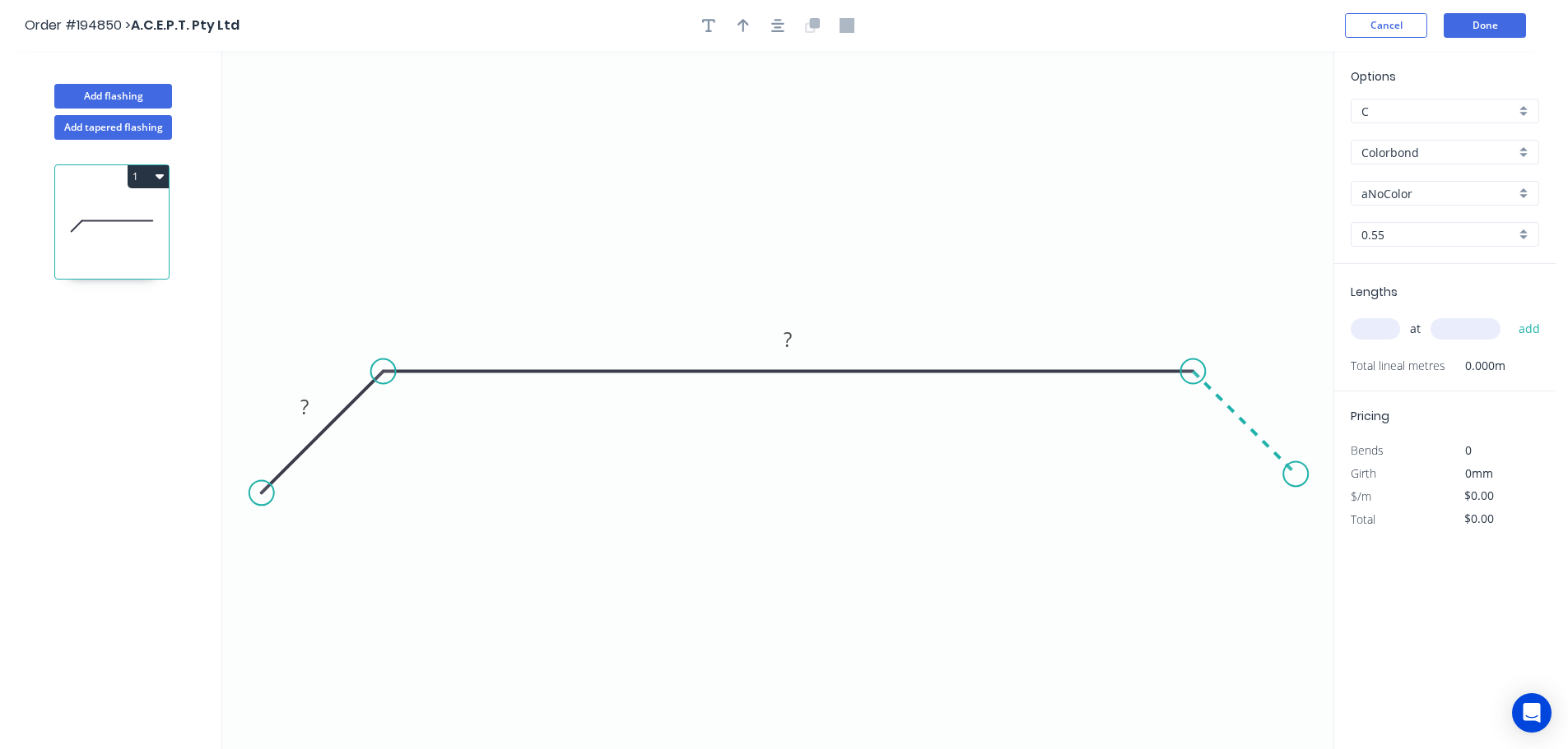
click at [1296, 489] on icon "0 ? ?" at bounding box center [777, 401] width 1111 height 699
drag, startPoint x: 261, startPoint y: 492, endPoint x: 467, endPoint y: 499, distance: 206.1
click at [300, 492] on circle at bounding box center [301, 491] width 25 height 25
drag, startPoint x: 1301, startPoint y: 475, endPoint x: 1275, endPoint y: 495, distance: 32.8
click at [1275, 495] on circle at bounding box center [1275, 493] width 25 height 25
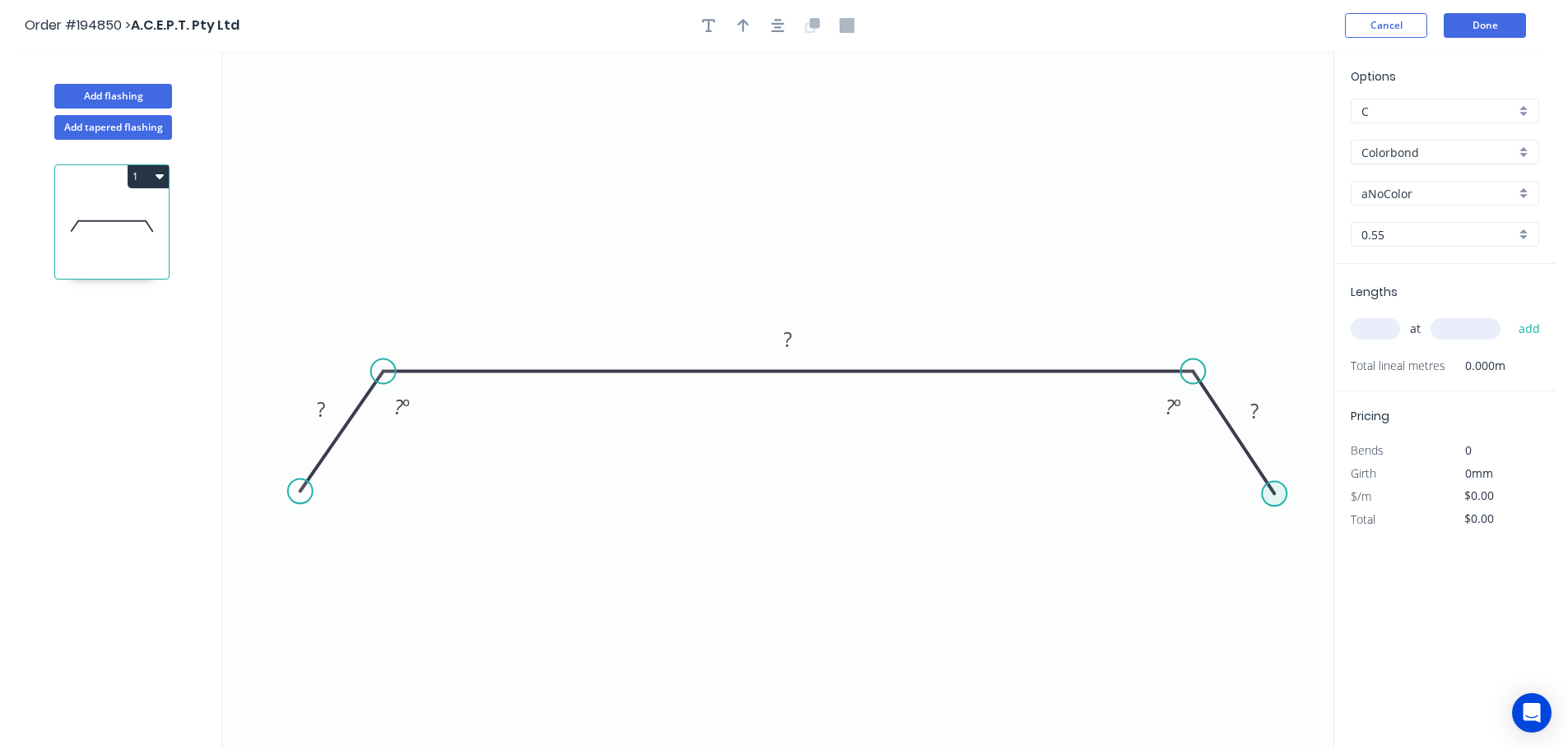
click at [1274, 495] on circle at bounding box center [1273, 493] width 25 height 25
click at [334, 405] on rect at bounding box center [321, 410] width 33 height 23
click at [778, 29] on icon "button" at bounding box center [777, 25] width 13 height 15
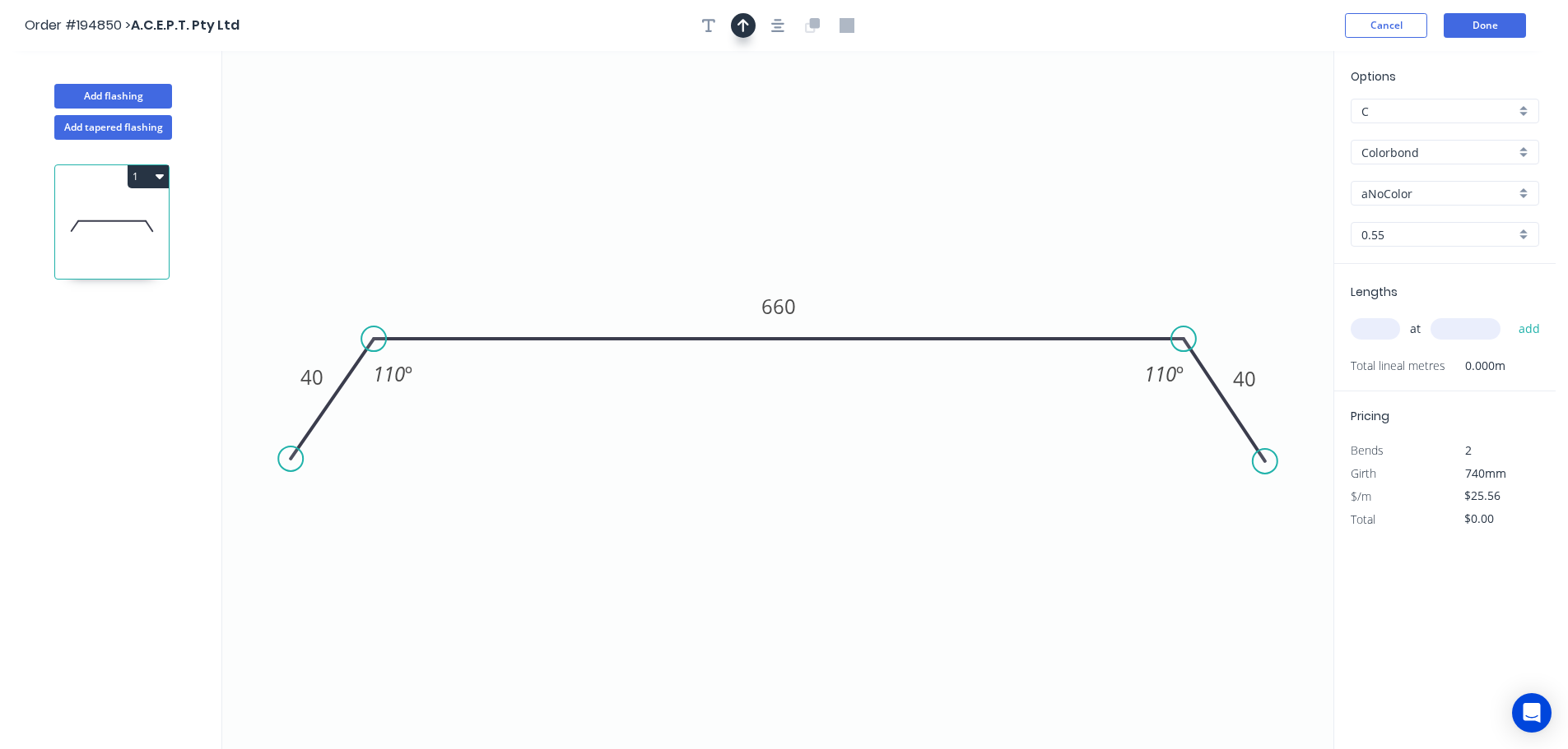
click at [749, 28] on button "button" at bounding box center [742, 25] width 25 height 25
drag, startPoint x: 1089, startPoint y: 130, endPoint x: 785, endPoint y: 119, distance: 304.2
click at [785, 120] on icon at bounding box center [785, 101] width 15 height 52
click at [1442, 198] on input "aNoColor" at bounding box center [1437, 193] width 153 height 17
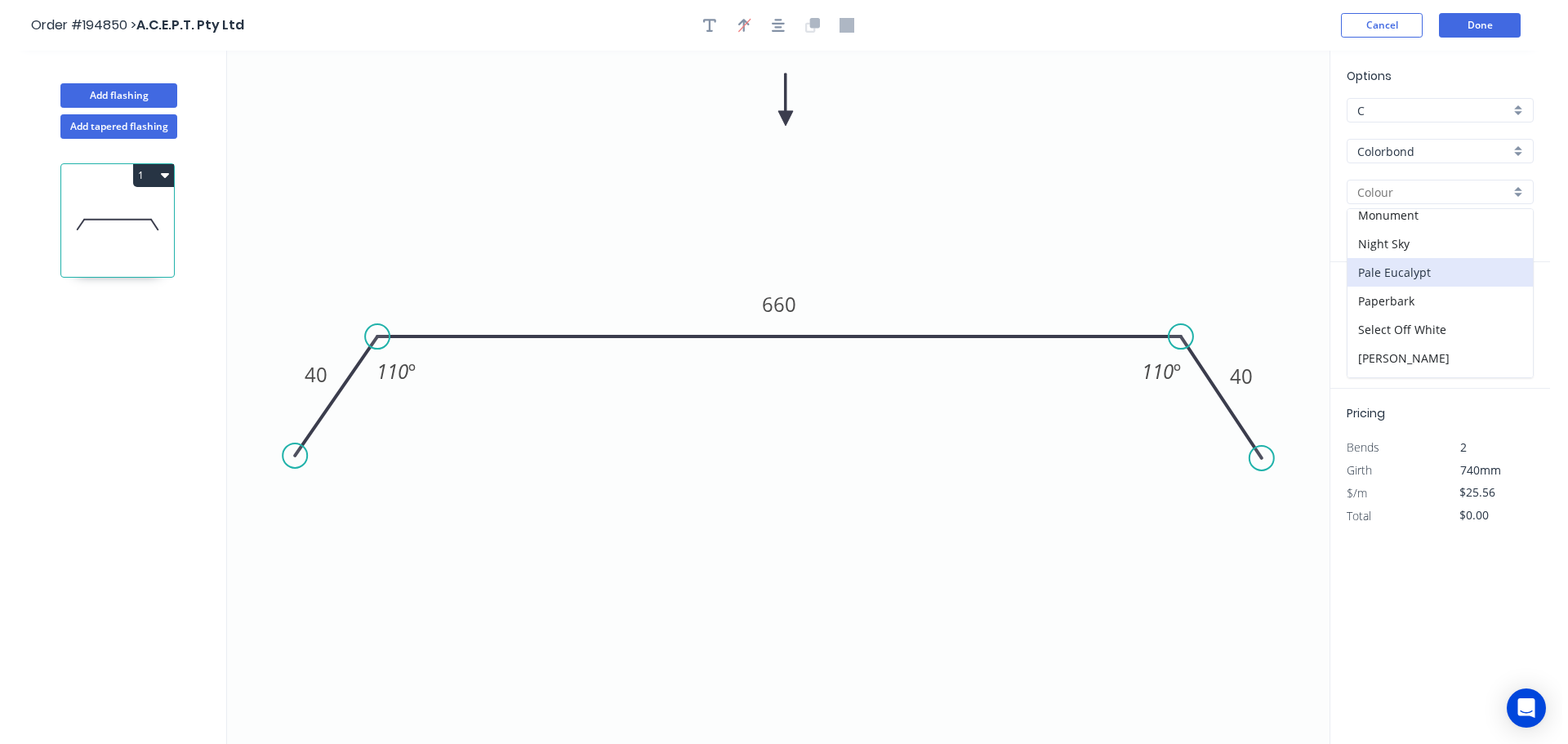
scroll to position [490, 0]
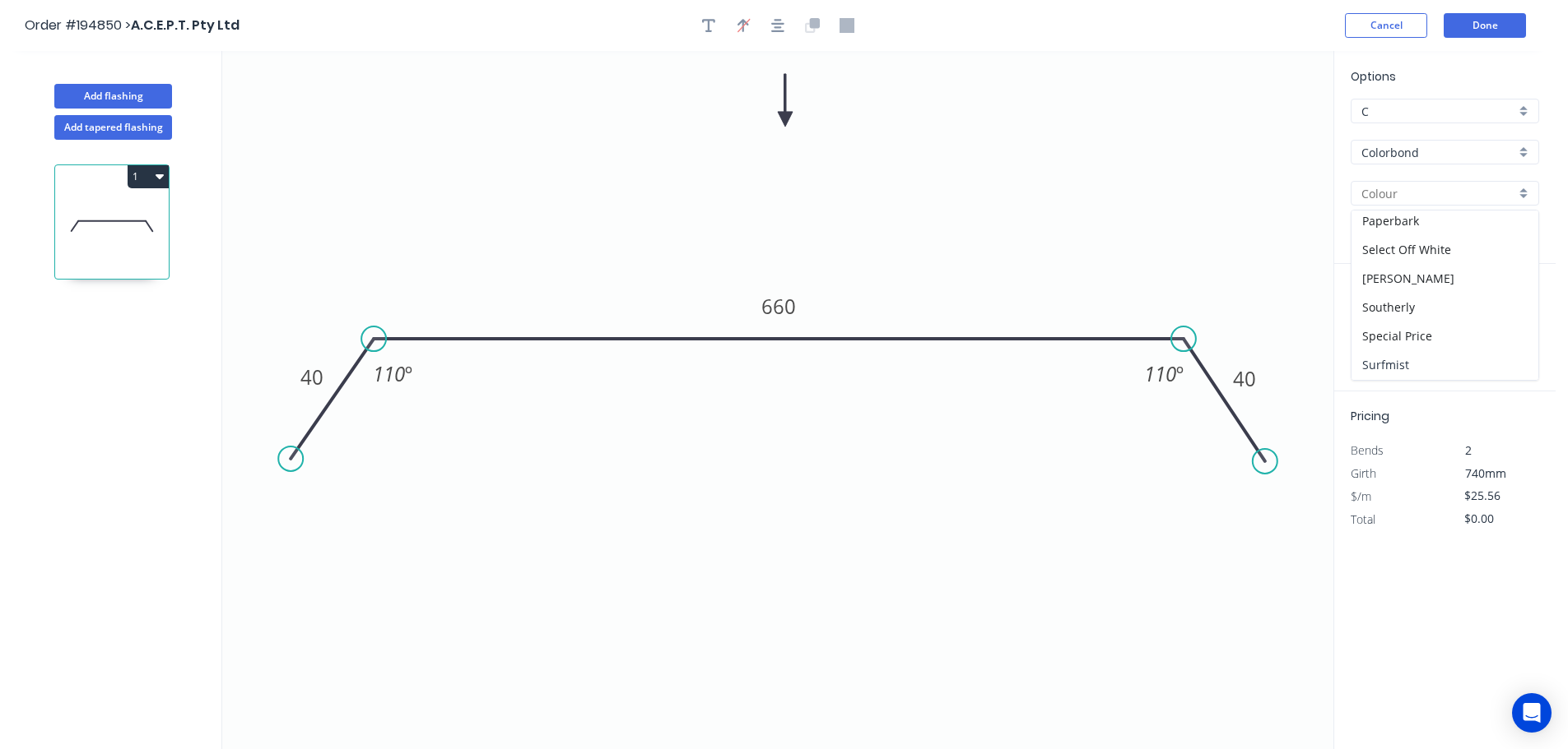
click at [1390, 367] on div "Surfmist" at bounding box center [1444, 364] width 187 height 29
click at [1363, 329] on input "text" at bounding box center [1375, 329] width 49 height 22
click at [1510, 315] on button "add" at bounding box center [1528, 328] width 39 height 28
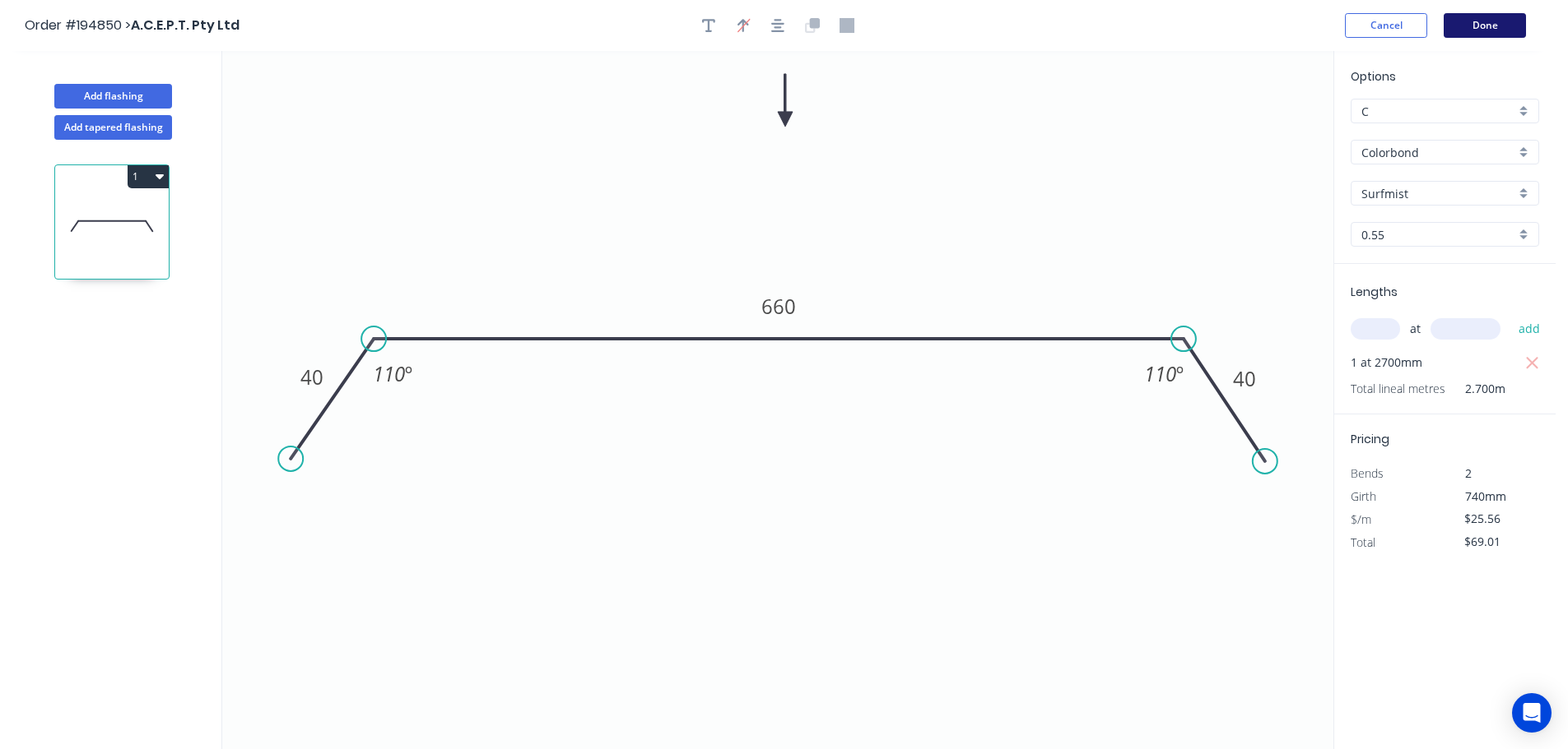
click at [1497, 30] on button "Done" at bounding box center [1484, 25] width 82 height 25
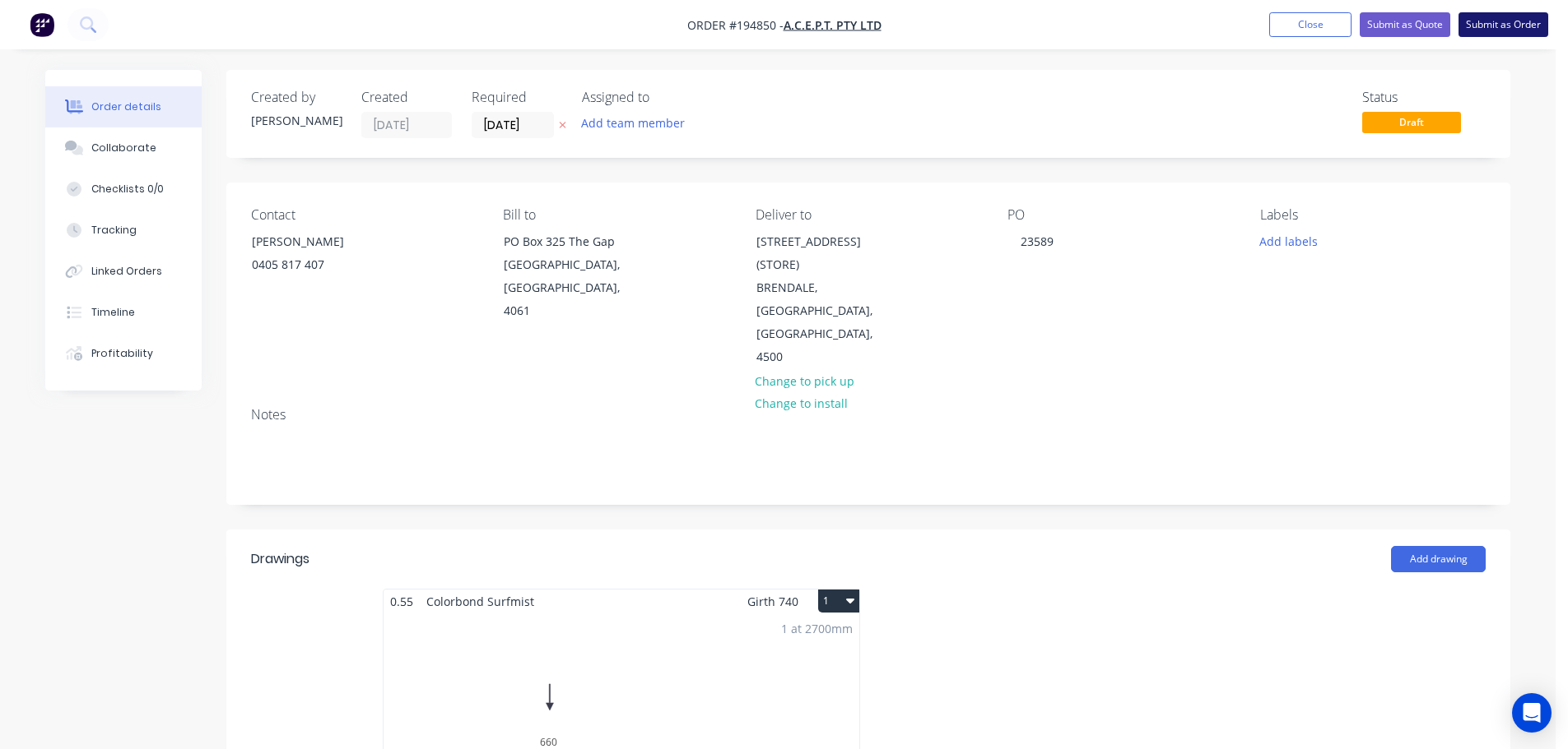
click at [1493, 30] on button "Submit as Order" at bounding box center [1503, 24] width 90 height 25
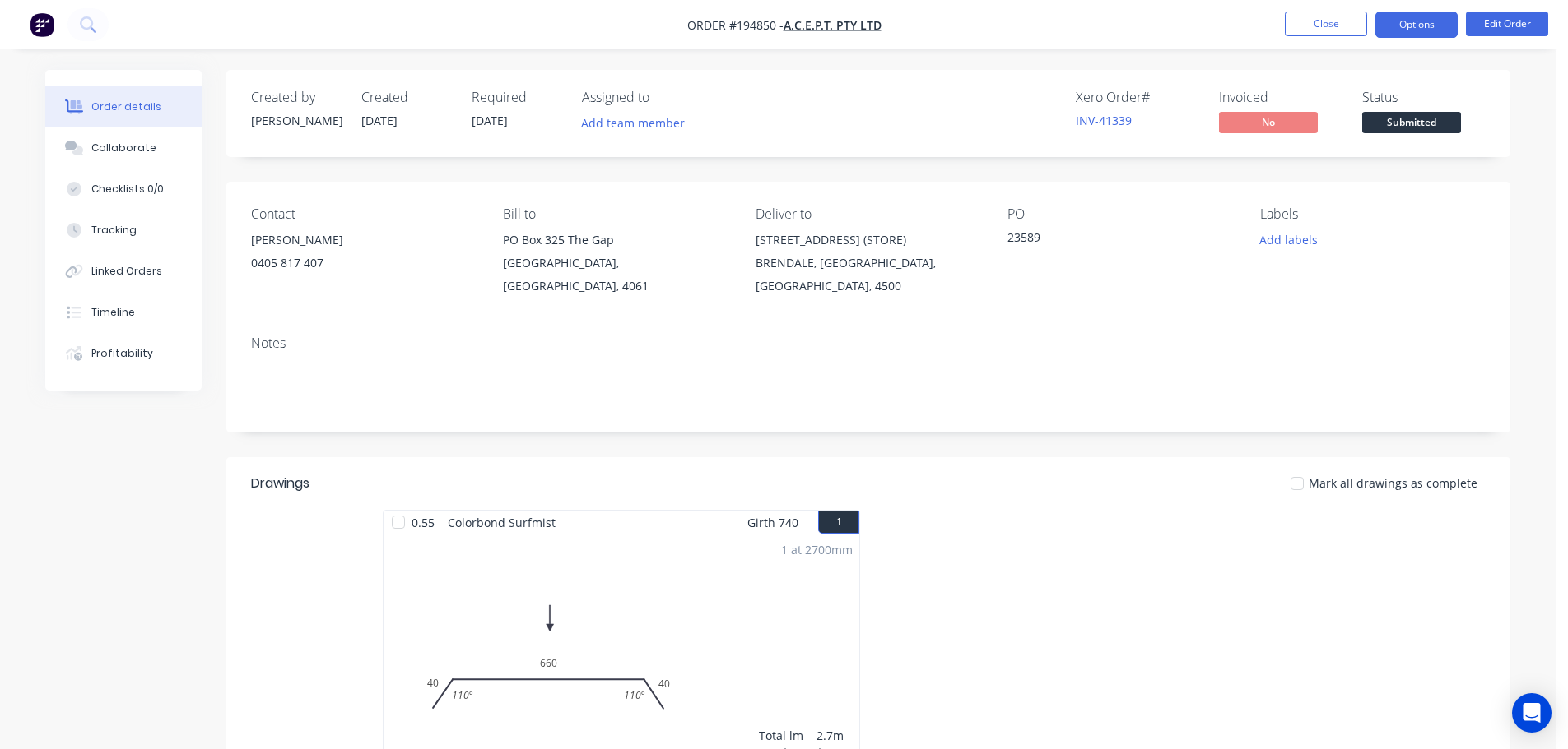
click at [1426, 22] on button "Options" at bounding box center [1416, 25] width 82 height 27
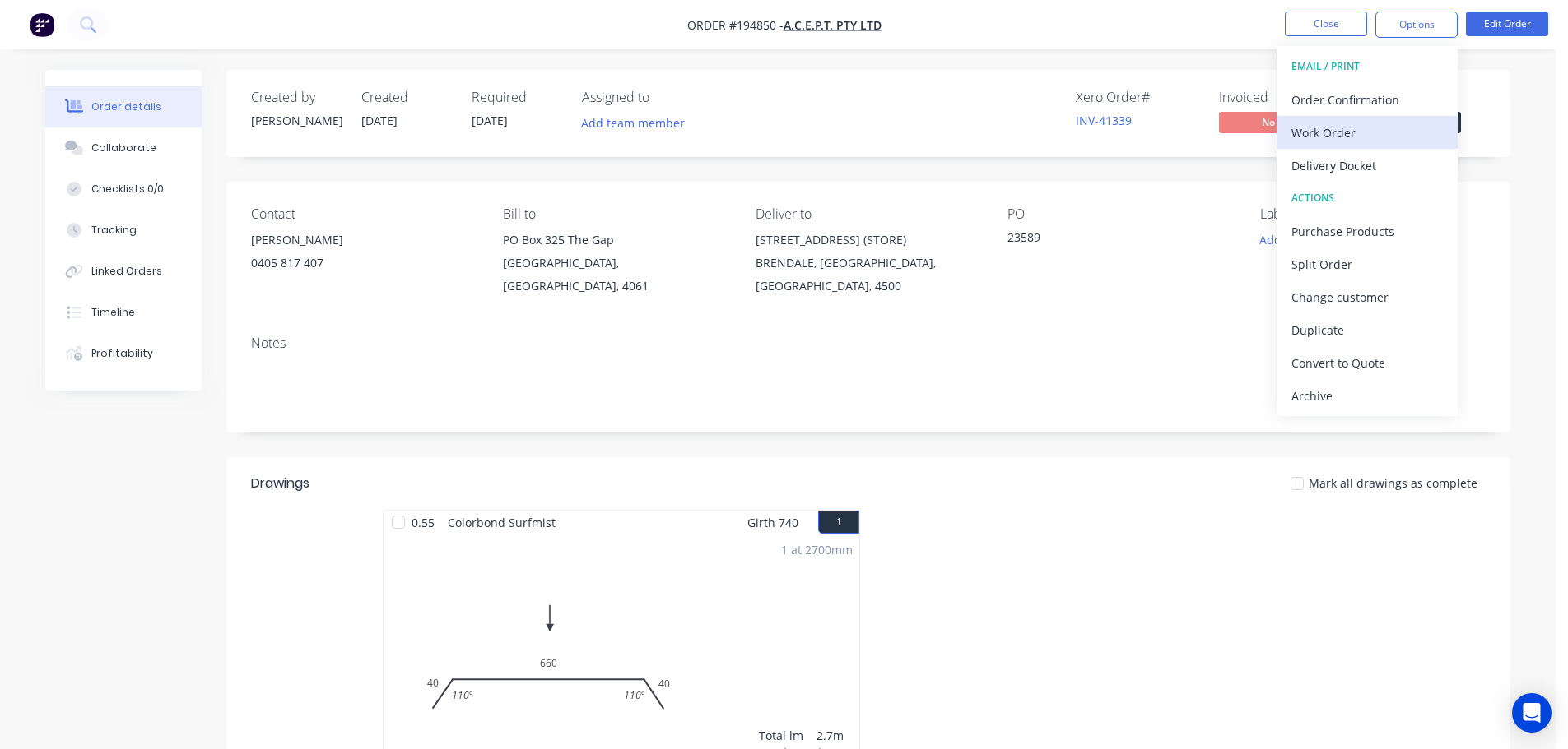
click at [1403, 125] on div "Work Order" at bounding box center [1366, 133] width 151 height 24
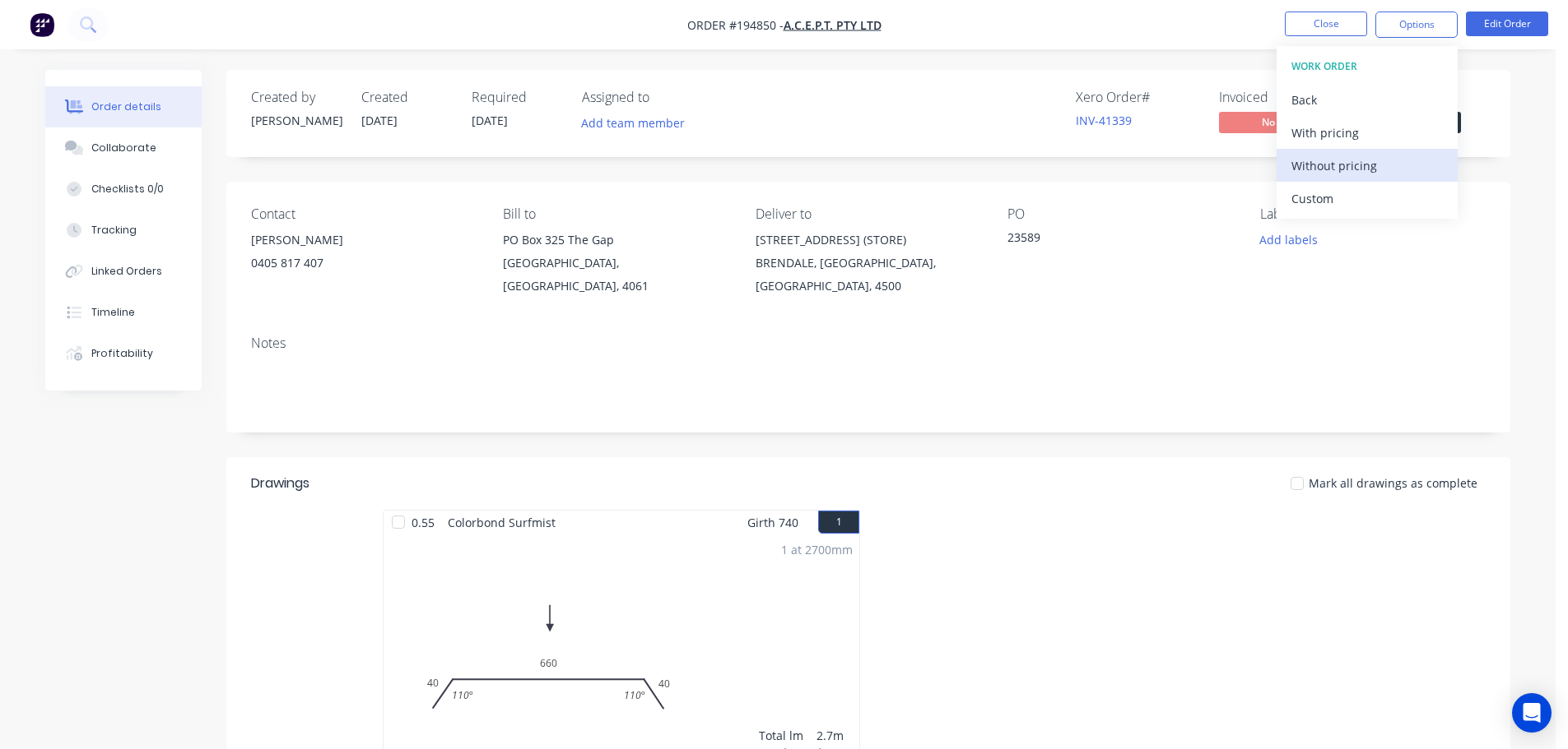
click at [1382, 173] on div "Without pricing" at bounding box center [1366, 165] width 151 height 24
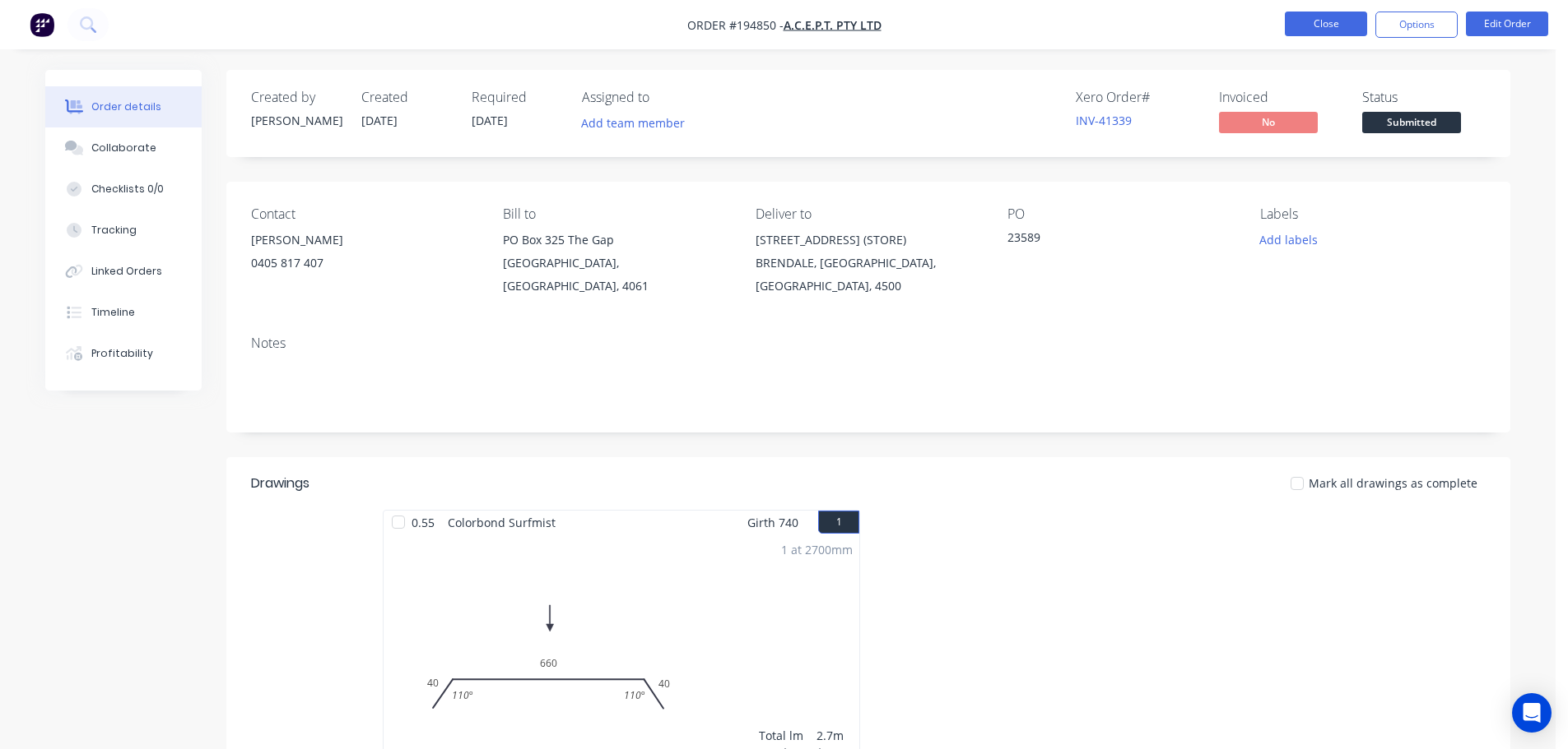
click at [1308, 16] on button "Close" at bounding box center [1325, 24] width 82 height 25
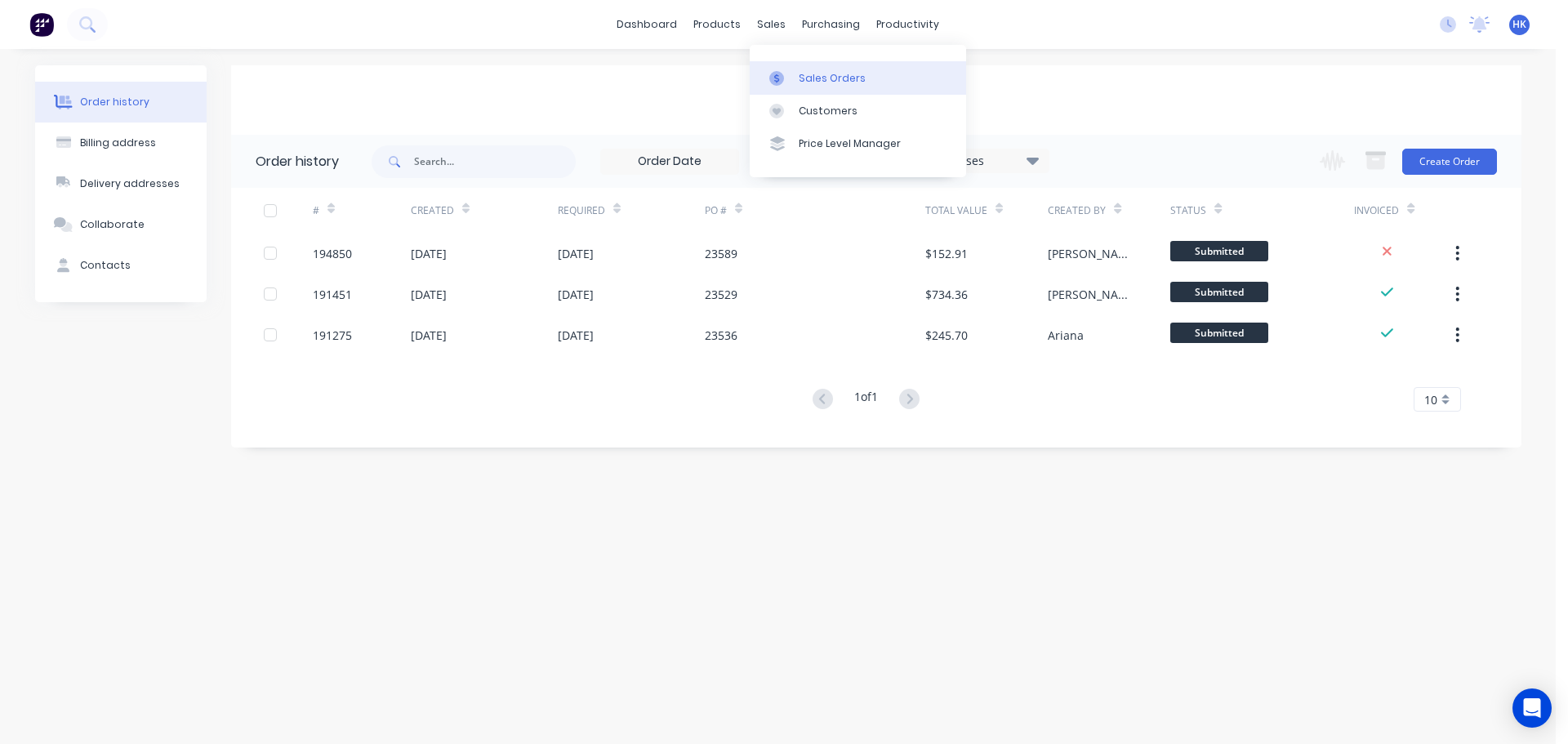
click at [811, 69] on link "Sales Orders" at bounding box center [858, 77] width 216 height 32
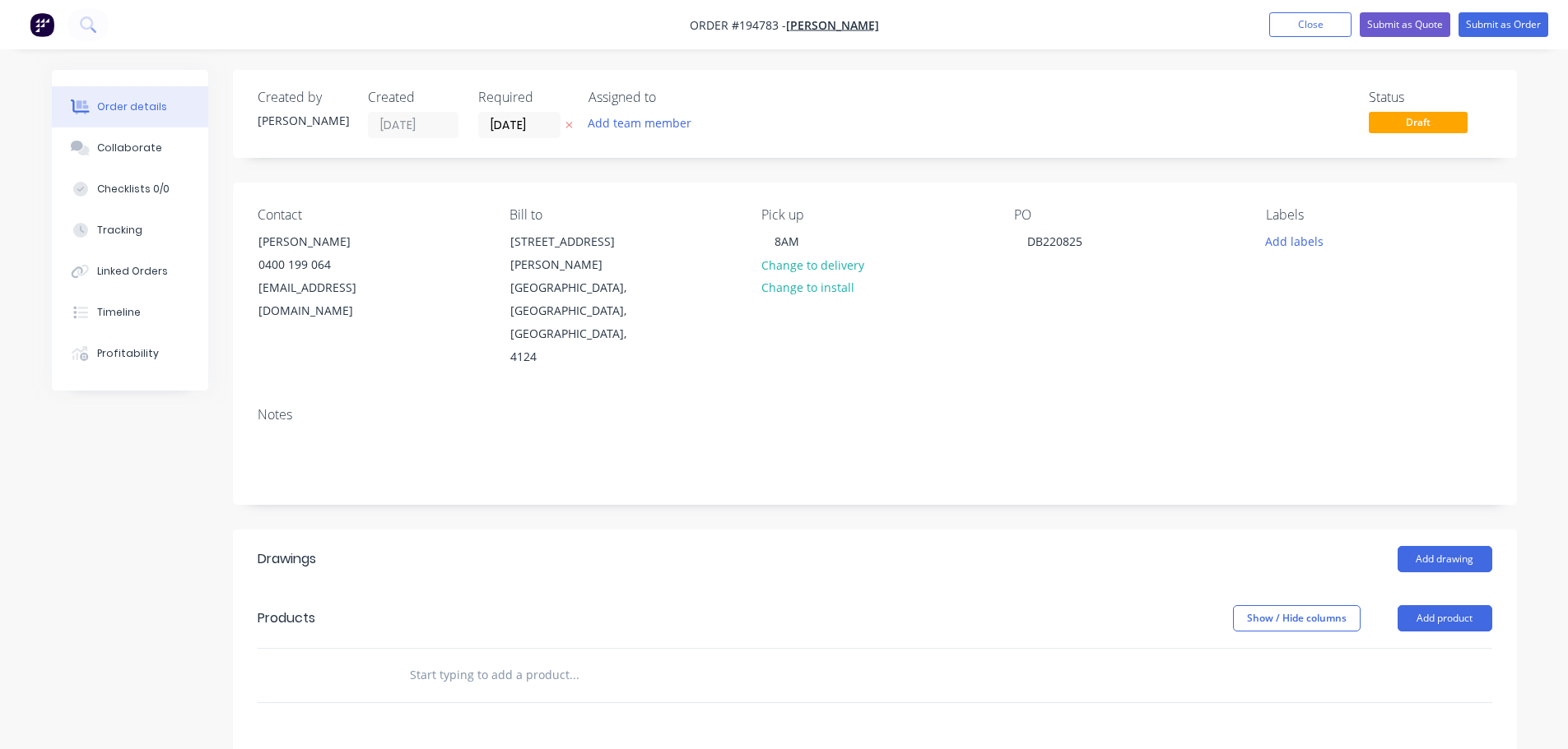
click at [571, 125] on icon "button" at bounding box center [568, 125] width 7 height 10
click at [1046, 250] on div "DB220825" at bounding box center [1054, 241] width 81 height 24
drag, startPoint x: 1080, startPoint y: 241, endPoint x: 915, endPoint y: 239, distance: 165.0
click at [915, 239] on div "Contact [PERSON_NAME] 0400 199 064 [EMAIL_ADDRESS][DOMAIN_NAME] [PERSON_NAME] t…" at bounding box center [874, 289] width 1284 height 212
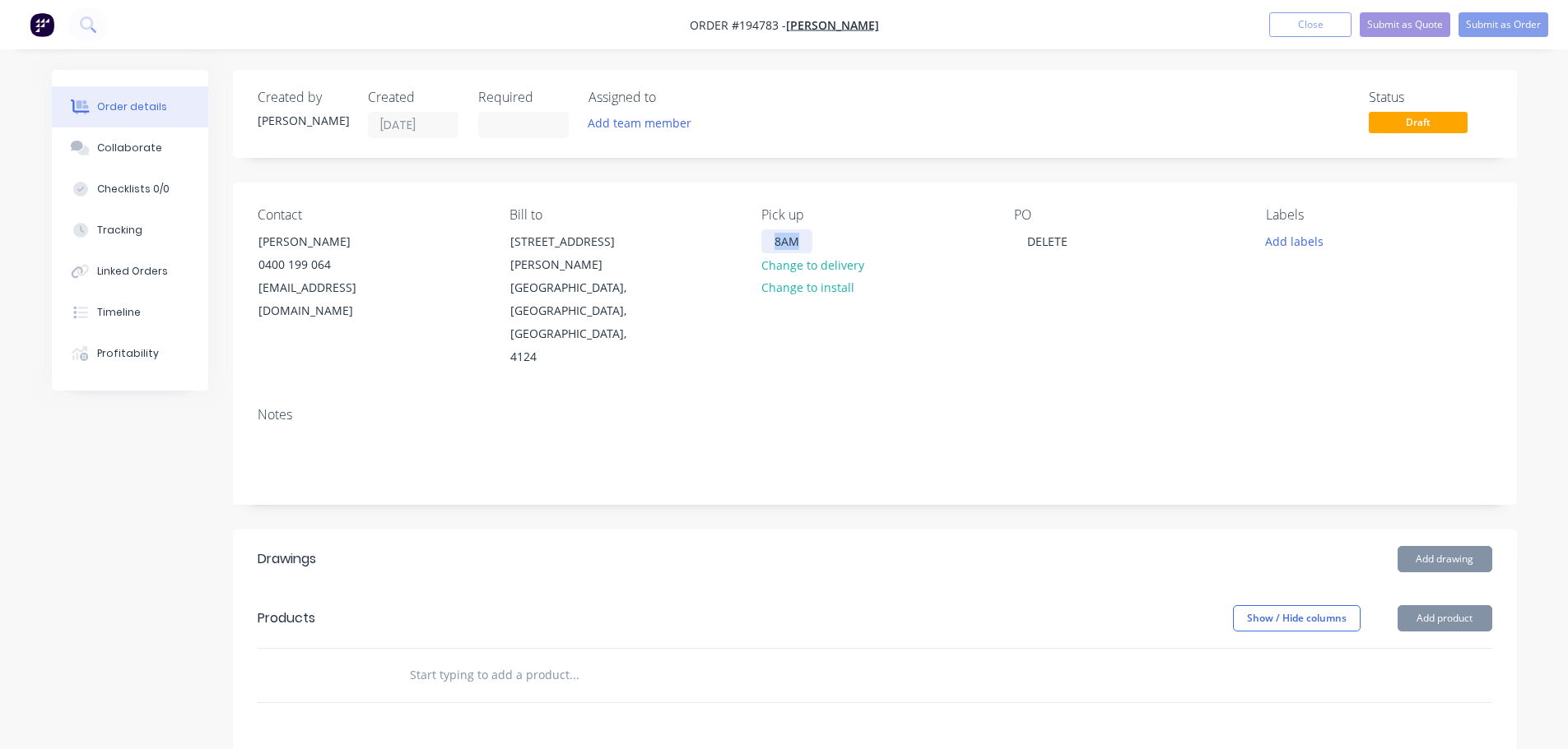
drag, startPoint x: 769, startPoint y: 239, endPoint x: 805, endPoint y: 244, distance: 36.3
click at [805, 244] on div "8AM" at bounding box center [787, 241] width 51 height 24
click at [866, 394] on div "Notes" at bounding box center [874, 448] width 1284 height 110
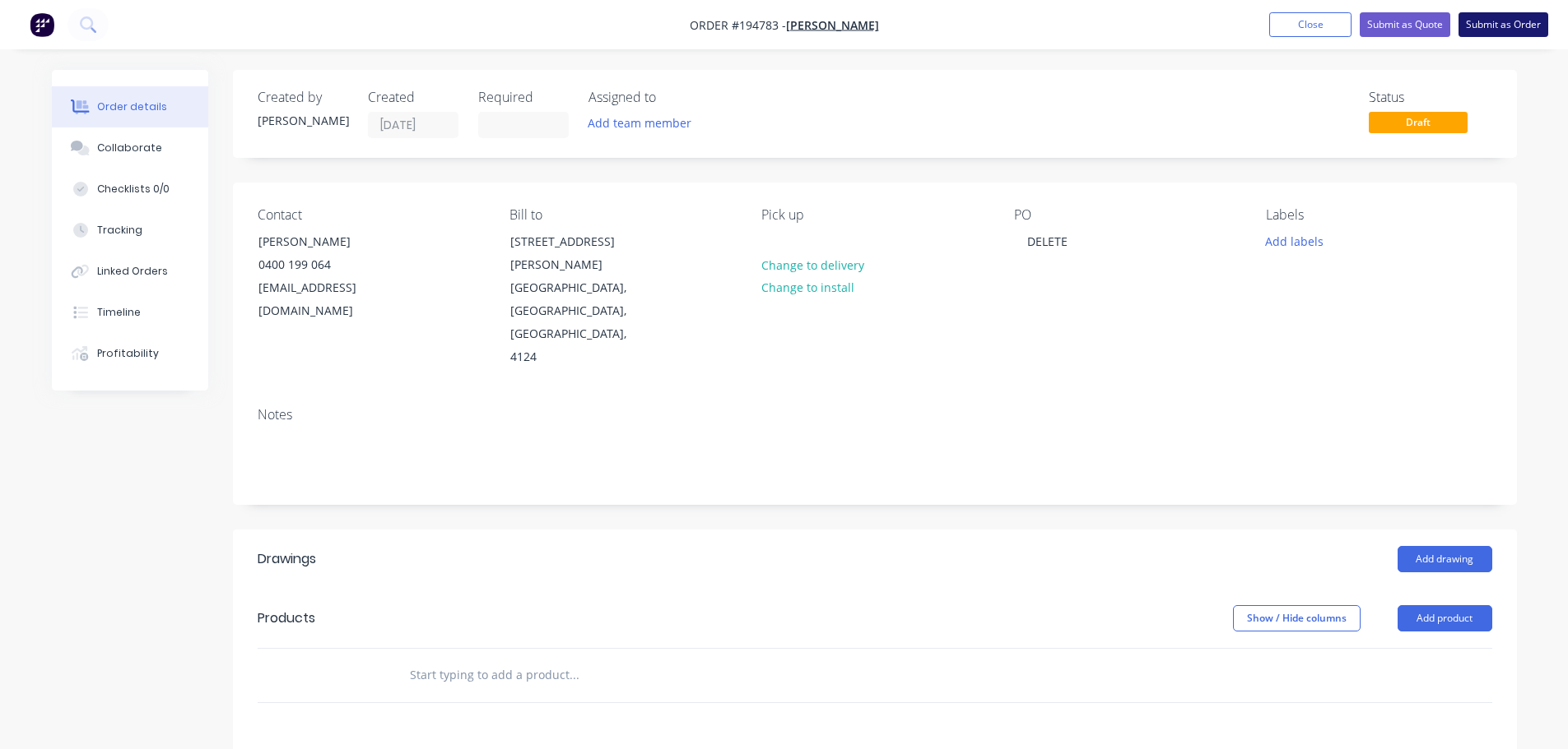
click at [1490, 23] on button "Submit as Order" at bounding box center [1503, 24] width 90 height 25
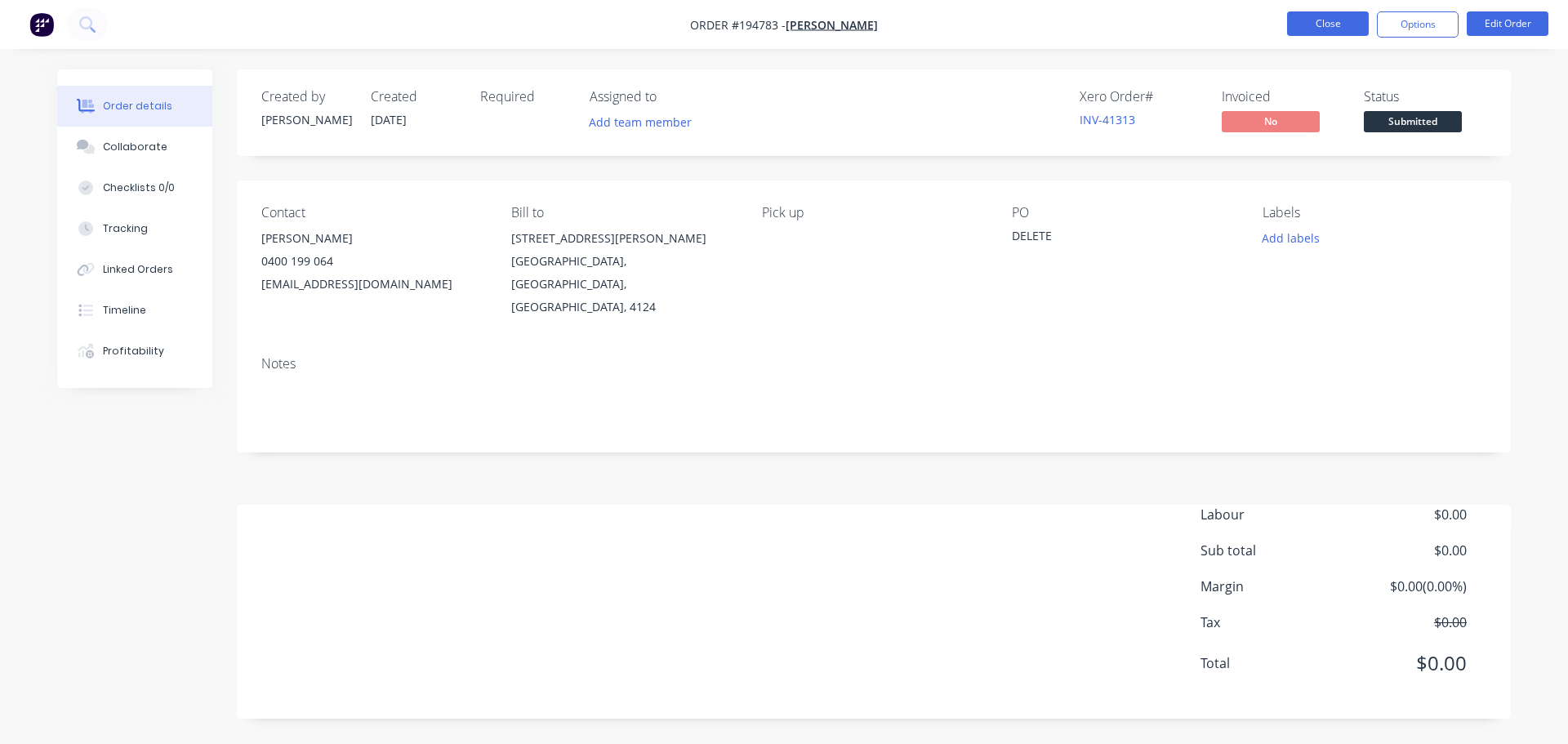
click at [1350, 16] on button "Close" at bounding box center [1327, 24] width 82 height 25
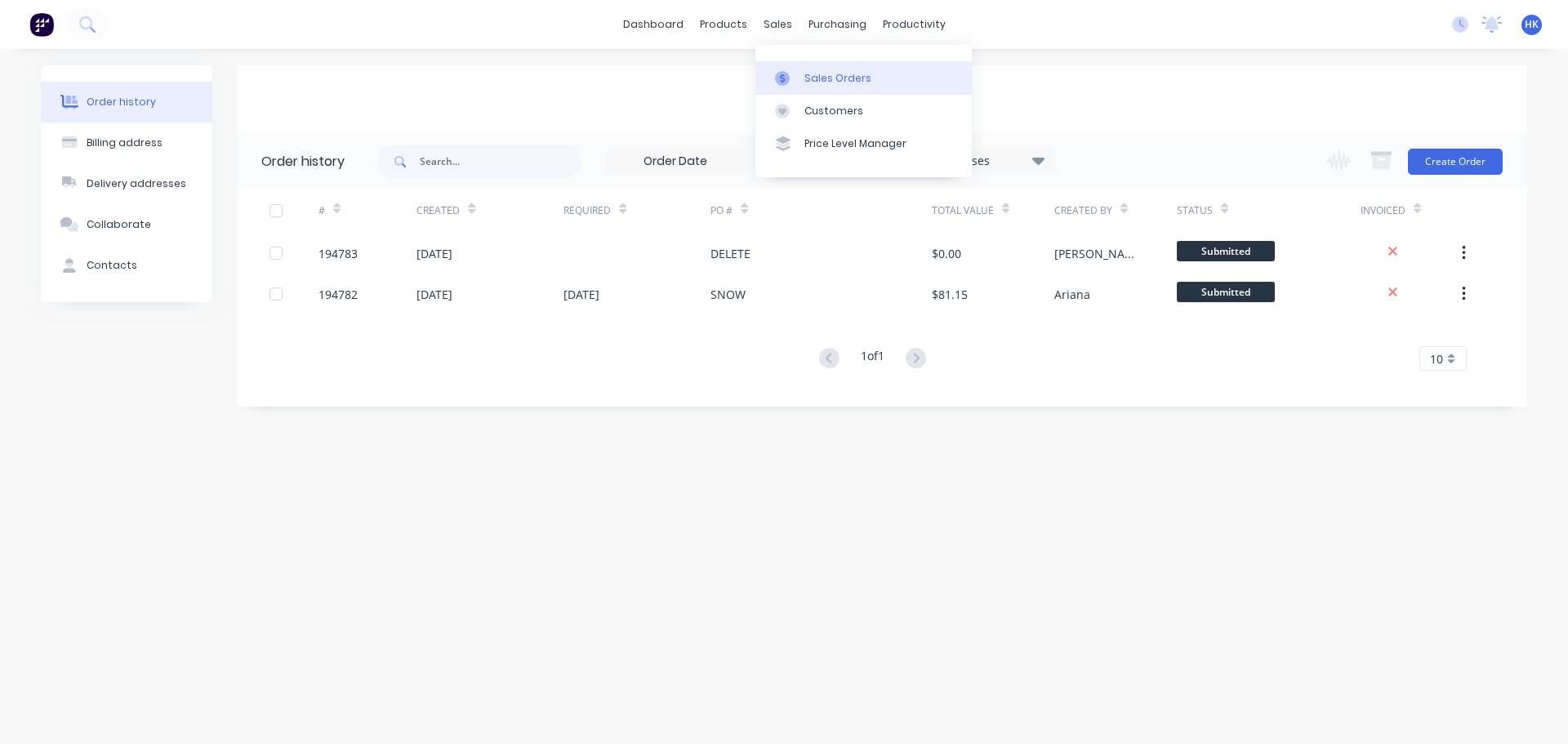
click at [812, 74] on div "Sales Orders" at bounding box center [838, 78] width 67 height 15
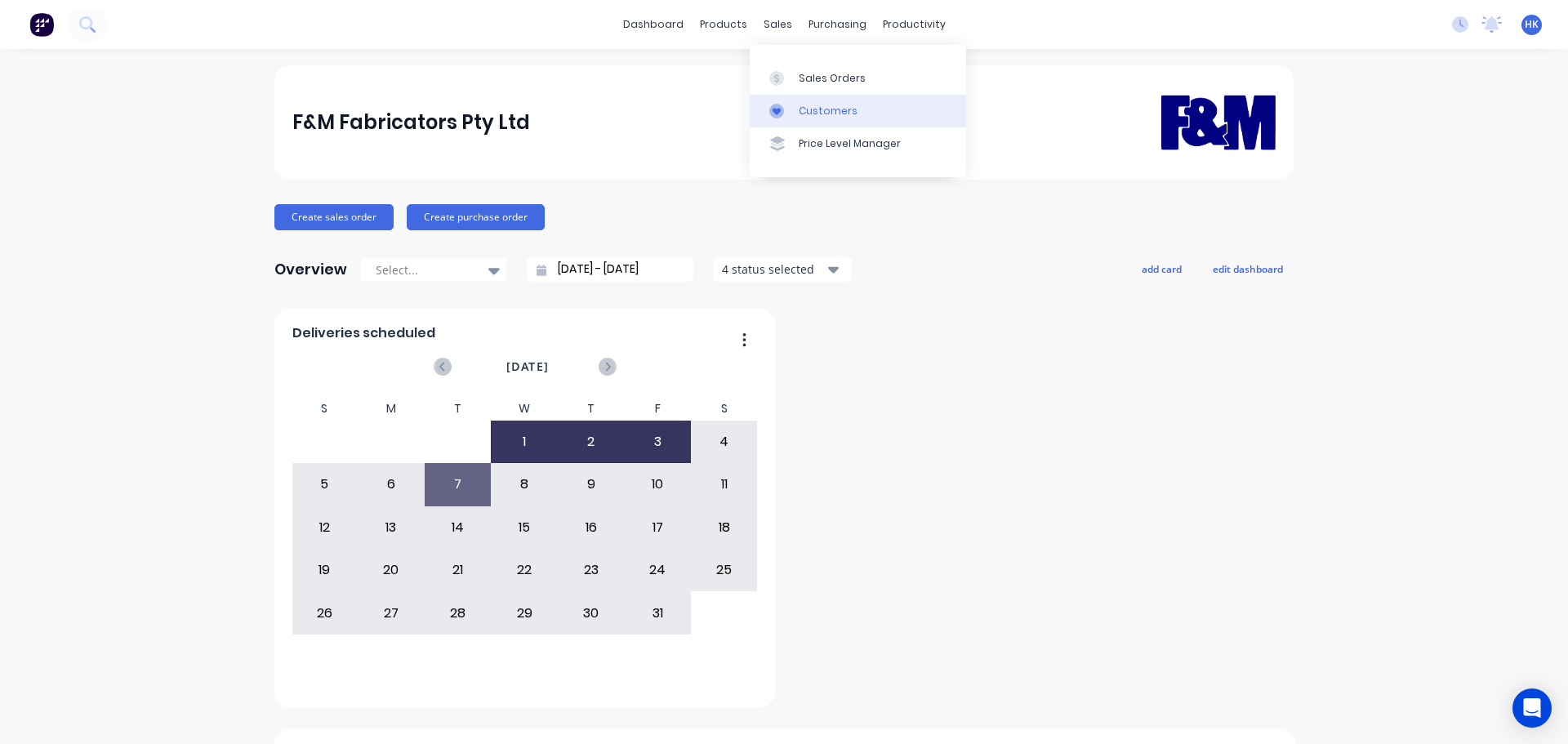
click at [812, 114] on div "Customers" at bounding box center [828, 111] width 59 height 15
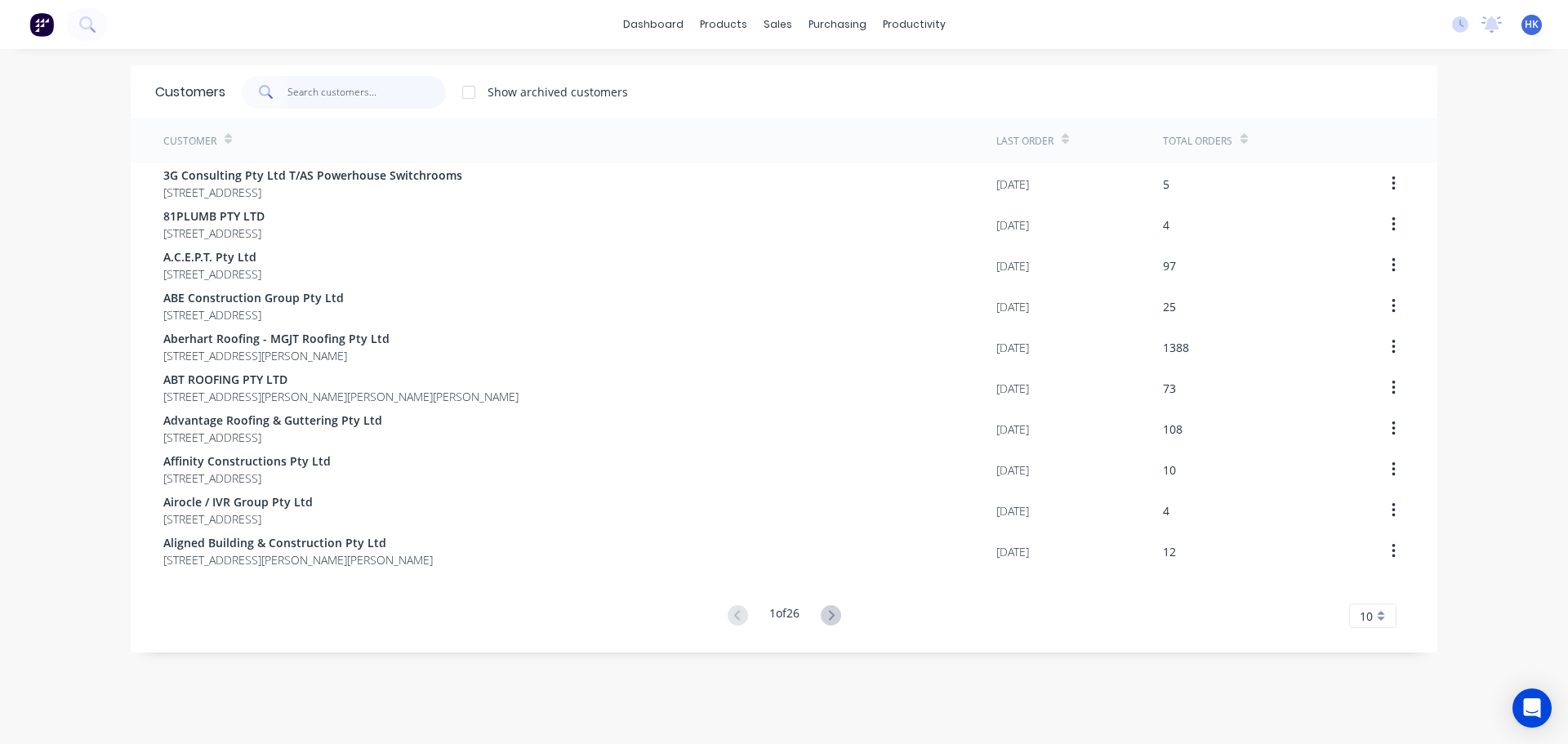
click at [328, 86] on input "text" at bounding box center [367, 91] width 159 height 32
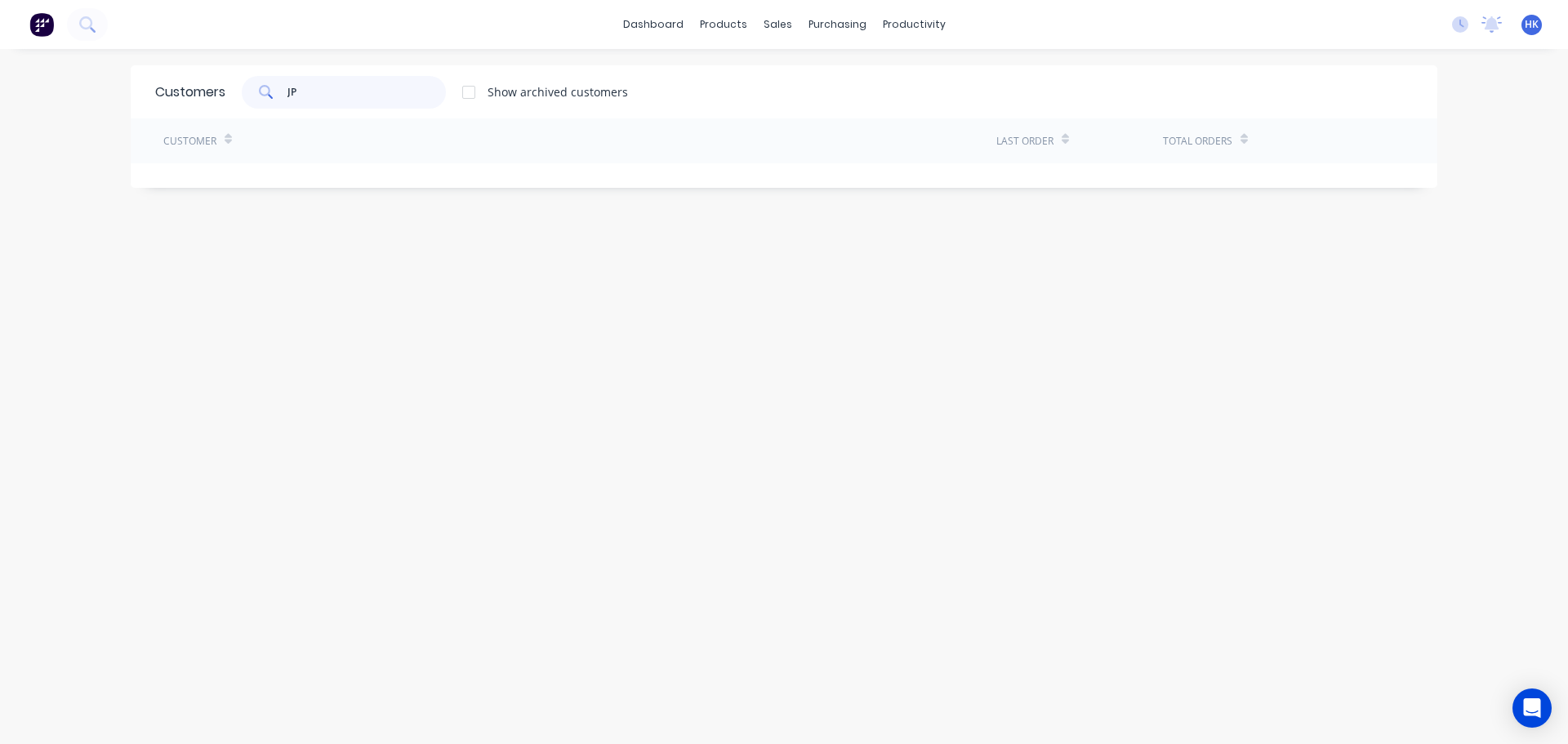
type input "J"
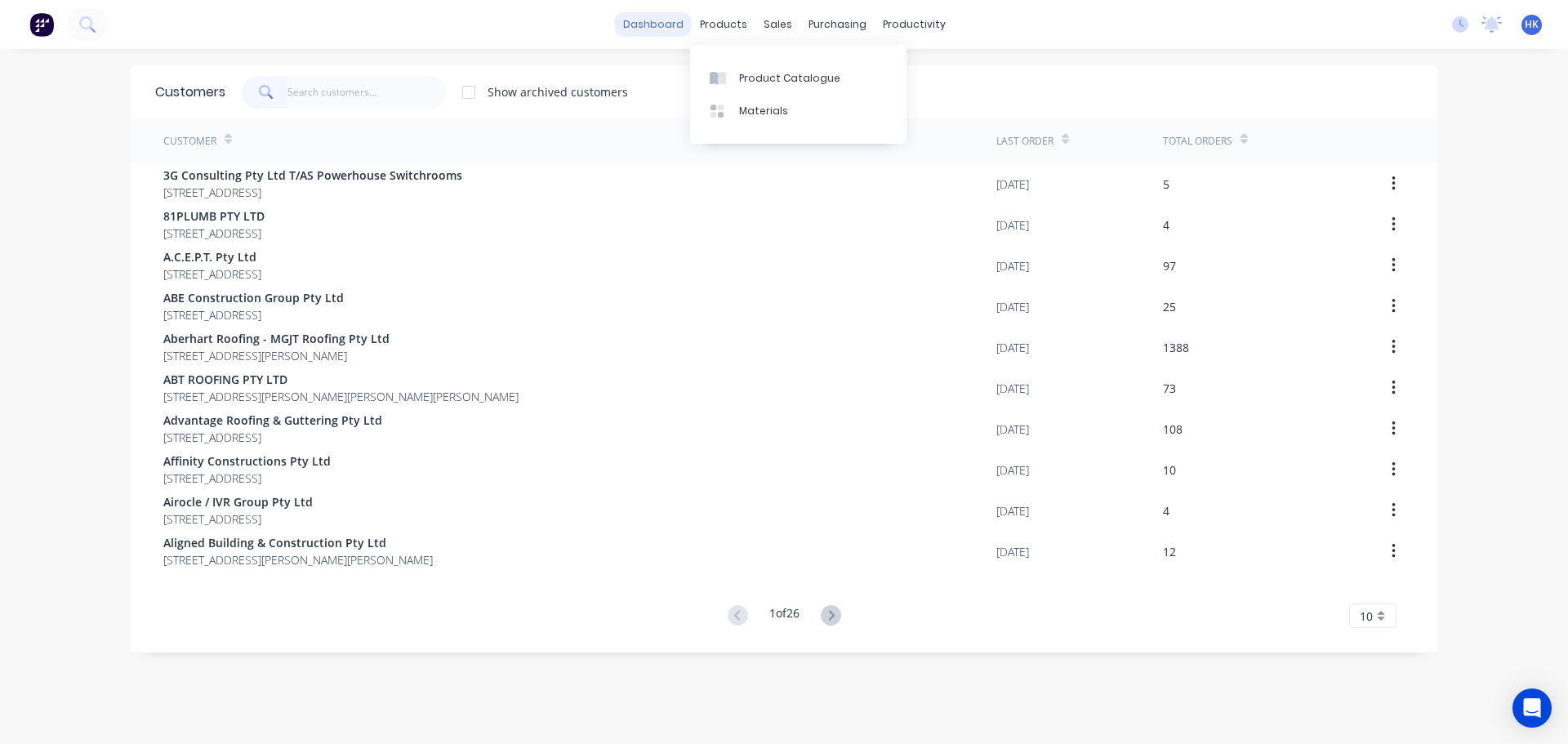
click at [650, 17] on link "dashboard" at bounding box center [653, 24] width 77 height 25
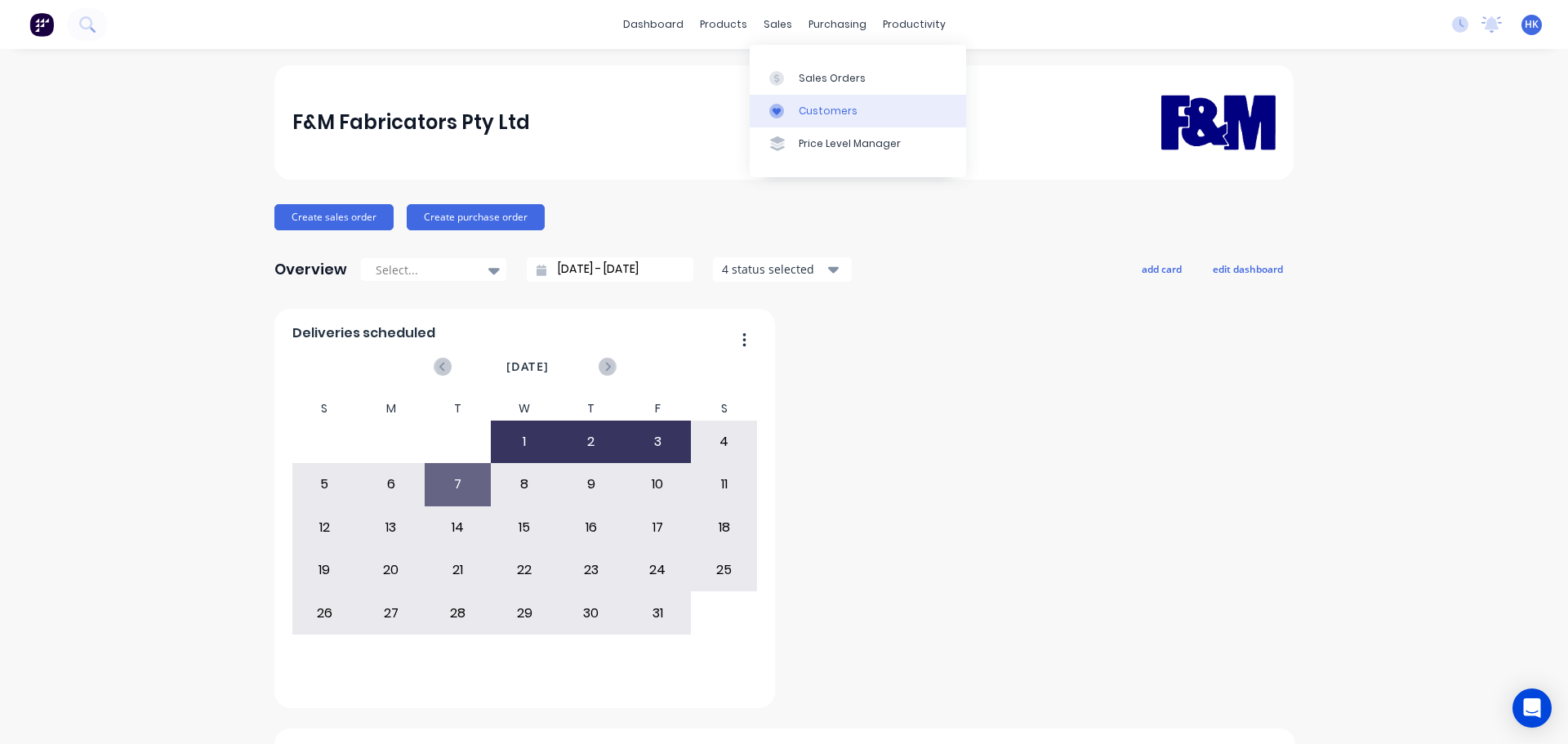
click at [835, 100] on link "Customers" at bounding box center [858, 110] width 216 height 32
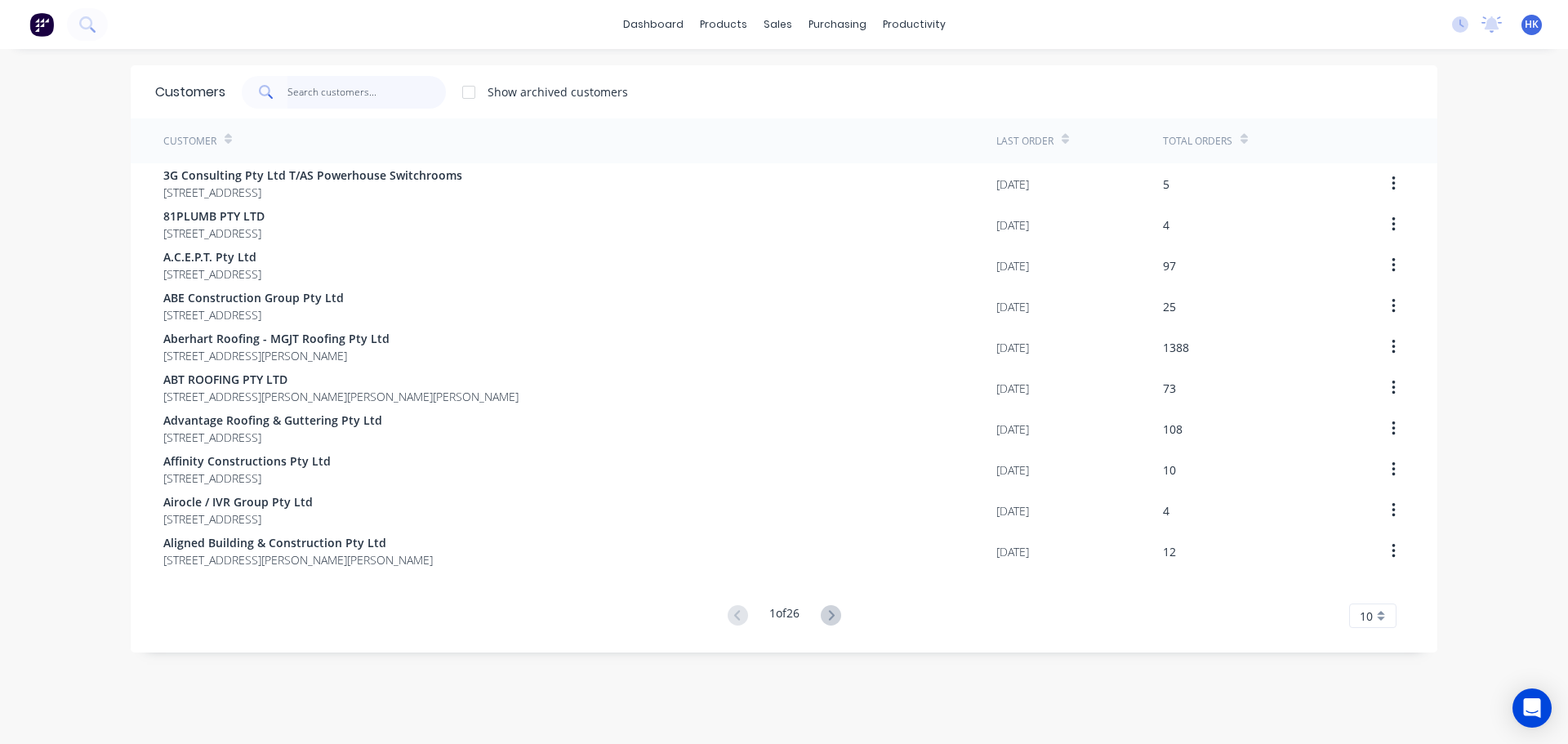
click at [397, 86] on input "text" at bounding box center [367, 91] width 159 height 32
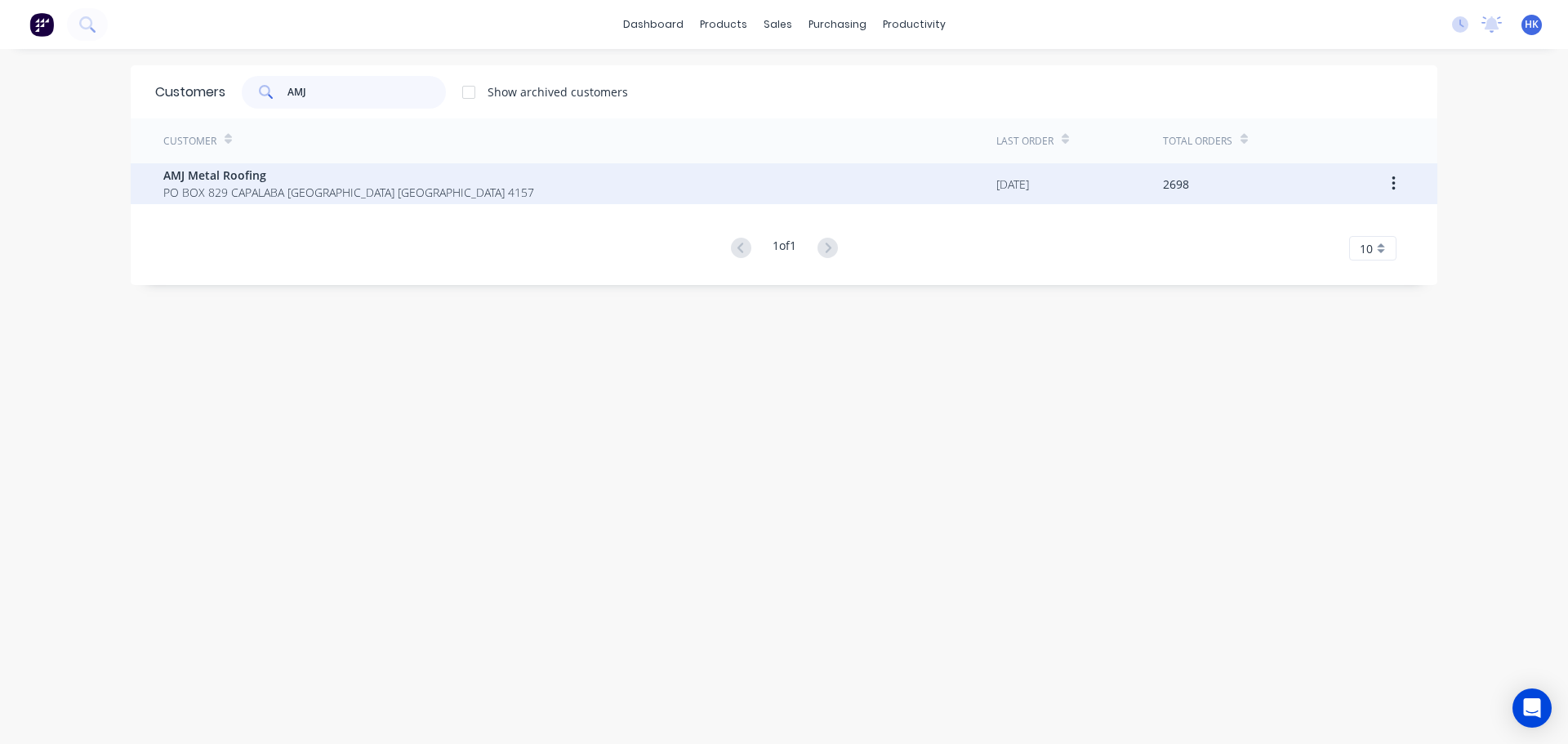
type input "AMJ"
click at [368, 182] on span "AMJ Metal Roofing" at bounding box center [348, 175] width 370 height 17
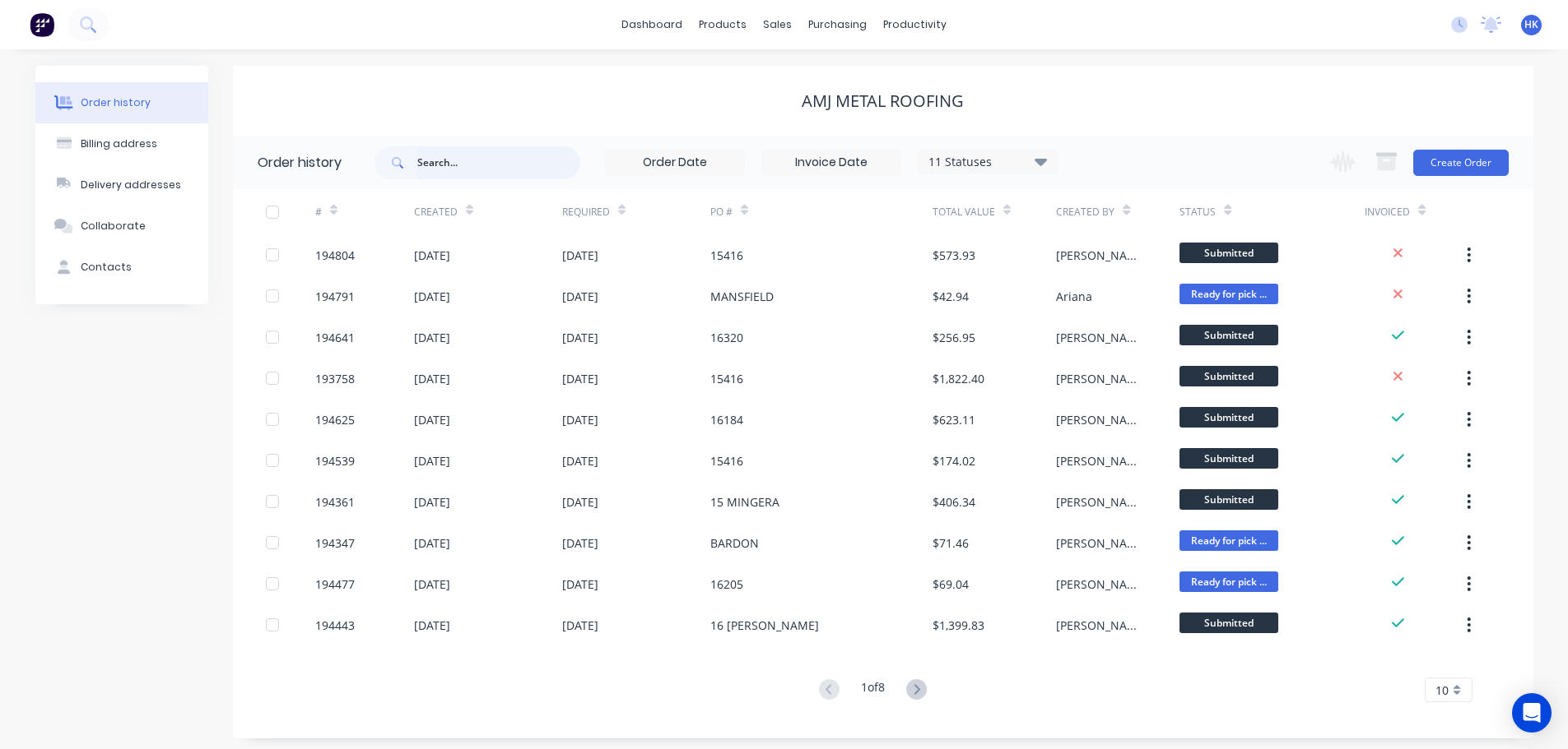
click at [420, 163] on input "text" at bounding box center [498, 162] width 163 height 33
type input "16060"
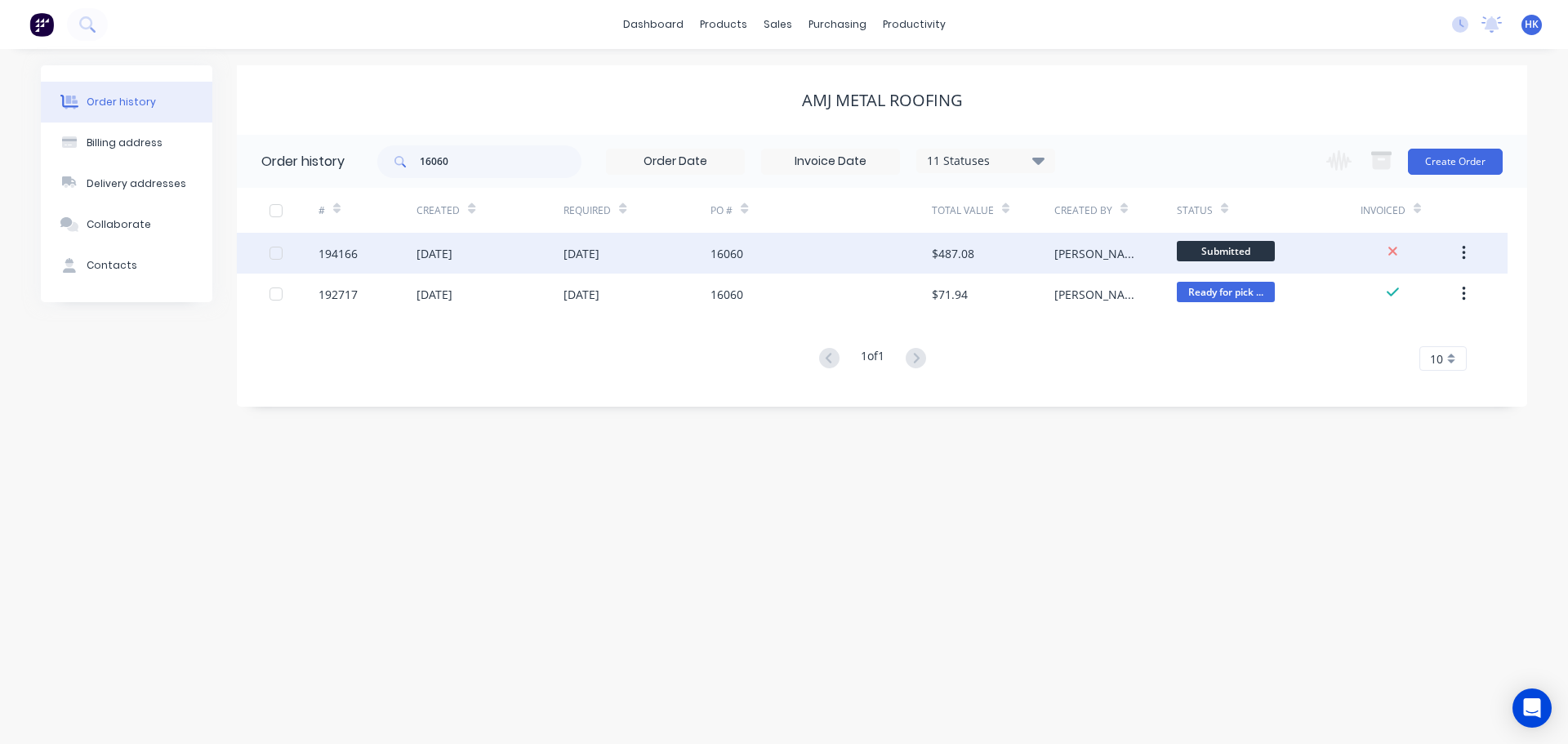
click at [691, 243] on div "01 Oct 2025" at bounding box center [638, 254] width 147 height 41
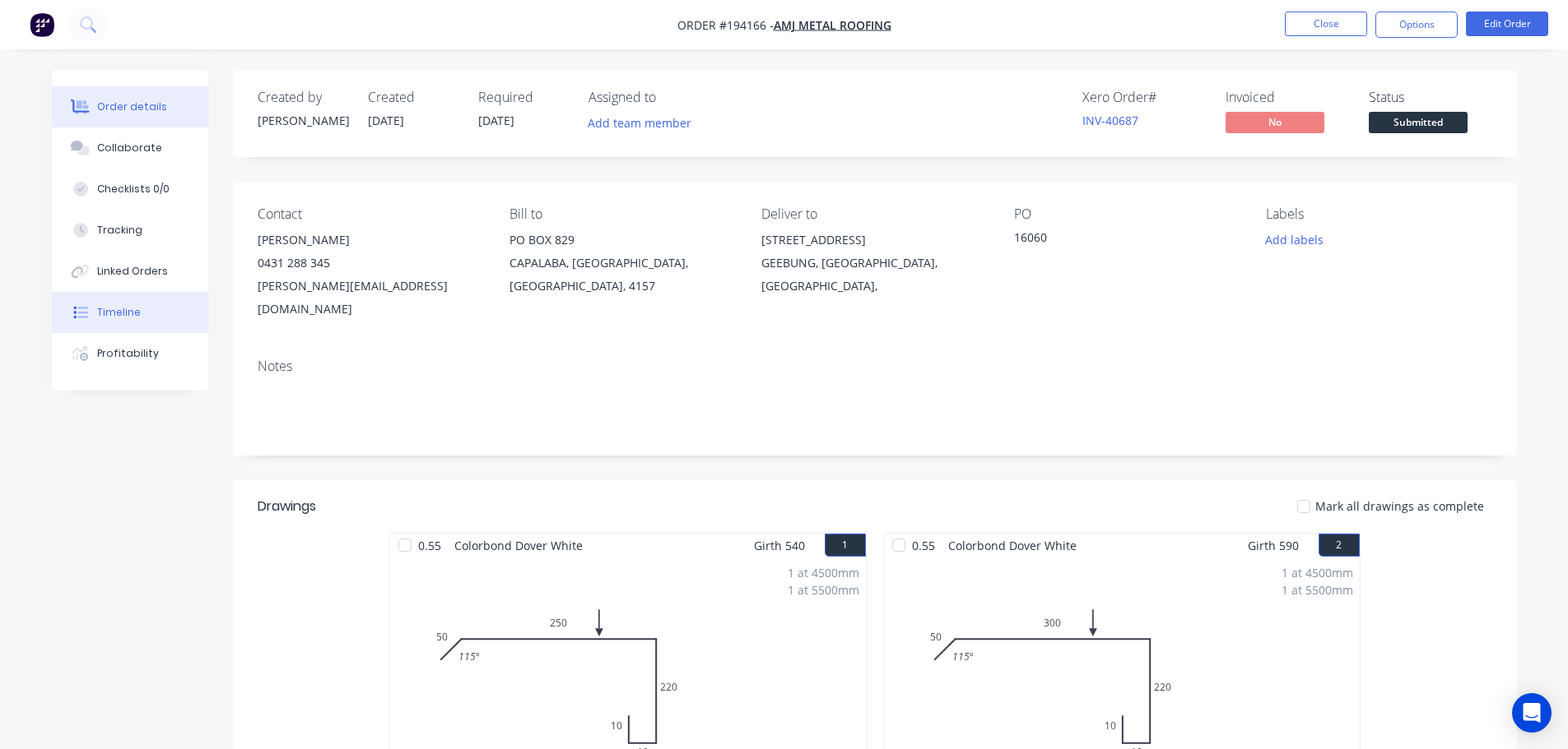
click at [123, 322] on button "Timeline" at bounding box center [130, 313] width 156 height 42
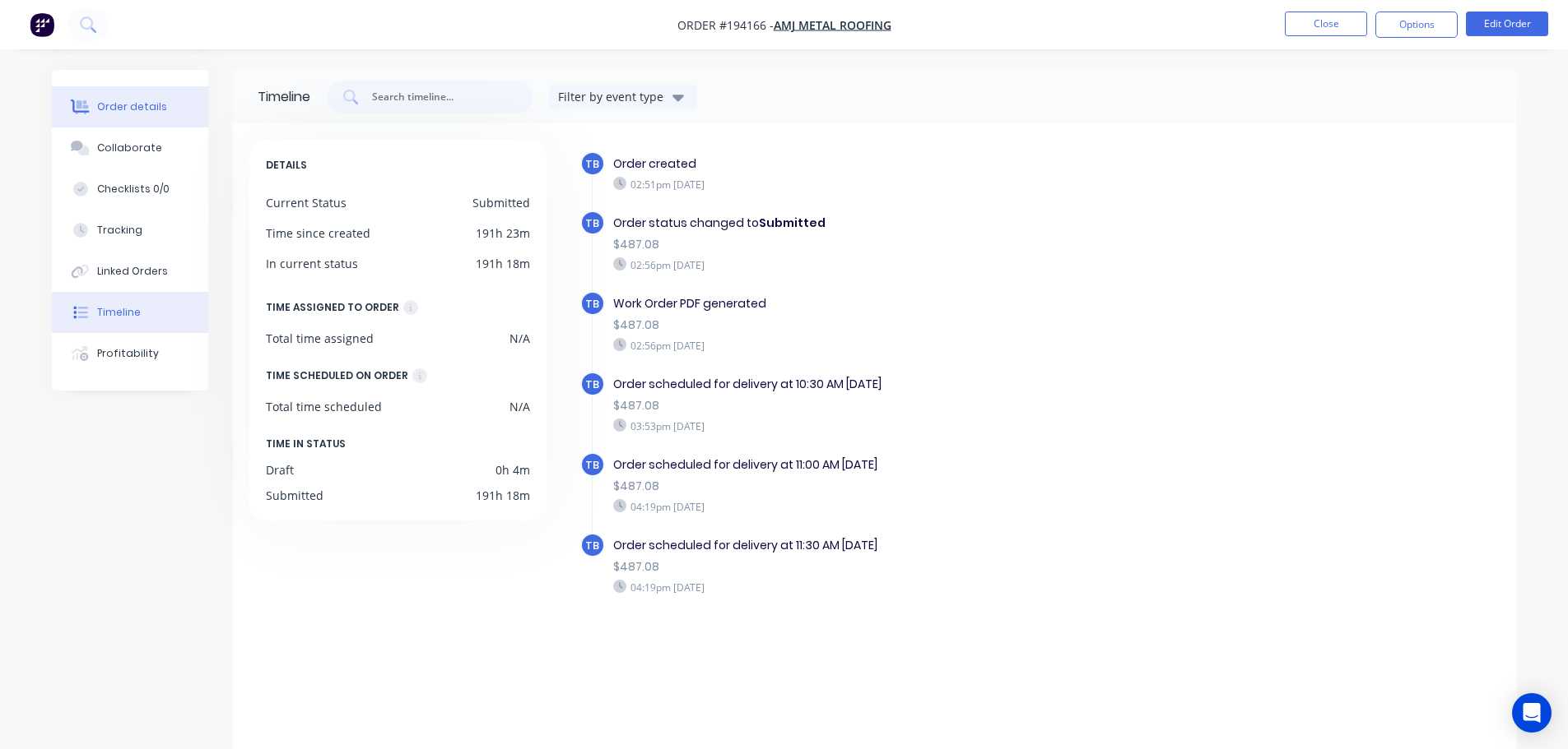
click at [118, 122] on button "Order details" at bounding box center [130, 107] width 156 height 42
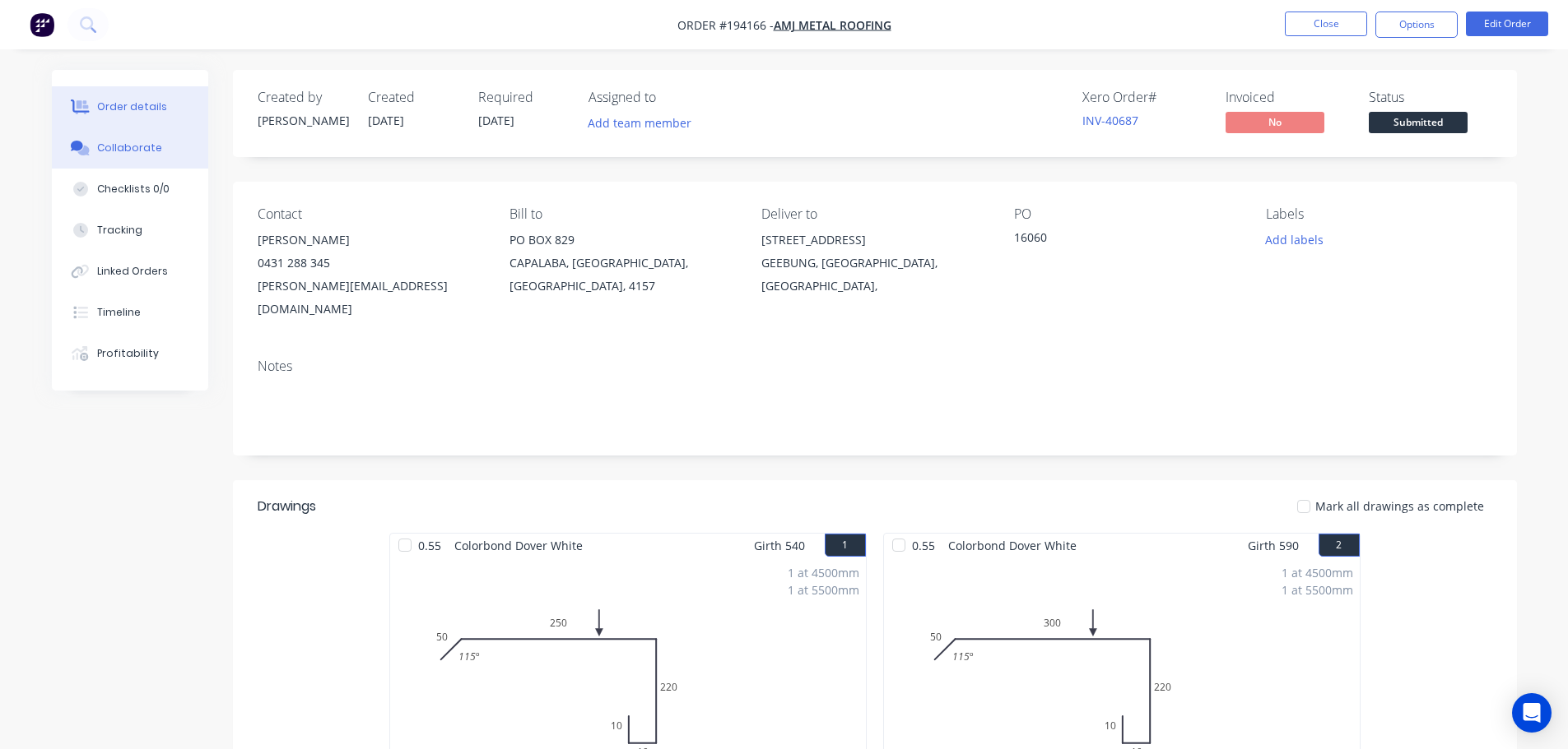
click at [123, 162] on button "Collaborate" at bounding box center [130, 148] width 156 height 42
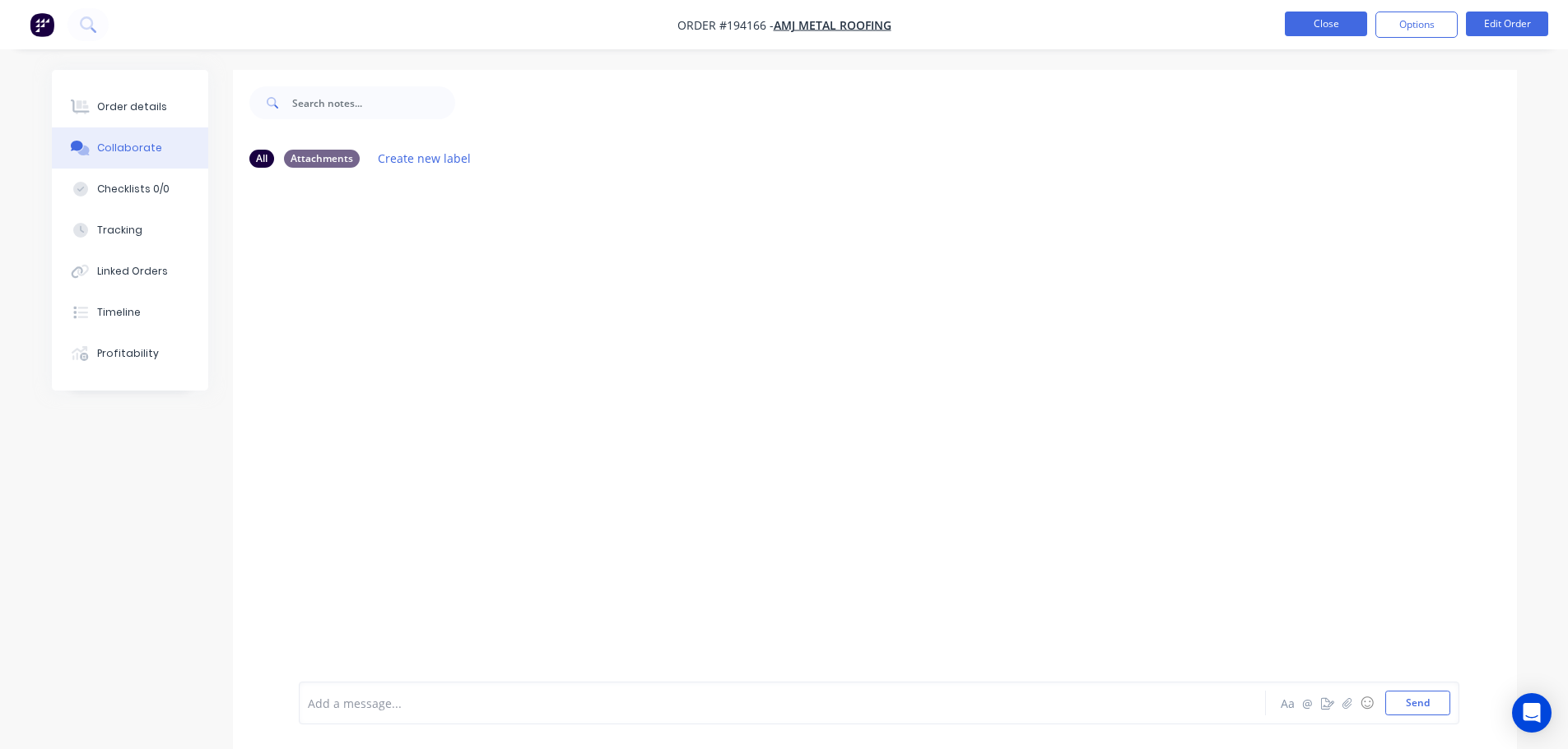
click at [1302, 21] on button "Close" at bounding box center [1325, 24] width 82 height 25
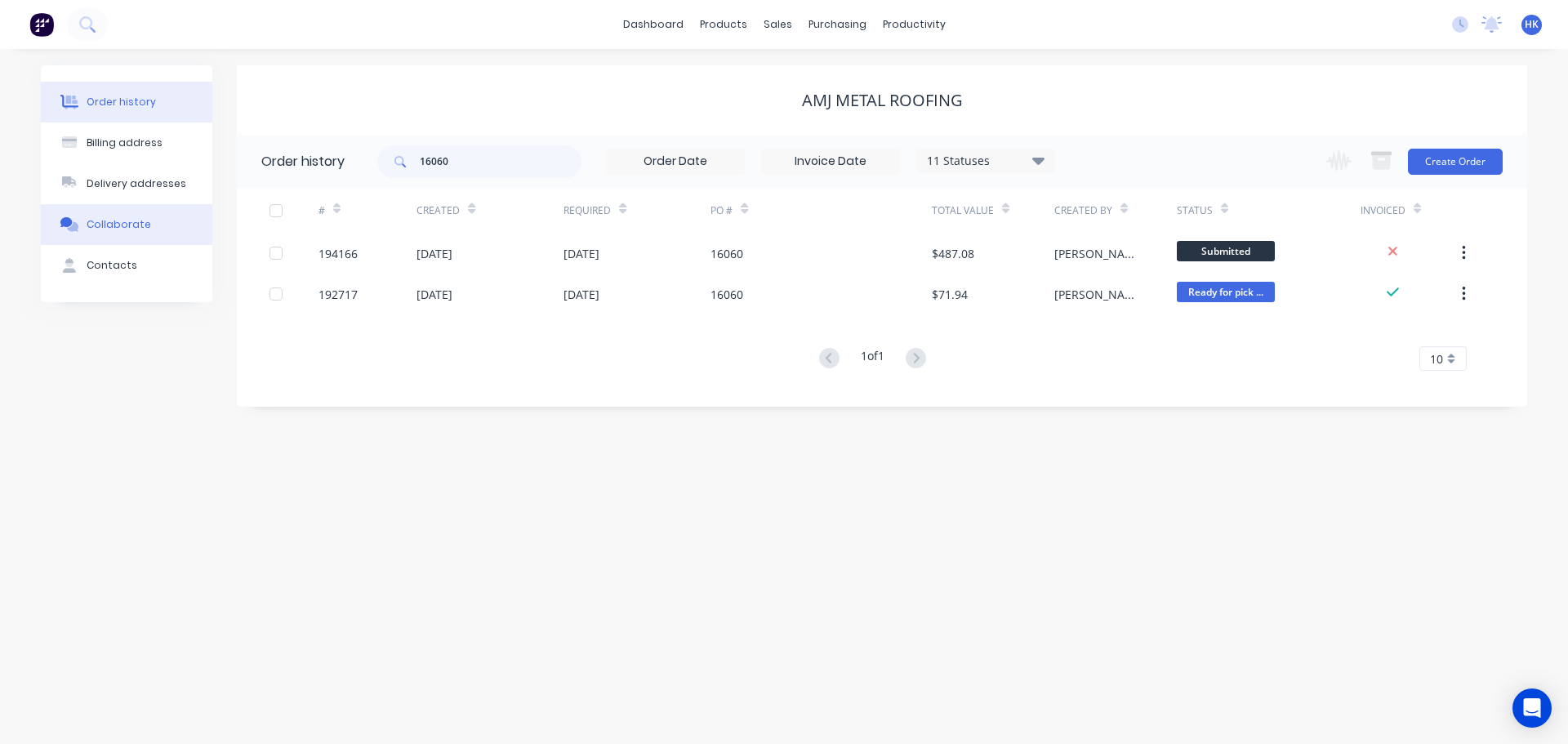
click at [134, 226] on div "Collaborate" at bounding box center [119, 224] width 65 height 15
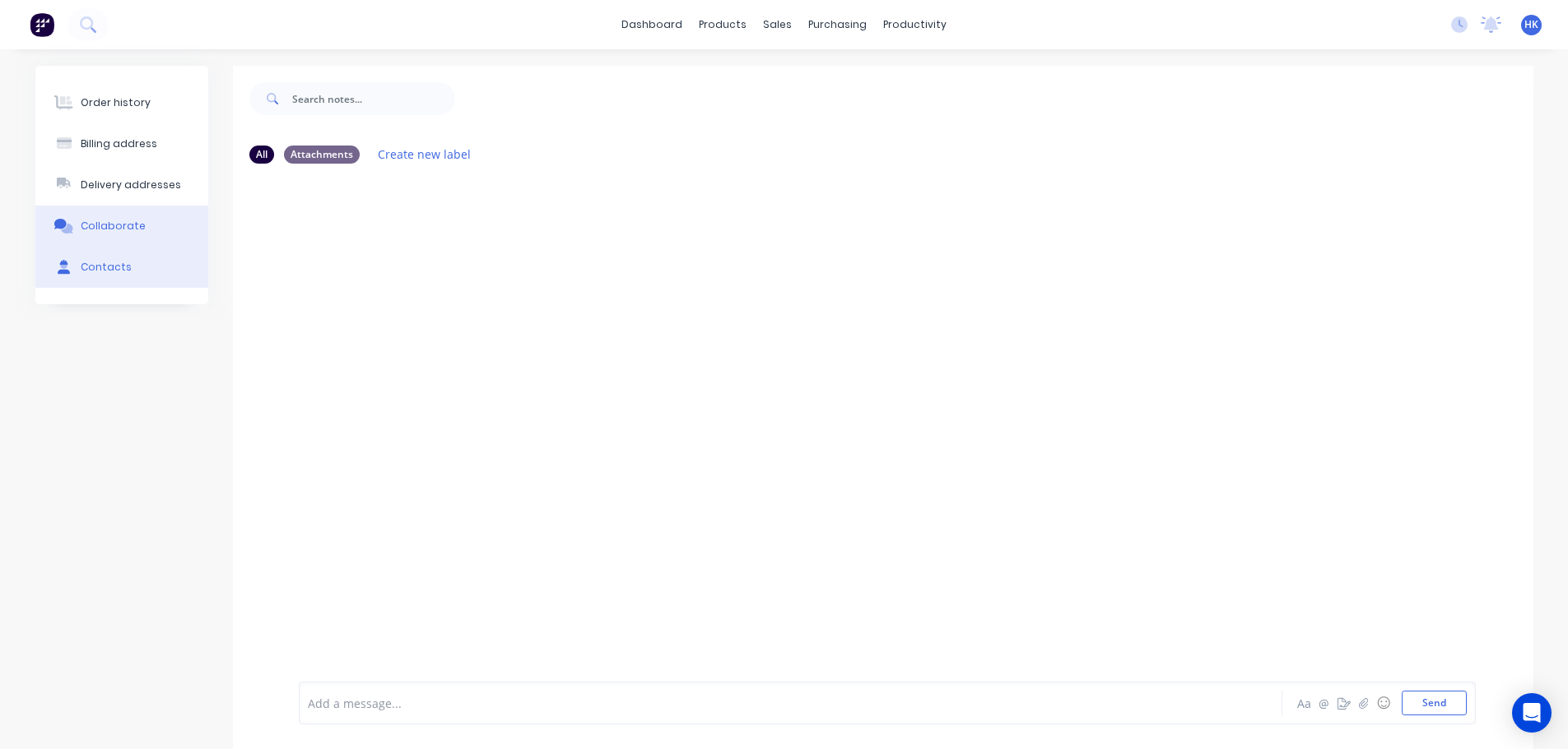
click at [138, 265] on button "Contacts" at bounding box center [122, 267] width 173 height 42
select select "AU"
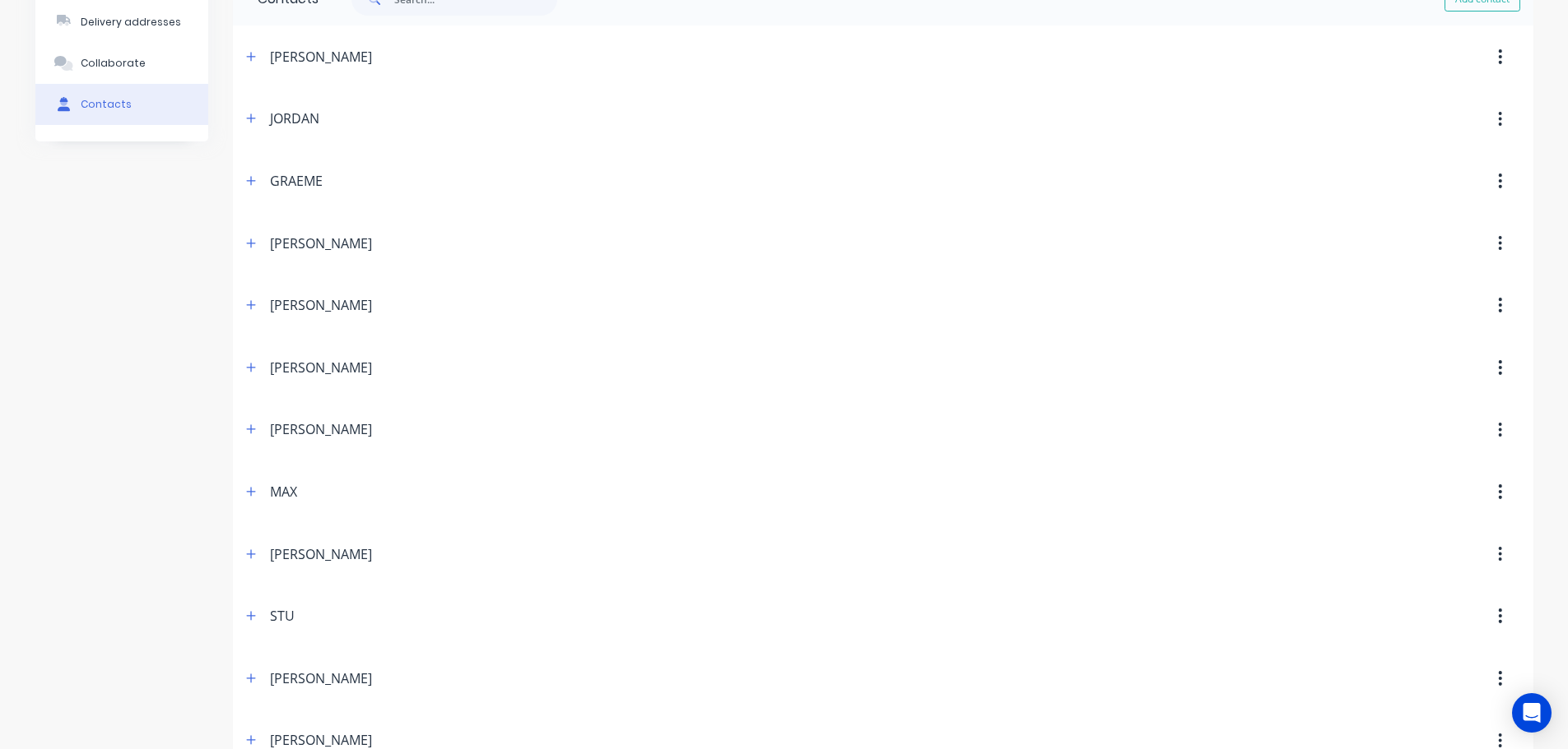
scroll to position [164, 0]
click at [255, 432] on icon "button" at bounding box center [251, 427] width 10 height 12
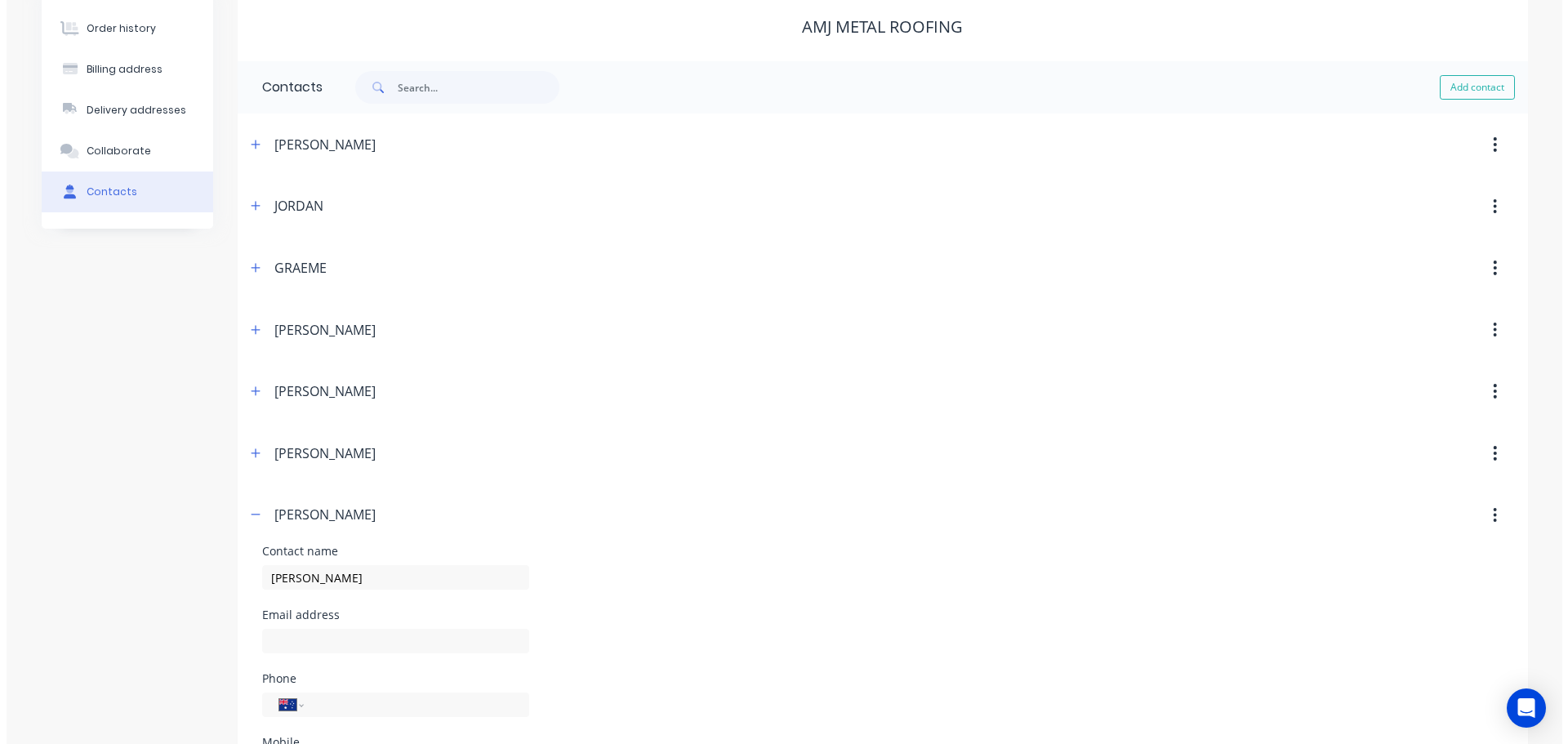
scroll to position [0, 0]
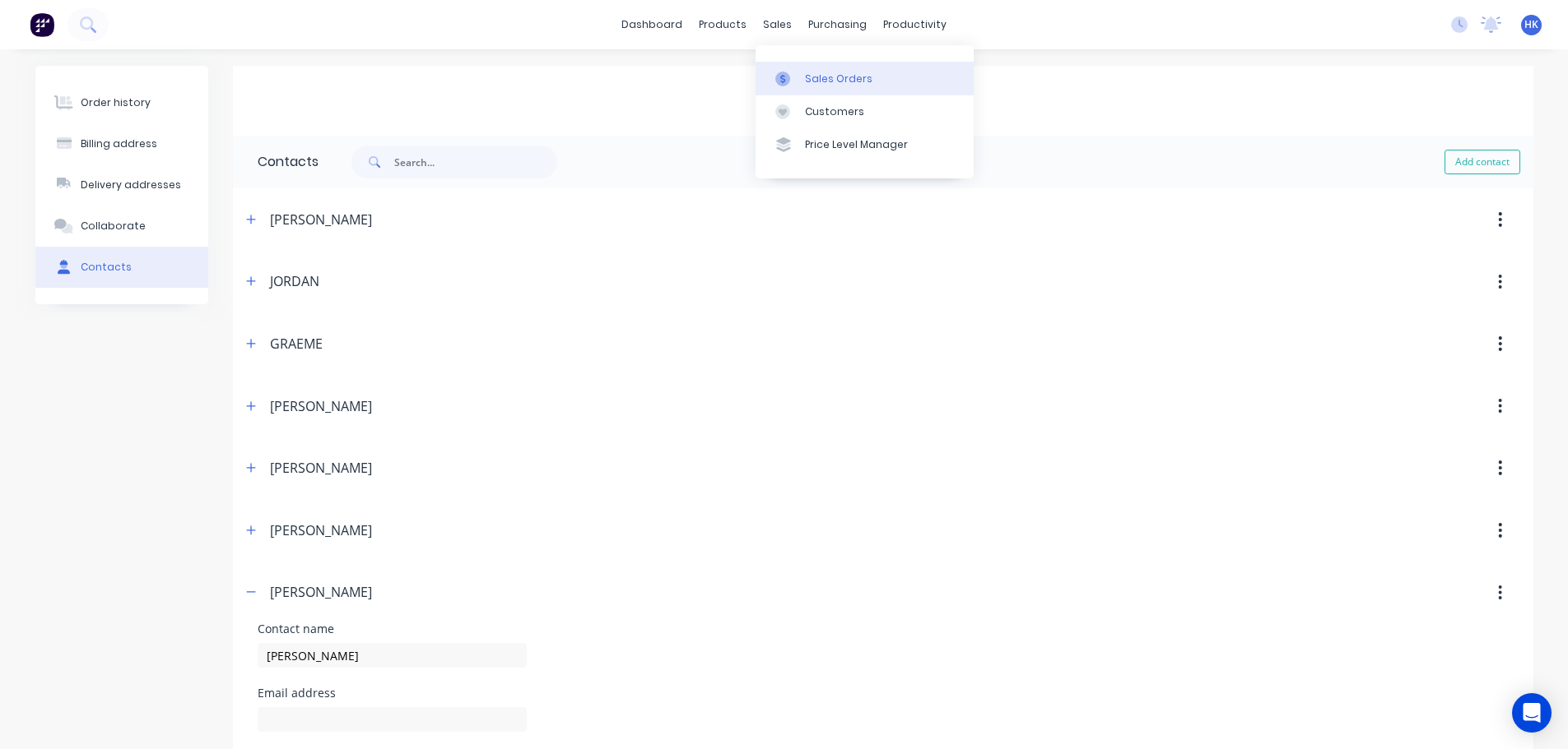
click at [812, 66] on link "Sales Orders" at bounding box center [864, 77] width 218 height 33
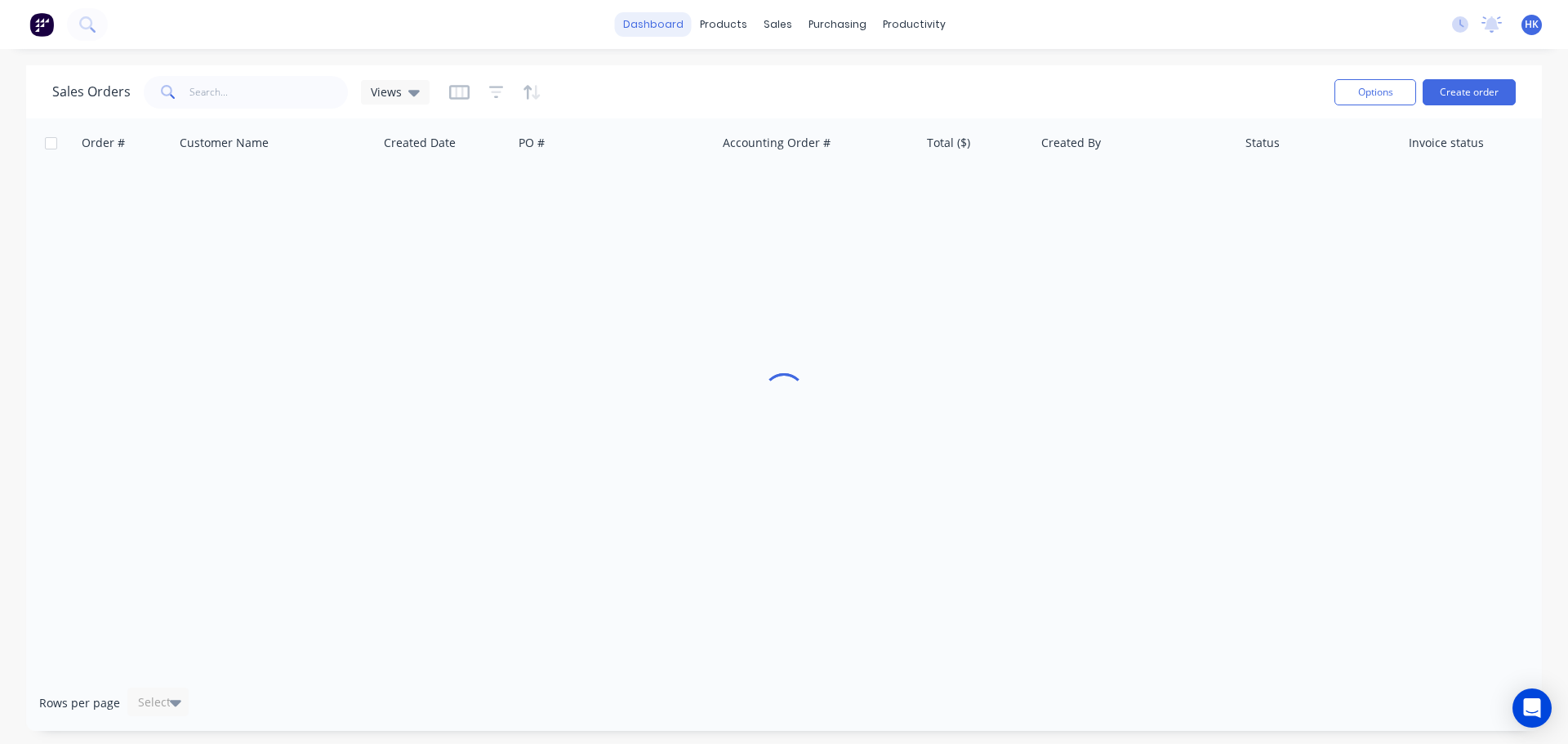
click at [666, 30] on link "dashboard" at bounding box center [653, 24] width 77 height 25
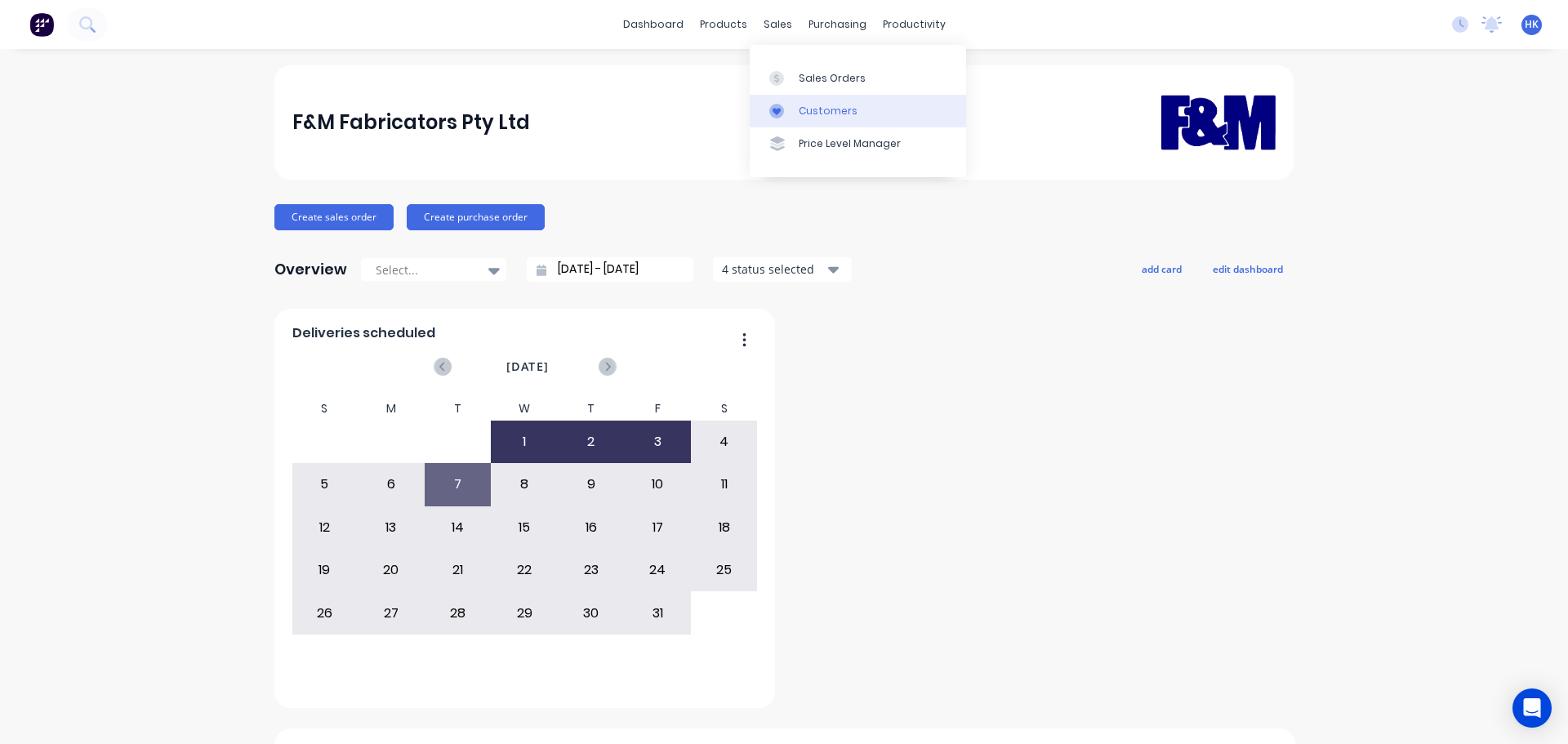
click at [837, 119] on link "Customers" at bounding box center [858, 110] width 216 height 32
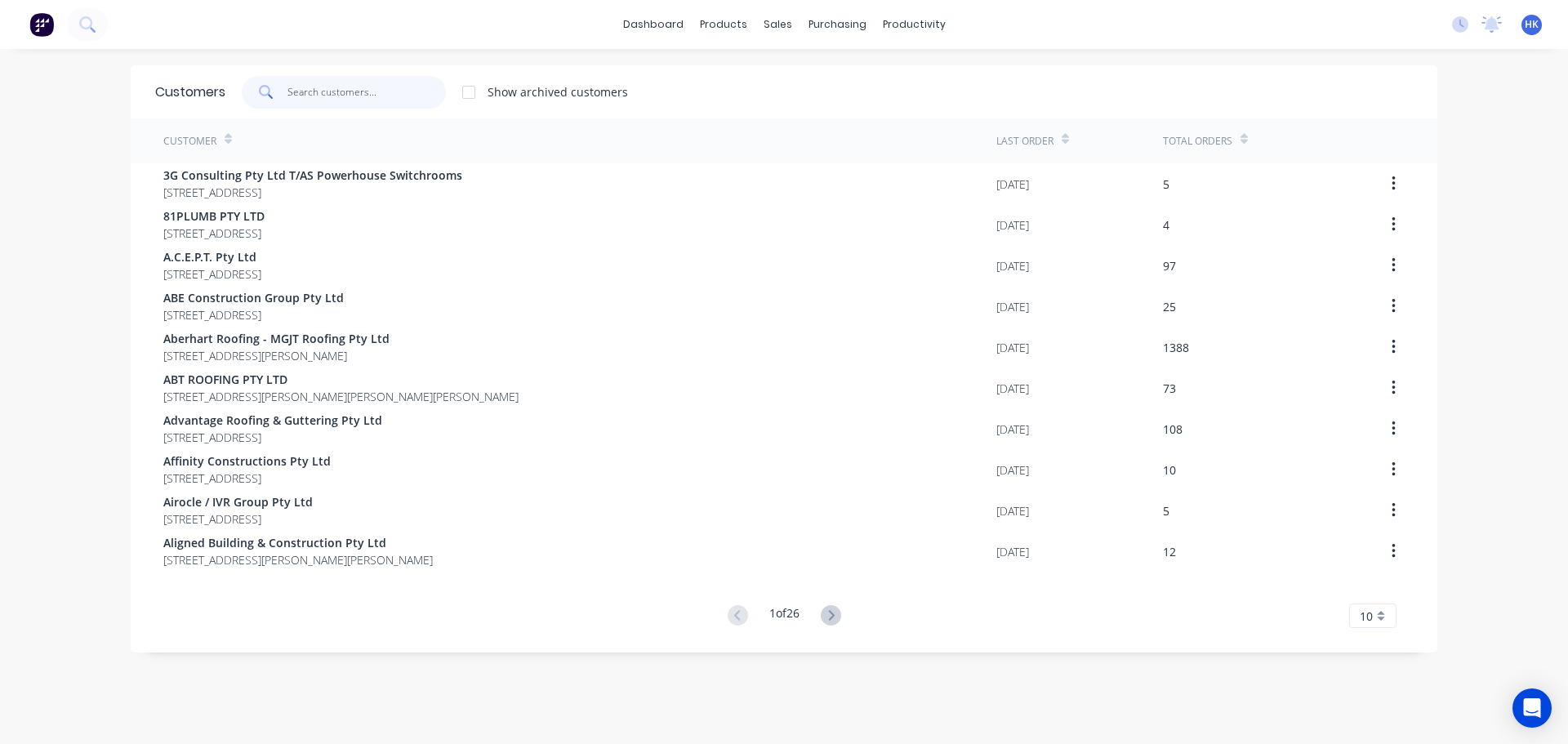
click at [343, 85] on input "text" at bounding box center [367, 91] width 159 height 32
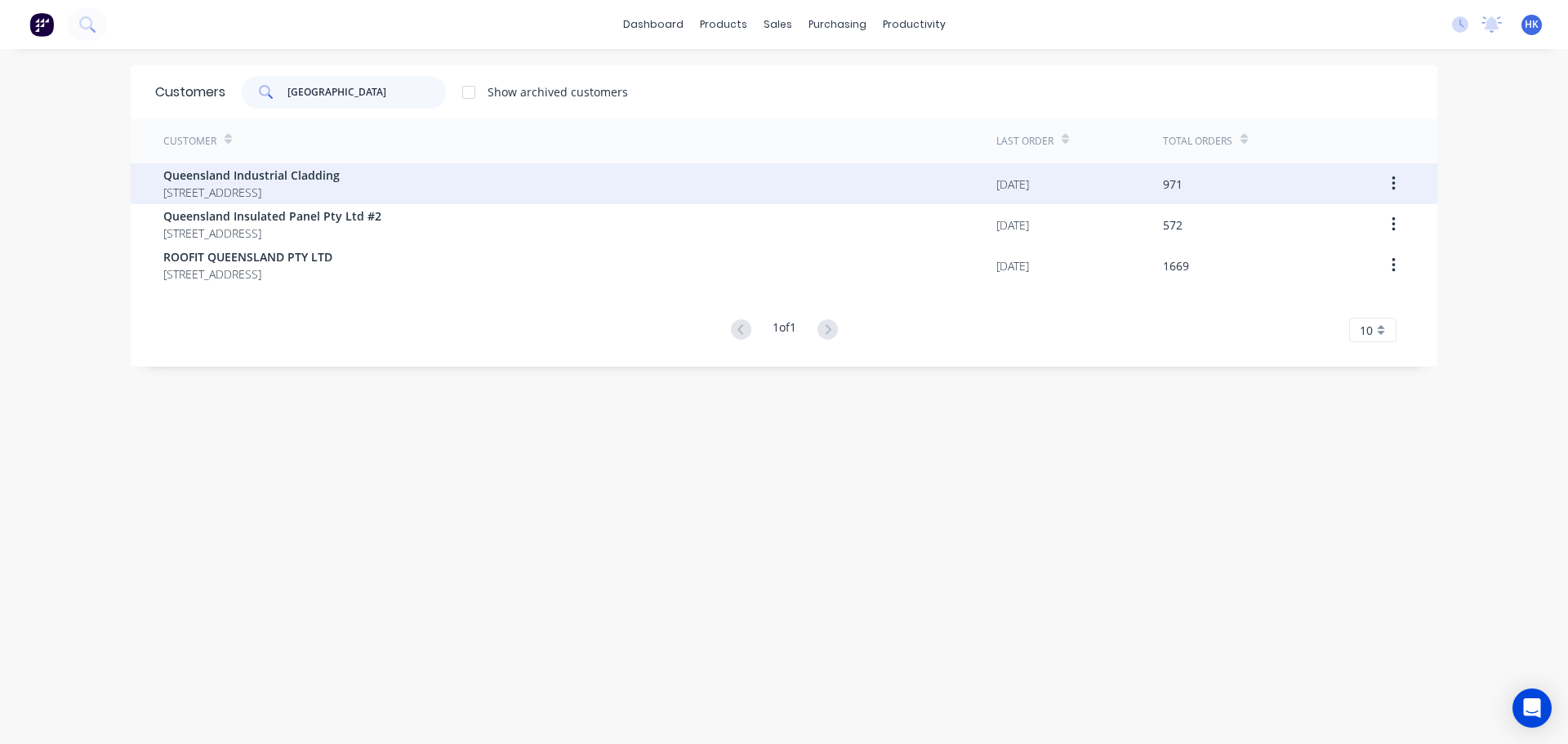
type input "QUEENSLAND"
click at [340, 185] on span "PO Box 373 Highfields Queensland Australia 4352" at bounding box center [252, 192] width 177 height 17
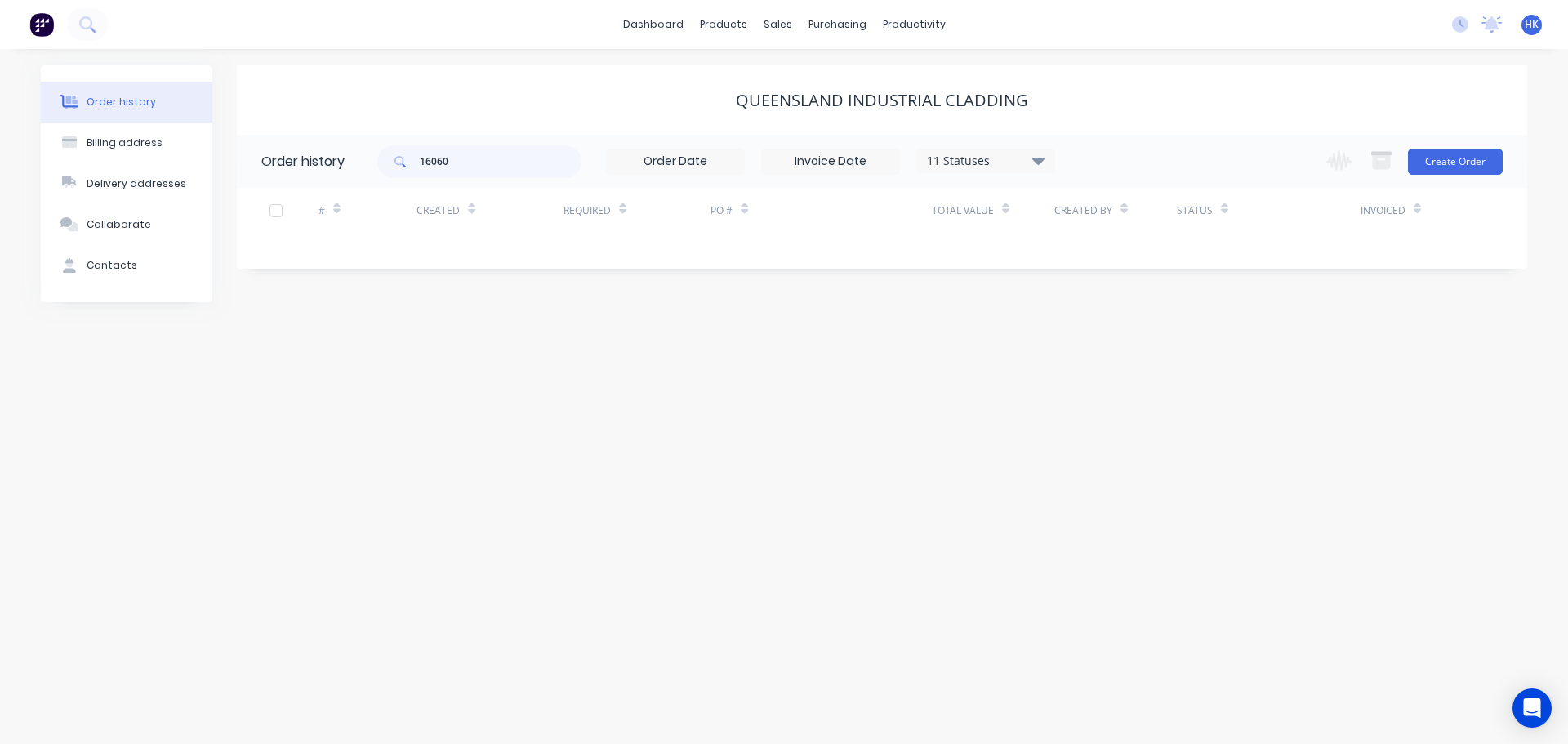
click at [989, 167] on div "11 Statuses" at bounding box center [986, 161] width 138 height 18
click at [1121, 349] on label at bounding box center [1121, 349] width 0 height 0
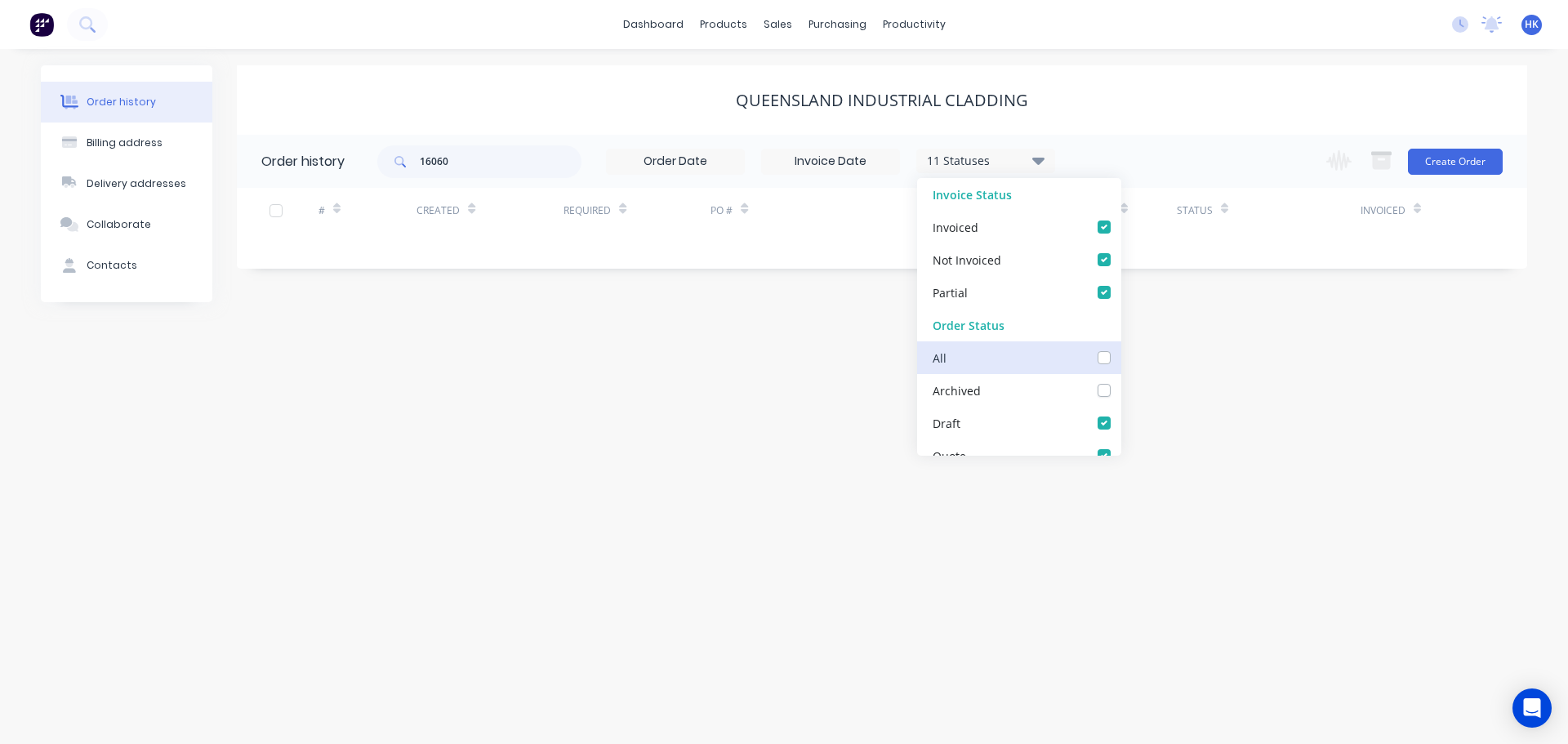
click at [1121, 363] on input "checkbox" at bounding box center [1127, 357] width 13 height 16
checkbox input "true"
click at [771, 408] on div "Order history Billing address Delivery addresses Collaborate Contacts Queenslan…" at bounding box center [784, 396] width 1568 height 695
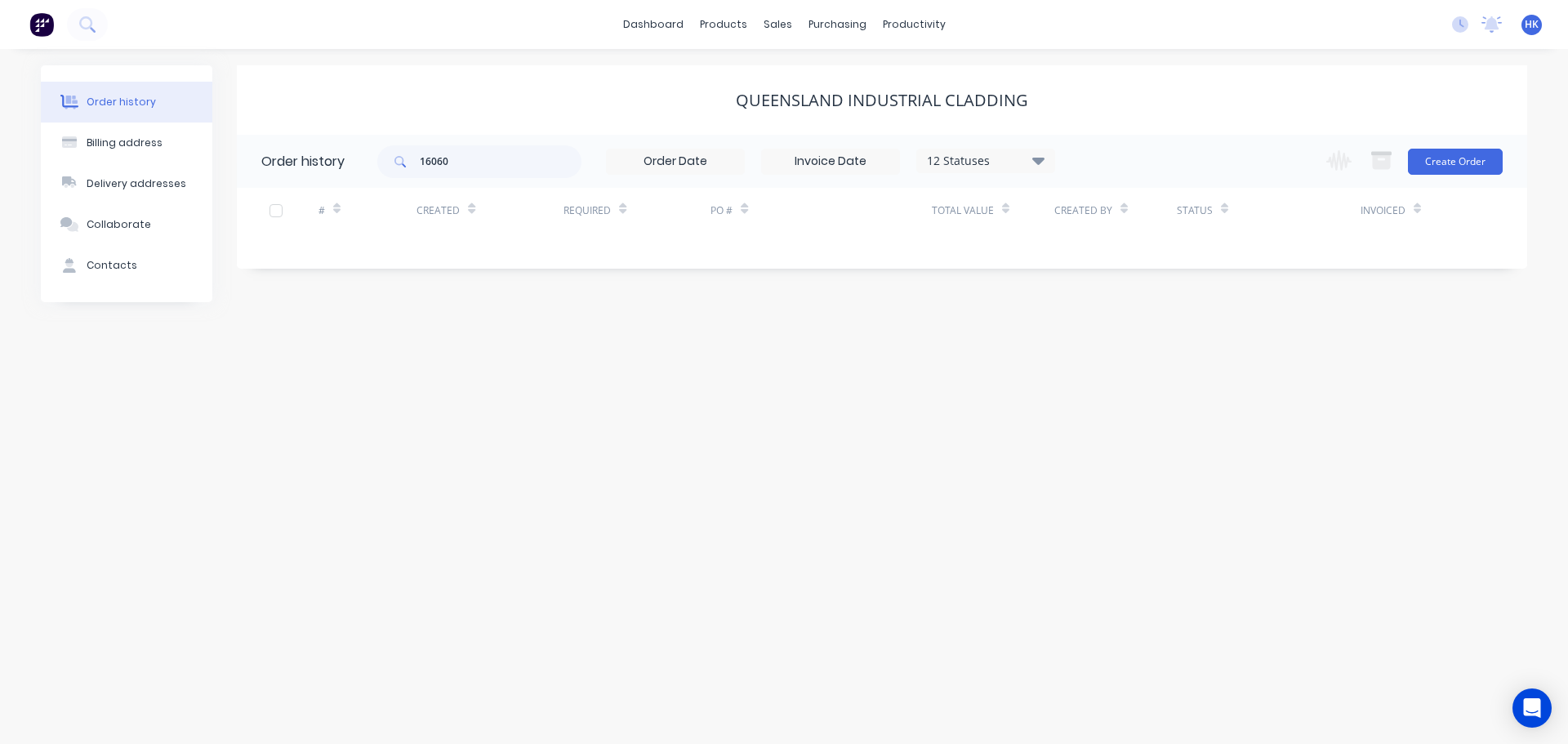
click at [1026, 162] on div "12 Statuses" at bounding box center [986, 161] width 138 height 18
click at [772, 395] on div "Order history Billing address Delivery addresses Collaborate Contacts Queenslan…" at bounding box center [784, 396] width 1568 height 695
drag, startPoint x: 475, startPoint y: 165, endPoint x: 400, endPoint y: 172, distance: 75.3
click at [400, 172] on div "16060" at bounding box center [479, 161] width 204 height 32
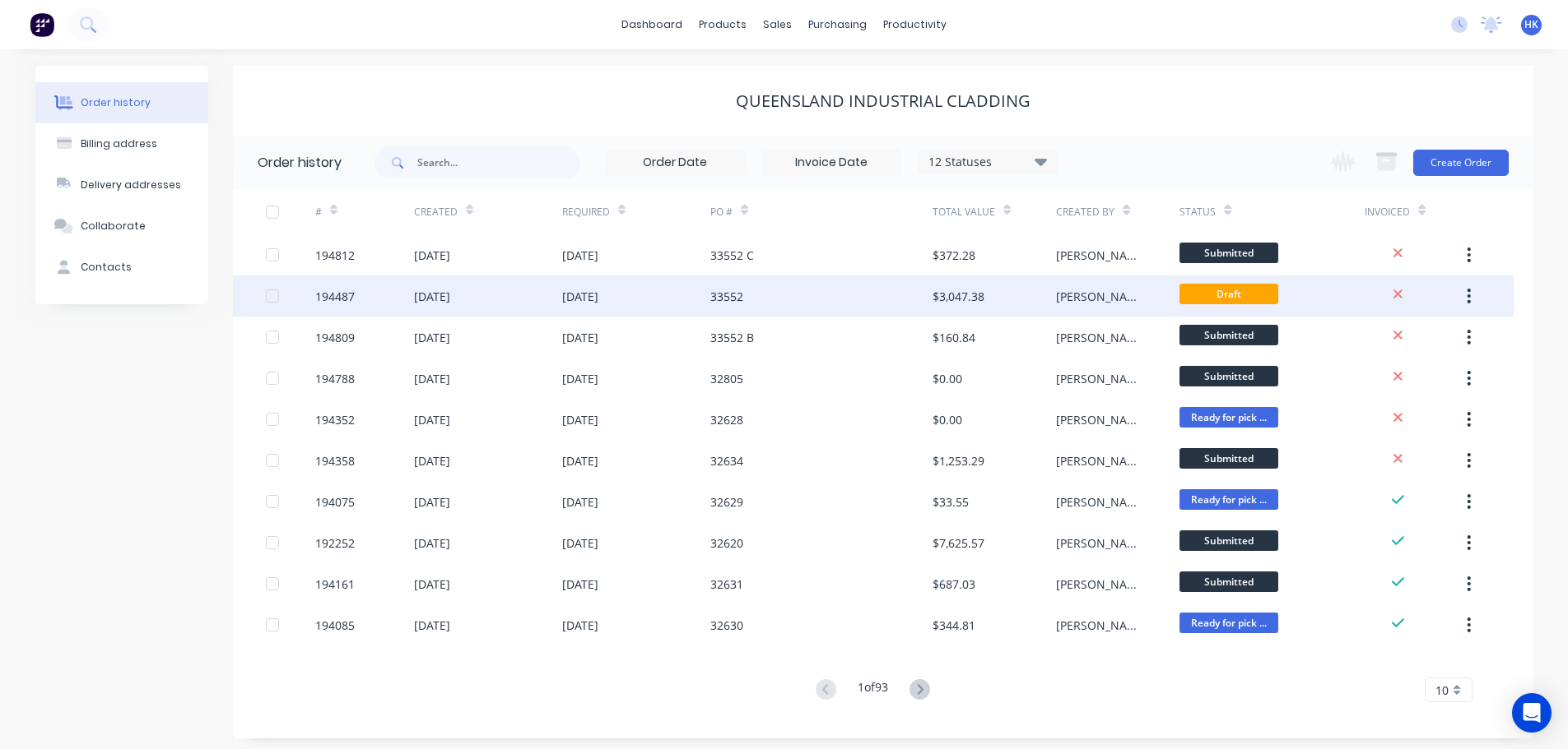
click at [876, 296] on div "33552" at bounding box center [821, 296] width 222 height 42
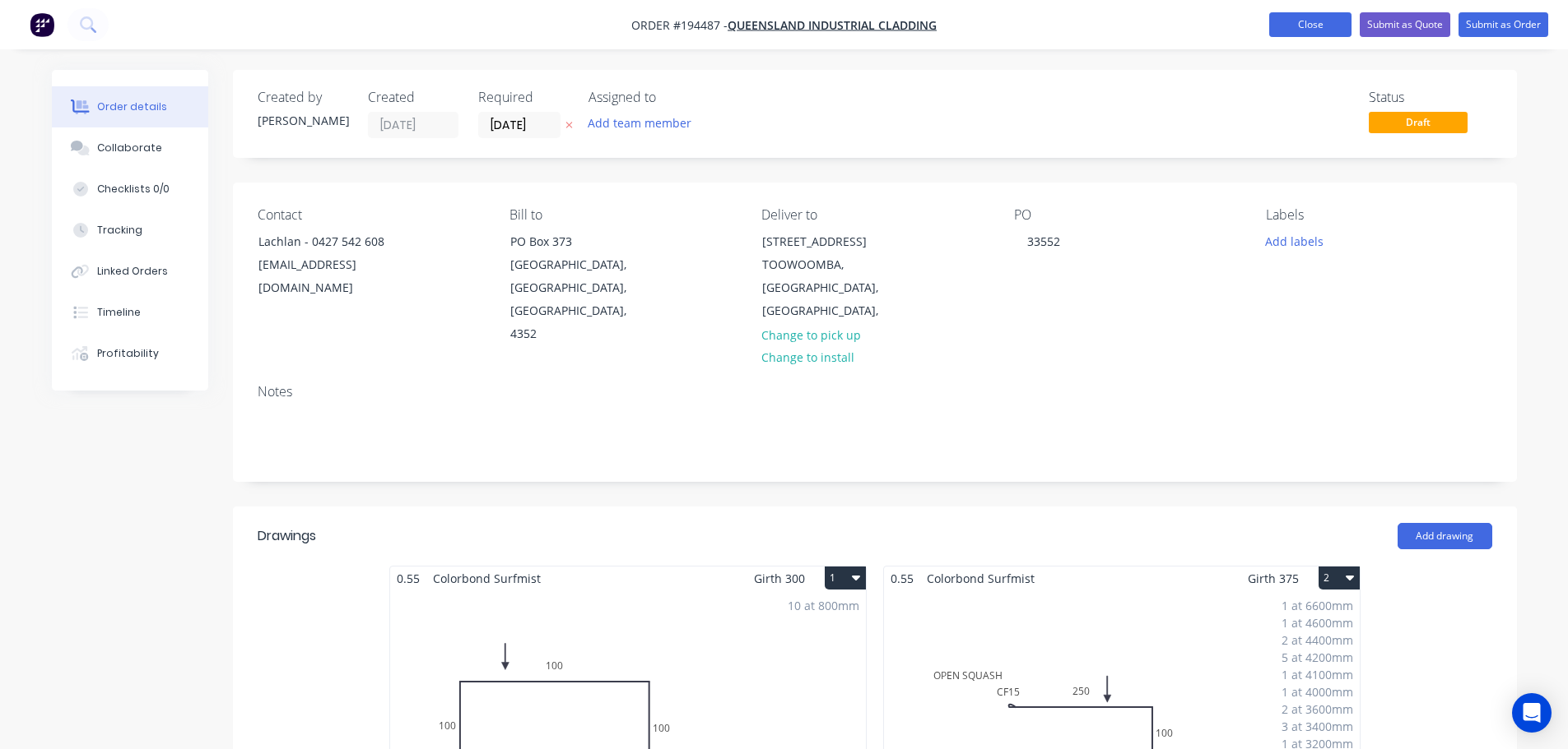
click at [1291, 21] on button "Close" at bounding box center [1310, 24] width 82 height 25
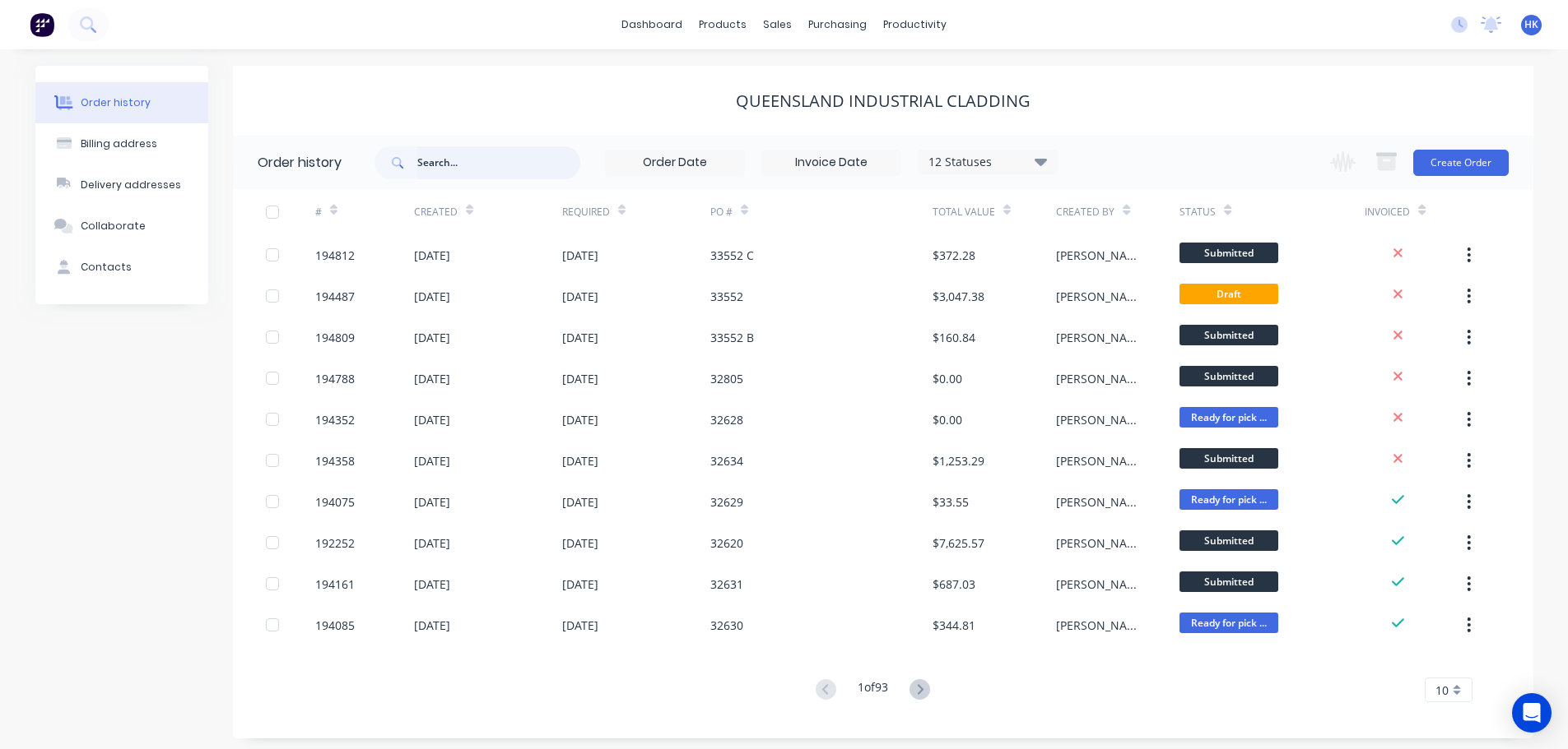
click at [452, 168] on input "text" at bounding box center [498, 162] width 163 height 33
type input "32805"
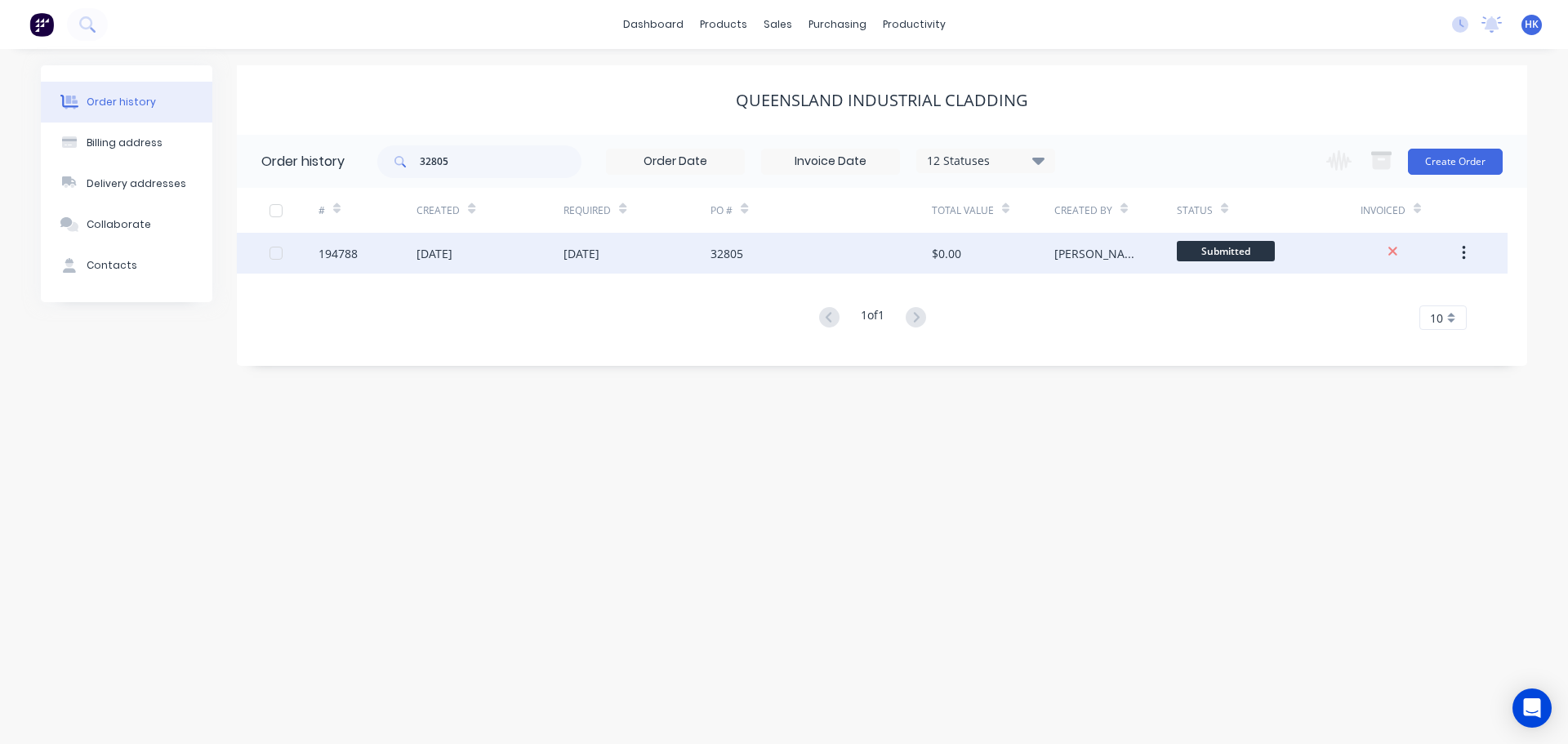
click at [677, 269] on div "[DATE]" at bounding box center [638, 254] width 147 height 41
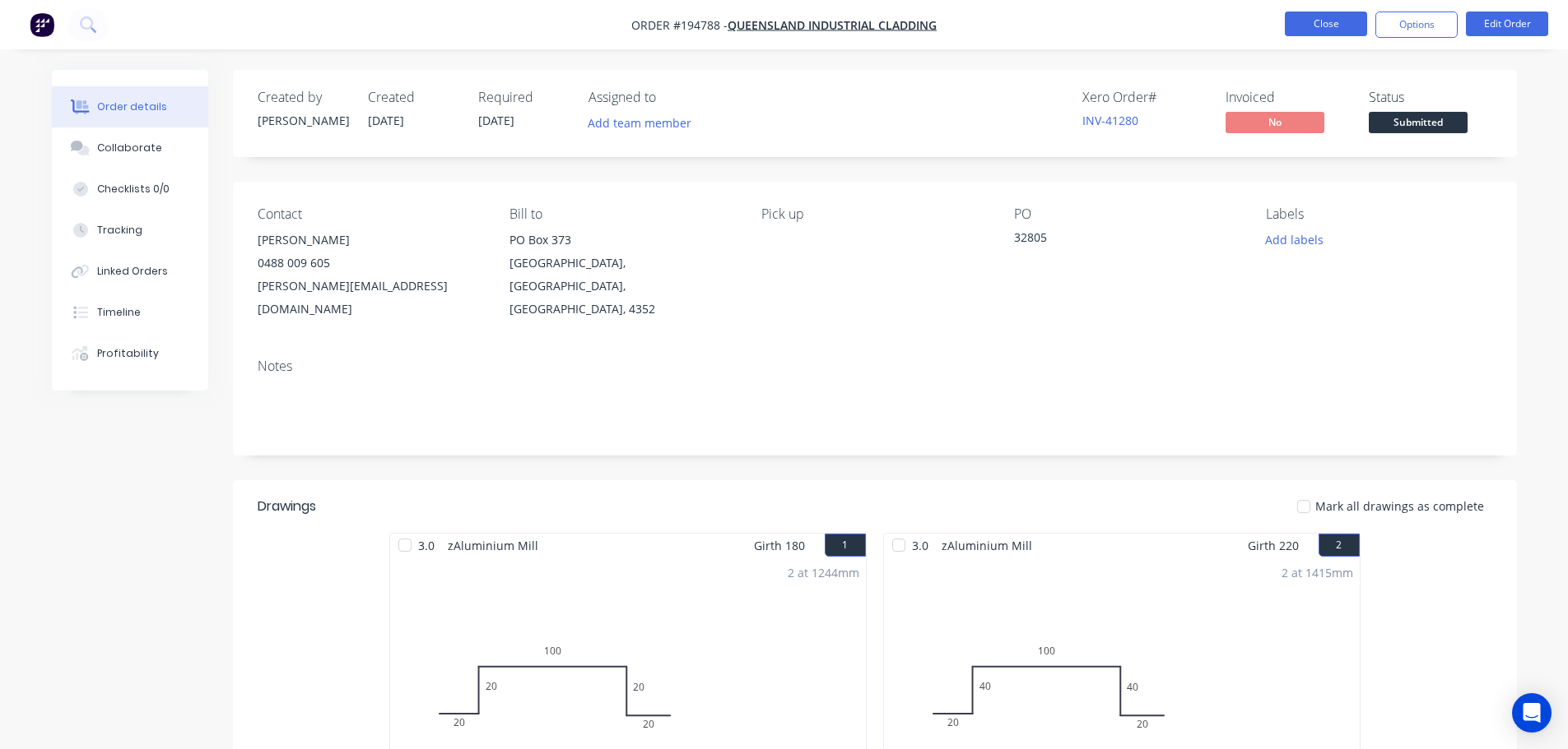
click at [1317, 25] on button "Close" at bounding box center [1325, 24] width 82 height 25
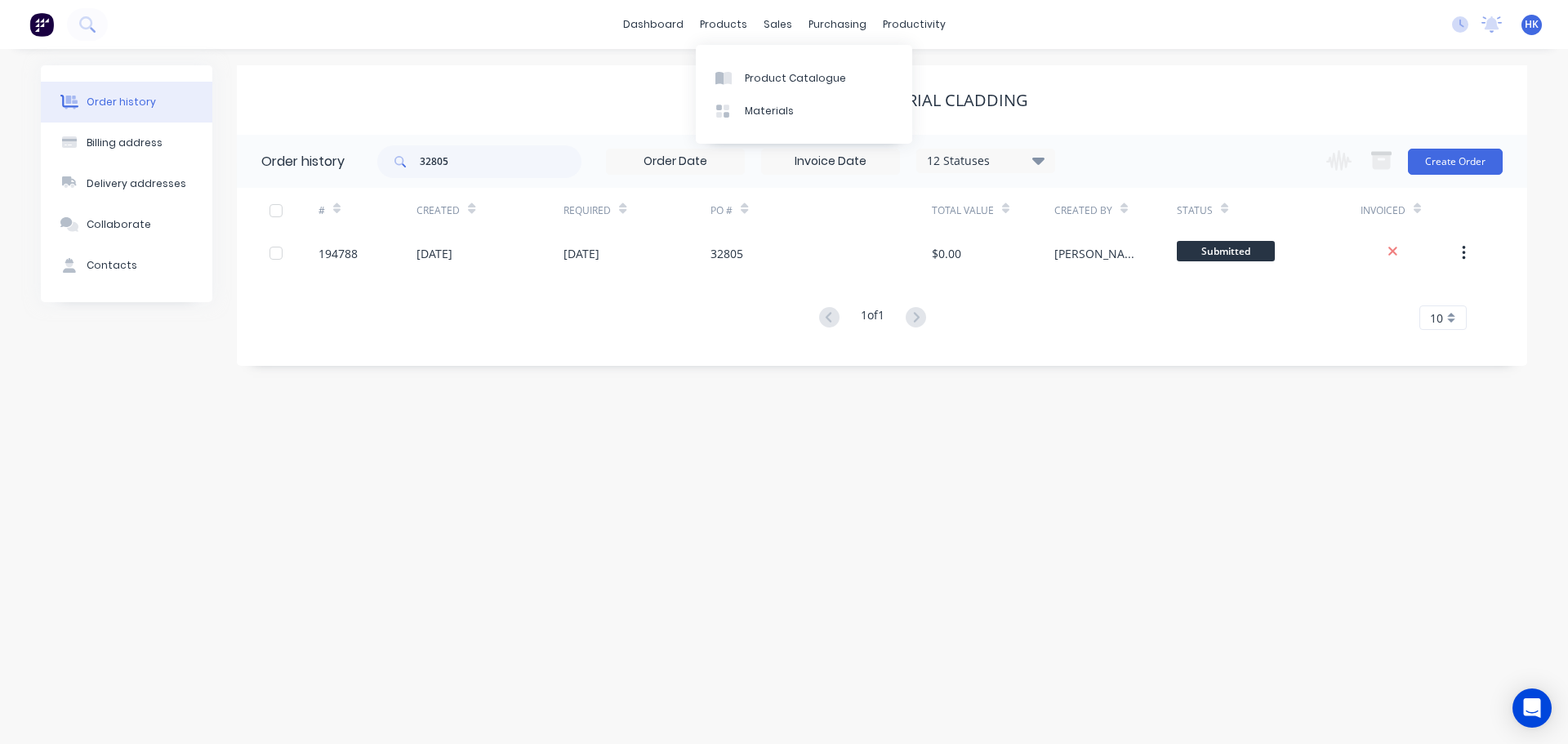
click at [622, 22] on div "dashboard products sales purchasing productivity dashboard products Product Cat…" at bounding box center [784, 25] width 1568 height 49
click at [652, 29] on link "dashboard" at bounding box center [653, 24] width 77 height 25
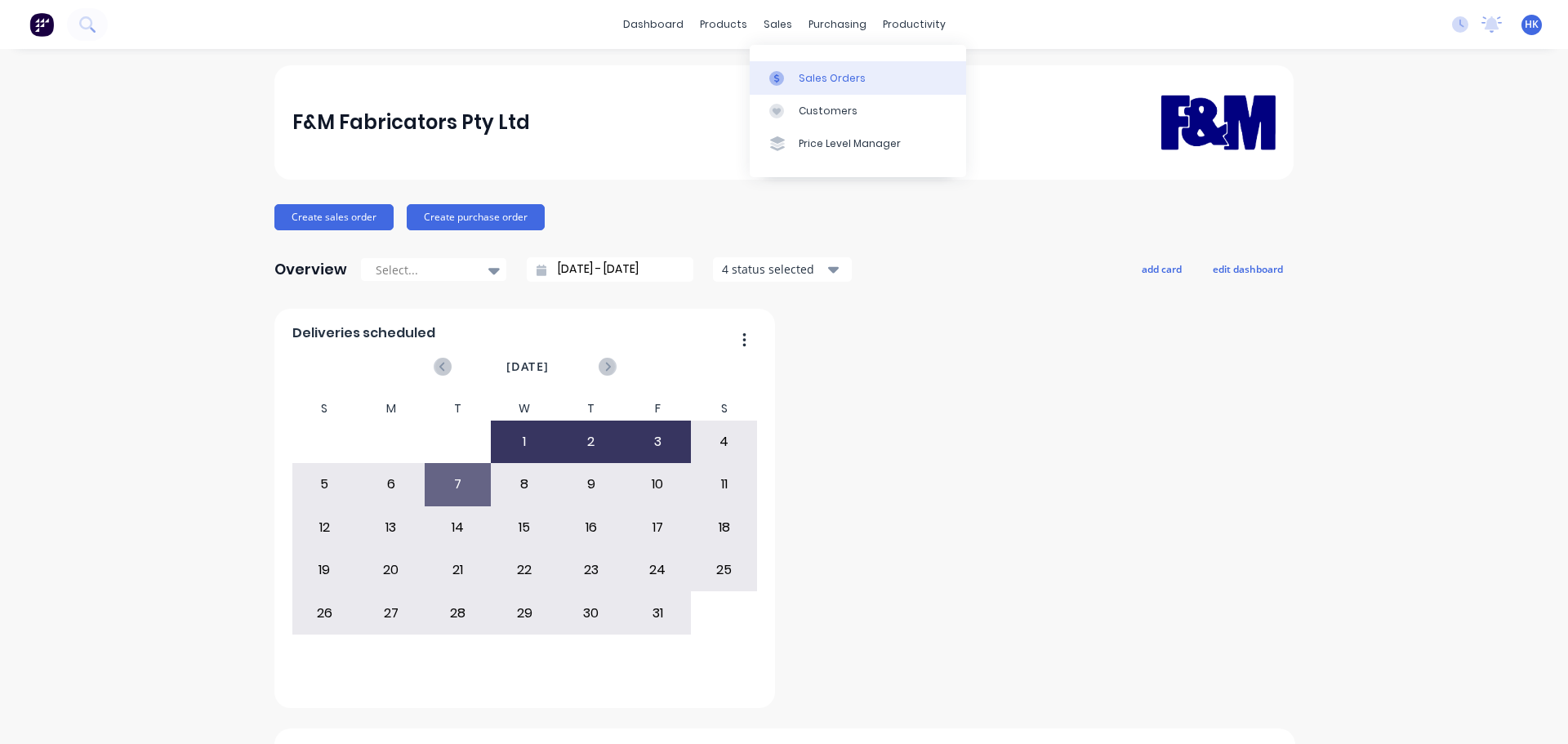
click at [802, 85] on div "Sales Orders" at bounding box center [832, 78] width 67 height 15
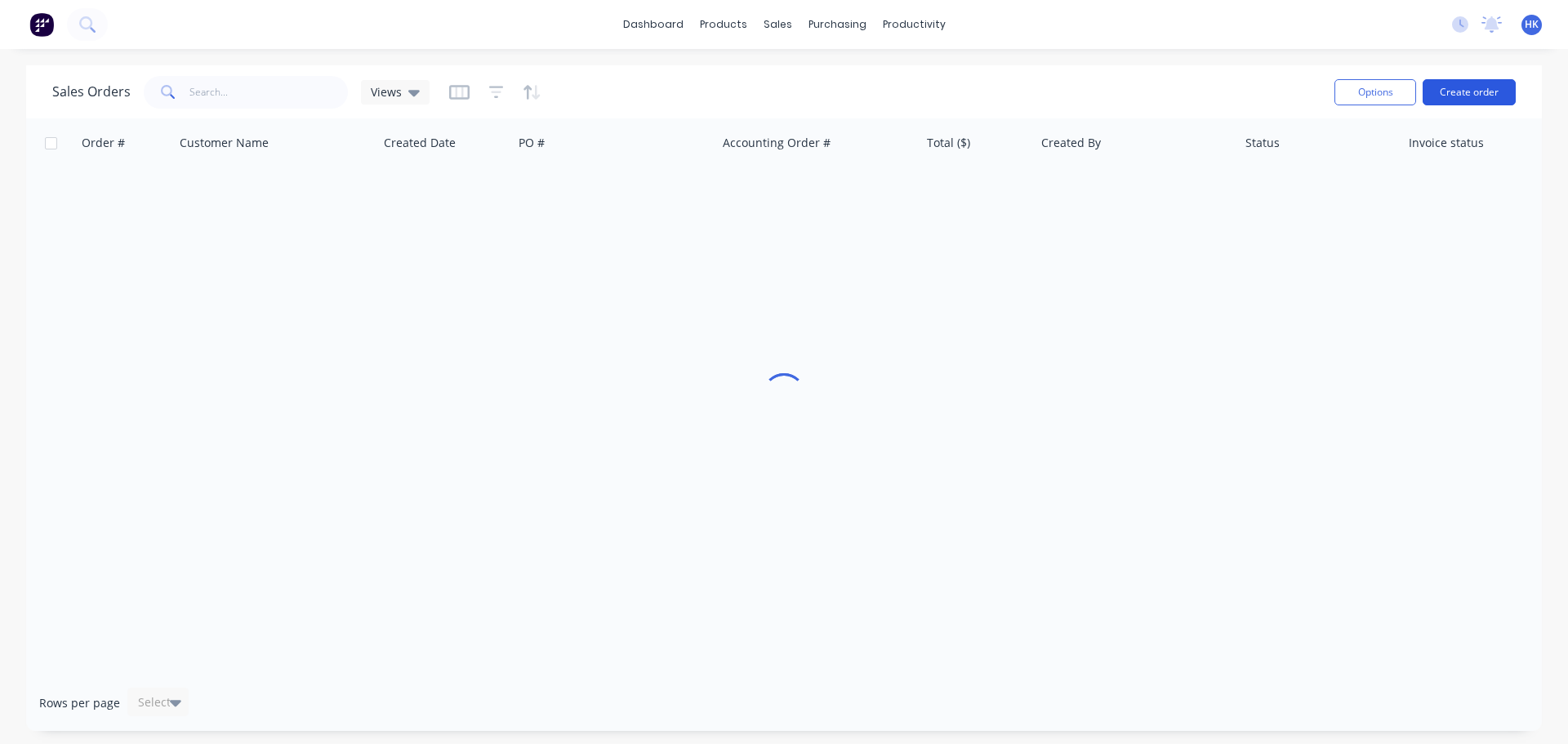
click at [1455, 94] on button "Create order" at bounding box center [1469, 92] width 93 height 27
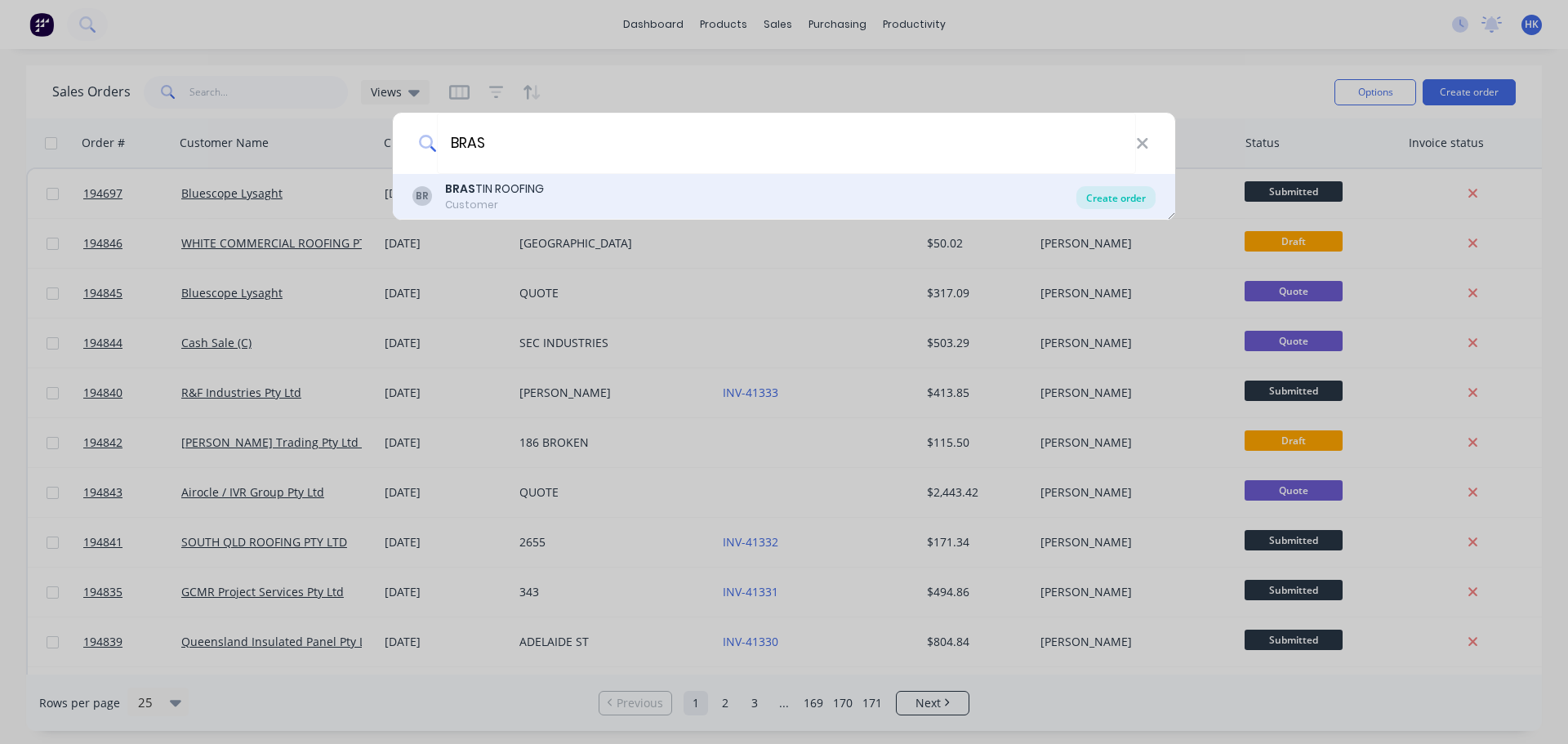
type input "BRAS"
click at [1130, 202] on div "Create order" at bounding box center [1116, 198] width 80 height 23
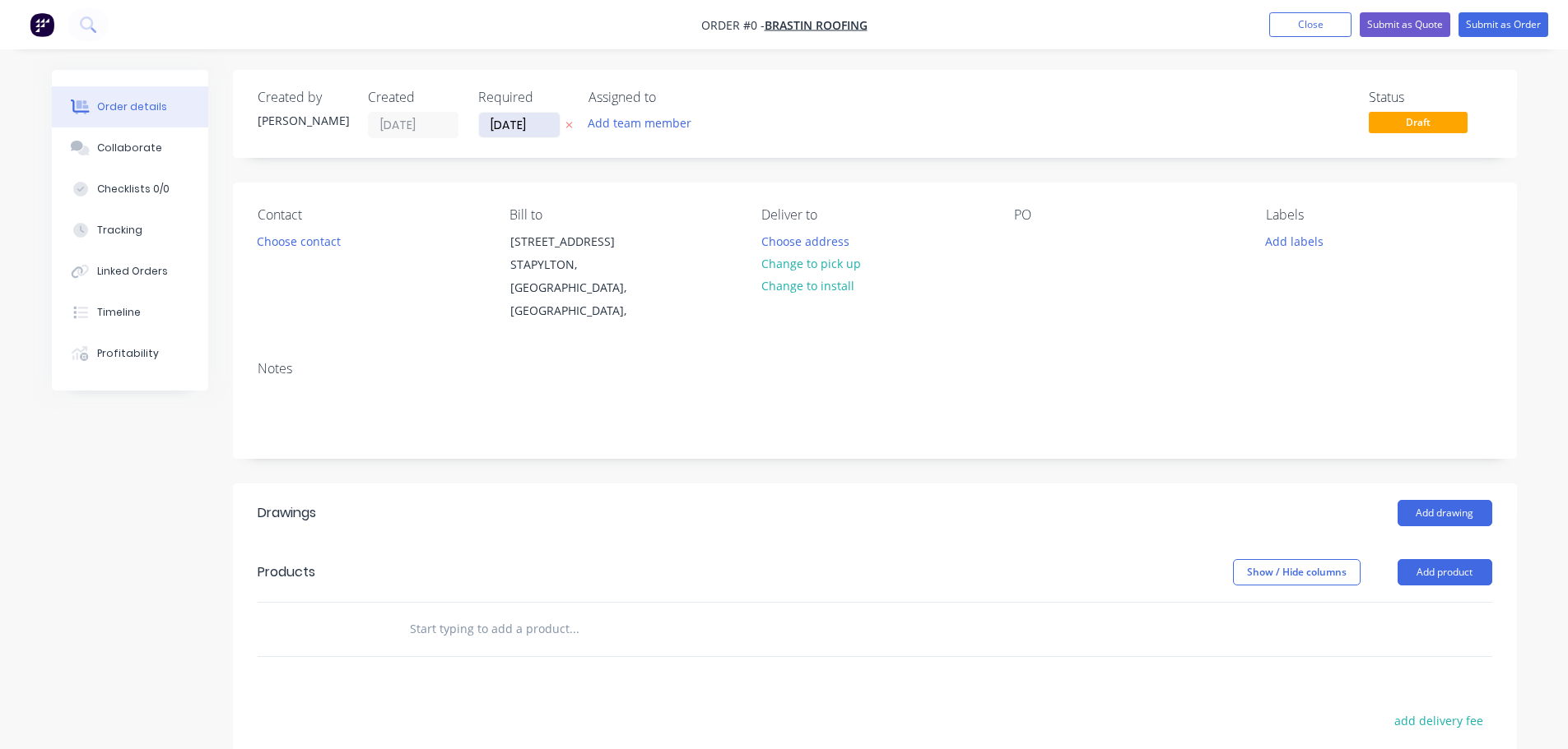
click at [508, 134] on input "[DATE]" at bounding box center [519, 125] width 80 height 25
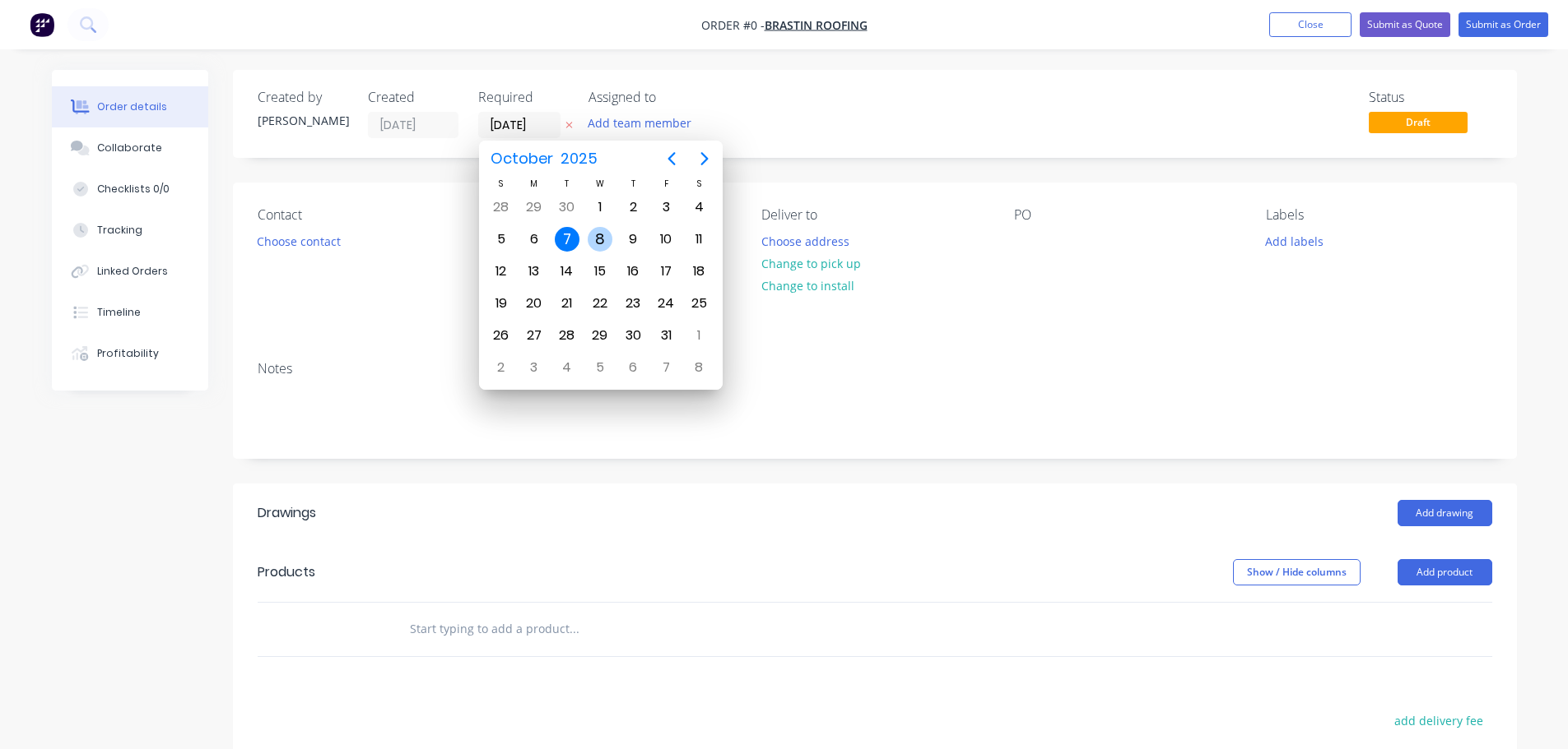
drag, startPoint x: 603, startPoint y: 238, endPoint x: 530, endPoint y: 239, distance: 73.0
click at [603, 238] on div "8" at bounding box center [600, 238] width 25 height 25
type input "[DATE]"
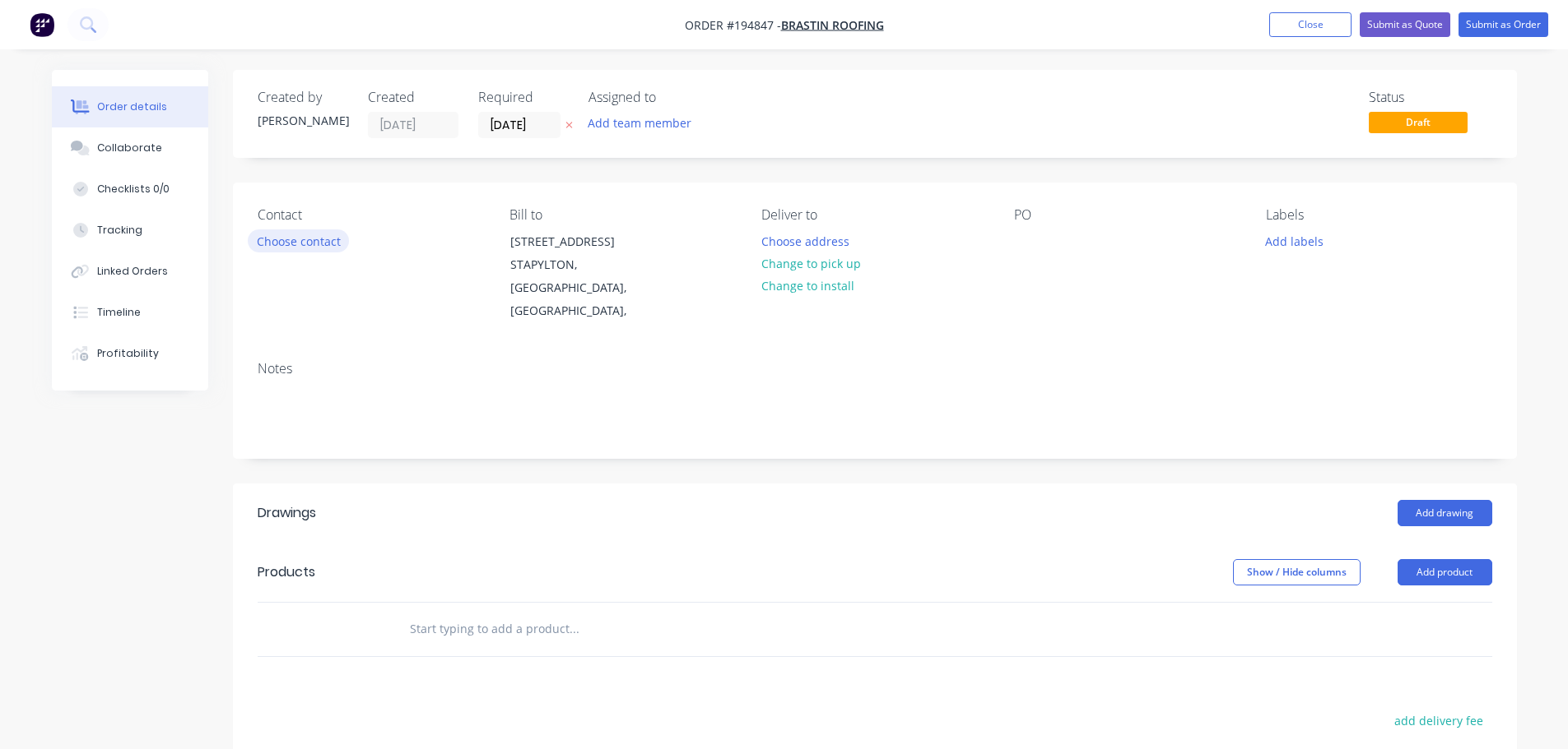
click at [325, 234] on button "Choose contact" at bounding box center [298, 240] width 101 height 22
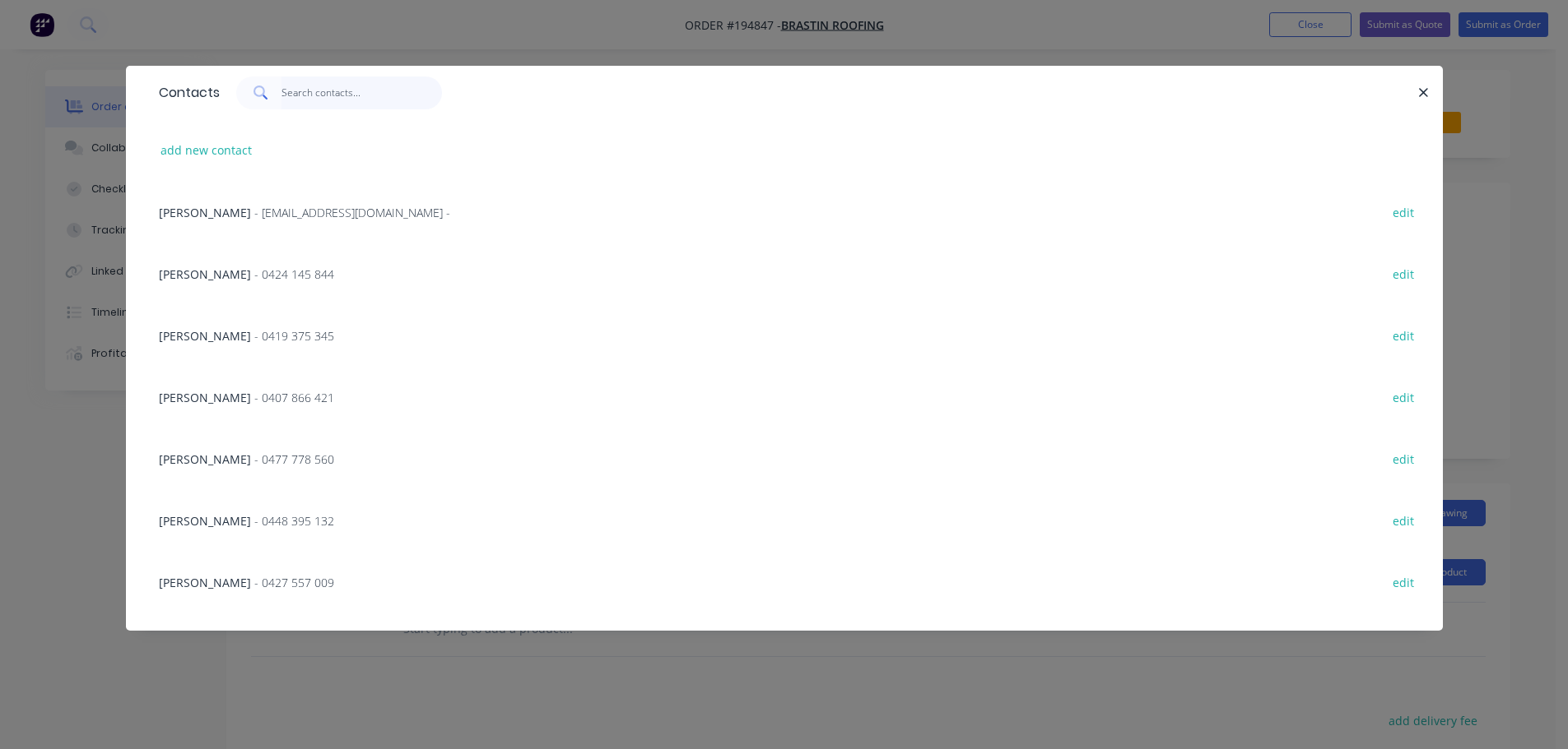
click at [313, 103] on input "text" at bounding box center [361, 92] width 160 height 33
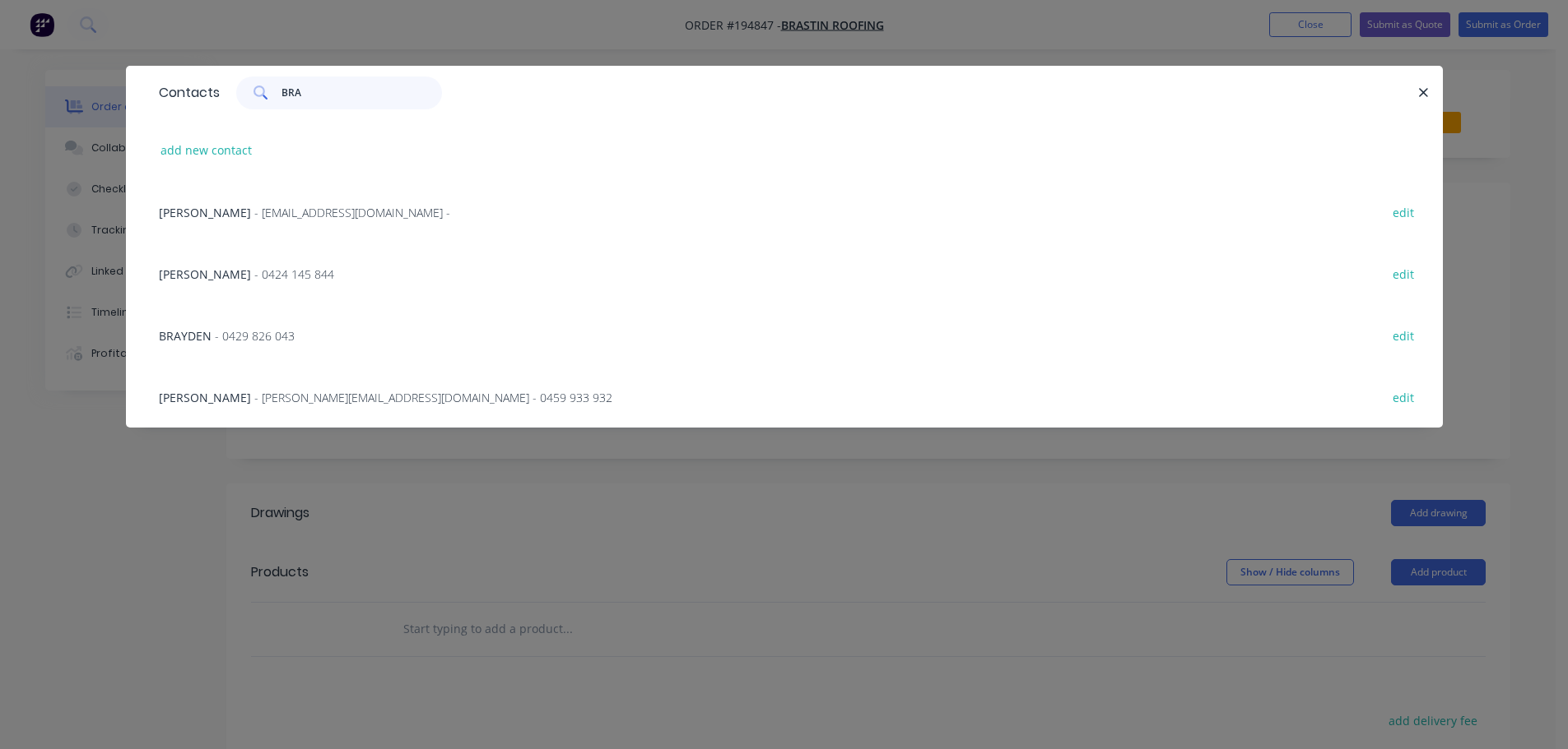
type input "BRA"
click at [203, 325] on div "BRAYDEN - 0429 826 043 edit" at bounding box center [784, 335] width 1267 height 61
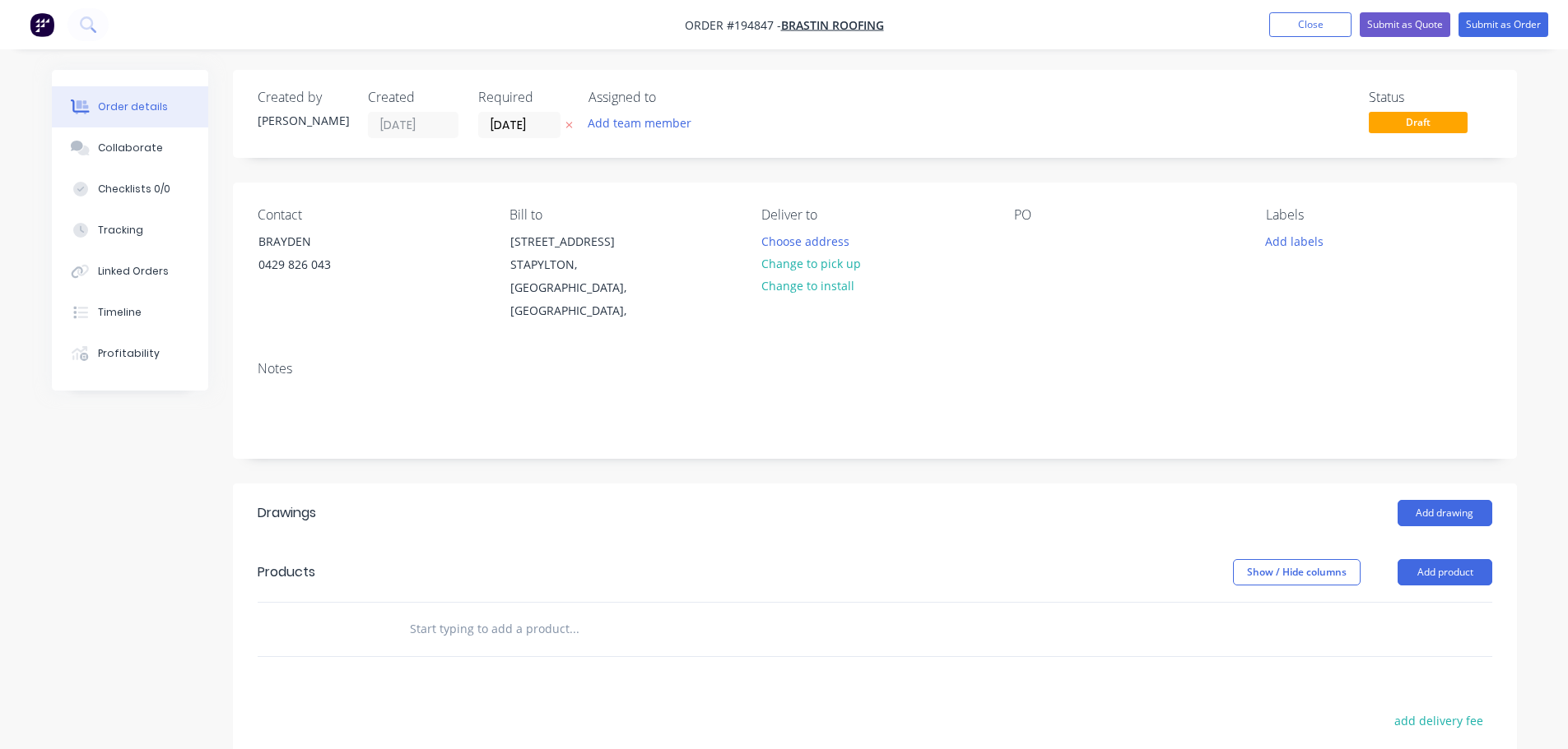
click at [861, 237] on div "Choose address" at bounding box center [811, 240] width 117 height 22
click at [791, 238] on button "Choose address" at bounding box center [805, 240] width 105 height 22
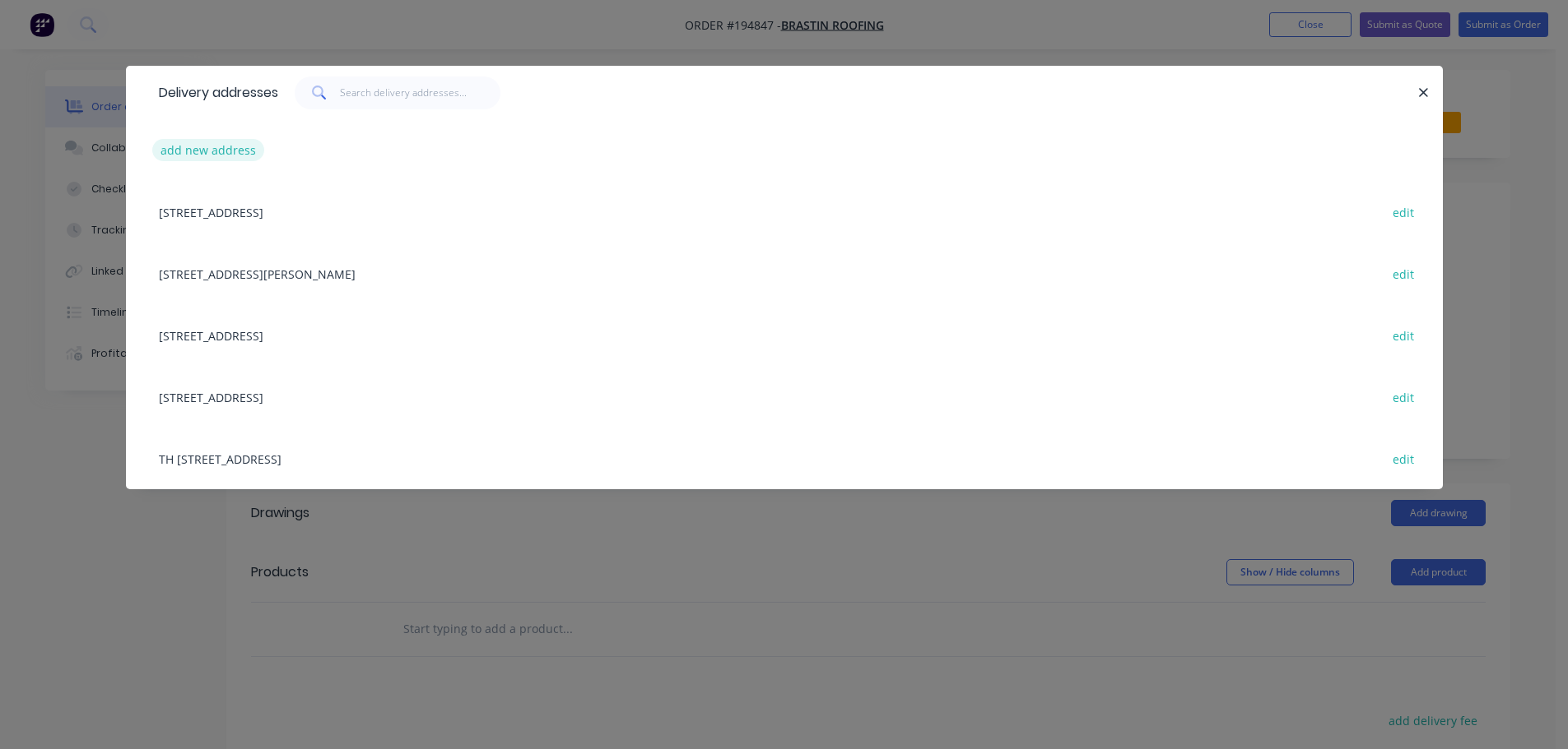
click at [213, 149] on button "add new address" at bounding box center [209, 149] width 113 height 22
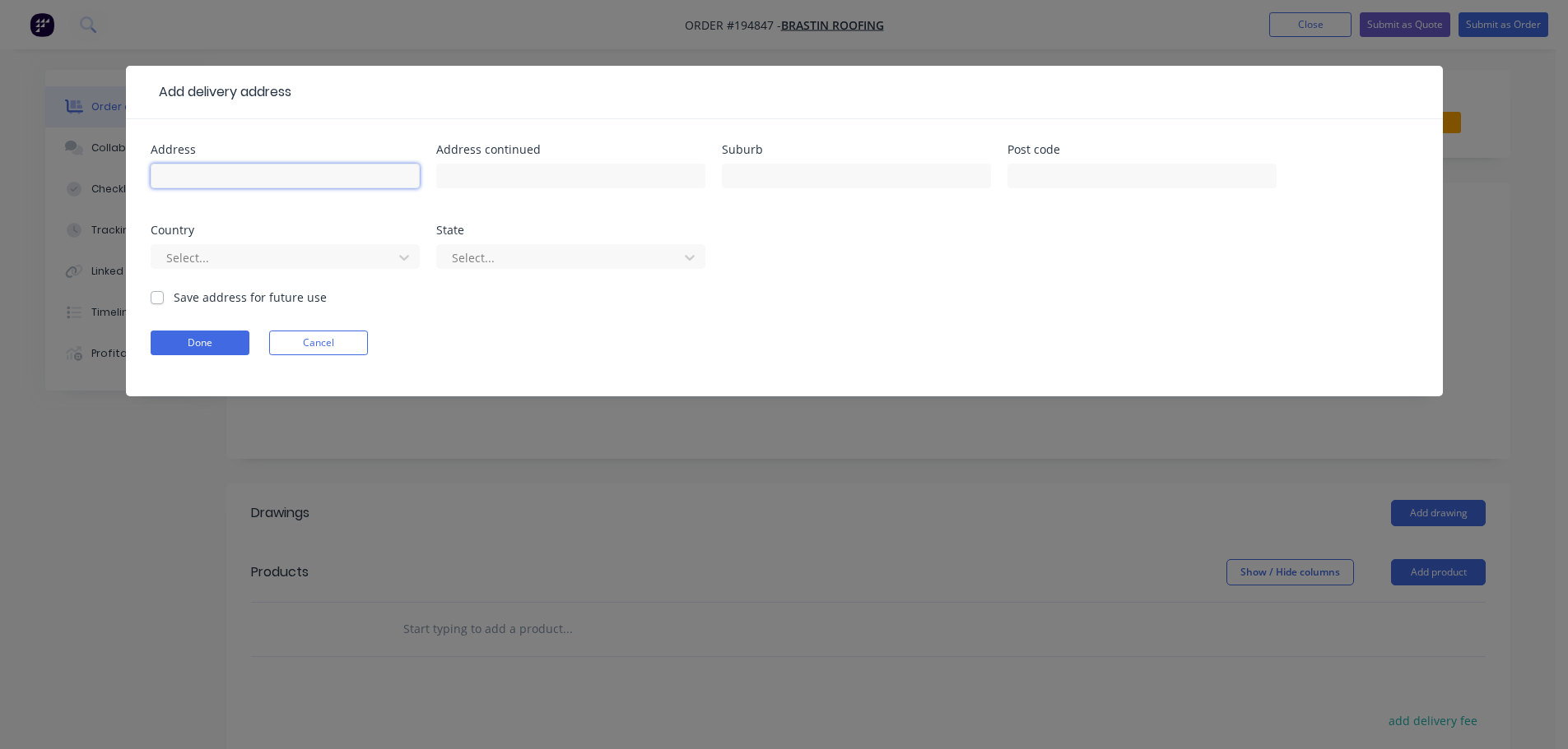
click at [212, 185] on input "text" at bounding box center [285, 175] width 269 height 25
type input "LOT 1254 #59 BROOKVIEW PL"
type input "BAHRS SCRUB"
click at [233, 345] on button "Done" at bounding box center [200, 342] width 99 height 25
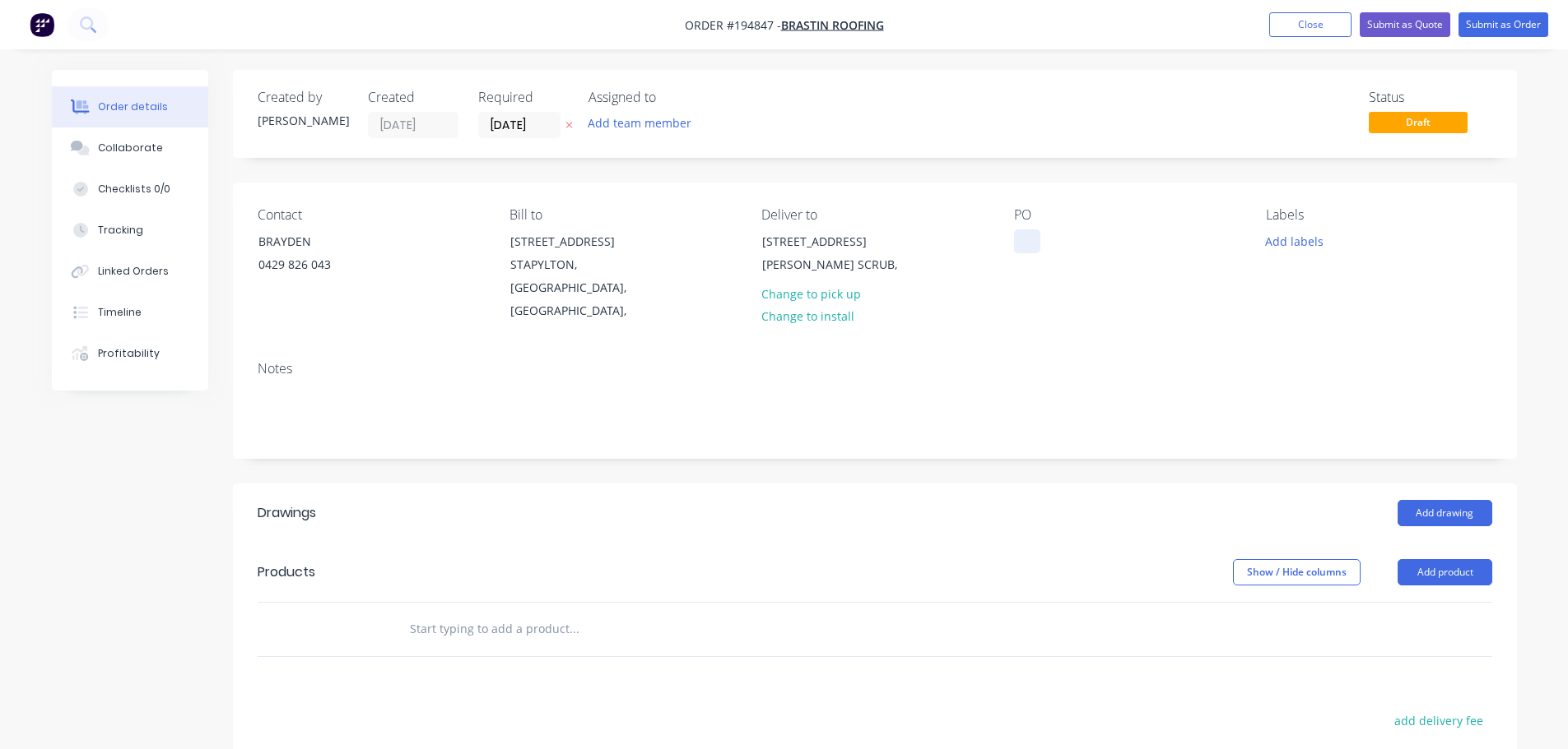
click at [1025, 235] on div at bounding box center [1027, 241] width 27 height 24
click at [1261, 246] on button "Add labels" at bounding box center [1294, 240] width 75 height 22
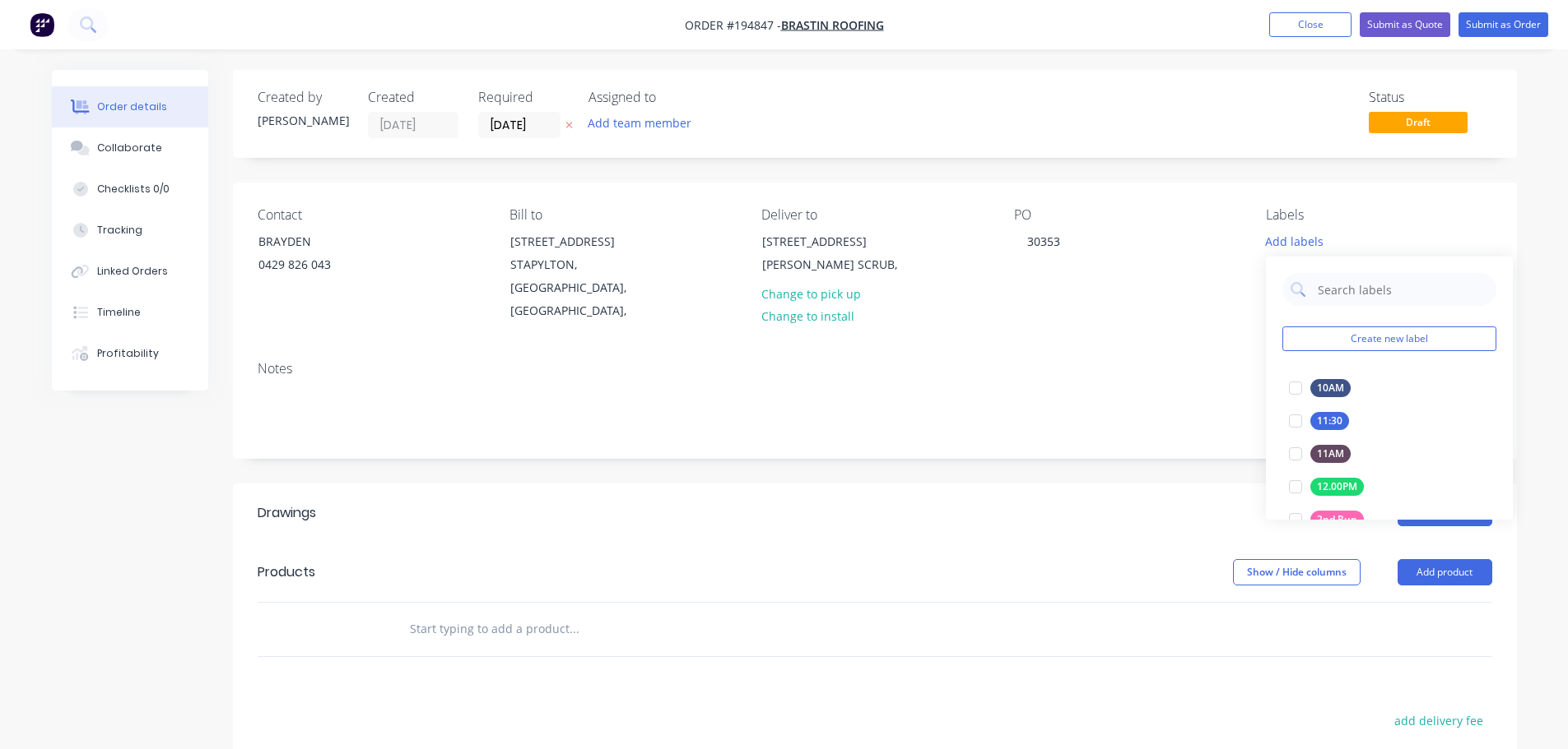
click at [1176, 348] on div "Notes" at bounding box center [874, 403] width 1284 height 110
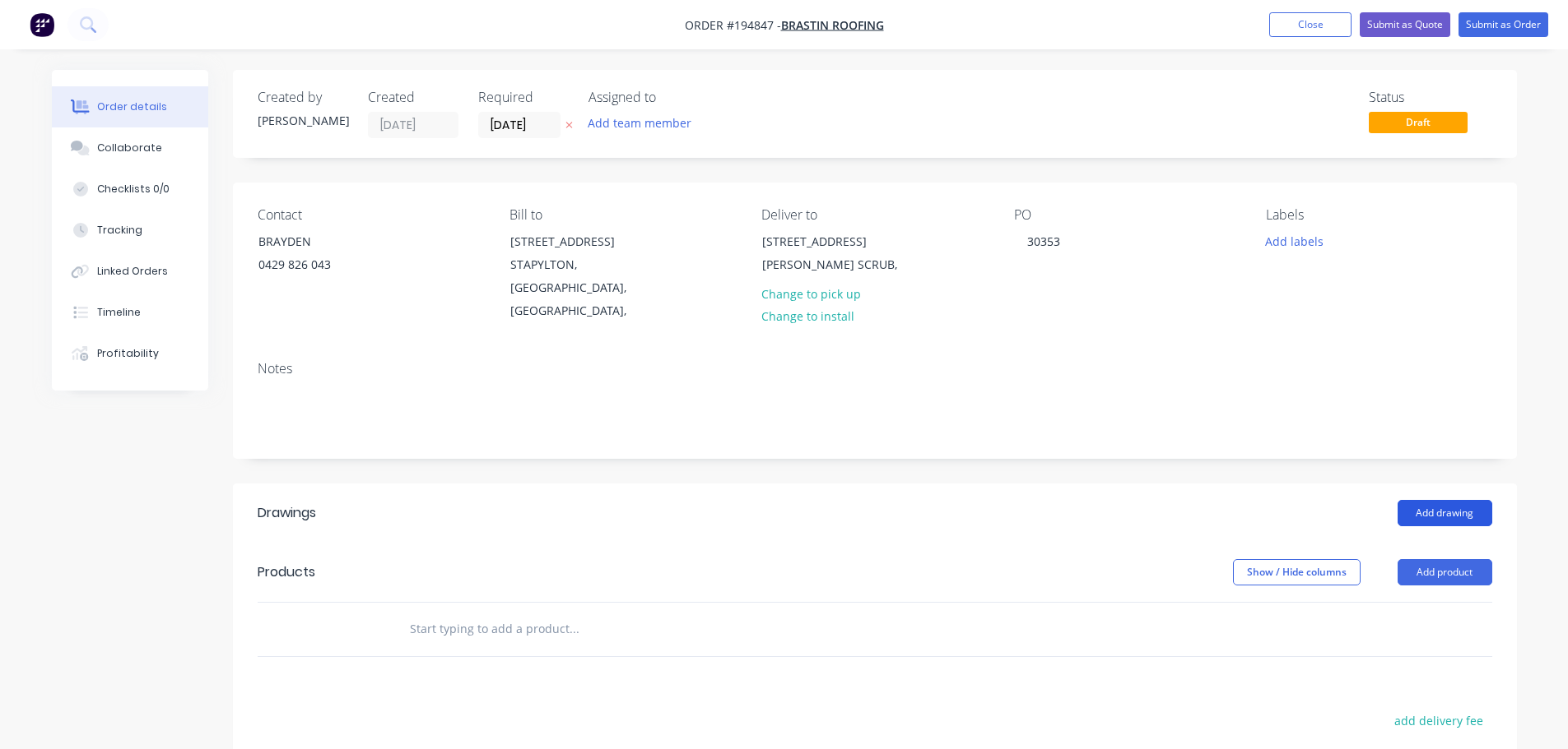
click at [1461, 503] on button "Add drawing" at bounding box center [1445, 513] width 95 height 27
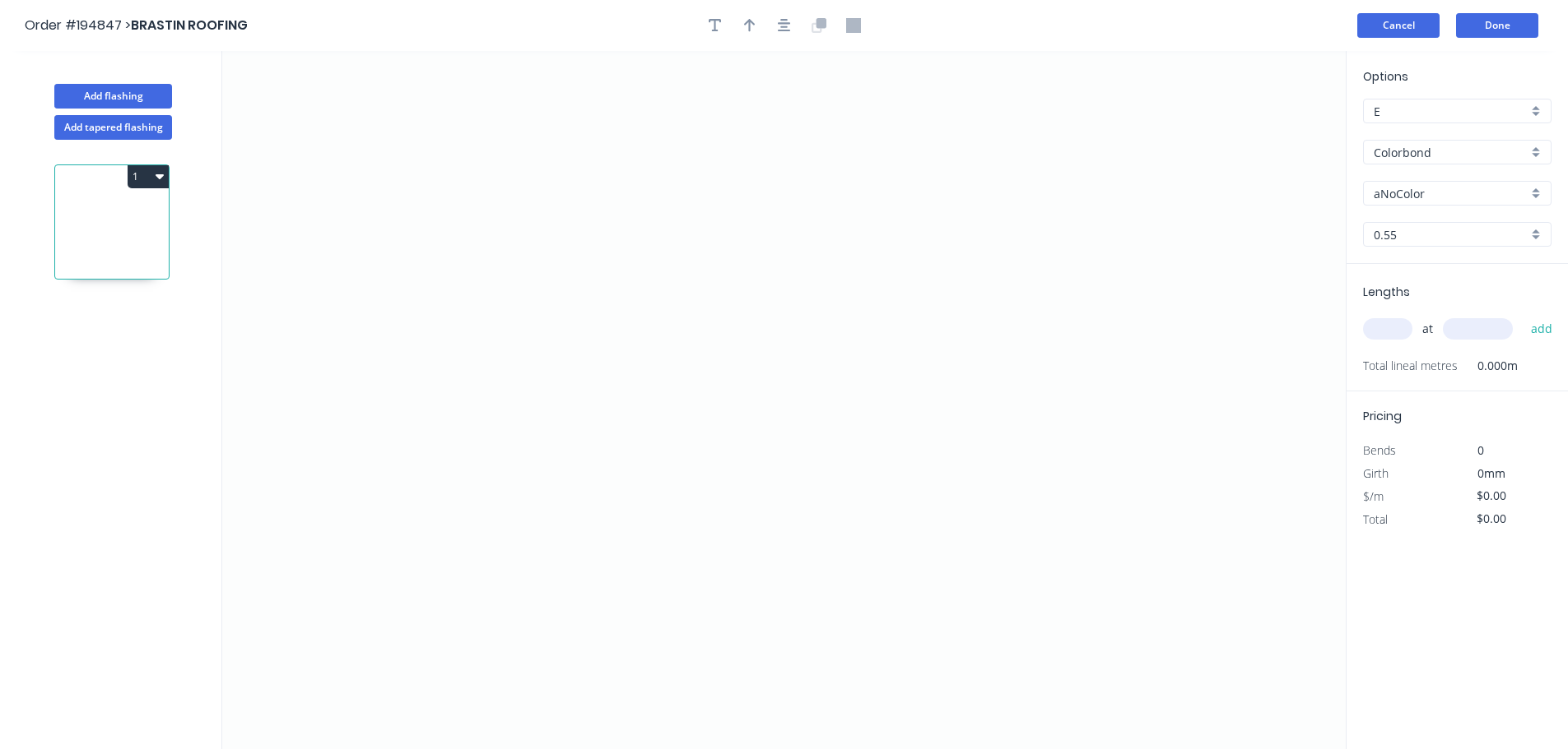
click at [1419, 34] on button "Cancel" at bounding box center [1398, 25] width 82 height 25
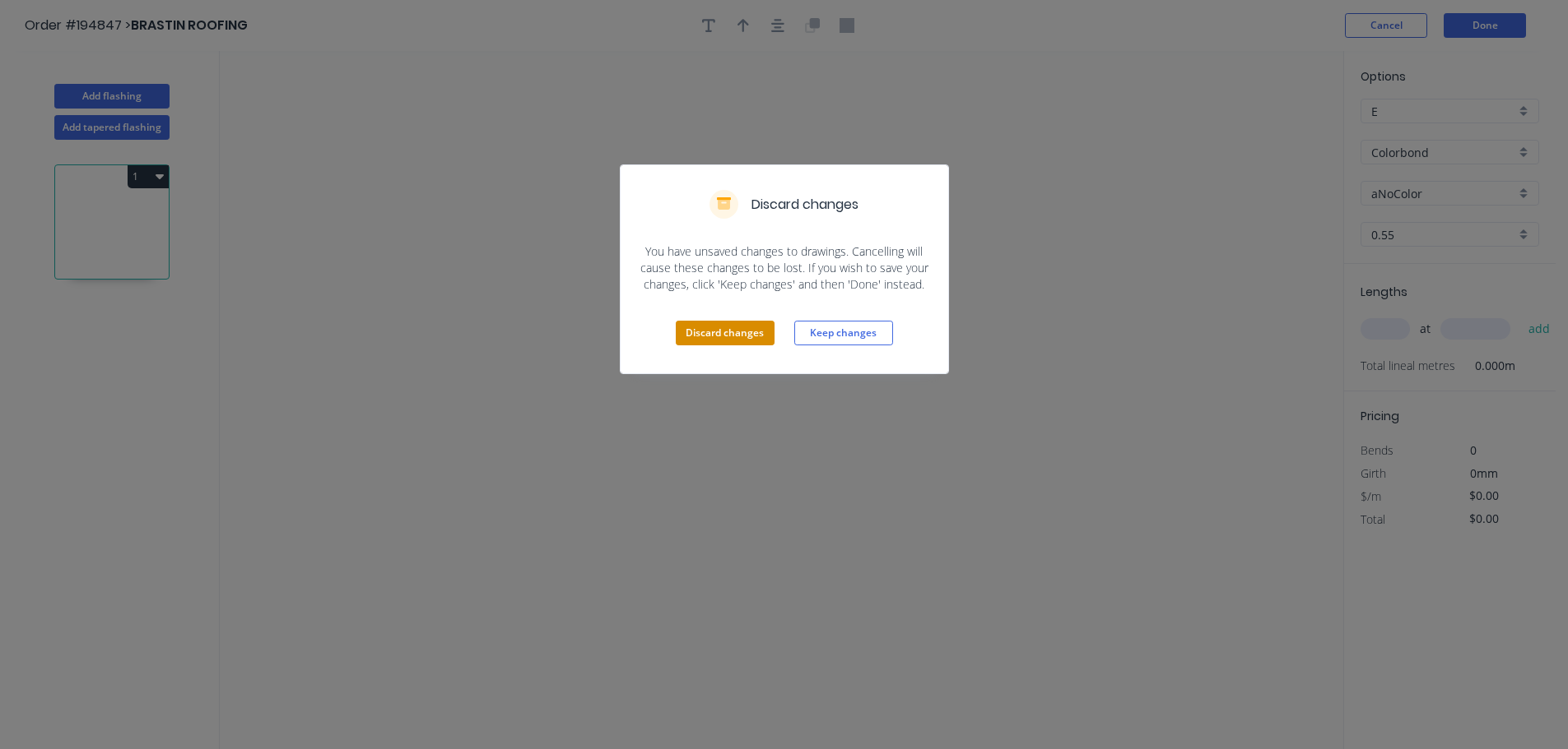
click at [745, 332] on button "Discard changes" at bounding box center [726, 332] width 99 height 25
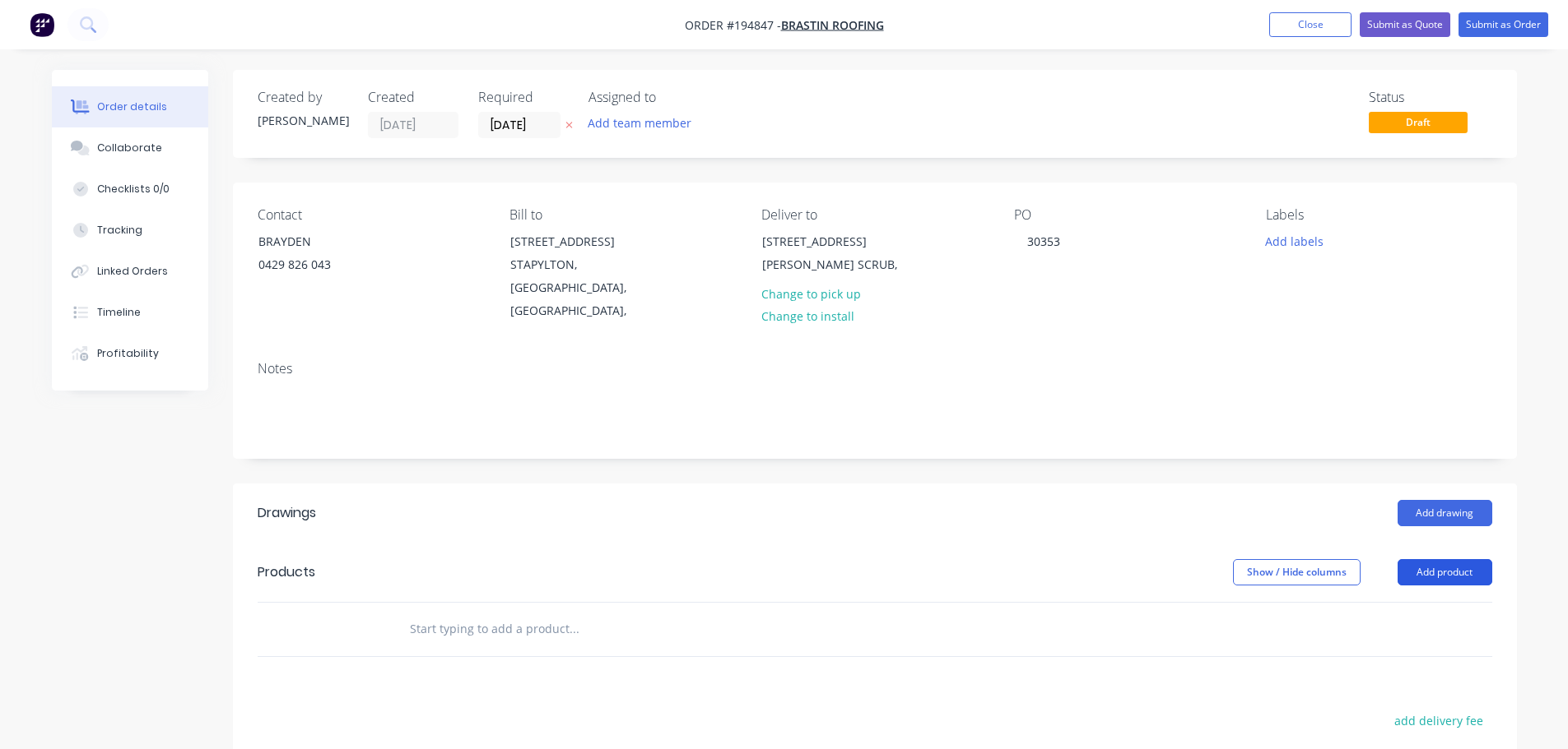
click at [1456, 559] on button "Add product" at bounding box center [1445, 572] width 95 height 27
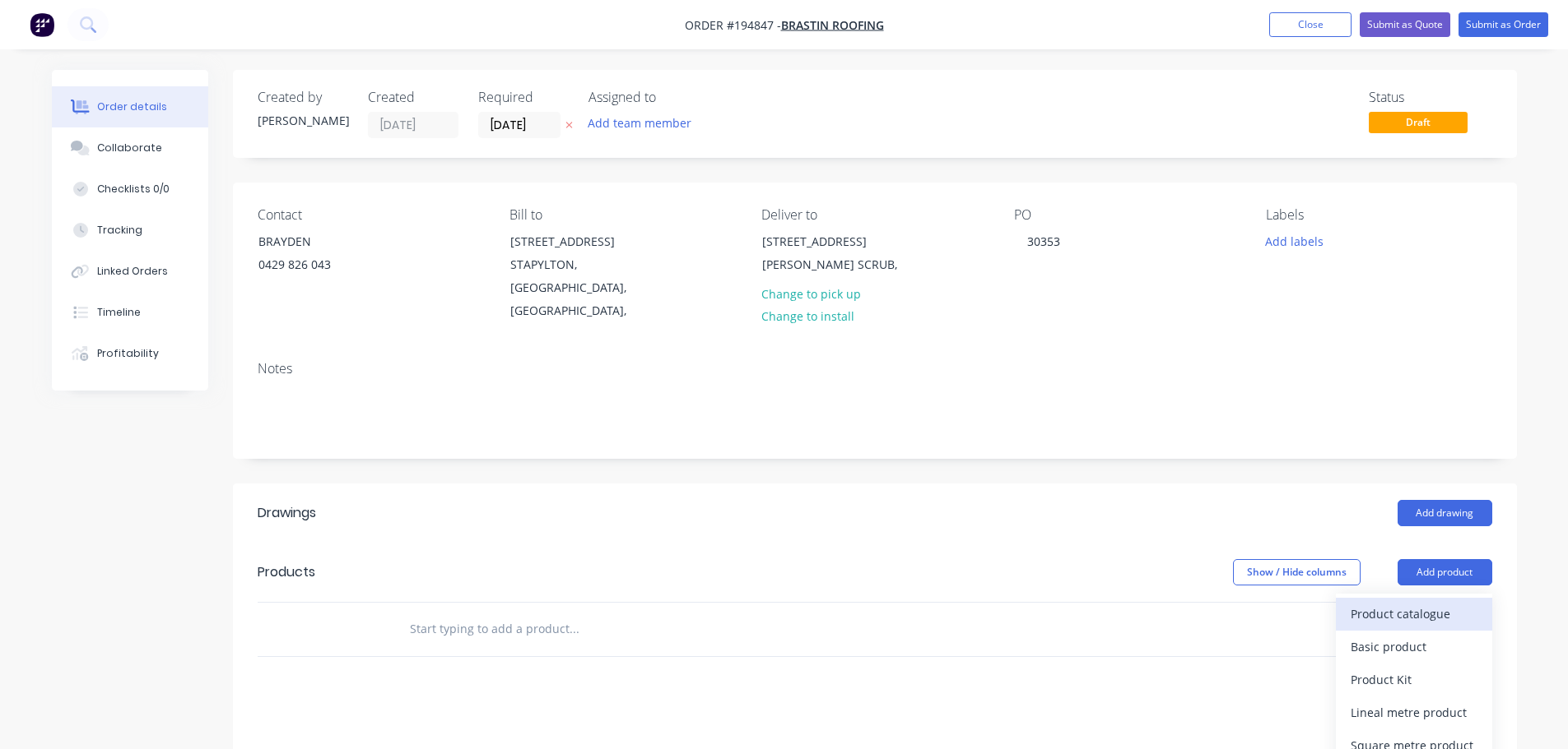
click at [1443, 603] on div "Product catalogue" at bounding box center [1414, 614] width 127 height 24
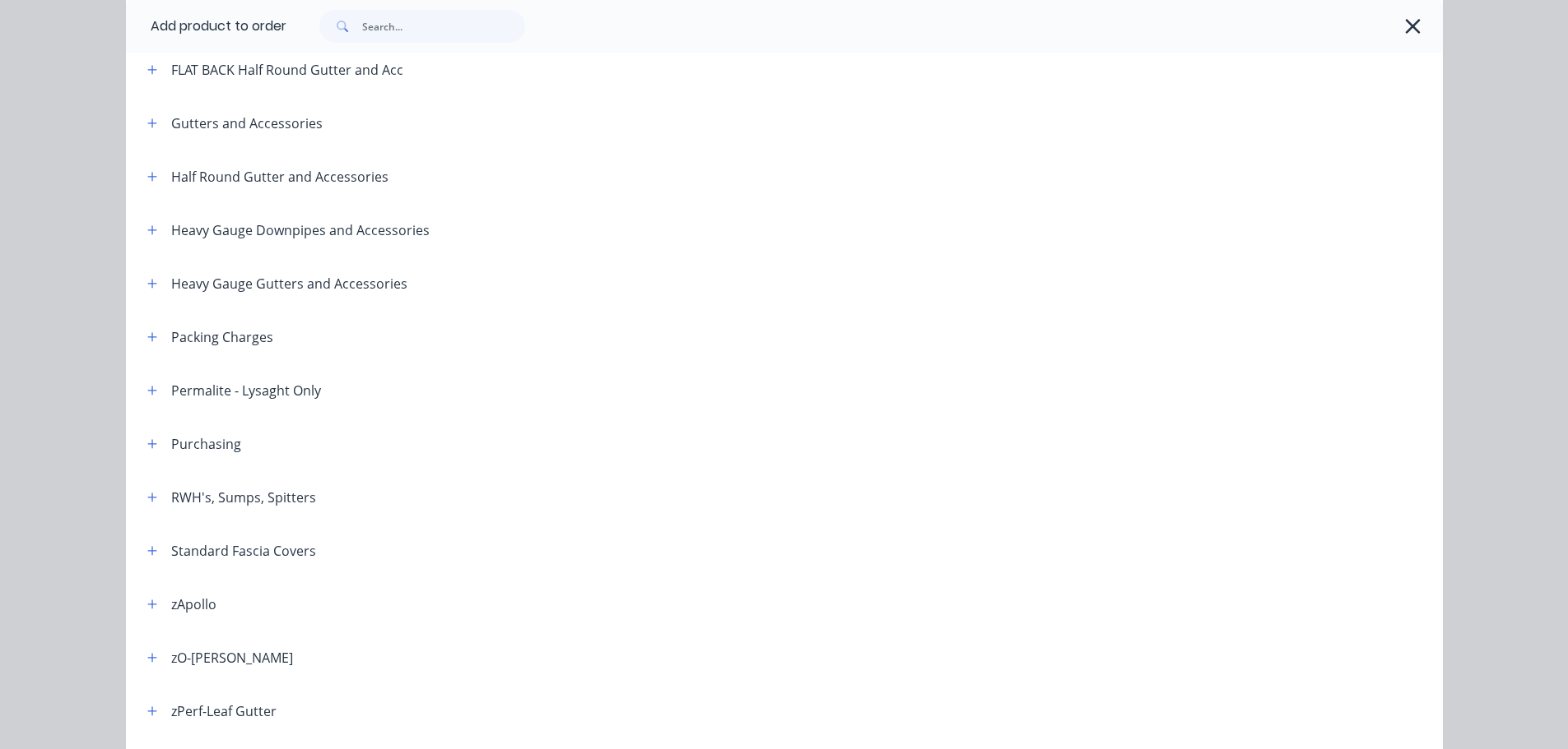
scroll to position [412, 0]
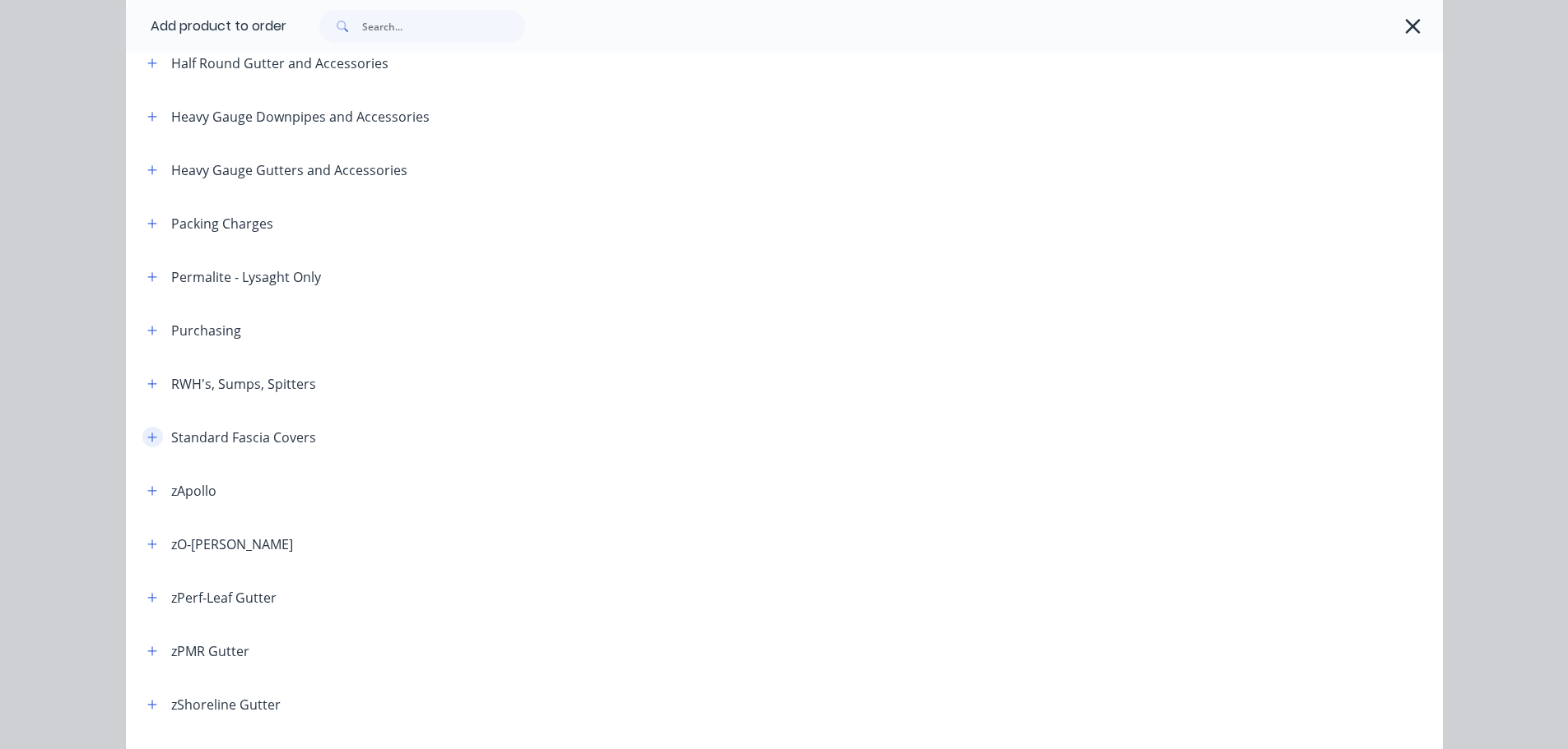
click at [147, 435] on icon "button" at bounding box center [152, 437] width 10 height 12
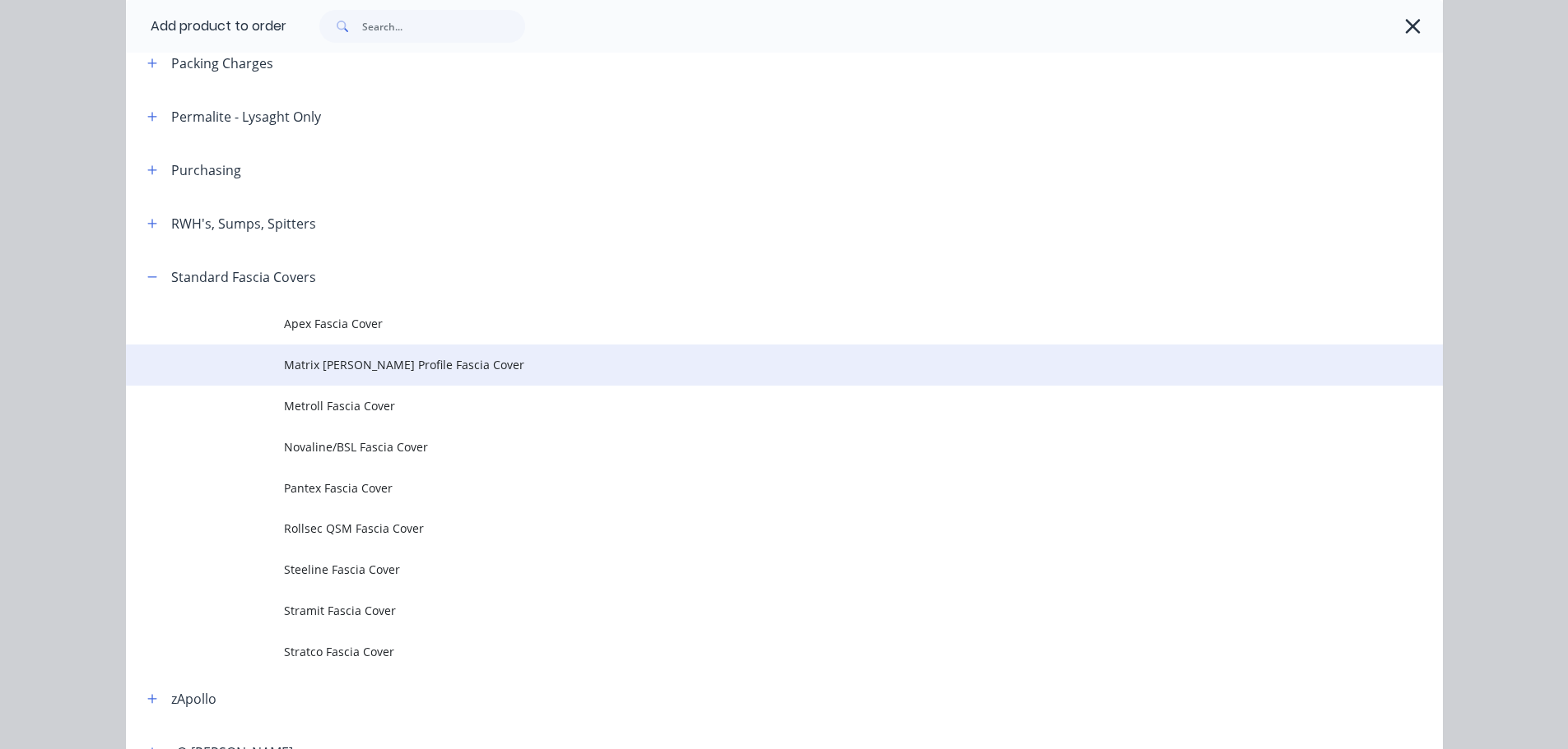
scroll to position [576, 0]
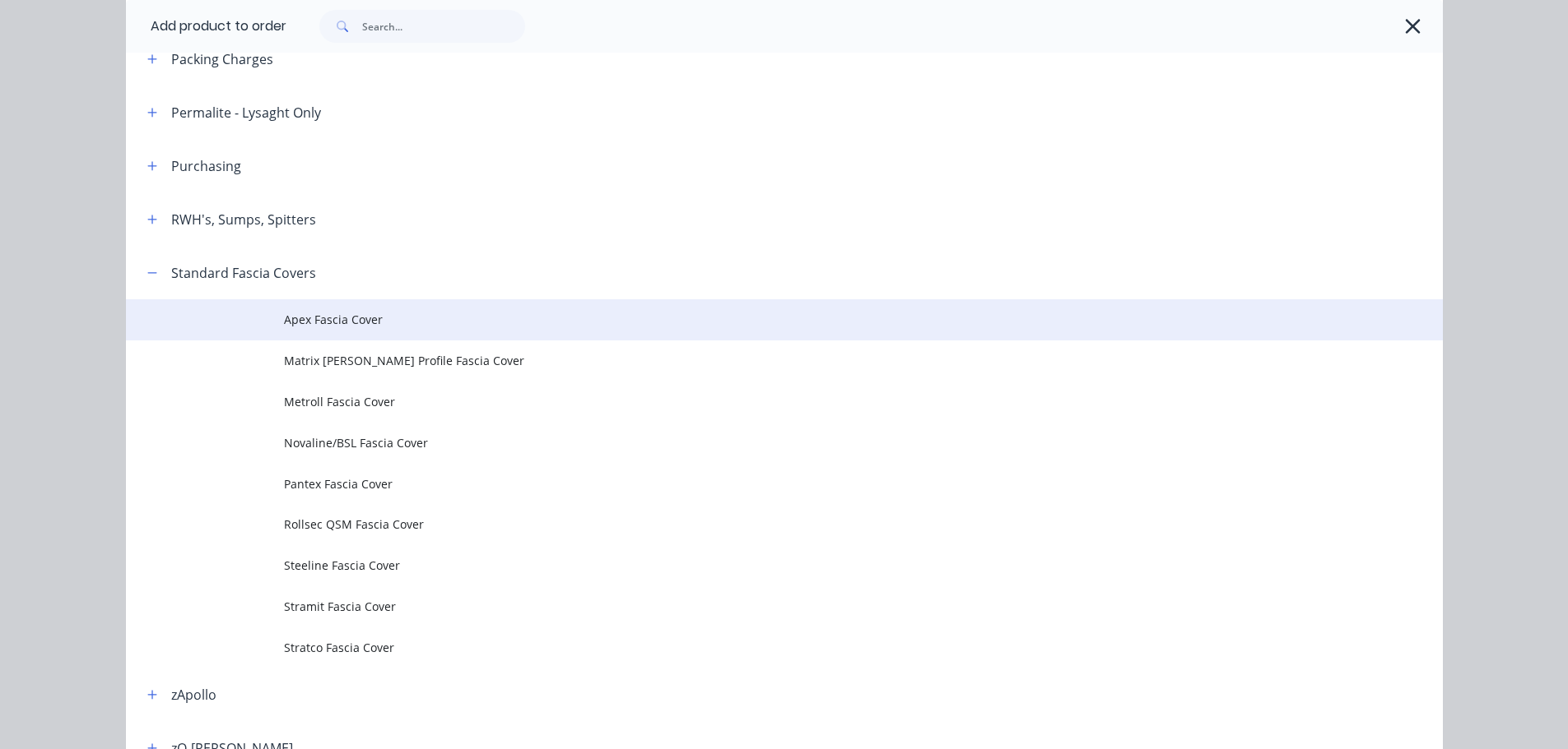
click at [372, 330] on td "Apex Fascia Cover" at bounding box center [863, 321] width 1158 height 42
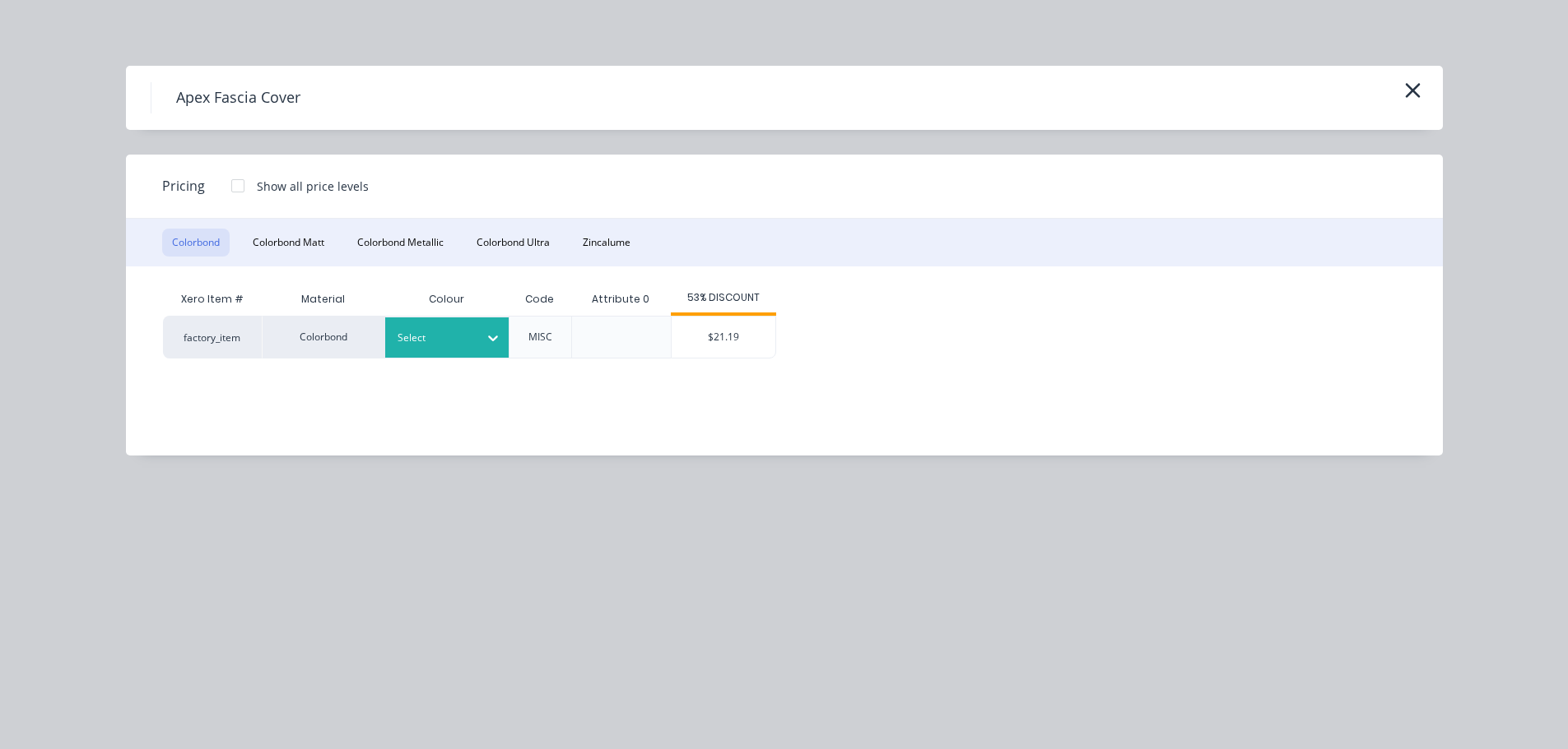
click at [448, 345] on div at bounding box center [435, 338] width 74 height 18
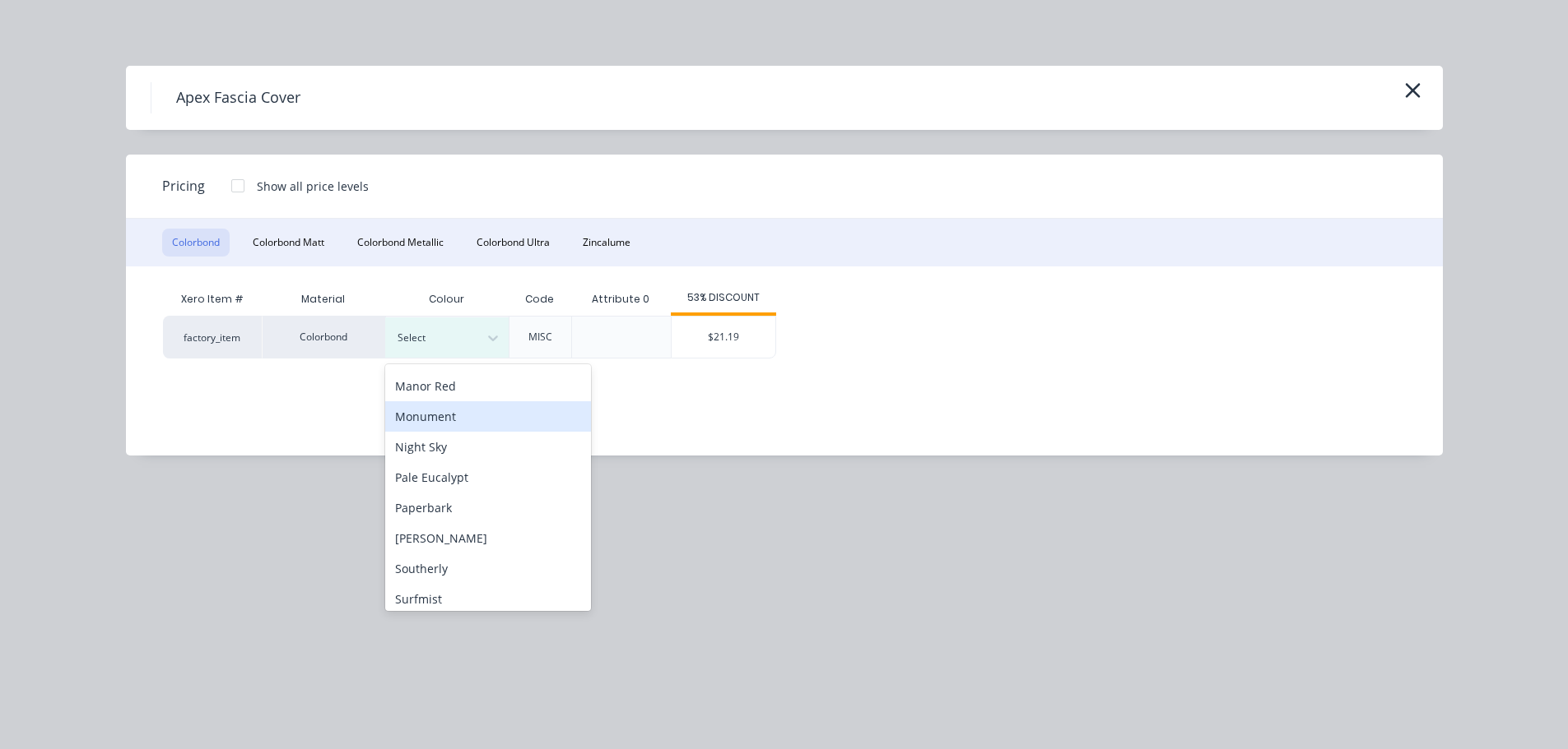
scroll to position [412, 0]
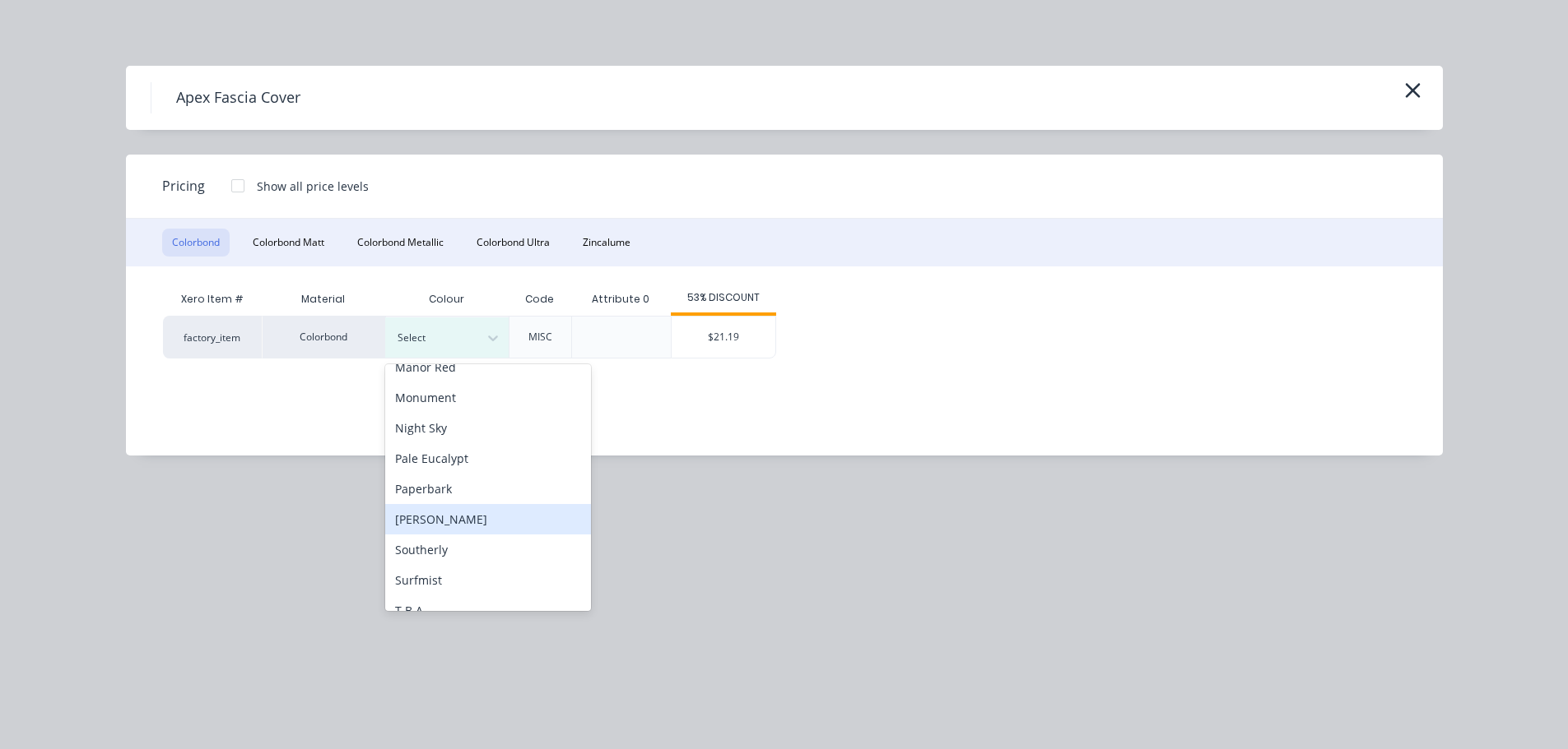
click at [427, 527] on div "Shale Grey" at bounding box center [488, 519] width 206 height 31
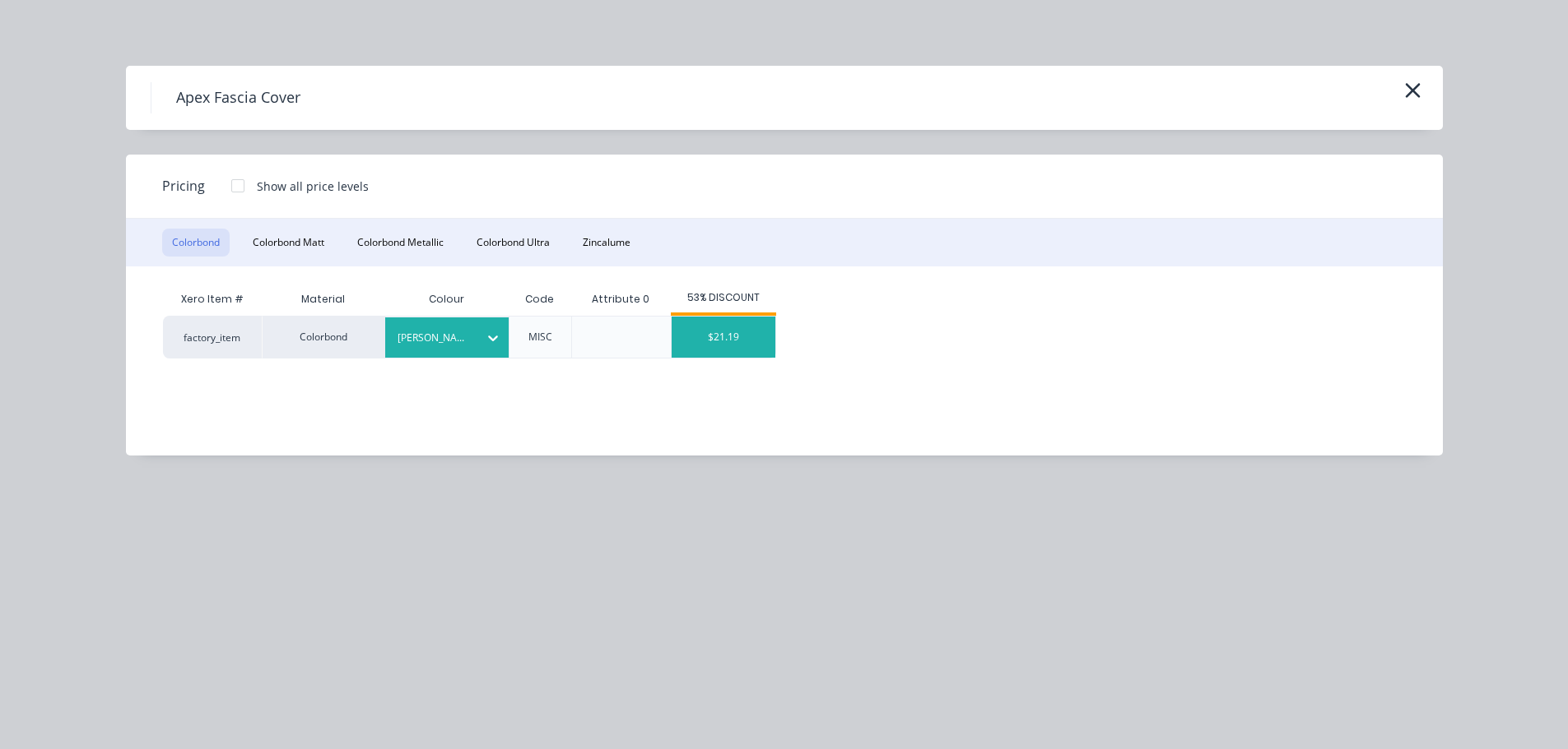
click at [724, 336] on div "$21.19" at bounding box center [723, 337] width 104 height 42
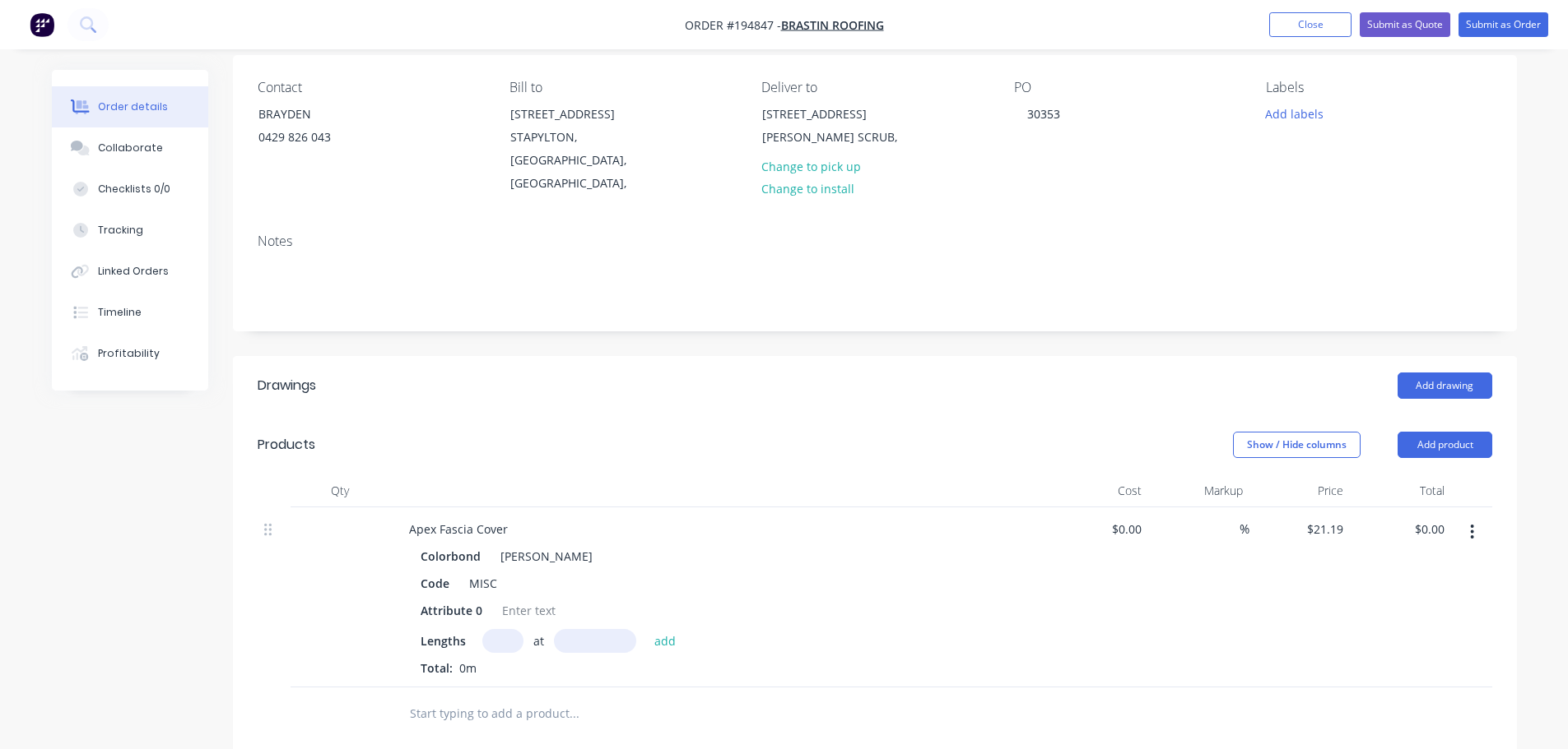
scroll to position [246, 0]
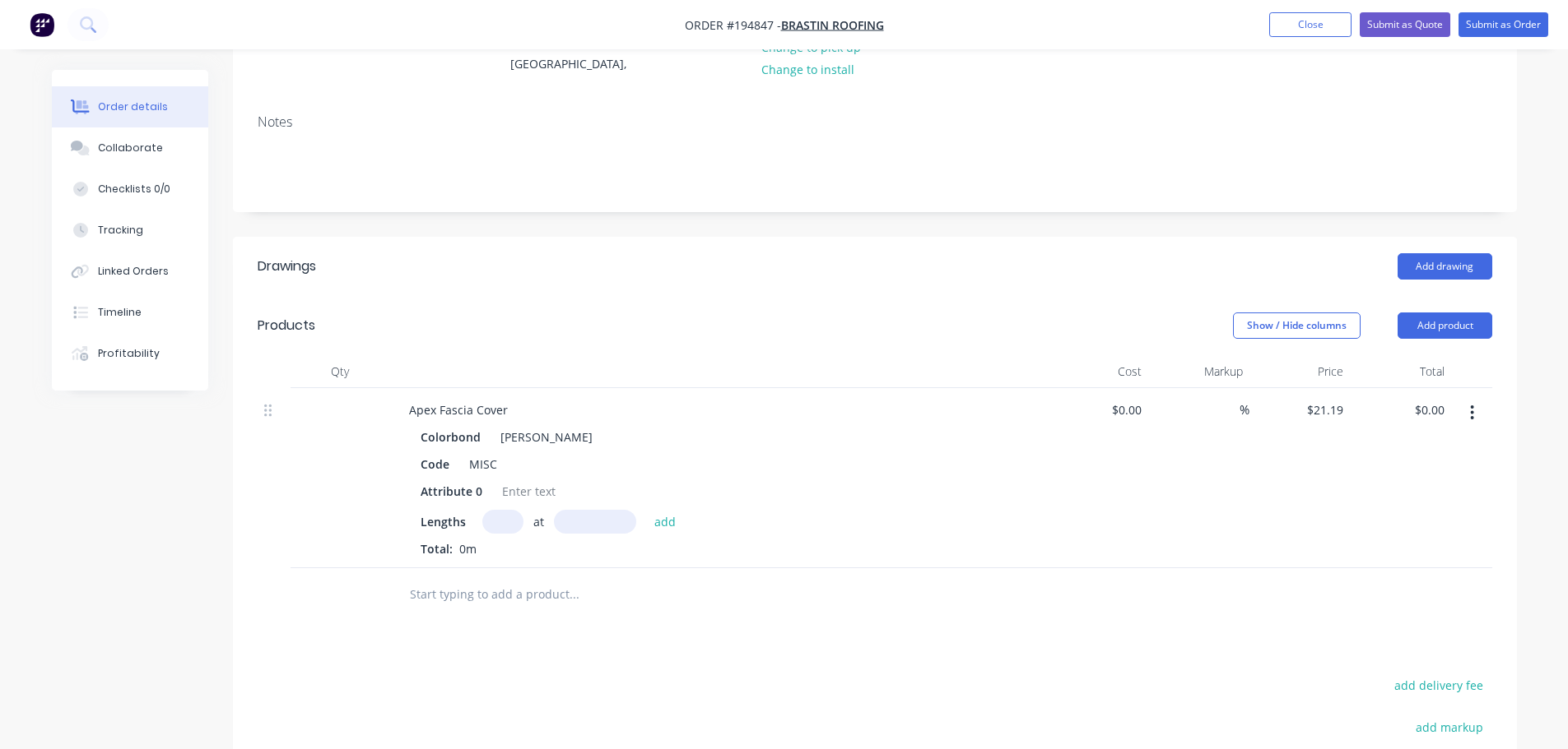
click at [505, 510] on input "text" at bounding box center [503, 521] width 42 height 24
type input "1"
type input "7000"
click at [646, 510] on button "add" at bounding box center [665, 520] width 39 height 22
type input "$148.33"
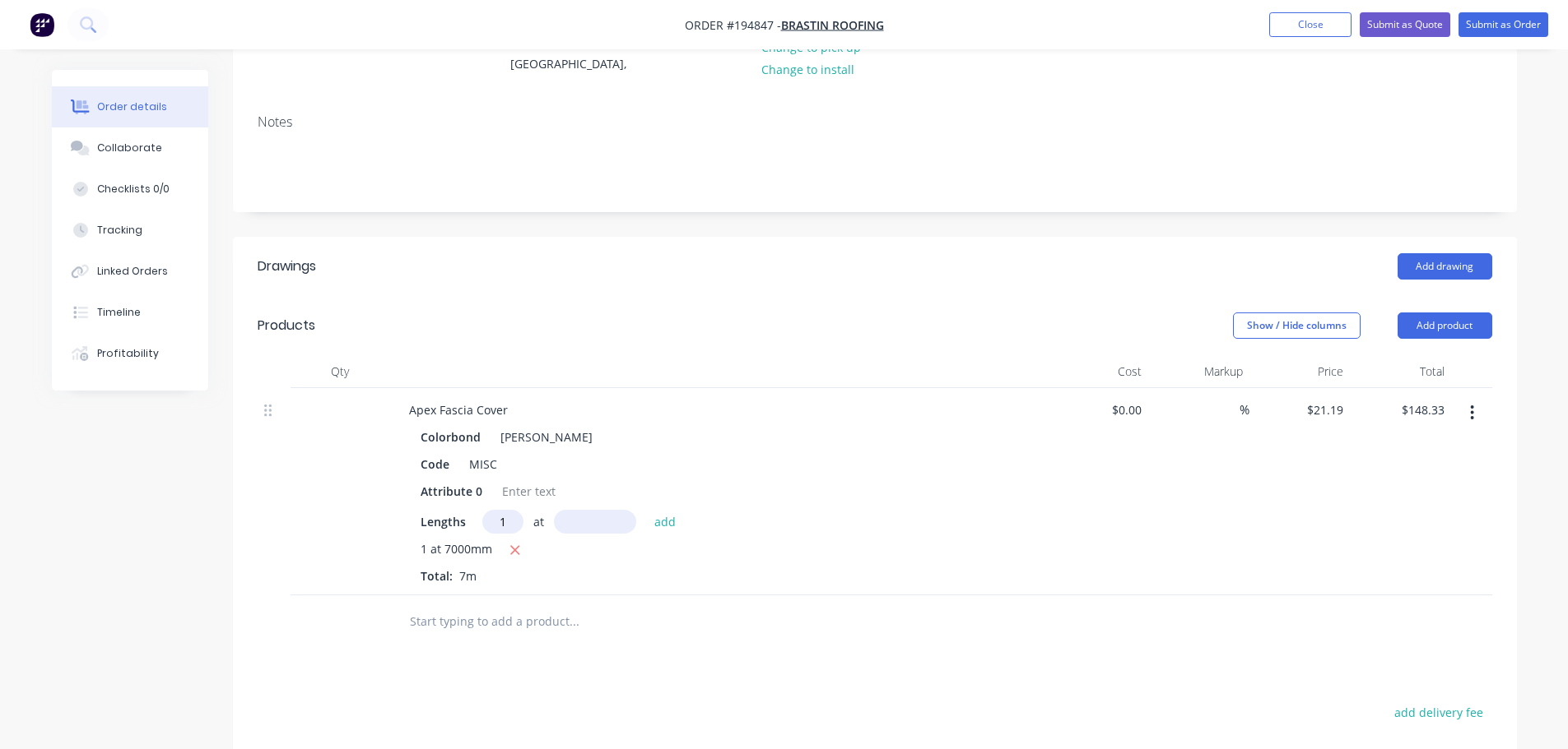
type input "1"
type input "1500"
click at [646, 510] on button "add" at bounding box center [665, 520] width 39 height 22
type input "$180.12"
click at [1435, 296] on header "Products Show / Hide columns Add product" at bounding box center [874, 326] width 1284 height 59
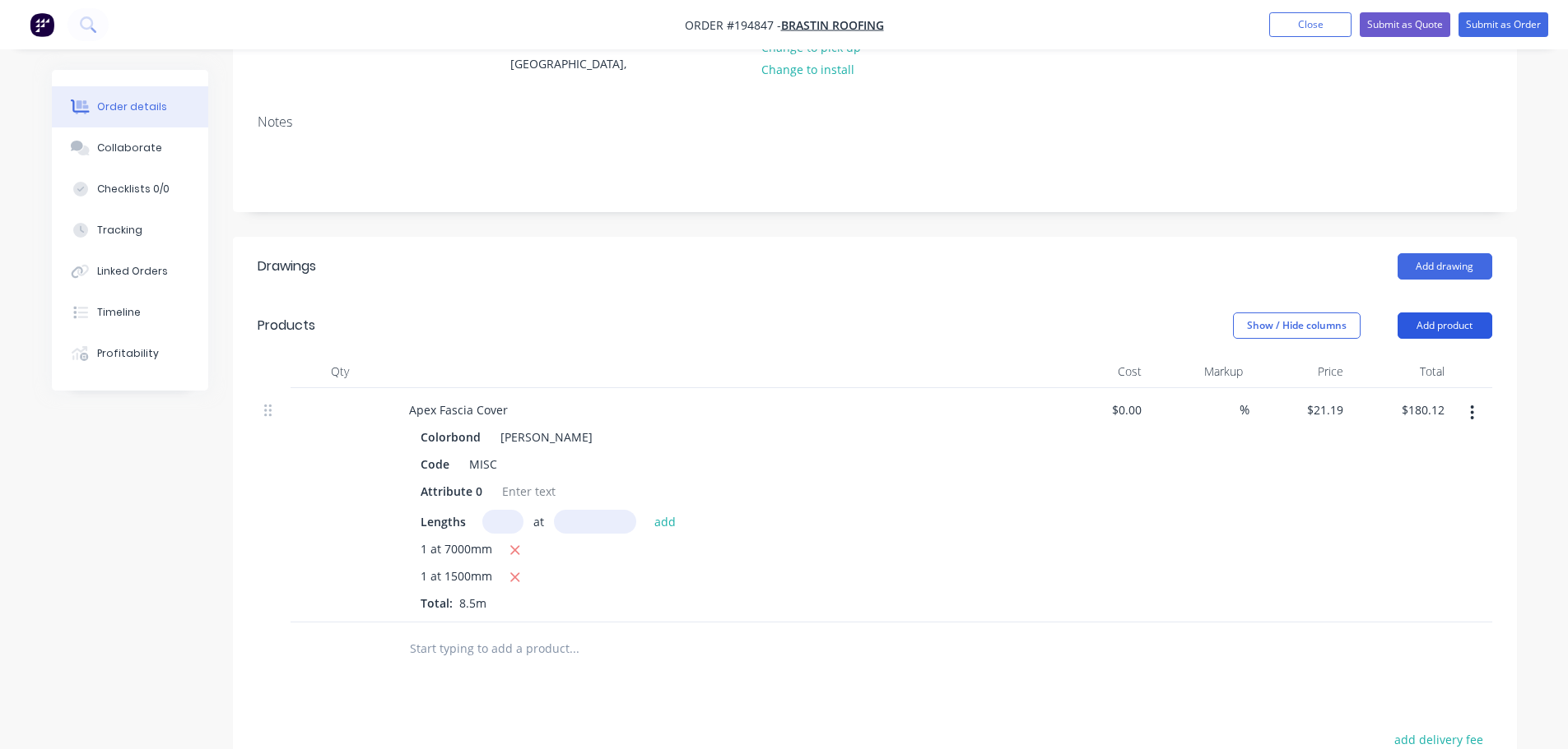
click at [1436, 313] on button "Add product" at bounding box center [1445, 326] width 95 height 27
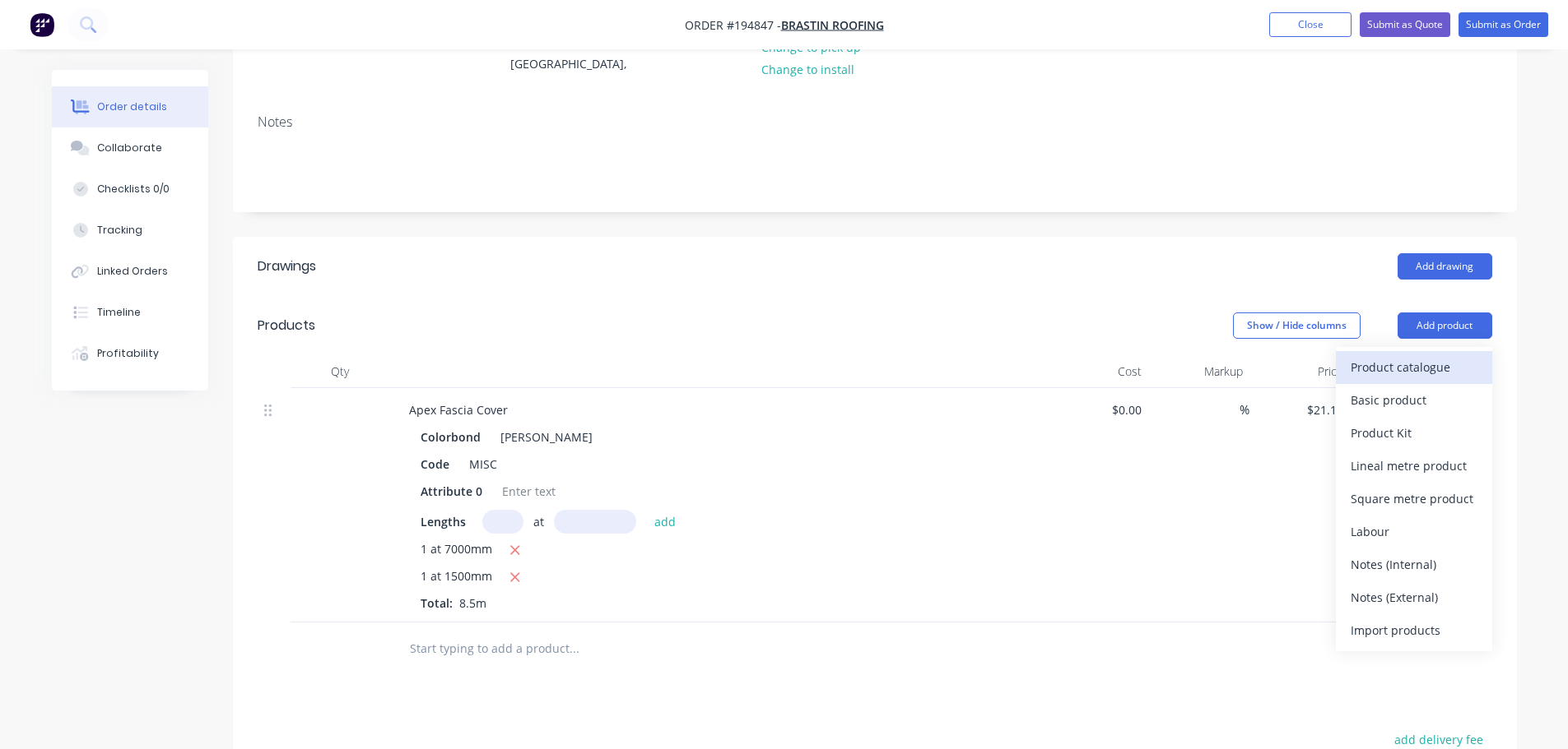
click at [1430, 355] on div "Product catalogue" at bounding box center [1414, 367] width 127 height 24
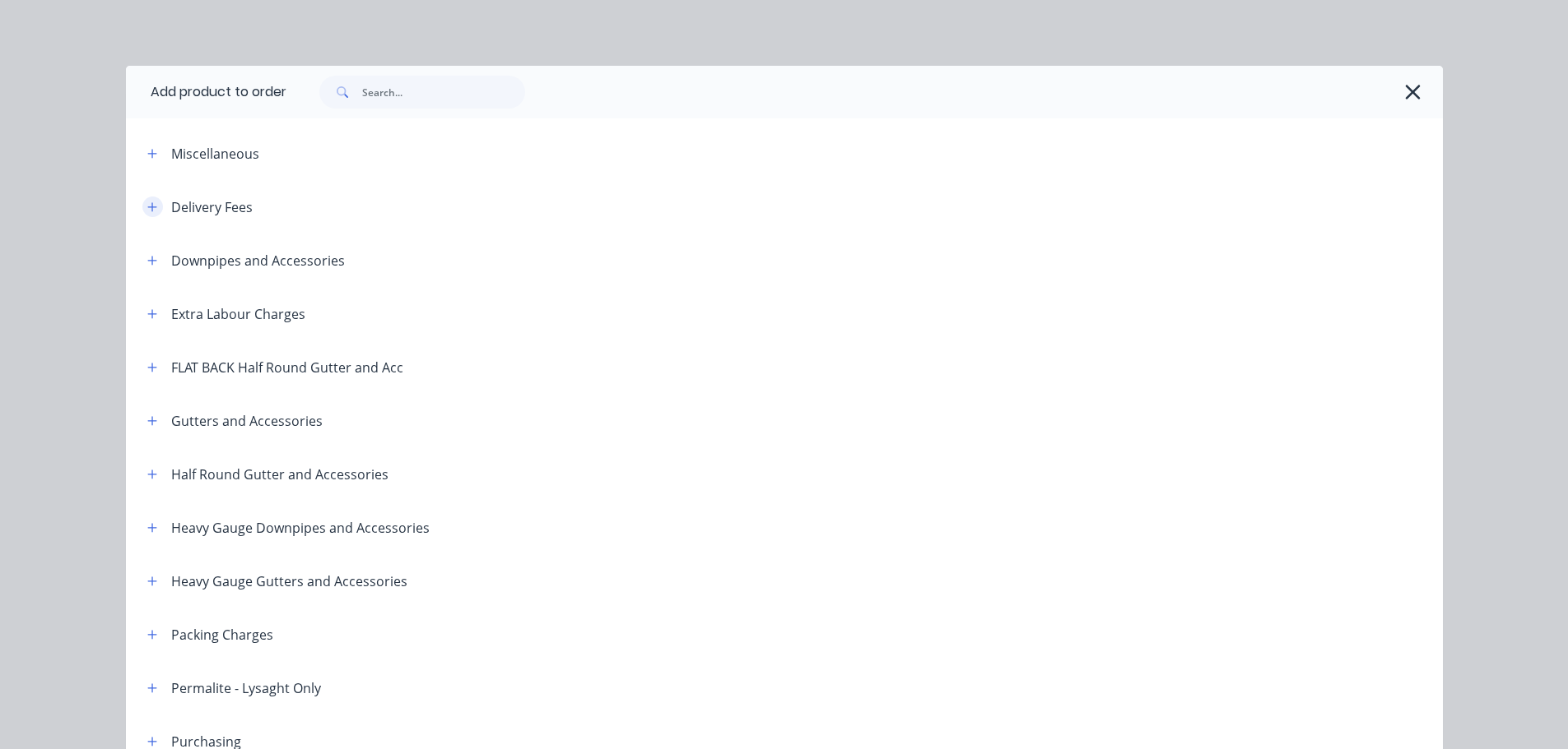
click at [153, 207] on button "button" at bounding box center [152, 207] width 21 height 21
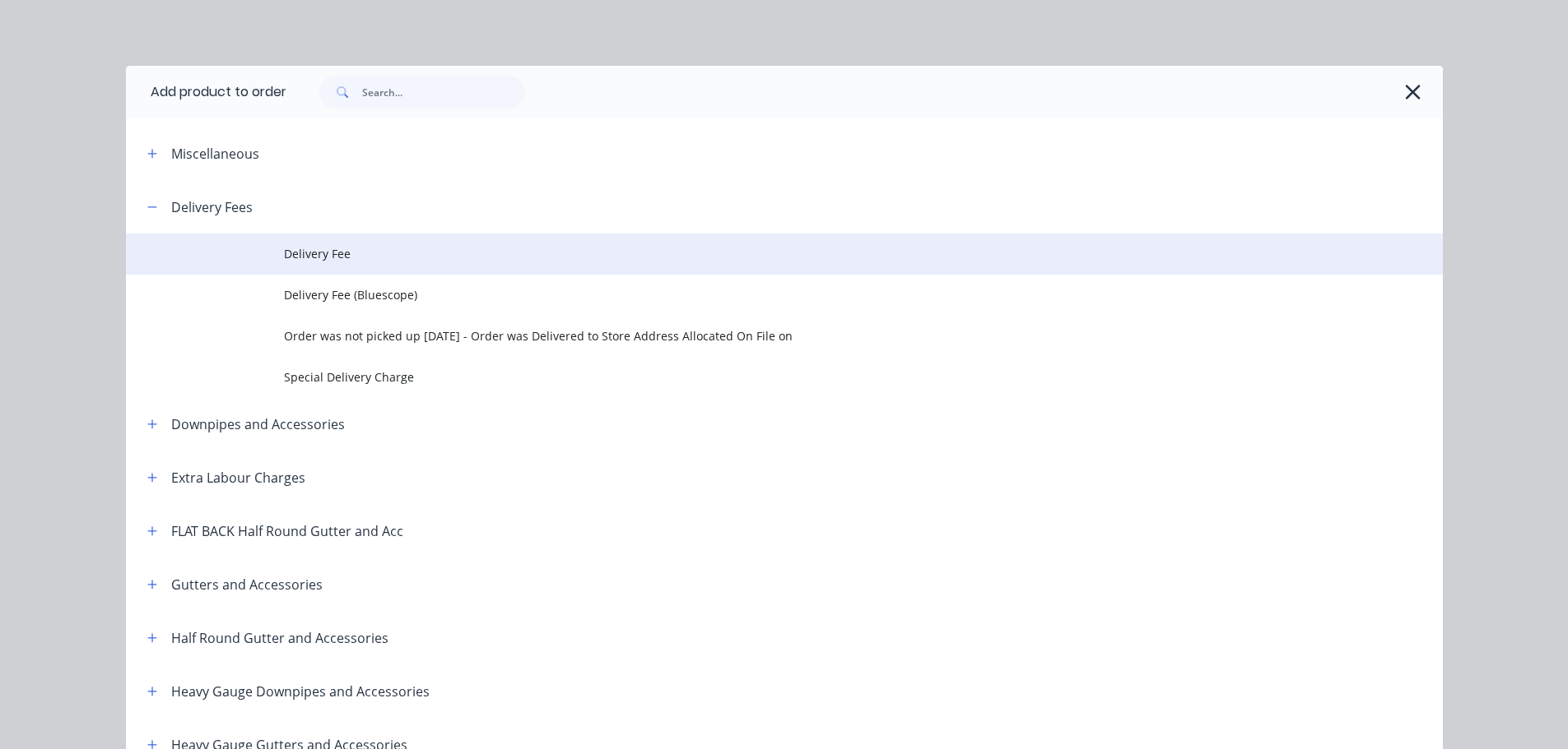
click at [289, 244] on td "Delivery Fee" at bounding box center [863, 254] width 1158 height 42
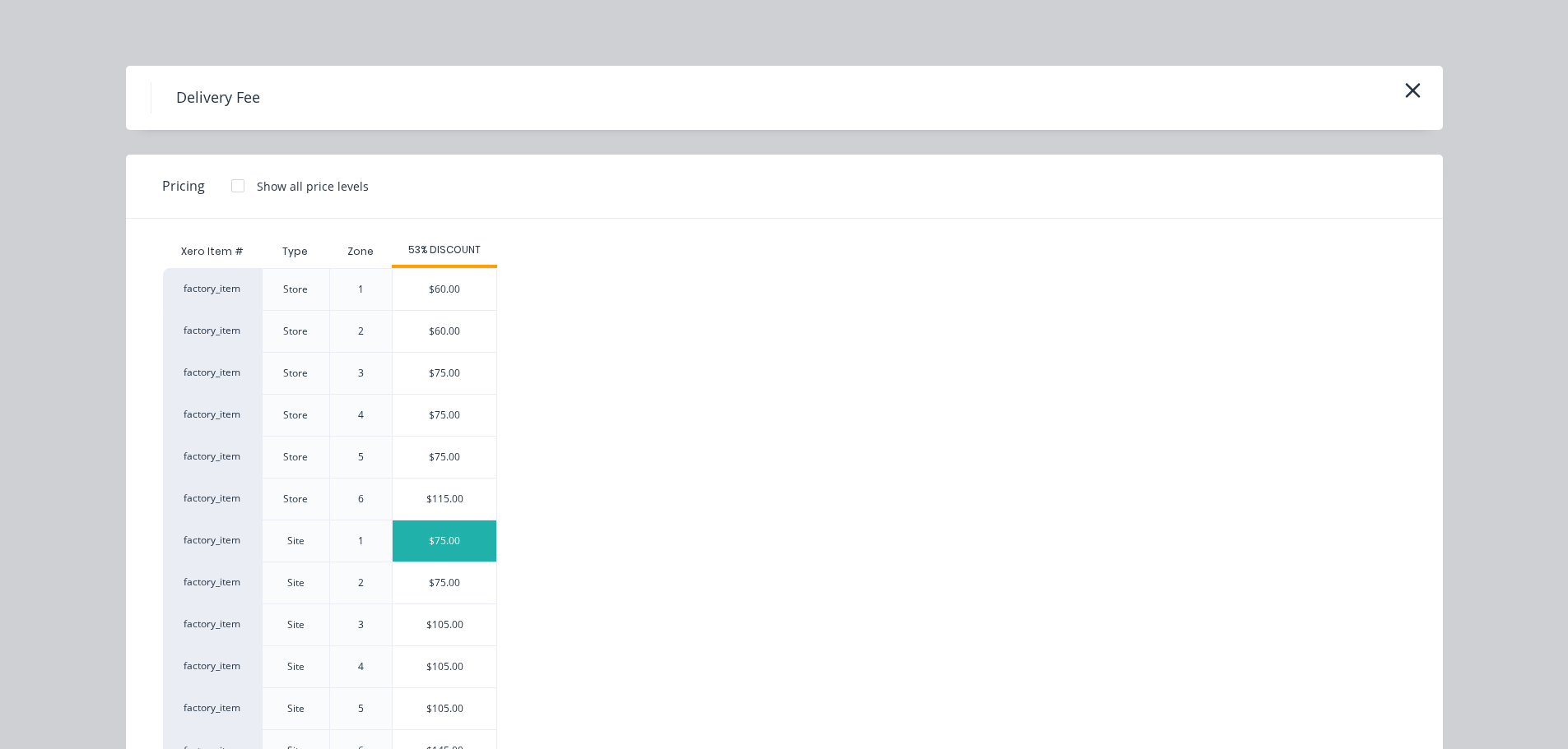
click at [441, 542] on div "$75.00" at bounding box center [444, 541] width 104 height 42
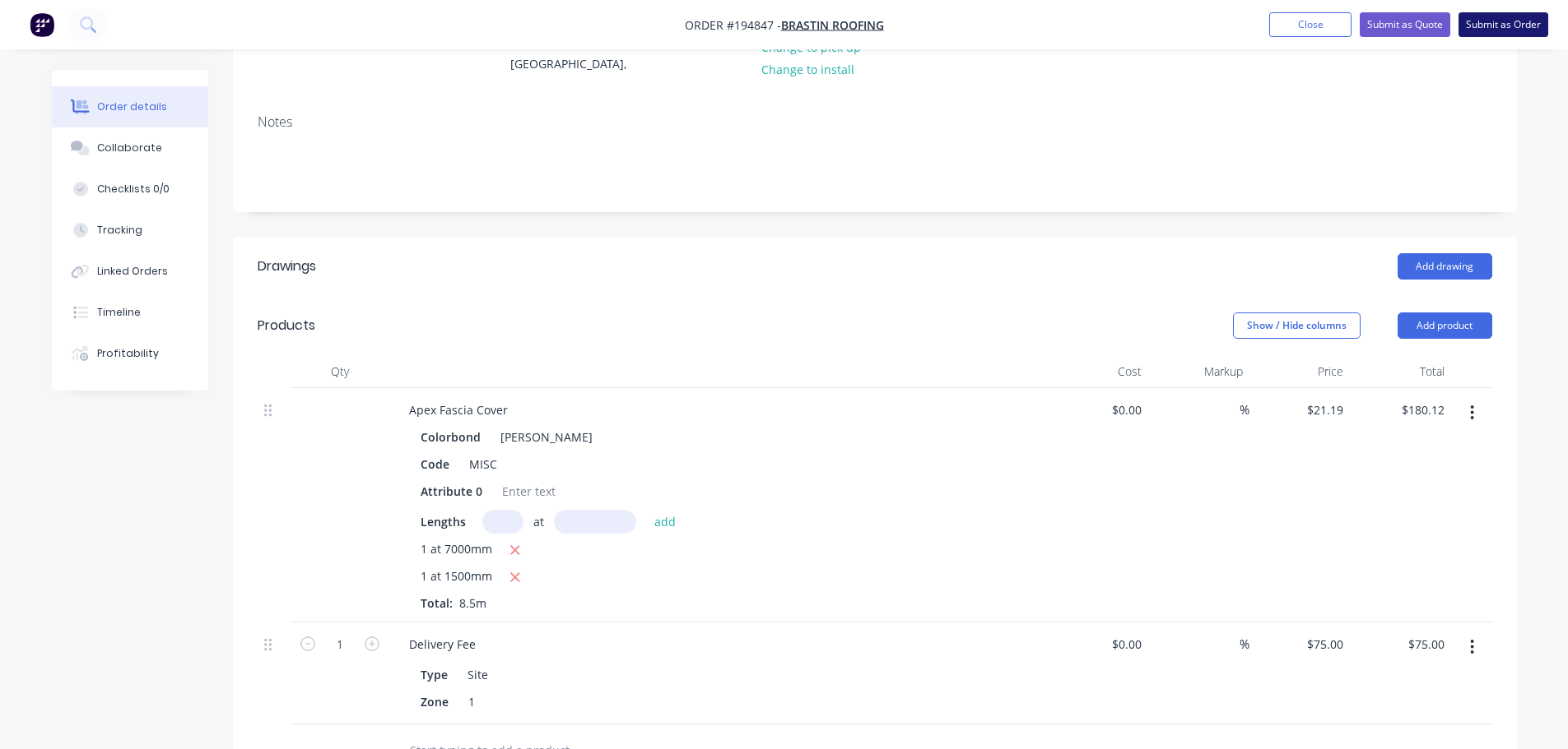
click at [1522, 27] on button "Submit as Order" at bounding box center [1503, 24] width 90 height 25
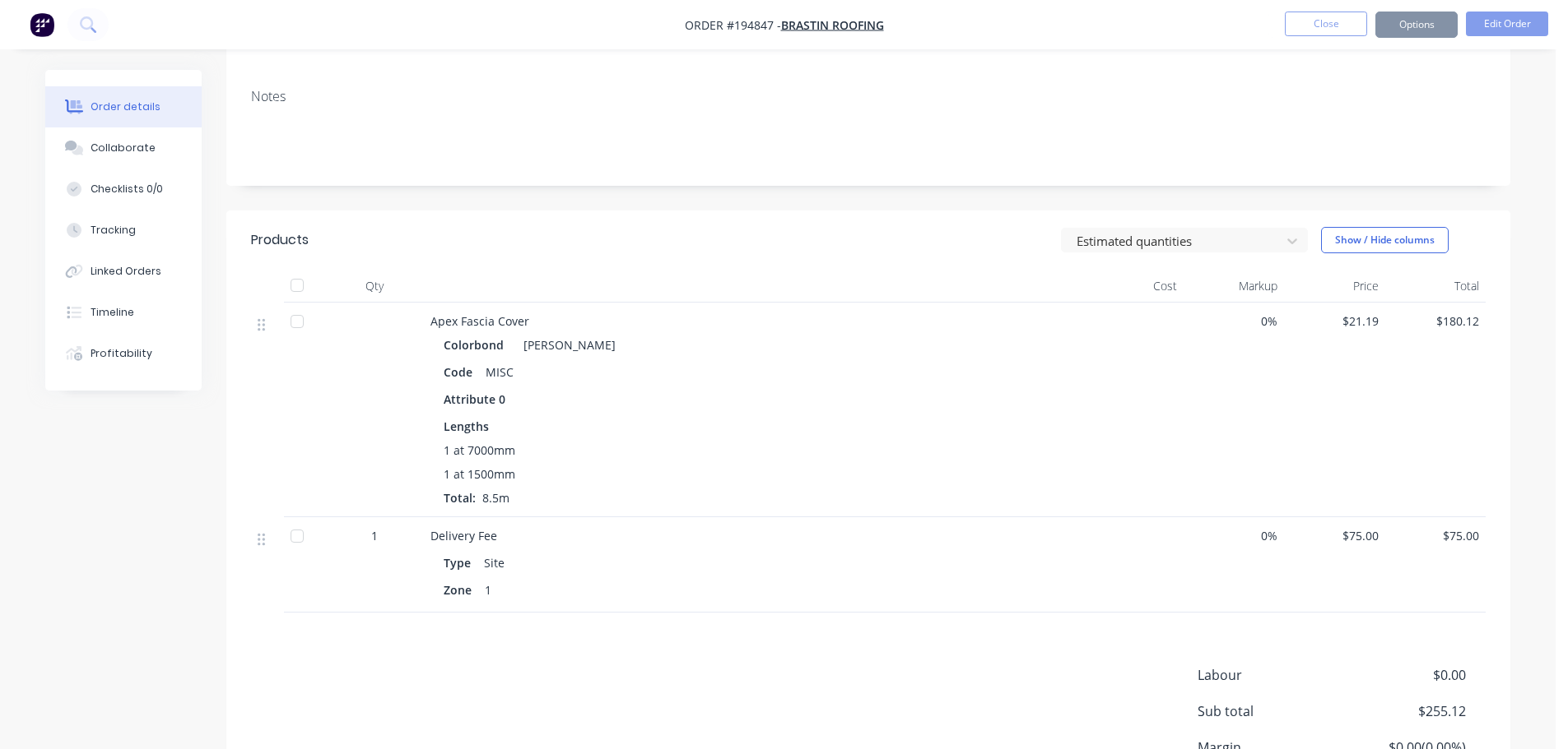
scroll to position [0, 0]
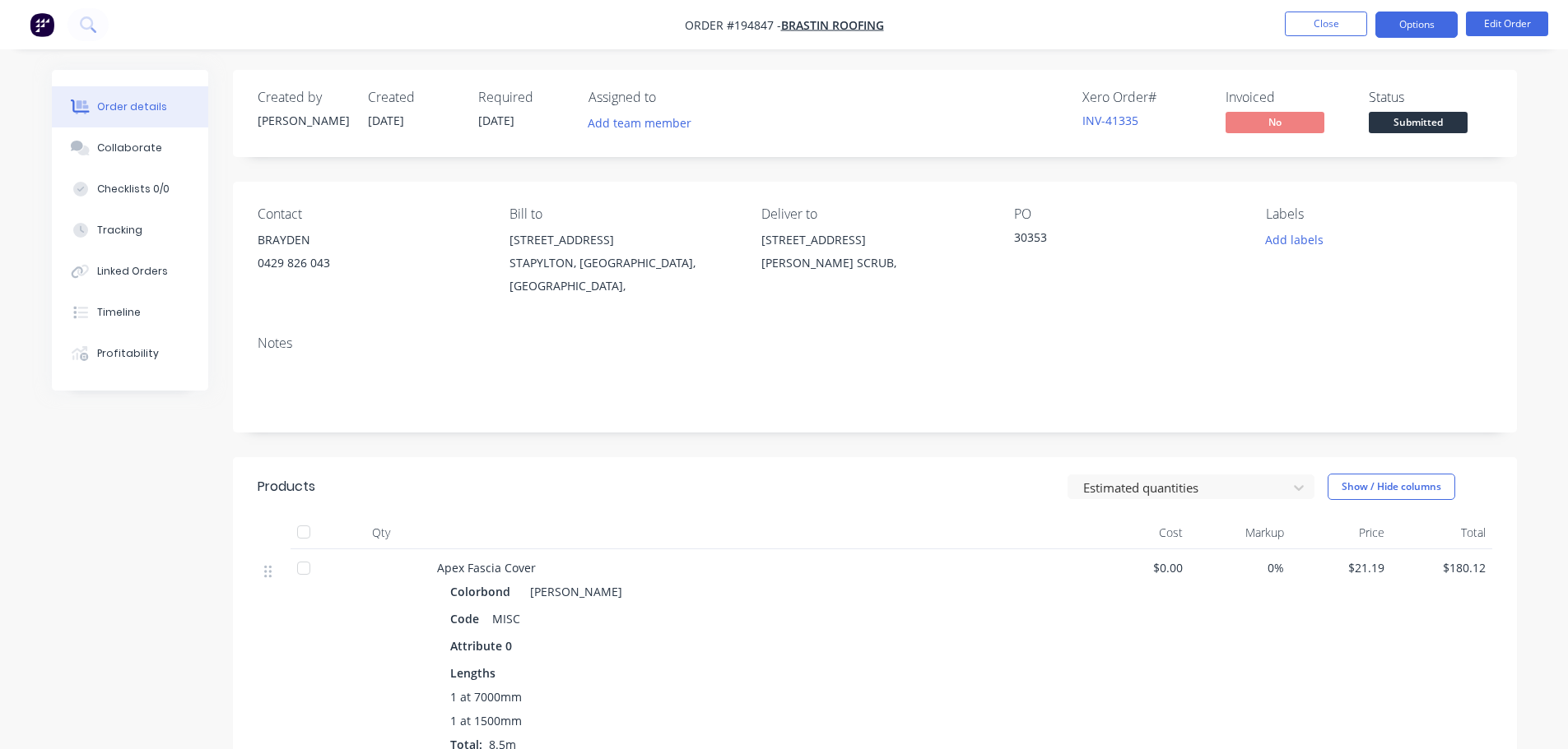
click at [1422, 31] on button "Options" at bounding box center [1416, 25] width 82 height 27
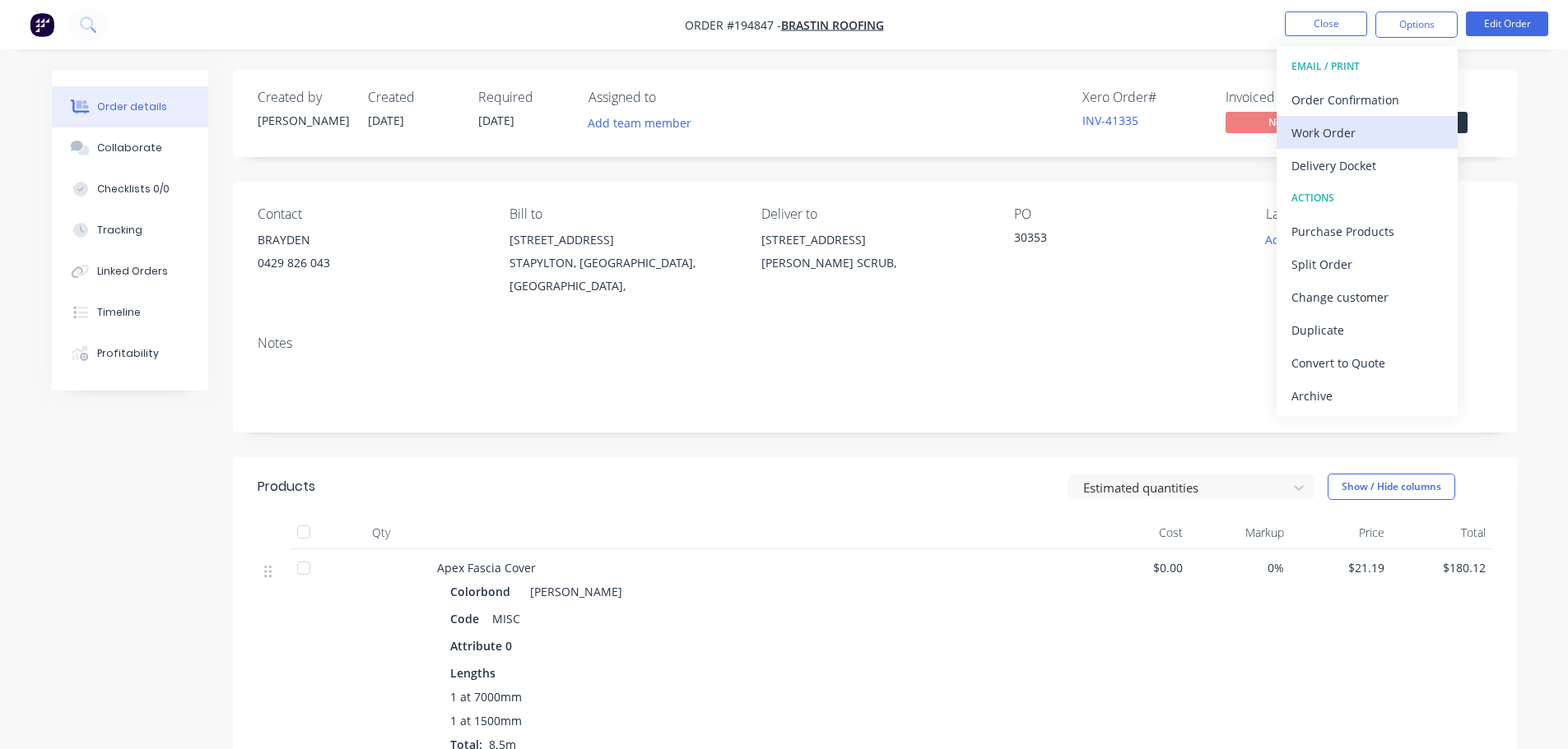
click at [1382, 122] on div "Work Order" at bounding box center [1366, 133] width 151 height 24
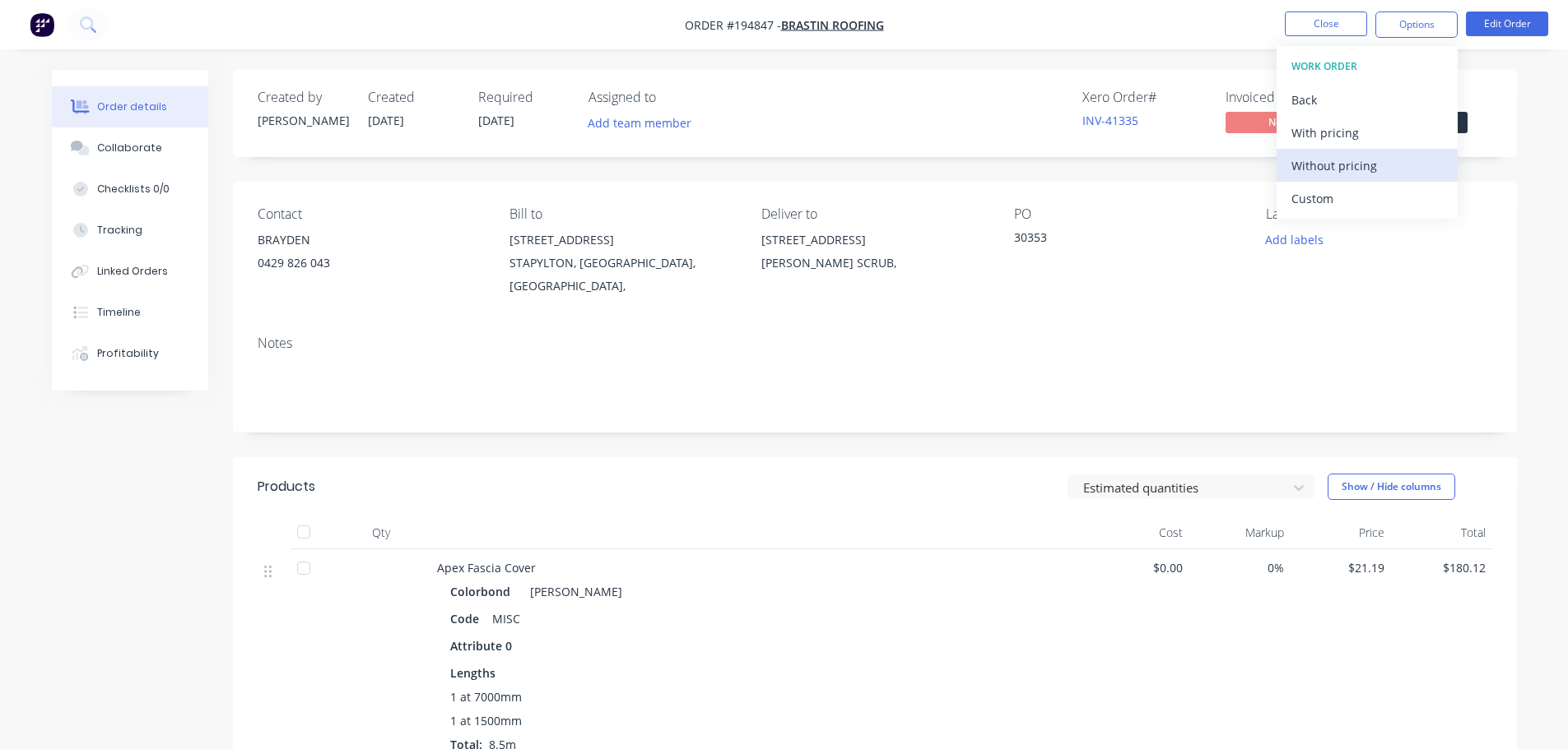
click at [1374, 163] on div "Without pricing" at bounding box center [1366, 165] width 151 height 24
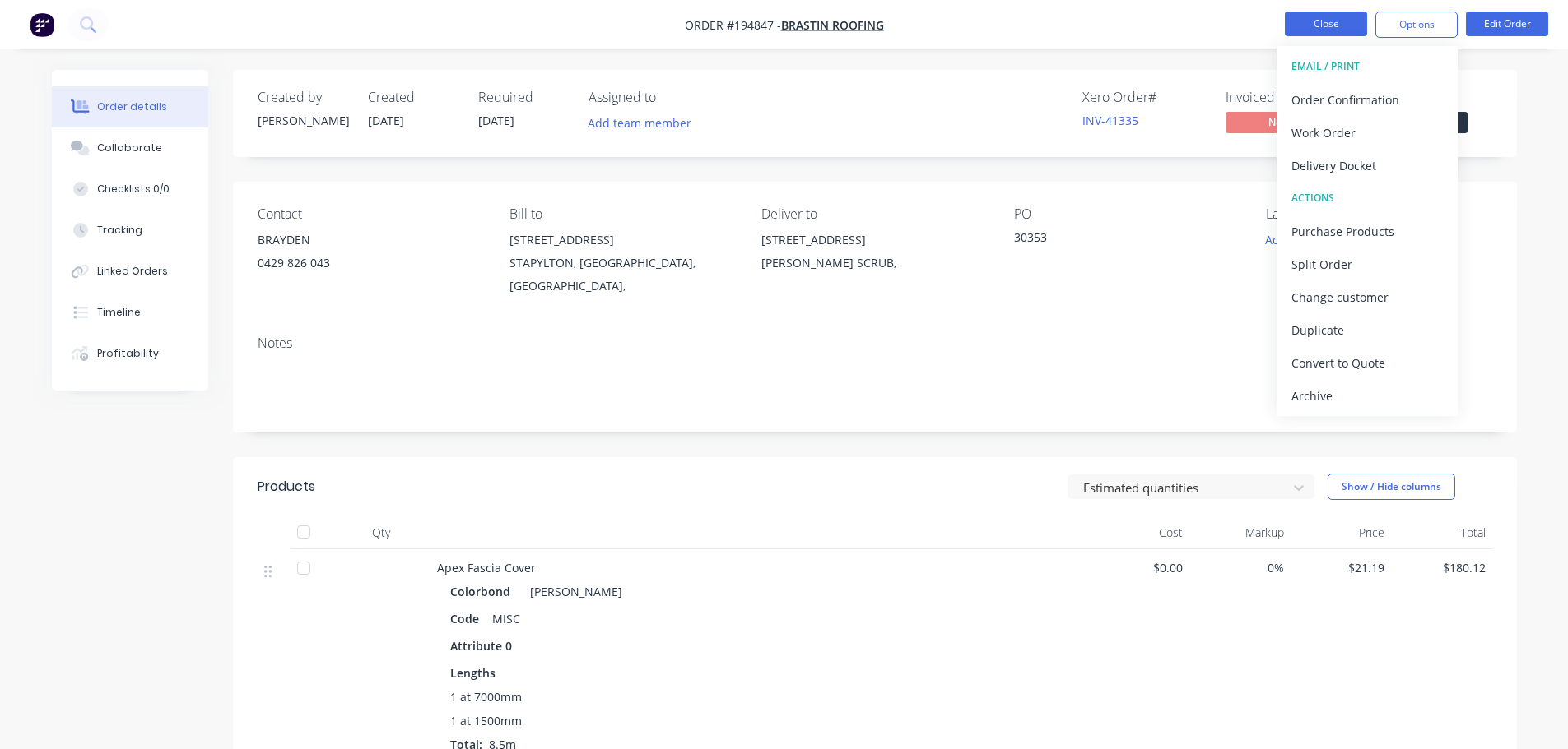
click at [1320, 24] on button "Close" at bounding box center [1325, 24] width 82 height 25
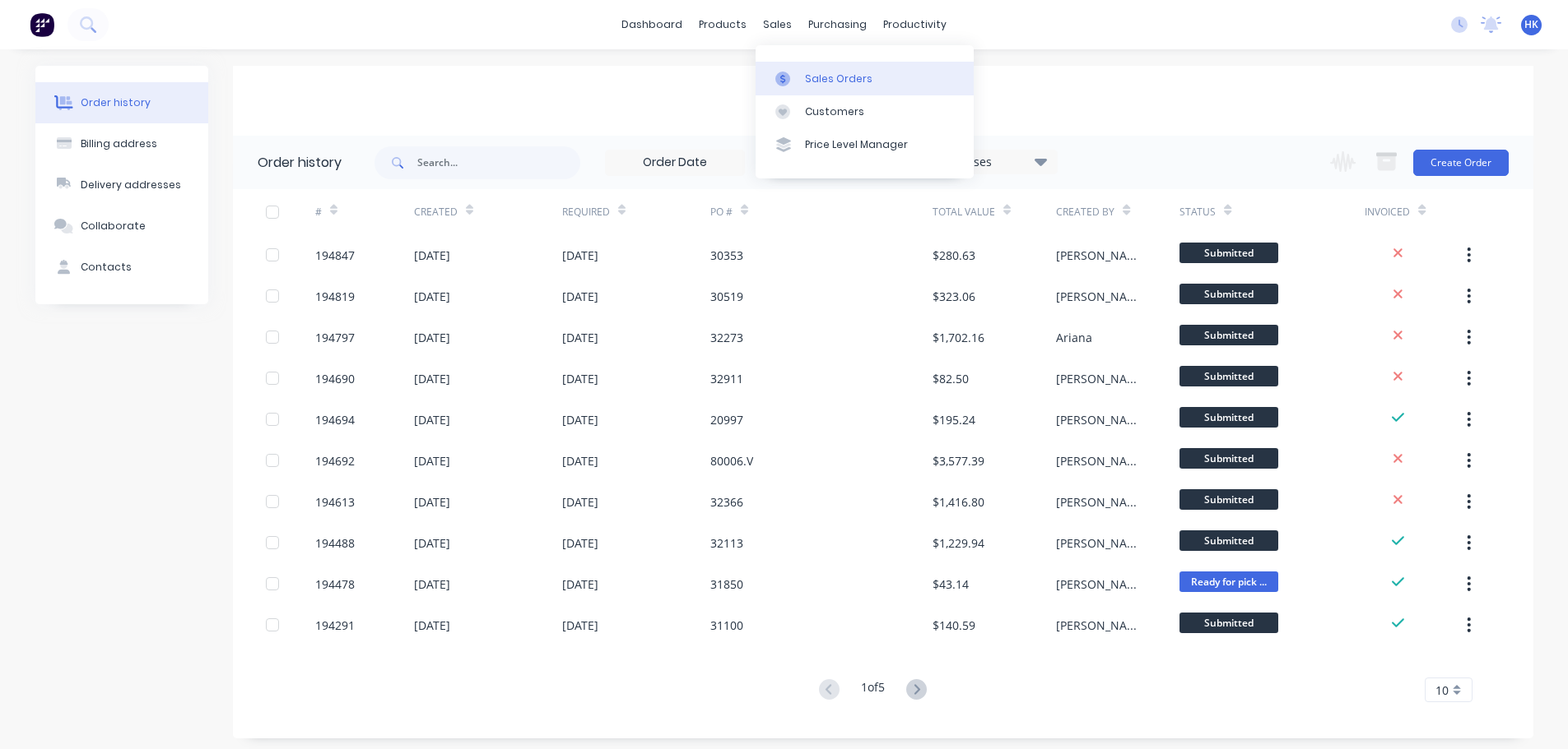
click at [819, 72] on div "Sales Orders" at bounding box center [838, 78] width 67 height 15
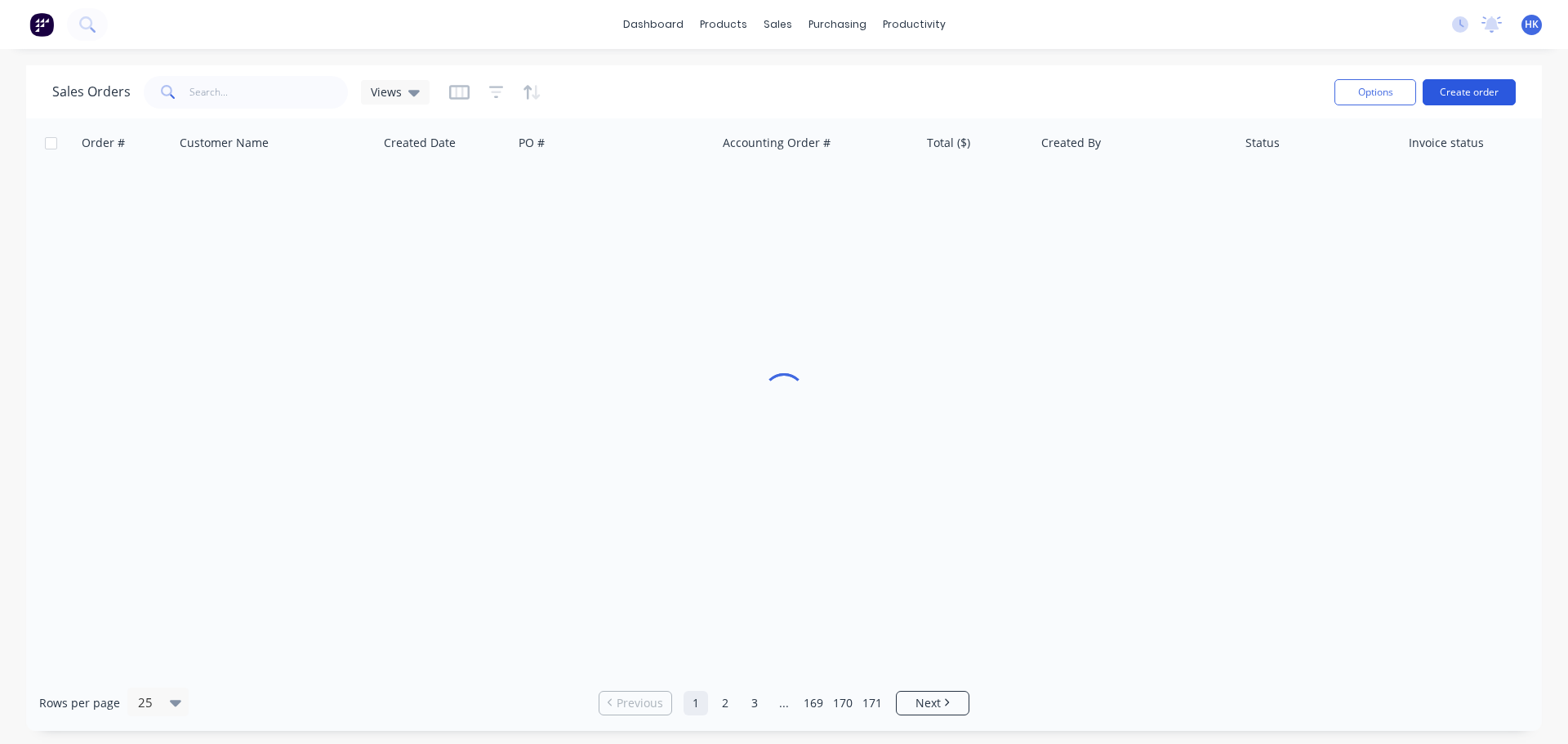
click at [1470, 99] on button "Create order" at bounding box center [1469, 92] width 93 height 27
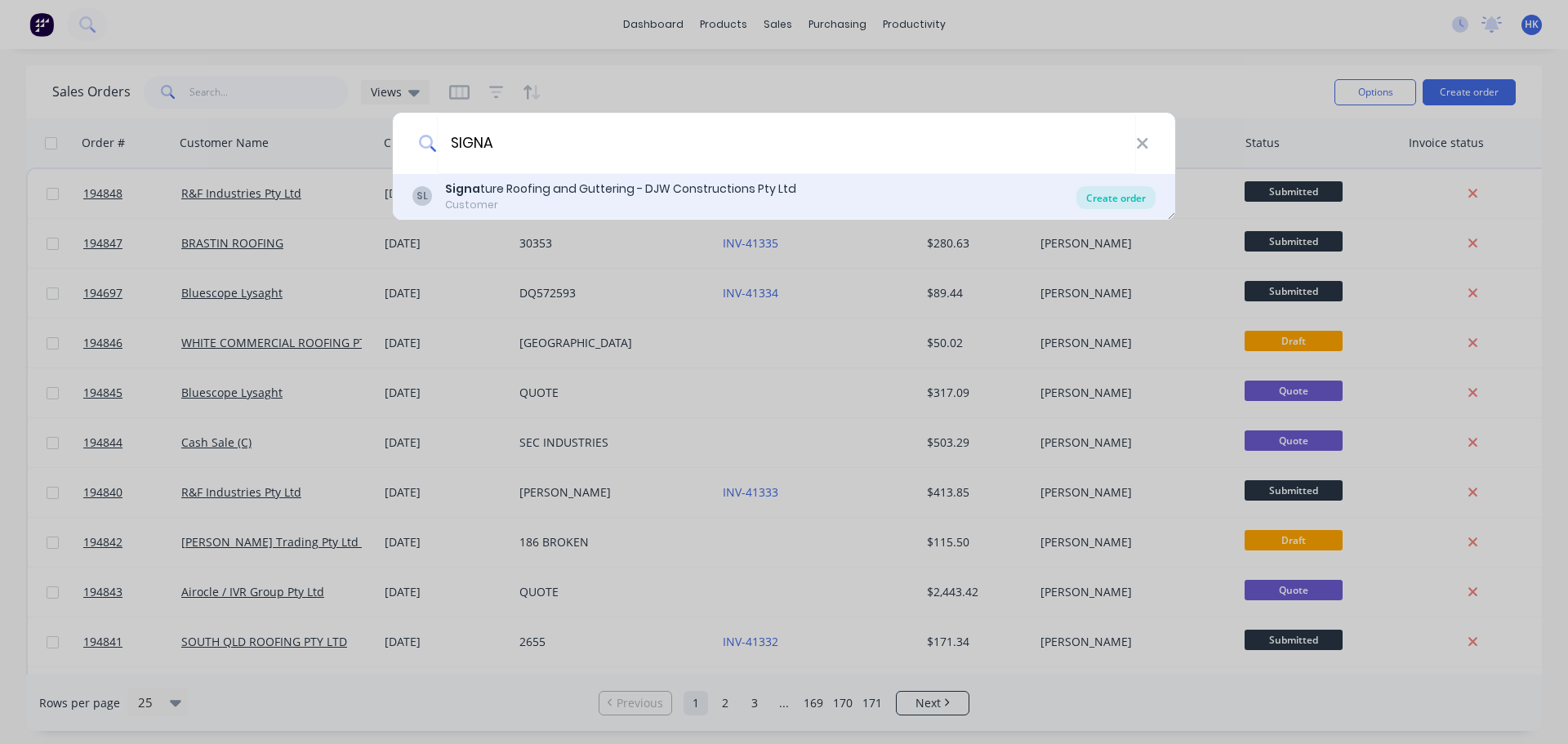
type input "SIGNA"
click at [1104, 207] on div "Create order" at bounding box center [1116, 198] width 80 height 23
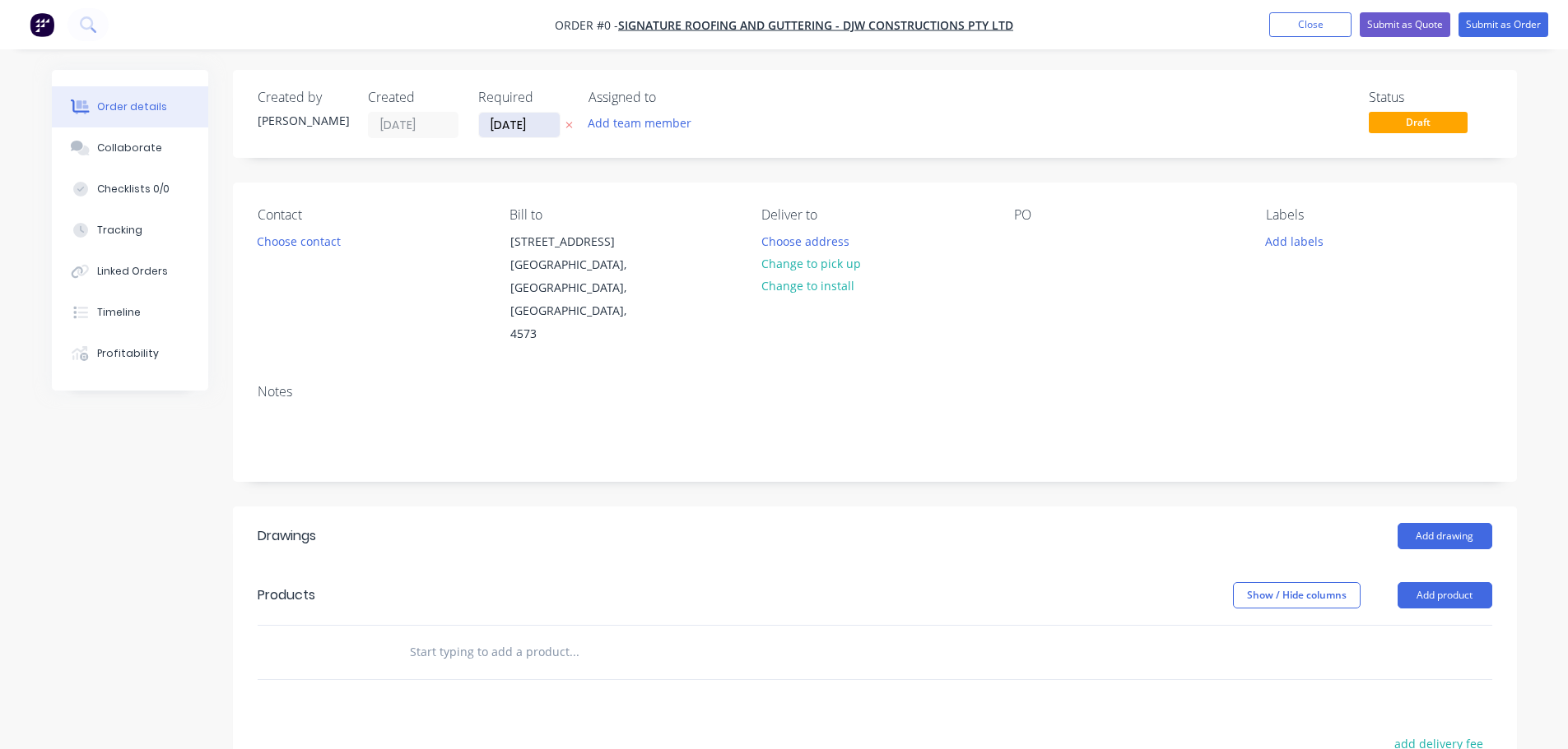
click at [527, 128] on input "[DATE]" at bounding box center [519, 125] width 80 height 25
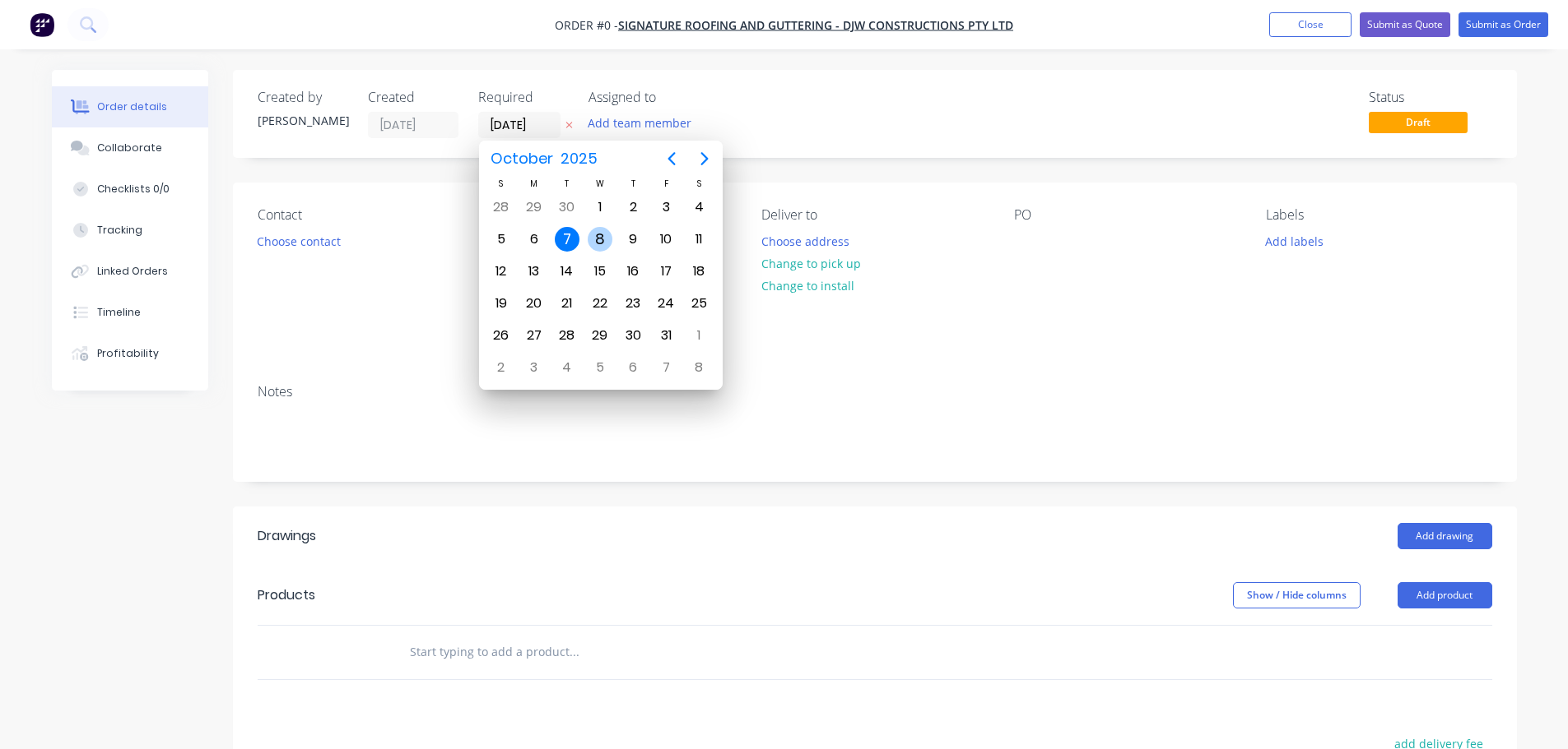
click at [583, 238] on div "8" at bounding box center [599, 239] width 33 height 32
type input "[DATE]"
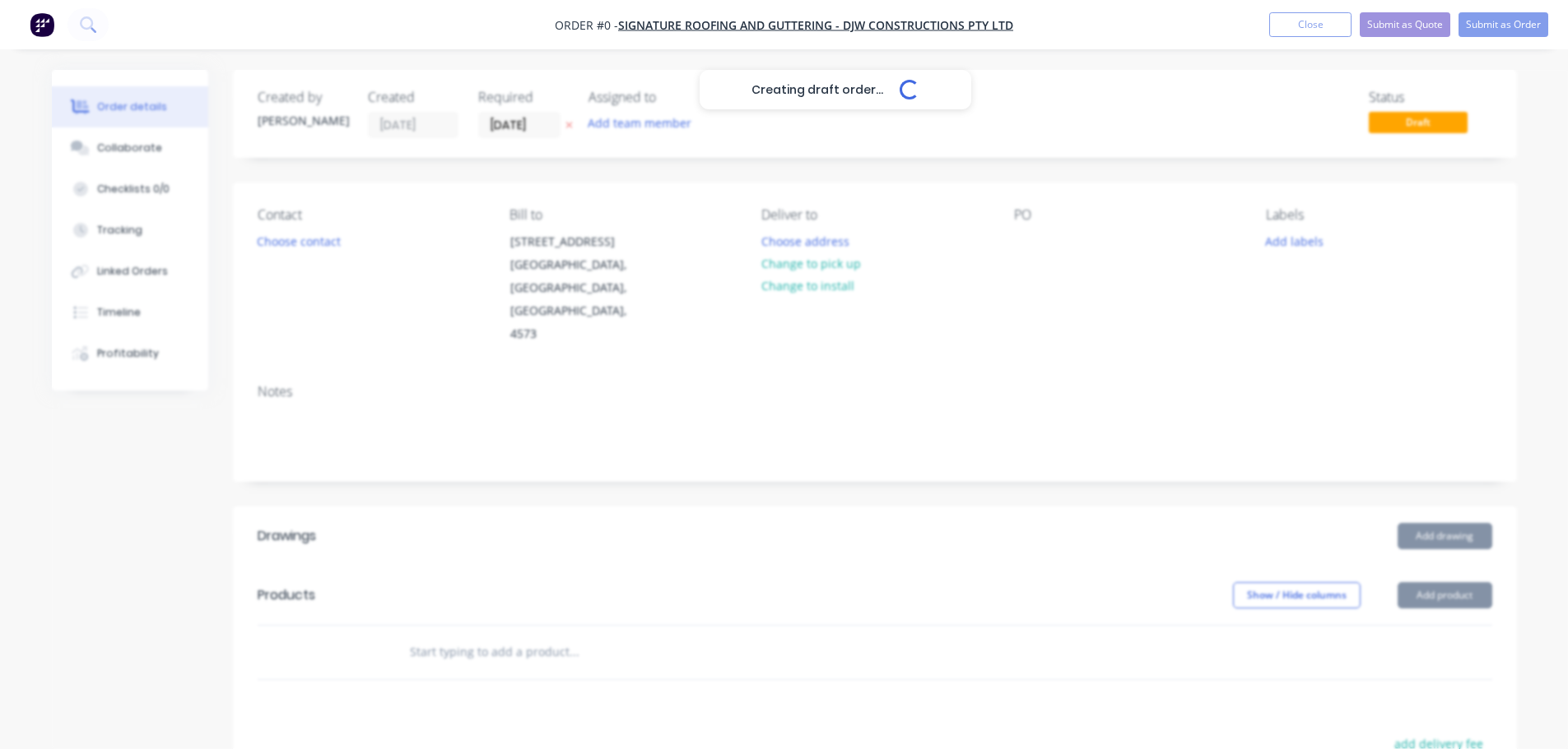
click at [309, 248] on div "Creating draft order... Loading..." at bounding box center [835, 444] width 1568 height 749
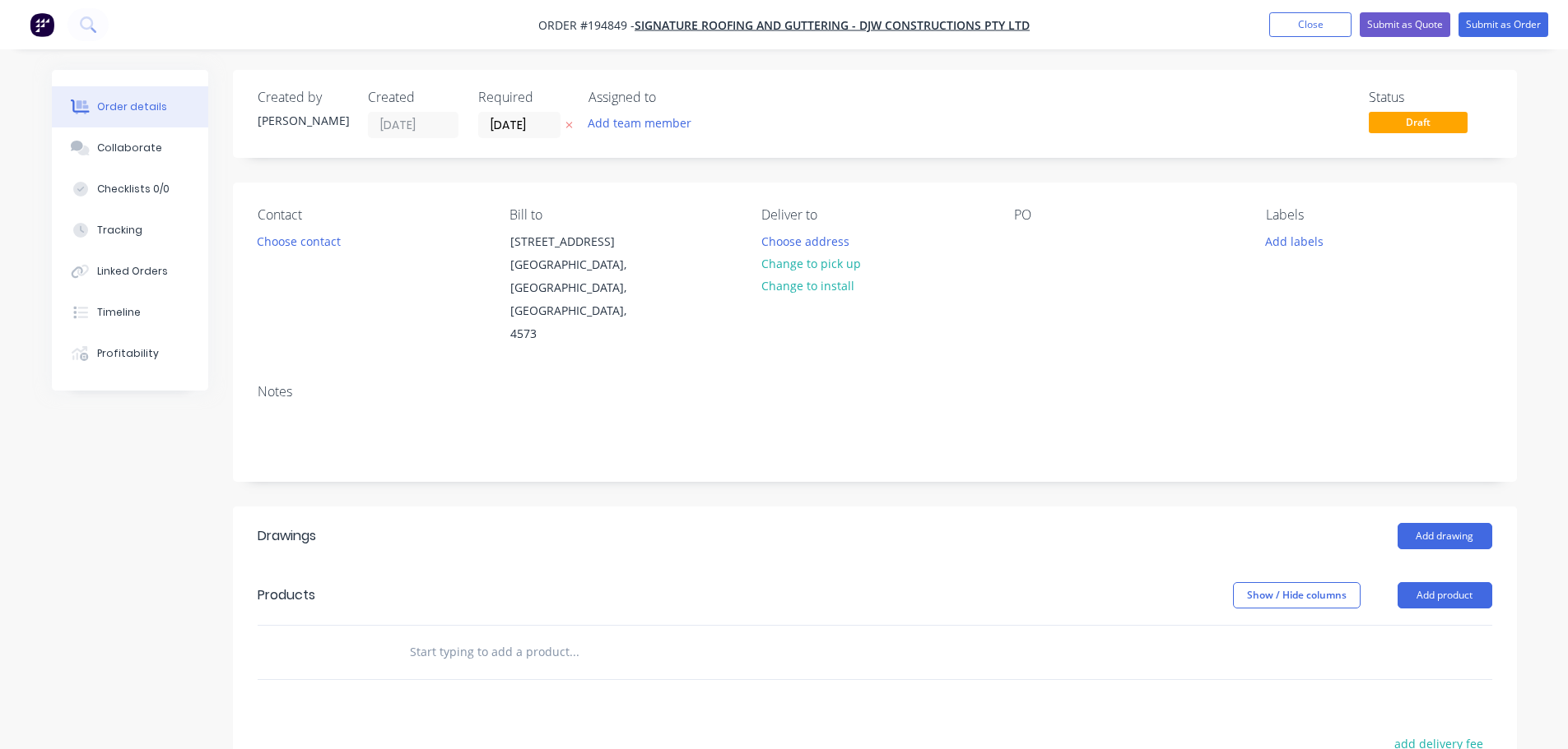
click at [307, 246] on button "Choose contact" at bounding box center [298, 240] width 101 height 22
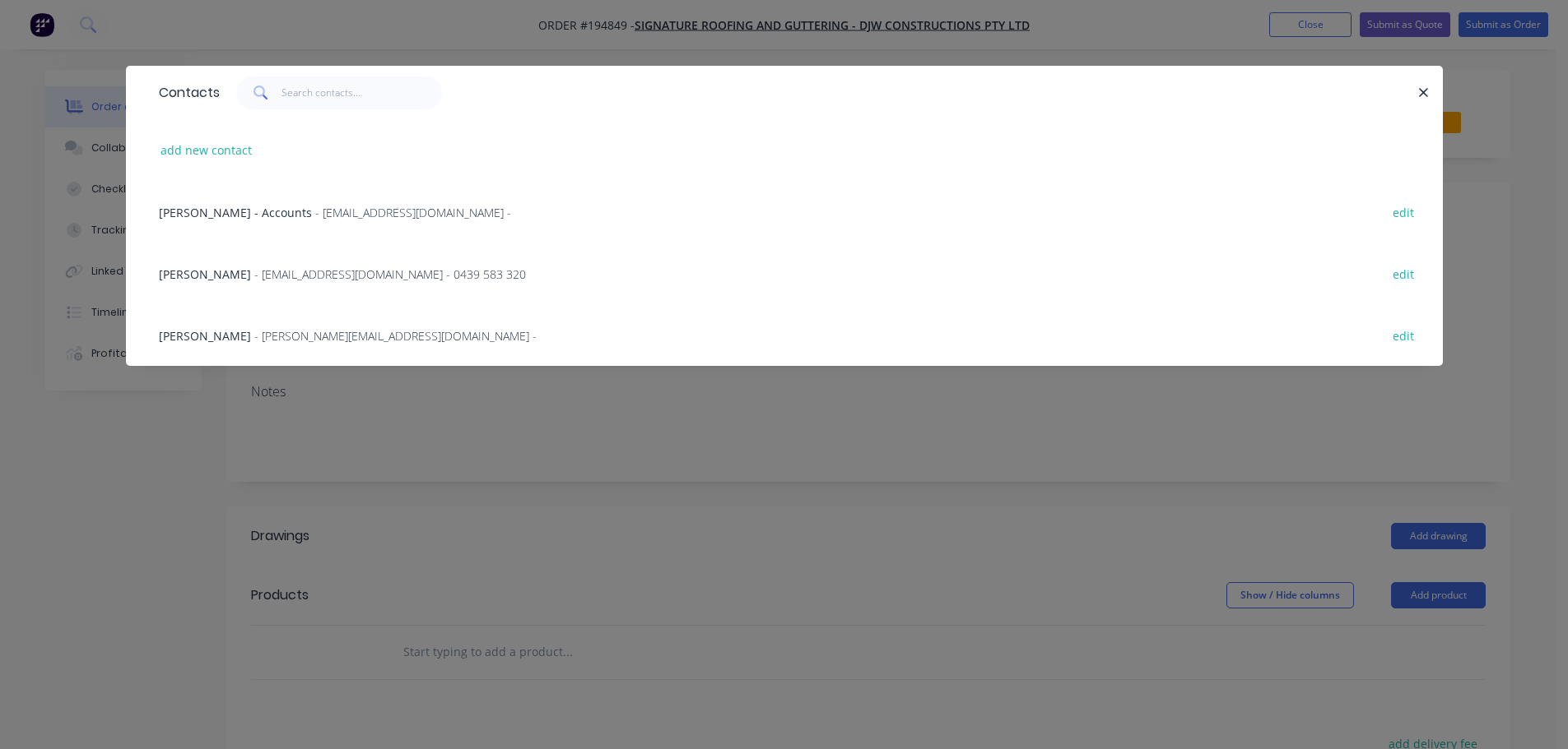
click at [298, 263] on div "JACOB BRIGGS - orders@signatureroofing.com.au - 0439 583 320 edit" at bounding box center [784, 273] width 1267 height 61
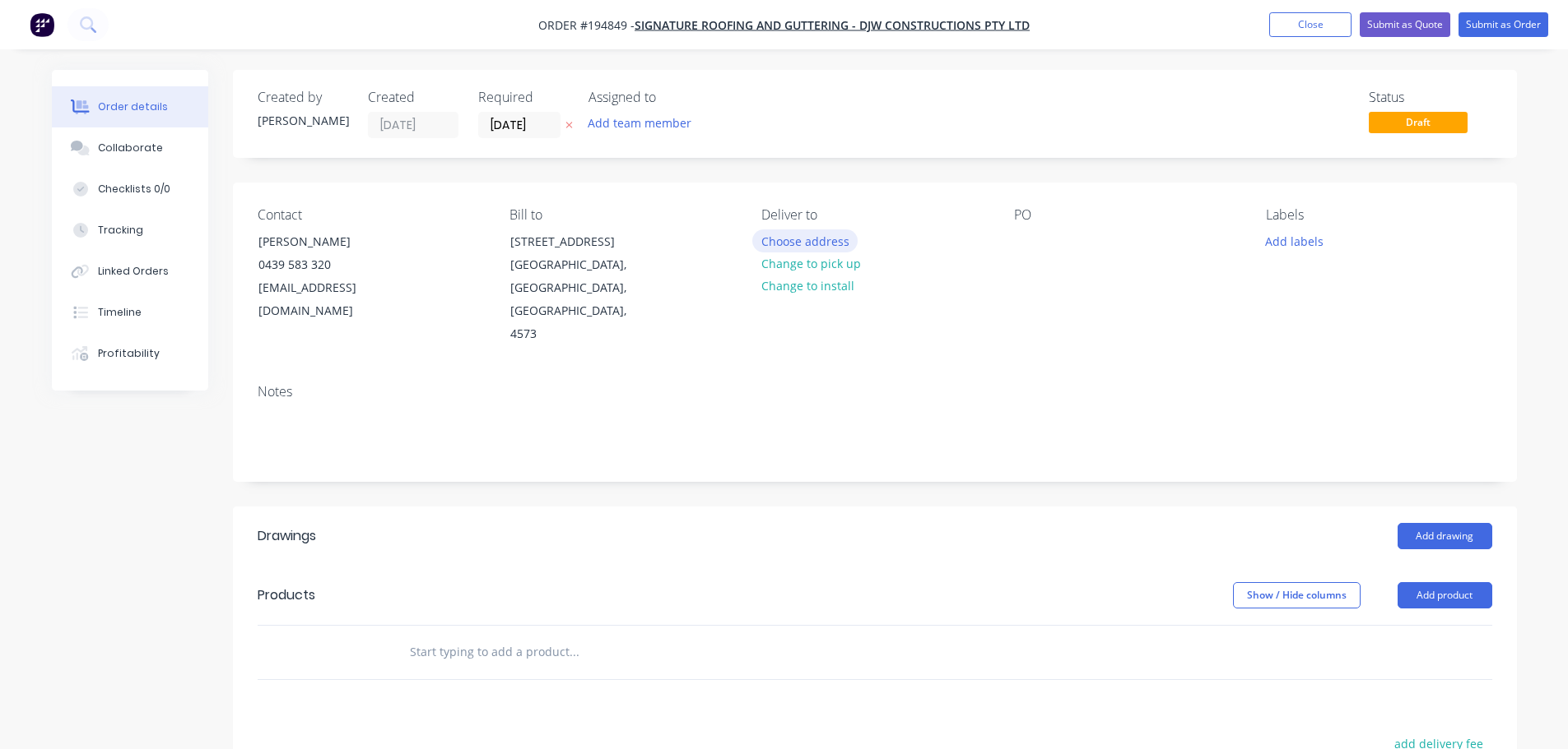
click at [812, 237] on button "Choose address" at bounding box center [805, 240] width 105 height 22
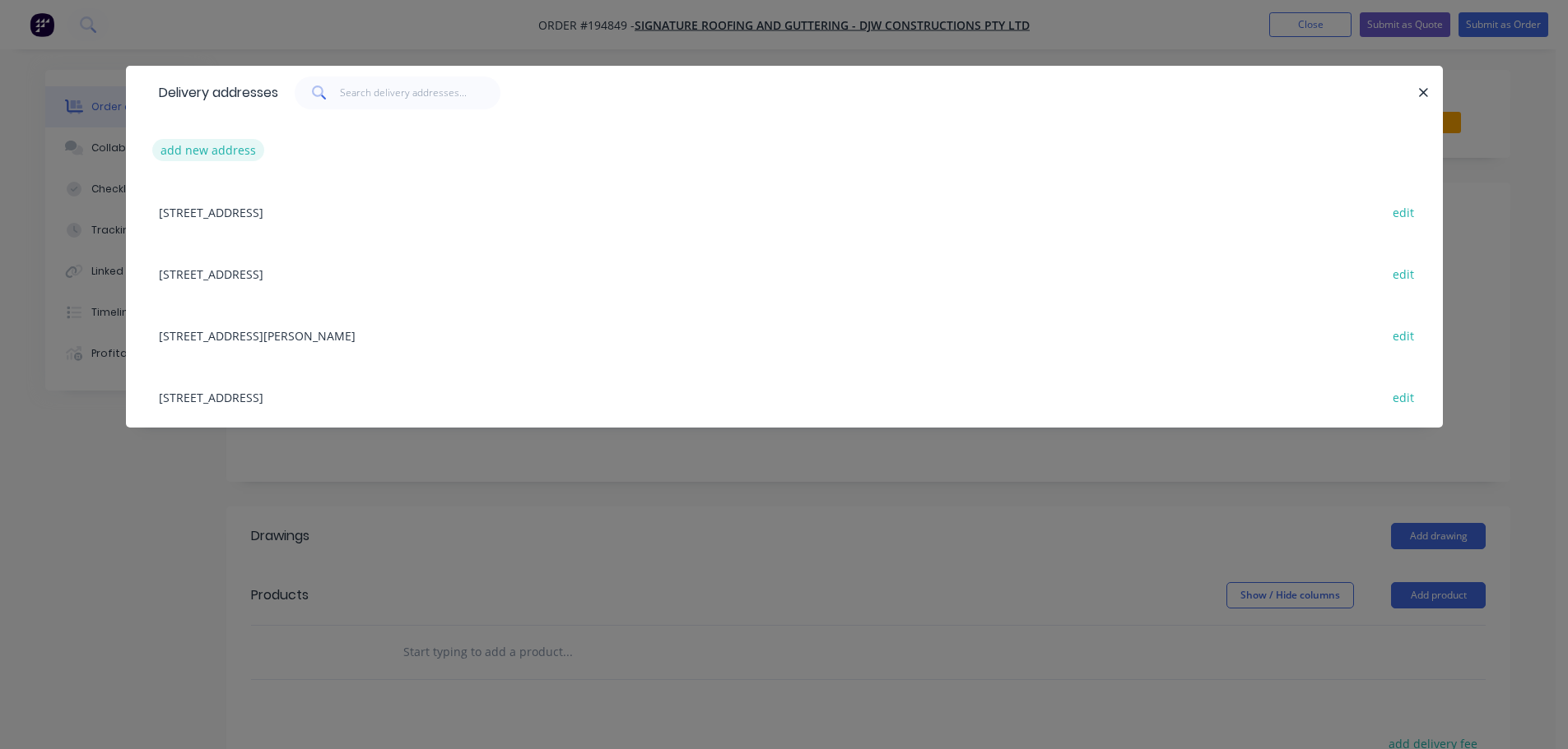
click at [186, 147] on button "add new address" at bounding box center [209, 149] width 113 height 22
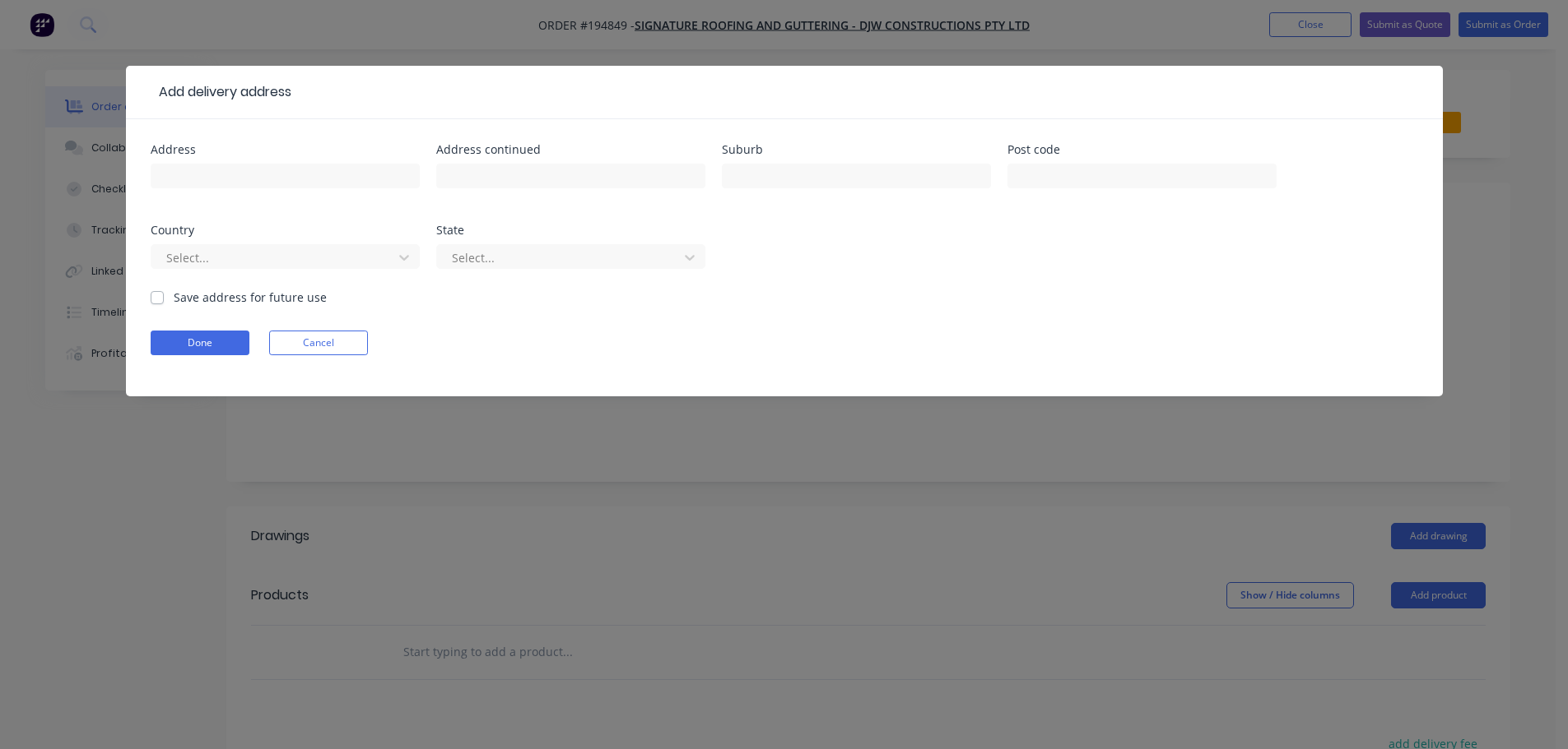
click at [188, 163] on div at bounding box center [285, 183] width 269 height 48
click at [203, 173] on input "text" at bounding box center [285, 175] width 269 height 25
type input "19 PANDANUS AVE"
type input "COOLUM BEACH"
click at [194, 343] on button "Done" at bounding box center [200, 342] width 99 height 25
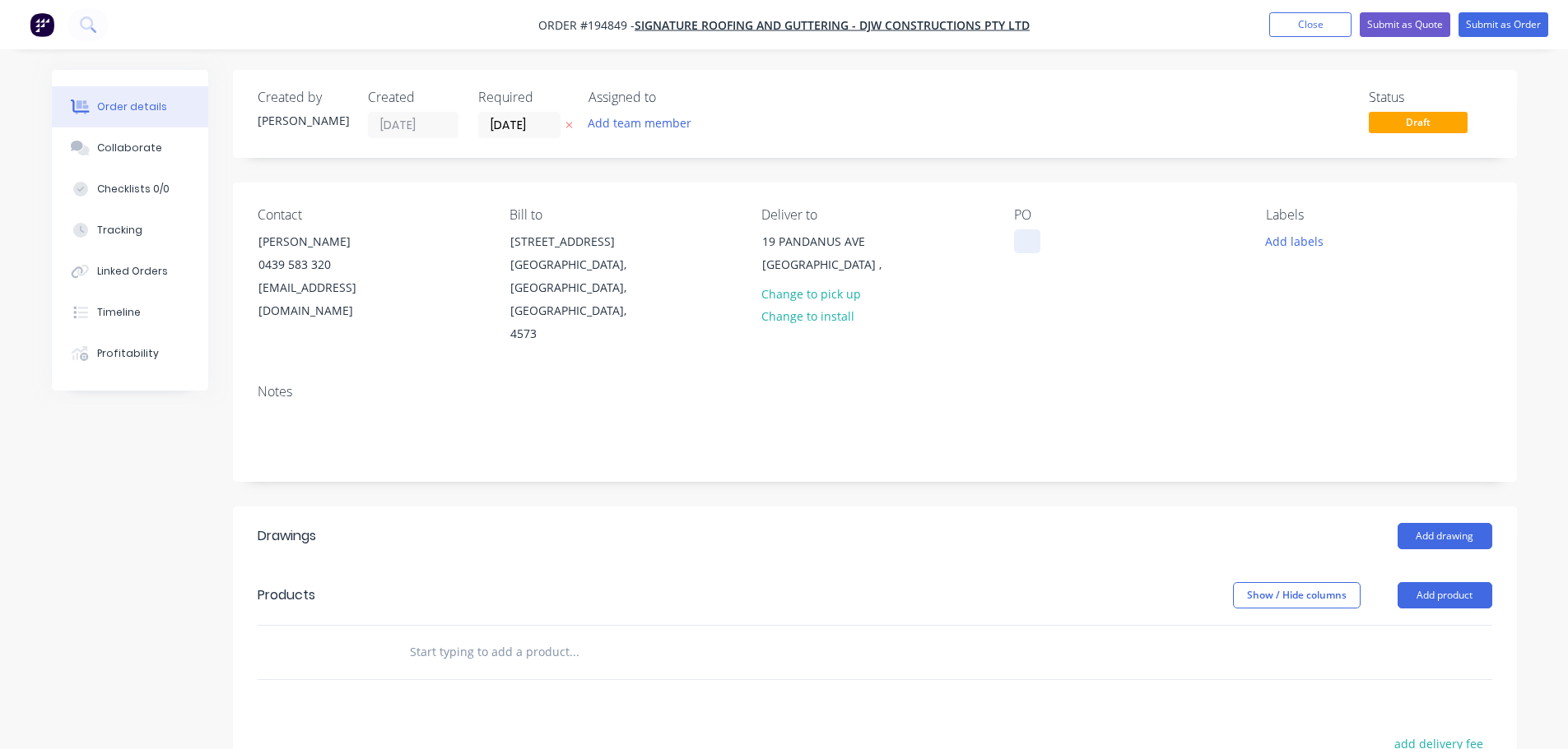
click at [1014, 236] on div at bounding box center [1027, 241] width 27 height 24
click at [1418, 583] on button "Add product" at bounding box center [1445, 596] width 95 height 27
click at [1425, 625] on div "Product catalogue" at bounding box center [1414, 637] width 127 height 24
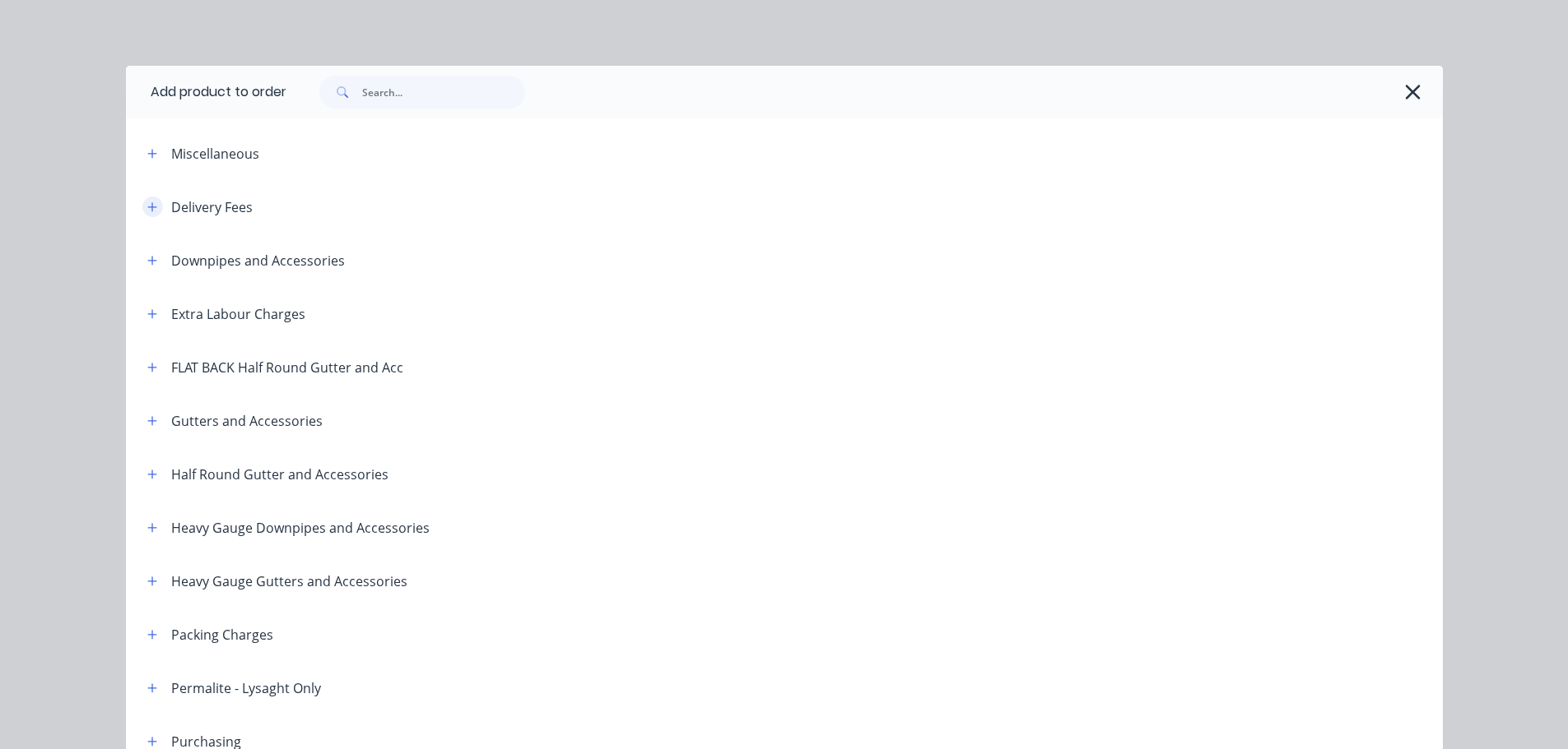
click at [144, 216] on button "button" at bounding box center [152, 207] width 21 height 21
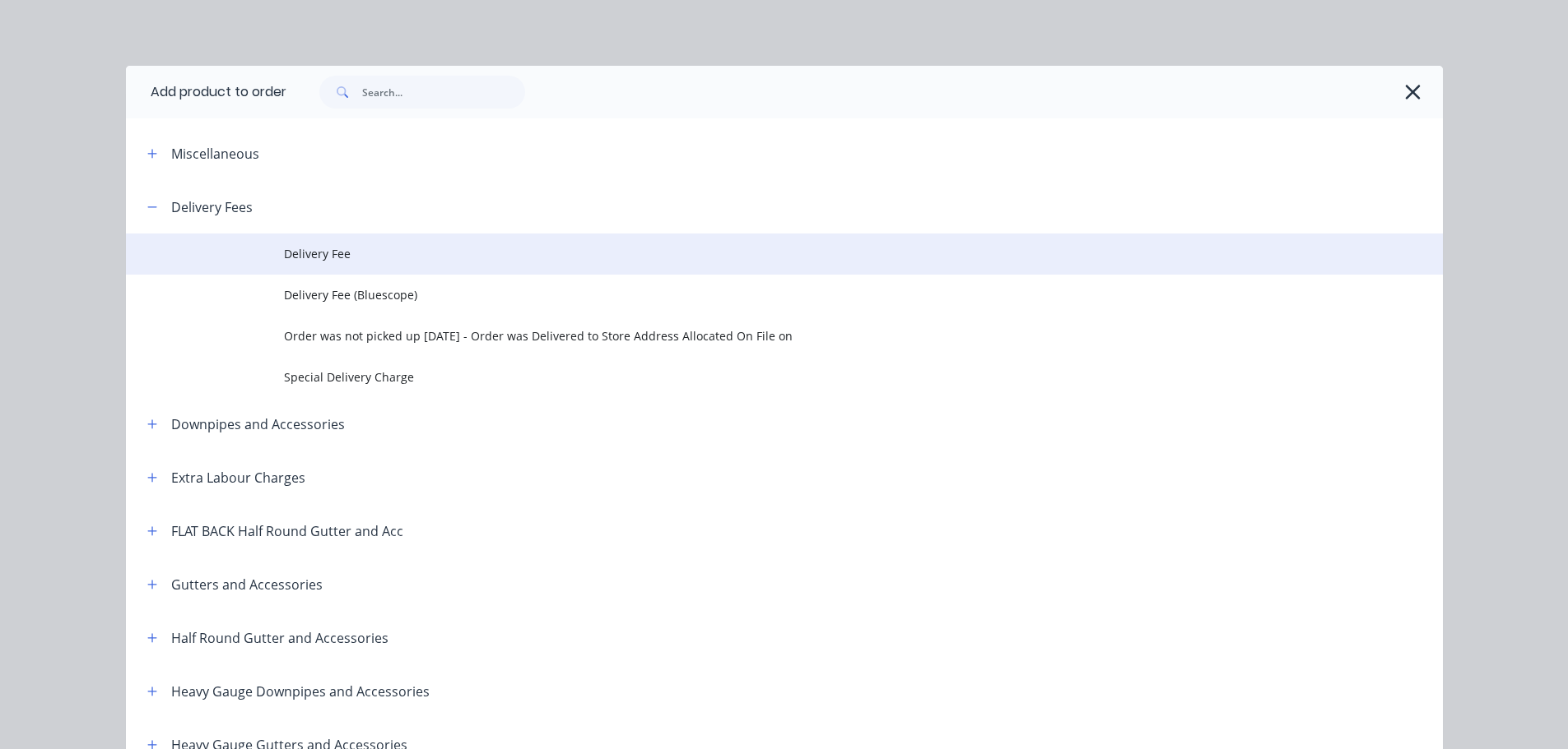
click at [314, 255] on span "Delivery Fee" at bounding box center [747, 253] width 927 height 17
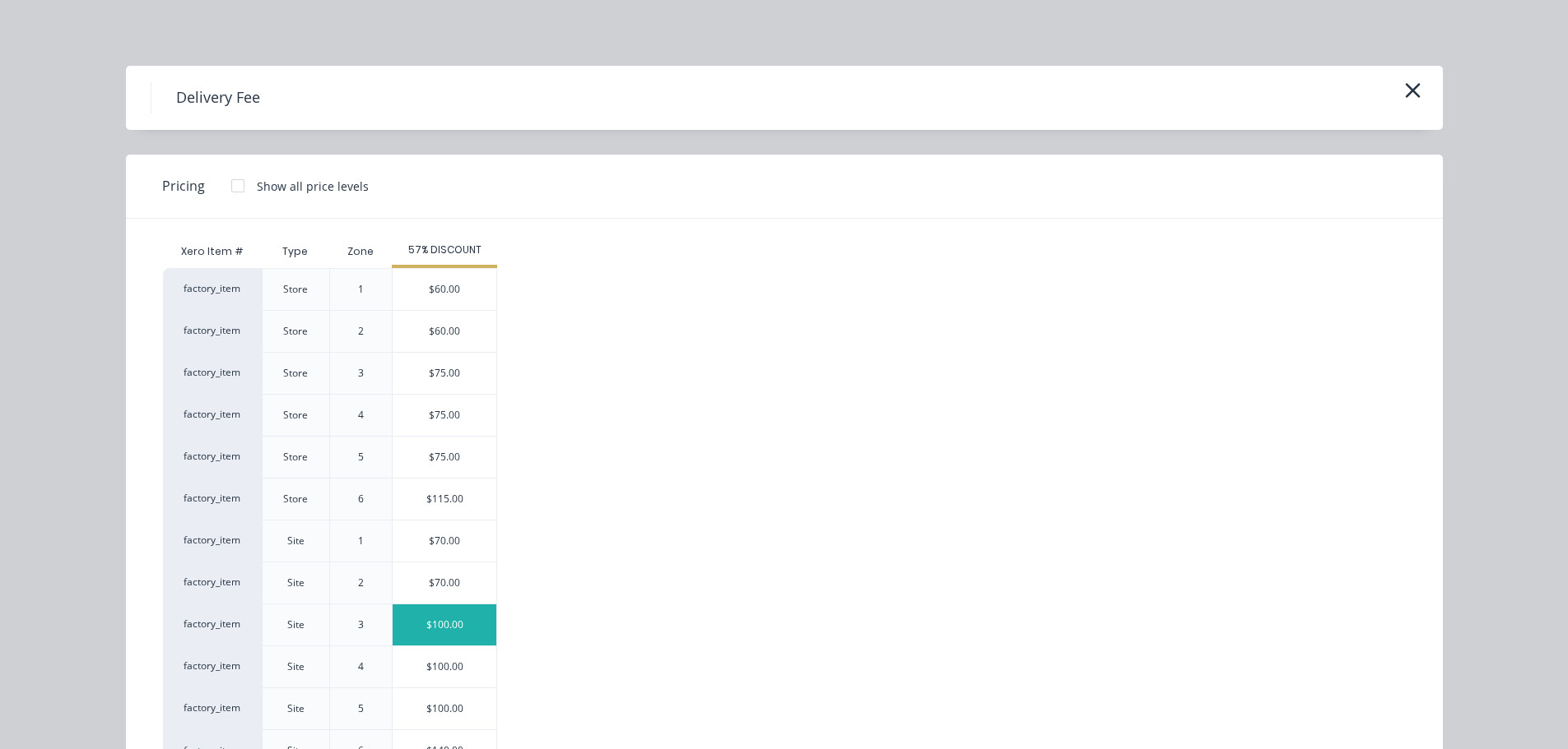
click at [485, 611] on div "$100.00" at bounding box center [444, 625] width 104 height 42
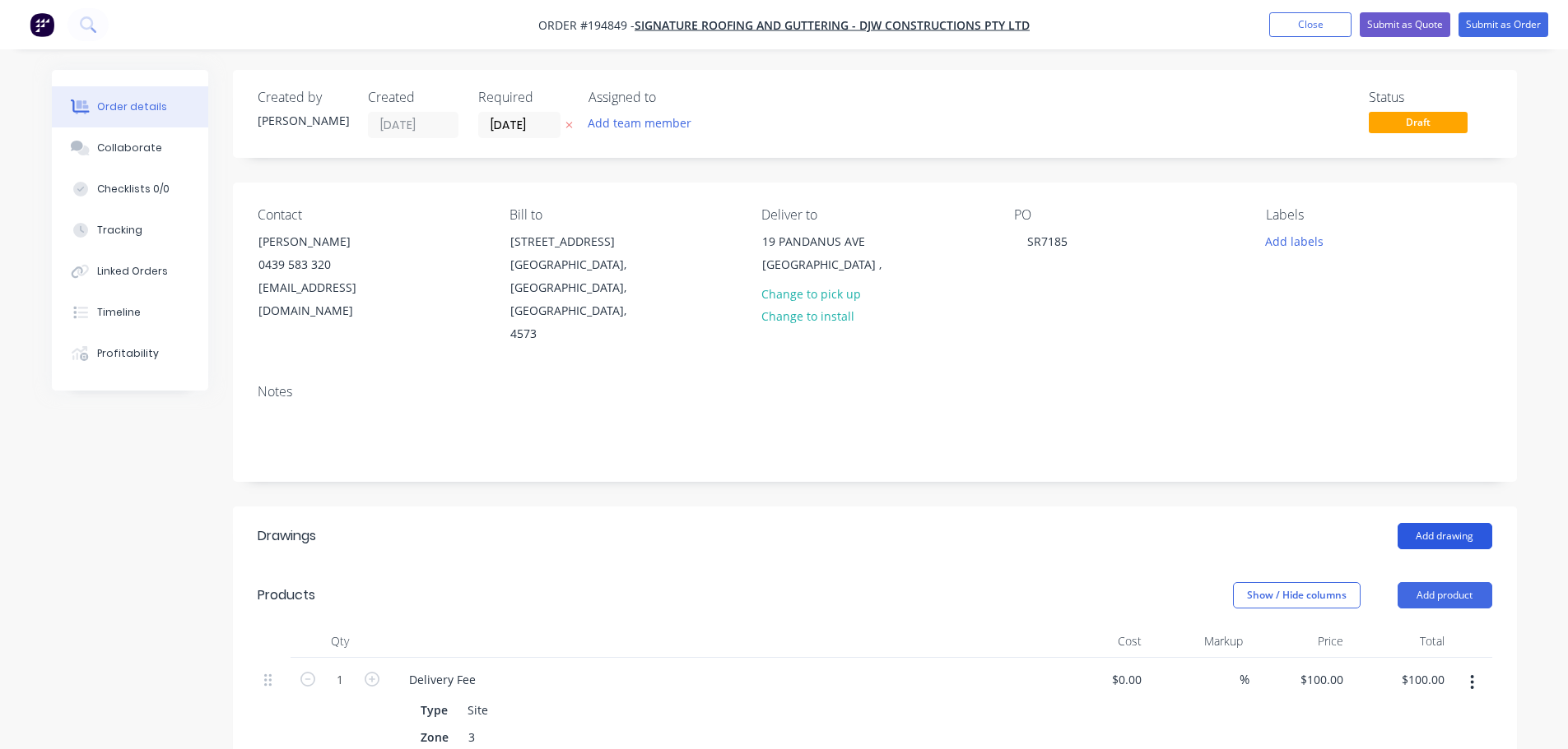
click at [1422, 523] on button "Add drawing" at bounding box center [1445, 536] width 95 height 27
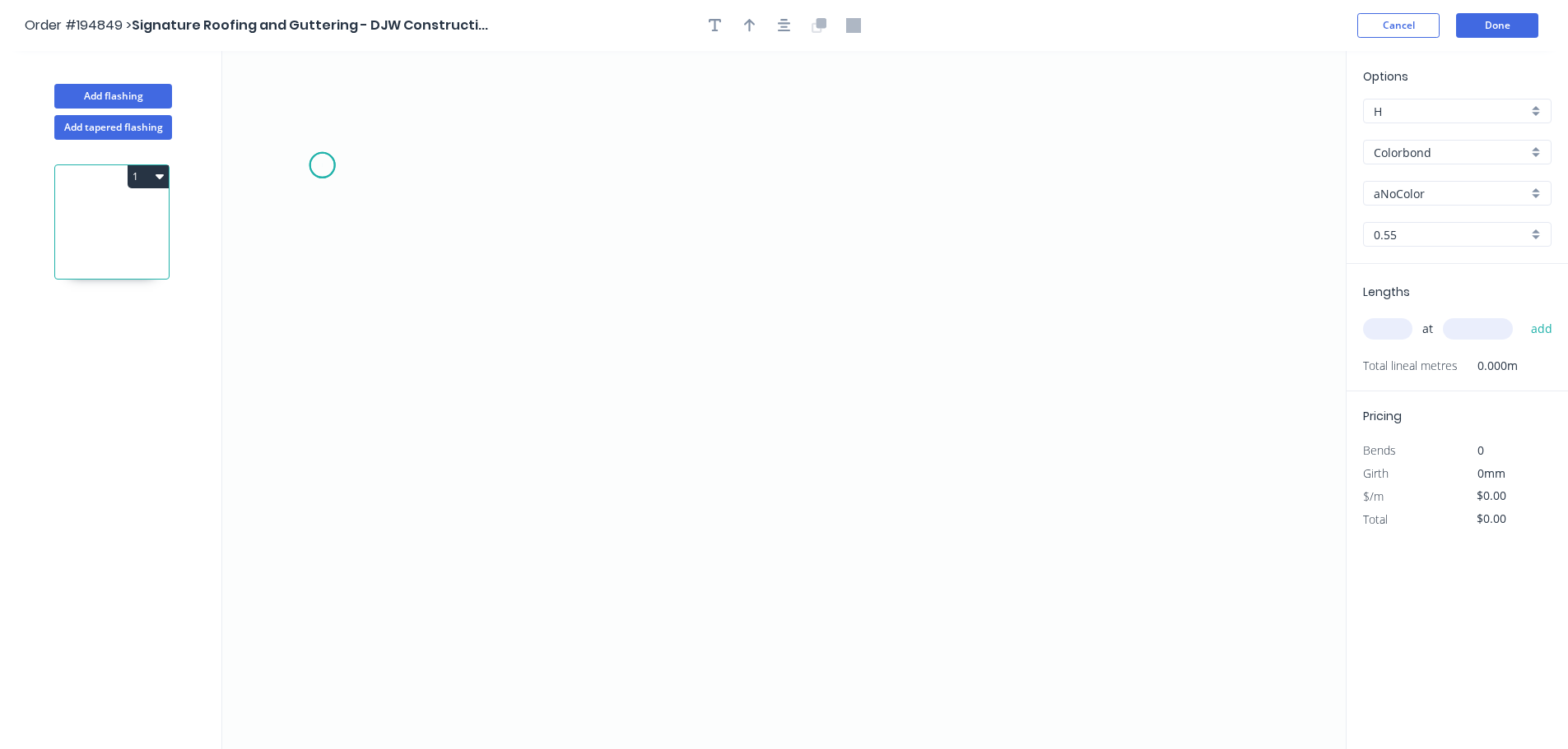
click at [322, 165] on icon "0" at bounding box center [783, 401] width 1124 height 699
click at [327, 467] on icon "0" at bounding box center [783, 401] width 1124 height 699
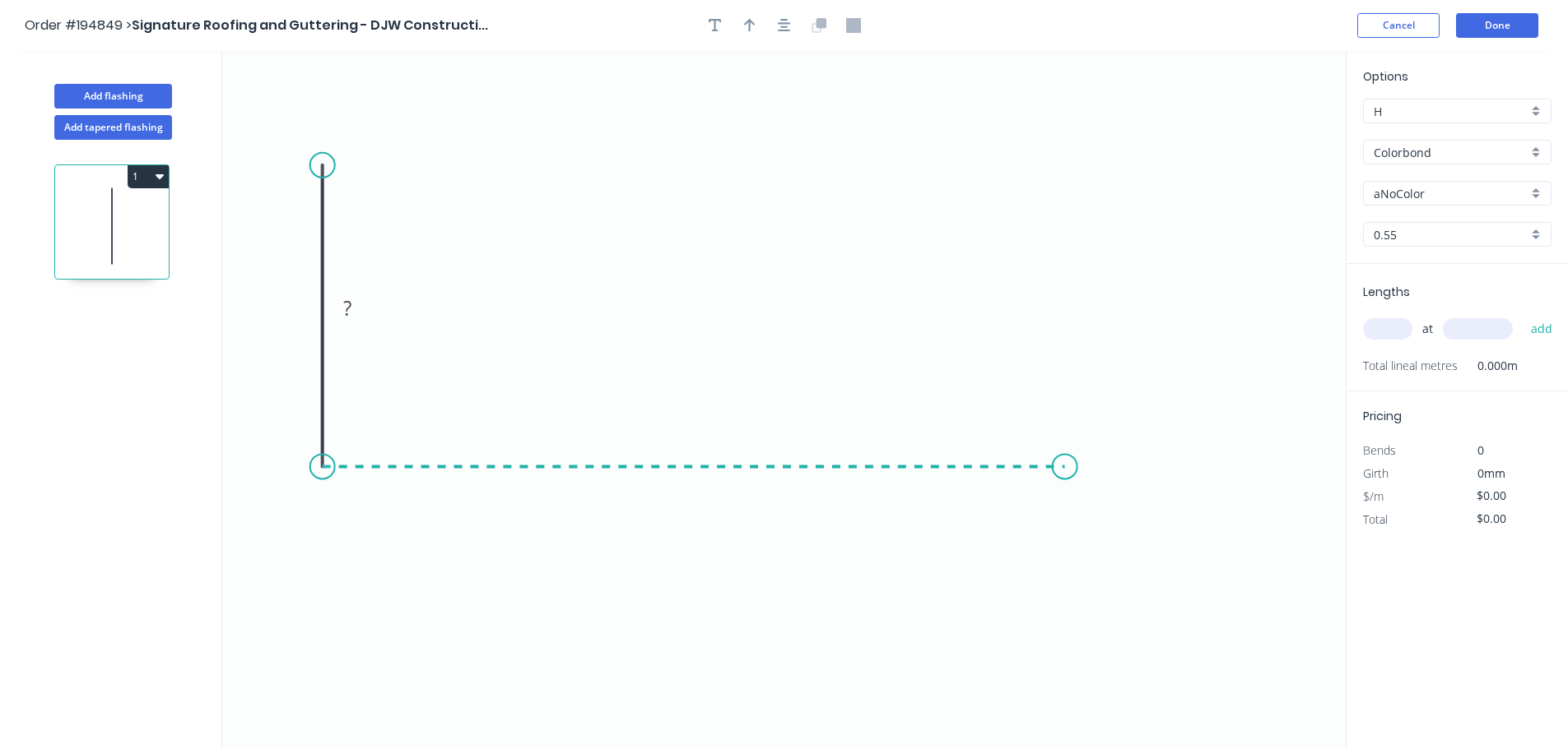
click at [1065, 500] on icon "0 ?" at bounding box center [783, 401] width 1124 height 699
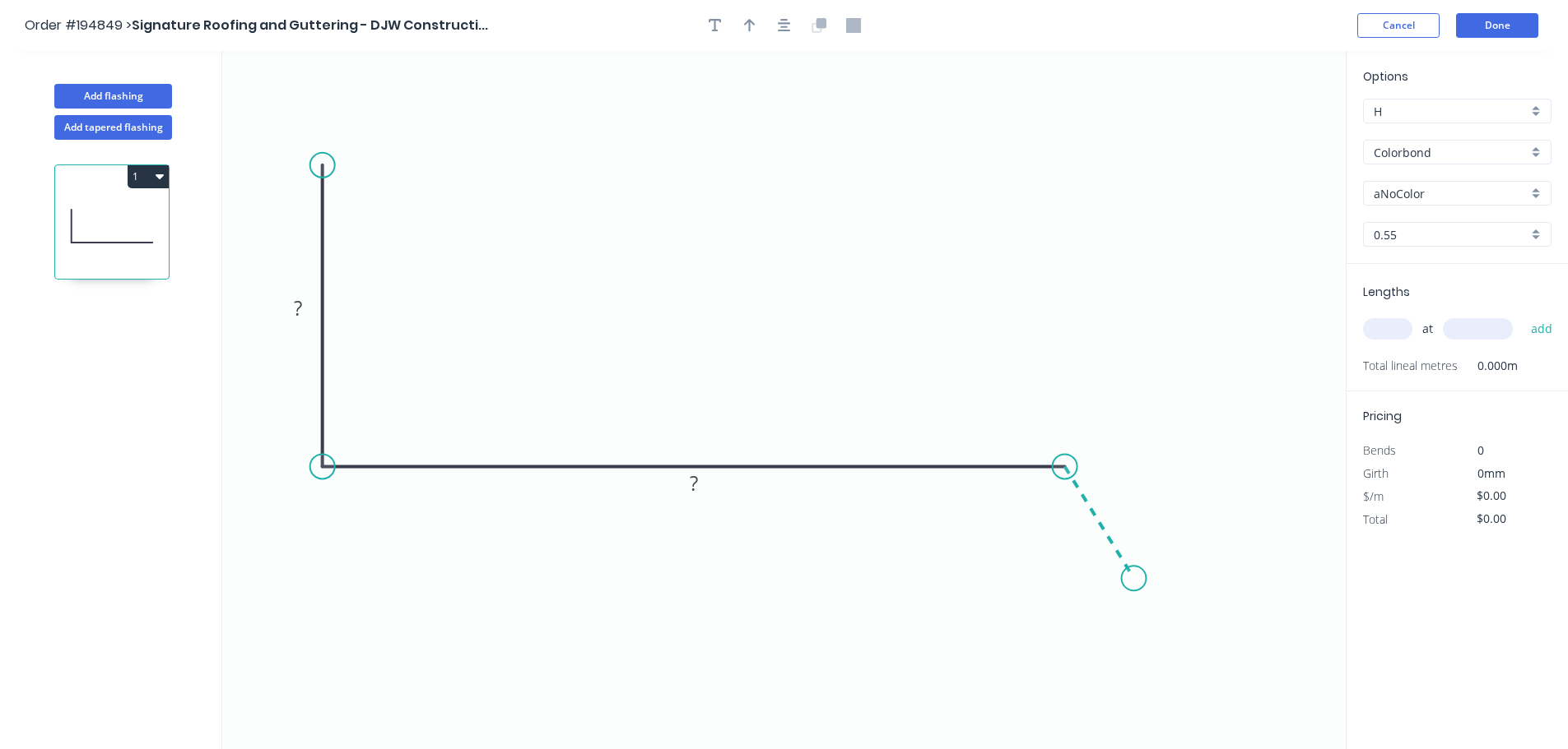
click at [1134, 579] on icon "0 ? ?" at bounding box center [783, 401] width 1124 height 699
drag, startPoint x: 1133, startPoint y: 578, endPoint x: 1129, endPoint y: 586, distance: 8.9
click at [1129, 586] on circle at bounding box center [1129, 585] width 25 height 25
click at [294, 305] on tspan "?" at bounding box center [298, 308] width 8 height 27
drag, startPoint x: 325, startPoint y: 168, endPoint x: 332, endPoint y: 154, distance: 15.7
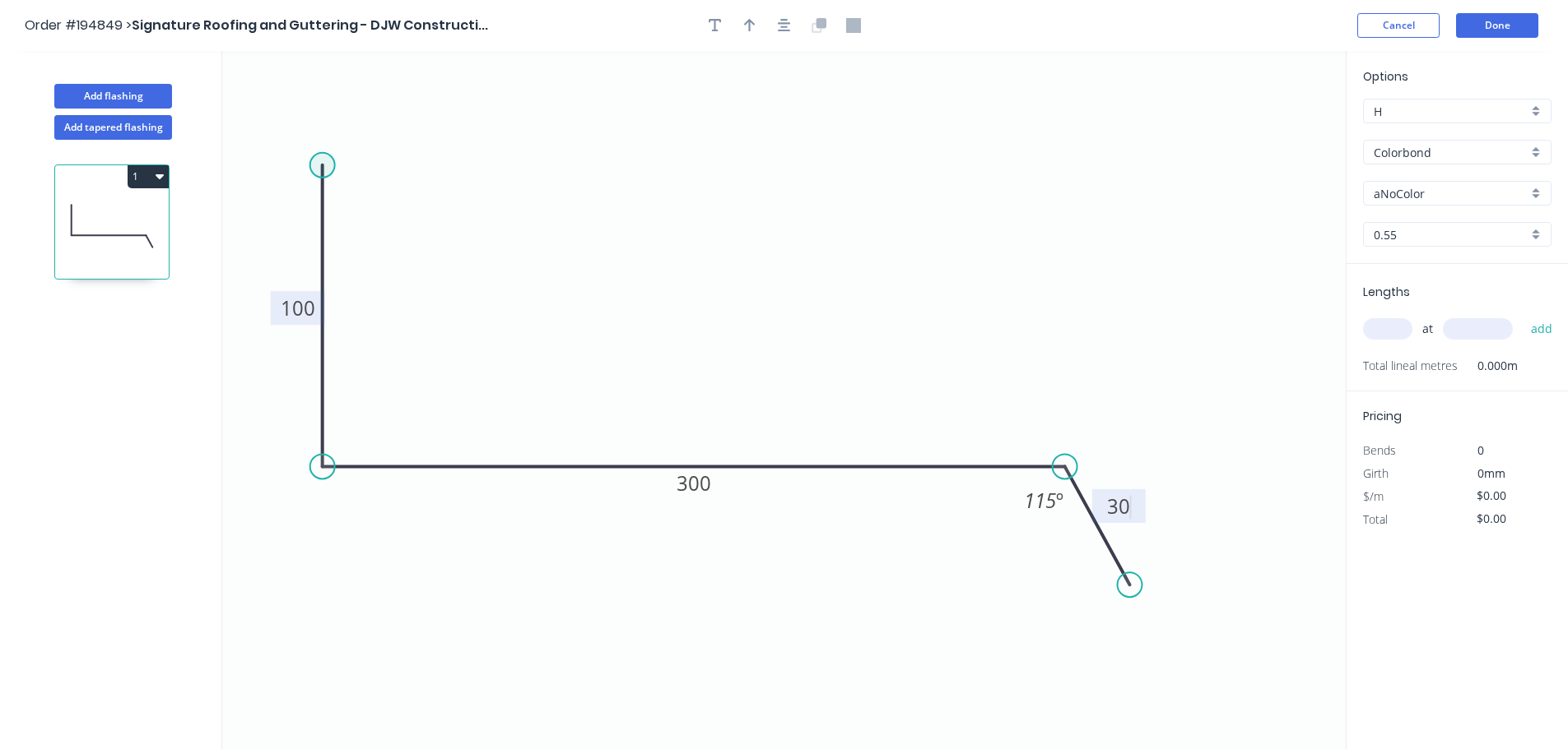
click at [324, 157] on circle at bounding box center [322, 165] width 25 height 25
type input "$14.04"
click at [780, 22] on icon "button" at bounding box center [784, 25] width 13 height 15
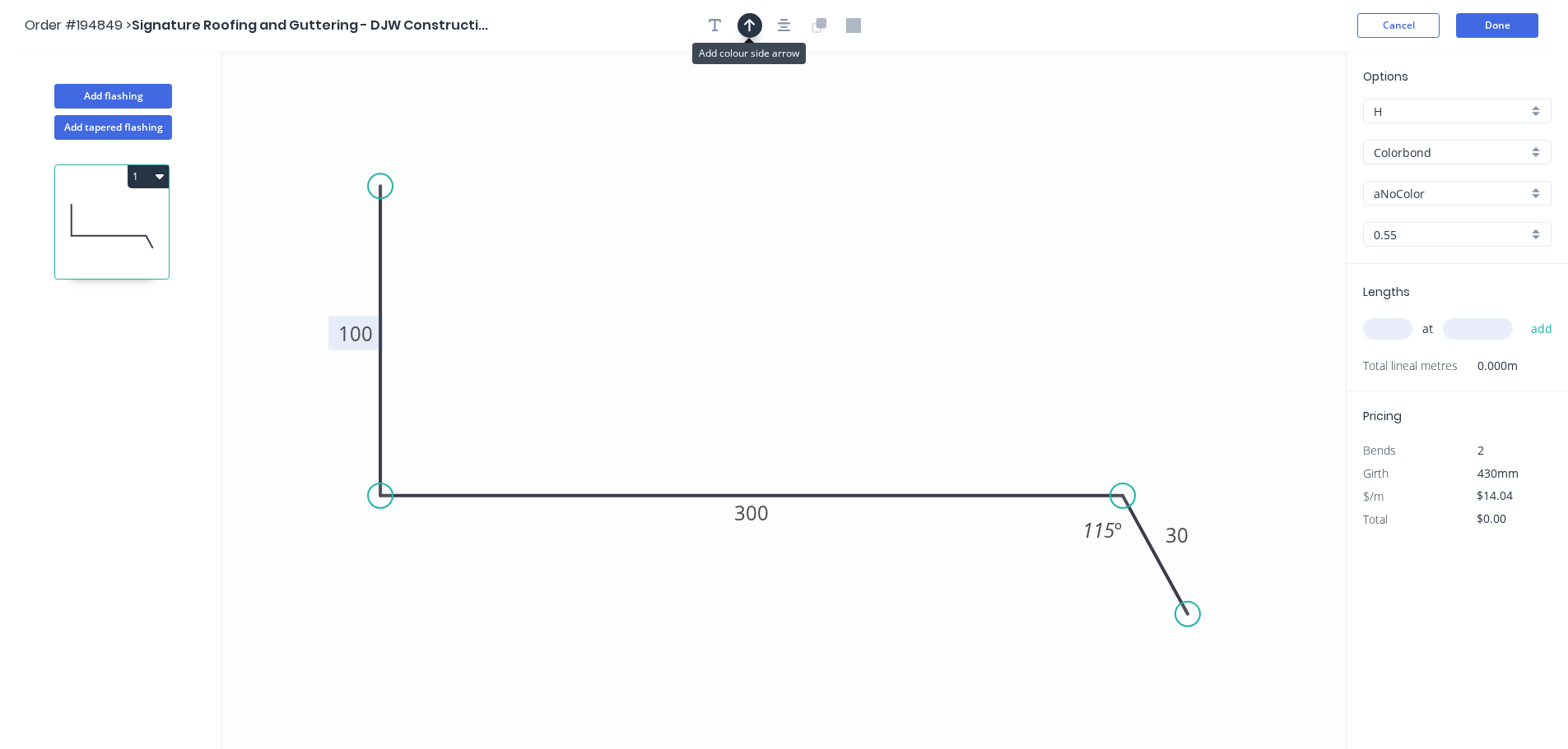
click at [754, 22] on icon "button" at bounding box center [750, 25] width 12 height 15
drag, startPoint x: 1268, startPoint y: 128, endPoint x: 1073, endPoint y: 166, distance: 198.7
click at [781, 126] on icon at bounding box center [782, 106] width 15 height 52
click at [1384, 190] on input "aNoColor" at bounding box center [1449, 193] width 153 height 17
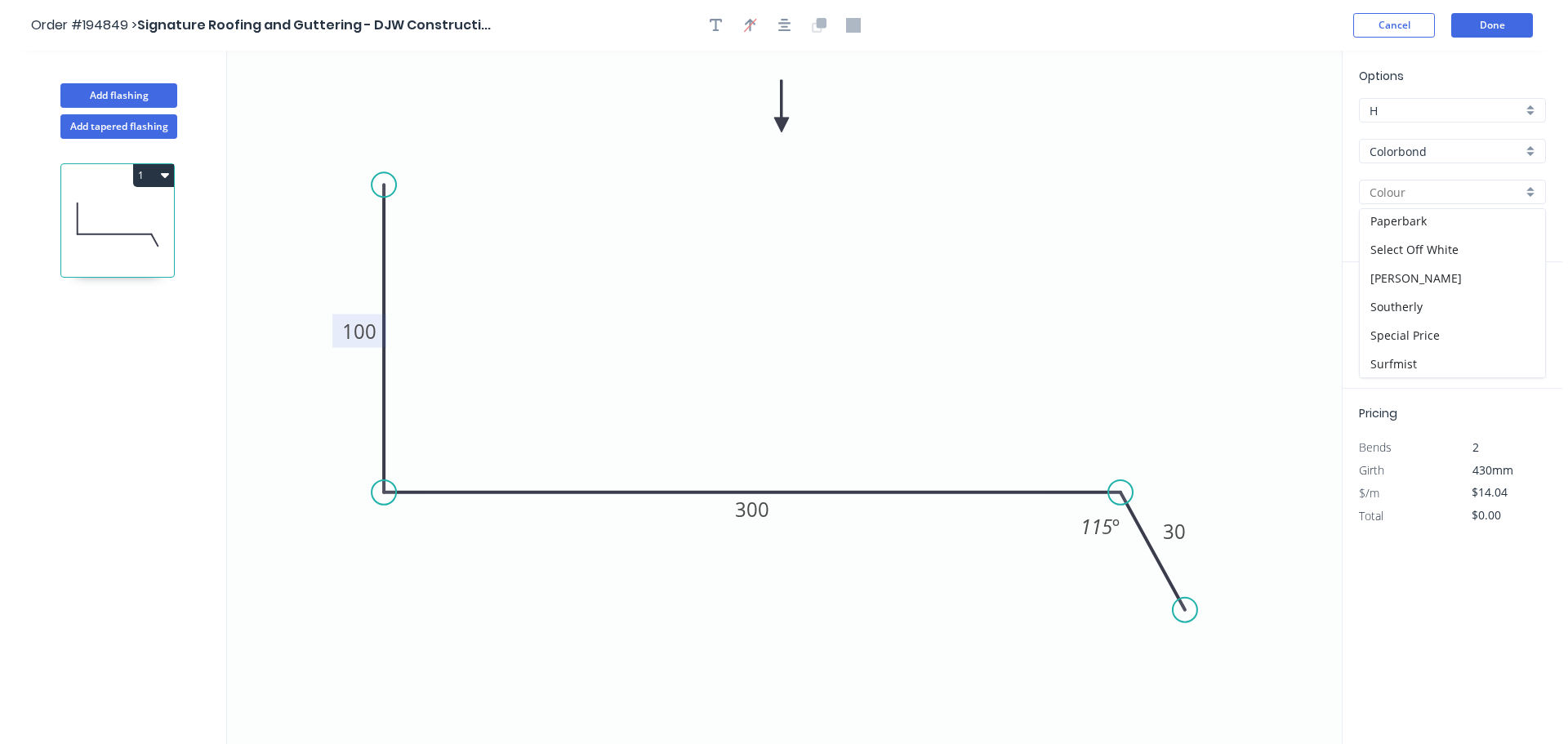
scroll to position [490, 0]
click at [1434, 367] on div "Surfmist" at bounding box center [1445, 362] width 186 height 29
type input "Surfmist"
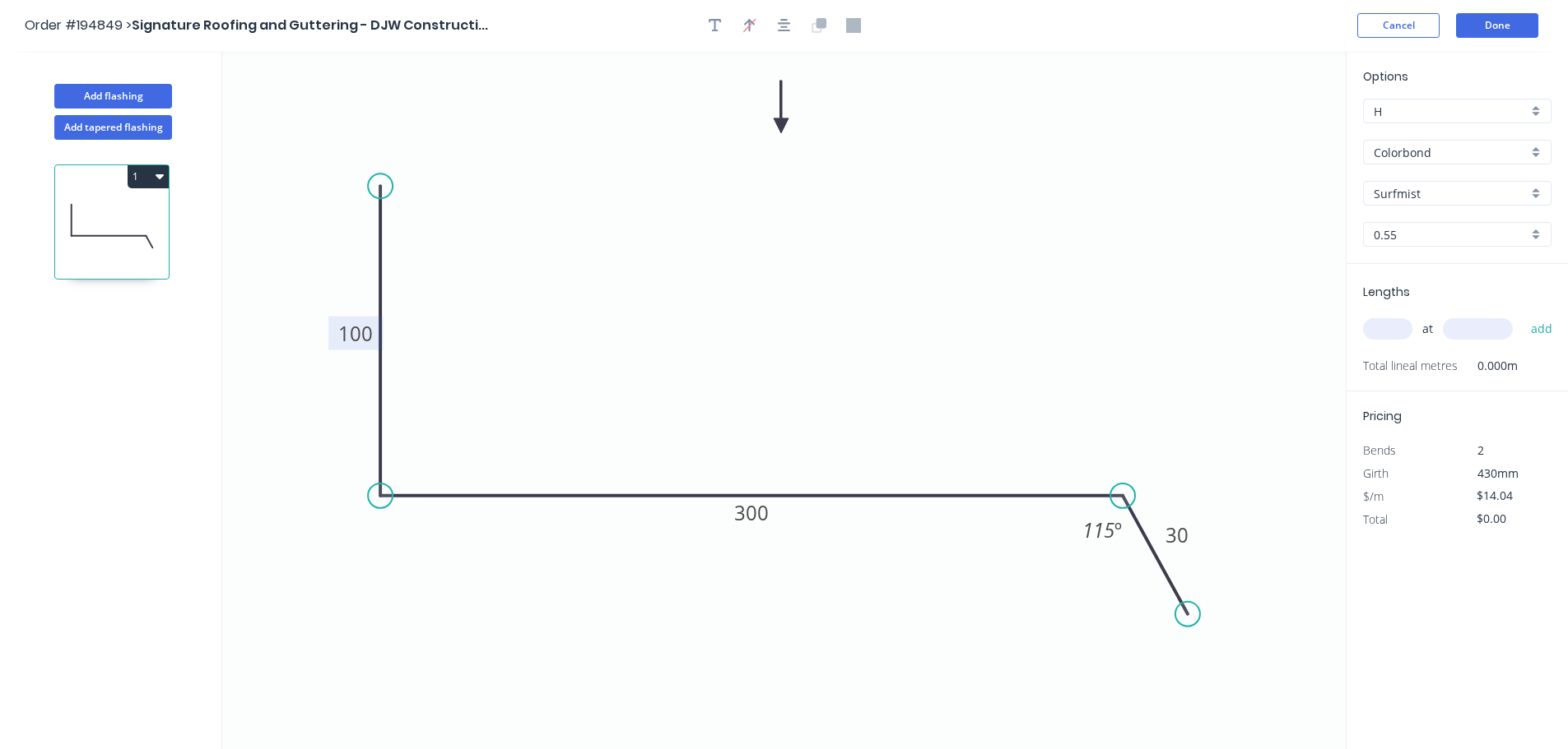
click at [1394, 322] on input "text" at bounding box center [1388, 329] width 49 height 22
type input "2"
type input "5700"
click at [1522, 315] on button "add" at bounding box center [1541, 328] width 39 height 28
type input "$160.06"
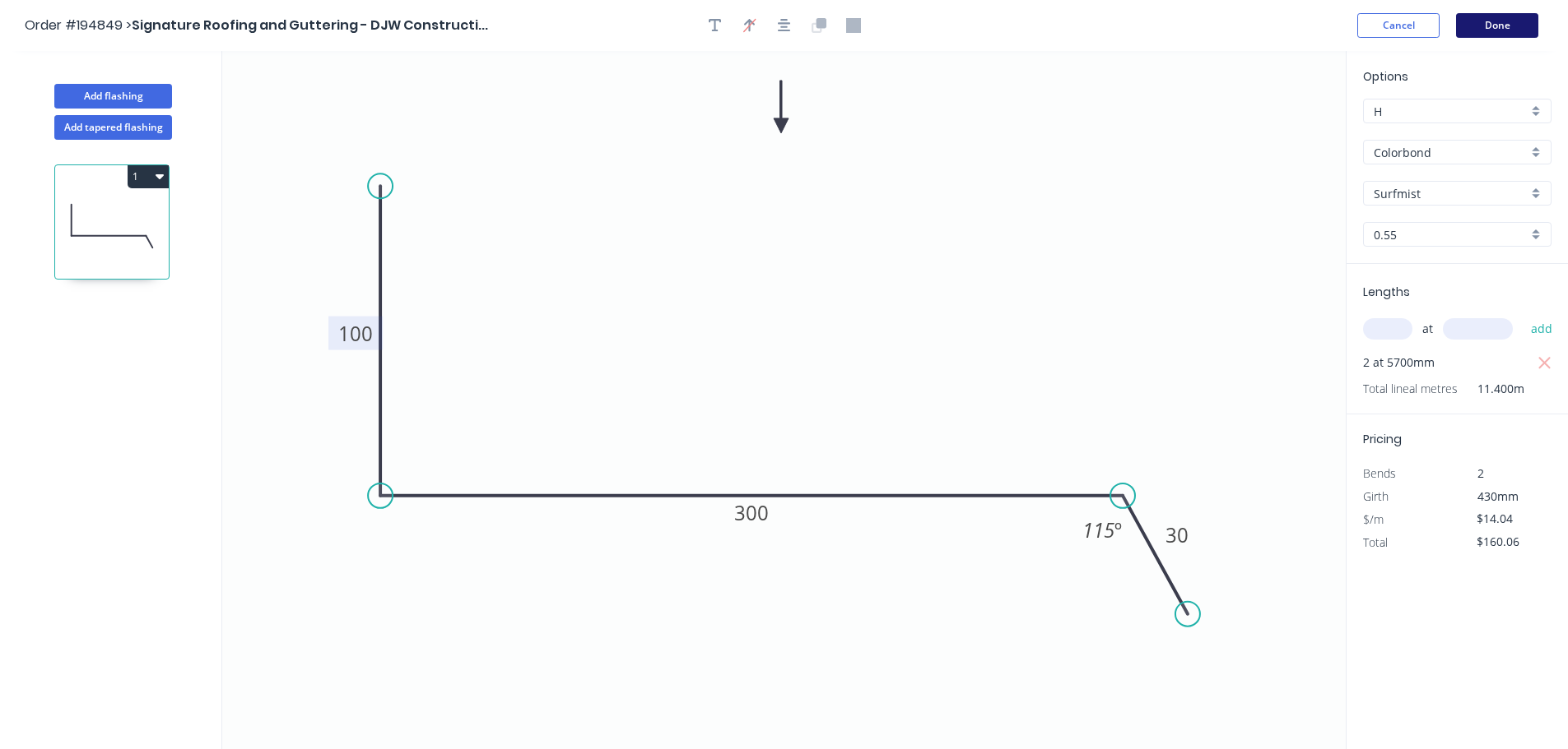
click at [1519, 29] on button "Done" at bounding box center [1497, 25] width 82 height 25
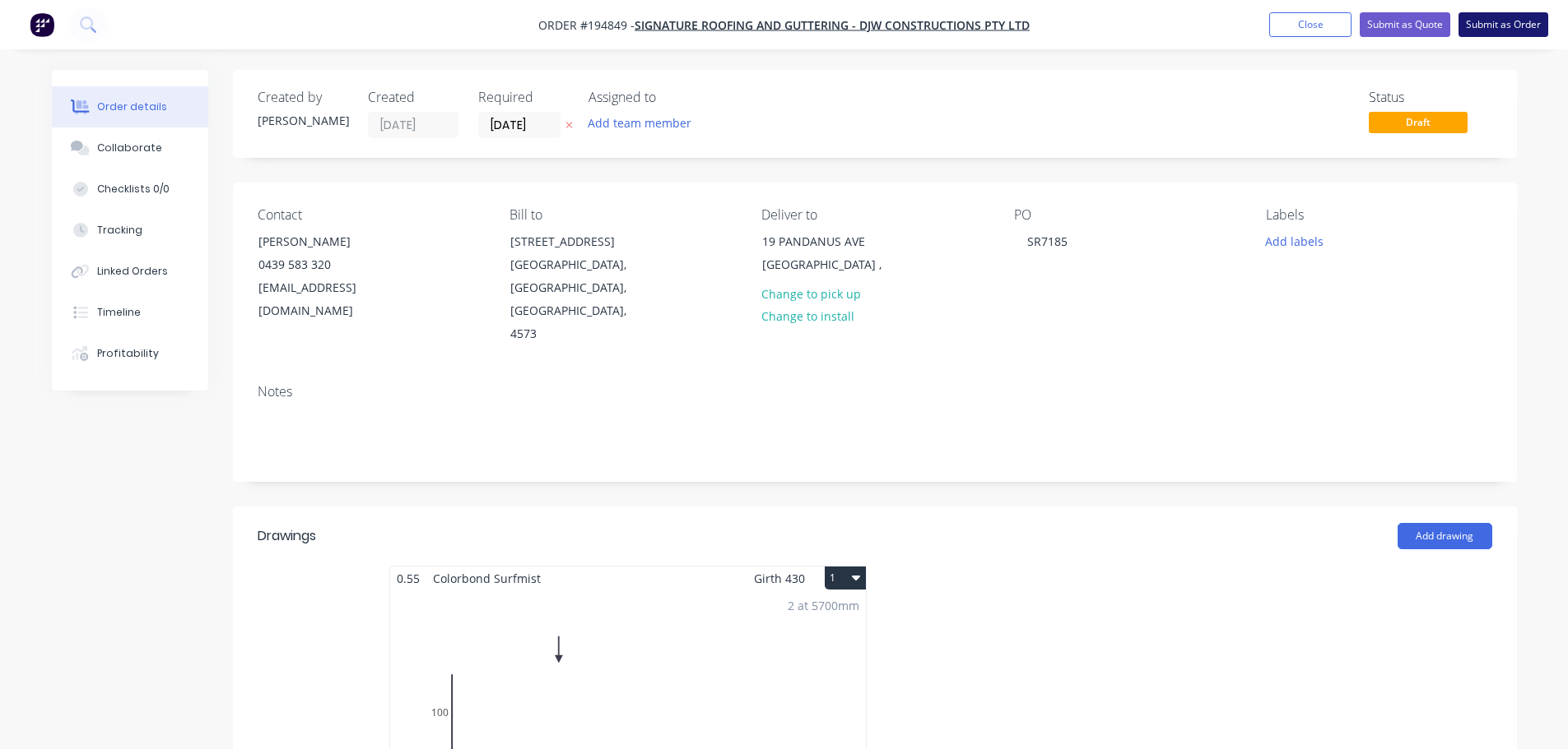
click at [1474, 32] on button "Submit as Order" at bounding box center [1503, 24] width 90 height 25
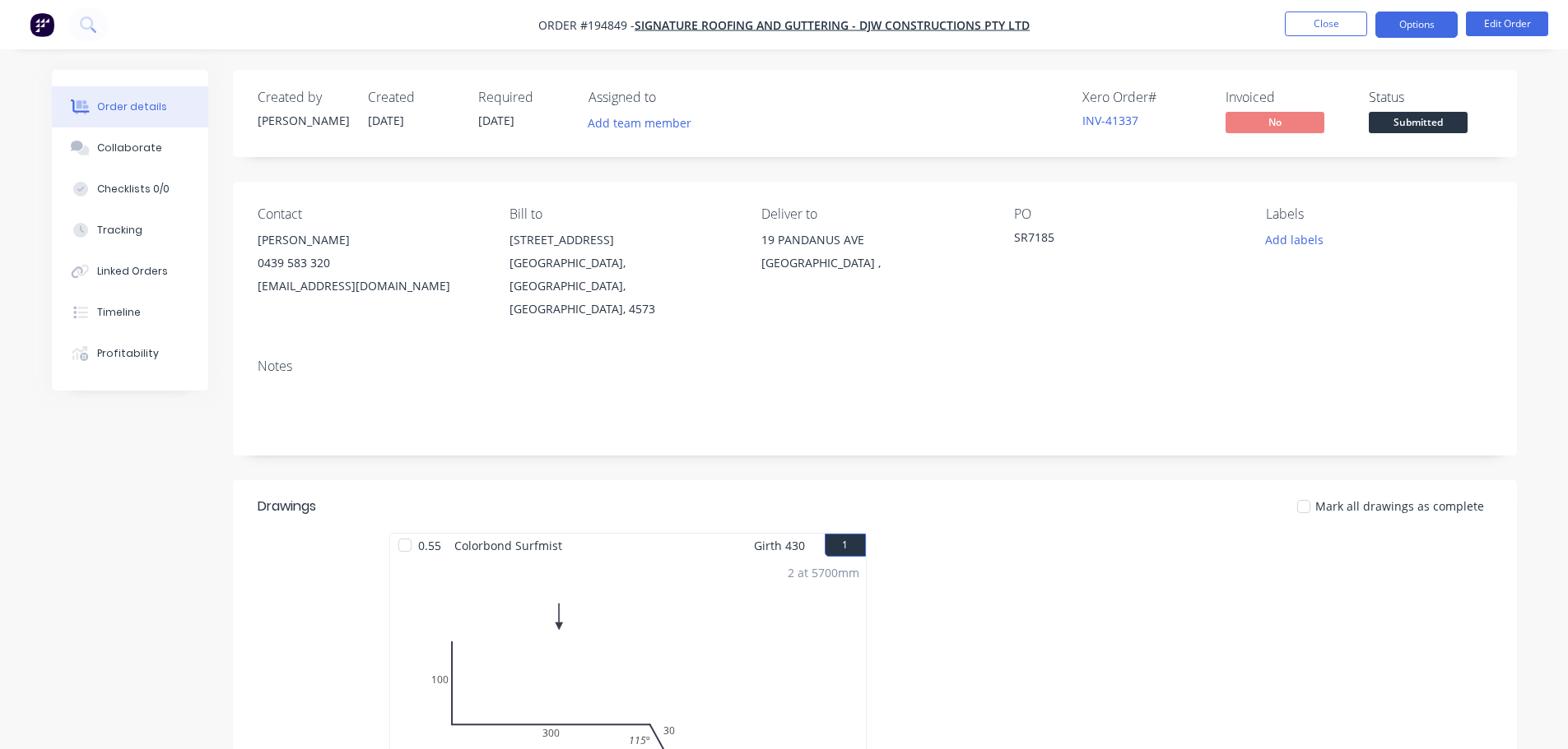
click at [1400, 31] on button "Options" at bounding box center [1416, 25] width 82 height 27
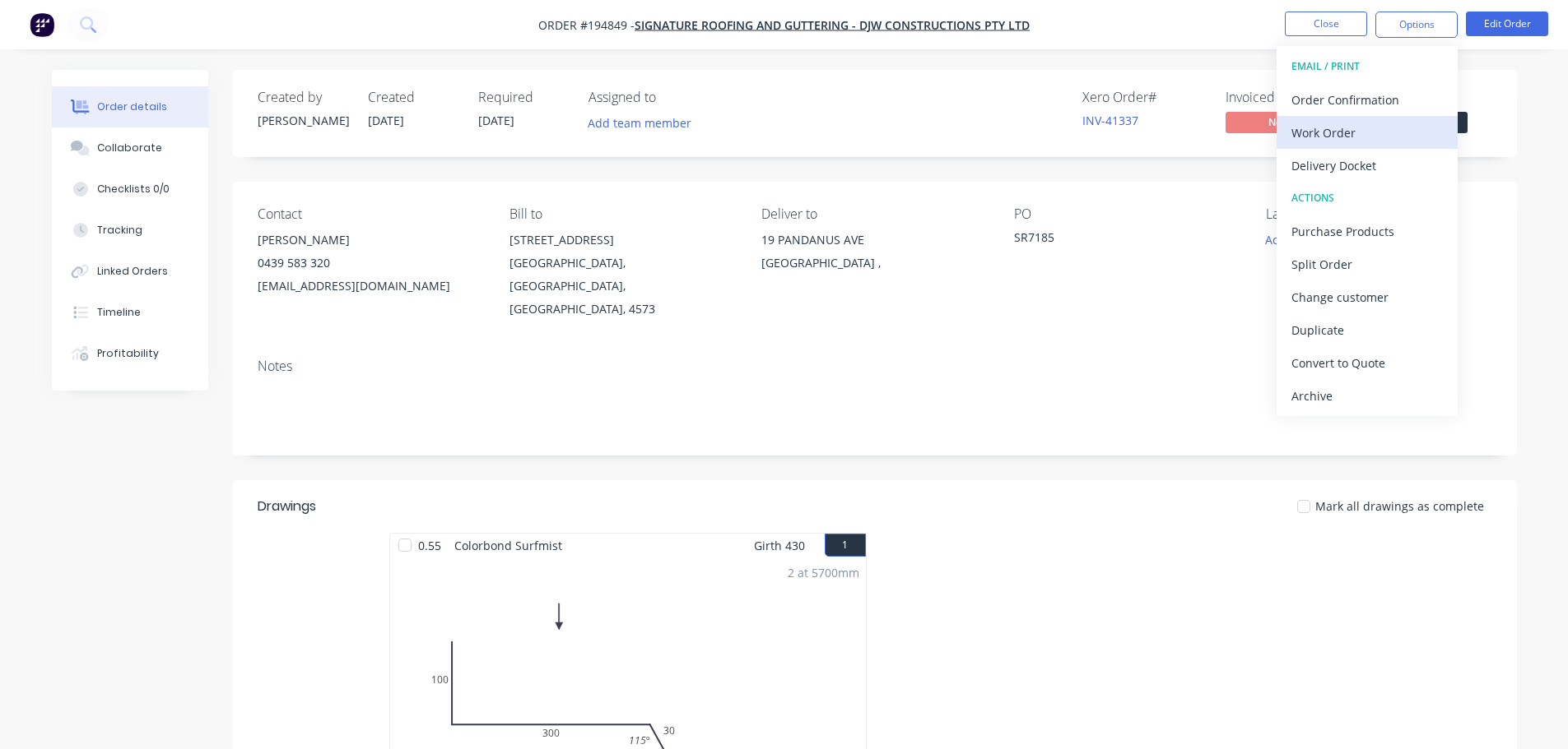
click at [1368, 128] on div "Work Order" at bounding box center [1366, 133] width 151 height 24
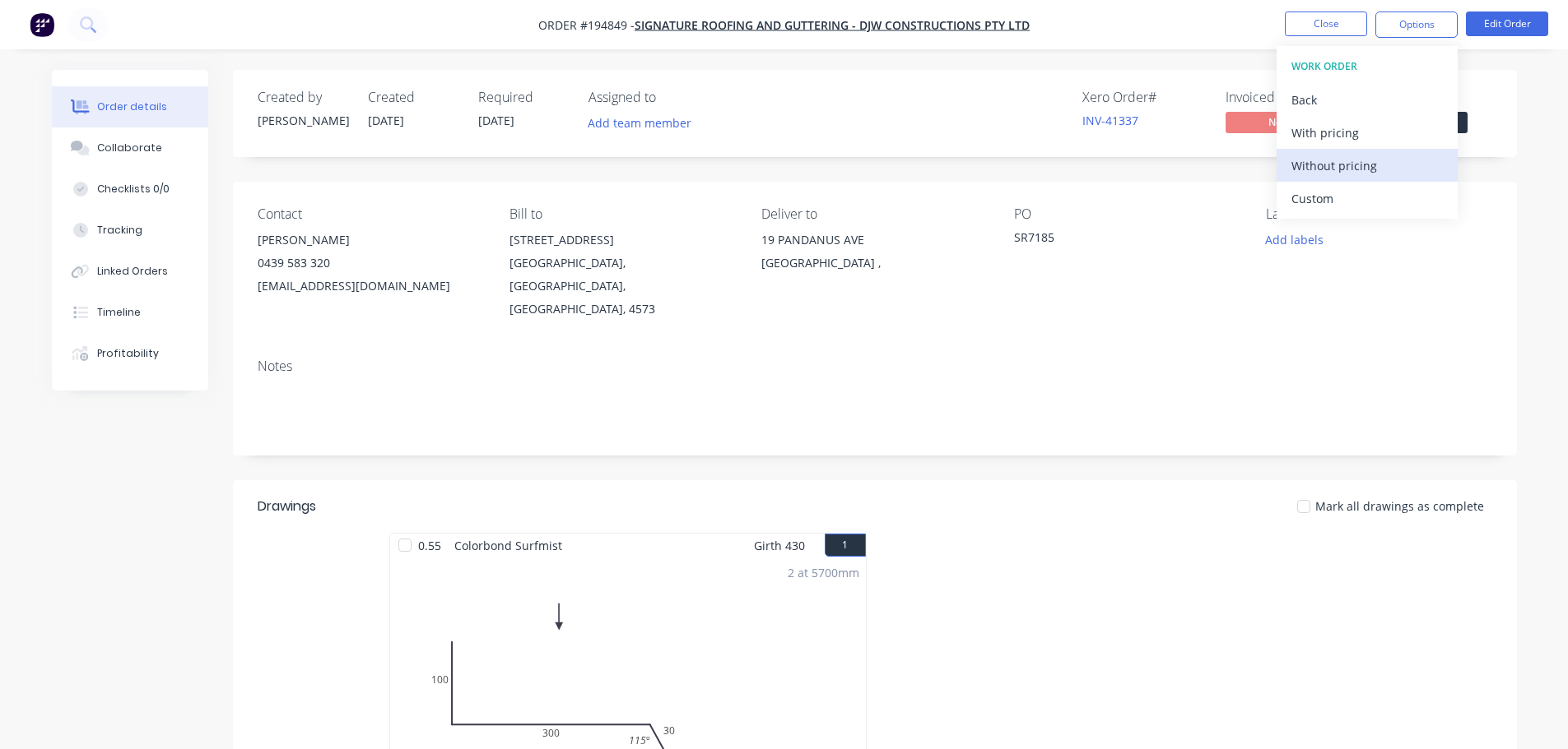
click at [1369, 159] on div "Without pricing" at bounding box center [1366, 165] width 151 height 24
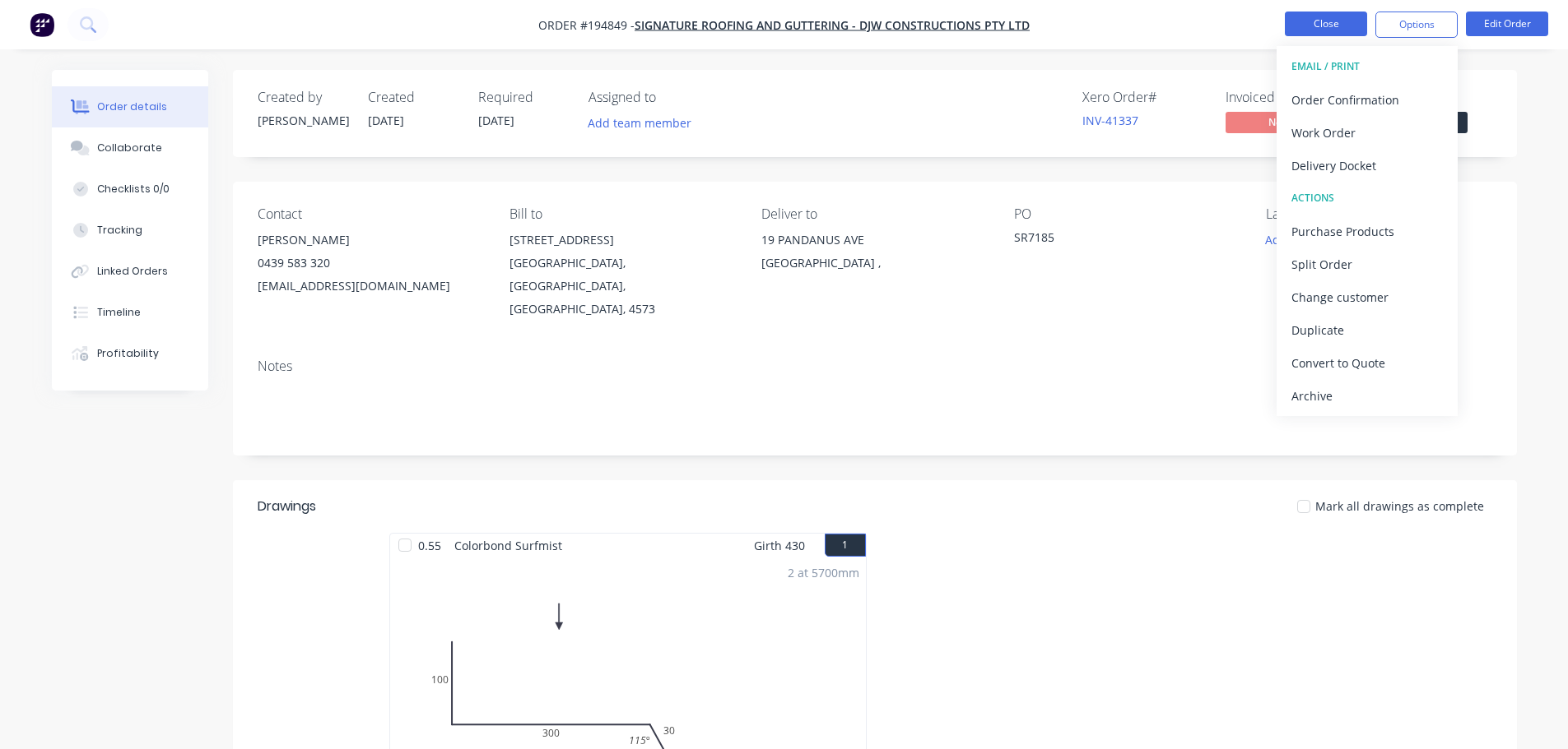
click at [1304, 19] on button "Close" at bounding box center [1325, 24] width 82 height 25
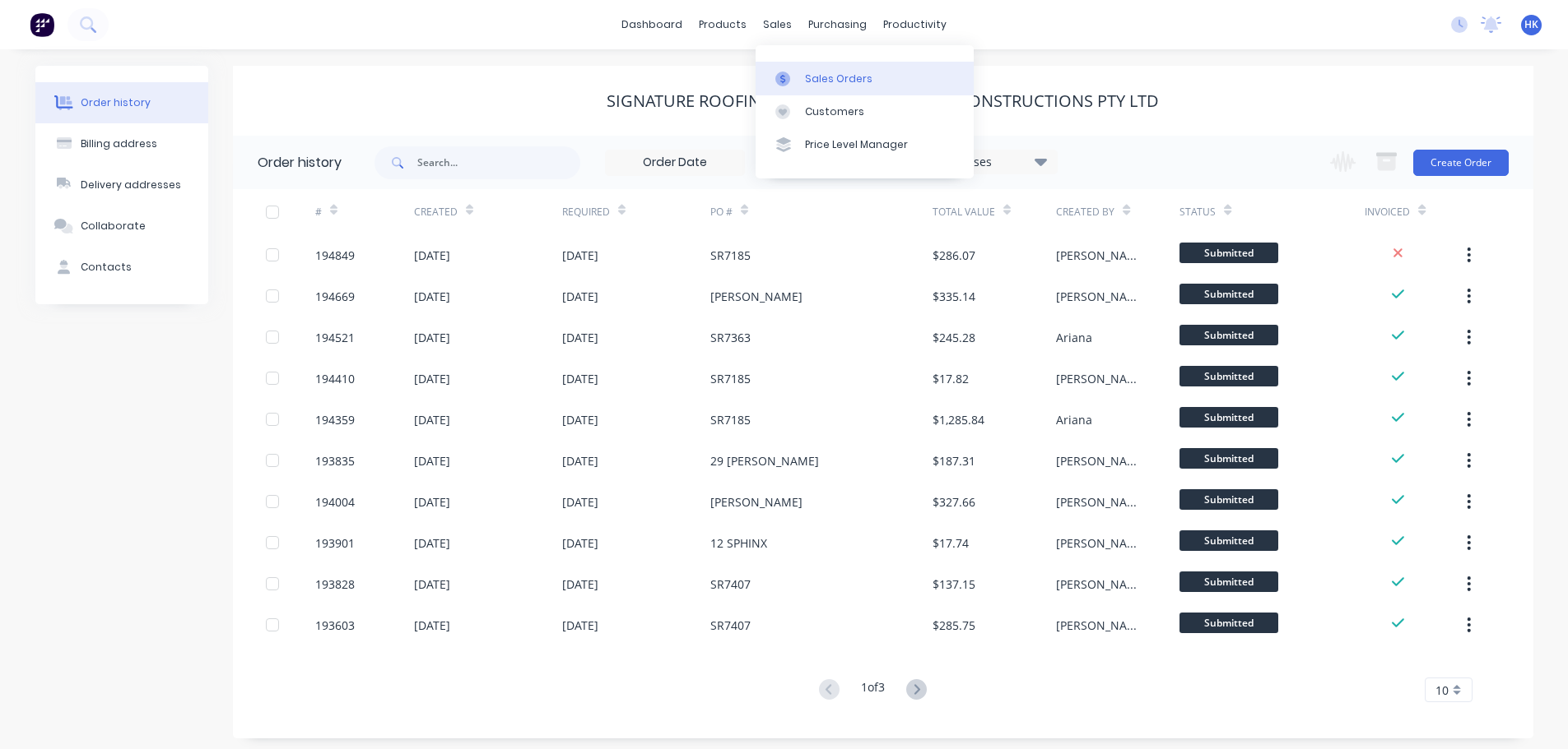
click at [812, 73] on div "Sales Orders" at bounding box center [838, 78] width 67 height 15
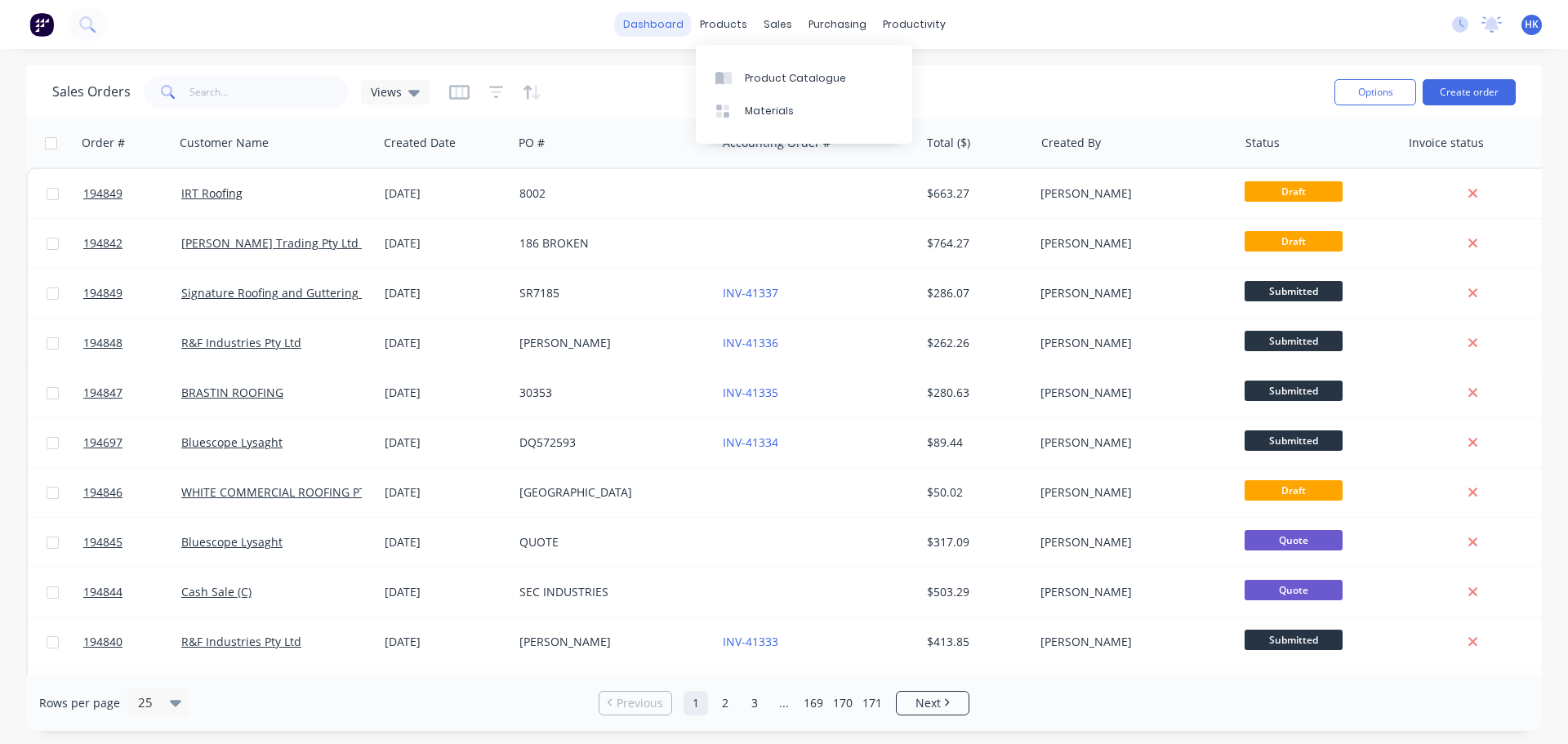
click at [649, 31] on link "dashboard" at bounding box center [653, 24] width 77 height 25
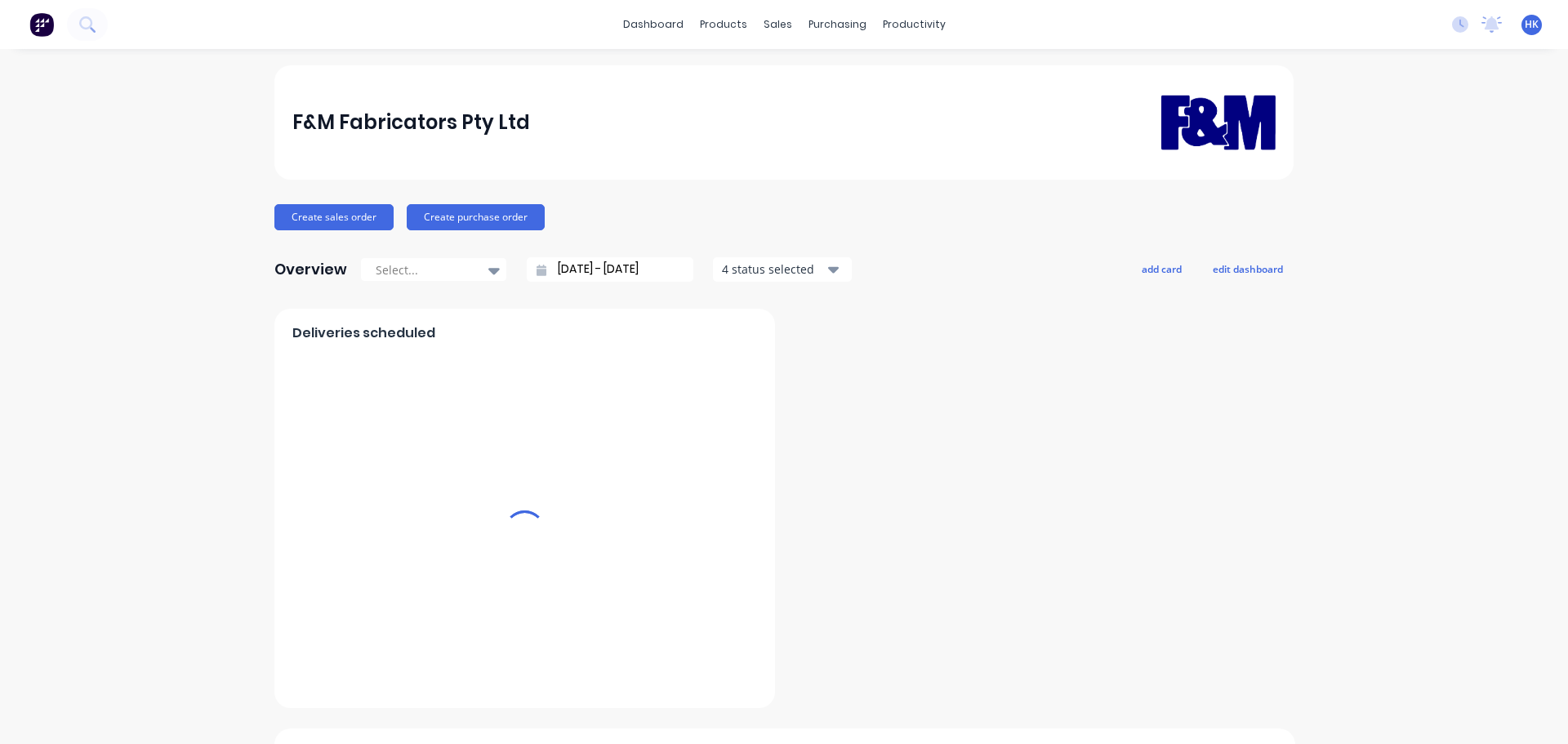
click at [641, 277] on input "06/09/25 - 07/10/25" at bounding box center [616, 269] width 140 height 25
click at [637, 269] on input "06/09/25 - 07/10/25" at bounding box center [616, 269] width 140 height 25
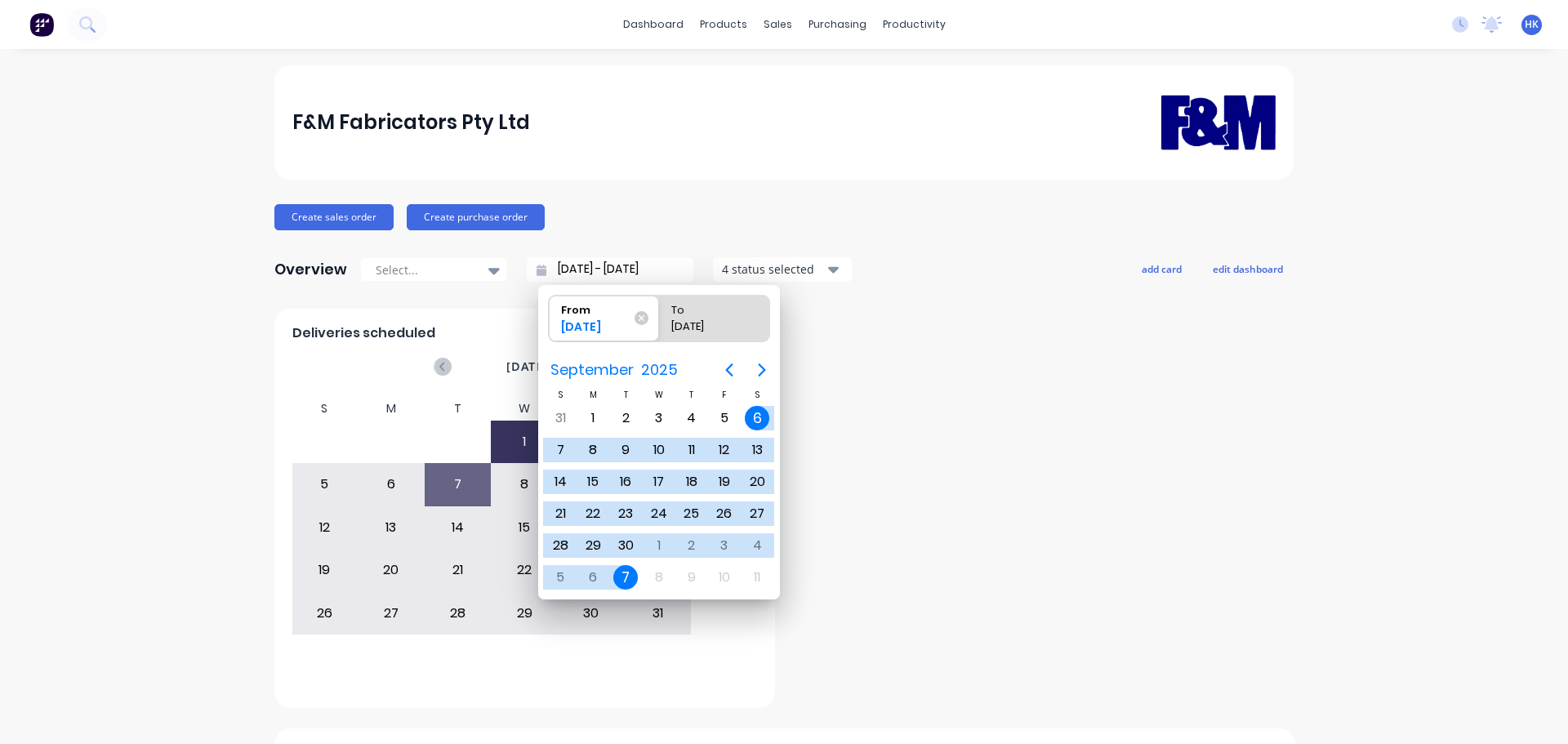
click at [621, 579] on div "7" at bounding box center [625, 577] width 25 height 25
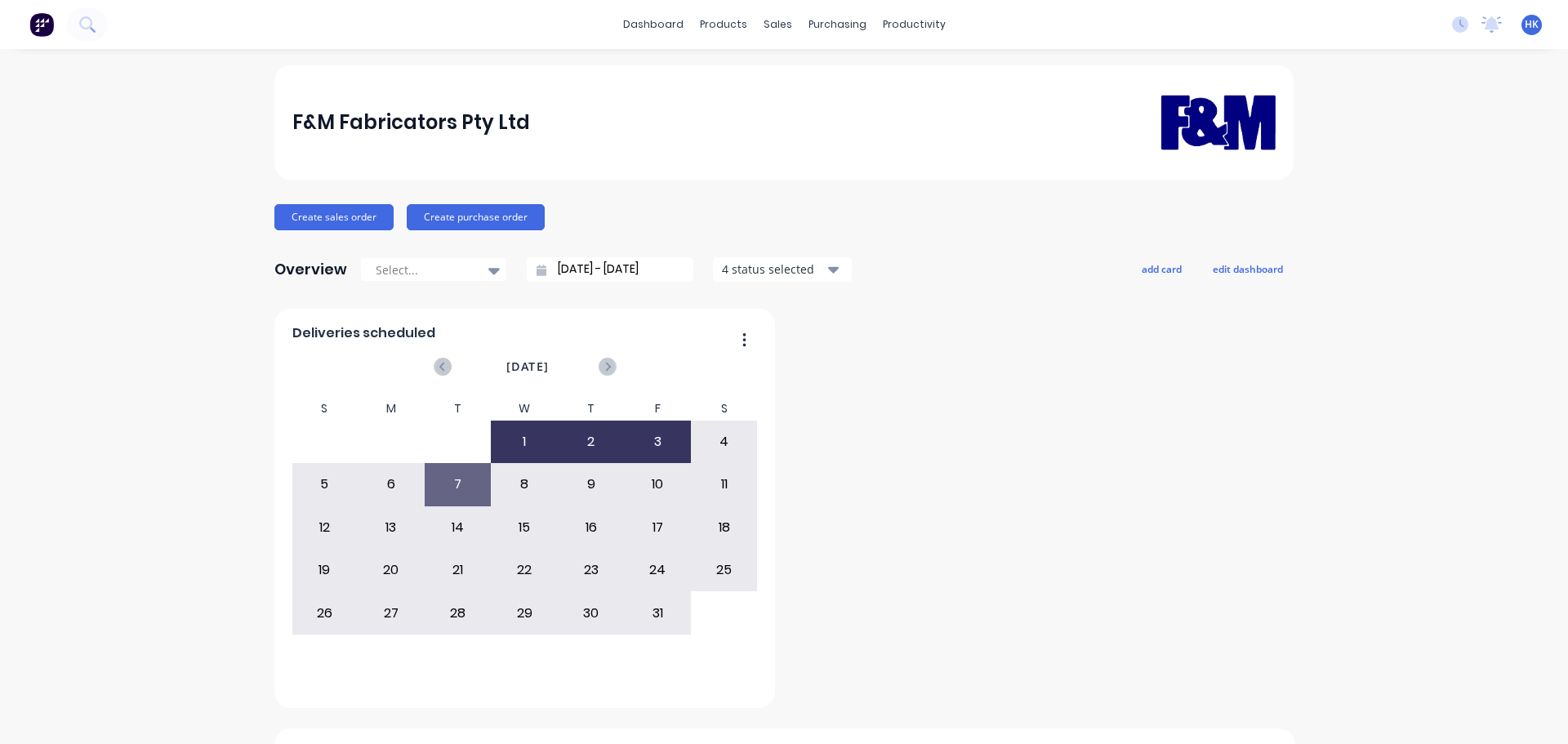
type input "07/10/25 - 07/10/25"
radio input "false"
radio input "true"
